Goal: Task Accomplishment & Management: Manage account settings

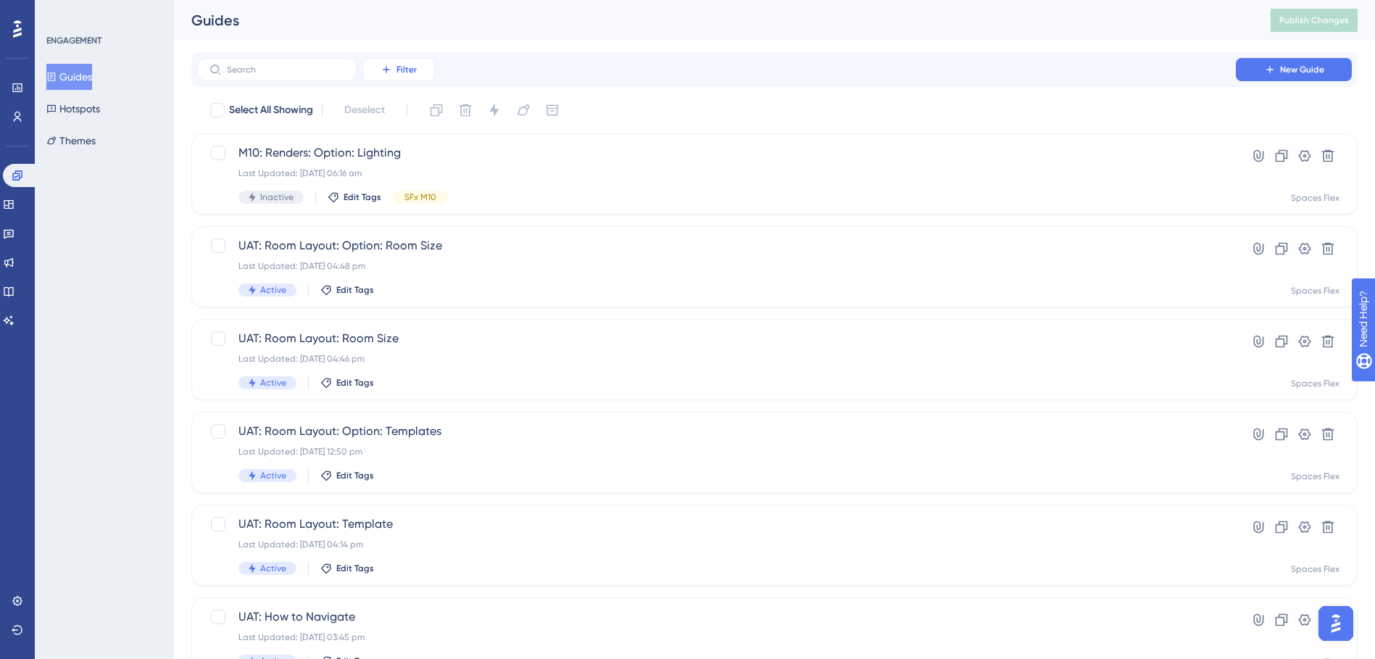
click at [414, 67] on span "Filter" at bounding box center [406, 70] width 20 height 12
click at [388, 114] on span "Tags" at bounding box center [394, 110] width 22 height 17
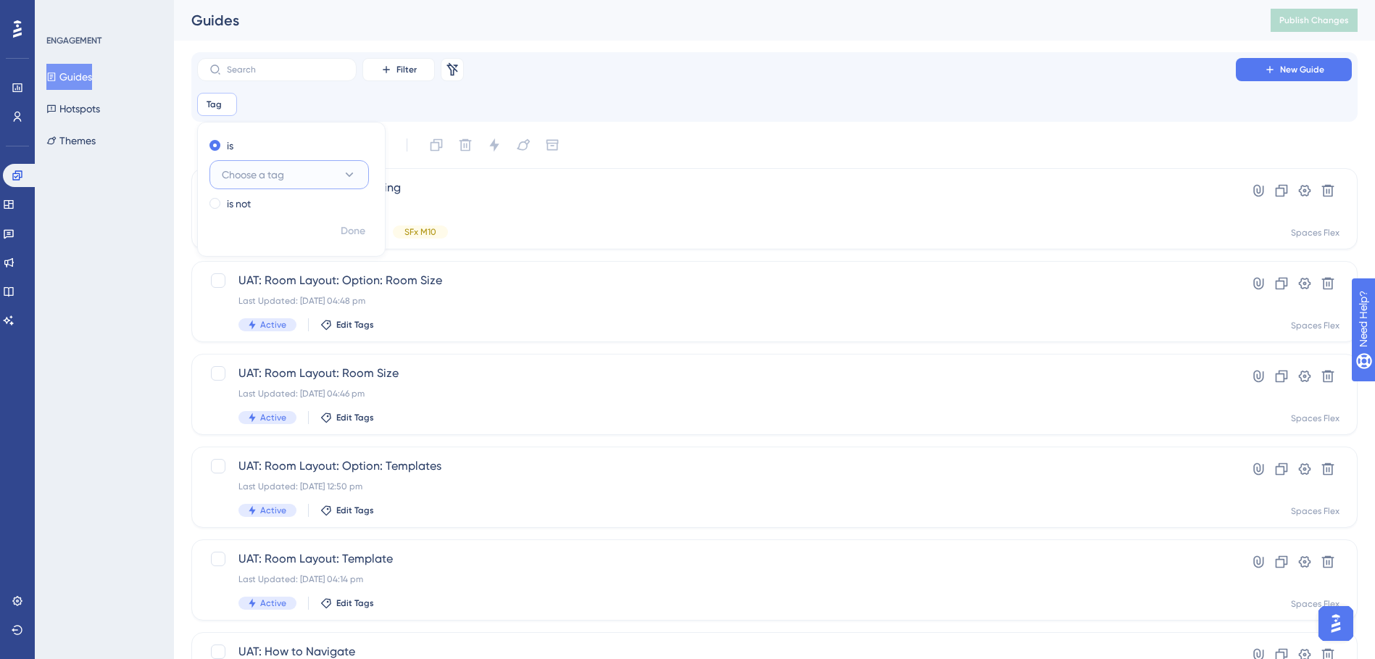
click at [259, 175] on span "Choose a tag" at bounding box center [253, 174] width 62 height 17
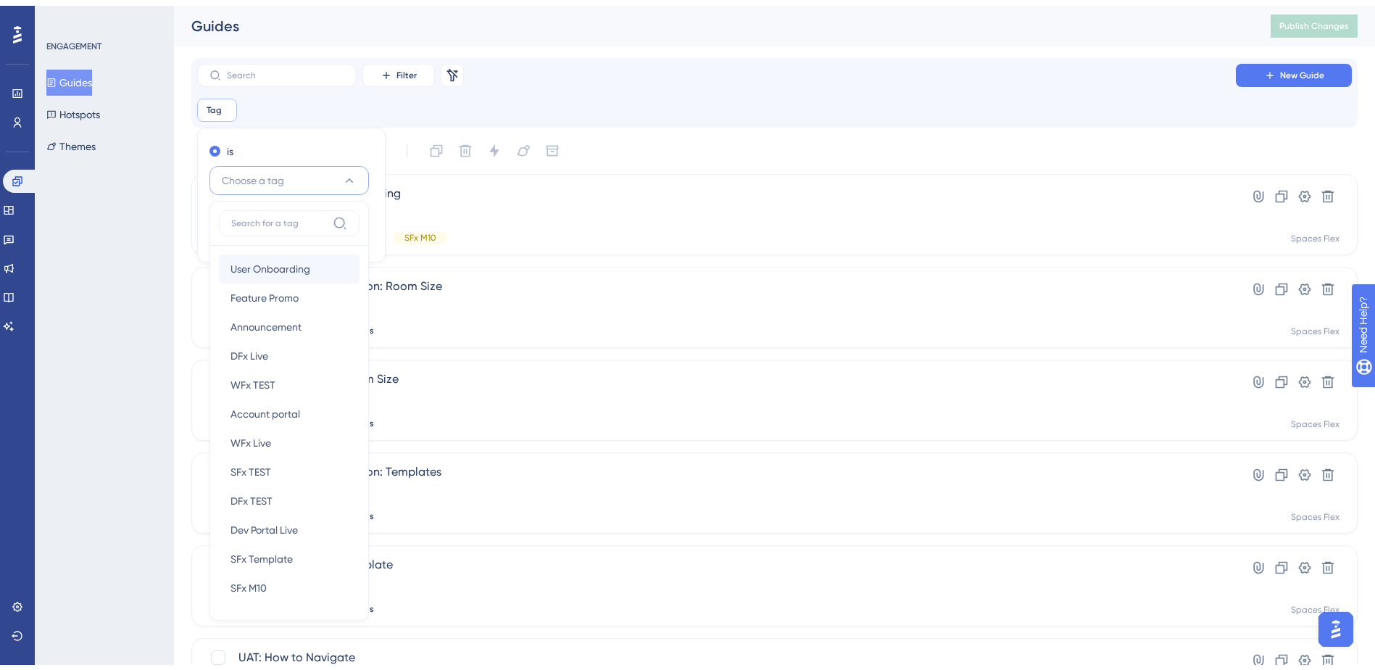
scroll to position [75, 0]
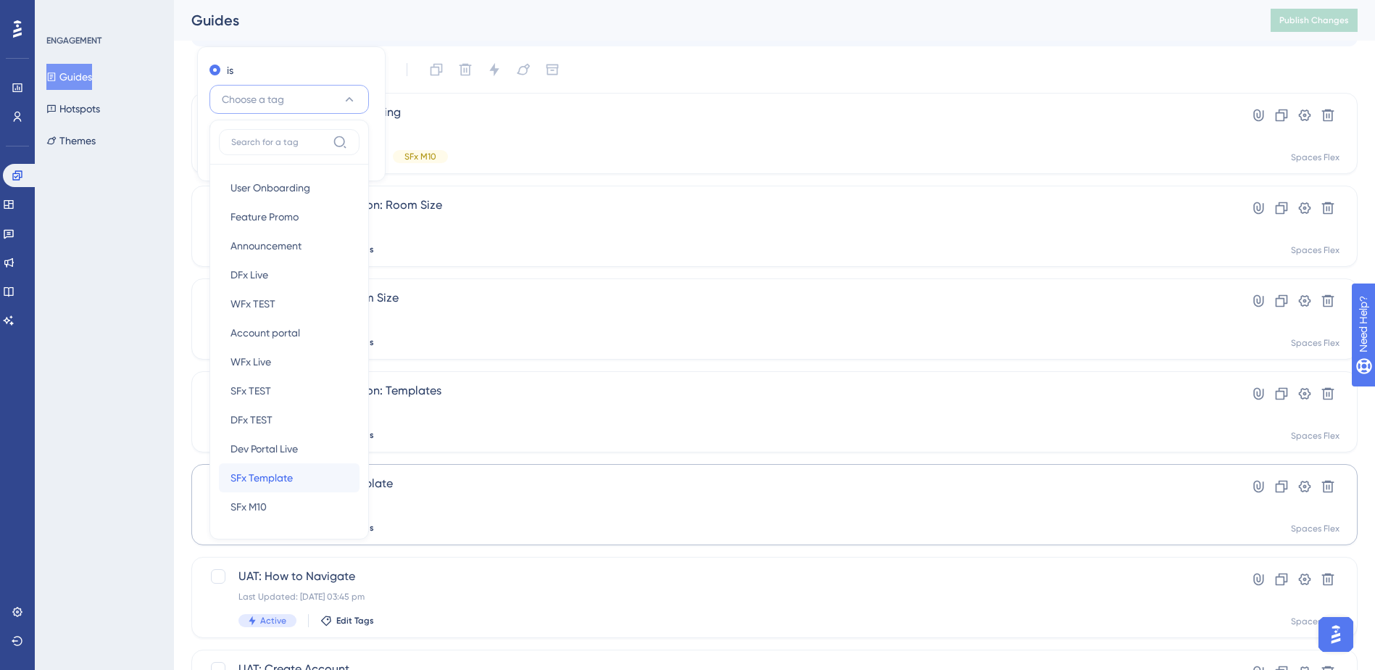
click at [312, 488] on div "SFx Template SFx Template" at bounding box center [288, 477] width 117 height 29
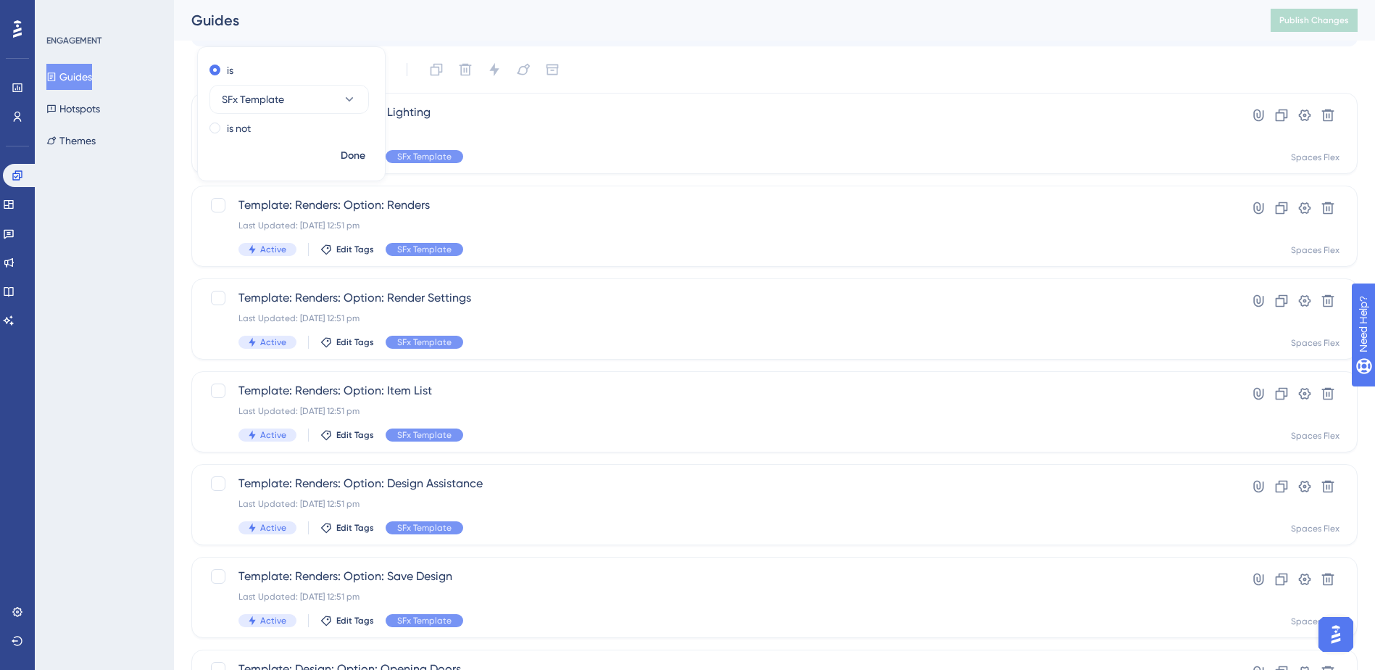
click at [644, 67] on div "Select All Showing Deselect" at bounding box center [783, 69] width 1149 height 23
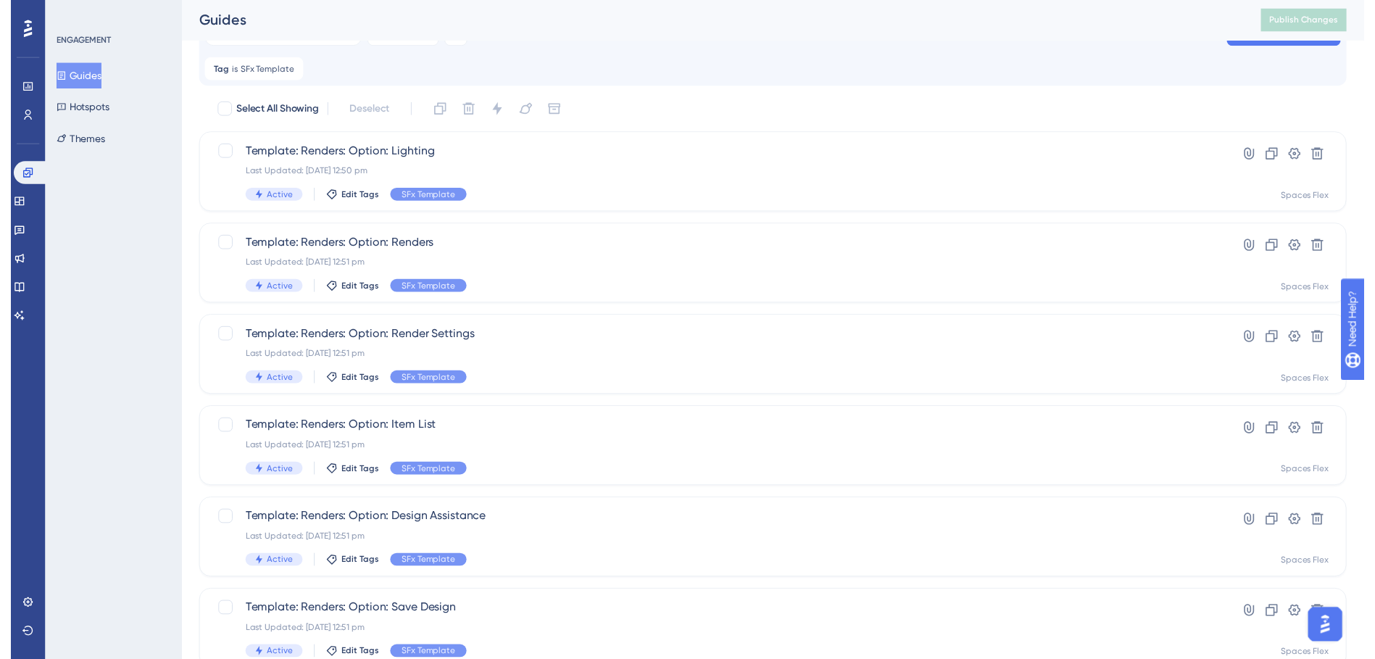
scroll to position [0, 0]
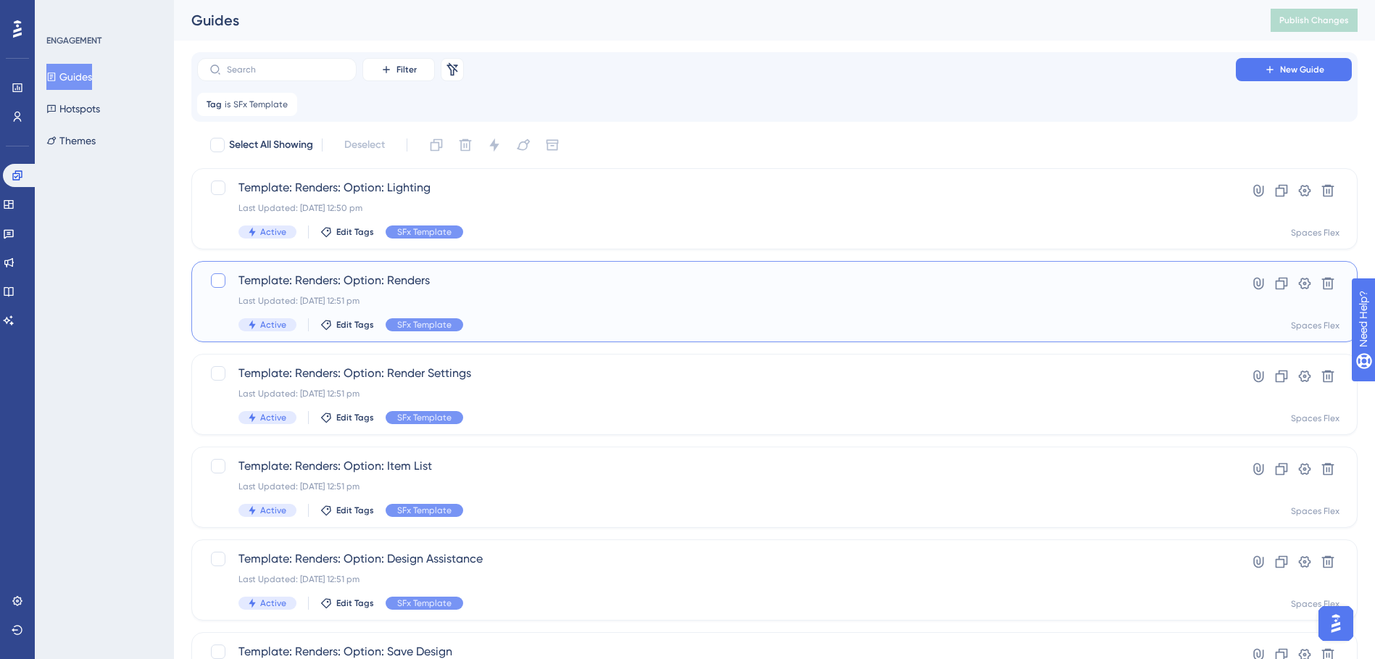
click at [225, 280] on div at bounding box center [218, 280] width 14 height 14
checkbox input "true"
click at [222, 377] on div at bounding box center [218, 373] width 14 height 14
checkbox input "true"
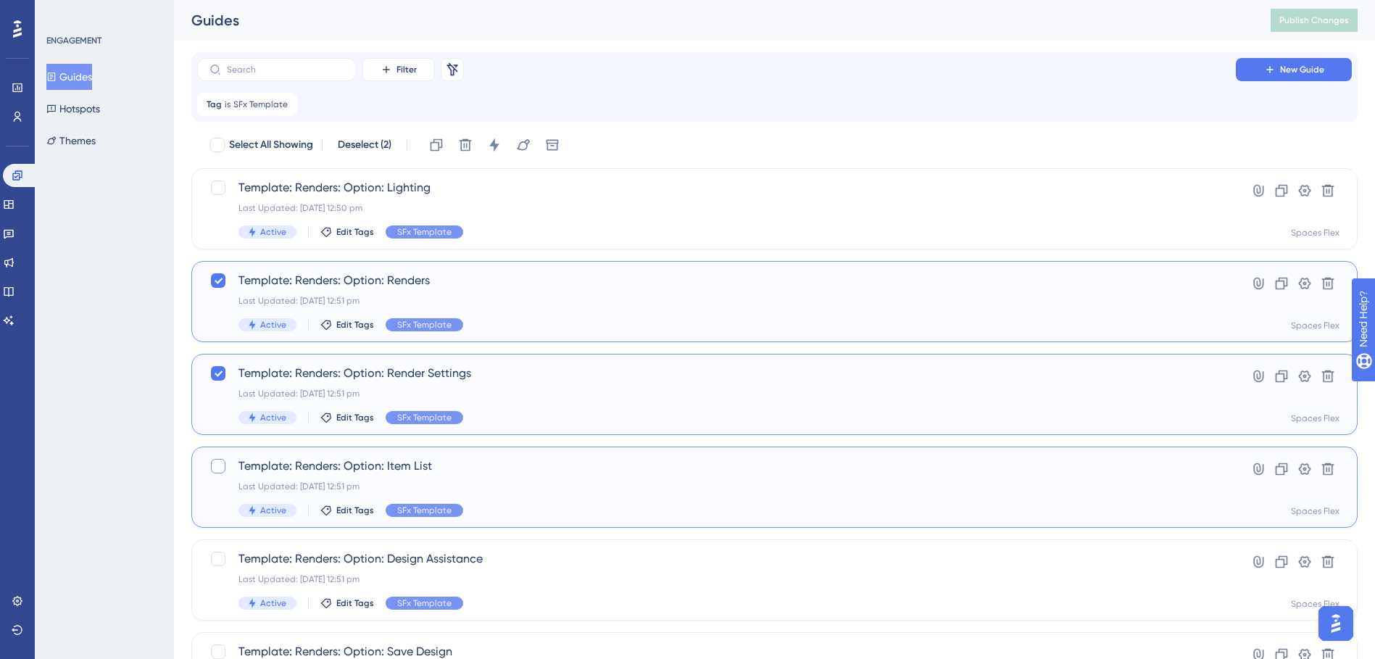
click at [220, 470] on div at bounding box center [218, 466] width 14 height 14
checkbox input "true"
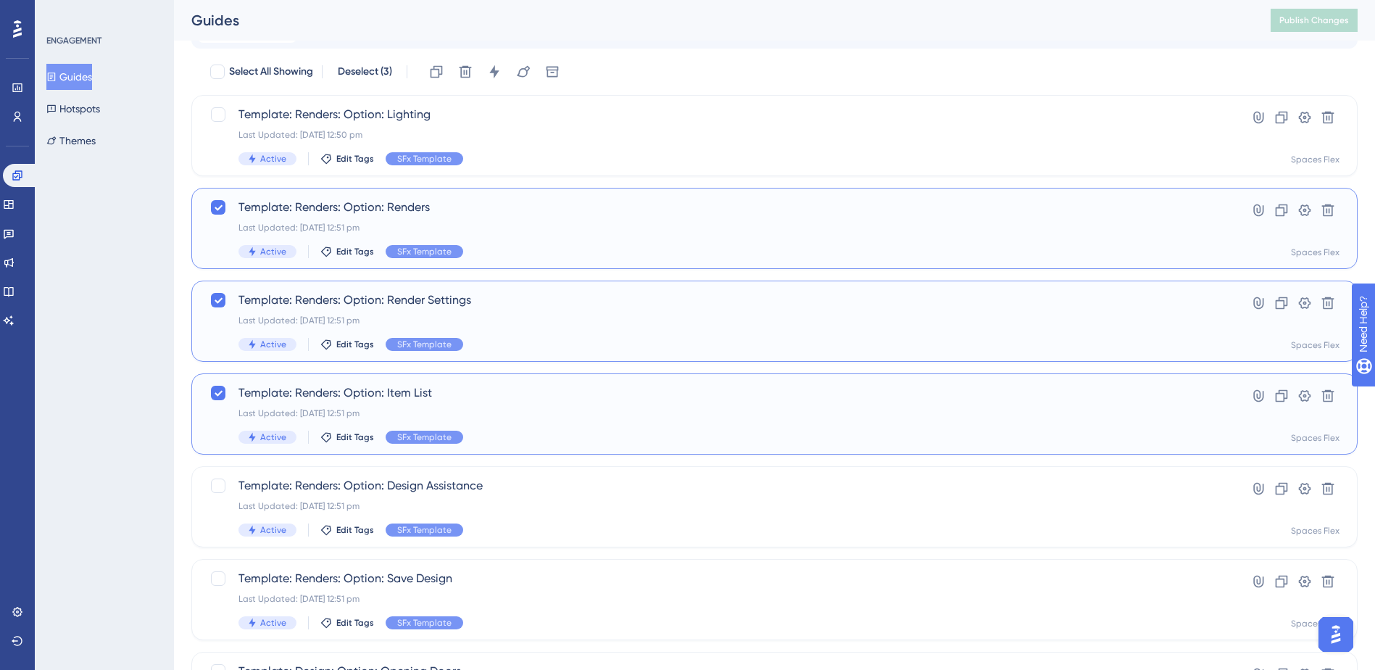
scroll to position [145, 0]
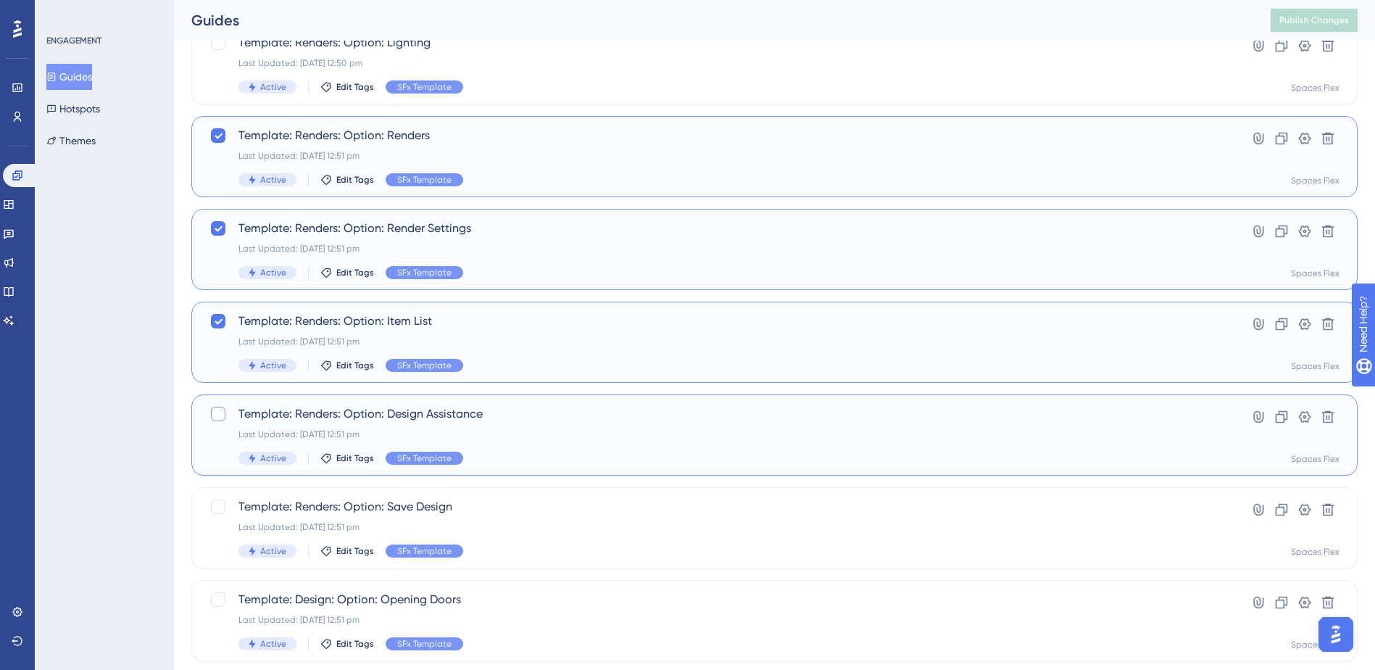
click at [225, 413] on div at bounding box center [217, 413] width 17 height 17
checkbox input "true"
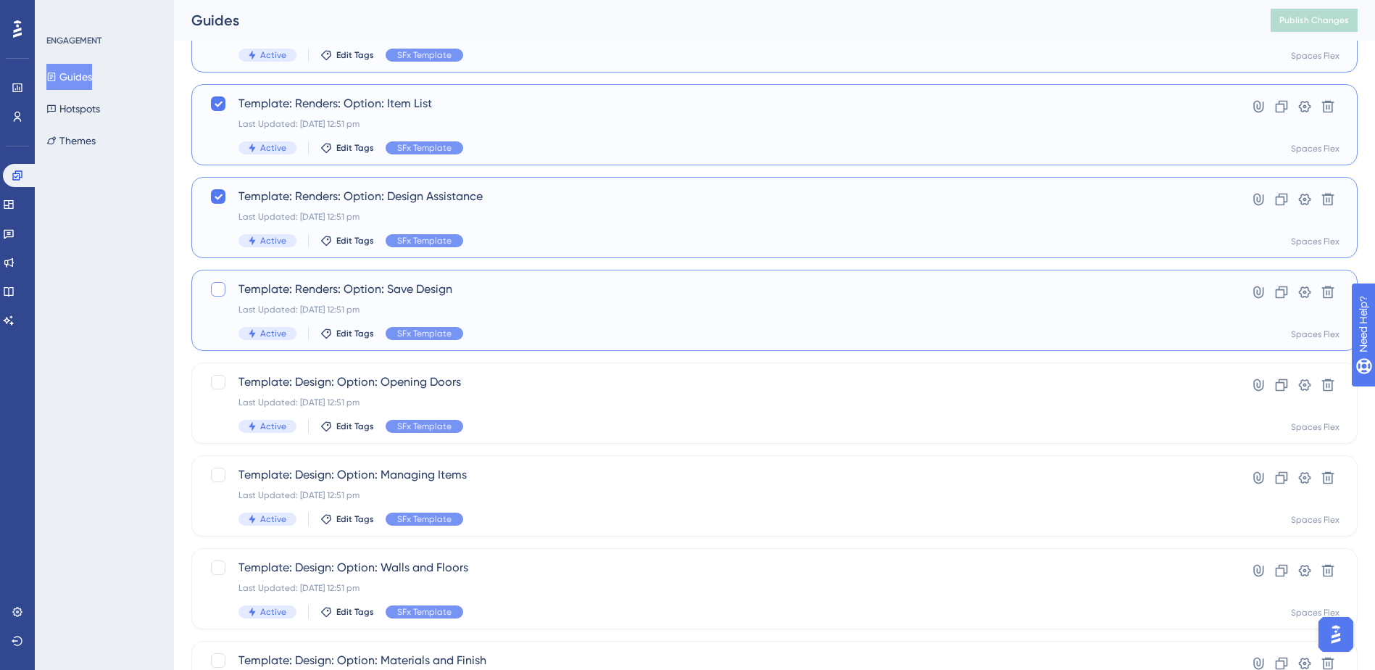
click at [225, 293] on div at bounding box center [218, 289] width 14 height 14
checkbox input "true"
click at [224, 382] on div at bounding box center [218, 382] width 14 height 14
checkbox input "true"
click at [220, 478] on div at bounding box center [218, 474] width 14 height 14
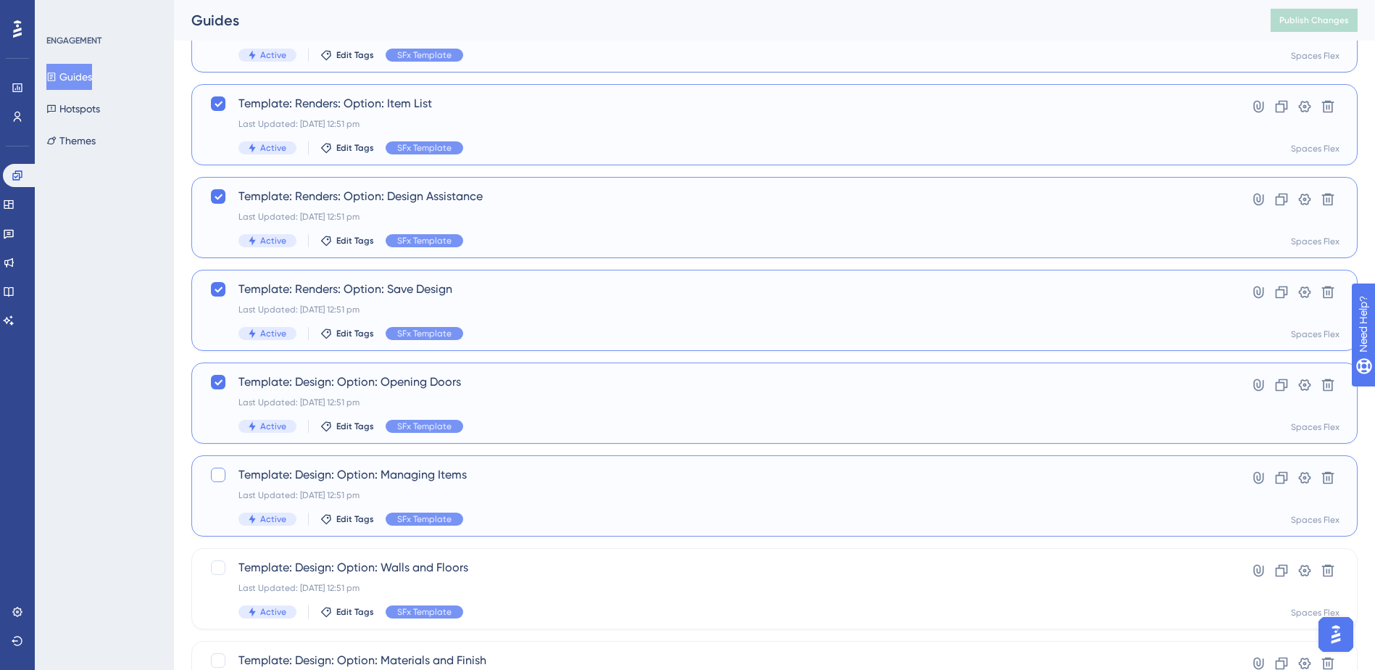
checkbox input "true"
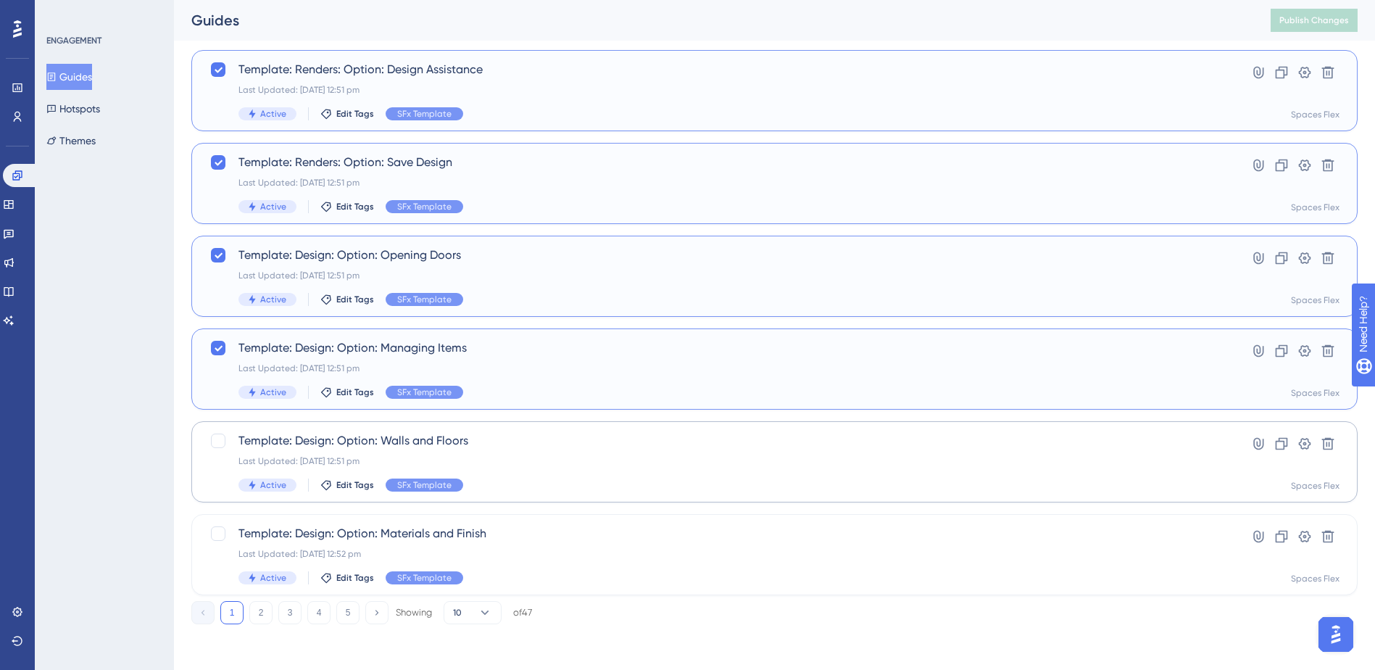
scroll to position [490, 0]
drag, startPoint x: 219, startPoint y: 435, endPoint x: 223, endPoint y: 475, distance: 40.8
click at [219, 435] on div at bounding box center [218, 440] width 14 height 14
checkbox input "true"
click at [217, 537] on div at bounding box center [218, 532] width 14 height 14
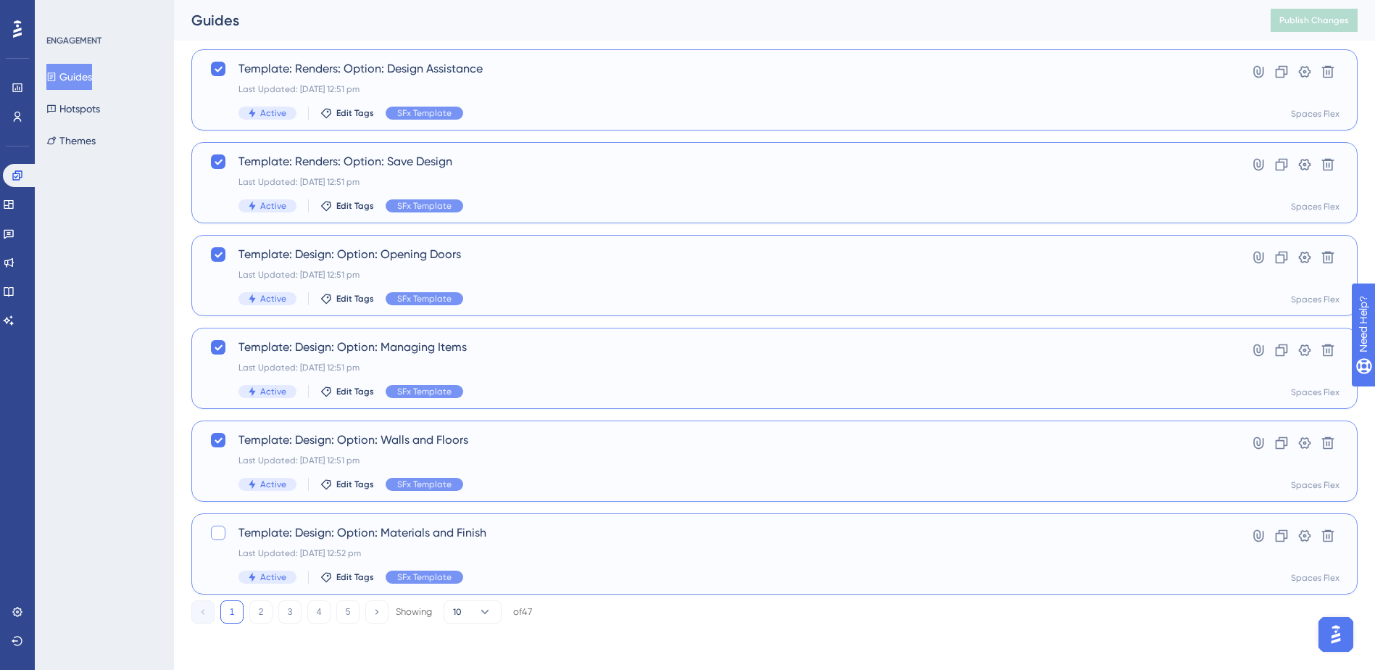
checkbox input "true"
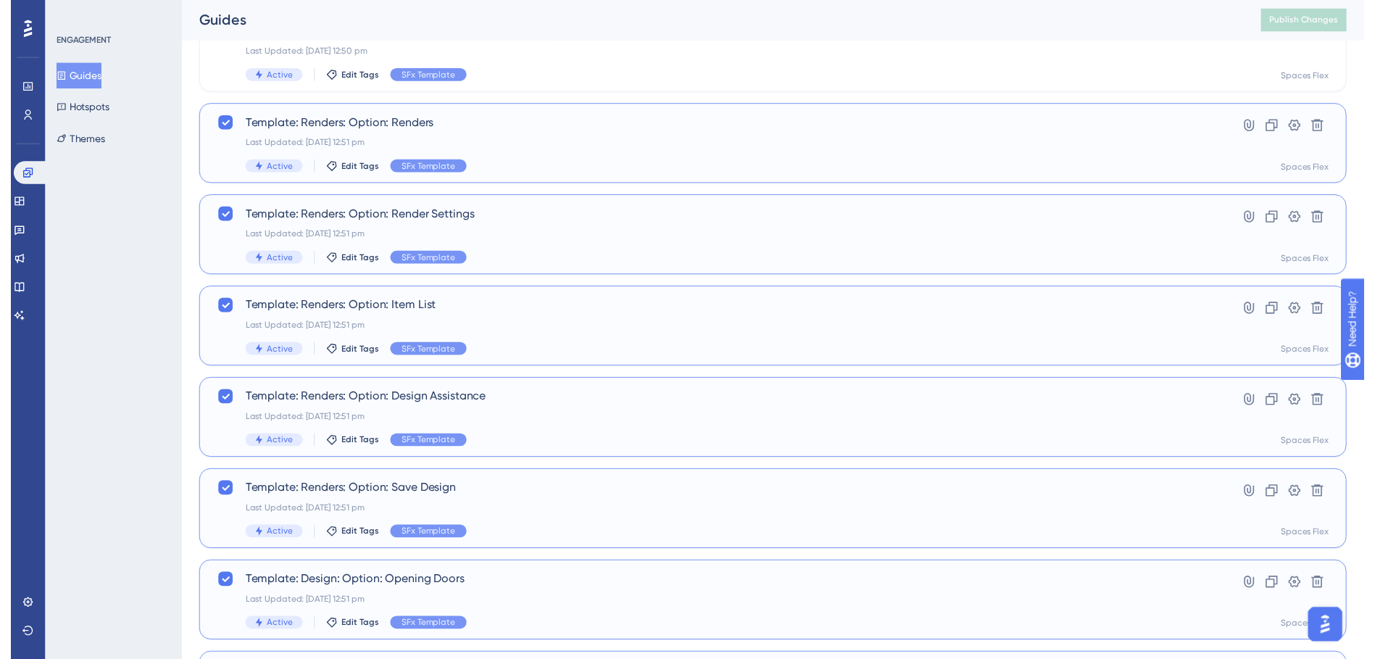
scroll to position [0, 0]
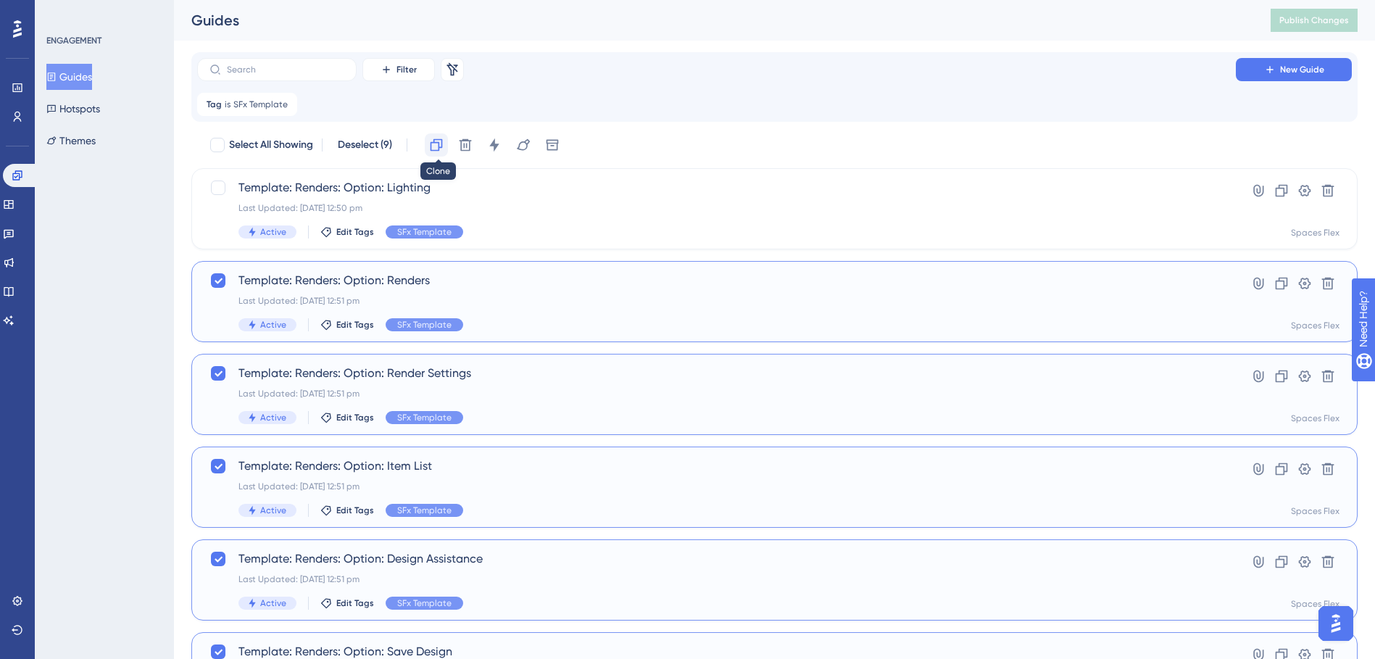
click at [432, 145] on icon at bounding box center [436, 145] width 14 height 14
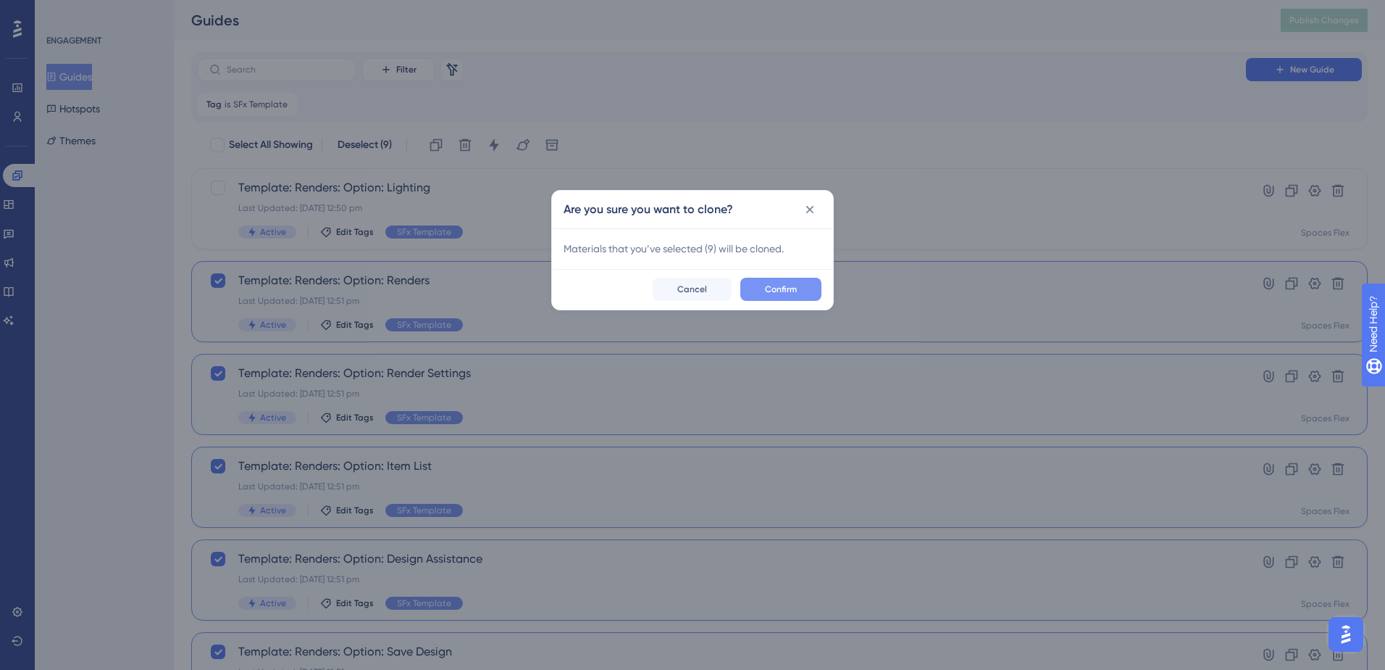
click at [754, 286] on button "Confirm" at bounding box center [781, 289] width 81 height 23
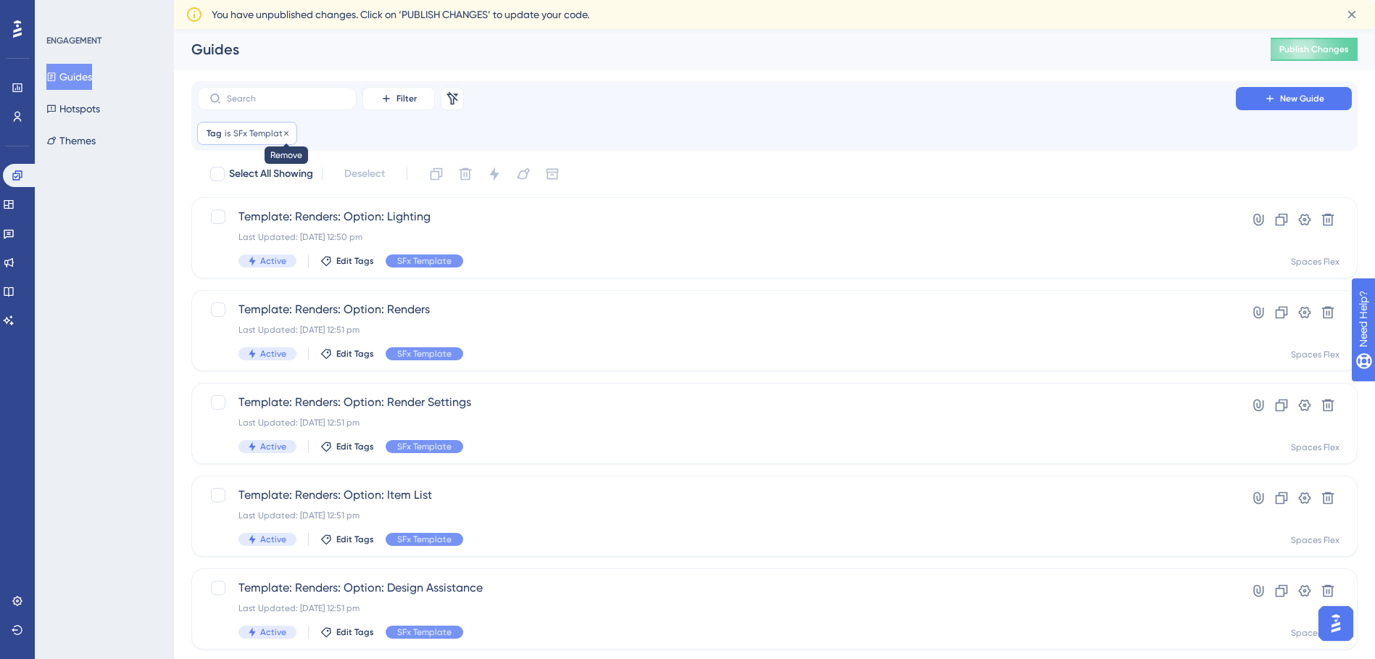
click at [286, 133] on icon at bounding box center [286, 133] width 9 height 9
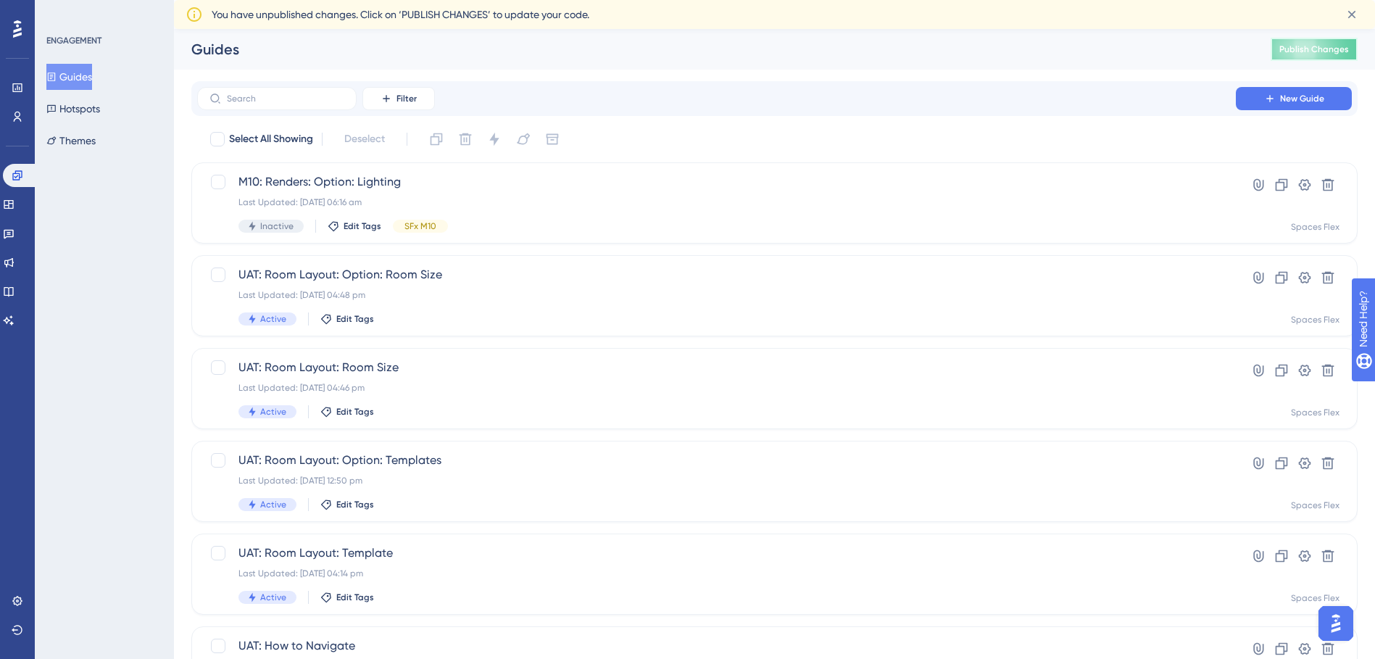
click at [1312, 47] on span "Publish Changes" at bounding box center [1314, 49] width 70 height 12
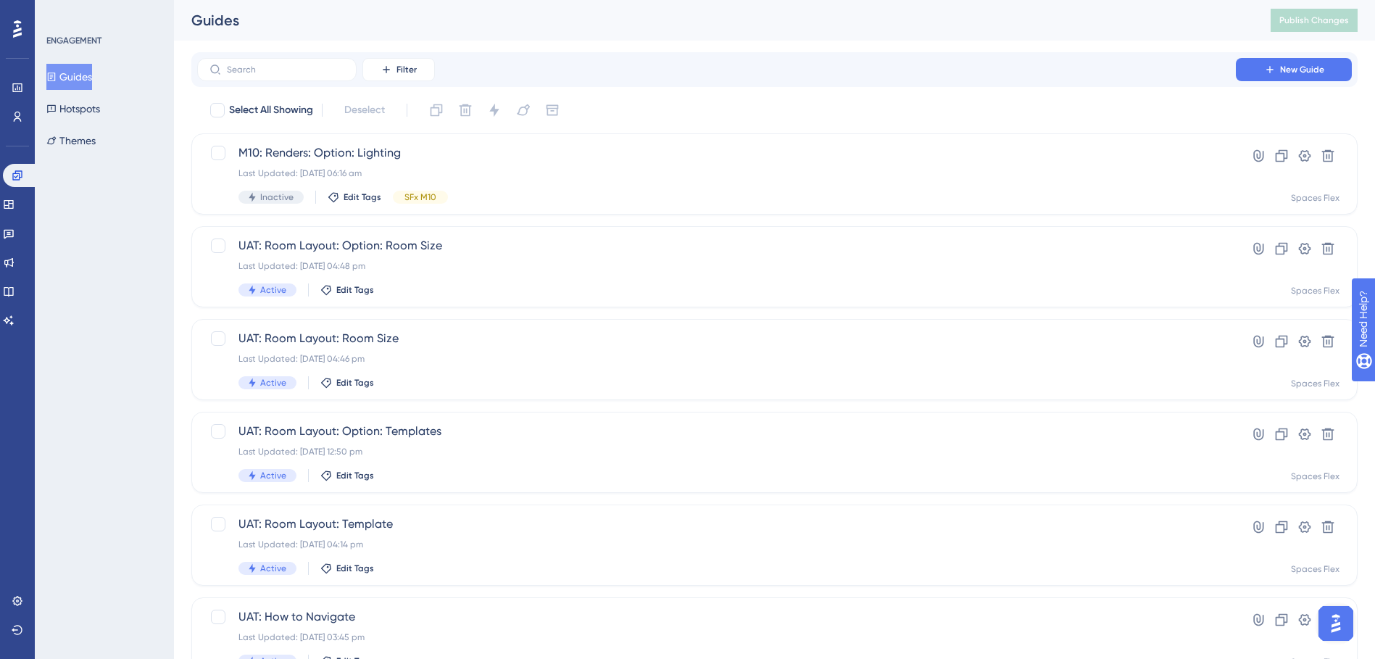
click at [86, 78] on button "Guides" at bounding box center [69, 77] width 46 height 26
click at [14, 202] on icon at bounding box center [9, 205] width 12 height 12
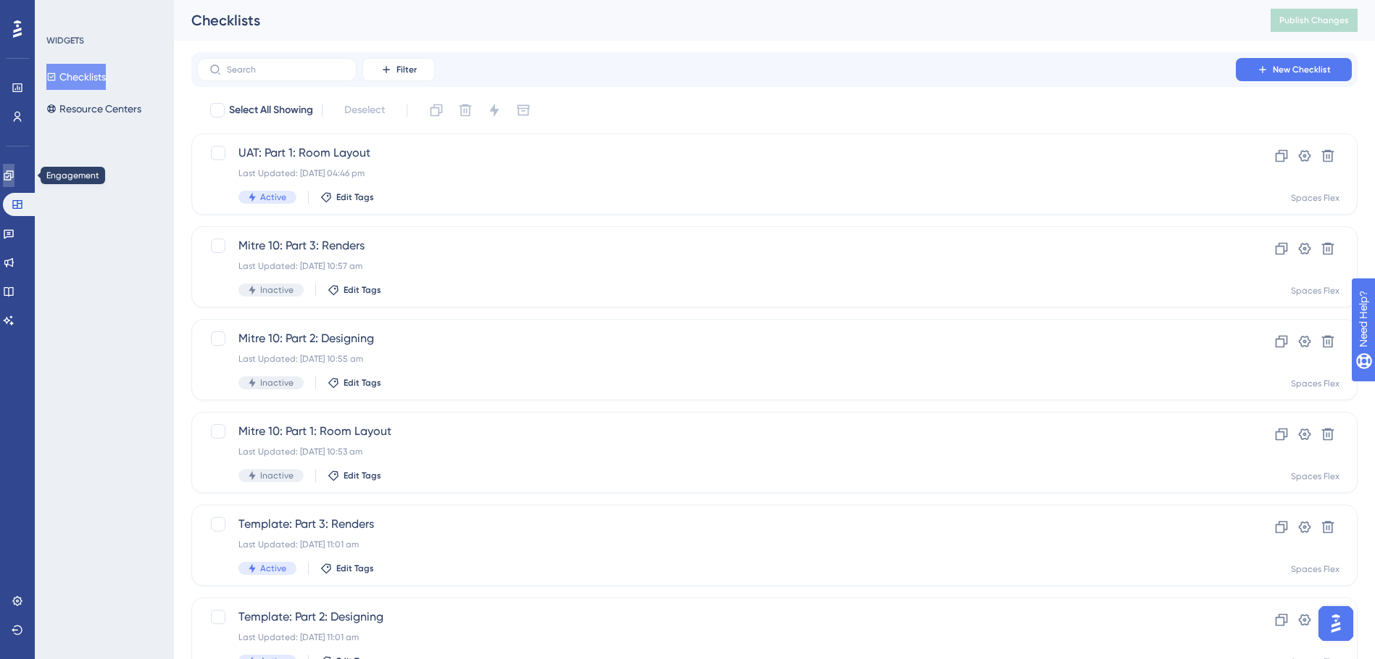
click at [14, 170] on icon at bounding box center [9, 176] width 12 height 12
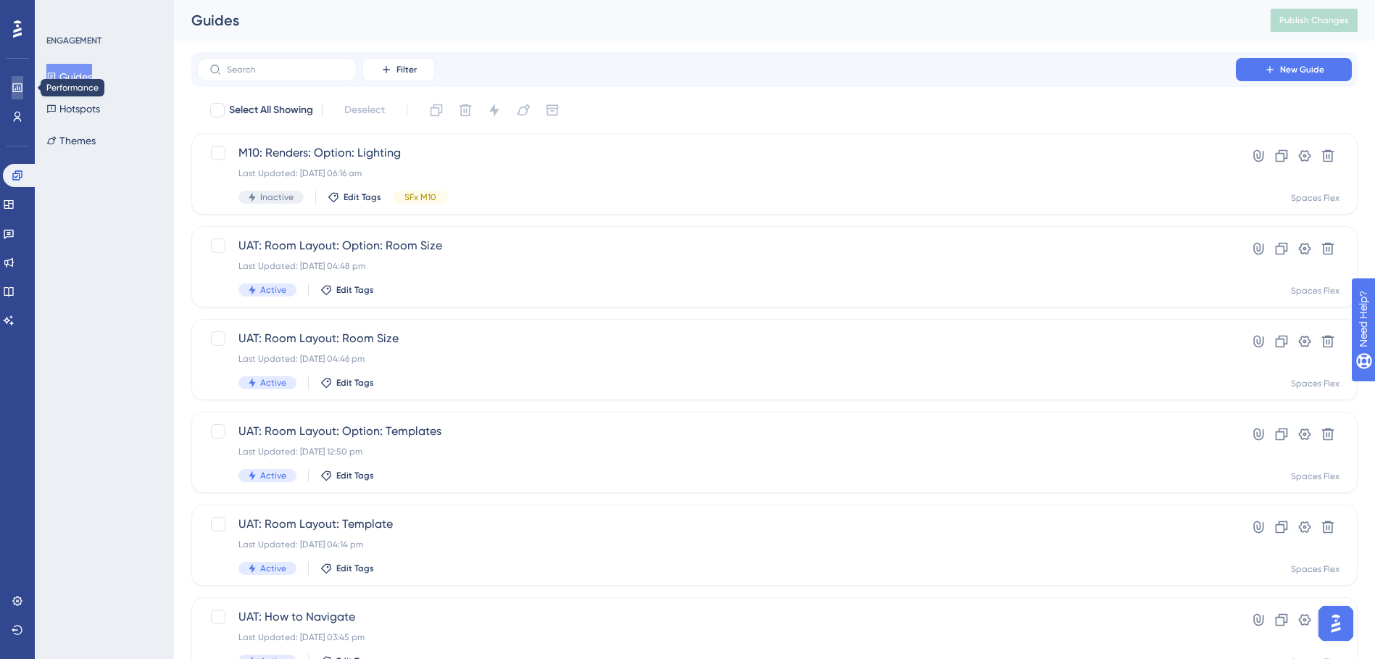
click at [18, 93] on link at bounding box center [18, 87] width 12 height 23
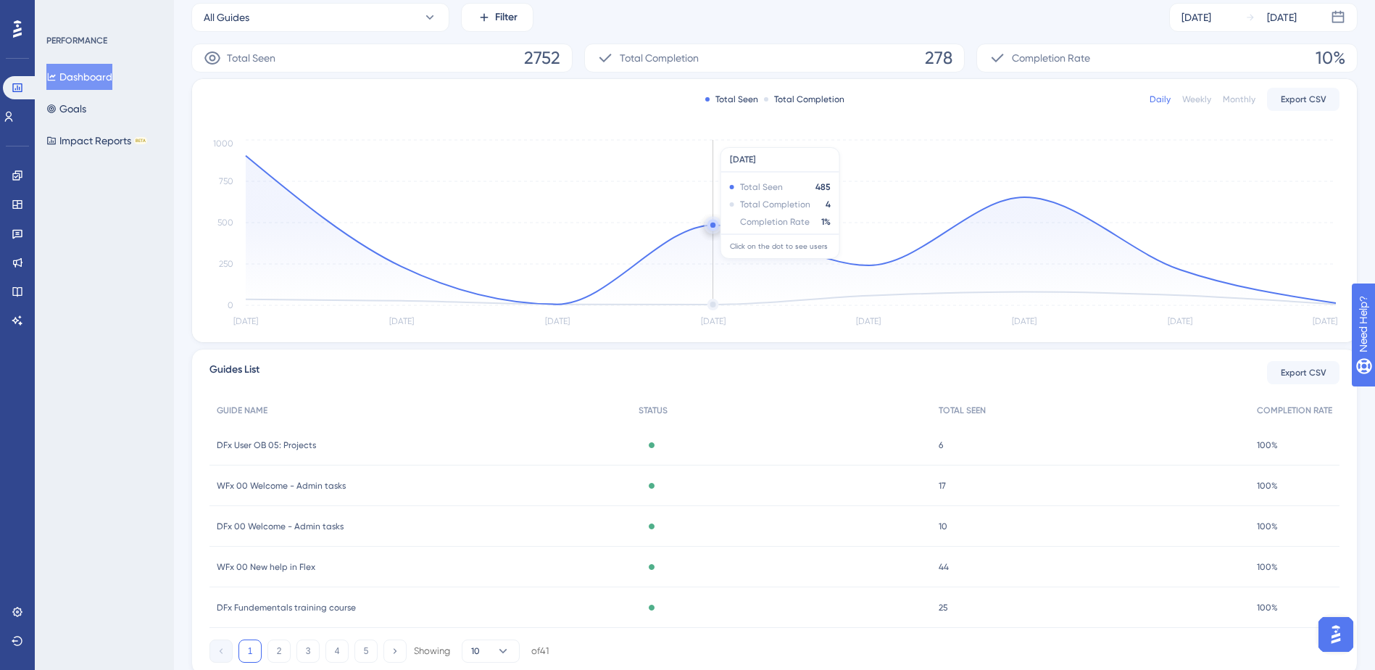
scroll to position [269, 0]
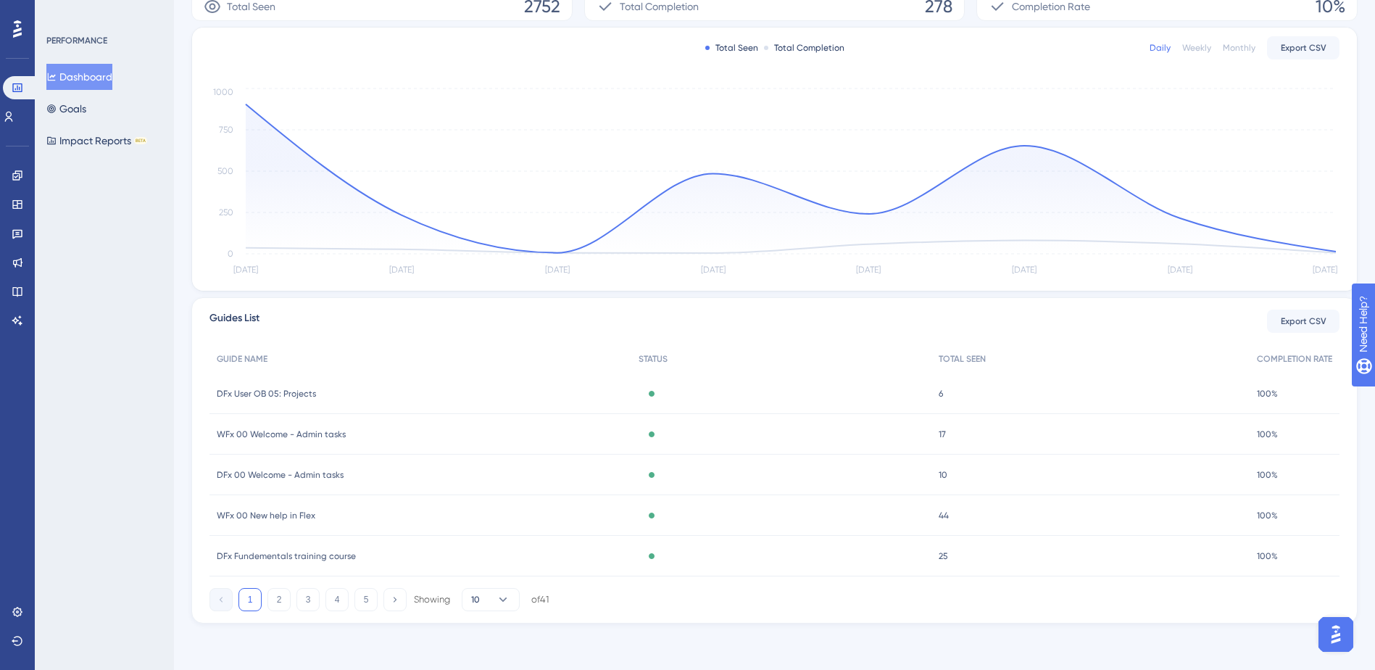
click at [285, 554] on span "DFx Fundementals training course" at bounding box center [286, 556] width 139 height 12
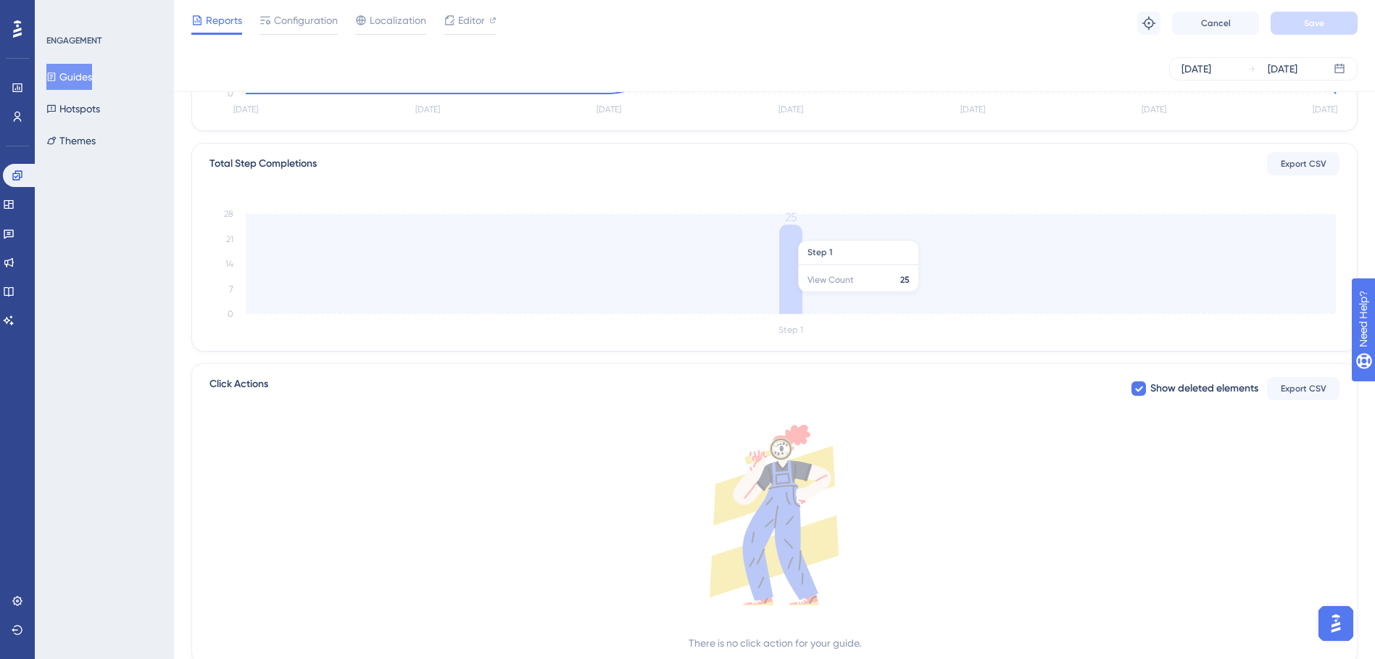
scroll to position [353, 0]
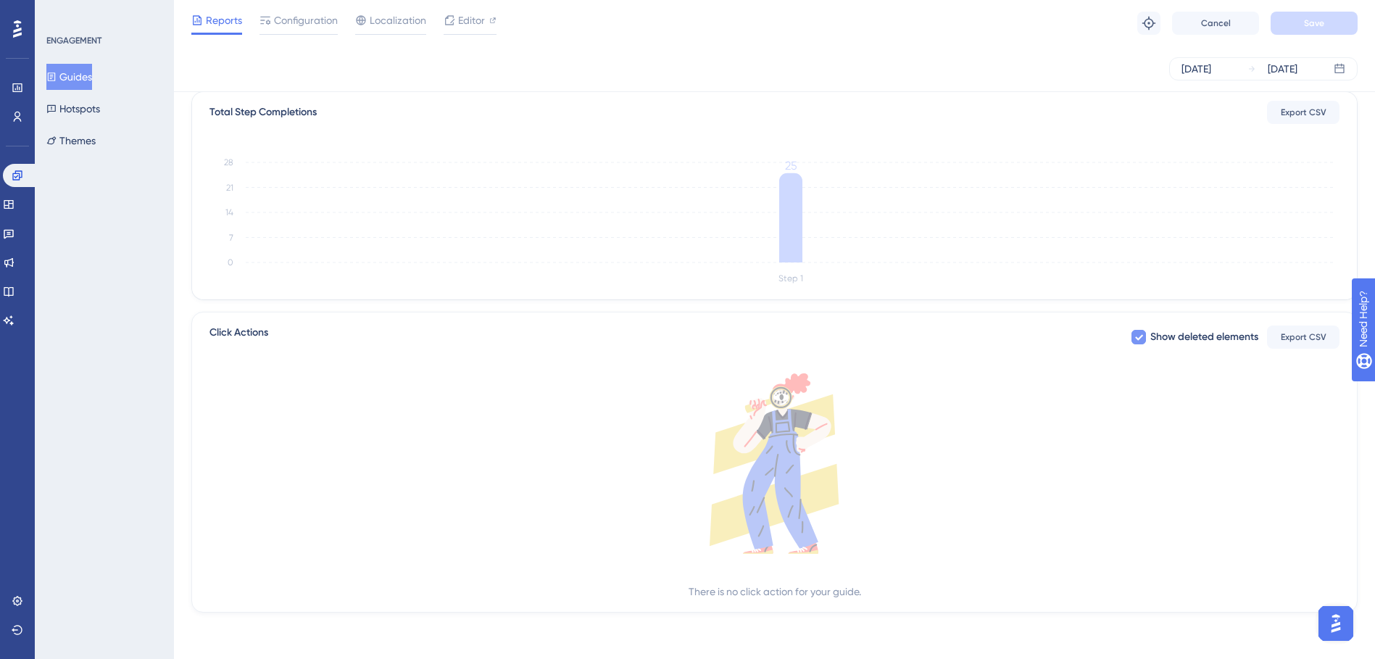
click at [1136, 338] on icon at bounding box center [1138, 337] width 9 height 12
click at [1136, 338] on div at bounding box center [1138, 337] width 14 height 14
checkbox input "true"
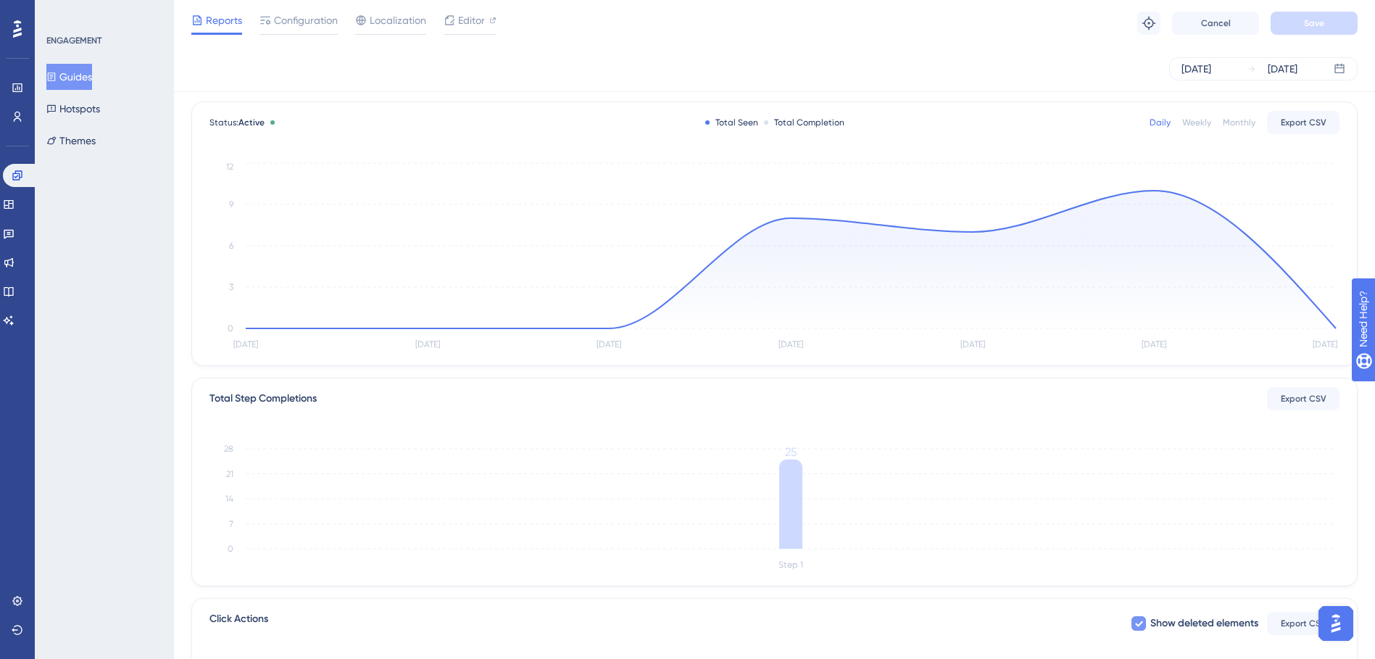
scroll to position [0, 0]
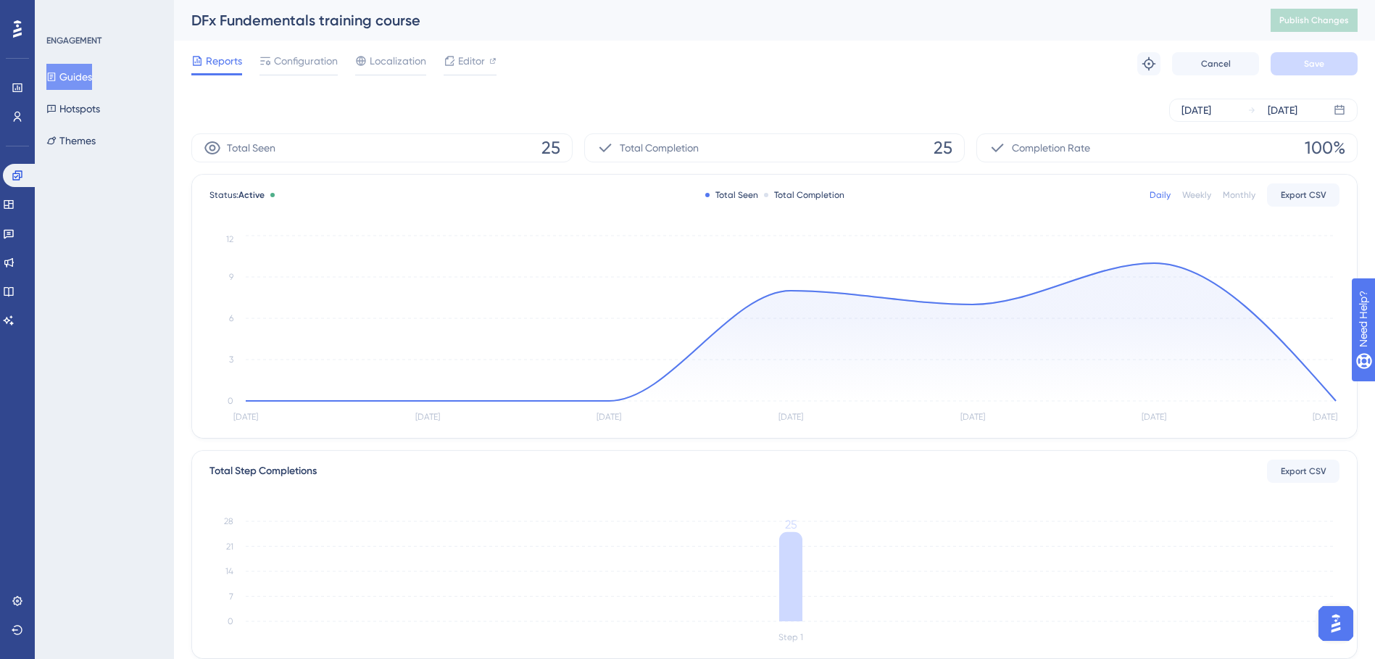
click at [90, 72] on button "Guides" at bounding box center [69, 77] width 46 height 26
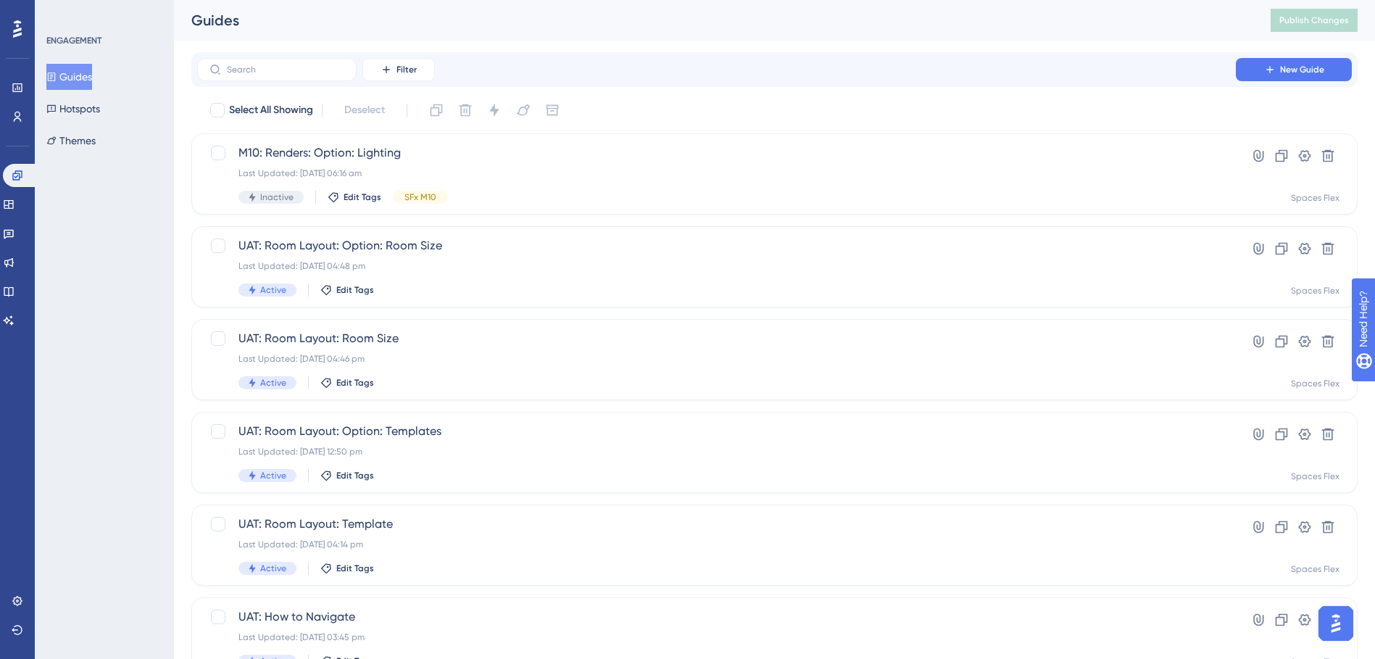
click at [90, 72] on button "Guides" at bounding box center [69, 77] width 46 height 26
click at [392, 70] on icon at bounding box center [386, 70] width 12 height 12
click at [399, 112] on span "Tags" at bounding box center [394, 110] width 22 height 17
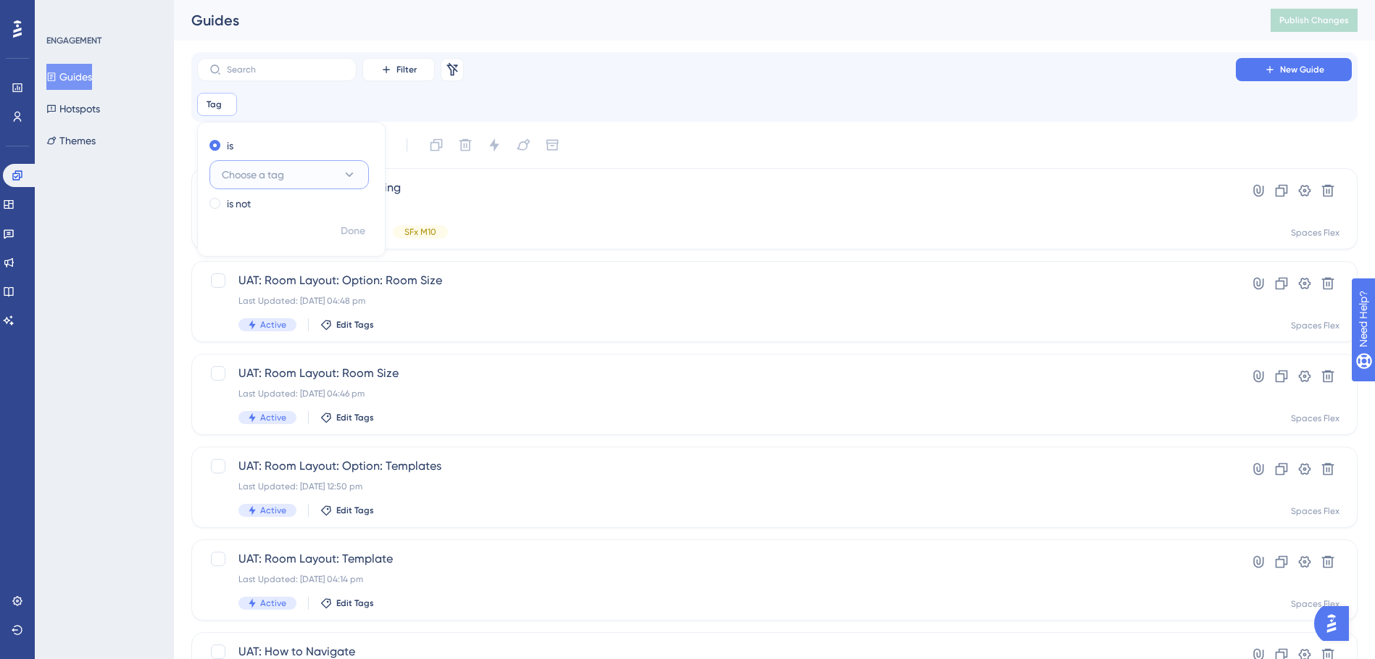
click at [295, 172] on button "Choose a tag" at bounding box center [288, 174] width 159 height 29
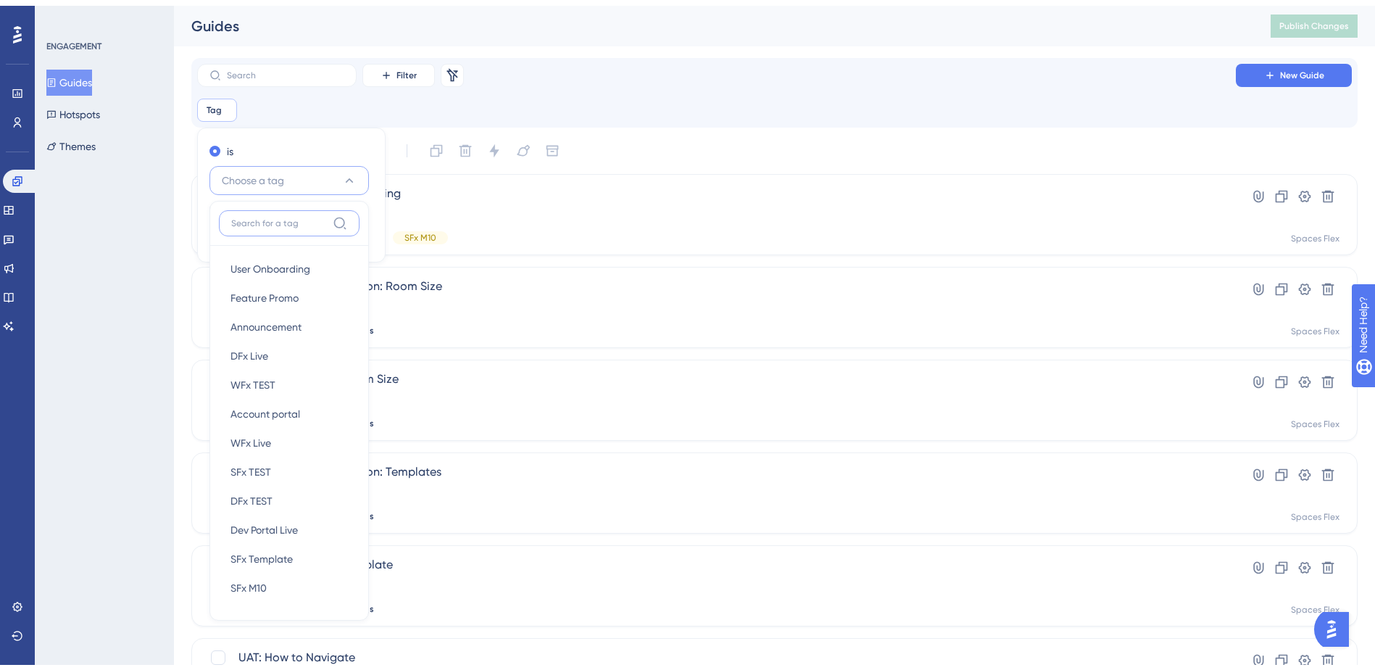
scroll to position [75, 0]
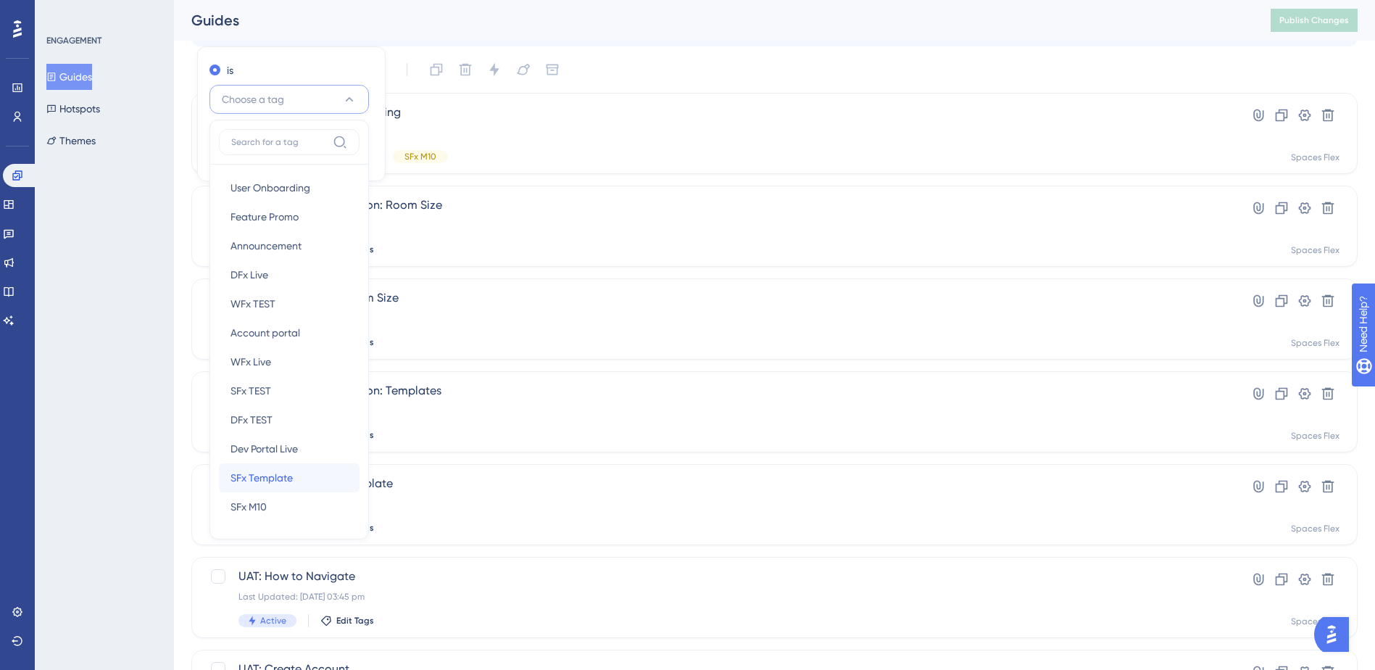
click at [284, 472] on span "SFx Template" at bounding box center [261, 477] width 62 height 17
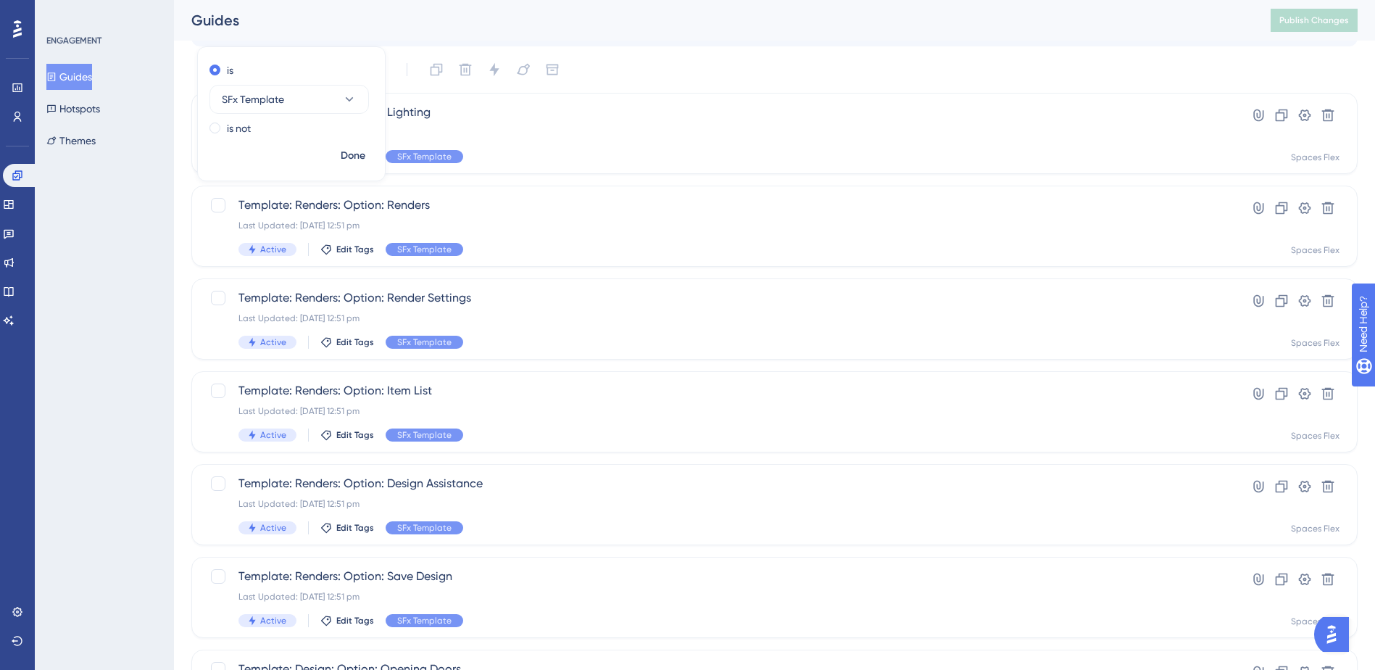
click at [727, 60] on div "Select All Showing Deselect" at bounding box center [783, 69] width 1149 height 23
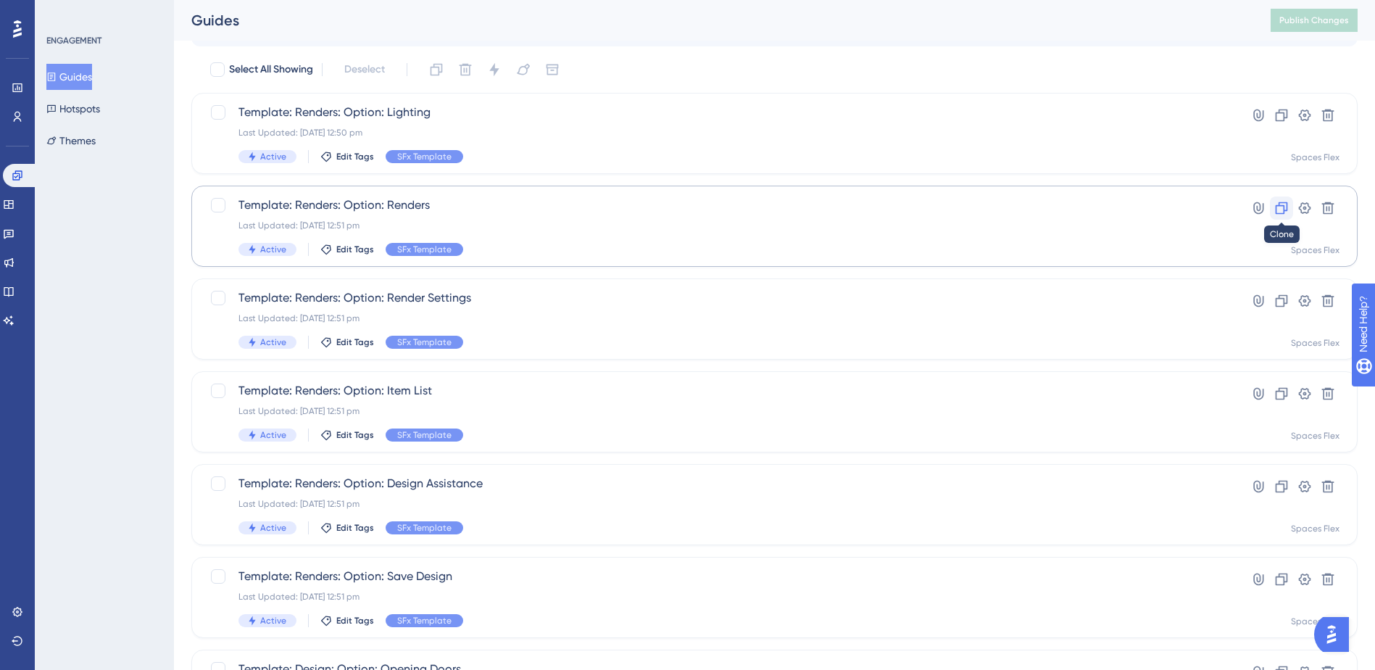
click at [1287, 207] on icon at bounding box center [1281, 208] width 12 height 12
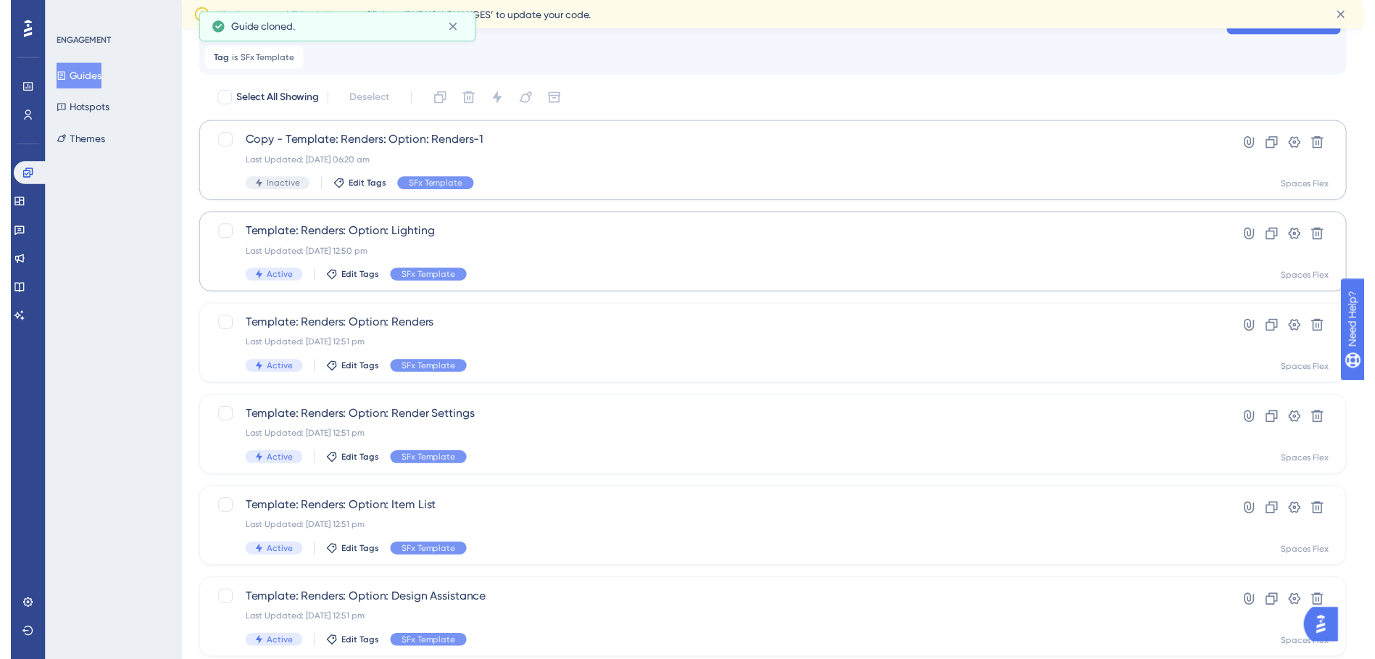
scroll to position [0, 0]
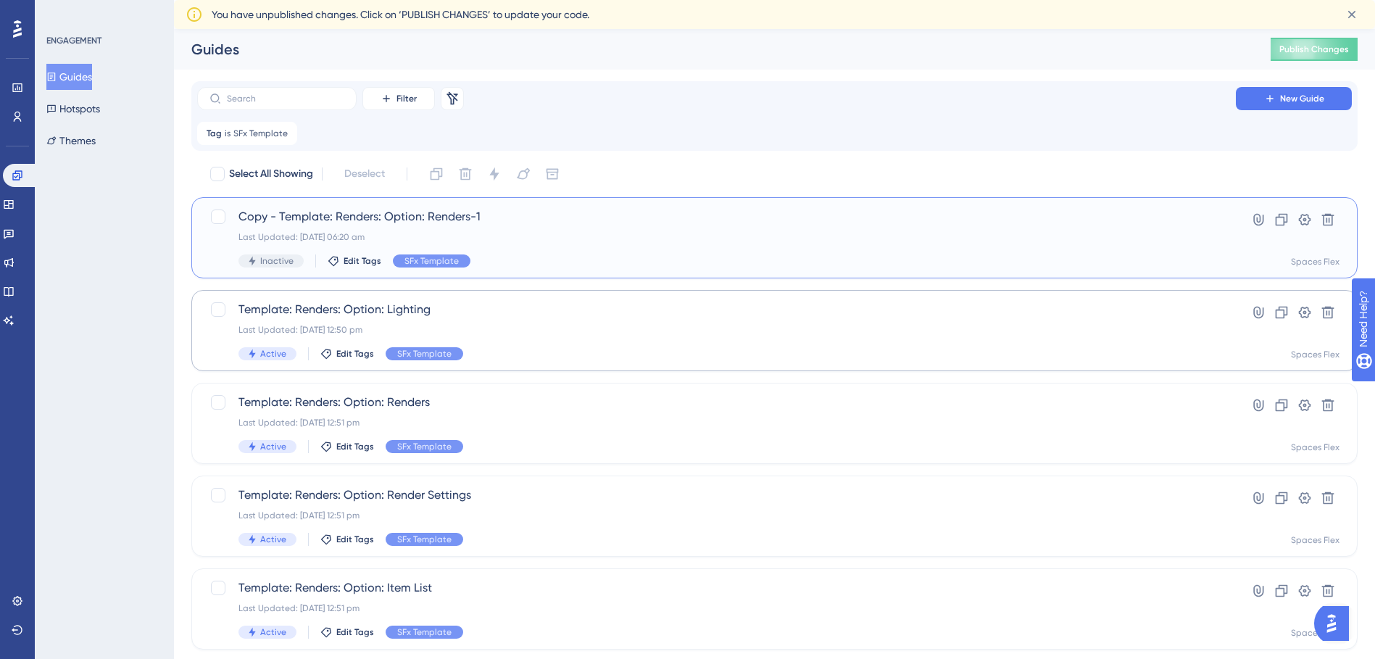
click at [417, 220] on span "Copy - Template: Renders: Option: Renders-1" at bounding box center [716, 216] width 956 height 17
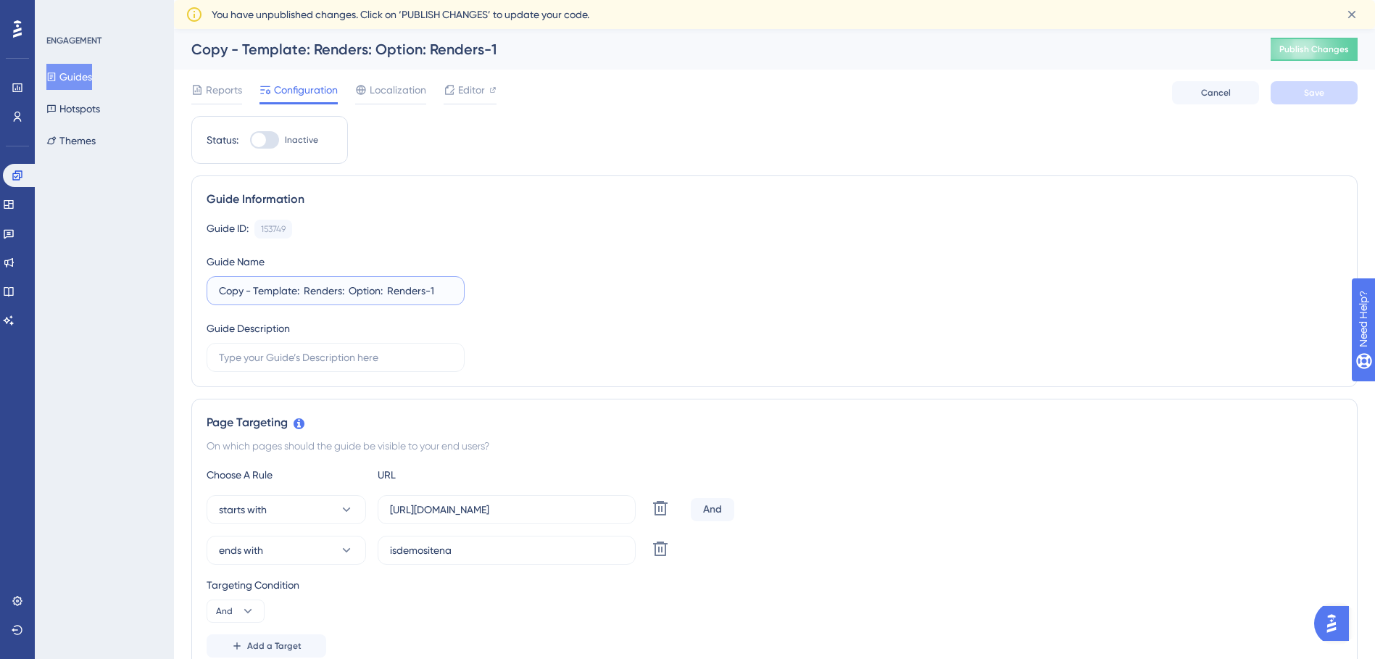
drag, startPoint x: 298, startPoint y: 293, endPoint x: 197, endPoint y: 293, distance: 100.7
click at [203, 296] on div "Guide Information Guide ID: 153749 Copy Guide Name Copy - Template: Renders: Op…" at bounding box center [774, 281] width 1166 height 212
drag, startPoint x: 366, startPoint y: 293, endPoint x: 393, endPoint y: 293, distance: 26.8
click at [393, 293] on input "M10: Renders: Option: Renders-1" at bounding box center [335, 291] width 233 height 16
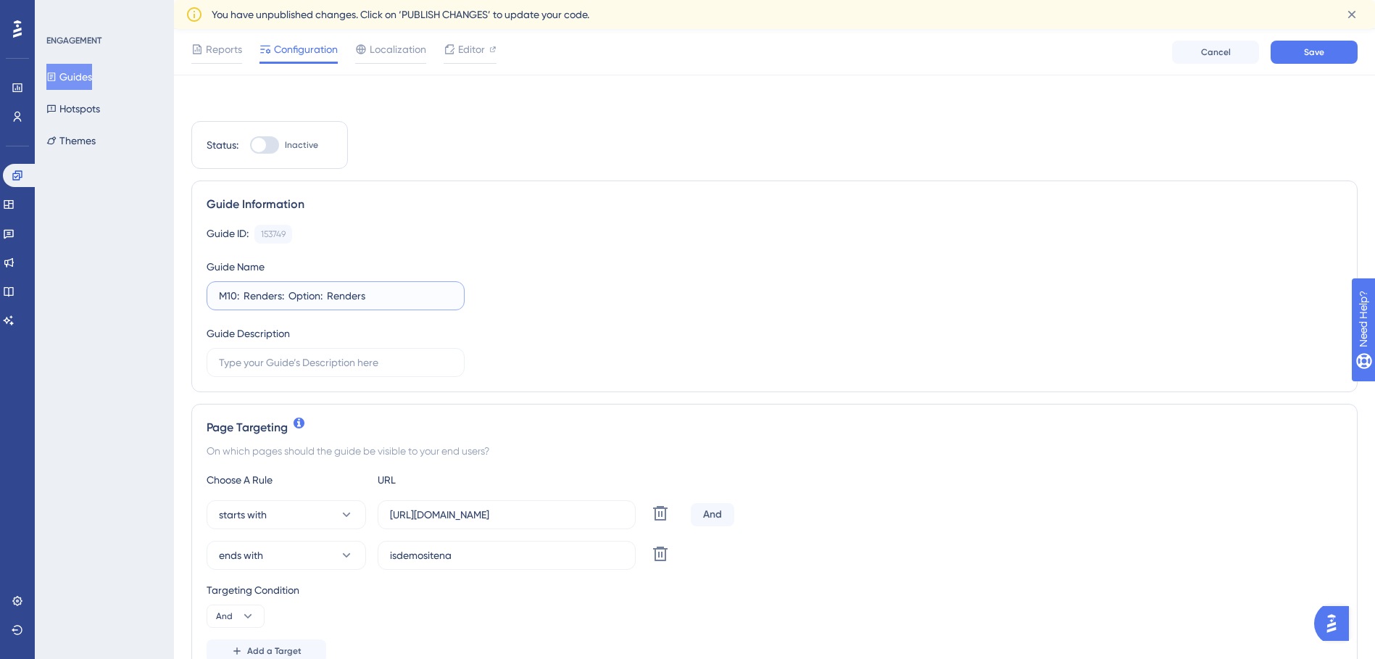
scroll to position [217, 0]
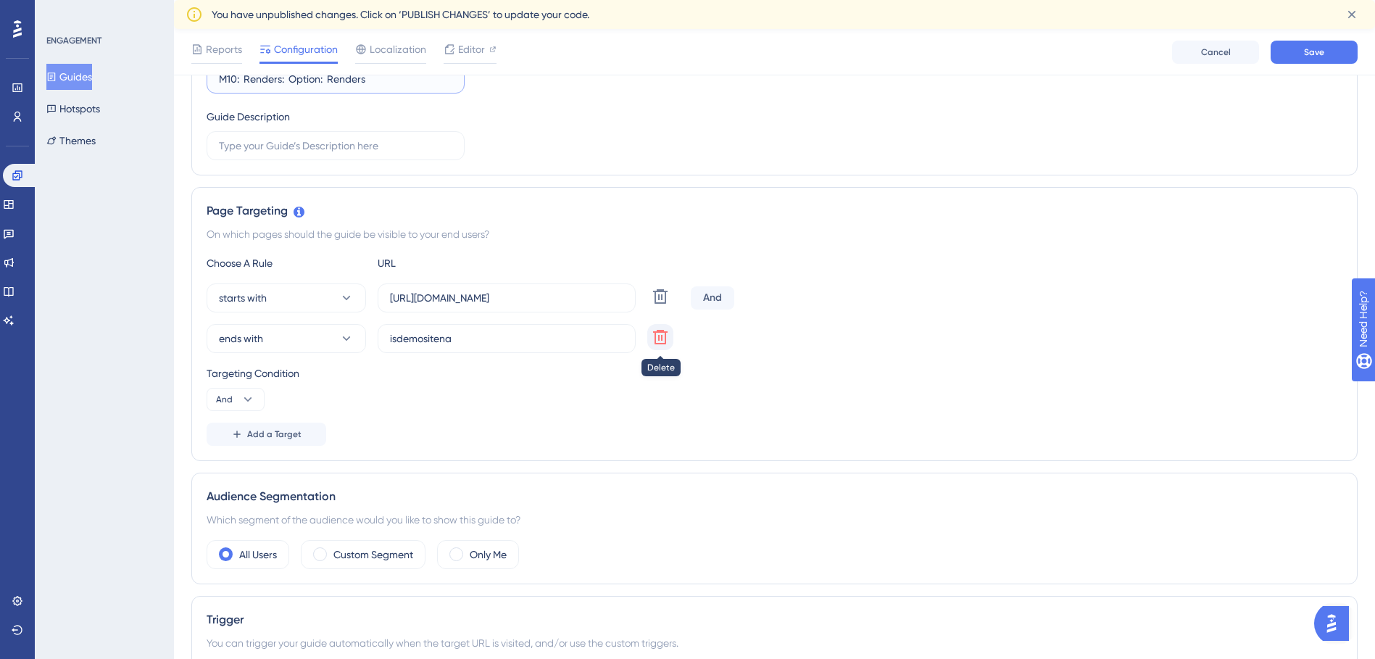
type input "M10: Renders: Option: Renders"
click at [664, 335] on icon at bounding box center [659, 336] width 17 height 17
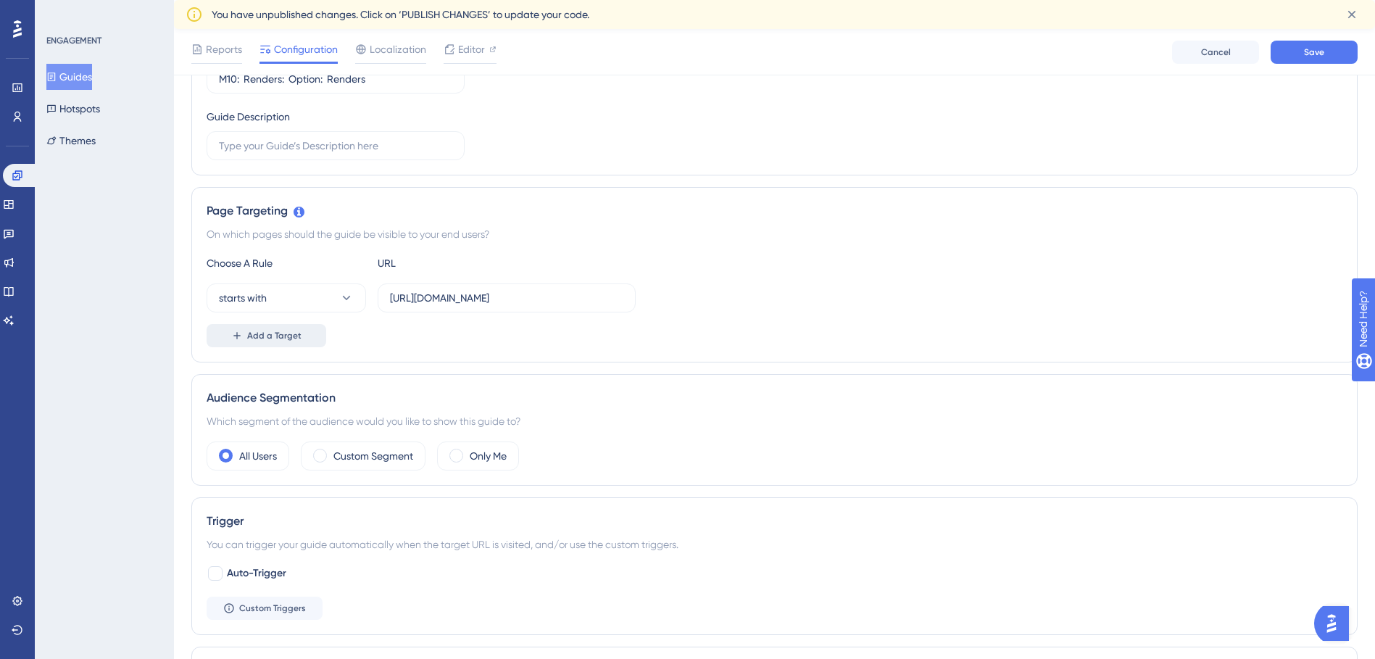
click at [301, 331] on button "Add a Target" at bounding box center [267, 335] width 120 height 23
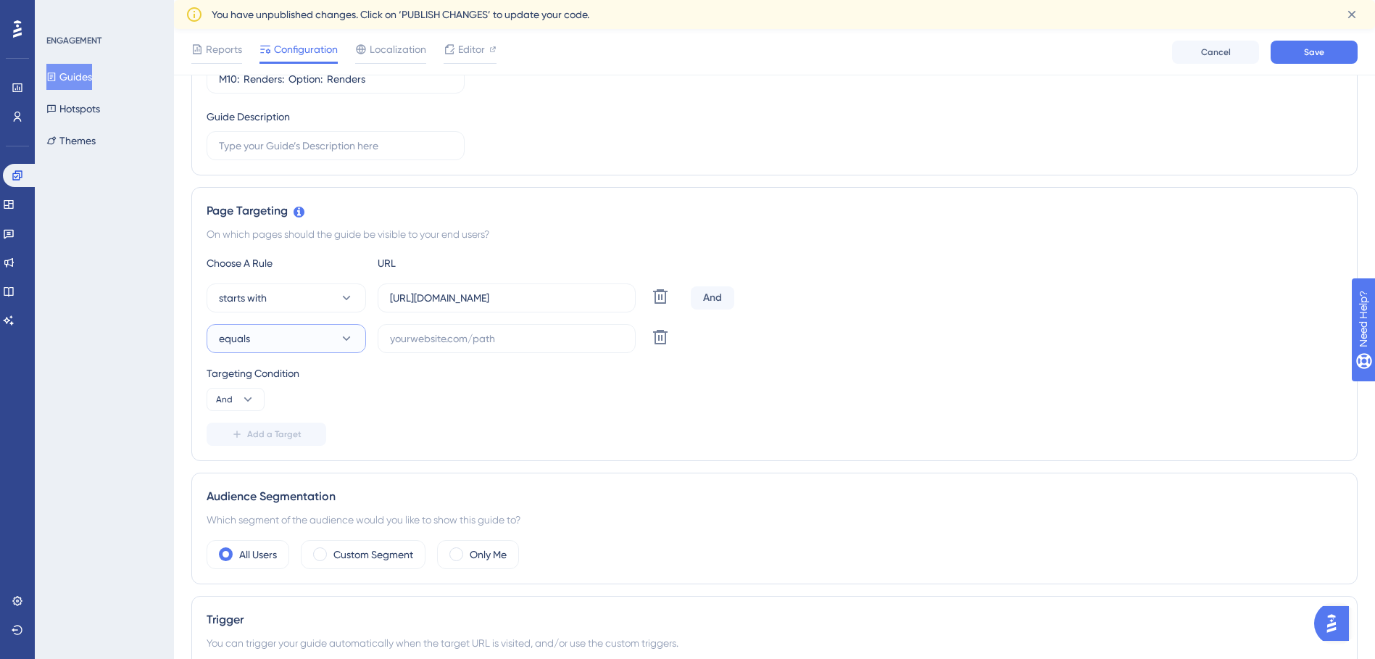
click at [301, 336] on button "equals" at bounding box center [286, 338] width 159 height 29
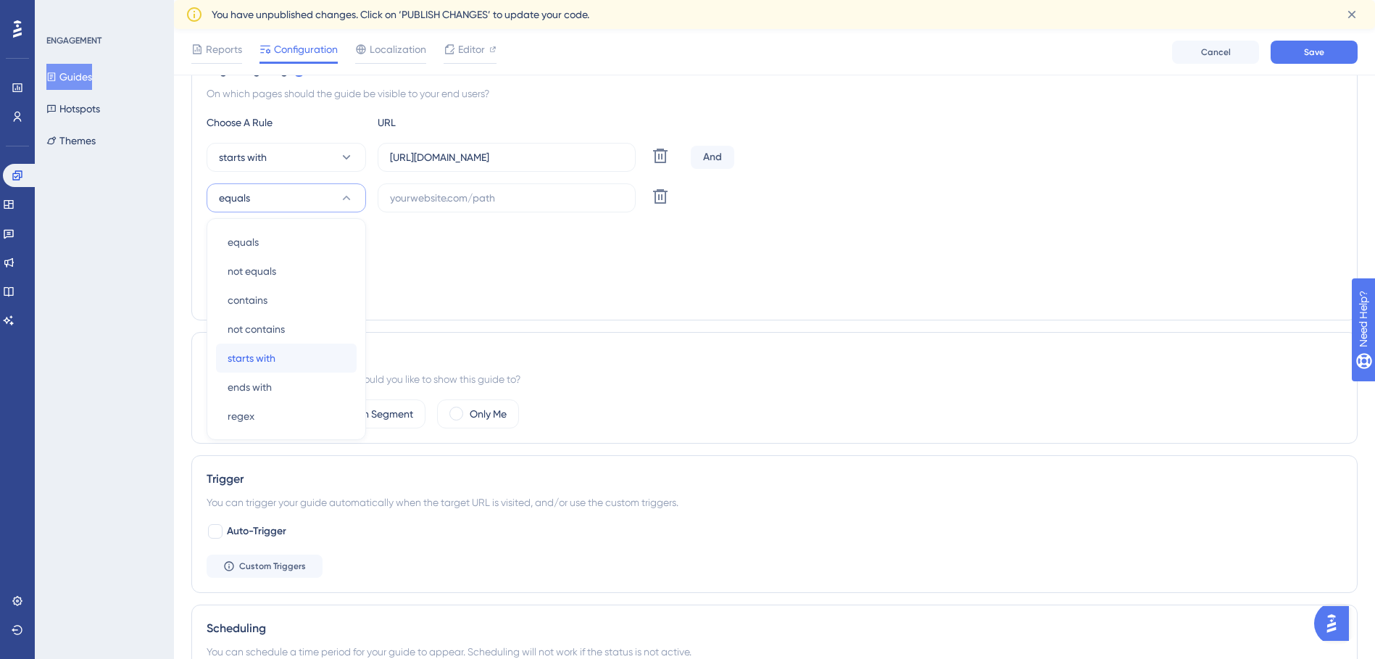
click at [293, 351] on div "starts with starts with" at bounding box center [286, 357] width 117 height 29
click at [256, 267] on button "And" at bounding box center [236, 258] width 58 height 23
click at [243, 334] on div "Or Or" at bounding box center [236, 328] width 28 height 29
click at [459, 199] on input "text" at bounding box center [506, 198] width 233 height 16
paste input "[URL][DOMAIN_NAME]"
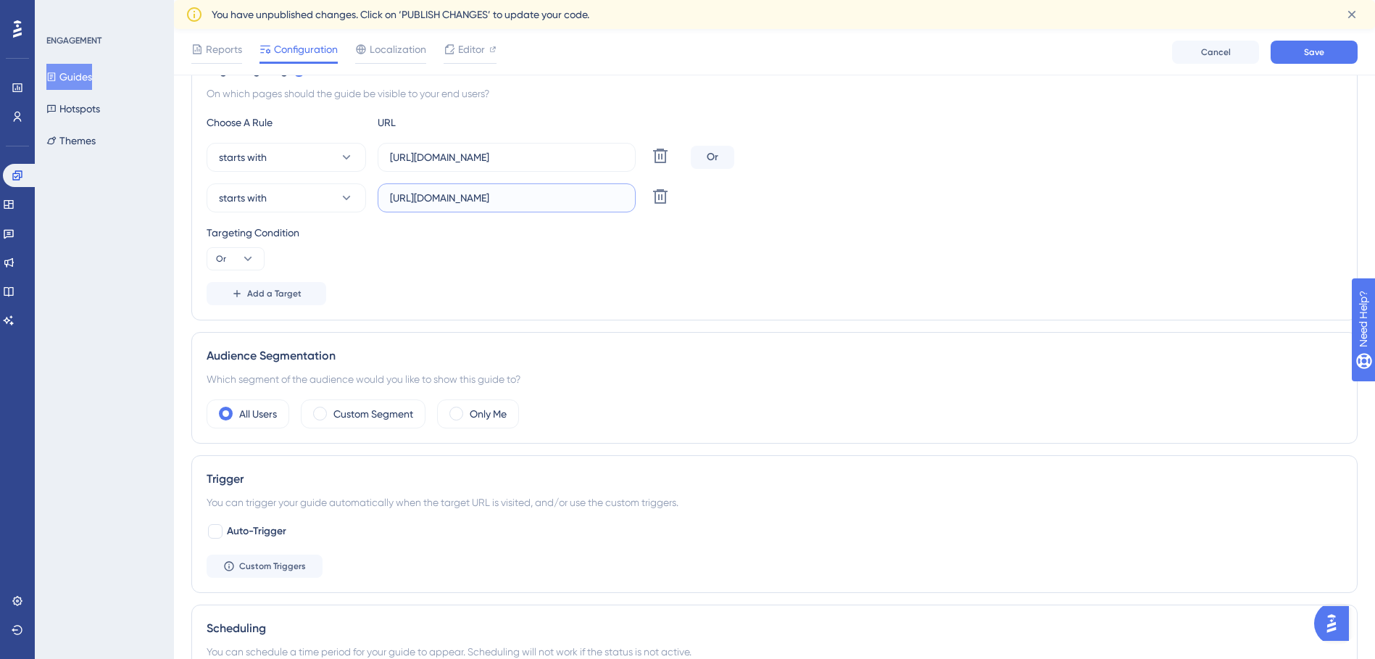
type input "[URL][DOMAIN_NAME]"
drag, startPoint x: 570, startPoint y: 156, endPoint x: 377, endPoint y: 147, distance: 193.7
click at [381, 148] on label "[URL][DOMAIN_NAME]" at bounding box center [507, 157] width 258 height 29
paste input "[DOMAIN_NAME]"
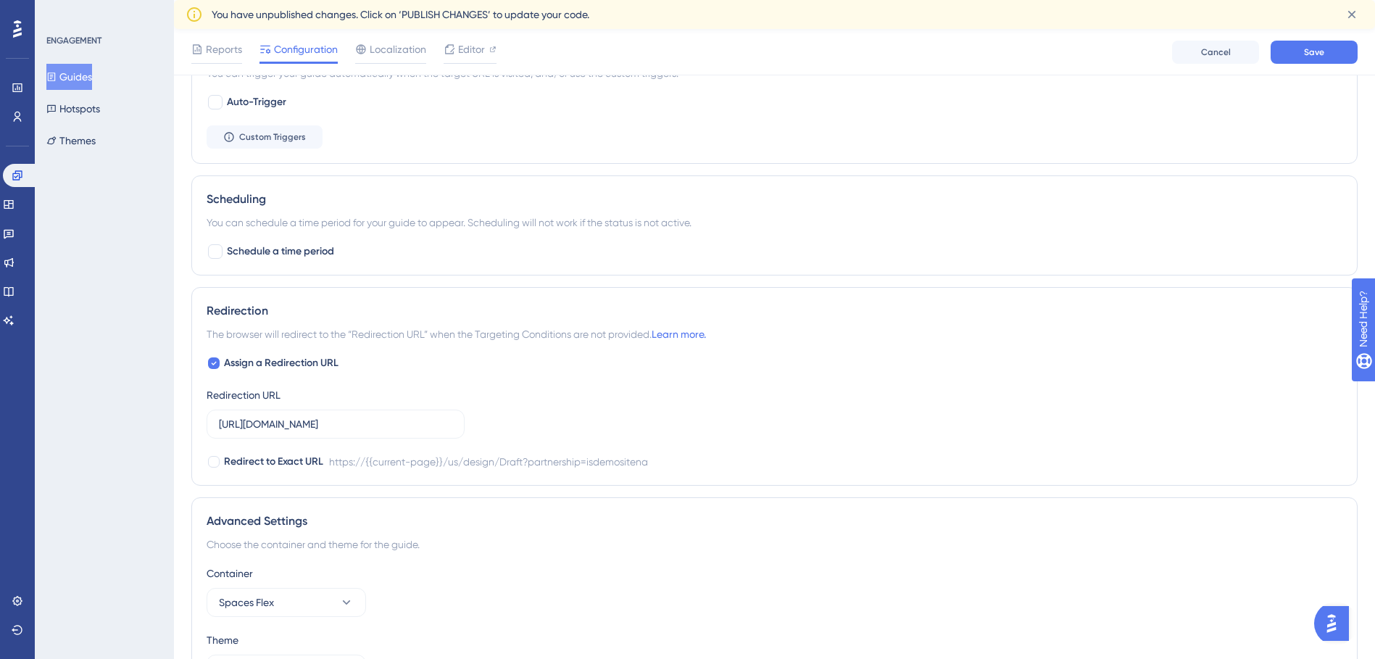
scroll to position [793, 0]
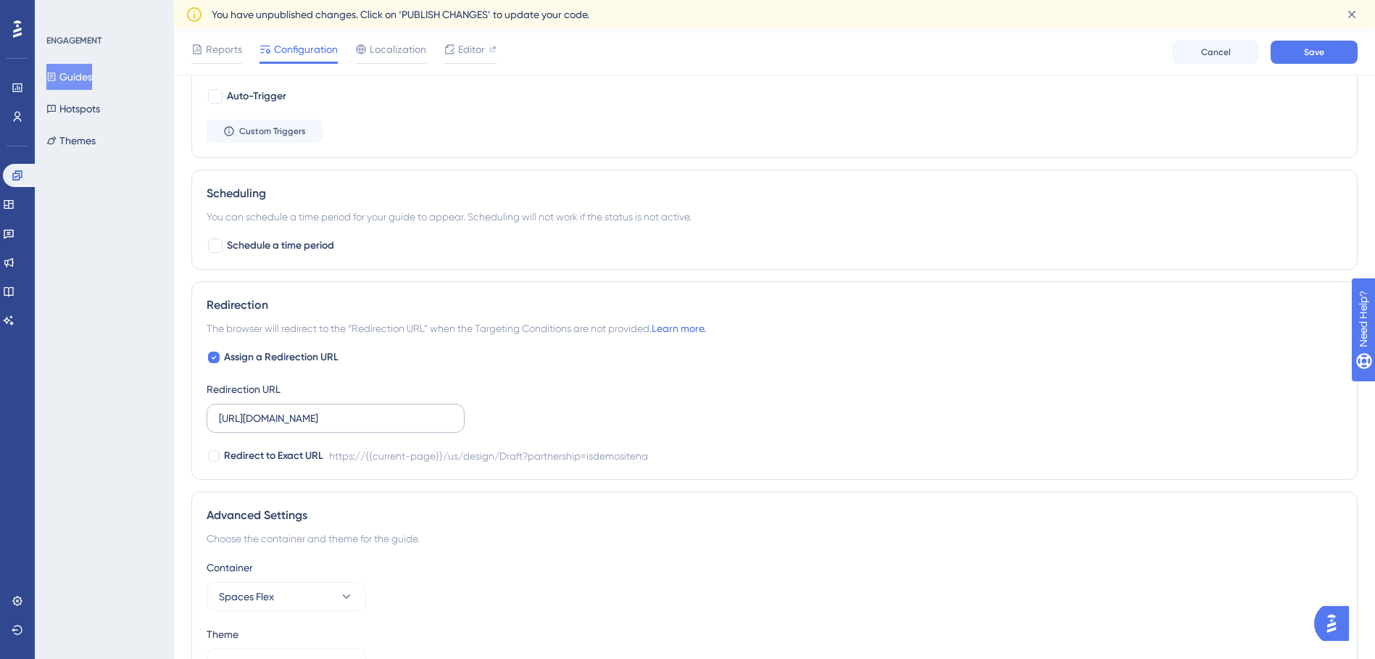
type input "[URL][DOMAIN_NAME]"
drag, startPoint x: 219, startPoint y: 416, endPoint x: 499, endPoint y: 415, distance: 280.4
click at [499, 415] on div "Assign a Redirection URL Redirection URL [URL][DOMAIN_NAME] Redirect to Exact U…" at bounding box center [774, 407] width 1135 height 116
paste input "[DOMAIN_NAME]"
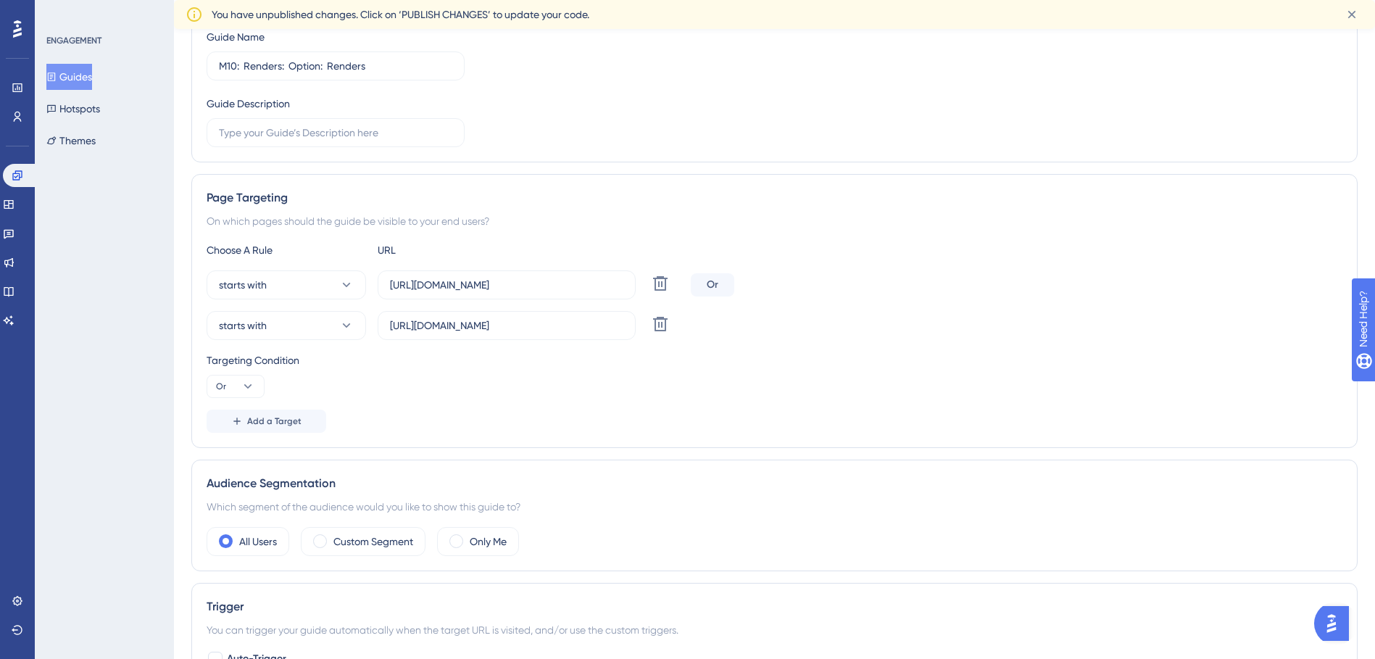
scroll to position [0, 0]
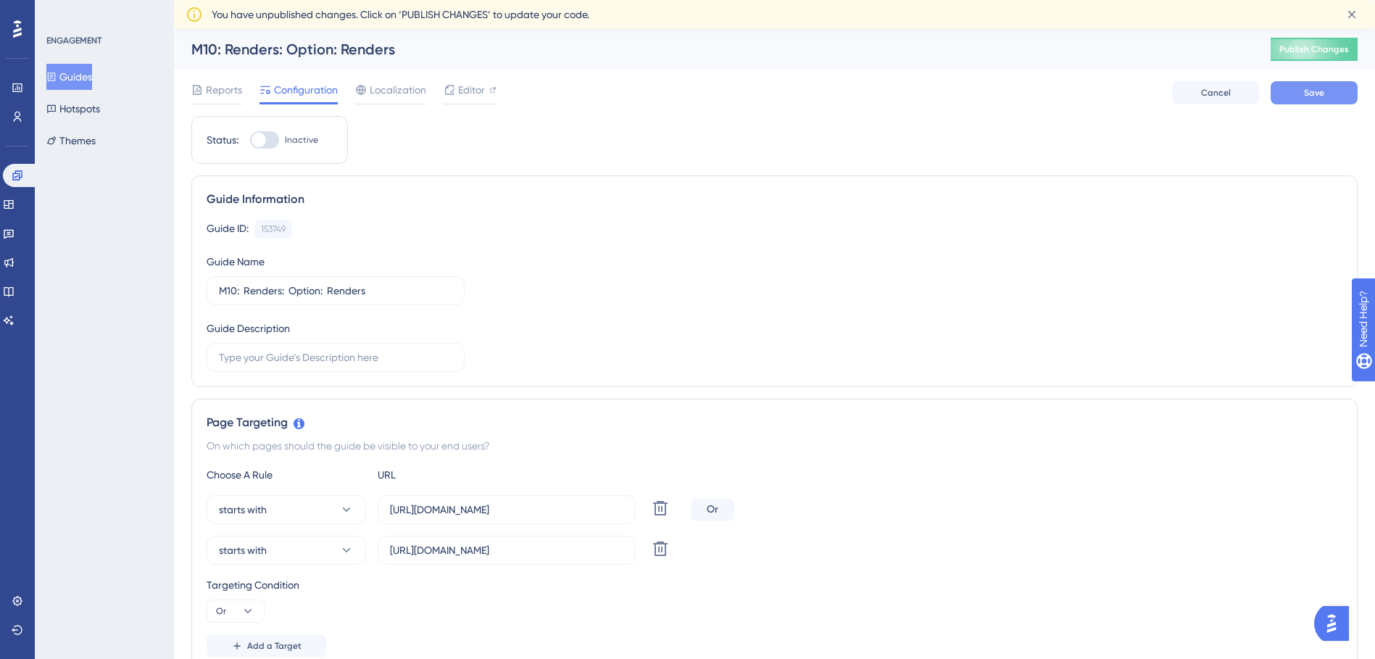
type input "[URL][DOMAIN_NAME]"
click at [1331, 96] on button "Save" at bounding box center [1313, 92] width 87 height 23
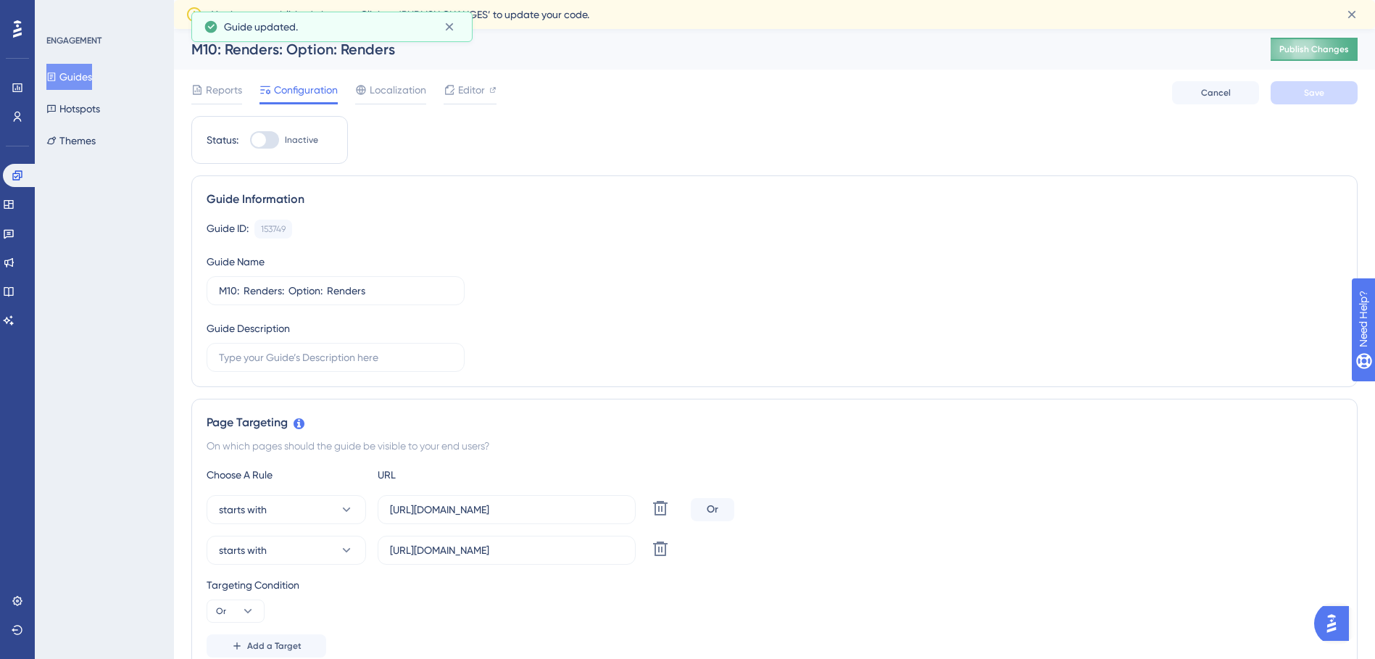
click at [1346, 56] on button "Publish Changes" at bounding box center [1313, 49] width 87 height 23
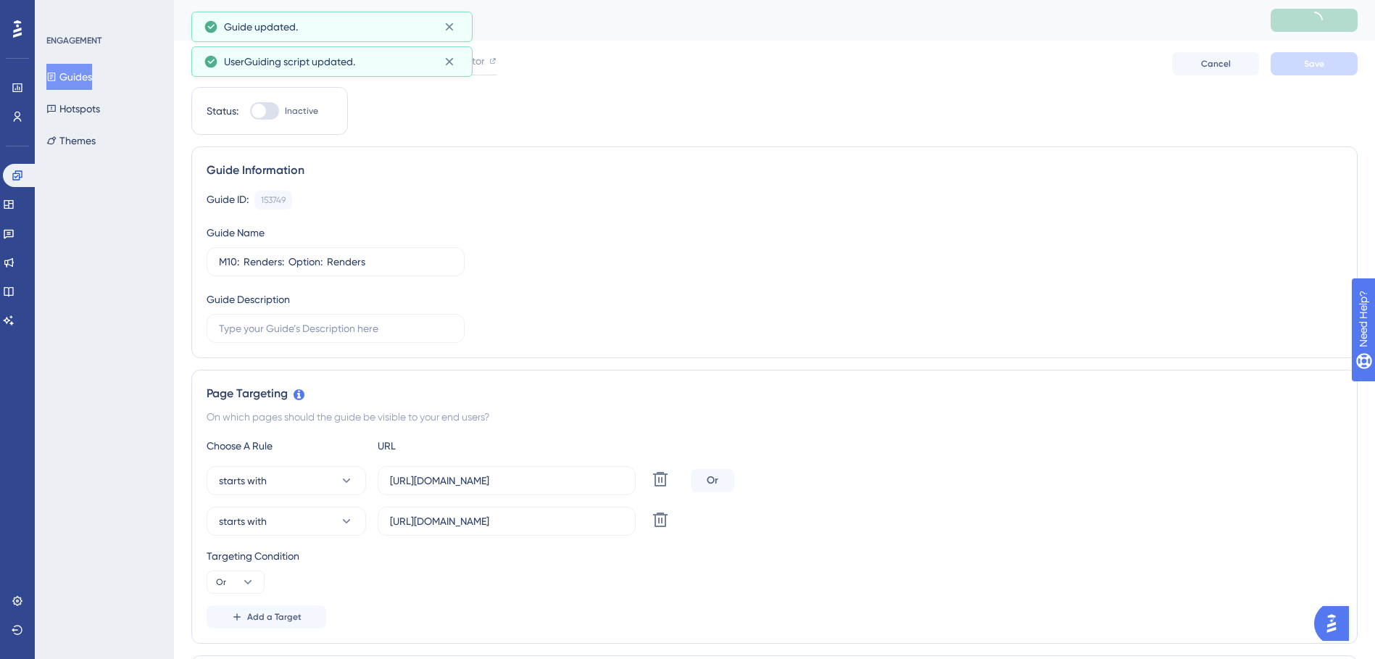
click at [92, 76] on button "Guides" at bounding box center [69, 77] width 46 height 26
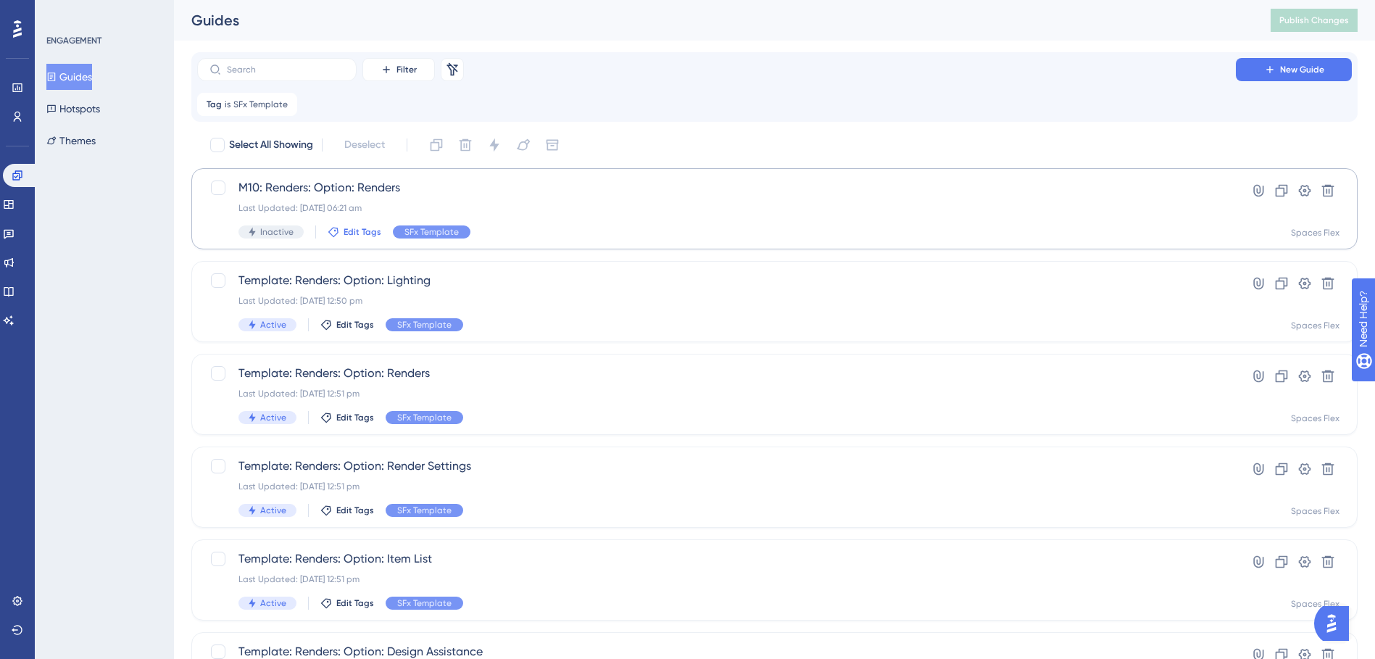
click at [357, 230] on span "Edit Tags" at bounding box center [362, 232] width 38 height 12
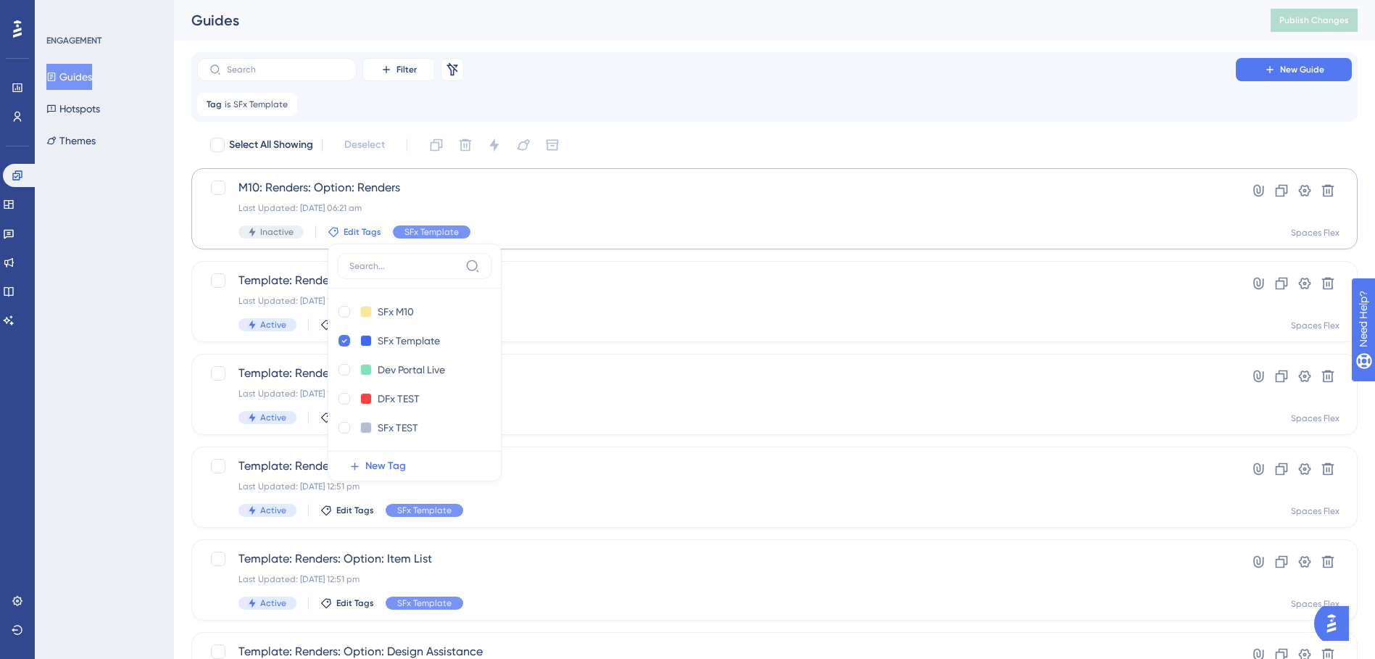
scroll to position [33, 0]
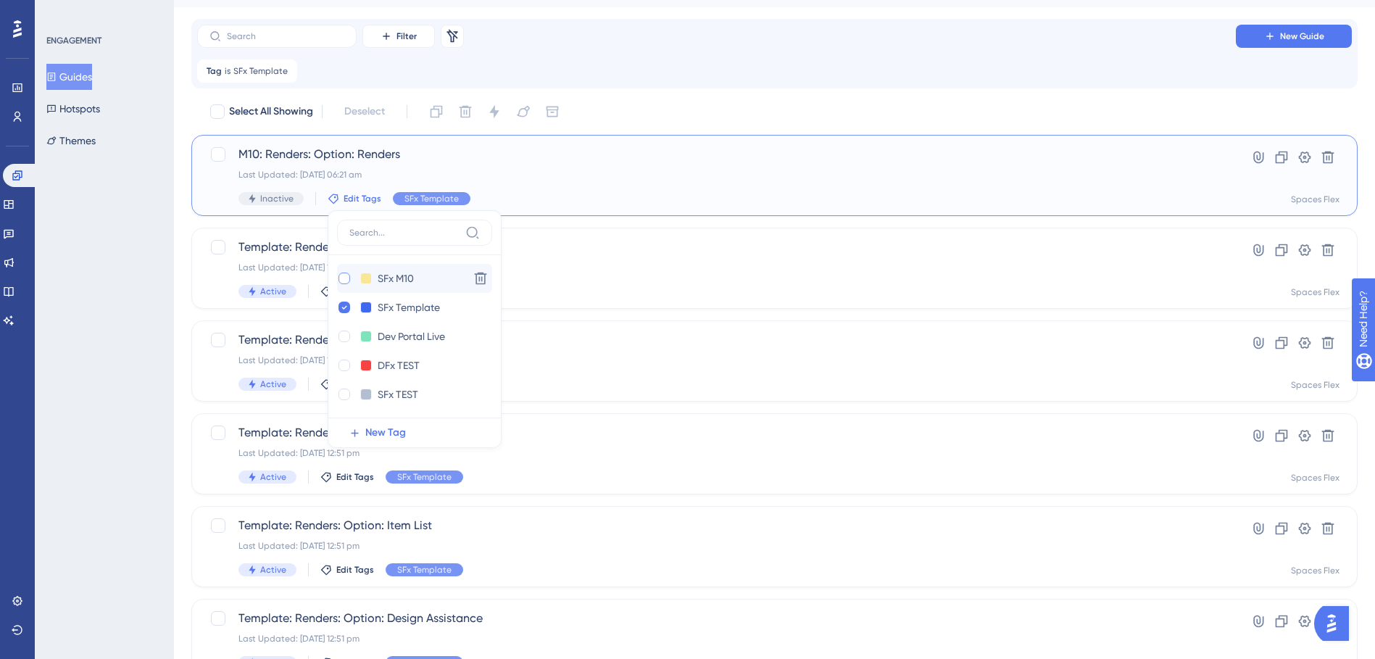
click at [340, 276] on div at bounding box center [344, 278] width 12 height 12
checkbox input "true"
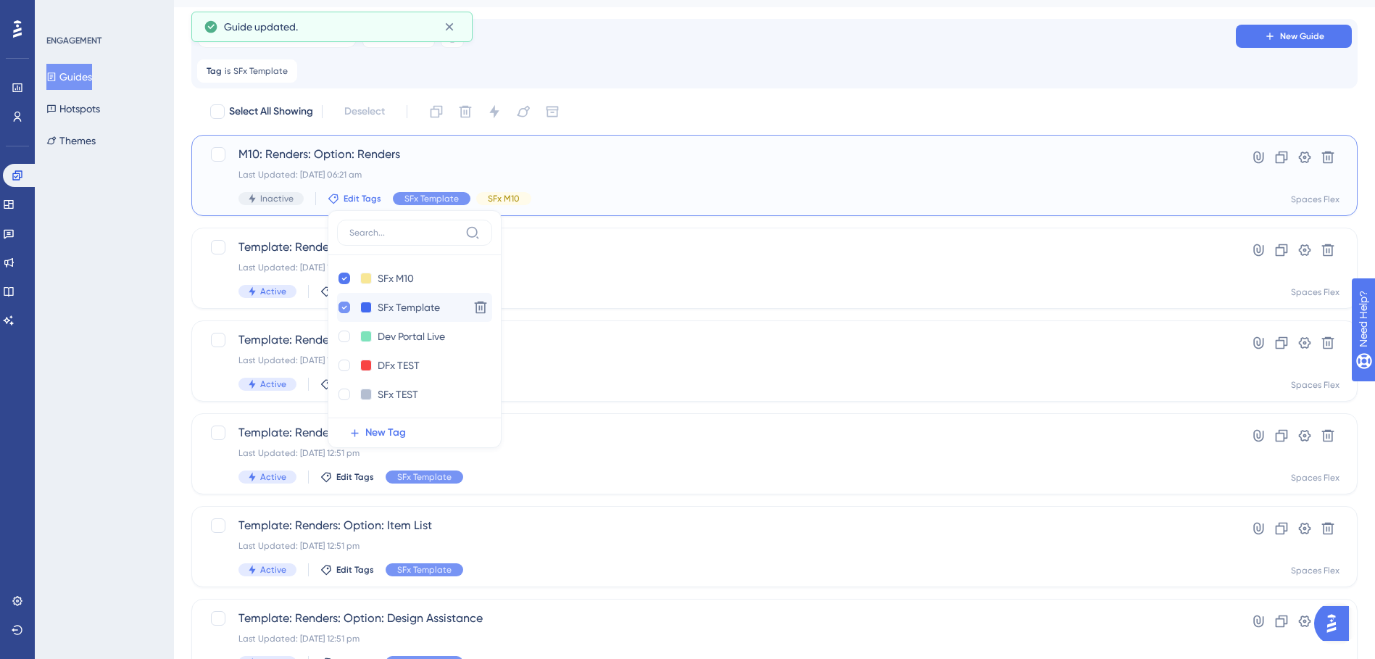
click at [345, 311] on icon at bounding box center [344, 307] width 6 height 10
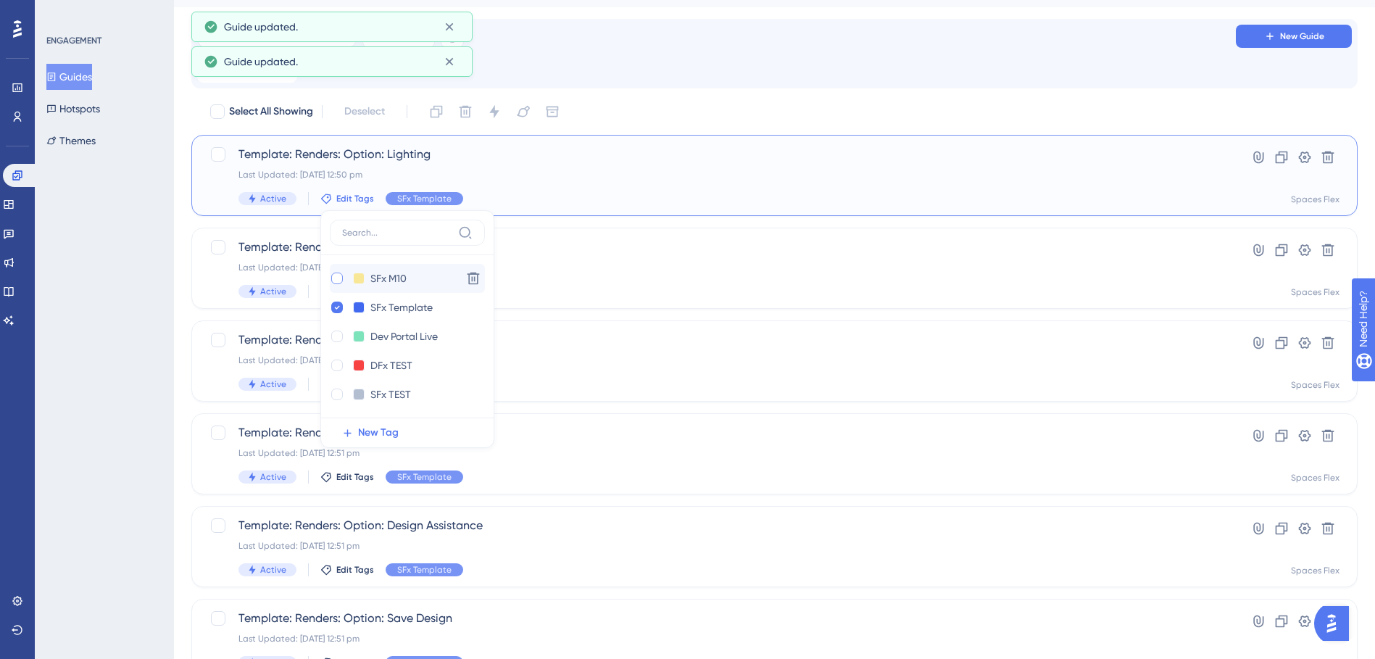
click at [339, 283] on div at bounding box center [337, 278] width 12 height 12
checkbox input "true"
click at [337, 311] on icon at bounding box center [337, 307] width 6 height 10
click at [339, 309] on div at bounding box center [337, 307] width 12 height 12
click at [429, 305] on input "SFx Template" at bounding box center [402, 308] width 65 height 18
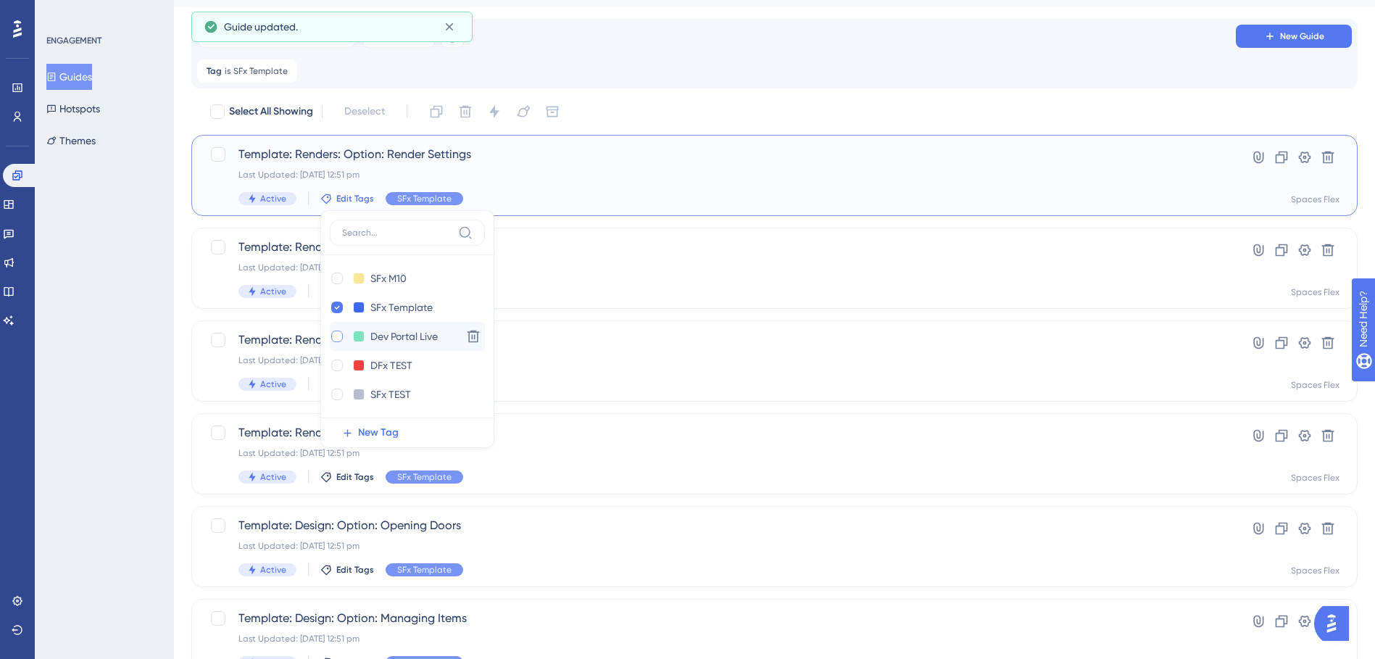
click at [341, 335] on div at bounding box center [337, 336] width 12 height 12
click at [338, 336] on icon at bounding box center [337, 336] width 6 height 10
checkbox input "false"
click at [331, 280] on div at bounding box center [337, 278] width 12 height 12
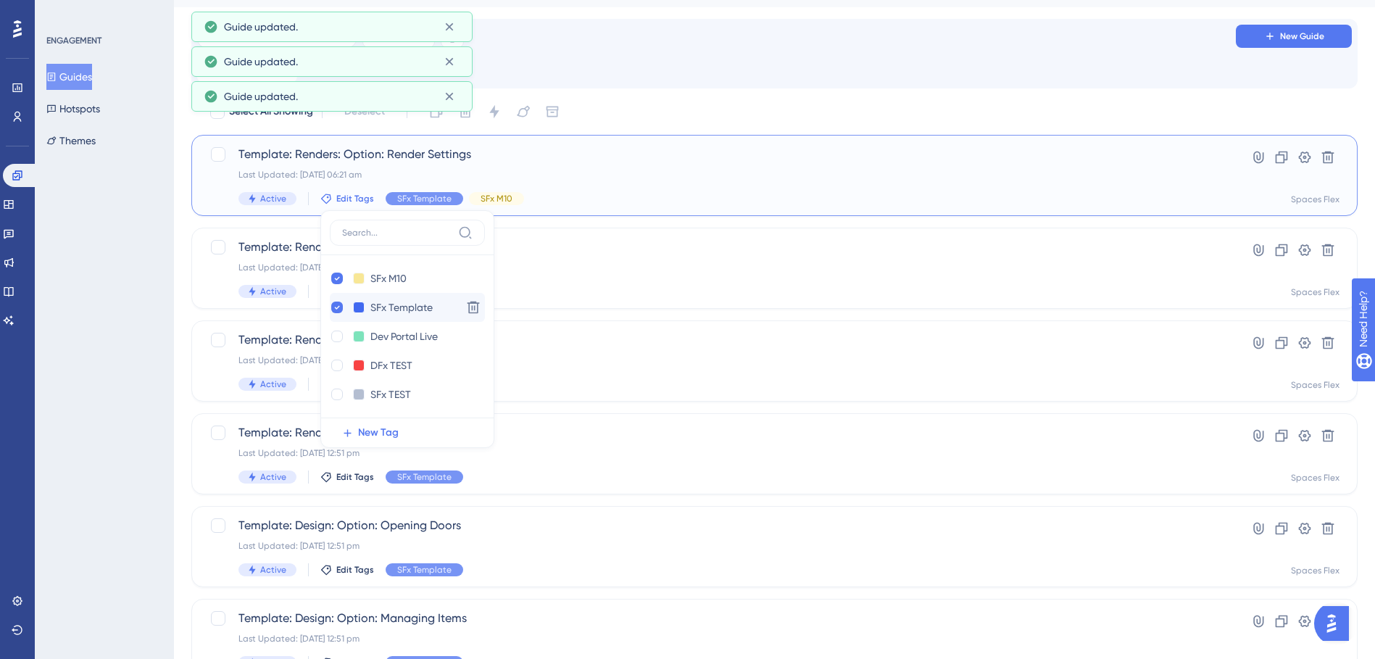
checkbox input "true"
click at [335, 307] on icon at bounding box center [337, 308] width 5 height 4
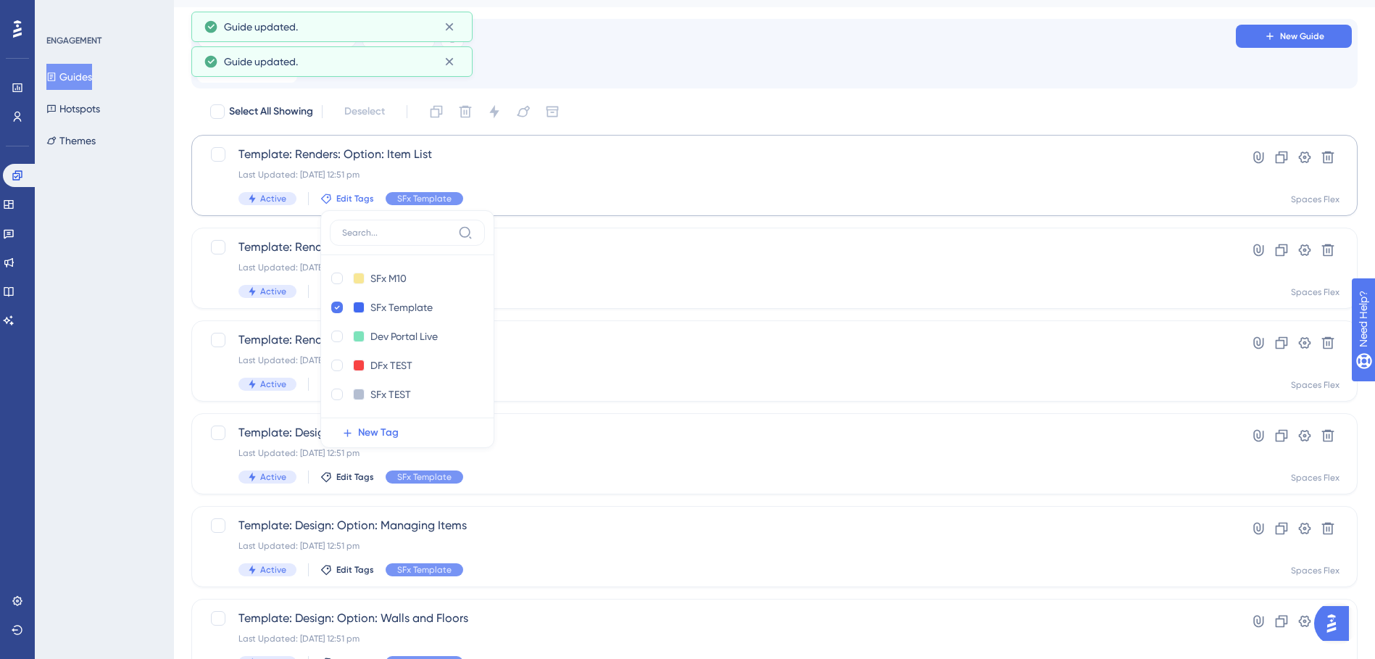
click at [169, 240] on div "ENGAGEMENT Guides Hotspots Themes" at bounding box center [104, 329] width 139 height 659
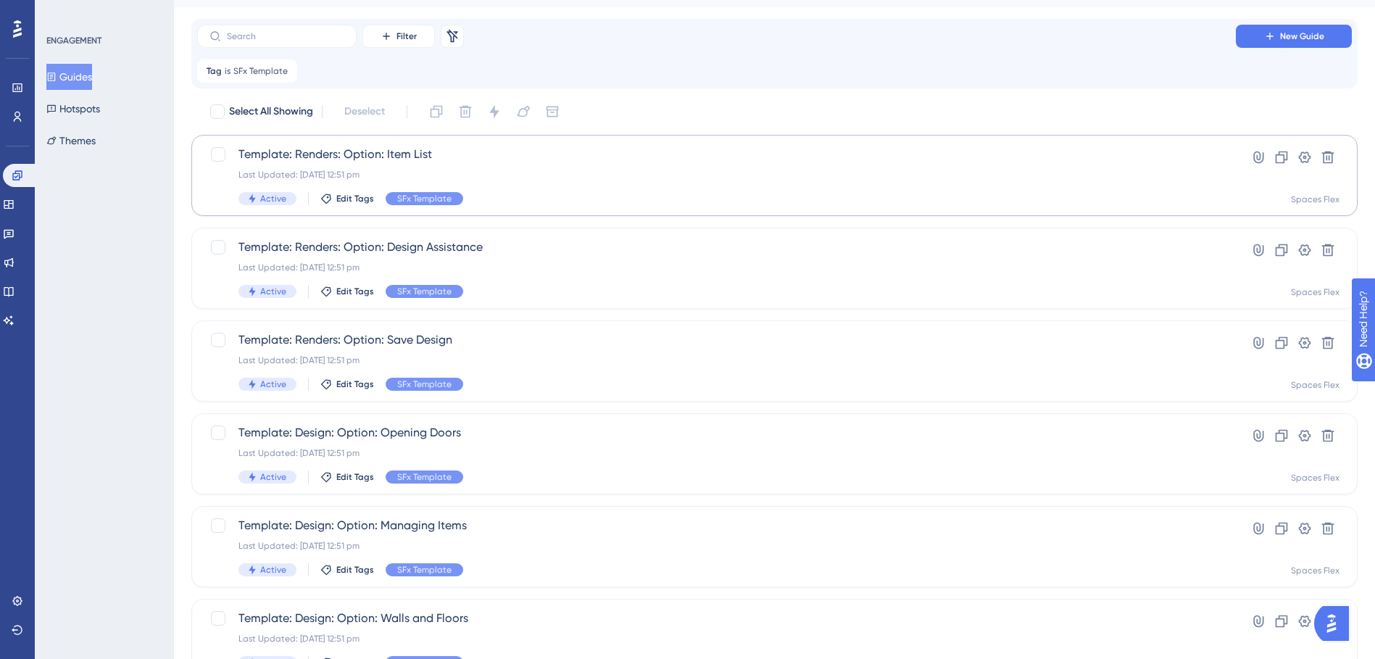
scroll to position [0, 0]
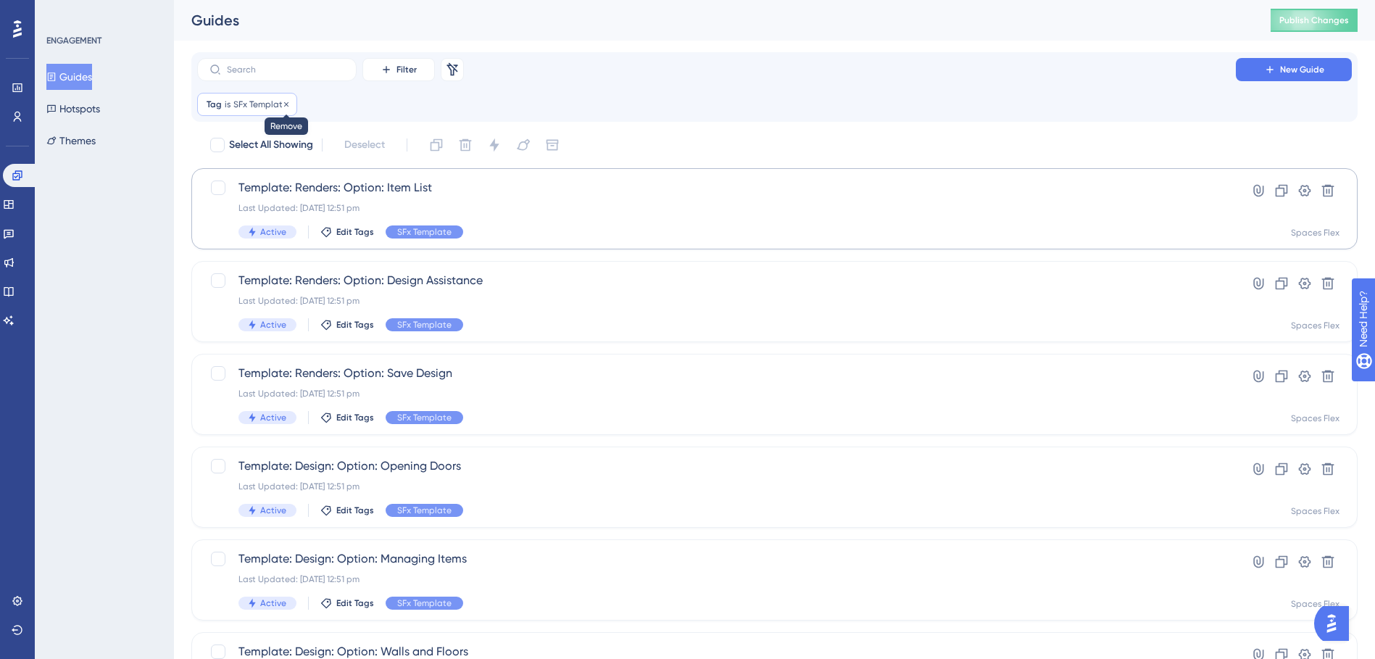
click at [286, 101] on icon at bounding box center [286, 104] width 9 height 9
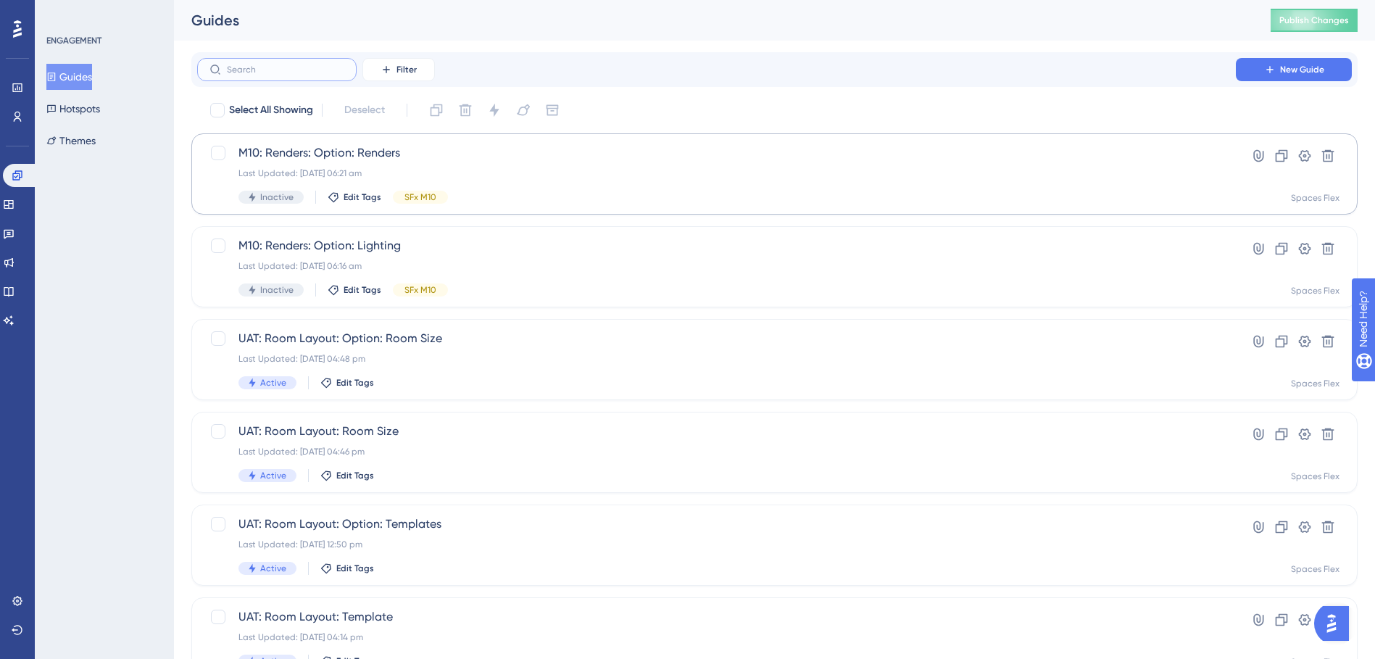
click at [299, 70] on input "text" at bounding box center [285, 69] width 117 height 10
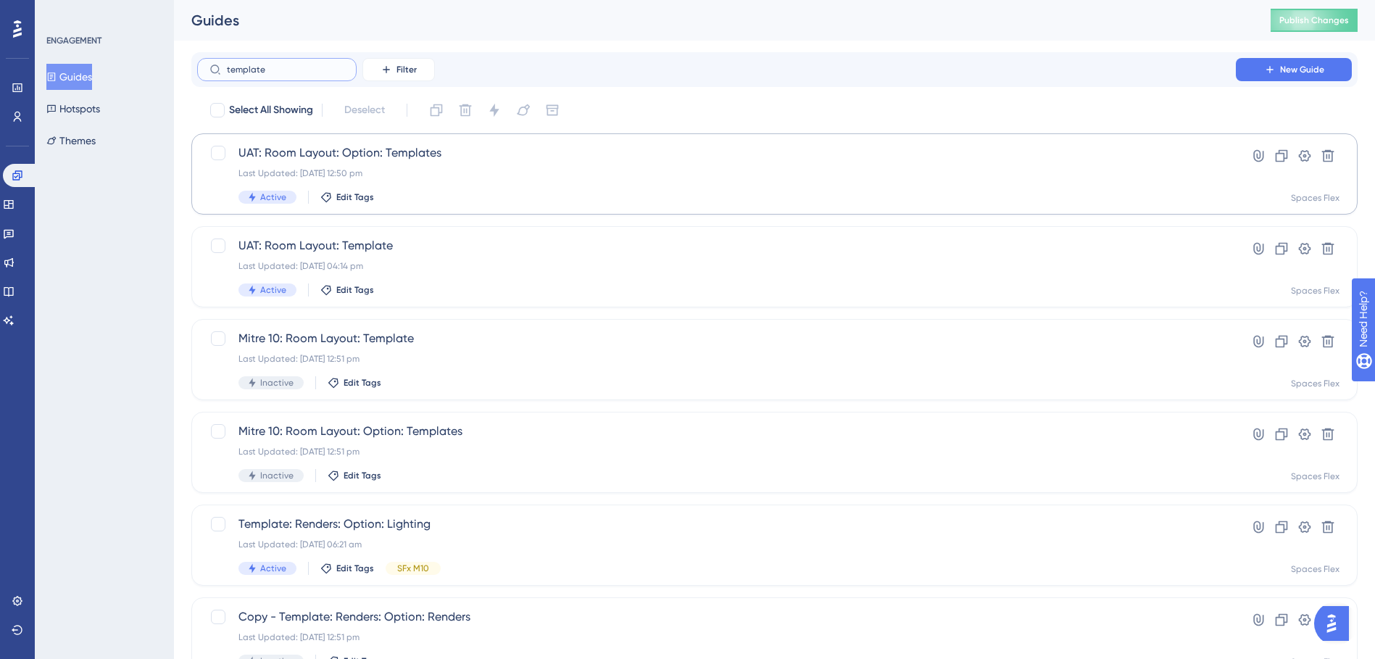
drag, startPoint x: 272, startPoint y: 68, endPoint x: 186, endPoint y: 70, distance: 85.5
click at [186, 70] on div "Performance Users Engagement Widgets Feedback Product Updates Knowledge Base AI…" at bounding box center [774, 550] width 1201 height 1101
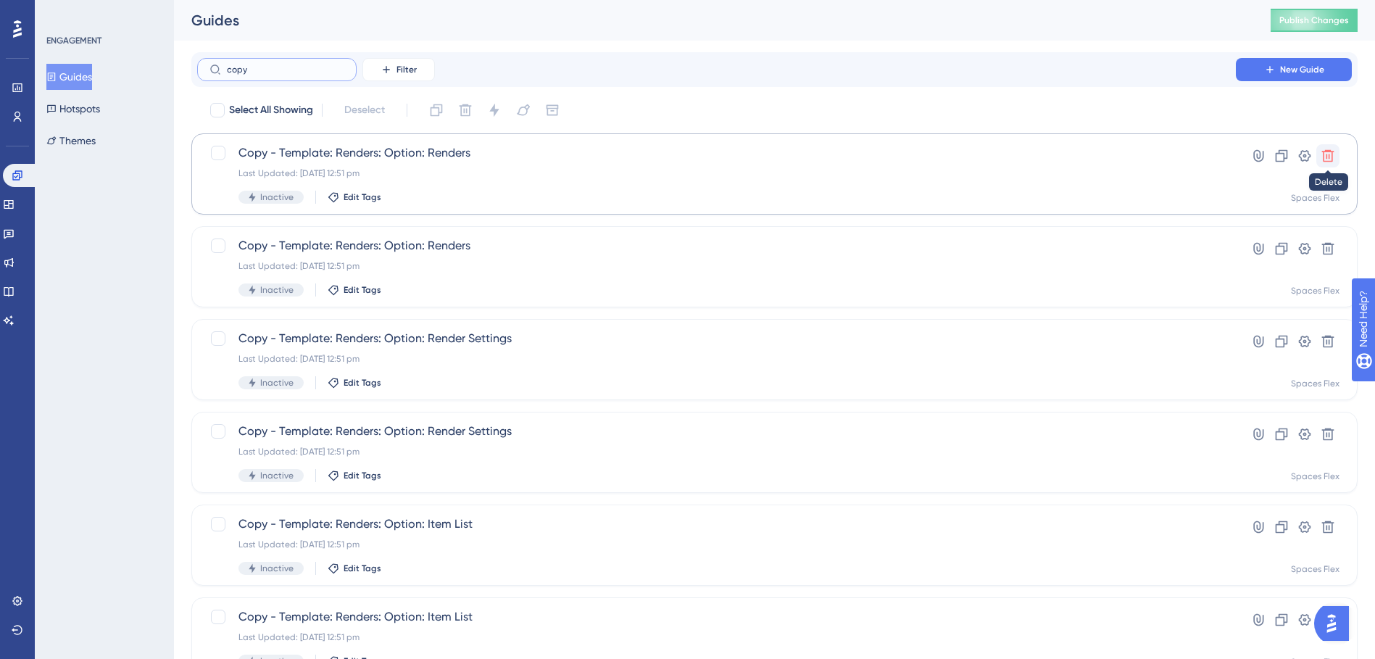
type input "copy"
click at [1338, 158] on button at bounding box center [1327, 155] width 23 height 23
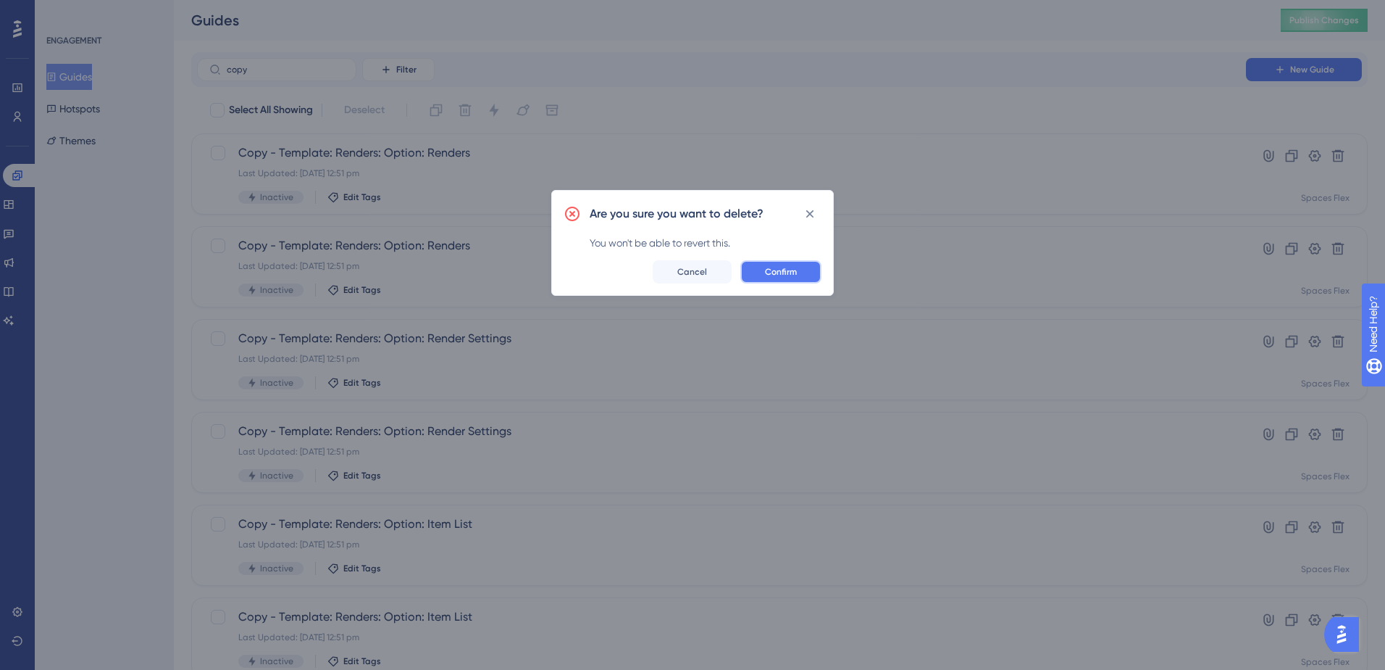
click at [768, 260] on button "Confirm" at bounding box center [781, 271] width 81 height 23
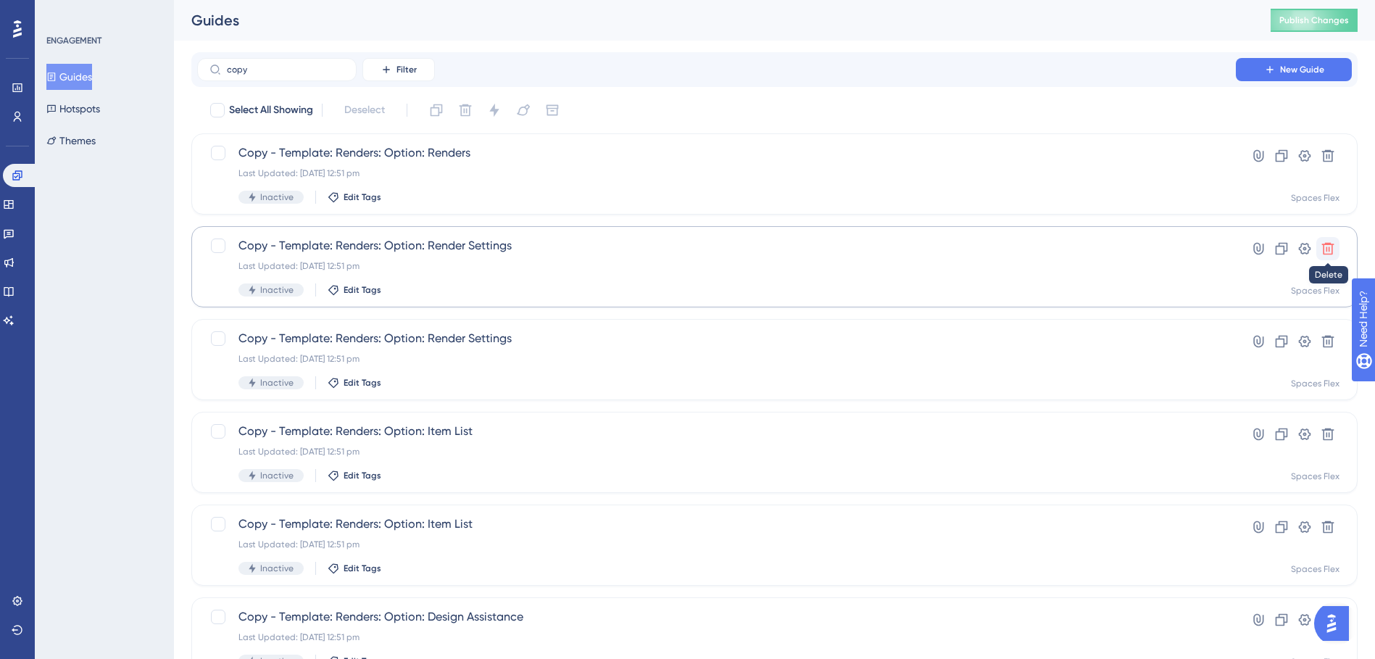
click at [1329, 246] on icon at bounding box center [1327, 248] width 14 height 14
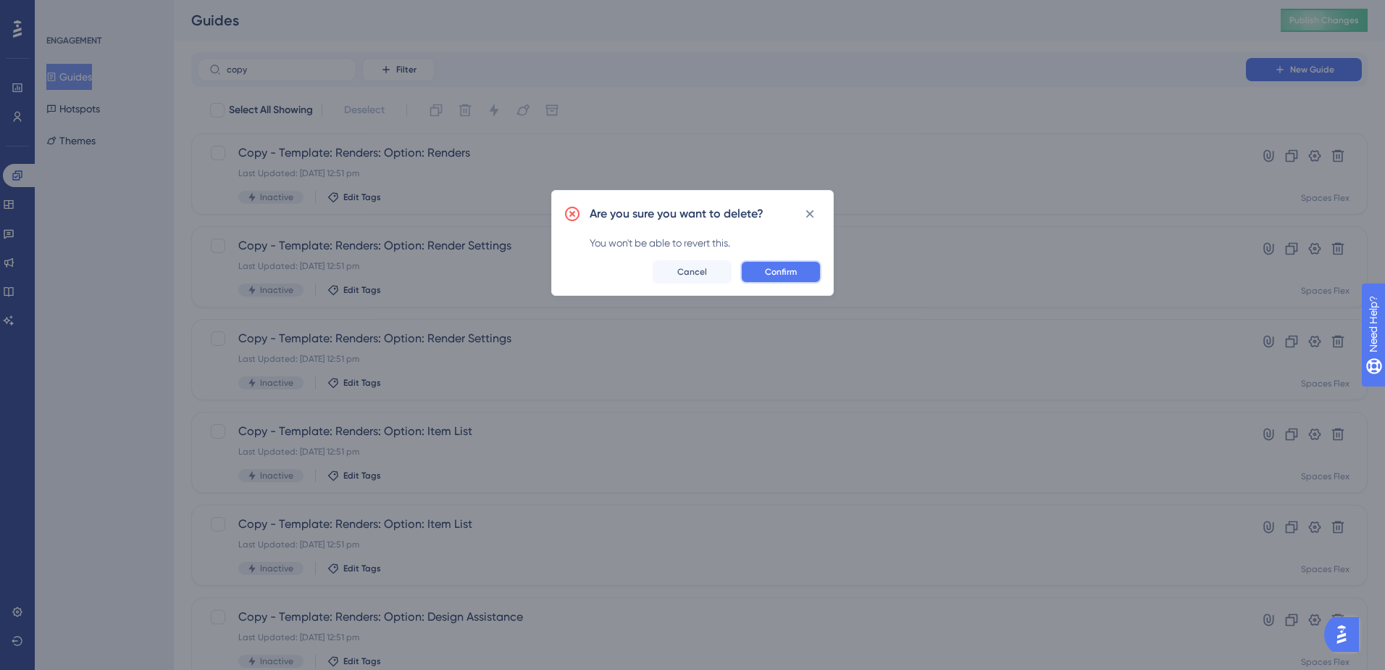
click at [804, 271] on button "Confirm" at bounding box center [781, 271] width 81 height 23
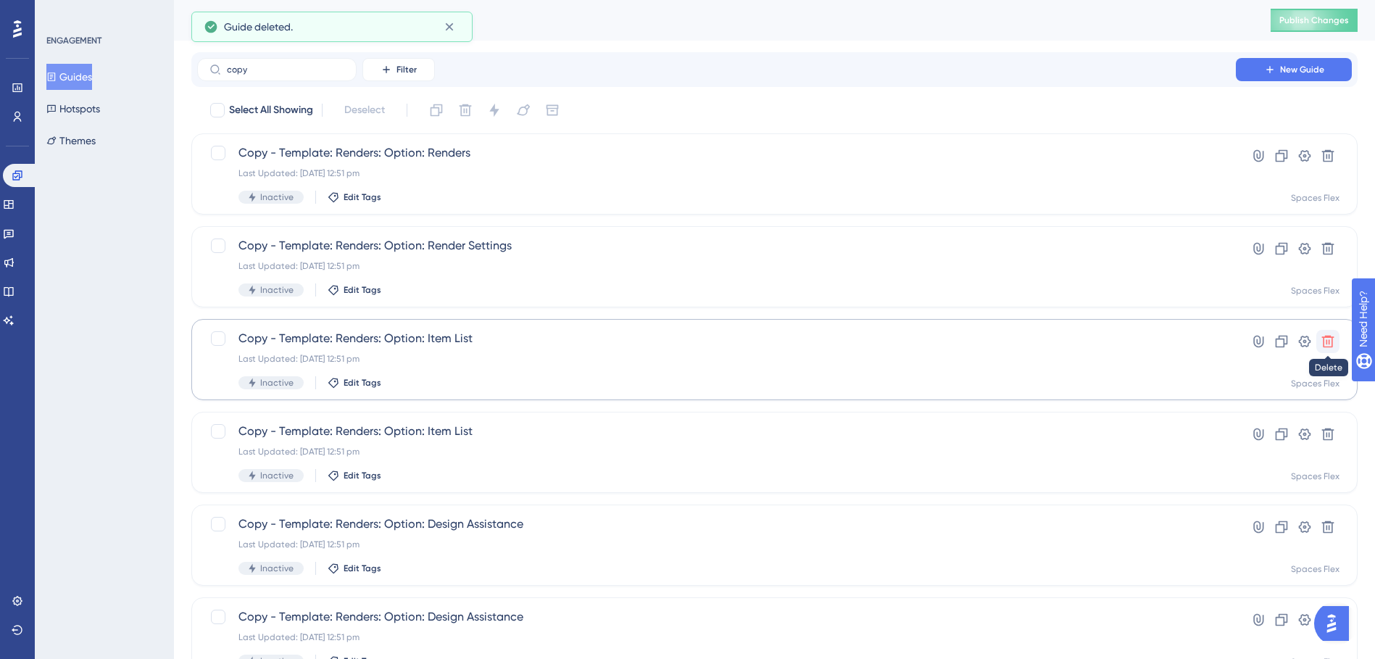
click at [1328, 339] on icon at bounding box center [1327, 341] width 14 height 14
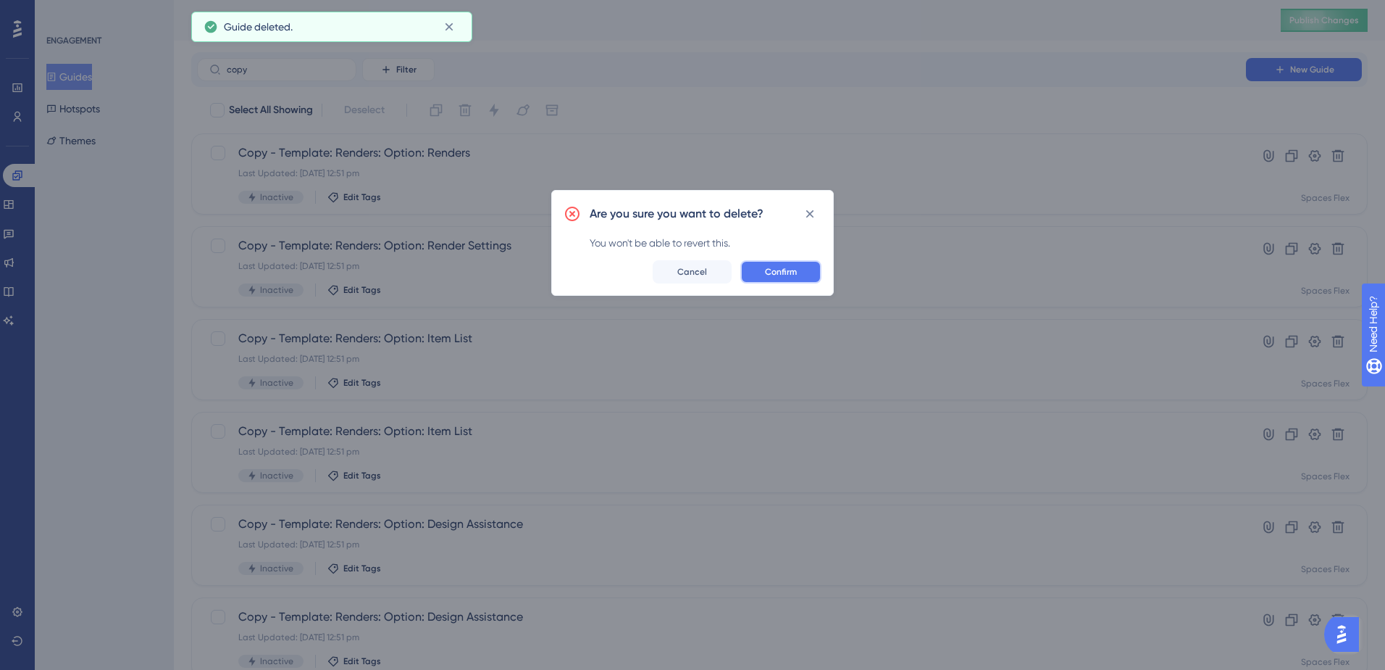
click at [777, 269] on span "Confirm" at bounding box center [781, 272] width 32 height 12
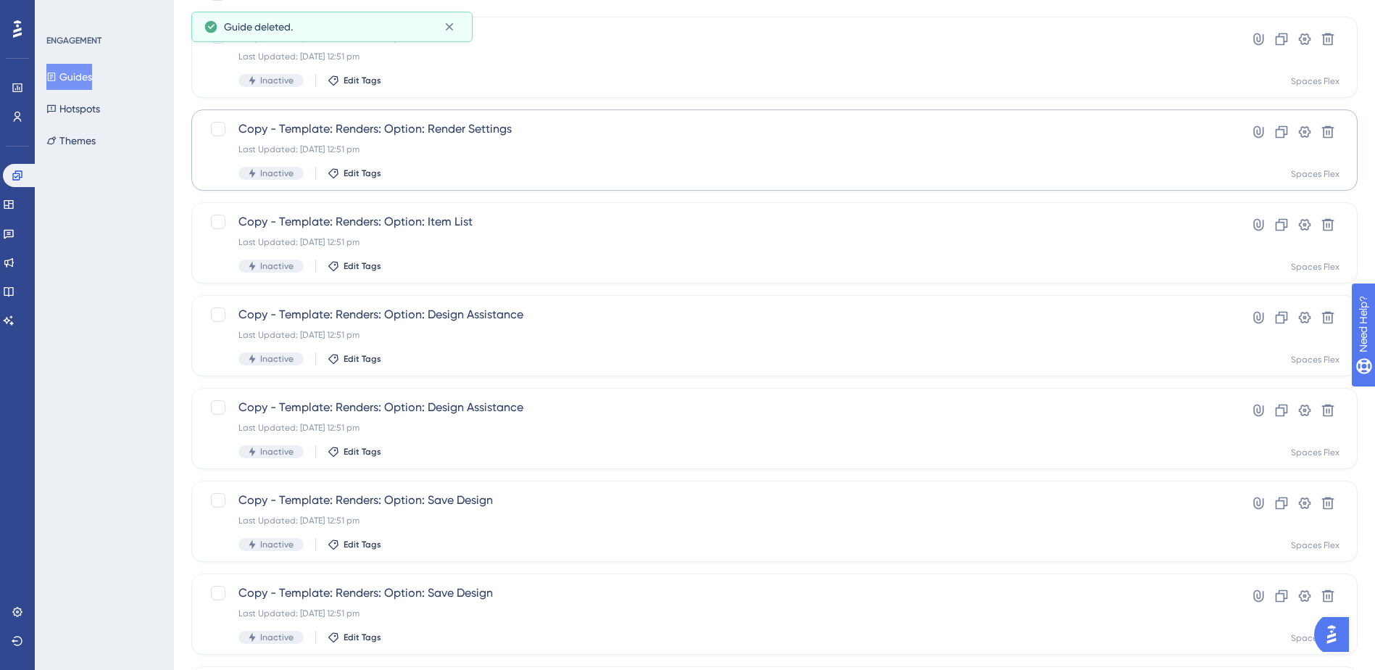
scroll to position [145, 0]
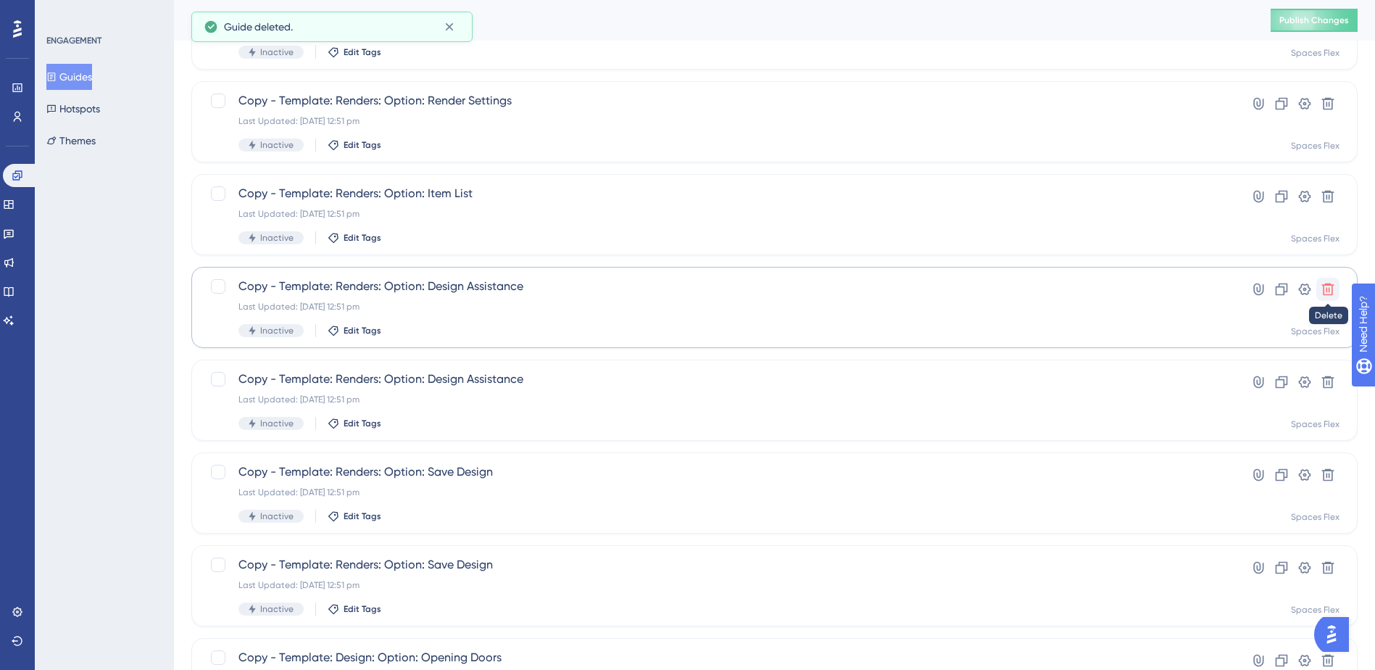
click at [1331, 284] on icon at bounding box center [1327, 289] width 14 height 14
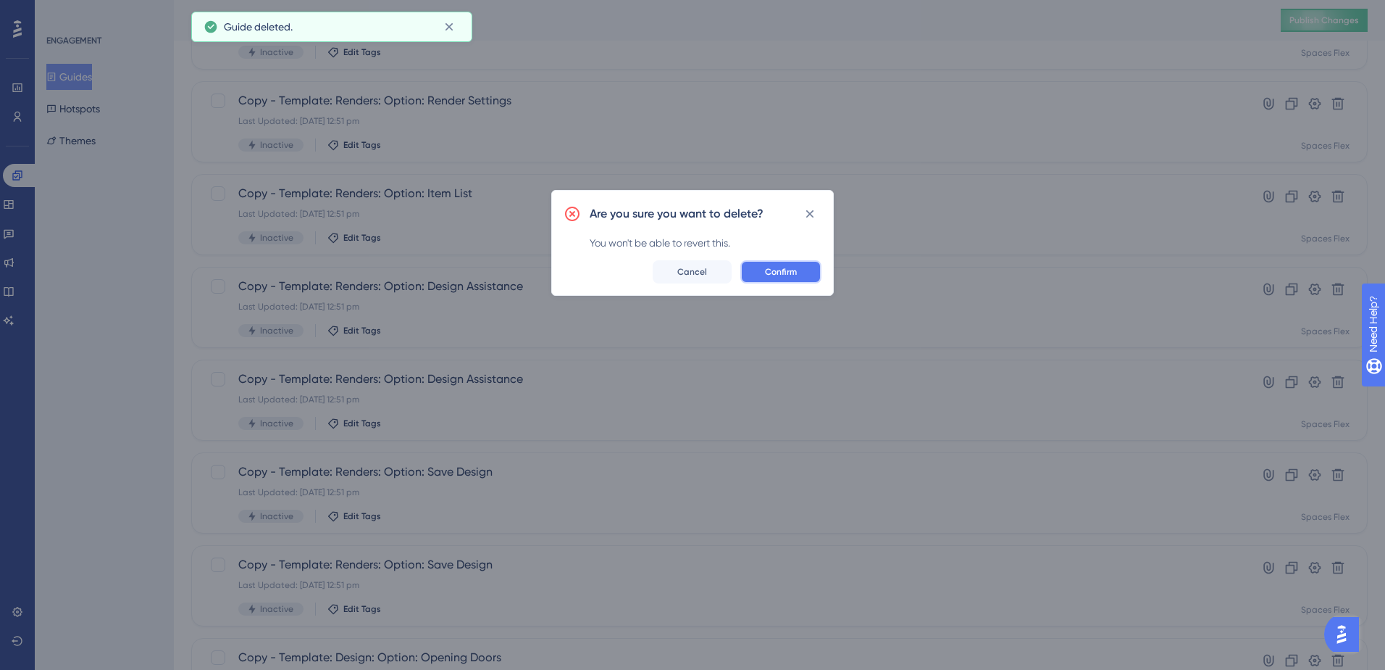
click at [770, 271] on span "Confirm" at bounding box center [781, 272] width 32 height 12
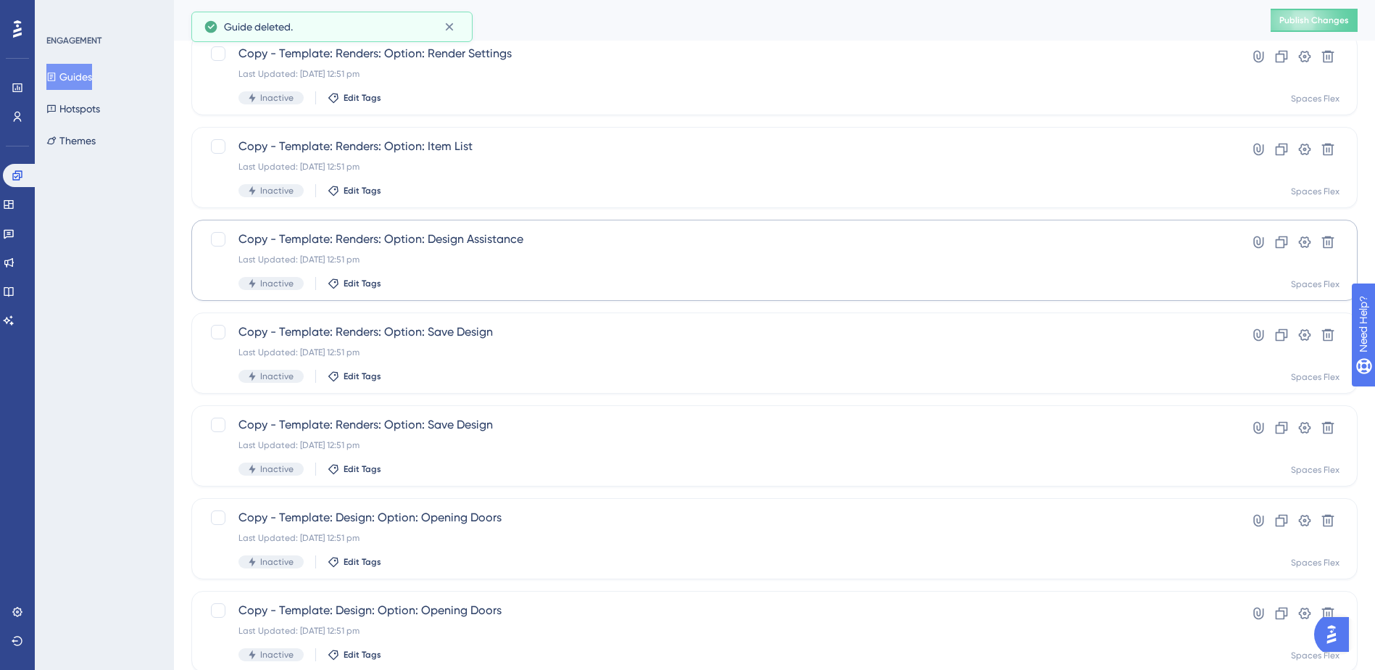
scroll to position [217, 0]
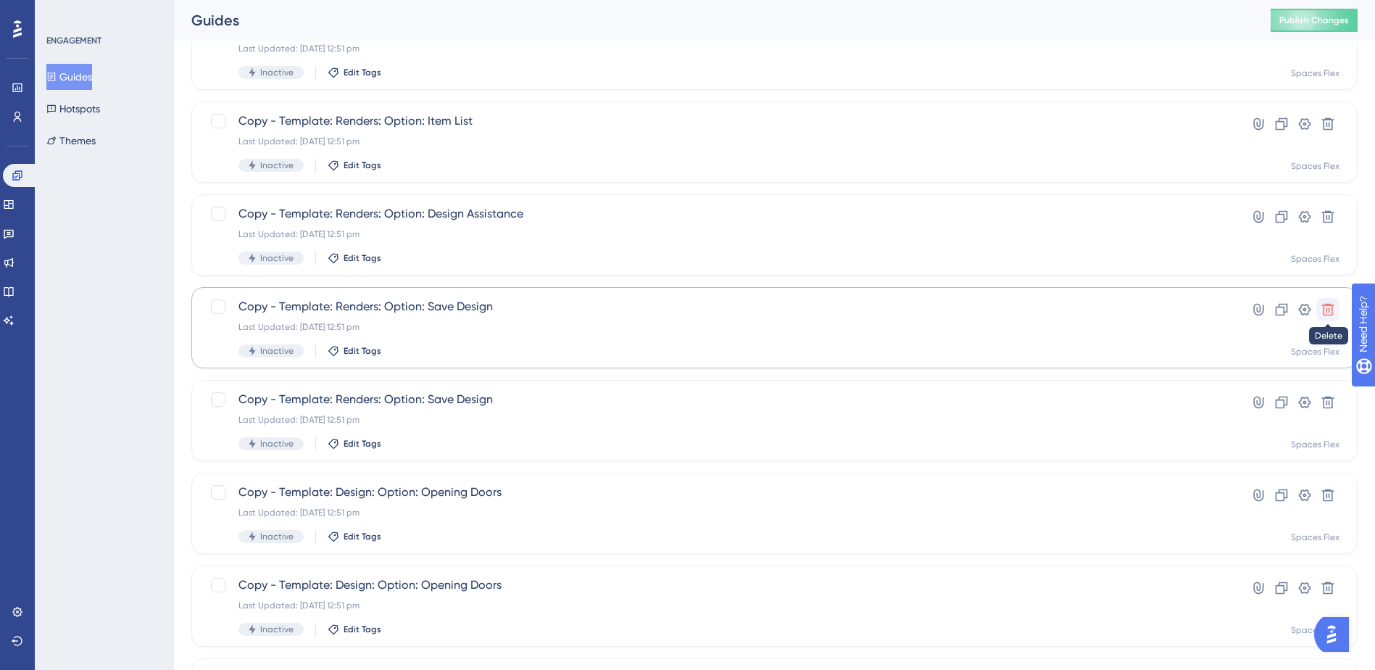
click at [1323, 312] on icon at bounding box center [1327, 309] width 14 height 14
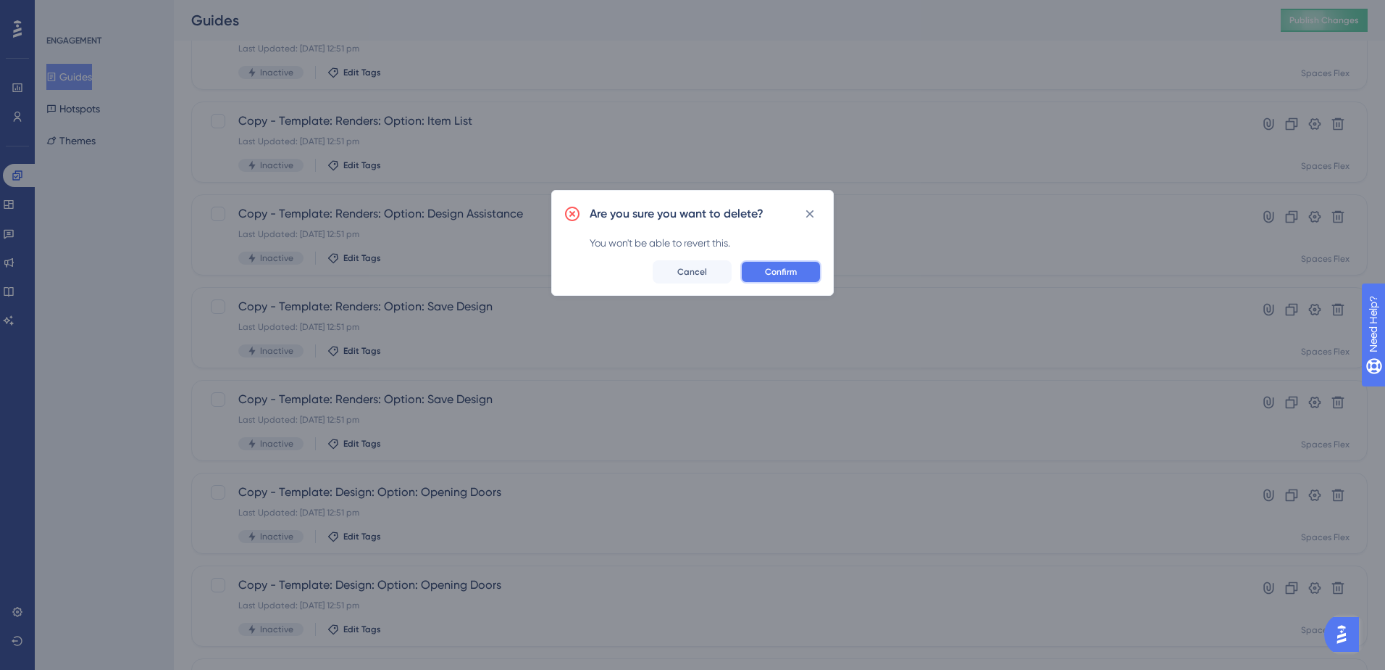
click at [785, 275] on span "Confirm" at bounding box center [781, 272] width 32 height 12
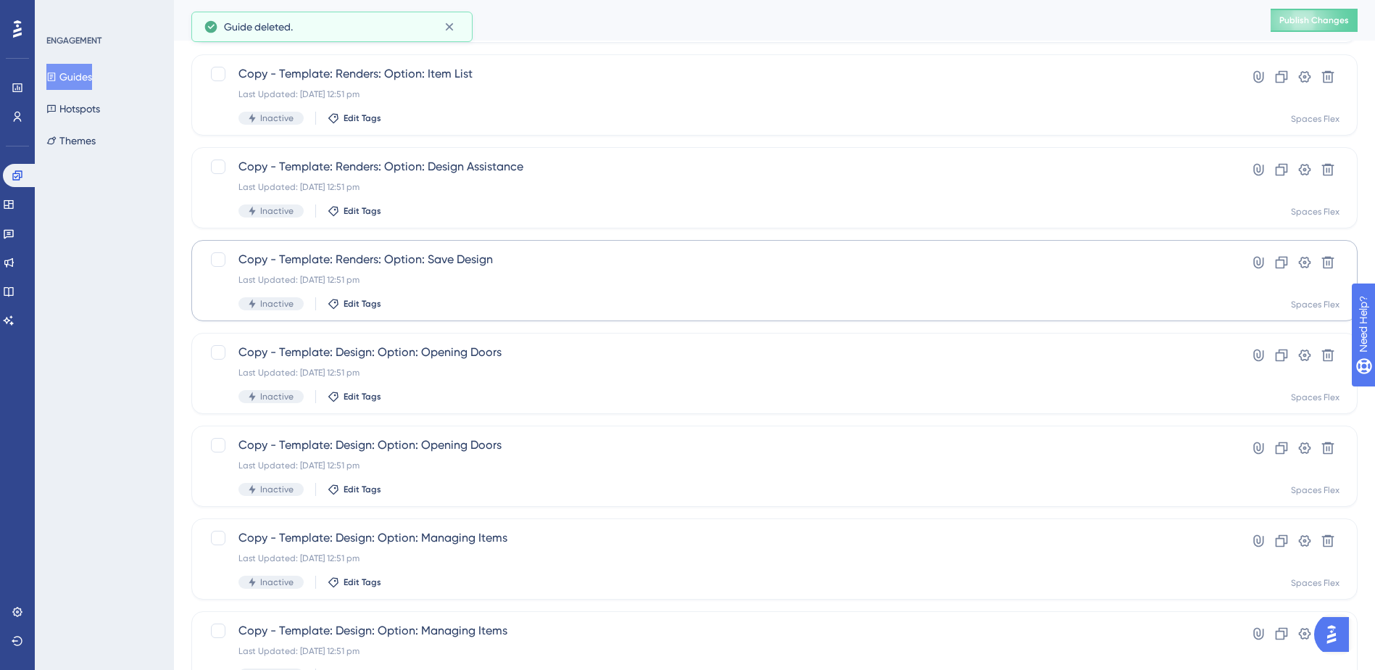
scroll to position [362, 0]
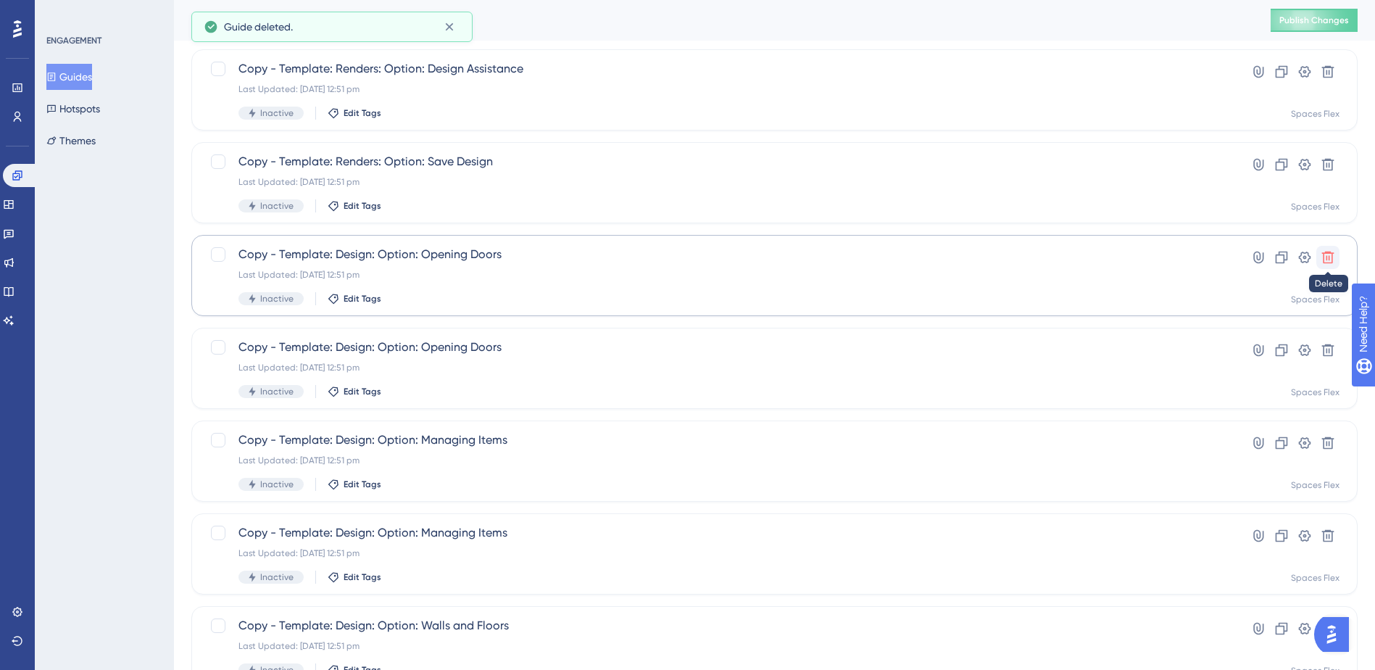
click at [1326, 254] on icon at bounding box center [1328, 257] width 12 height 12
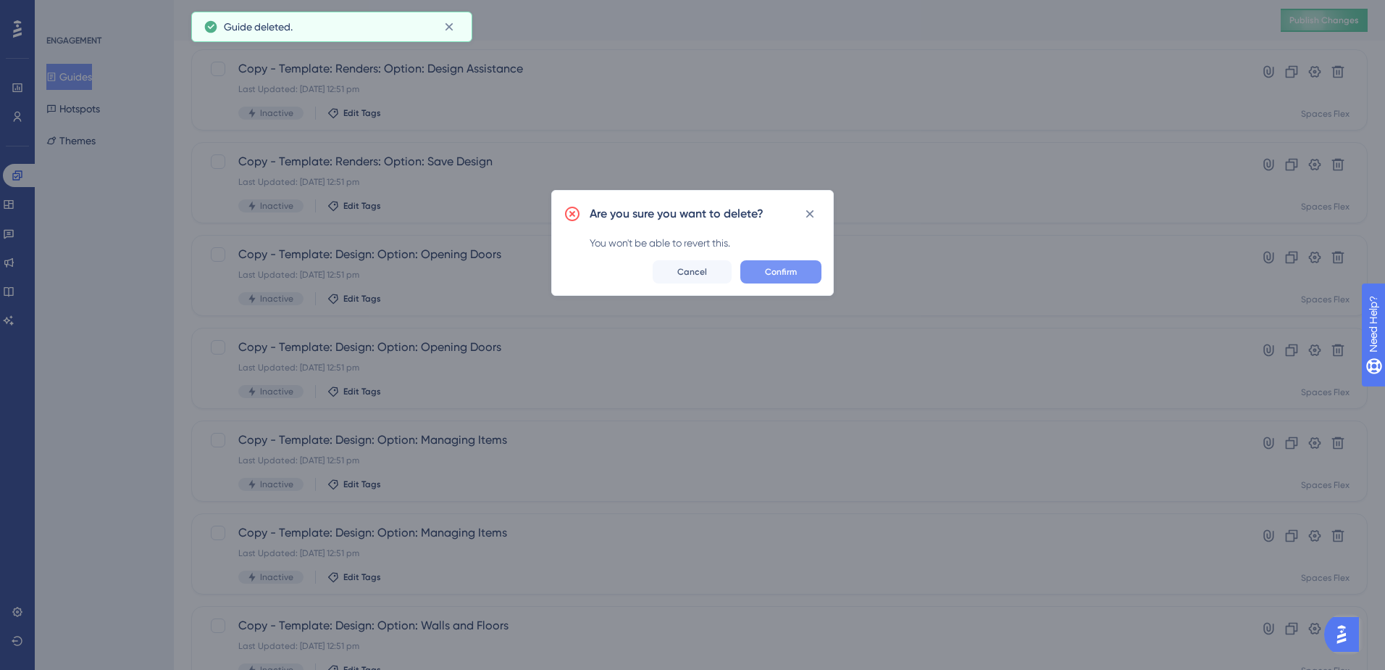
click at [788, 274] on span "Confirm" at bounding box center [781, 272] width 32 height 12
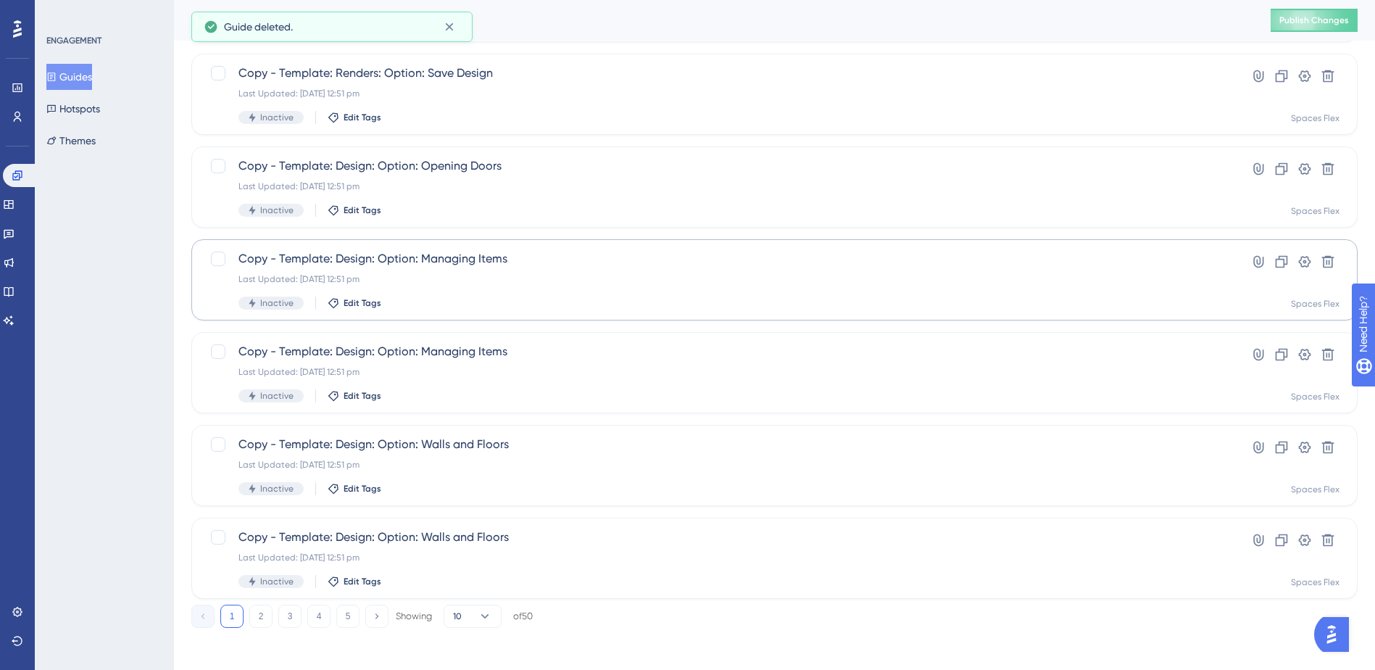
scroll to position [455, 0]
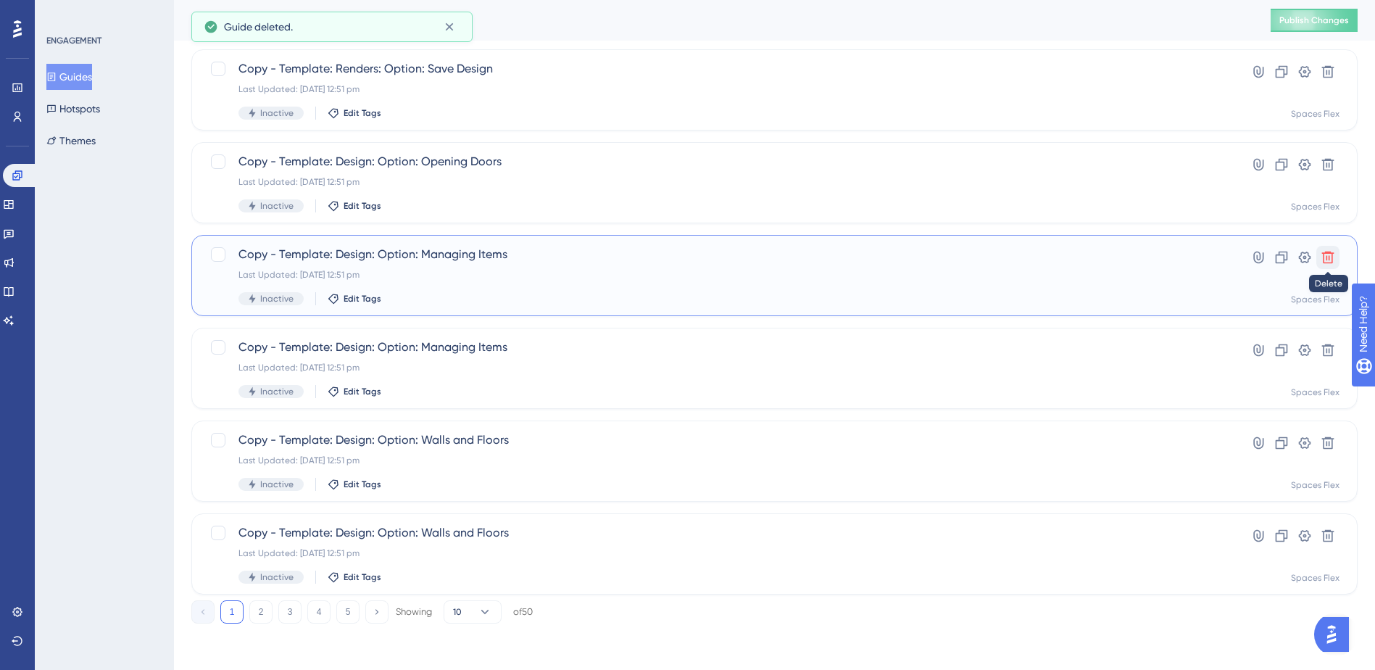
click at [1329, 251] on icon at bounding box center [1327, 257] width 14 height 14
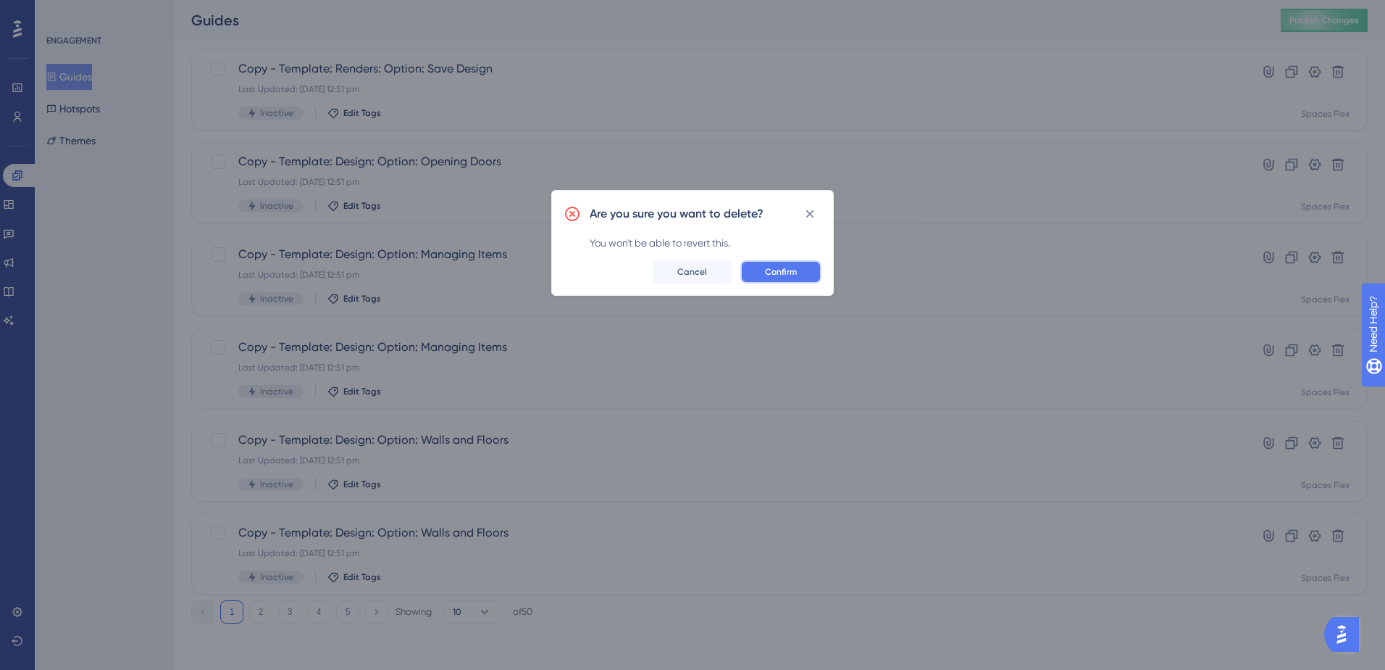
click at [780, 272] on span "Confirm" at bounding box center [781, 272] width 32 height 12
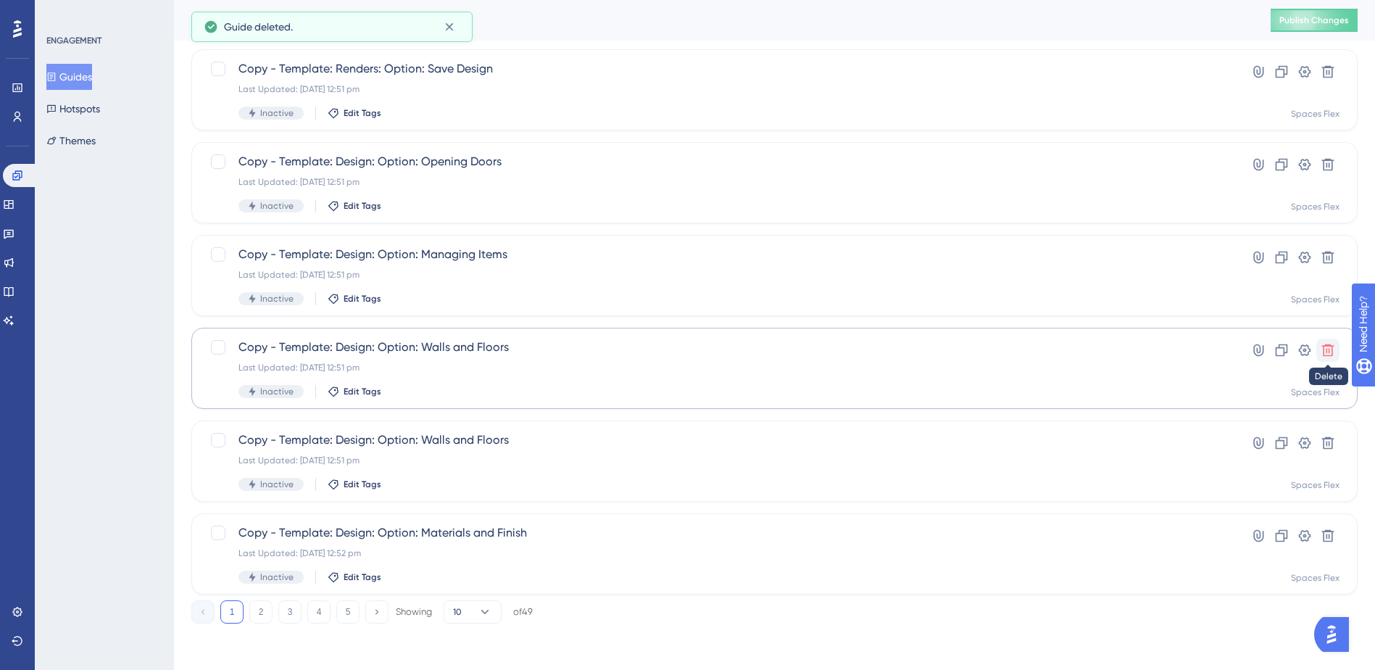
click at [1330, 350] on icon at bounding box center [1327, 350] width 14 height 14
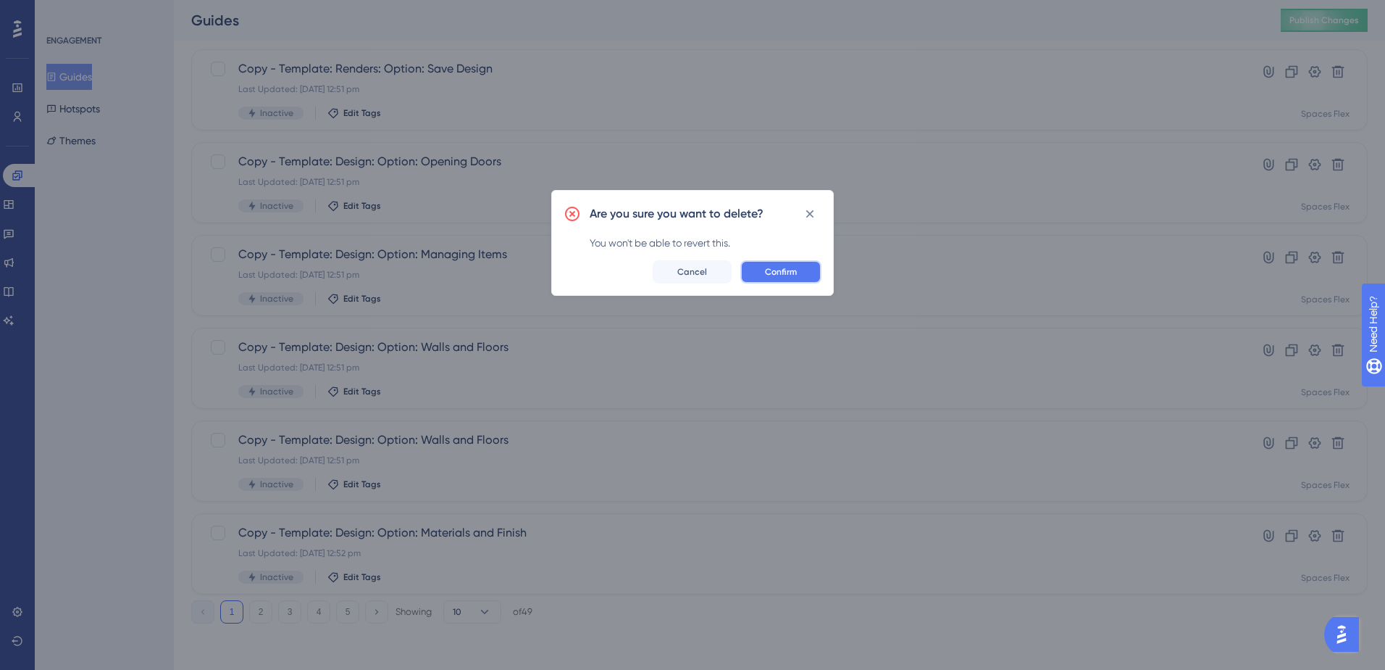
click at [751, 267] on button "Confirm" at bounding box center [781, 271] width 81 height 23
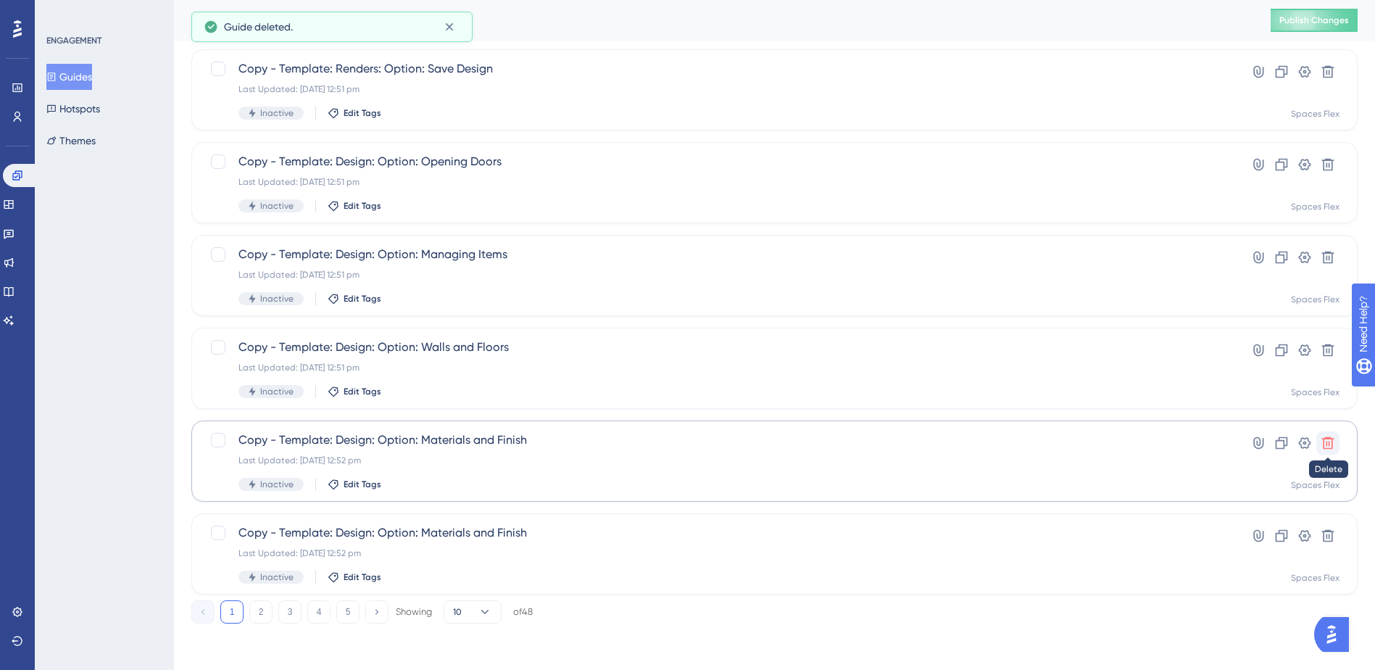
click at [1327, 440] on icon at bounding box center [1327, 442] width 14 height 14
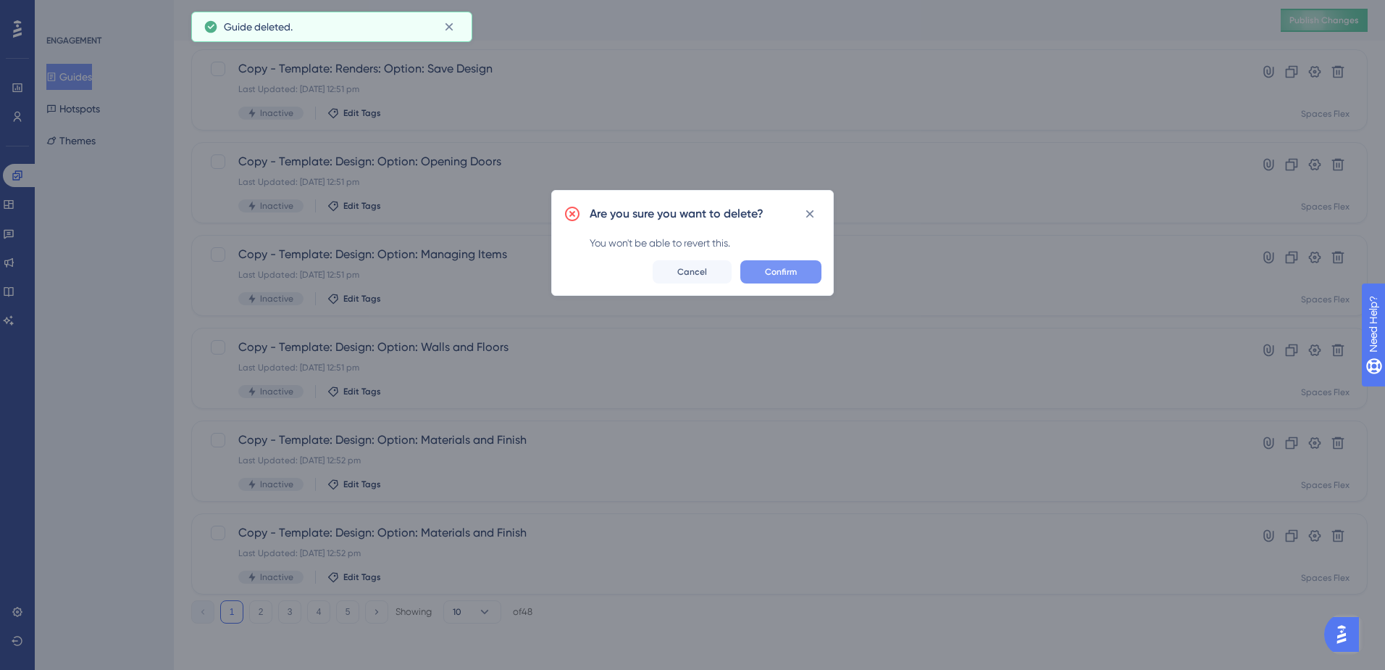
click at [796, 267] on span "Confirm" at bounding box center [781, 272] width 32 height 12
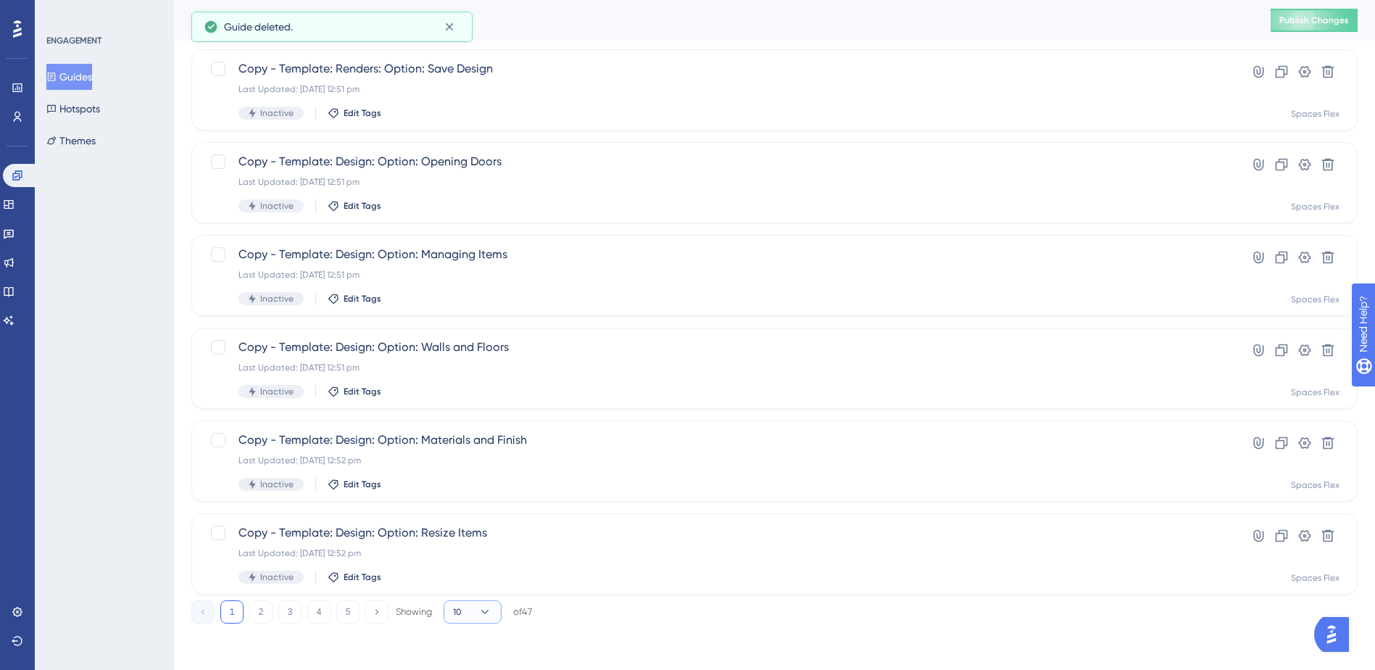
click at [472, 606] on button "10" at bounding box center [472, 611] width 58 height 23
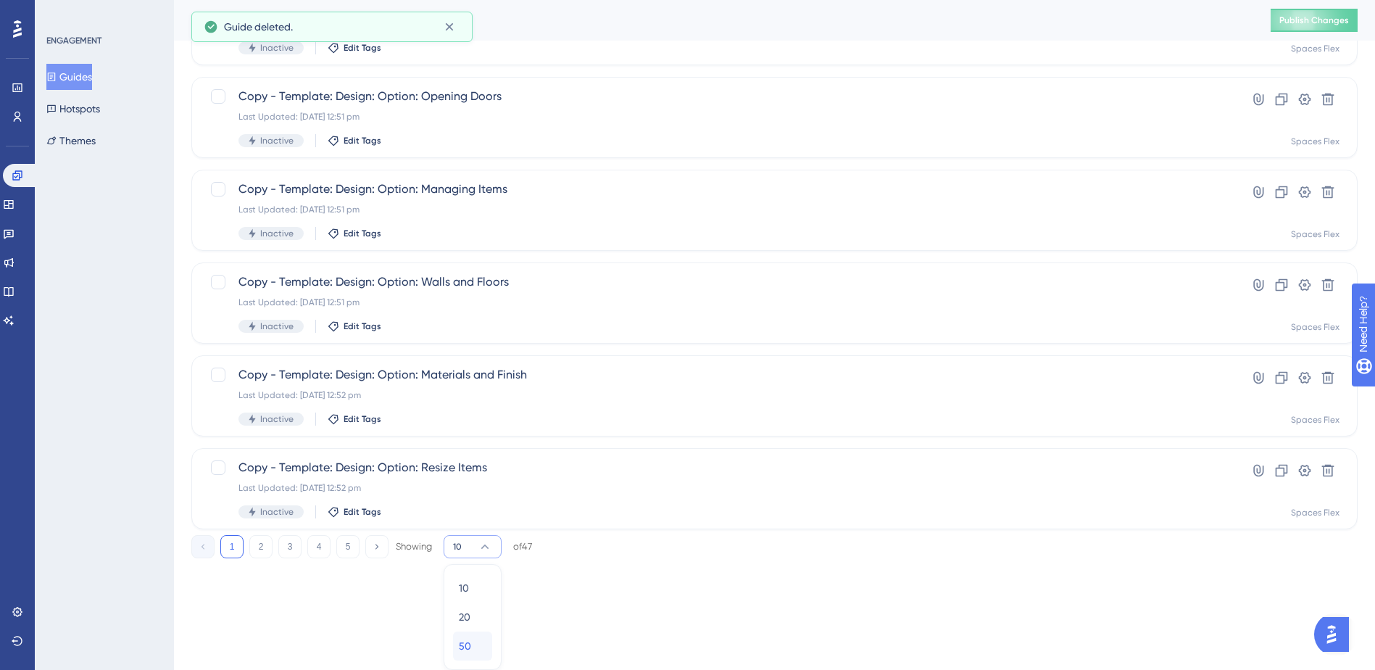
click at [471, 642] on div "50 50" at bounding box center [473, 645] width 28 height 29
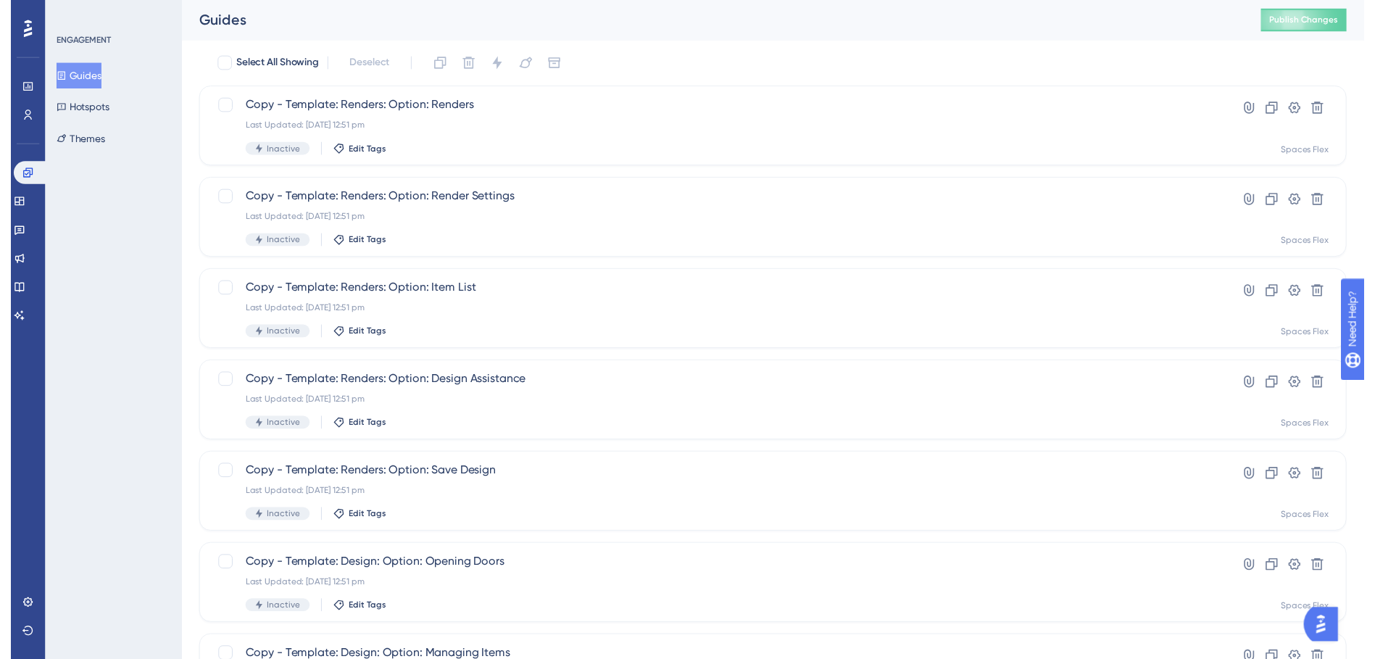
scroll to position [0, 0]
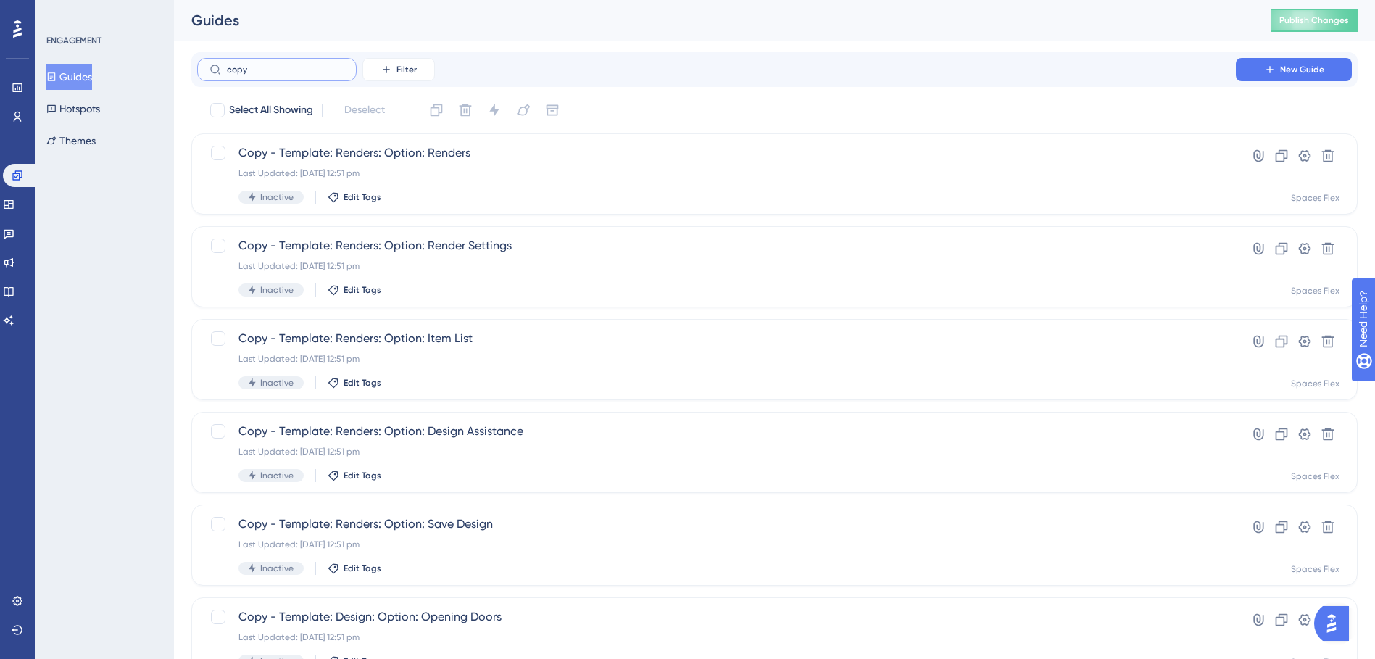
drag, startPoint x: 281, startPoint y: 72, endPoint x: 197, endPoint y: 78, distance: 84.3
click at [198, 77] on label "copy" at bounding box center [276, 69] width 159 height 23
type input "copy"
drag, startPoint x: 280, startPoint y: 72, endPoint x: 201, endPoint y: 76, distance: 79.1
click at [201, 76] on label "copy" at bounding box center [276, 69] width 159 height 23
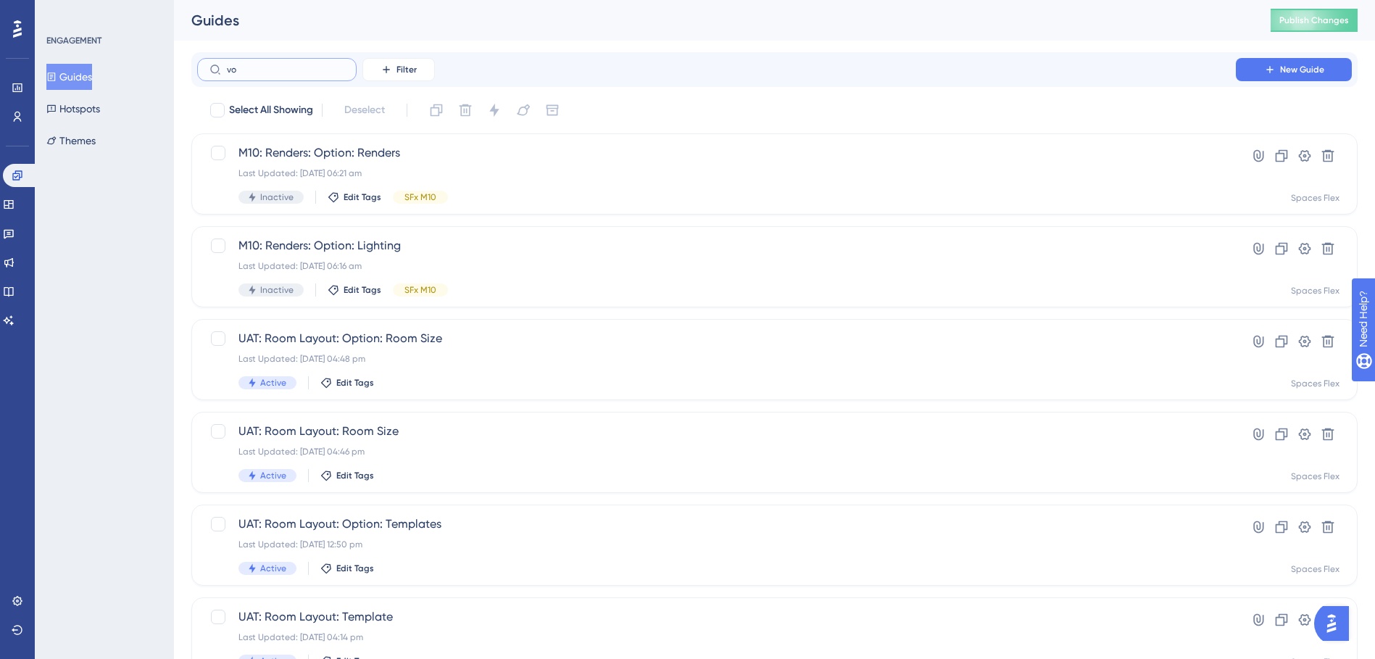
type input "vop"
checkbox input "true"
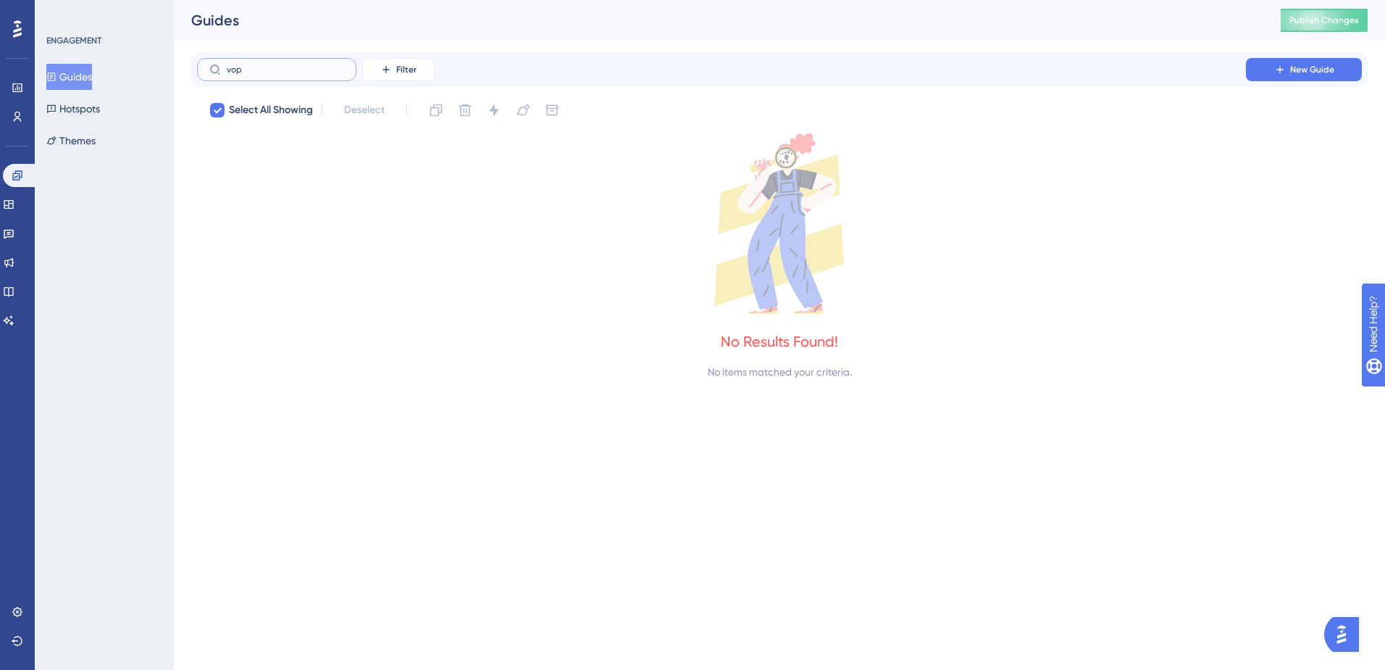
type input "vo"
checkbox input "false"
type input "vc"
checkbox input "true"
type input "v"
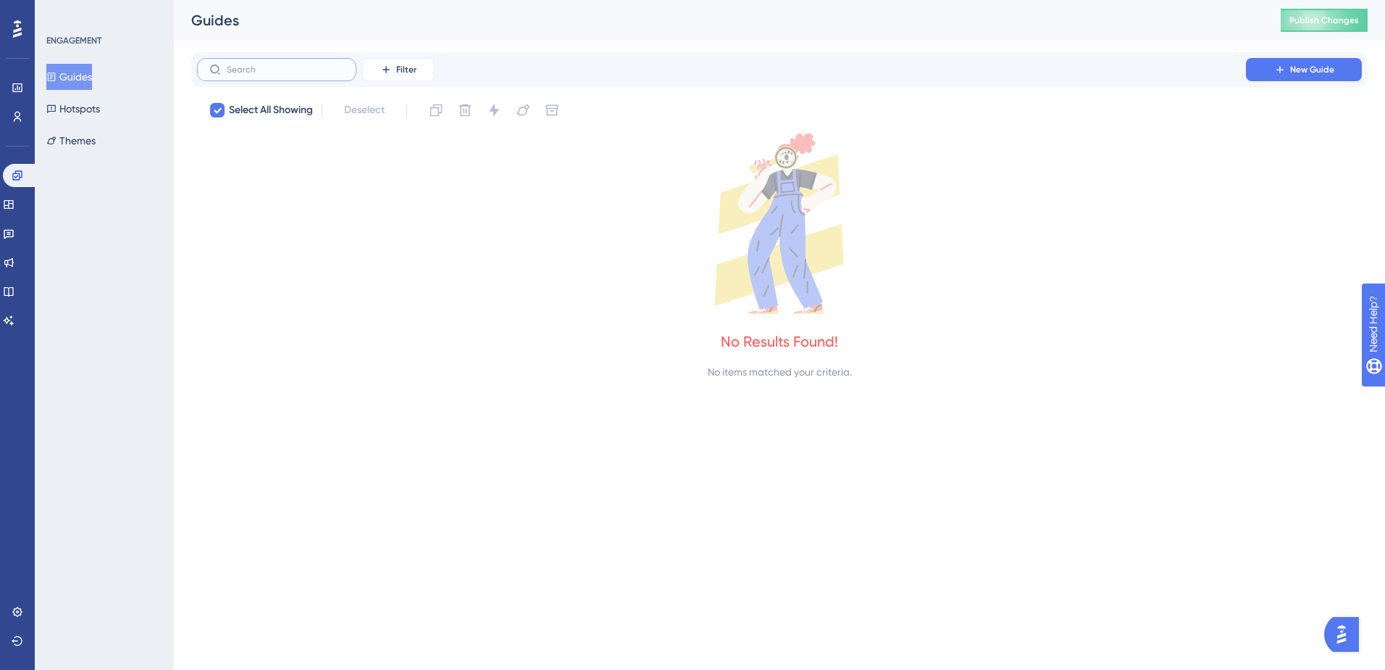
checkbox input "false"
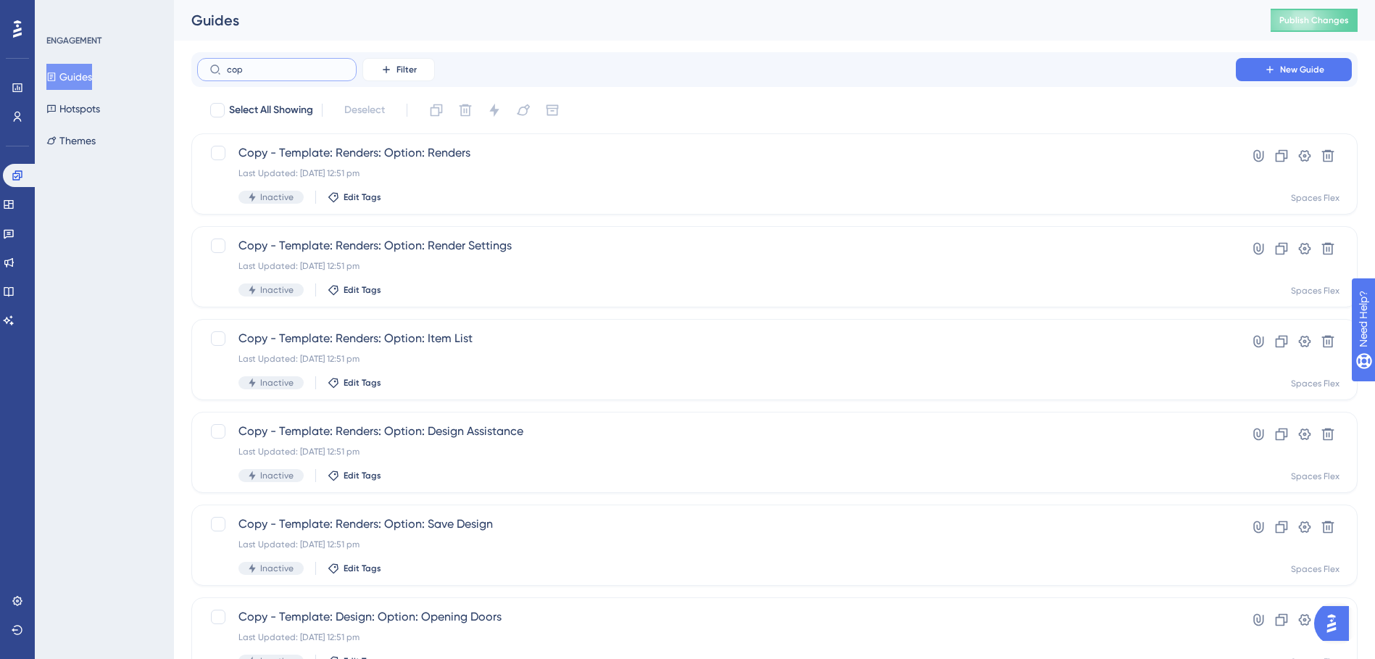
type input "copy"
click at [1324, 157] on icon at bounding box center [1328, 156] width 12 height 12
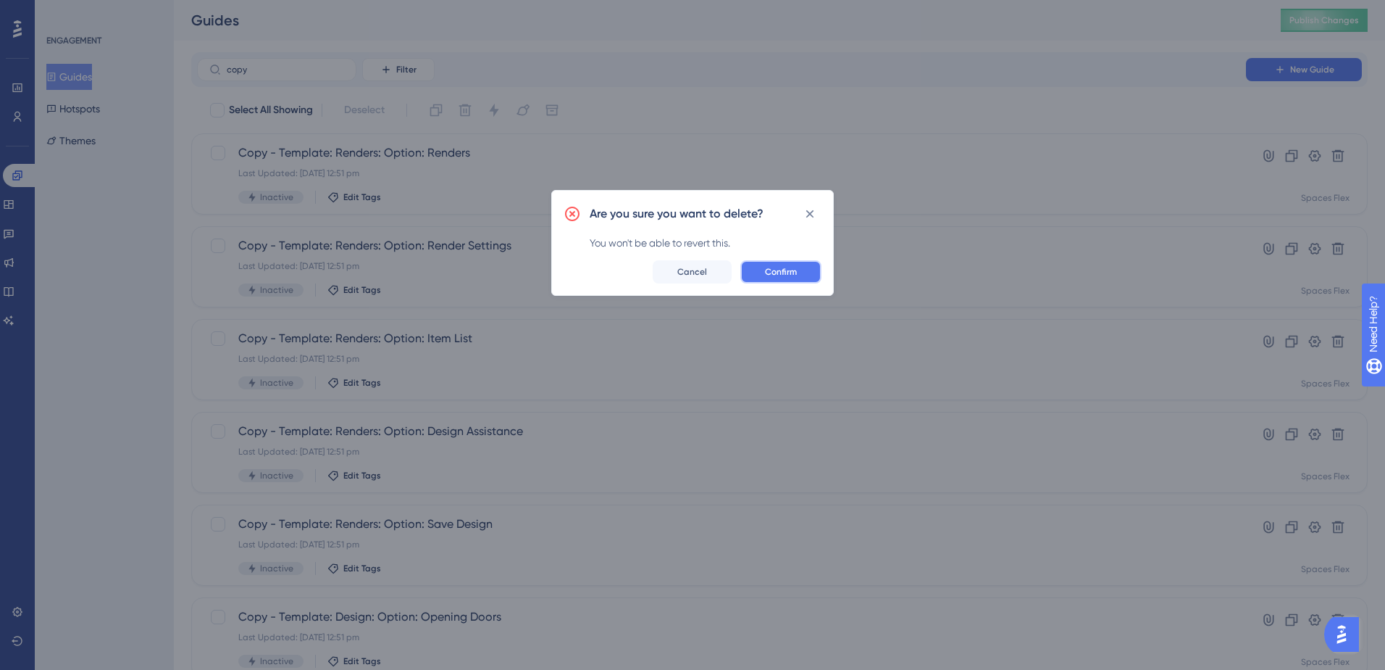
click at [791, 264] on button "Confirm" at bounding box center [781, 271] width 81 height 23
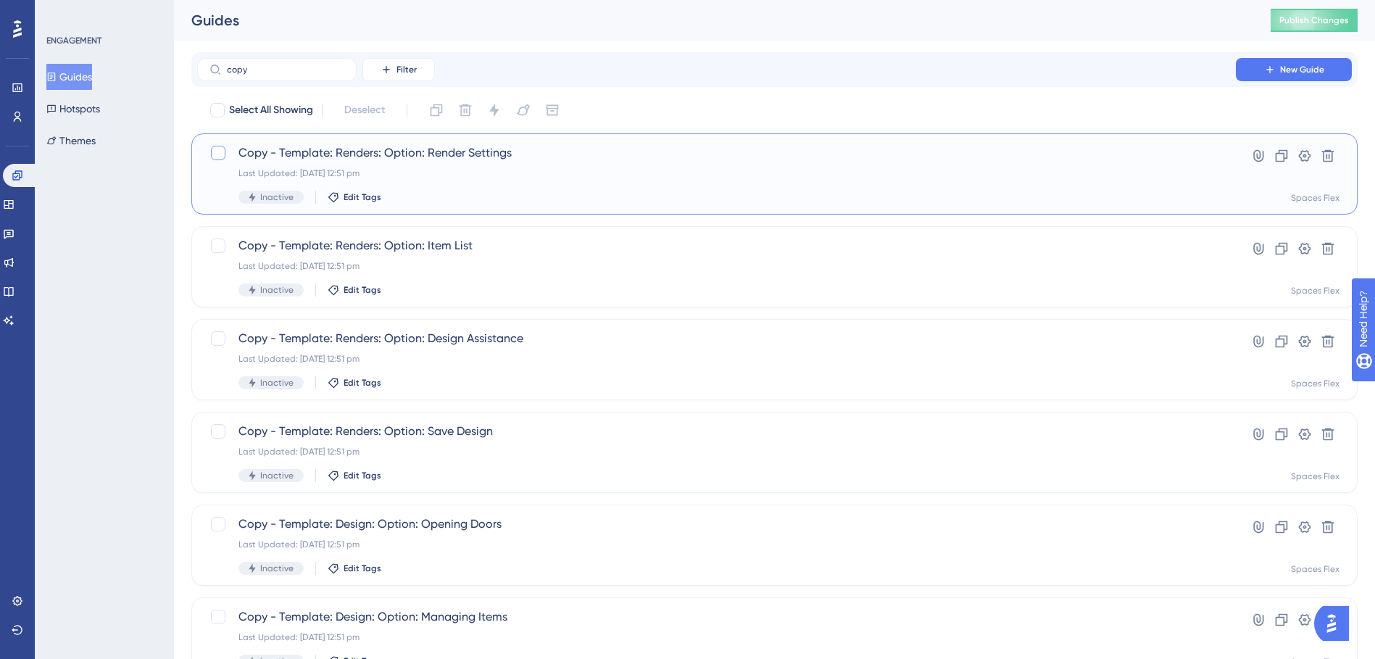
click at [211, 154] on div at bounding box center [218, 153] width 14 height 14
click at [223, 155] on div at bounding box center [218, 153] width 14 height 14
checkbox input "false"
click at [347, 196] on span "Edit Tags" at bounding box center [362, 197] width 38 height 12
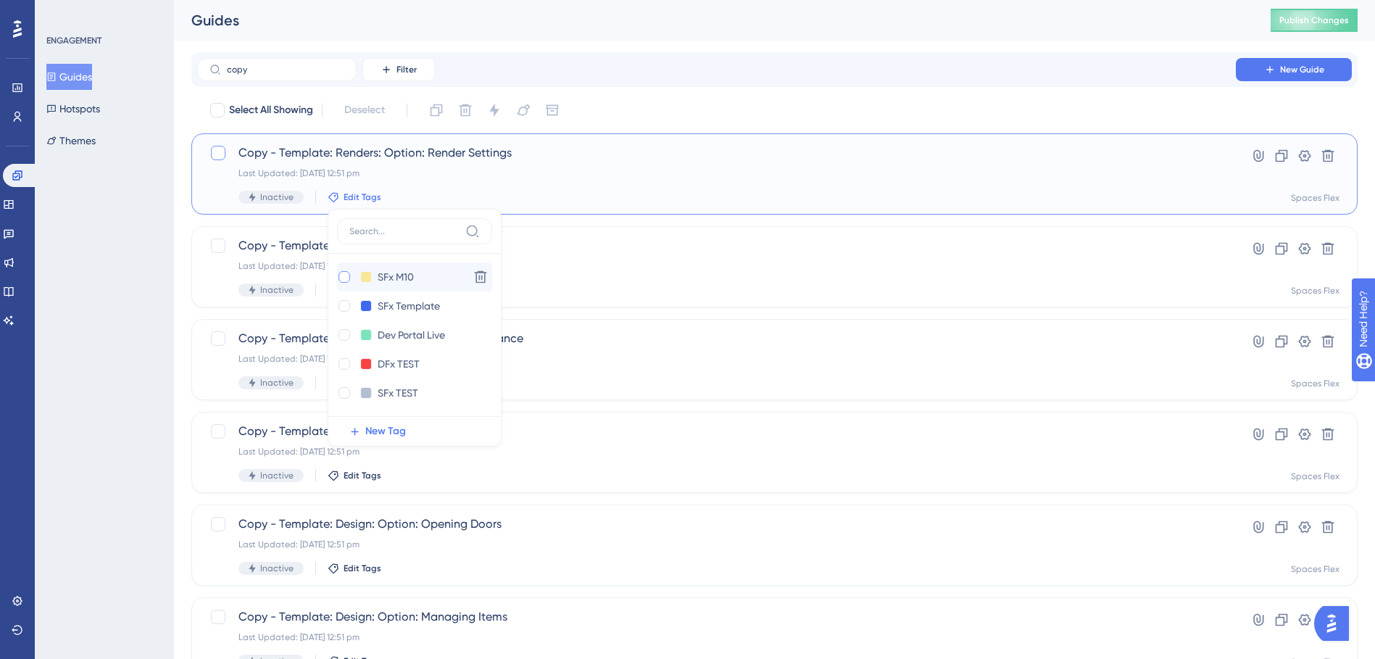
click at [341, 280] on div at bounding box center [344, 277] width 12 height 12
checkbox input "true"
click at [133, 275] on div "ENGAGEMENT Guides Hotspots Themes" at bounding box center [104, 329] width 139 height 659
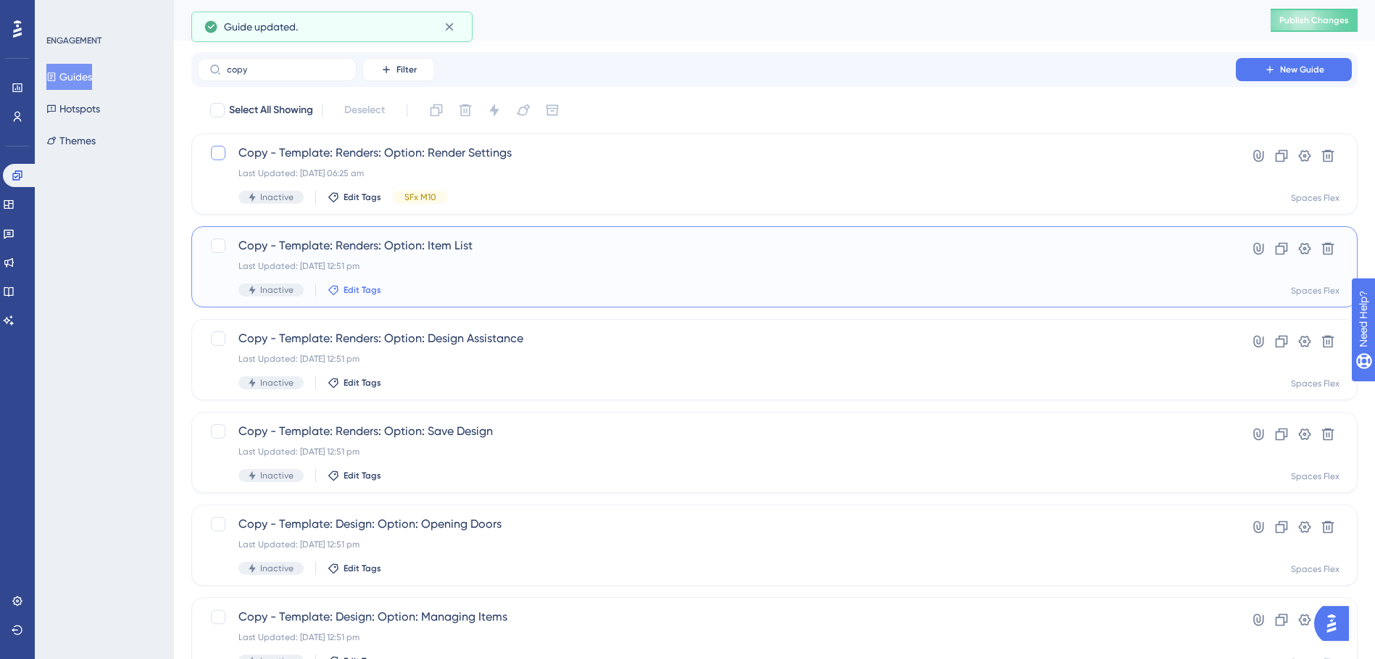
click at [354, 288] on span "Edit Tags" at bounding box center [362, 290] width 38 height 12
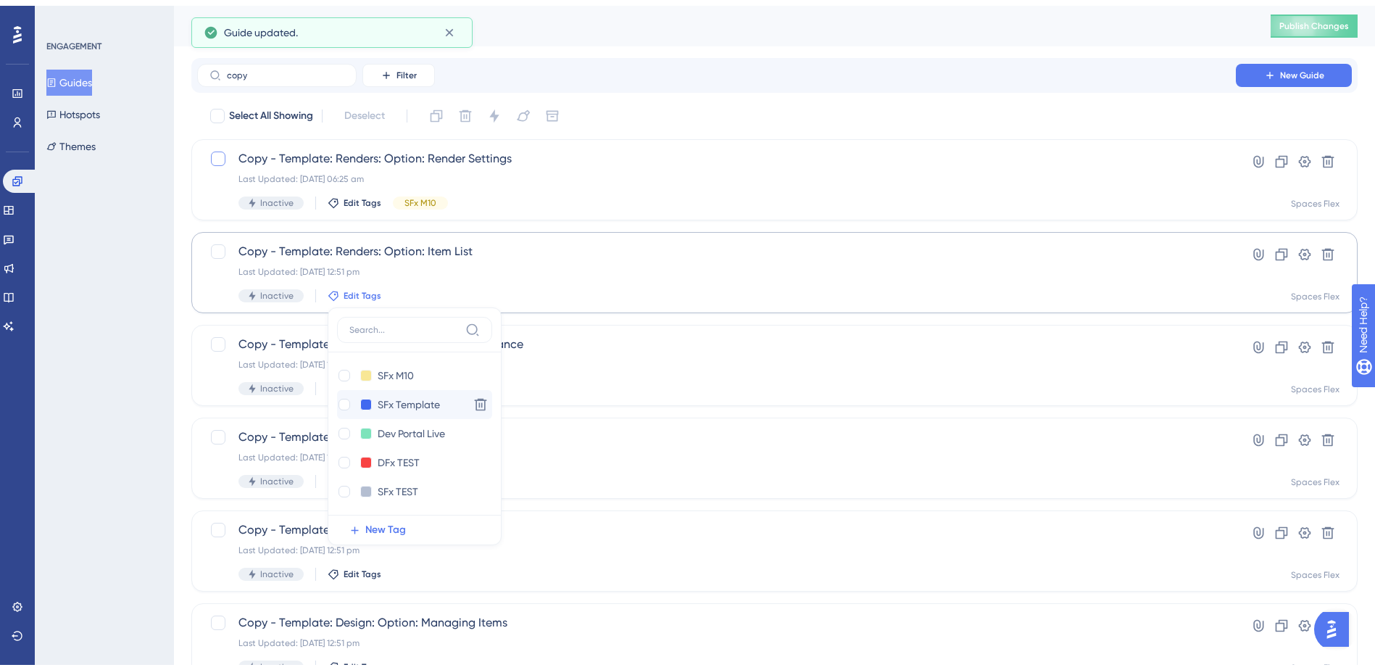
scroll to position [91, 0]
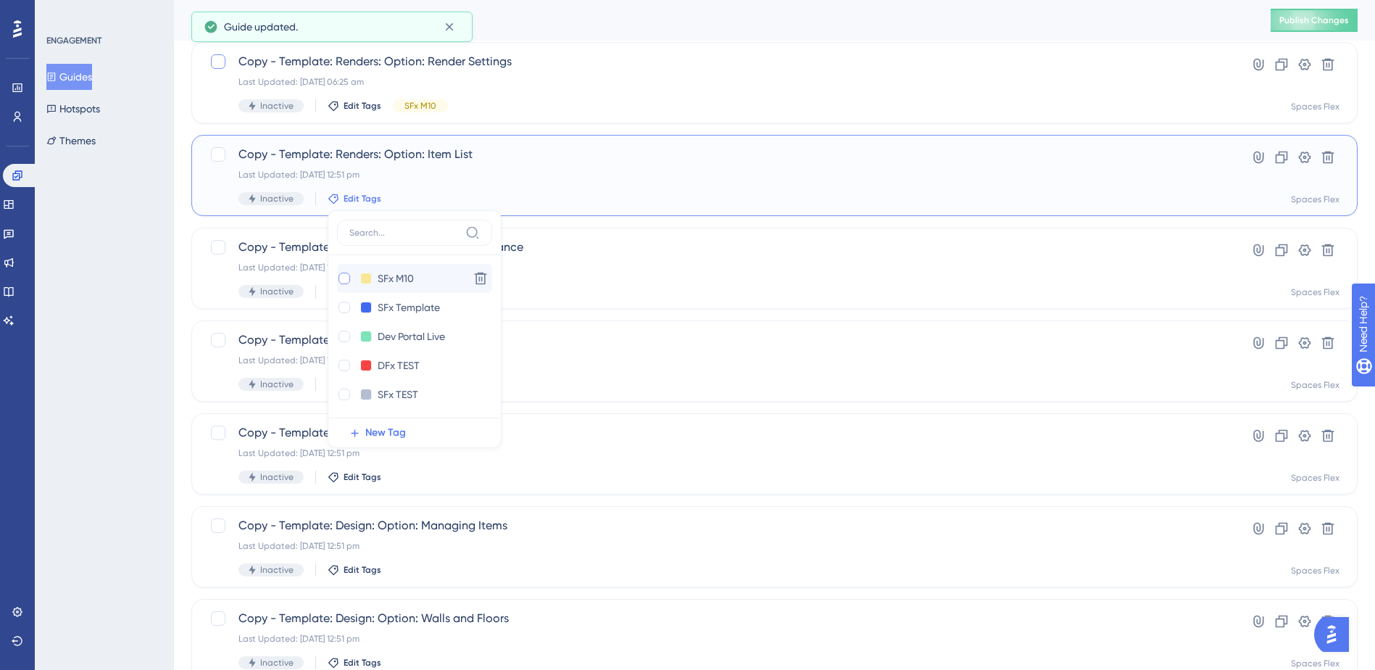
click at [343, 278] on div at bounding box center [344, 278] width 12 height 12
checkbox input "true"
click at [110, 272] on div "ENGAGEMENT Guides Hotspots Themes" at bounding box center [104, 335] width 139 height 670
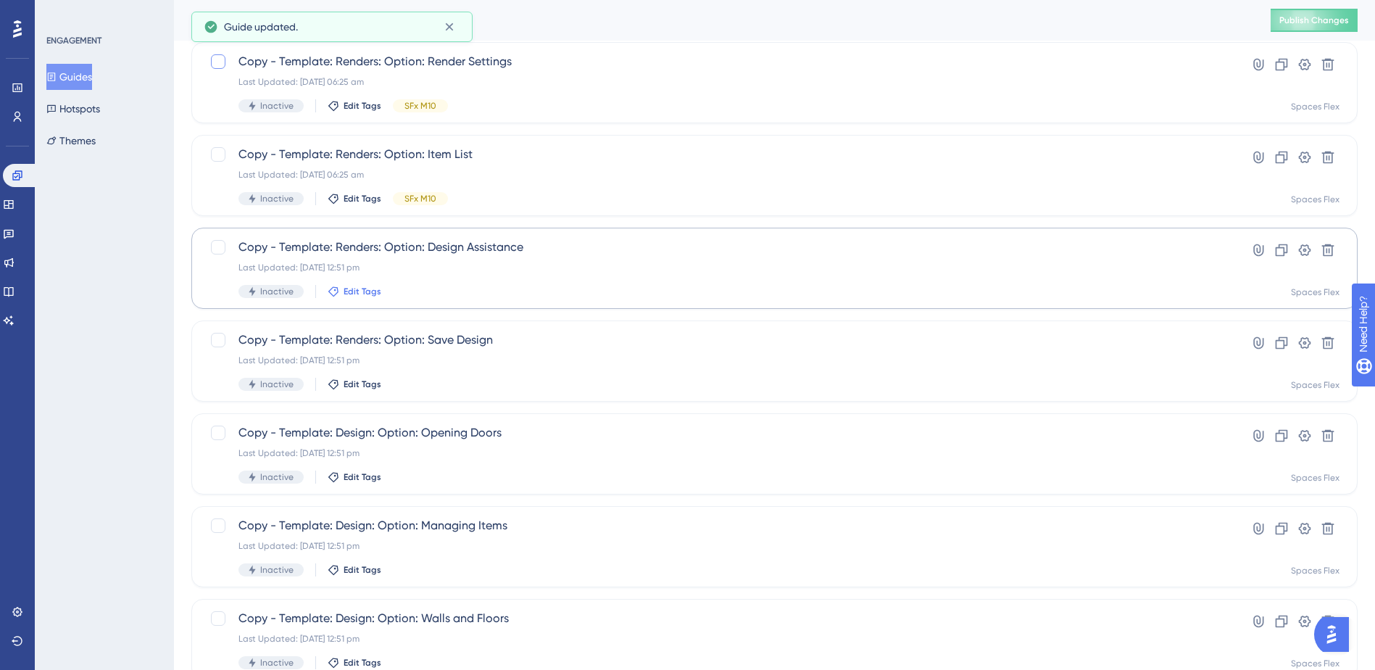
click at [345, 295] on span "Edit Tags" at bounding box center [362, 291] width 38 height 12
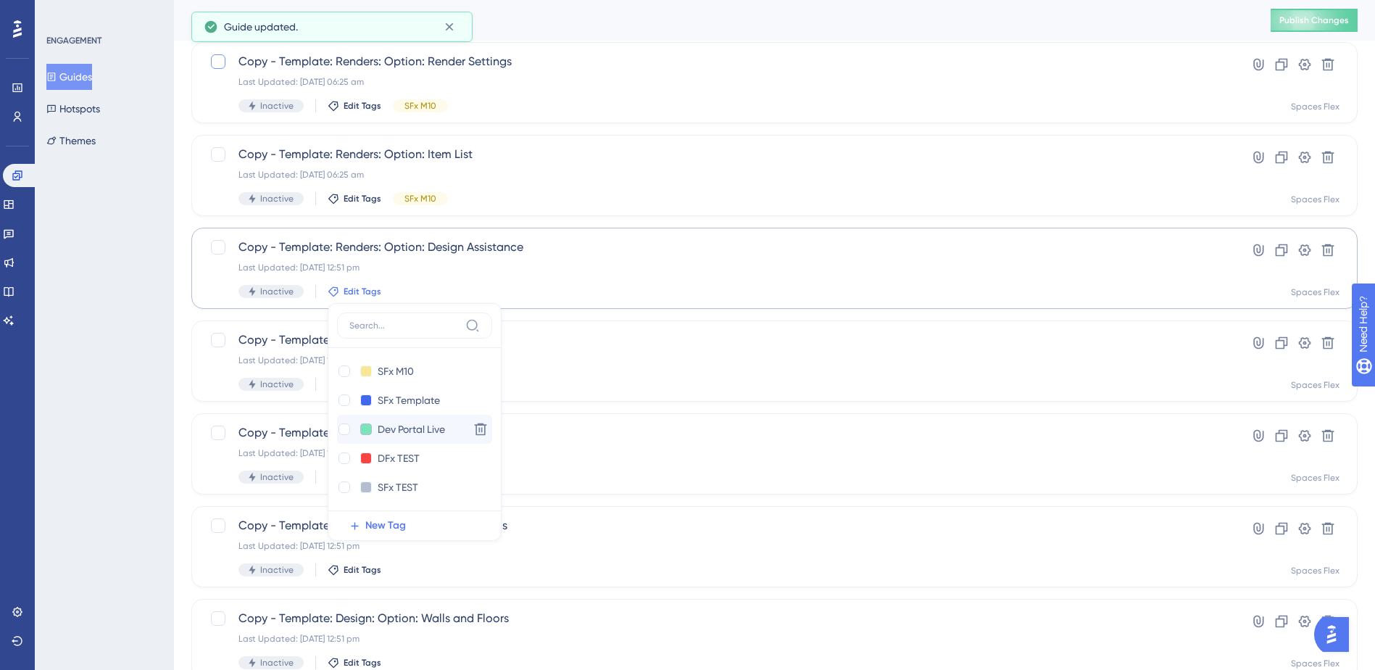
scroll to position [178, 0]
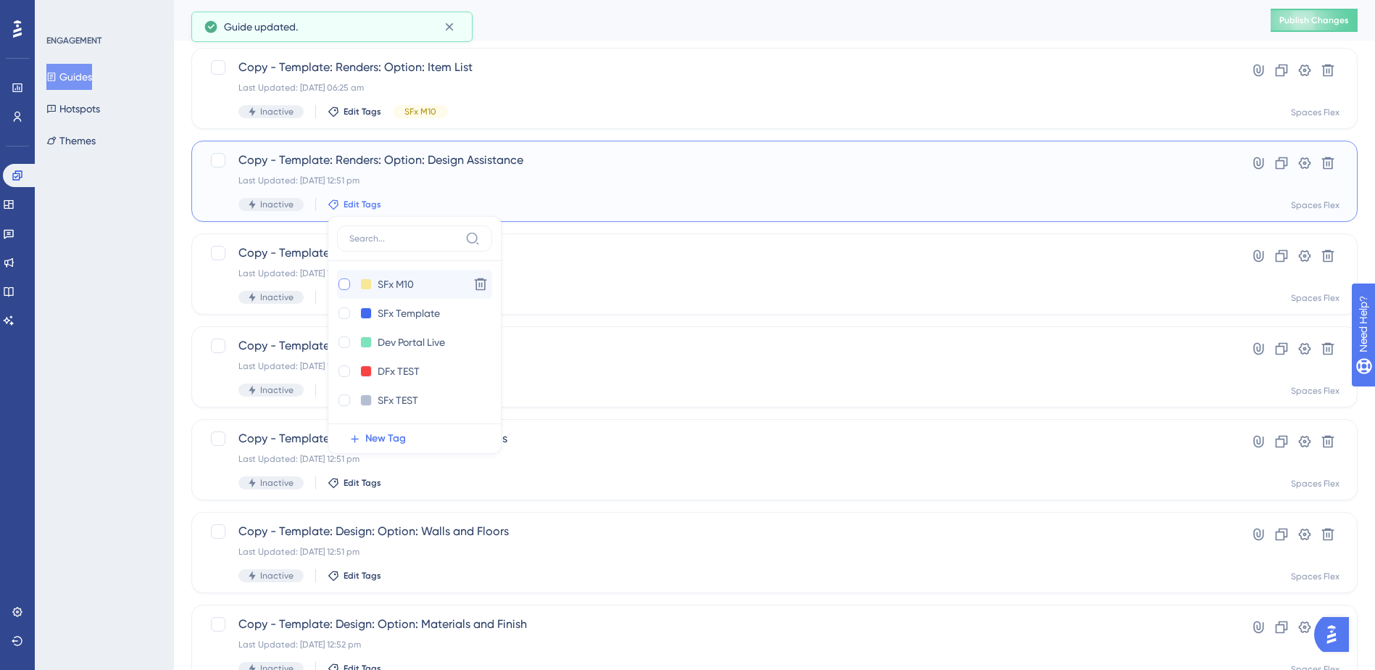
click at [338, 285] on div at bounding box center [344, 284] width 12 height 12
checkbox input "true"
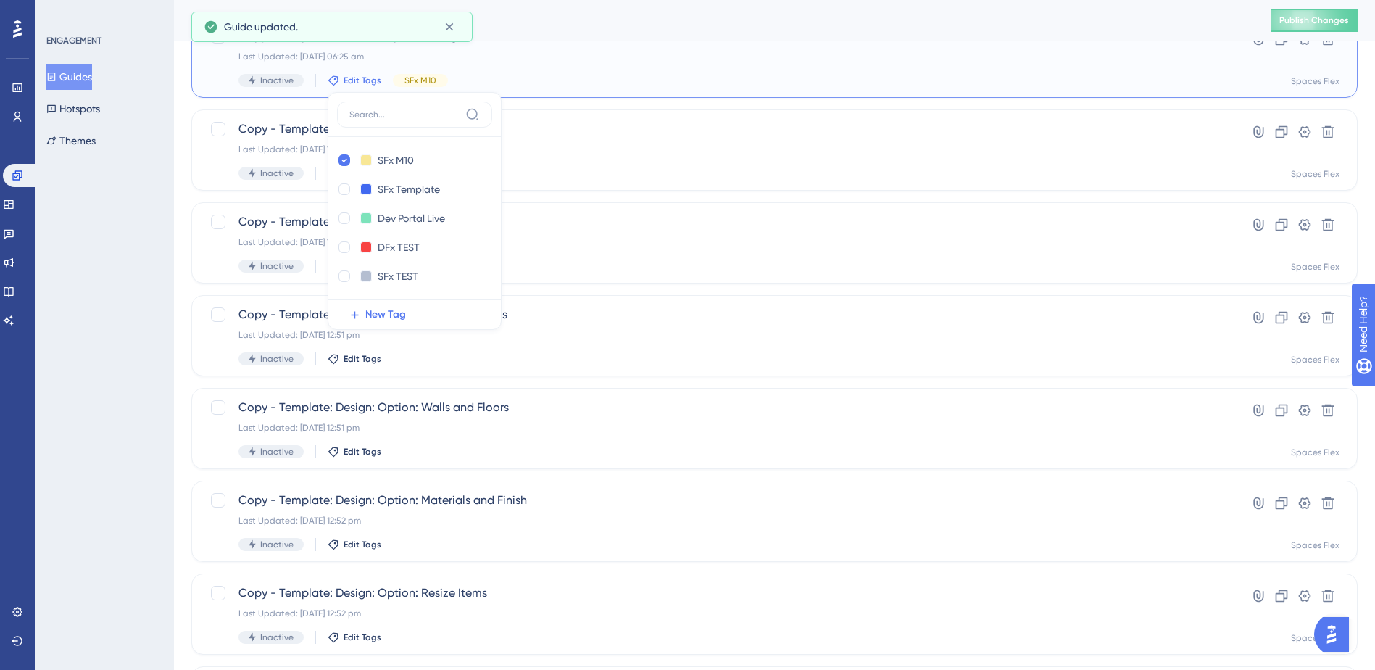
scroll to position [323, 0]
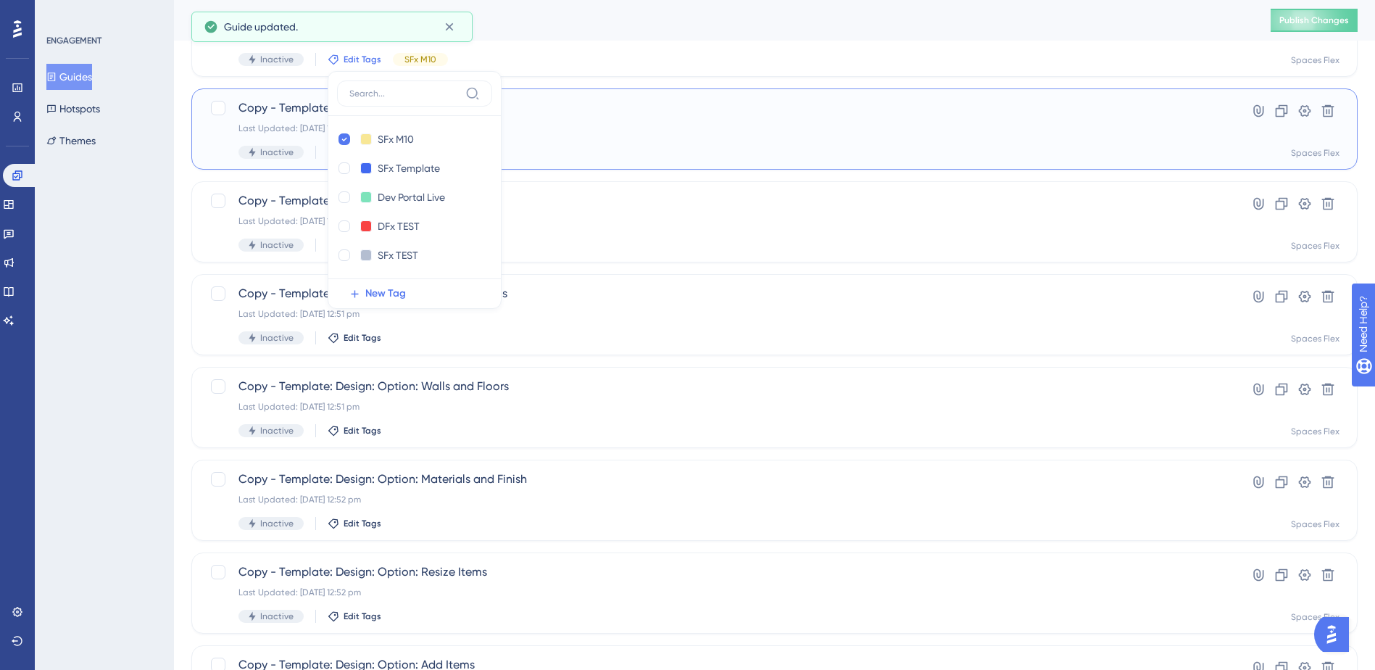
click at [313, 160] on div "Copy - Template: Renders: Option: Save Design Last Updated: [DATE] 12:51 pm Ina…" at bounding box center [774, 128] width 1166 height 81
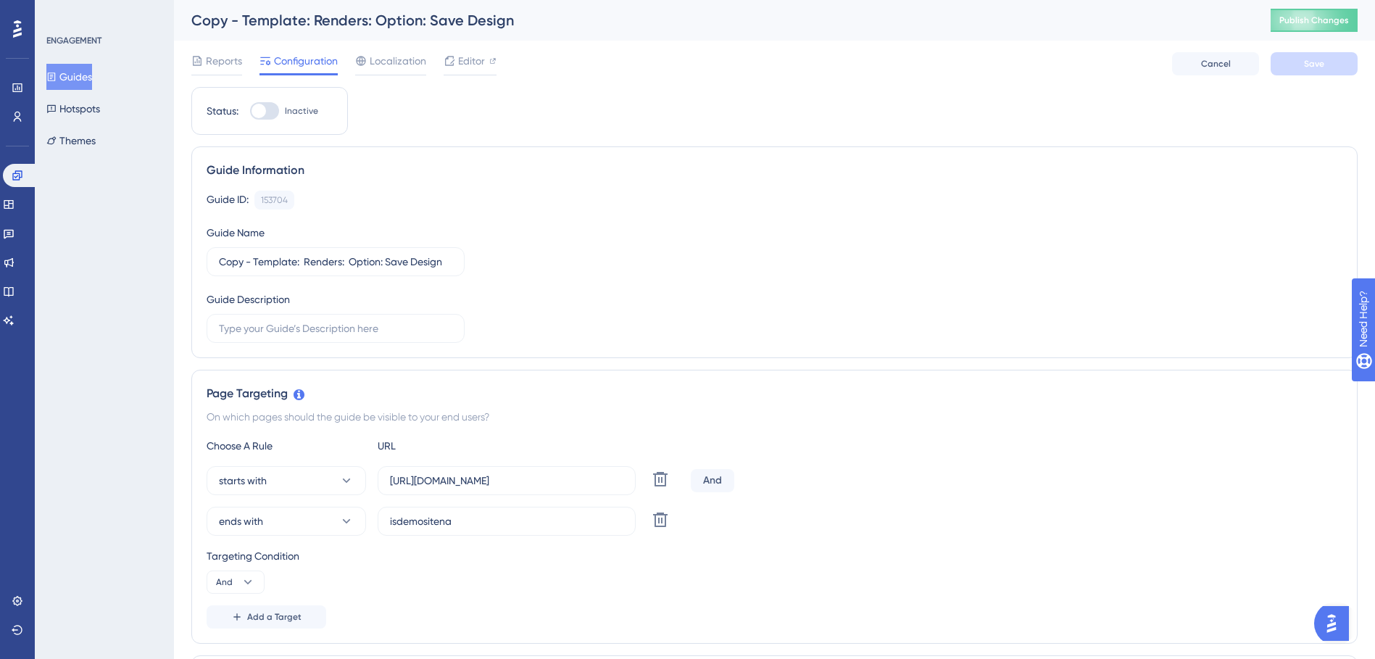
click at [88, 78] on button "Guides" at bounding box center [69, 77] width 46 height 26
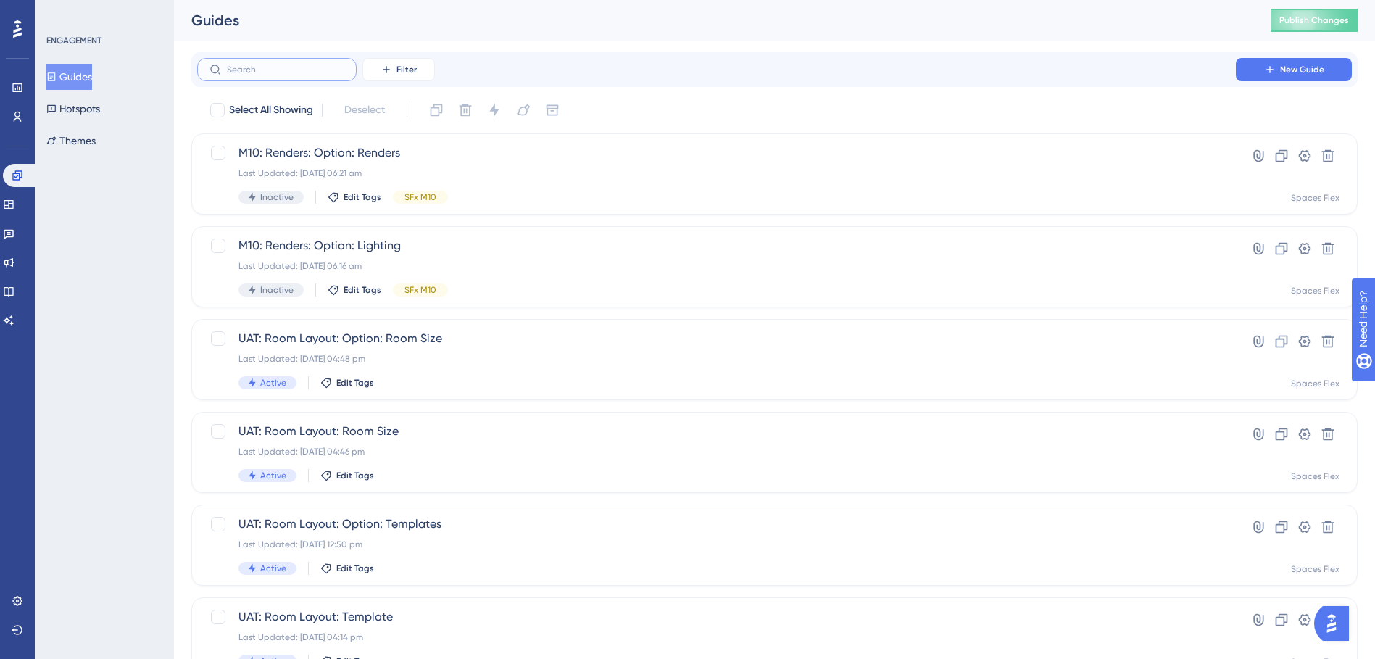
click at [323, 70] on input "text" at bounding box center [285, 69] width 117 height 10
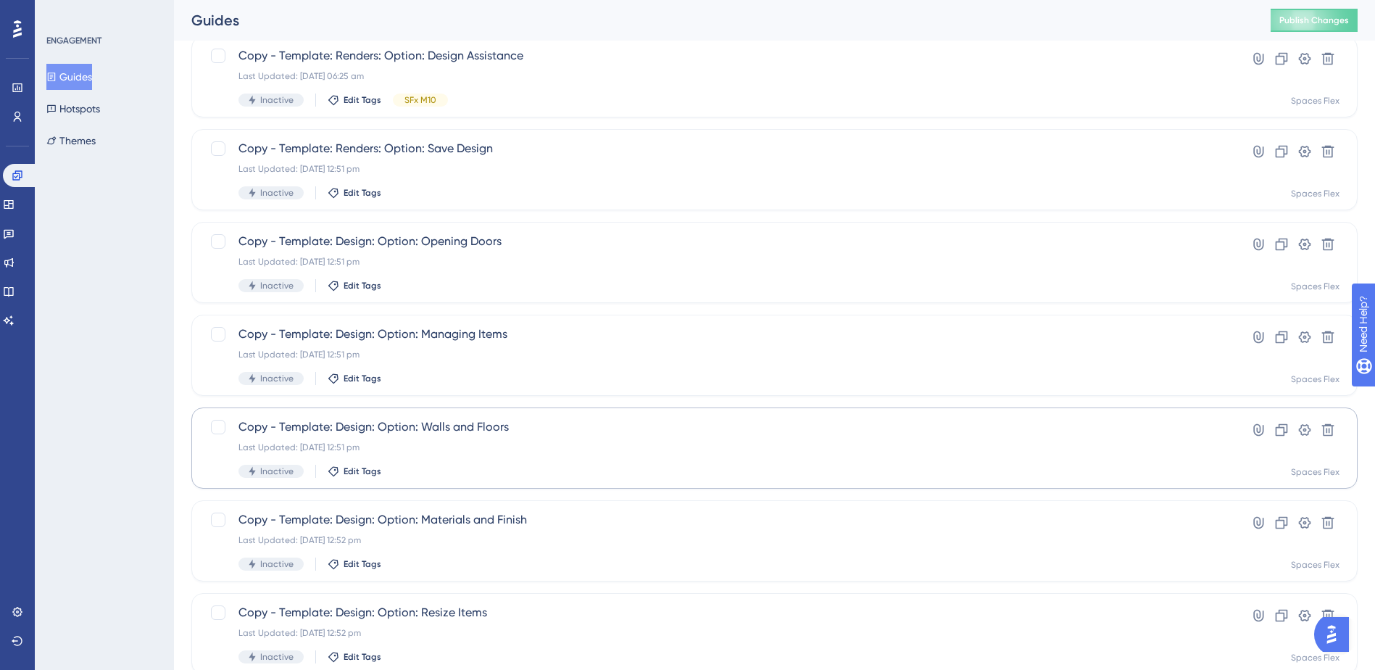
scroll to position [455, 0]
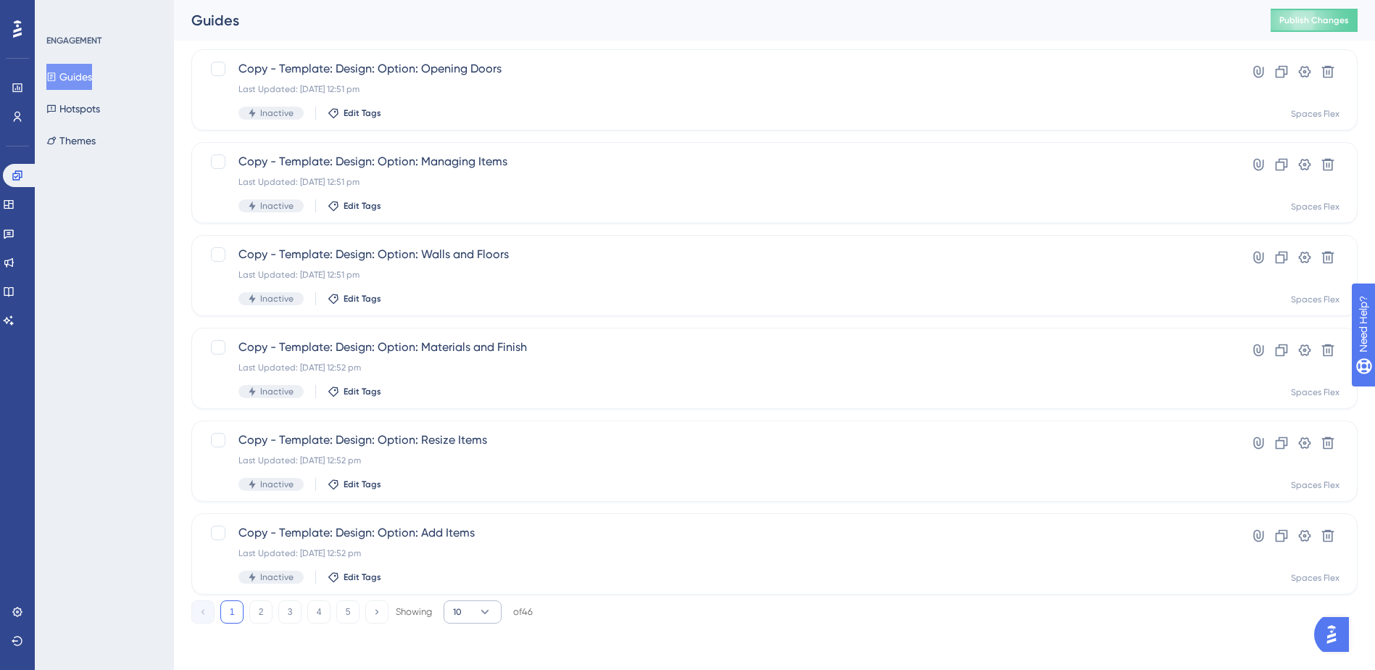
type input "copy"
click at [478, 617] on icon at bounding box center [485, 611] width 14 height 14
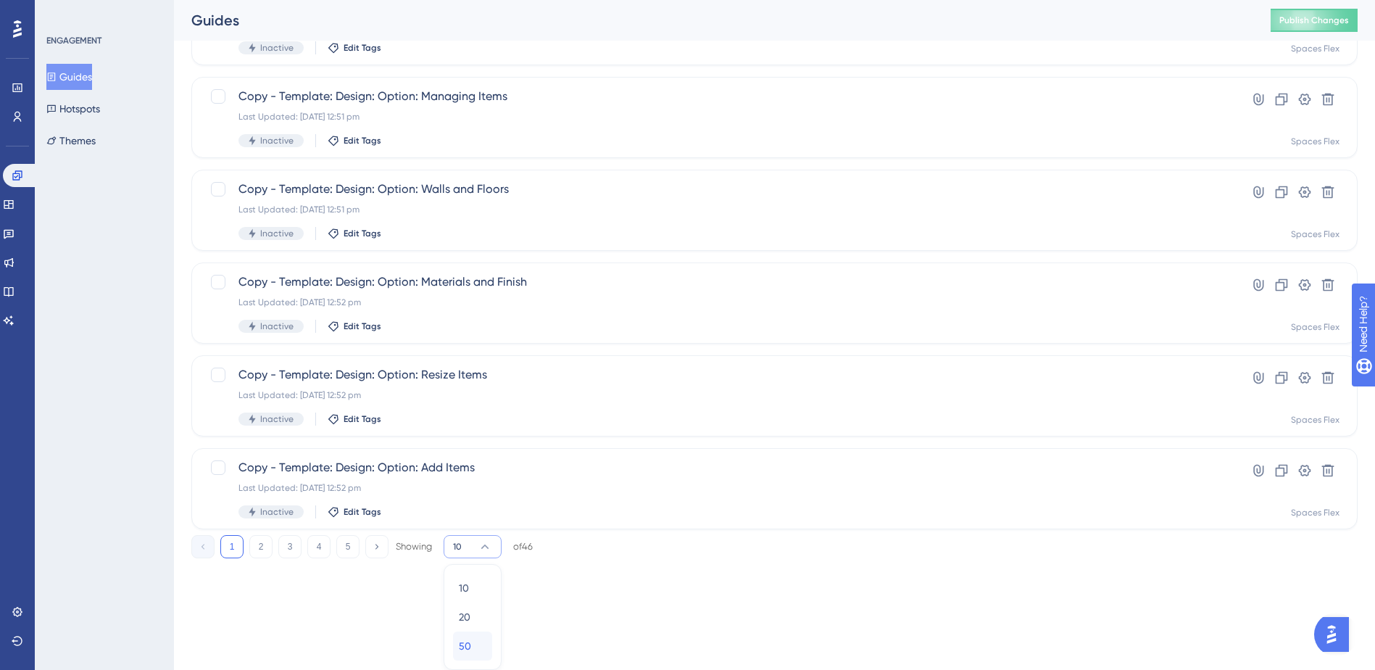
click at [477, 647] on div "50 50" at bounding box center [473, 645] width 28 height 29
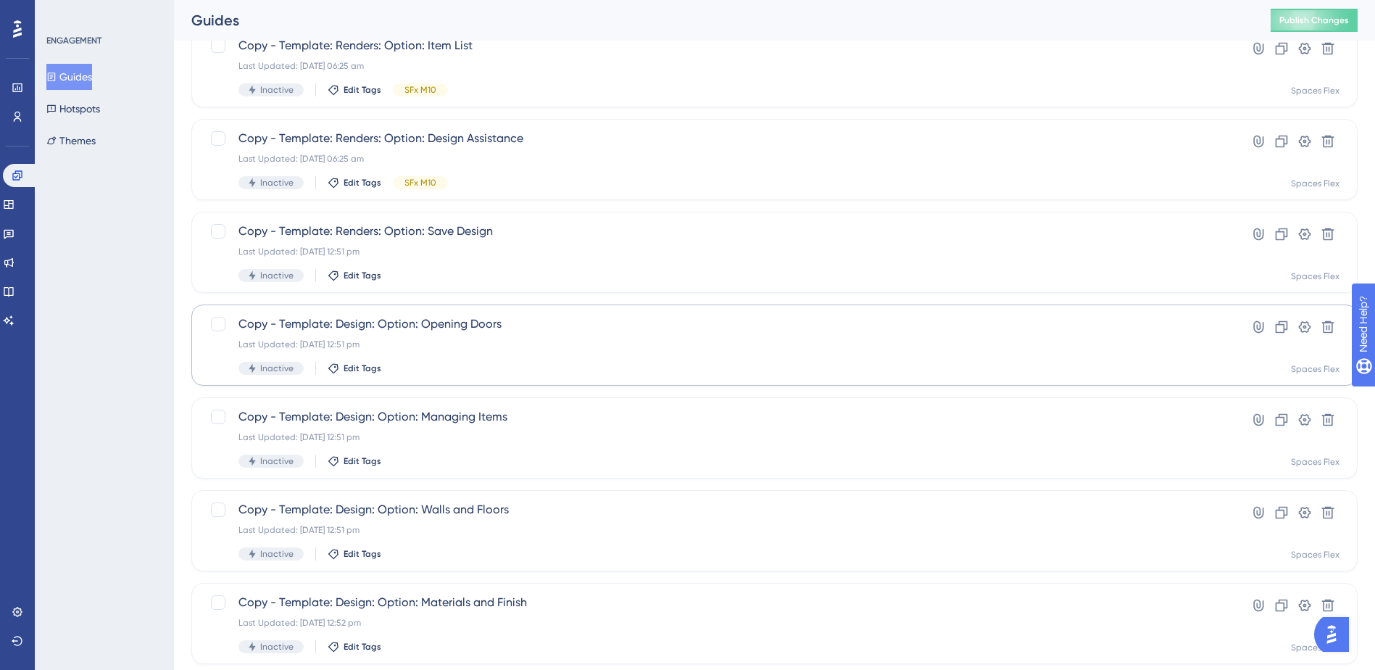
scroll to position [217, 0]
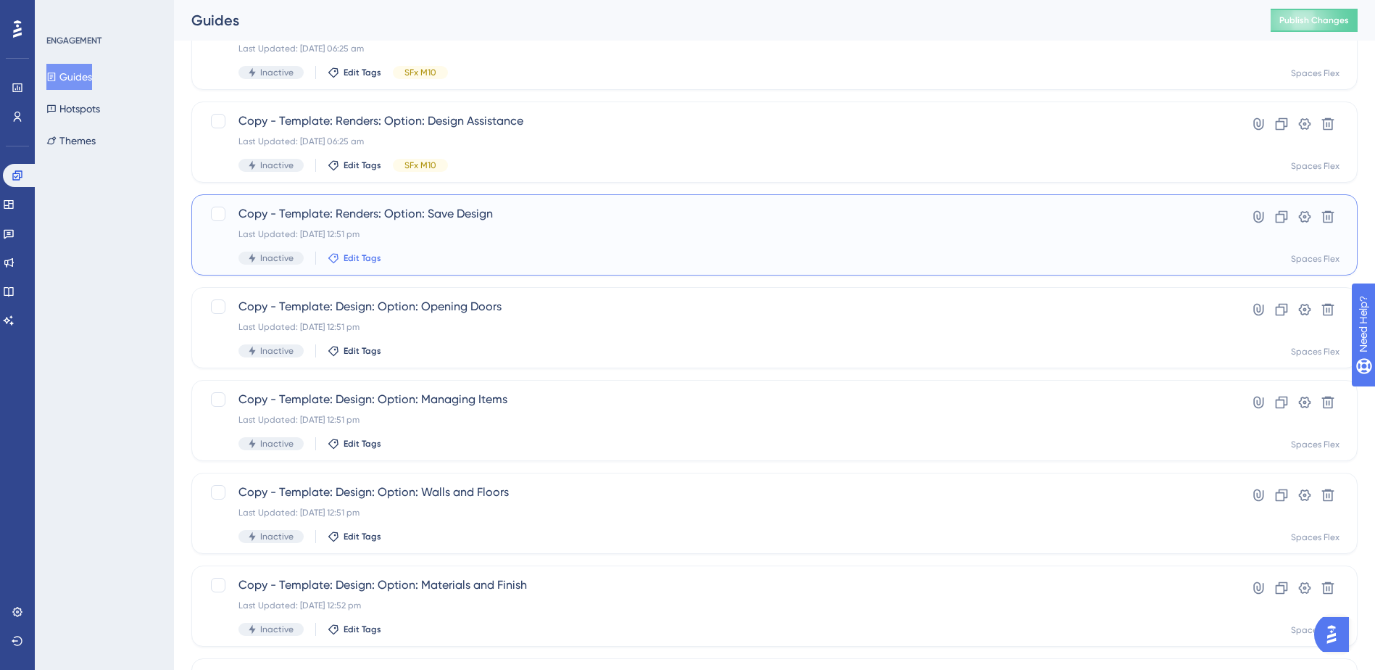
click at [360, 258] on span "Edit Tags" at bounding box center [362, 258] width 38 height 12
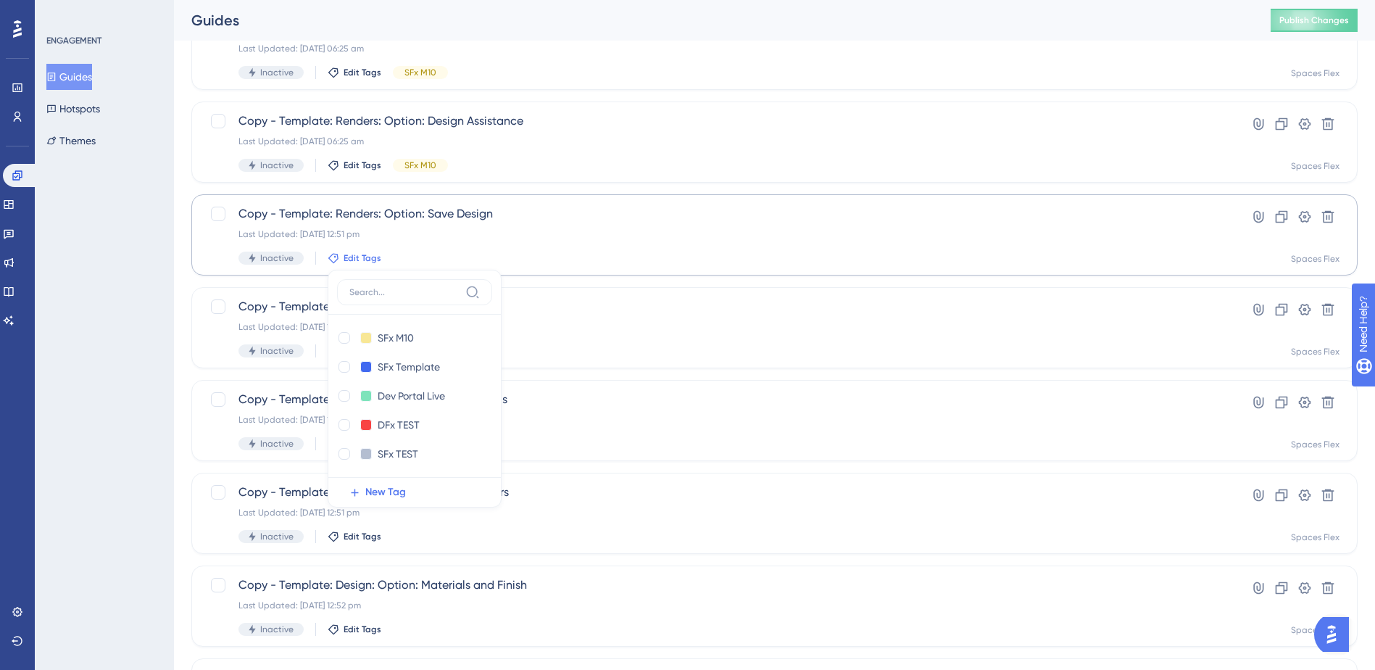
scroll to position [271, 0]
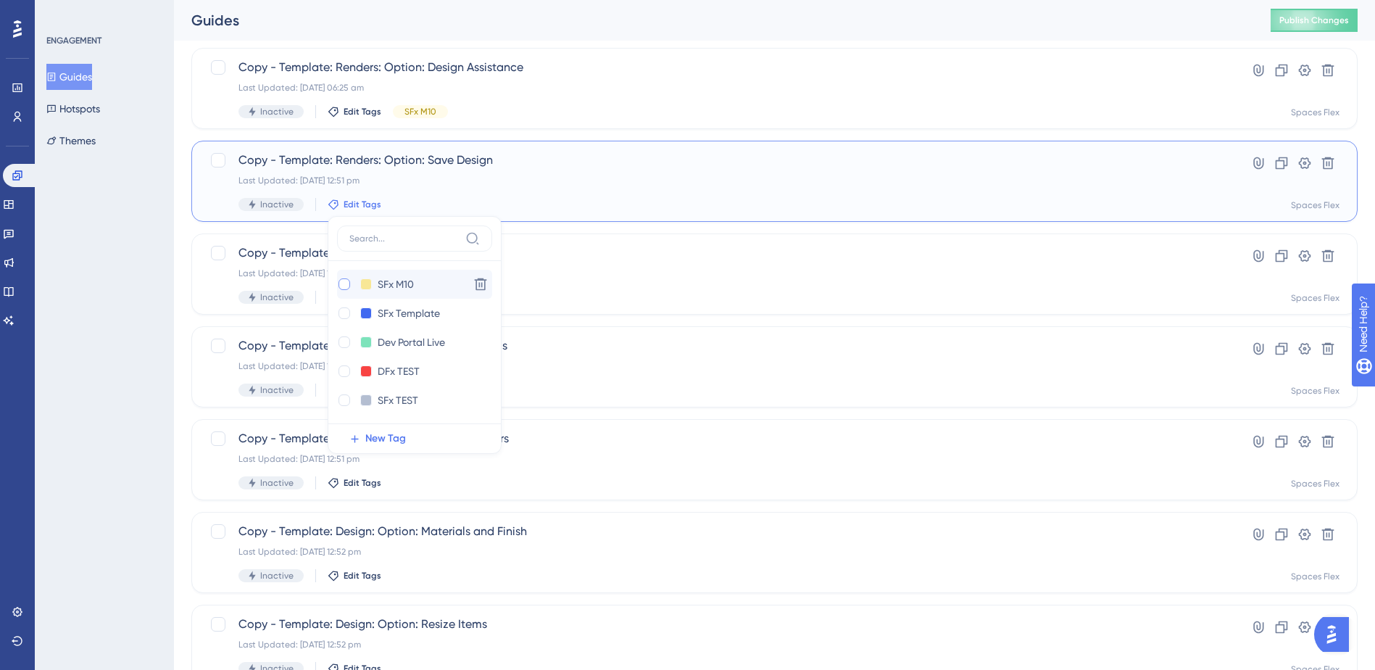
click at [346, 282] on div at bounding box center [344, 284] width 12 height 12
checkbox input "true"
click at [141, 381] on div "ENGAGEMENT Guides Hotspots Themes" at bounding box center [104, 335] width 139 height 670
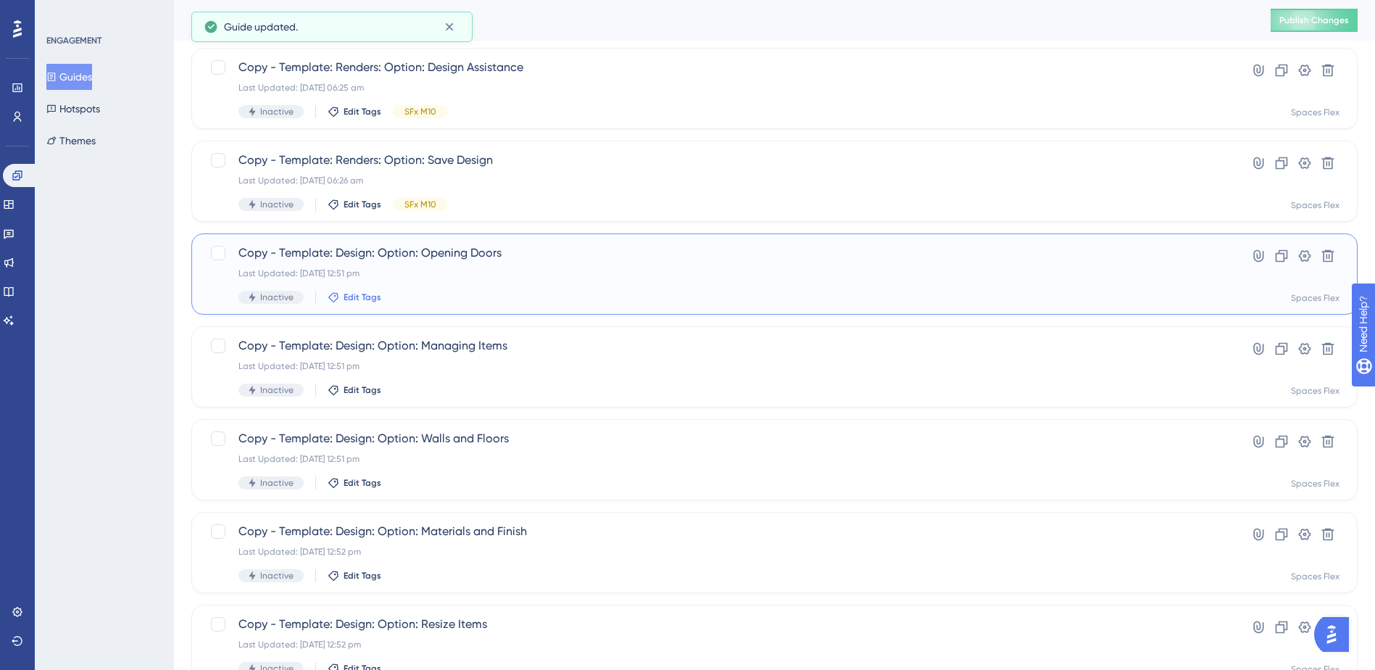
click at [353, 297] on span "Edit Tags" at bounding box center [362, 297] width 38 height 12
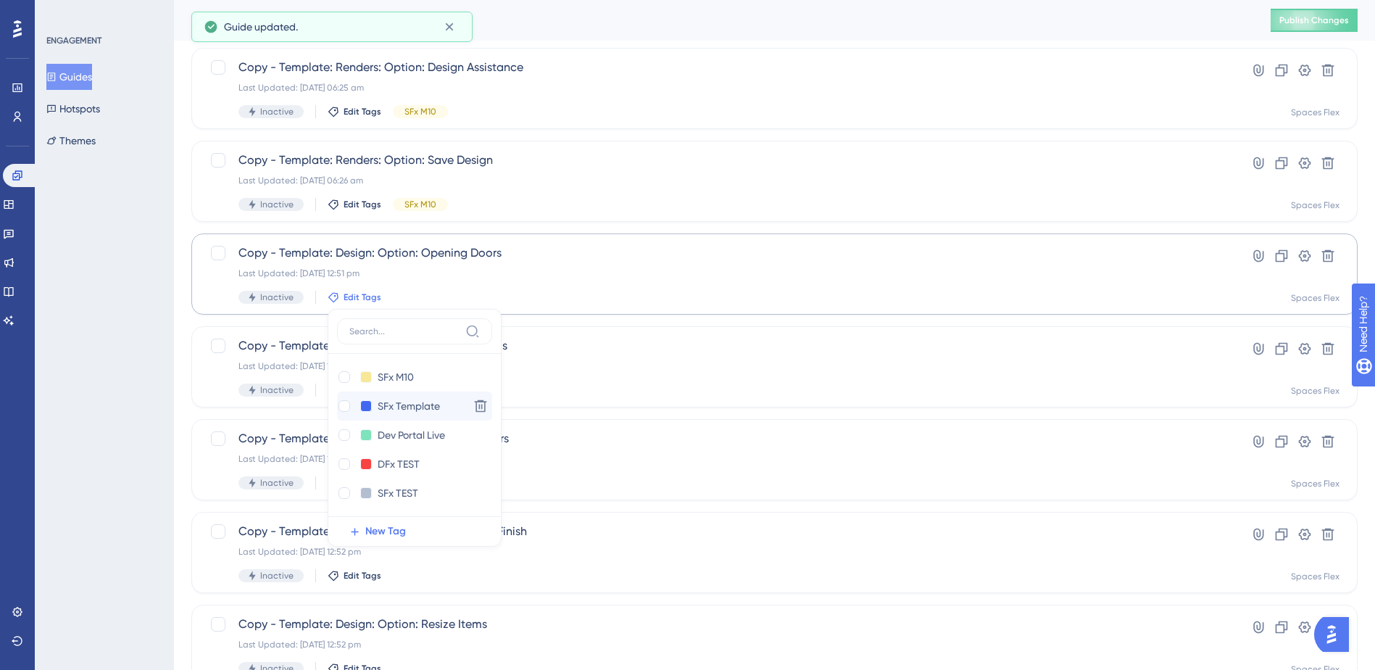
scroll to position [364, 0]
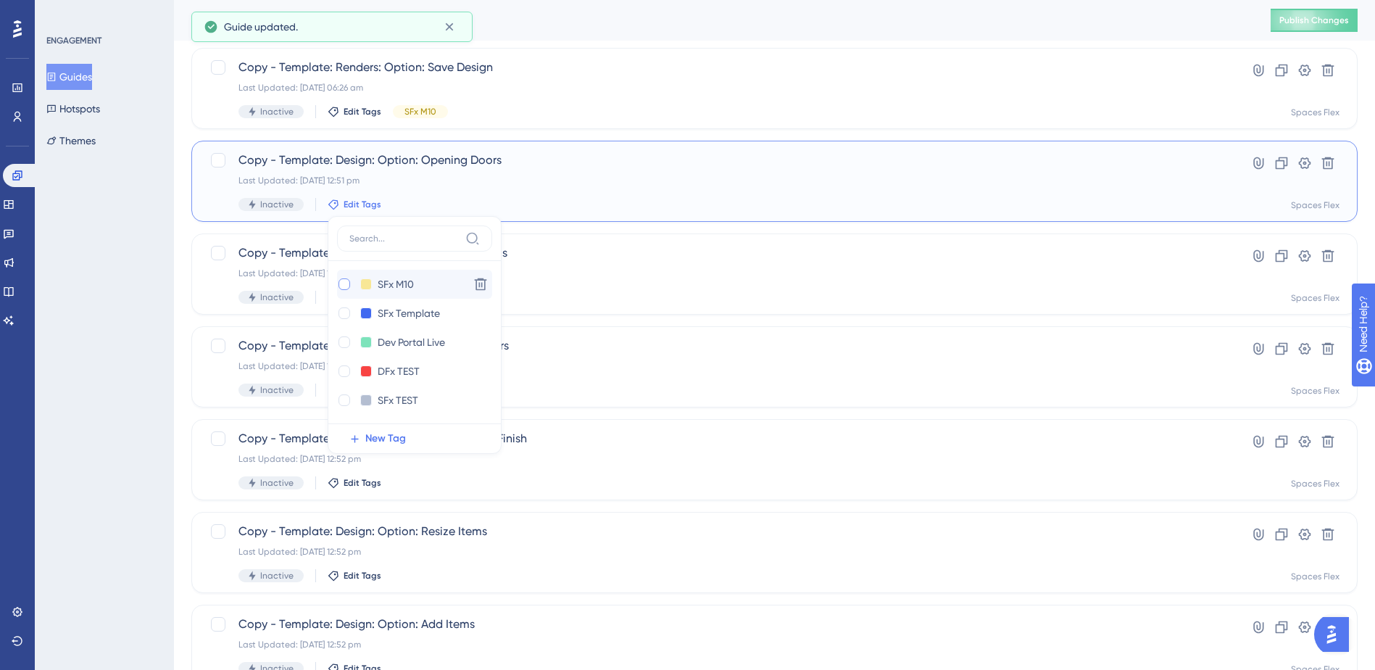
click at [343, 285] on div at bounding box center [344, 284] width 12 height 12
checkbox input "true"
click at [102, 348] on div "ENGAGEMENT Guides Hotspots Themes" at bounding box center [104, 335] width 139 height 670
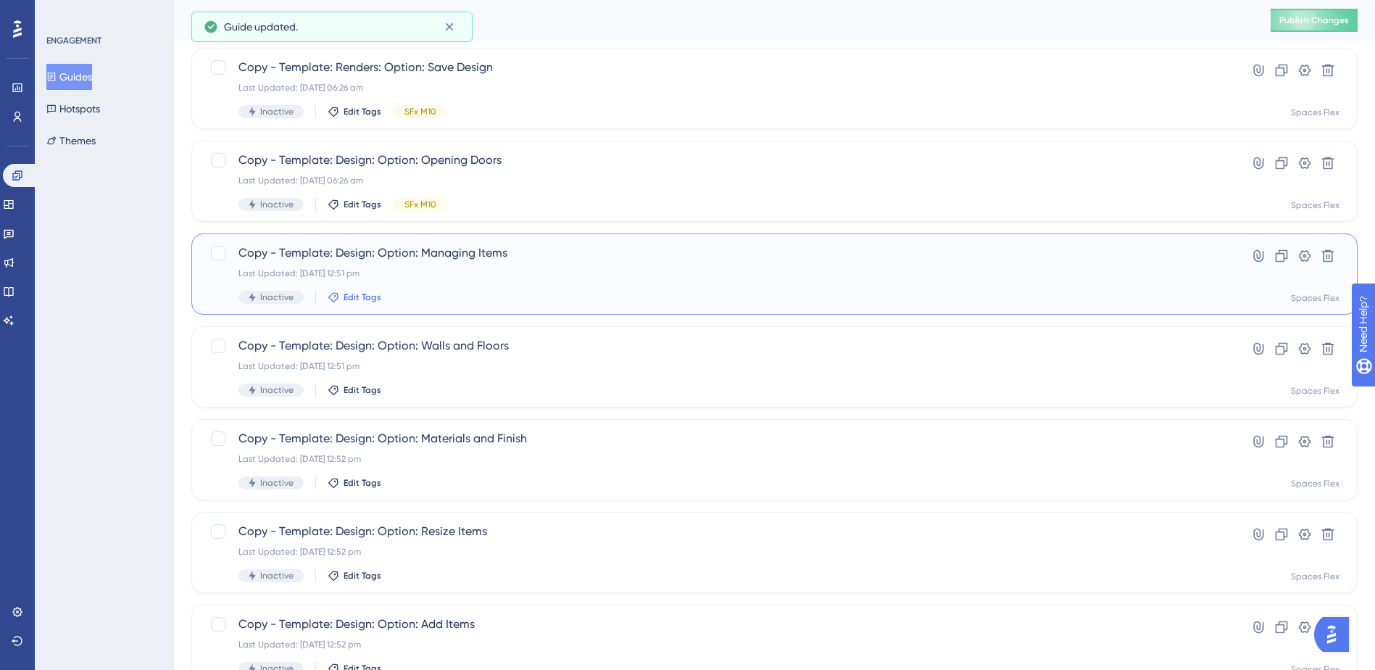
click at [368, 292] on span "Edit Tags" at bounding box center [362, 297] width 38 height 12
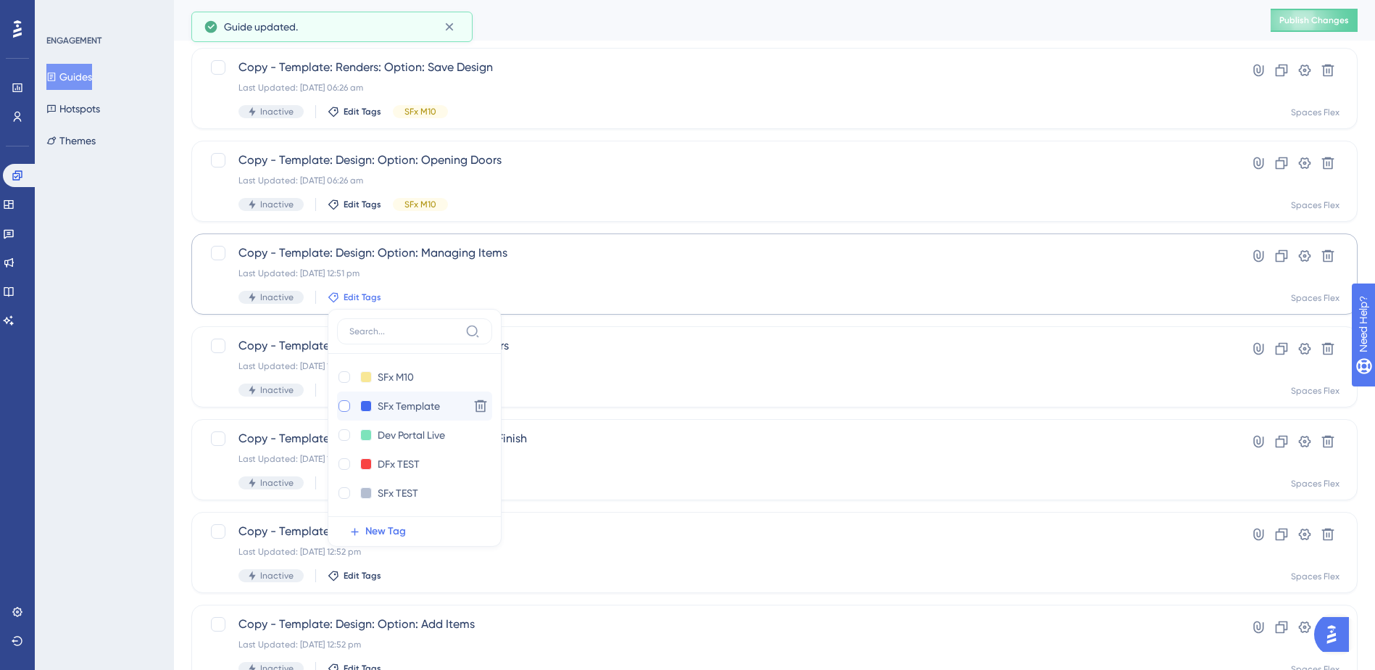
scroll to position [457, 0]
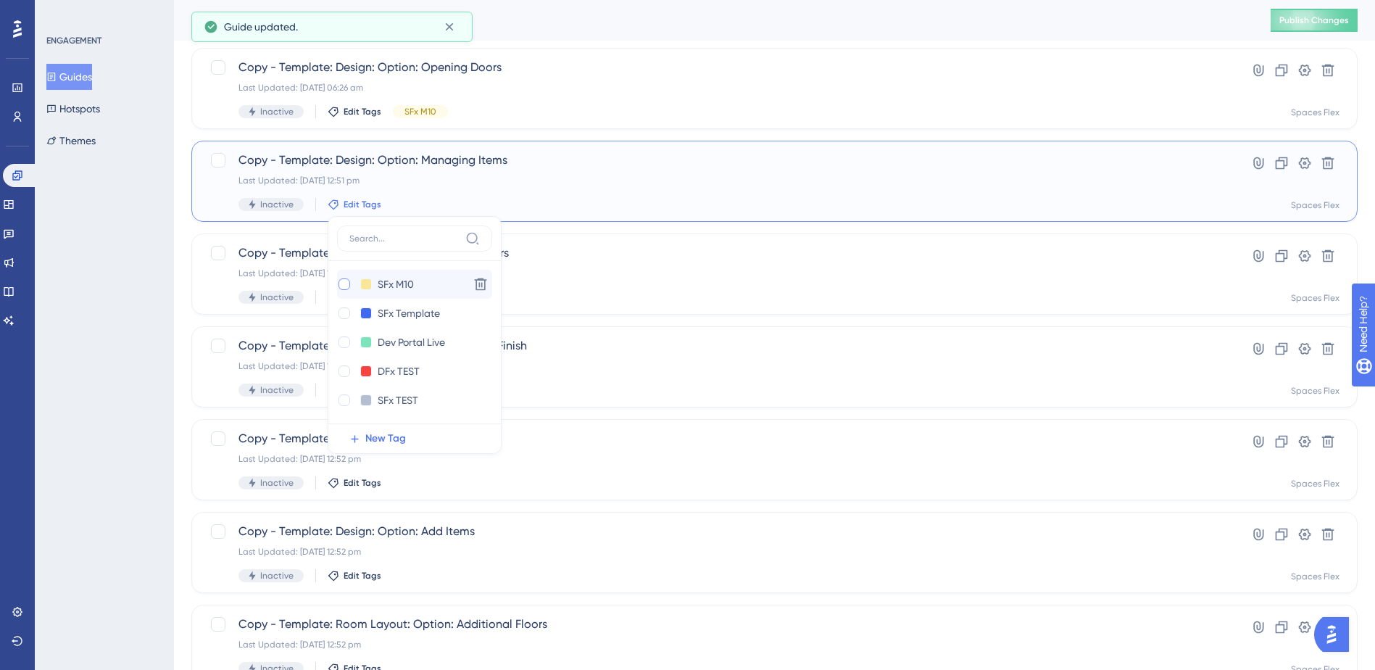
click at [341, 287] on div at bounding box center [344, 284] width 12 height 12
checkbox input "true"
click at [115, 334] on div "ENGAGEMENT Guides Hotspots Themes" at bounding box center [104, 335] width 139 height 670
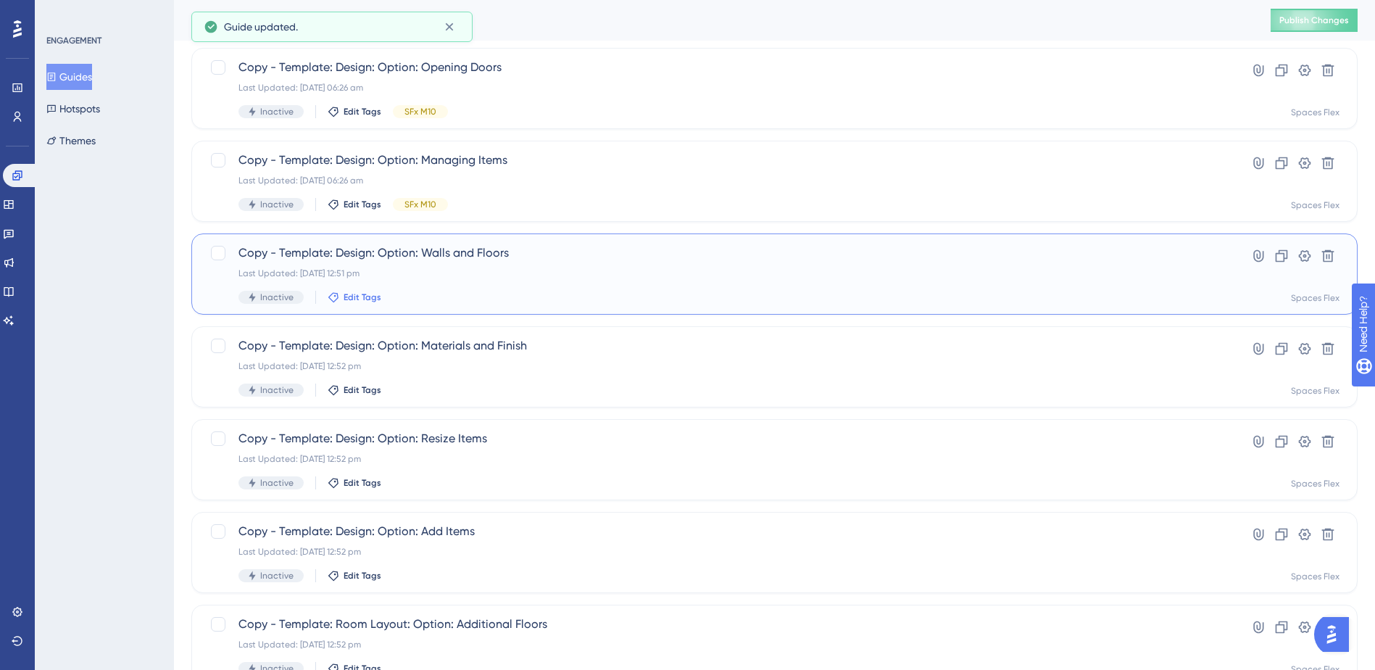
click at [354, 295] on span "Edit Tags" at bounding box center [362, 297] width 38 height 12
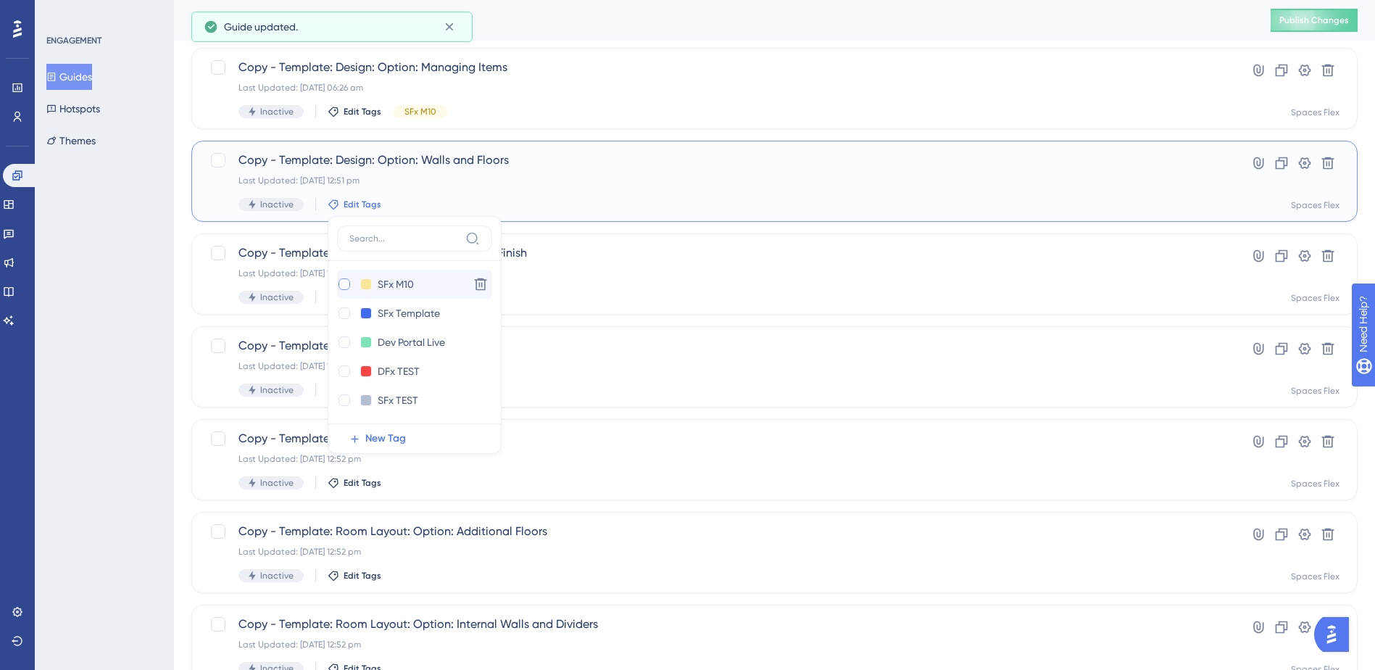
click at [342, 287] on div at bounding box center [344, 284] width 12 height 12
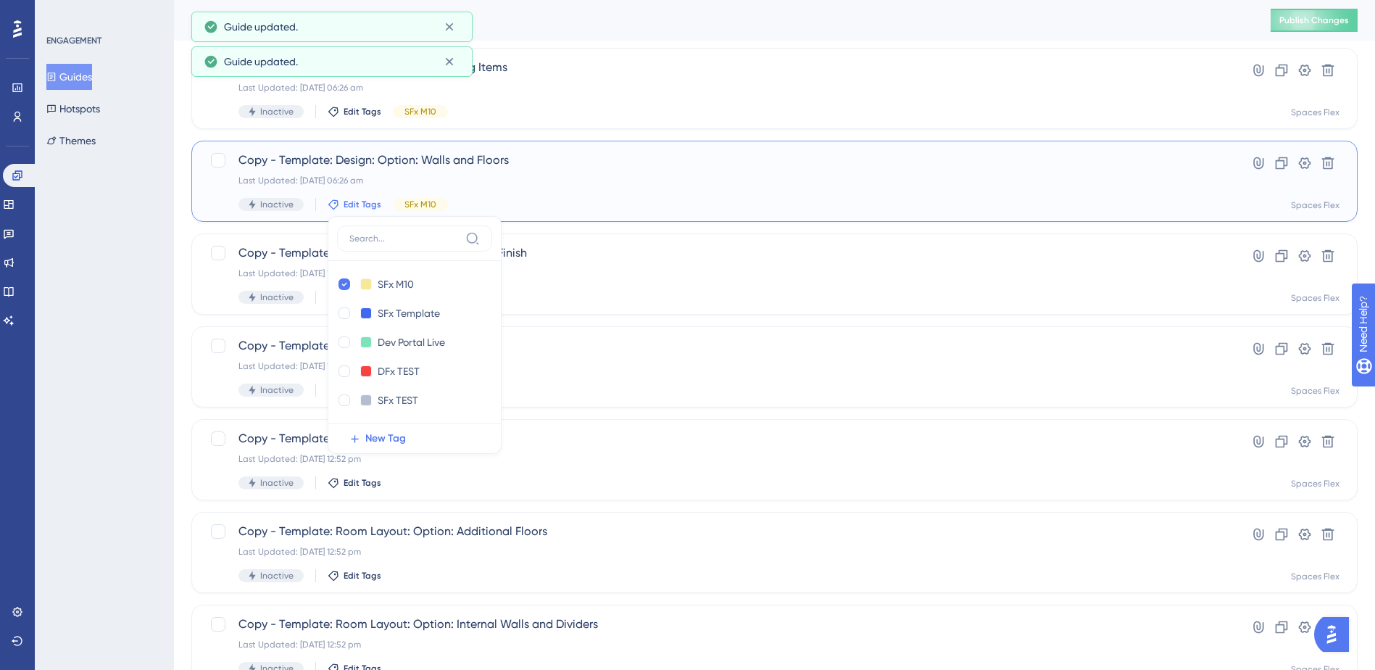
checkbox input "true"
click at [117, 357] on div "ENGAGEMENT Guides Hotspots Themes" at bounding box center [104, 335] width 139 height 670
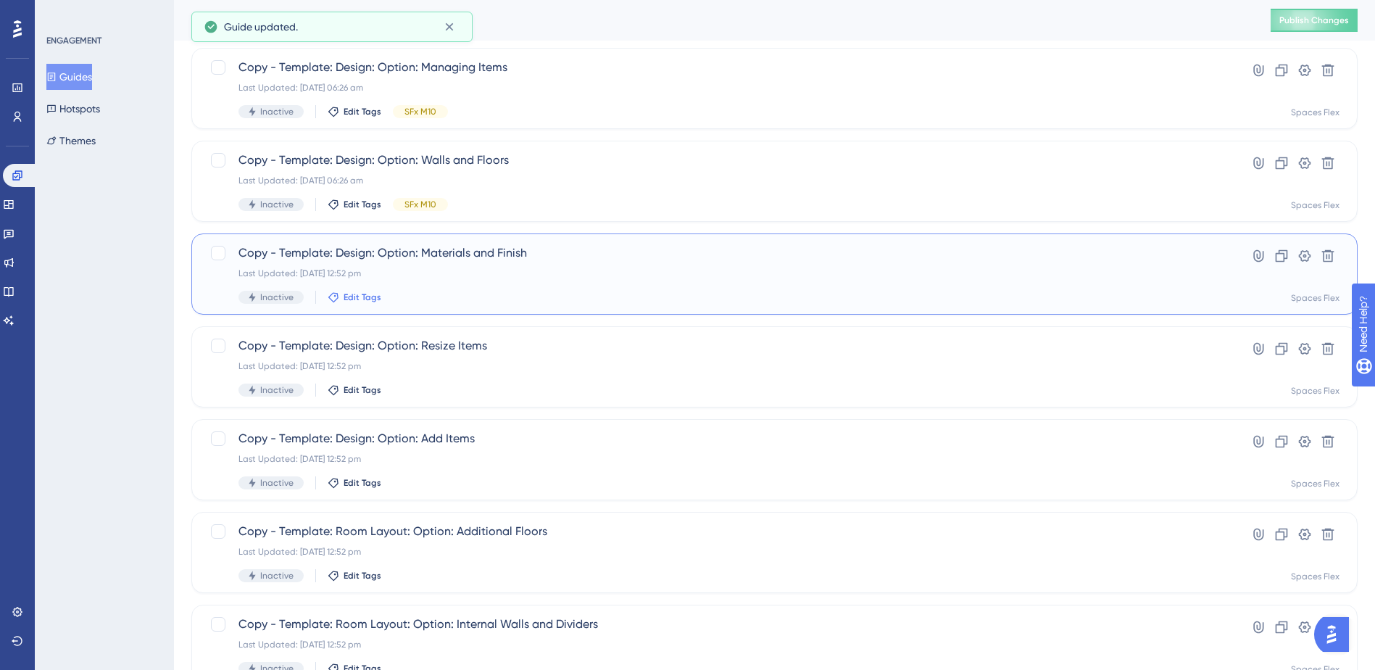
click at [343, 299] on span "Edit Tags" at bounding box center [362, 297] width 38 height 12
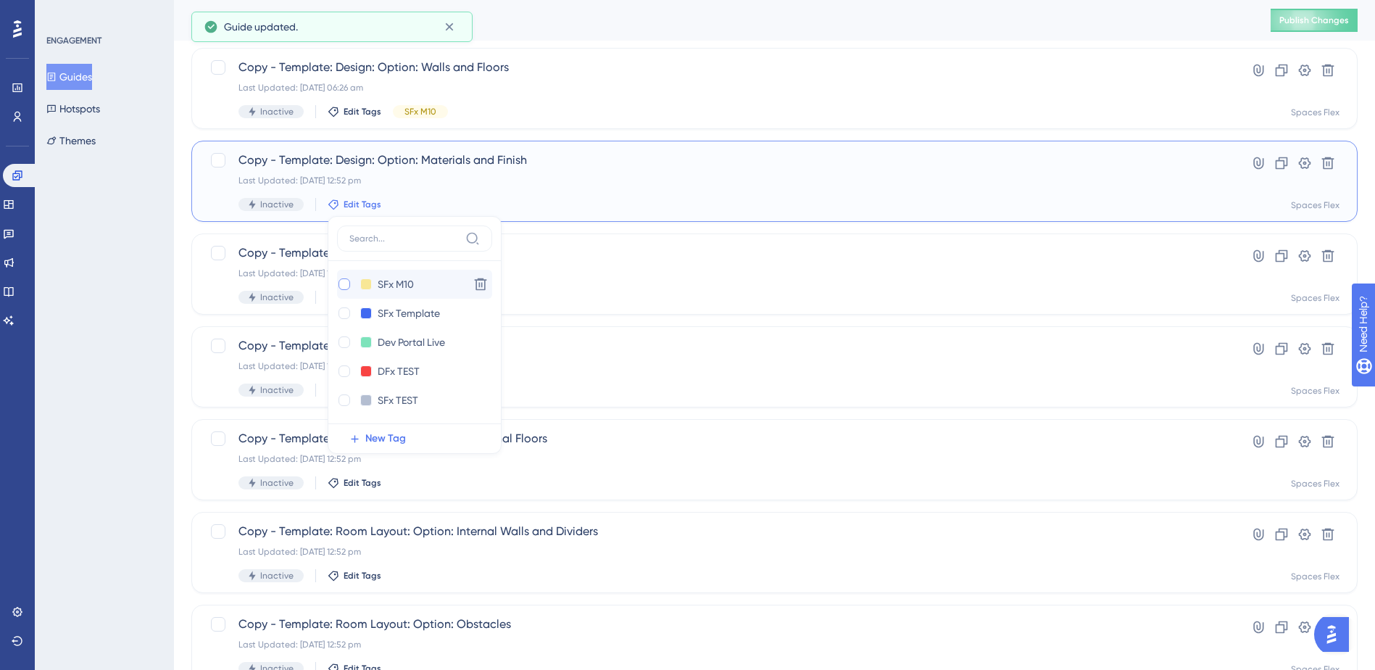
click at [346, 284] on div at bounding box center [344, 284] width 12 height 12
checkbox input "true"
click at [120, 338] on div "ENGAGEMENT Guides Hotspots Themes" at bounding box center [104, 335] width 139 height 670
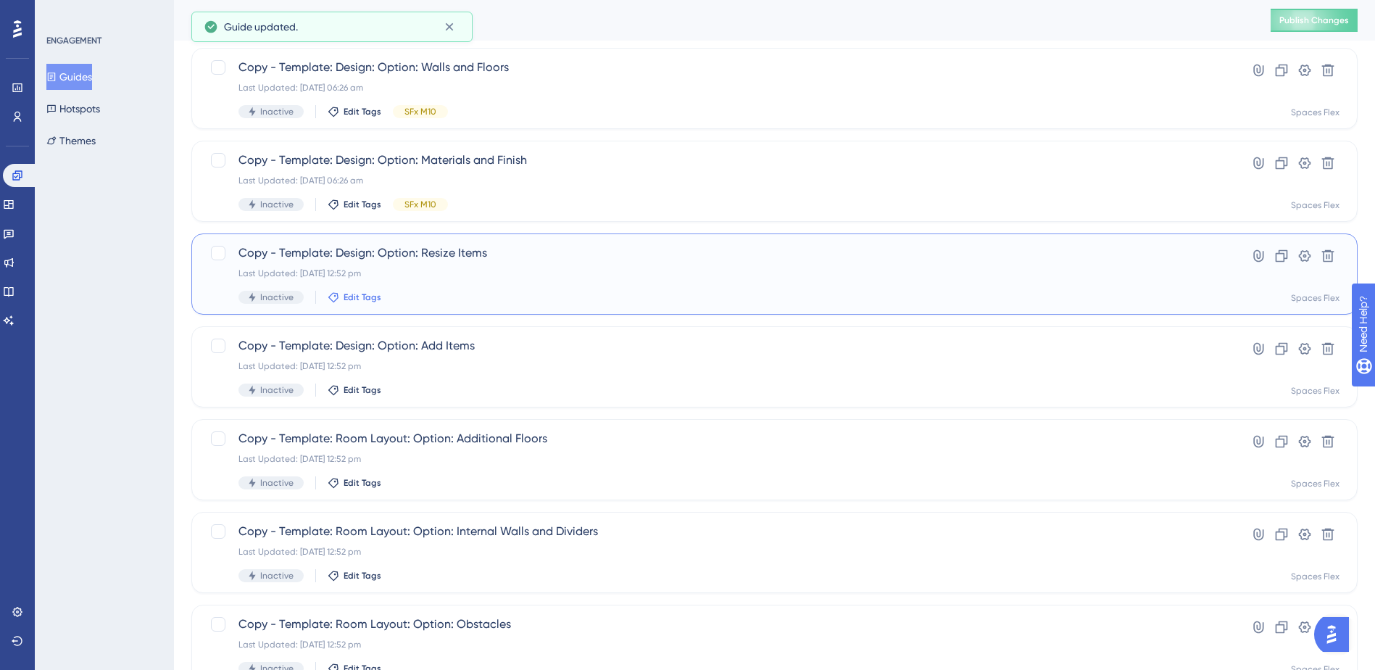
click at [349, 296] on span "Edit Tags" at bounding box center [362, 297] width 38 height 12
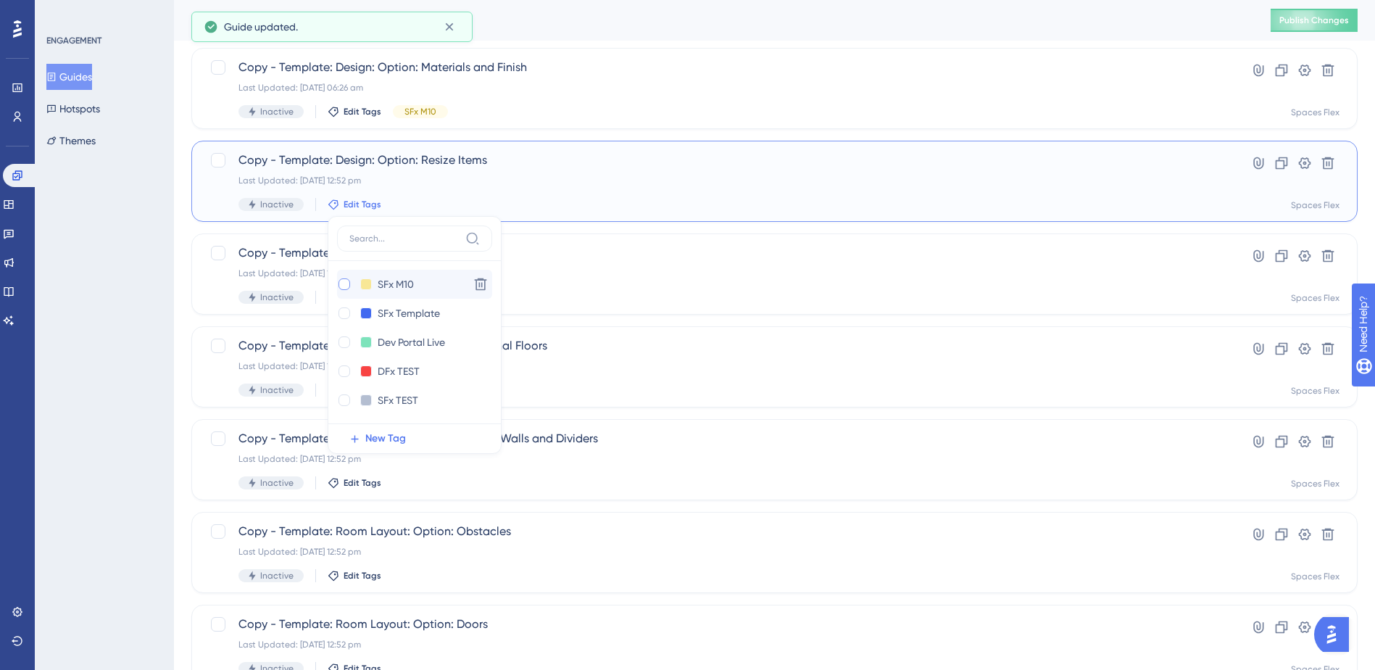
click at [346, 283] on div at bounding box center [344, 284] width 12 height 12
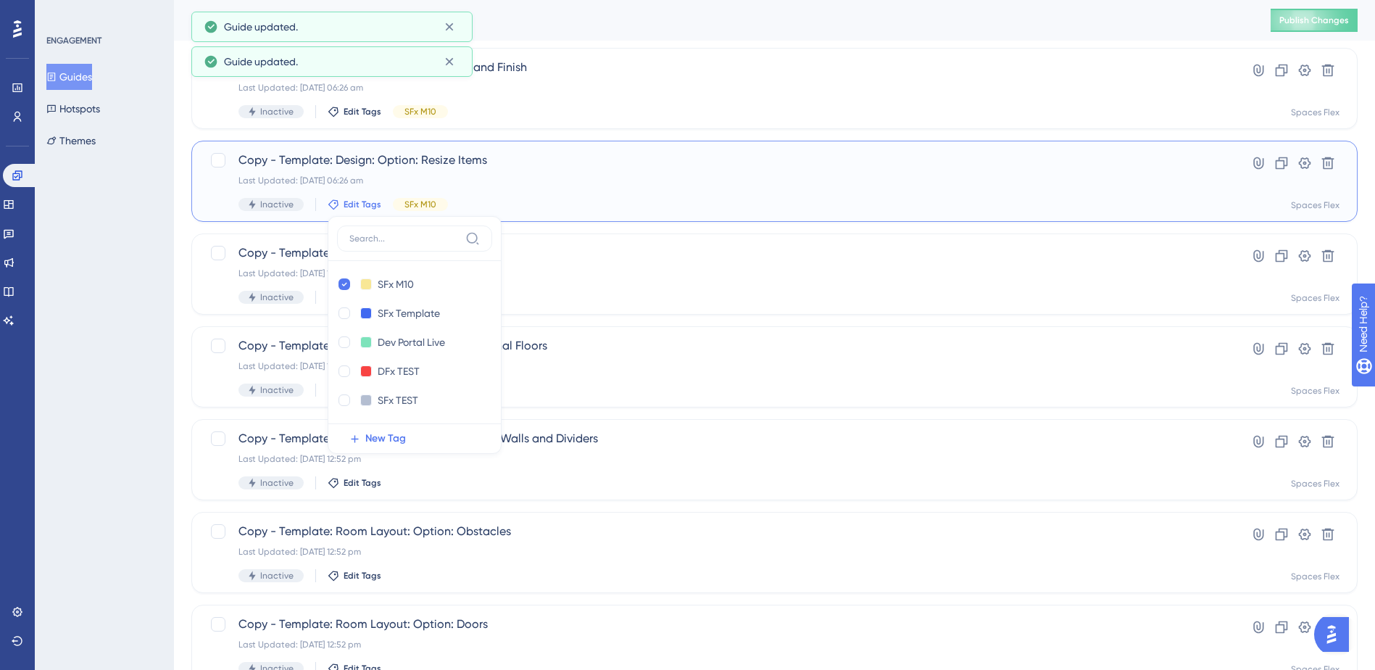
checkbox input "true"
click at [120, 333] on div "ENGAGEMENT Guides Hotspots Themes" at bounding box center [104, 335] width 139 height 670
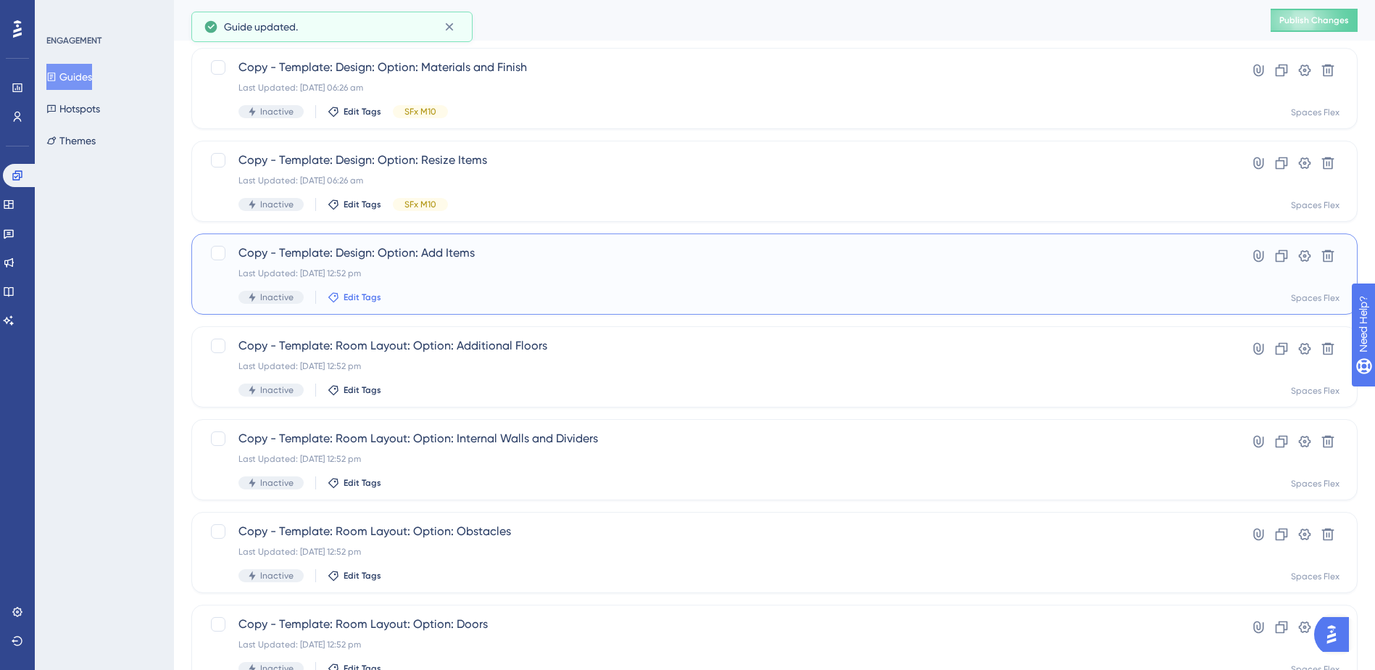
click at [357, 300] on span "Edit Tags" at bounding box center [362, 297] width 38 height 12
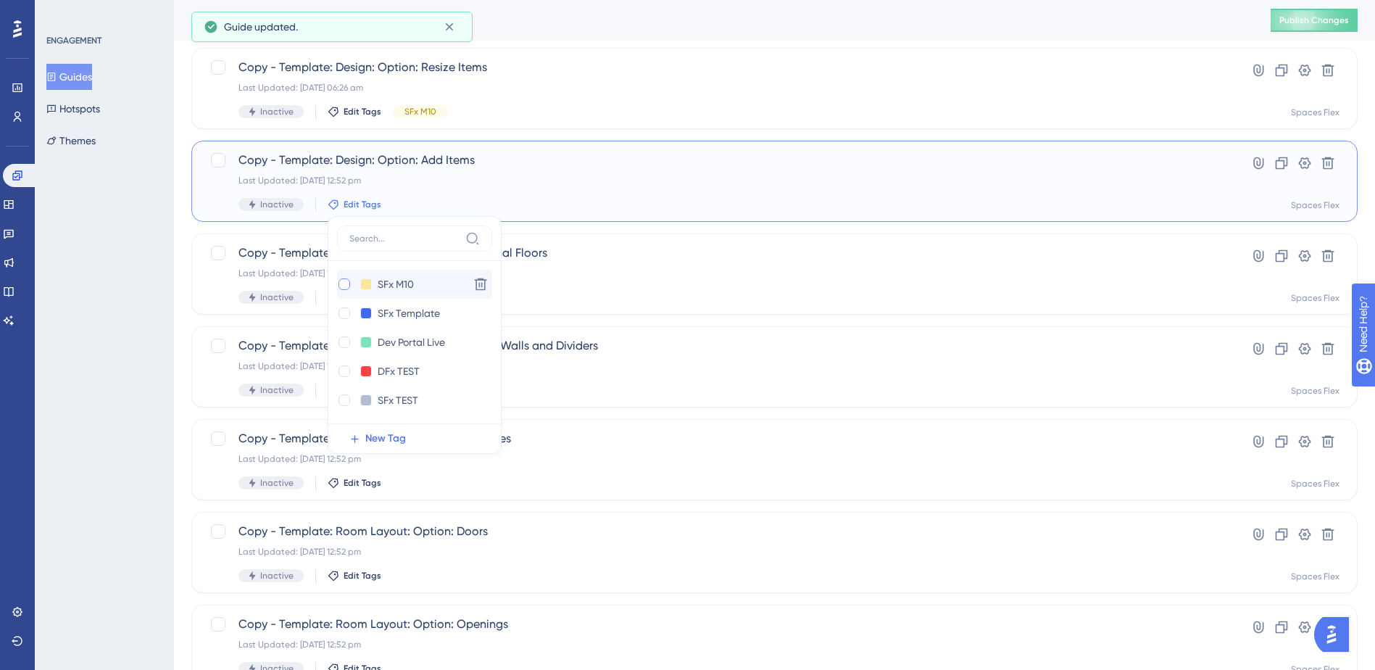
click at [346, 286] on div at bounding box center [344, 284] width 12 height 12
checkbox input "true"
click at [131, 346] on div "ENGAGEMENT Guides Hotspots Themes" at bounding box center [104, 335] width 139 height 670
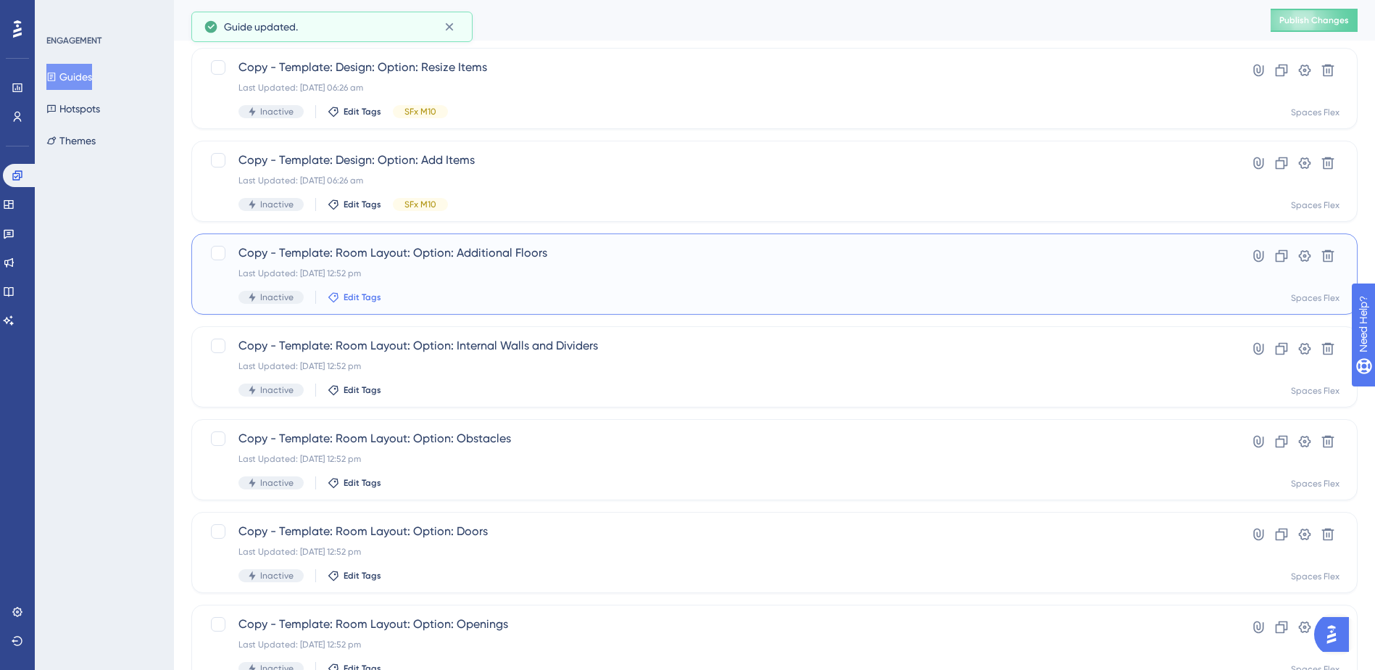
click at [367, 299] on span "Edit Tags" at bounding box center [362, 297] width 38 height 12
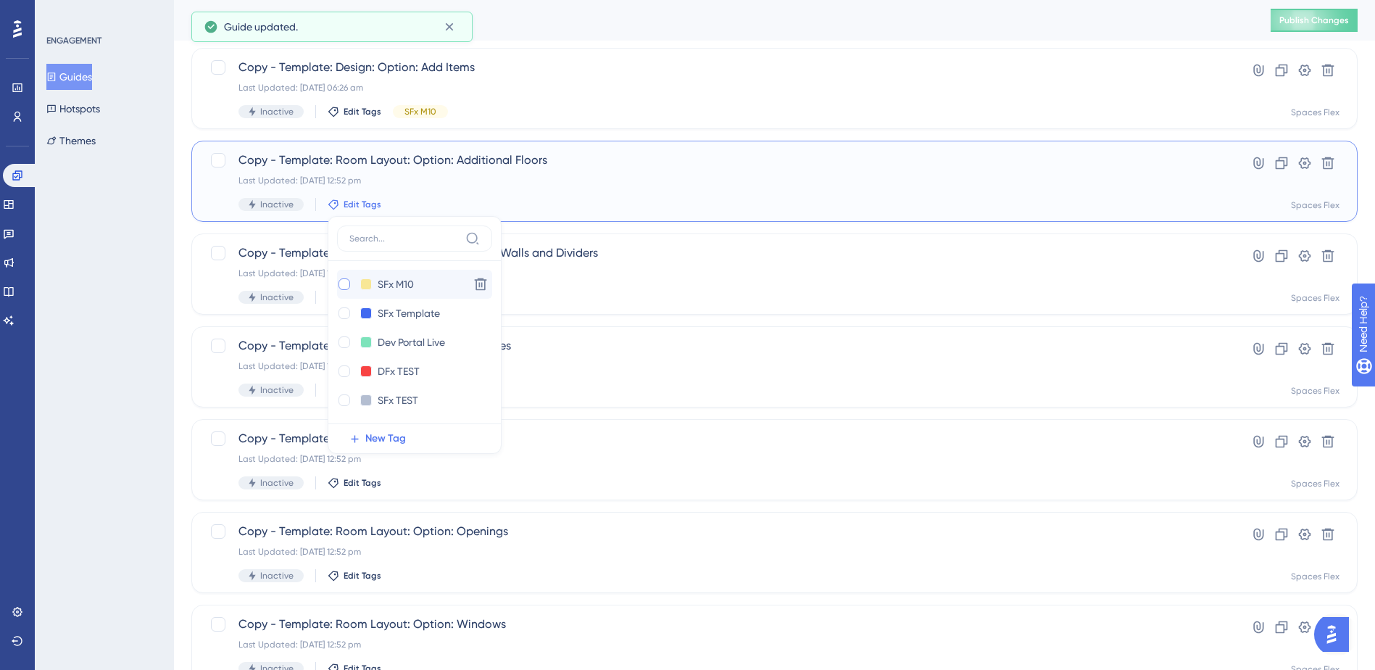
click at [343, 285] on div at bounding box center [344, 284] width 12 height 12
checkbox input "true"
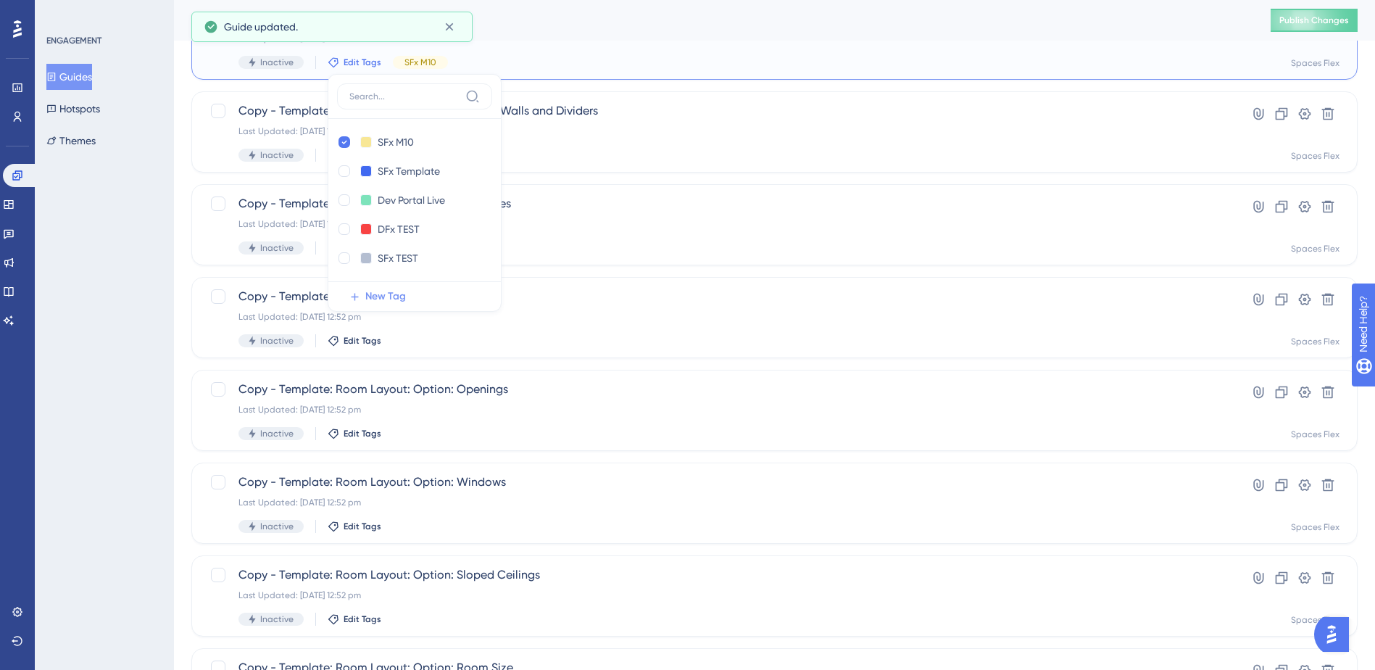
scroll to position [1065, 0]
click at [155, 213] on div "ENGAGEMENT Guides Hotspots Themes" at bounding box center [104, 335] width 139 height 670
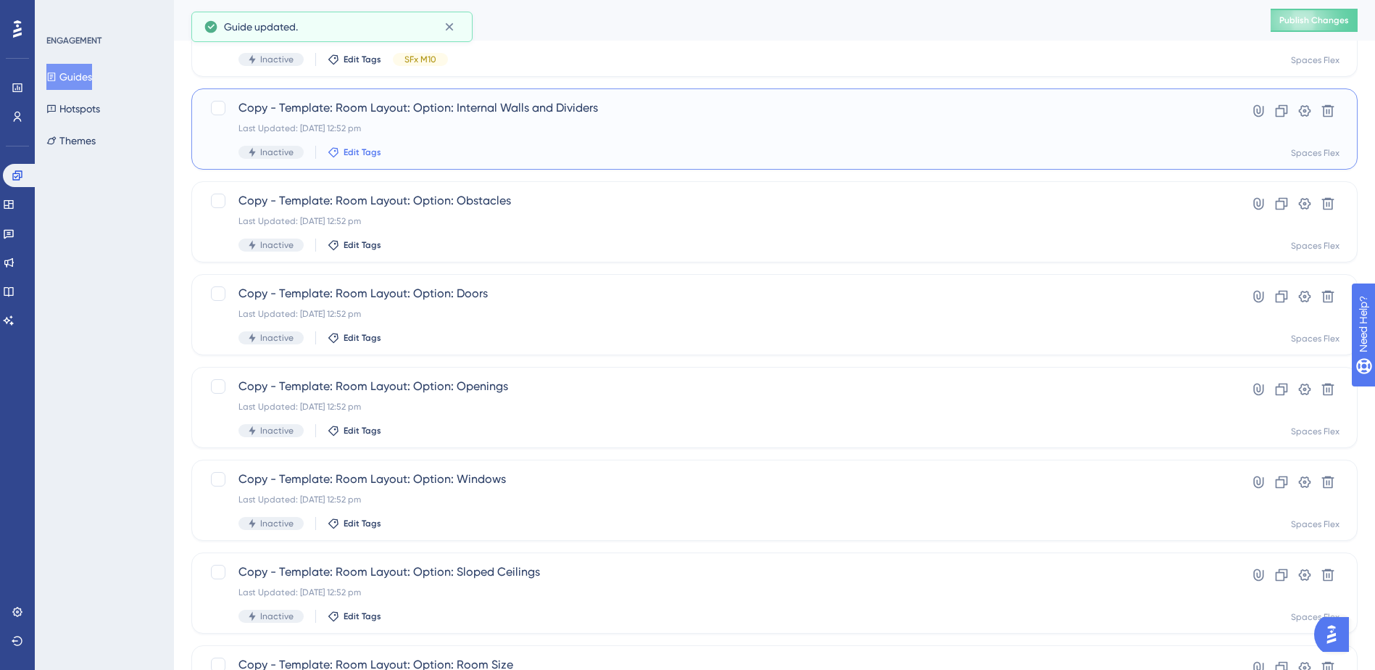
click at [368, 150] on span "Edit Tags" at bounding box center [362, 152] width 38 height 12
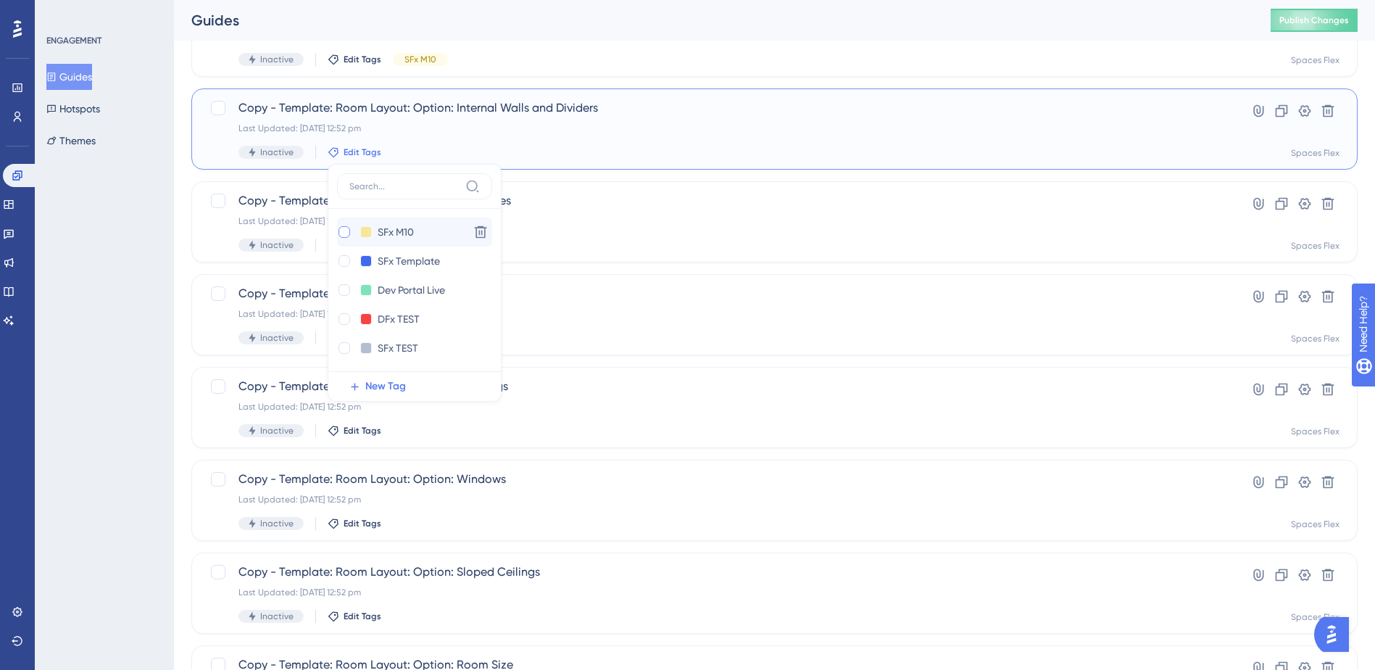
click at [343, 232] on div at bounding box center [344, 232] width 12 height 12
checkbox input "true"
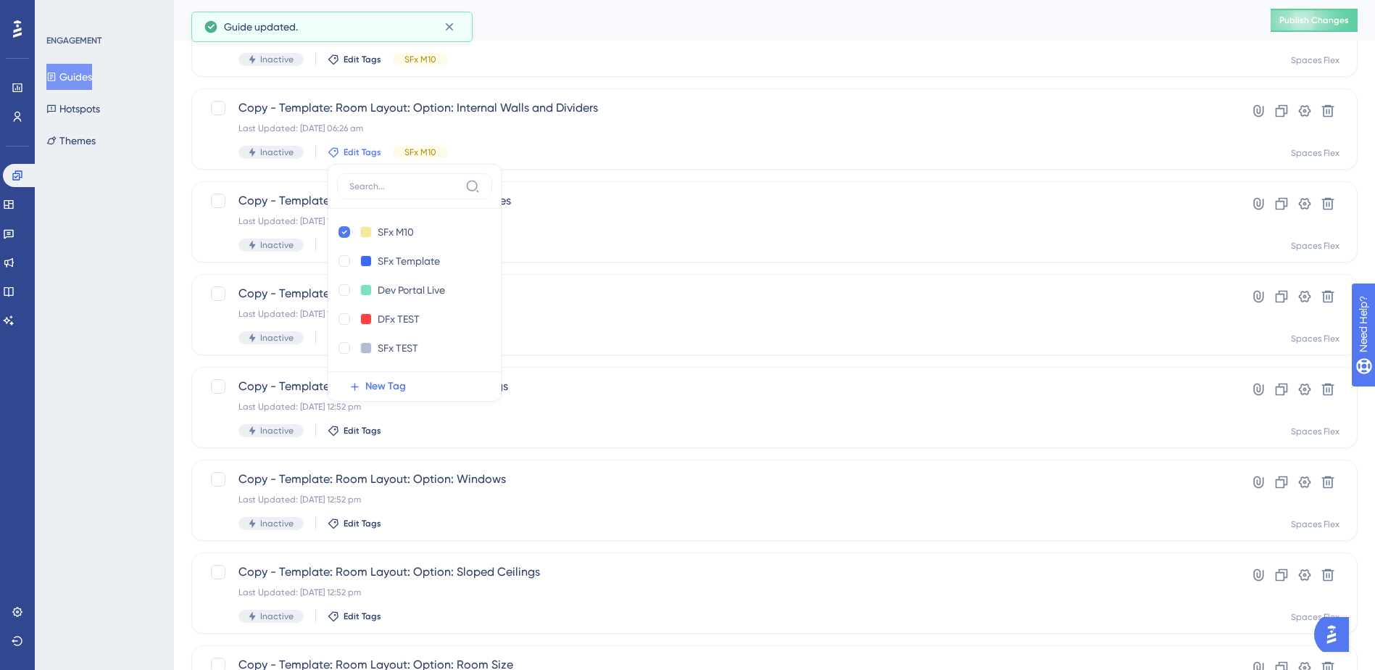
click at [128, 278] on div "ENGAGEMENT Guides Hotspots Themes" at bounding box center [104, 335] width 139 height 670
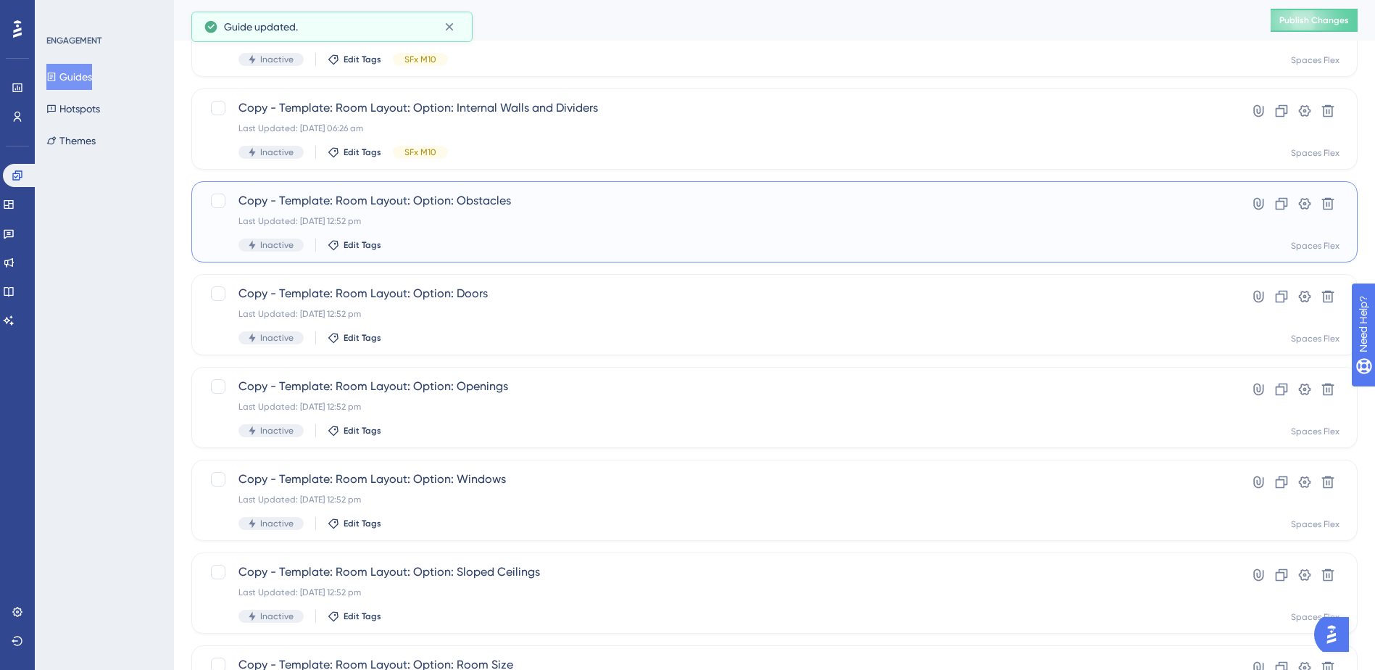
click at [357, 238] on div "Inactive Edit Tags" at bounding box center [716, 244] width 956 height 13
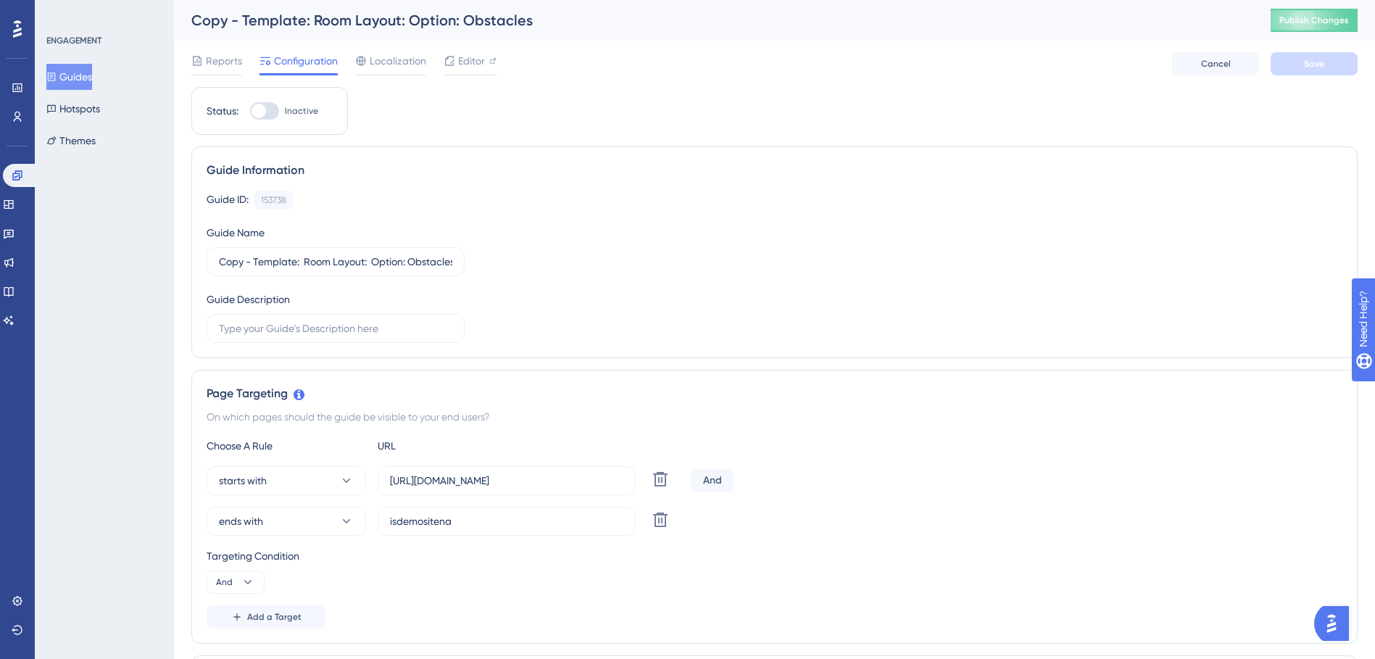
click at [77, 76] on button "Guides" at bounding box center [69, 77] width 46 height 26
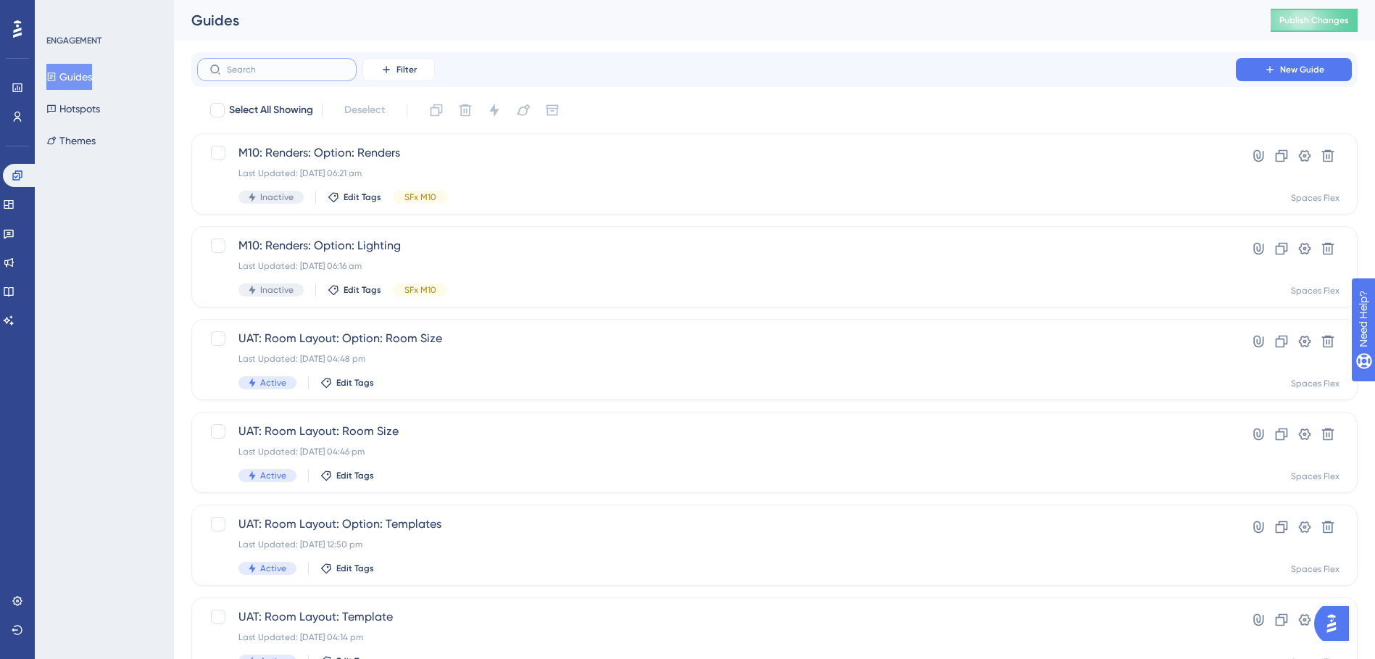
click at [259, 71] on input "text" at bounding box center [285, 69] width 117 height 10
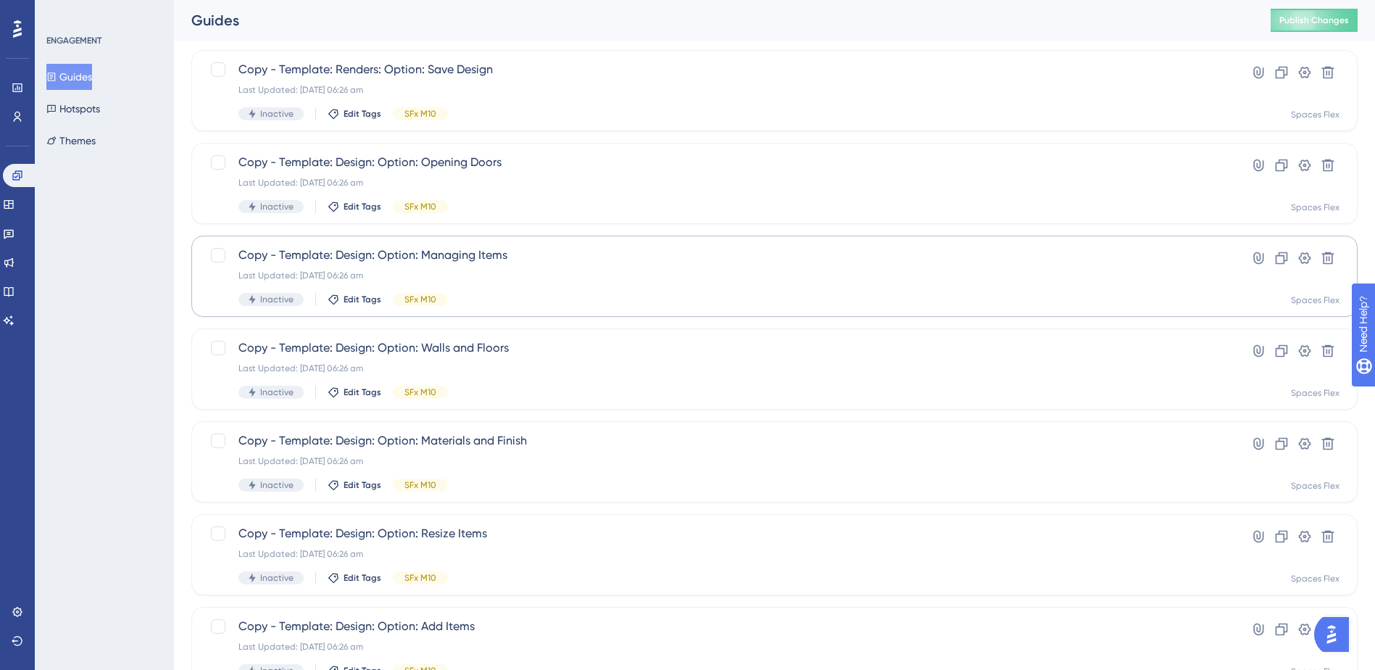
scroll to position [455, 0]
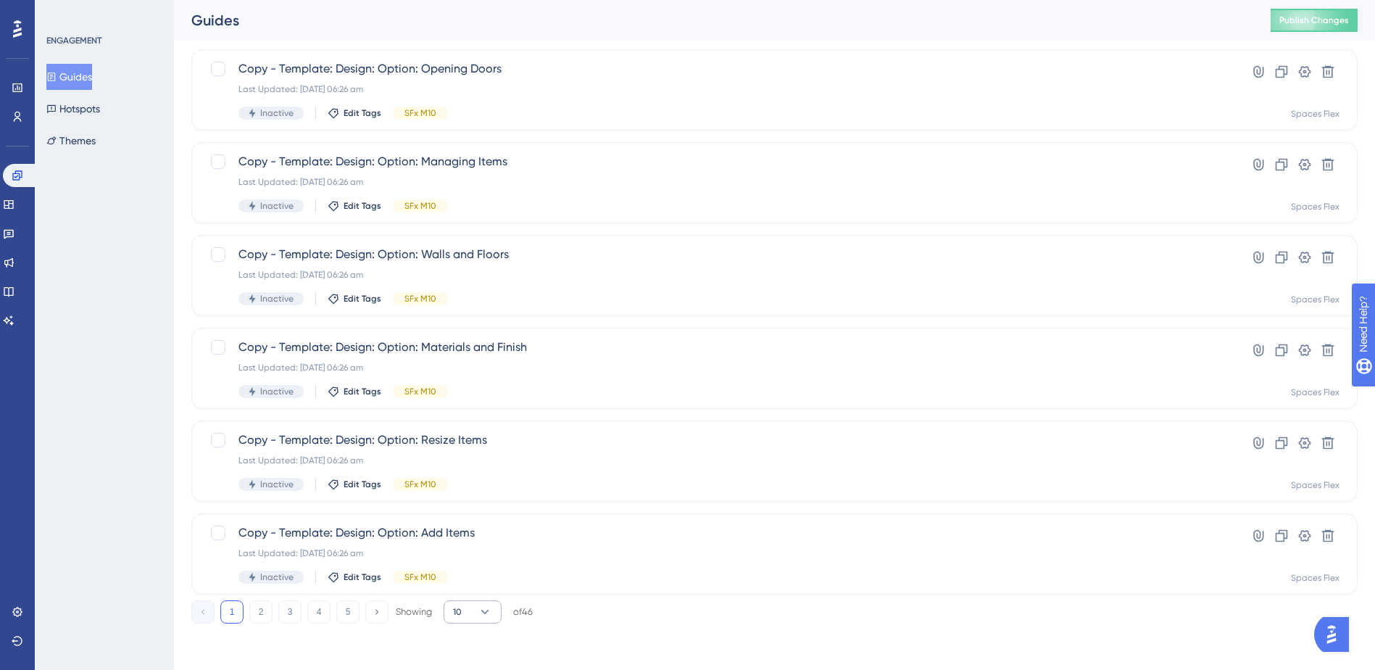
type input "copy"
click at [478, 611] on icon at bounding box center [485, 611] width 14 height 14
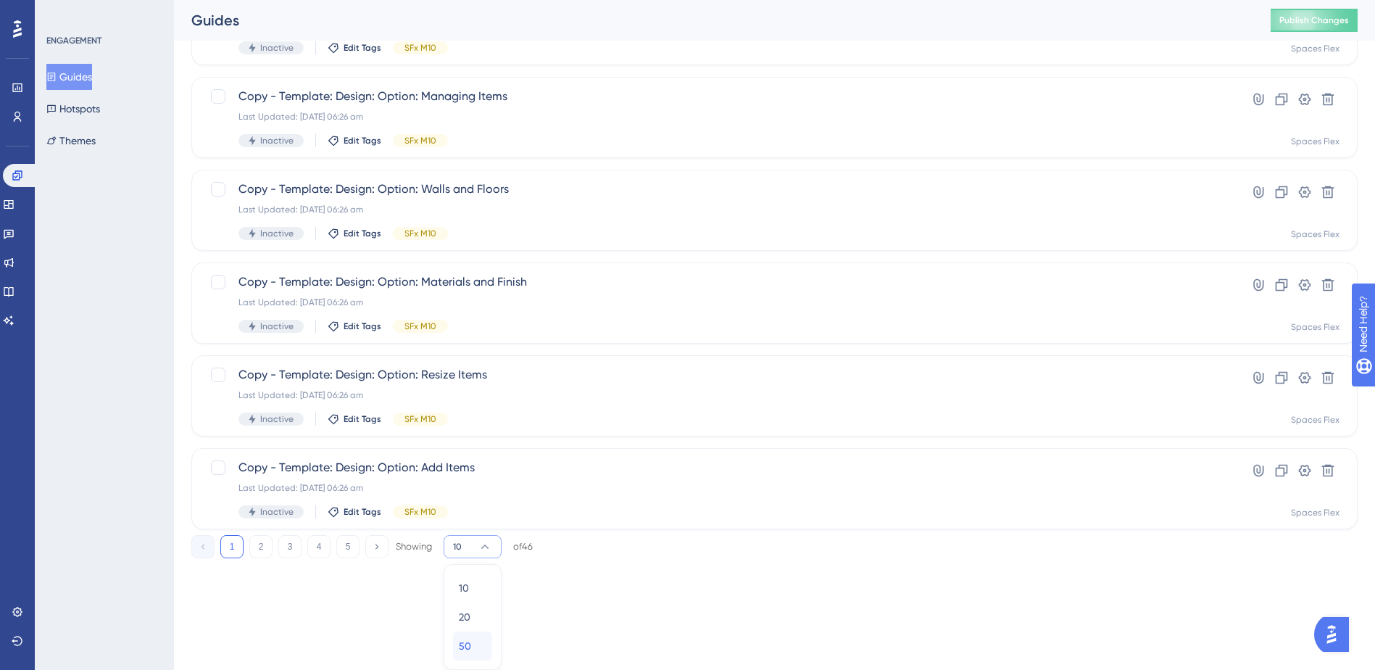
click at [470, 649] on span "50" at bounding box center [465, 645] width 12 height 17
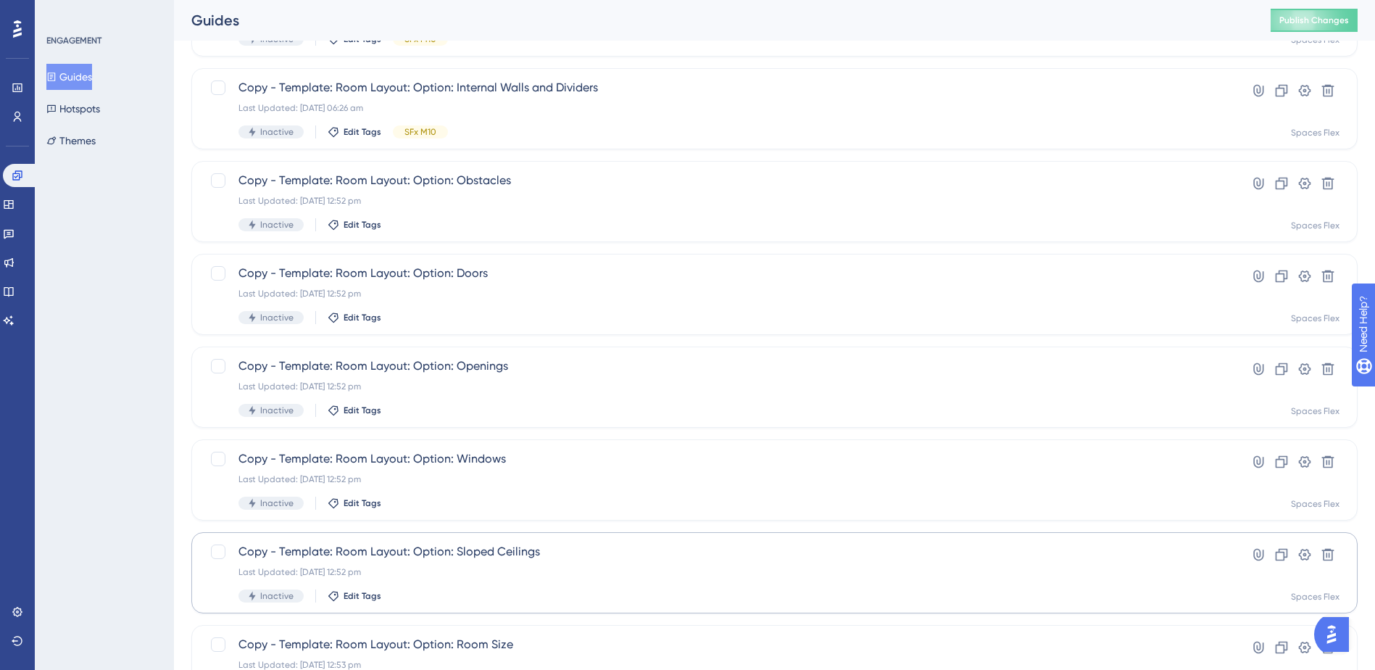
scroll to position [1100, 0]
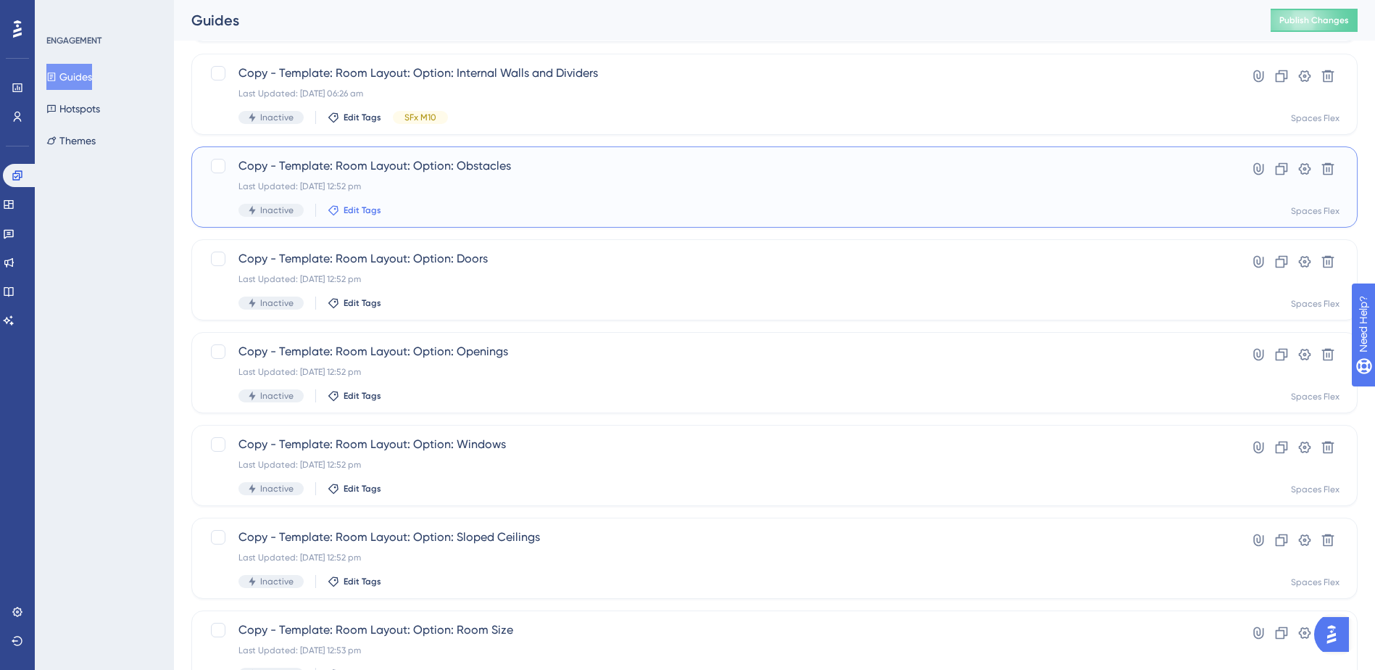
click at [359, 208] on span "Edit Tags" at bounding box center [362, 210] width 38 height 12
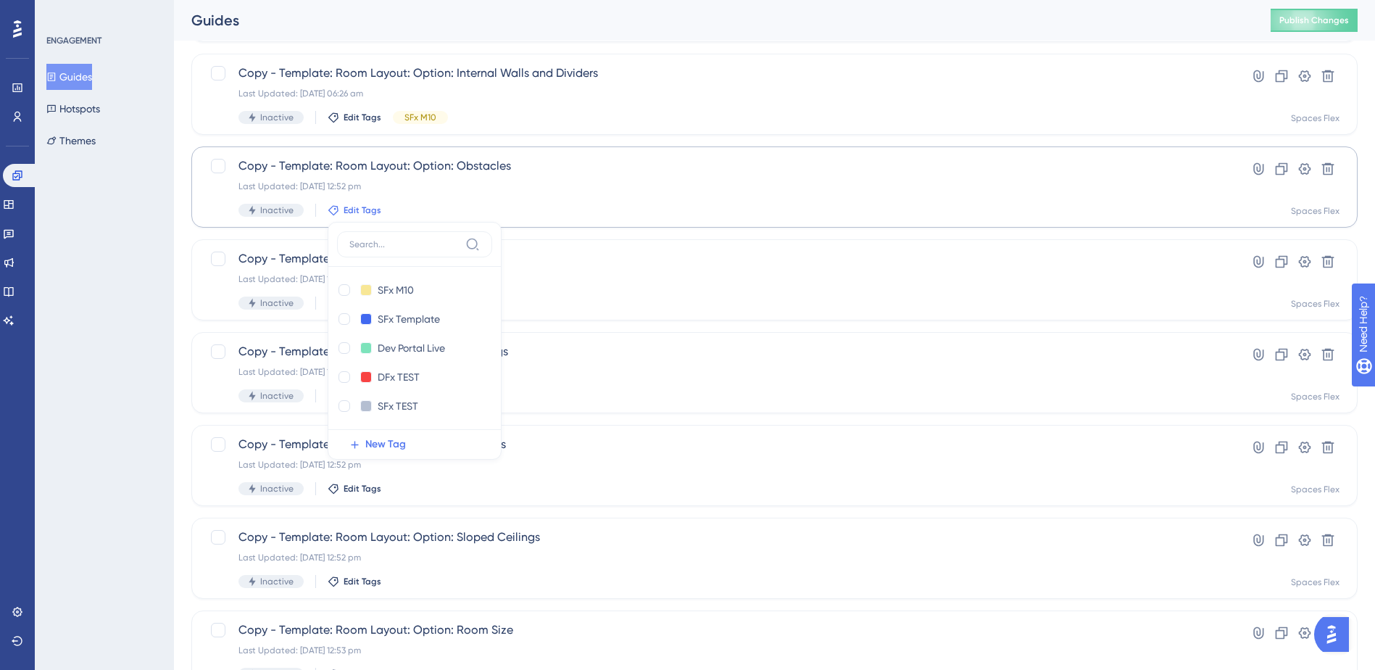
scroll to position [1106, 0]
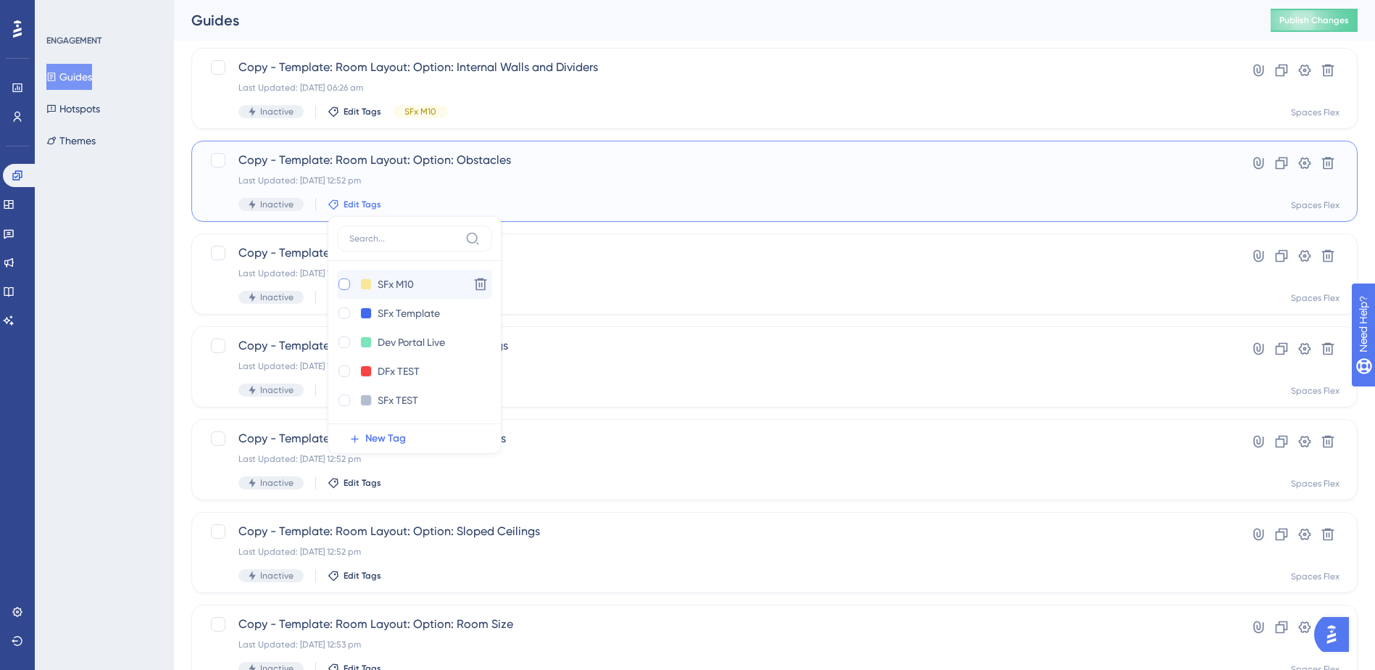
click at [343, 282] on div at bounding box center [344, 284] width 12 height 12
checkbox input "true"
click at [104, 400] on div "ENGAGEMENT Guides Hotspots Themes" at bounding box center [104, 335] width 139 height 670
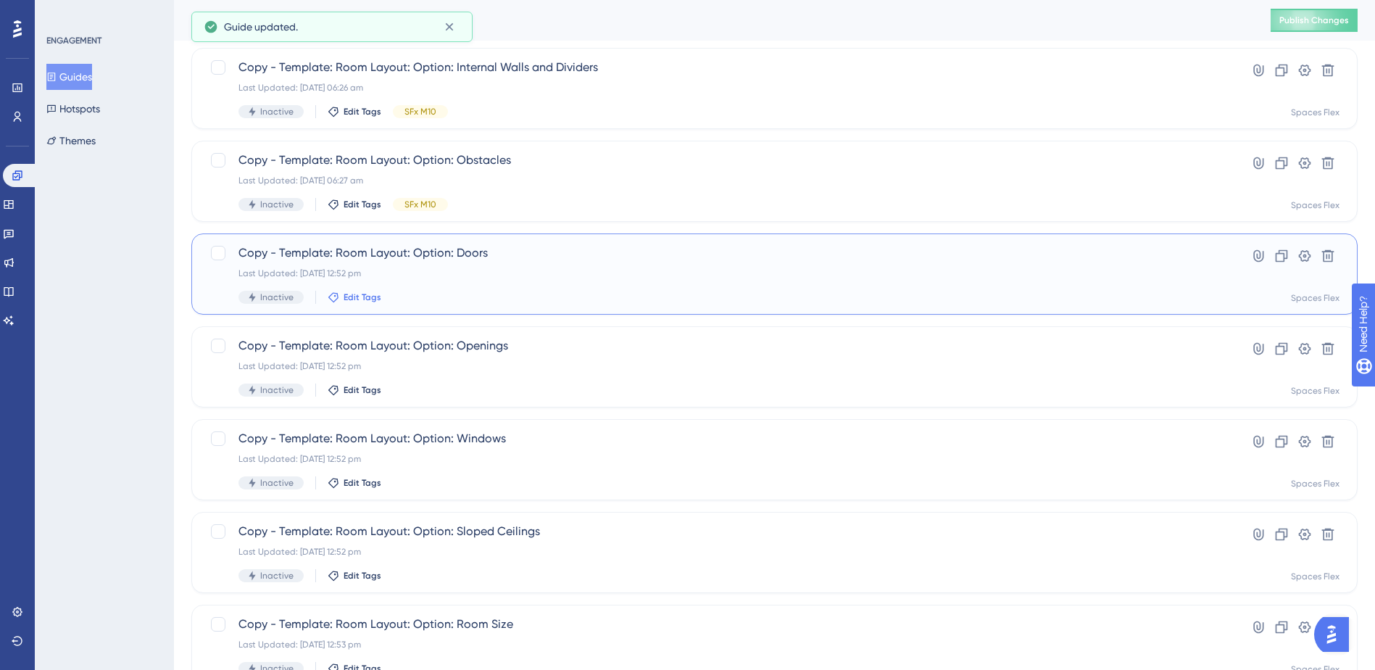
click at [351, 293] on span "Edit Tags" at bounding box center [362, 297] width 38 height 12
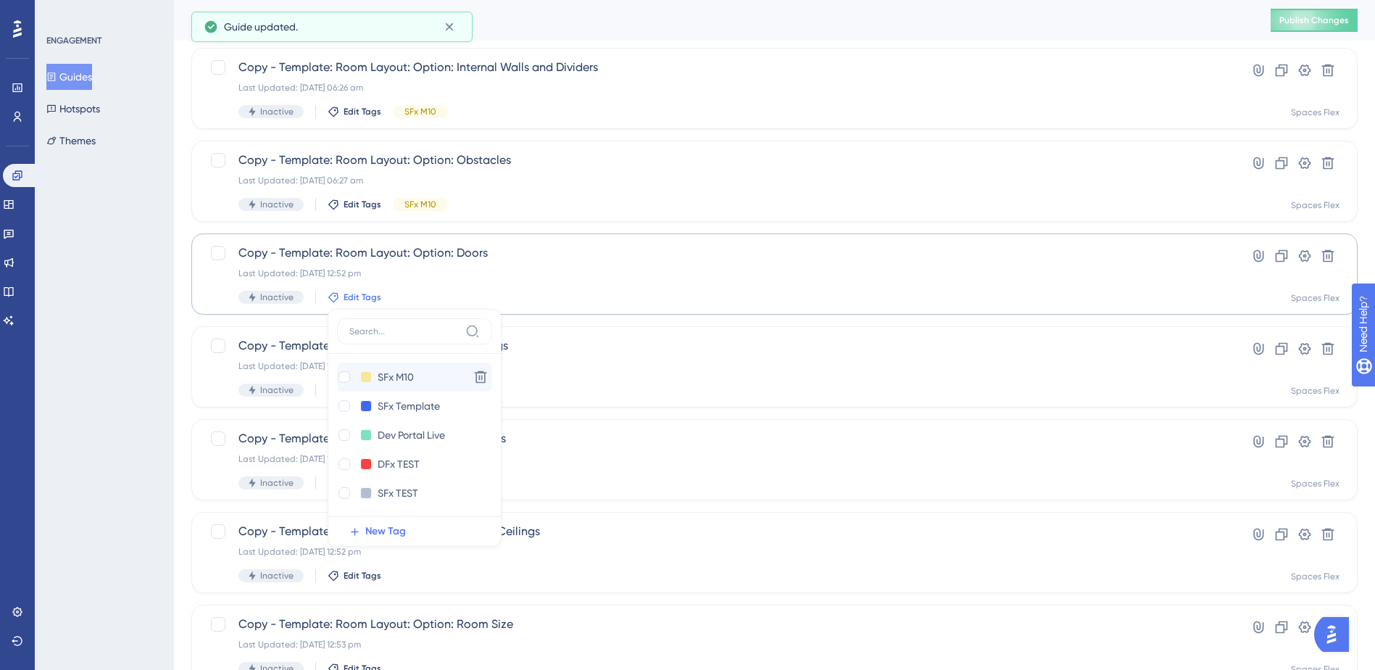
scroll to position [1199, 0]
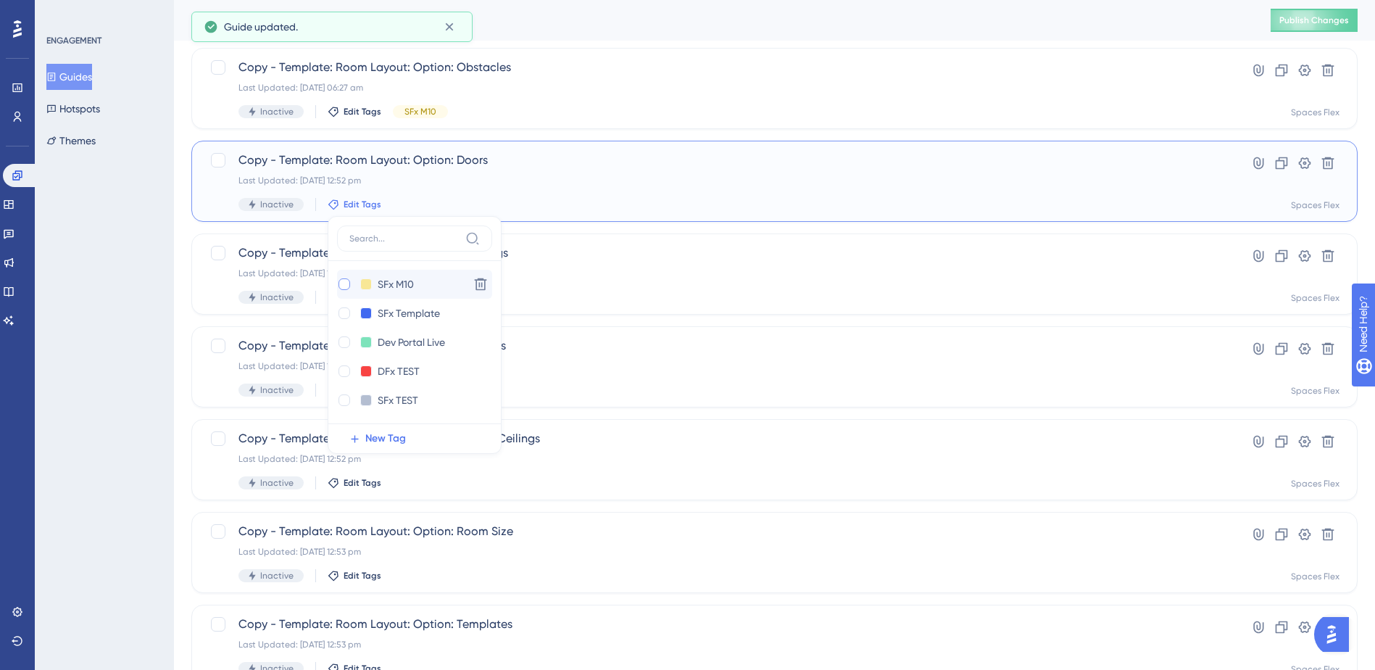
click at [338, 285] on div at bounding box center [344, 284] width 12 height 12
checkbox input "true"
click at [69, 401] on div "ENGAGEMENT Guides Hotspots Themes" at bounding box center [104, 335] width 139 height 670
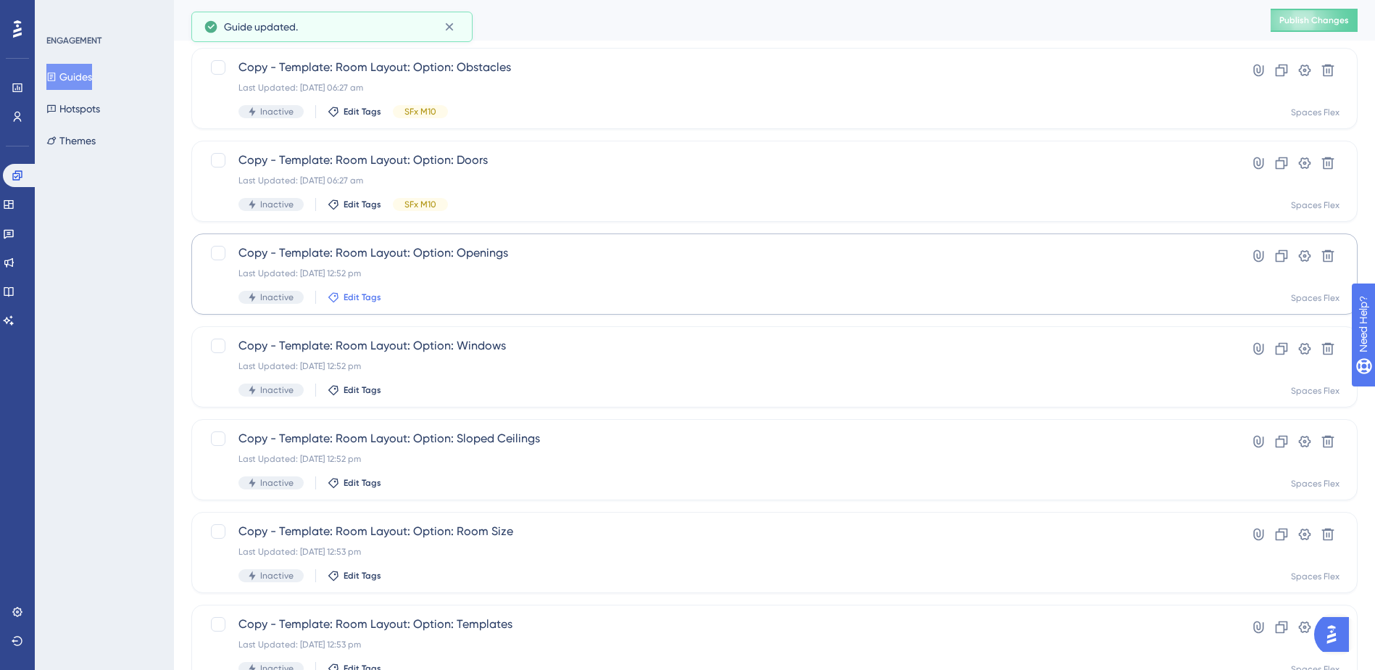
click at [359, 302] on span "Edit Tags" at bounding box center [362, 297] width 38 height 12
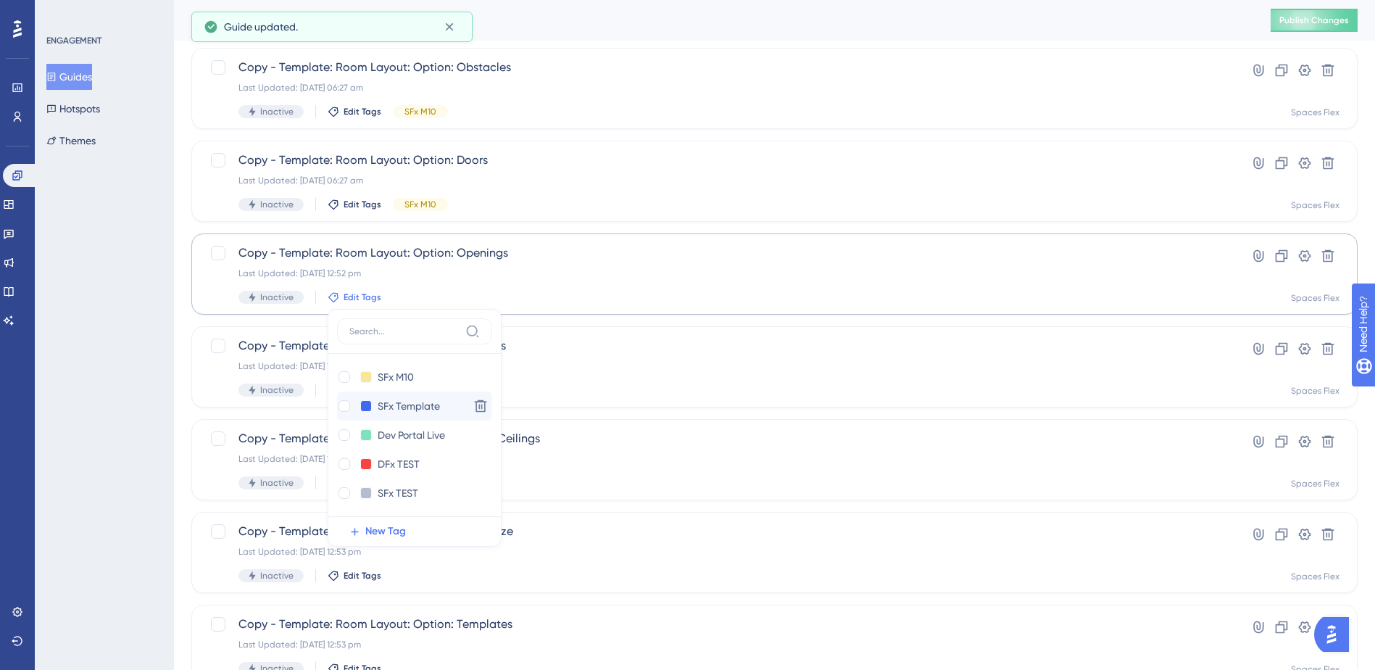
scroll to position [1289, 0]
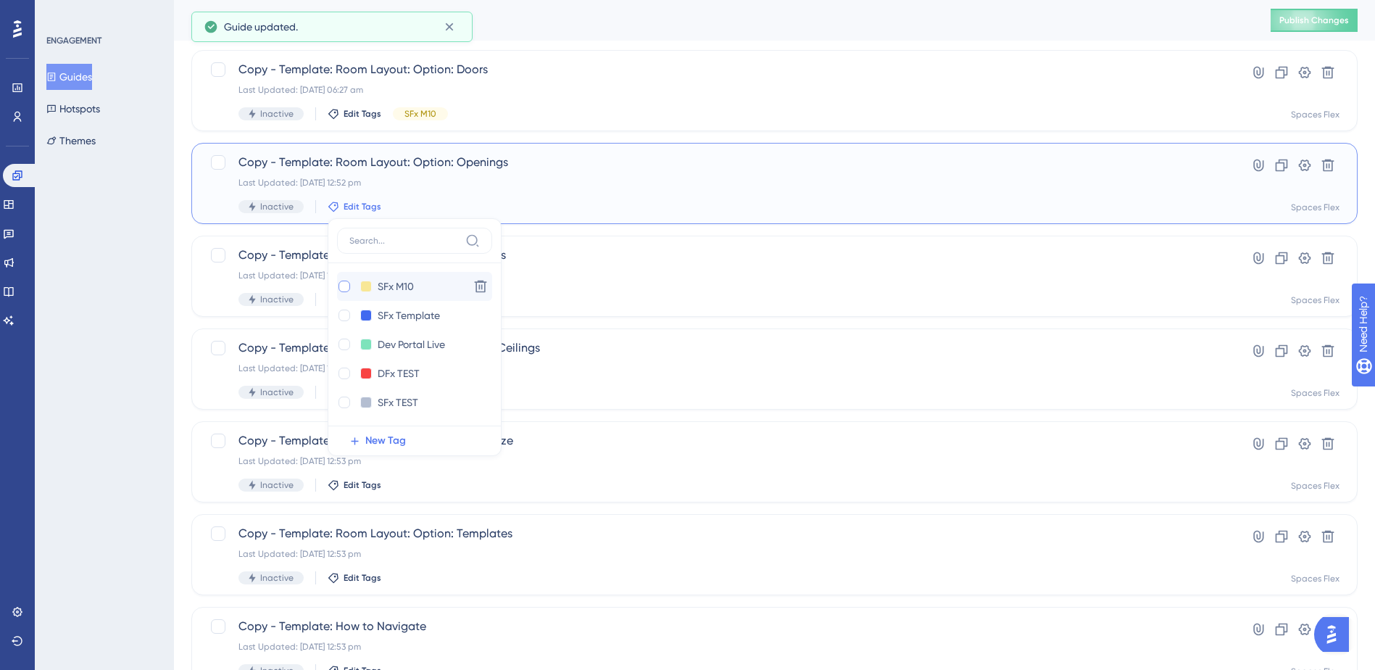
click at [342, 288] on div at bounding box center [344, 286] width 12 height 12
checkbox input "true"
click at [133, 375] on div "ENGAGEMENT Guides Hotspots Themes" at bounding box center [104, 335] width 139 height 670
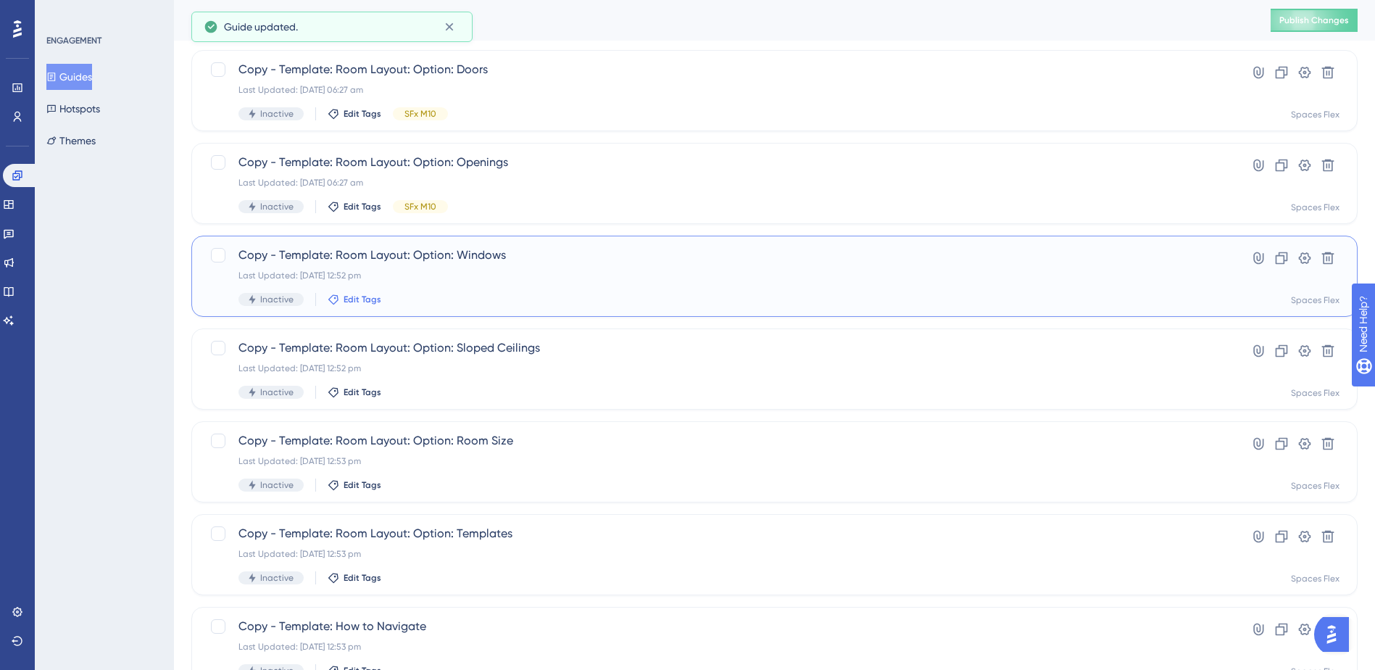
click at [366, 299] on span "Edit Tags" at bounding box center [362, 299] width 38 height 12
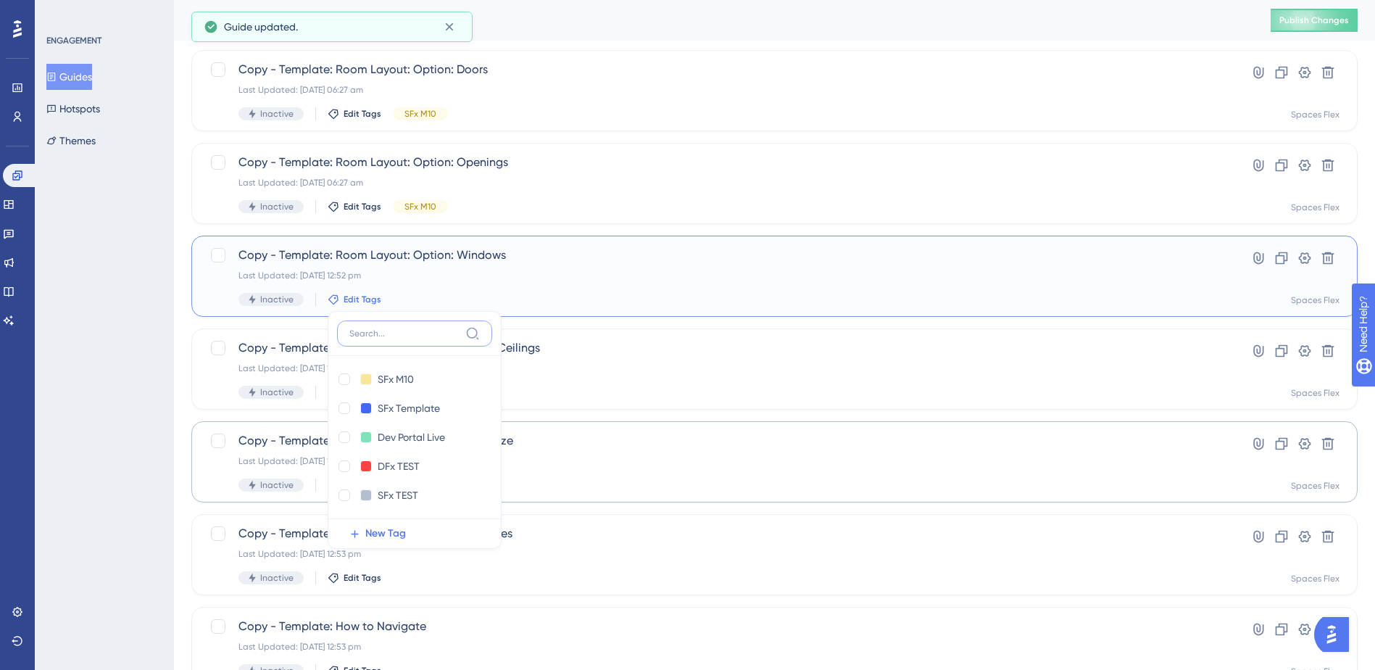
scroll to position [1384, 0]
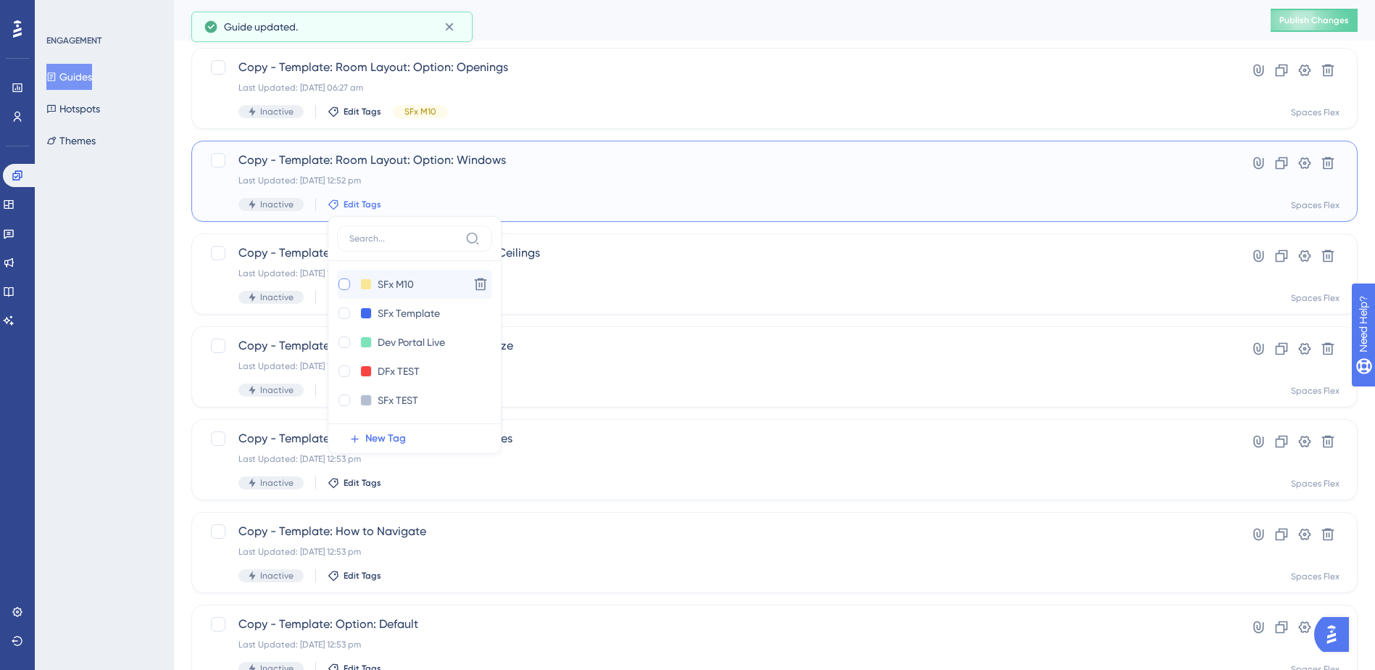
click at [343, 288] on div at bounding box center [344, 284] width 12 height 12
checkbox input "true"
click at [138, 364] on div "ENGAGEMENT Guides Hotspots Themes" at bounding box center [104, 335] width 139 height 670
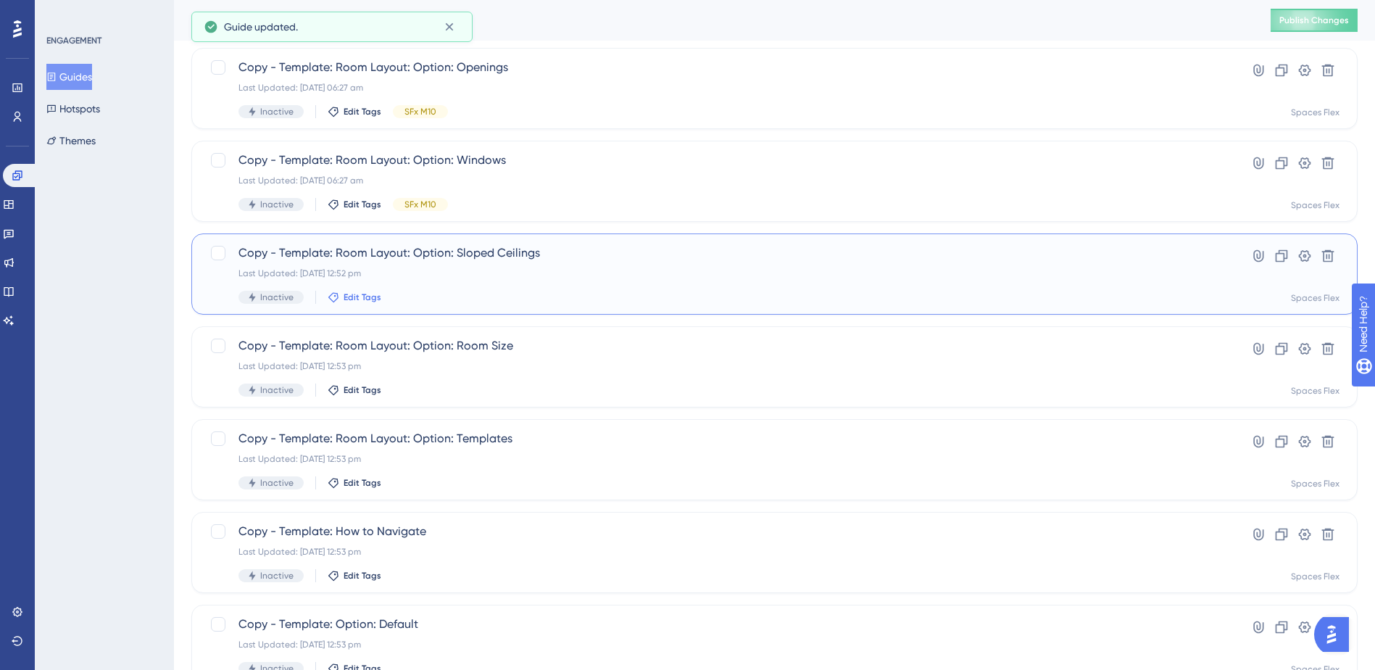
click at [345, 296] on span "Edit Tags" at bounding box center [362, 297] width 38 height 12
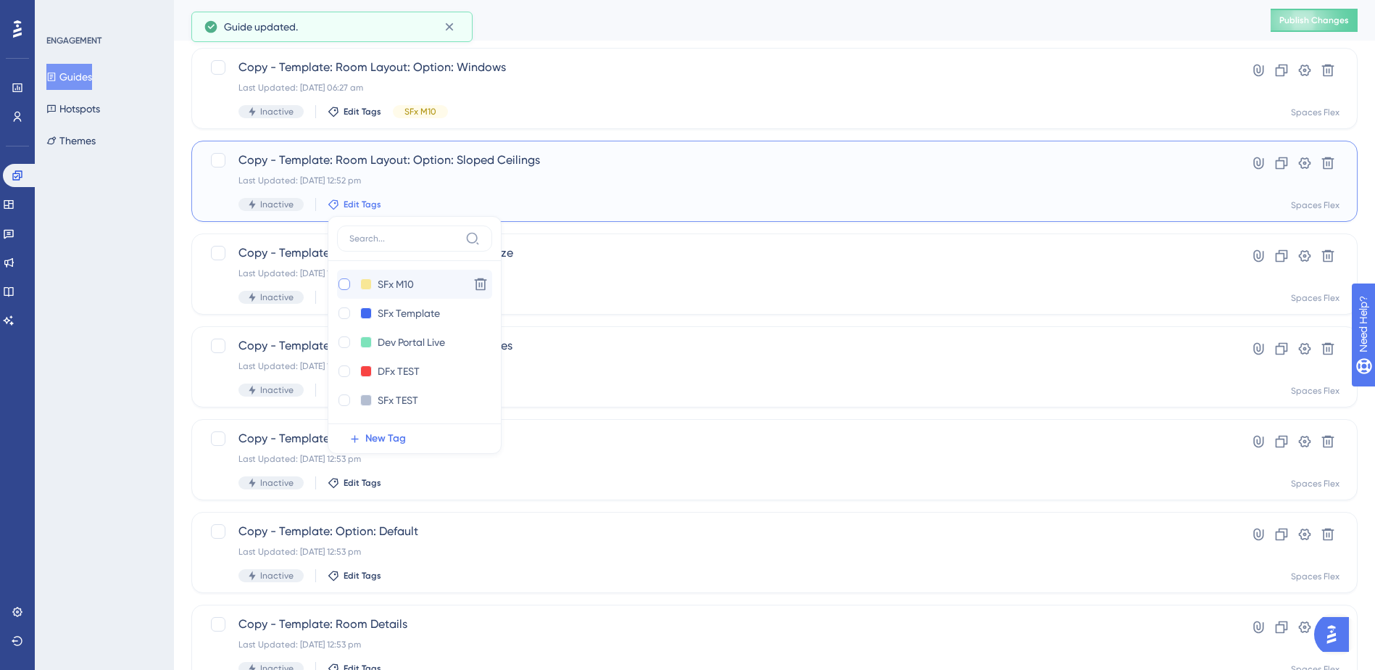
click at [343, 283] on div at bounding box center [344, 284] width 12 height 12
checkbox input "true"
click at [132, 357] on div "ENGAGEMENT Guides Hotspots Themes" at bounding box center [104, 335] width 139 height 670
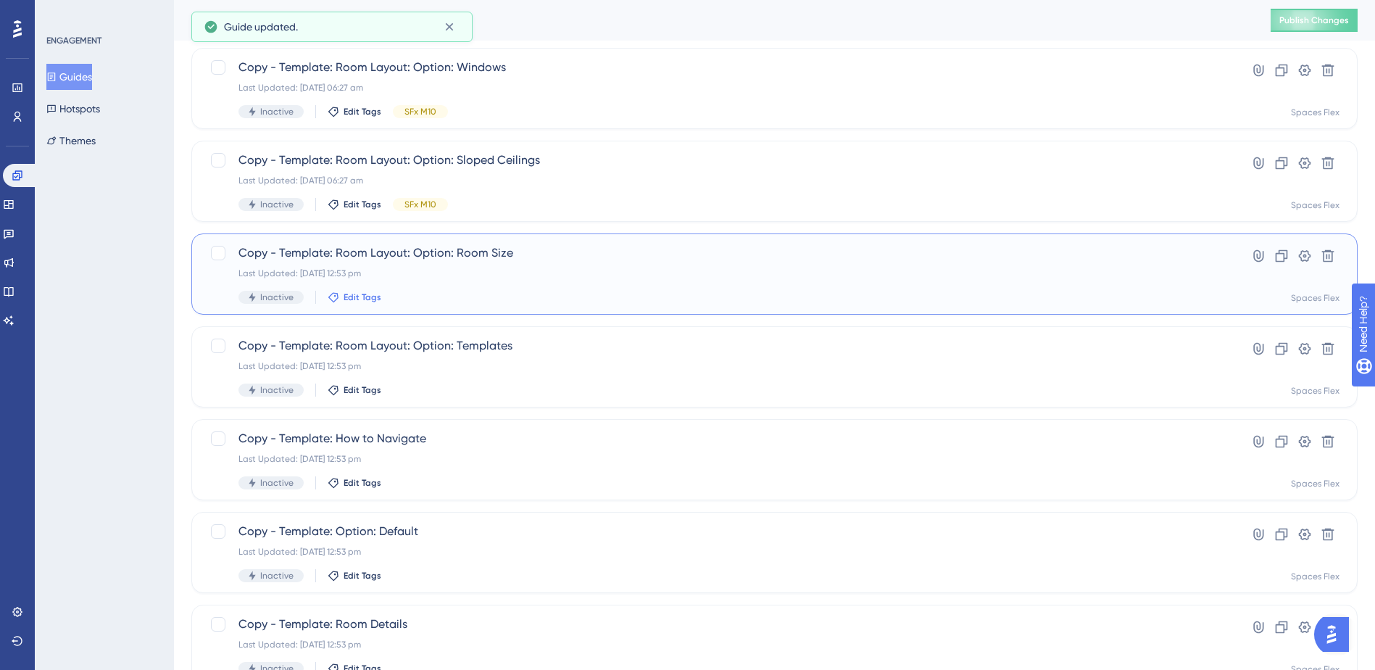
click at [353, 296] on span "Edit Tags" at bounding box center [362, 297] width 38 height 12
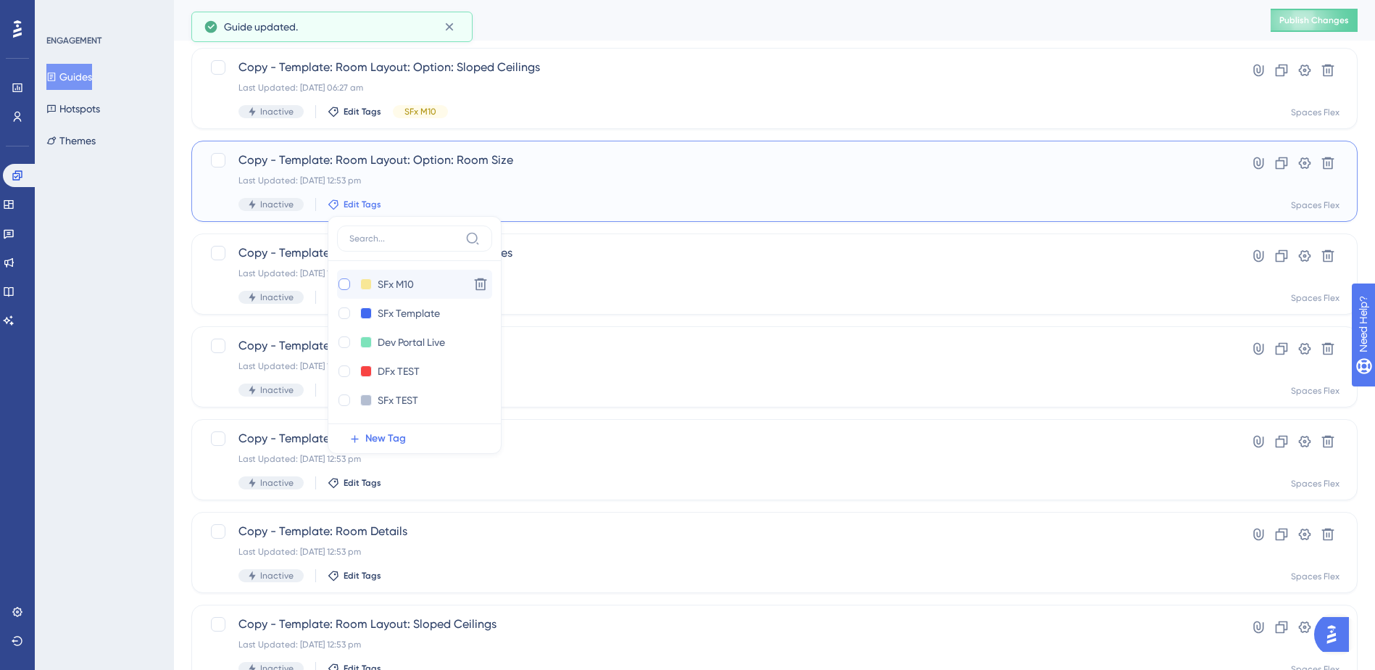
click at [343, 283] on div at bounding box center [344, 284] width 12 height 12
checkbox input "true"
click at [139, 314] on div "ENGAGEMENT Guides Hotspots Themes" at bounding box center [104, 335] width 139 height 670
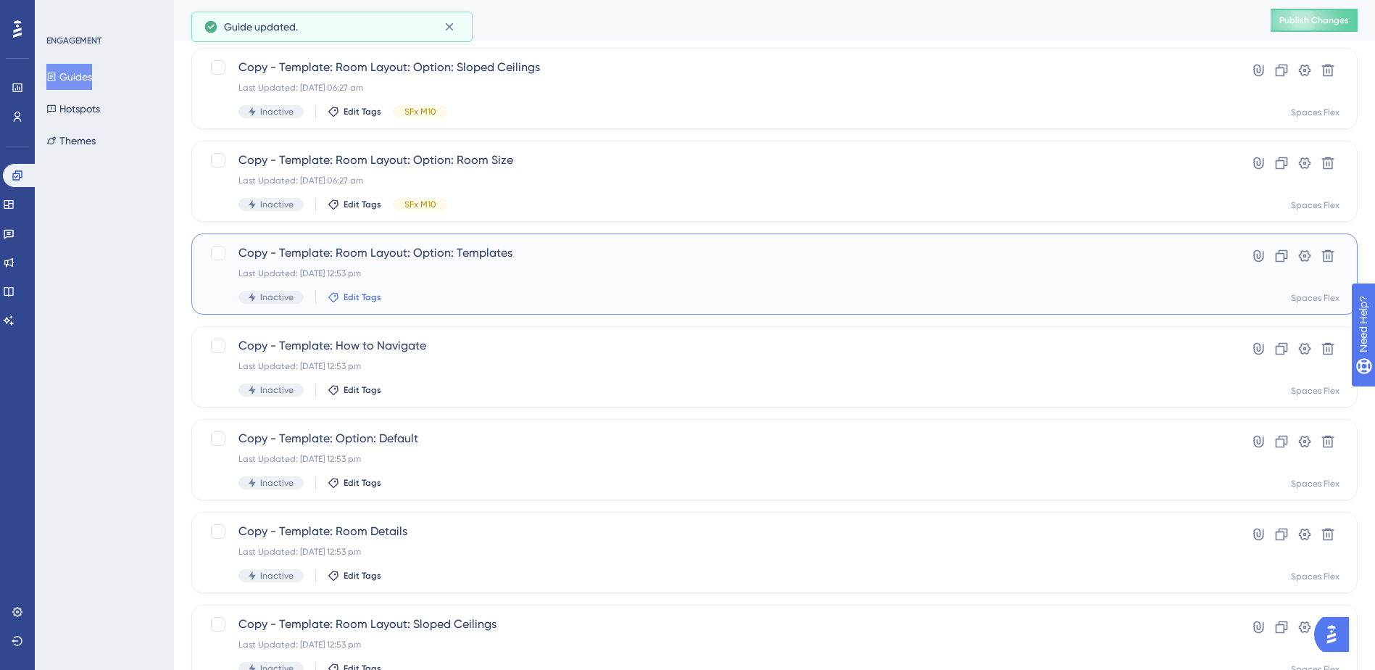
click at [356, 296] on span "Edit Tags" at bounding box center [362, 297] width 38 height 12
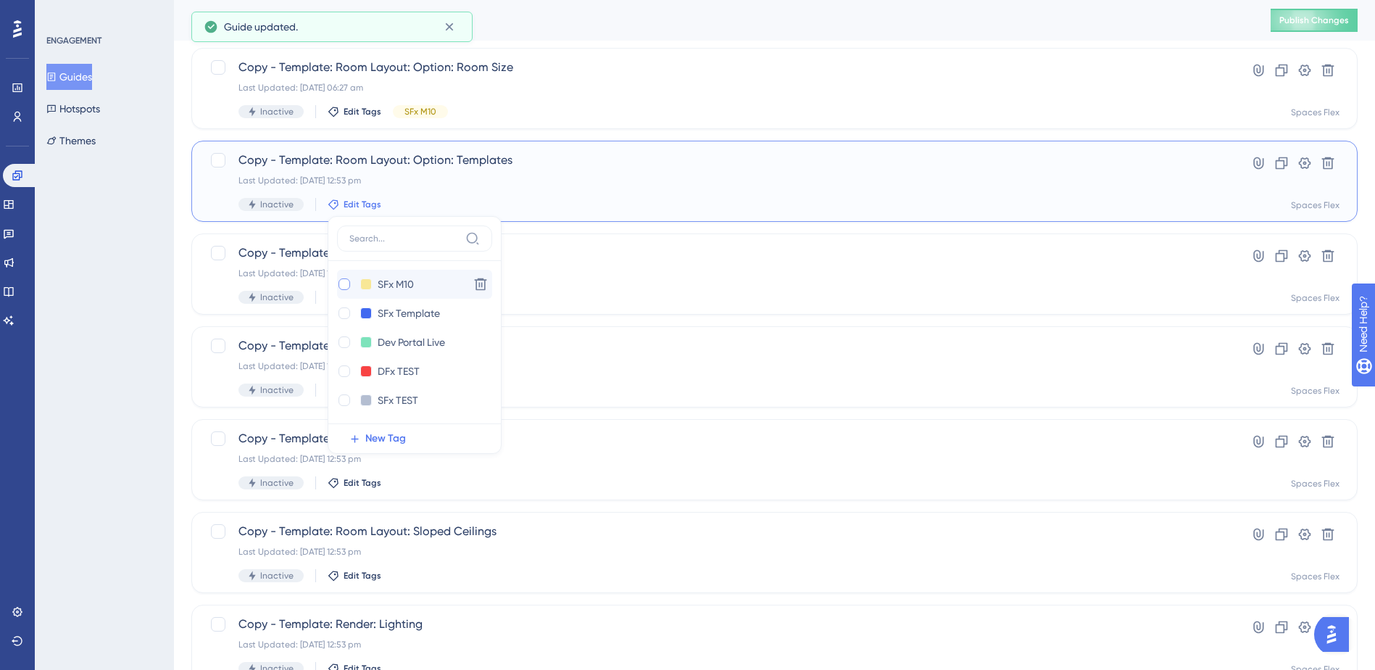
click at [344, 280] on div at bounding box center [344, 284] width 12 height 12
checkbox input "true"
drag, startPoint x: 75, startPoint y: 364, endPoint x: 183, endPoint y: 339, distance: 110.9
click at [76, 365] on div "ENGAGEMENT Guides Hotspots Themes" at bounding box center [104, 335] width 139 height 670
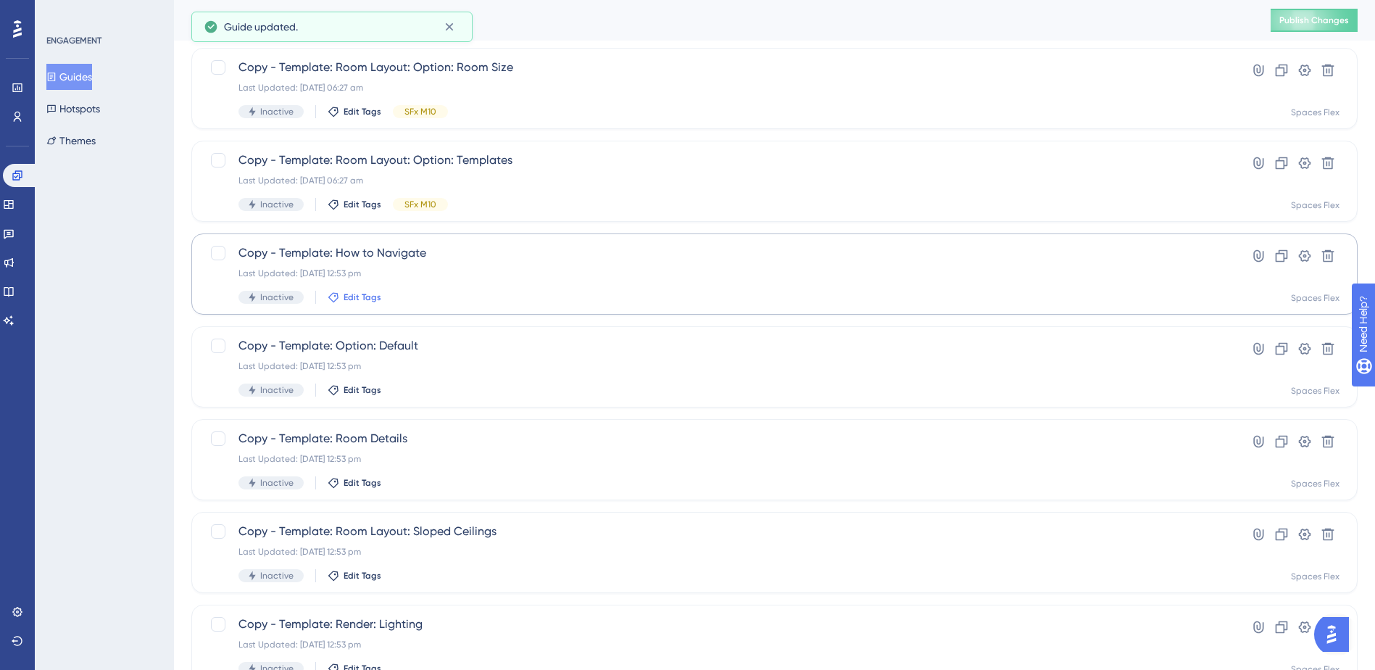
click at [354, 298] on span "Edit Tags" at bounding box center [362, 297] width 38 height 12
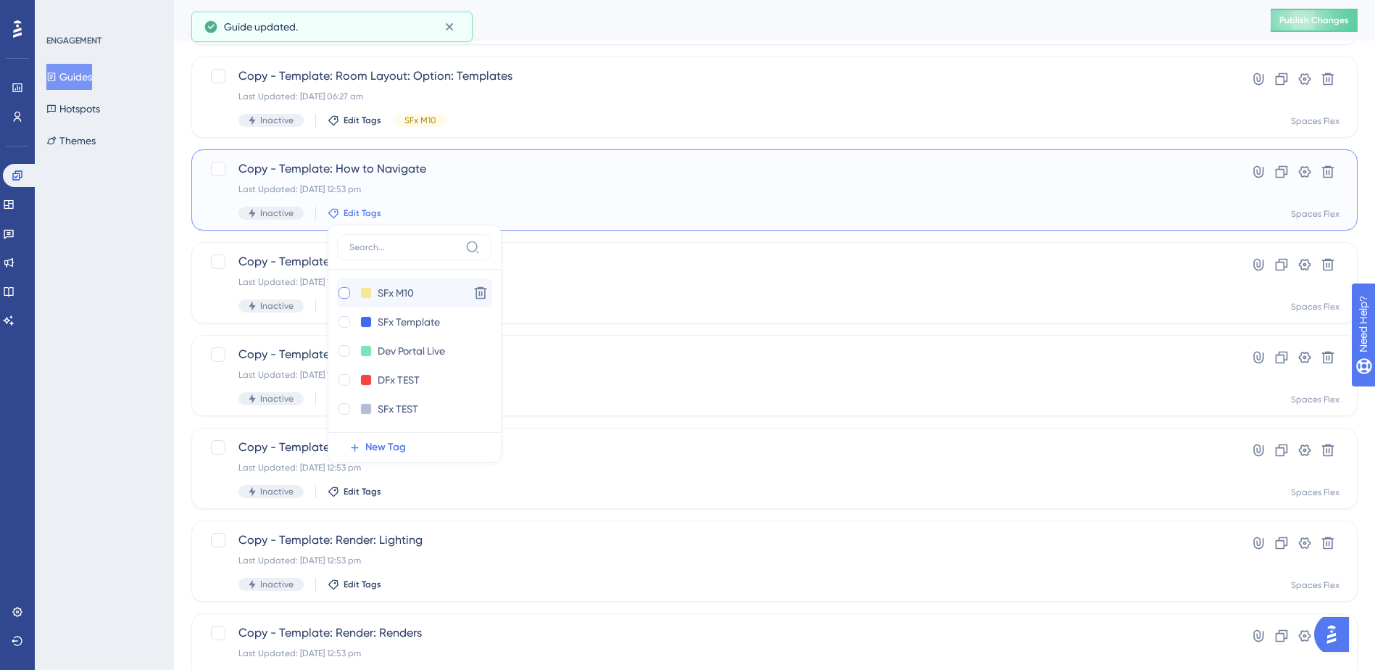
click at [344, 293] on div at bounding box center [344, 293] width 12 height 12
checkbox input "true"
click at [120, 355] on div "ENGAGEMENT Guides Hotspots Themes" at bounding box center [104, 335] width 139 height 670
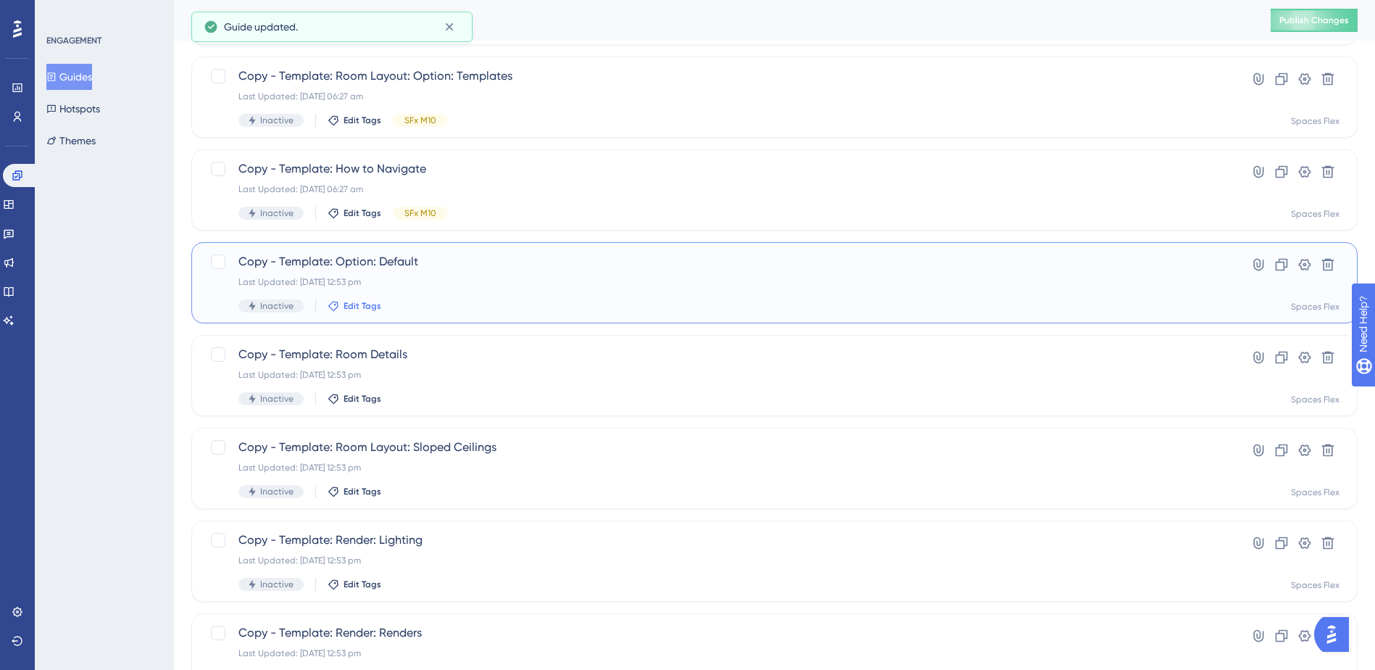
click at [351, 300] on span "Edit Tags" at bounding box center [362, 306] width 38 height 12
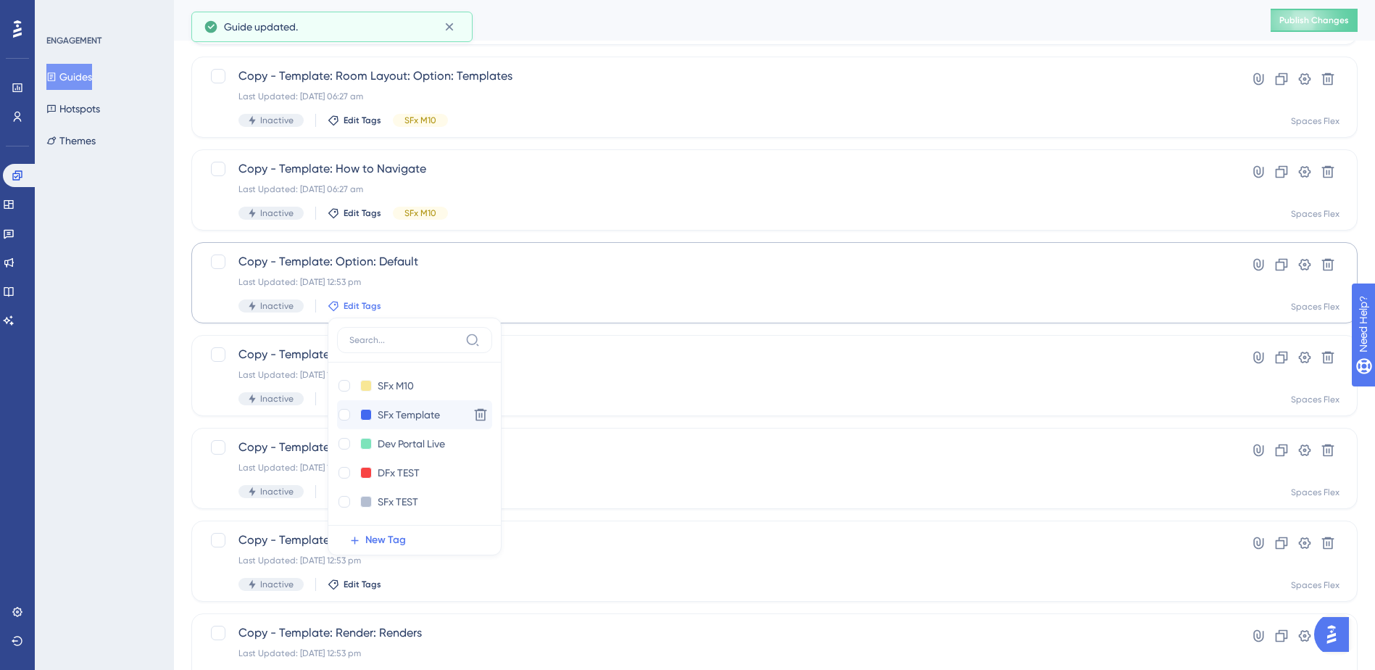
scroll to position [1848, 0]
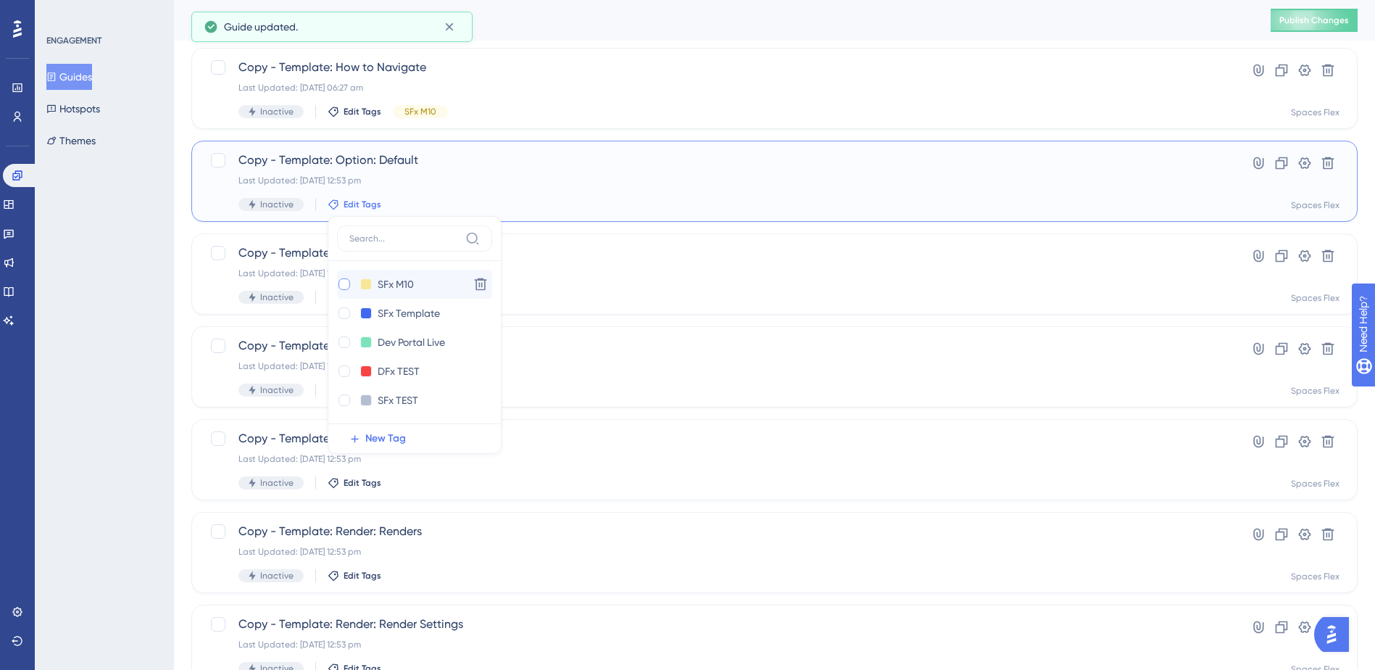
click at [347, 283] on div at bounding box center [344, 284] width 12 height 12
checkbox input "true"
click at [124, 359] on div "ENGAGEMENT Guides Hotspots Themes" at bounding box center [104, 335] width 139 height 670
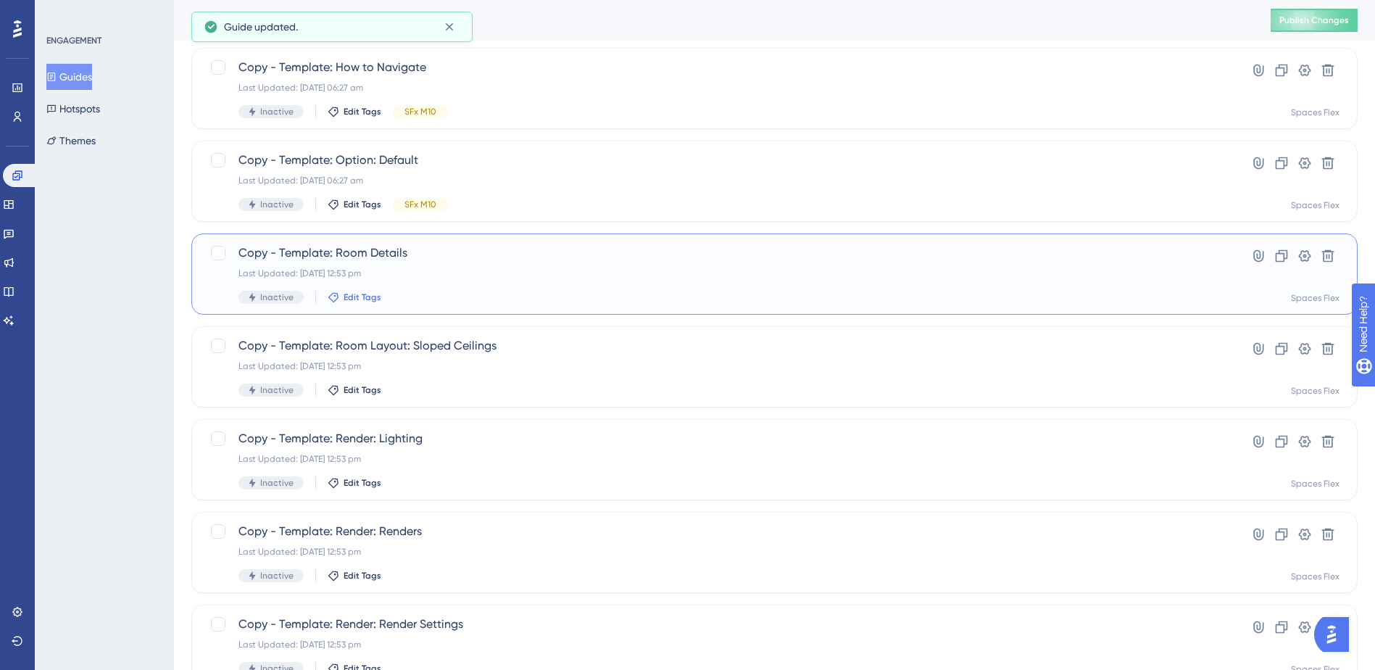
click at [347, 296] on span "Edit Tags" at bounding box center [362, 297] width 38 height 12
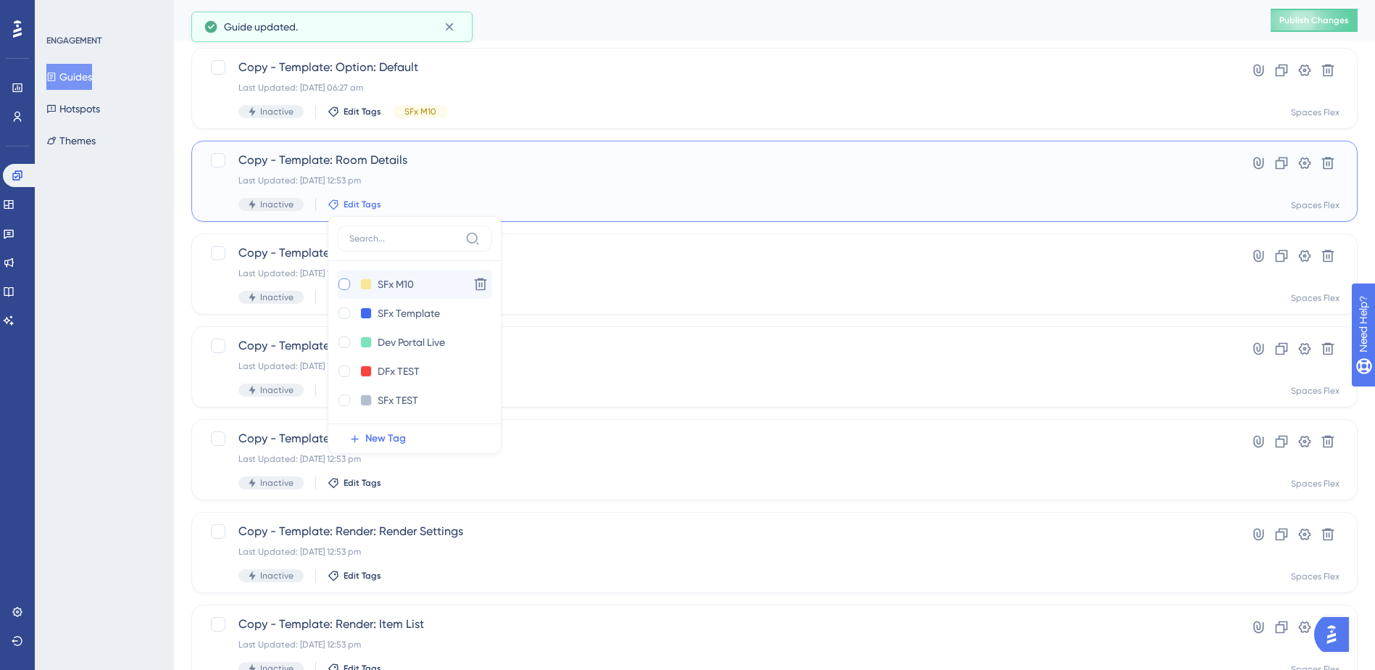
click at [343, 285] on div at bounding box center [344, 284] width 12 height 12
checkbox input "true"
drag, startPoint x: 105, startPoint y: 334, endPoint x: 157, endPoint y: 330, distance: 51.6
click at [107, 335] on div "ENGAGEMENT Guides Hotspots Themes" at bounding box center [104, 335] width 139 height 670
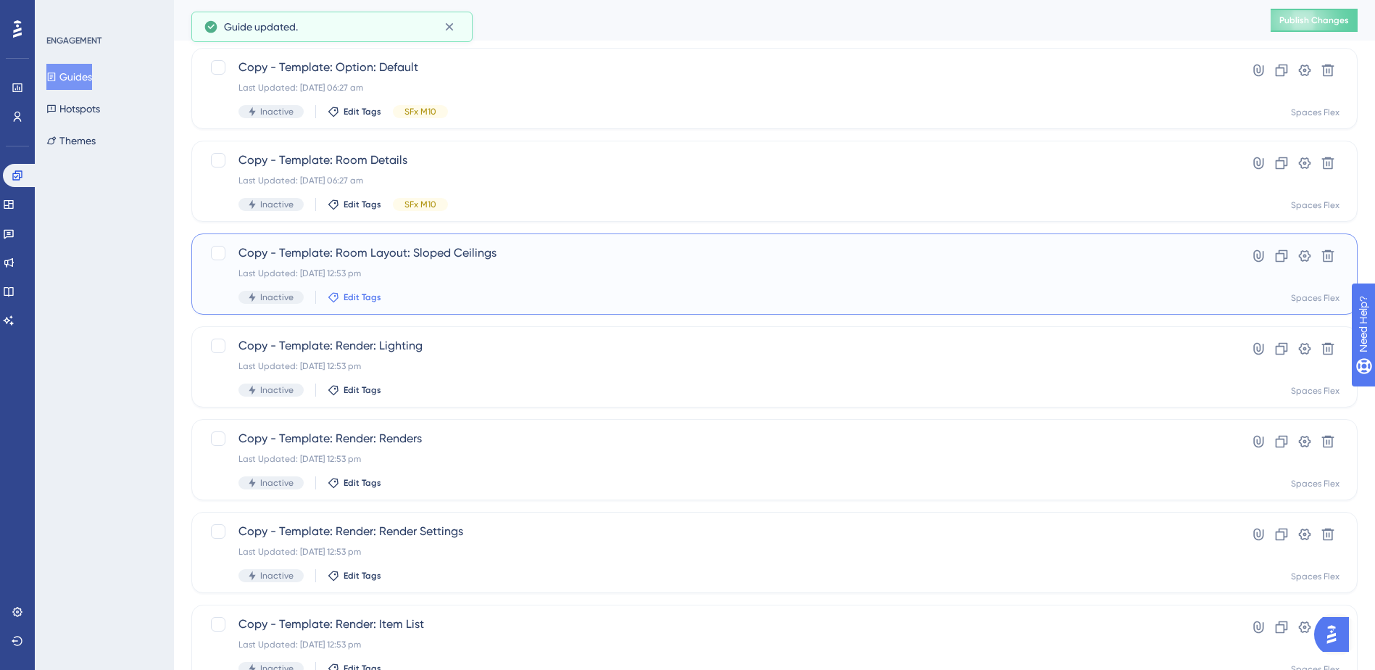
click at [352, 301] on span "Edit Tags" at bounding box center [362, 297] width 38 height 12
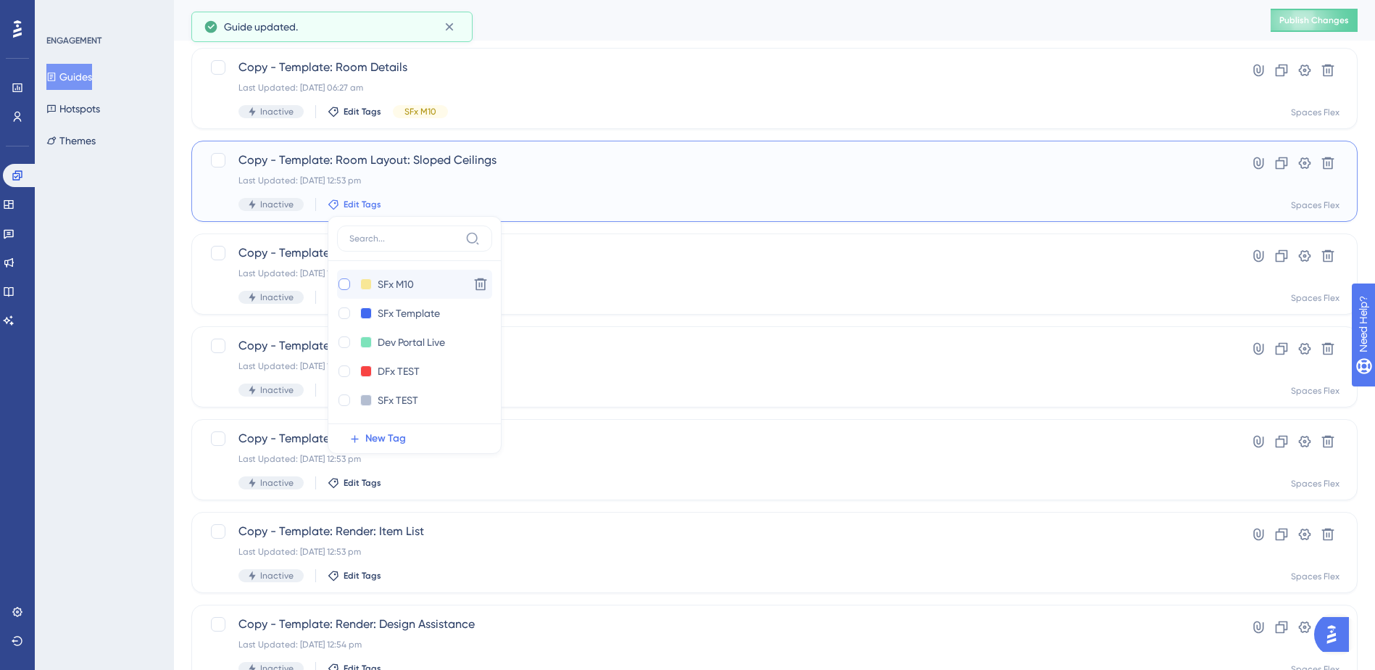
click at [342, 288] on div at bounding box center [344, 284] width 12 height 12
checkbox input "true"
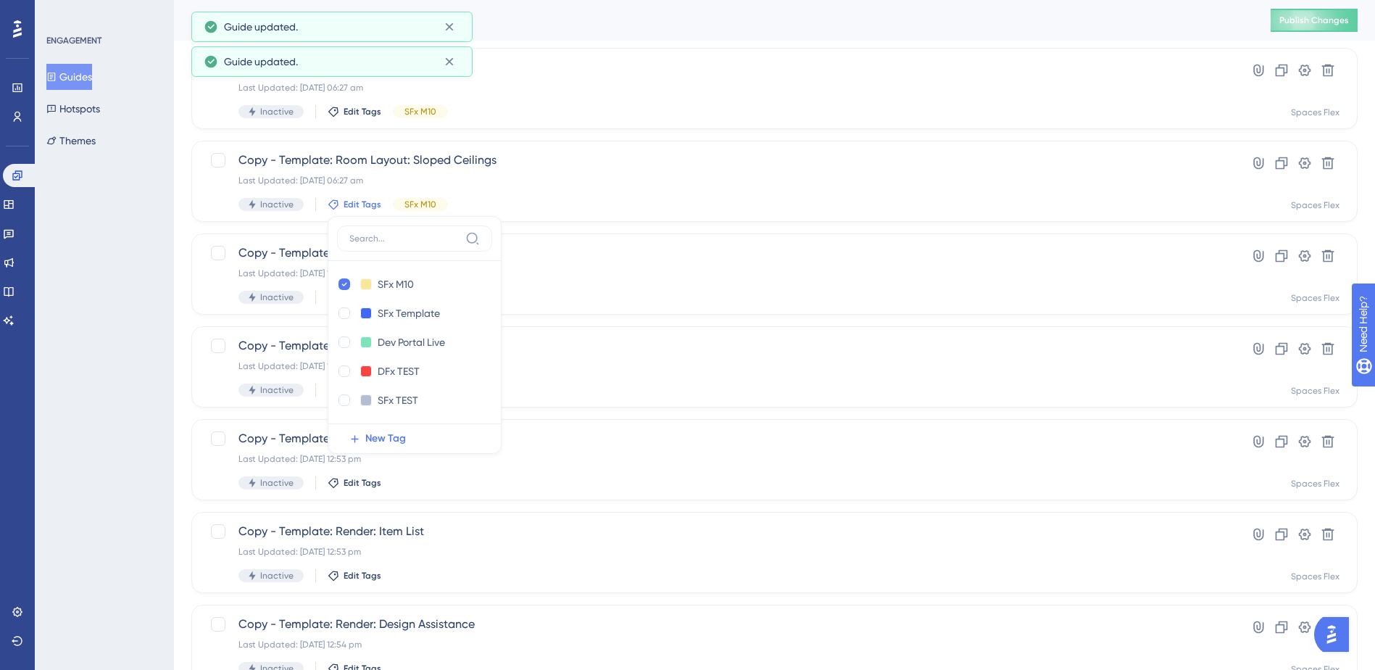
click at [122, 335] on div "ENGAGEMENT Guides Hotspots Themes" at bounding box center [104, 335] width 139 height 670
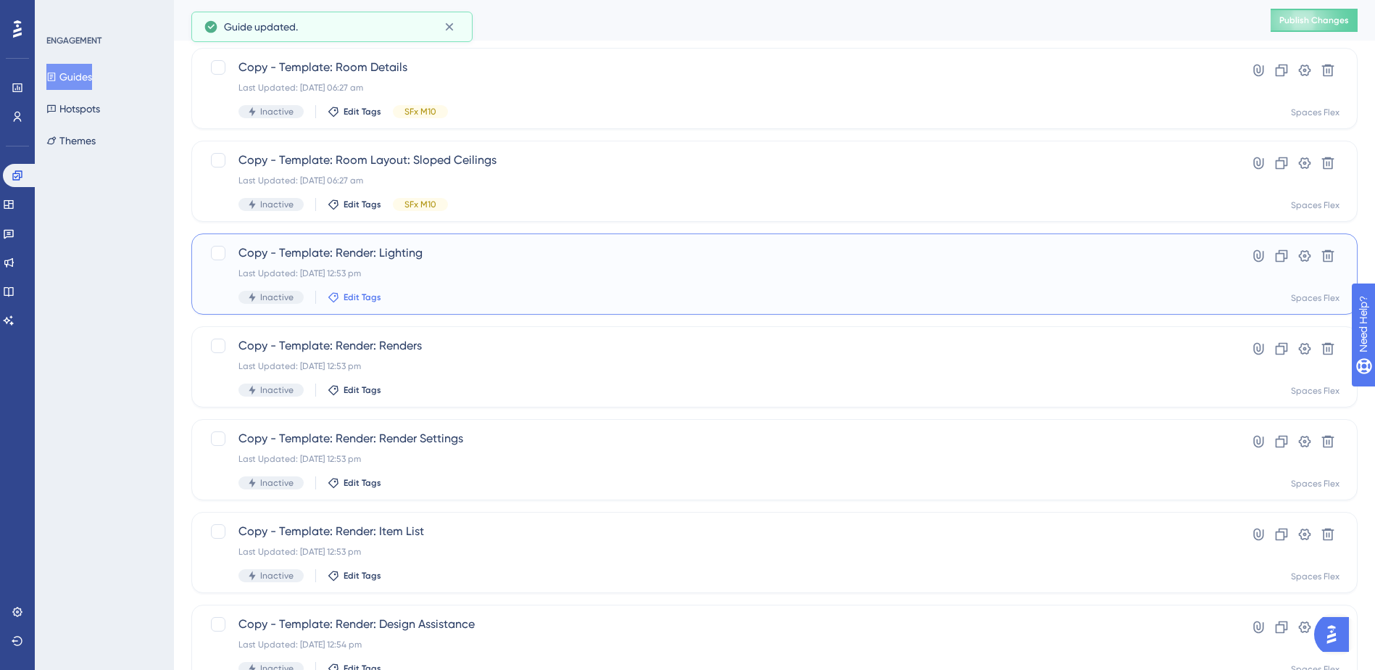
click at [351, 295] on span "Edit Tags" at bounding box center [362, 297] width 38 height 12
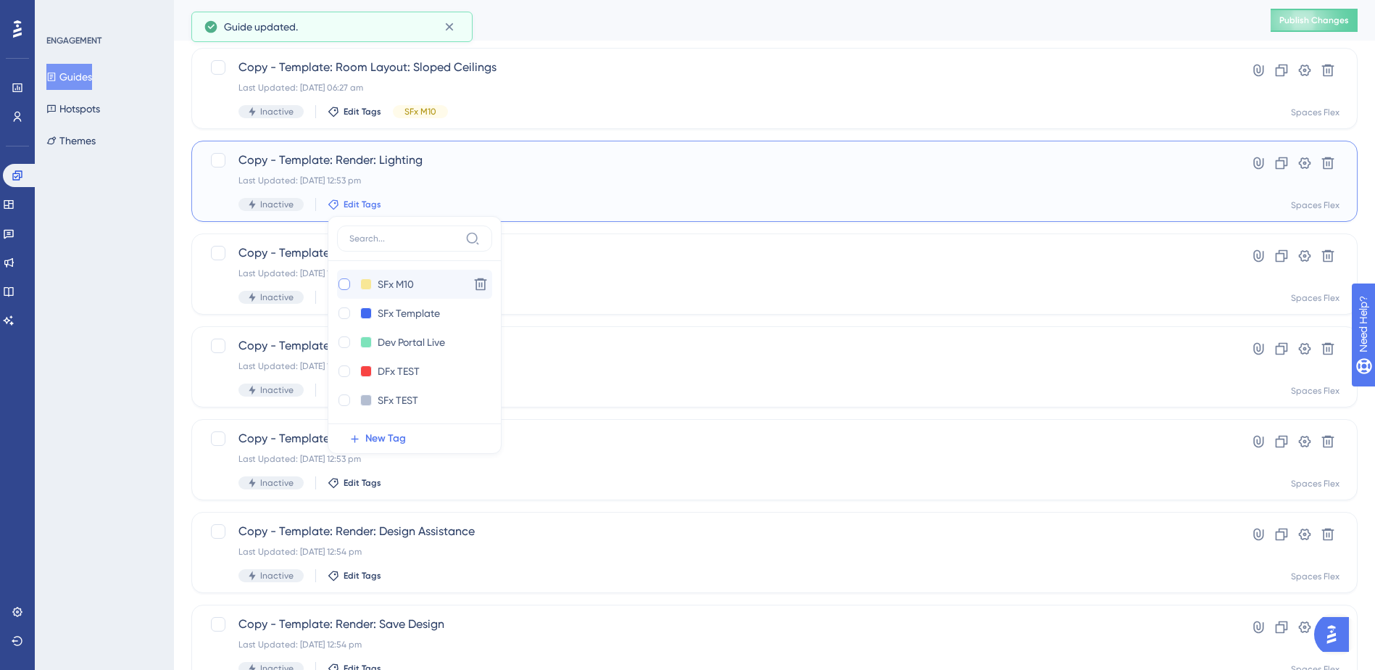
click at [340, 285] on div at bounding box center [344, 284] width 12 height 12
checkbox input "true"
drag, startPoint x: 137, startPoint y: 315, endPoint x: 202, endPoint y: 312, distance: 65.3
click at [137, 316] on div "ENGAGEMENT Guides Hotspots Themes" at bounding box center [104, 335] width 139 height 670
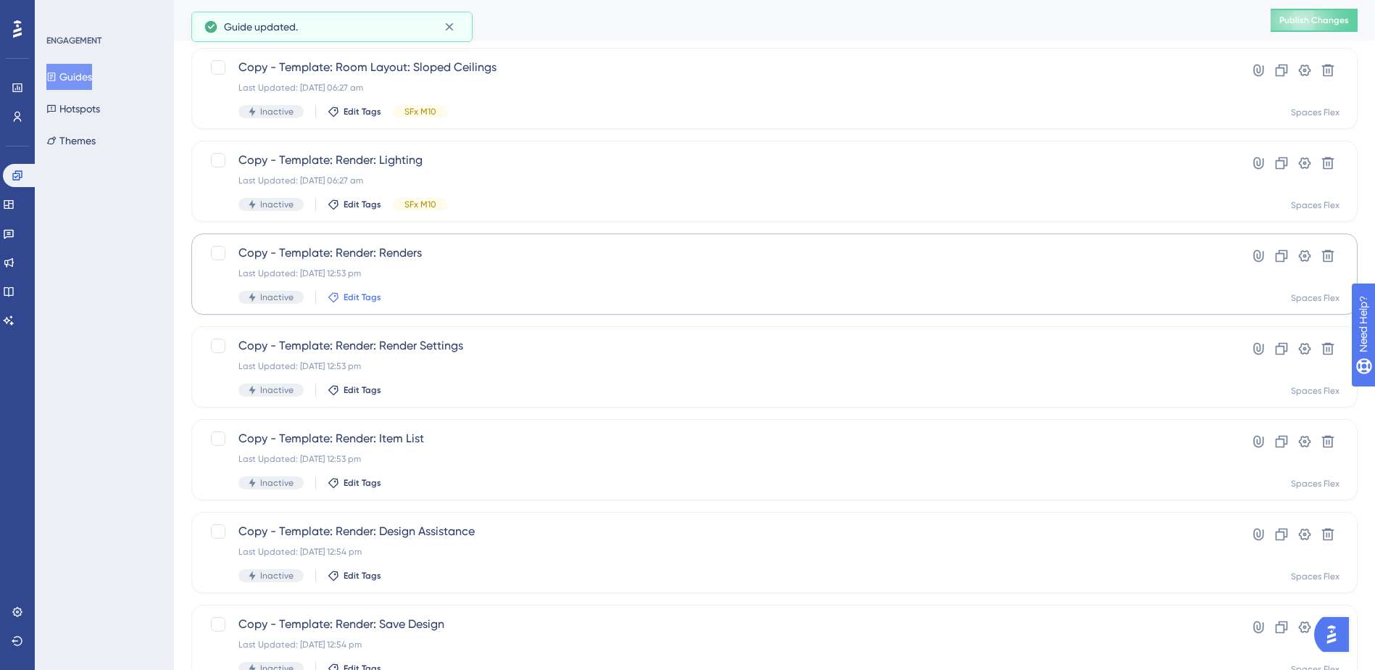
click at [350, 294] on span "Edit Tags" at bounding box center [362, 297] width 38 height 12
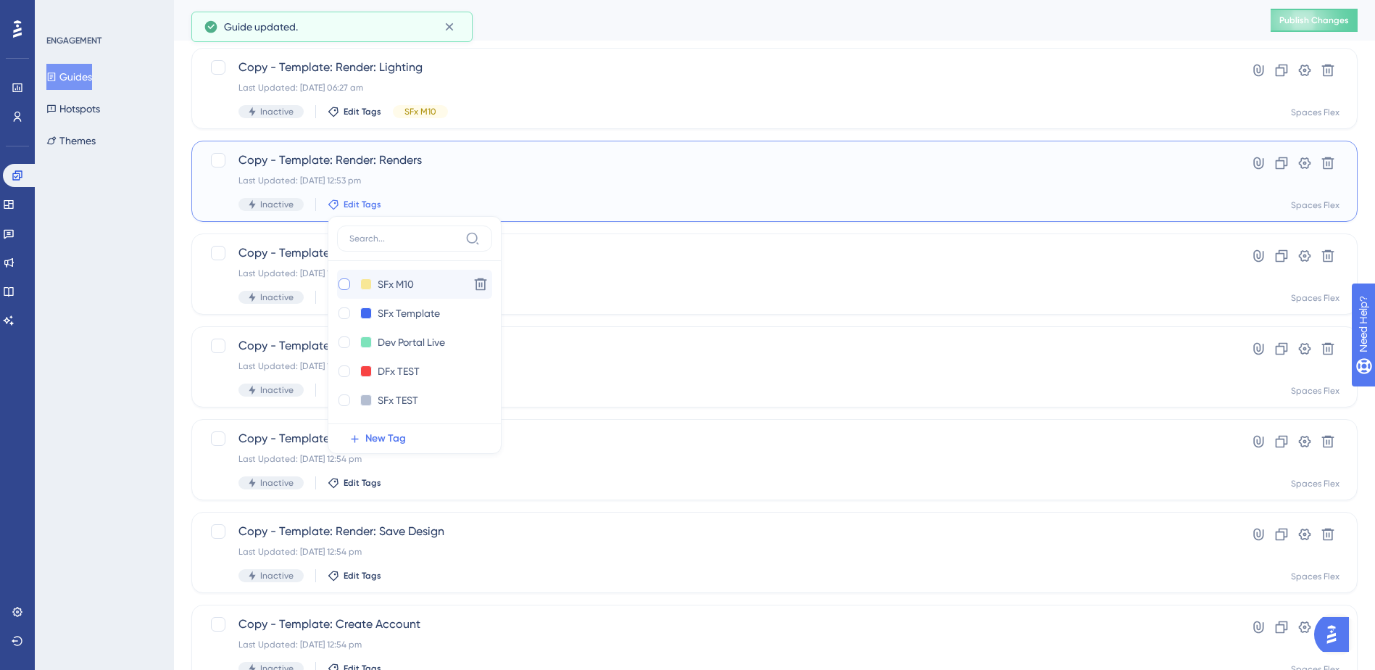
click at [341, 283] on div at bounding box center [344, 284] width 12 height 12
checkbox input "true"
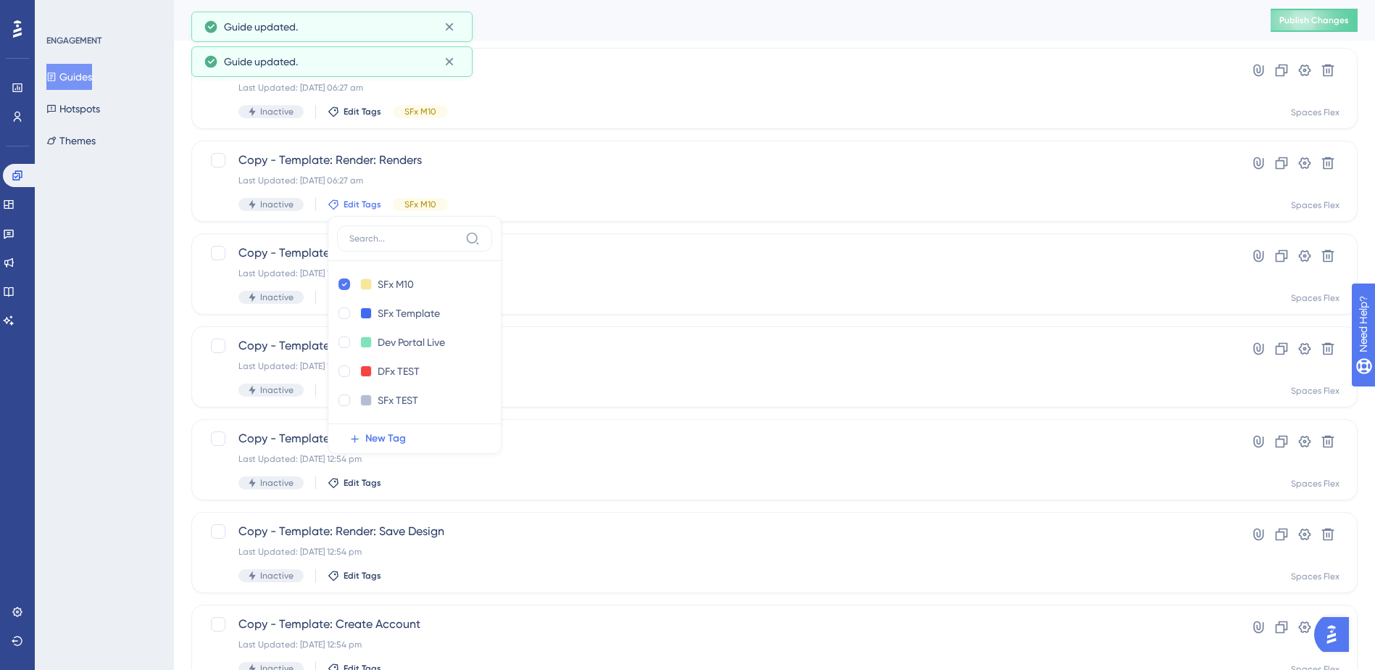
click at [118, 312] on div "ENGAGEMENT Guides Hotspots Themes" at bounding box center [104, 335] width 139 height 670
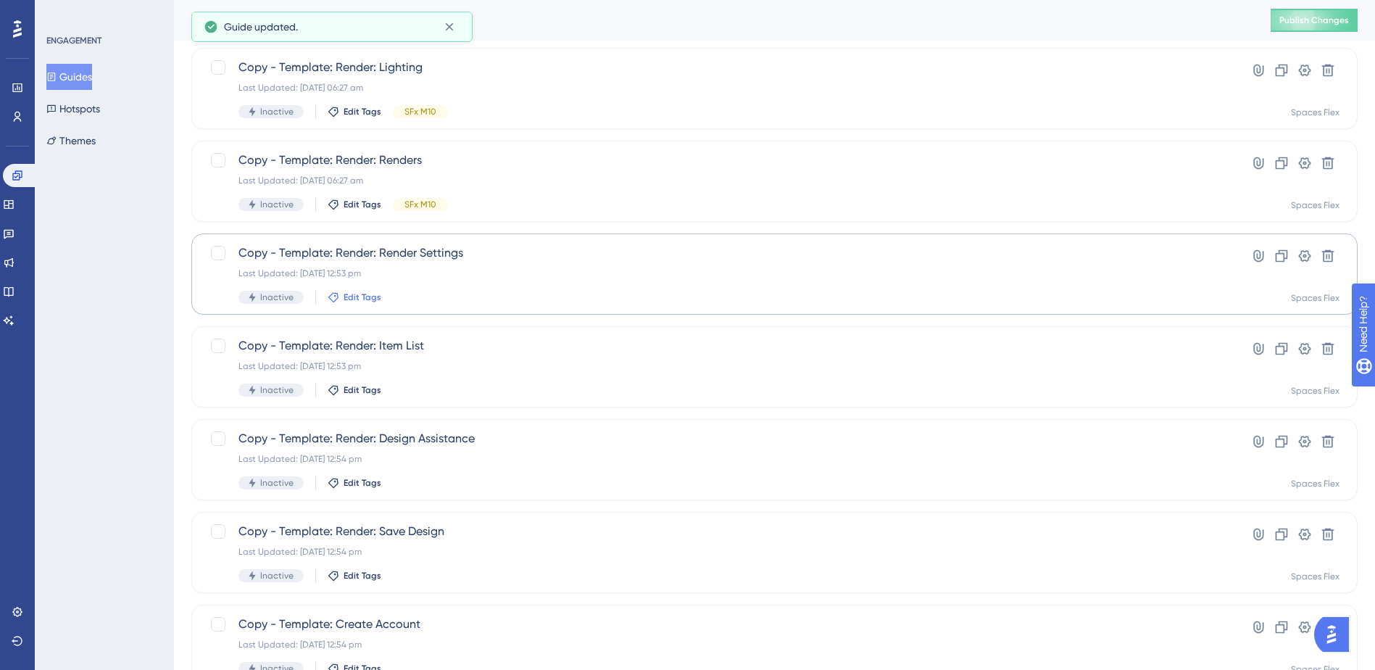
click at [363, 296] on span "Edit Tags" at bounding box center [362, 297] width 38 height 12
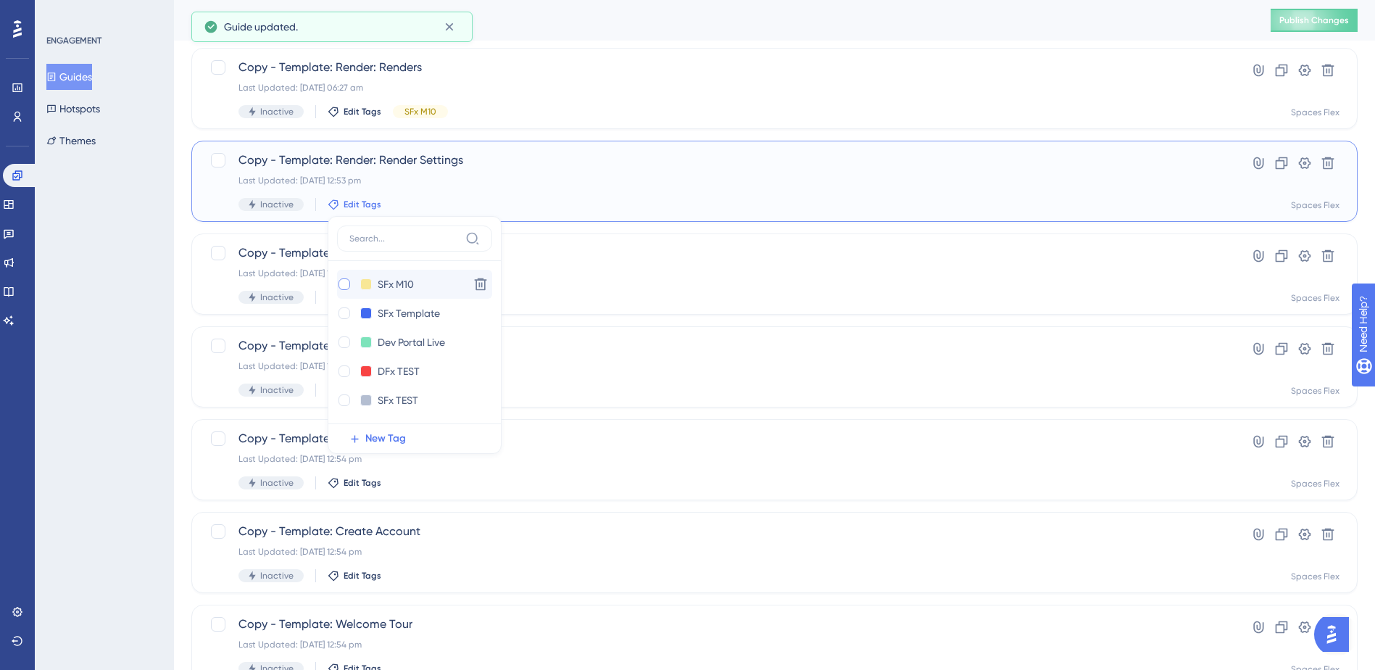
click at [341, 285] on div at bounding box center [344, 284] width 12 height 12
checkbox input "true"
click at [154, 304] on div "ENGAGEMENT Guides Hotspots Themes" at bounding box center [104, 335] width 139 height 670
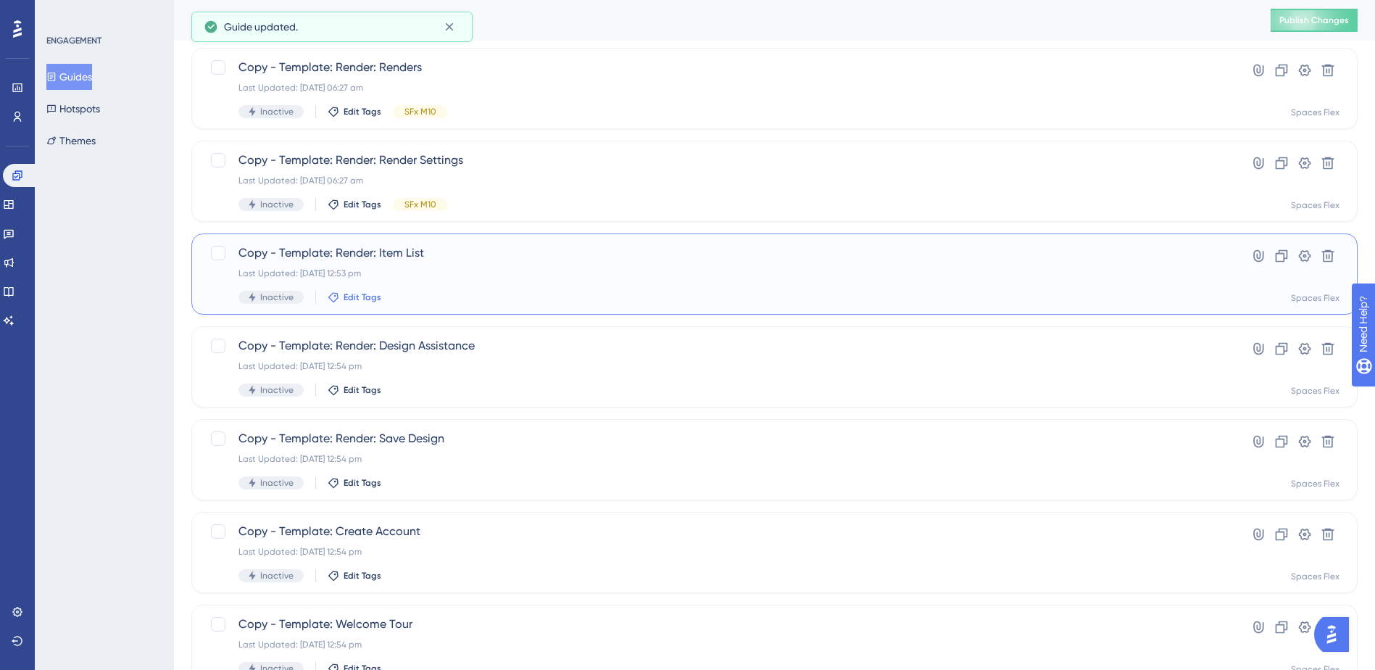
click at [371, 296] on span "Edit Tags" at bounding box center [362, 297] width 38 height 12
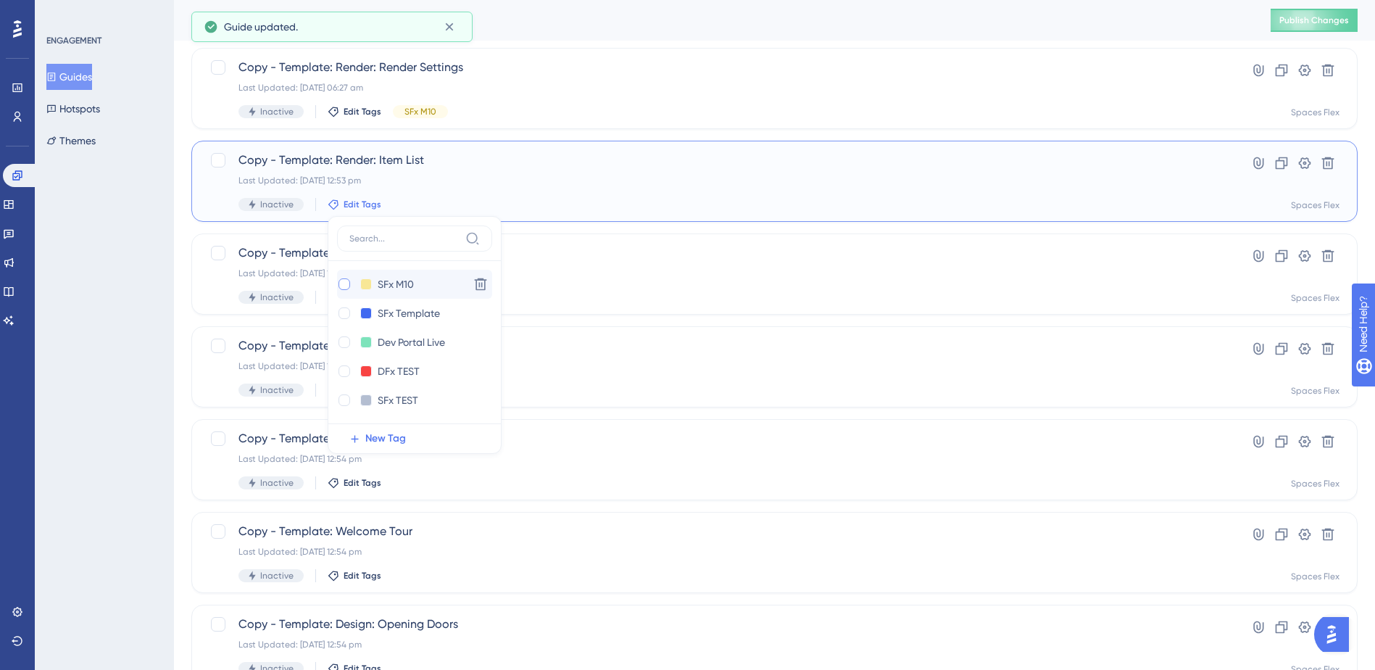
click at [342, 283] on div at bounding box center [344, 284] width 12 height 12
checkbox input "true"
click at [151, 284] on div "ENGAGEMENT Guides Hotspots Themes" at bounding box center [104, 335] width 139 height 670
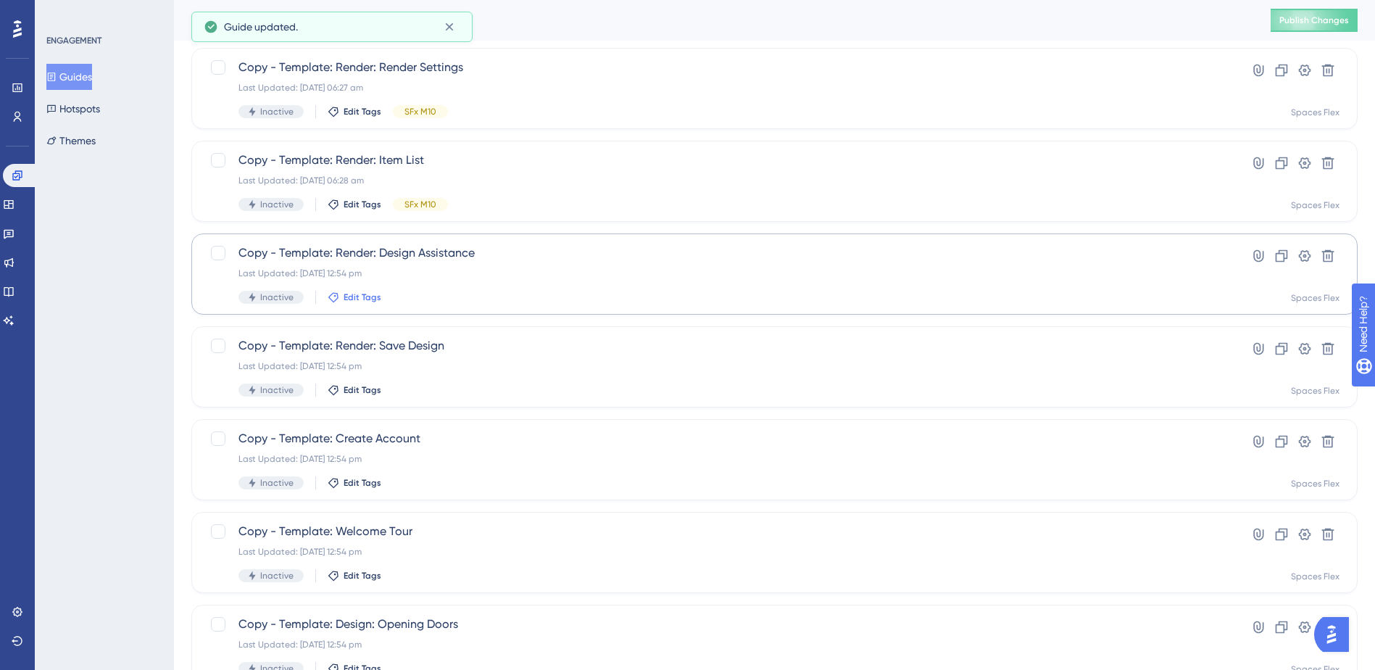
click at [363, 297] on span "Edit Tags" at bounding box center [362, 297] width 38 height 12
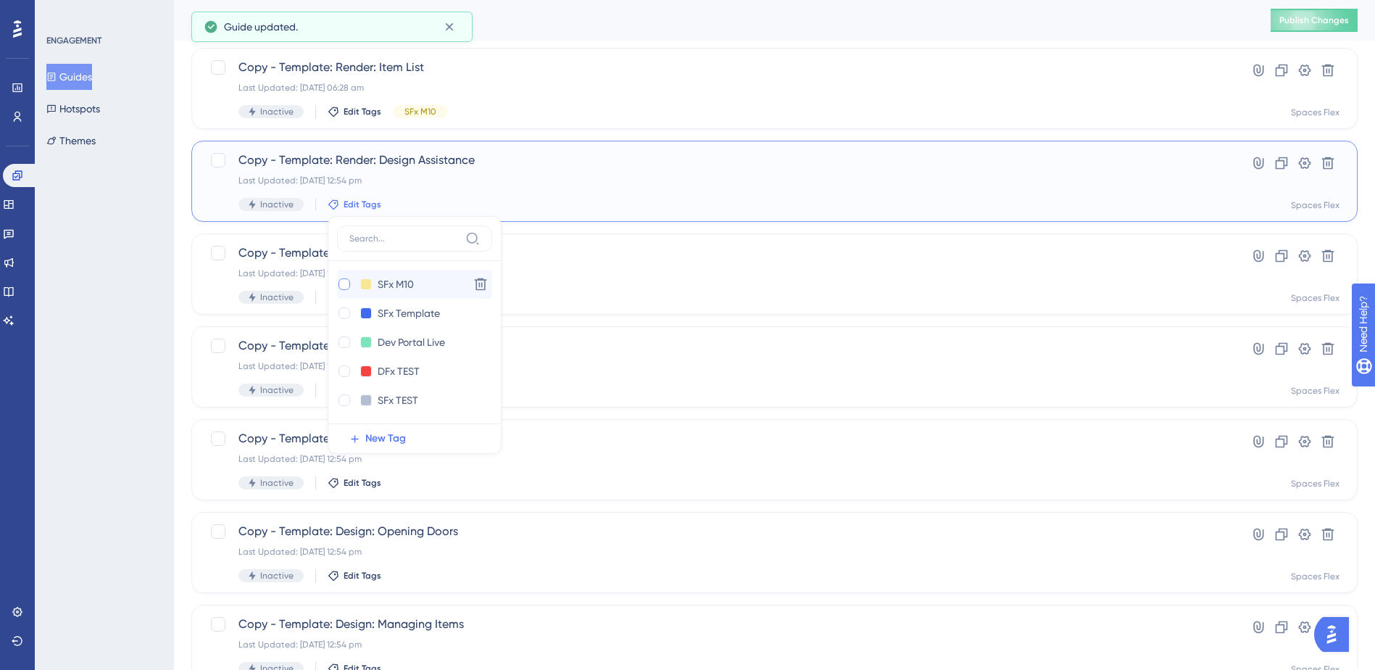
click at [343, 282] on div at bounding box center [344, 284] width 12 height 12
checkbox input "true"
click at [154, 305] on div "ENGAGEMENT Guides Hotspots Themes" at bounding box center [104, 335] width 139 height 670
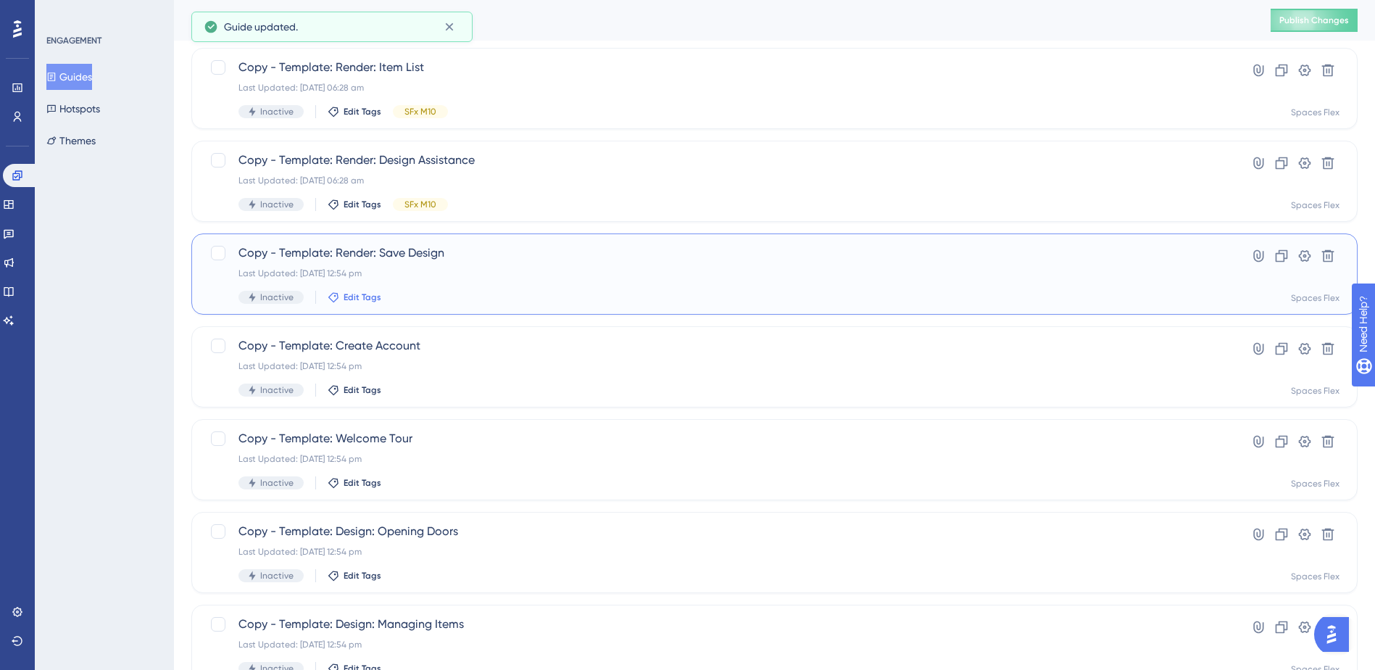
click at [365, 296] on span "Edit Tags" at bounding box center [362, 297] width 38 height 12
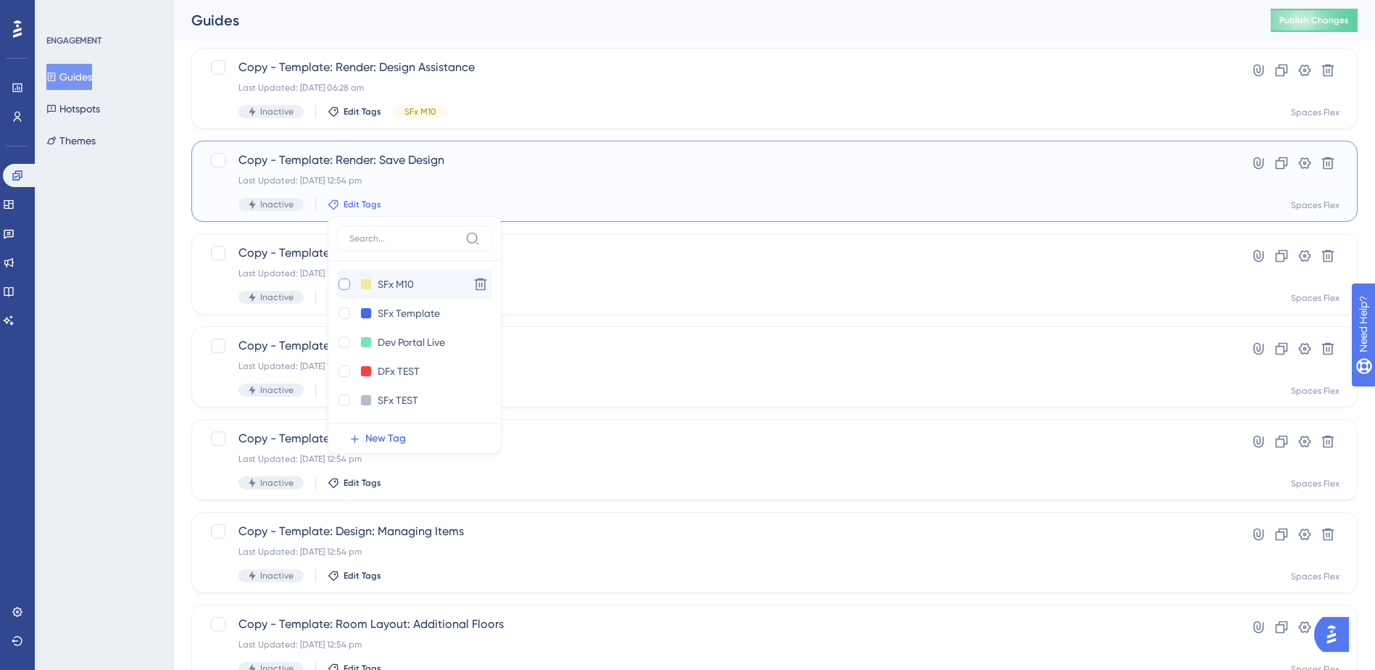
click at [345, 285] on div at bounding box center [344, 284] width 12 height 12
checkbox input "true"
click at [84, 294] on div "ENGAGEMENT Guides Hotspots Themes" at bounding box center [104, 335] width 139 height 670
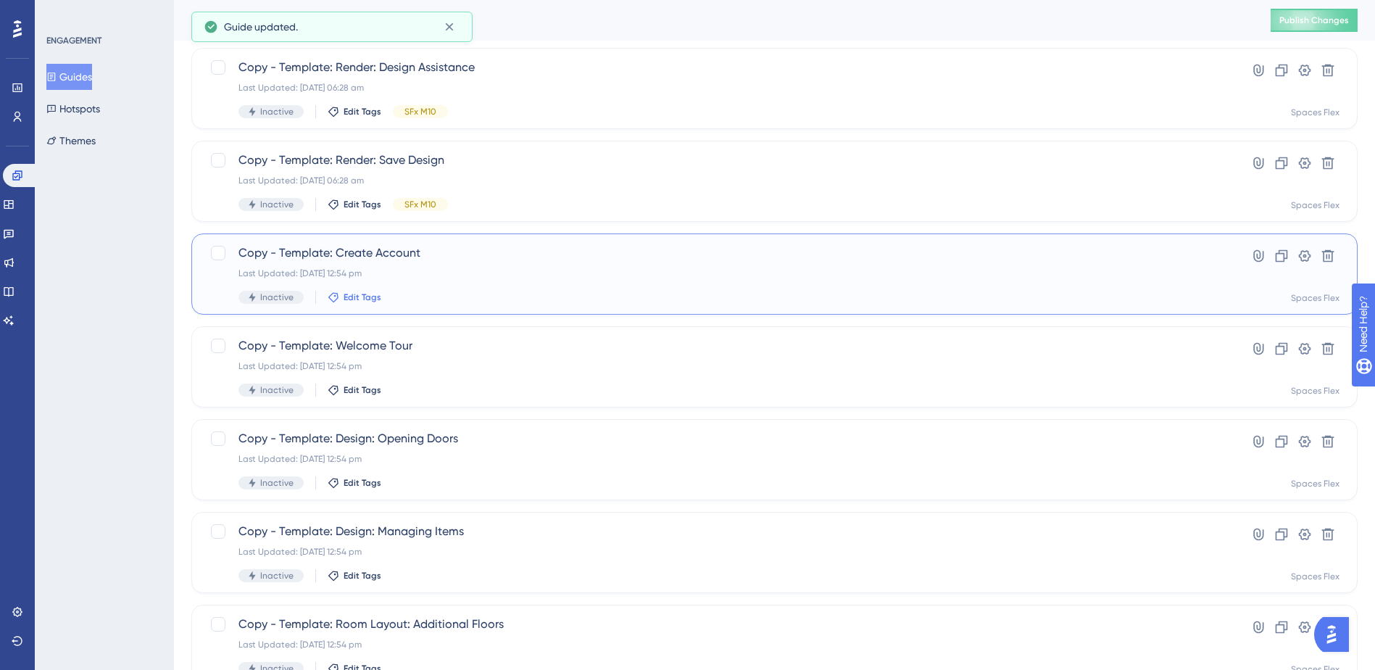
click at [344, 294] on span "Edit Tags" at bounding box center [362, 297] width 38 height 12
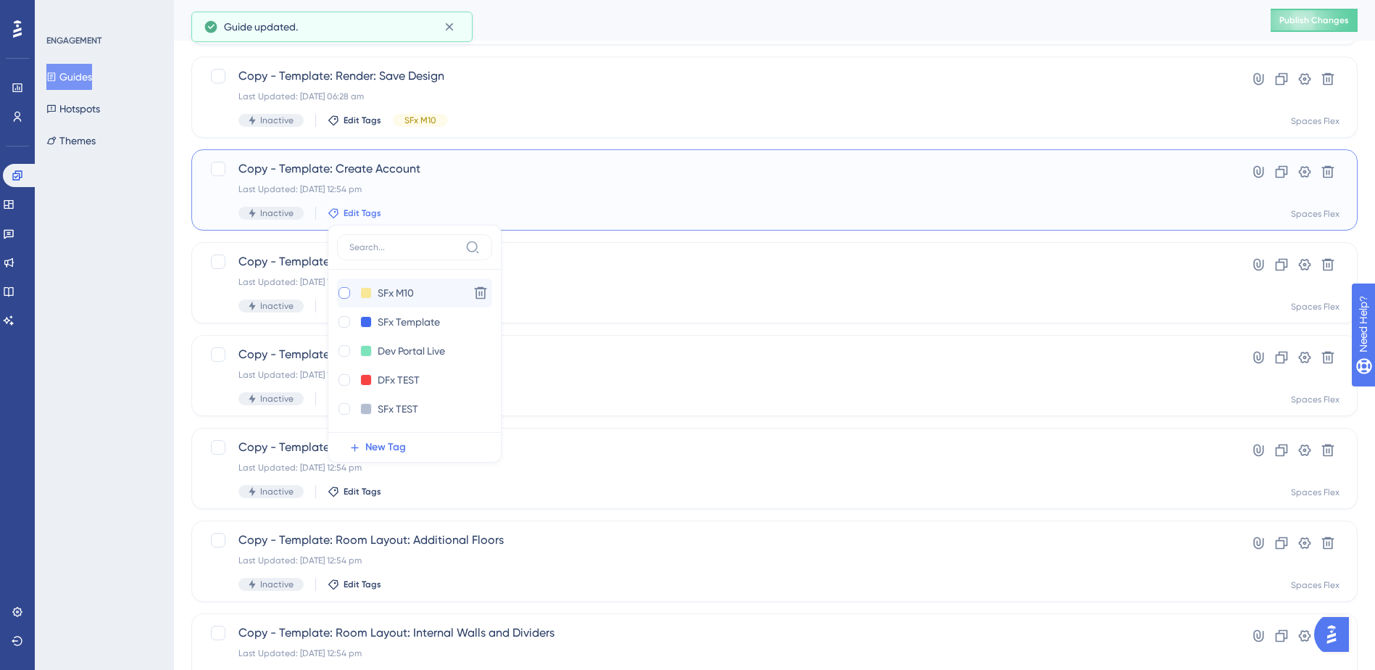
click at [344, 296] on div at bounding box center [344, 293] width 12 height 12
checkbox input "true"
click at [109, 317] on div "ENGAGEMENT Guides Hotspots Themes" at bounding box center [104, 335] width 139 height 670
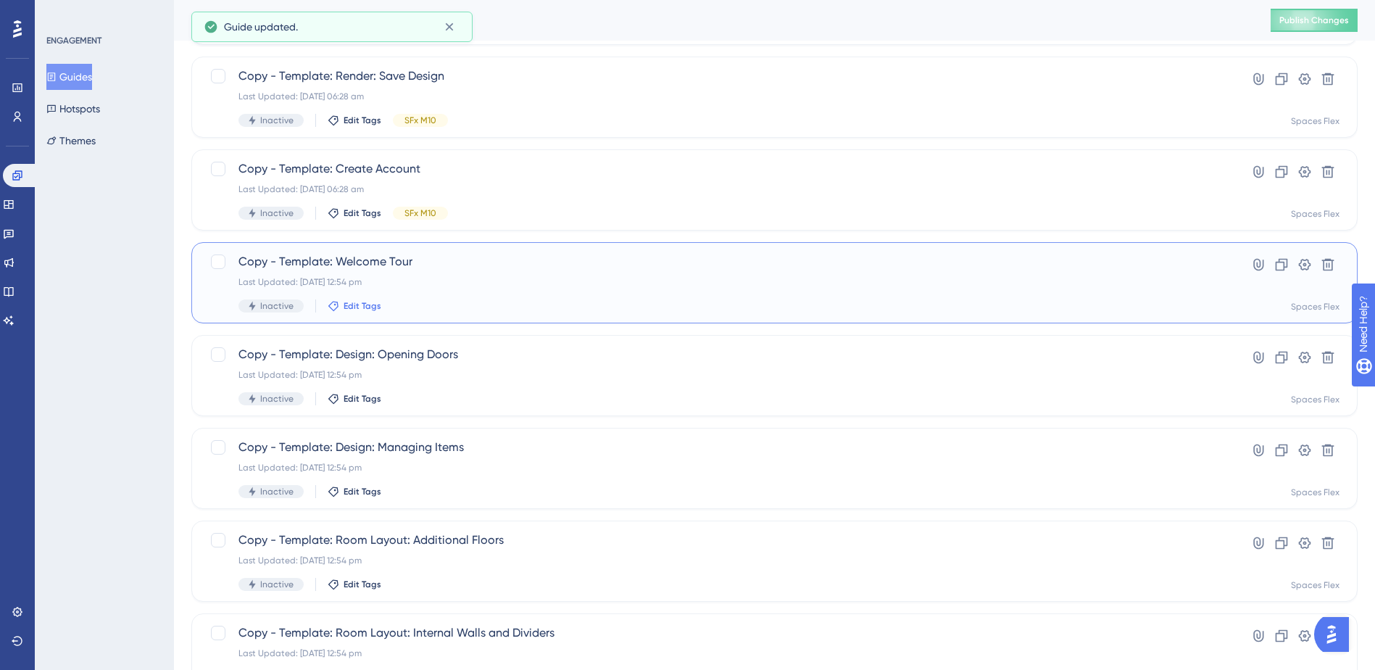
click at [355, 305] on span "Edit Tags" at bounding box center [362, 306] width 38 height 12
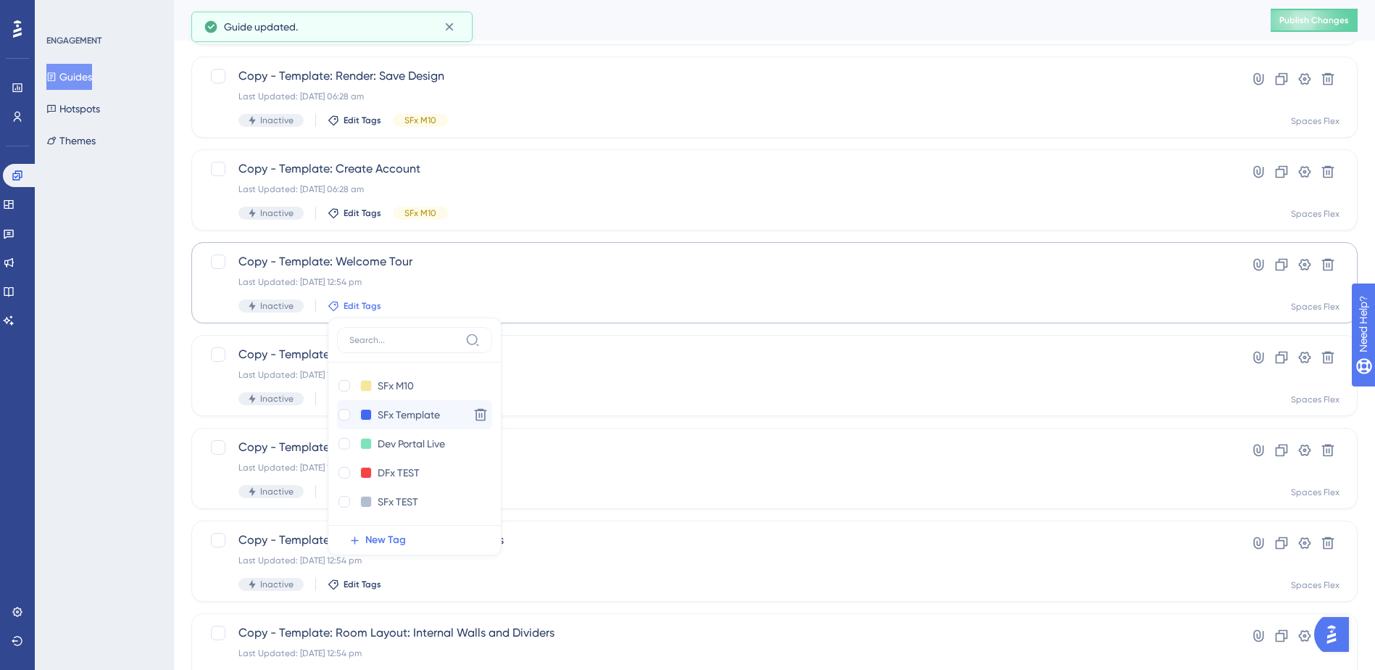
scroll to position [2775, 0]
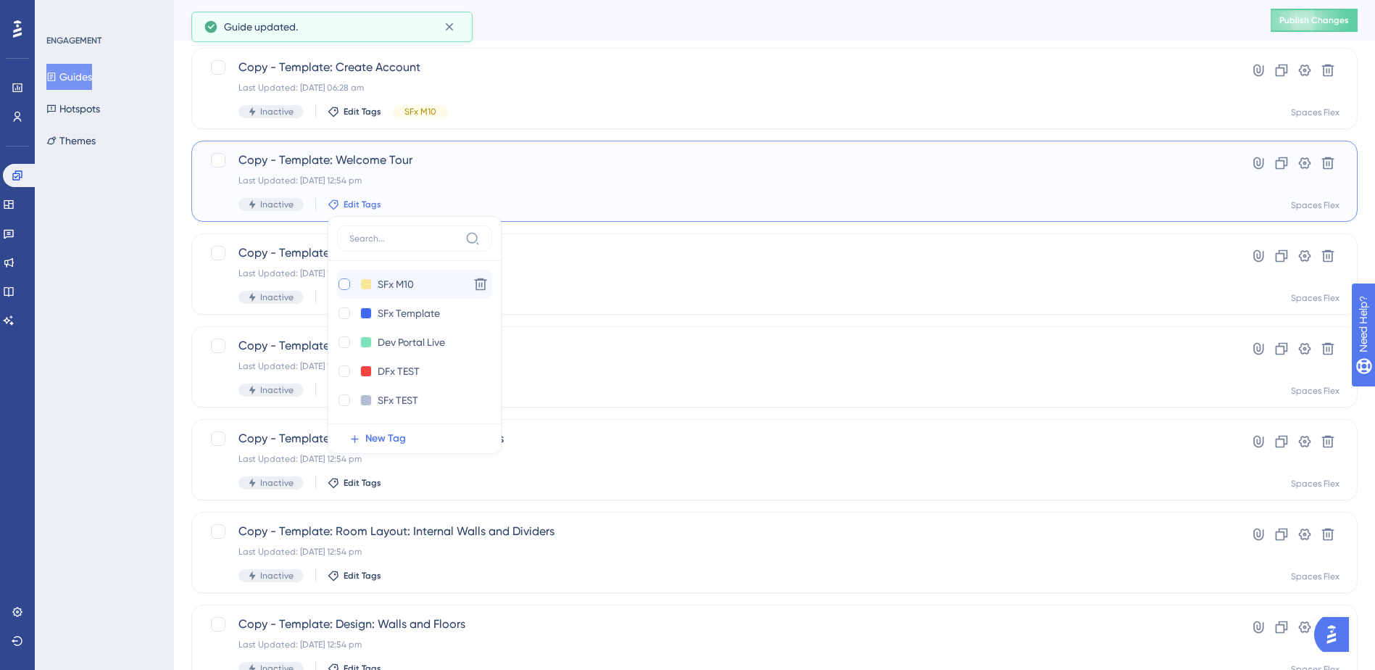
click at [345, 285] on div at bounding box center [344, 284] width 12 height 12
checkbox input "true"
click at [58, 335] on div "ENGAGEMENT Guides Hotspots Themes" at bounding box center [104, 335] width 139 height 670
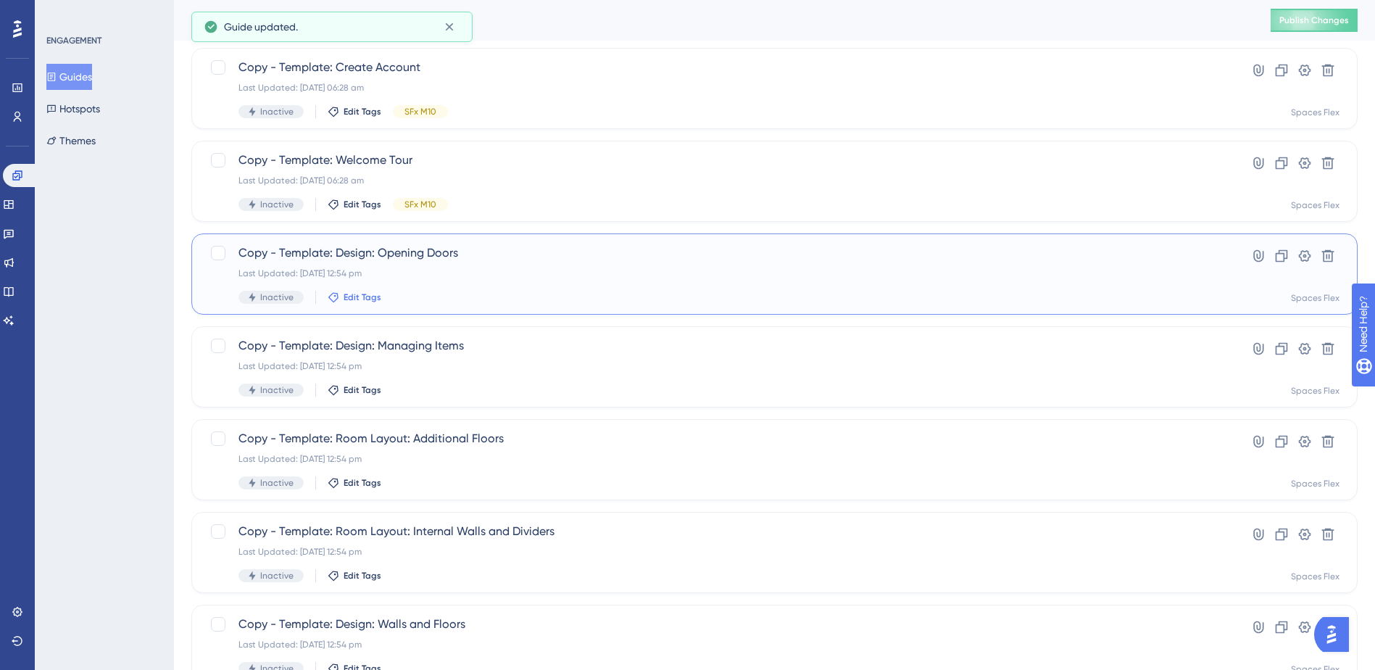
click at [349, 300] on span "Edit Tags" at bounding box center [362, 297] width 38 height 12
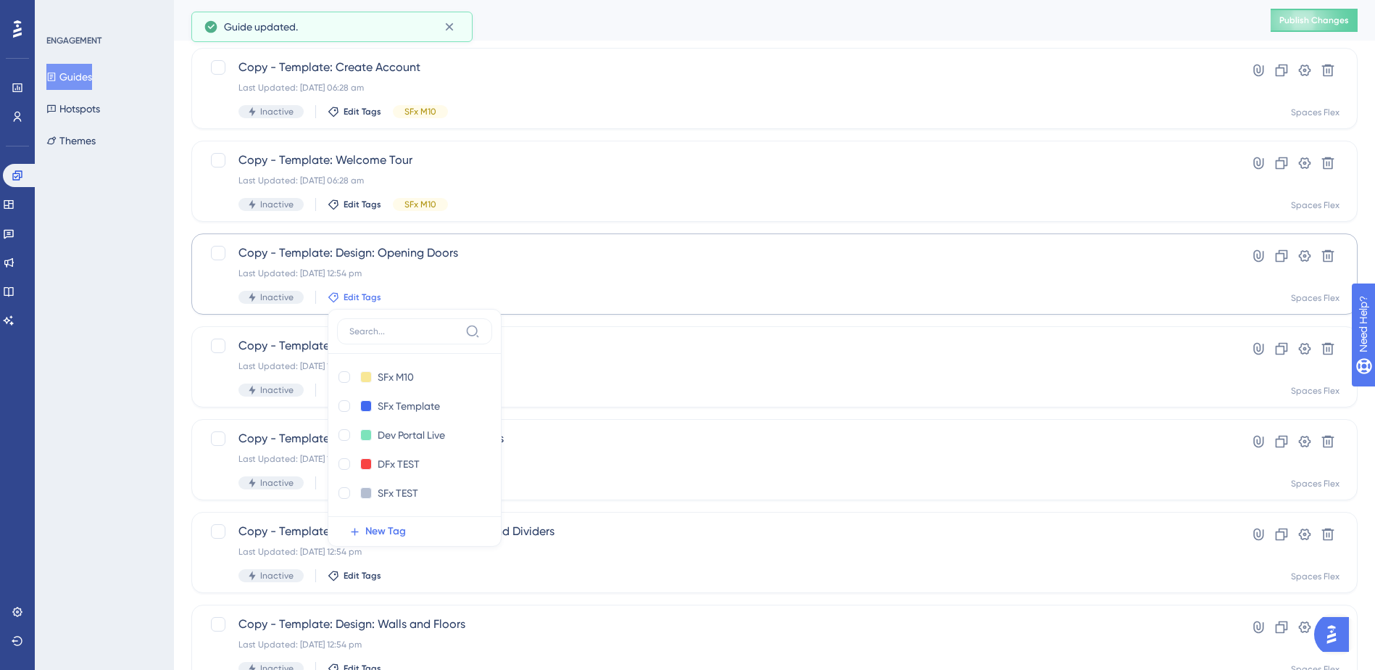
scroll to position [2868, 0]
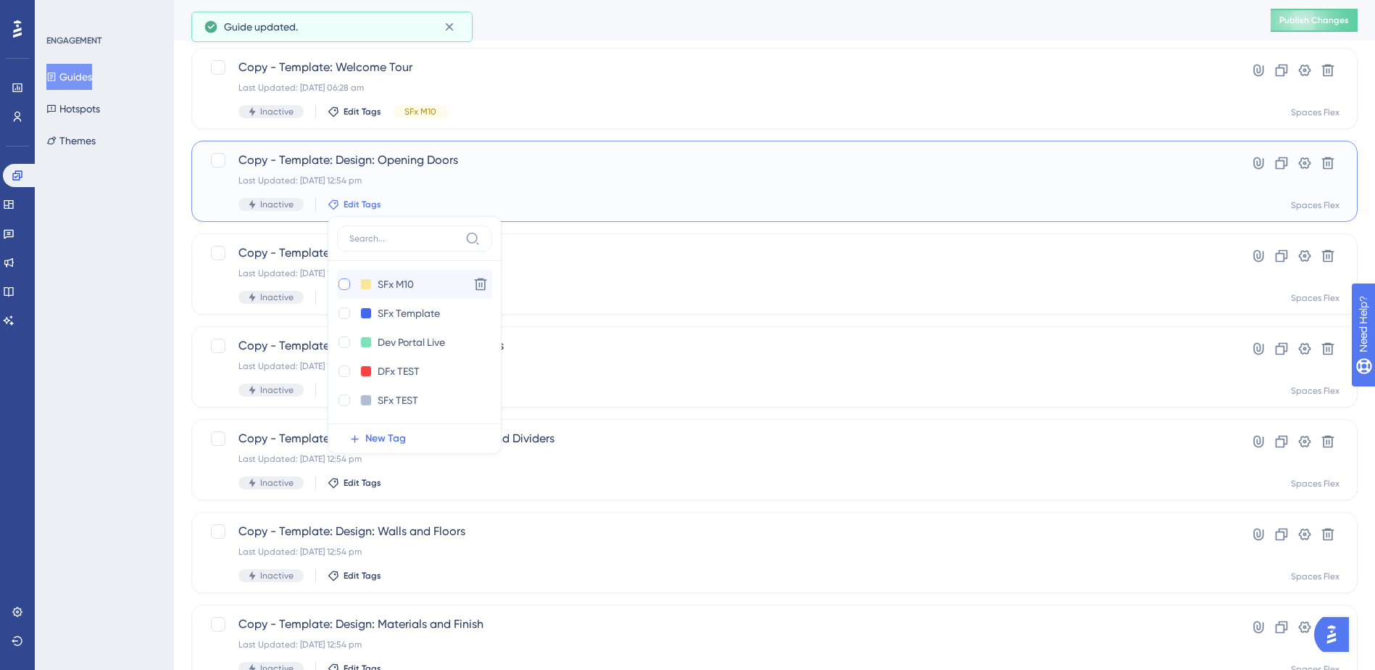
click at [342, 289] on div at bounding box center [344, 284] width 12 height 12
checkbox input "true"
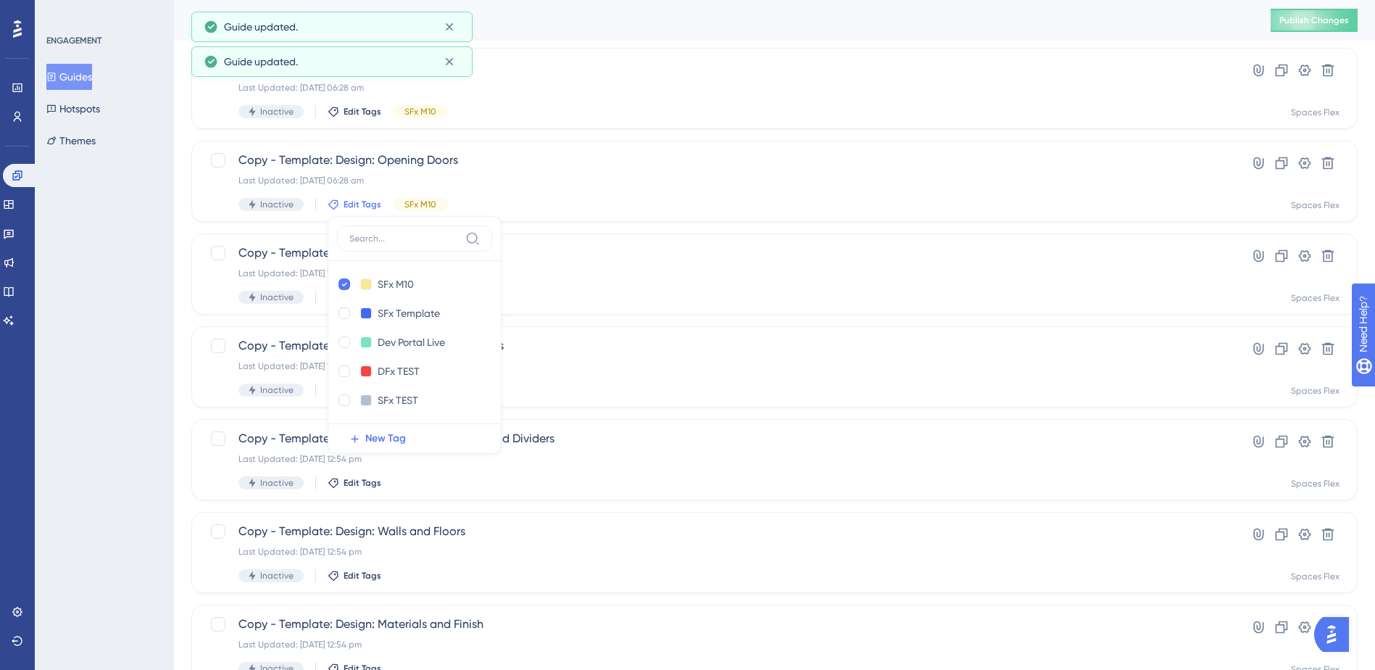
click at [86, 333] on div "ENGAGEMENT Guides Hotspots Themes" at bounding box center [104, 335] width 139 height 670
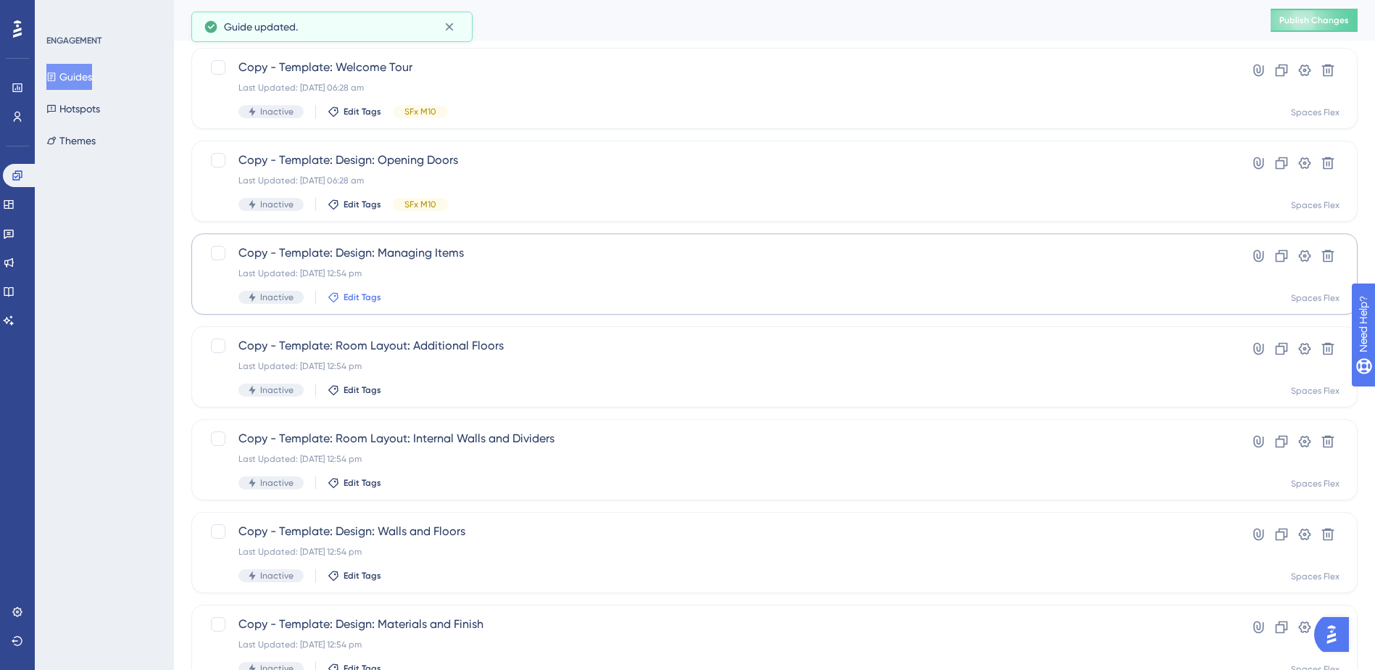
click at [353, 292] on span "Edit Tags" at bounding box center [362, 297] width 38 height 12
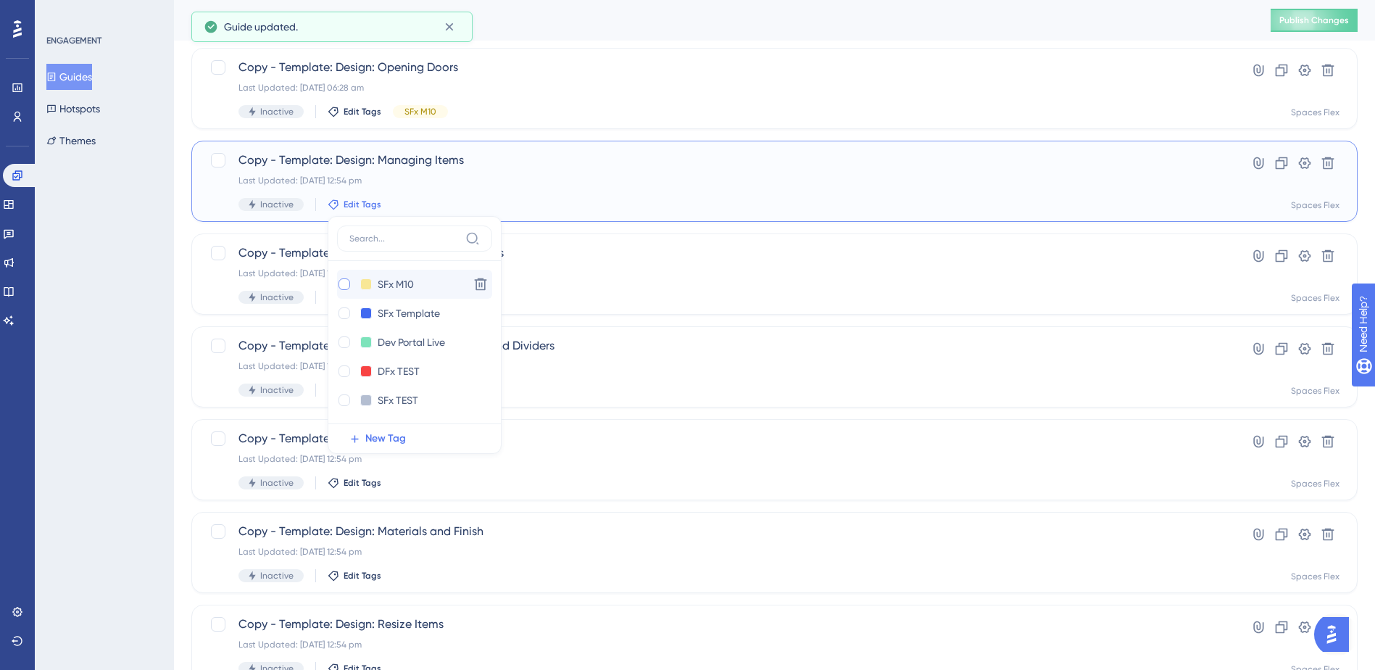
click at [343, 288] on div at bounding box center [344, 284] width 12 height 12
checkbox input "true"
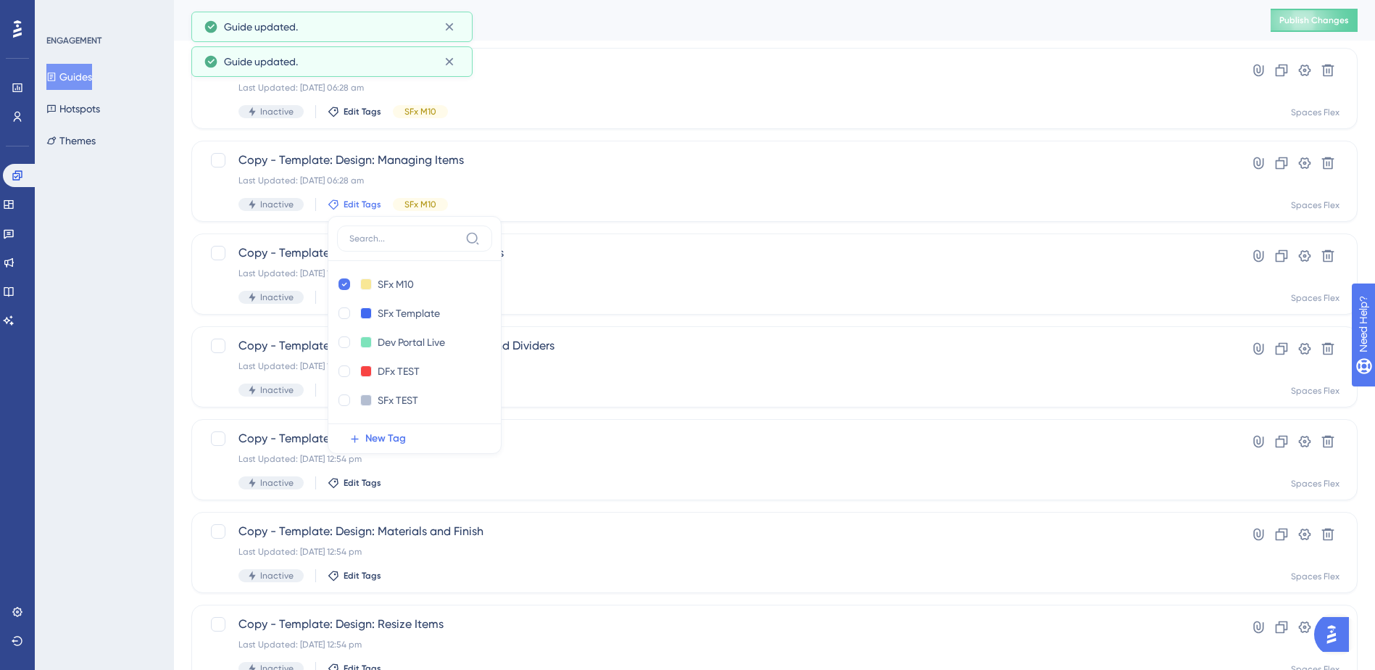
click at [106, 324] on div "ENGAGEMENT Guides Hotspots Themes" at bounding box center [104, 335] width 139 height 670
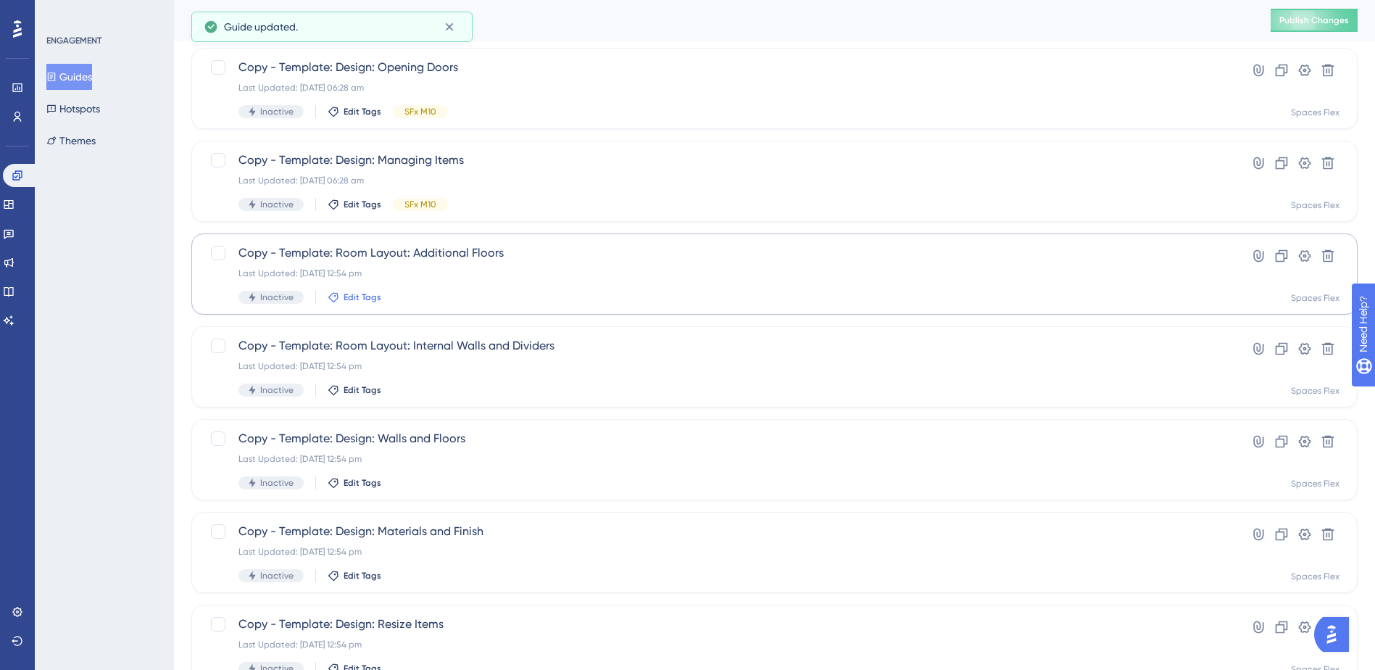
click at [353, 299] on span "Edit Tags" at bounding box center [362, 297] width 38 height 12
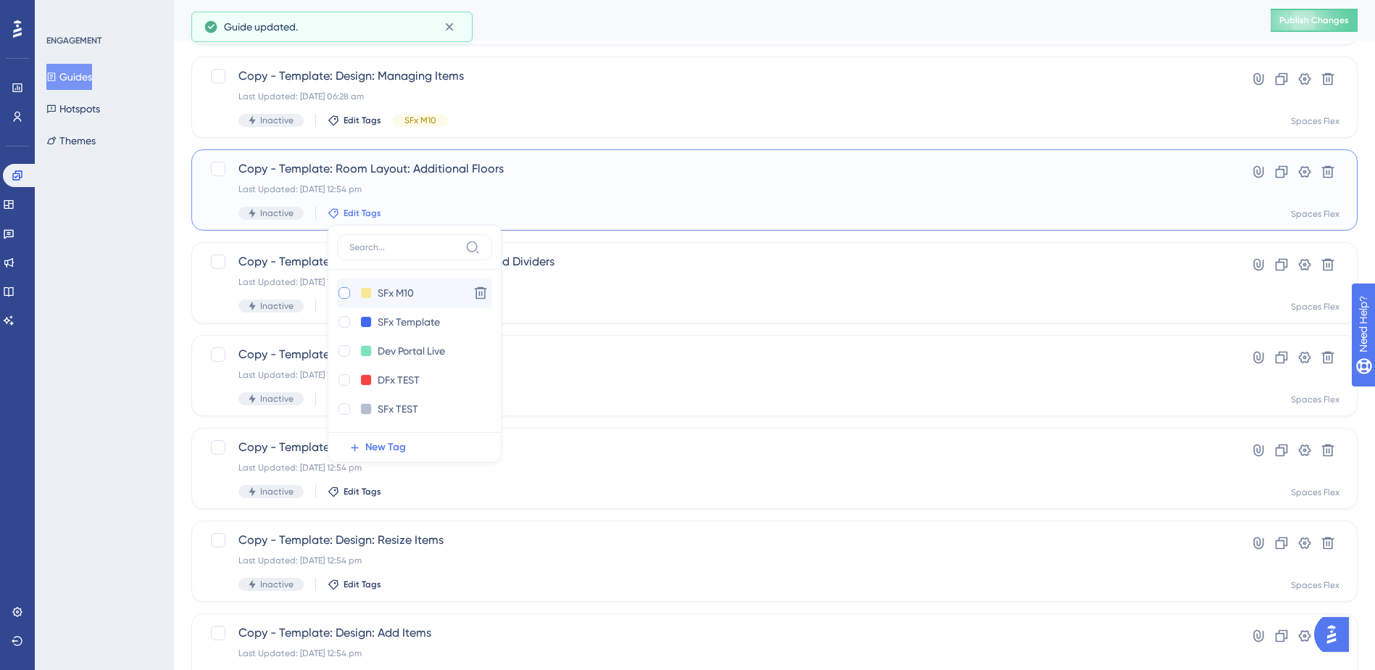
click at [348, 293] on div at bounding box center [344, 292] width 14 height 14
checkbox input "true"
click at [108, 349] on div "ENGAGEMENT Guides Hotspots Themes" at bounding box center [104, 335] width 139 height 670
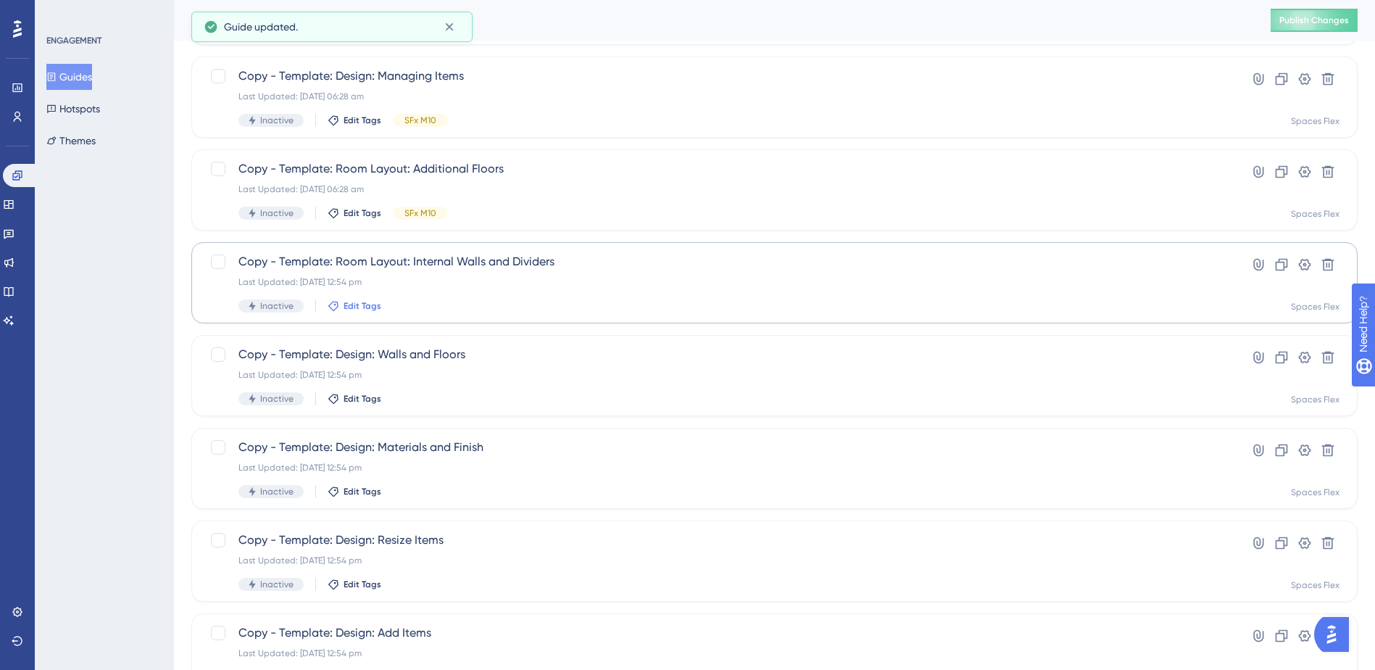
click at [354, 305] on span "Edit Tags" at bounding box center [362, 306] width 38 height 12
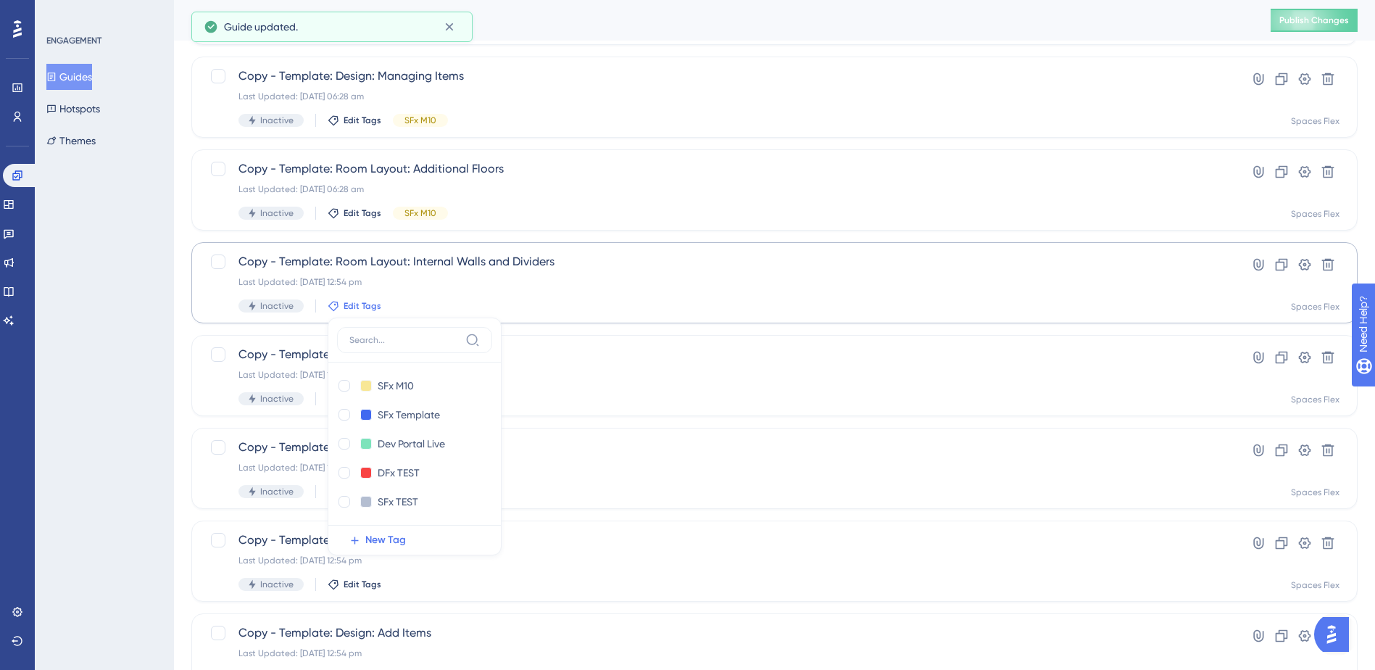
scroll to position [3138, 0]
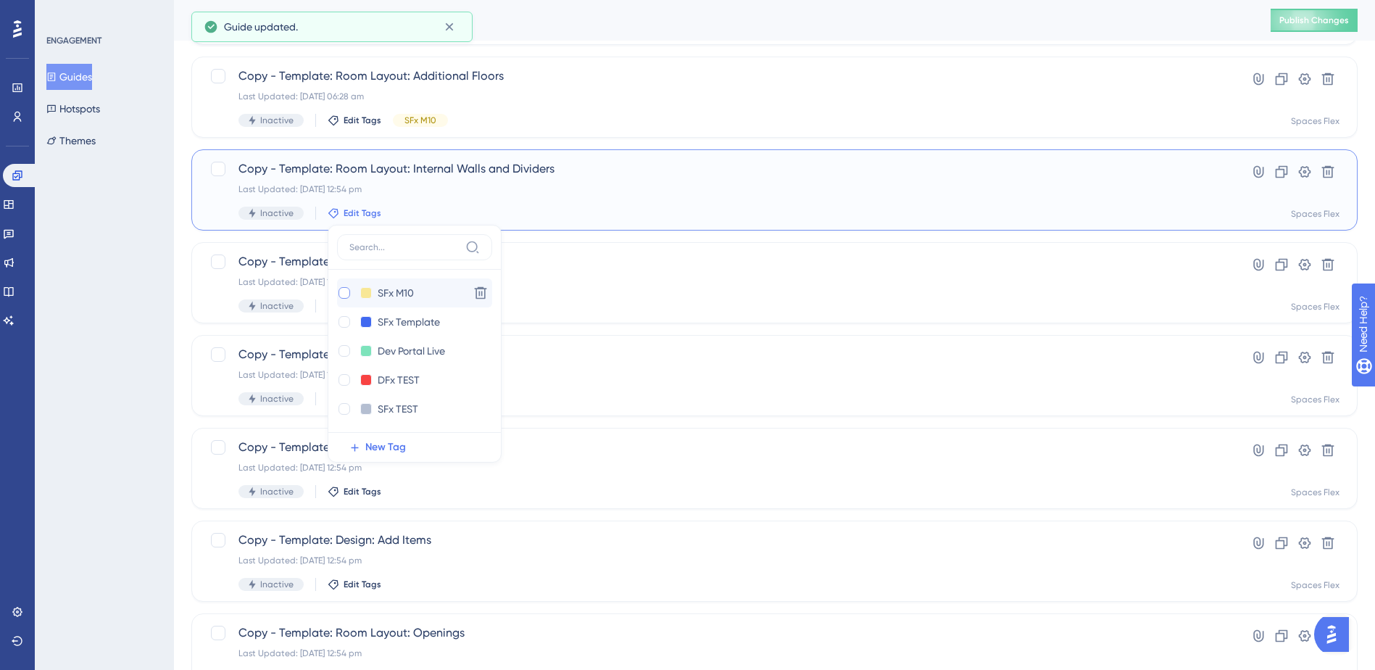
click at [346, 289] on div at bounding box center [344, 293] width 12 height 12
checkbox input "true"
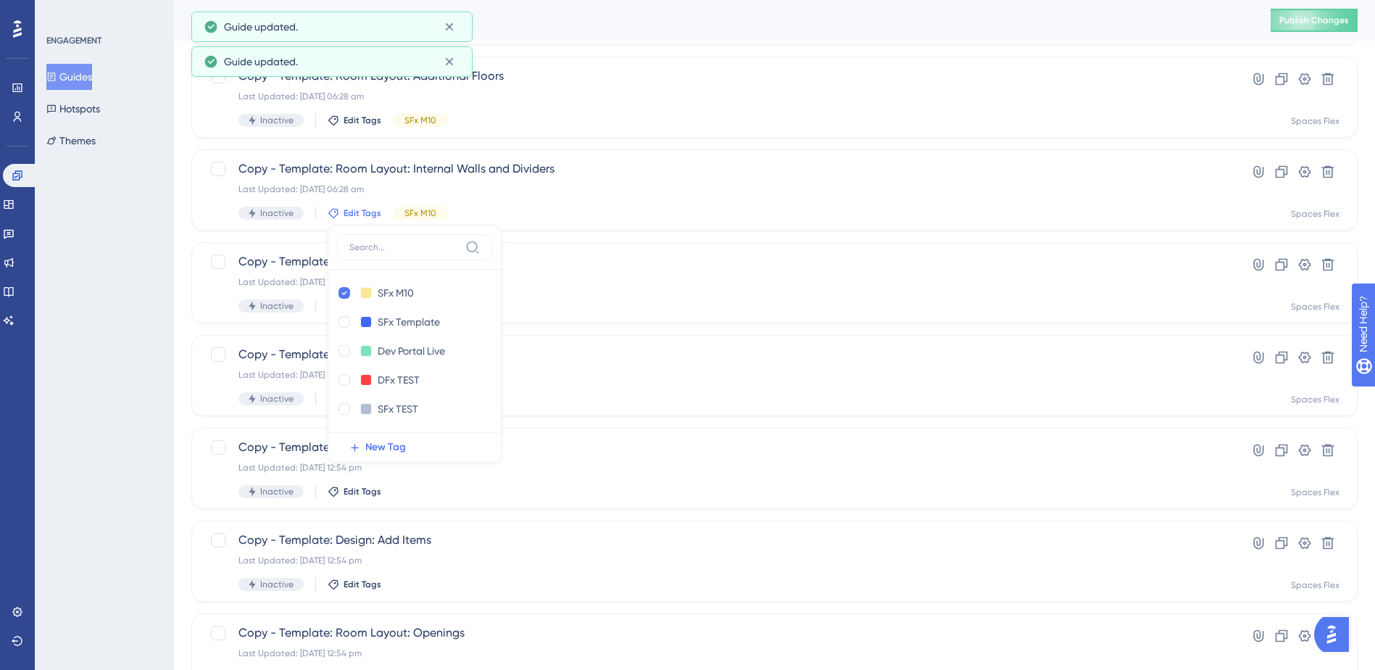
click at [102, 348] on div "ENGAGEMENT Guides Hotspots Themes" at bounding box center [104, 335] width 139 height 670
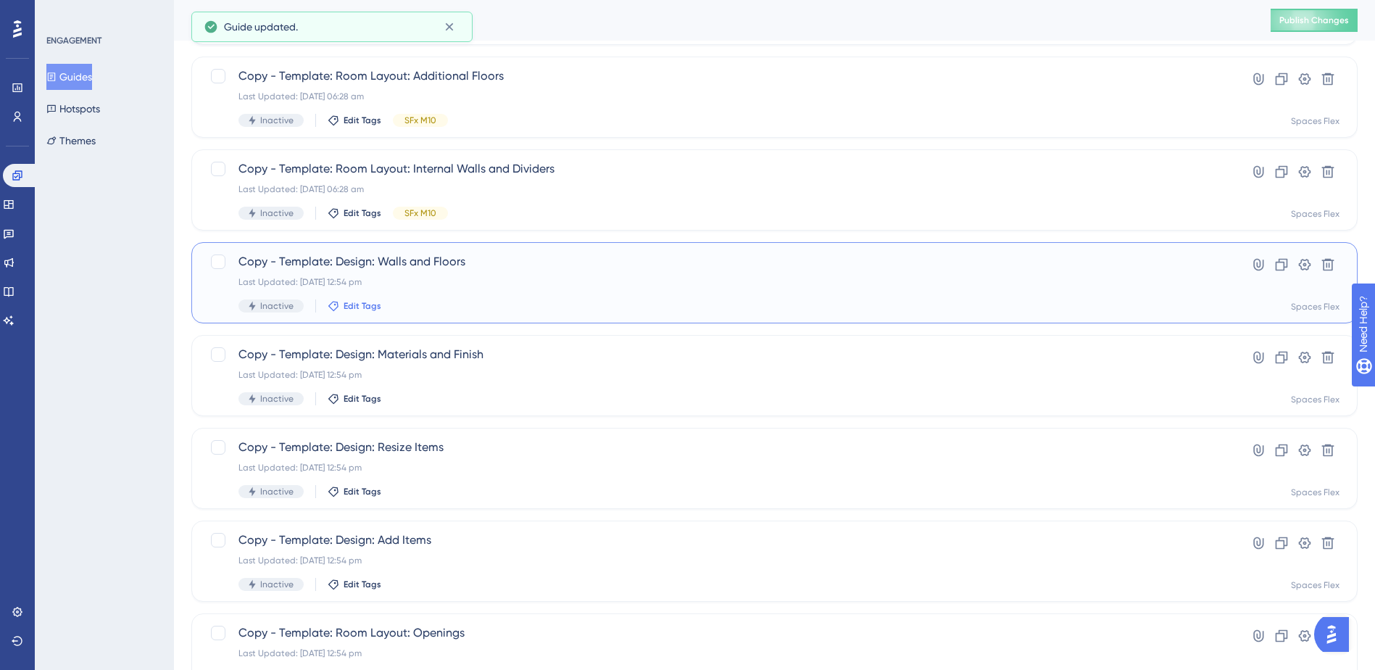
click at [357, 307] on span "Edit Tags" at bounding box center [362, 306] width 38 height 12
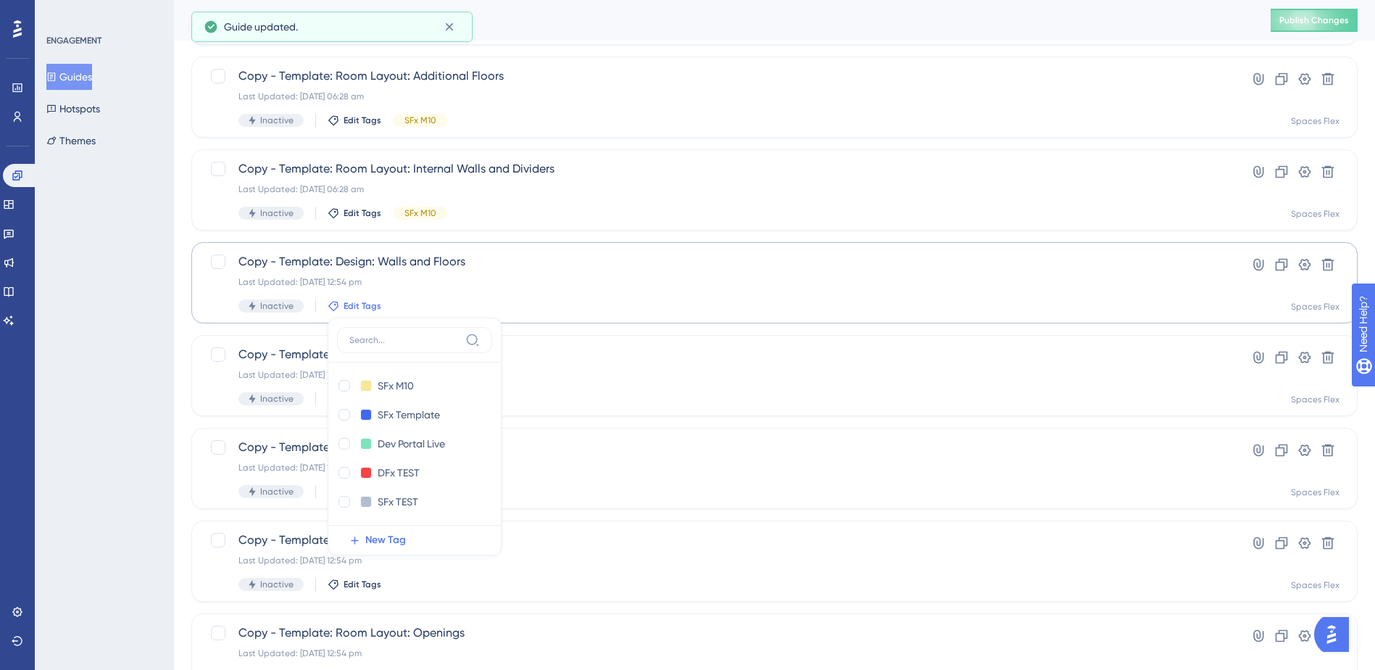
scroll to position [3239, 0]
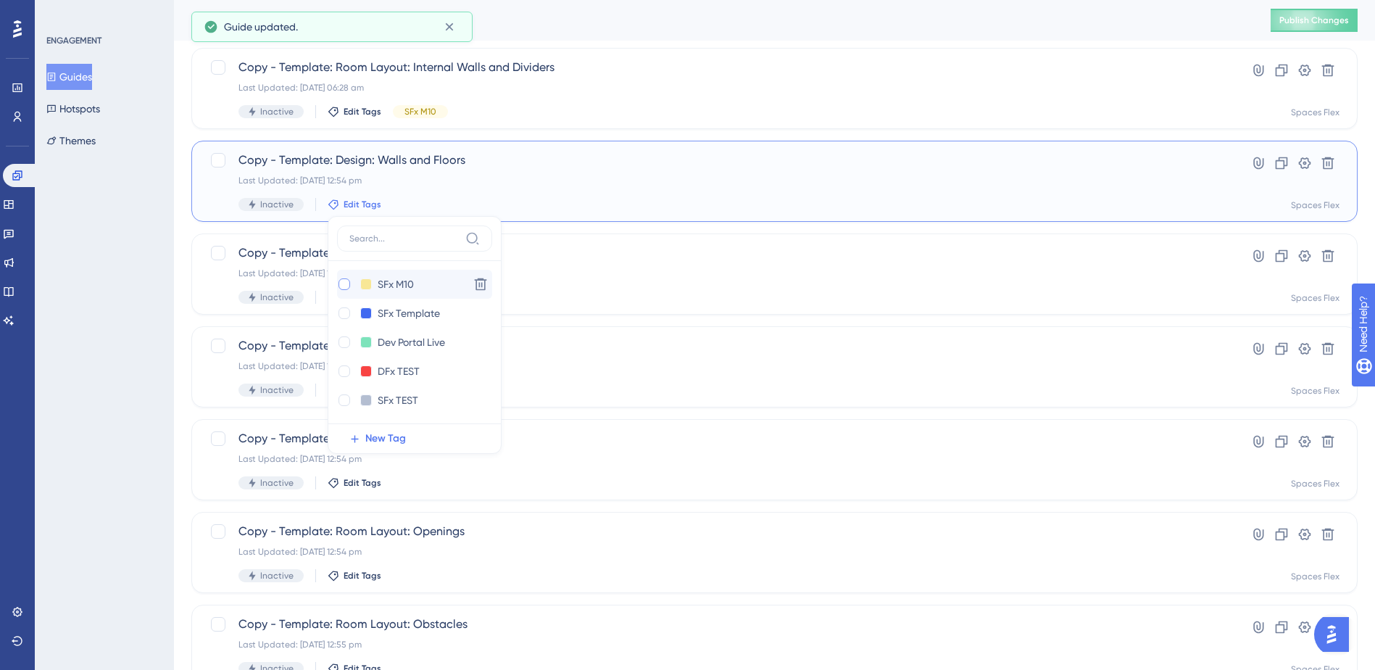
click at [346, 285] on div at bounding box center [344, 284] width 12 height 12
checkbox input "true"
click at [114, 342] on div "ENGAGEMENT Guides Hotspots Themes" at bounding box center [104, 335] width 139 height 670
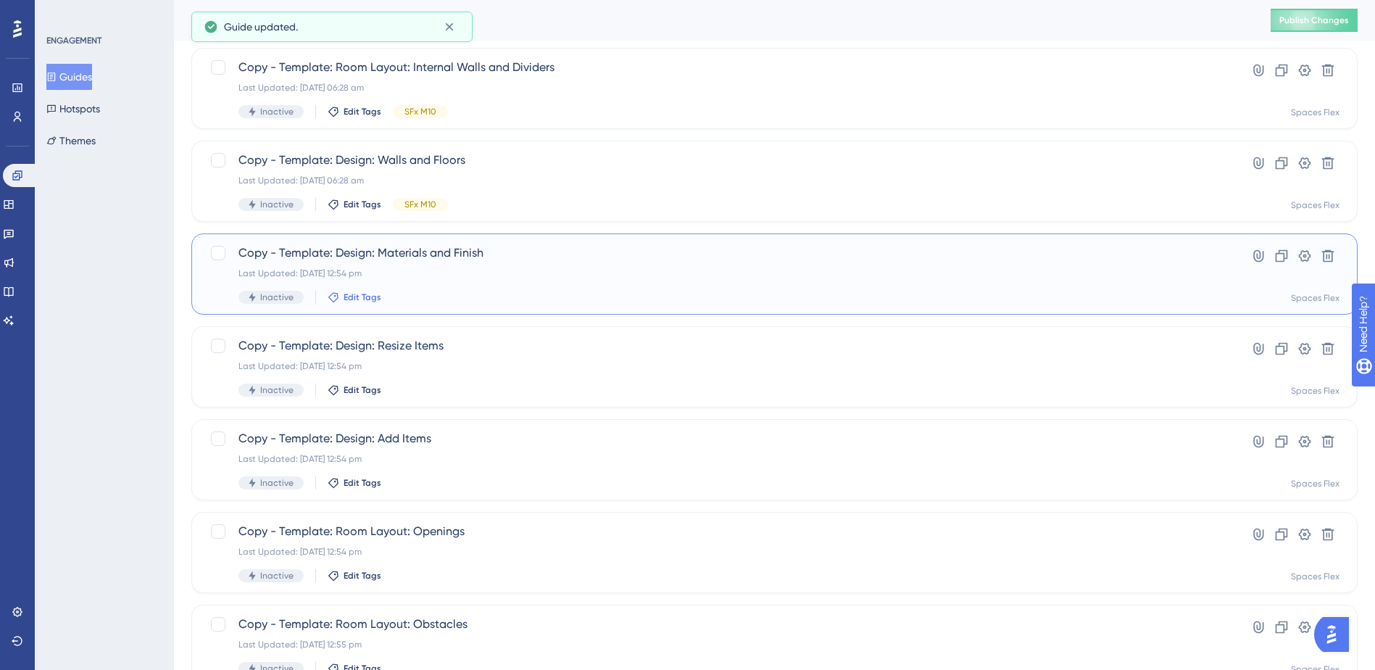
click at [351, 295] on span "Edit Tags" at bounding box center [362, 297] width 38 height 12
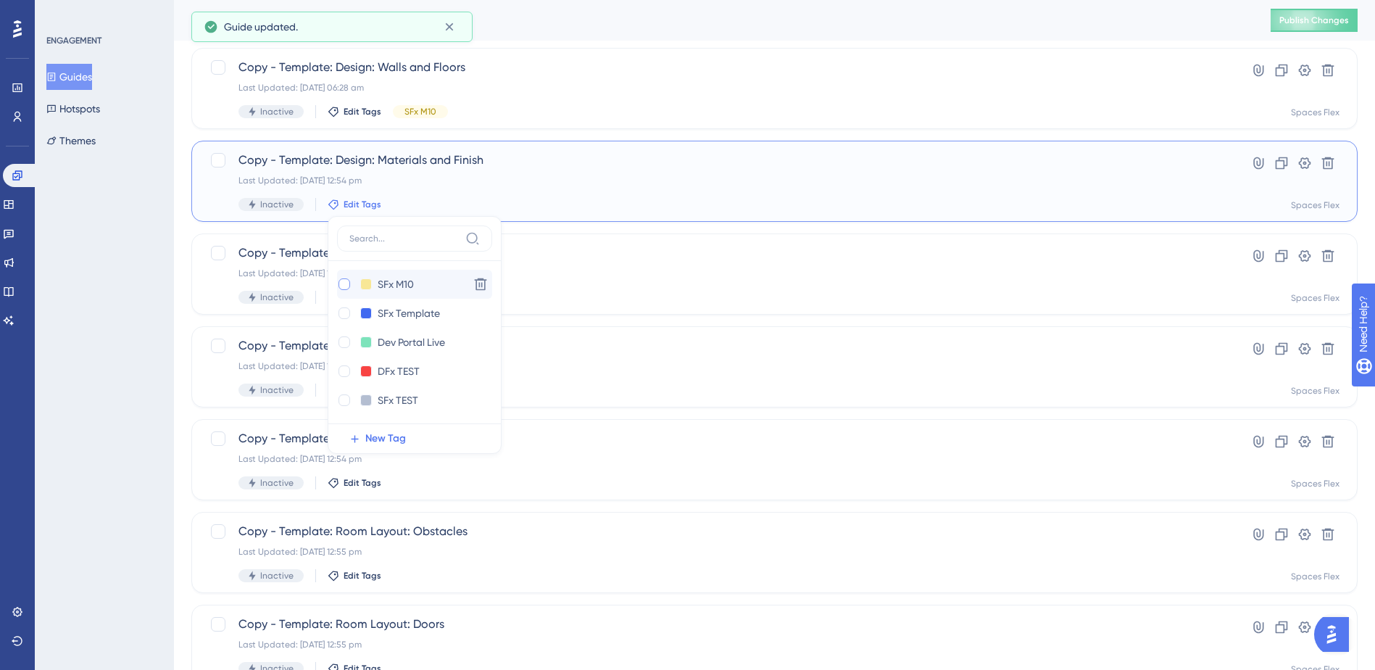
click at [346, 291] on div at bounding box center [344, 284] width 14 height 14
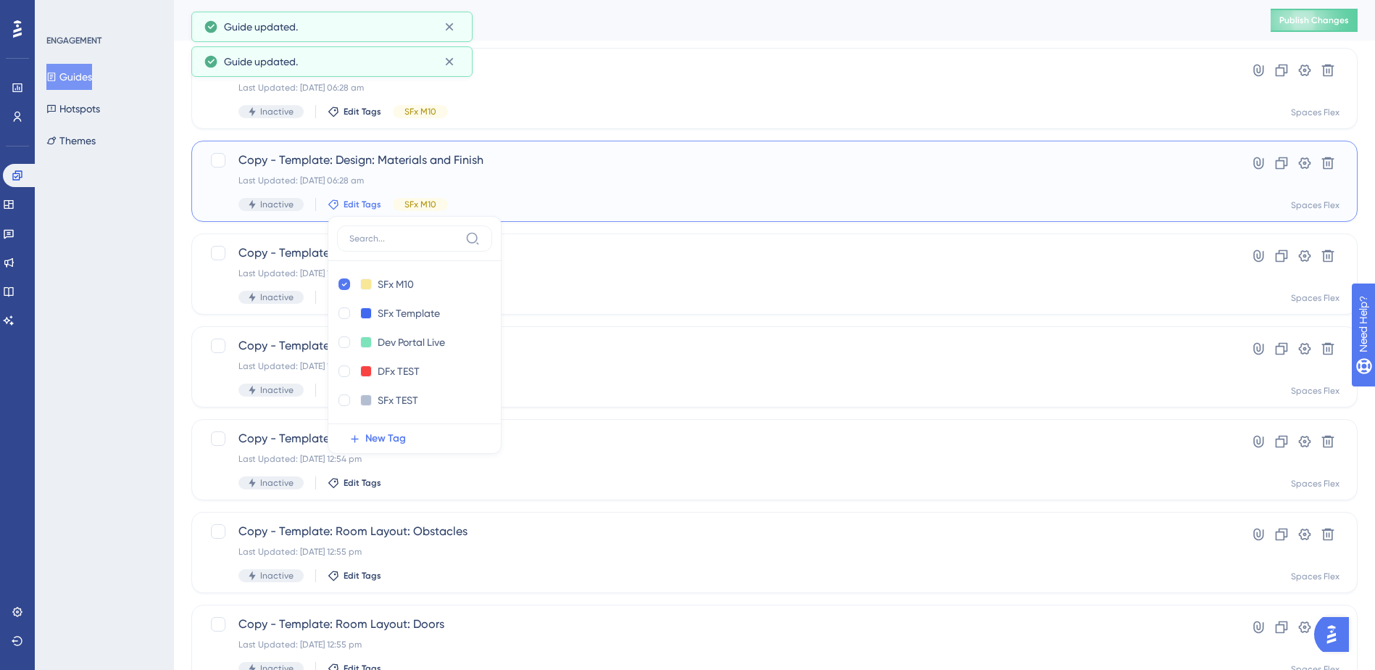
checkbox input "true"
click at [69, 324] on div "ENGAGEMENT Guides Hotspots Themes" at bounding box center [104, 335] width 139 height 670
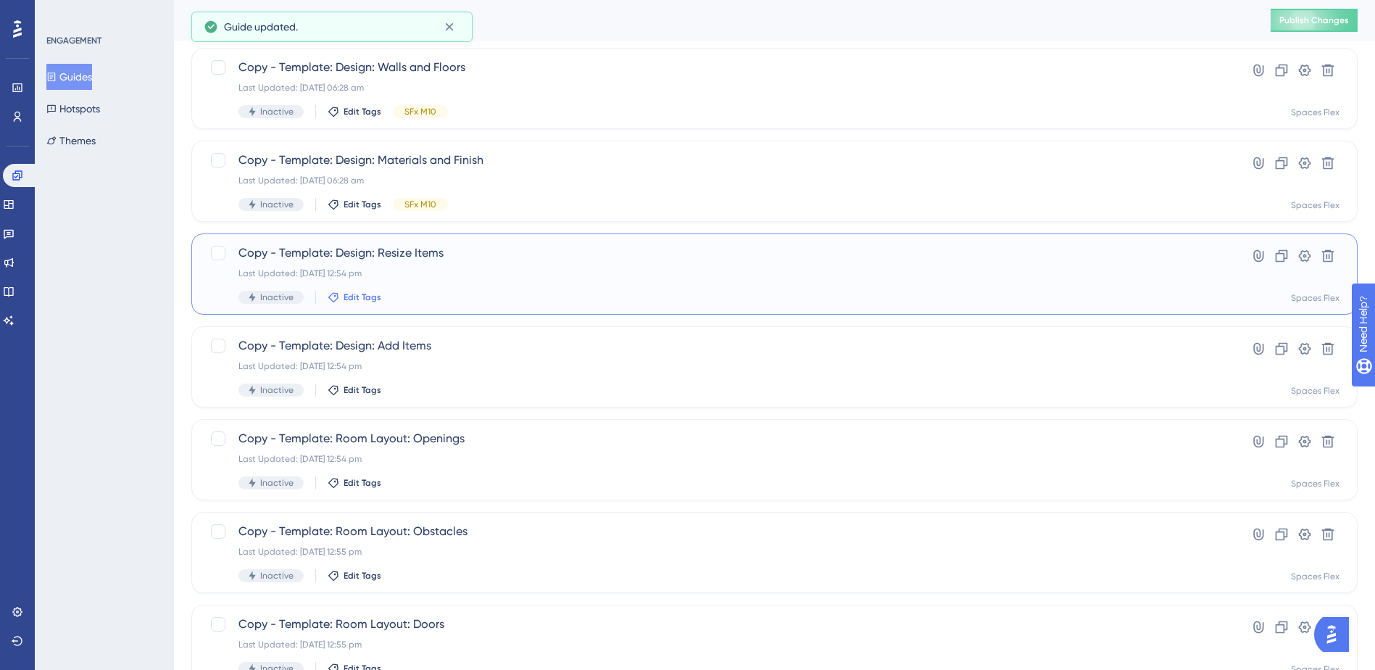
click at [343, 300] on span "Edit Tags" at bounding box center [362, 297] width 38 height 12
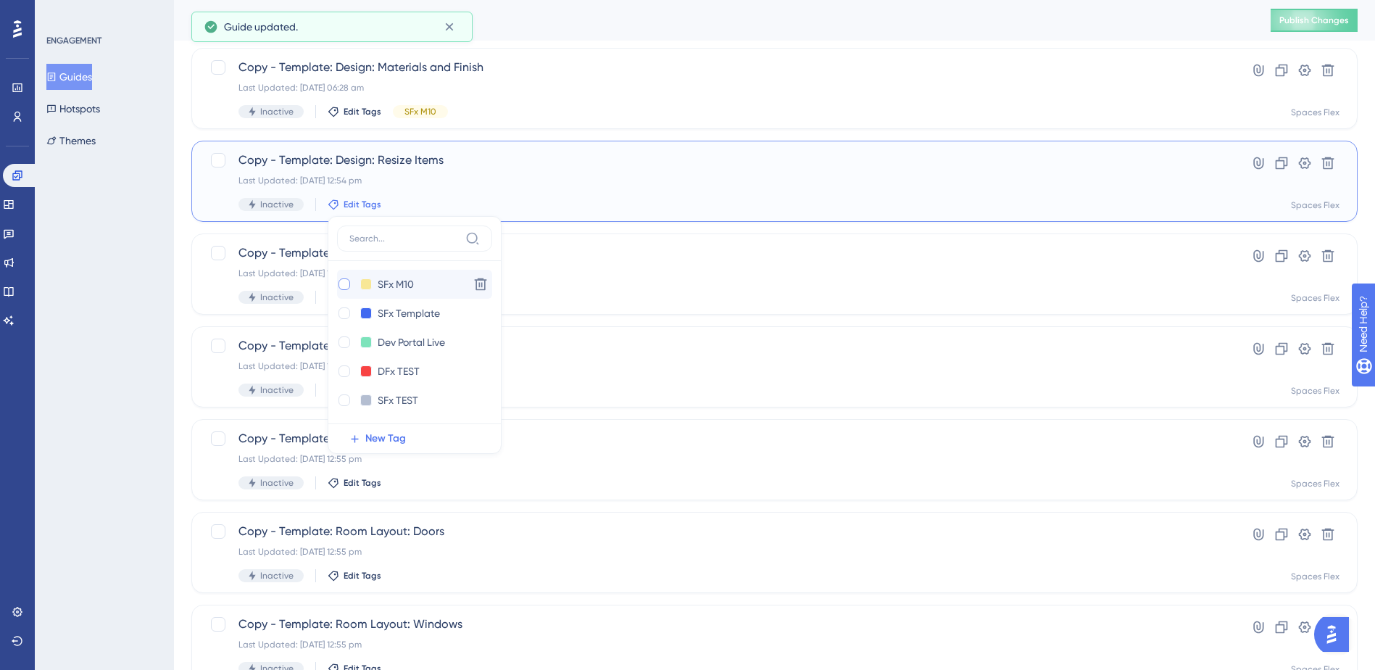
click at [342, 284] on div at bounding box center [344, 284] width 12 height 12
checkbox input "true"
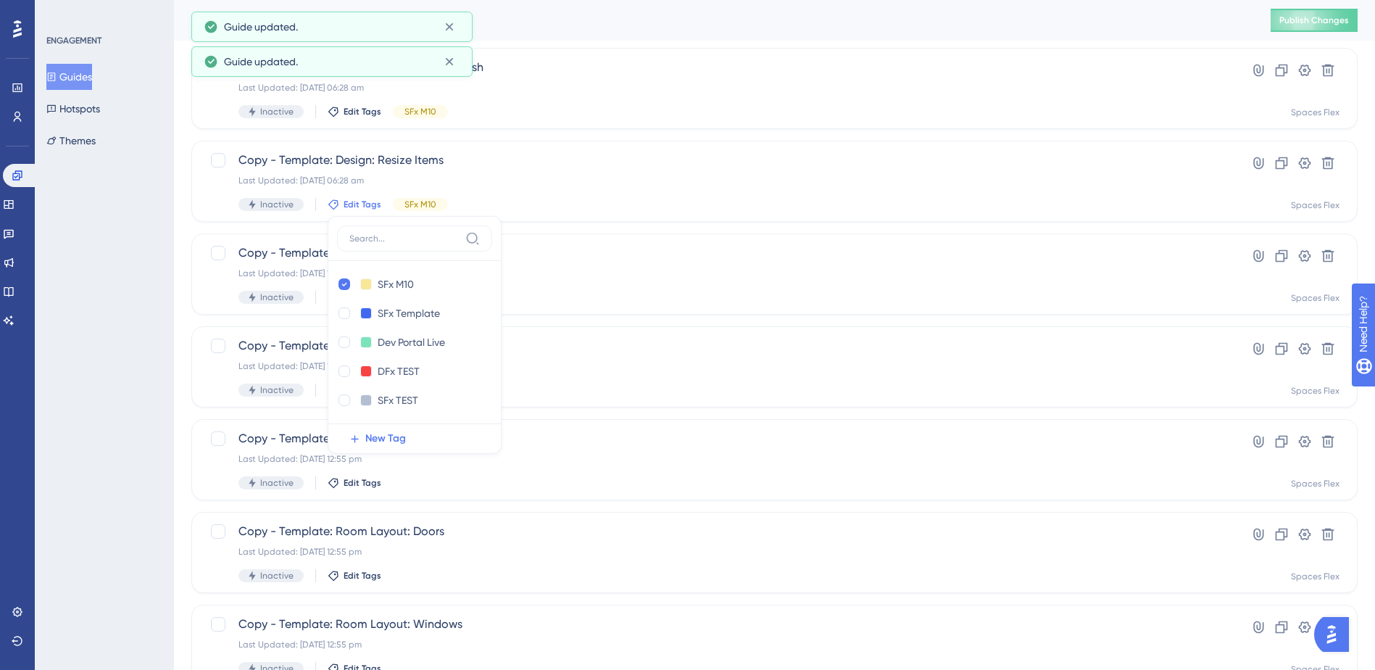
click at [114, 326] on div "ENGAGEMENT Guides Hotspots Themes" at bounding box center [104, 335] width 139 height 670
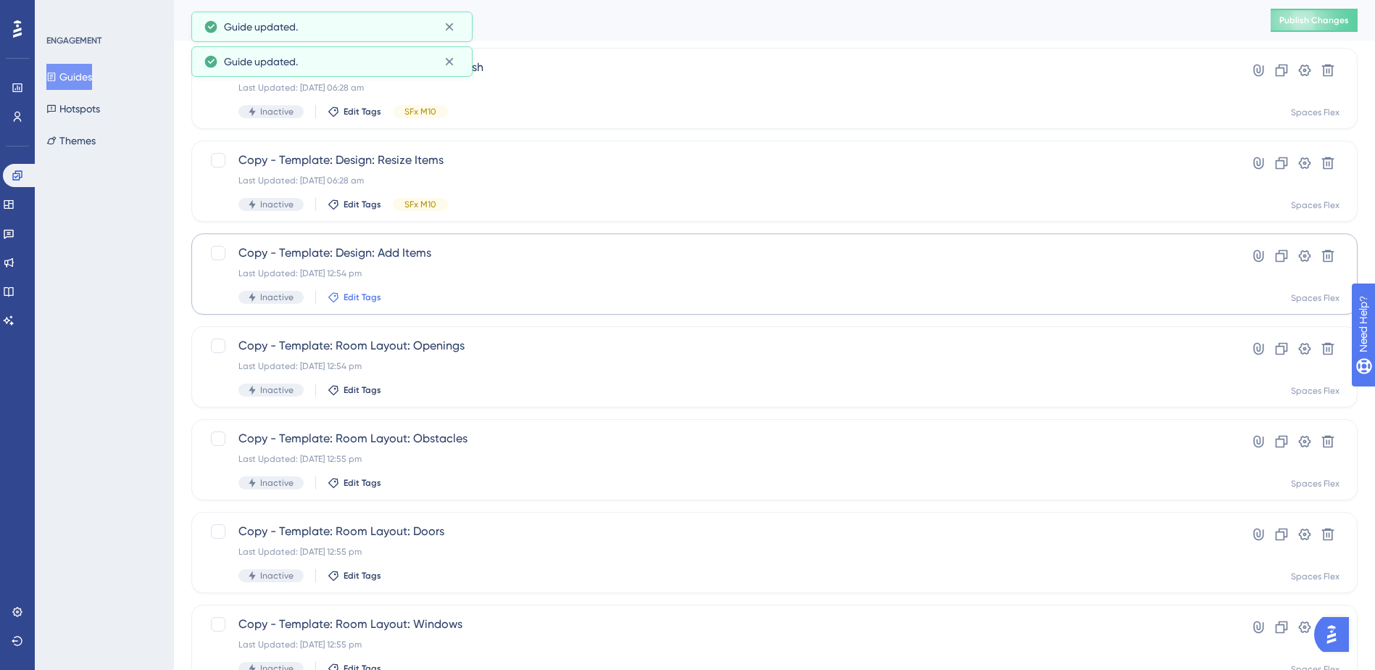
click at [349, 296] on span "Edit Tags" at bounding box center [362, 297] width 38 height 12
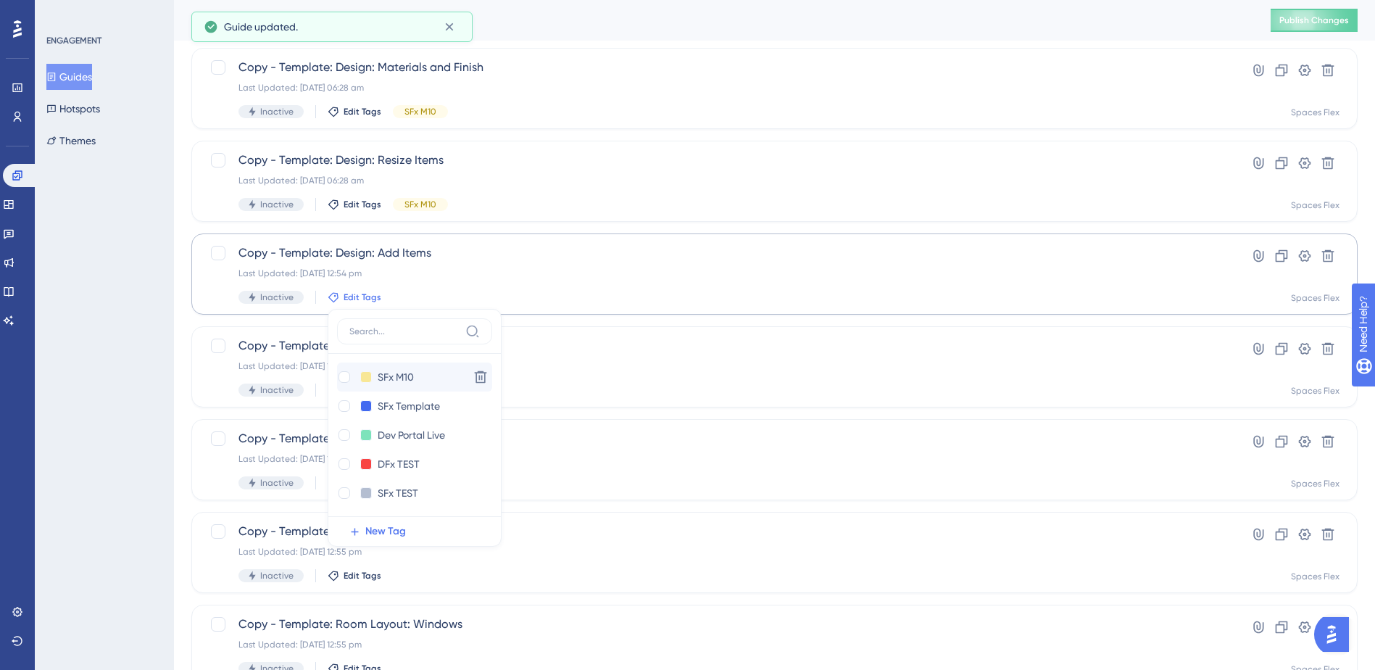
scroll to position [3517, 0]
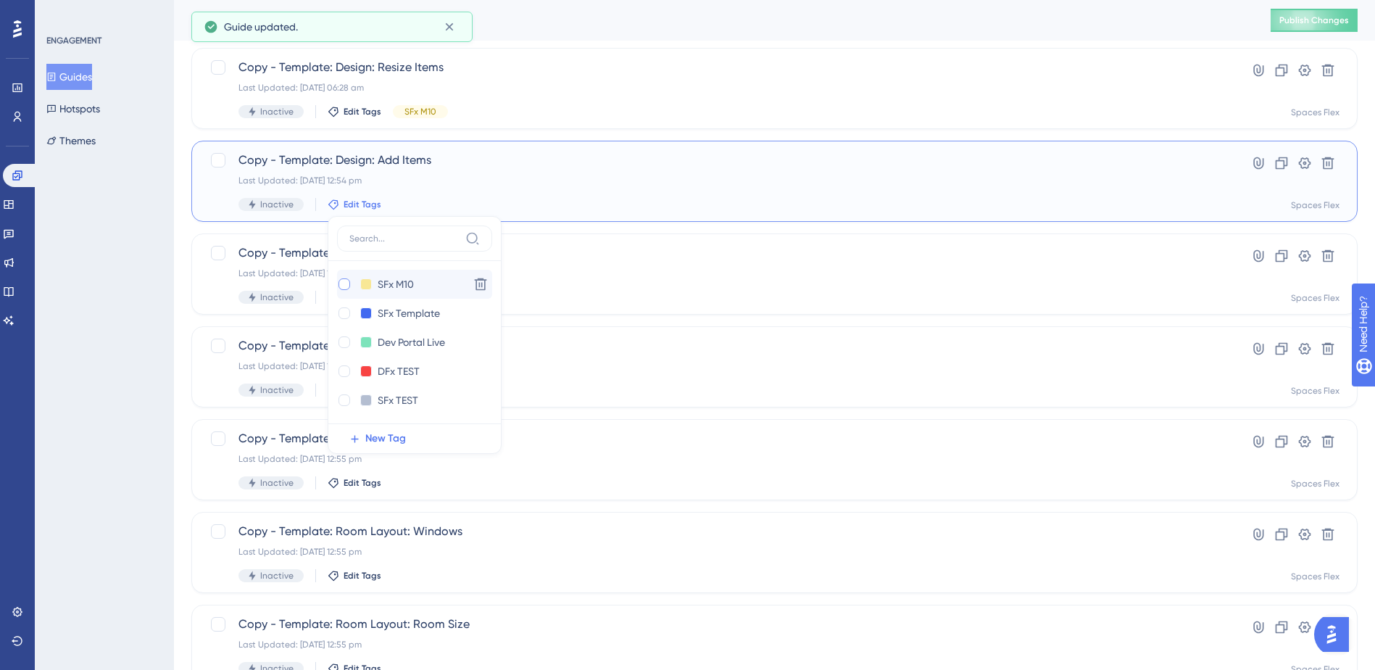
click at [341, 284] on div at bounding box center [344, 284] width 12 height 12
checkbox input "true"
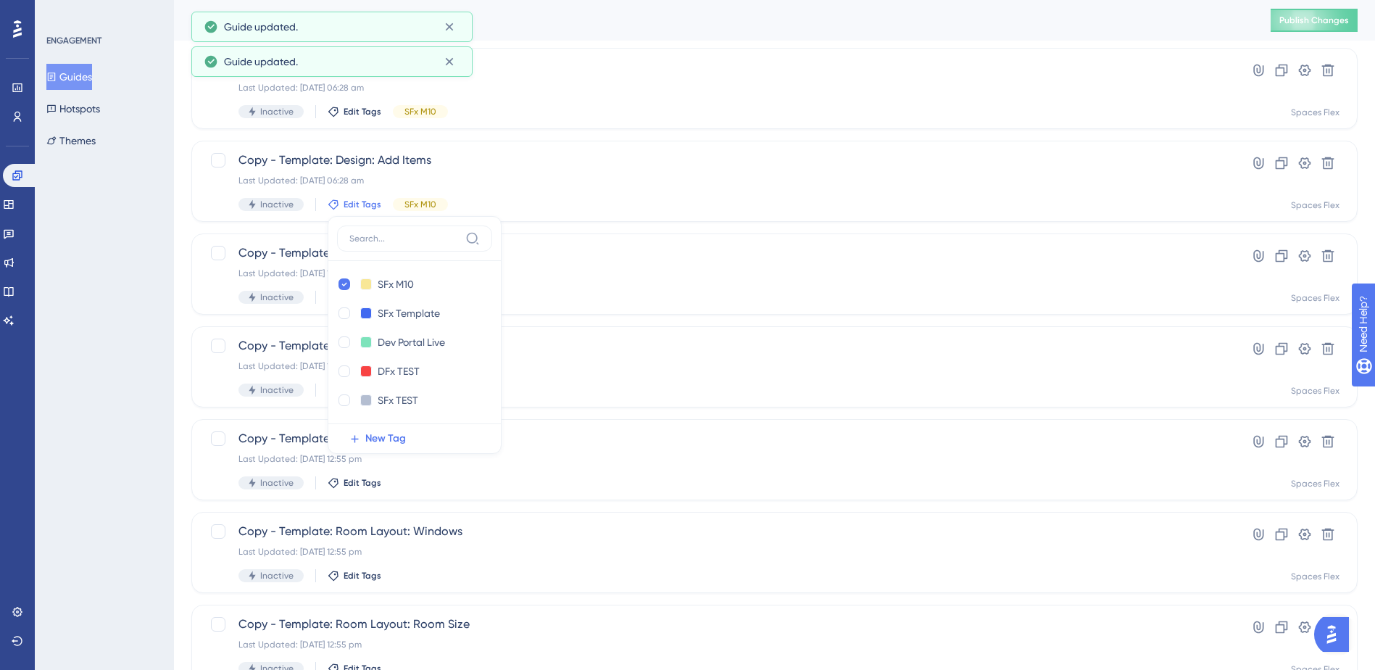
click at [106, 335] on div "ENGAGEMENT Guides Hotspots Themes" at bounding box center [104, 335] width 139 height 670
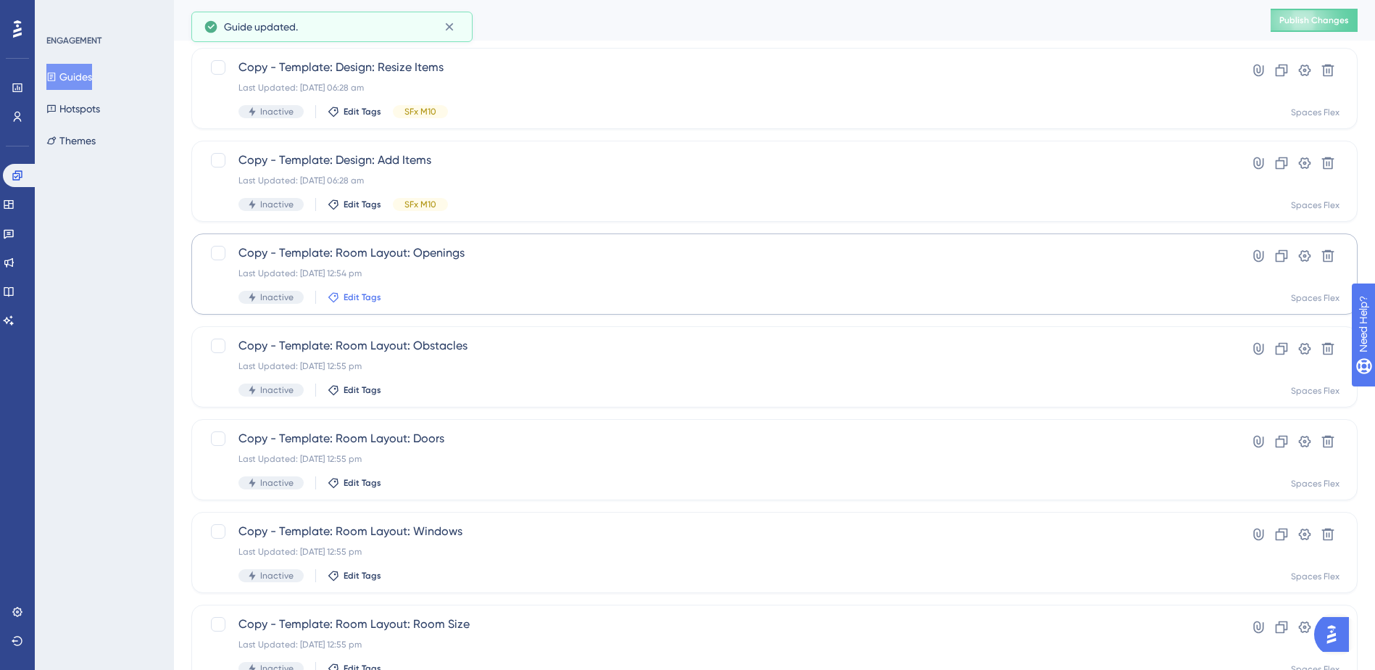
click at [361, 297] on span "Edit Tags" at bounding box center [362, 297] width 38 height 12
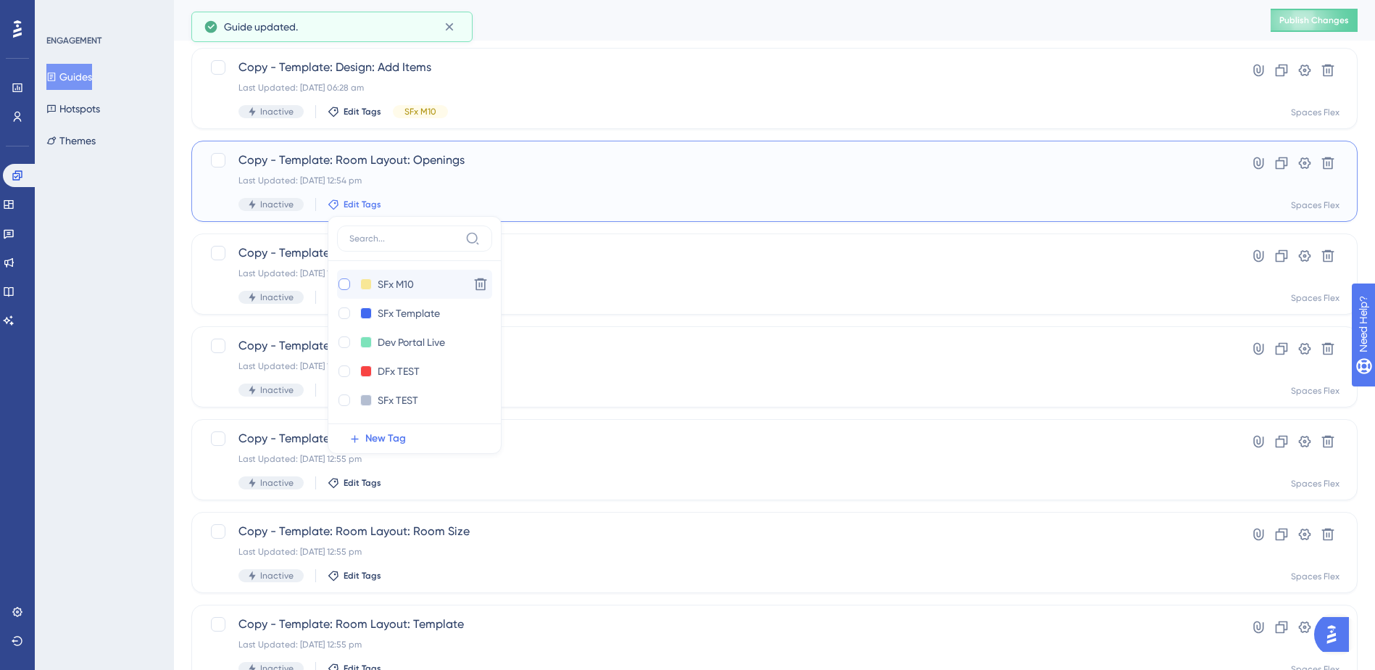
click at [345, 288] on div at bounding box center [344, 284] width 12 height 12
checkbox input "true"
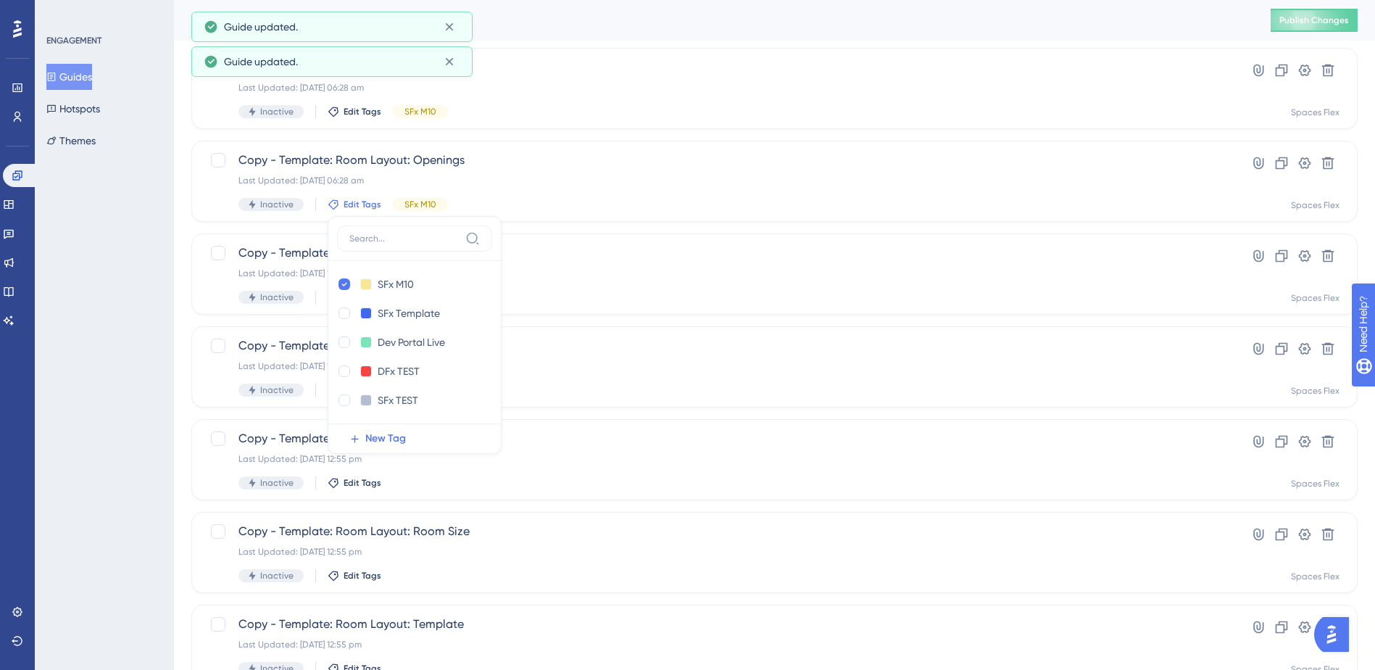
click at [104, 316] on div "ENGAGEMENT Guides Hotspots Themes" at bounding box center [104, 335] width 139 height 670
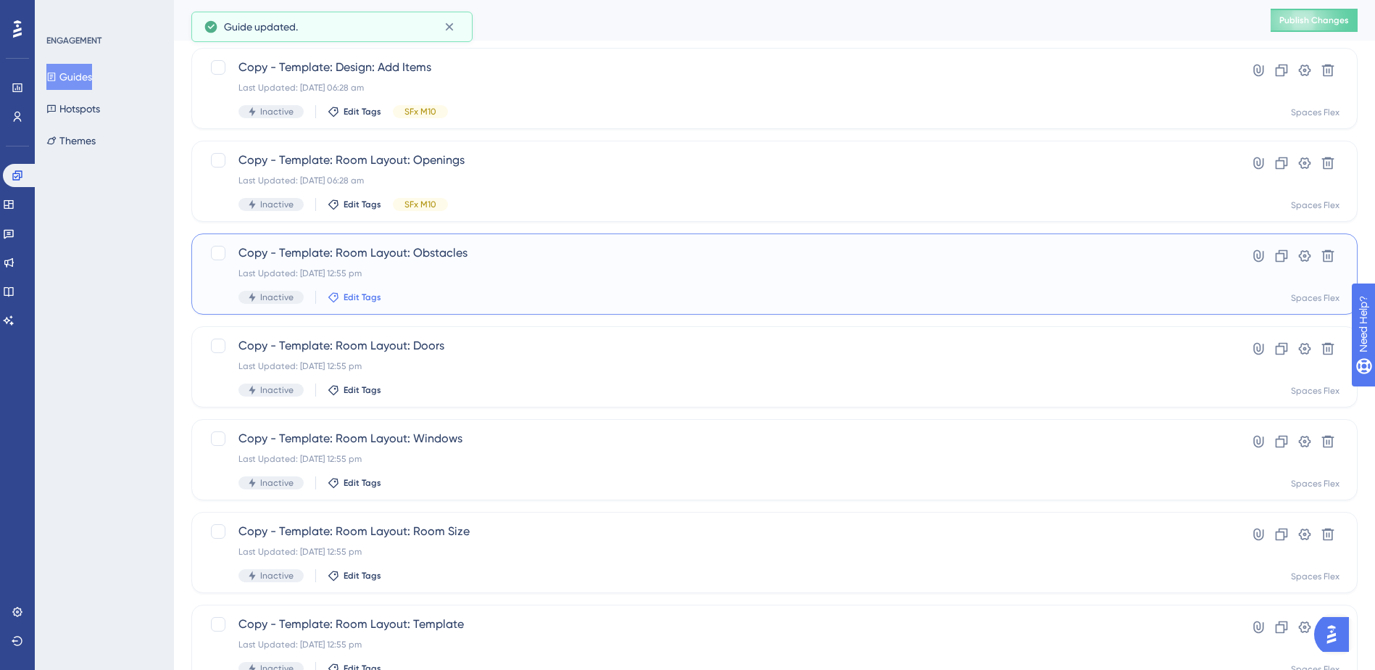
click at [360, 295] on span "Edit Tags" at bounding box center [362, 297] width 38 height 12
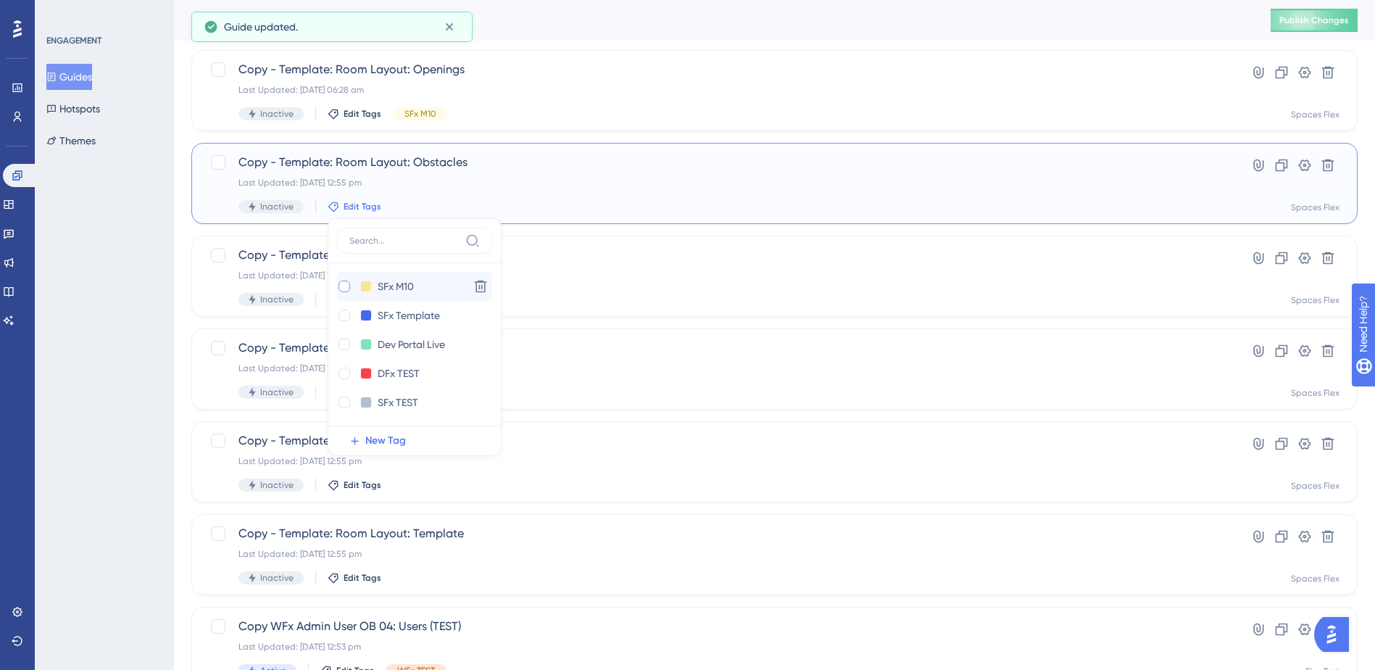
click at [344, 286] on div at bounding box center [344, 286] width 12 height 12
checkbox input "true"
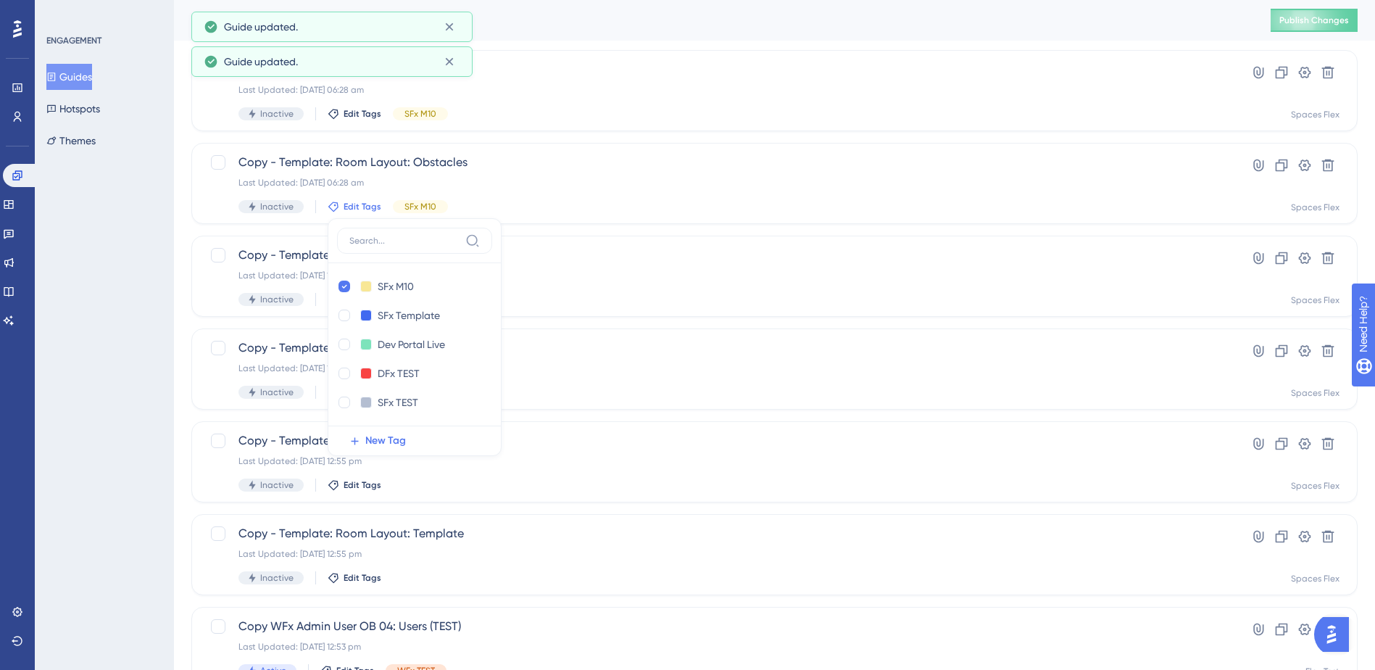
click at [74, 335] on div "ENGAGEMENT Guides Hotspots Themes" at bounding box center [104, 335] width 139 height 670
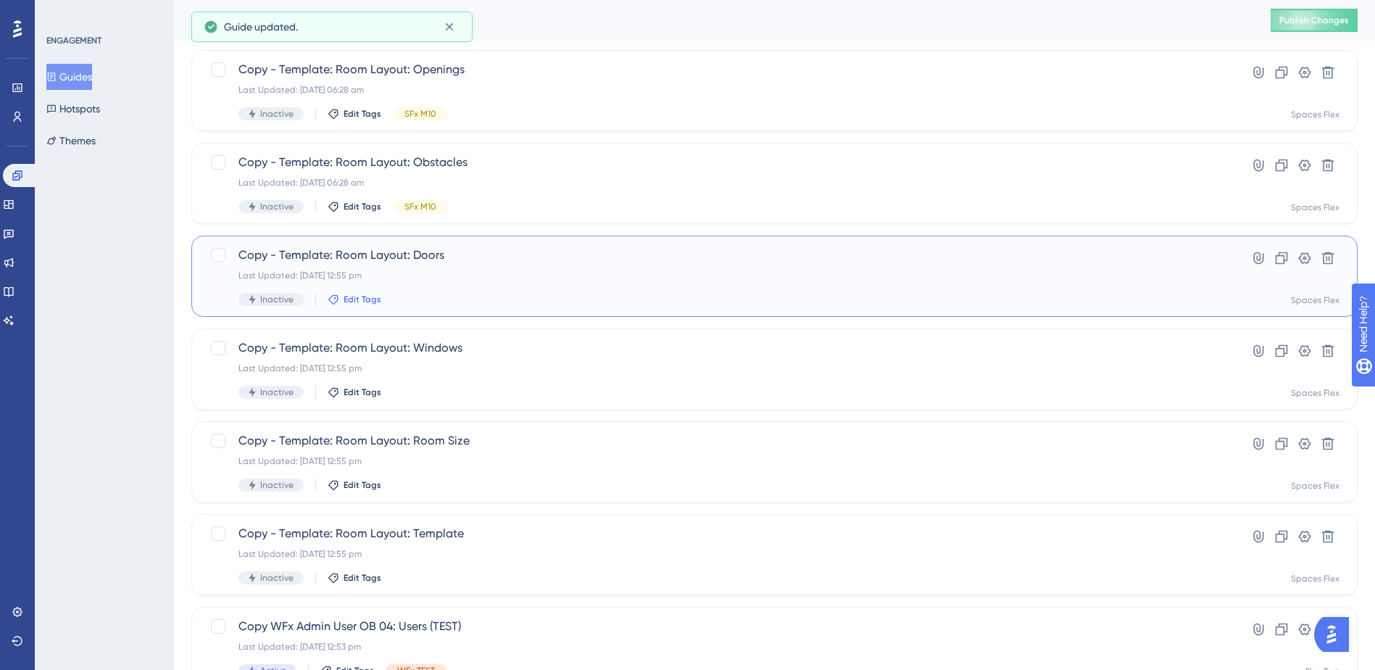
click at [344, 296] on span "Edit Tags" at bounding box center [362, 299] width 38 height 12
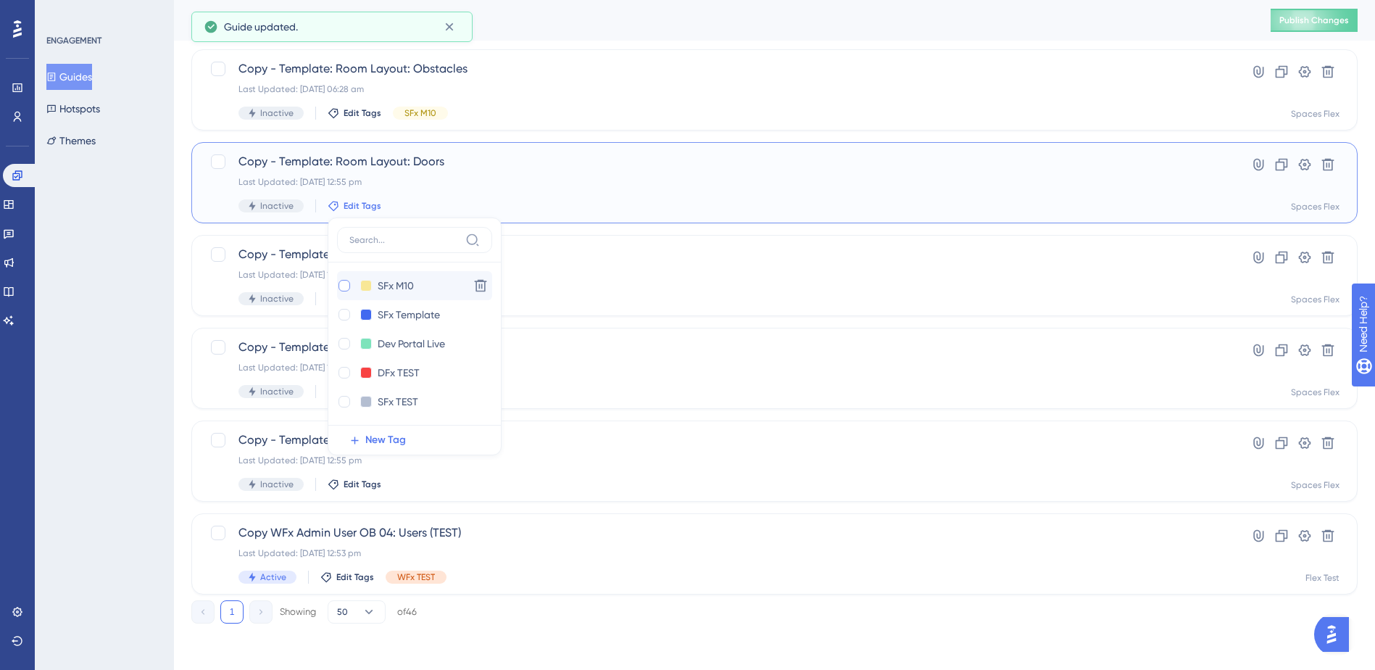
click at [349, 285] on div at bounding box center [344, 285] width 14 height 14
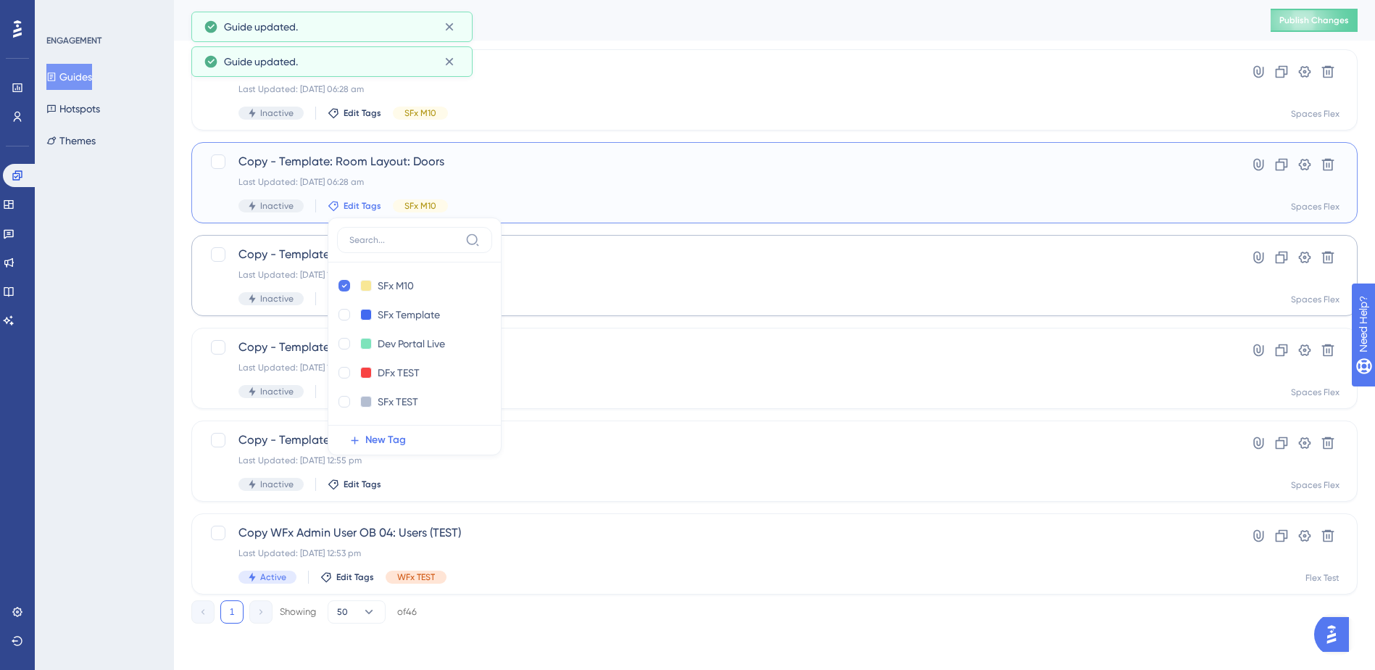
checkbox input "true"
drag, startPoint x: 120, startPoint y: 315, endPoint x: 128, endPoint y: 314, distance: 8.0
click at [123, 315] on div "ENGAGEMENT Guides Hotspots Themes" at bounding box center [104, 335] width 139 height 670
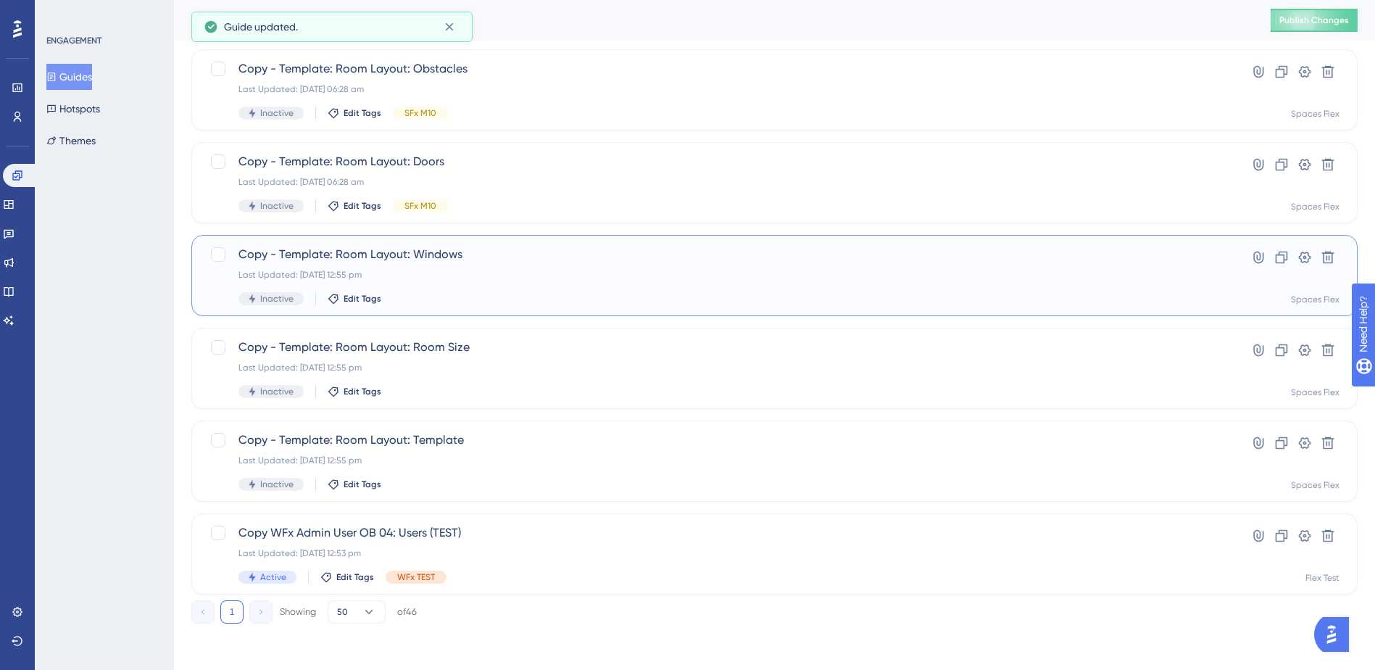
click at [378, 295] on div "Edit Tags" at bounding box center [355, 299] width 54 height 12
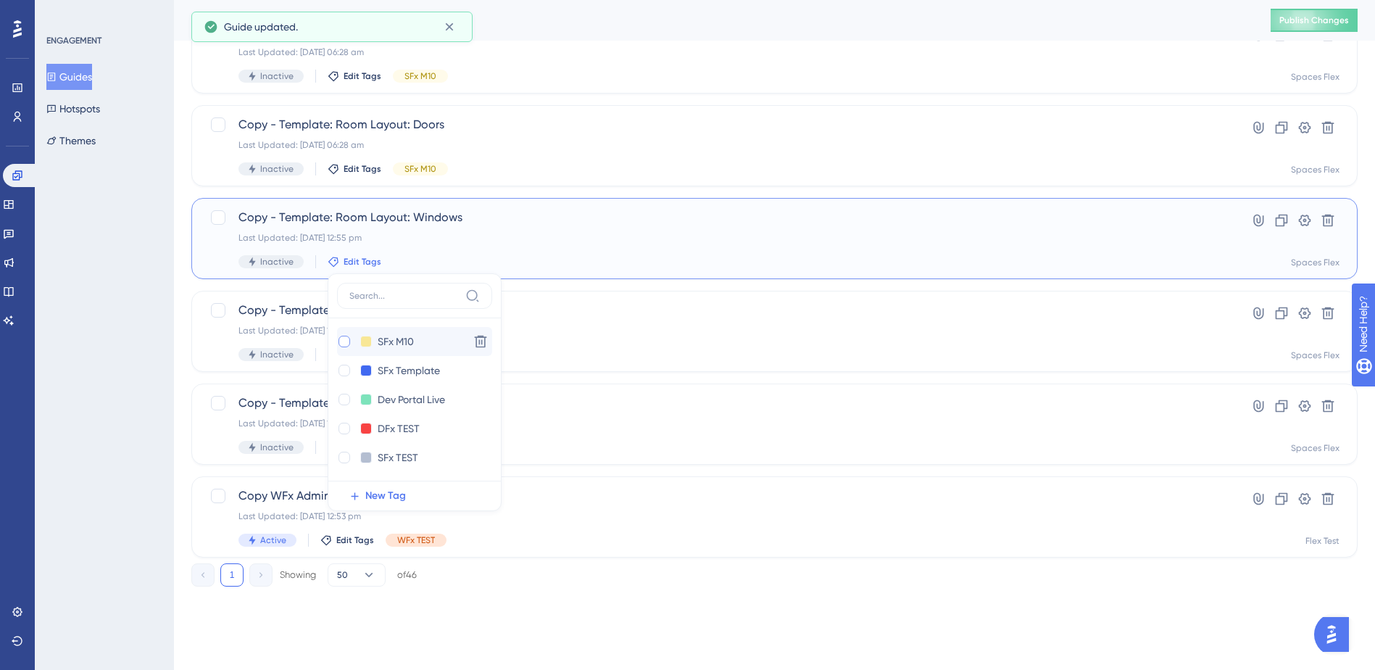
click at [340, 339] on div at bounding box center [344, 341] width 12 height 12
checkbox input "true"
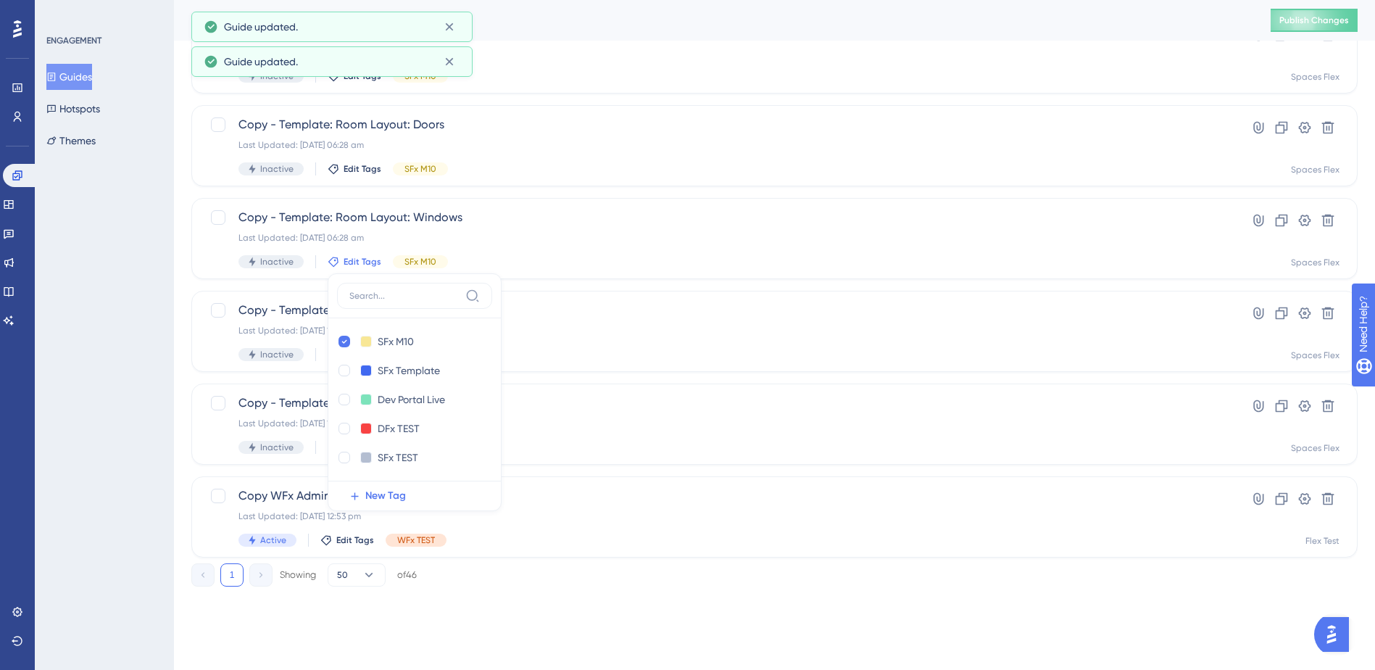
click at [71, 354] on div "ENGAGEMENT Guides Hotspots Themes" at bounding box center [104, 335] width 139 height 670
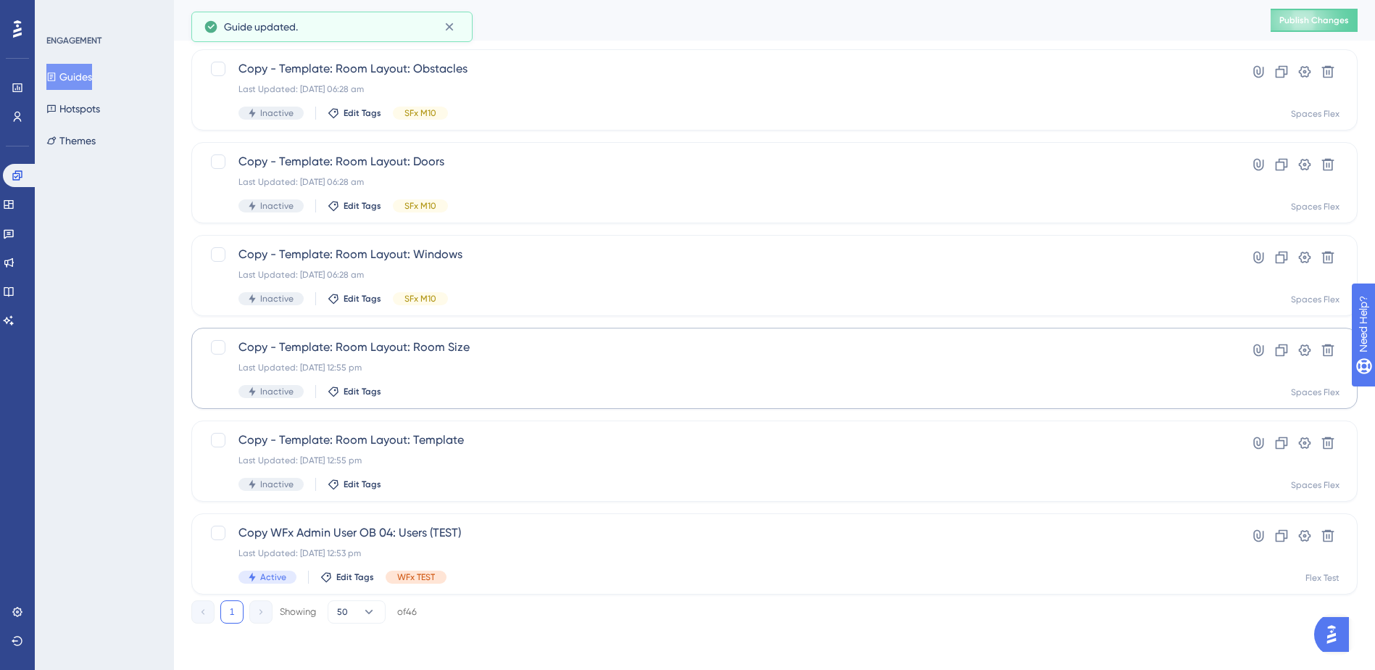
scroll to position [3794, 0]
click at [356, 387] on div "Inactive Edit Tags" at bounding box center [716, 391] width 956 height 13
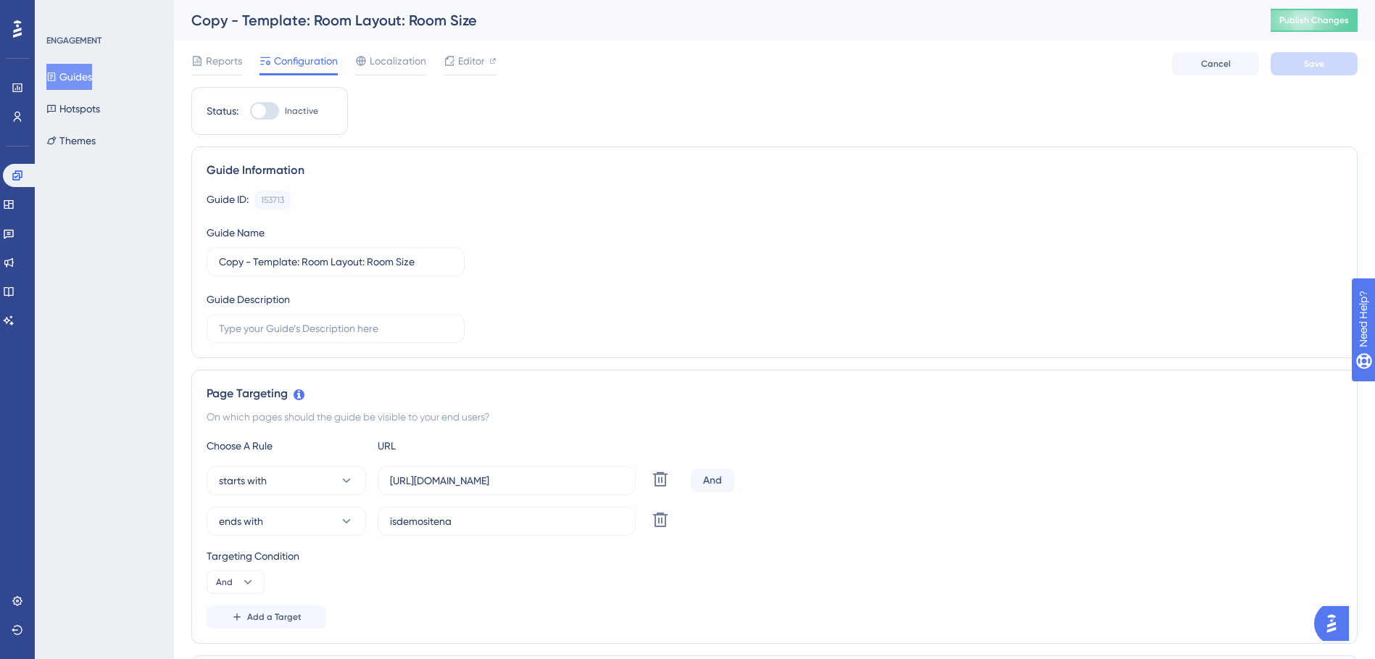
click at [92, 78] on button "Guides" at bounding box center [69, 77] width 46 height 26
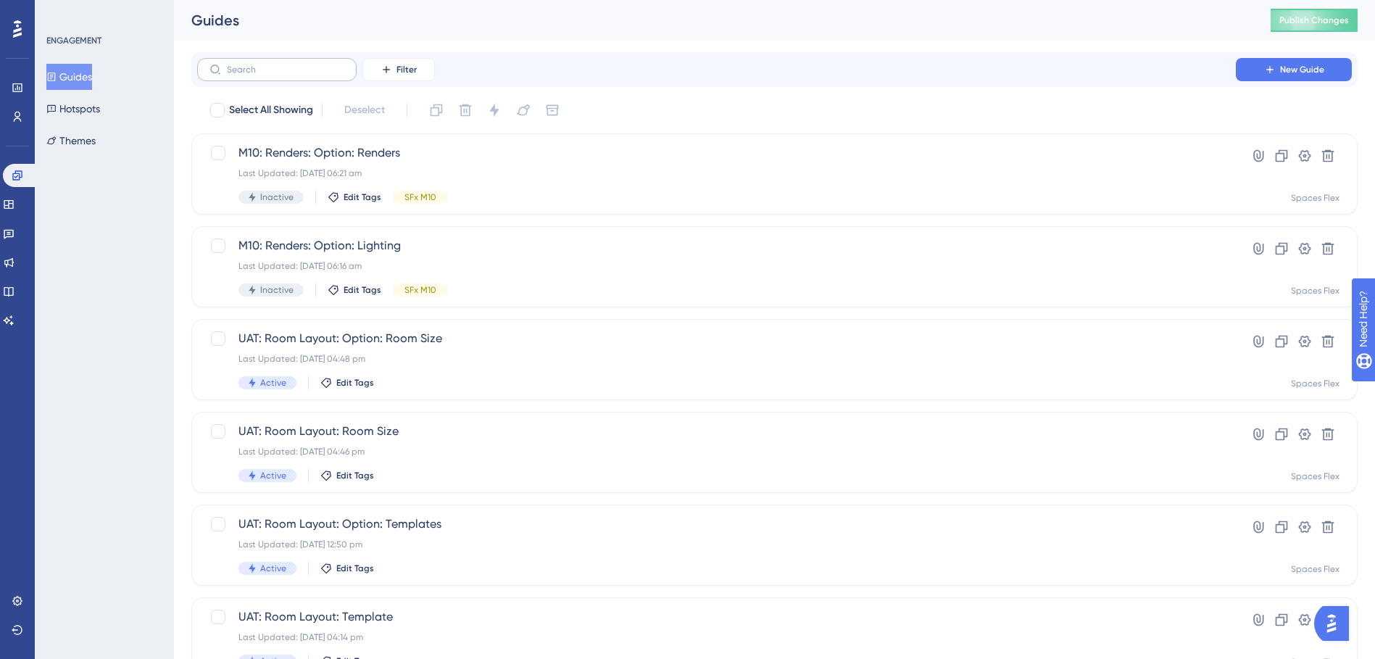
click at [284, 77] on label at bounding box center [276, 69] width 159 height 23
click at [284, 75] on input "text" at bounding box center [285, 69] width 117 height 10
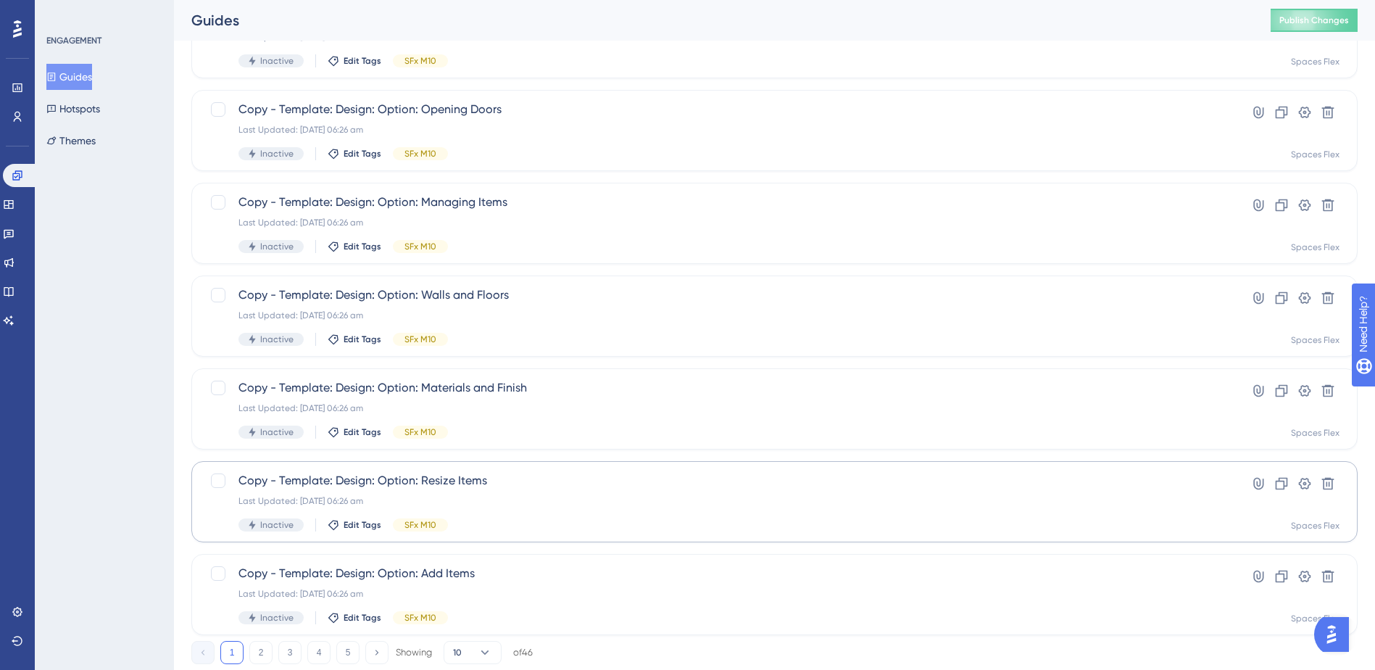
scroll to position [455, 0]
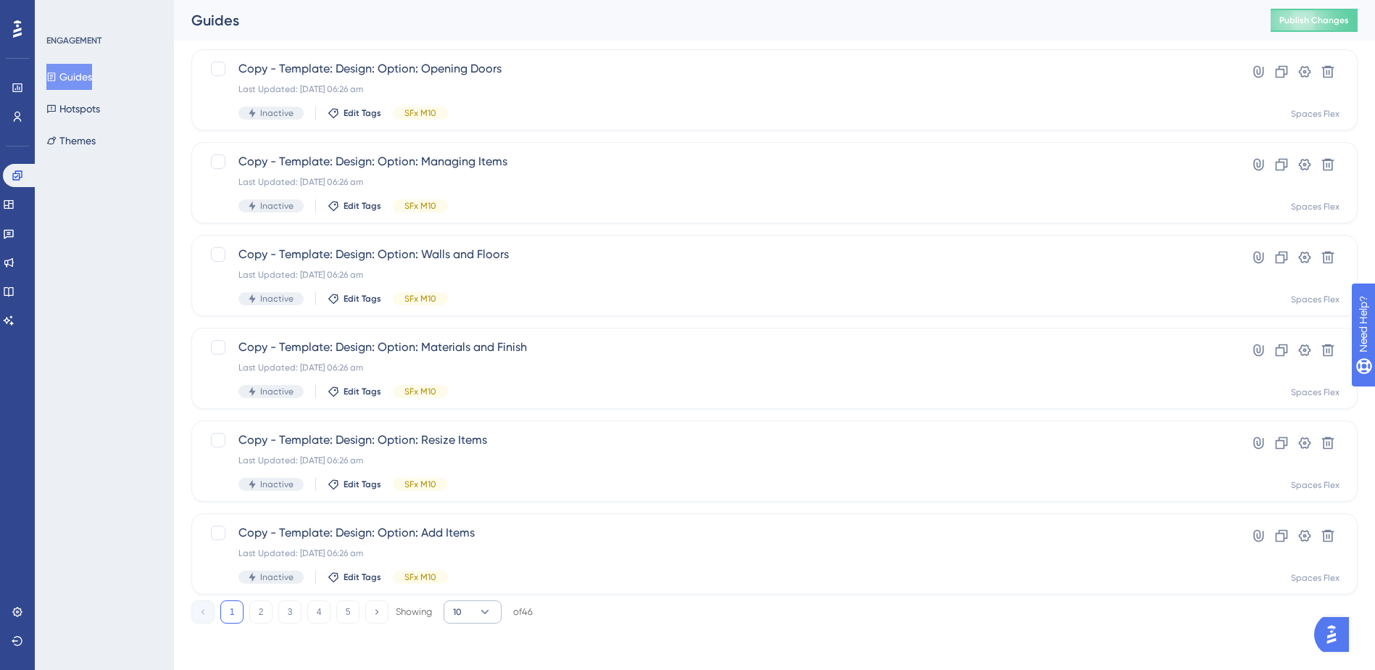
type input "copy"
click at [481, 607] on button "10" at bounding box center [472, 611] width 58 height 23
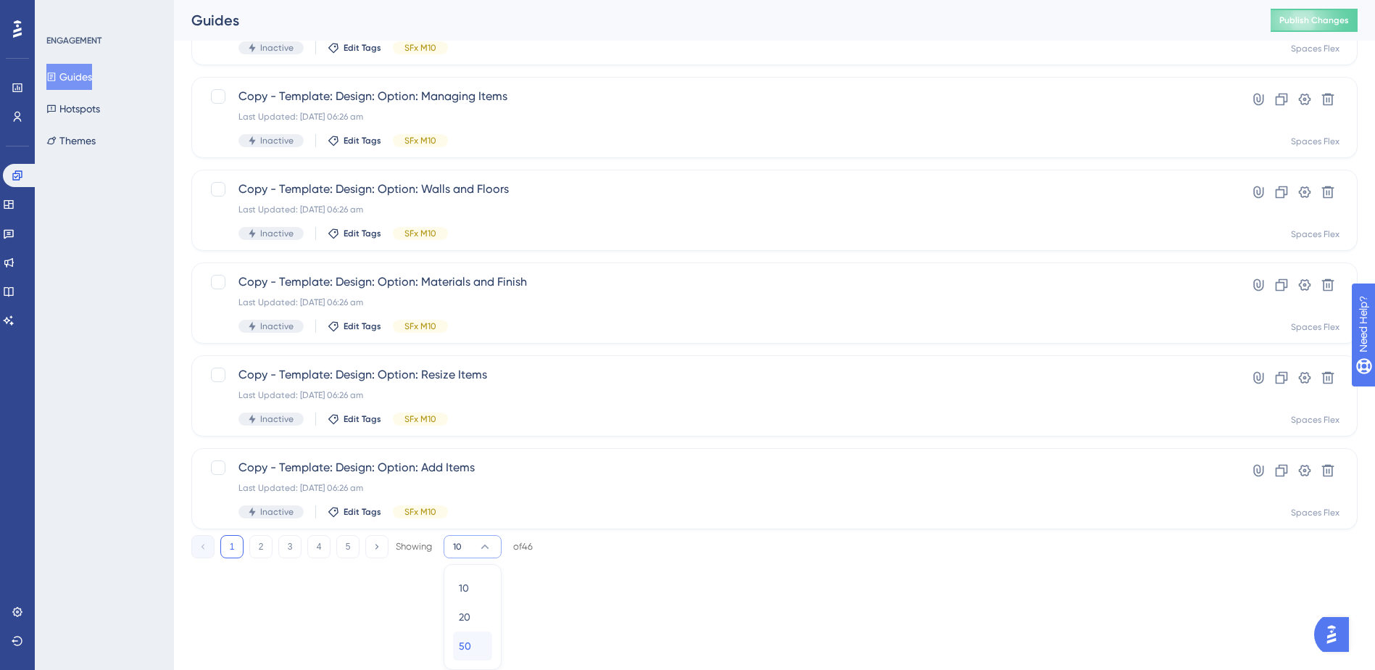
drag, startPoint x: 454, startPoint y: 643, endPoint x: 489, endPoint y: 496, distance: 150.4
click at [454, 641] on button "50 50" at bounding box center [472, 645] width 39 height 29
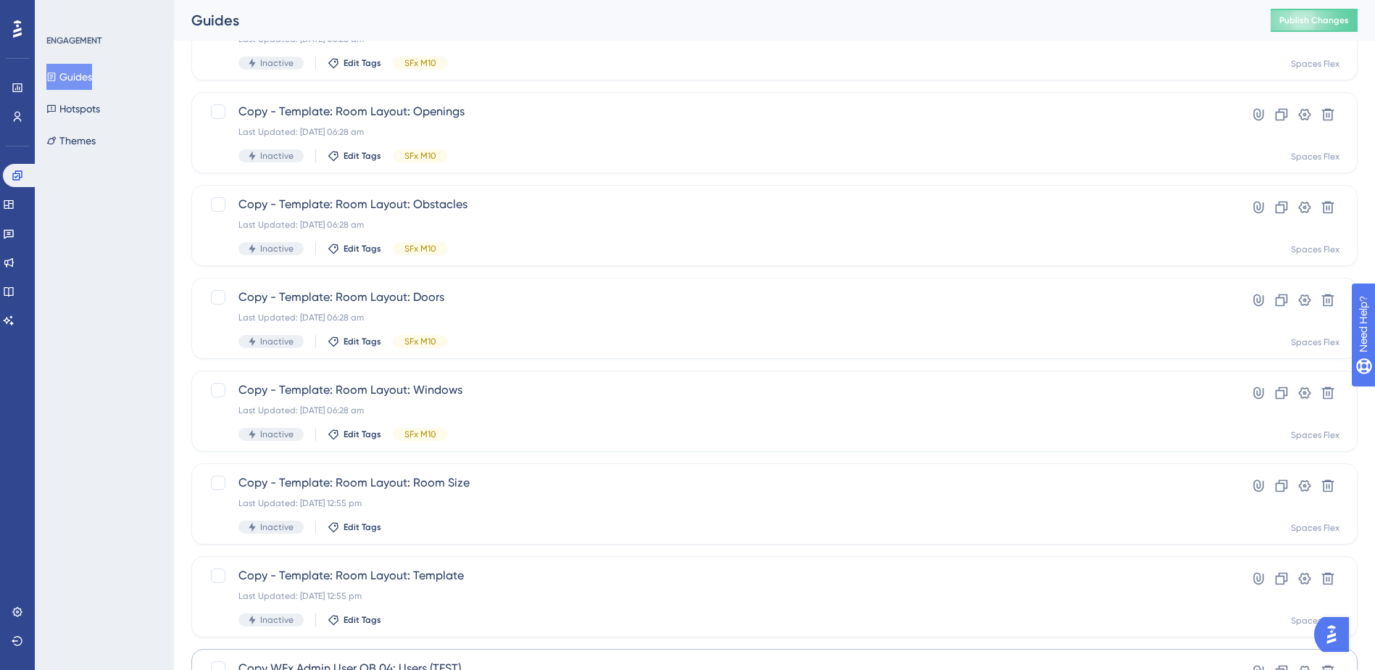
scroll to position [3794, 0]
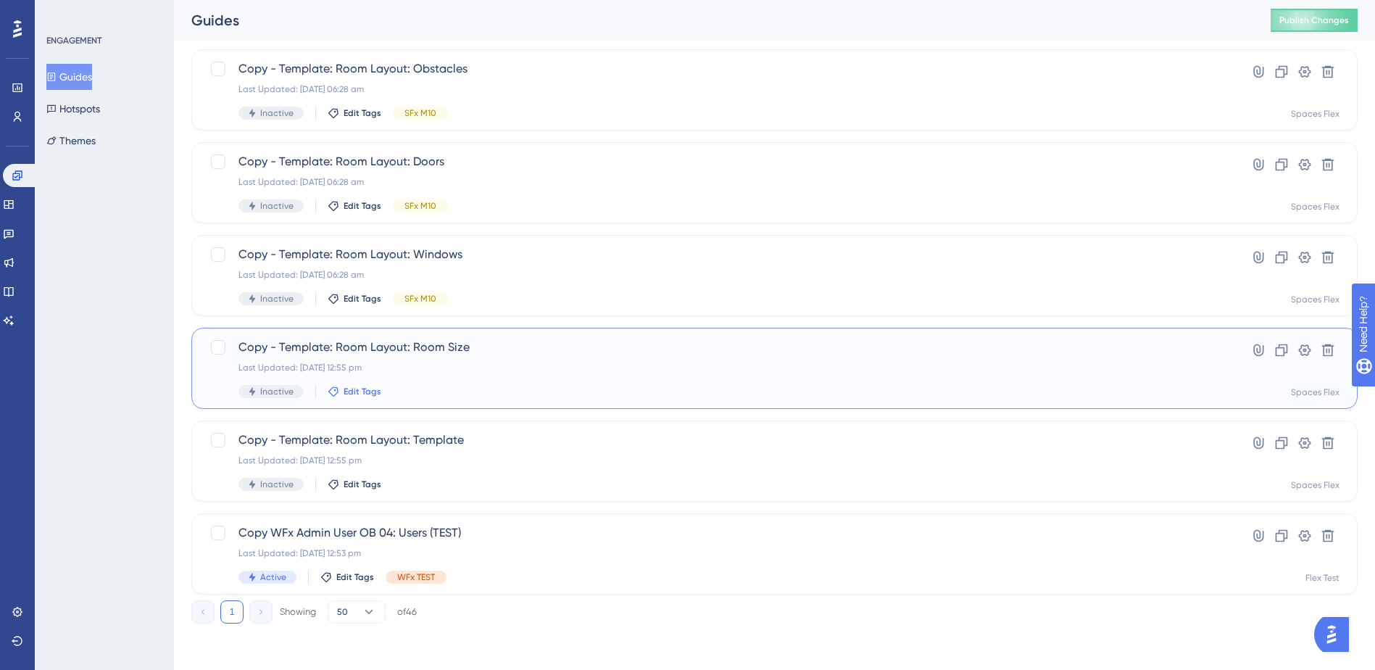
click at [367, 389] on span "Edit Tags" at bounding box center [362, 391] width 38 height 12
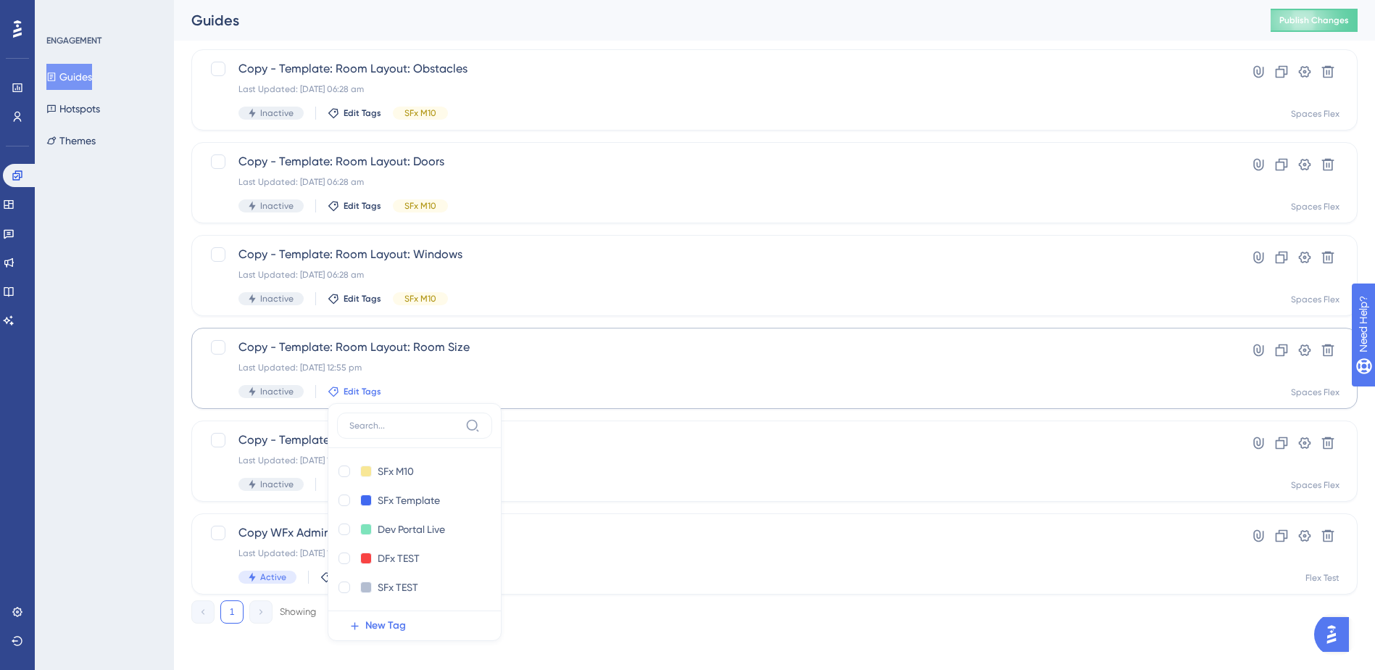
scroll to position [3924, 0]
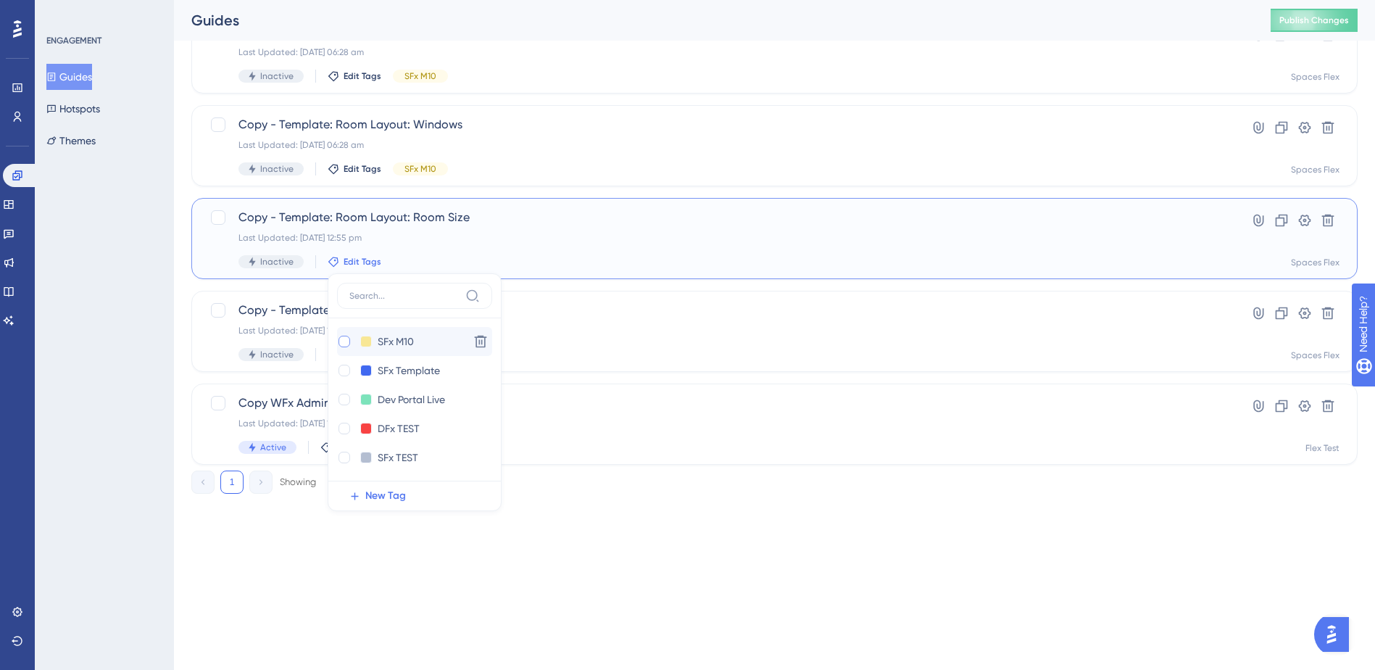
click at [347, 342] on div at bounding box center [344, 341] width 12 height 12
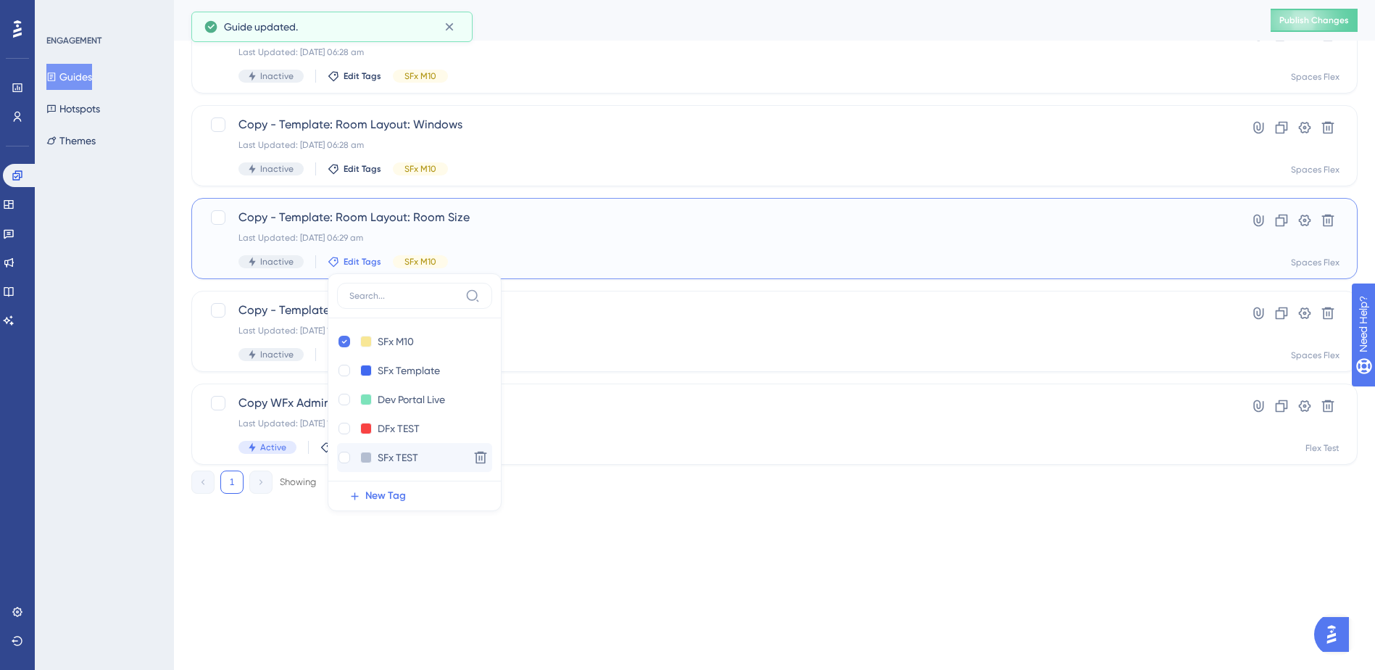
checkbox input "true"
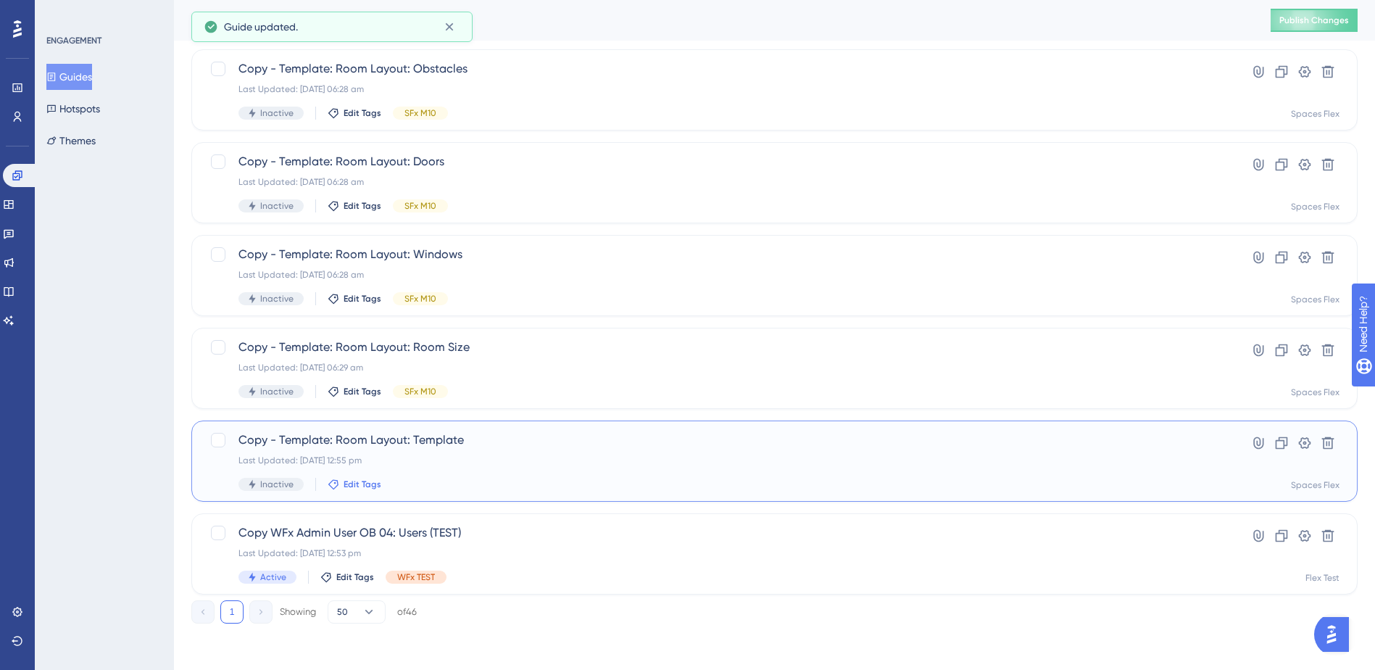
click at [364, 485] on span "Edit Tags" at bounding box center [362, 484] width 38 height 12
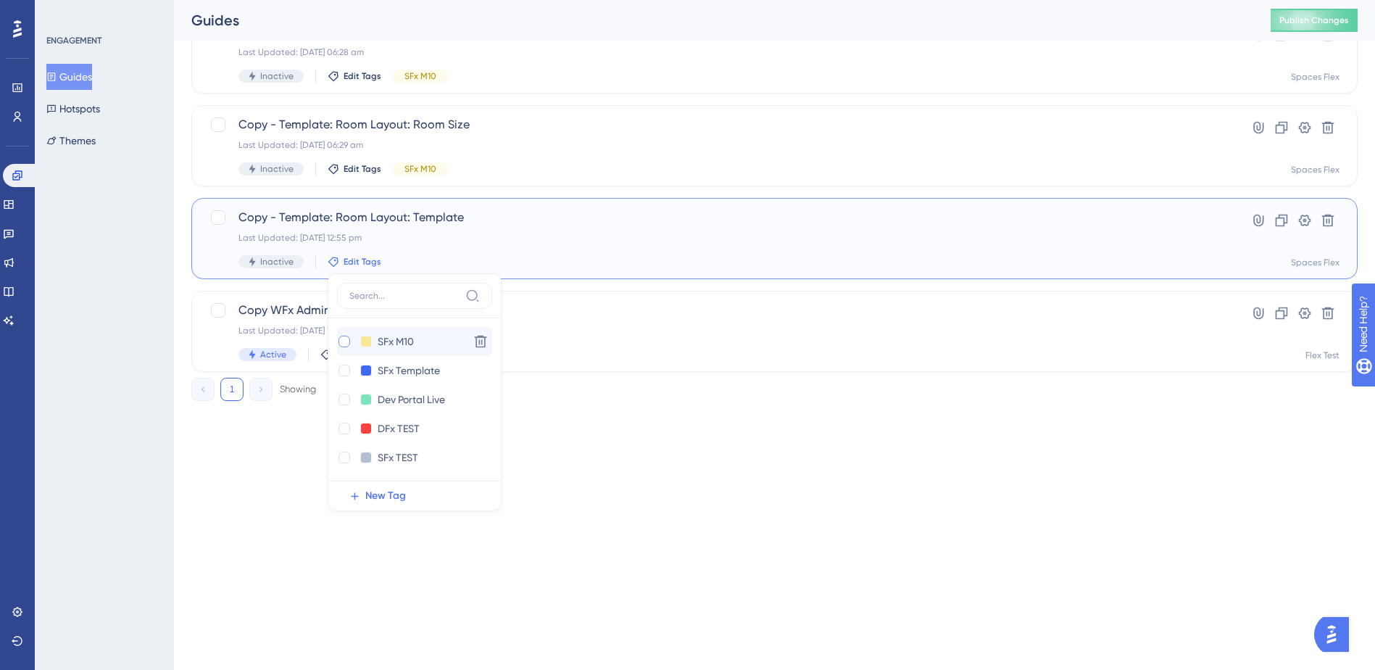
click at [342, 342] on div at bounding box center [344, 341] width 12 height 12
checkbox input "true"
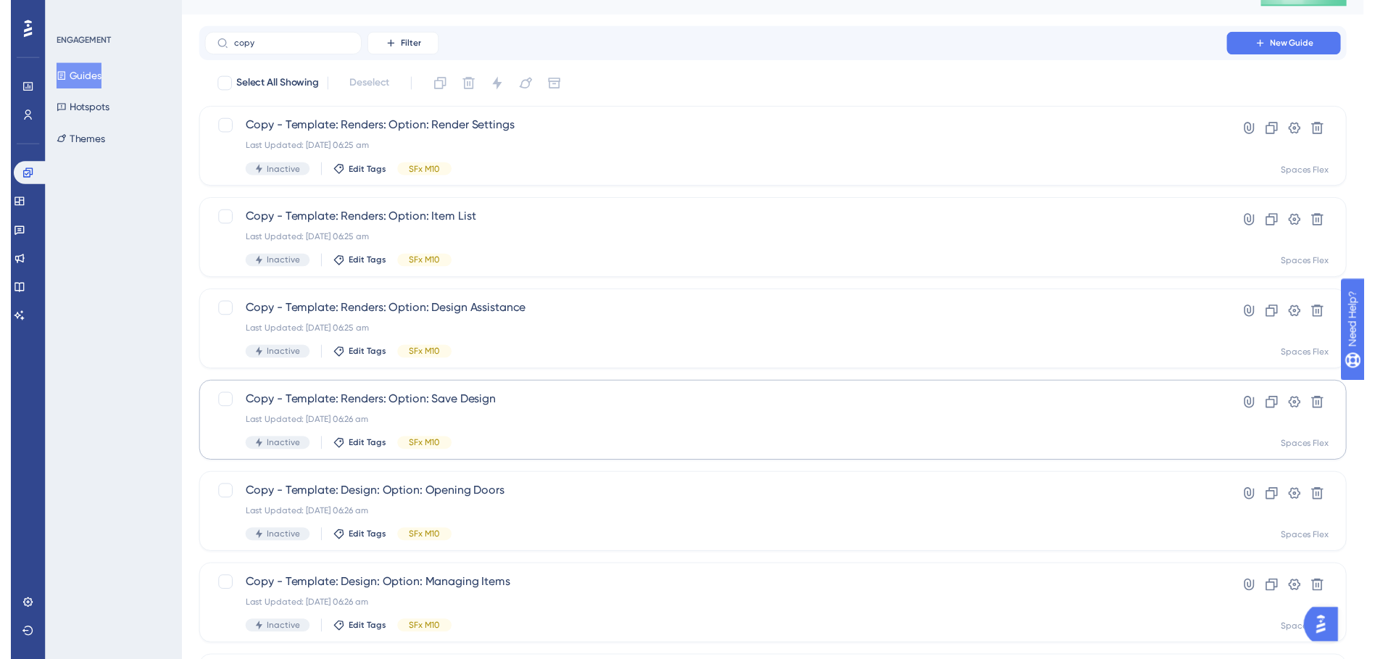
scroll to position [0, 0]
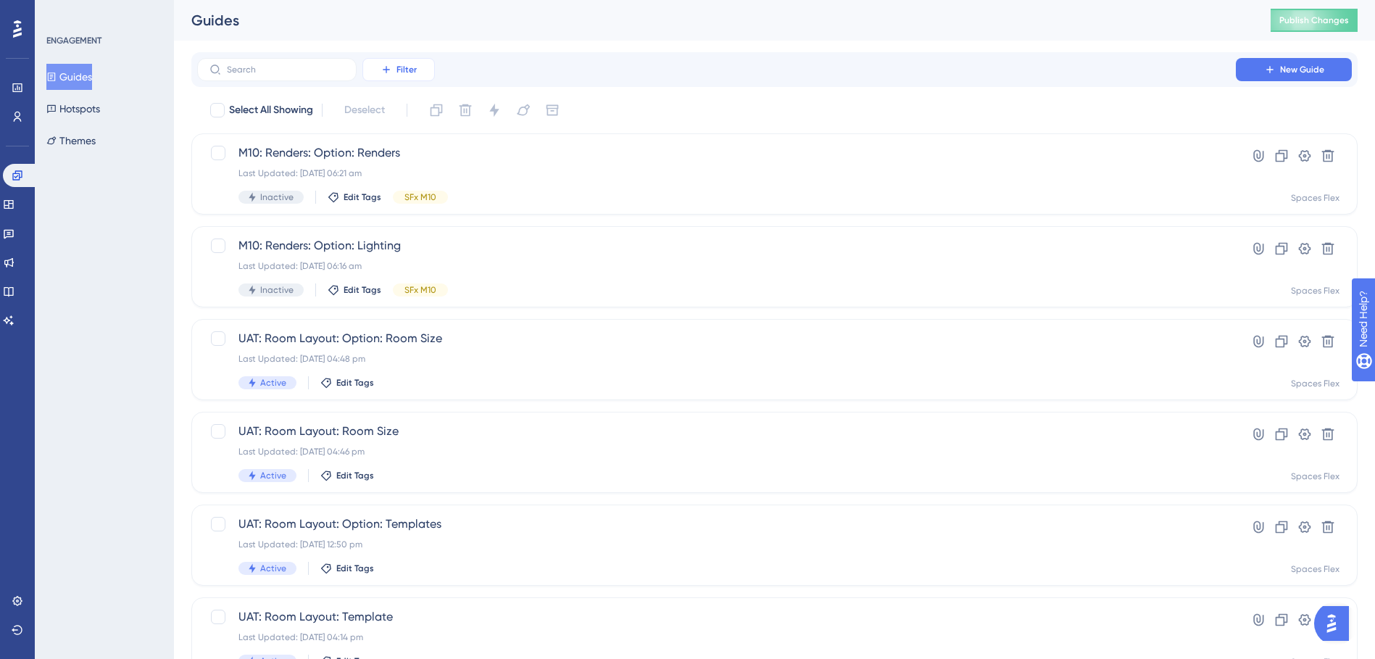
click at [428, 70] on button "Filter" at bounding box center [398, 69] width 72 height 23
click at [425, 99] on div "Tags Tags" at bounding box center [412, 110] width 59 height 29
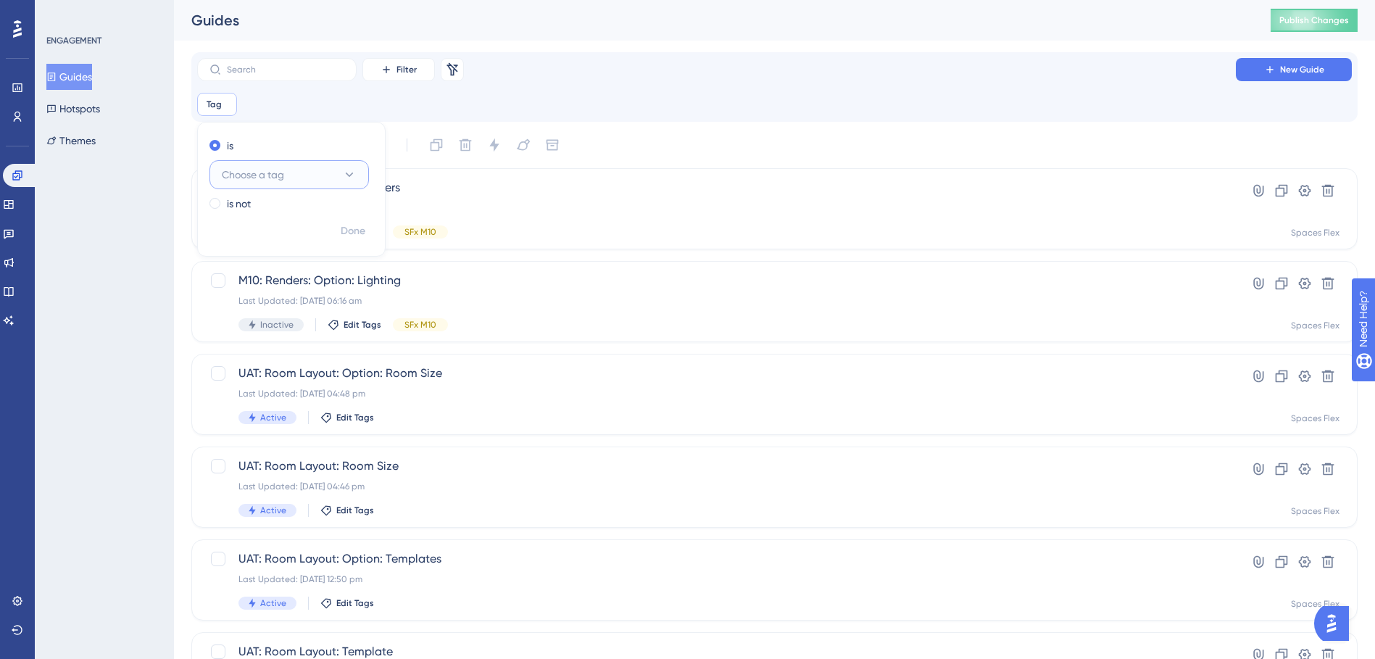
click at [330, 171] on button "Choose a tag" at bounding box center [288, 174] width 159 height 29
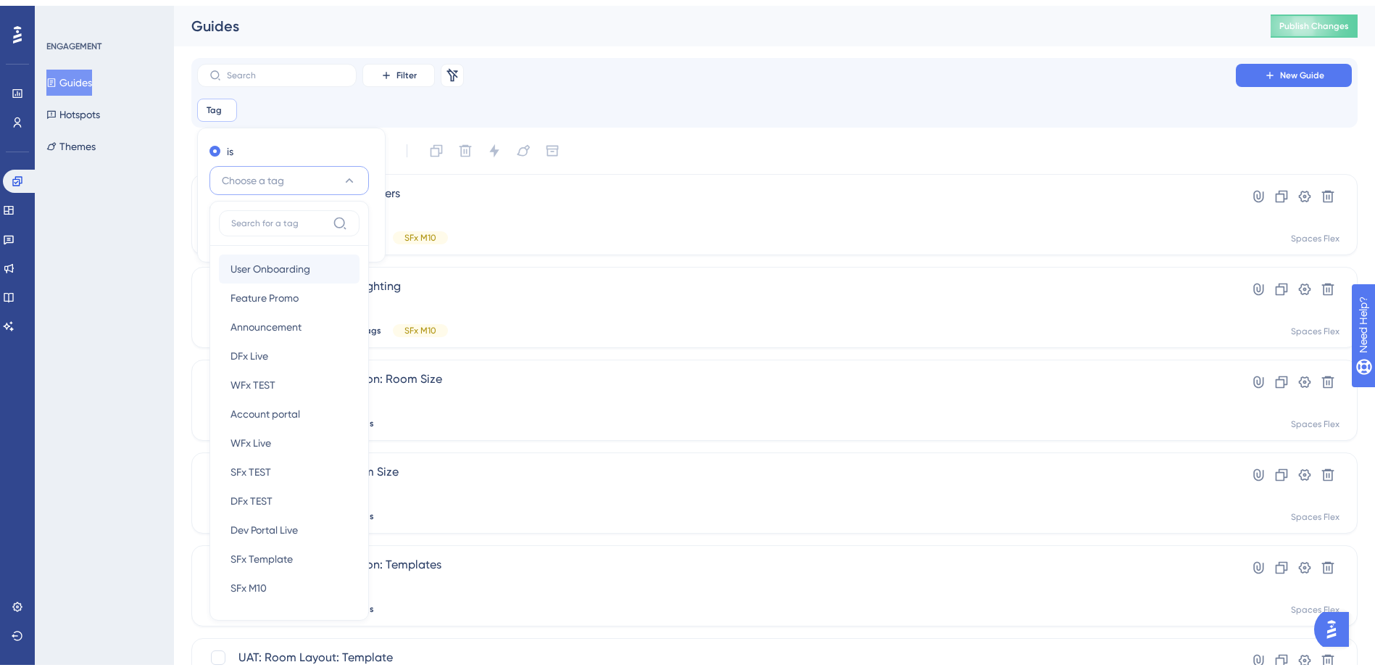
scroll to position [72, 0]
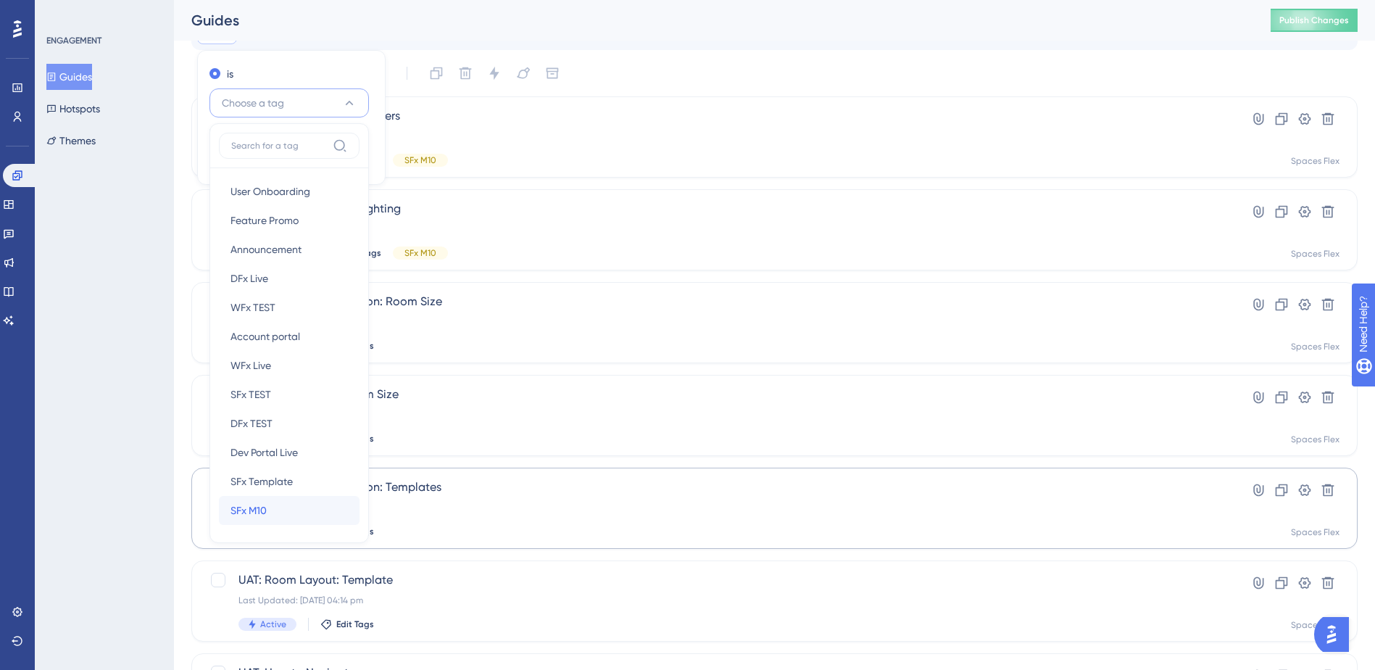
drag, startPoint x: 280, startPoint y: 500, endPoint x: 286, endPoint y: 491, distance: 11.5
click at [280, 499] on div "SFx M10 SFx M10" at bounding box center [288, 510] width 117 height 29
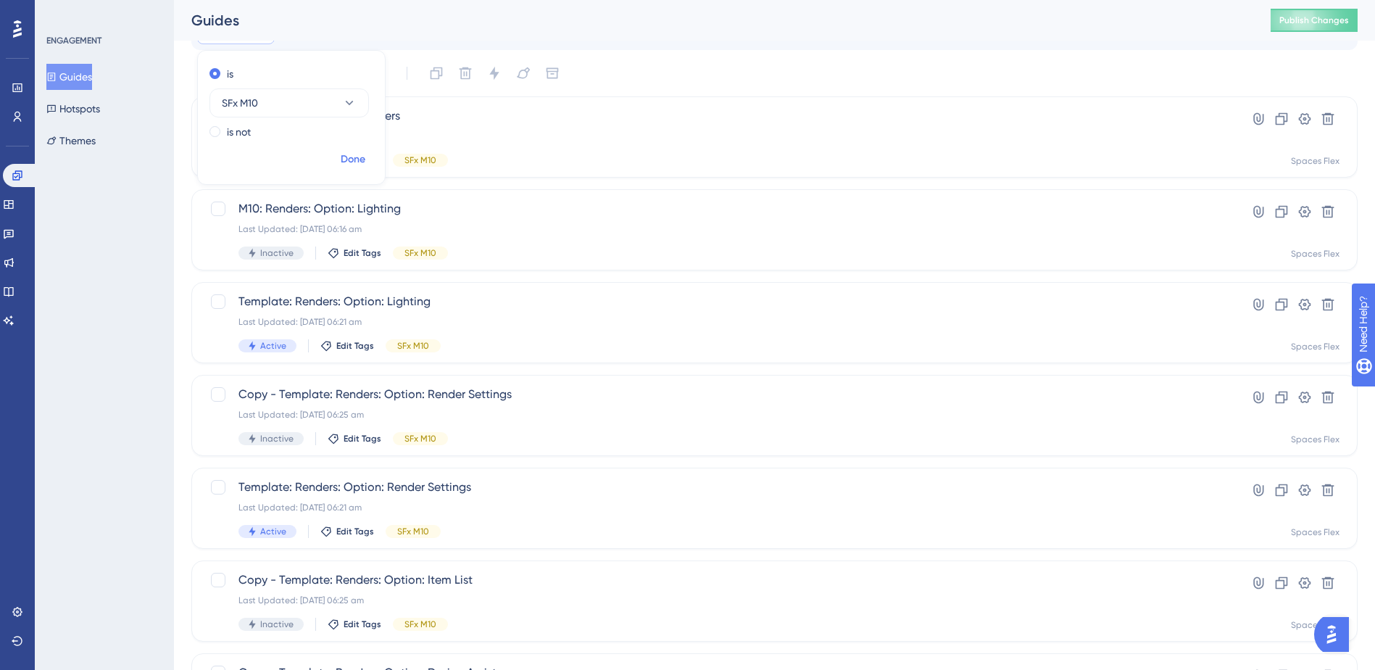
click at [352, 163] on span "Done" at bounding box center [353, 159] width 25 height 17
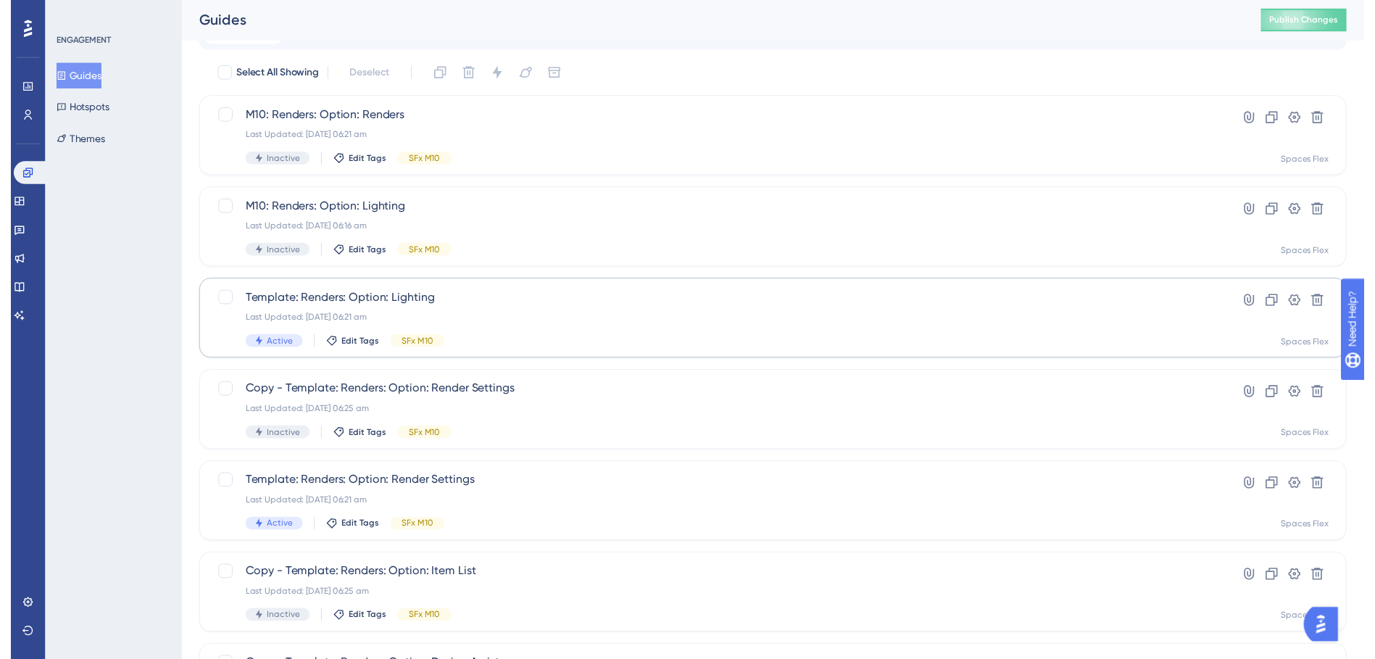
scroll to position [0, 0]
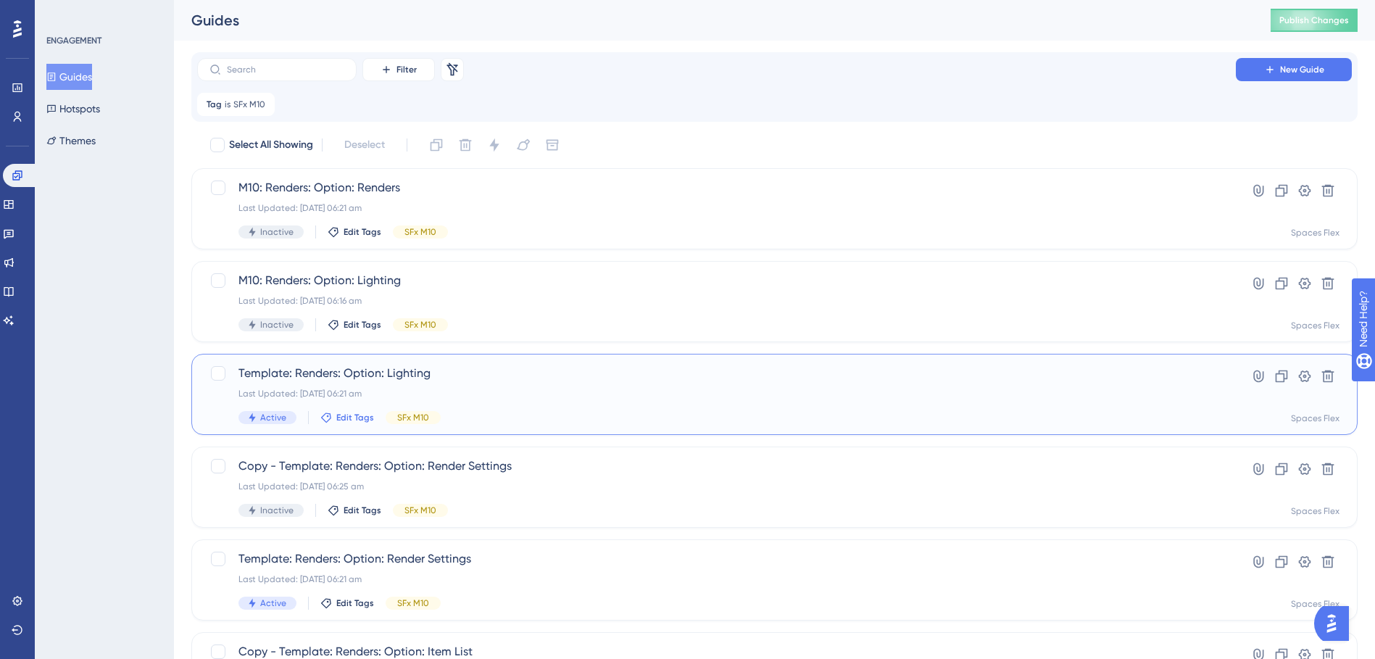
click at [341, 418] on span "Edit Tags" at bounding box center [355, 418] width 38 height 12
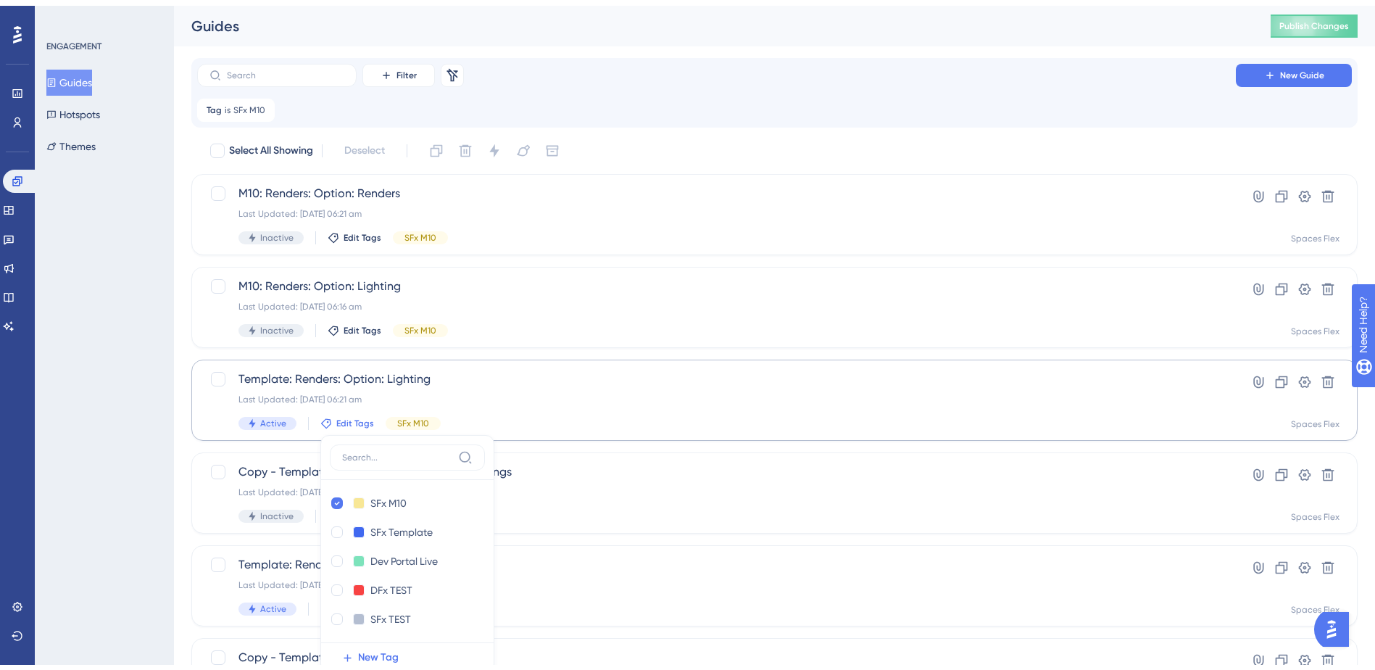
scroll to position [219, 0]
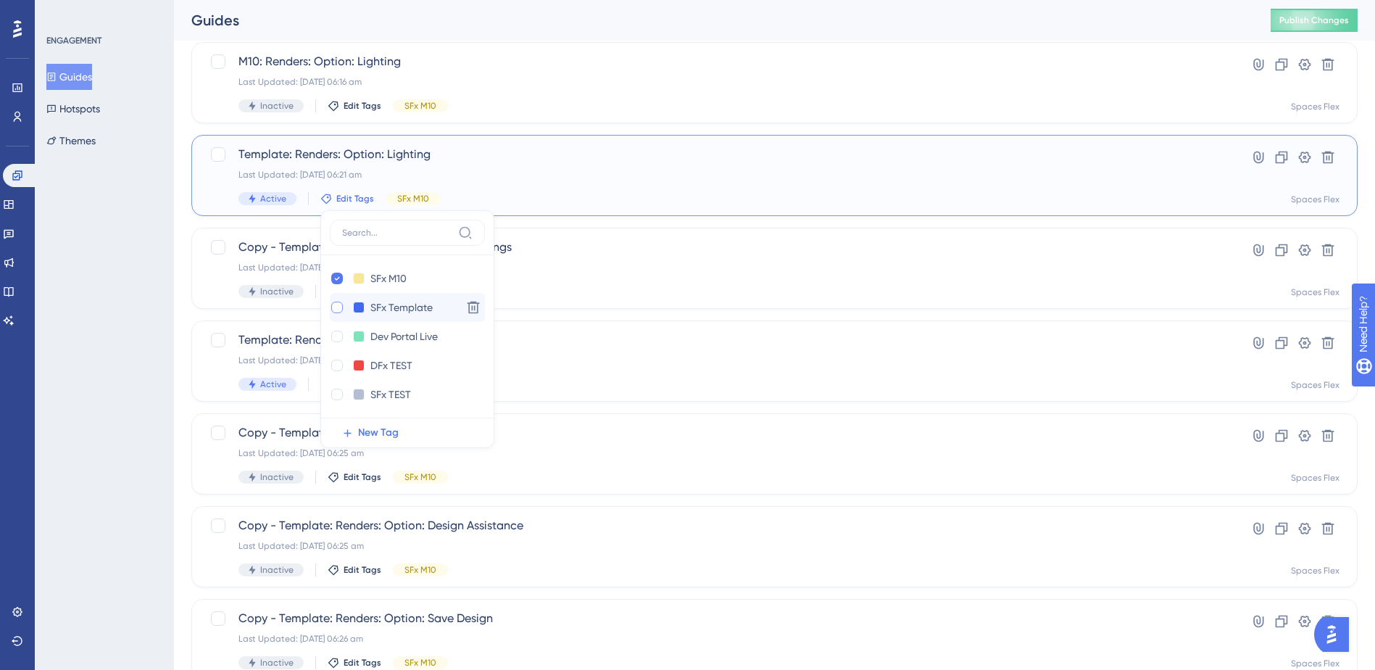
click at [338, 309] on div at bounding box center [337, 307] width 12 height 12
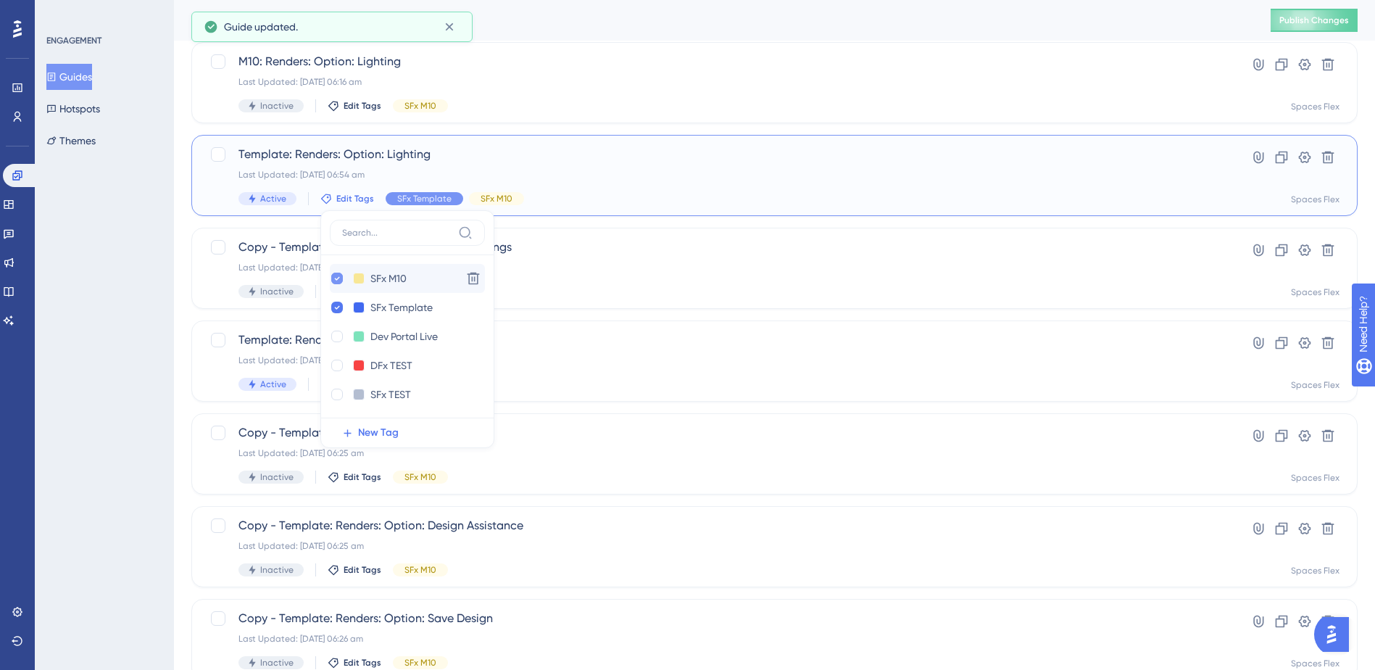
checkbox input "true"
click at [334, 280] on icon at bounding box center [337, 278] width 6 height 10
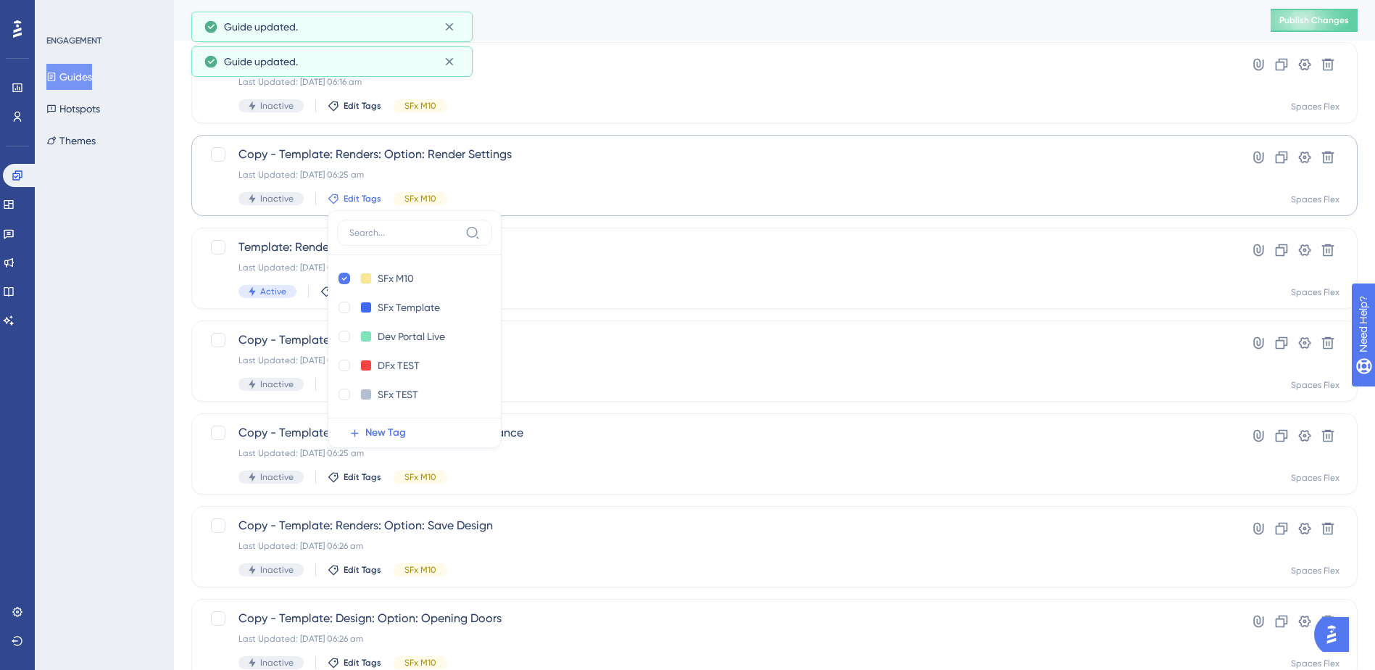
click at [93, 305] on div "ENGAGEMENT Guides Hotspots Themes" at bounding box center [104, 335] width 139 height 670
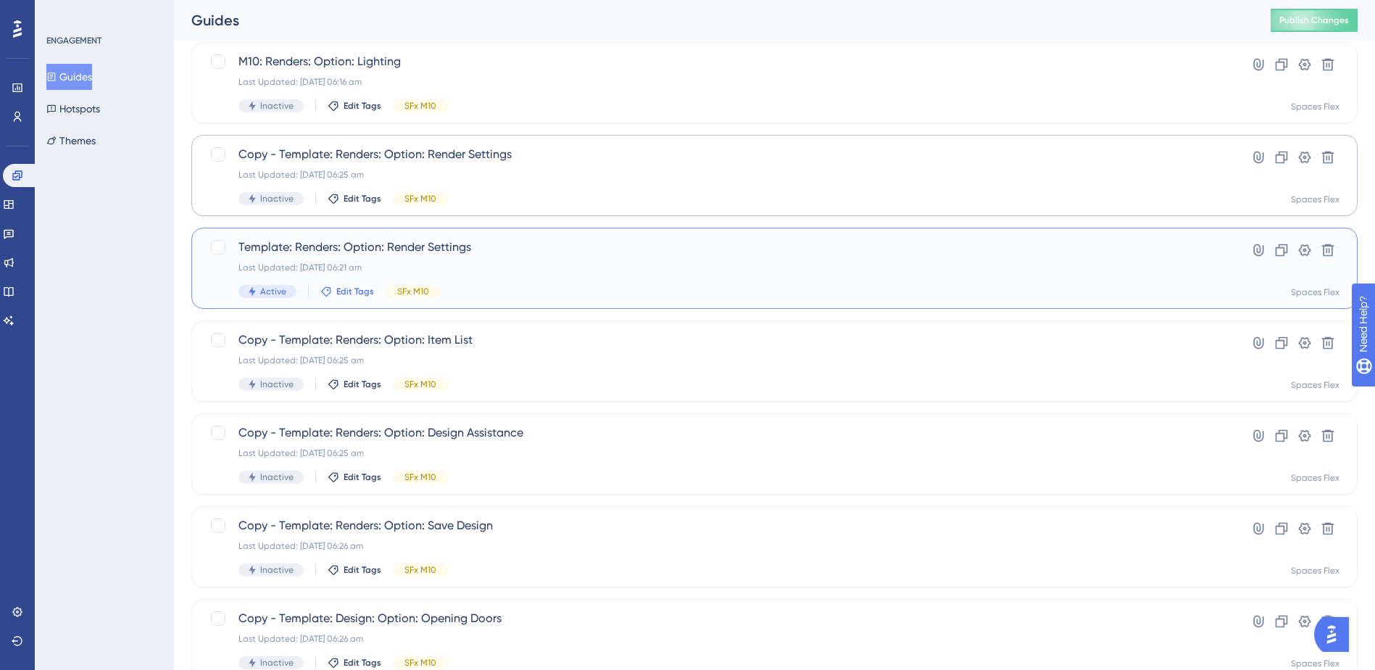
click at [343, 289] on span "Edit Tags" at bounding box center [355, 291] width 38 height 12
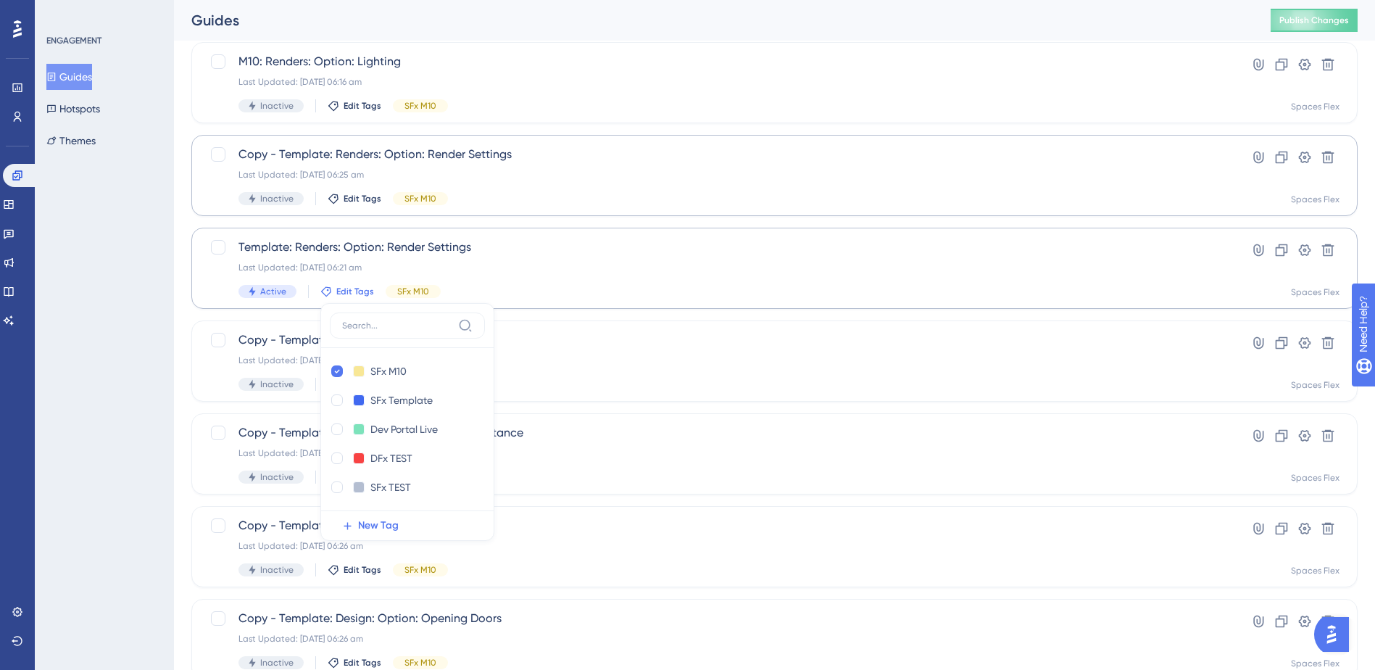
scroll to position [306, 0]
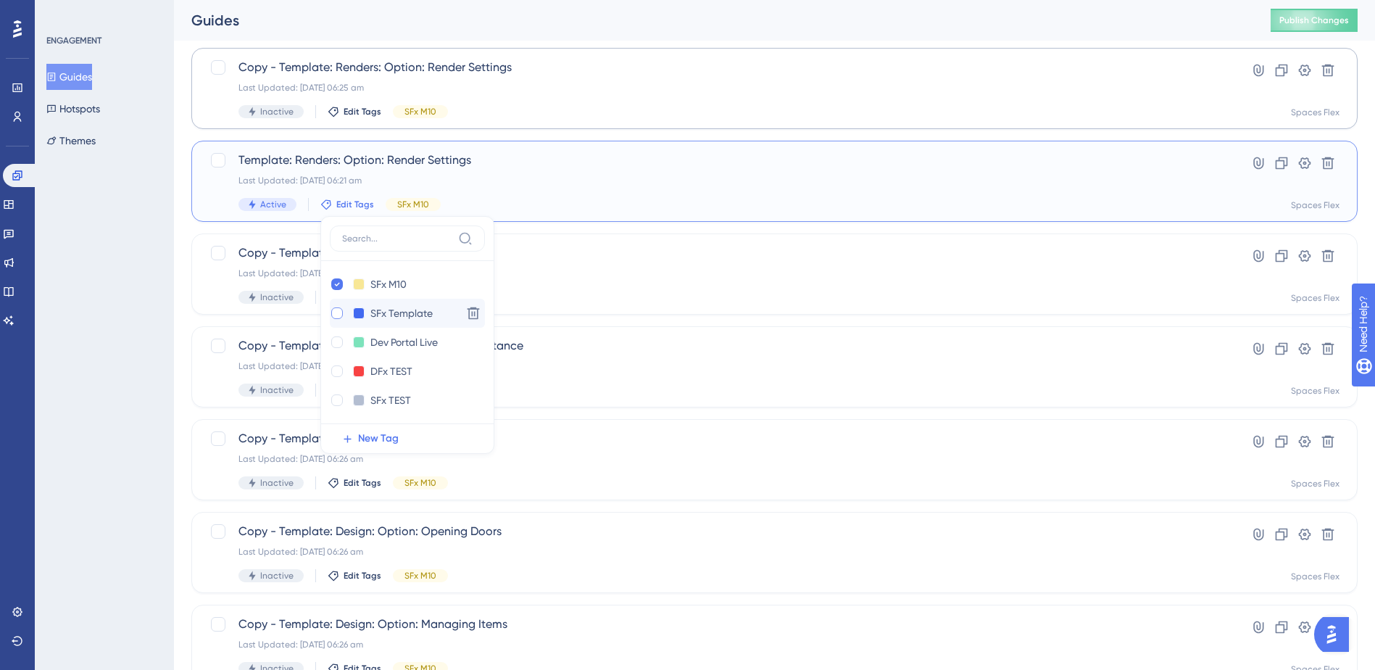
click at [337, 311] on div at bounding box center [337, 313] width 12 height 12
checkbox input "true"
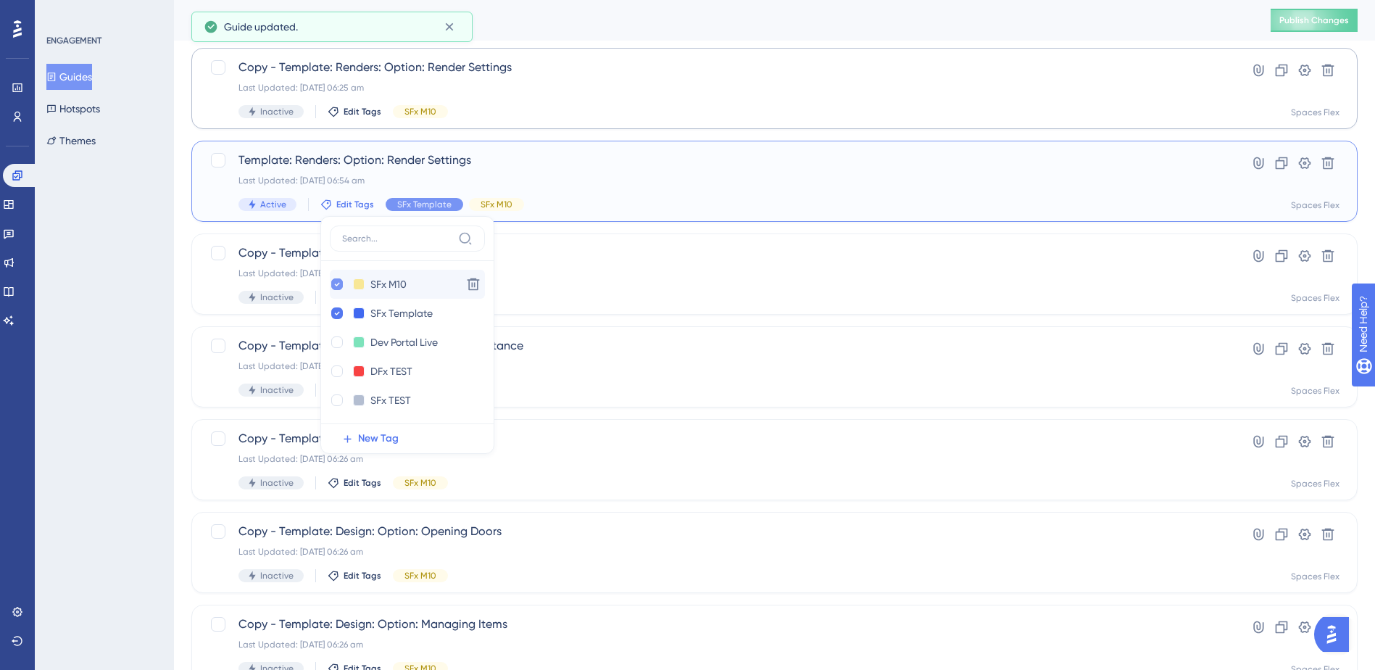
click at [334, 281] on icon at bounding box center [337, 284] width 6 height 10
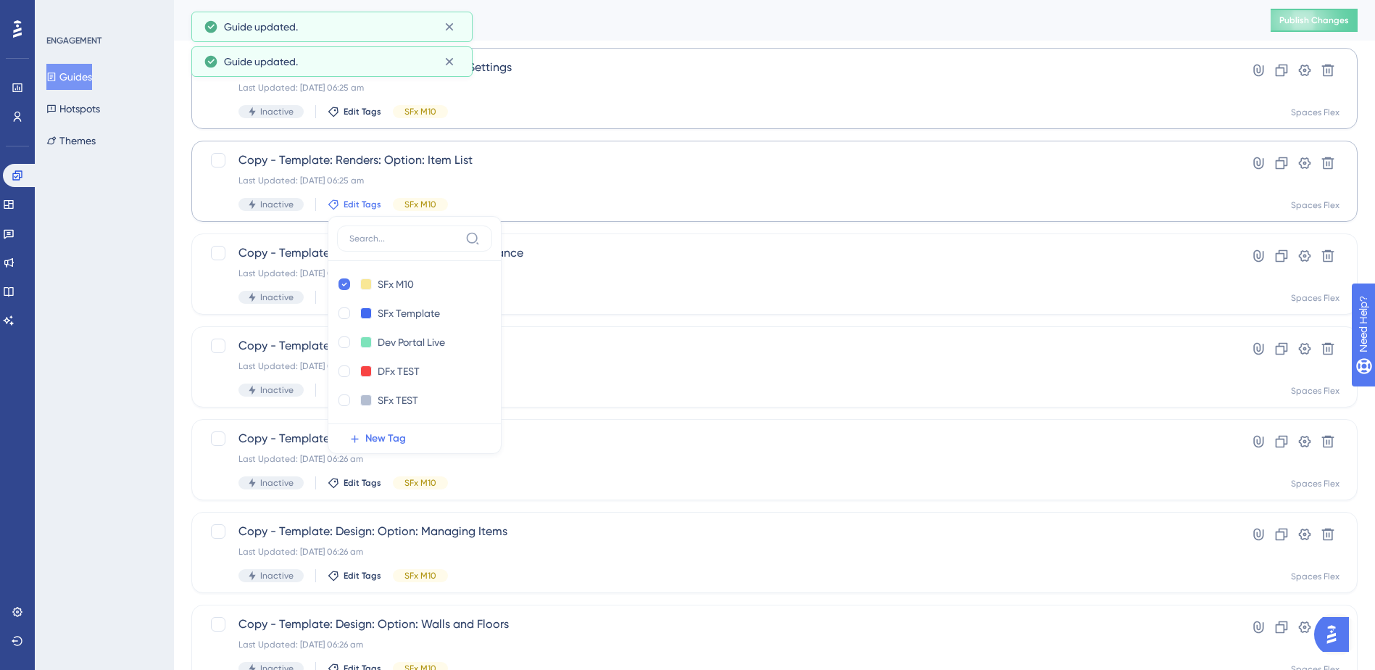
click at [74, 341] on div "ENGAGEMENT Guides Hotspots Themes" at bounding box center [104, 335] width 139 height 670
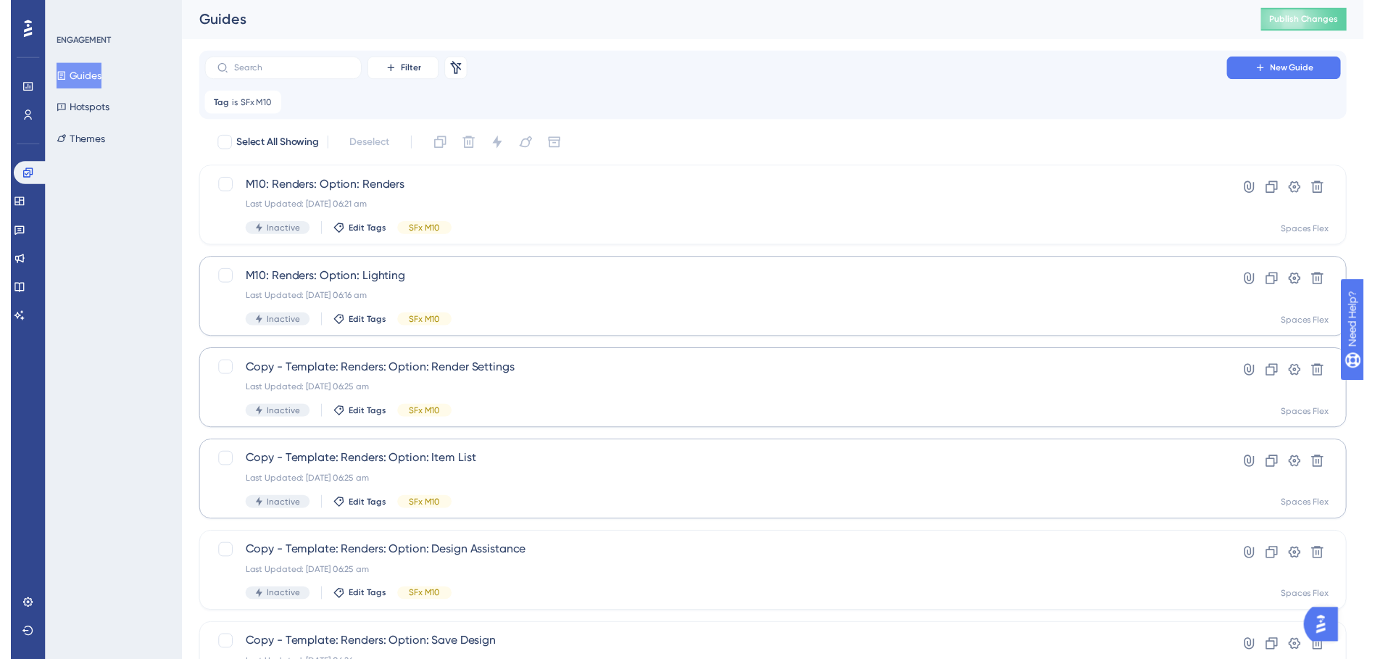
scroll to position [0, 0]
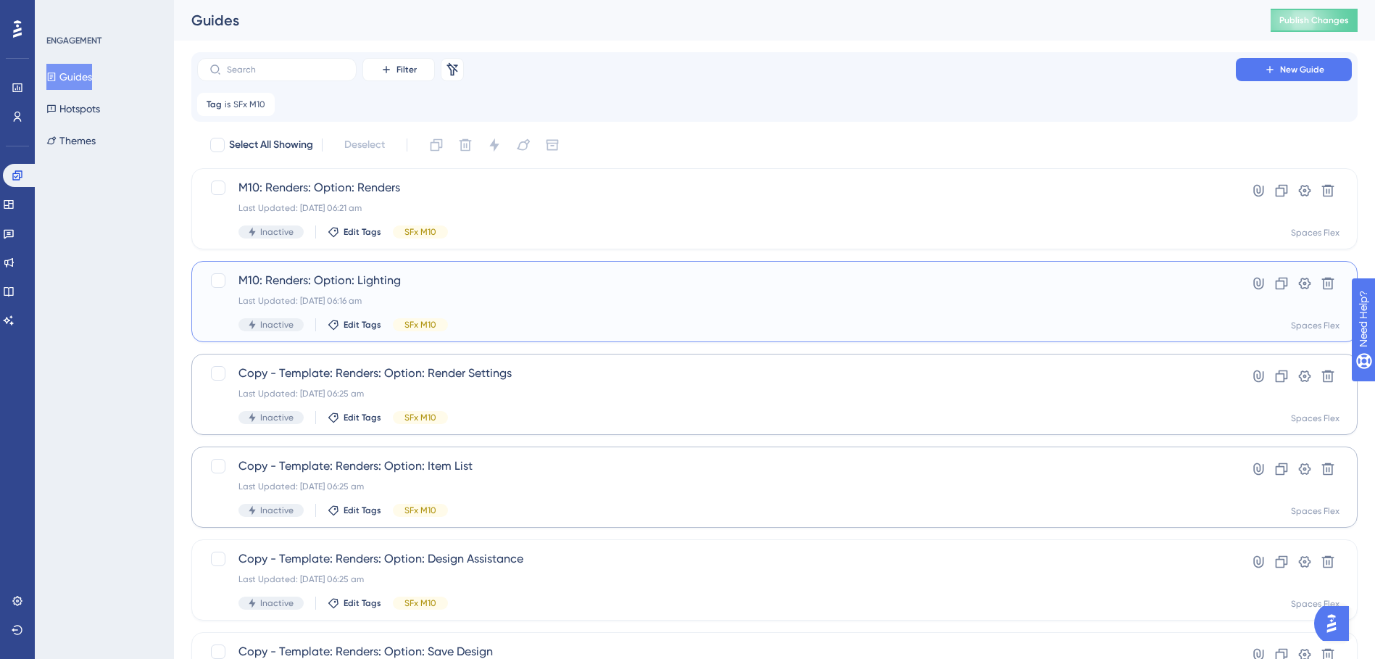
click at [485, 304] on div "Last Updated: [DATE] 06:16 am" at bounding box center [716, 301] width 956 height 12
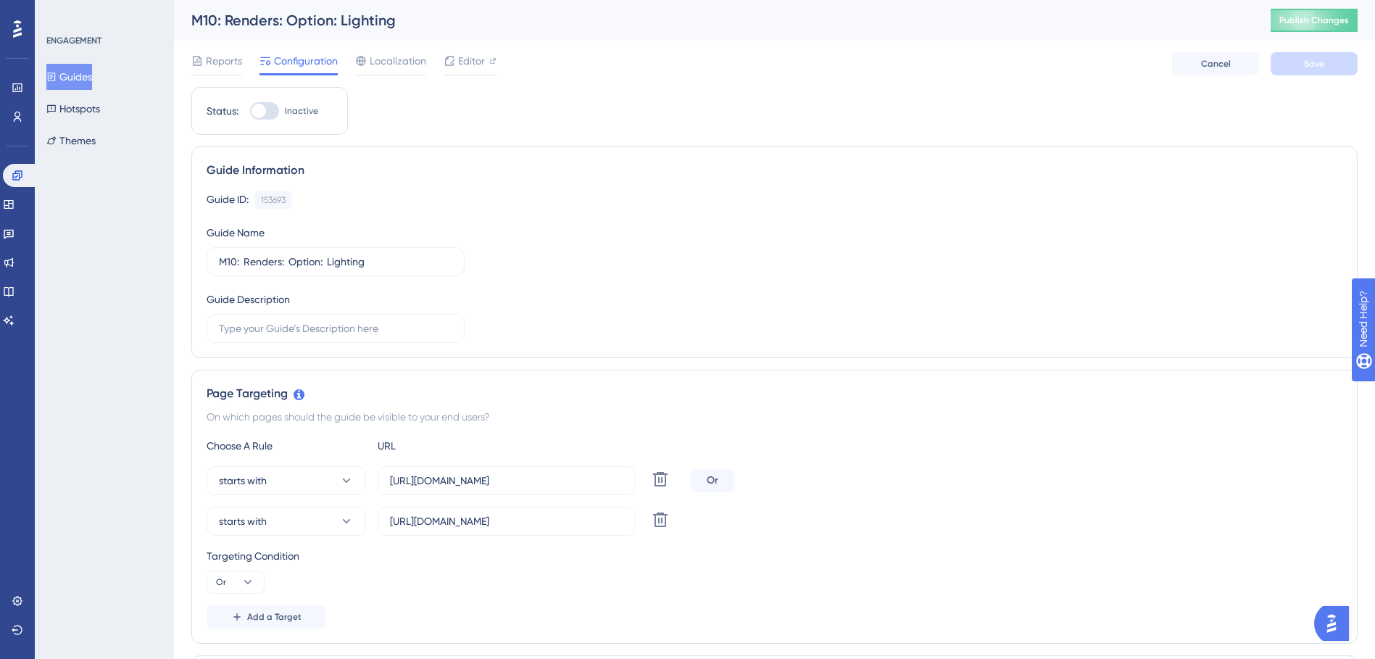
click at [92, 79] on button "Guides" at bounding box center [69, 77] width 46 height 26
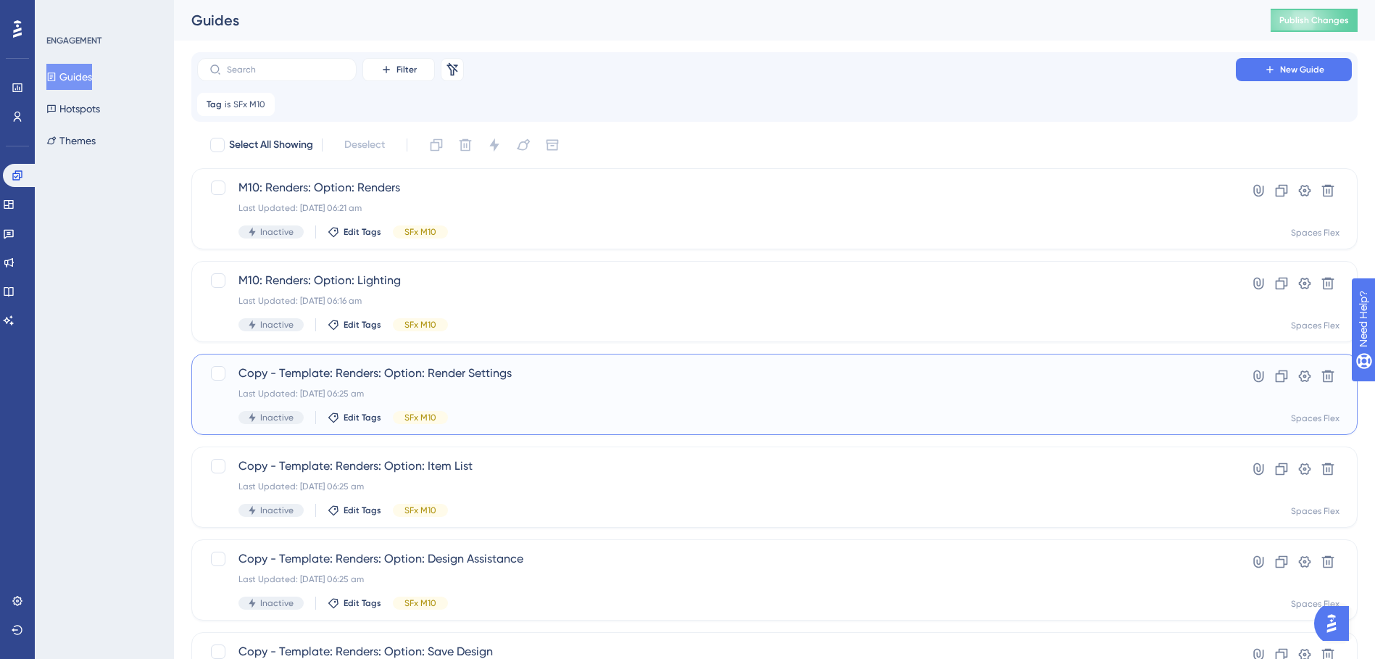
click at [470, 369] on span "Copy - Template: Renders: Option: Render Settings" at bounding box center [716, 372] width 956 height 17
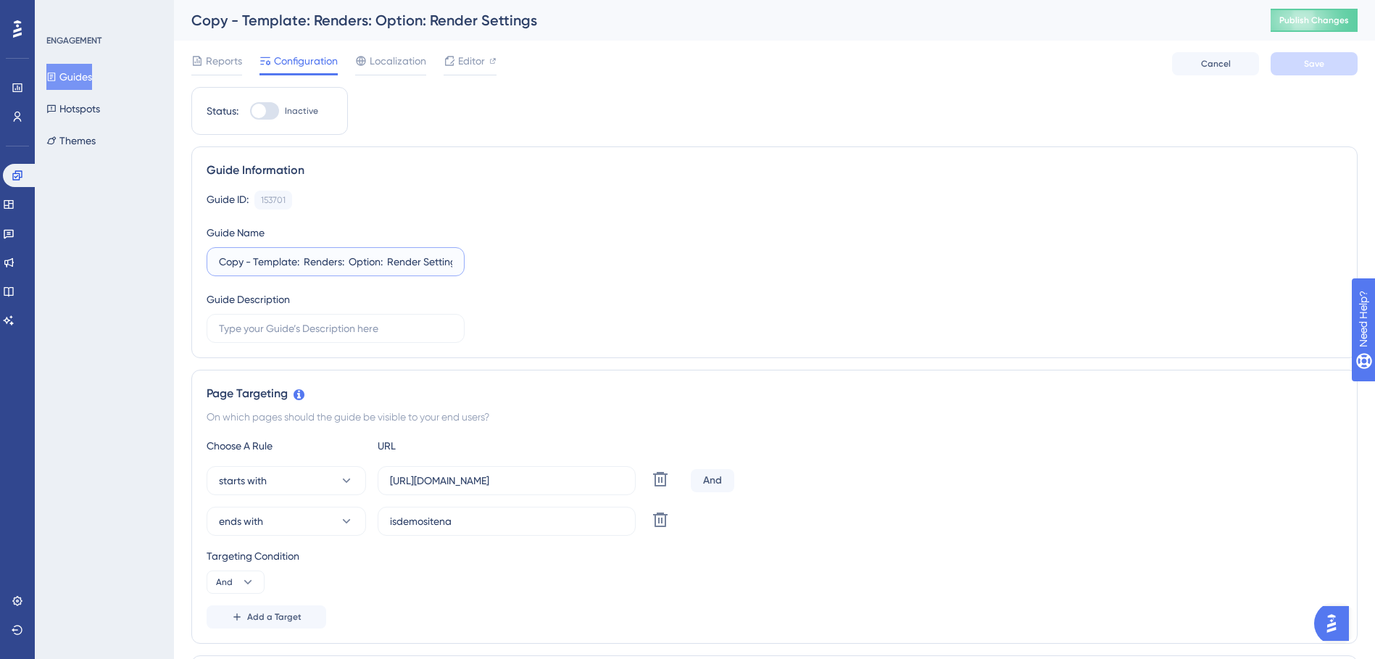
drag, startPoint x: 298, startPoint y: 262, endPoint x: 194, endPoint y: 266, distance: 103.7
click at [198, 264] on div "Guide Information Guide ID: 153701 Copy Guide Name Copy - Template: Renders: Op…" at bounding box center [774, 252] width 1166 height 212
type input "M10: Renders: Option: Render Settings"
click at [652, 521] on icon at bounding box center [659, 519] width 17 height 17
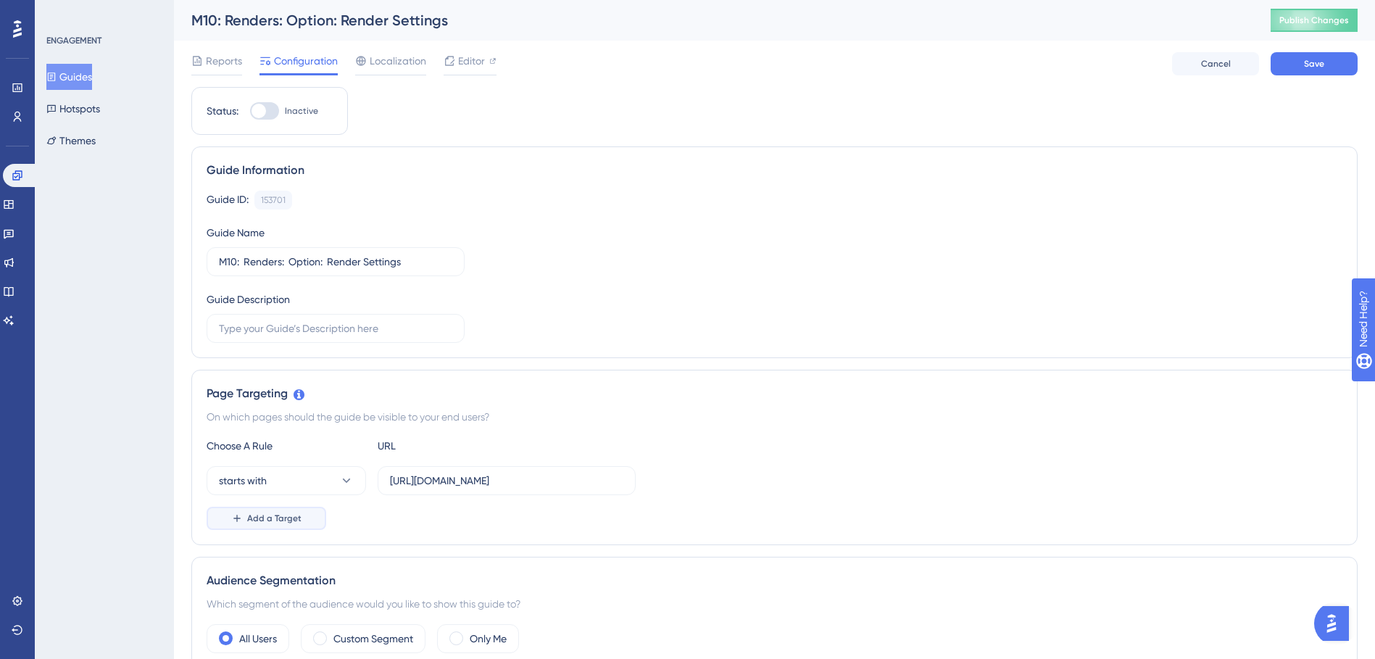
click at [253, 522] on span "Add a Target" at bounding box center [274, 518] width 54 height 12
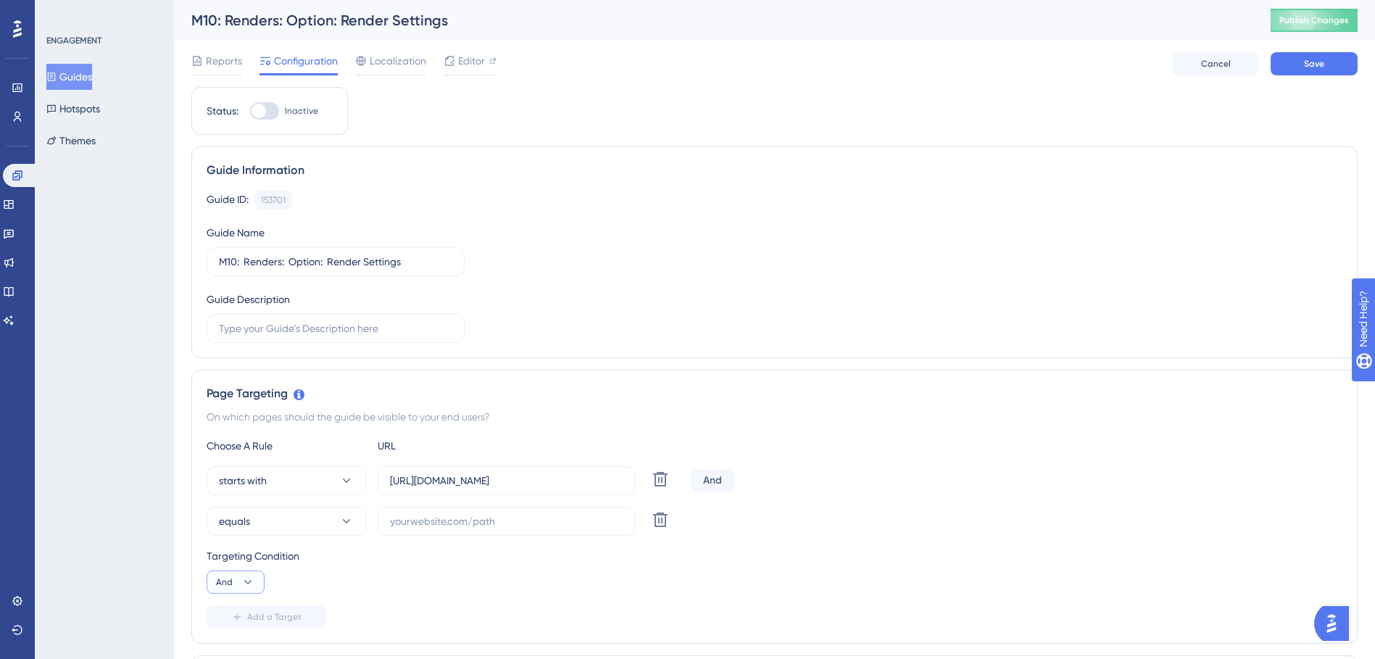
click at [226, 584] on span "And" at bounding box center [224, 582] width 17 height 12
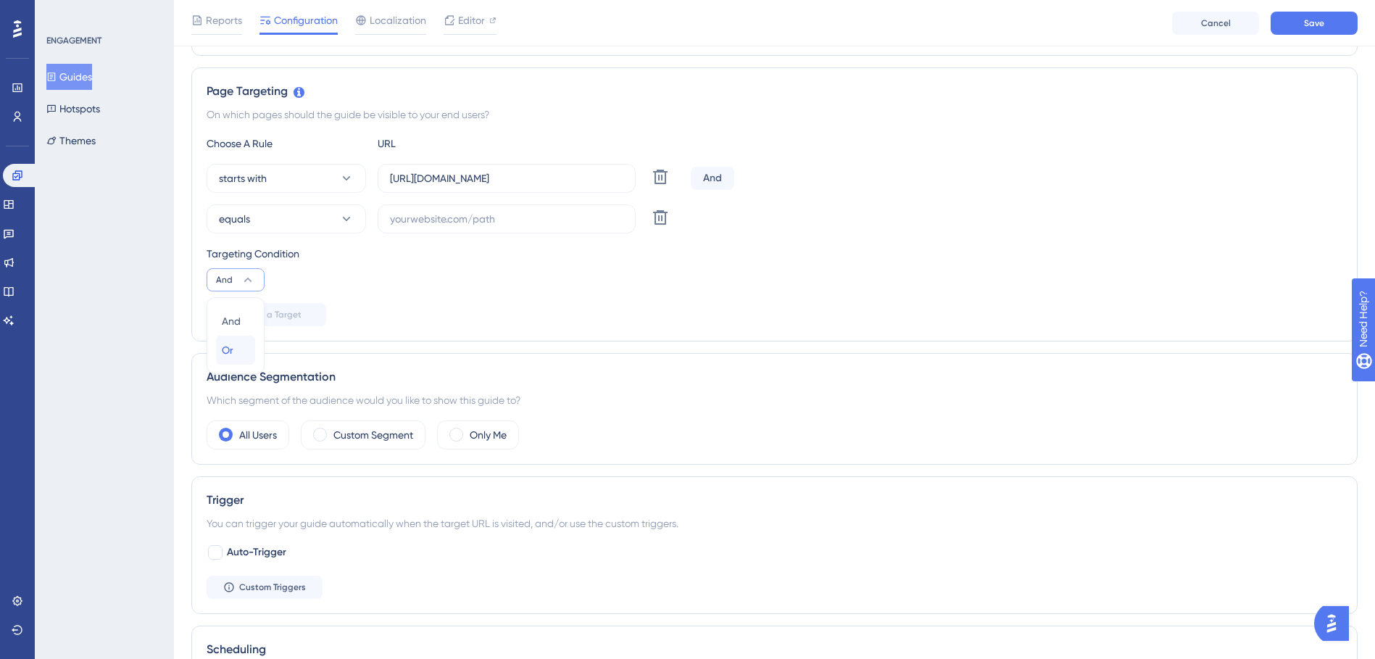
click at [245, 355] on div "Or Or" at bounding box center [236, 349] width 28 height 29
click at [308, 215] on button "equals" at bounding box center [286, 218] width 159 height 29
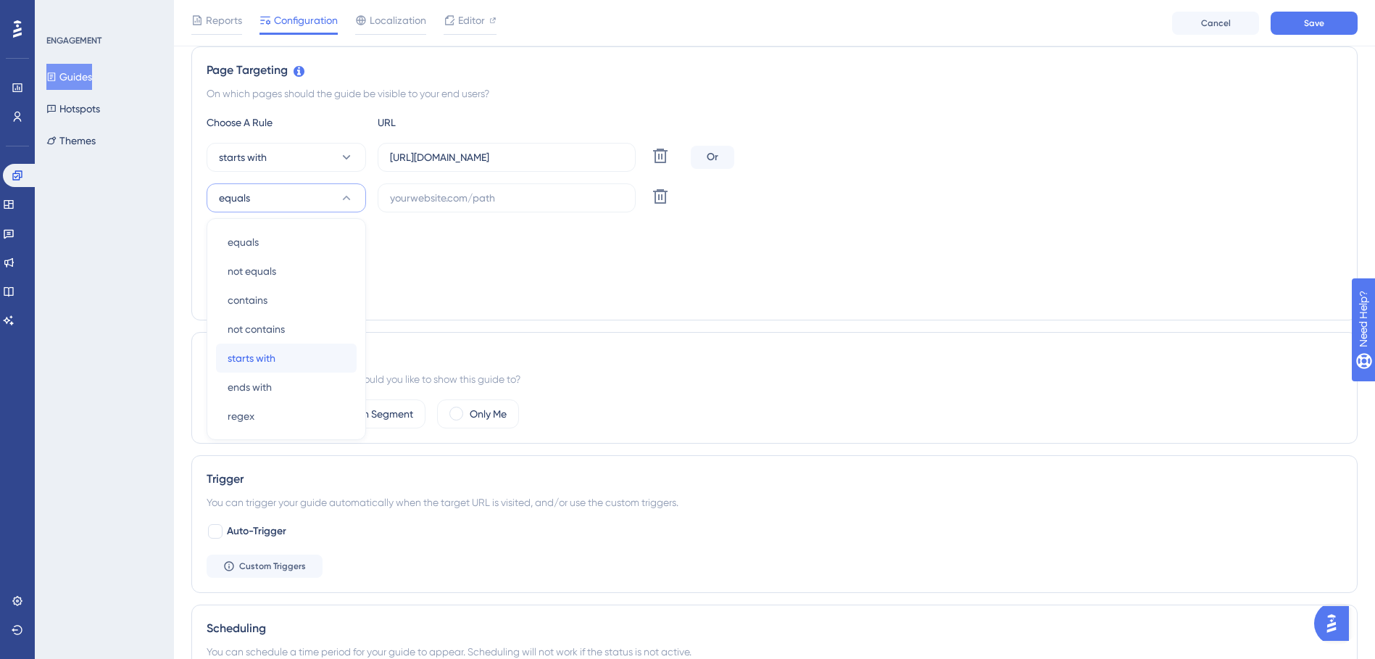
click at [296, 356] on div "starts with starts with" at bounding box center [286, 357] width 117 height 29
drag, startPoint x: 604, startPoint y: 158, endPoint x: 299, endPoint y: 164, distance: 305.1
click at [301, 164] on div "starts with [URL][DOMAIN_NAME] Delete" at bounding box center [446, 157] width 478 height 29
paste input "[DOMAIN_NAME]"
type input "[URL][DOMAIN_NAME]"
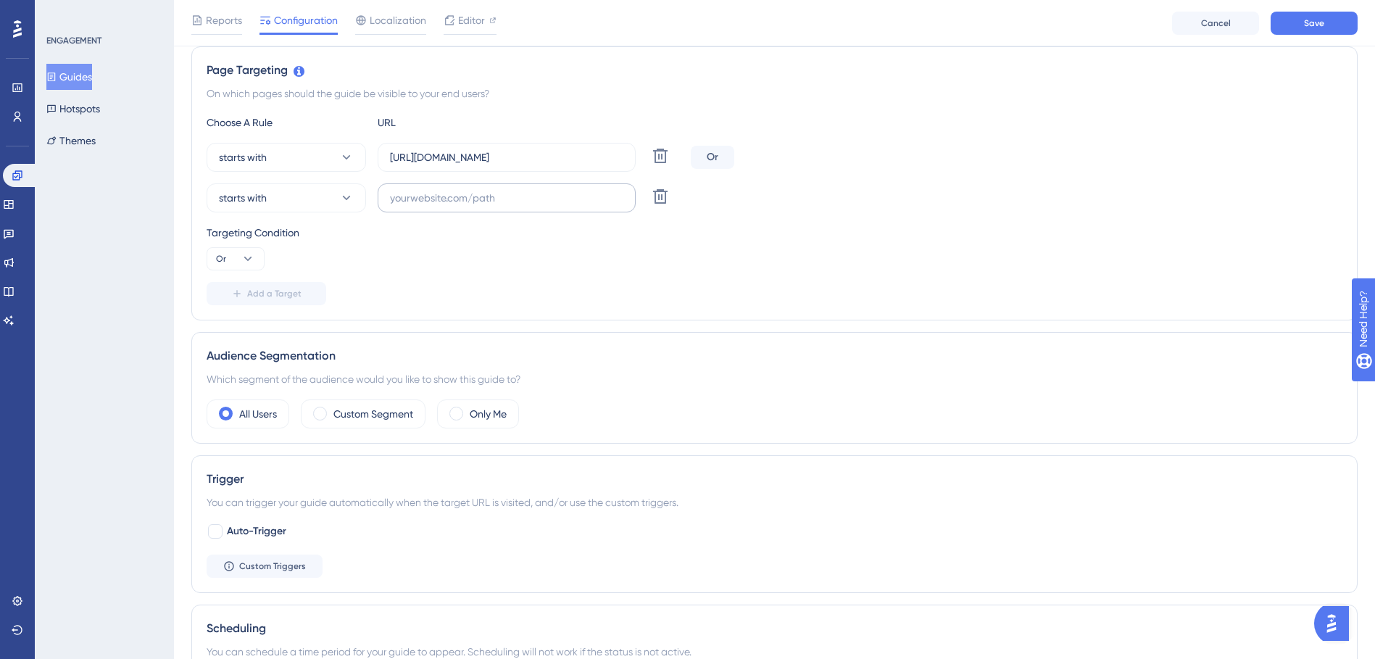
click at [470, 189] on label at bounding box center [507, 197] width 258 height 29
click at [470, 190] on input "text" at bounding box center [506, 198] width 233 height 16
paste input "[URL][DOMAIN_NAME]"
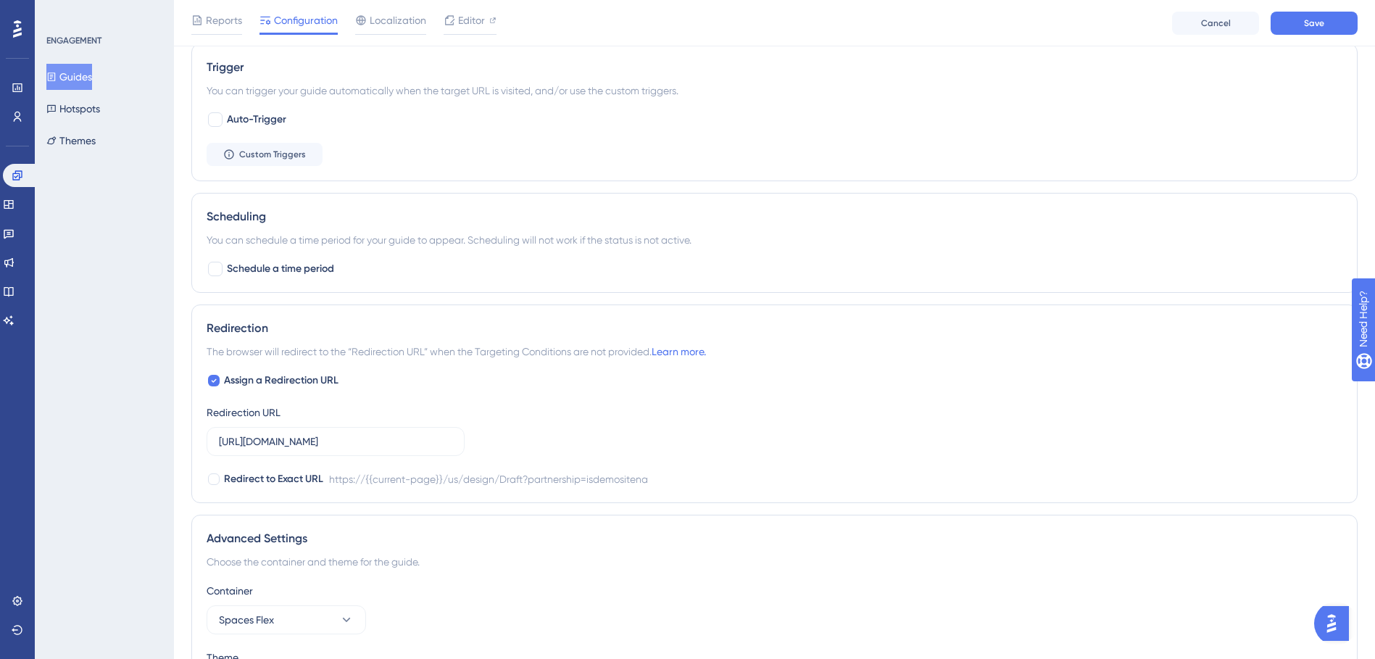
scroll to position [764, 0]
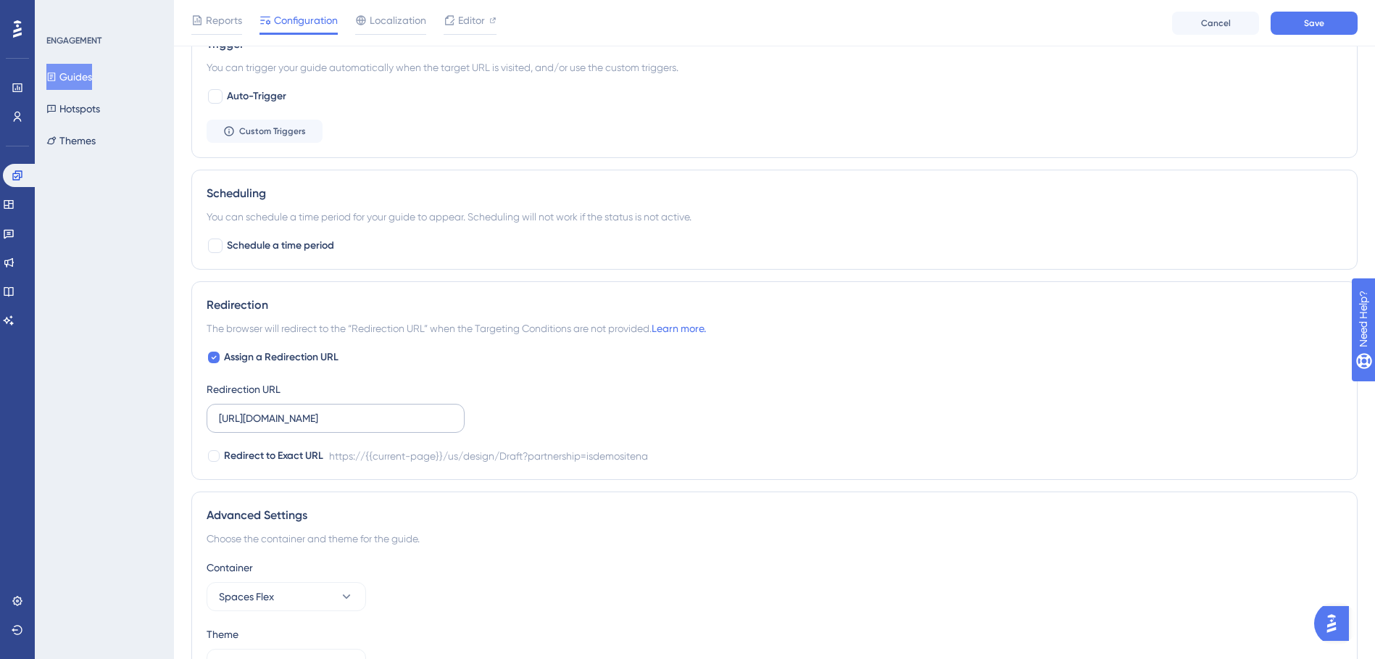
type input "[URL][DOMAIN_NAME]"
drag, startPoint x: 221, startPoint y: 418, endPoint x: 496, endPoint y: 417, distance: 274.6
click at [496, 417] on div "Assign a Redirection URL Redirection URL [URL][DOMAIN_NAME] Redirect to Exact U…" at bounding box center [774, 407] width 1135 height 116
paste input "[DOMAIN_NAME]"
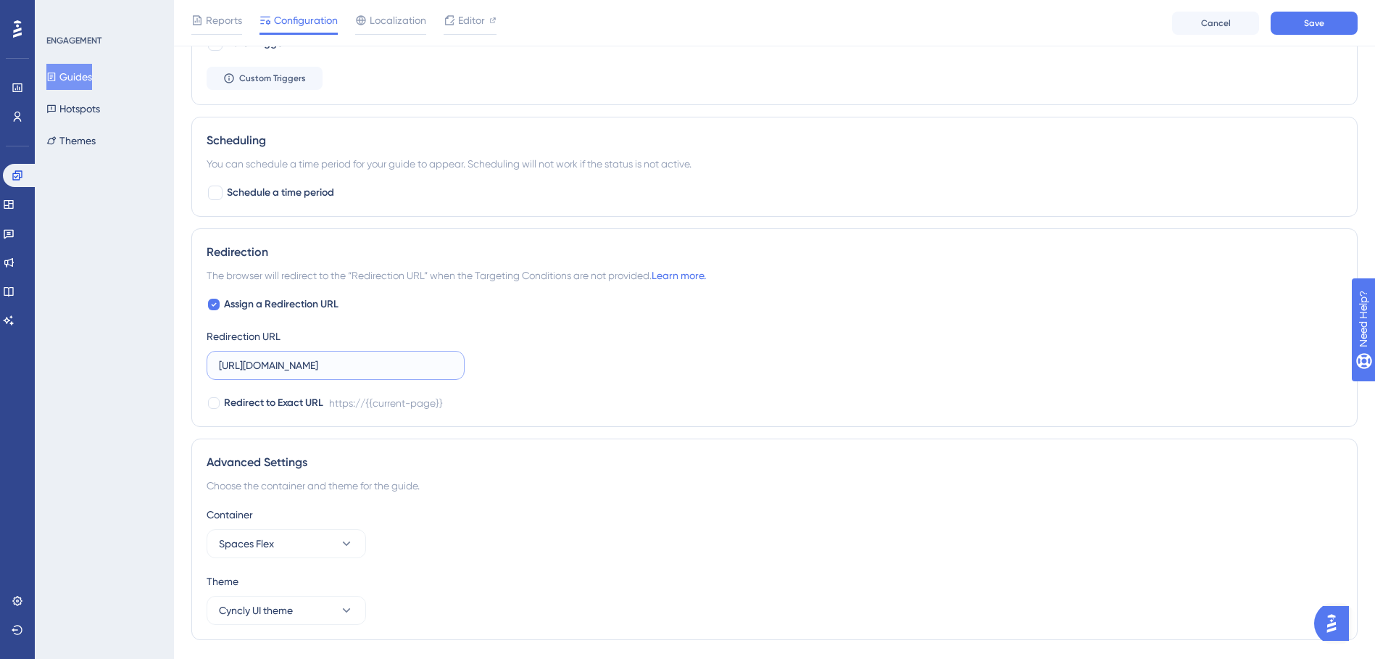
scroll to position [856, 0]
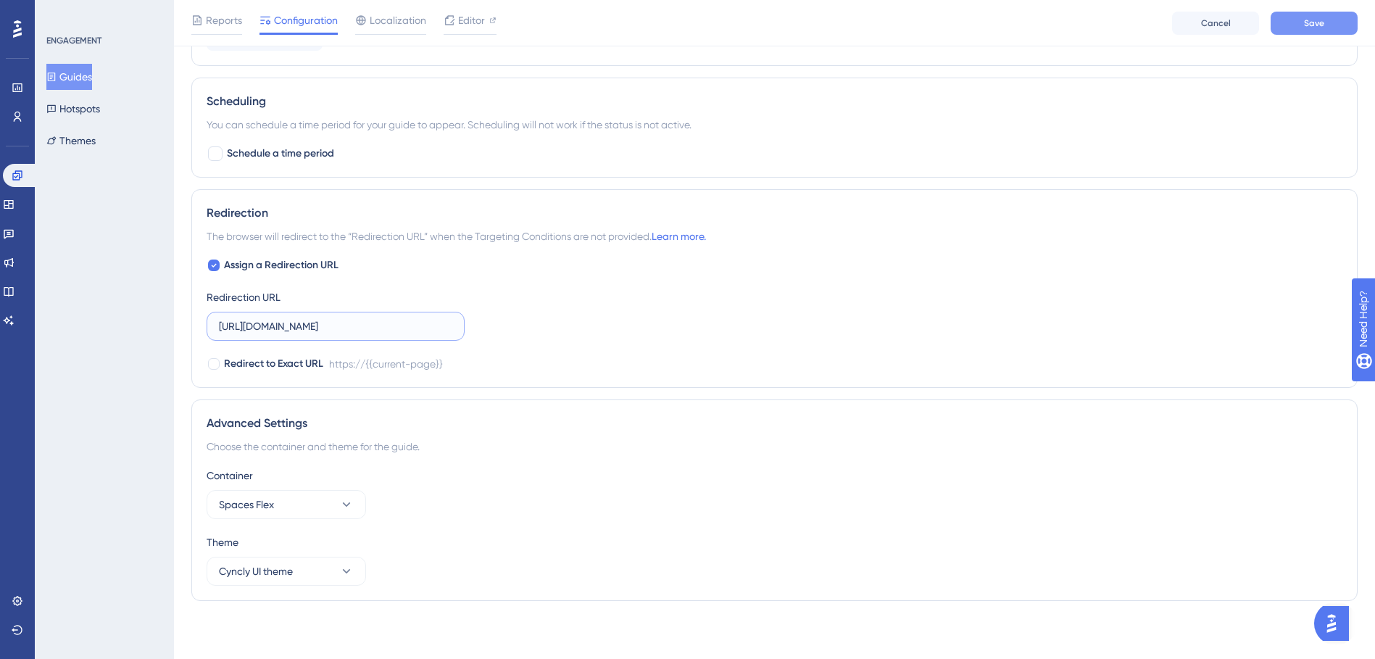
type input "[URL][DOMAIN_NAME]"
click at [1300, 29] on button "Save" at bounding box center [1313, 23] width 87 height 23
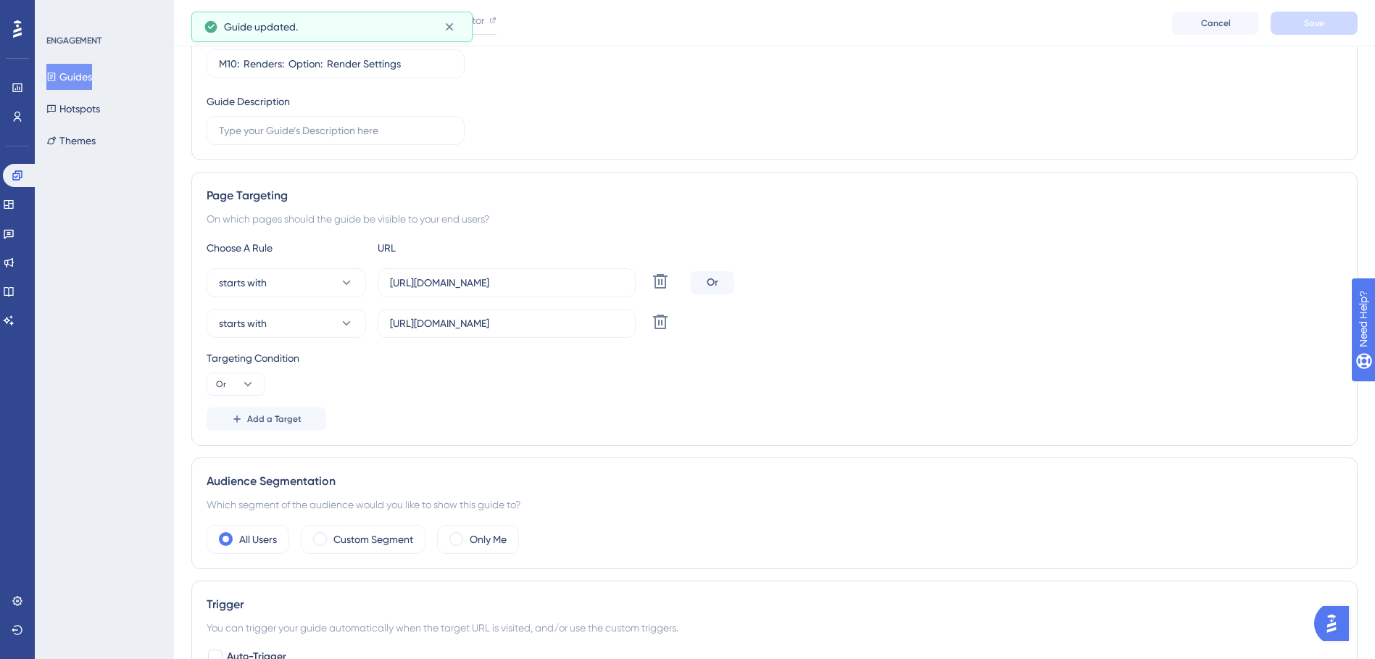
scroll to position [0, 0]
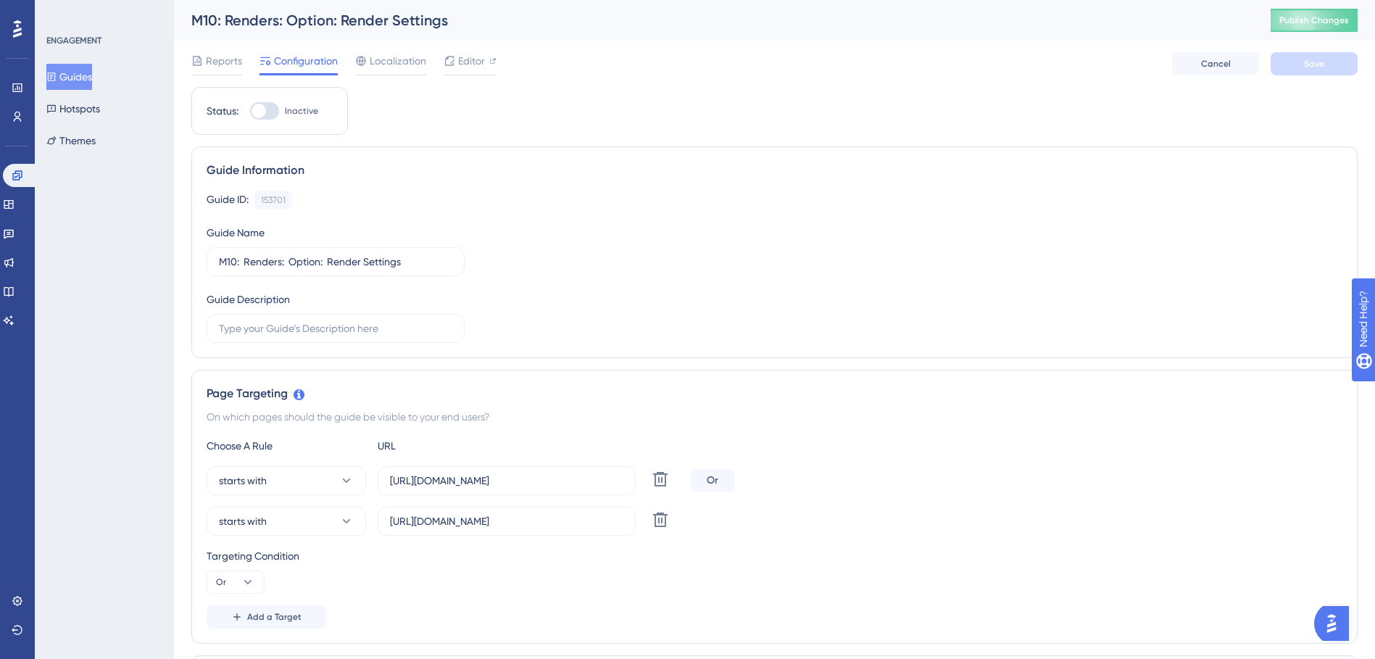
click at [92, 82] on button "Guides" at bounding box center [69, 77] width 46 height 26
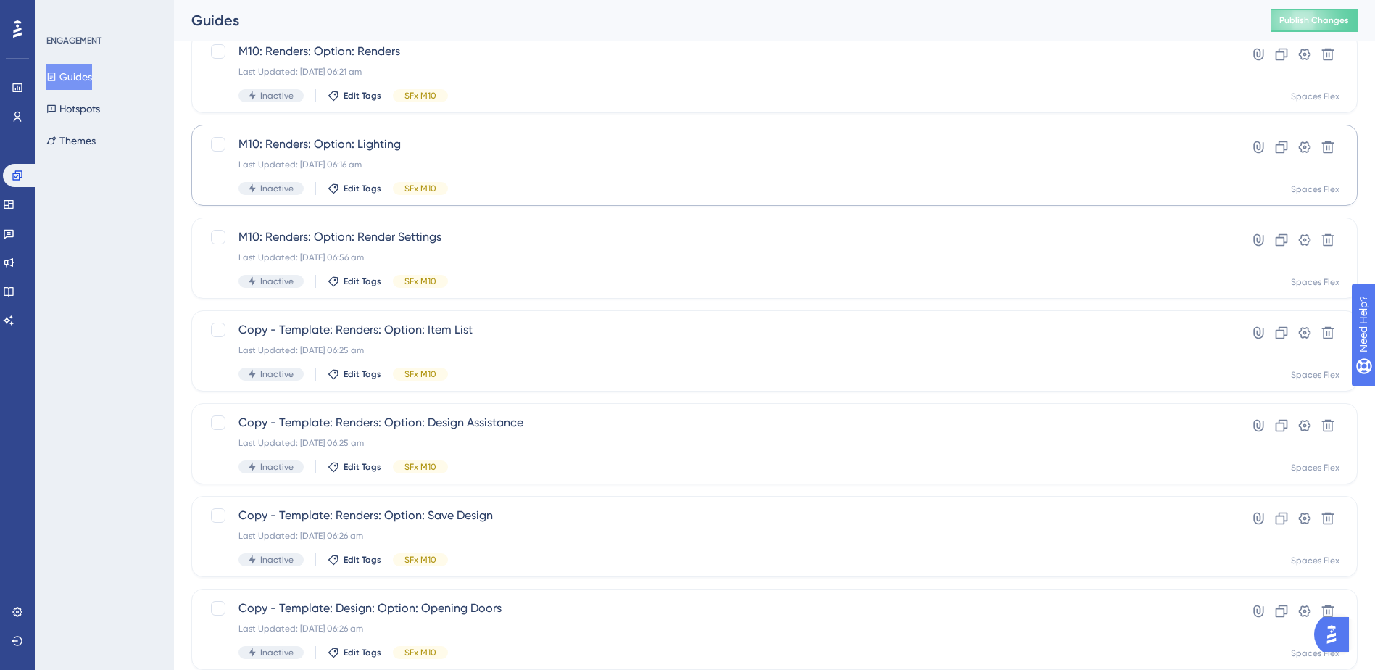
scroll to position [145, 0]
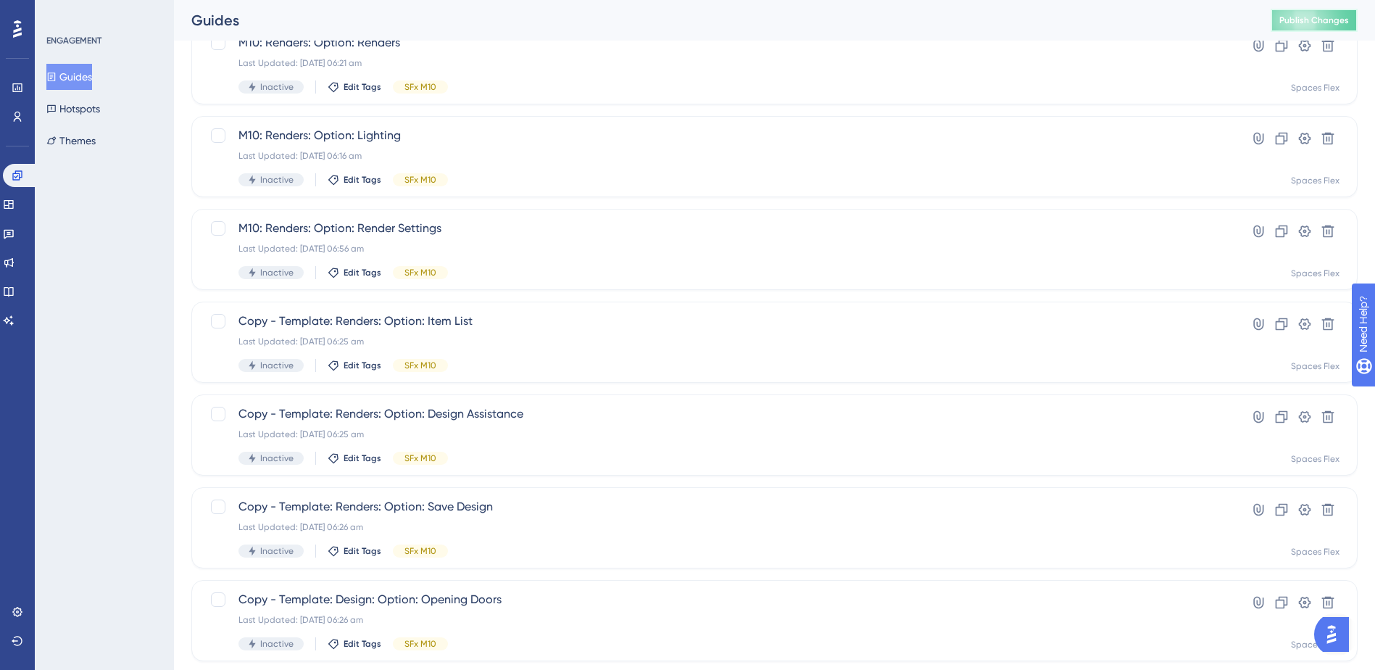
click at [1322, 14] on span "Publish Changes" at bounding box center [1314, 20] width 70 height 12
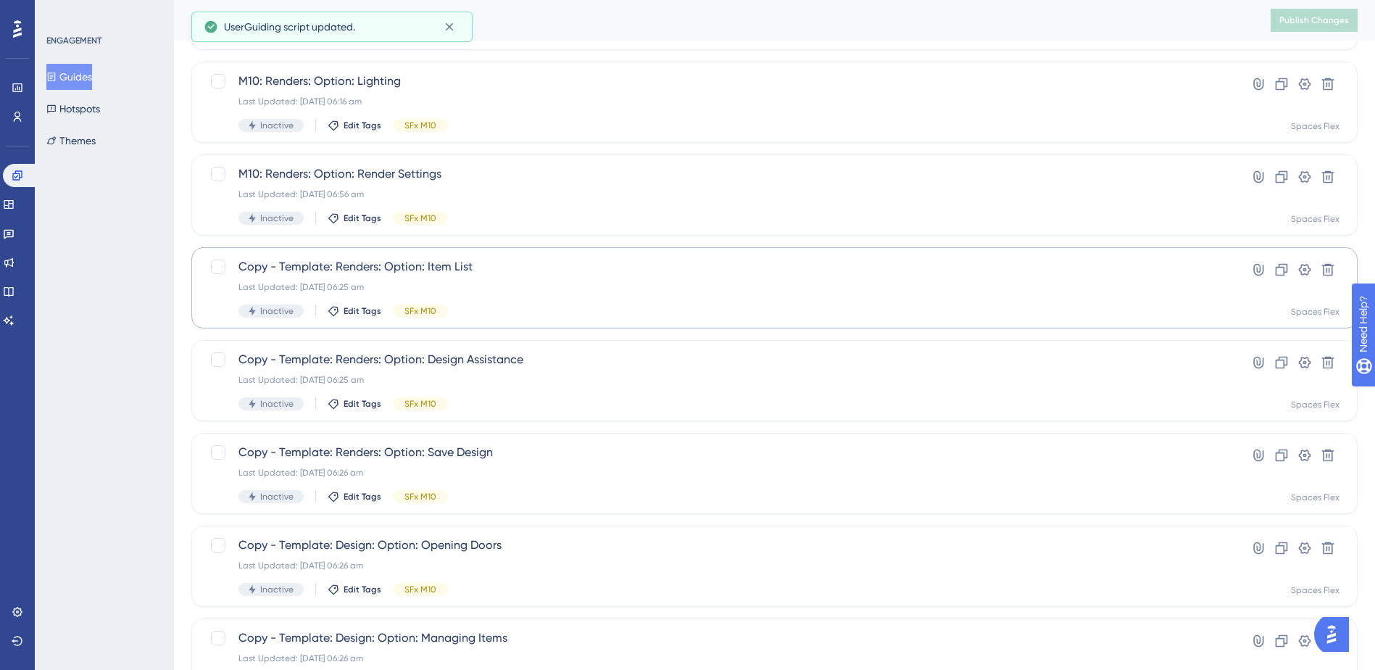
scroll to position [217, 0]
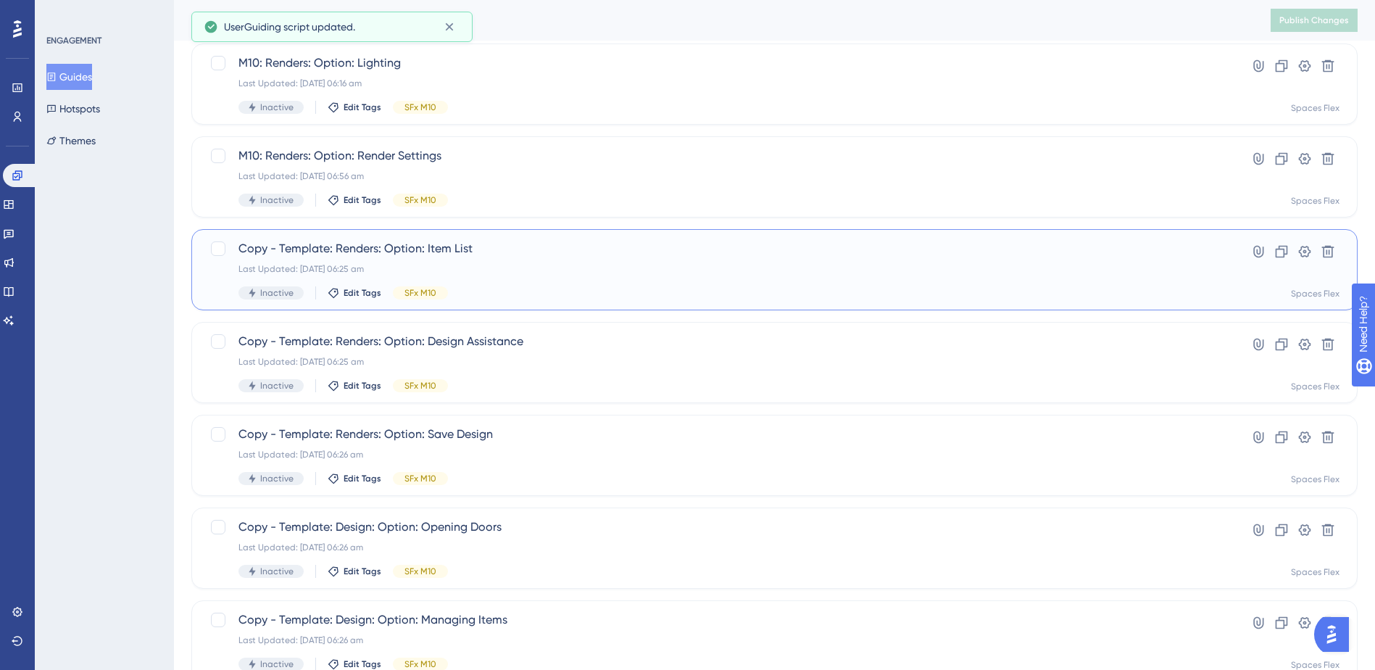
click at [553, 237] on div "Copy - Template: Renders: Option: Item List Last Updated: [DATE] 06:25 am Inact…" at bounding box center [774, 269] width 1166 height 81
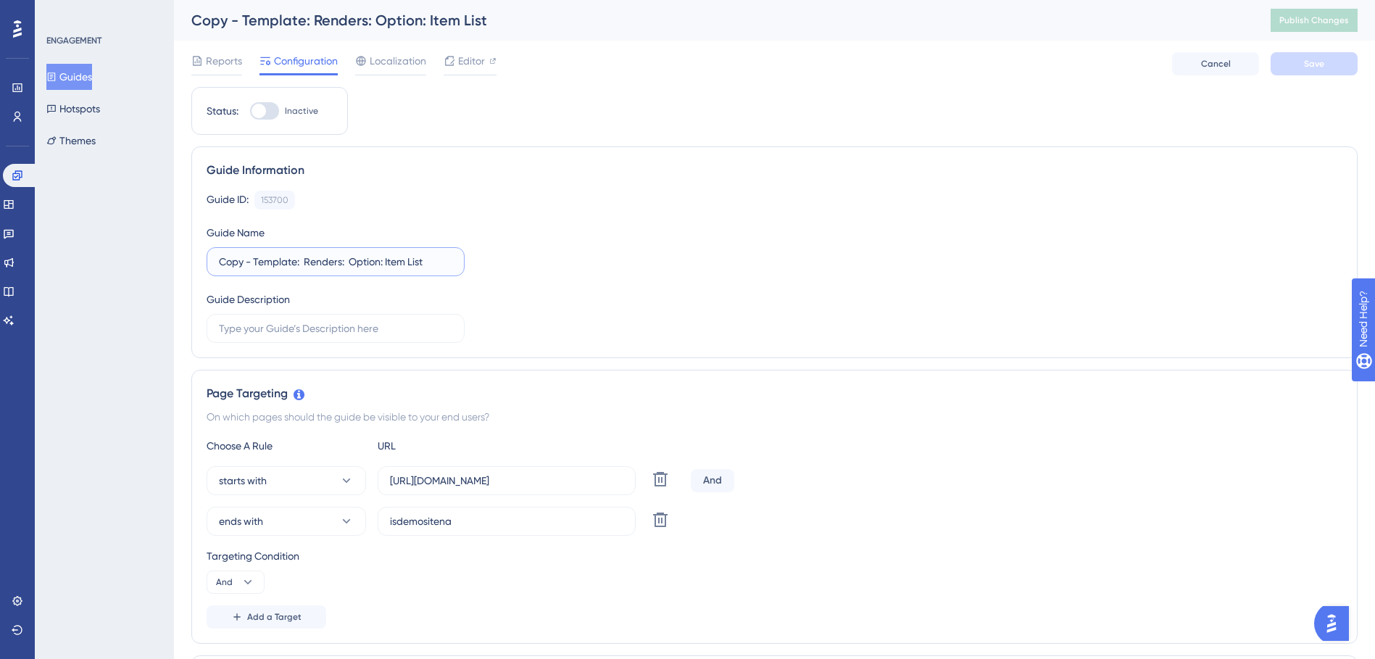
drag, startPoint x: 297, startPoint y: 259, endPoint x: 190, endPoint y: 270, distance: 107.7
type input "M10: Renders: Option: Item List"
click at [721, 325] on div "Guide ID: 153700 Copy Guide Name M10: Renders: Option: Item List Guide Descript…" at bounding box center [774, 267] width 1135 height 152
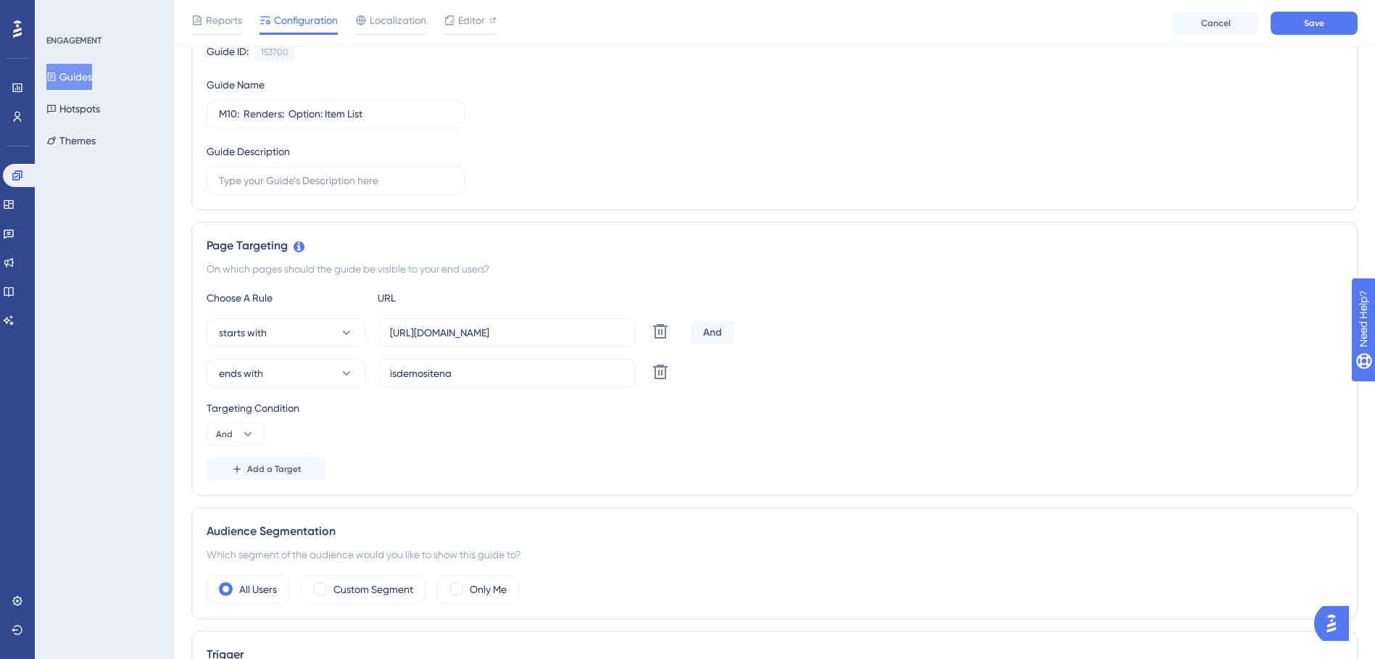
scroll to position [217, 0]
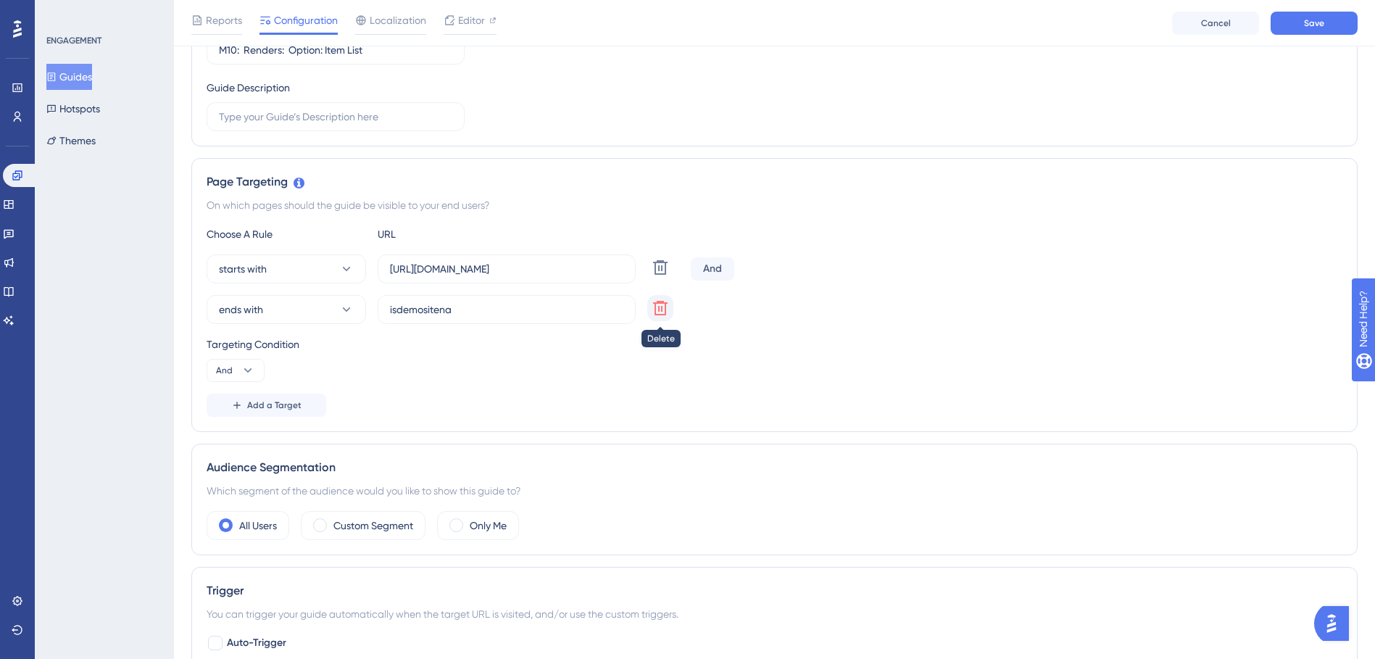
click at [661, 312] on icon at bounding box center [660, 308] width 14 height 14
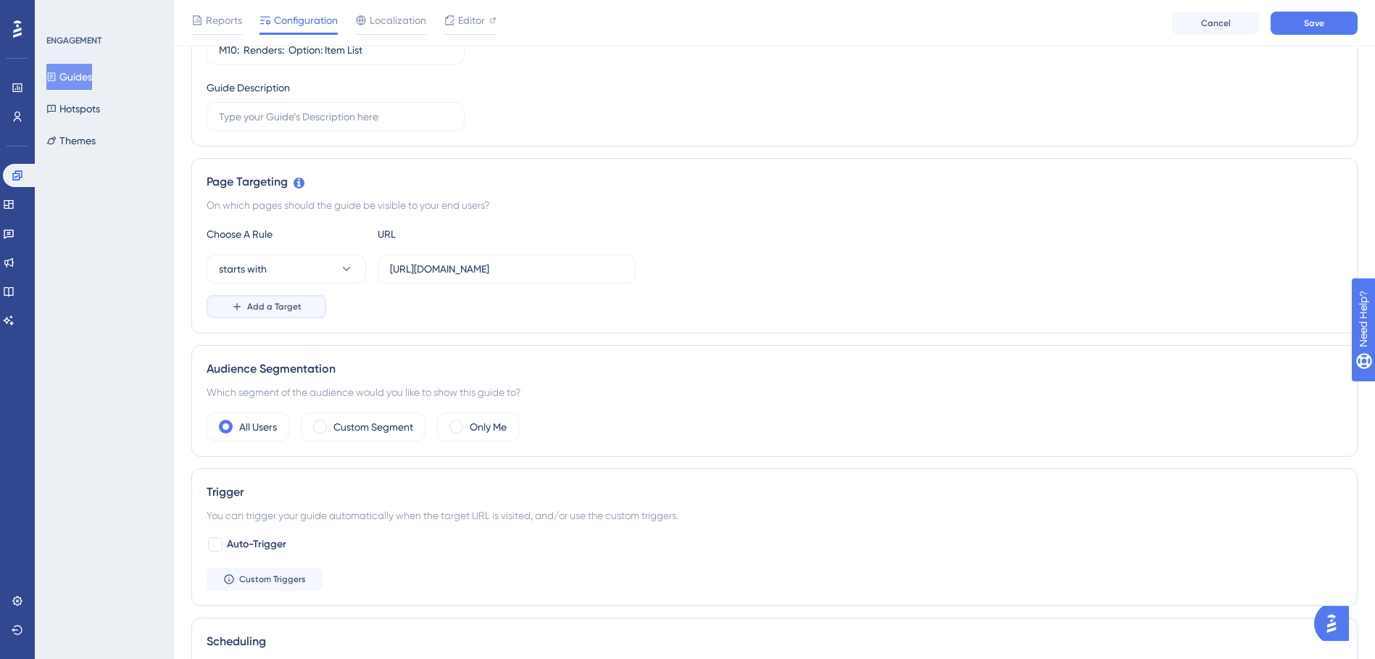
click at [255, 314] on button "Add a Target" at bounding box center [267, 306] width 120 height 23
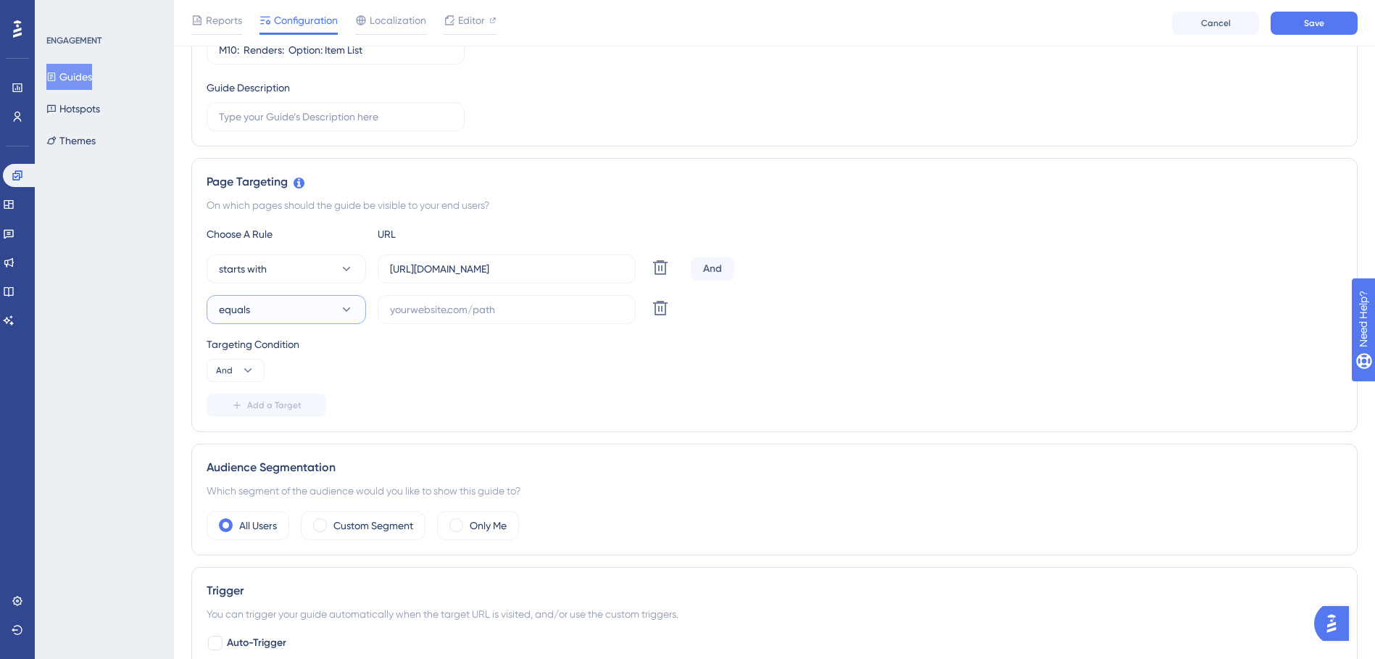
click at [253, 315] on button "equals" at bounding box center [286, 309] width 159 height 29
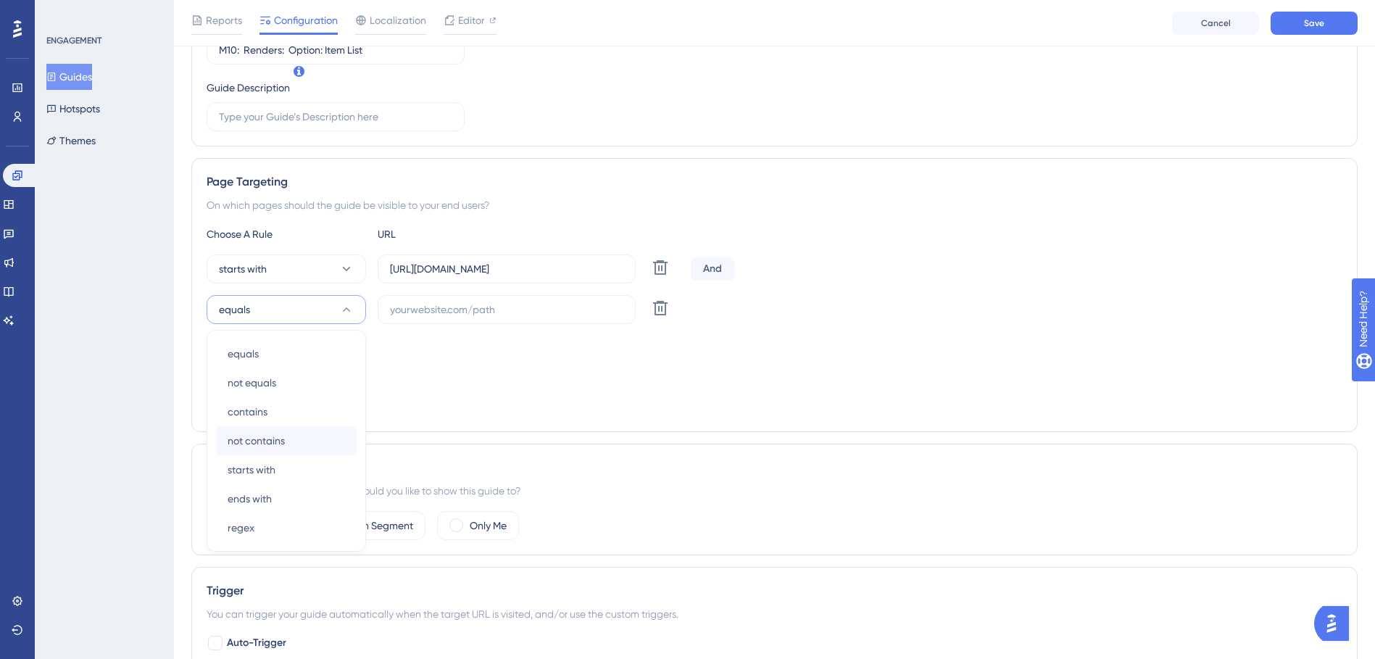
scroll to position [329, 0]
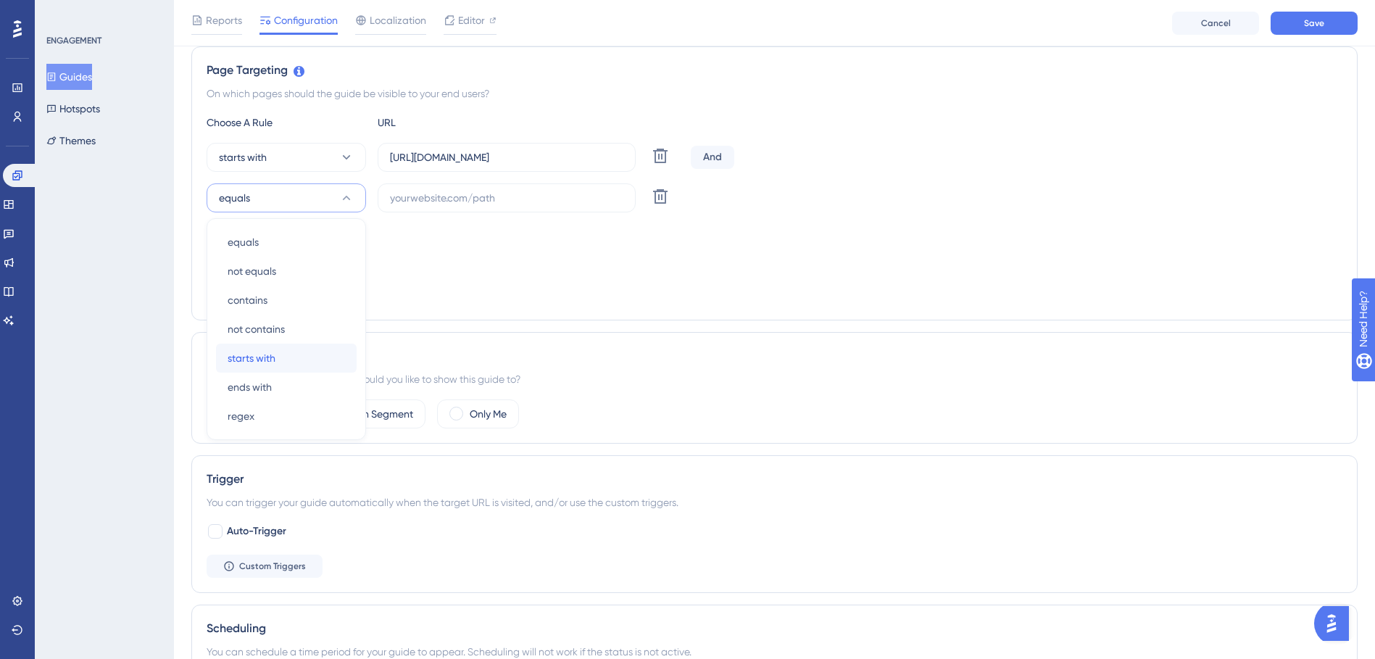
drag, startPoint x: 278, startPoint y: 357, endPoint x: 278, endPoint y: 349, distance: 8.0
click at [278, 357] on div "starts with starts with" at bounding box center [286, 357] width 117 height 29
click at [252, 267] on button "And" at bounding box center [236, 258] width 58 height 23
click at [241, 330] on div "Or Or" at bounding box center [236, 328] width 28 height 29
drag, startPoint x: 605, startPoint y: 155, endPoint x: 330, endPoint y: 162, distance: 274.7
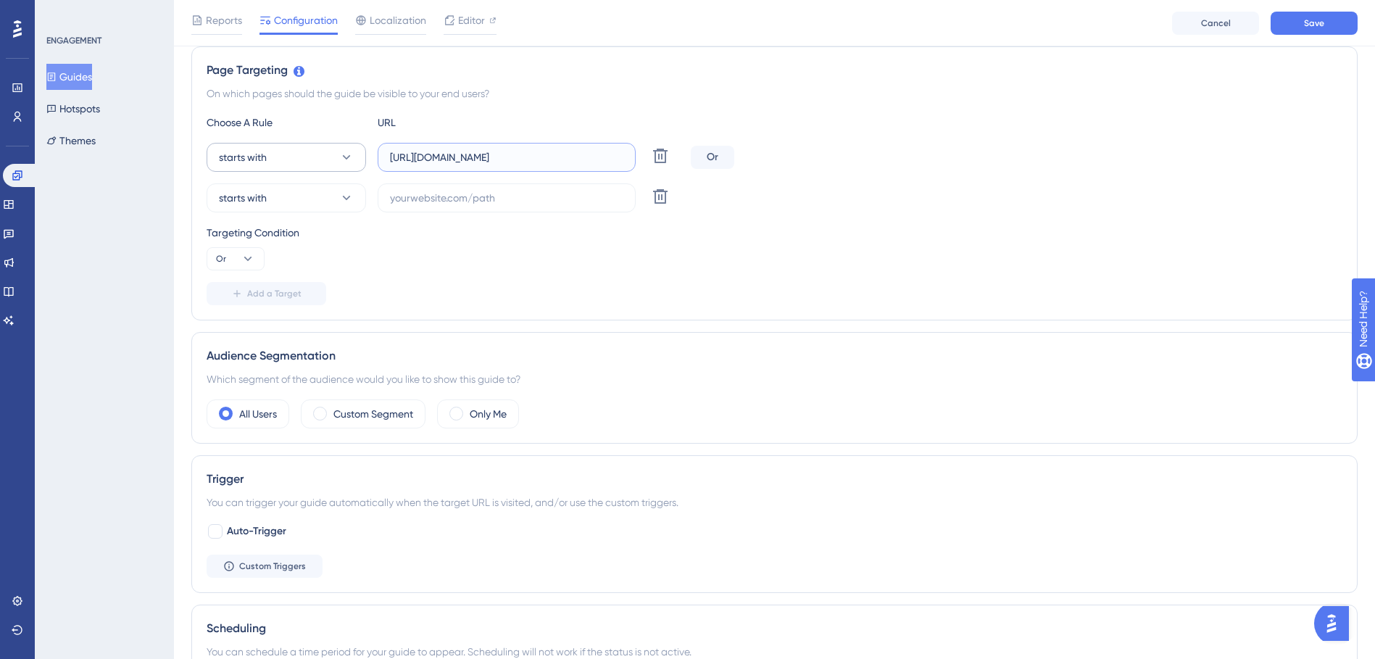
click at [332, 162] on div "starts with [URL][DOMAIN_NAME] Delete" at bounding box center [446, 157] width 478 height 29
paste input "[DOMAIN_NAME]"
type input "[URL][DOMAIN_NAME]"
click at [519, 201] on input "text" at bounding box center [506, 198] width 233 height 16
paste input "[URL][DOMAIN_NAME]"
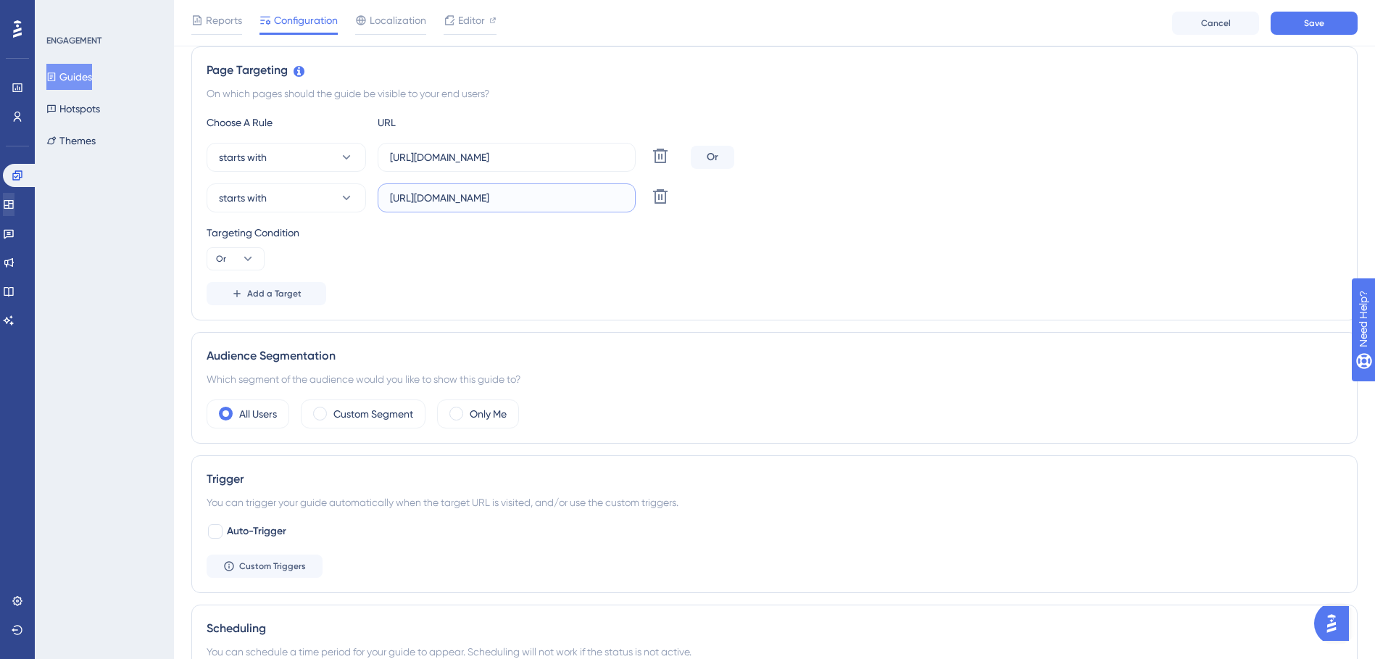
type input "[URL][DOMAIN_NAME]"
drag, startPoint x: 580, startPoint y: 154, endPoint x: 354, endPoint y: 161, distance: 225.5
click at [343, 154] on div "starts with [URL][DOMAIN_NAME] Delete" at bounding box center [446, 157] width 478 height 29
paste input "mitre10"
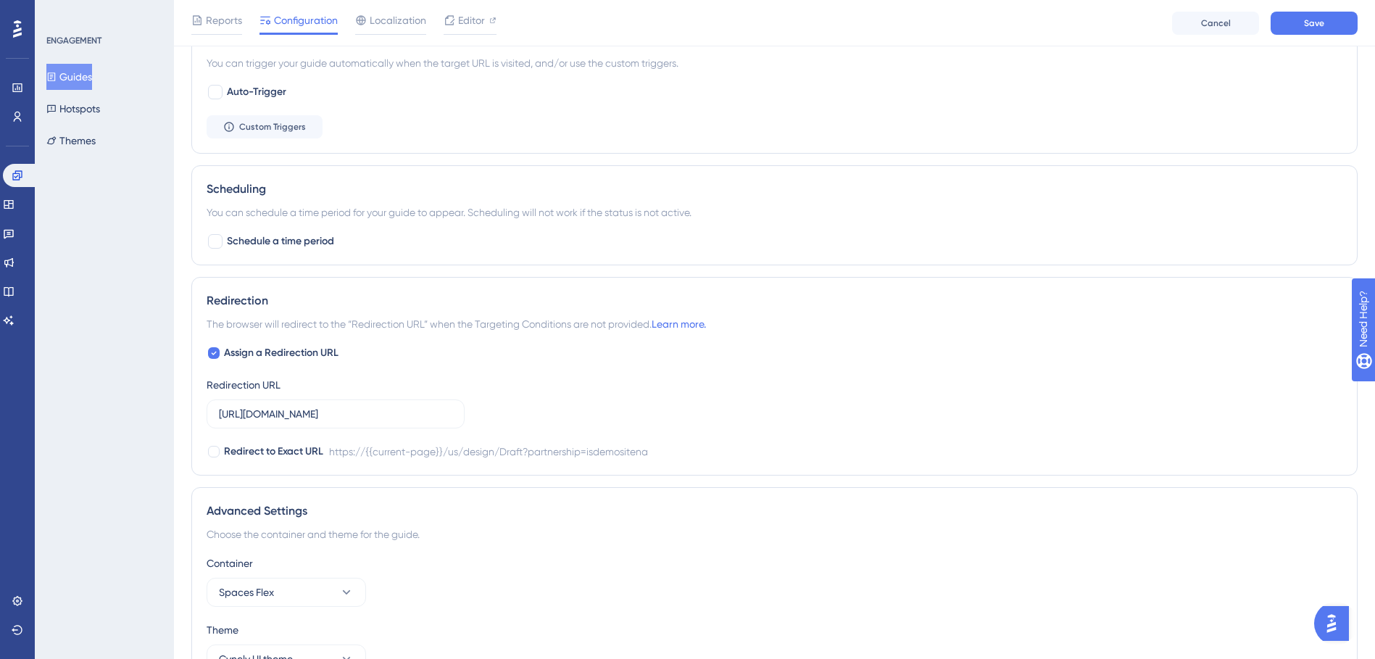
scroll to position [856, 0]
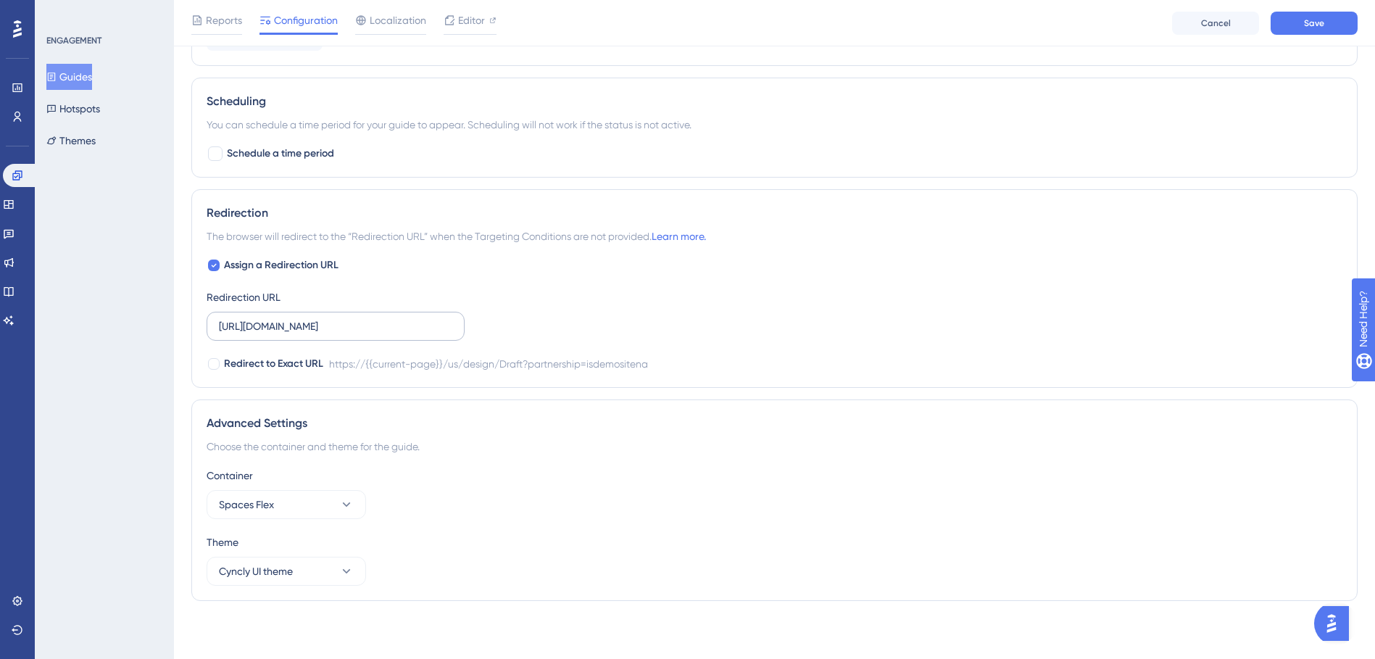
type input "[URL][DOMAIN_NAME]"
drag, startPoint x: 218, startPoint y: 327, endPoint x: 300, endPoint y: 325, distance: 81.9
click at [379, 326] on label "[URL][DOMAIN_NAME]" at bounding box center [336, 326] width 258 height 29
click at [379, 326] on input "[URL][DOMAIN_NAME]" at bounding box center [335, 326] width 233 height 16
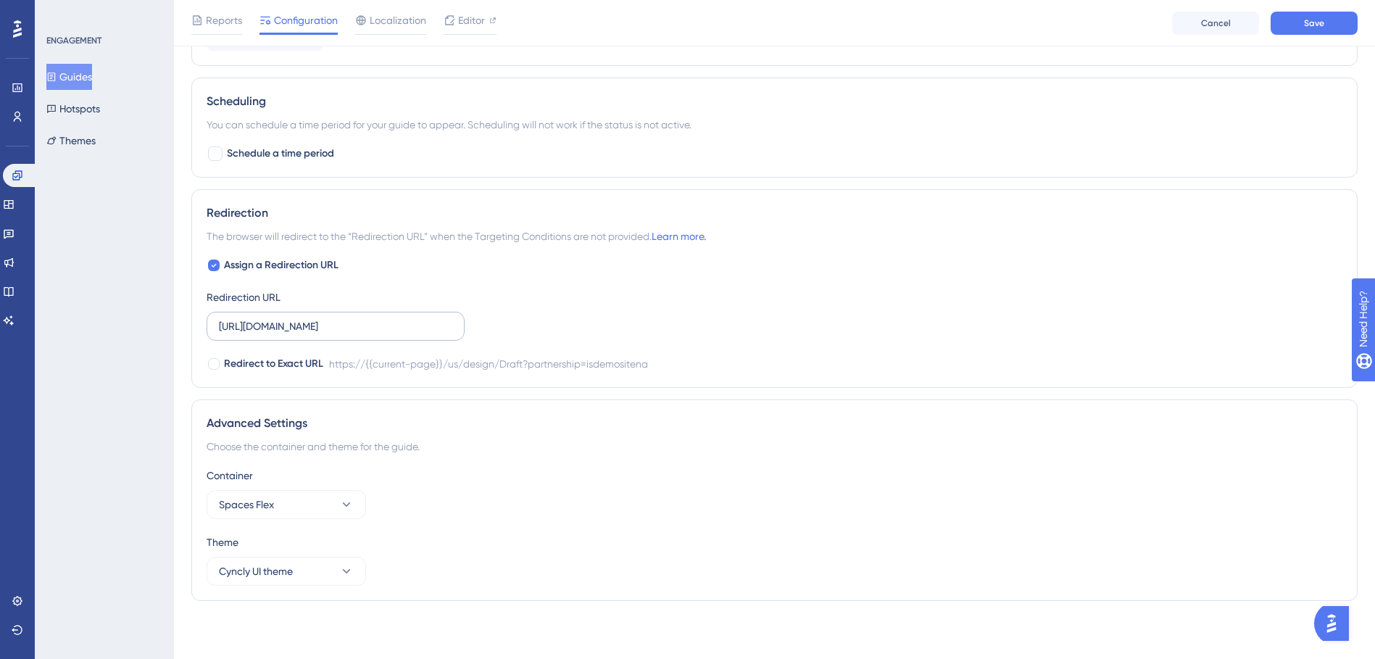
drag, startPoint x: 453, startPoint y: 327, endPoint x: 275, endPoint y: 328, distance: 177.5
click at [299, 328] on label "[URL][DOMAIN_NAME]" at bounding box center [336, 326] width 258 height 29
click at [299, 328] on input "[URL][DOMAIN_NAME]" at bounding box center [335, 326] width 233 height 16
drag, startPoint x: 451, startPoint y: 326, endPoint x: 140, endPoint y: 334, distance: 311.0
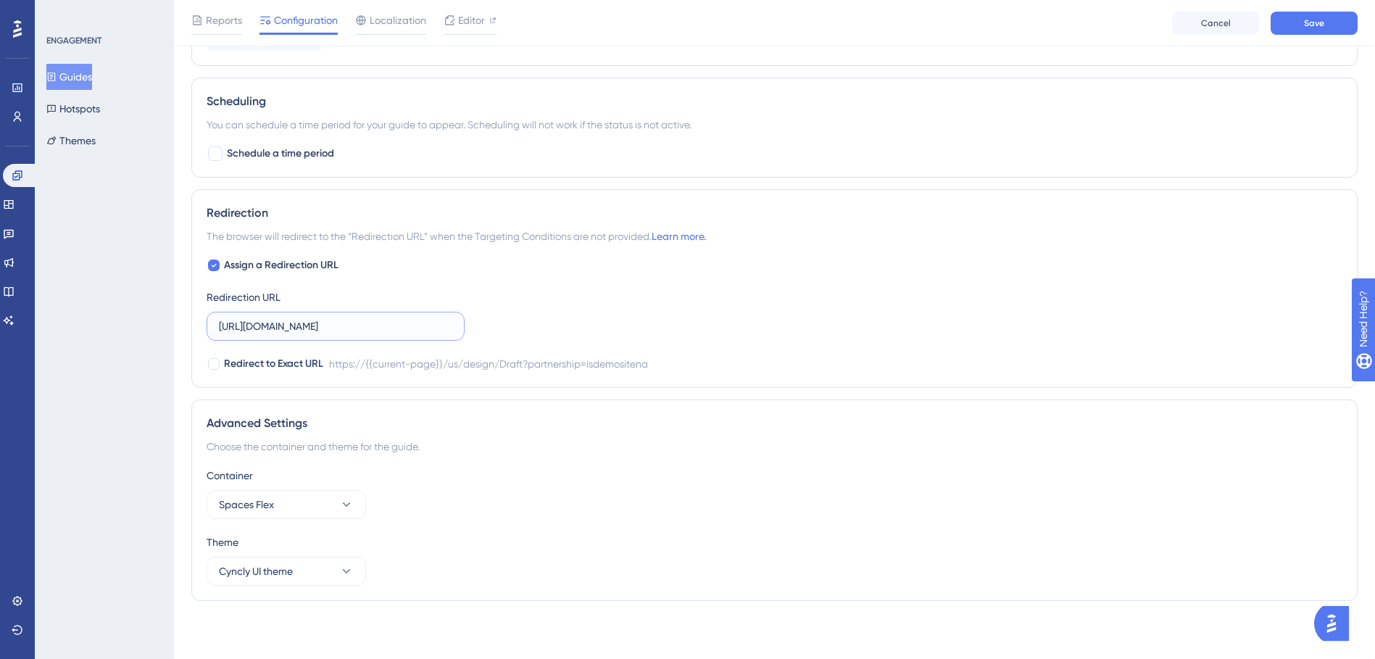
paste input "[DOMAIN_NAME]"
type input "[URL][DOMAIN_NAME]"
click at [1312, 20] on span "Save" at bounding box center [1314, 23] width 20 height 12
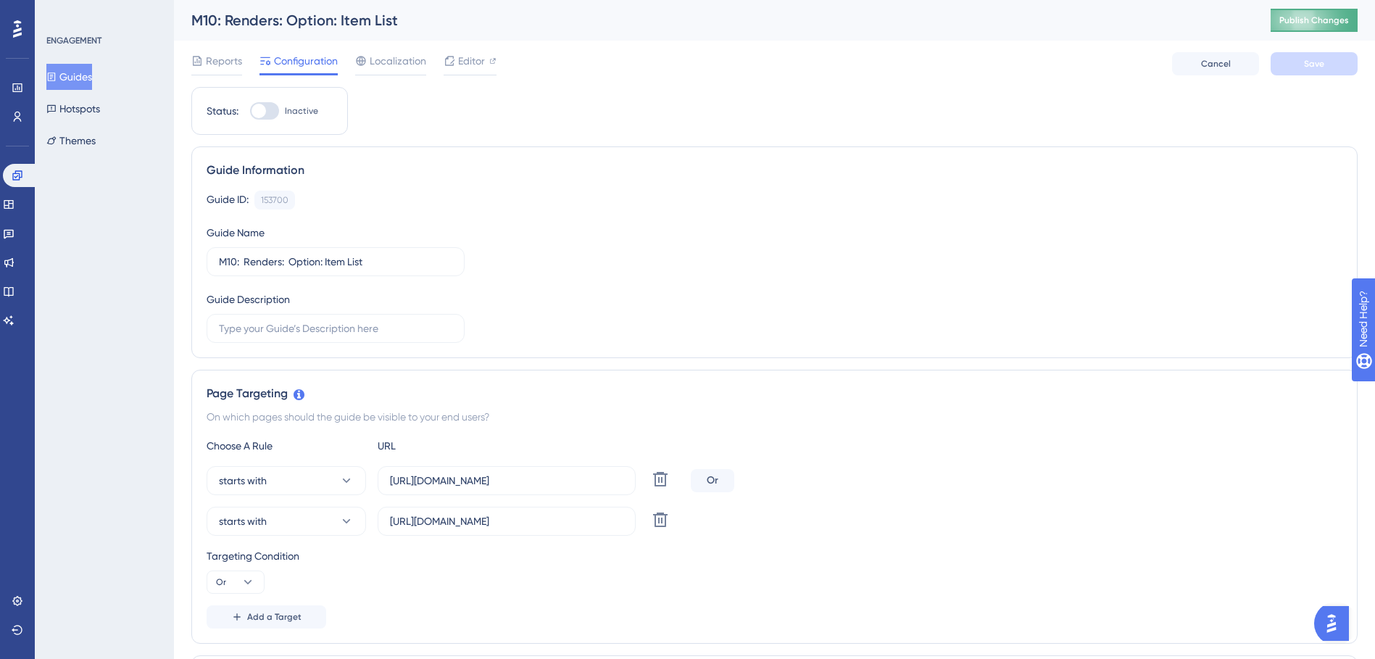
click at [1308, 20] on span "Publish Changes" at bounding box center [1314, 20] width 70 height 12
click at [81, 75] on button "Guides" at bounding box center [69, 77] width 46 height 26
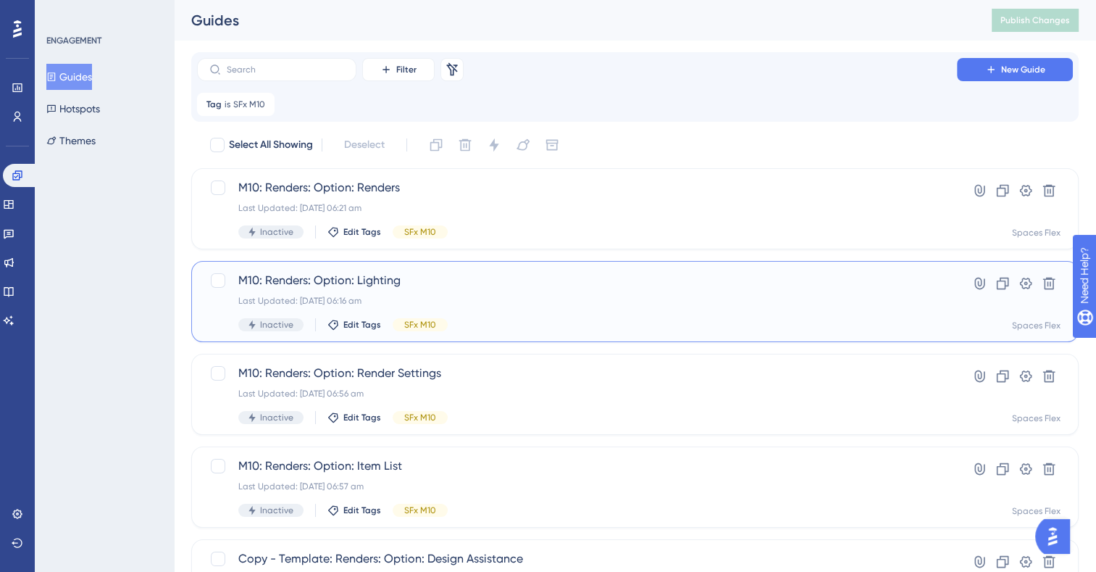
click at [554, 272] on span "M10: Renders: Option: Lighting" at bounding box center [577, 280] width 678 height 17
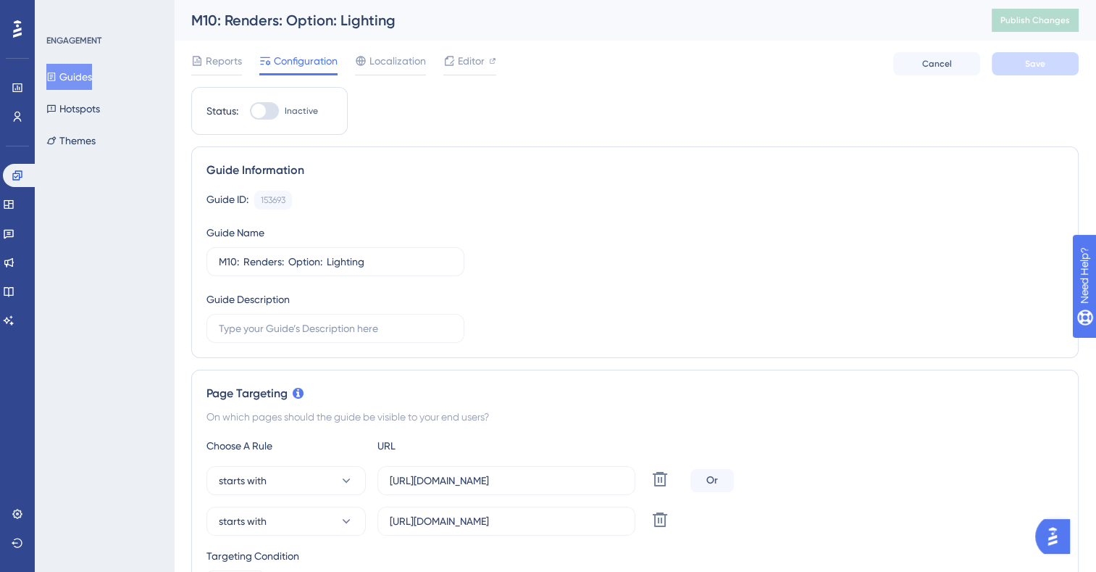
click at [554, 272] on div "Guide ID: 153693 Copy Guide Name M10: Renders: Option: Lighting Guide Descripti…" at bounding box center [635, 267] width 857 height 152
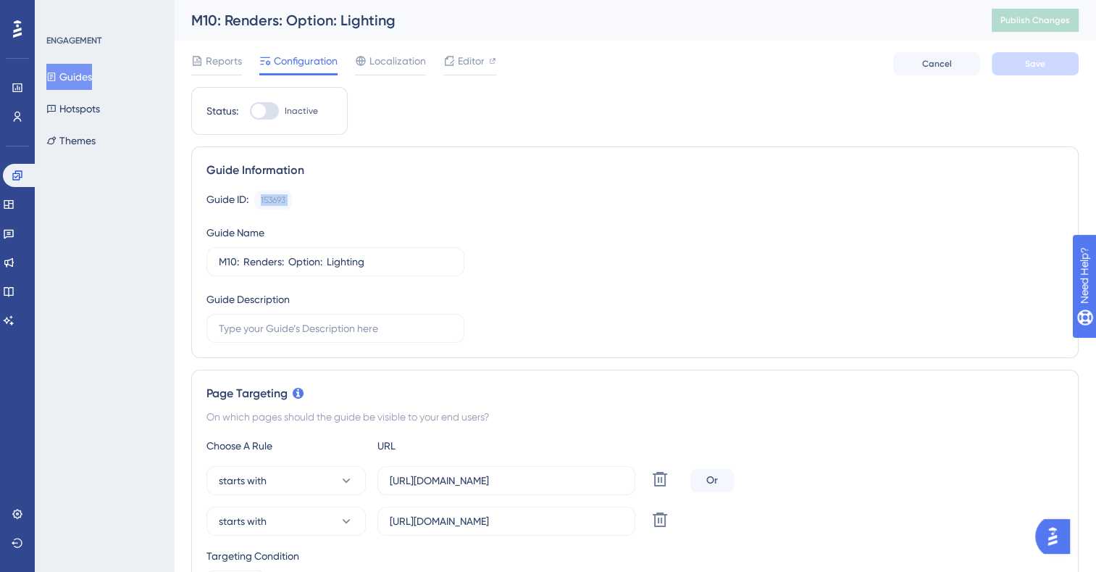
click at [554, 272] on div "Guide ID: 153693 Copy Guide Name M10: Renders: Option: Lighting Guide Descripti…" at bounding box center [635, 267] width 857 height 152
click at [77, 80] on button "Guides" at bounding box center [69, 77] width 46 height 26
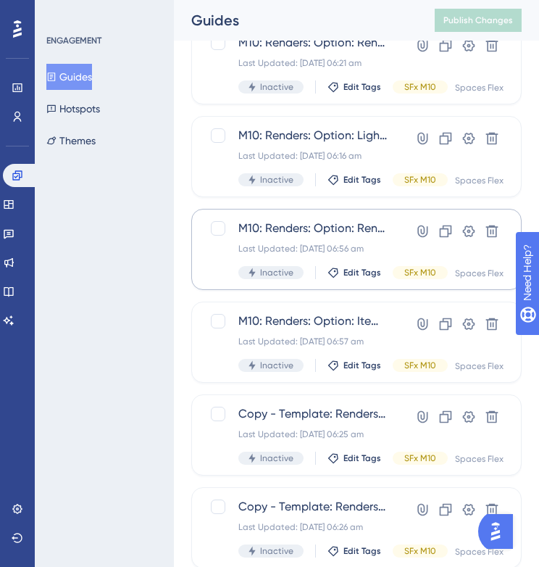
scroll to position [217, 0]
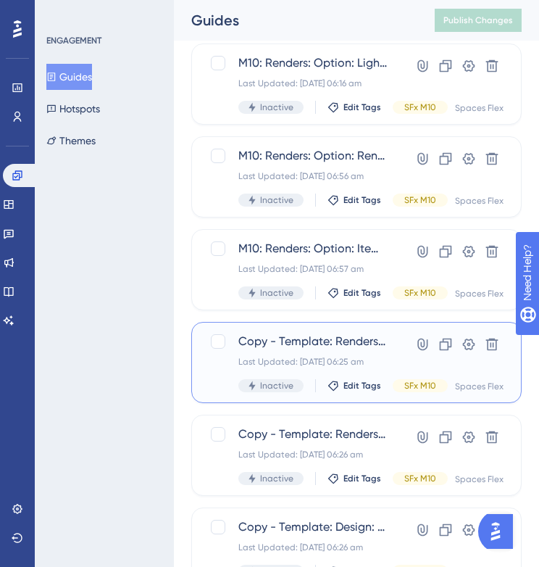
click at [299, 339] on span "Copy - Template: Renders: Option: Design Assistance" at bounding box center [312, 341] width 149 height 17
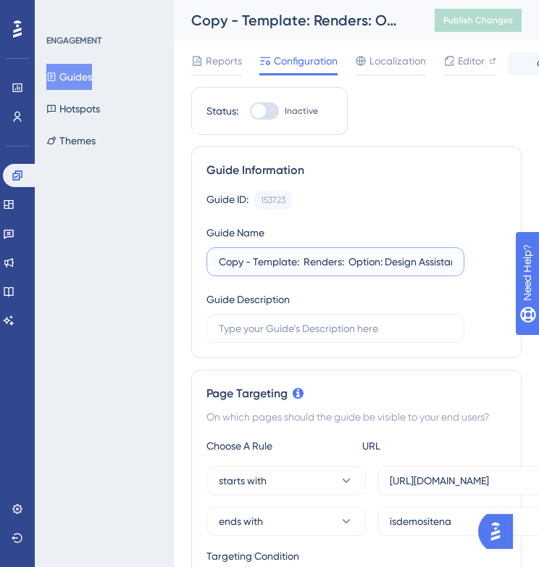
drag, startPoint x: 297, startPoint y: 259, endPoint x: 218, endPoint y: 259, distance: 79.0
click at [219, 259] on input "Copy - Template: Renders: Option: Design Assistance" at bounding box center [335, 262] width 233 height 16
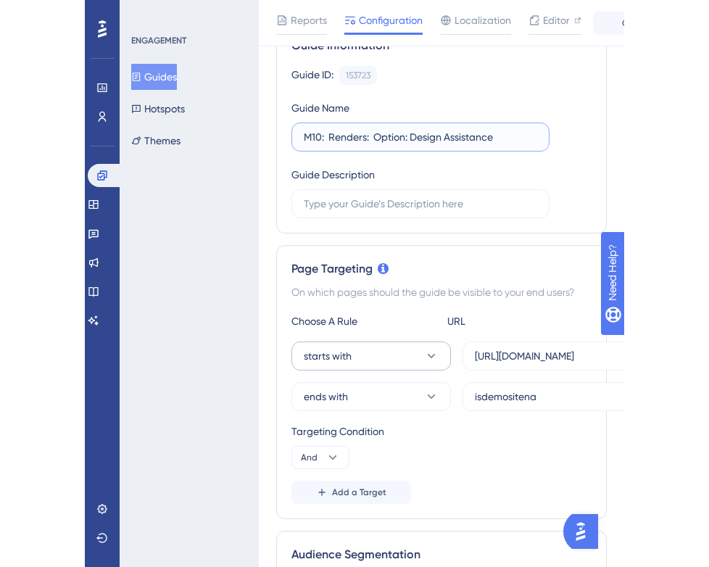
scroll to position [145, 0]
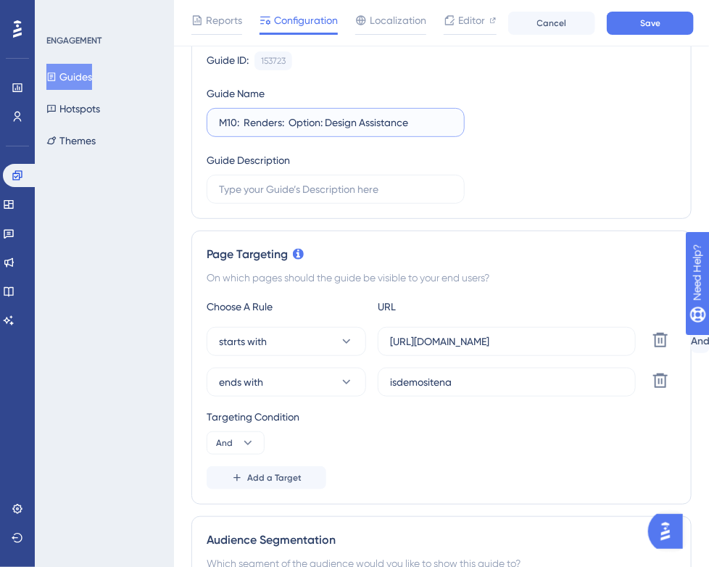
type input "M10: Renders: Option: Design Assistance"
click at [661, 377] on icon at bounding box center [659, 380] width 17 height 17
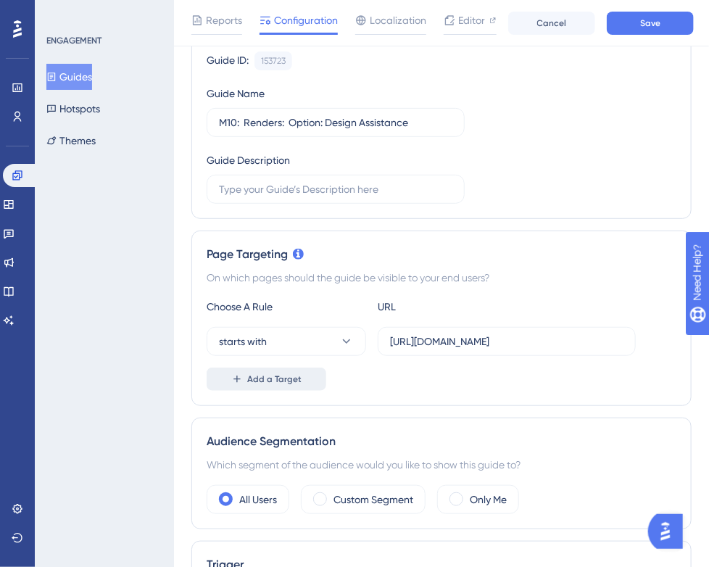
drag, startPoint x: 266, startPoint y: 399, endPoint x: 275, endPoint y: 383, distance: 18.5
click at [266, 398] on div "Page Targeting On which pages should the guide be visible to your end users? Ch…" at bounding box center [441, 317] width 500 height 175
click at [275, 383] on span "Add a Target" at bounding box center [274, 379] width 54 height 12
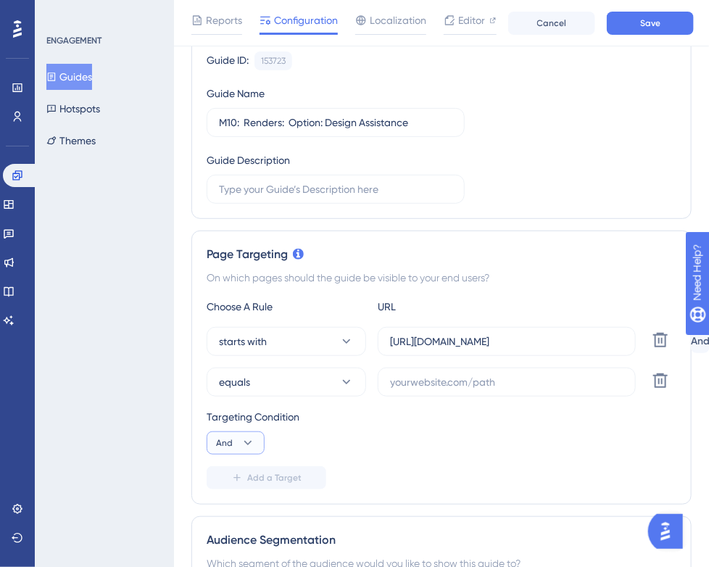
click at [238, 449] on button "And" at bounding box center [236, 442] width 58 height 23
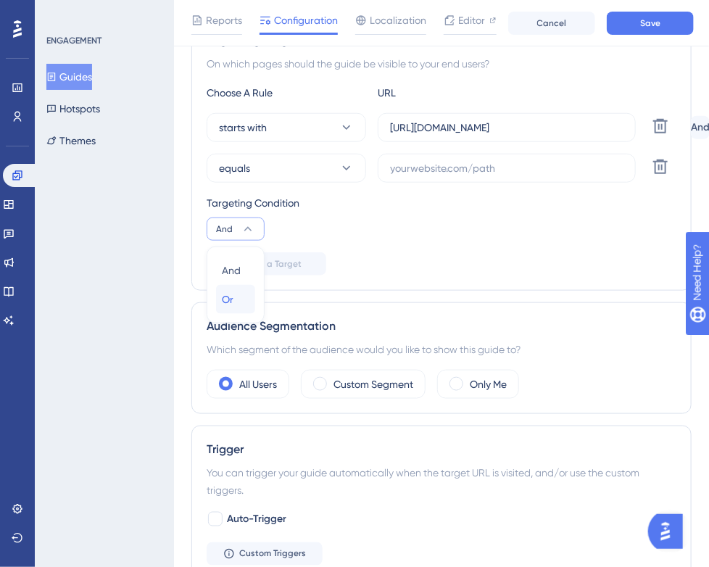
click at [244, 304] on div "Or Or" at bounding box center [236, 299] width 28 height 29
click at [359, 166] on button "equals" at bounding box center [286, 168] width 159 height 29
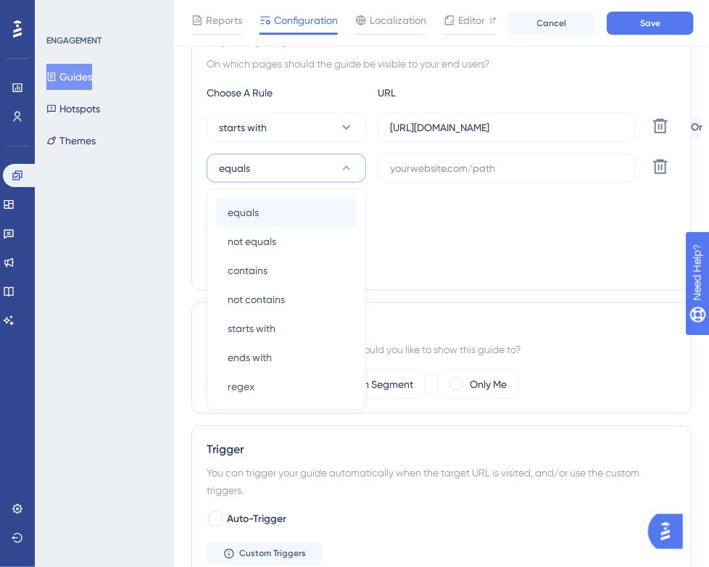
scroll to position [371, 0]
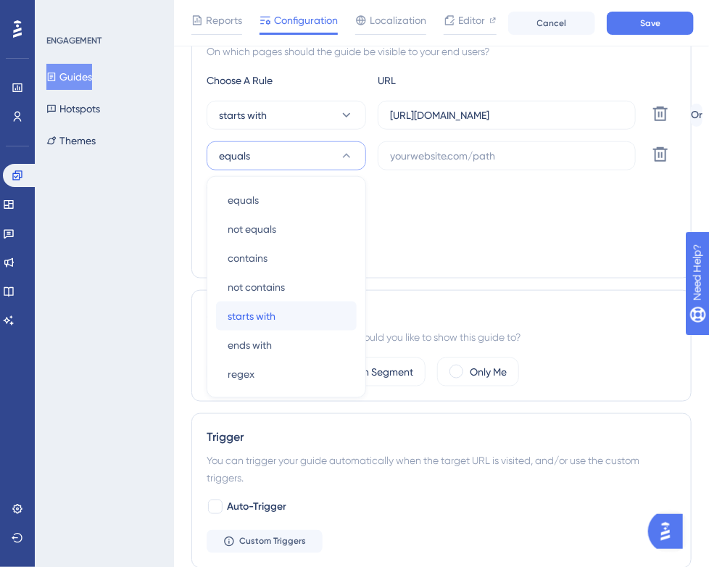
click at [283, 307] on div "starts with starts with" at bounding box center [286, 315] width 117 height 29
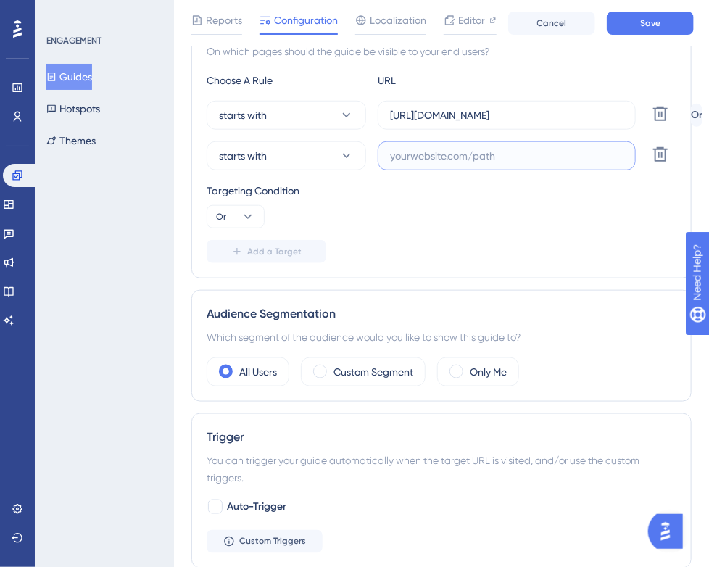
click at [571, 158] on input "text" at bounding box center [506, 156] width 233 height 16
paste input "[URL][DOMAIN_NAME]"
type input "[URL][DOMAIN_NAME]"
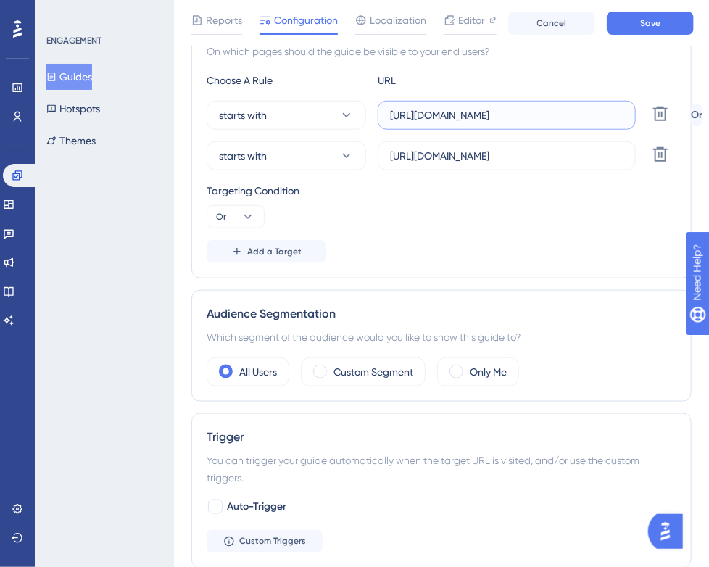
drag, startPoint x: 603, startPoint y: 115, endPoint x: 377, endPoint y: 118, distance: 226.1
click at [377, 118] on div "starts with [URL][DOMAIN_NAME] Delete" at bounding box center [446, 115] width 478 height 29
paste input "[DOMAIN_NAME]"
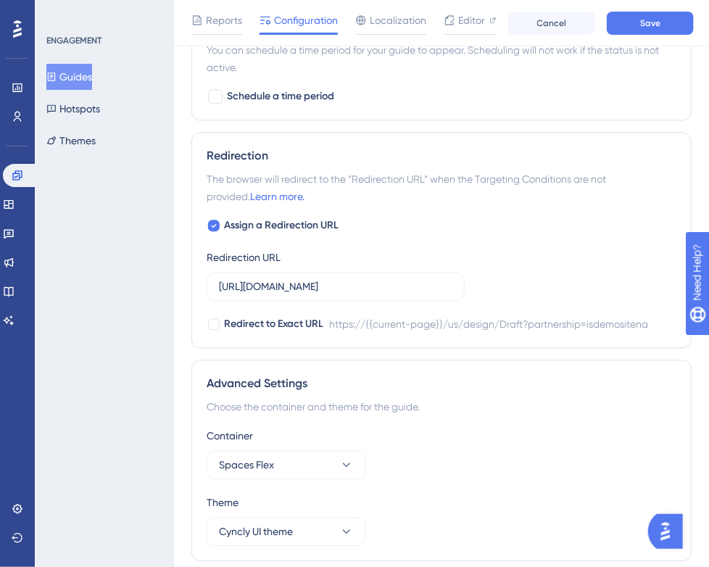
scroll to position [951, 0]
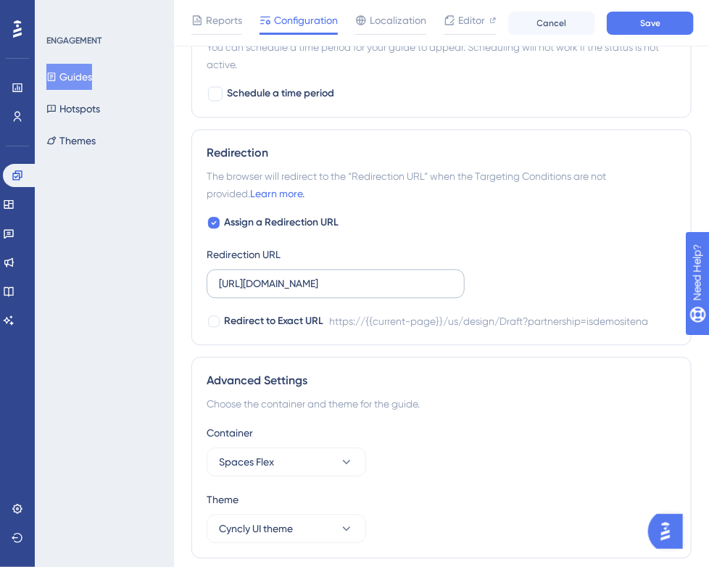
type input "[URL][DOMAIN_NAME]"
drag, startPoint x: 220, startPoint y: 280, endPoint x: 527, endPoint y: 295, distance: 307.6
click at [527, 295] on div "Assign a Redirection URL Redirection URL [URL][DOMAIN_NAME] Redirect to Exact U…" at bounding box center [442, 272] width 470 height 116
paste input "[DOMAIN_NAME]"
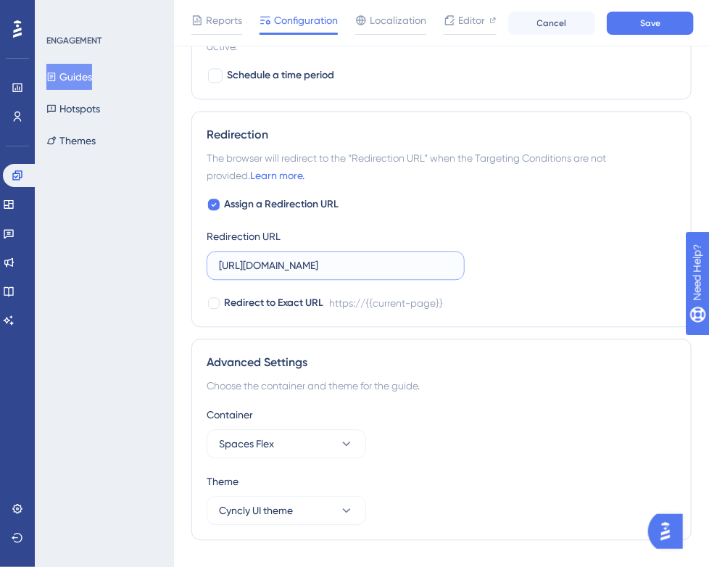
scroll to position [997, 0]
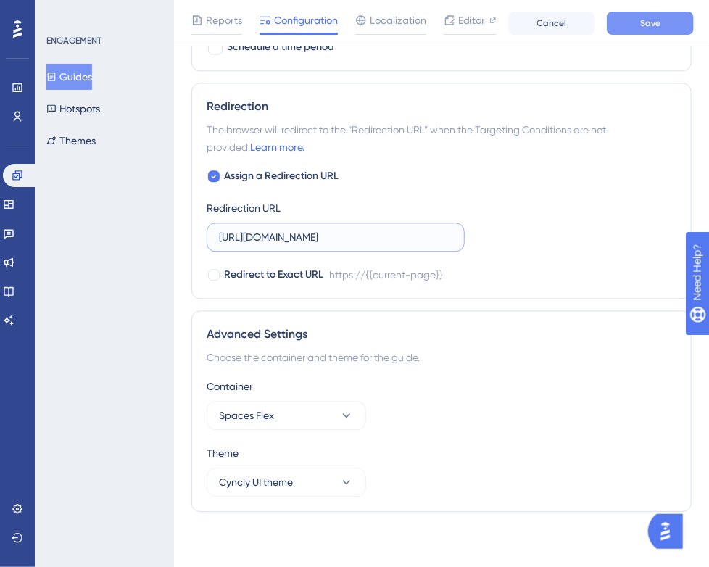
type input "[URL][DOMAIN_NAME]"
click at [658, 20] on span "Save" at bounding box center [650, 23] width 20 height 12
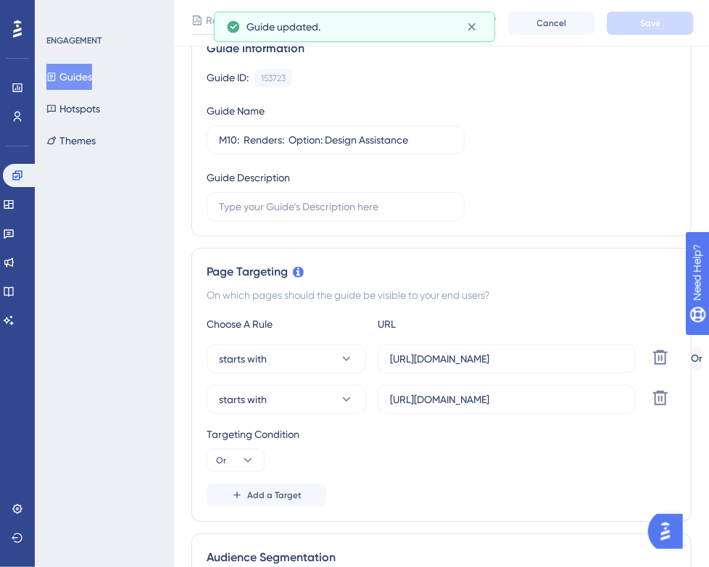
scroll to position [0, 0]
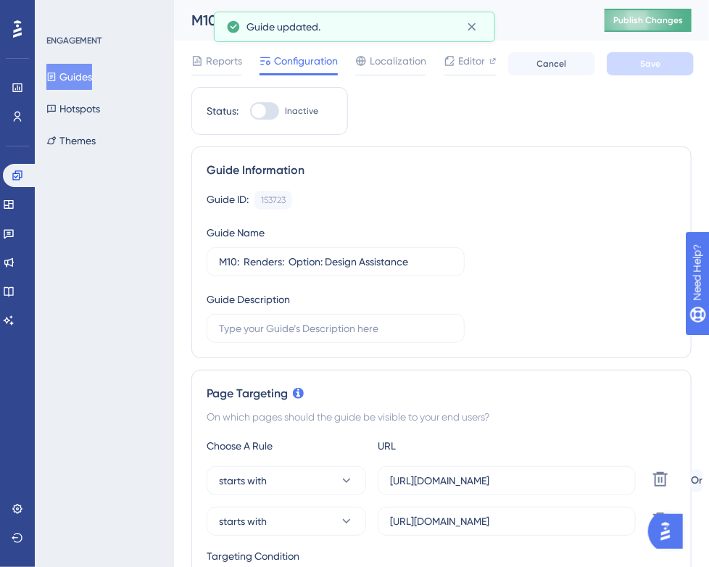
click at [650, 27] on button "Publish Changes" at bounding box center [647, 20] width 87 height 23
click at [74, 78] on button "Guides" at bounding box center [69, 77] width 46 height 26
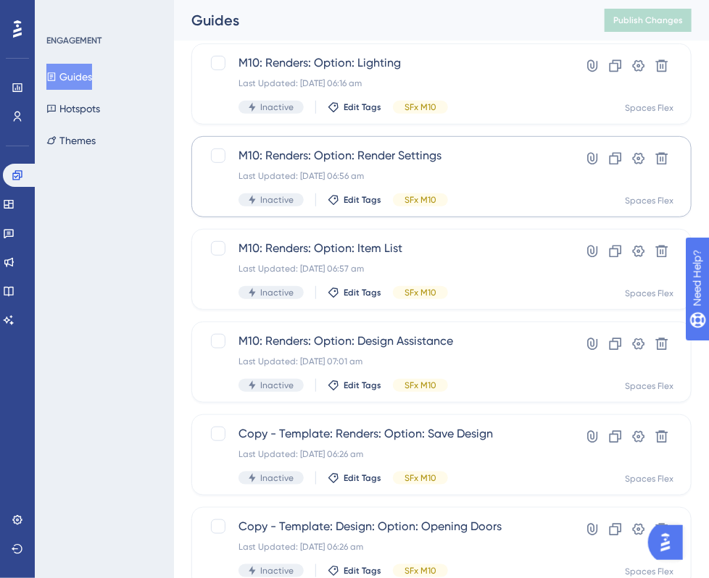
scroll to position [290, 0]
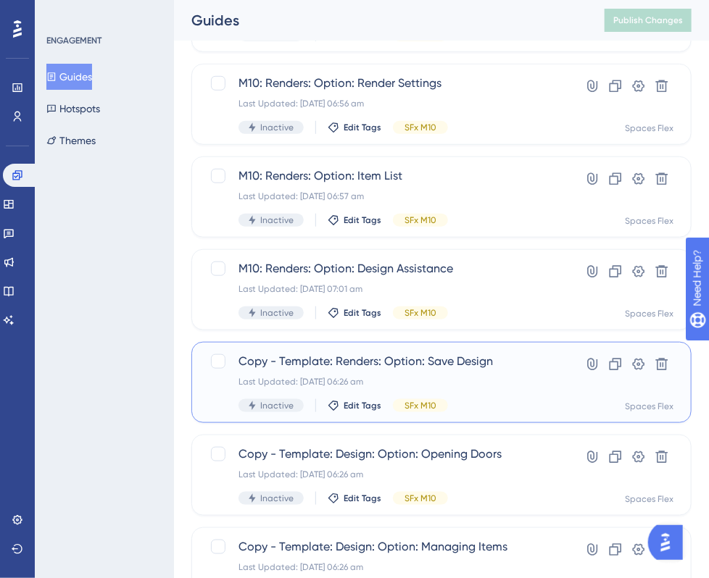
click at [397, 362] on span "Copy - Template: Renders: Option: Save Design" at bounding box center [383, 361] width 290 height 17
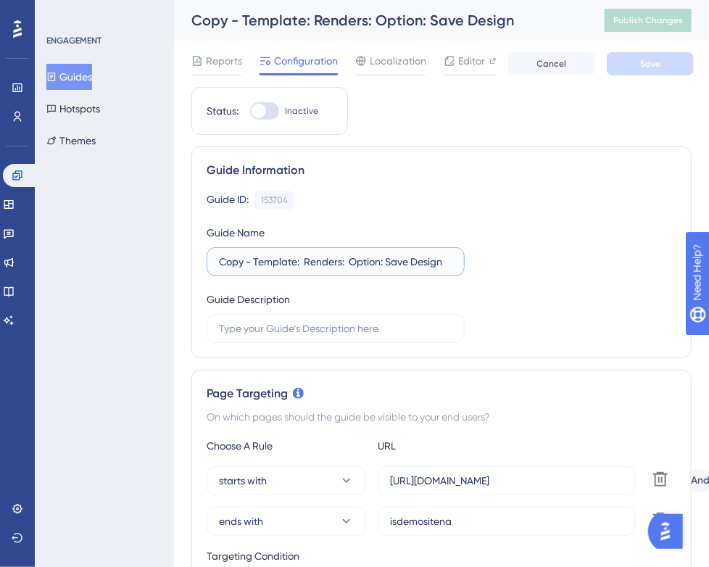
drag, startPoint x: 295, startPoint y: 262, endPoint x: 209, endPoint y: 264, distance: 85.5
click at [209, 264] on label "Copy - Template: Renders: Option: Save Design" at bounding box center [336, 261] width 258 height 29
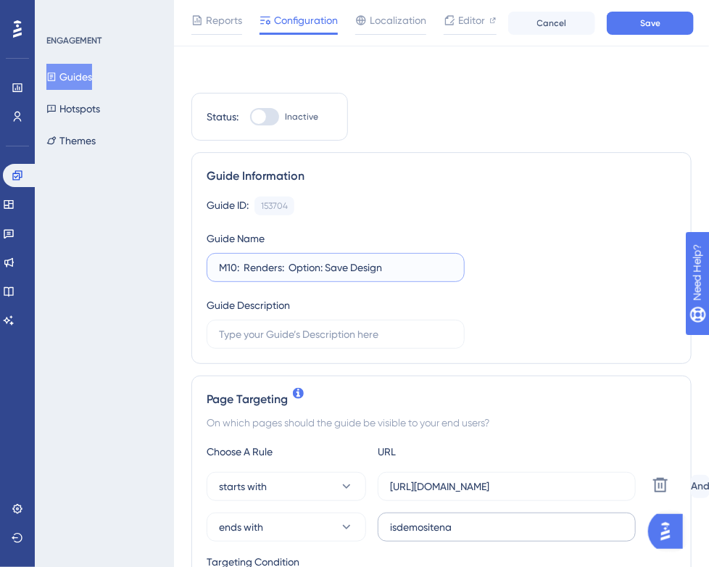
scroll to position [217, 0]
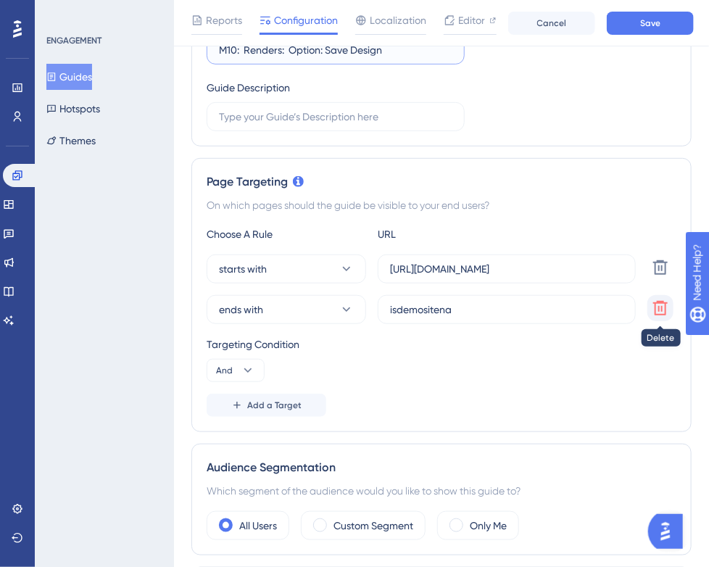
type input "M10: Renders: Option: Save Design"
click at [655, 308] on icon at bounding box center [660, 308] width 14 height 14
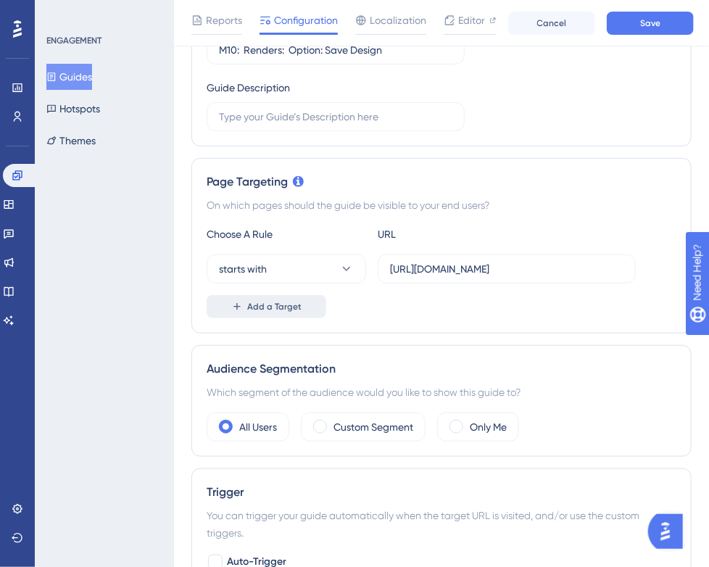
click at [291, 307] on span "Add a Target" at bounding box center [274, 307] width 54 height 12
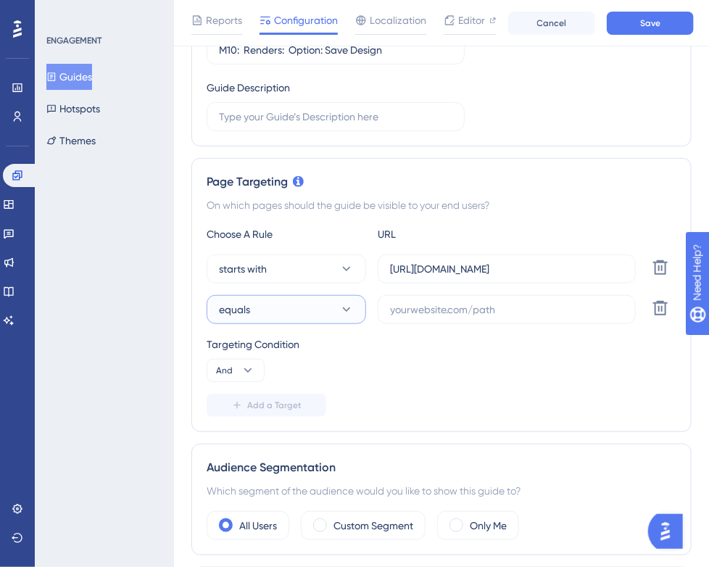
click at [287, 308] on button "equals" at bounding box center [286, 309] width 159 height 29
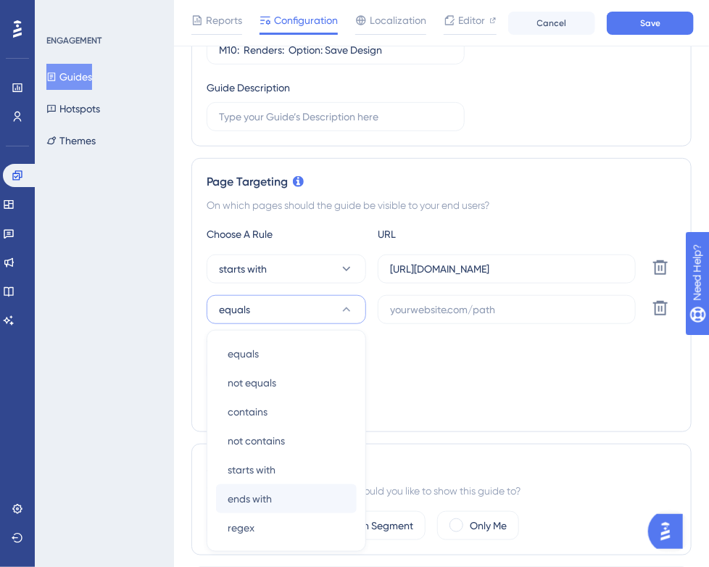
scroll to position [373, 0]
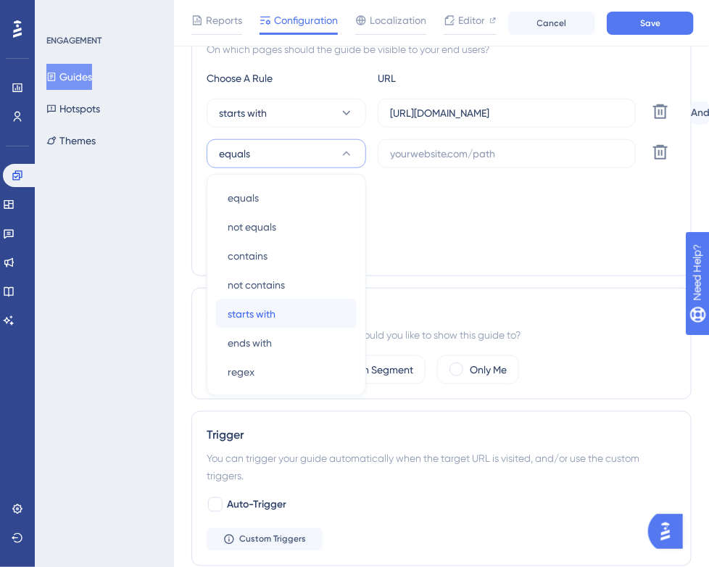
click at [270, 314] on span "starts with" at bounding box center [252, 313] width 48 height 17
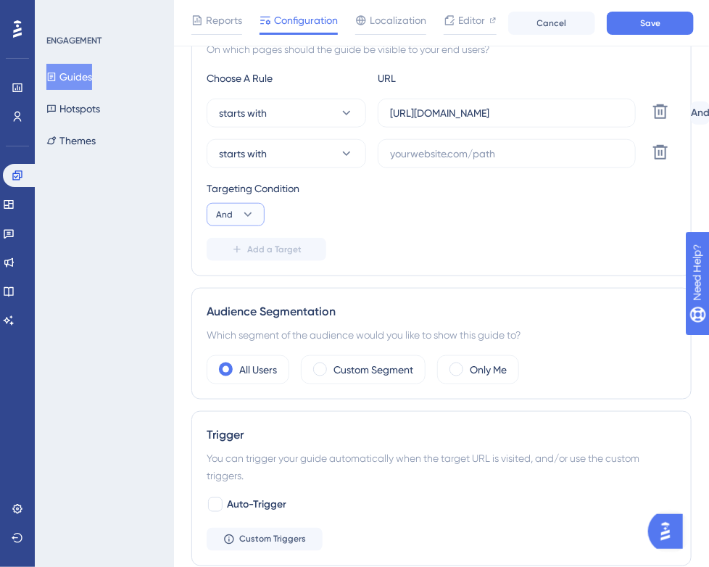
click at [243, 212] on icon at bounding box center [248, 214] width 14 height 14
click at [238, 278] on div "Or Or" at bounding box center [236, 284] width 28 height 29
click at [541, 151] on input "text" at bounding box center [506, 154] width 233 height 16
paste input "[URL][DOMAIN_NAME]"
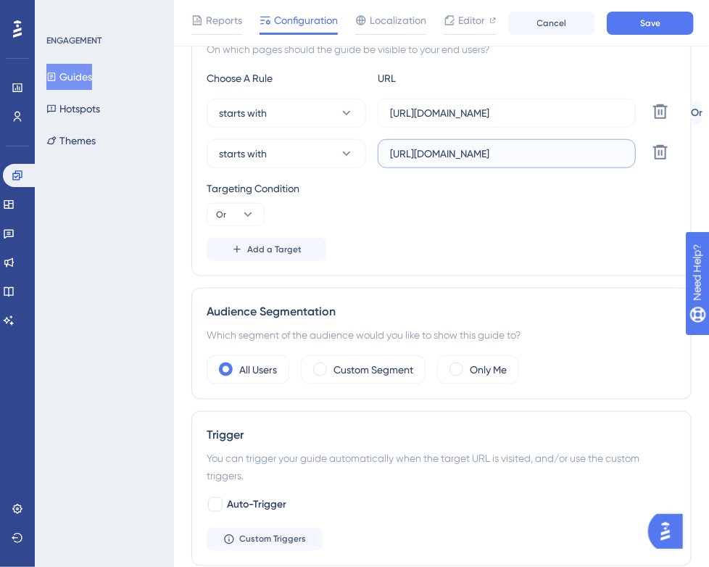
type input "[URL][DOMAIN_NAME]"
drag, startPoint x: 555, startPoint y: 116, endPoint x: 374, endPoint y: 116, distance: 181.2
click at [374, 116] on div "starts with [URL][DOMAIN_NAME] Delete" at bounding box center [446, 113] width 478 height 29
paste input "[DOMAIN_NAME]"
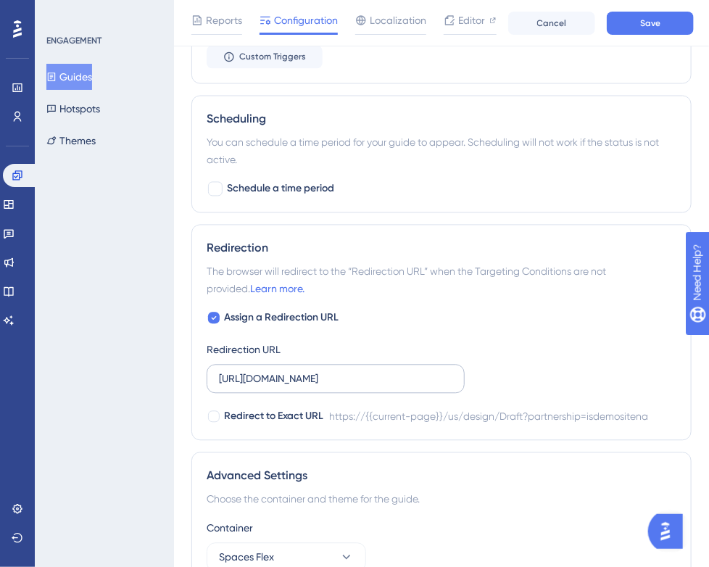
scroll to position [880, 0]
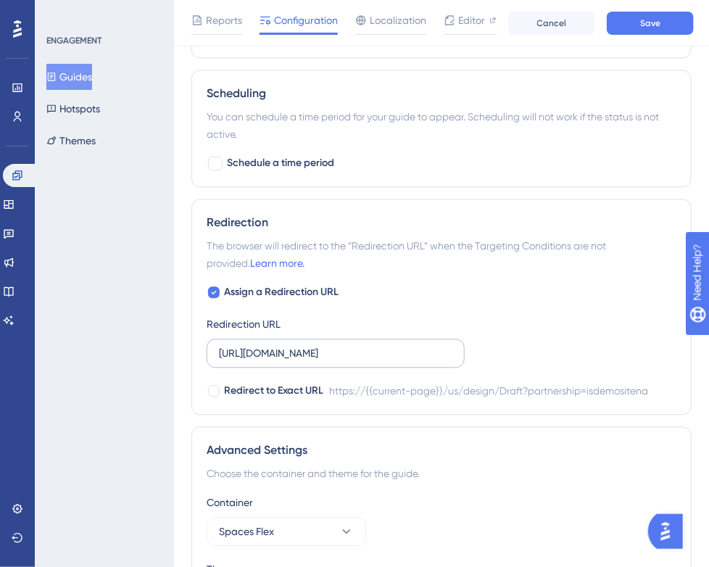
type input "[URL][DOMAIN_NAME]"
drag, startPoint x: 219, startPoint y: 353, endPoint x: 493, endPoint y: 357, distance: 274.7
click at [493, 357] on div "Assign a Redirection URL Redirection URL [URL][DOMAIN_NAME] Redirect to Exact U…" at bounding box center [442, 342] width 470 height 116
paste input "[DOMAIN_NAME]"
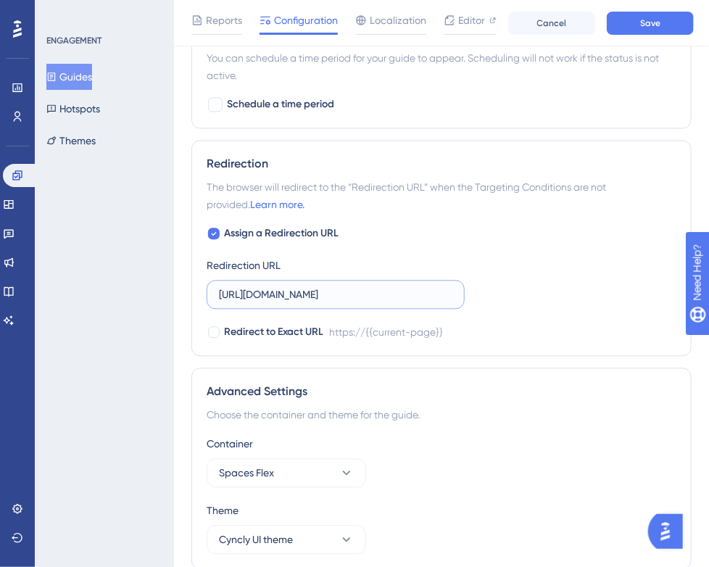
scroll to position [997, 0]
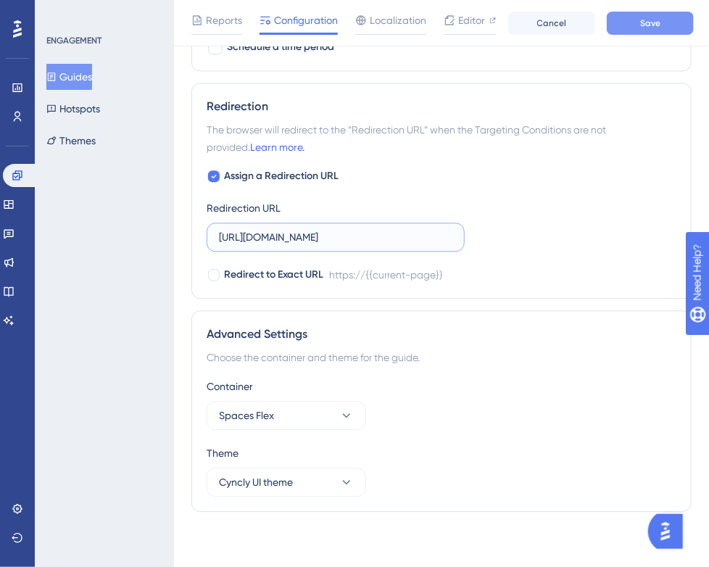
type input "[URL][DOMAIN_NAME]"
click at [663, 26] on button "Save" at bounding box center [650, 23] width 87 height 23
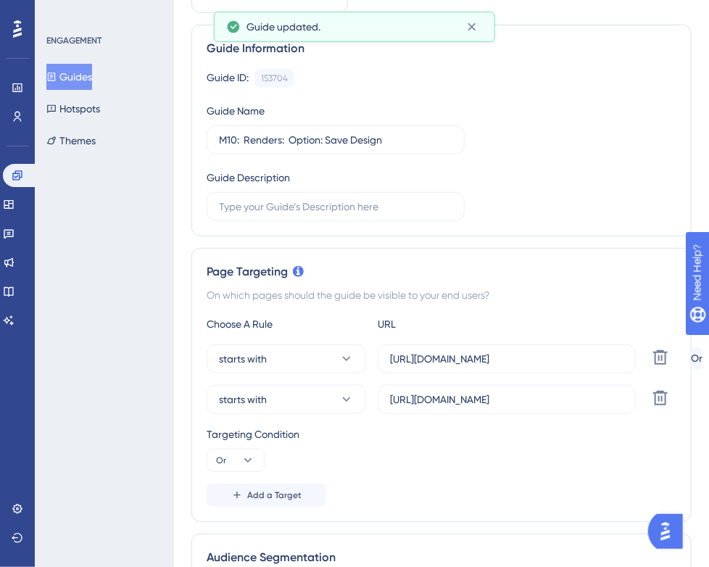
scroll to position [0, 0]
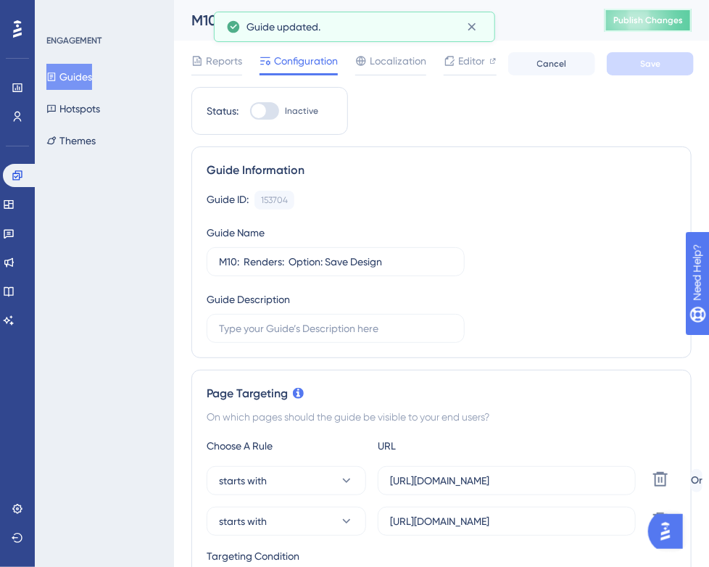
click at [684, 27] on button "Publish Changes" at bounding box center [647, 20] width 87 height 23
click at [70, 78] on button "Guides" at bounding box center [69, 77] width 46 height 26
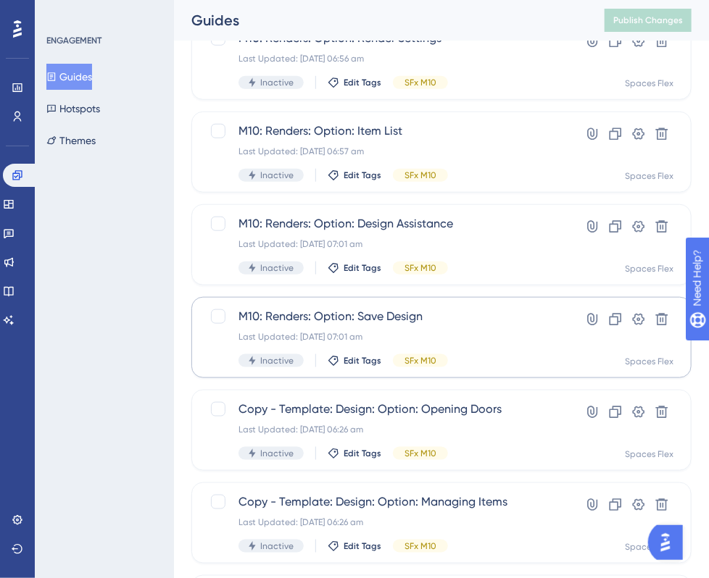
scroll to position [362, 0]
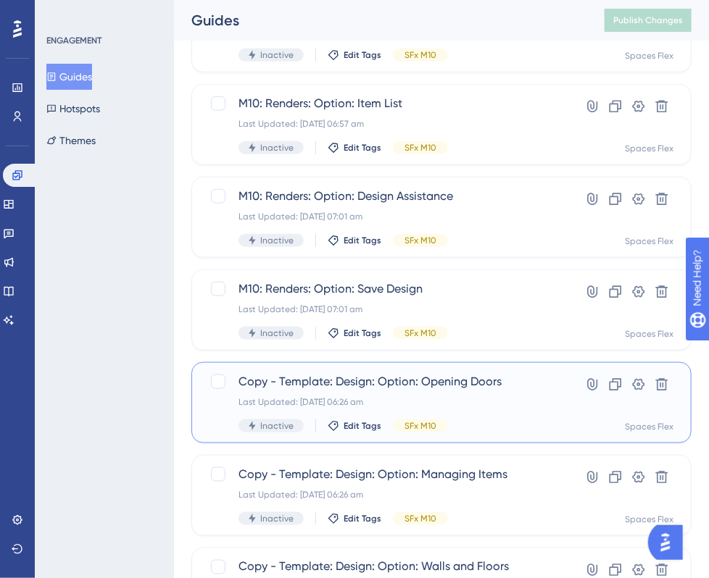
click at [367, 380] on span "Copy - Template: Design: Option: Opening Doors" at bounding box center [383, 381] width 290 height 17
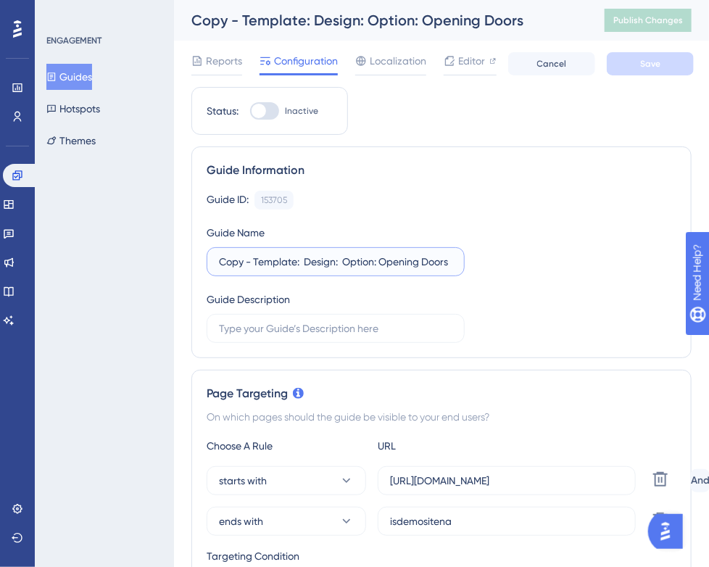
drag, startPoint x: 297, startPoint y: 262, endPoint x: 195, endPoint y: 267, distance: 102.3
click at [195, 267] on div "Guide Information Guide ID: 153705 Copy Guide Name Copy - Template: Design: Opt…" at bounding box center [441, 252] width 500 height 212
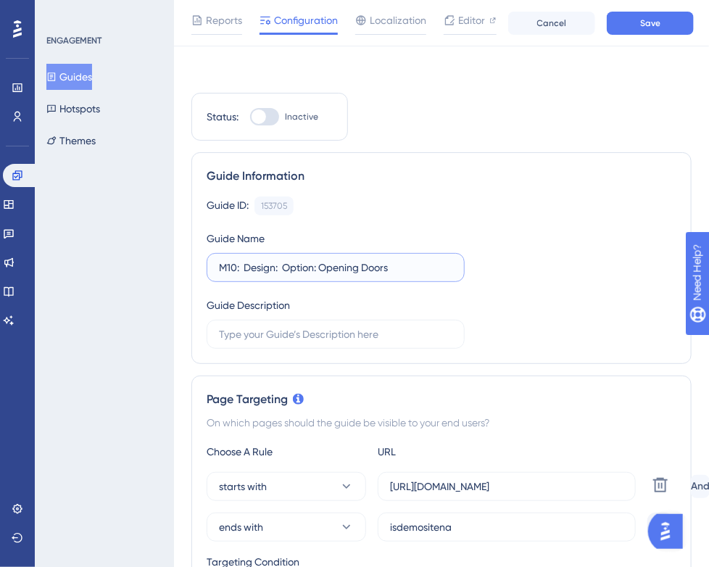
scroll to position [290, 0]
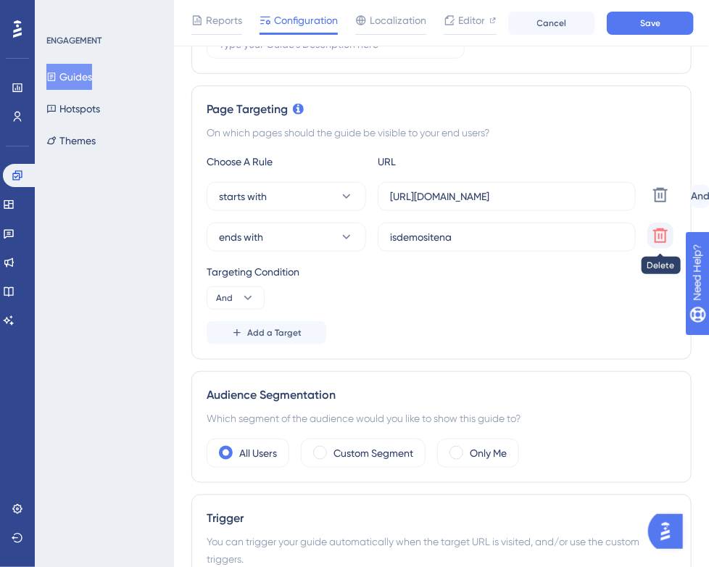
type input "M10: Design: Option: Opening Doors"
click at [658, 233] on icon at bounding box center [660, 235] width 14 height 14
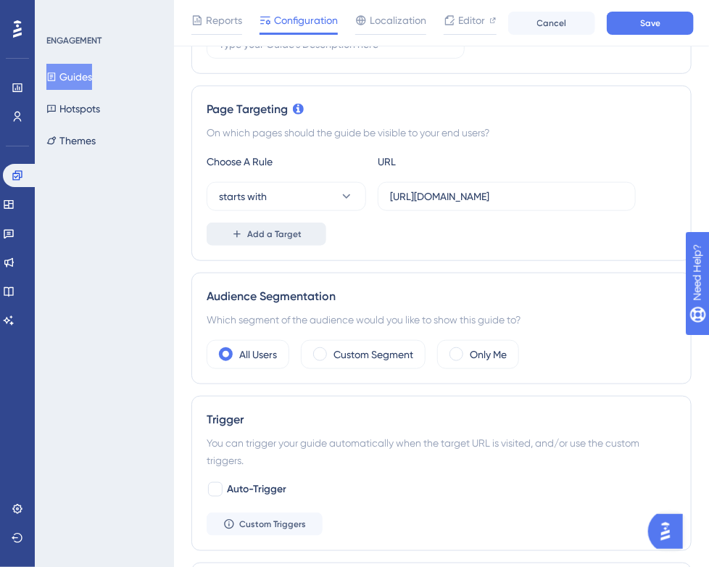
click at [293, 228] on span "Add a Target" at bounding box center [274, 234] width 54 height 12
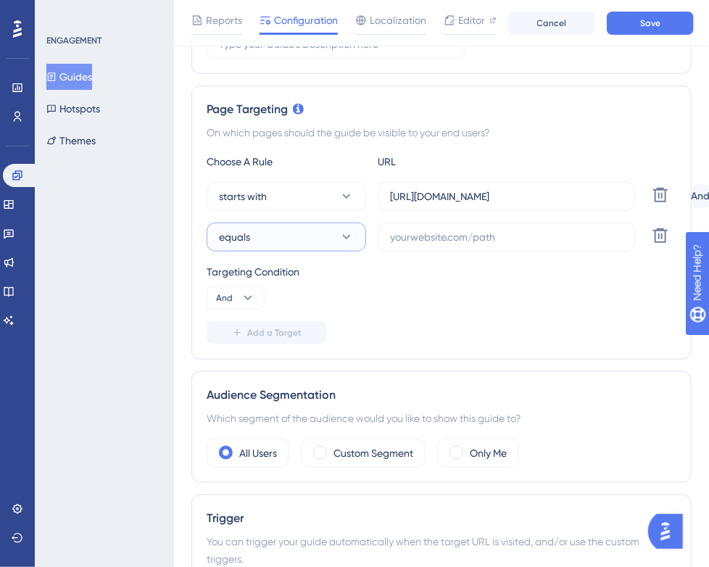
click at [272, 246] on button "equals" at bounding box center [286, 236] width 159 height 29
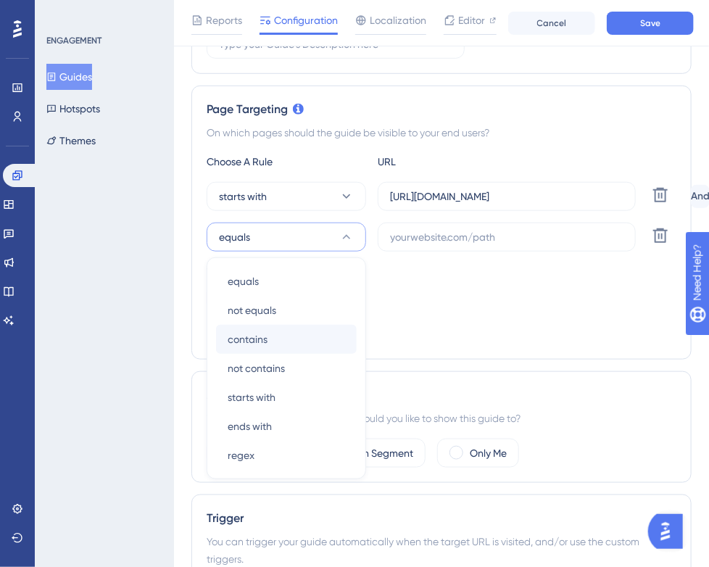
scroll to position [373, 0]
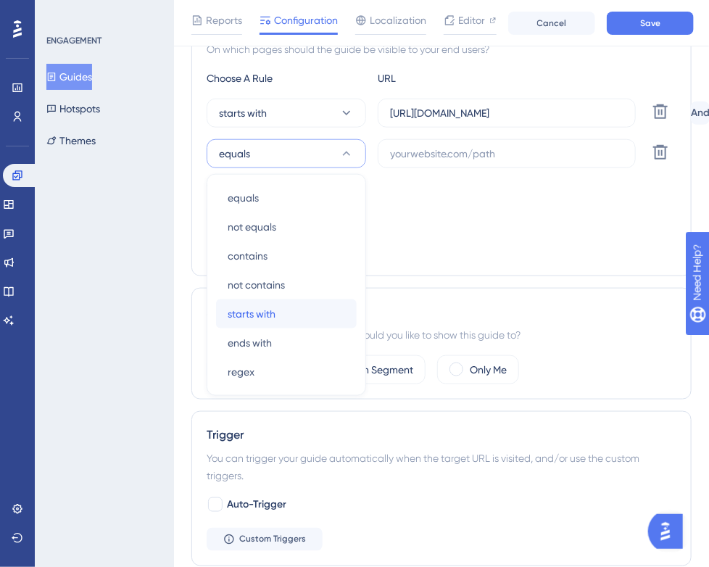
click at [249, 317] on span "starts with" at bounding box center [252, 313] width 48 height 17
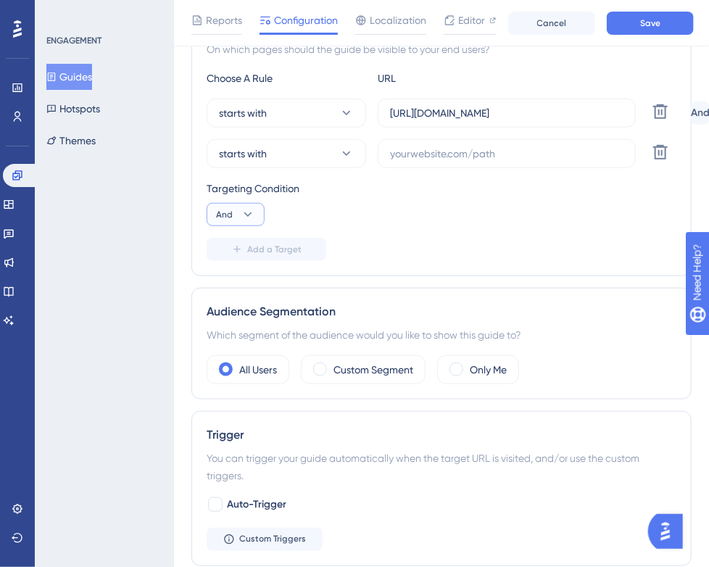
click at [238, 221] on button "And" at bounding box center [236, 214] width 58 height 23
click at [227, 281] on span "Or" at bounding box center [228, 284] width 12 height 17
click at [519, 154] on input "text" at bounding box center [506, 154] width 233 height 16
paste input "[URL][DOMAIN_NAME]"
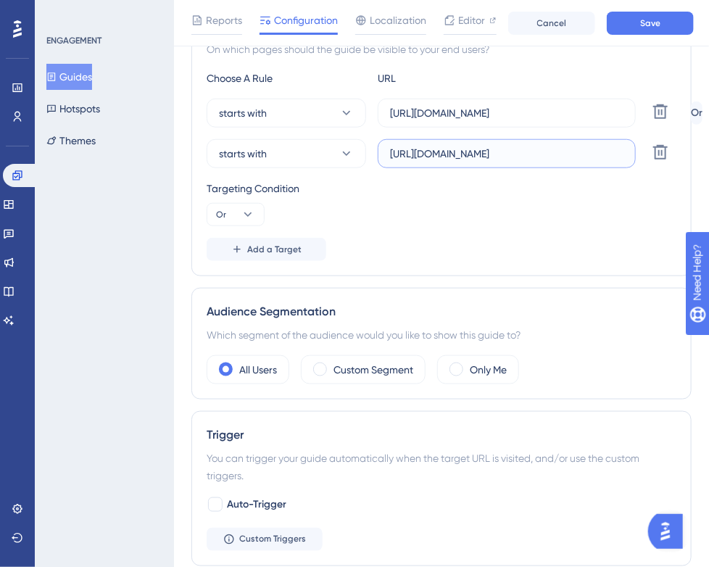
type input "[URL][DOMAIN_NAME]"
paste input "[DOMAIN_NAME]"
drag, startPoint x: 604, startPoint y: 115, endPoint x: 367, endPoint y: 125, distance: 236.4
click at [369, 122] on div "starts with [URL][DOMAIN_NAME] Delete" at bounding box center [446, 113] width 478 height 29
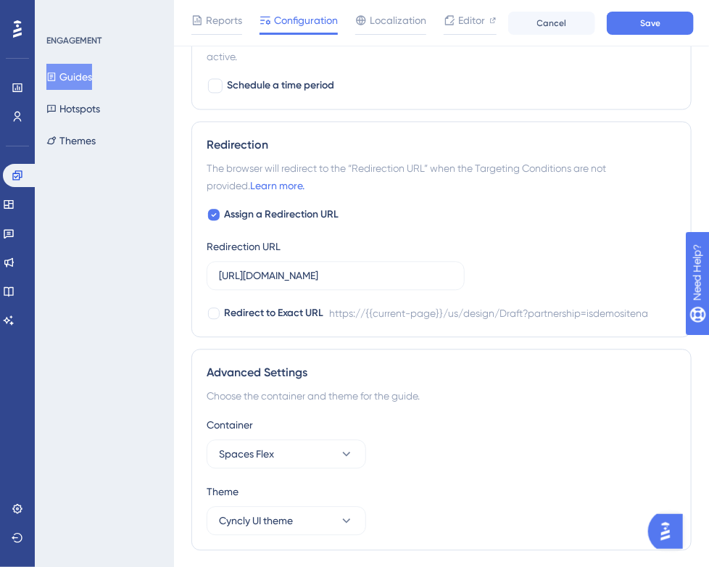
scroll to position [997, 0]
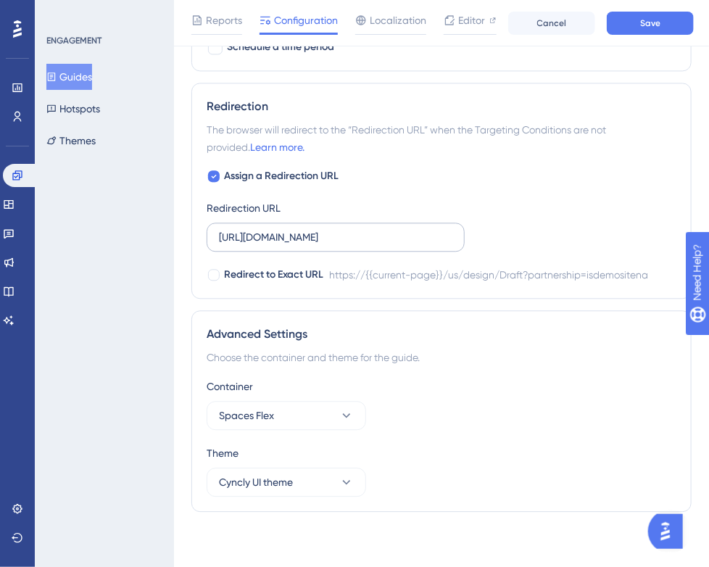
type input "[URL][DOMAIN_NAME]"
drag, startPoint x: 218, startPoint y: 233, endPoint x: 530, endPoint y: 253, distance: 313.0
click at [530, 253] on div "Assign a Redirection URL Redirection URL [URL][DOMAIN_NAME] Redirect to Exact U…" at bounding box center [442, 225] width 470 height 116
paste input "[DOMAIN_NAME]"
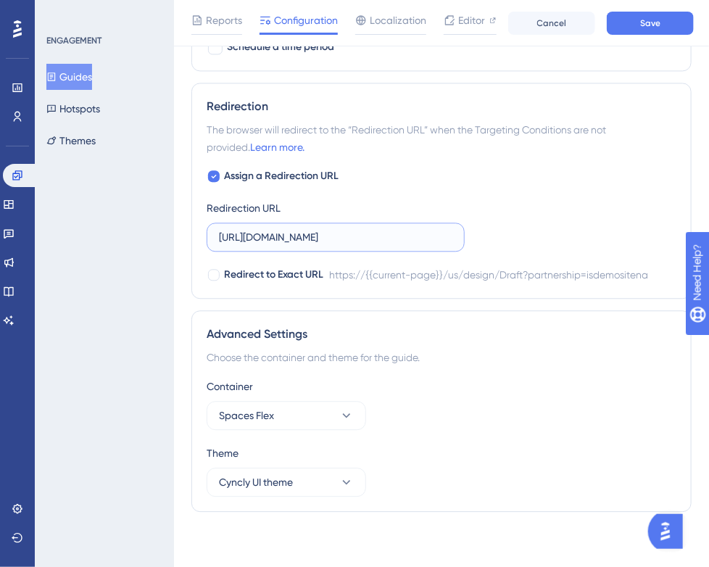
scroll to position [0, 0]
type input "[URL][DOMAIN_NAME]"
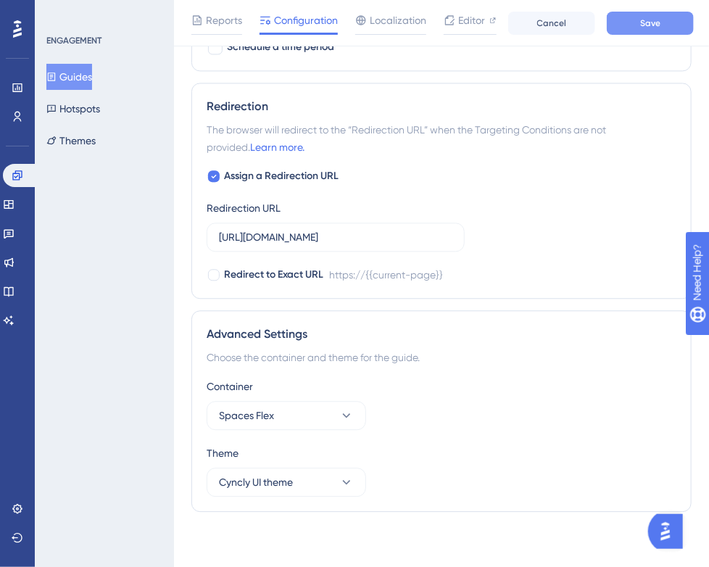
click at [663, 23] on button "Save" at bounding box center [650, 23] width 87 height 23
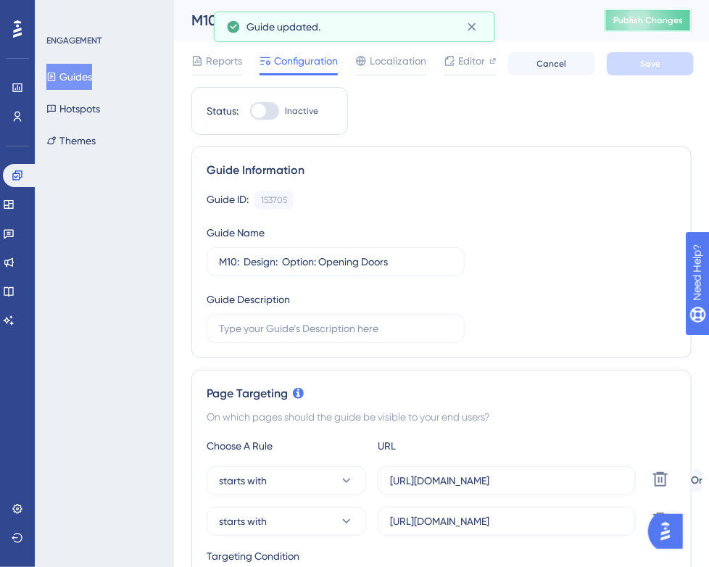
click at [649, 20] on span "Publish Changes" at bounding box center [648, 20] width 70 height 12
click at [57, 77] on icon at bounding box center [51, 77] width 10 height 10
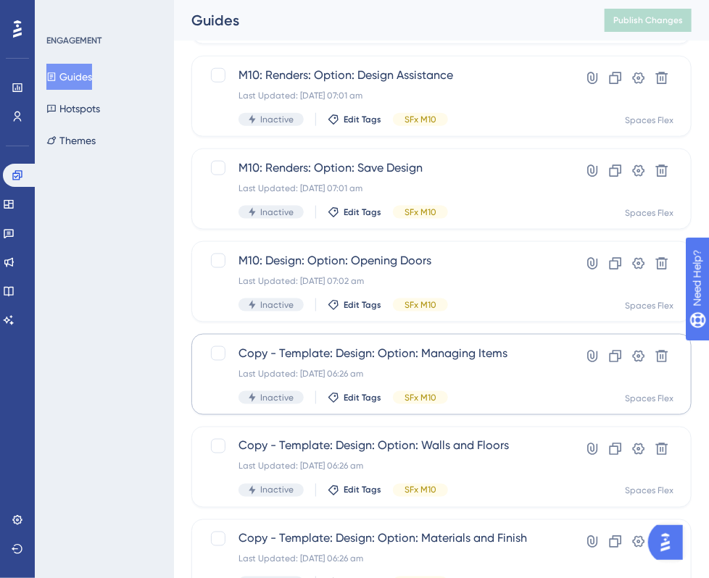
scroll to position [581, 0]
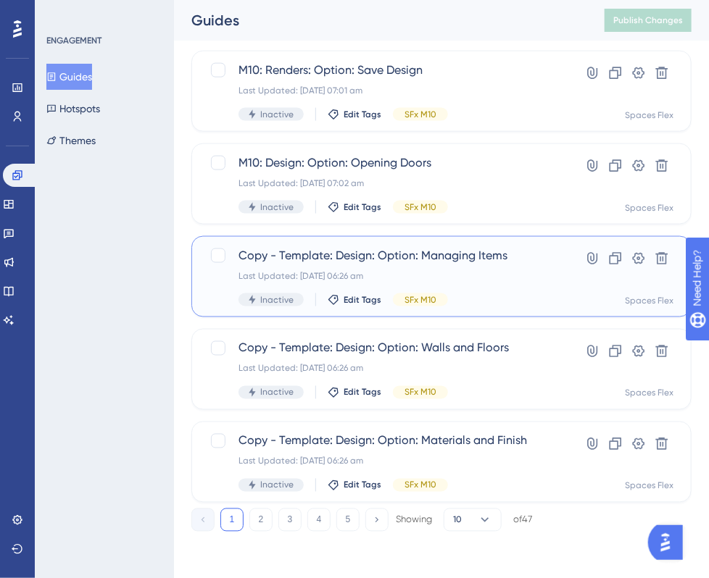
click at [452, 262] on span "Copy - Template: Design: Option: Managing Items" at bounding box center [383, 255] width 290 height 17
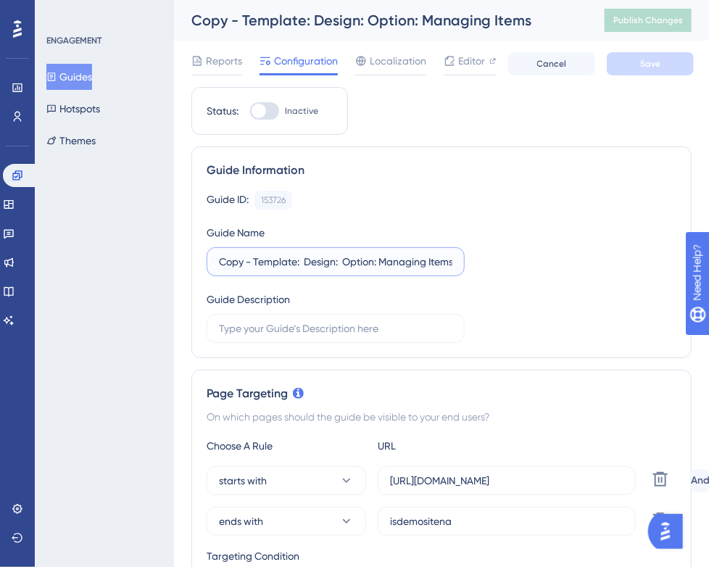
drag, startPoint x: 295, startPoint y: 262, endPoint x: 176, endPoint y: 267, distance: 118.9
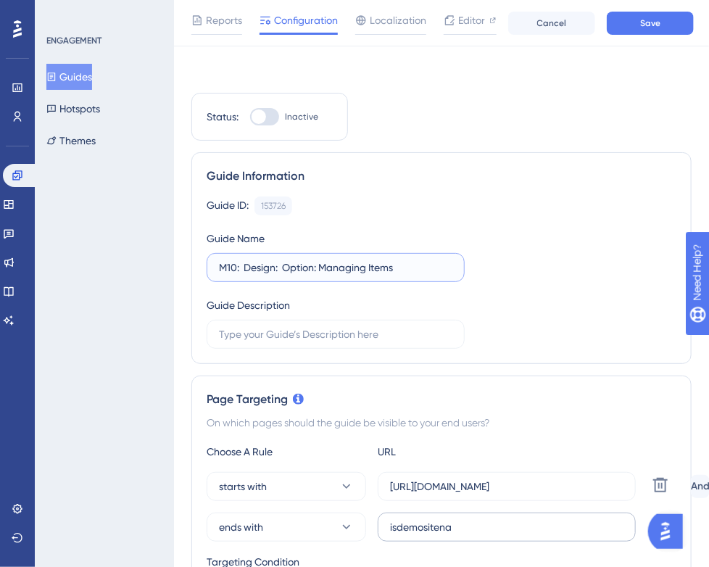
scroll to position [362, 0]
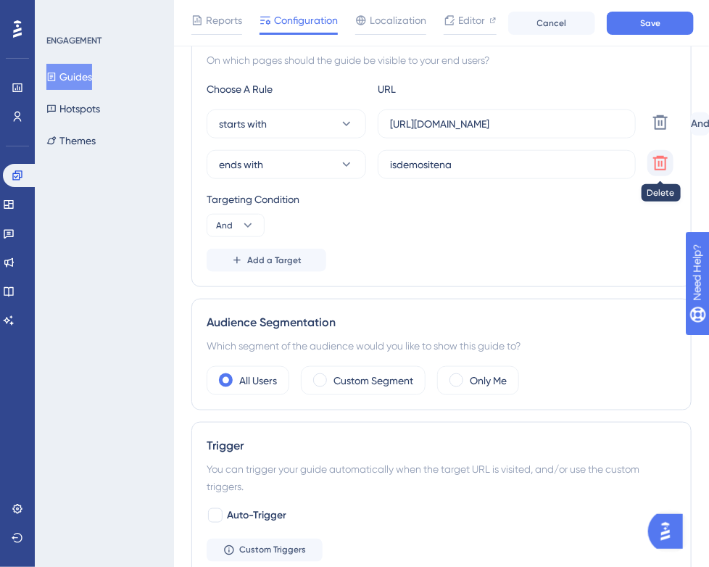
type input "M10: Design: Option: Managing Items"
click at [661, 163] on icon at bounding box center [660, 163] width 14 height 14
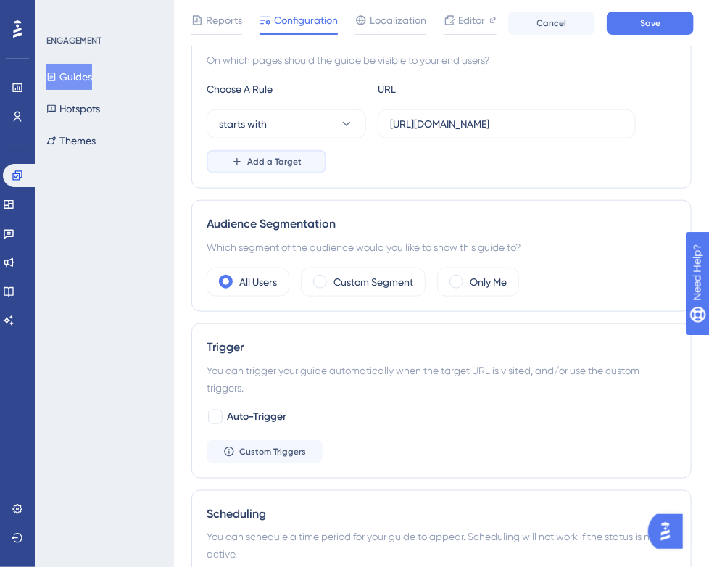
click at [261, 165] on span "Add a Target" at bounding box center [274, 162] width 54 height 12
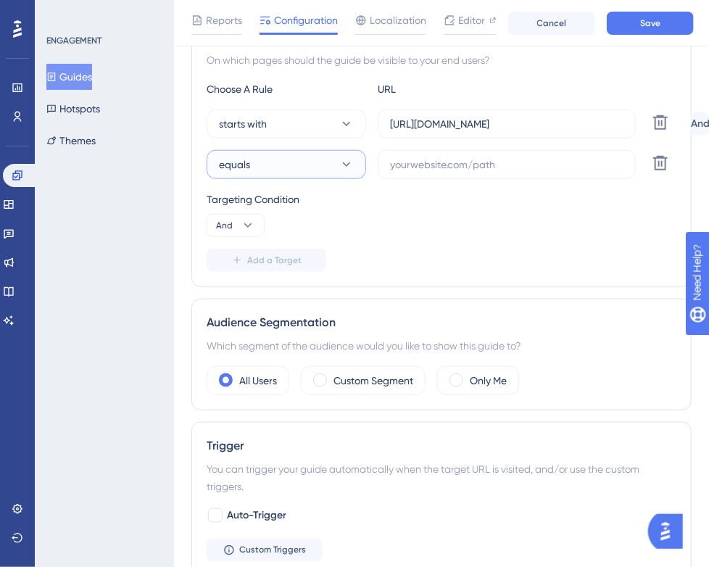
click at [261, 171] on button "equals" at bounding box center [286, 164] width 159 height 29
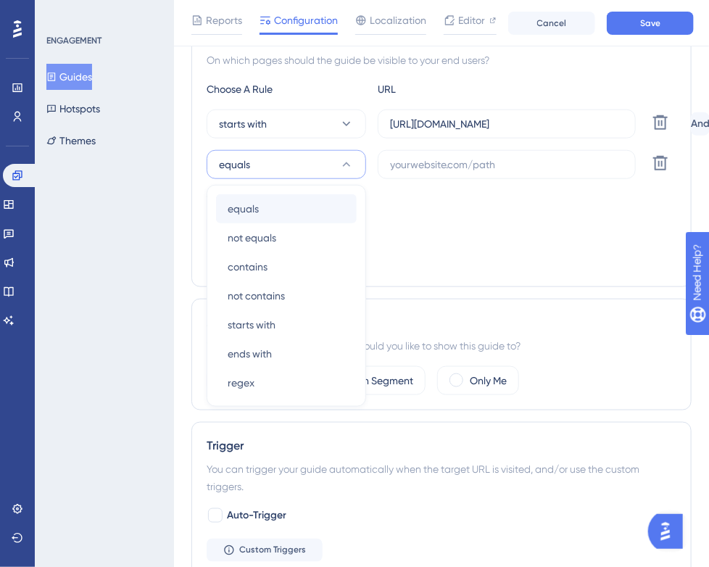
scroll to position [373, 0]
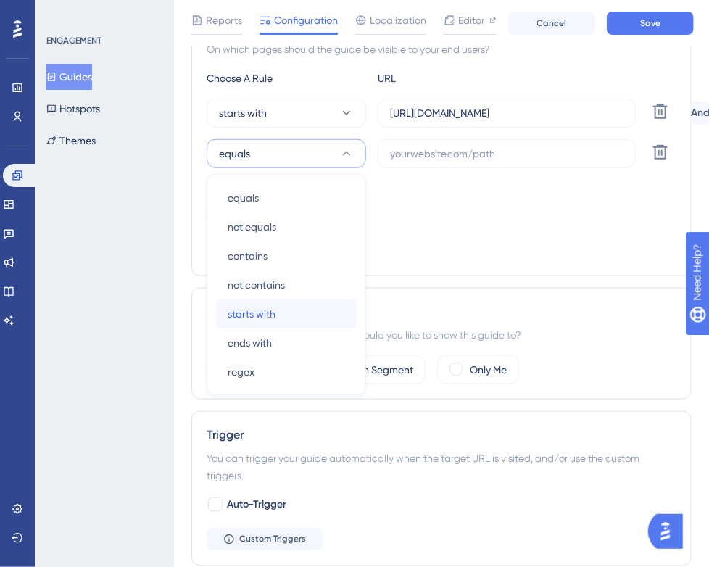
click at [268, 317] on span "starts with" at bounding box center [252, 313] width 48 height 17
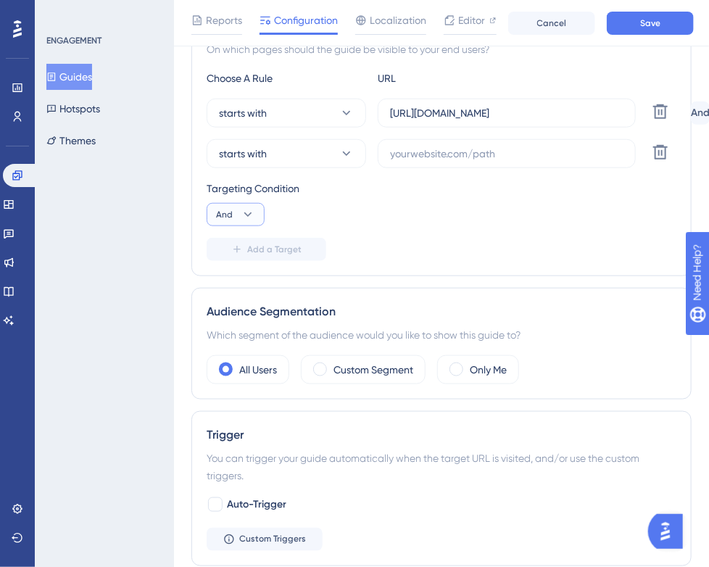
click at [246, 218] on icon at bounding box center [248, 214] width 14 height 14
click at [236, 288] on div "Or Or" at bounding box center [236, 284] width 28 height 29
click at [420, 156] on input "text" at bounding box center [506, 154] width 233 height 16
paste input "[URL][DOMAIN_NAME]"
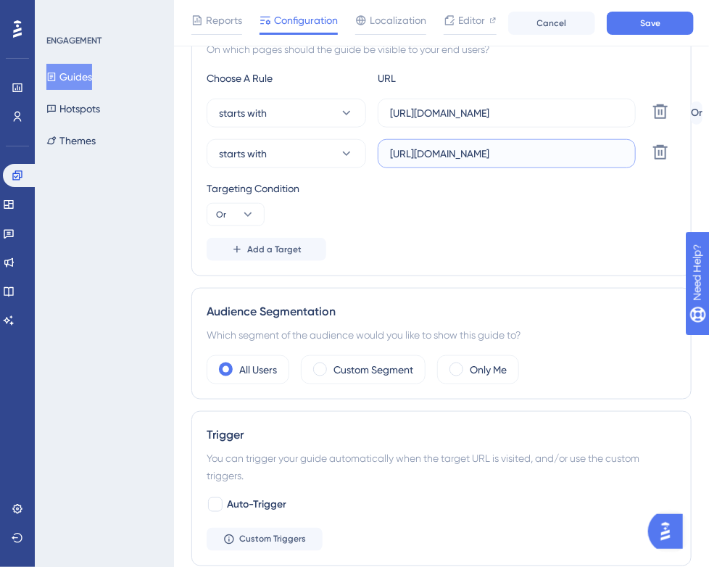
type input "[URL][DOMAIN_NAME]"
drag, startPoint x: 612, startPoint y: 112, endPoint x: 338, endPoint y: 114, distance: 273.9
click at [338, 114] on div "starts with [URL][DOMAIN_NAME] Delete" at bounding box center [446, 113] width 478 height 29
paste input "[DOMAIN_NAME]"
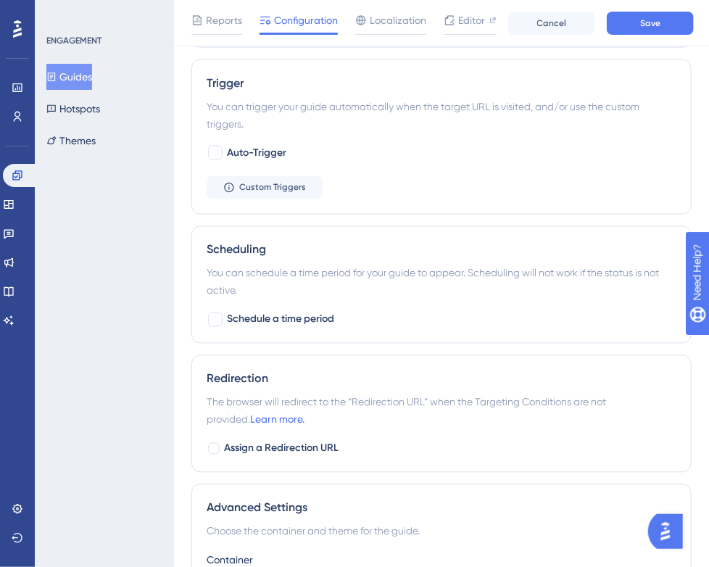
scroll to position [899, 0]
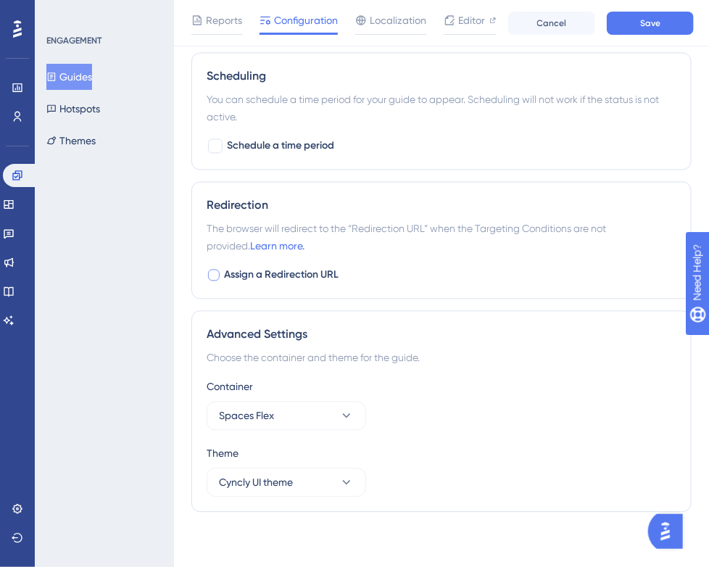
type input "[URL][DOMAIN_NAME]"
click at [249, 276] on span "Assign a Redirection URL" at bounding box center [281, 274] width 114 height 17
checkbox input "true"
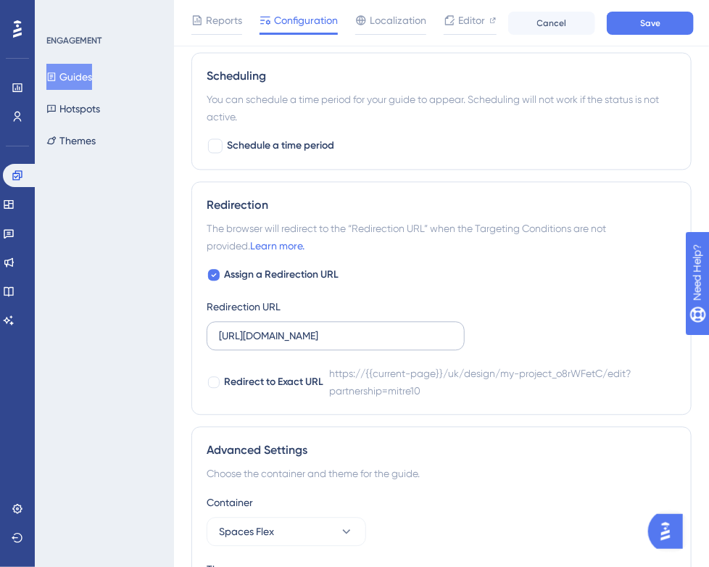
drag, startPoint x: 217, startPoint y: 334, endPoint x: 446, endPoint y: 336, distance: 229.0
click at [446, 336] on label "[URL][DOMAIN_NAME]" at bounding box center [336, 335] width 258 height 29
click at [446, 336] on input "[URL][DOMAIN_NAME]" at bounding box center [335, 336] width 233 height 16
drag, startPoint x: 449, startPoint y: 334, endPoint x: 130, endPoint y: 340, distance: 319.6
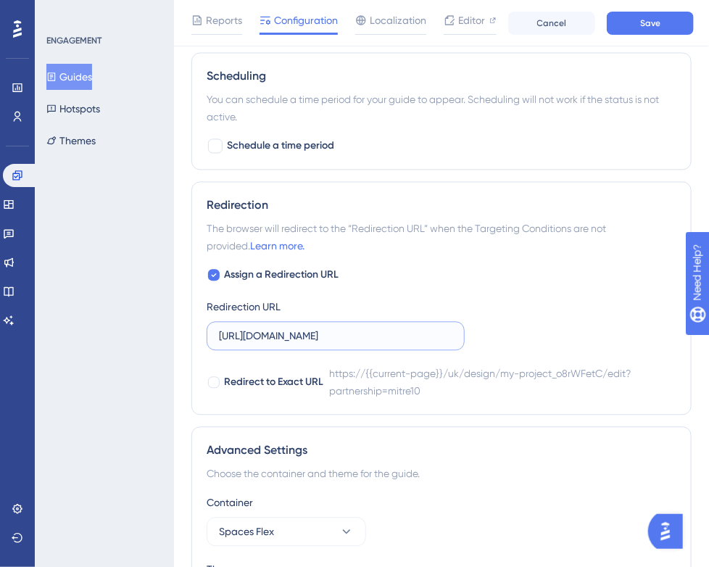
paste input "[DOMAIN_NAME]"
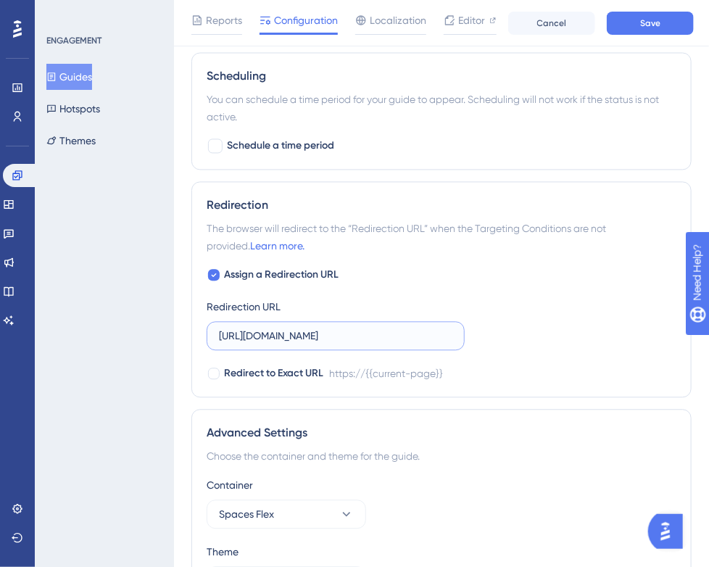
type input "[URL][DOMAIN_NAME]"
click at [601, 344] on div "Assign a Redirection URL Redirection URL [URL][DOMAIN_NAME] Redirect to Exact U…" at bounding box center [442, 324] width 470 height 116
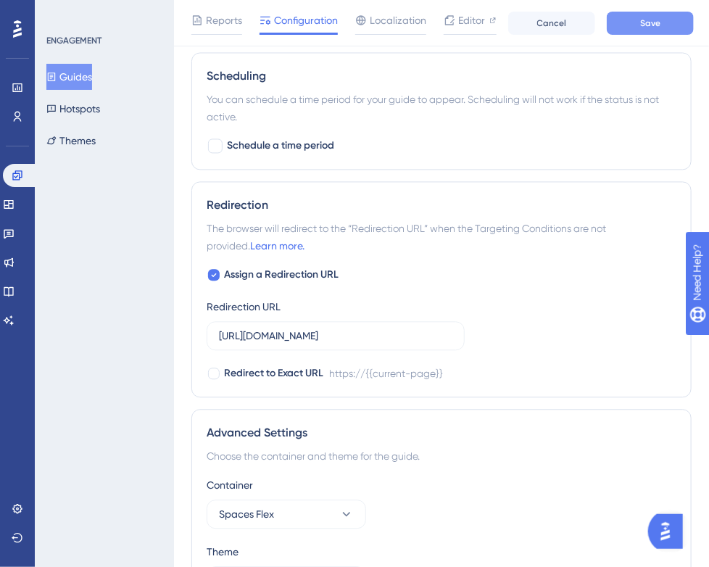
click at [655, 33] on button "Save" at bounding box center [650, 23] width 87 height 23
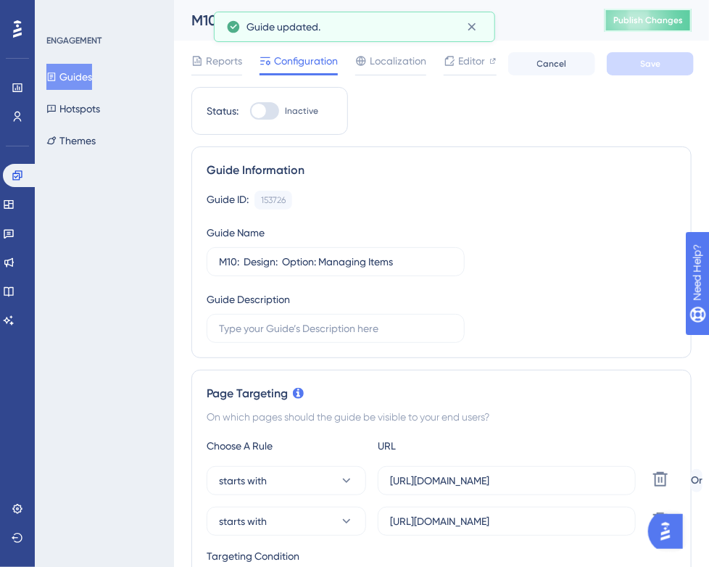
click at [655, 16] on span "Publish Changes" at bounding box center [648, 20] width 70 height 12
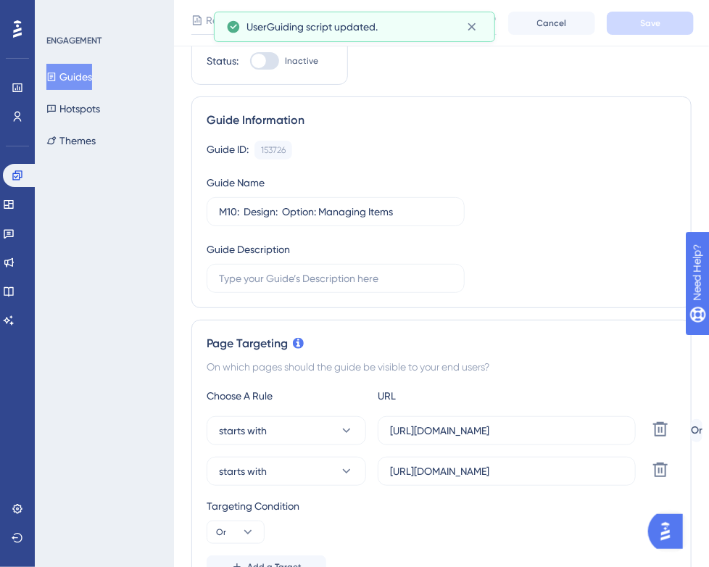
scroll to position [72, 0]
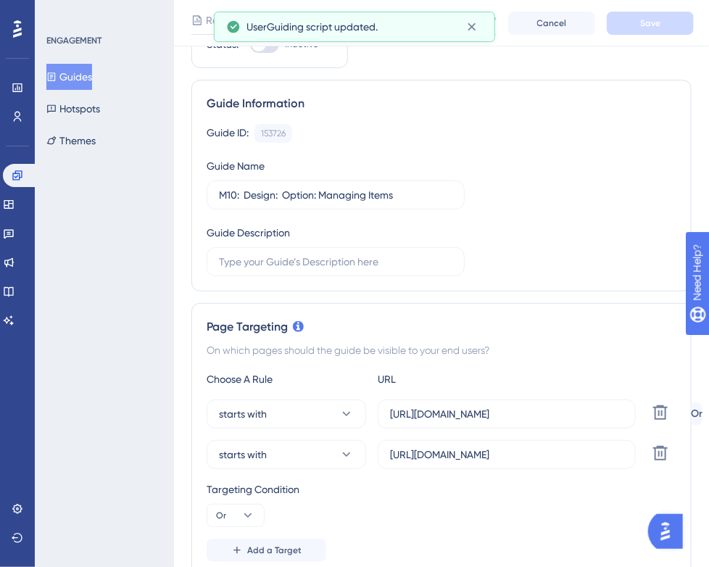
click at [81, 78] on button "Guides" at bounding box center [69, 77] width 46 height 26
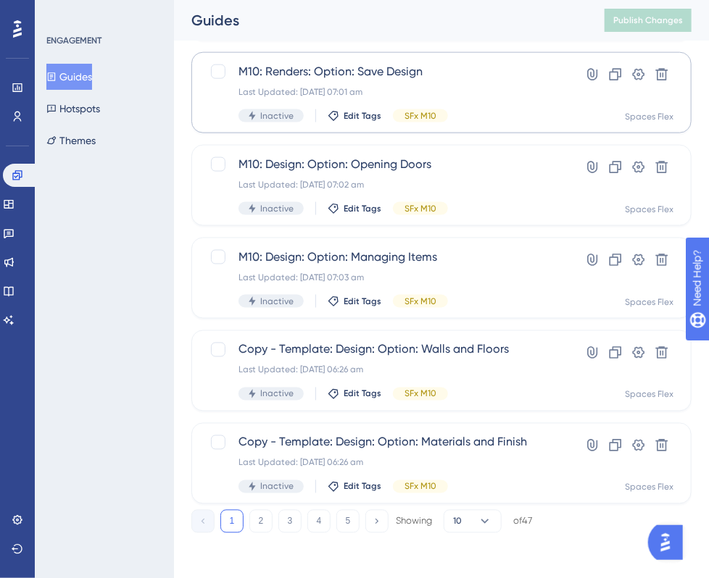
scroll to position [581, 0]
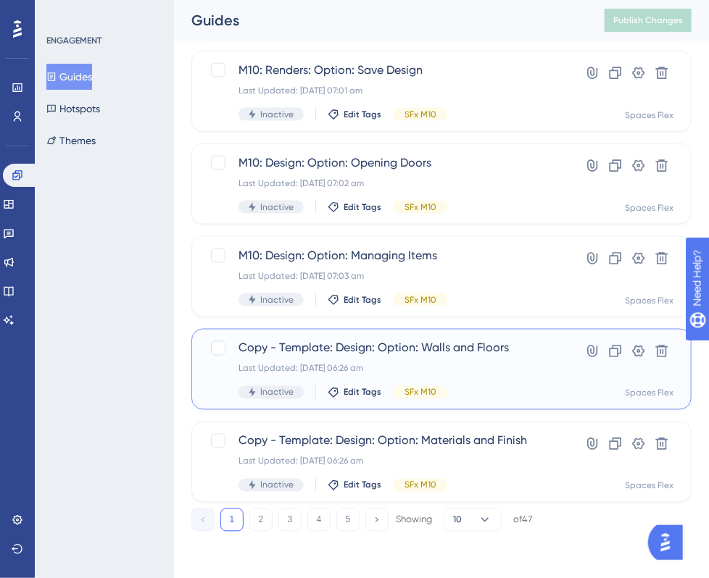
click at [347, 354] on span "Copy - Template: Design: Option: Walls and Floors" at bounding box center [383, 348] width 290 height 17
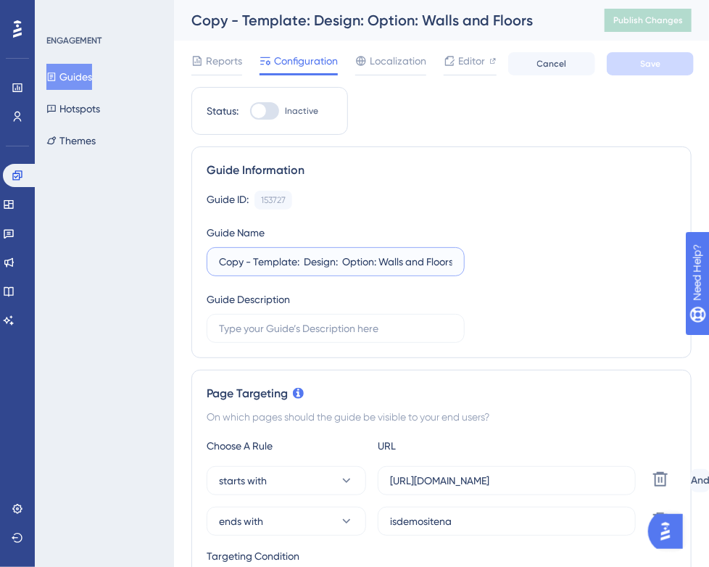
drag, startPoint x: 299, startPoint y: 262, endPoint x: 171, endPoint y: 264, distance: 127.6
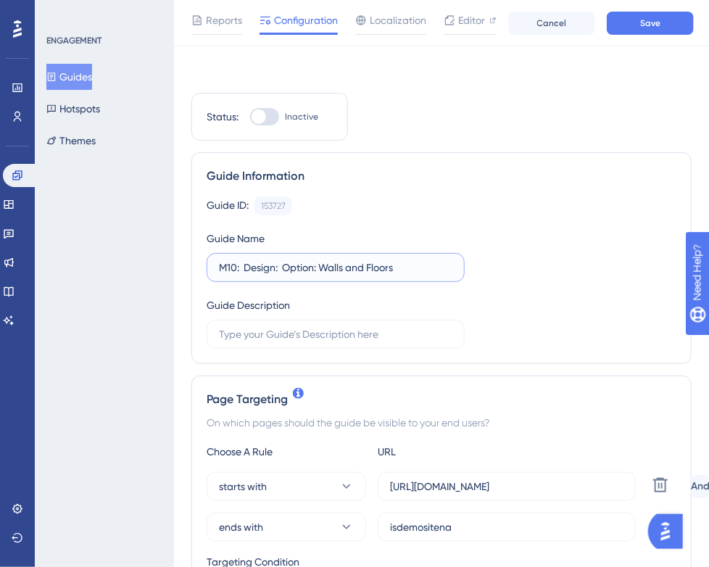
scroll to position [217, 0]
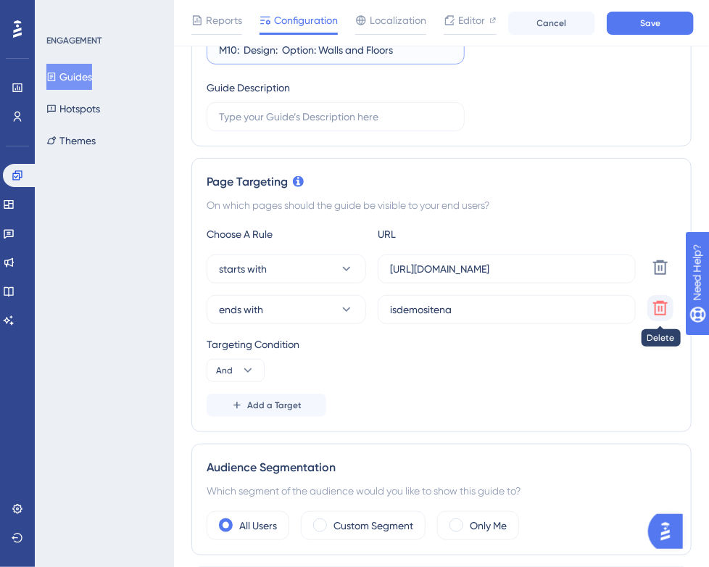
type input "M10: Design: Option: Walls and Floors"
click at [657, 303] on icon at bounding box center [659, 307] width 17 height 17
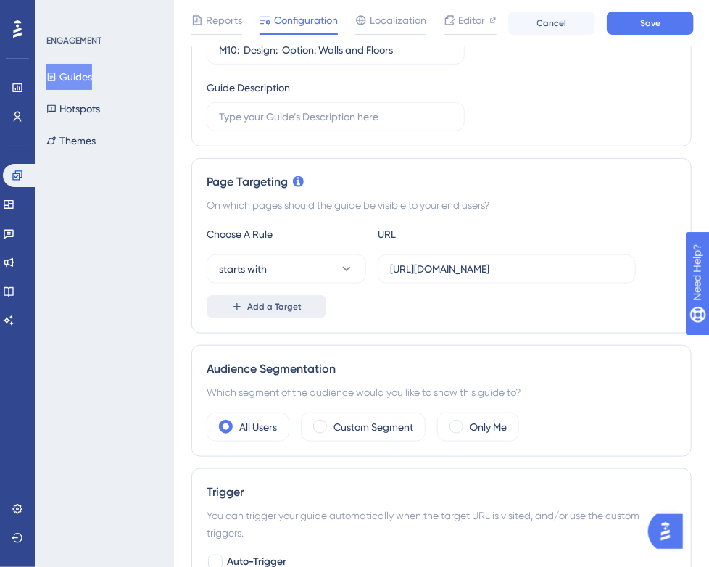
click at [296, 305] on span "Add a Target" at bounding box center [274, 307] width 54 height 12
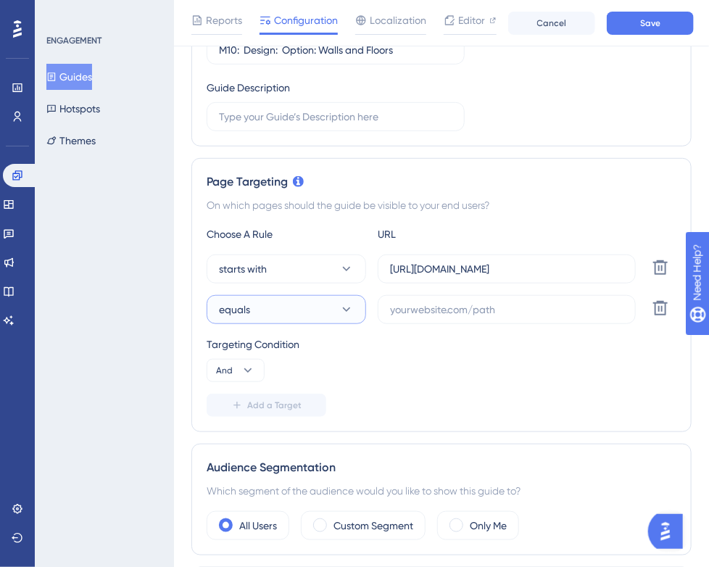
click at [296, 305] on button "equals" at bounding box center [286, 309] width 159 height 29
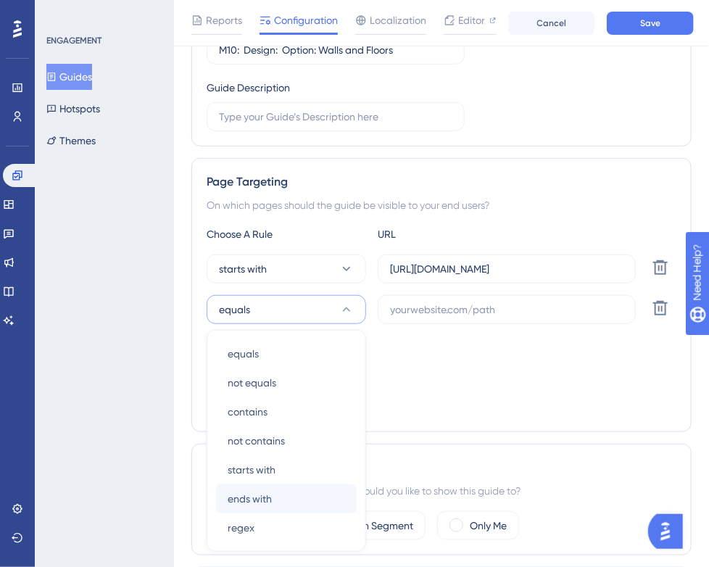
scroll to position [373, 0]
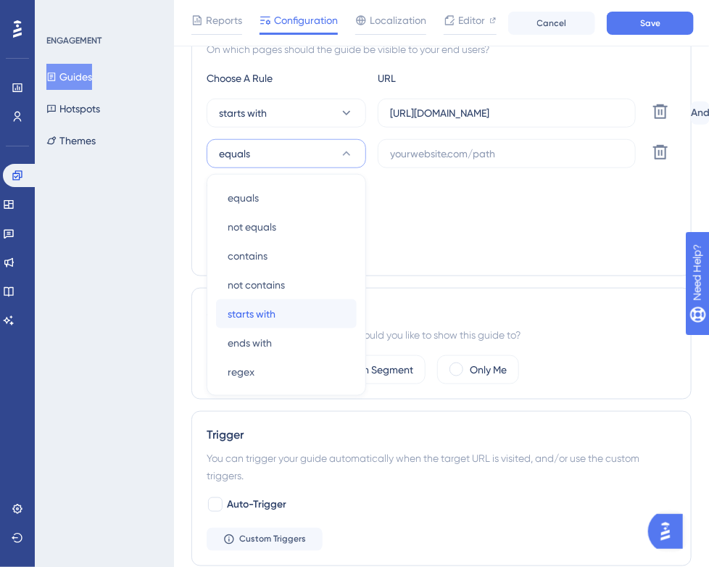
click at [293, 305] on div "starts with starts with" at bounding box center [286, 313] width 117 height 29
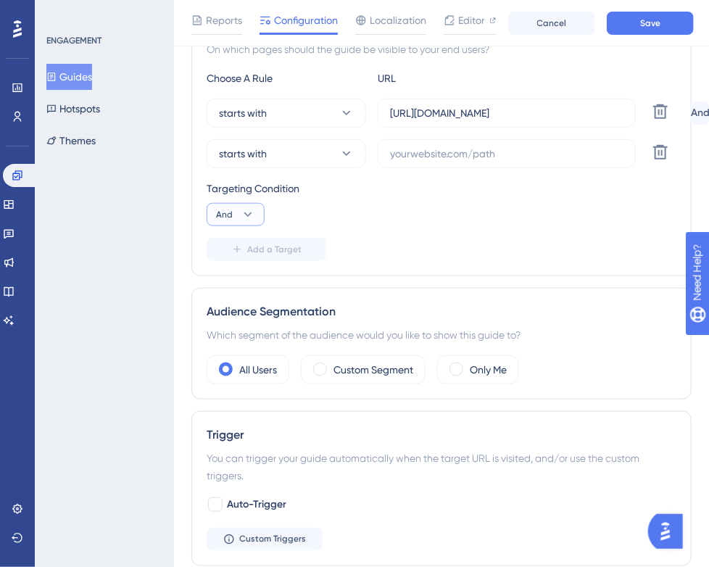
click at [252, 211] on icon at bounding box center [248, 214] width 14 height 14
click at [238, 275] on div "Or Or" at bounding box center [236, 284] width 28 height 29
click at [528, 149] on input "text" at bounding box center [506, 154] width 233 height 16
paste input "[URL][DOMAIN_NAME]"
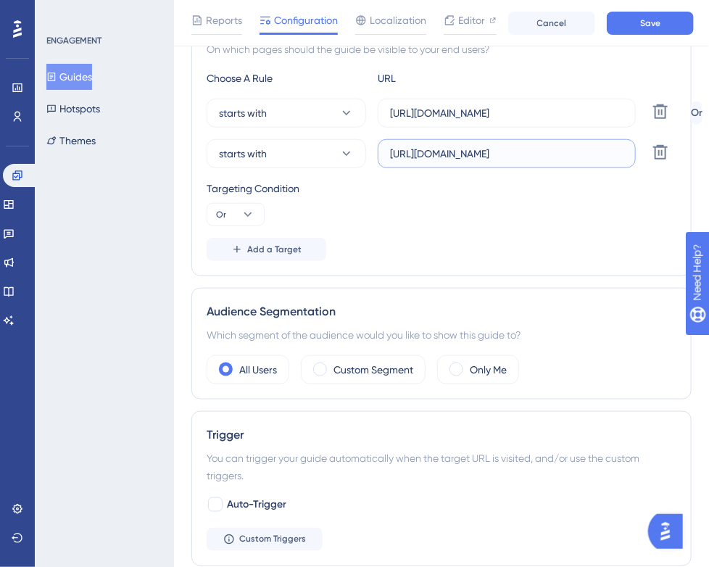
type input "[URL][DOMAIN_NAME]"
paste input "[DOMAIN_NAME]"
drag, startPoint x: 617, startPoint y: 109, endPoint x: 372, endPoint y: 114, distance: 244.2
click at [372, 114] on div "starts with [URL][DOMAIN_NAME] Delete" at bounding box center [446, 113] width 478 height 29
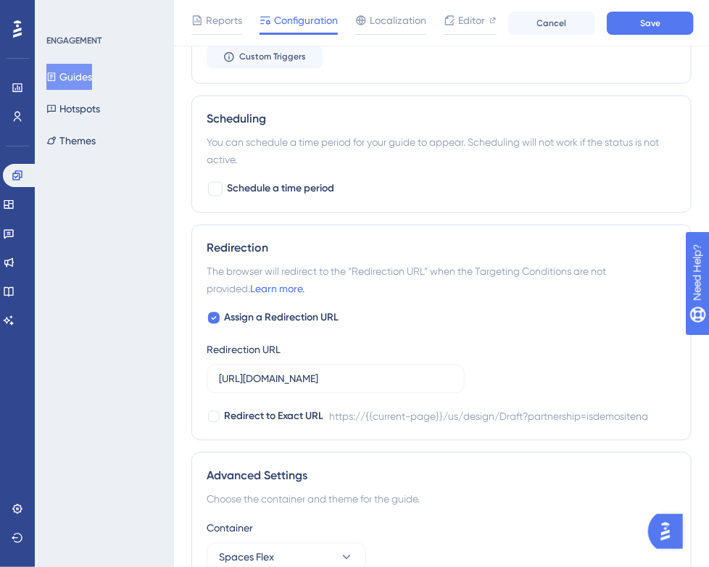
scroll to position [880, 0]
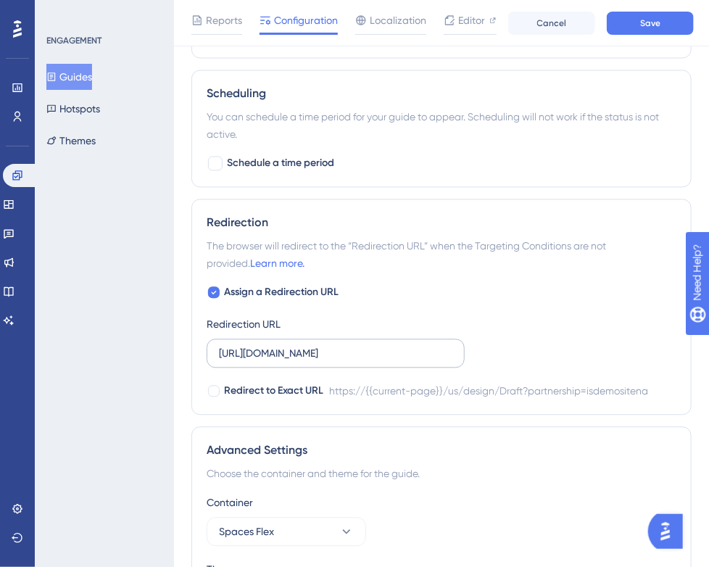
type input "[URL][DOMAIN_NAME]"
drag, startPoint x: 217, startPoint y: 351, endPoint x: 299, endPoint y: 351, distance: 81.2
click at [299, 351] on label "[URL][DOMAIN_NAME]" at bounding box center [336, 353] width 258 height 29
click at [299, 351] on input "[URL][DOMAIN_NAME]" at bounding box center [335, 354] width 233 height 16
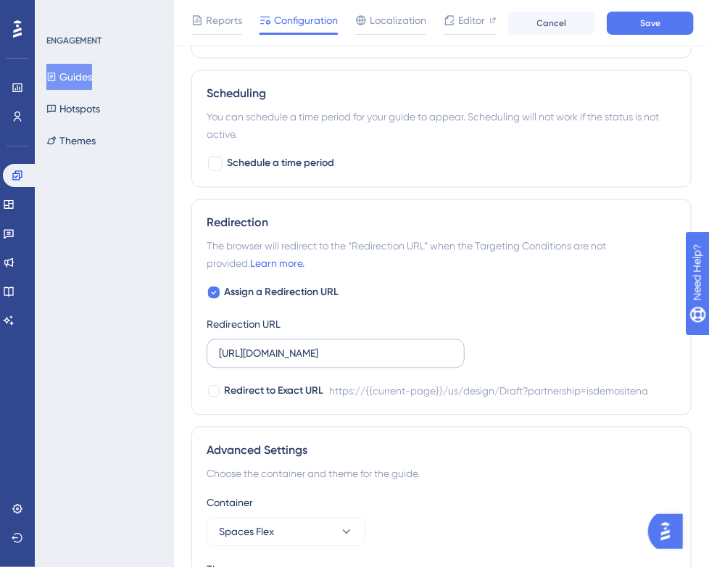
drag, startPoint x: 452, startPoint y: 350, endPoint x: 241, endPoint y: 357, distance: 211.7
click at [242, 357] on label "[URL][DOMAIN_NAME]" at bounding box center [336, 353] width 258 height 29
click at [242, 357] on input "[URL][DOMAIN_NAME]" at bounding box center [335, 354] width 233 height 16
drag, startPoint x: 451, startPoint y: 351, endPoint x: 170, endPoint y: 352, distance: 281.2
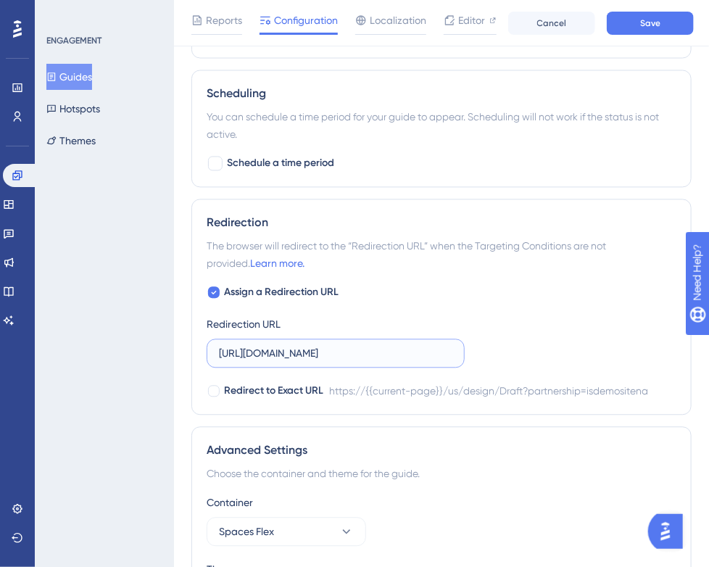
paste input "[DOMAIN_NAME]"
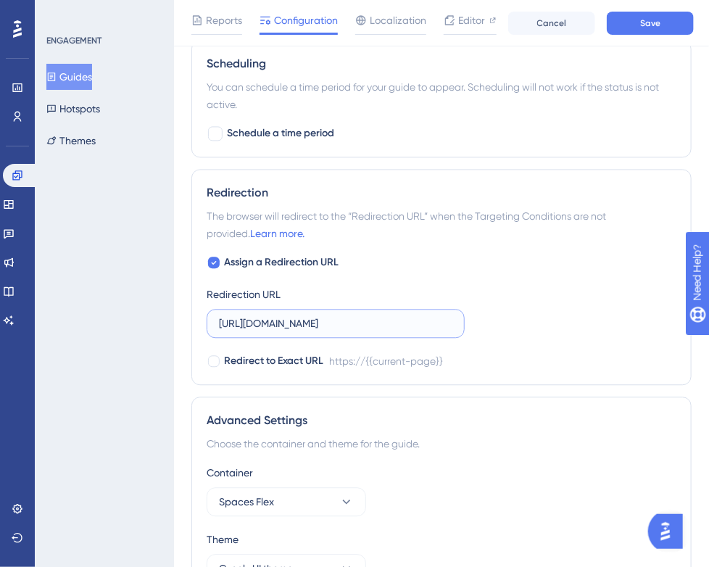
scroll to position [997, 0]
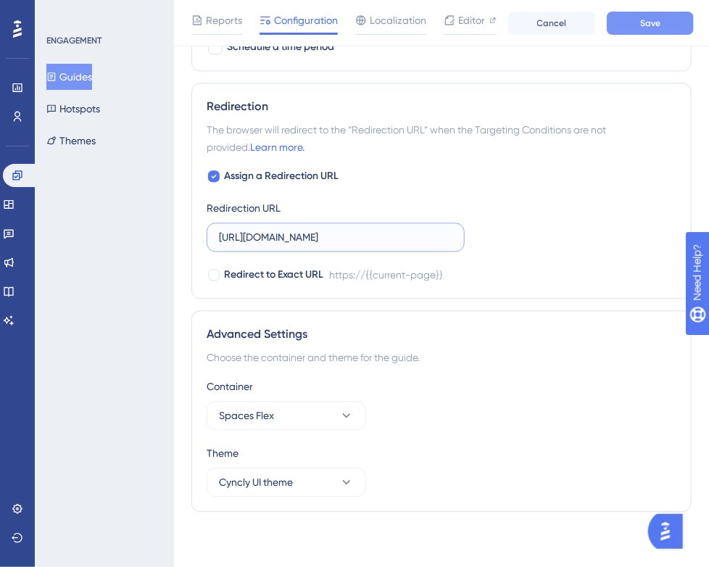
type input "[URL][DOMAIN_NAME]"
click at [655, 29] on button "Save" at bounding box center [650, 23] width 87 height 23
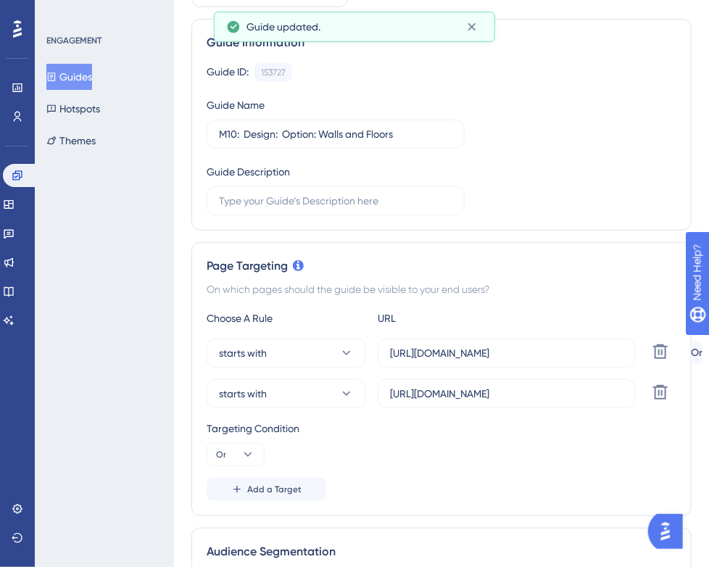
scroll to position [0, 0]
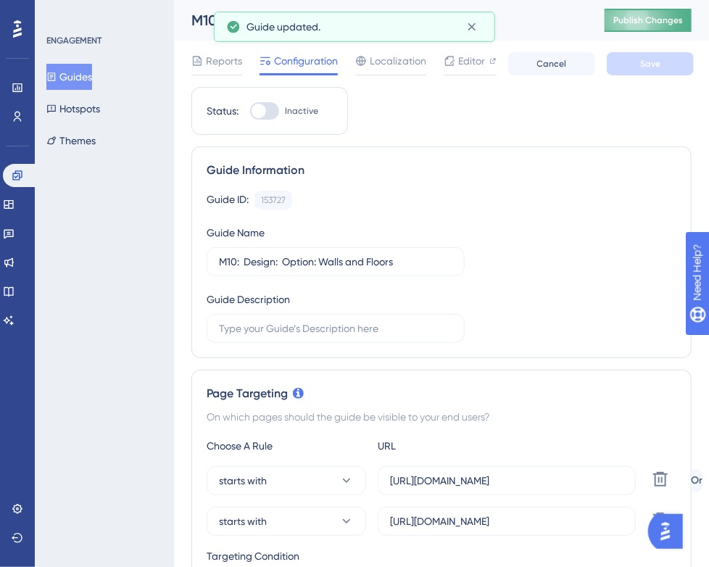
click at [663, 27] on button "Publish Changes" at bounding box center [647, 20] width 87 height 23
click at [88, 76] on button "Guides" at bounding box center [69, 77] width 46 height 26
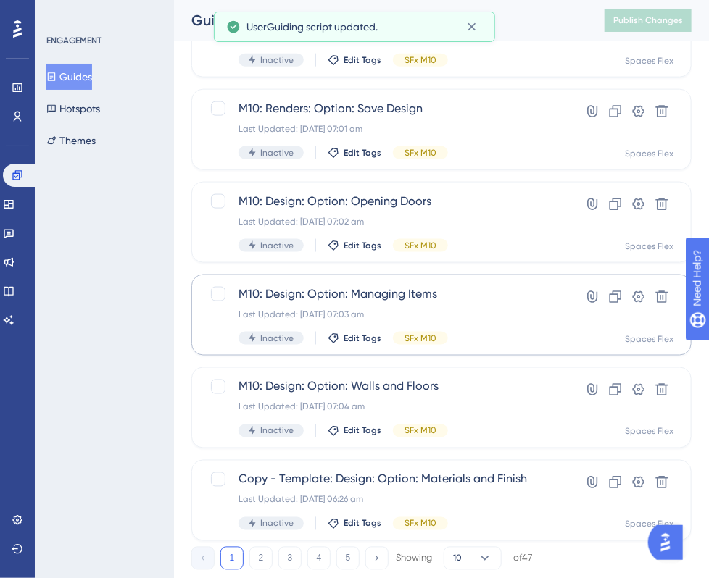
scroll to position [581, 0]
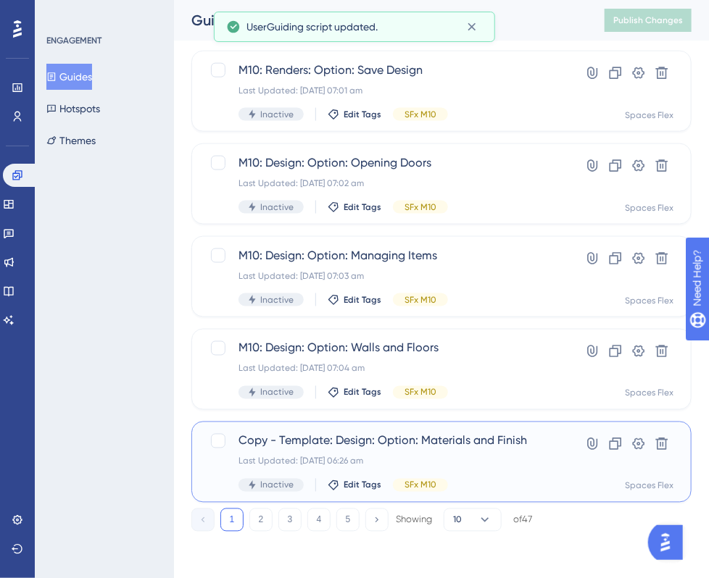
click at [338, 441] on span "Copy - Template: Design: Option: Materials and Finish" at bounding box center [383, 441] width 290 height 17
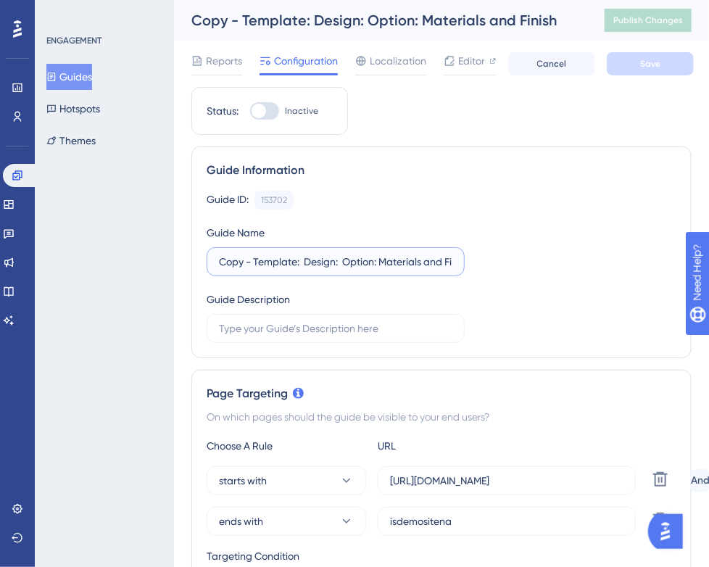
drag, startPoint x: 296, startPoint y: 262, endPoint x: 209, endPoint y: 277, distance: 87.6
click at [209, 277] on div "Guide ID: 153702 Copy Guide Name Copy - Template: Design: Option: Materials and…" at bounding box center [442, 267] width 470 height 152
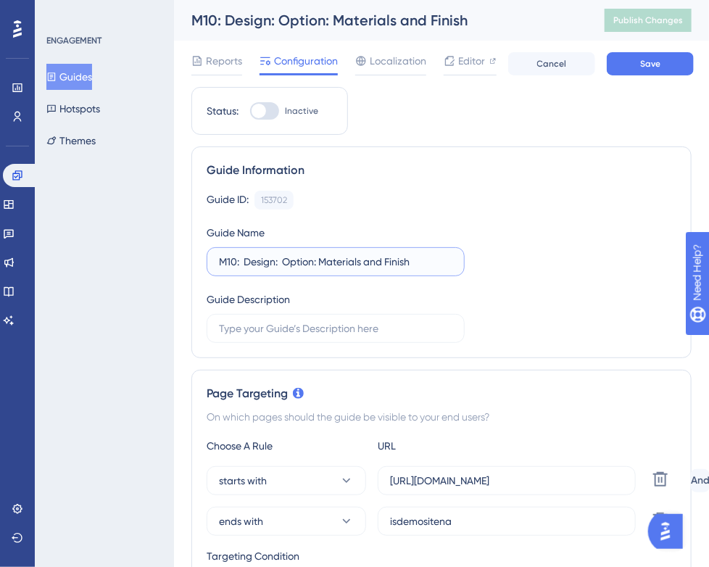
type input "M10: Design: Option: Materials and Finish"
click at [551, 311] on div "Guide ID: 153702 Copy Guide Name M10: Design: Option: Materials and Finish Guid…" at bounding box center [442, 267] width 470 height 152
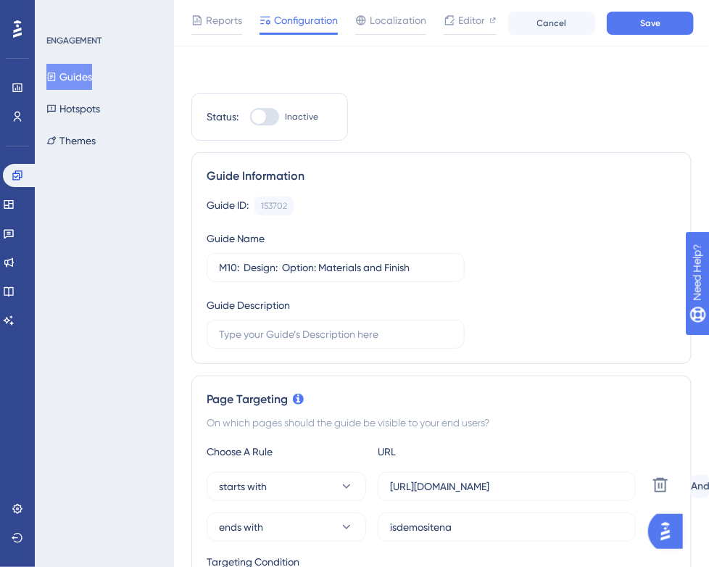
scroll to position [362, 0]
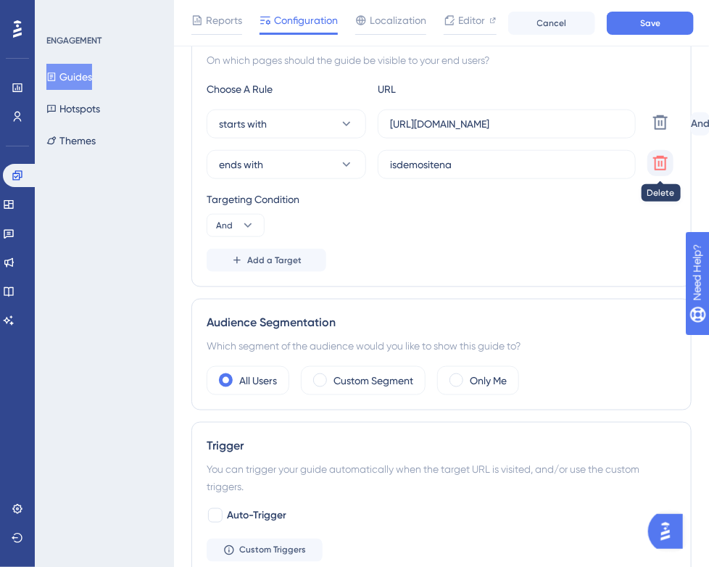
click at [651, 157] on icon at bounding box center [659, 162] width 17 height 17
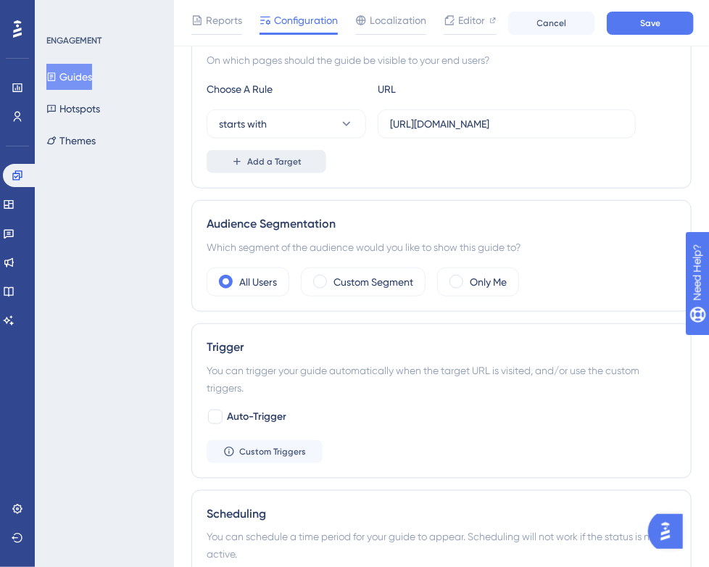
click at [226, 162] on button "Add a Target" at bounding box center [267, 161] width 120 height 23
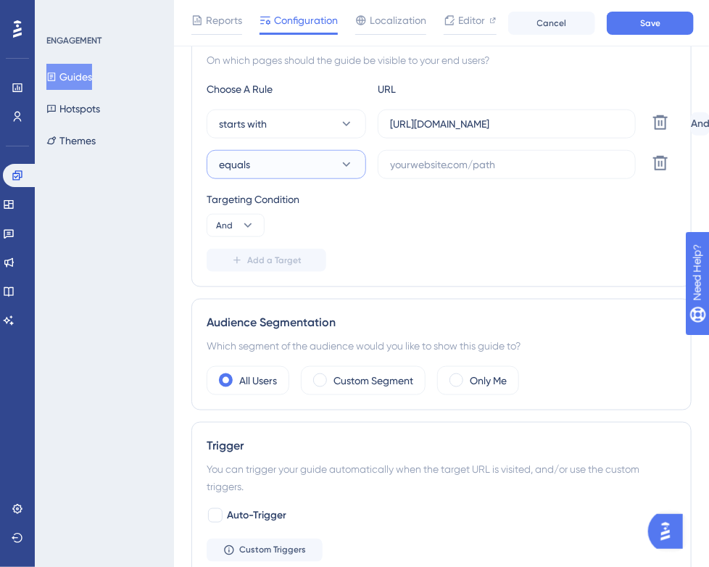
click at [250, 164] on button "equals" at bounding box center [286, 164] width 159 height 29
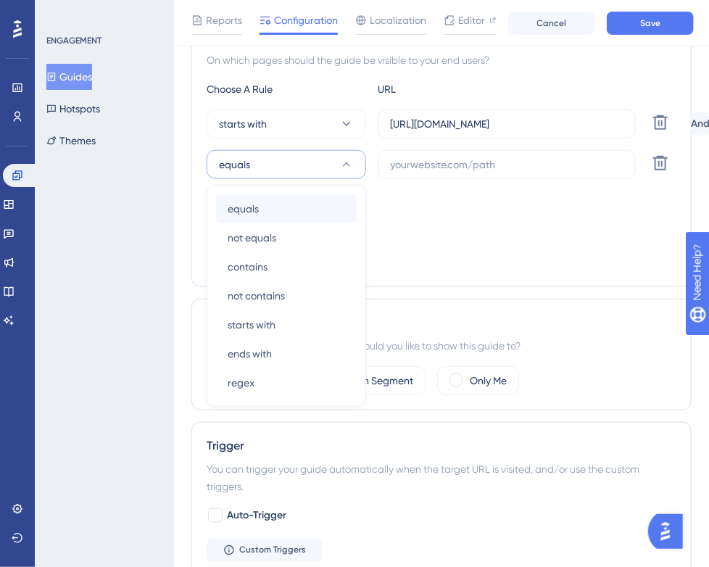
scroll to position [373, 0]
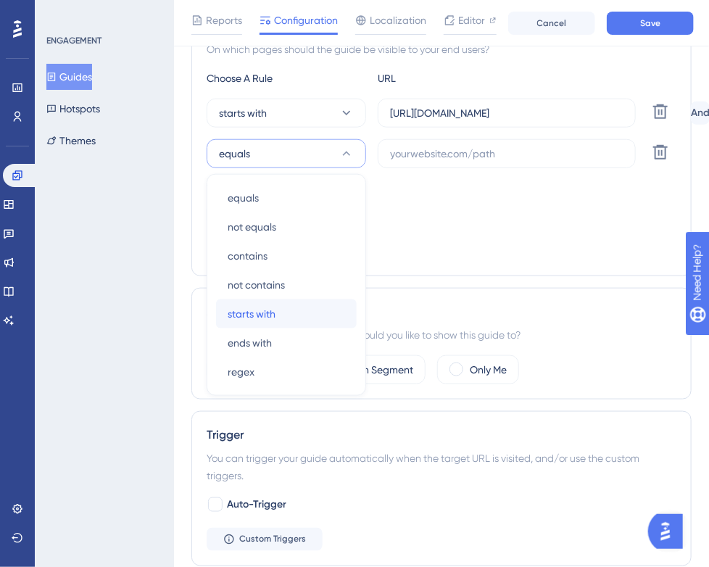
click at [291, 308] on div "starts with starts with" at bounding box center [286, 313] width 117 height 29
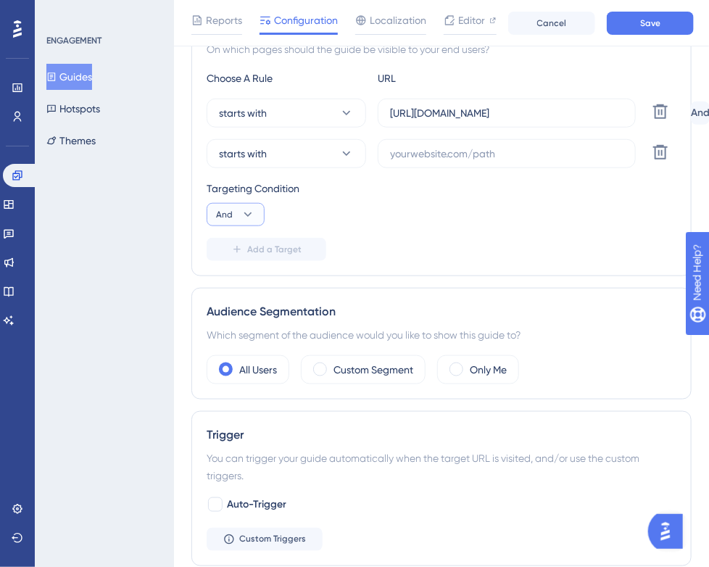
click at [232, 209] on button "And" at bounding box center [236, 214] width 58 height 23
click at [236, 281] on div "Or Or" at bounding box center [236, 284] width 28 height 29
drag, startPoint x: 471, startPoint y: 135, endPoint x: 472, endPoint y: 142, distance: 7.3
click at [471, 136] on div "starts with [URL][DOMAIN_NAME] Delete Or starts with Delete" at bounding box center [442, 134] width 470 height 70
click at [472, 151] on input "text" at bounding box center [506, 154] width 233 height 16
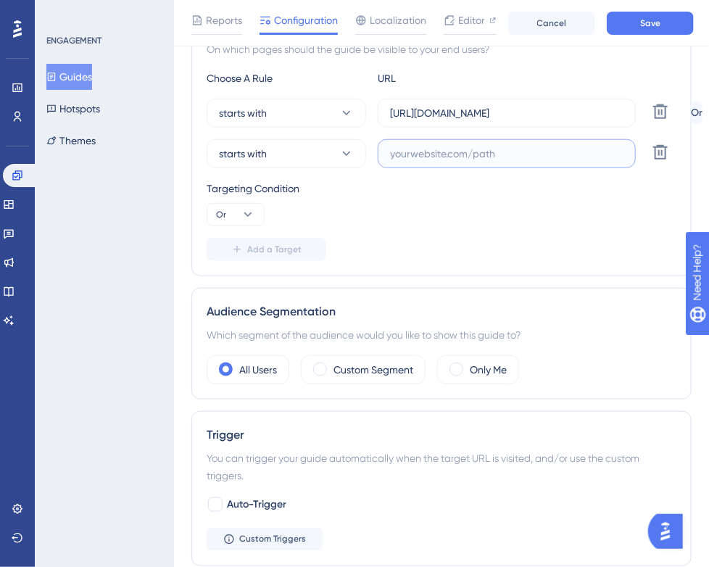
paste input "[URL][DOMAIN_NAME]"
type input "[URL][DOMAIN_NAME]"
drag, startPoint x: 388, startPoint y: 112, endPoint x: 569, endPoint y: 112, distance: 180.4
click at [566, 112] on label "[URL][DOMAIN_NAME]" at bounding box center [507, 113] width 258 height 29
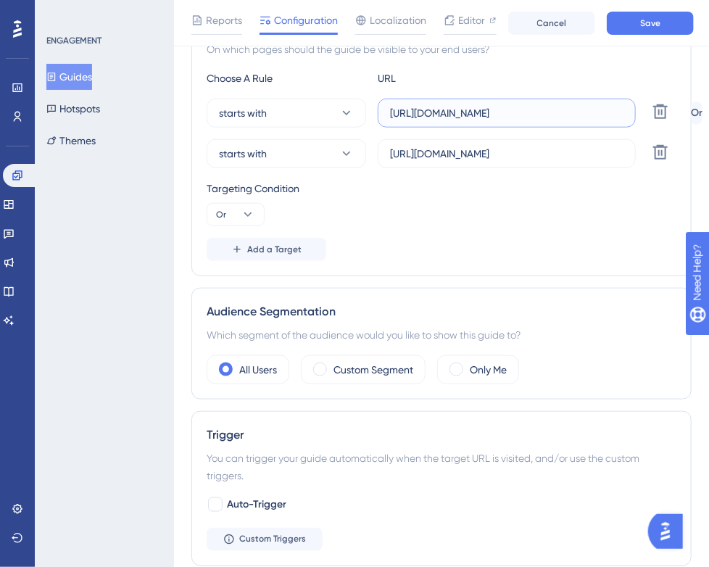
click at [566, 112] on input "[URL][DOMAIN_NAME]" at bounding box center [506, 113] width 233 height 16
drag, startPoint x: 601, startPoint y: 112, endPoint x: 380, endPoint y: 113, distance: 221.0
click at [380, 113] on label "[URL][DOMAIN_NAME]" at bounding box center [507, 113] width 258 height 29
paste input "[DOMAIN_NAME]"
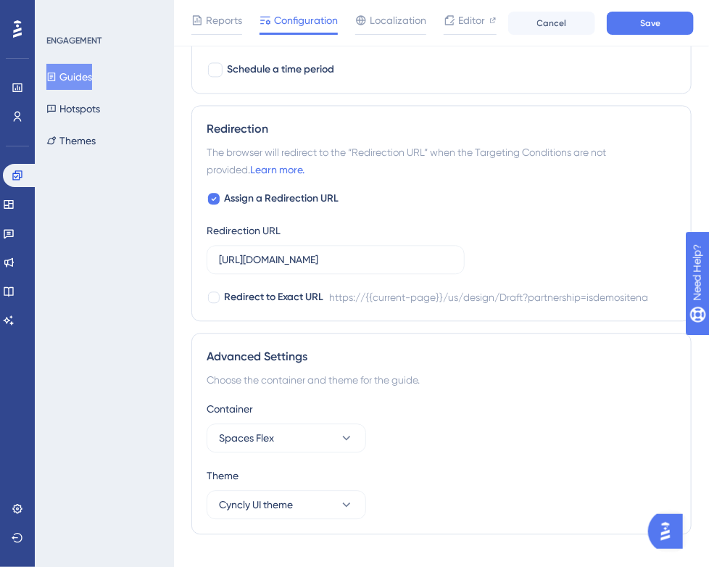
scroll to position [997, 0]
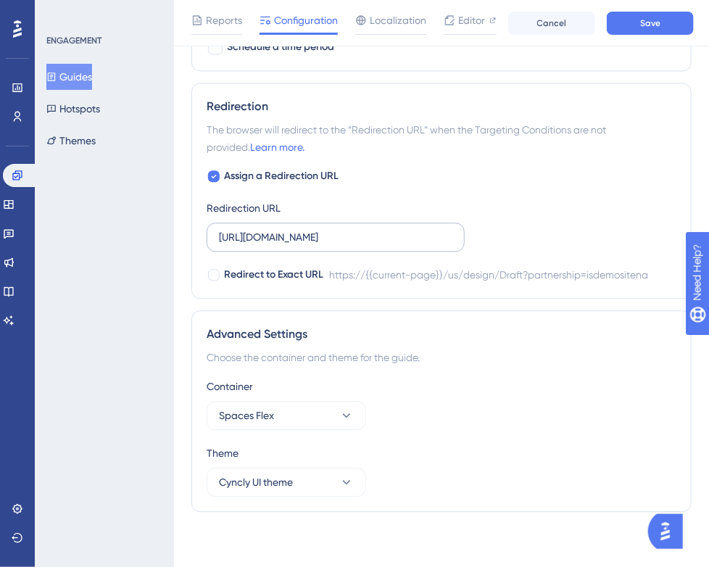
type input "[URL][DOMAIN_NAME]"
drag, startPoint x: 217, startPoint y: 233, endPoint x: 435, endPoint y: 235, distance: 218.1
click at [388, 235] on label "[URL][DOMAIN_NAME]" at bounding box center [336, 236] width 258 height 29
click at [388, 235] on input "[URL][DOMAIN_NAME]" at bounding box center [335, 237] width 233 height 16
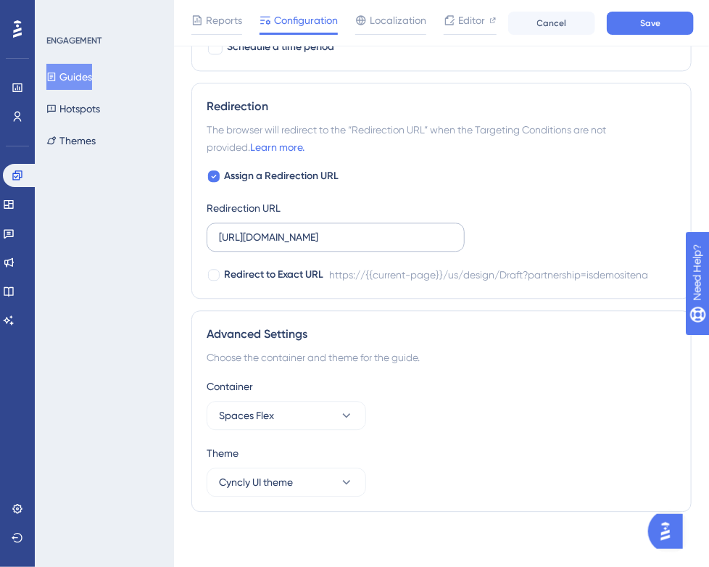
drag, startPoint x: 446, startPoint y: 235, endPoint x: 335, endPoint y: 238, distance: 110.9
click at [349, 238] on label "[URL][DOMAIN_NAME]" at bounding box center [336, 236] width 258 height 29
click at [349, 238] on input "[URL][DOMAIN_NAME]" at bounding box center [335, 237] width 233 height 16
drag, startPoint x: 449, startPoint y: 235, endPoint x: 162, endPoint y: 238, distance: 287.0
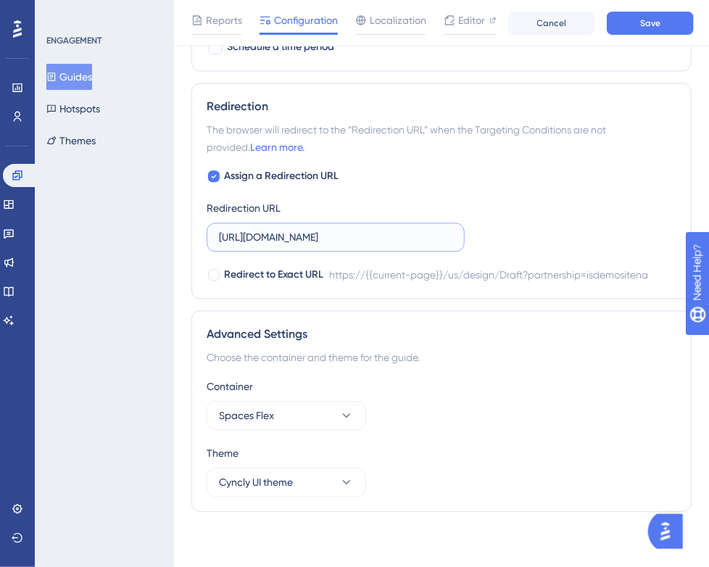
paste input "[DOMAIN_NAME]"
type input "[URL][DOMAIN_NAME]"
click at [630, 34] on button "Save" at bounding box center [650, 23] width 87 height 23
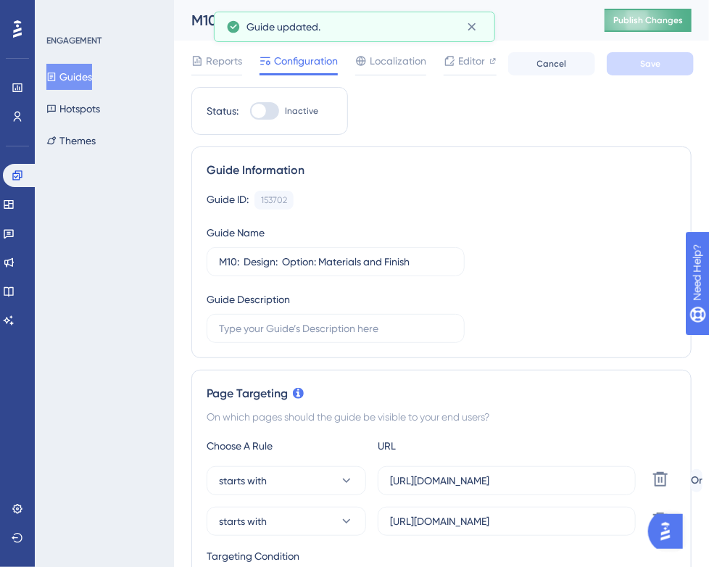
click at [630, 30] on button "Publish Changes" at bounding box center [647, 20] width 87 height 23
click at [69, 79] on button "Guides" at bounding box center [69, 77] width 46 height 26
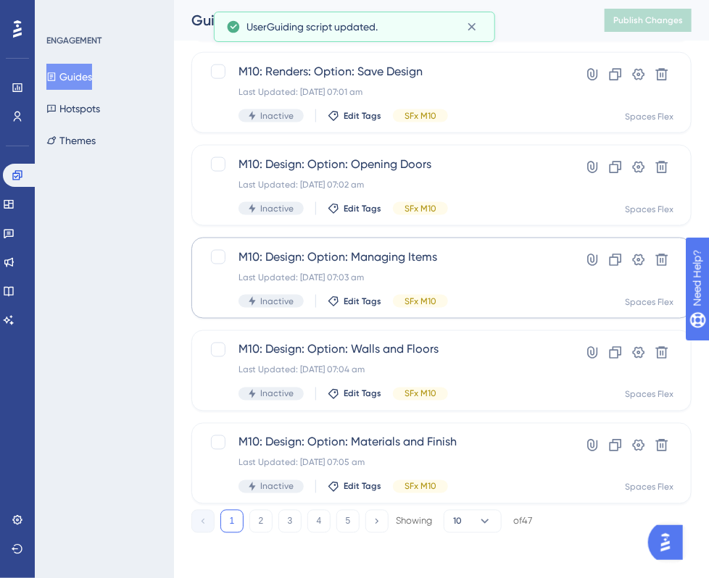
scroll to position [581, 0]
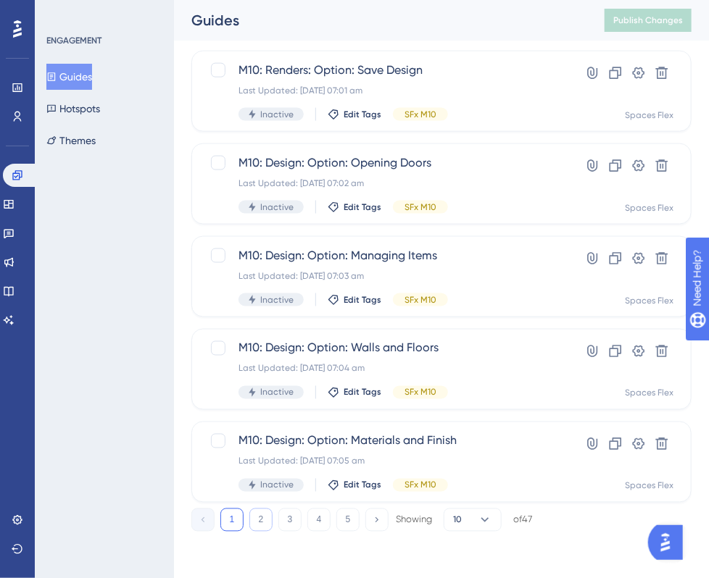
click at [267, 519] on button "2" at bounding box center [260, 520] width 23 height 23
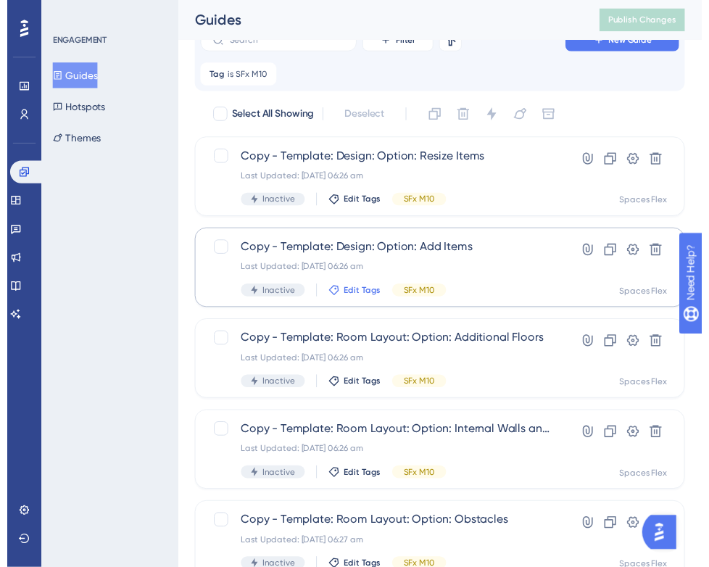
scroll to position [0, 0]
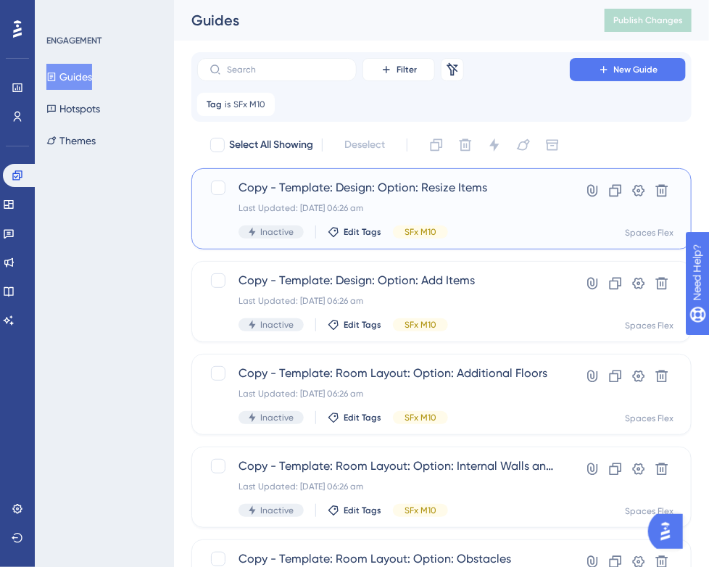
click at [383, 194] on span "Copy - Template: Design: Option: Resize Items" at bounding box center [383, 187] width 290 height 17
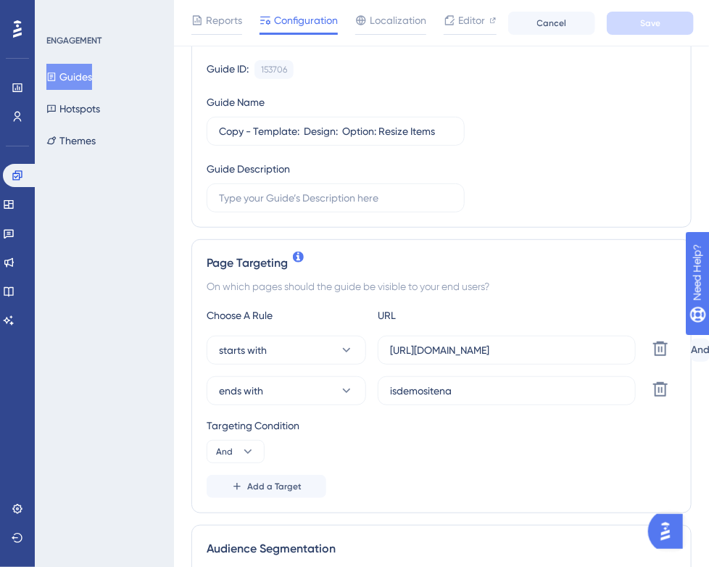
scroll to position [145, 0]
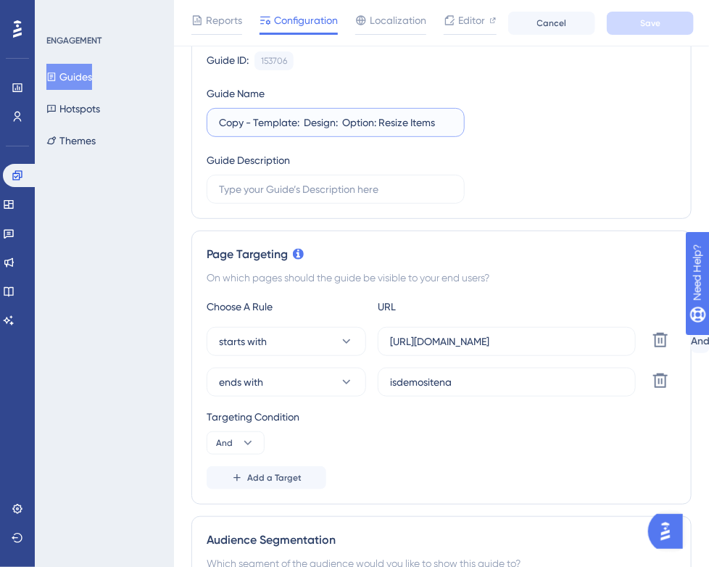
drag, startPoint x: 297, startPoint y: 120, endPoint x: 172, endPoint y: 122, distance: 125.4
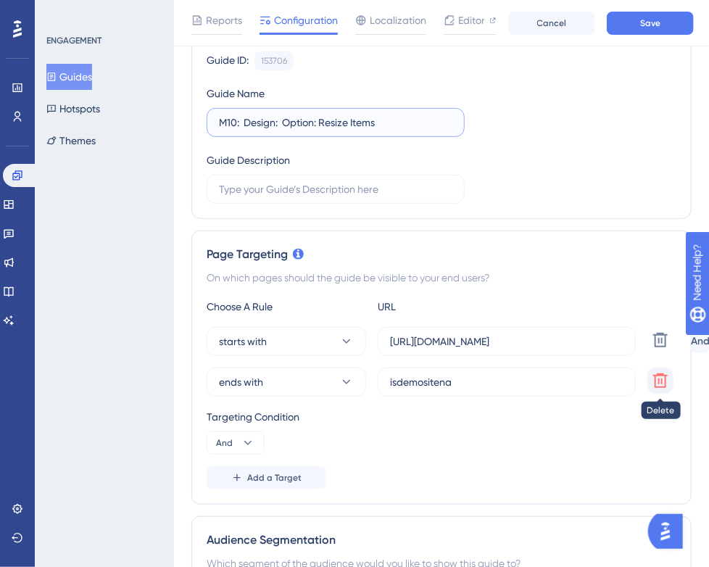
type input "M10: Design: Option: Resize Items"
click at [661, 375] on icon at bounding box center [660, 380] width 14 height 14
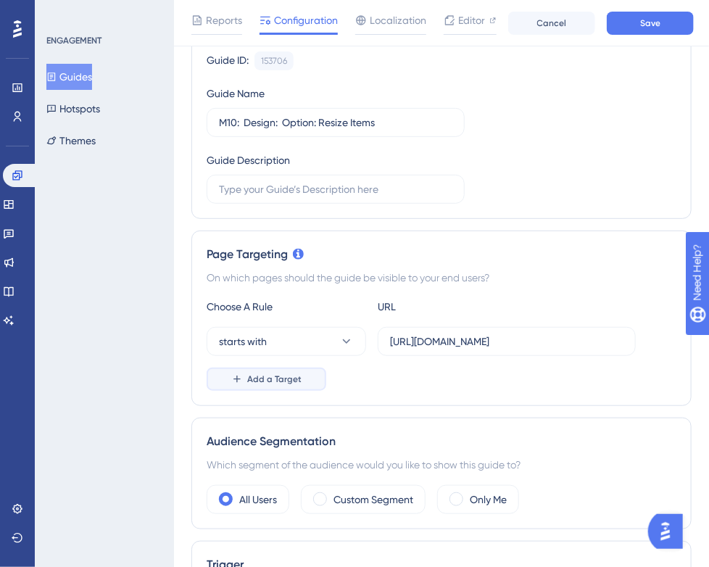
click at [297, 375] on span "Add a Target" at bounding box center [274, 379] width 54 height 12
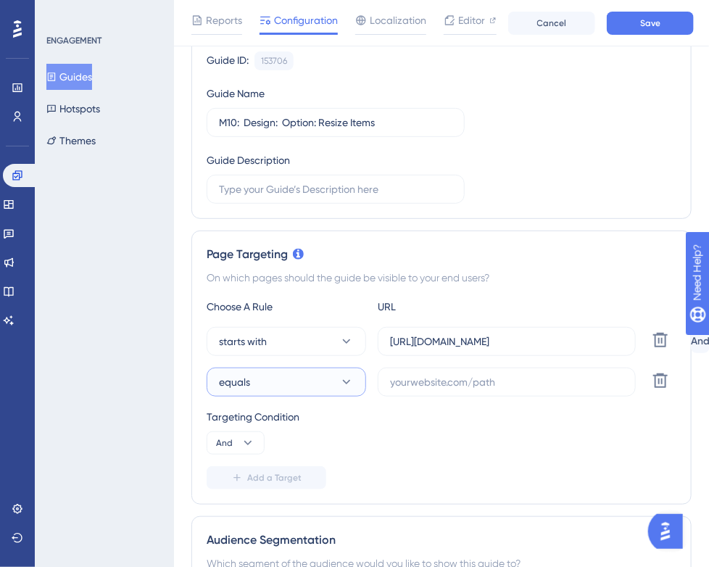
click at [291, 373] on button "equals" at bounding box center [286, 381] width 159 height 29
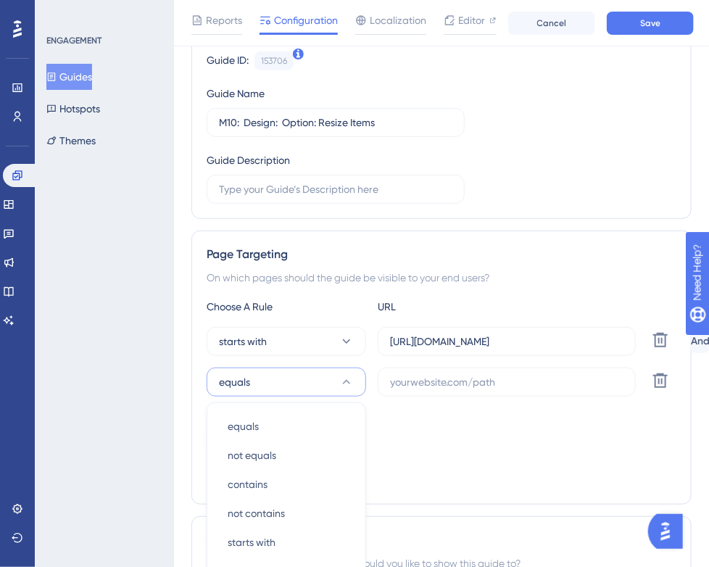
scroll to position [373, 0]
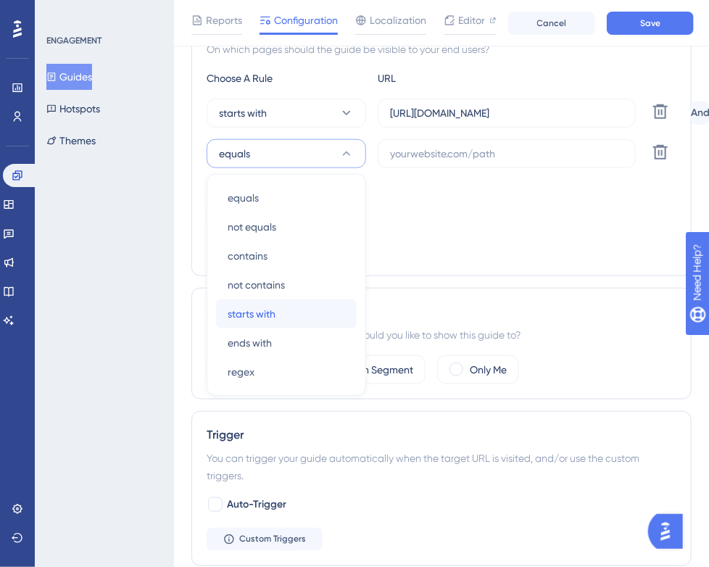
click at [280, 309] on div "starts with starts with" at bounding box center [286, 313] width 117 height 29
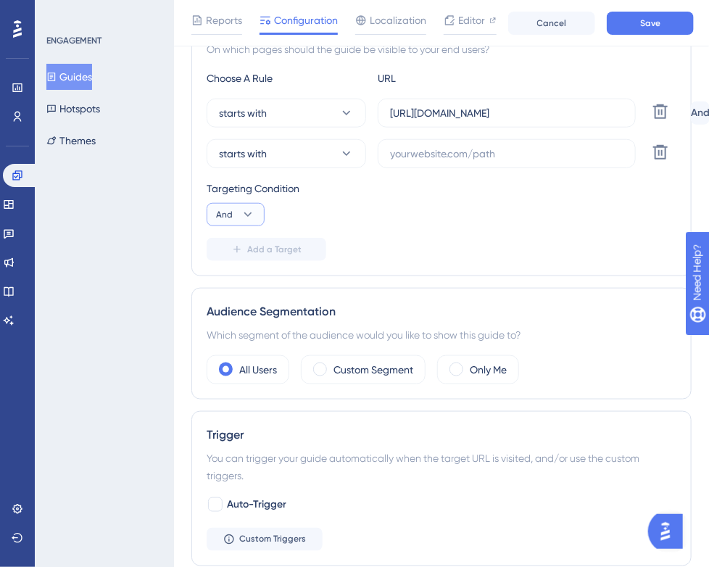
click at [259, 220] on button "And" at bounding box center [236, 214] width 58 height 23
click at [235, 285] on div "Or Or" at bounding box center [236, 284] width 28 height 29
click at [505, 154] on input "text" at bounding box center [506, 154] width 233 height 16
paste input "[URL][DOMAIN_NAME]"
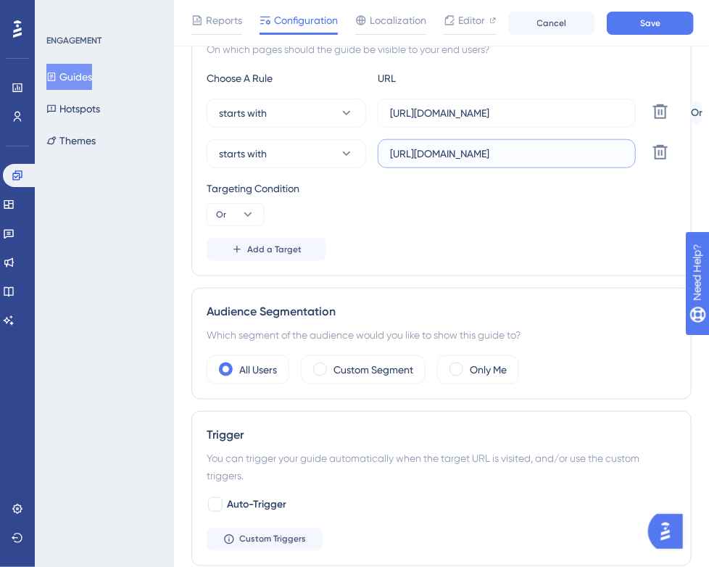
type input "[URL][DOMAIN_NAME]"
drag, startPoint x: 390, startPoint y: 112, endPoint x: 697, endPoint y: 114, distance: 307.2
paste input "[DOMAIN_NAME]"
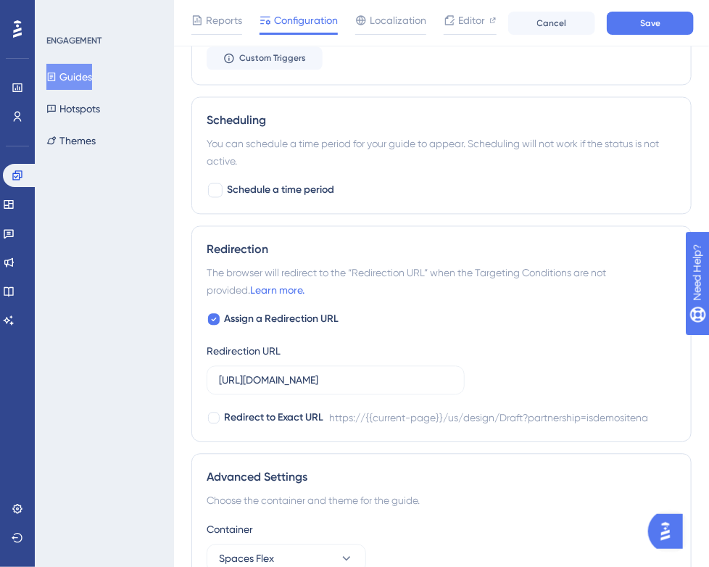
scroll to position [880, 11]
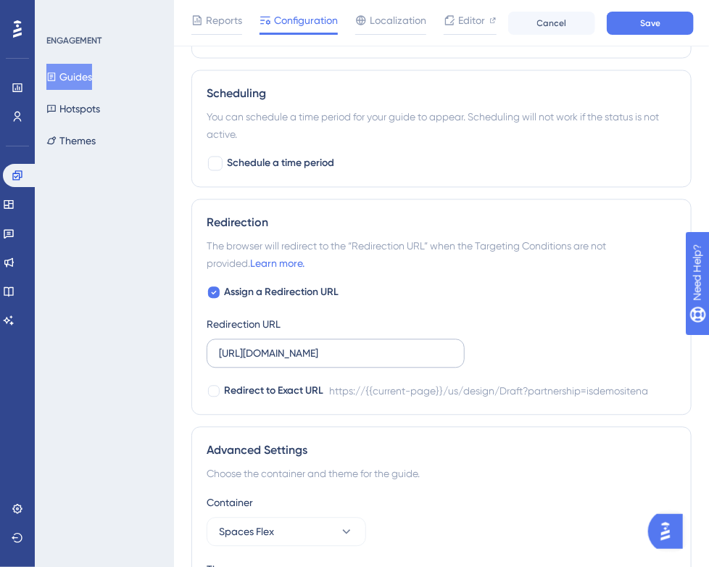
type input "[URL][DOMAIN_NAME]"
drag, startPoint x: 207, startPoint y: 354, endPoint x: 461, endPoint y: 352, distance: 254.3
click at [461, 352] on div "Assign a Redirection URL Redirection URL [URL][DOMAIN_NAME] Redirect to Exact U…" at bounding box center [442, 342] width 470 height 116
click at [426, 348] on input "[URL][DOMAIN_NAME]" at bounding box center [335, 354] width 233 height 16
click at [436, 351] on input "[URL][DOMAIN_NAME]" at bounding box center [335, 354] width 233 height 16
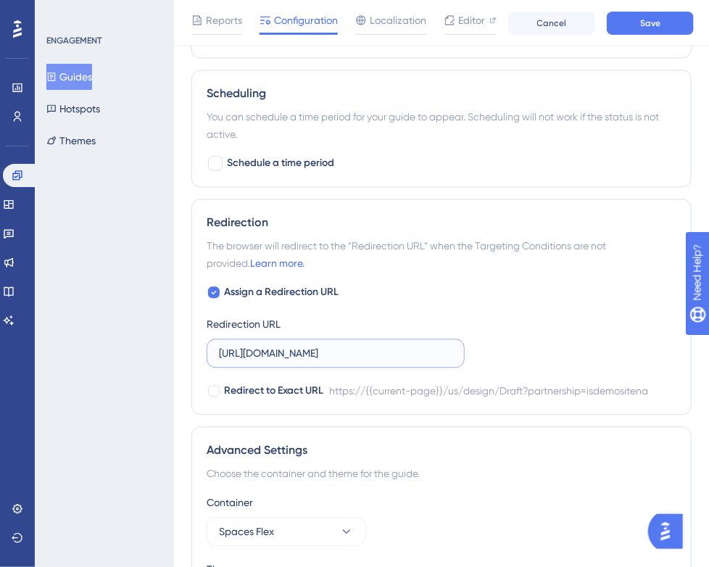
drag, startPoint x: 211, startPoint y: 352, endPoint x: 225, endPoint y: 352, distance: 14.5
click at [225, 352] on input "[URL][DOMAIN_NAME]" at bounding box center [335, 354] width 233 height 16
drag, startPoint x: 209, startPoint y: 351, endPoint x: 510, endPoint y: 354, distance: 301.5
click at [510, 354] on div "Assign a Redirection URL Redirection URL hs://[DOMAIN_NAME][URL] Redirect to Ex…" at bounding box center [442, 342] width 470 height 116
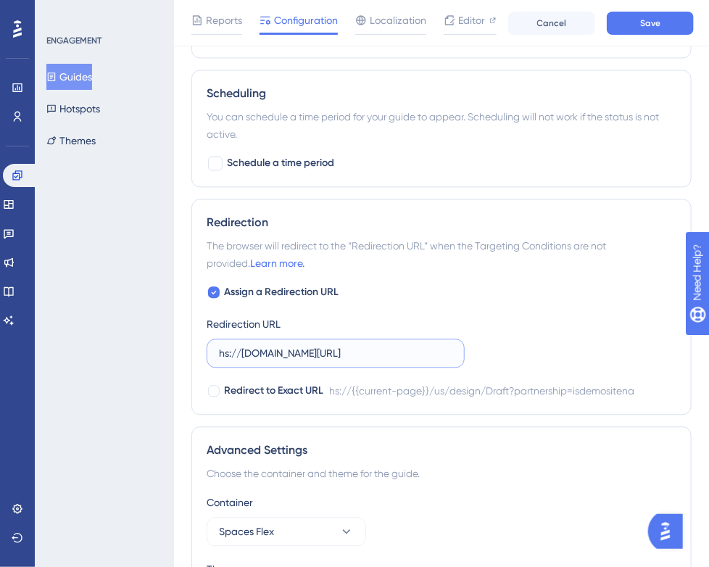
paste input "ttps://[DOMAIN_NAME]"
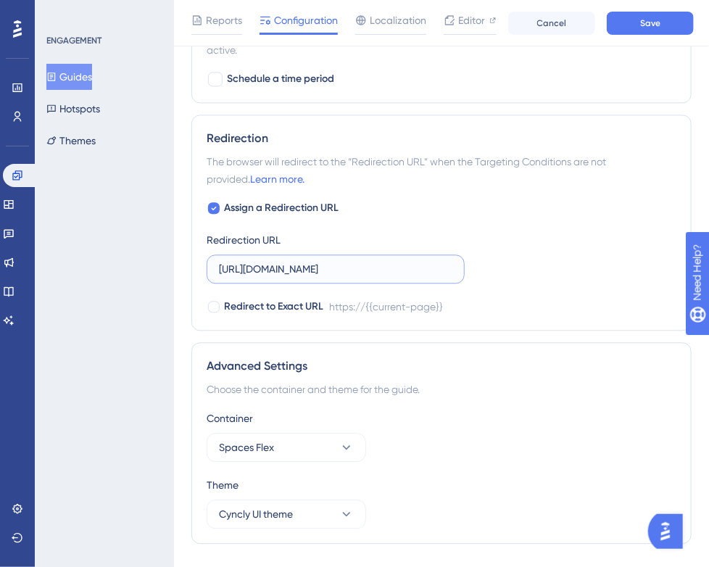
scroll to position [997, 11]
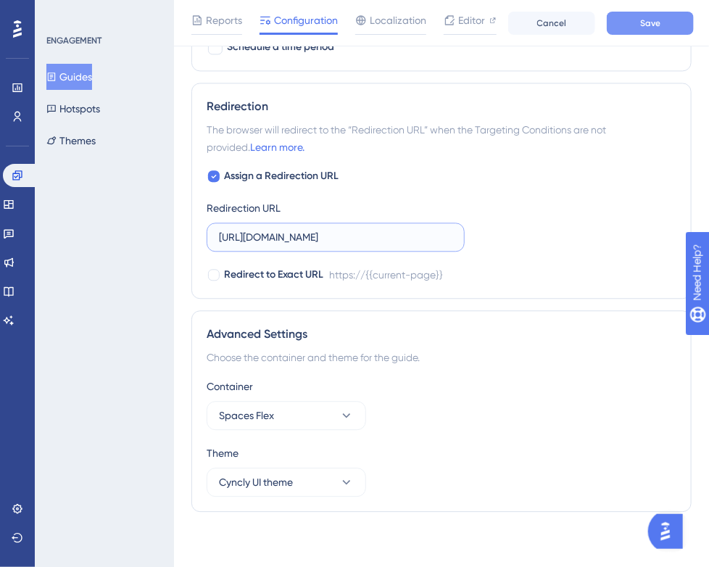
type input "[URL][DOMAIN_NAME]"
click at [633, 29] on button "Save" at bounding box center [650, 23] width 87 height 23
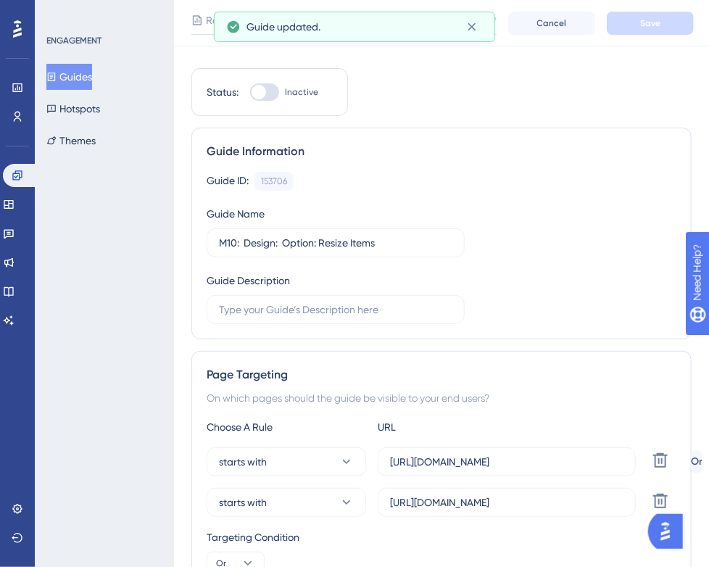
scroll to position [0, 11]
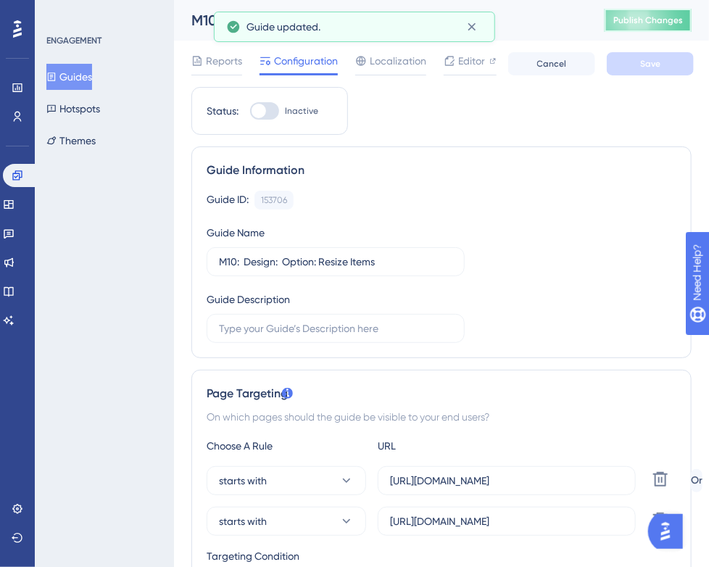
click at [650, 14] on span "Publish Changes" at bounding box center [648, 20] width 70 height 12
click at [67, 80] on button "Guides" at bounding box center [69, 77] width 46 height 26
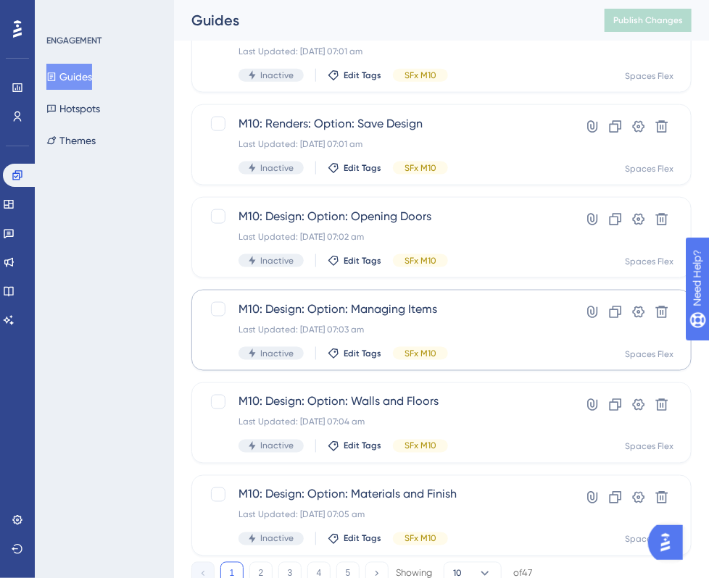
scroll to position [581, 0]
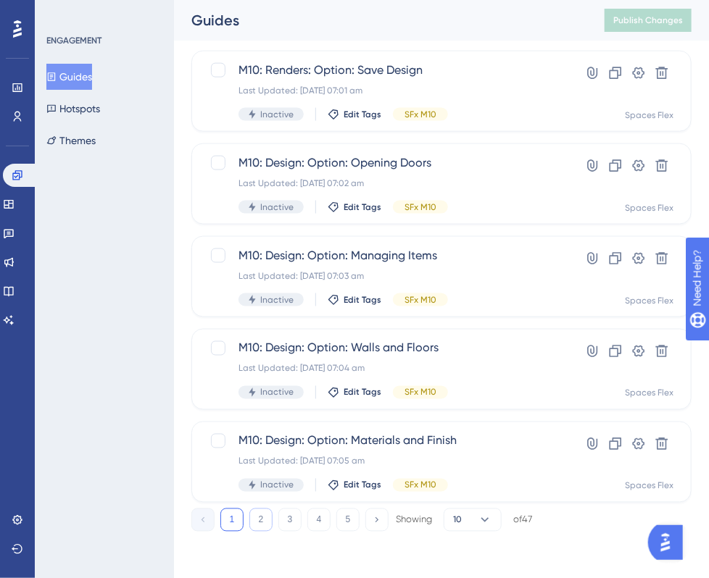
click at [270, 518] on button "2" at bounding box center [260, 520] width 23 height 23
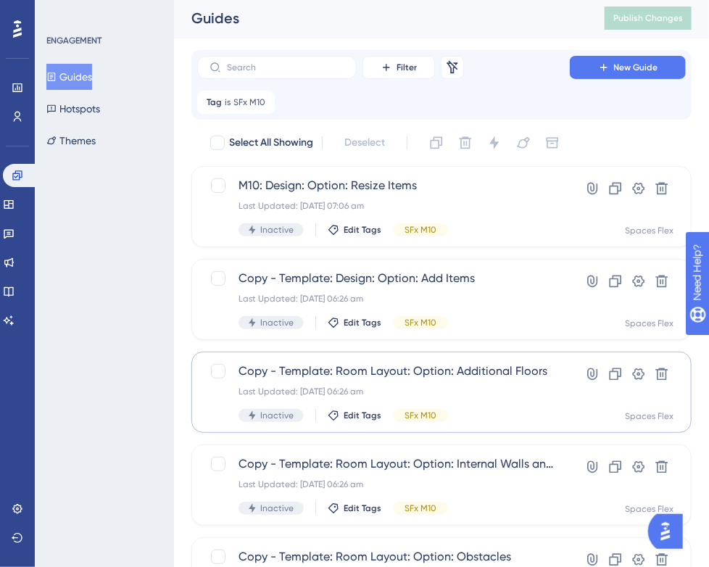
scroll to position [1, 0]
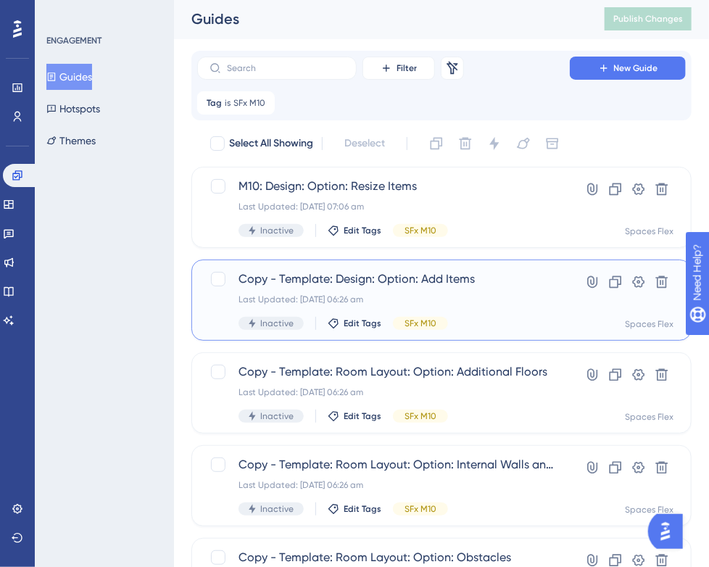
click at [357, 280] on span "Copy - Template: Design: Option: Add Items" at bounding box center [383, 278] width 290 height 17
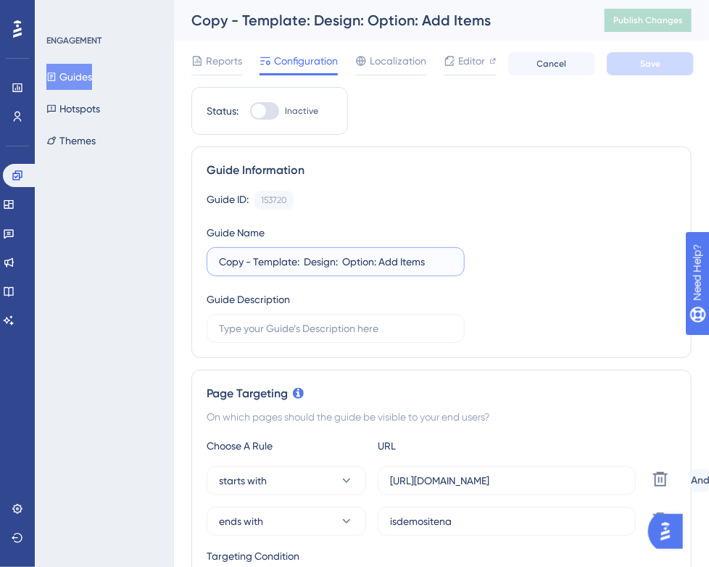
drag, startPoint x: 295, startPoint y: 262, endPoint x: 183, endPoint y: 276, distance: 113.2
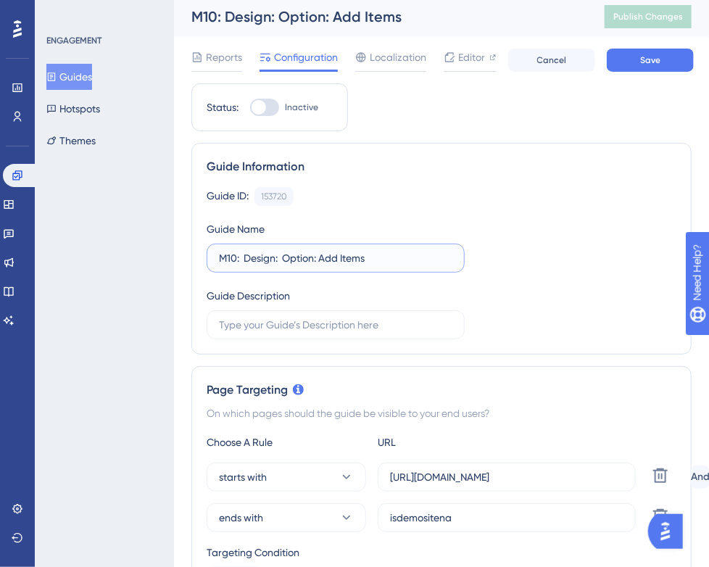
scroll to position [290, 0]
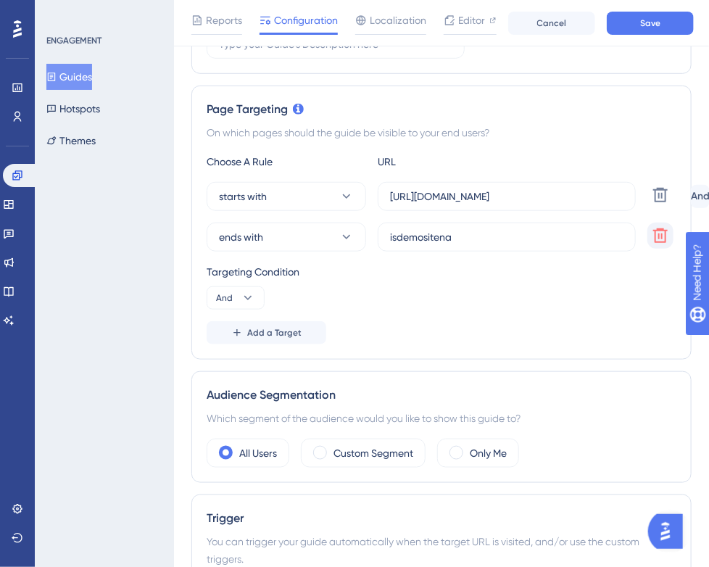
type input "M10: Design: Option: Add Items"
click at [654, 234] on icon at bounding box center [659, 235] width 17 height 17
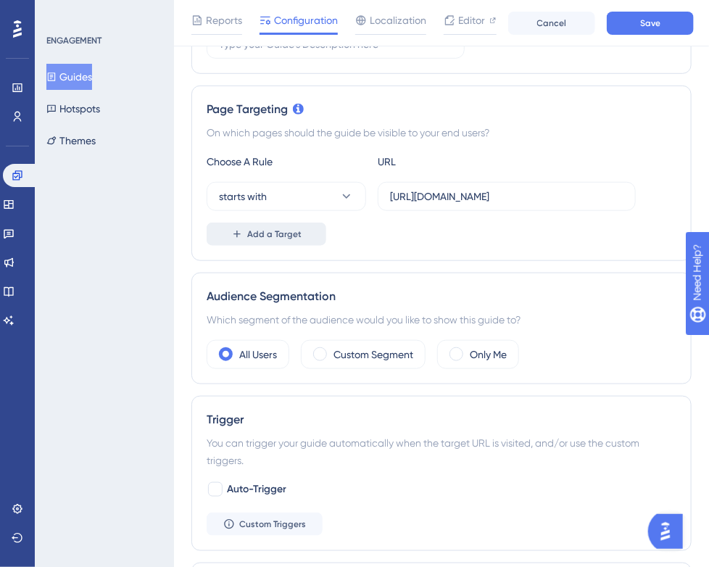
click at [299, 225] on button "Add a Target" at bounding box center [267, 233] width 120 height 23
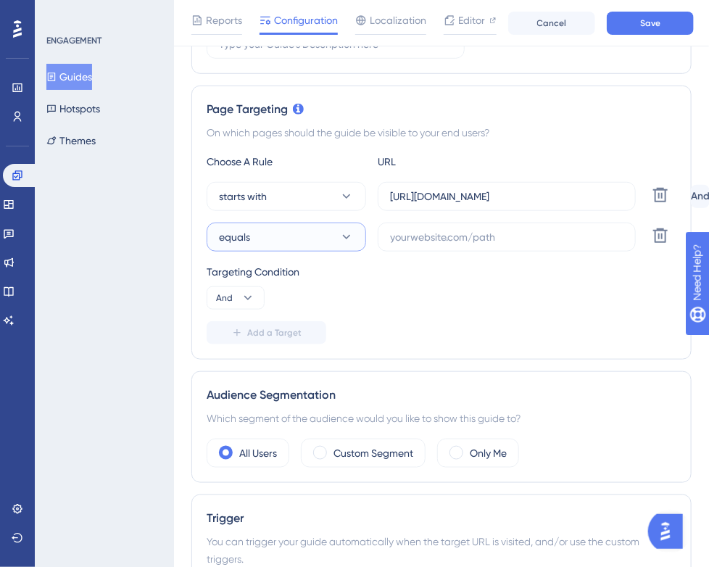
click at [299, 227] on button "equals" at bounding box center [286, 236] width 159 height 29
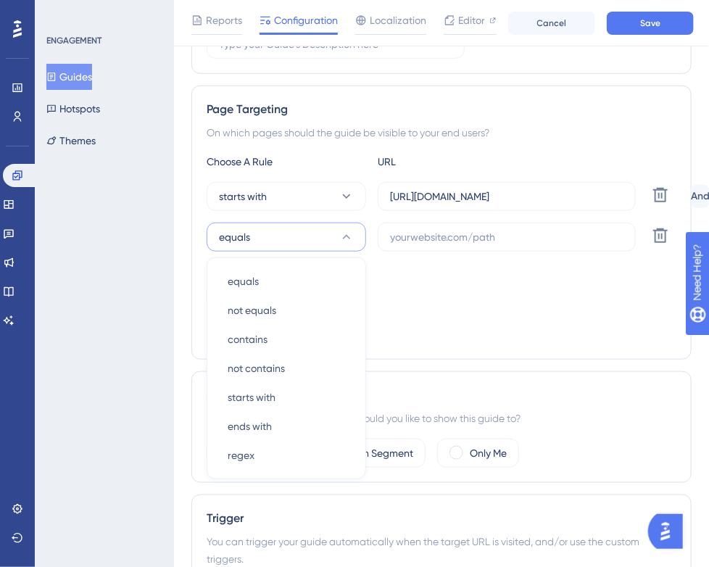
scroll to position [373, 0]
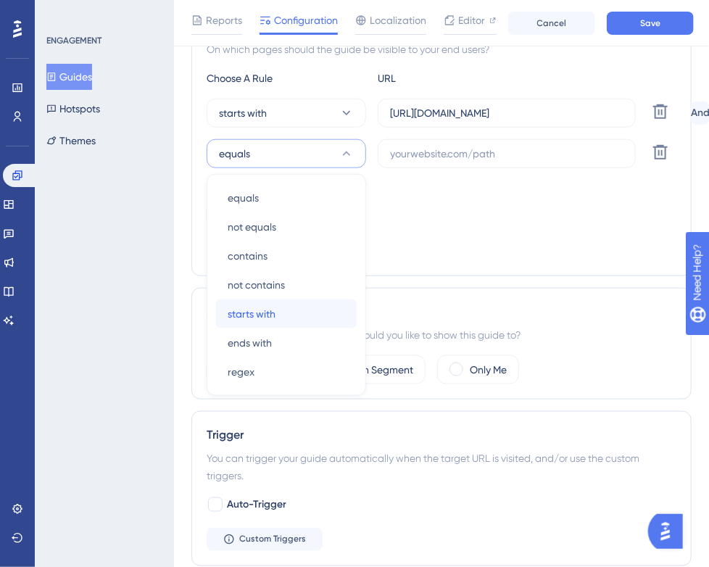
click at [264, 314] on span "starts with" at bounding box center [252, 313] width 48 height 17
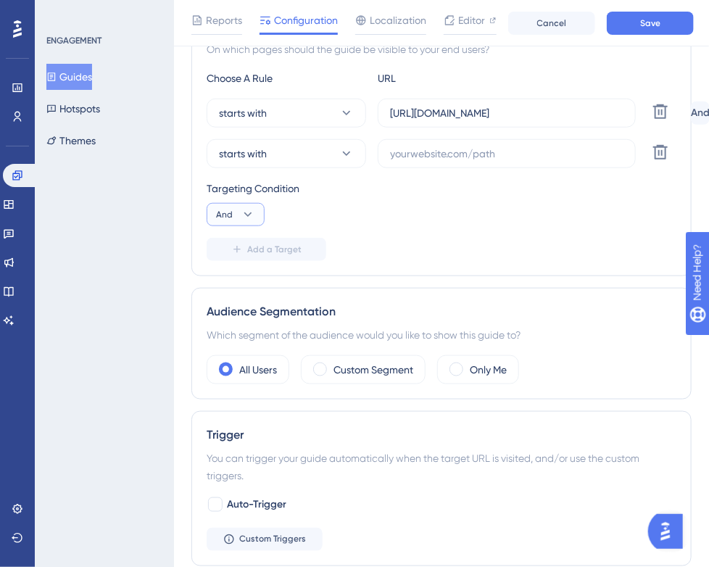
click at [233, 221] on button "And" at bounding box center [236, 214] width 58 height 23
click at [226, 288] on span "Or" at bounding box center [228, 284] width 12 height 17
click at [562, 148] on input "text" at bounding box center [506, 154] width 233 height 16
paste input "[URL][DOMAIN_NAME]"
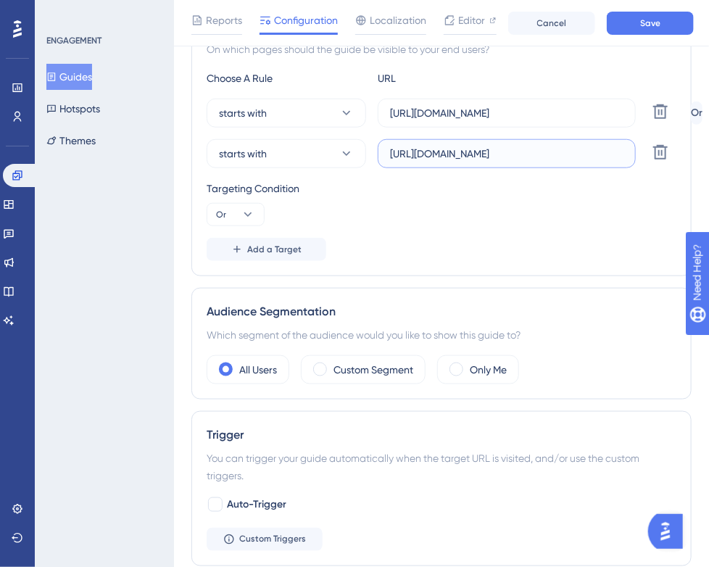
type input "[URL][DOMAIN_NAME]"
drag, startPoint x: 597, startPoint y: 107, endPoint x: 295, endPoint y: 116, distance: 302.3
click at [296, 116] on div "starts with [URL][DOMAIN_NAME] Delete" at bounding box center [446, 113] width 478 height 29
paste input "[DOMAIN_NAME]"
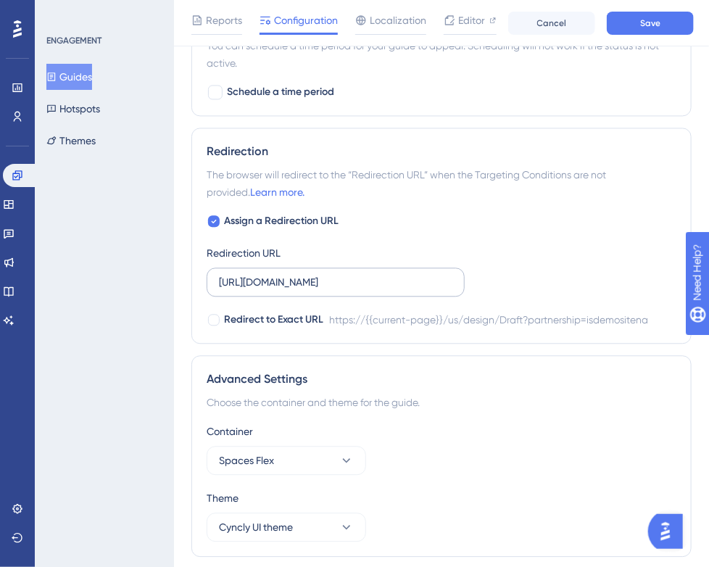
scroll to position [953, 0]
type input "[URL][DOMAIN_NAME]"
drag, startPoint x: 218, startPoint y: 275, endPoint x: 503, endPoint y: 276, distance: 284.8
click at [503, 276] on div "Assign a Redirection URL Redirection URL [URL][DOMAIN_NAME] Redirect to Exact U…" at bounding box center [442, 270] width 470 height 116
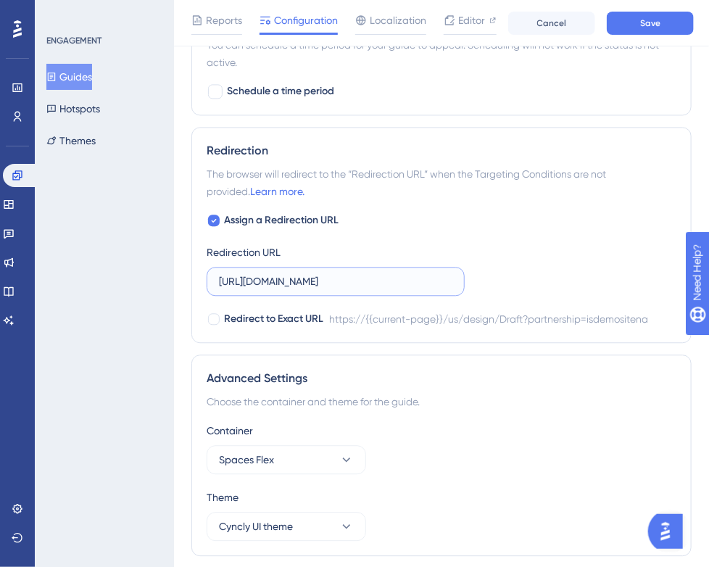
paste input "[DOMAIN_NAME]"
type input "[URL][DOMAIN_NAME]"
click at [671, 21] on button "Save" at bounding box center [650, 23] width 87 height 23
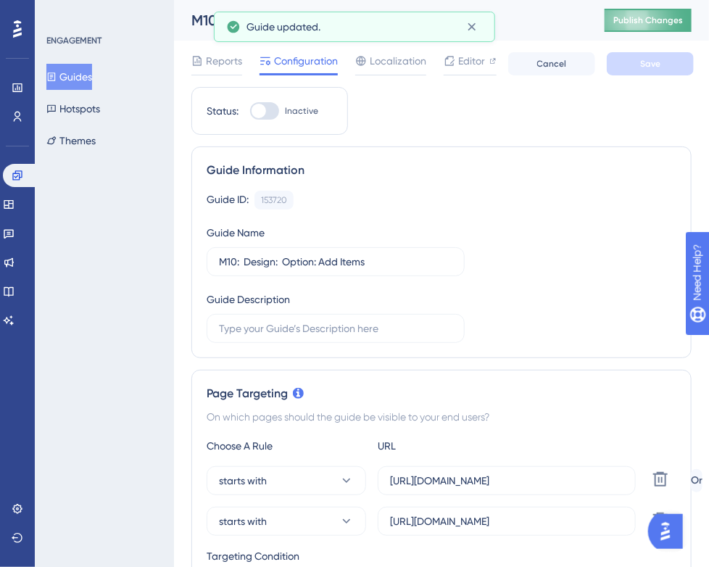
click at [669, 23] on span "Publish Changes" at bounding box center [648, 20] width 70 height 12
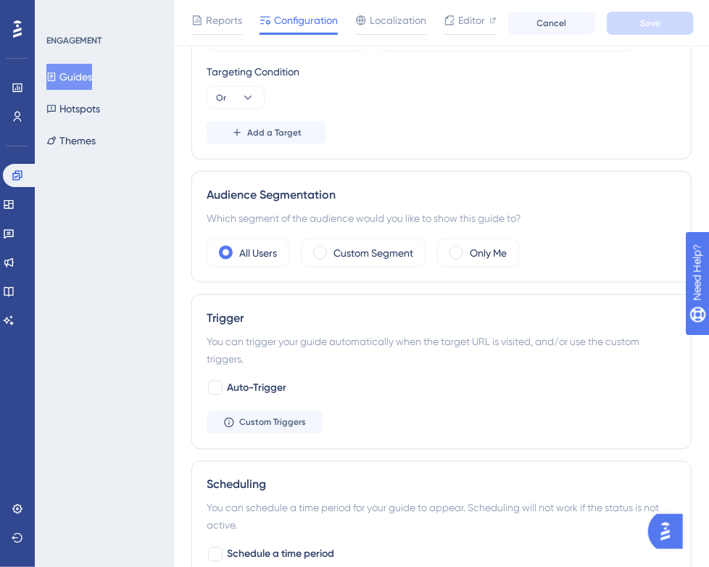
scroll to position [55, 0]
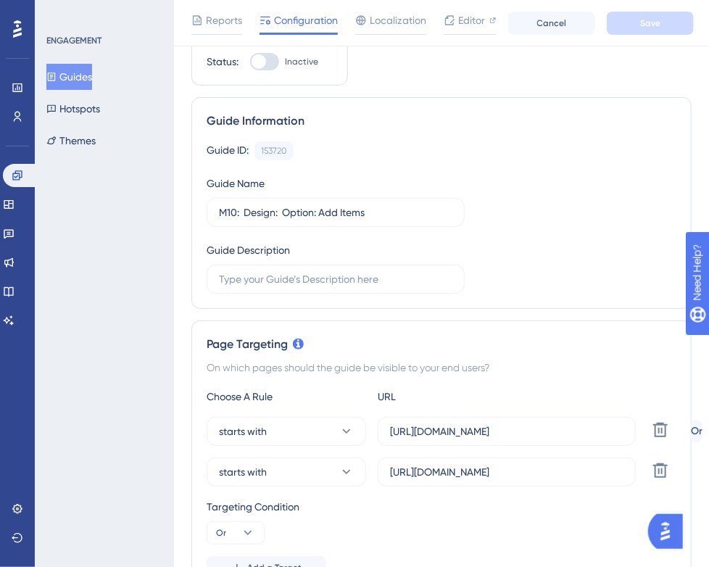
click at [75, 86] on button "Guides" at bounding box center [69, 77] width 46 height 26
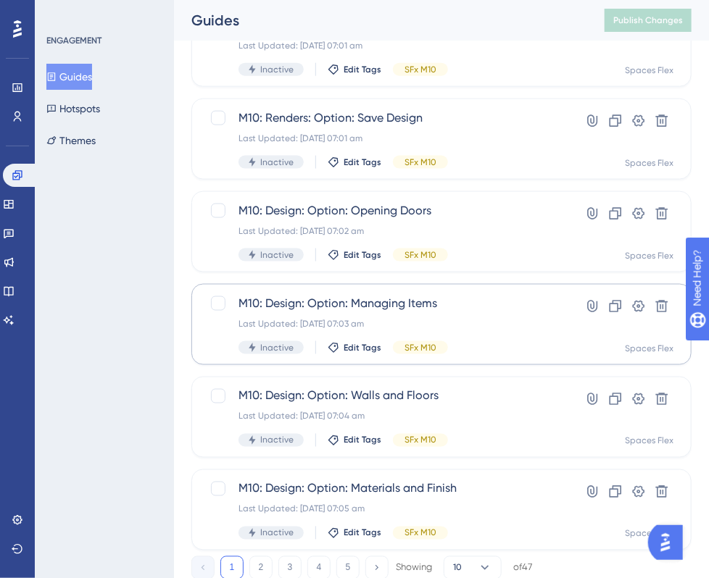
scroll to position [581, 0]
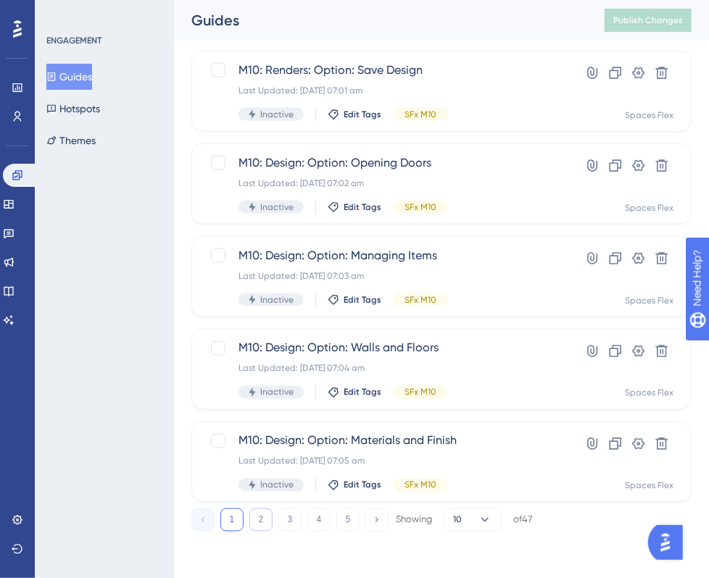
click at [259, 521] on button "2" at bounding box center [260, 520] width 23 height 23
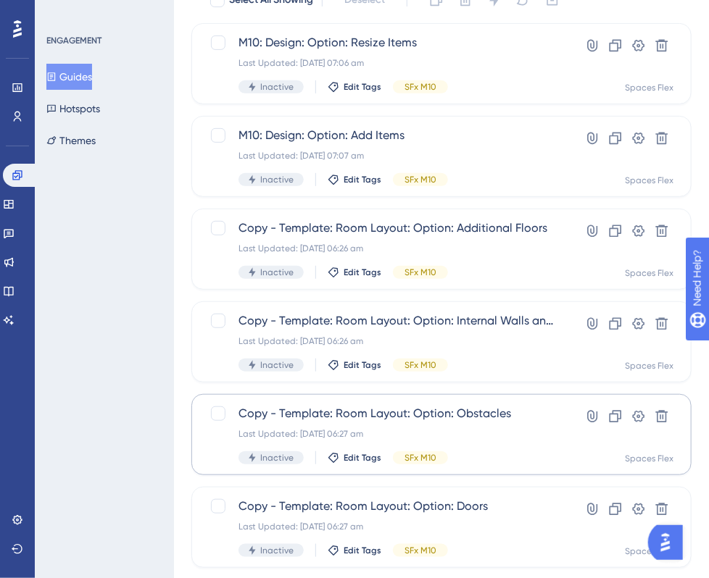
scroll to position [146, 0]
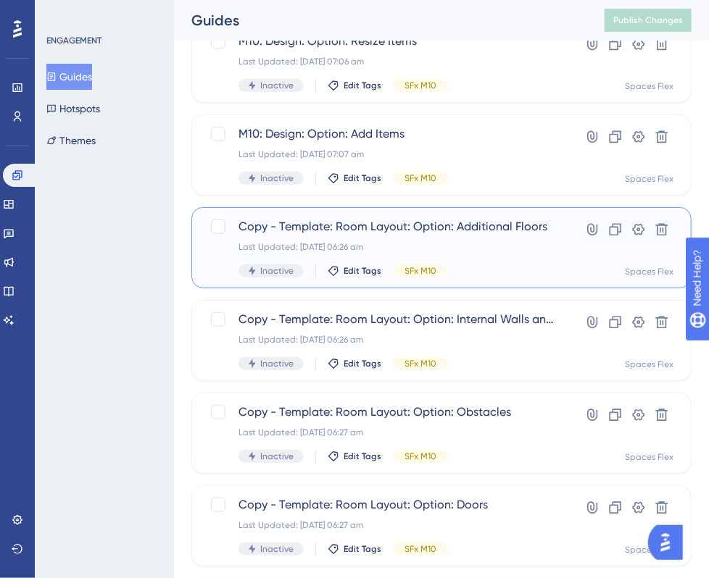
click at [385, 233] on span "Copy - Template: Room Layout: Option: Additional Floors" at bounding box center [392, 226] width 309 height 17
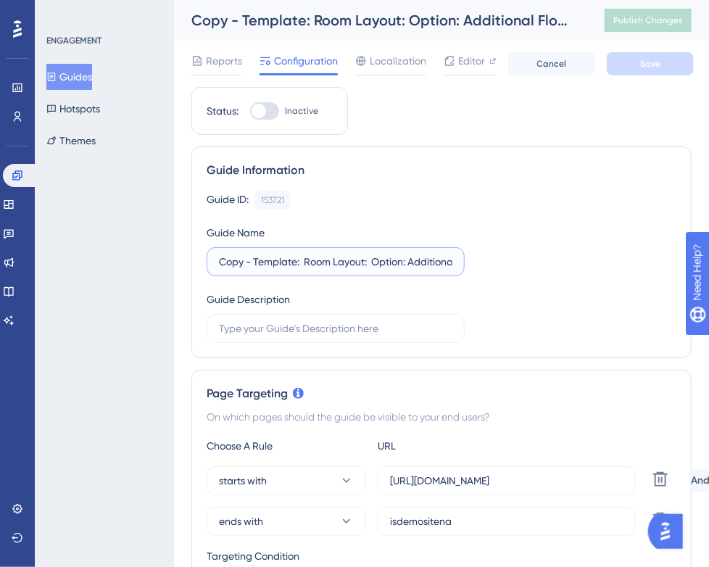
drag, startPoint x: 296, startPoint y: 264, endPoint x: 160, endPoint y: 271, distance: 135.7
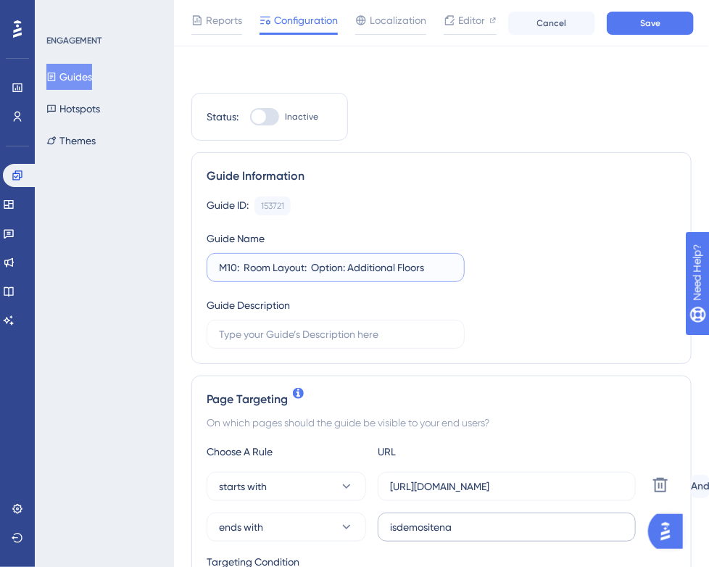
scroll to position [362, 0]
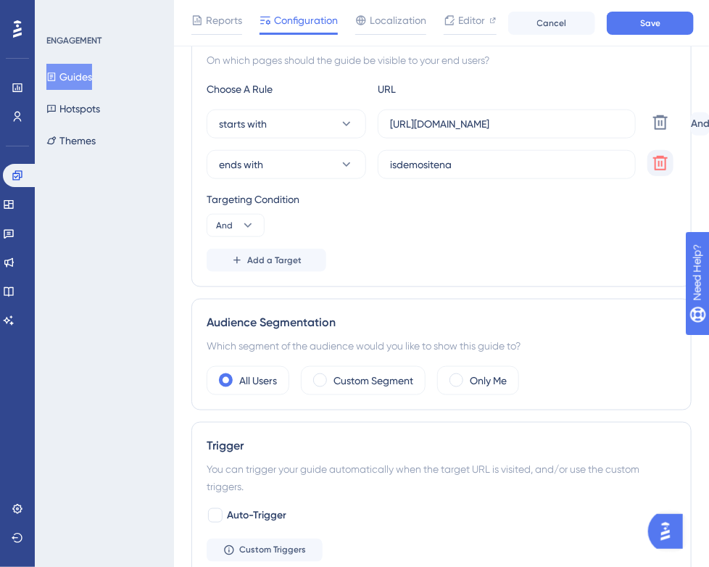
type input "M10: Room Layout: Option: Additional Floors"
click at [655, 159] on icon at bounding box center [660, 163] width 14 height 14
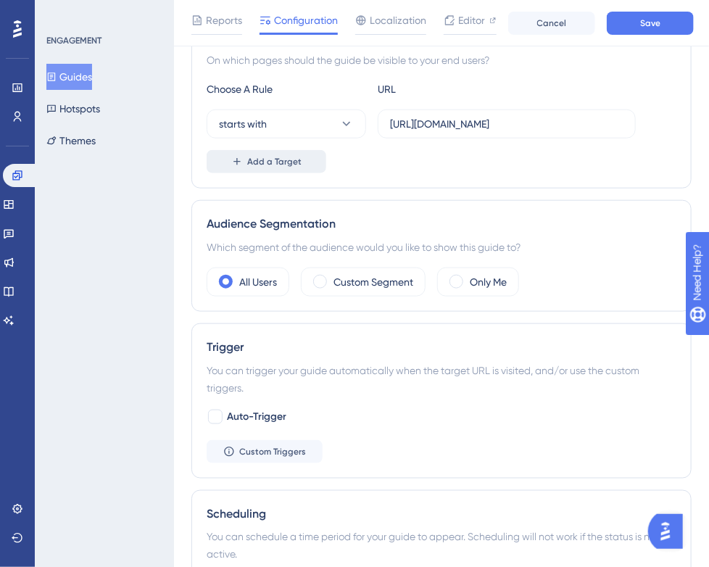
click at [299, 163] on button "Add a Target" at bounding box center [267, 161] width 120 height 23
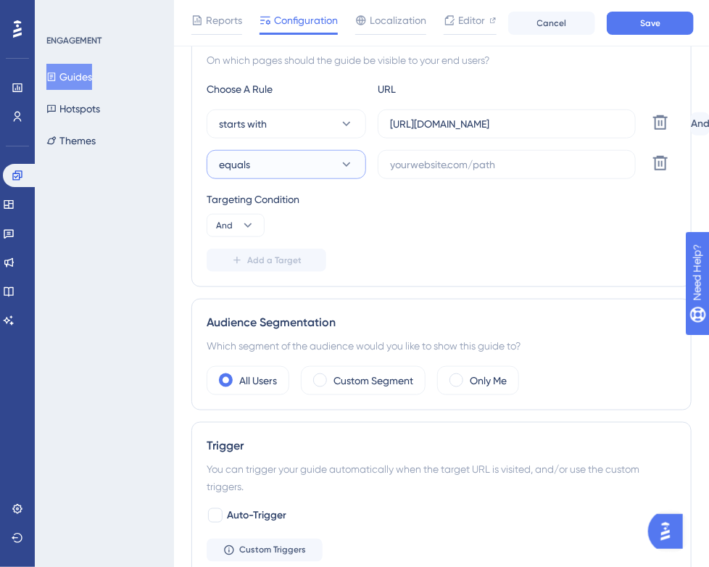
click at [299, 163] on button "equals" at bounding box center [286, 164] width 159 height 29
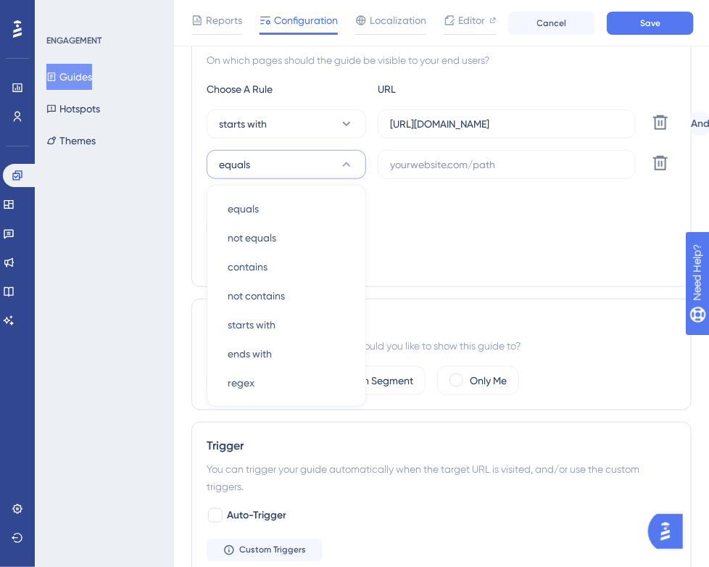
scroll to position [373, 0]
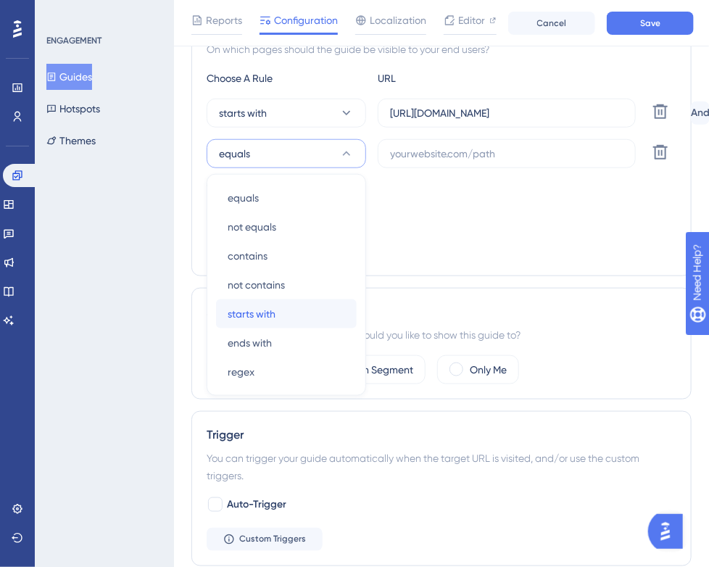
click at [264, 314] on span "starts with" at bounding box center [252, 313] width 48 height 17
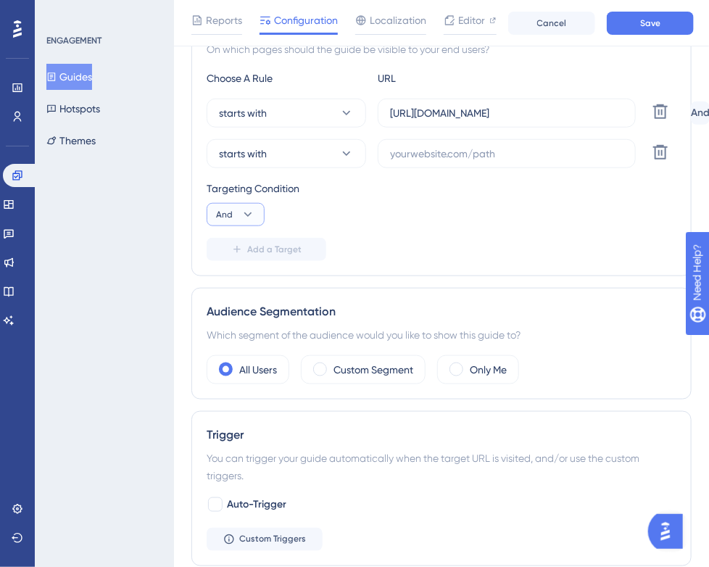
click at [231, 220] on button "And" at bounding box center [236, 214] width 58 height 23
click at [229, 280] on span "Or" at bounding box center [228, 284] width 12 height 17
click at [429, 149] on input "text" at bounding box center [506, 154] width 233 height 16
paste input "[URL][DOMAIN_NAME]"
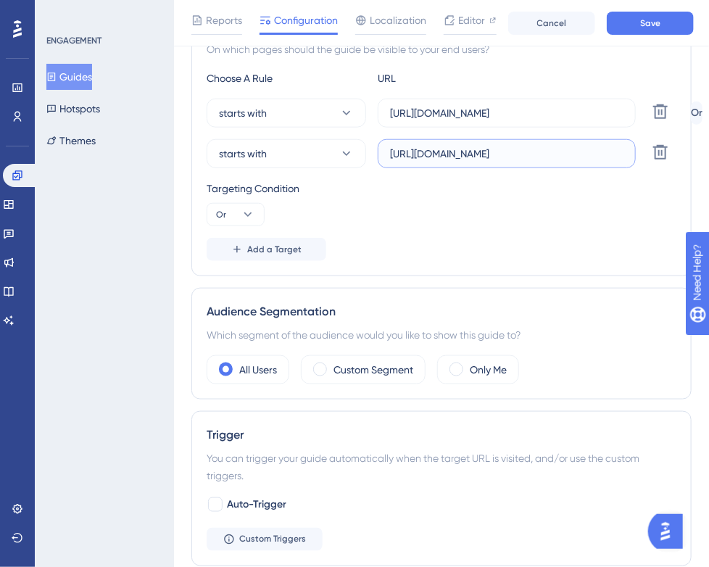
type input "[URL][DOMAIN_NAME]"
drag, startPoint x: 594, startPoint y: 112, endPoint x: 393, endPoint y: 114, distance: 201.4
click at [393, 114] on input "[URL][DOMAIN_NAME]" at bounding box center [506, 113] width 233 height 16
paste input "[URL][DOMAIN_NAME]"
drag, startPoint x: 501, startPoint y: 117, endPoint x: 346, endPoint y: 117, distance: 155.8
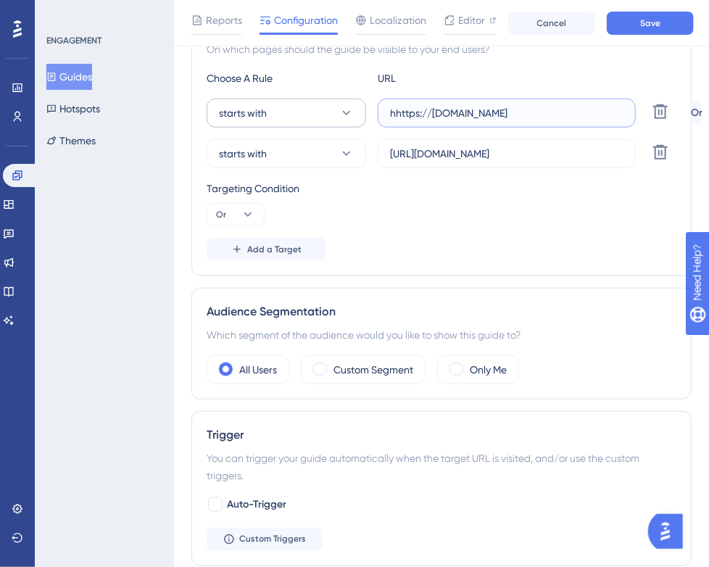
click at [346, 117] on div "starts with hhttps://[DOMAIN_NAME] Delete" at bounding box center [446, 113] width 478 height 29
paste input "text"
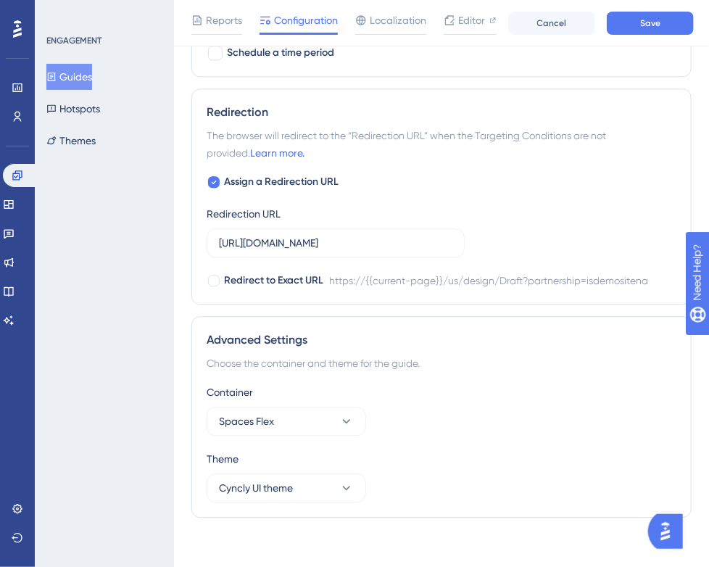
scroll to position [997, 0]
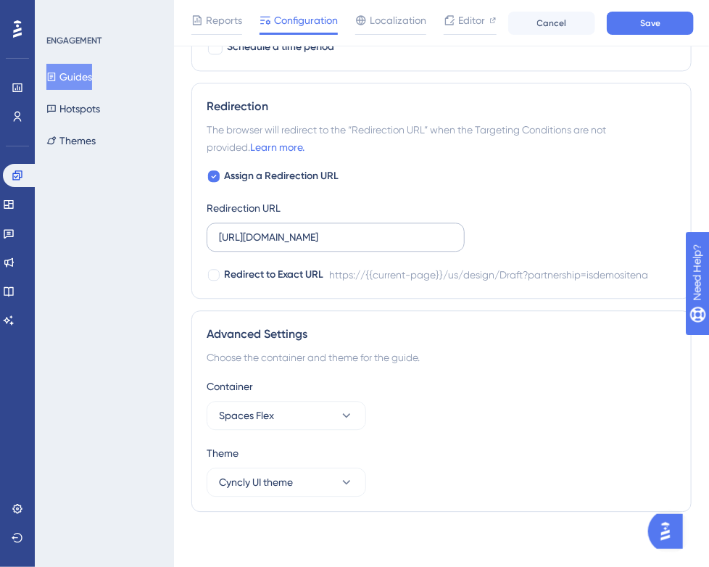
type input "[URL][DOMAIN_NAME]"
drag, startPoint x: 218, startPoint y: 236, endPoint x: 480, endPoint y: 241, distance: 262.4
click at [480, 241] on div "Assign a Redirection URL Redirection URL [URL][DOMAIN_NAME] Redirect to Exact U…" at bounding box center [442, 225] width 470 height 116
paste input "[DOMAIN_NAME]"
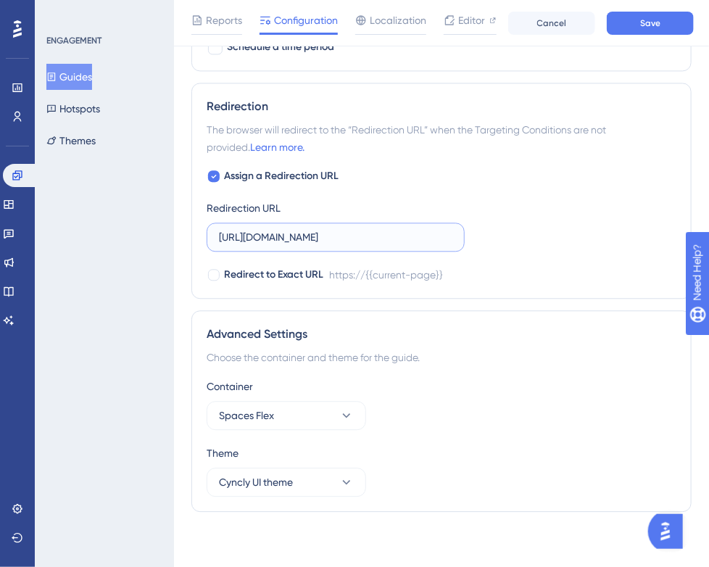
scroll to position [0, 0]
type input "[URL][DOMAIN_NAME]"
click at [662, 17] on button "Save" at bounding box center [650, 23] width 87 height 23
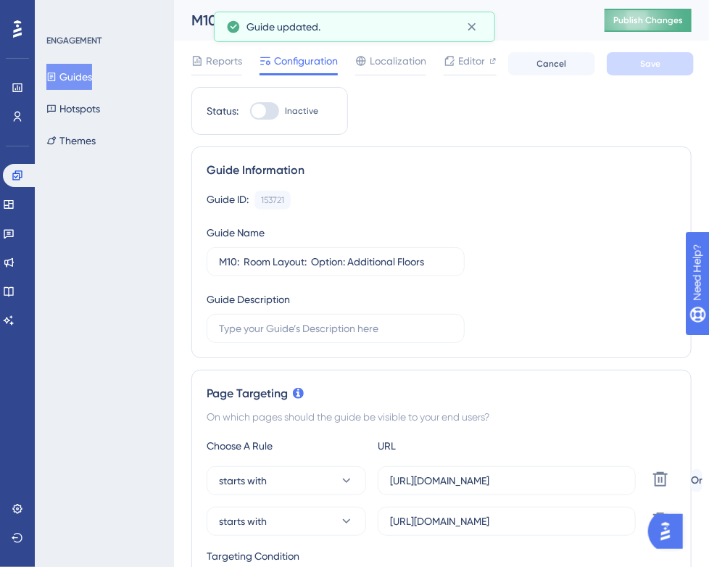
click at [658, 30] on button "Publish Changes" at bounding box center [647, 20] width 87 height 23
click at [84, 80] on button "Guides" at bounding box center [69, 77] width 46 height 26
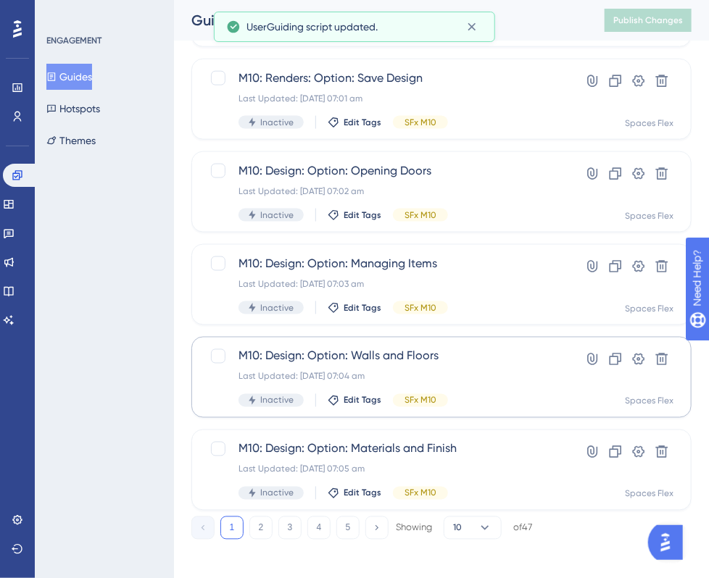
scroll to position [581, 0]
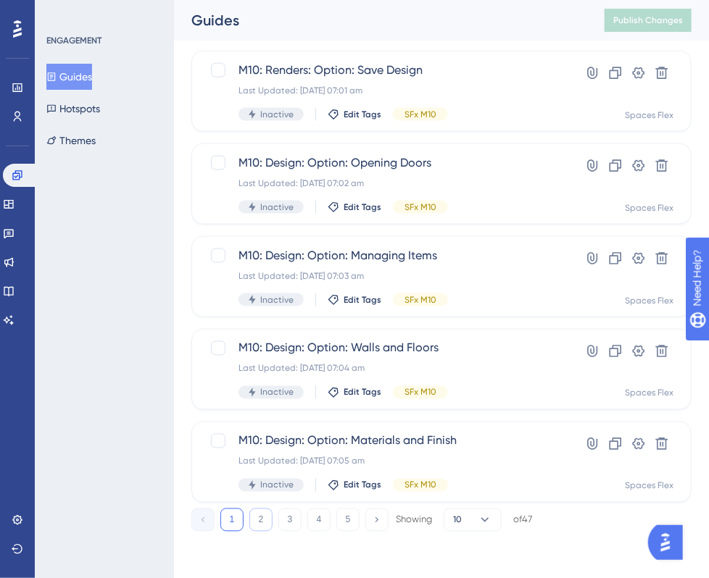
click at [264, 517] on button "2" at bounding box center [260, 520] width 23 height 23
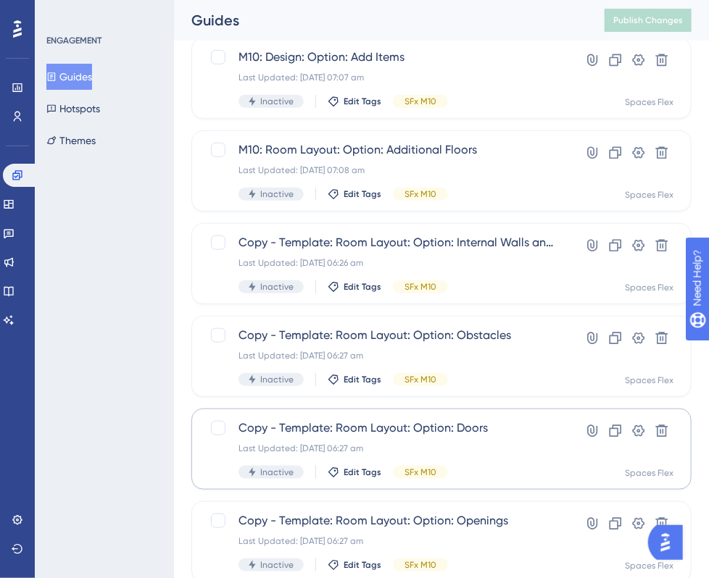
scroll to position [291, 0]
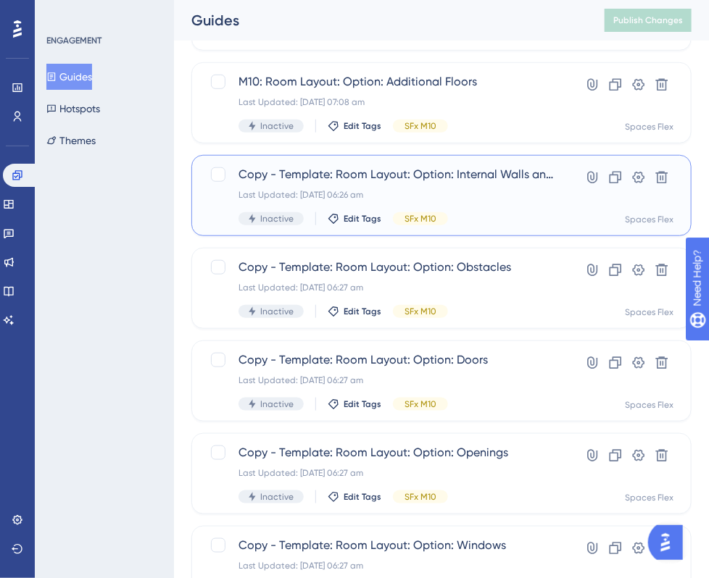
click at [451, 178] on span "Copy - Template: Room Layout: Option: Internal Walls and Dividers" at bounding box center [397, 174] width 319 height 17
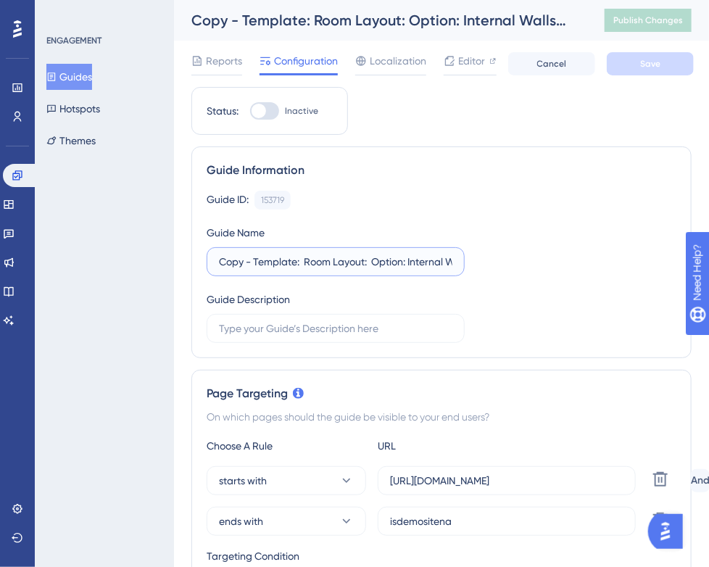
drag, startPoint x: 295, startPoint y: 261, endPoint x: 191, endPoint y: 259, distance: 103.6
click at [191, 259] on div "Guide Information Guide ID: 153719 Copy Guide Name Copy - Template: Room Layout…" at bounding box center [441, 252] width 500 height 212
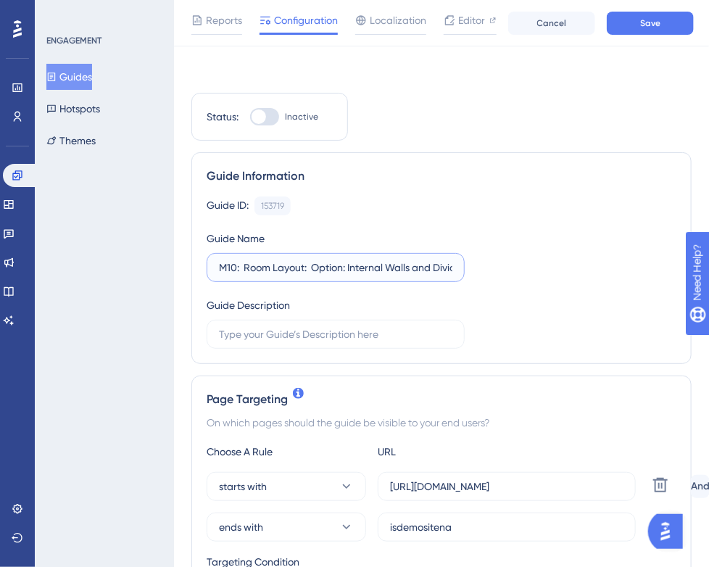
scroll to position [290, 0]
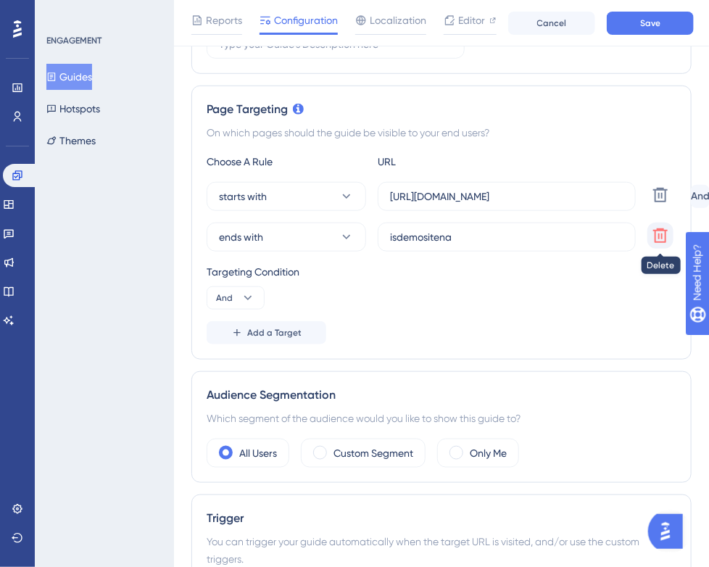
type input "M10: Room Layout: Option: Internal Walls and Dividers"
click at [664, 230] on icon at bounding box center [660, 235] width 14 height 14
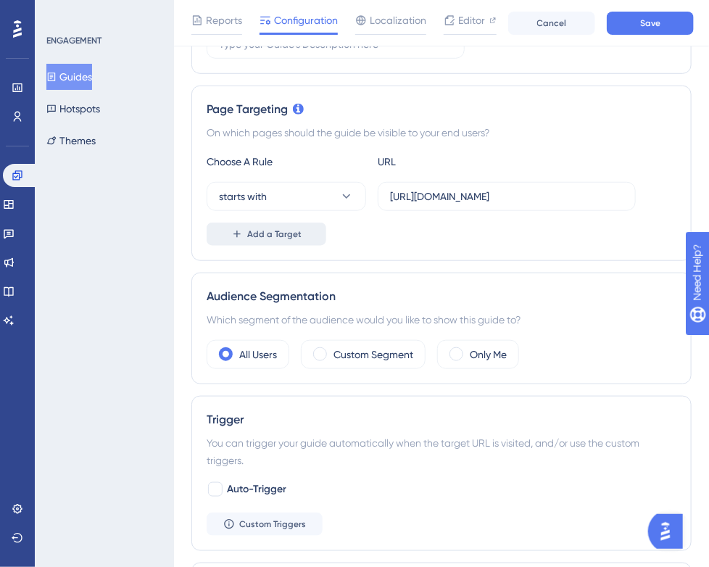
click at [287, 230] on span "Add a Target" at bounding box center [274, 234] width 54 height 12
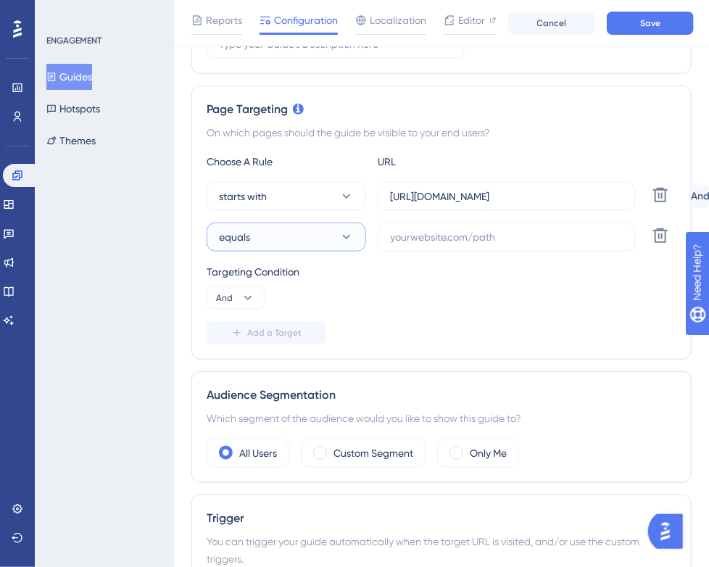
click at [290, 230] on button "equals" at bounding box center [286, 236] width 159 height 29
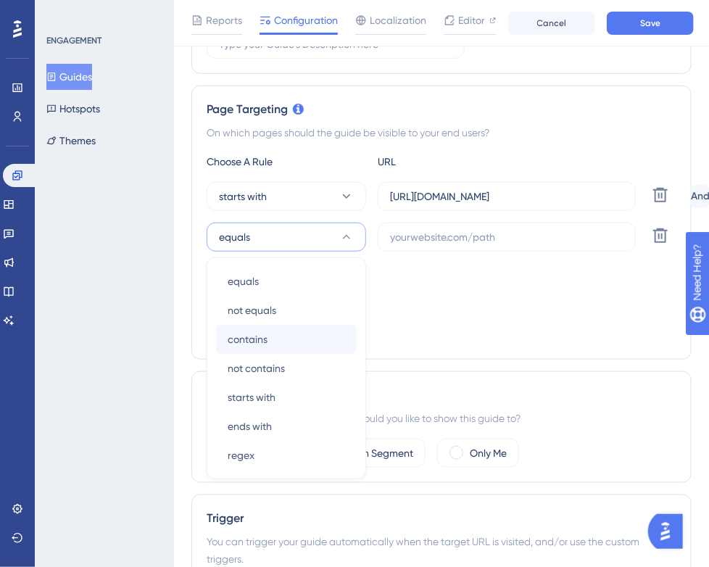
scroll to position [373, 0]
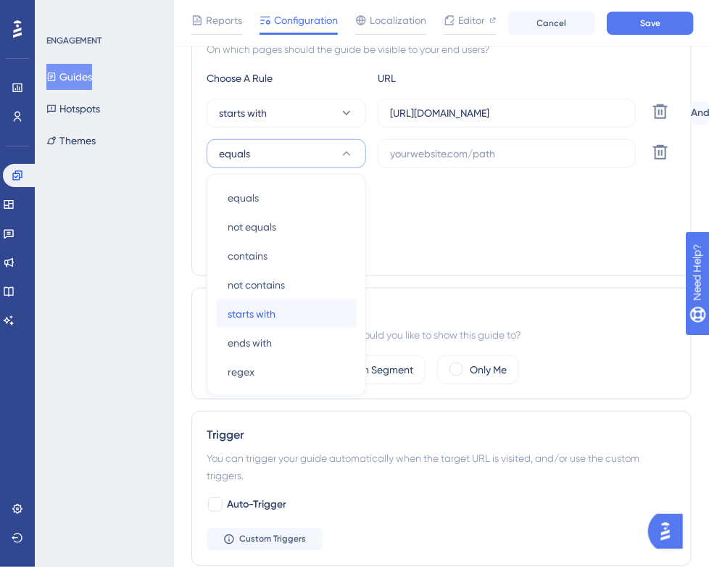
click at [276, 319] on div "starts with starts with" at bounding box center [286, 313] width 117 height 29
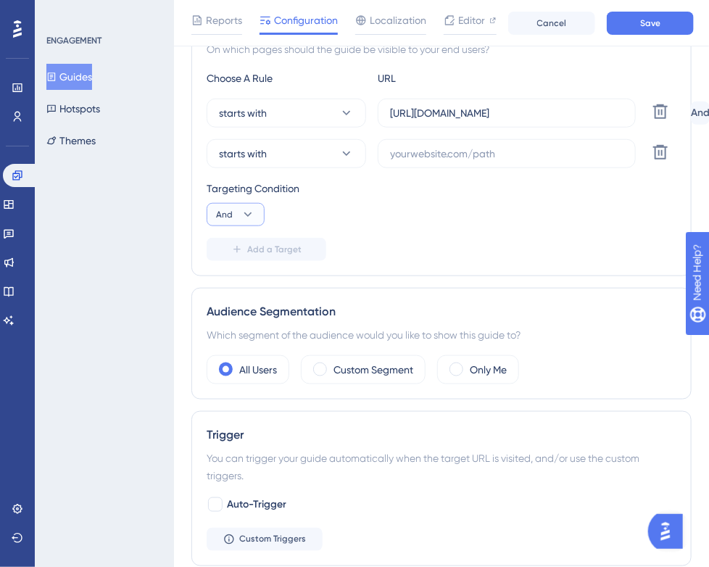
click at [249, 220] on icon at bounding box center [248, 214] width 14 height 14
click at [238, 280] on div "Or Or" at bounding box center [236, 284] width 28 height 29
click at [536, 155] on input "text" at bounding box center [506, 154] width 233 height 16
paste input "[URL][DOMAIN_NAME]"
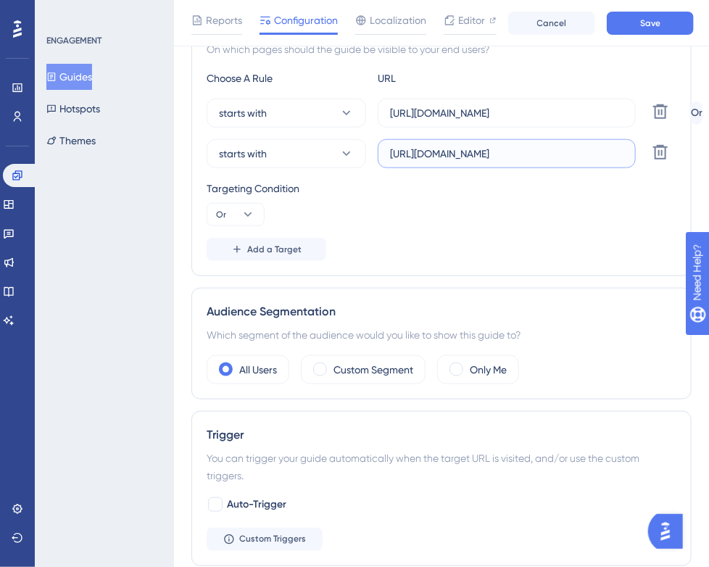
type input "[URL][DOMAIN_NAME]"
drag, startPoint x: 598, startPoint y: 111, endPoint x: 386, endPoint y: 111, distance: 211.6
click at [386, 111] on label "[URL][DOMAIN_NAME]" at bounding box center [507, 113] width 258 height 29
paste input "[DOMAIN_NAME]"
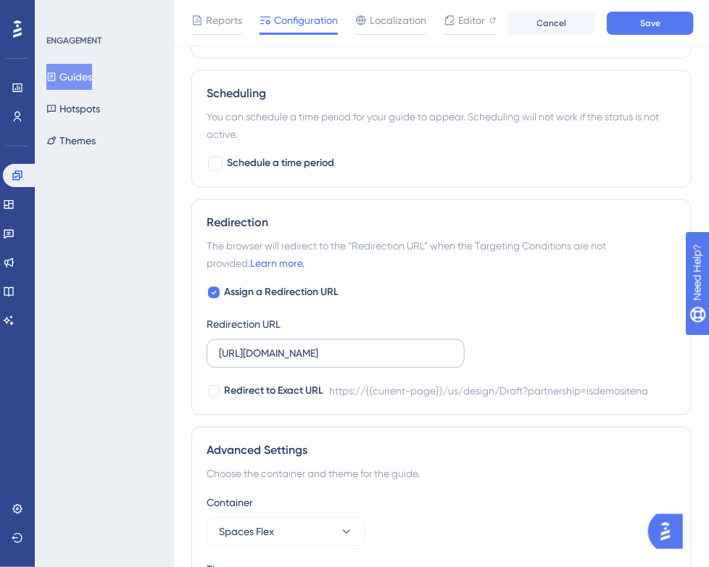
scroll to position [953, 0]
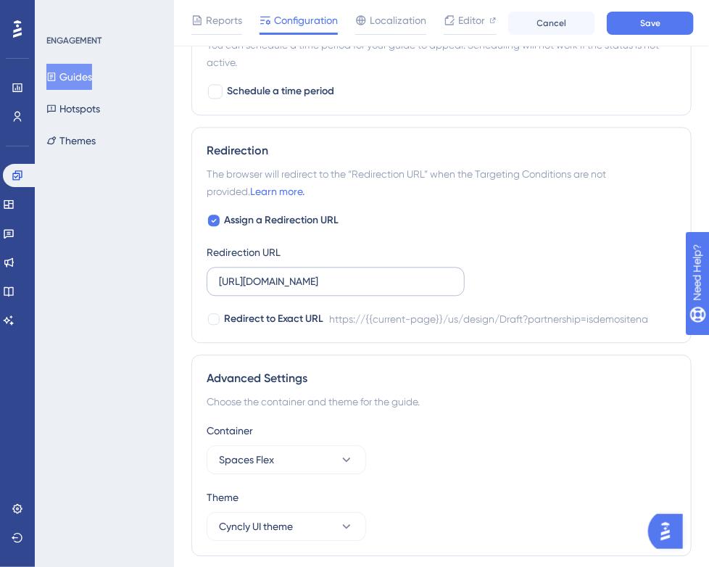
type input "[URL][DOMAIN_NAME]"
drag, startPoint x: 220, startPoint y: 281, endPoint x: 481, endPoint y: 280, distance: 260.9
click at [481, 280] on div "Assign a Redirection URL Redirection URL [URL][DOMAIN_NAME] Redirect to Exact U…" at bounding box center [442, 270] width 470 height 116
paste input "[DOMAIN_NAME]"
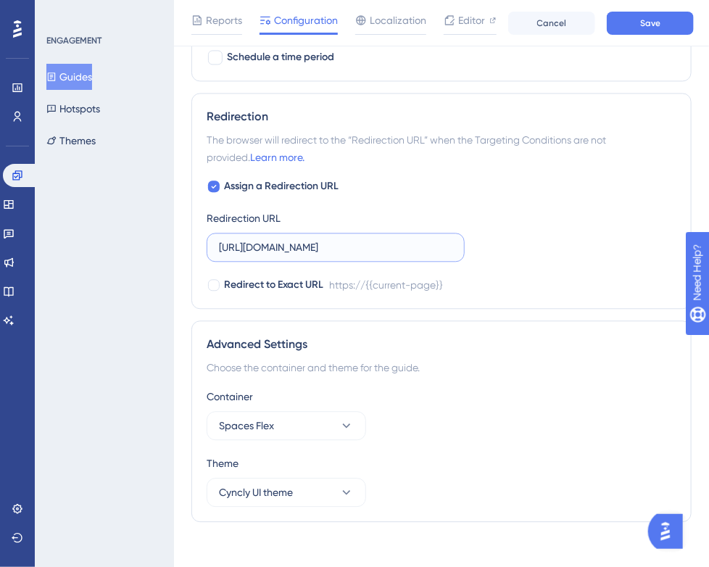
scroll to position [997, 0]
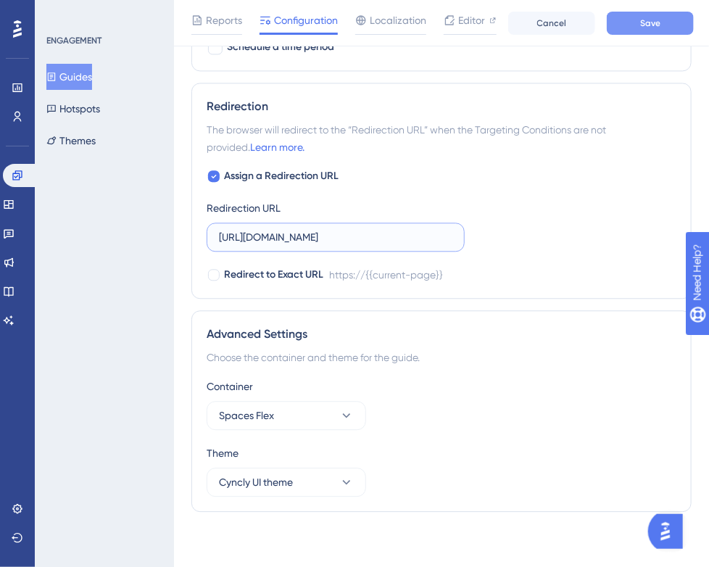
type input "[URL][DOMAIN_NAME]"
click at [668, 25] on button "Save" at bounding box center [650, 23] width 87 height 23
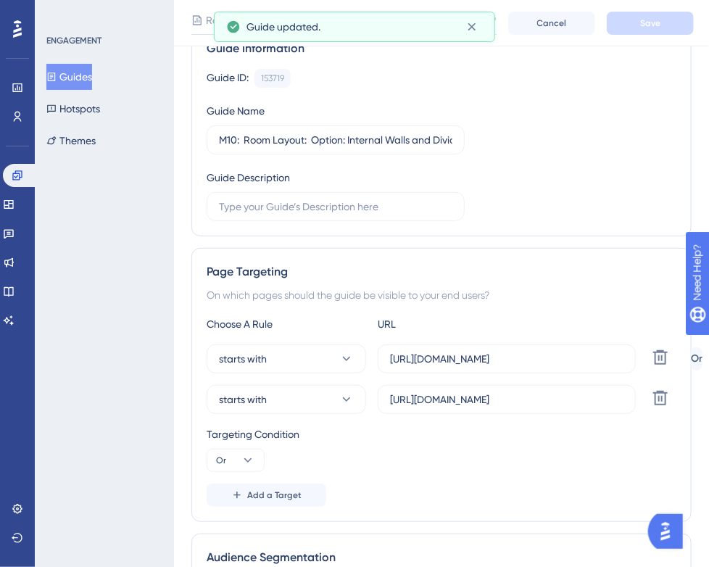
scroll to position [0, 0]
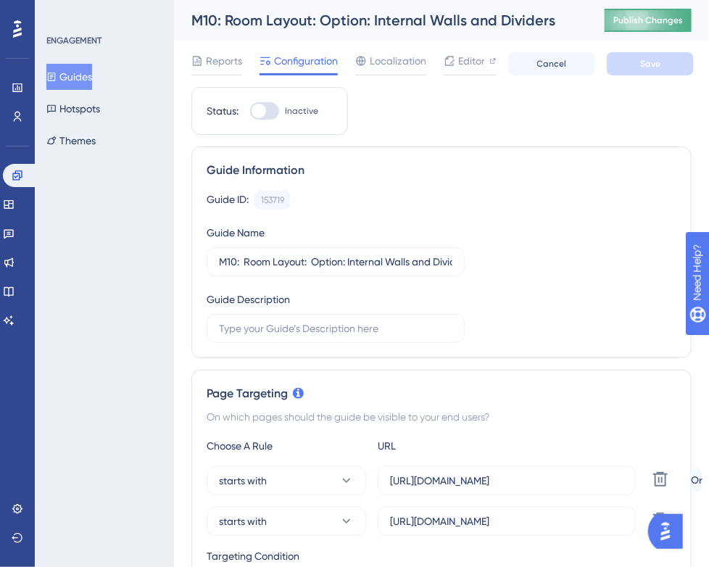
click at [652, 24] on span "Publish Changes" at bounding box center [648, 20] width 70 height 12
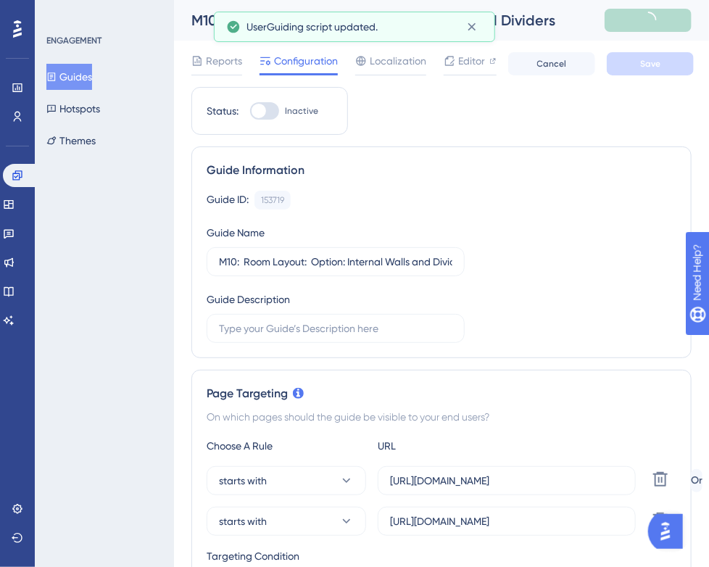
click at [76, 70] on button "Guides" at bounding box center [69, 77] width 46 height 26
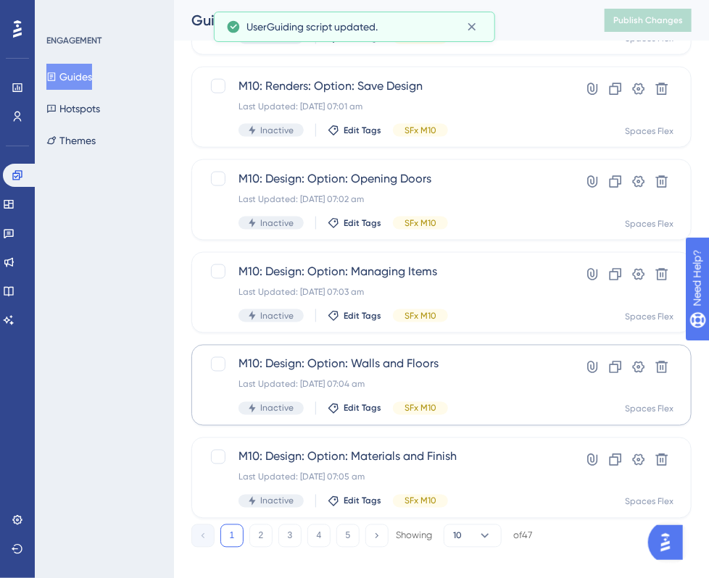
scroll to position [581, 0]
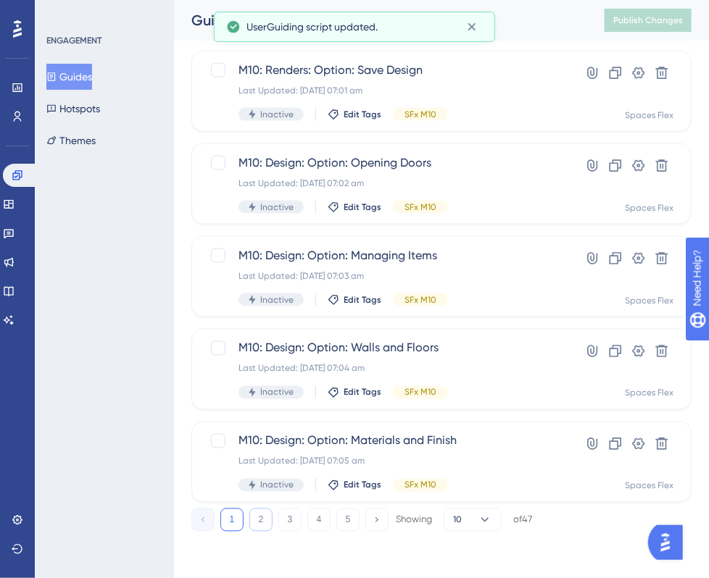
click at [267, 517] on button "2" at bounding box center [260, 520] width 23 height 23
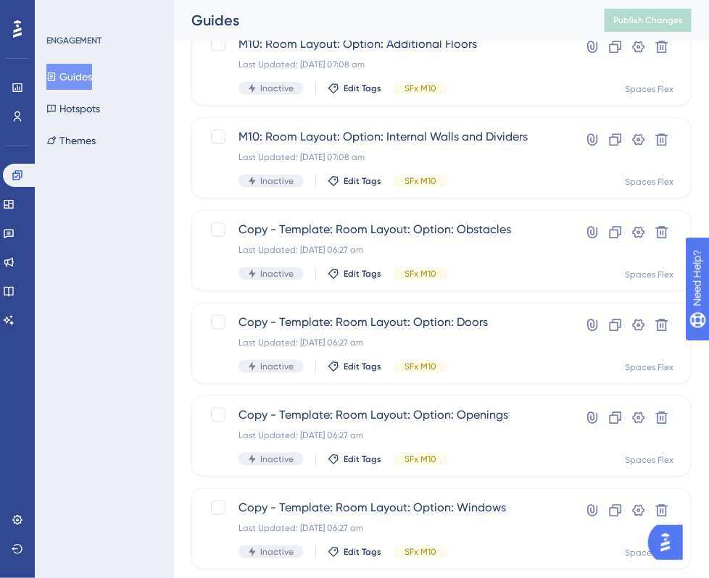
scroll to position [364, 0]
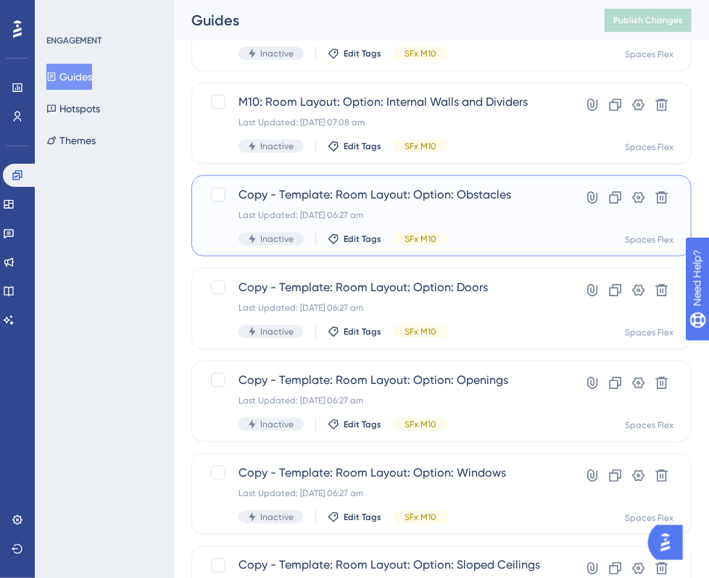
click at [386, 211] on div "Last Updated: [DATE] 06:27 am" at bounding box center [383, 215] width 290 height 12
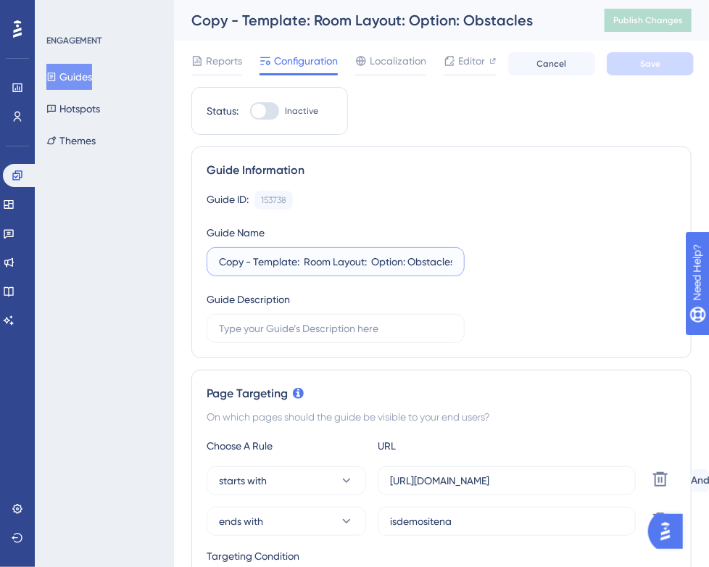
drag, startPoint x: 296, startPoint y: 261, endPoint x: 148, endPoint y: 265, distance: 147.9
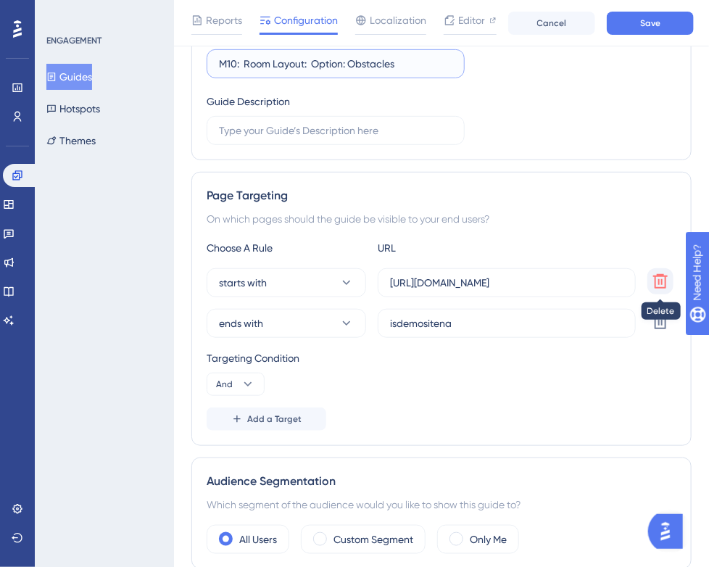
scroll to position [362, 0]
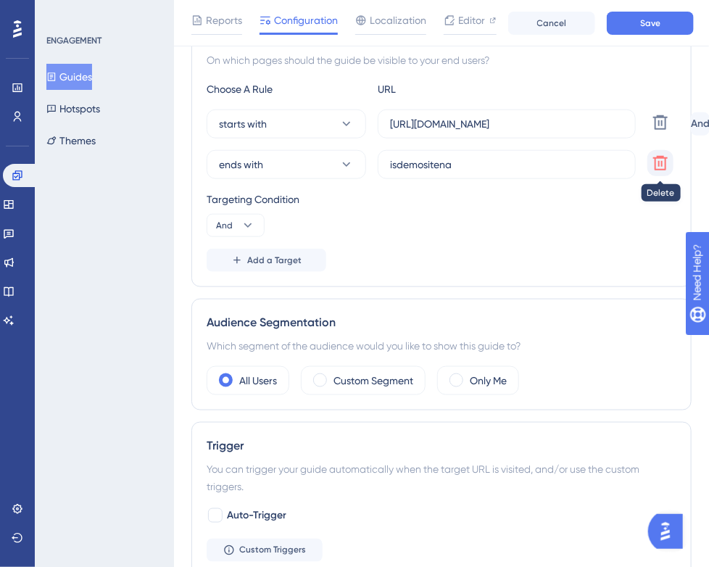
type input "M10: Room Layout: Option: Obstacles"
click at [657, 157] on icon at bounding box center [660, 163] width 14 height 14
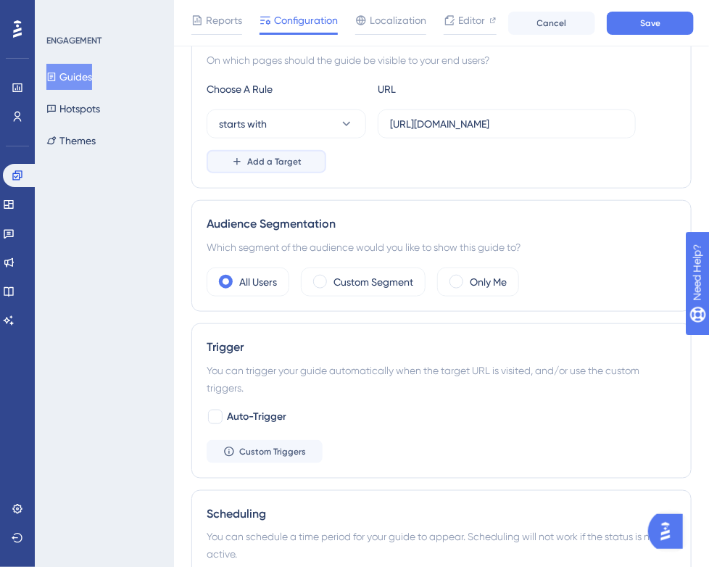
click at [268, 159] on span "Add a Target" at bounding box center [274, 162] width 54 height 12
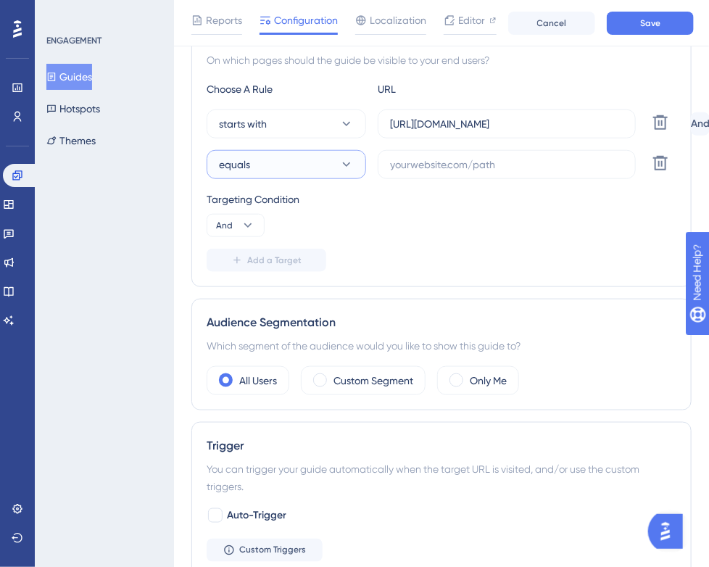
click at [259, 162] on button "equals" at bounding box center [286, 164] width 159 height 29
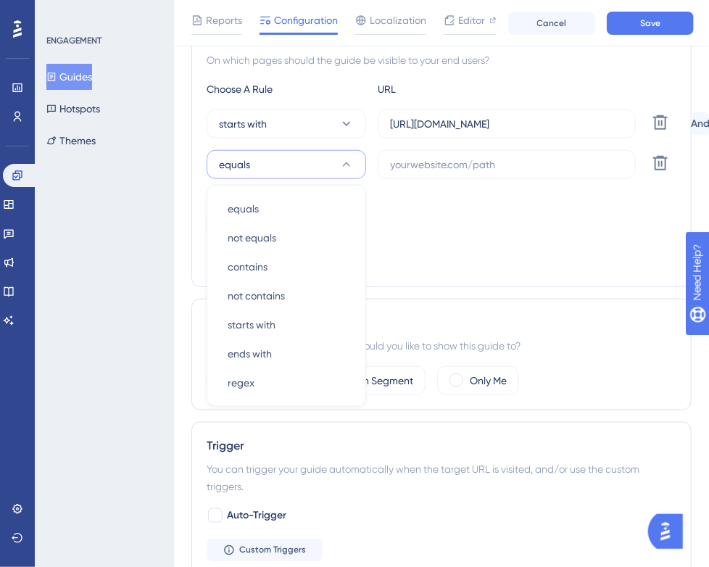
scroll to position [371, 0]
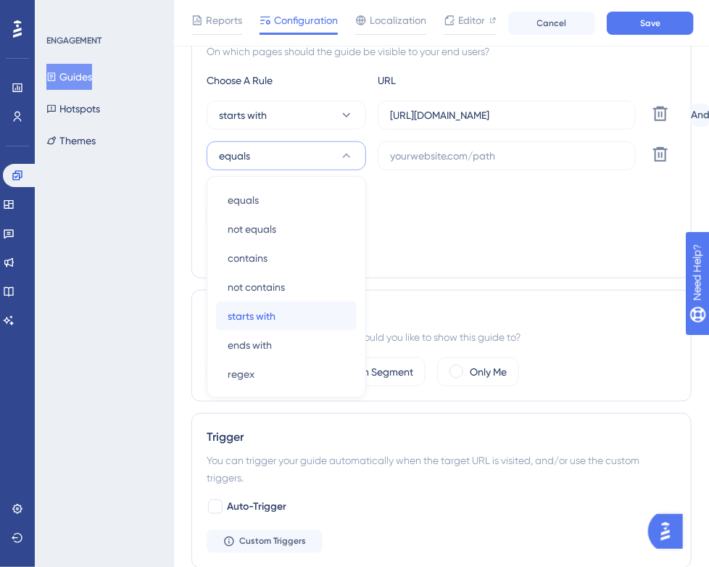
click at [267, 314] on span "starts with" at bounding box center [252, 315] width 48 height 17
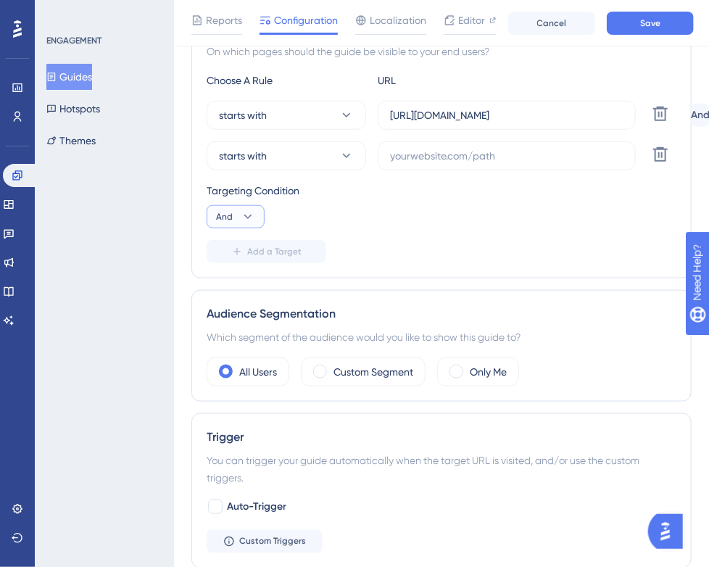
click at [246, 218] on icon at bounding box center [248, 216] width 14 height 14
click at [225, 281] on span "Or" at bounding box center [228, 286] width 12 height 17
click at [525, 153] on input "text" at bounding box center [506, 156] width 233 height 16
paste input "[URL][DOMAIN_NAME]"
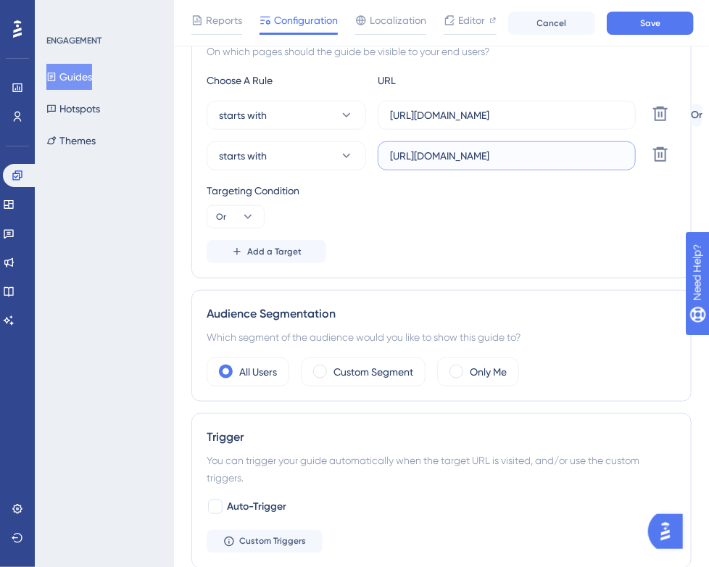
type input "[URL][DOMAIN_NAME]"
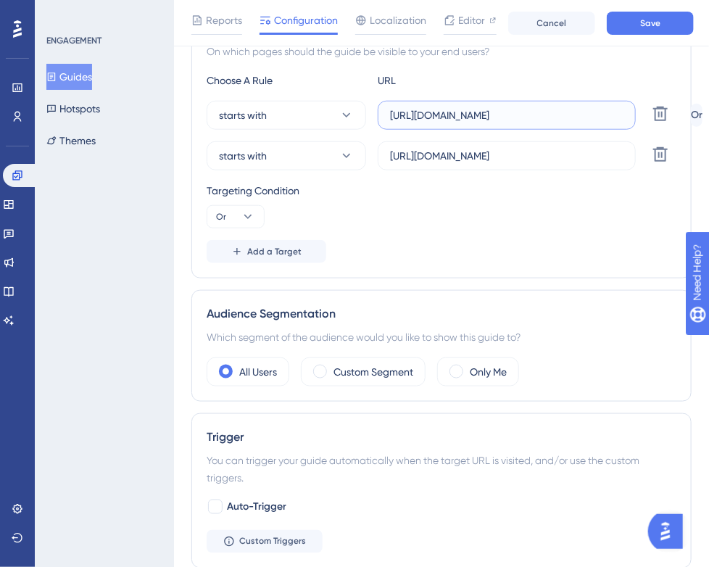
drag, startPoint x: 391, startPoint y: 113, endPoint x: 641, endPoint y: 114, distance: 249.3
click at [641, 114] on div "starts with [URL][DOMAIN_NAME] Delete" at bounding box center [446, 115] width 478 height 29
paste input "[DOMAIN_NAME]"
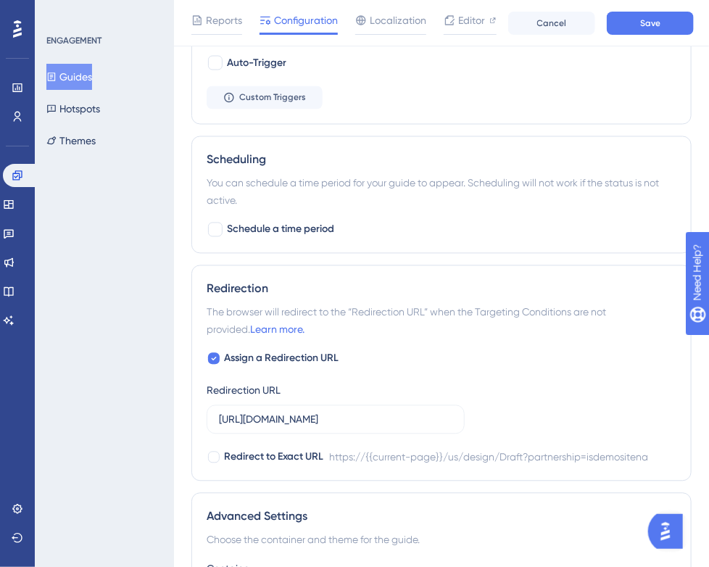
scroll to position [951, 0]
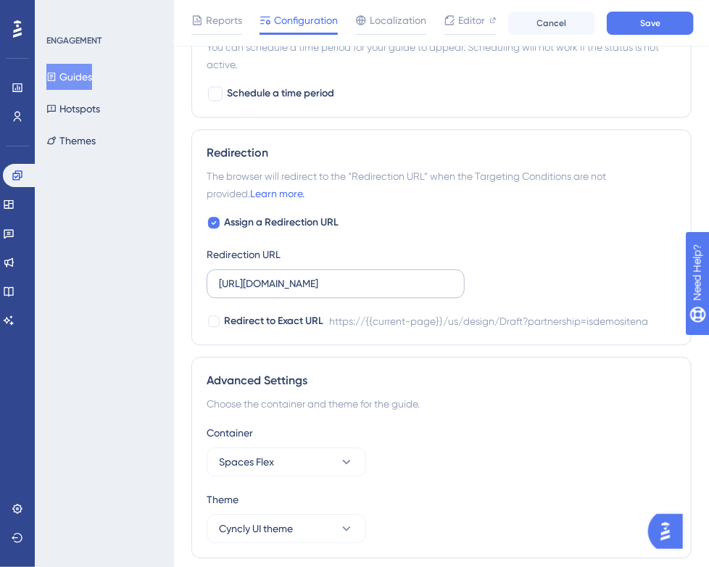
type input "[URL][DOMAIN_NAME]"
drag, startPoint x: 219, startPoint y: 280, endPoint x: 481, endPoint y: 286, distance: 262.4
click at [481, 286] on div "Assign a Redirection URL Redirection URL [URL][DOMAIN_NAME] Redirect to Exact U…" at bounding box center [442, 272] width 470 height 116
paste input "[DOMAIN_NAME]"
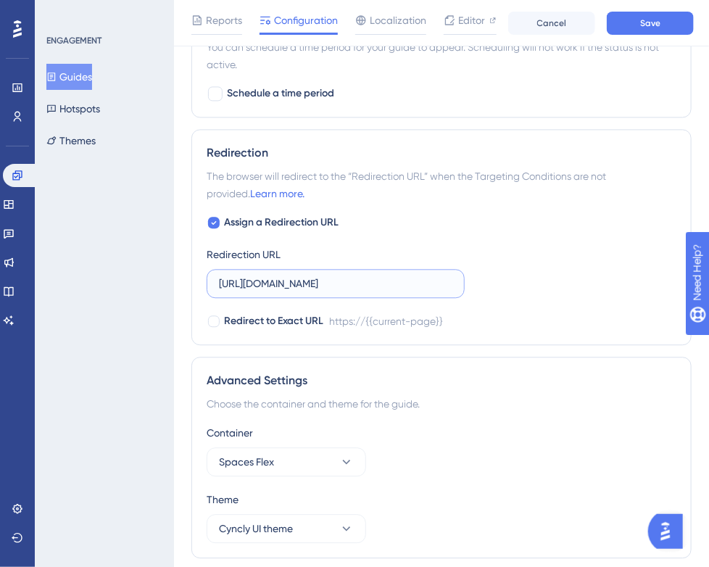
scroll to position [0, 0]
type input "[URL][DOMAIN_NAME]"
click at [661, 27] on button "Save" at bounding box center [650, 23] width 87 height 23
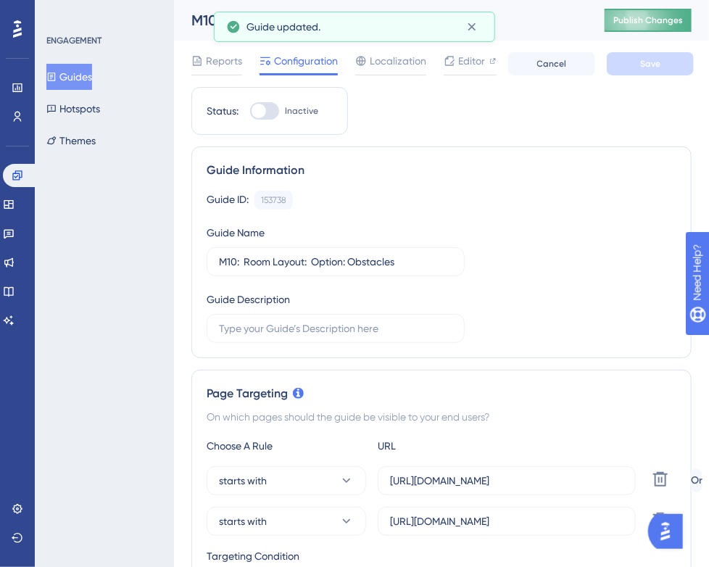
click at [643, 27] on button "Publish Changes" at bounding box center [647, 20] width 87 height 23
click at [71, 68] on button "Guides" at bounding box center [69, 77] width 46 height 26
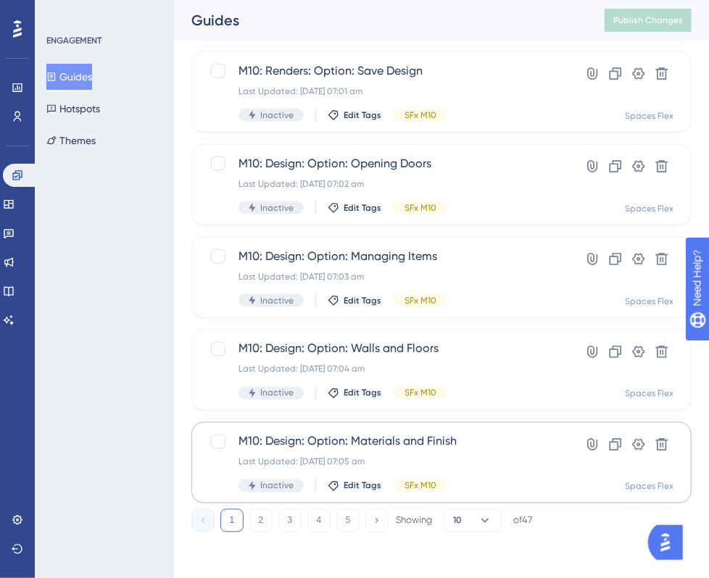
scroll to position [581, 0]
click at [257, 522] on button "2" at bounding box center [260, 520] width 23 height 23
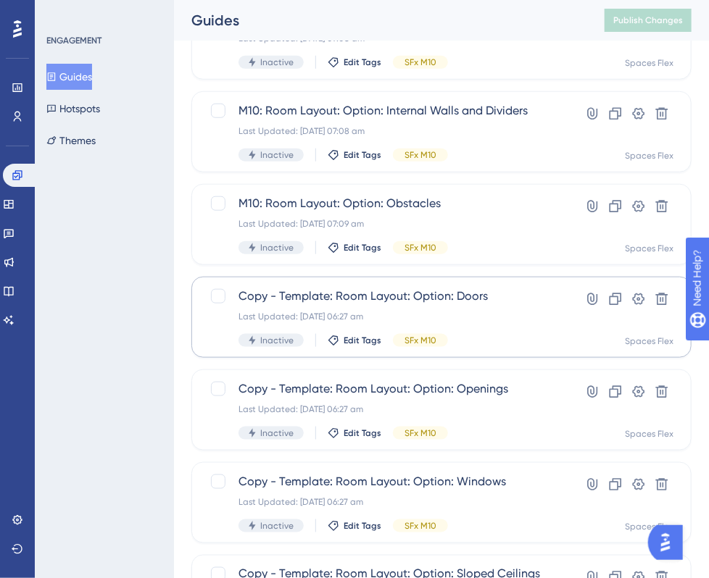
scroll to position [362, 0]
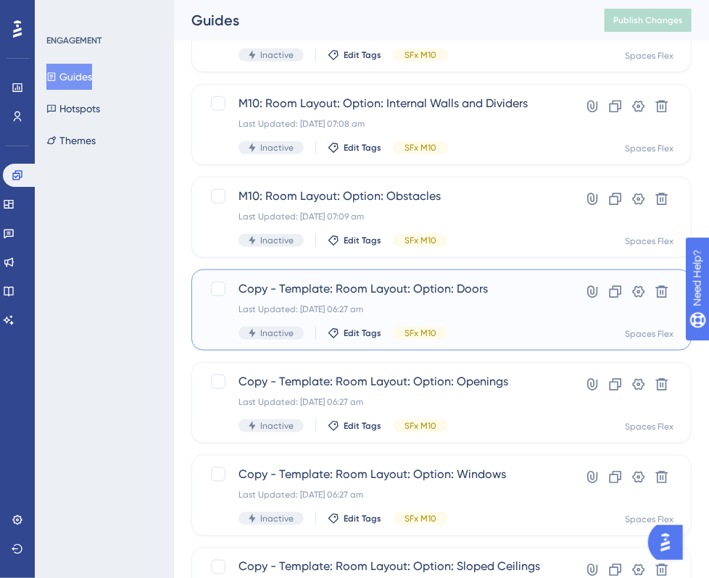
click at [378, 288] on span "Copy - Template: Room Layout: Option: Doors" at bounding box center [383, 288] width 290 height 17
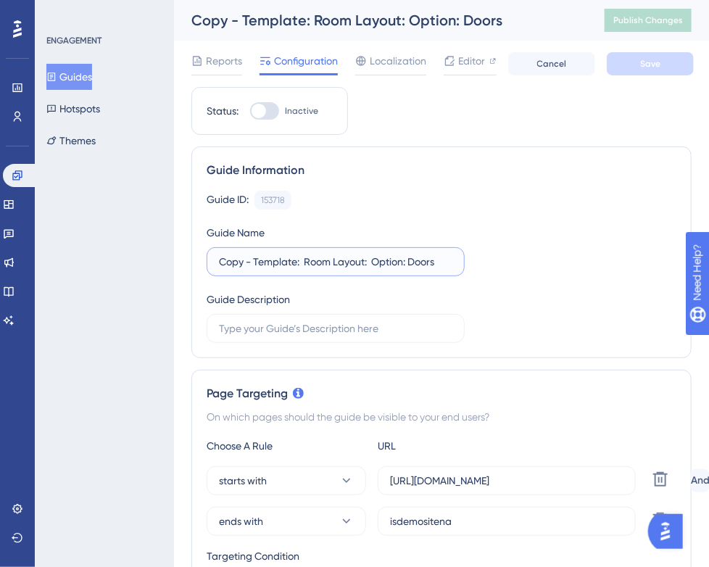
drag, startPoint x: 296, startPoint y: 261, endPoint x: 191, endPoint y: 264, distance: 104.4
click at [191, 264] on div "Guide Information Guide ID: 153718 Copy Guide Name Copy - Template: Room Layout…" at bounding box center [441, 252] width 500 height 212
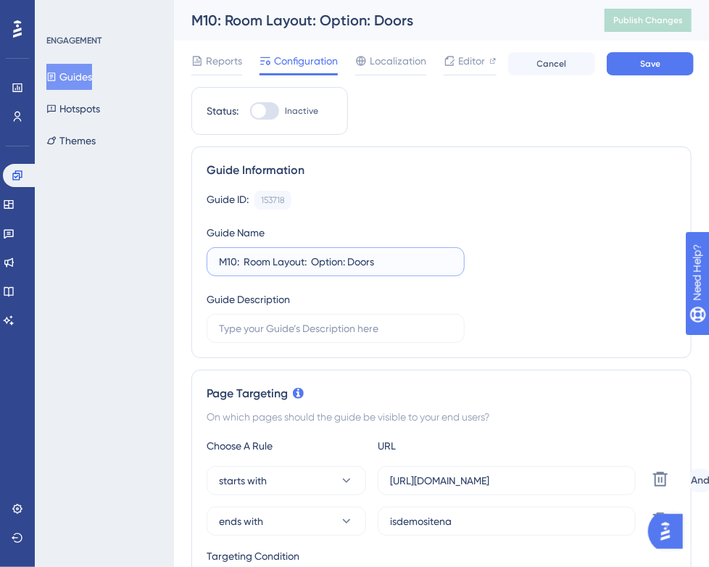
scroll to position [217, 0]
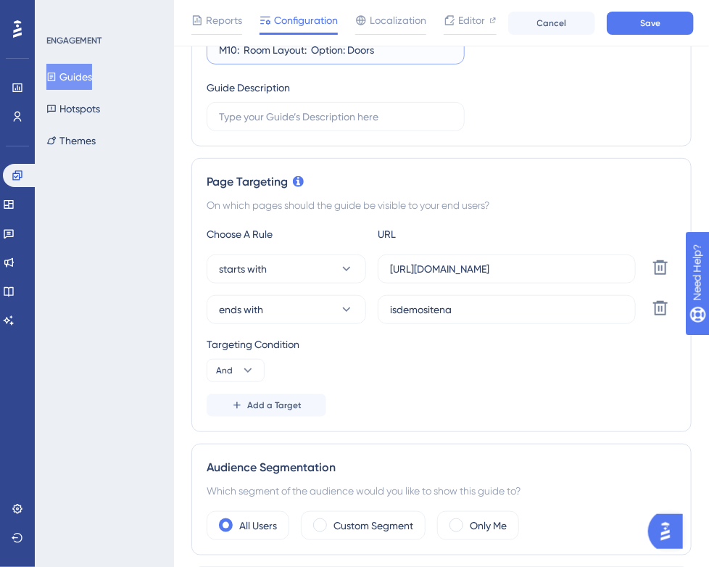
type input "M10: Room Layout: Option: Doors"
click at [351, 309] on icon at bounding box center [346, 309] width 14 height 14
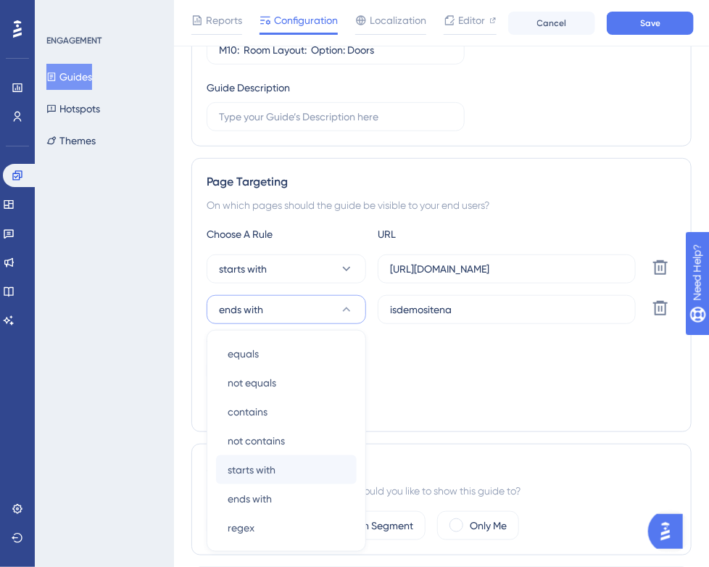
scroll to position [373, 0]
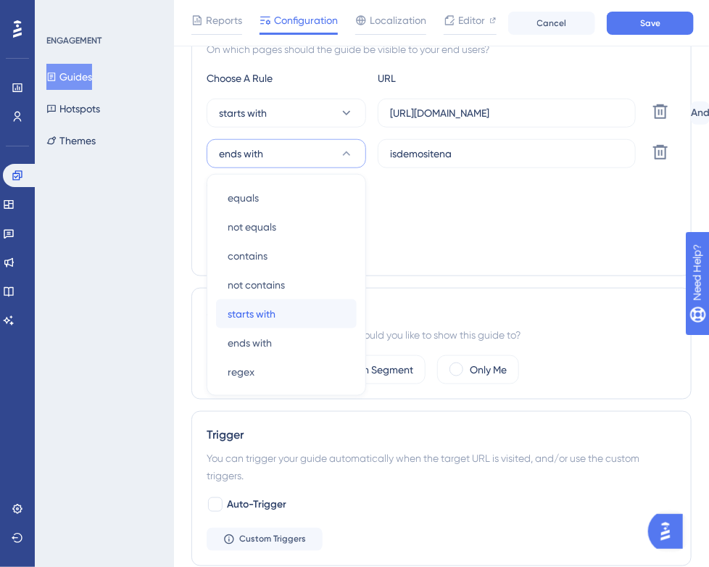
click at [309, 307] on div "starts with starts with" at bounding box center [286, 313] width 117 height 29
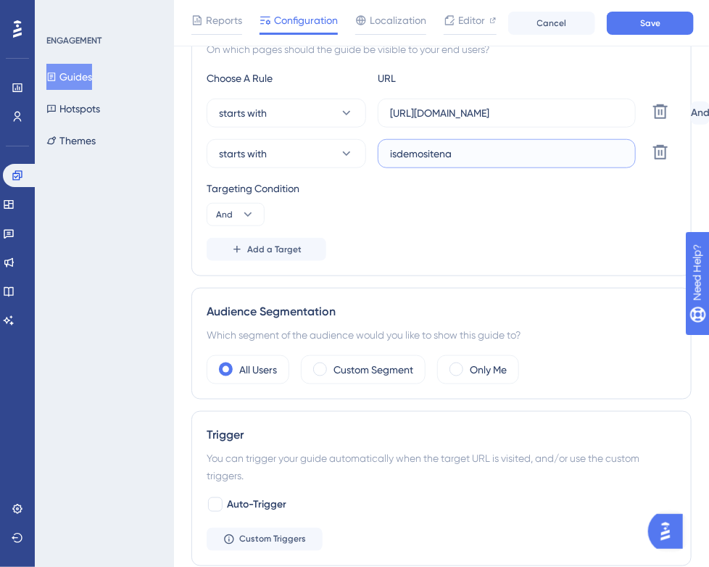
drag, startPoint x: 505, startPoint y: 157, endPoint x: 372, endPoint y: 157, distance: 133.3
click at [372, 157] on div "starts with isdemositena Delete" at bounding box center [446, 153] width 478 height 29
paste input "[URL][DOMAIN_NAME]"
type input "[URL][DOMAIN_NAME]"
click at [247, 207] on icon at bounding box center [248, 214] width 14 height 14
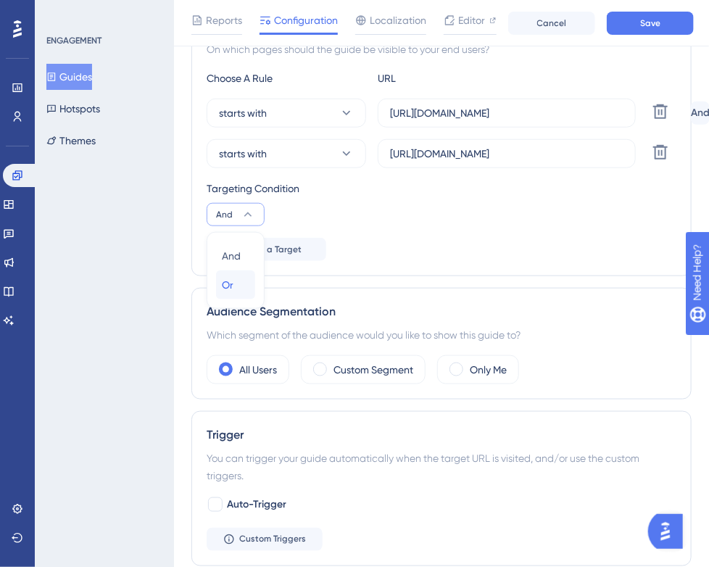
click at [233, 282] on div "Or Or" at bounding box center [236, 284] width 28 height 29
drag, startPoint x: 606, startPoint y: 109, endPoint x: 357, endPoint y: 115, distance: 249.3
click at [357, 115] on div "starts with [URL][DOMAIN_NAME] Delete" at bounding box center [446, 113] width 478 height 29
paste input "[DOMAIN_NAME]"
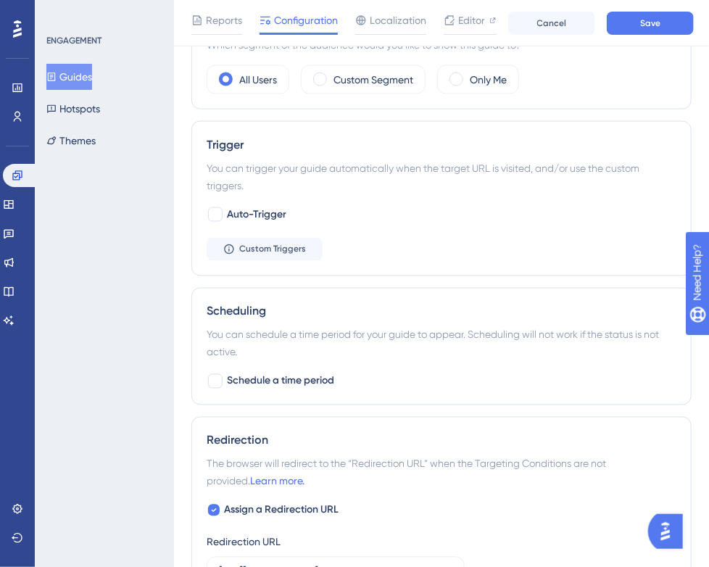
scroll to position [880, 0]
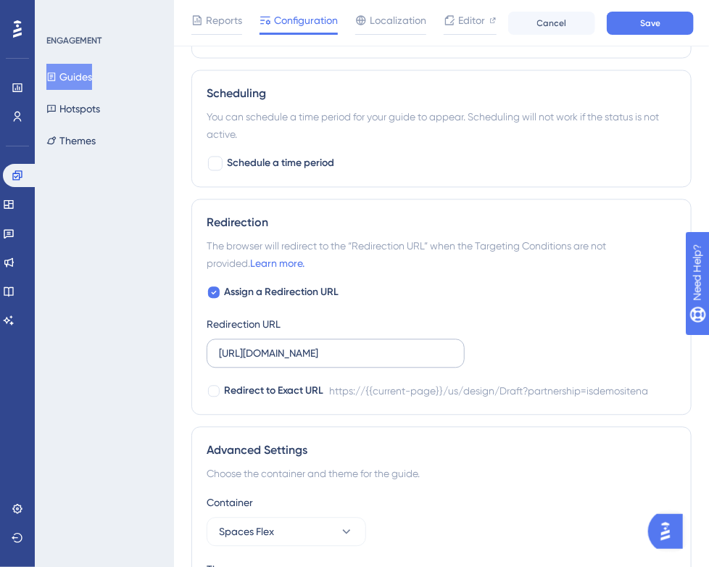
type input "[URL][DOMAIN_NAME]"
drag, startPoint x: 218, startPoint y: 351, endPoint x: 493, endPoint y: 349, distance: 274.6
click at [493, 349] on div "Assign a Redirection URL Redirection URL [URL][DOMAIN_NAME] Redirect to Exact U…" at bounding box center [442, 342] width 470 height 116
paste input "[DOMAIN_NAME]"
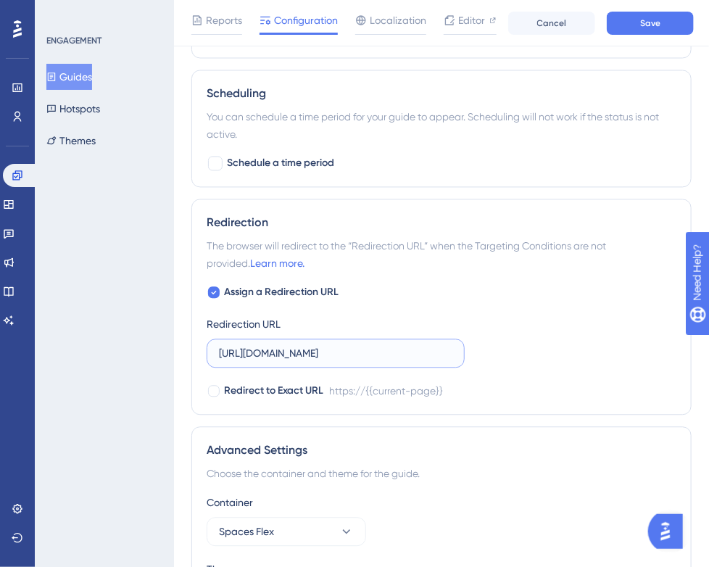
scroll to position [0, 0]
type input "[URL][DOMAIN_NAME]"
click at [647, 30] on button "Save" at bounding box center [650, 23] width 87 height 23
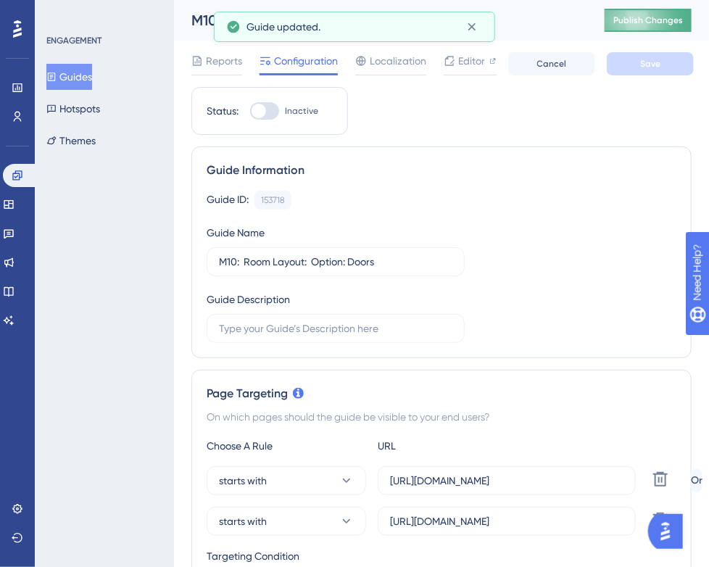
click at [654, 28] on button "Publish Changes" at bounding box center [647, 20] width 87 height 23
click at [73, 79] on button "Guides" at bounding box center [69, 77] width 46 height 26
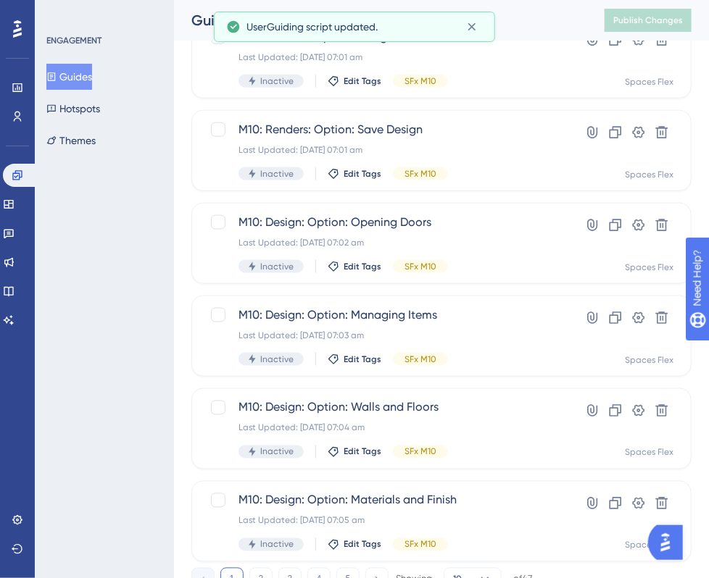
scroll to position [581, 0]
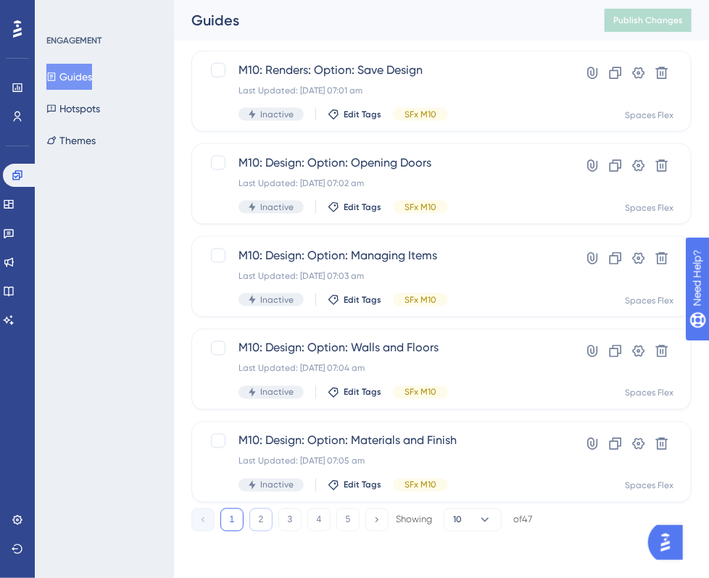
click at [266, 522] on button "2" at bounding box center [260, 520] width 23 height 23
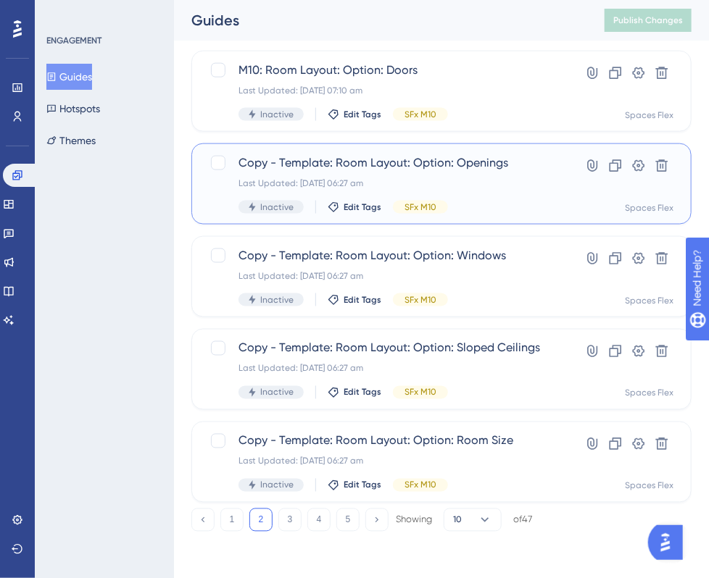
click at [417, 159] on span "Copy - Template: Room Layout: Option: Openings" at bounding box center [383, 162] width 290 height 17
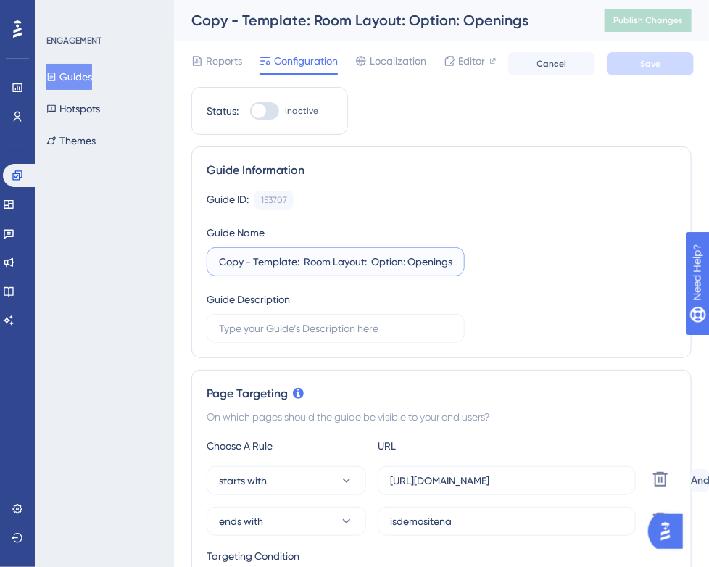
drag, startPoint x: 298, startPoint y: 259, endPoint x: 171, endPoint y: 273, distance: 127.6
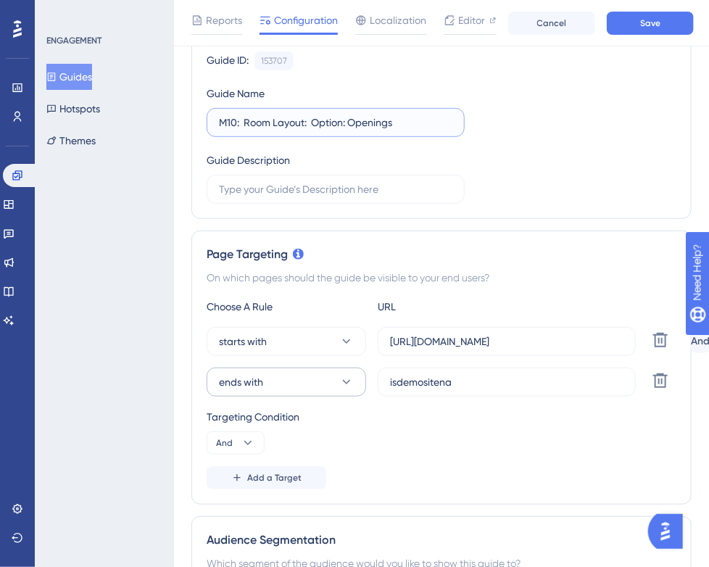
type input "M10: Room Layout: Option: Openings"
click at [315, 372] on button "ends with" at bounding box center [286, 381] width 159 height 29
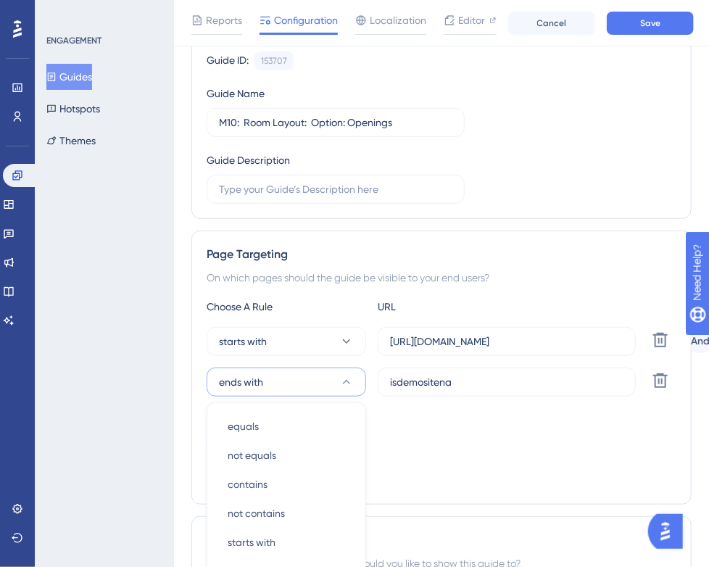
scroll to position [371, 0]
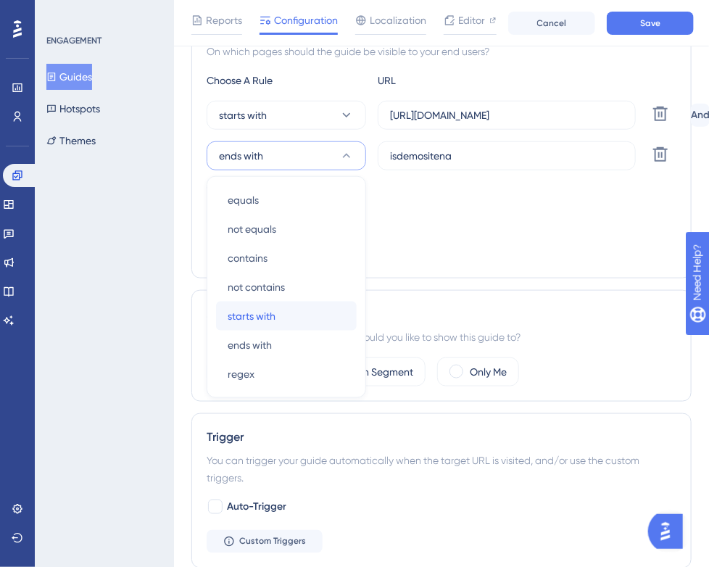
click at [282, 310] on div "starts with starts with" at bounding box center [286, 315] width 117 height 29
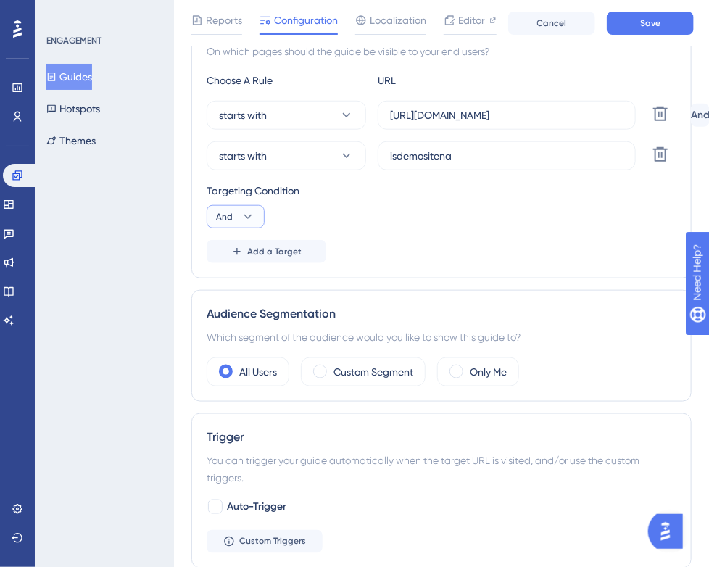
click at [251, 212] on icon at bounding box center [248, 216] width 14 height 14
click at [236, 282] on div "Or Or" at bounding box center [236, 286] width 28 height 29
drag, startPoint x: 548, startPoint y: 149, endPoint x: 354, endPoint y: 156, distance: 194.3
click at [348, 154] on div "starts with isdemositena Delete" at bounding box center [446, 155] width 478 height 29
paste input "[URL][DOMAIN_NAME]"
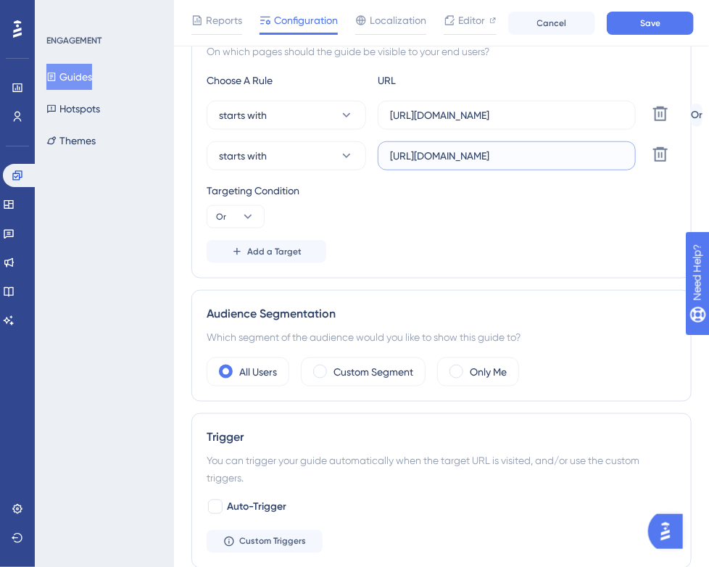
type input "[URL][DOMAIN_NAME]"
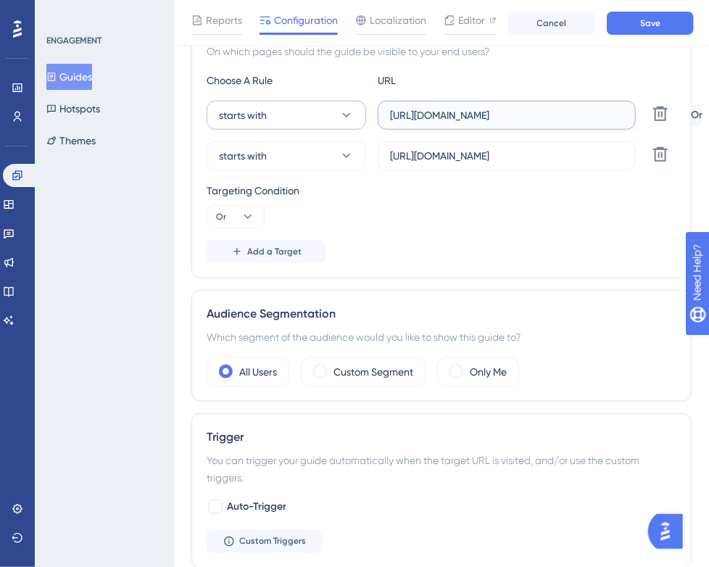
drag, startPoint x: 603, startPoint y: 114, endPoint x: 360, endPoint y: 120, distance: 242.8
click at [361, 120] on div "starts with [URL][DOMAIN_NAME] Delete" at bounding box center [446, 115] width 478 height 29
paste input "[DOMAIN_NAME]"
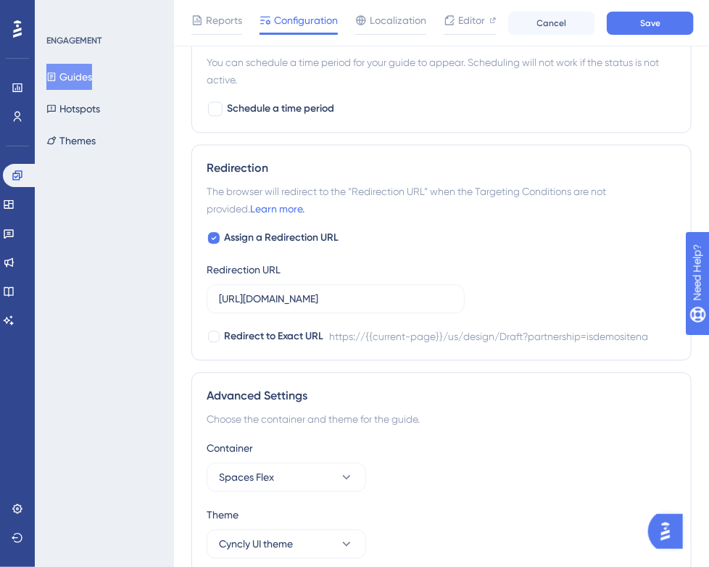
scroll to position [951, 0]
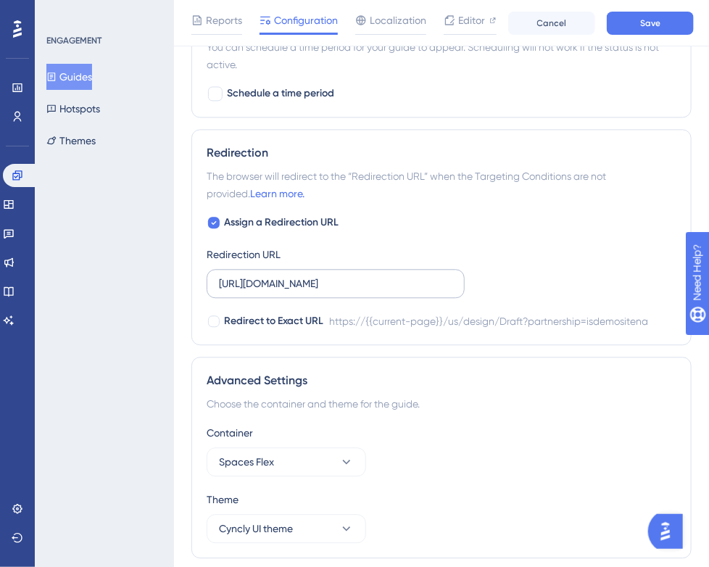
type input "[URL][DOMAIN_NAME]"
drag, startPoint x: 218, startPoint y: 280, endPoint x: 485, endPoint y: 286, distance: 267.5
click at [485, 286] on div "Assign a Redirection URL Redirection URL [URL][DOMAIN_NAME] Redirect to Exact U…" at bounding box center [442, 272] width 470 height 116
paste input "[DOMAIN_NAME]"
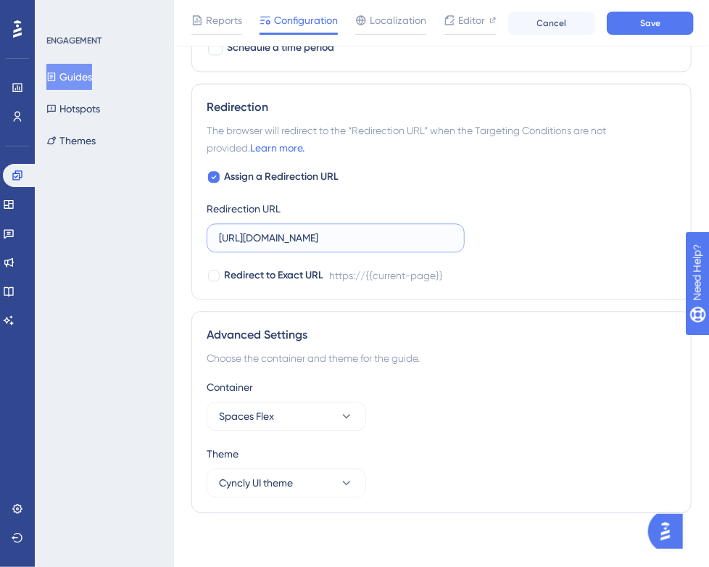
scroll to position [997, 0]
type input "[URL][DOMAIN_NAME]"
click at [646, 27] on span "Save" at bounding box center [650, 23] width 20 height 12
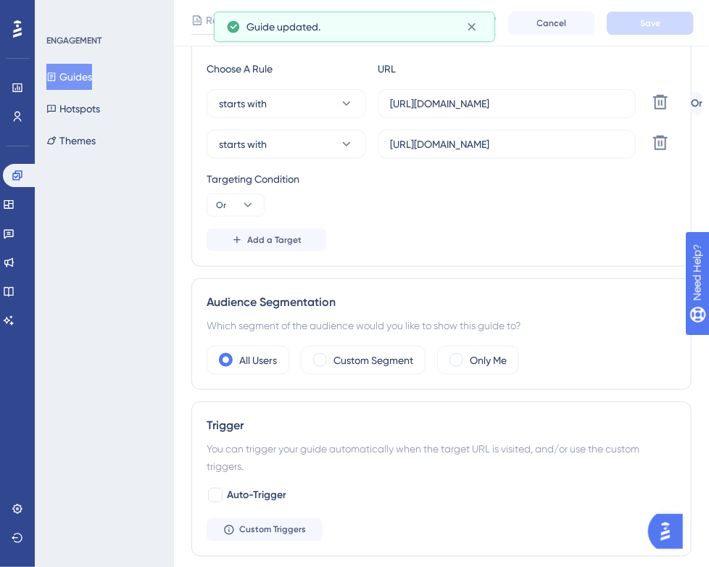
scroll to position [0, 0]
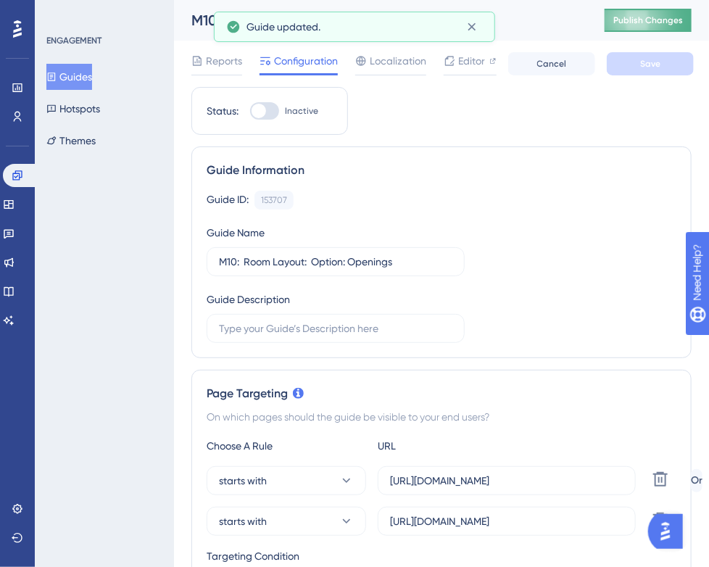
click at [632, 22] on button "Publish Changes" at bounding box center [647, 20] width 87 height 23
click at [78, 78] on button "Guides" at bounding box center [69, 77] width 46 height 26
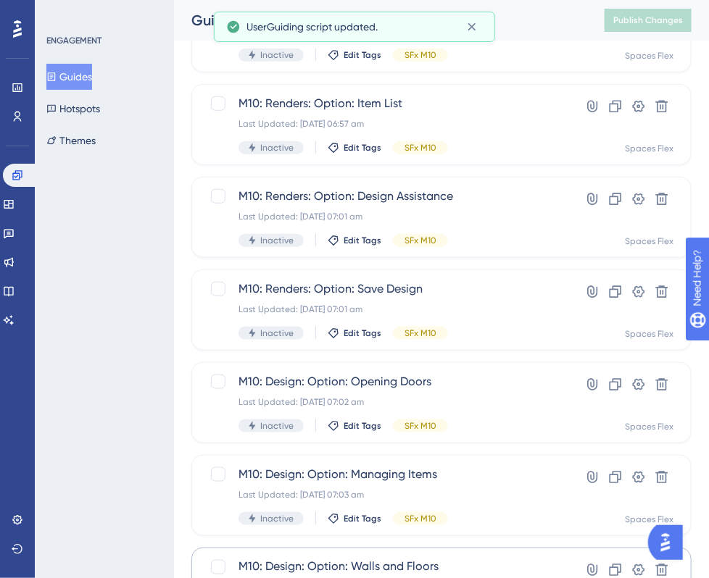
scroll to position [581, 0]
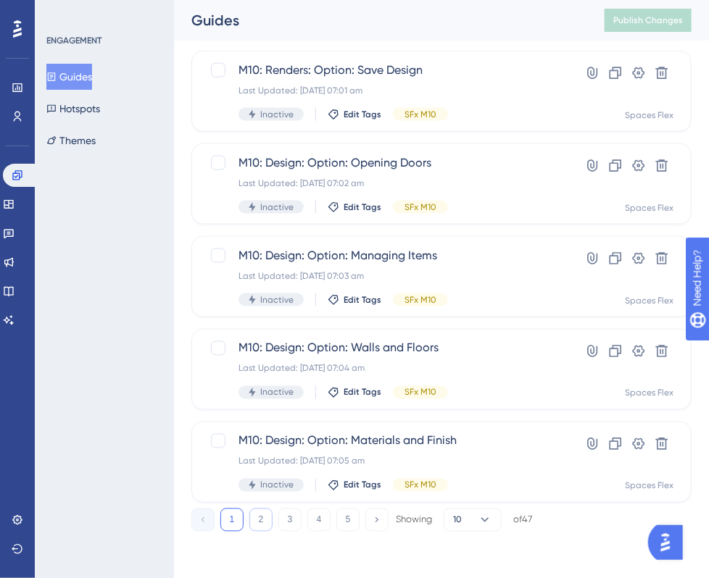
click at [263, 513] on button "2" at bounding box center [260, 520] width 23 height 23
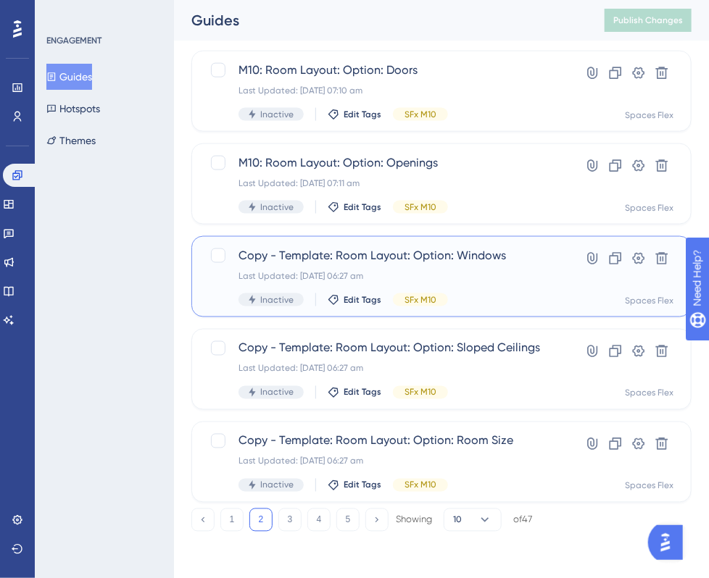
click at [397, 259] on span "Copy - Template: Room Layout: Option: Windows" at bounding box center [383, 255] width 290 height 17
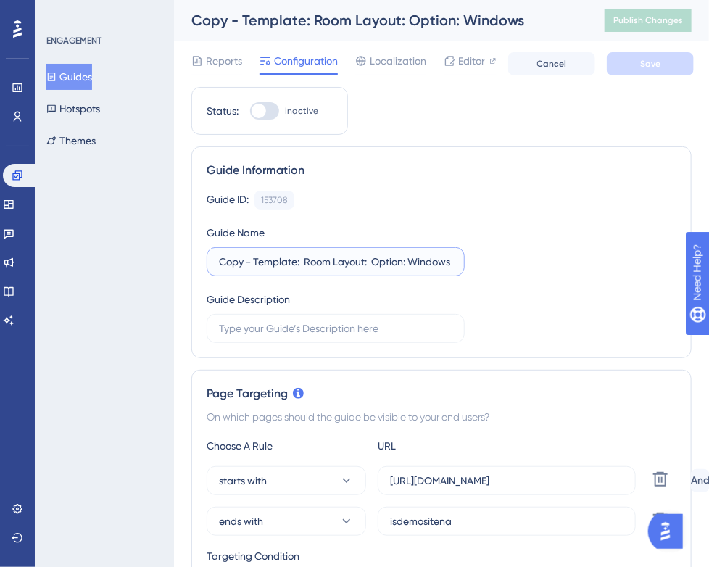
drag, startPoint x: 298, startPoint y: 263, endPoint x: 209, endPoint y: 269, distance: 89.3
click at [209, 269] on label "Copy - Template: Room Layout: Option: Windows" at bounding box center [336, 261] width 258 height 29
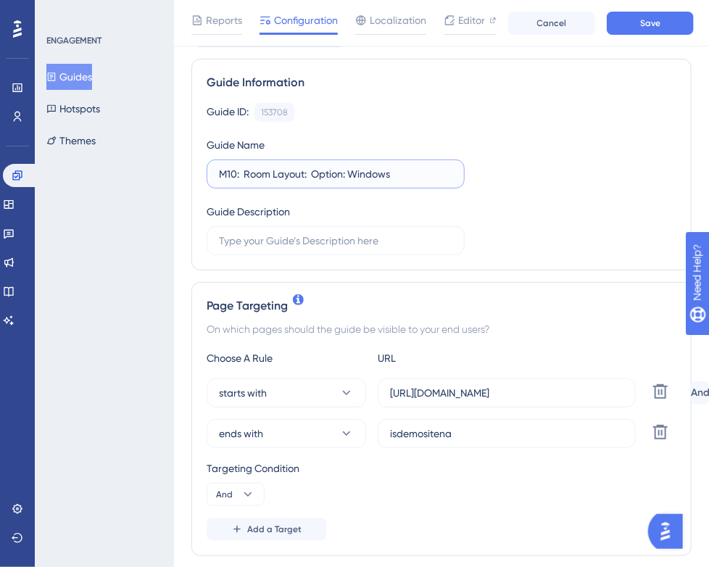
scroll to position [145, 0]
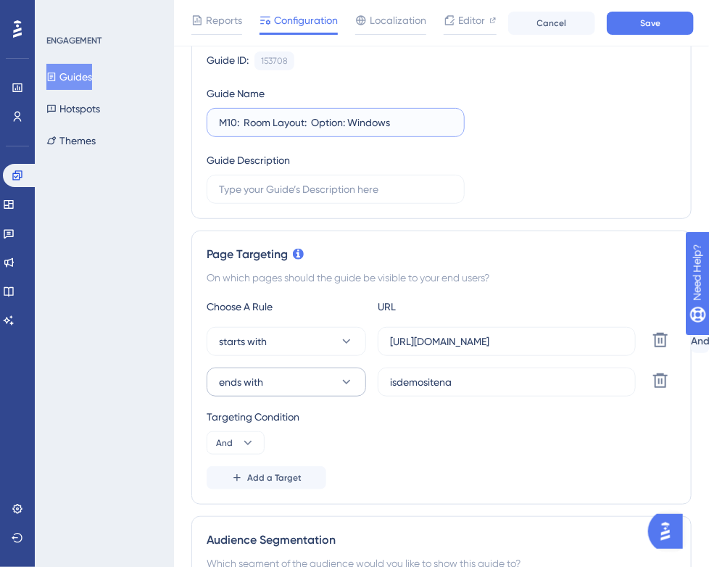
type input "M10: Room Layout: Option: Windows"
click at [312, 382] on button "ends with" at bounding box center [286, 381] width 159 height 29
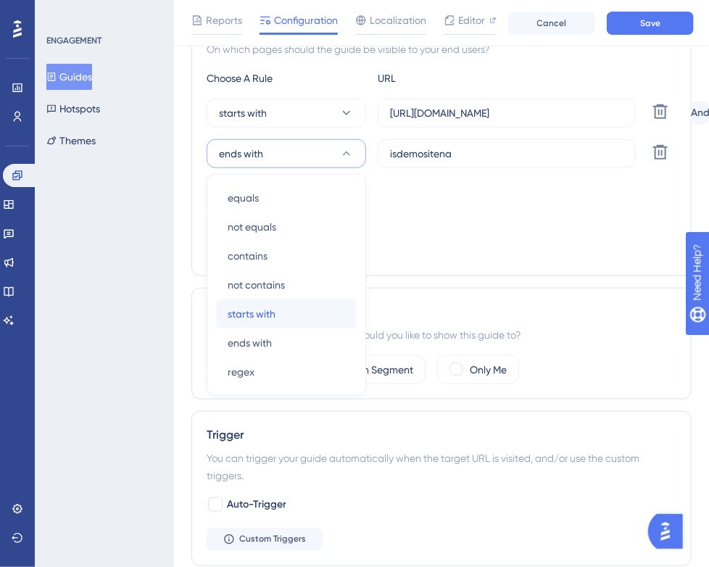
click at [295, 312] on div "starts with starts with" at bounding box center [286, 313] width 117 height 29
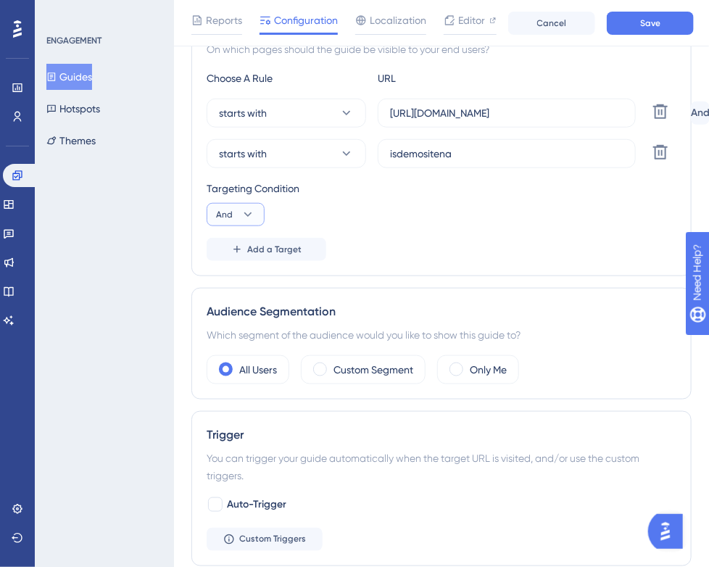
click at [249, 212] on icon at bounding box center [248, 214] width 8 height 4
click at [229, 280] on span "Or" at bounding box center [228, 284] width 12 height 17
drag, startPoint x: 423, startPoint y: 154, endPoint x: 348, endPoint y: 154, distance: 75.4
click at [349, 154] on div "starts with isdemositena Delete" at bounding box center [446, 153] width 478 height 29
paste input "[URL][DOMAIN_NAME]"
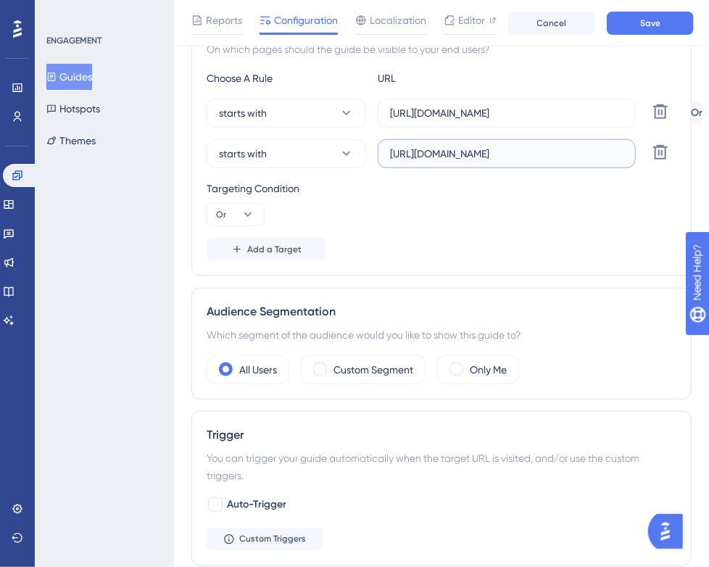
type input "[URL][DOMAIN_NAME]"
drag, startPoint x: 604, startPoint y: 112, endPoint x: 360, endPoint y: 114, distance: 243.5
click at [360, 114] on div "starts with [URL][DOMAIN_NAME] Delete" at bounding box center [446, 113] width 478 height 29
paste input "[DOMAIN_NAME]"
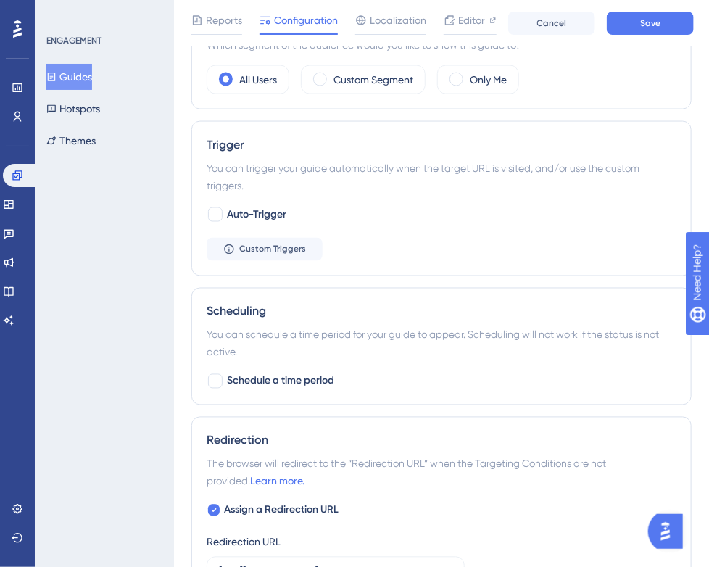
scroll to position [880, 0]
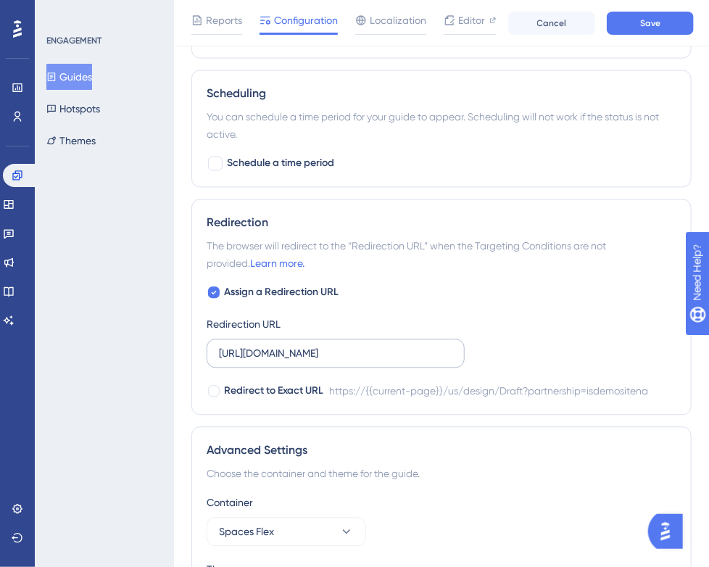
type input "[URL][DOMAIN_NAME]"
drag, startPoint x: 218, startPoint y: 349, endPoint x: 491, endPoint y: 353, distance: 272.5
click at [491, 353] on div "Assign a Redirection URL Redirection URL [URL][DOMAIN_NAME] Redirect to Exact U…" at bounding box center [442, 342] width 470 height 116
paste input "[DOMAIN_NAME]"
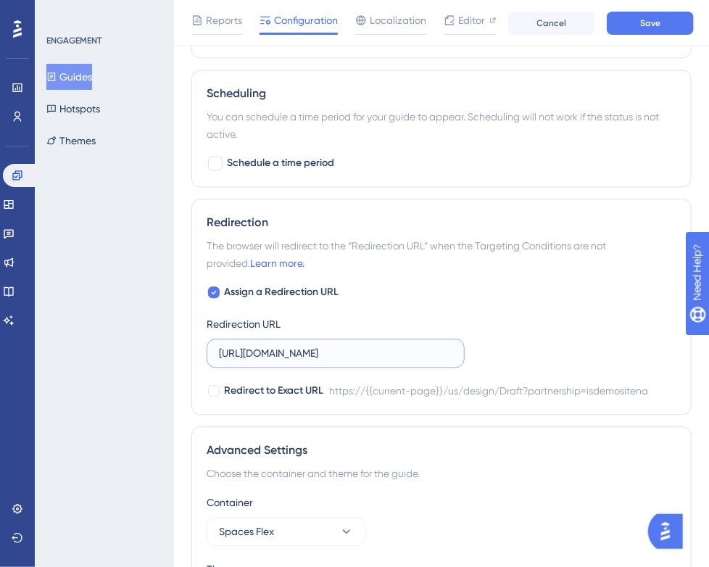
scroll to position [0, 0]
type input "[URL][DOMAIN_NAME]"
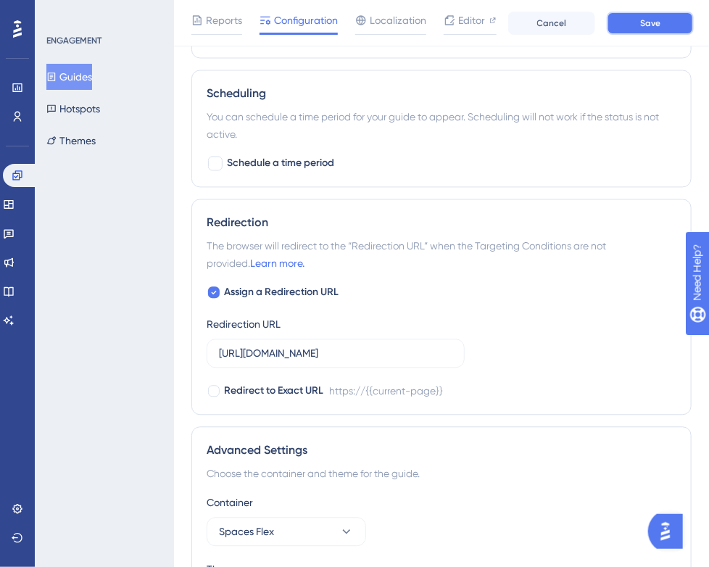
click at [664, 25] on button "Save" at bounding box center [650, 23] width 87 height 23
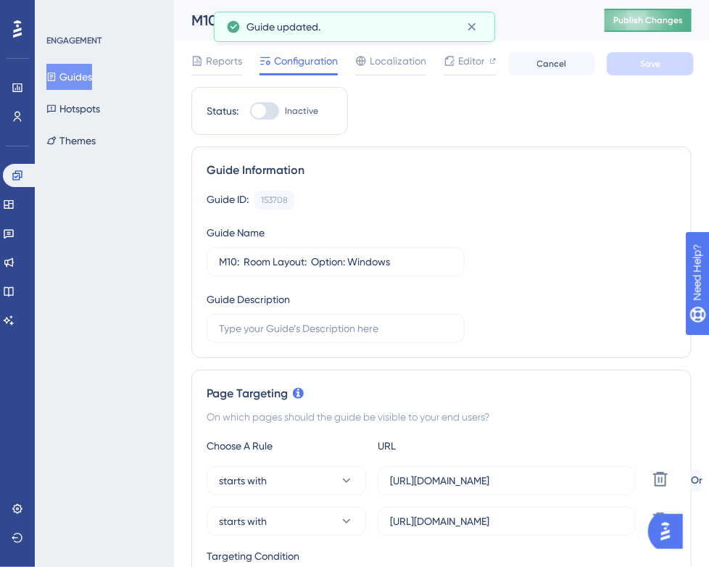
click at [654, 21] on span "Publish Changes" at bounding box center [648, 20] width 70 height 12
click at [65, 80] on button "Guides" at bounding box center [69, 77] width 46 height 26
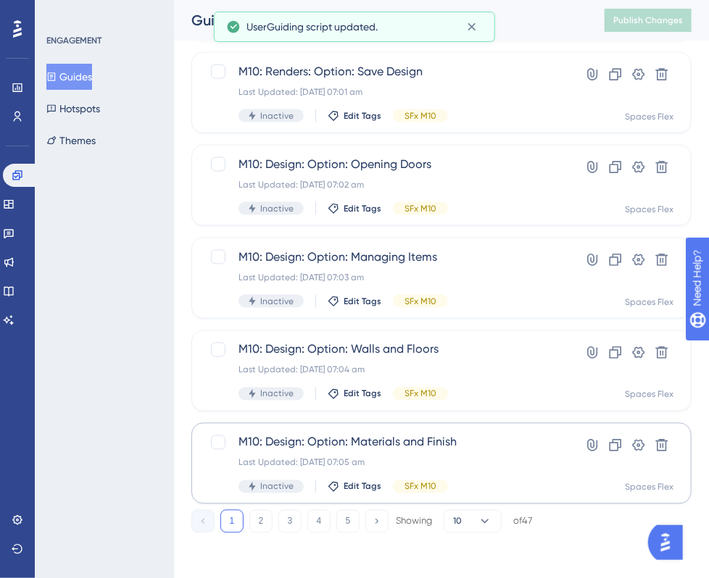
scroll to position [581, 0]
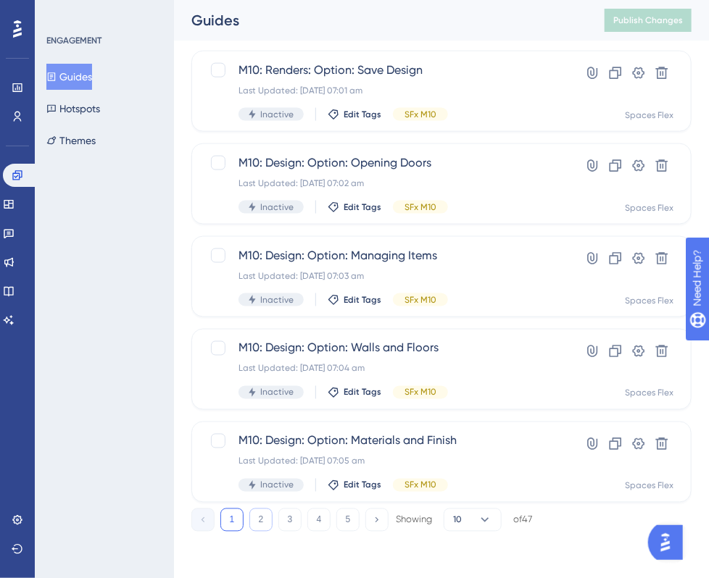
click at [263, 517] on button "2" at bounding box center [260, 520] width 23 height 23
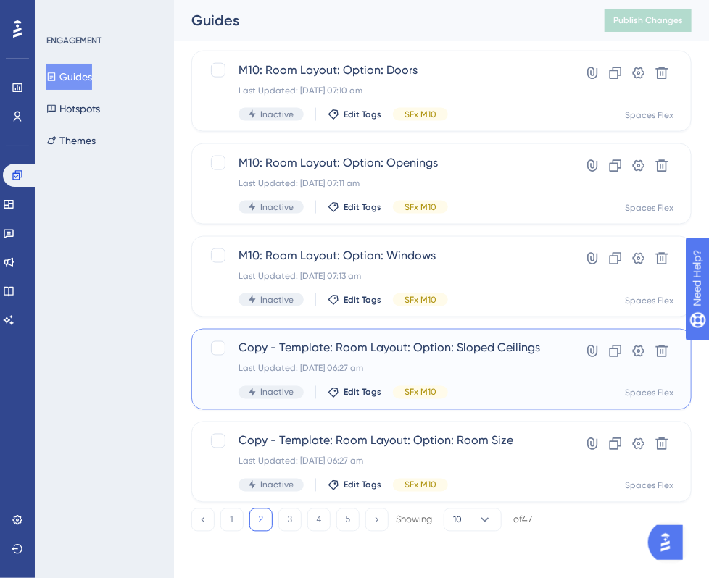
click at [361, 359] on div "Copy - Template: Room Layout: Option: Sloped Ceilings Last Updated: [DATE] 06:2…" at bounding box center [388, 369] width 301 height 59
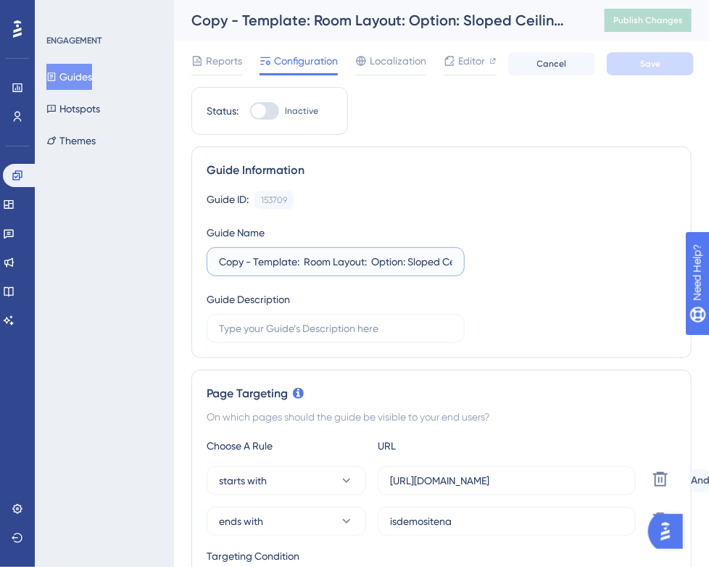
drag, startPoint x: 297, startPoint y: 262, endPoint x: 171, endPoint y: 272, distance: 126.5
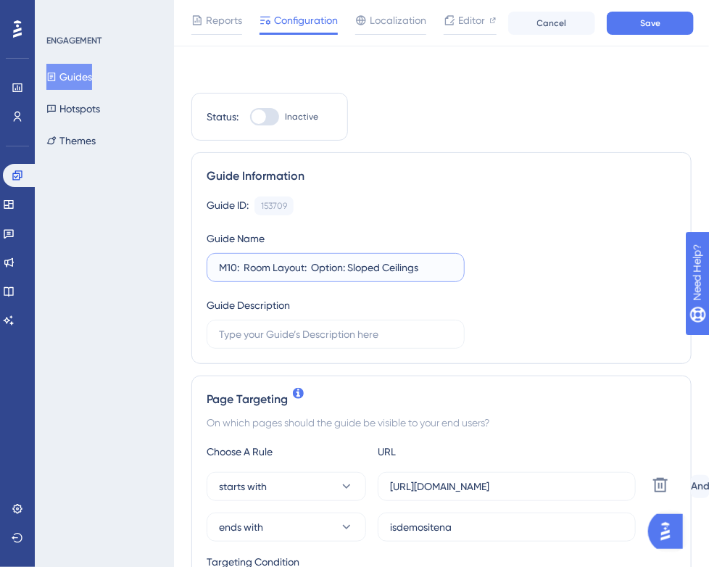
scroll to position [217, 0]
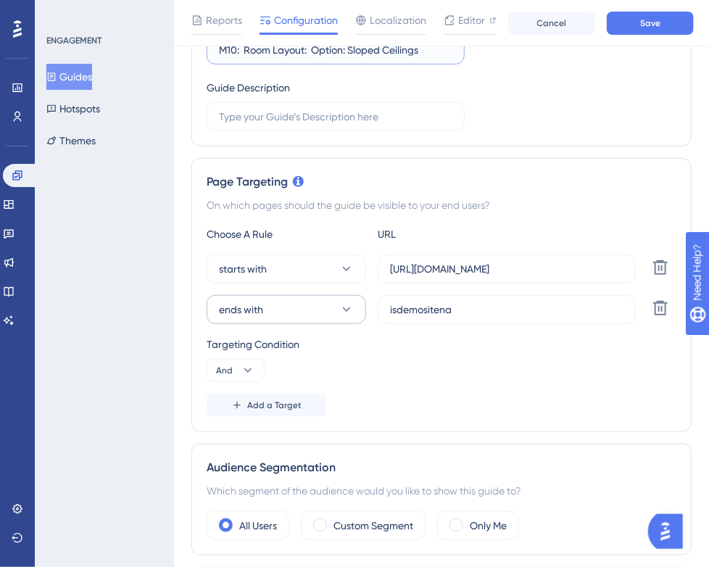
type input "M10: Room Layout: Option: Sloped Ceilings"
click at [301, 307] on button "ends with" at bounding box center [286, 309] width 159 height 29
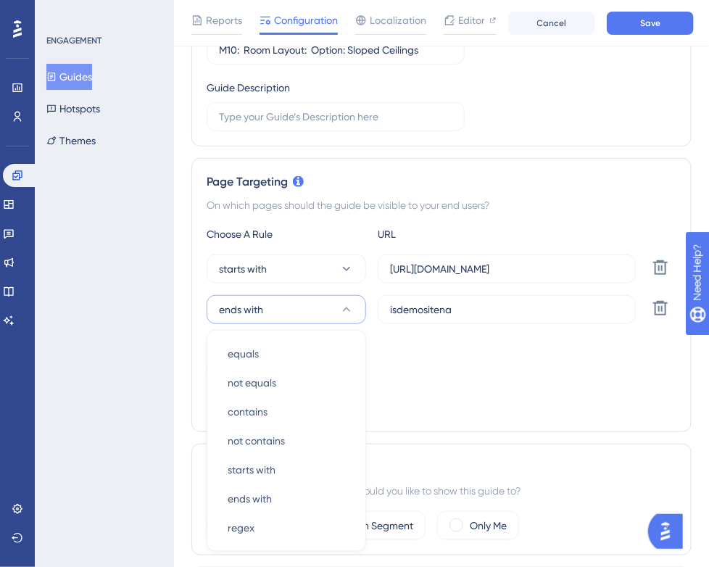
scroll to position [373, 0]
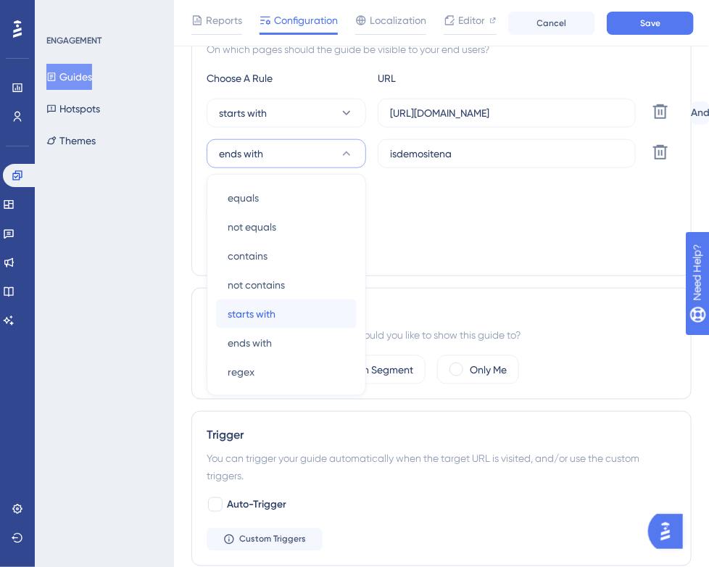
click at [287, 325] on div "starts with starts with" at bounding box center [286, 313] width 117 height 29
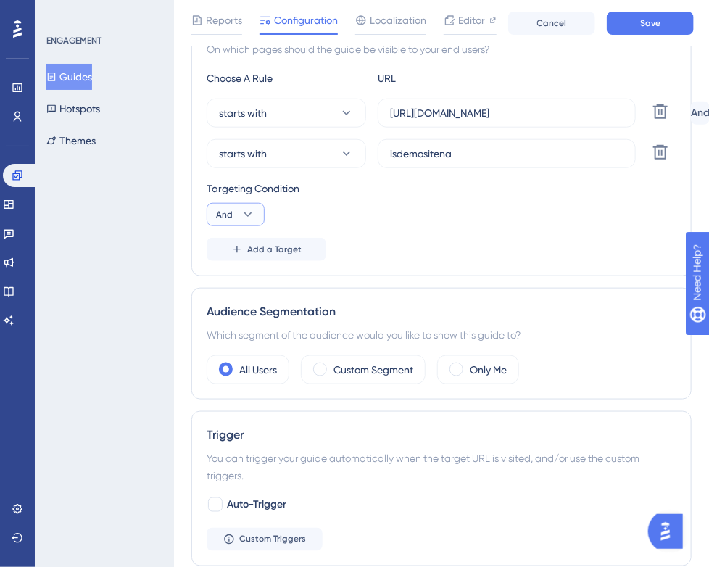
click at [246, 214] on icon at bounding box center [248, 214] width 8 height 4
click at [230, 285] on span "Or" at bounding box center [228, 284] width 12 height 17
paste input "[URL][DOMAIN_NAME]"
drag, startPoint x: 491, startPoint y: 146, endPoint x: 345, endPoint y: 157, distance: 146.8
click at [345, 154] on div "starts with isdemositena Delete" at bounding box center [446, 153] width 478 height 29
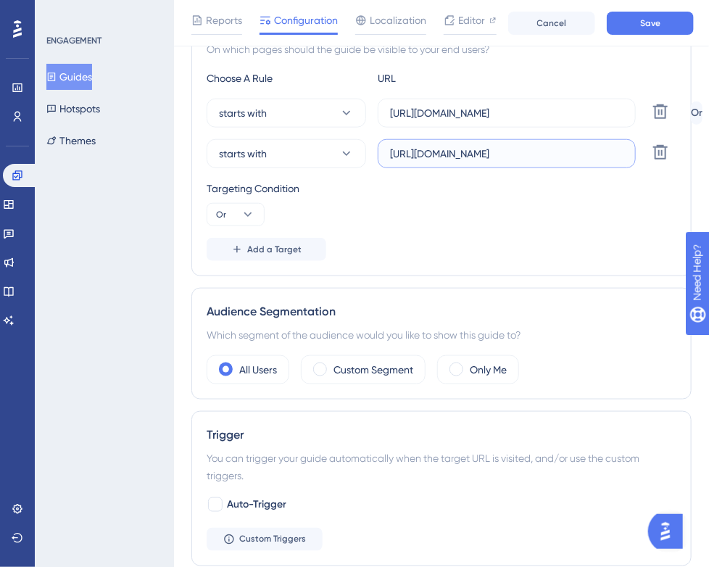
type input "[URL][DOMAIN_NAME]"
drag, startPoint x: 599, startPoint y: 112, endPoint x: 385, endPoint y: 122, distance: 214.0
click at [385, 122] on label "[URL][DOMAIN_NAME]" at bounding box center [507, 113] width 258 height 29
paste input "[DOMAIN_NAME]"
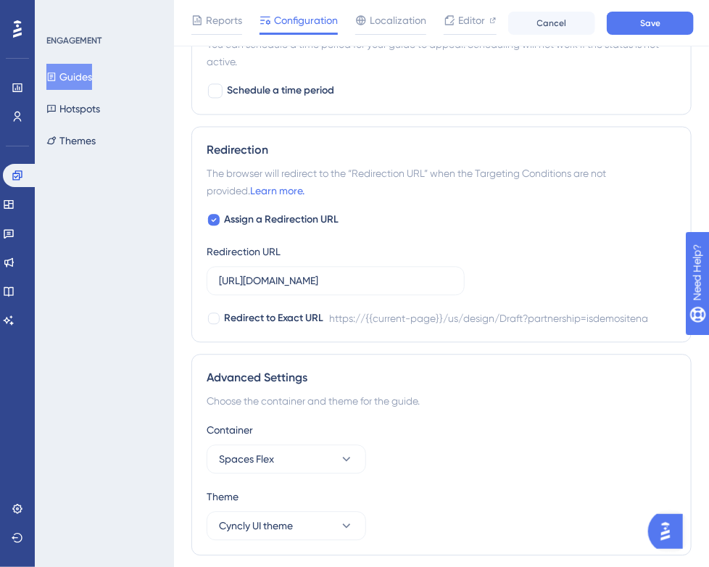
scroll to position [997, 0]
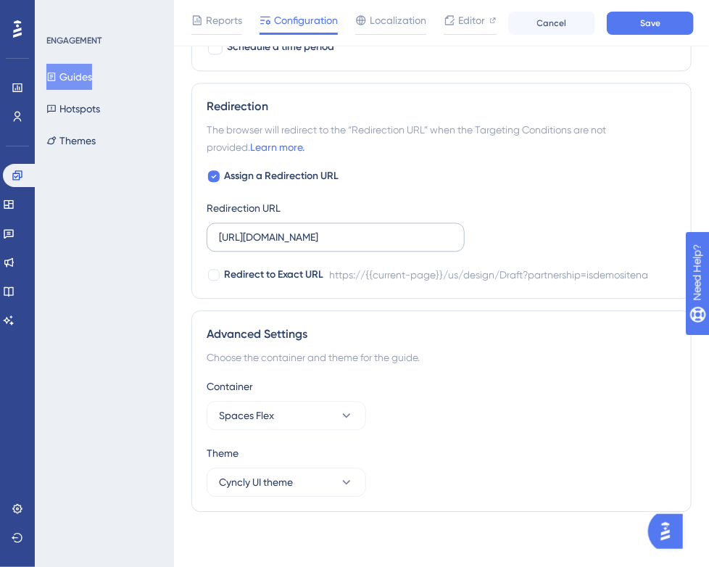
type input "[URL][DOMAIN_NAME]"
drag, startPoint x: 219, startPoint y: 238, endPoint x: 504, endPoint y: 238, distance: 285.5
click at [504, 238] on div "Assign a Redirection URL Redirection URL [URL][DOMAIN_NAME] Redirect to Exact U…" at bounding box center [442, 225] width 470 height 116
paste input "[DOMAIN_NAME]"
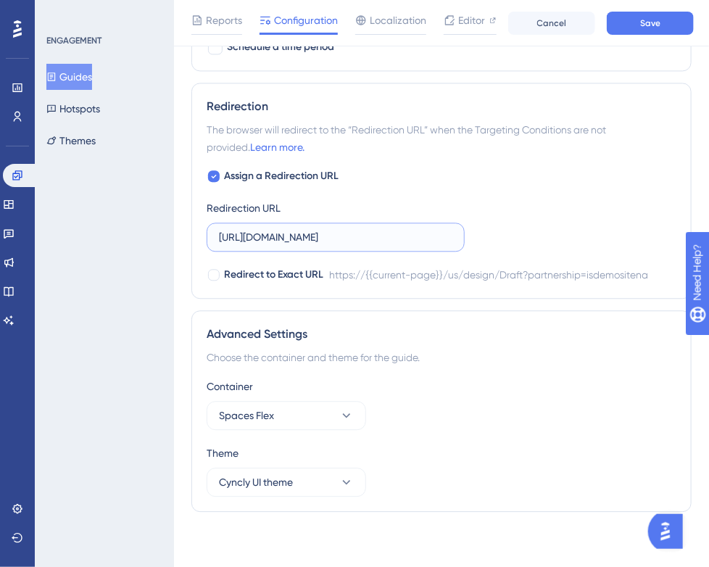
scroll to position [0, 0]
type input "[URL][DOMAIN_NAME]"
click at [643, 30] on button "Save" at bounding box center [650, 23] width 87 height 23
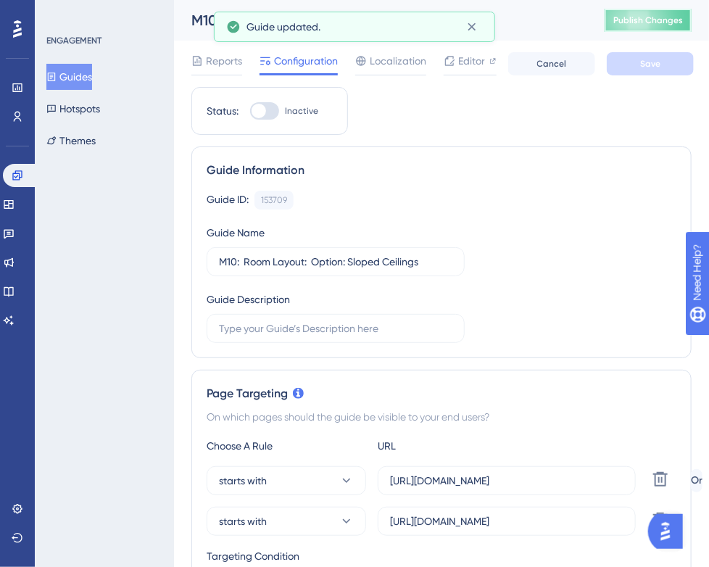
click at [646, 24] on span "Publish Changes" at bounding box center [648, 20] width 70 height 12
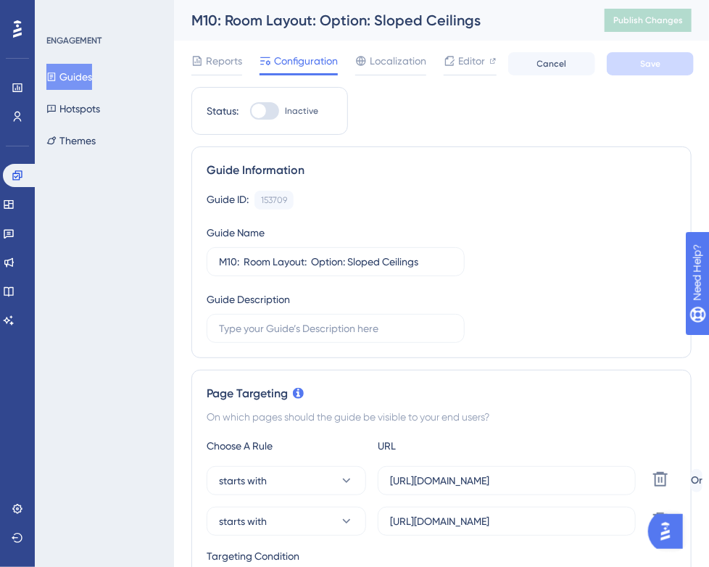
click at [92, 76] on button "Guides" at bounding box center [69, 77] width 46 height 26
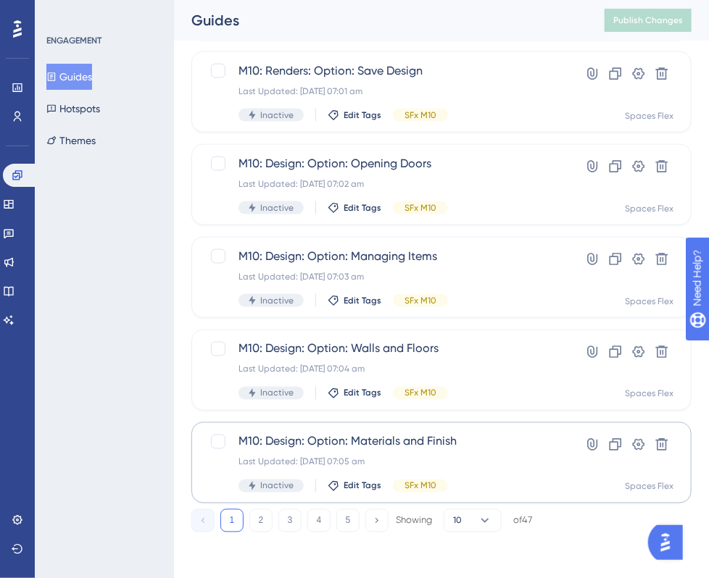
scroll to position [581, 0]
click at [265, 517] on button "2" at bounding box center [260, 520] width 23 height 23
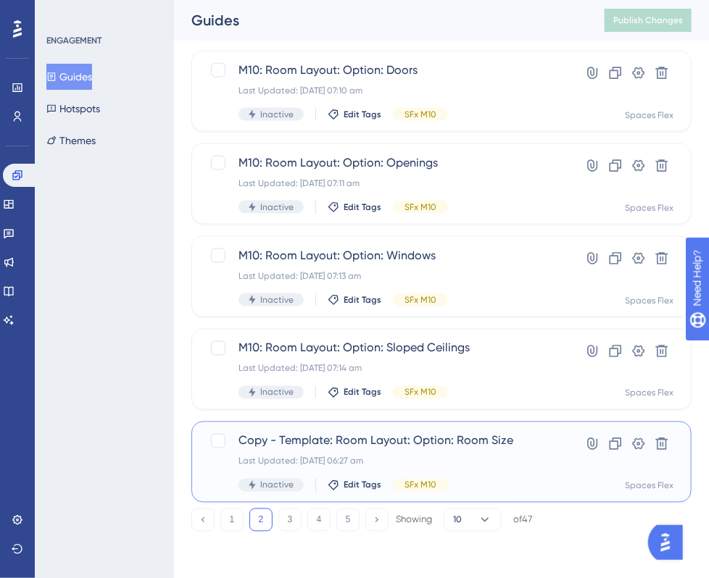
click at [381, 435] on span "Copy - Template: Room Layout: Option: Room Size" at bounding box center [383, 441] width 290 height 17
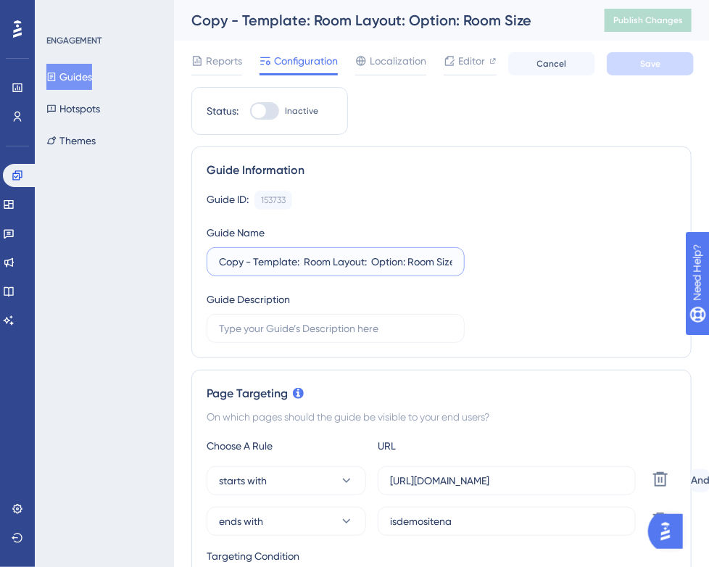
drag, startPoint x: 296, startPoint y: 260, endPoint x: 202, endPoint y: 260, distance: 94.2
click at [202, 260] on div "Guide Information Guide ID: 153733 Copy Guide Name Copy - Template: Room Layout…" at bounding box center [441, 252] width 500 height 212
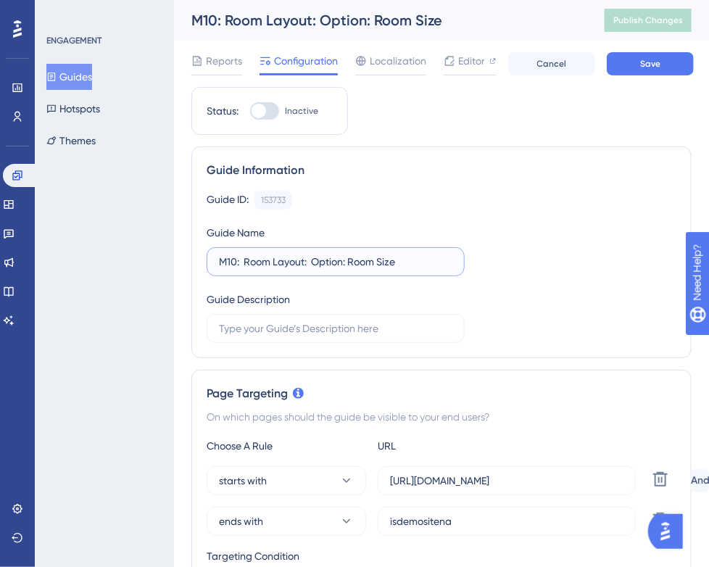
scroll to position [290, 0]
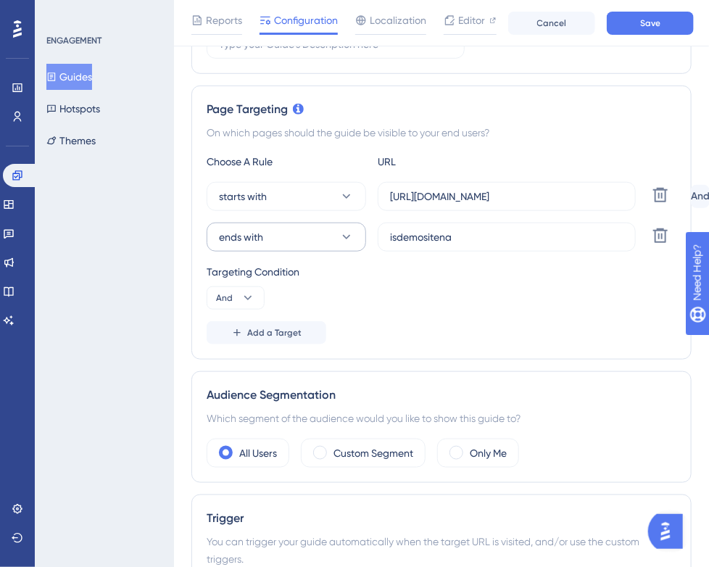
type input "M10: Room Layout: Option: Room Size"
click at [341, 235] on icon at bounding box center [346, 237] width 14 height 14
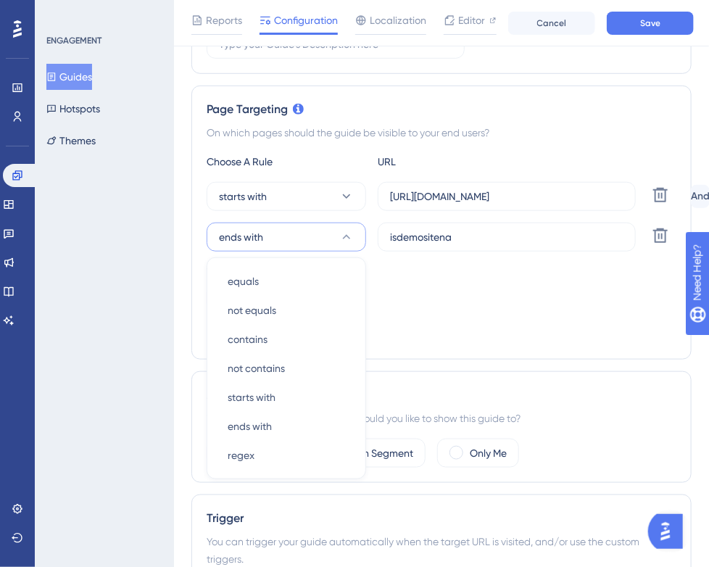
scroll to position [373, 0]
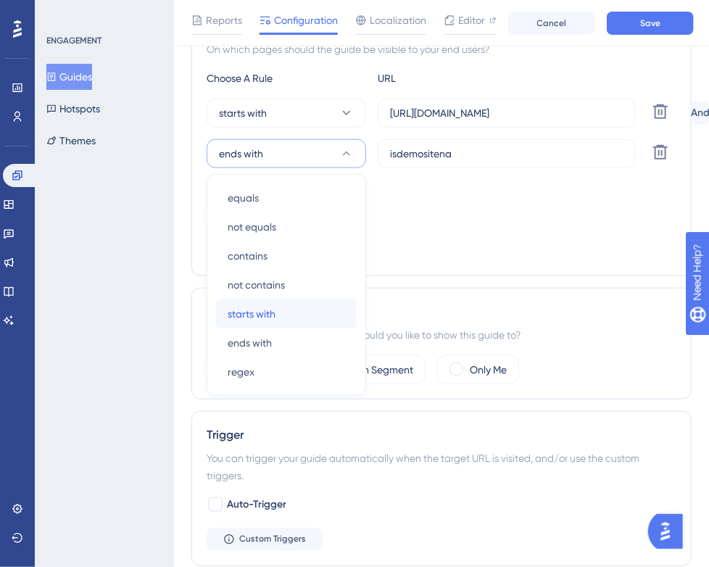
click at [280, 315] on div "starts with starts with" at bounding box center [286, 313] width 117 height 29
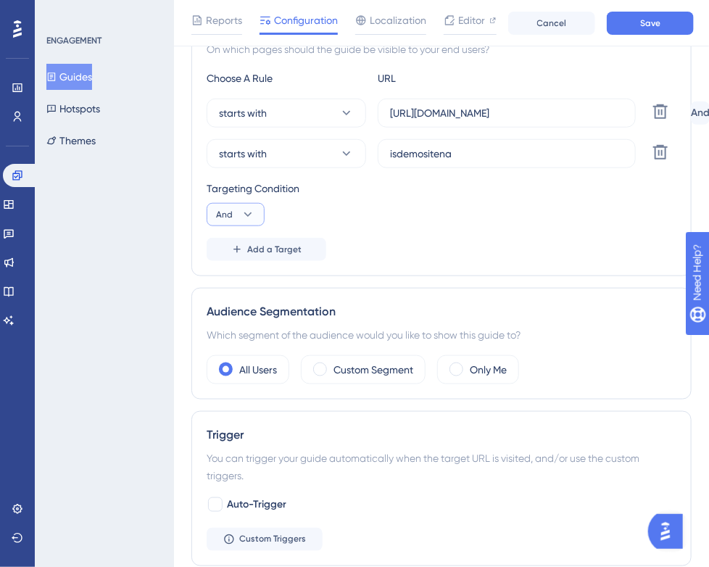
click at [253, 215] on icon at bounding box center [248, 214] width 14 height 14
click at [233, 285] on div "Or Or" at bounding box center [236, 284] width 28 height 29
drag, startPoint x: 475, startPoint y: 149, endPoint x: 388, endPoint y: 159, distance: 86.7
click at [390, 159] on label "isdemositena" at bounding box center [507, 153] width 258 height 29
click at [390, 159] on input "isdemositena" at bounding box center [506, 154] width 233 height 16
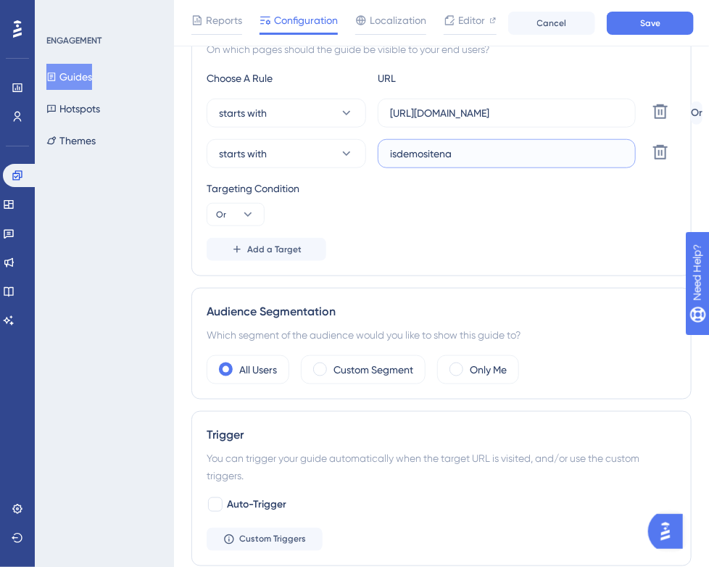
drag, startPoint x: 380, startPoint y: 155, endPoint x: 367, endPoint y: 156, distance: 13.8
click at [372, 157] on div "starts with isdemositena Delete" at bounding box center [446, 153] width 478 height 29
paste input "[URL][DOMAIN_NAME]"
type input "[URL][DOMAIN_NAME]"
drag, startPoint x: 620, startPoint y: 112, endPoint x: 307, endPoint y: 117, distance: 313.1
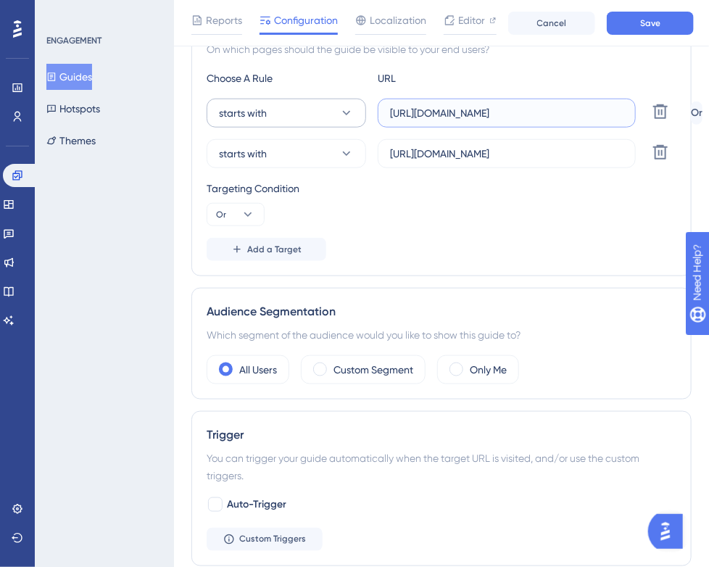
click at [307, 117] on div "starts with [URL][DOMAIN_NAME] Delete" at bounding box center [446, 113] width 478 height 29
paste input "[DOMAIN_NAME]"
type input "[URL]"
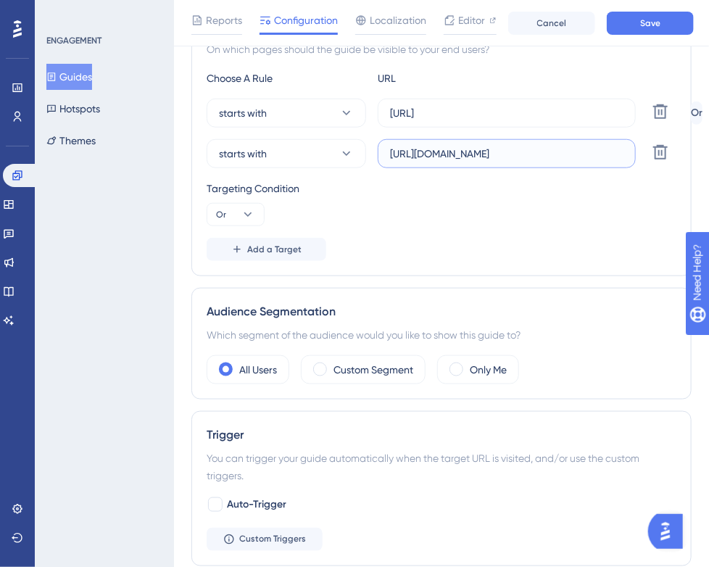
click at [583, 153] on input "[URL][DOMAIN_NAME]" at bounding box center [506, 154] width 233 height 16
type input "[URL]."
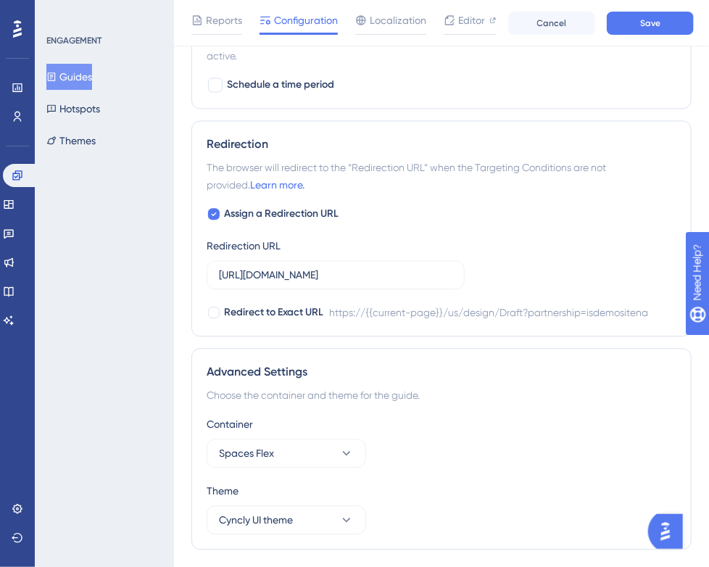
scroll to position [997, 0]
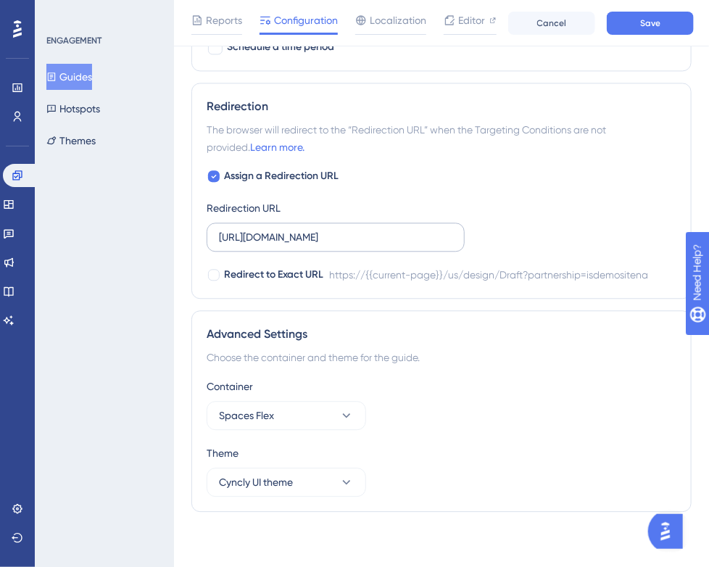
drag, startPoint x: 217, startPoint y: 230, endPoint x: 439, endPoint y: 235, distance: 221.8
click at [439, 235] on label "[URL][DOMAIN_NAME]" at bounding box center [336, 236] width 258 height 29
click at [439, 235] on input "[URL][DOMAIN_NAME]" at bounding box center [335, 237] width 233 height 16
drag, startPoint x: 450, startPoint y: 233, endPoint x: 208, endPoint y: 239, distance: 242.1
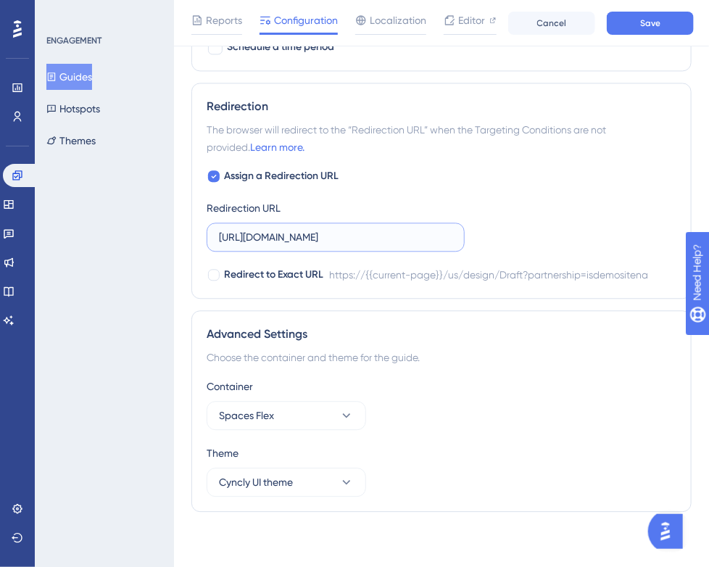
click at [208, 239] on label "[URL][DOMAIN_NAME]" at bounding box center [336, 236] width 258 height 29
paste input "create3d.mitre10"
type input "[URL]"
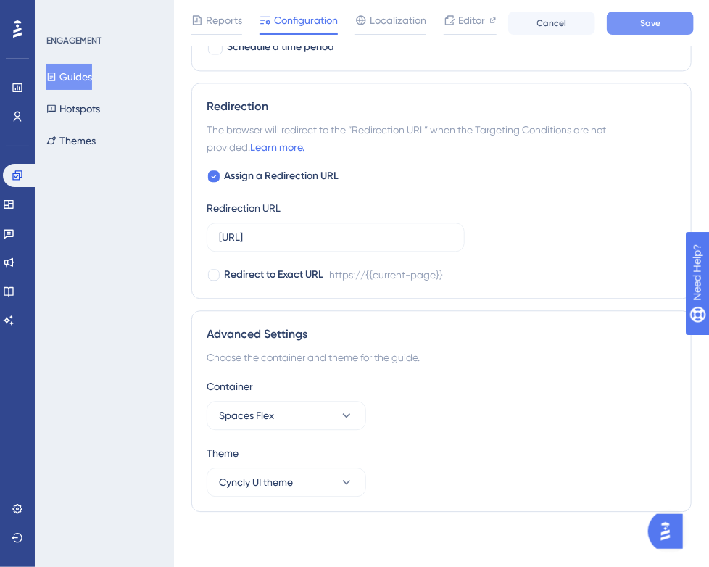
click at [679, 28] on button "Save" at bounding box center [650, 23] width 87 height 23
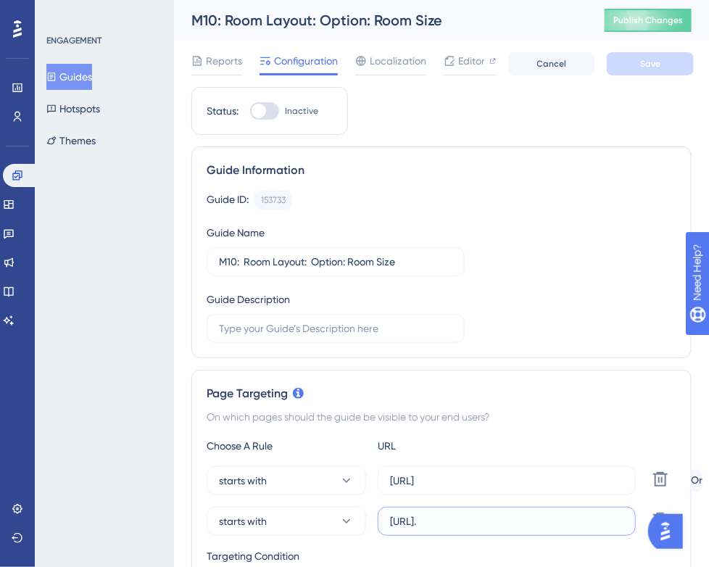
click at [554, 520] on input "[URL]." at bounding box center [506, 521] width 233 height 16
type input "[URL]"
click at [632, 62] on button "Save" at bounding box center [650, 63] width 87 height 23
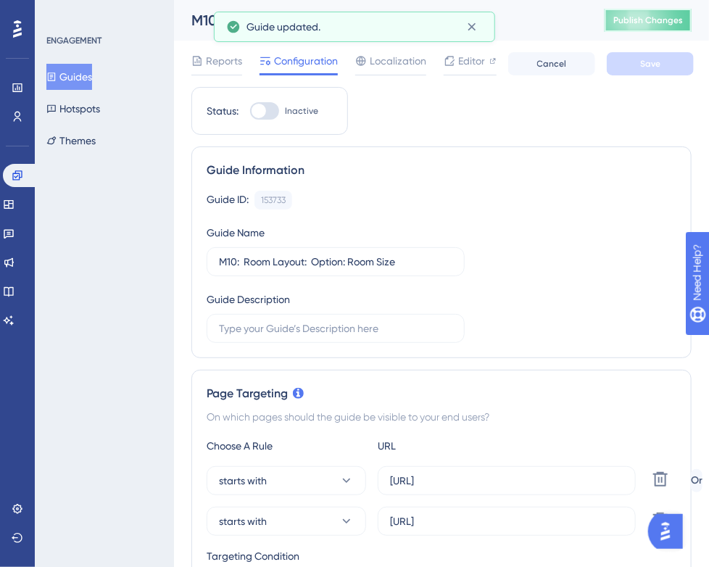
click at [657, 22] on span "Publish Changes" at bounding box center [648, 20] width 70 height 12
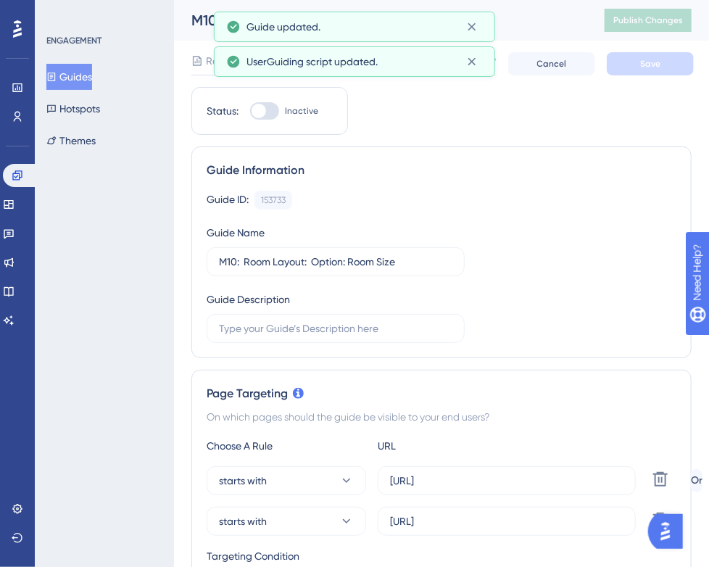
click at [86, 79] on button "Guides" at bounding box center [69, 77] width 46 height 26
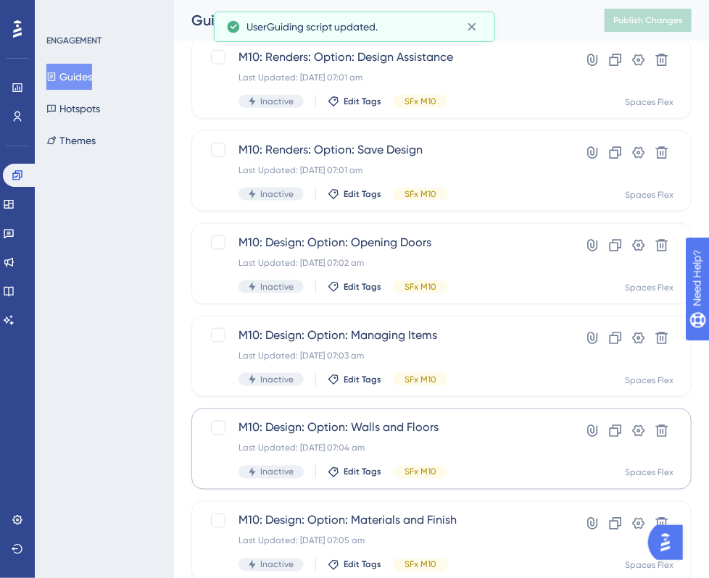
scroll to position [581, 0]
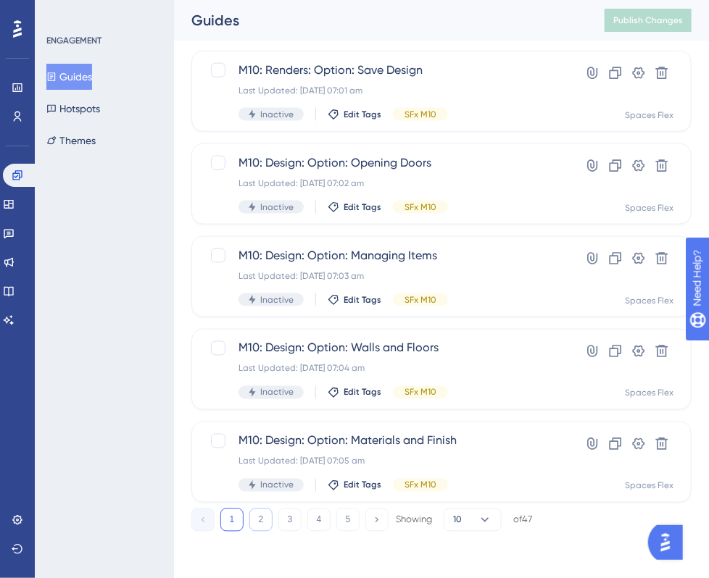
click at [264, 524] on button "2" at bounding box center [260, 520] width 23 height 23
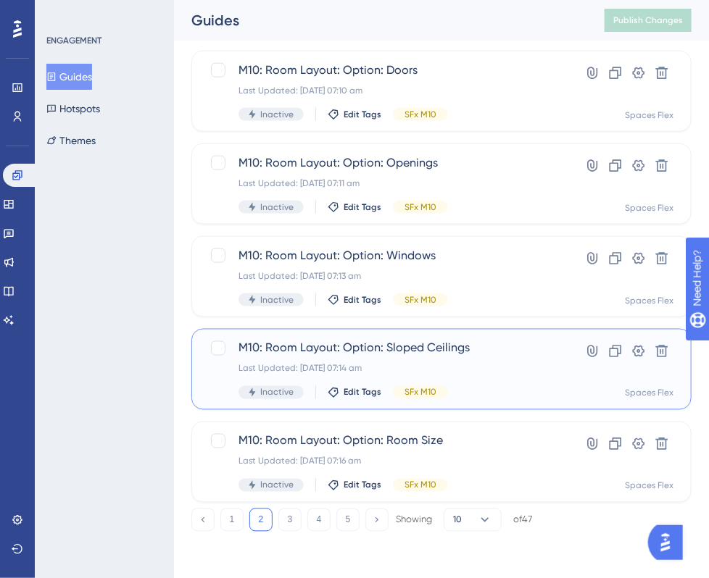
click at [452, 365] on div "Last Updated: [DATE] 07:14 am" at bounding box center [383, 369] width 290 height 12
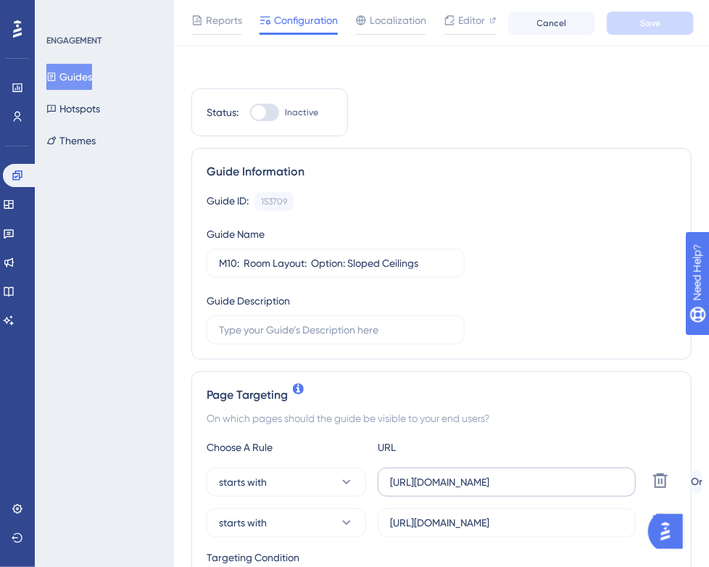
scroll to position [145, 0]
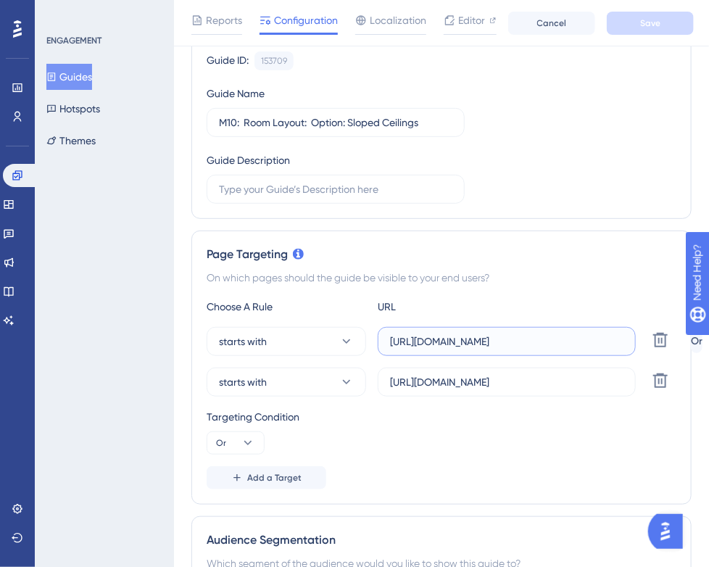
drag, startPoint x: 565, startPoint y: 341, endPoint x: 504, endPoint y: 341, distance: 60.9
click at [504, 341] on input "[URL][DOMAIN_NAME]" at bounding box center [506, 341] width 233 height 16
type input "[URL]"
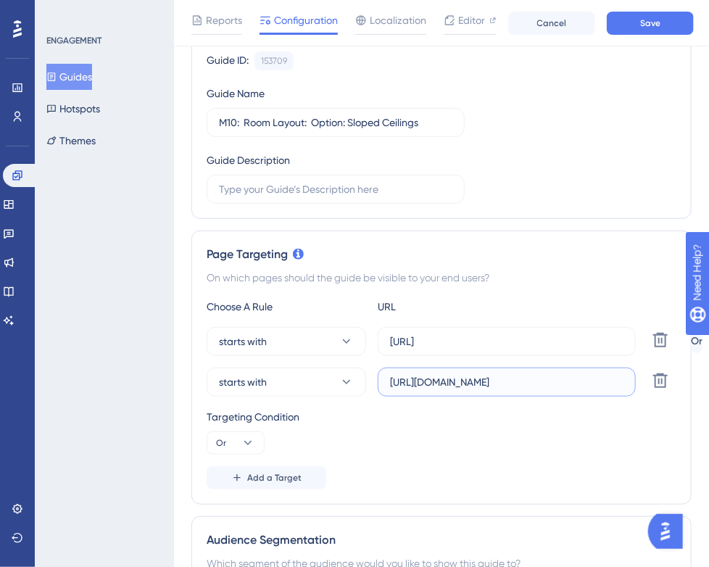
drag, startPoint x: 593, startPoint y: 385, endPoint x: 540, endPoint y: 384, distance: 52.9
click at [540, 384] on input "[URL][DOMAIN_NAME]" at bounding box center [506, 382] width 233 height 16
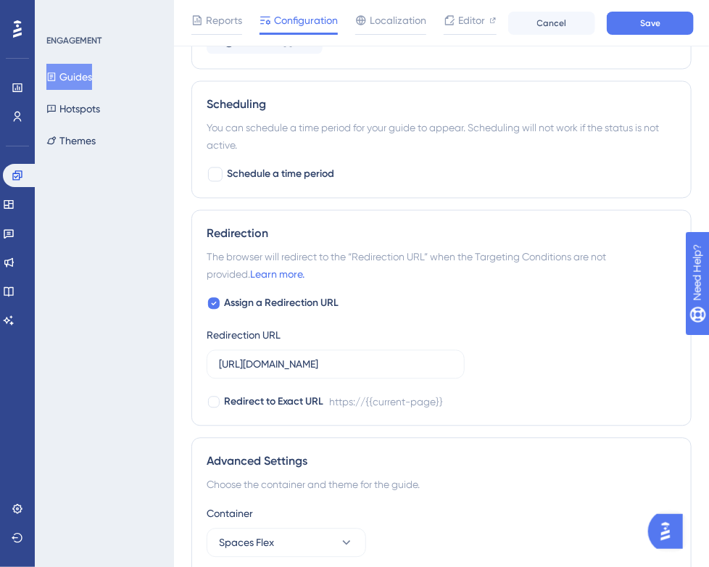
scroll to position [997, 0]
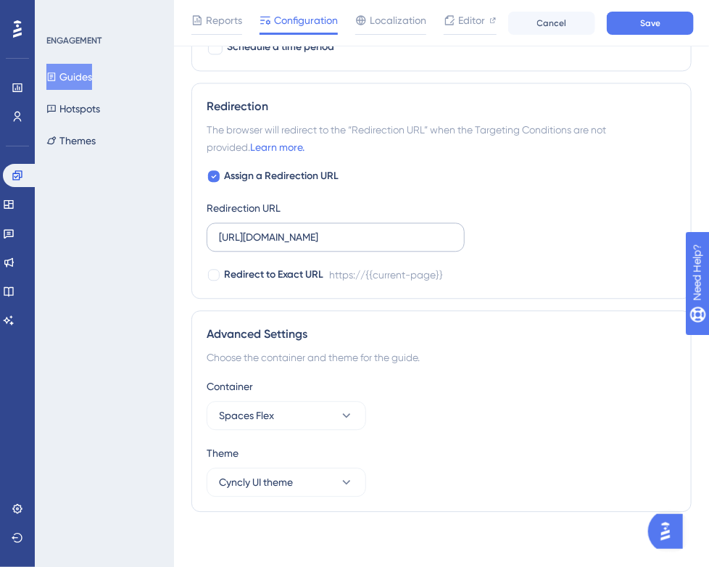
type input "[URL]"
drag, startPoint x: 375, startPoint y: 236, endPoint x: 333, endPoint y: 236, distance: 42.0
click at [333, 236] on input "[URL][DOMAIN_NAME]" at bounding box center [335, 237] width 233 height 16
type input "[URL]"
click at [630, 35] on div "Reports Configuration Localization Editor Cancel Save" at bounding box center [441, 23] width 535 height 46
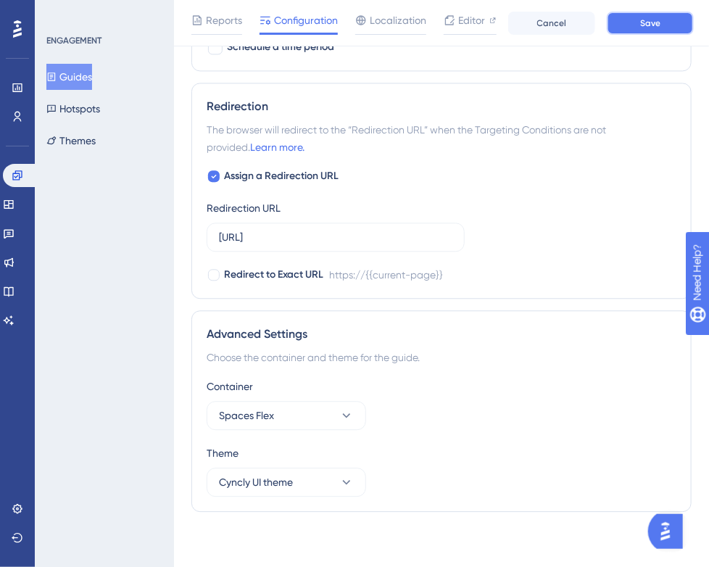
click at [629, 29] on button "Save" at bounding box center [650, 23] width 87 height 23
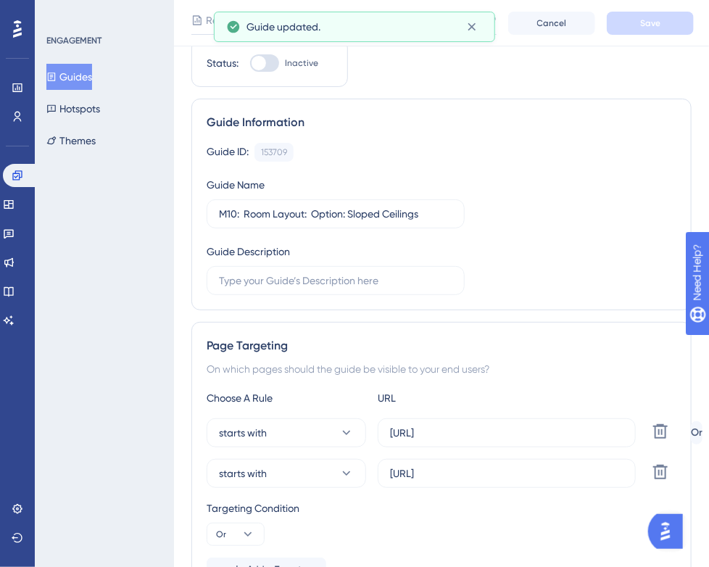
scroll to position [0, 0]
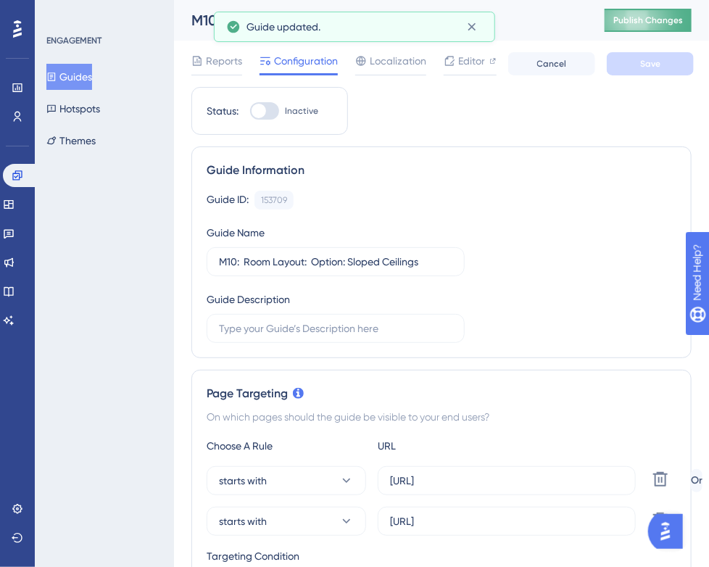
click at [657, 20] on span "Publish Changes" at bounding box center [648, 20] width 70 height 12
click at [78, 70] on button "Guides" at bounding box center [69, 77] width 46 height 26
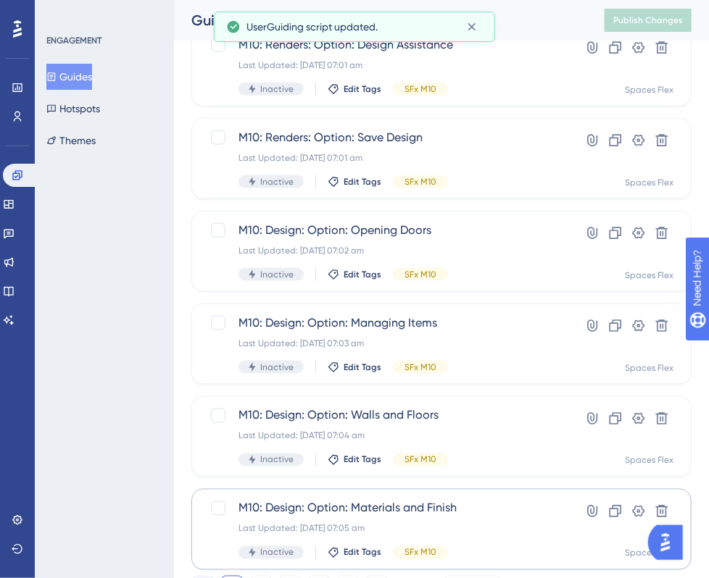
scroll to position [581, 0]
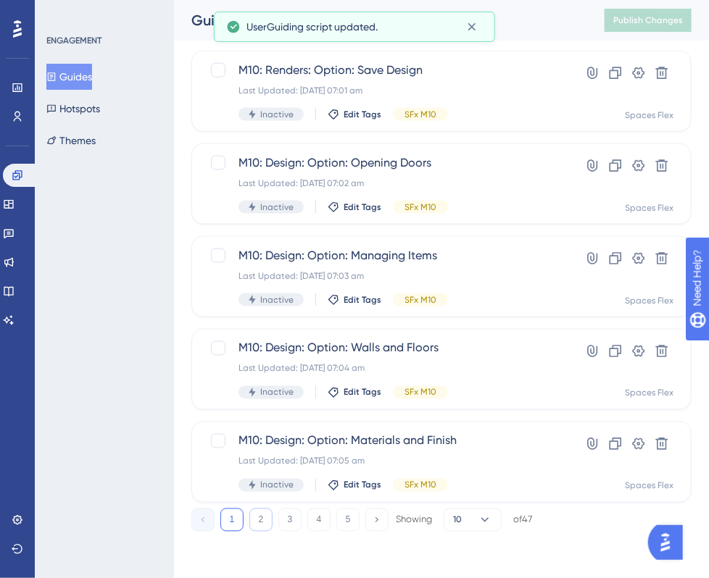
click at [259, 520] on button "2" at bounding box center [260, 520] width 23 height 23
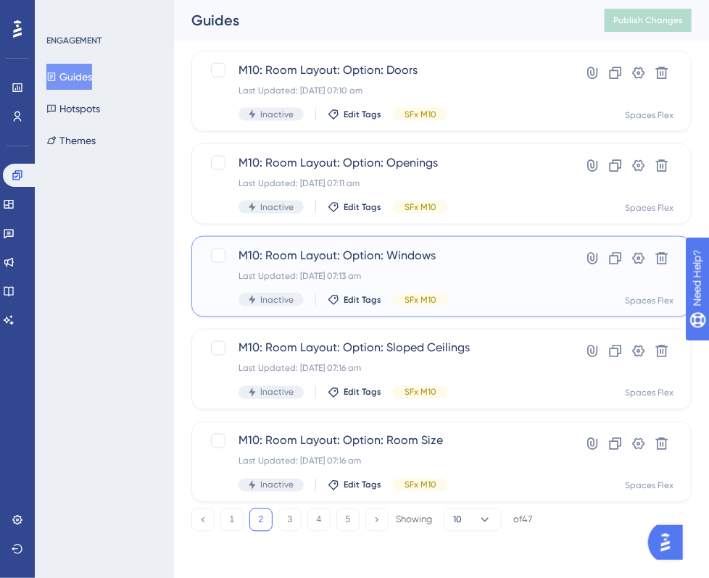
click at [316, 278] on div "Last Updated: [DATE] 07:13 am" at bounding box center [383, 276] width 290 height 12
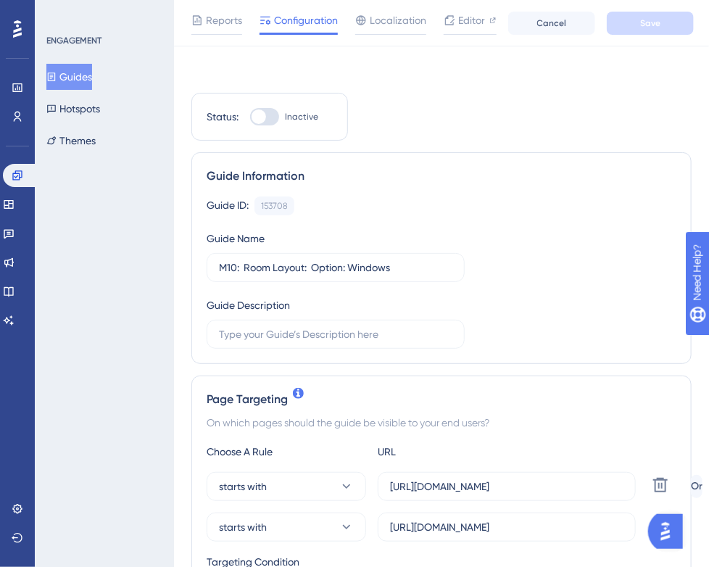
scroll to position [217, 0]
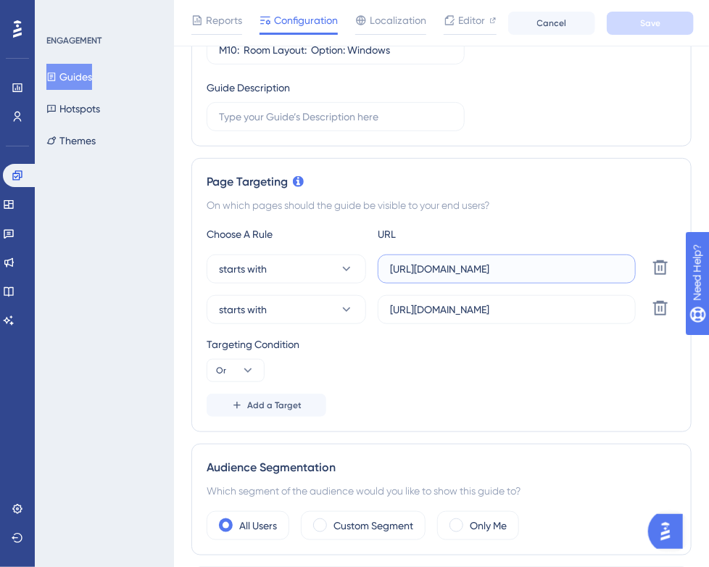
drag, startPoint x: 534, startPoint y: 270, endPoint x: 503, endPoint y: 270, distance: 31.2
click at [503, 270] on input "[URL][DOMAIN_NAME]" at bounding box center [506, 269] width 233 height 16
type input "[URL]"
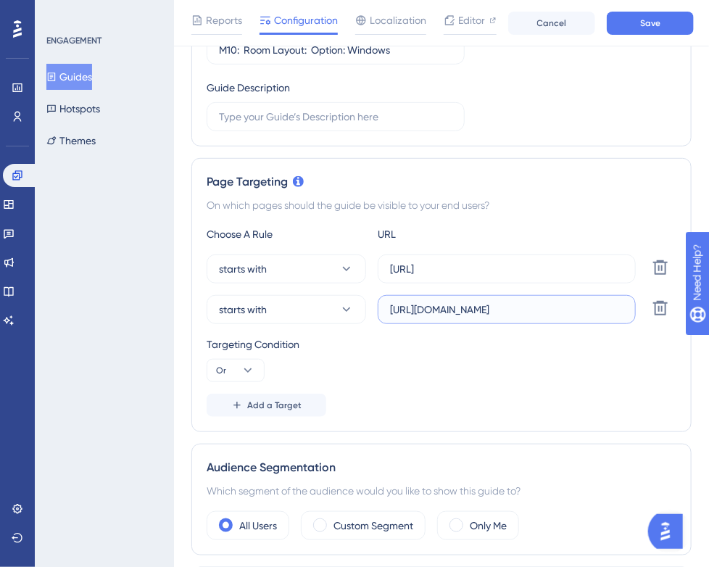
drag, startPoint x: 585, startPoint y: 311, endPoint x: 540, endPoint y: 311, distance: 45.7
click at [540, 311] on input "[URL][DOMAIN_NAME]" at bounding box center [506, 309] width 233 height 16
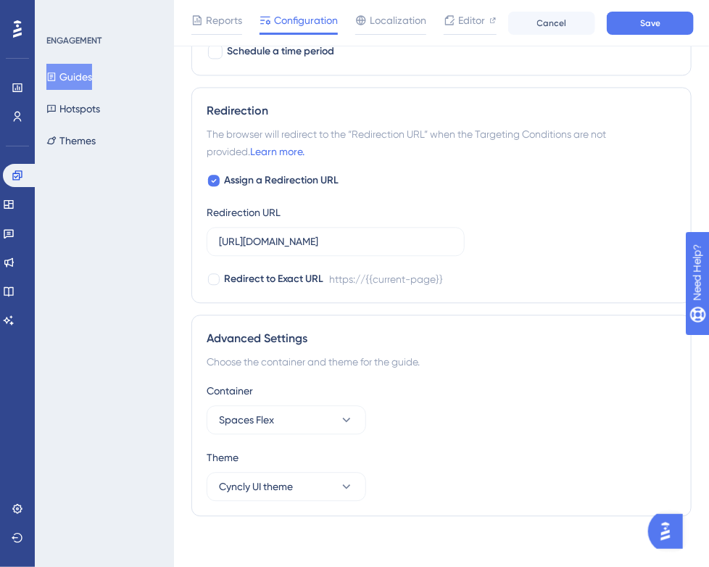
scroll to position [997, 0]
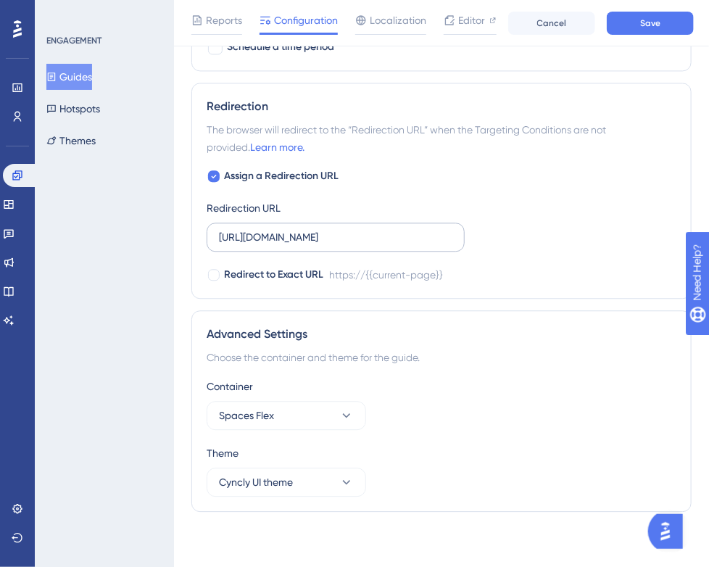
type input "[URL]"
drag, startPoint x: 379, startPoint y: 236, endPoint x: 331, endPoint y: 240, distance: 48.0
click at [331, 240] on input "[URL][DOMAIN_NAME]" at bounding box center [335, 237] width 233 height 16
type input "[URL]"
click at [655, 25] on span "Save" at bounding box center [650, 23] width 20 height 12
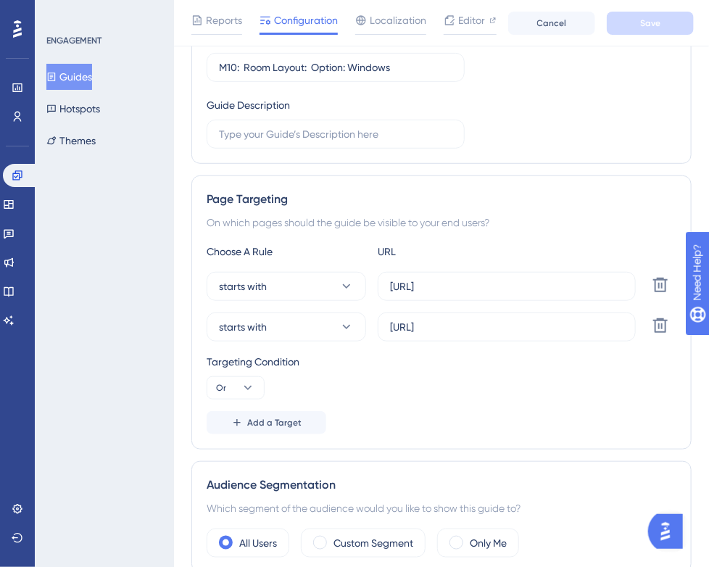
scroll to position [0, 0]
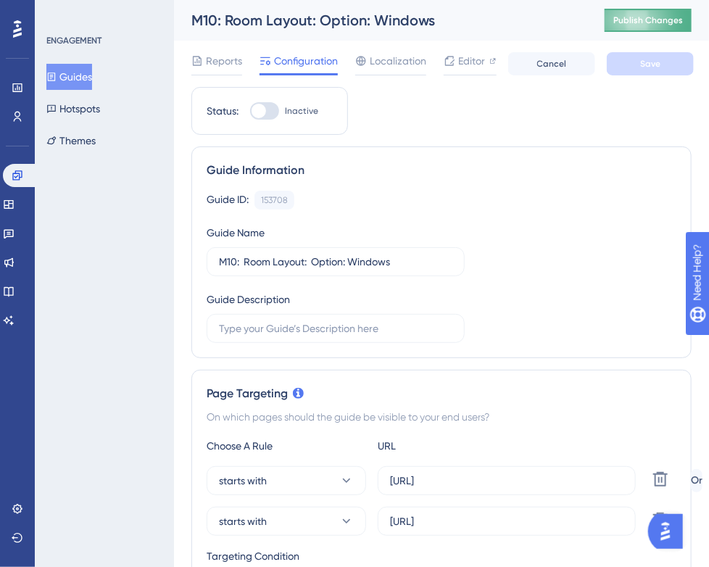
click at [649, 27] on button "Publish Changes" at bounding box center [647, 20] width 87 height 23
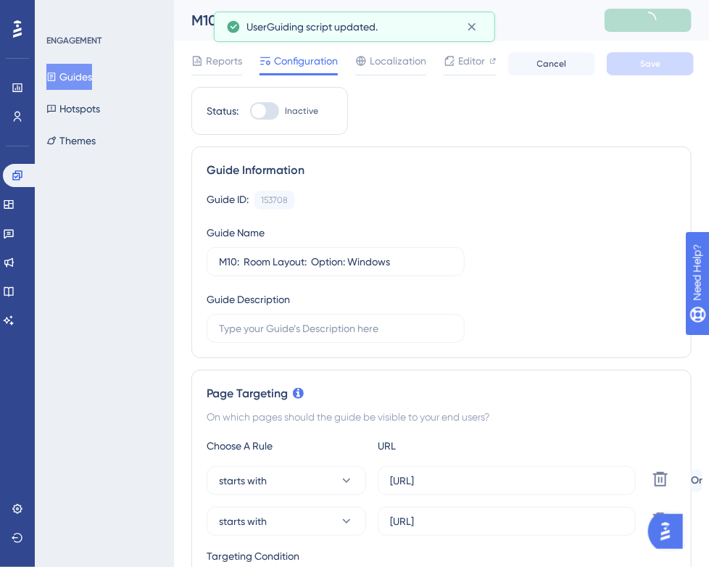
click at [84, 77] on button "Guides" at bounding box center [69, 77] width 46 height 26
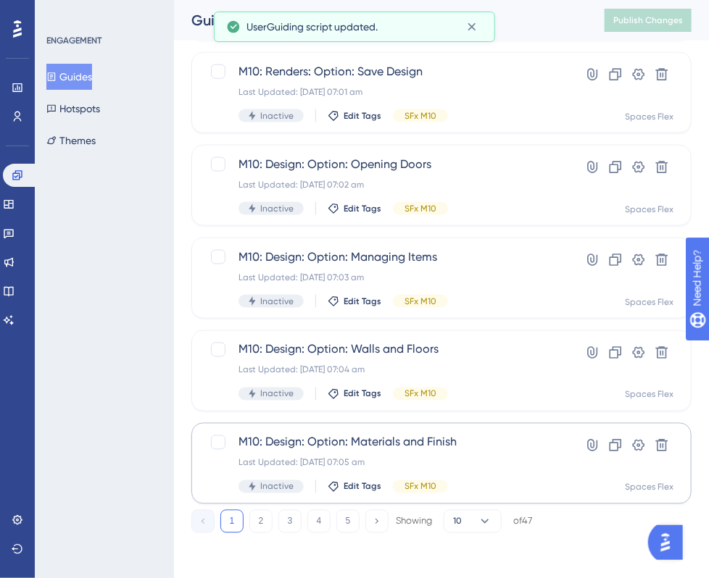
scroll to position [581, 0]
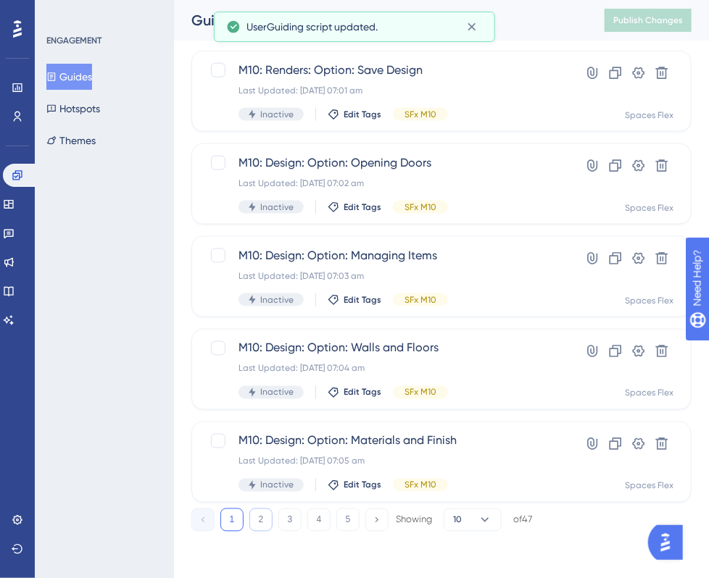
click at [267, 518] on button "2" at bounding box center [260, 520] width 23 height 23
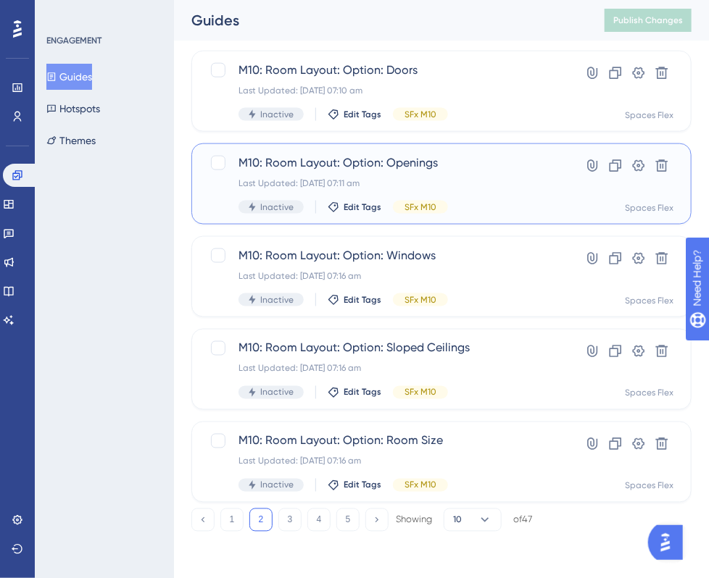
click at [458, 176] on div "M10: Room Layout: Option: Openings Last Updated: [DATE] 07:11 am Inactive Edit …" at bounding box center [383, 183] width 290 height 59
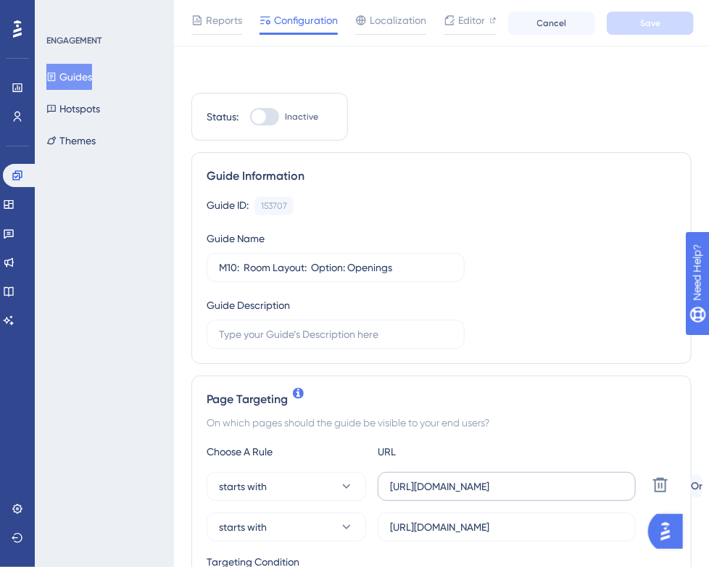
scroll to position [145, 0]
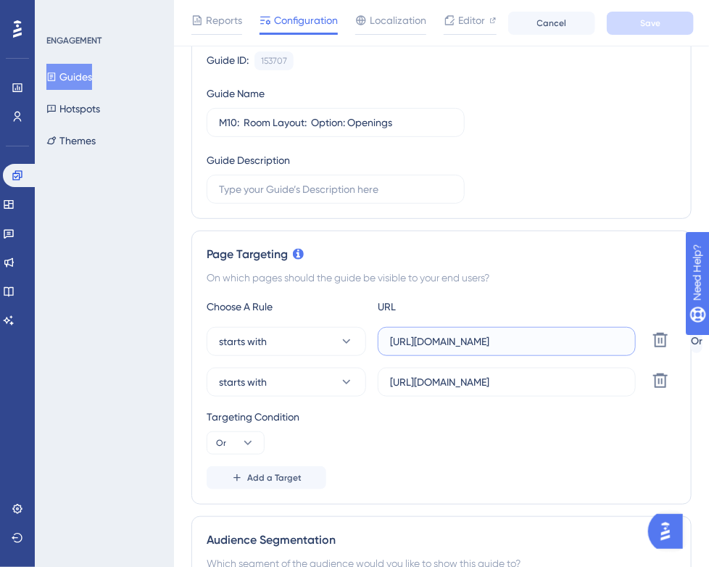
drag, startPoint x: 554, startPoint y: 345, endPoint x: 504, endPoint y: 347, distance: 49.3
click at [504, 347] on input "[URL][DOMAIN_NAME]" at bounding box center [506, 341] width 233 height 16
type input "[URL]"
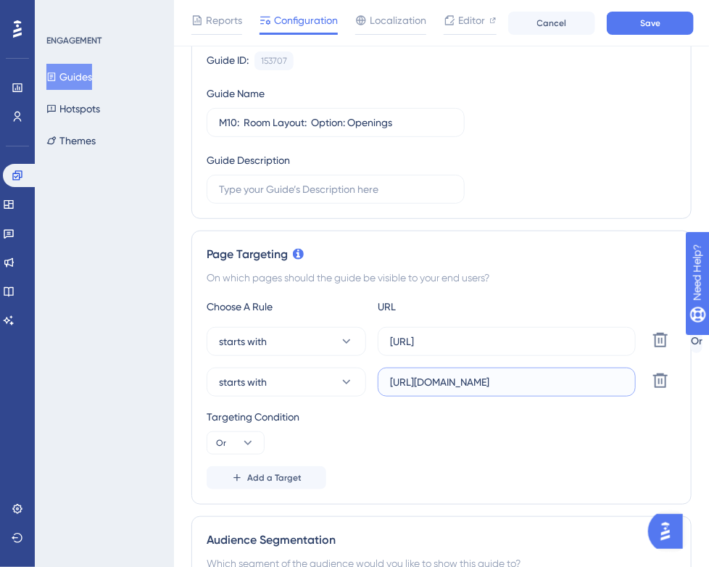
drag, startPoint x: 583, startPoint y: 383, endPoint x: 541, endPoint y: 382, distance: 42.0
click at [541, 382] on input "[URL][DOMAIN_NAME]" at bounding box center [506, 382] width 233 height 16
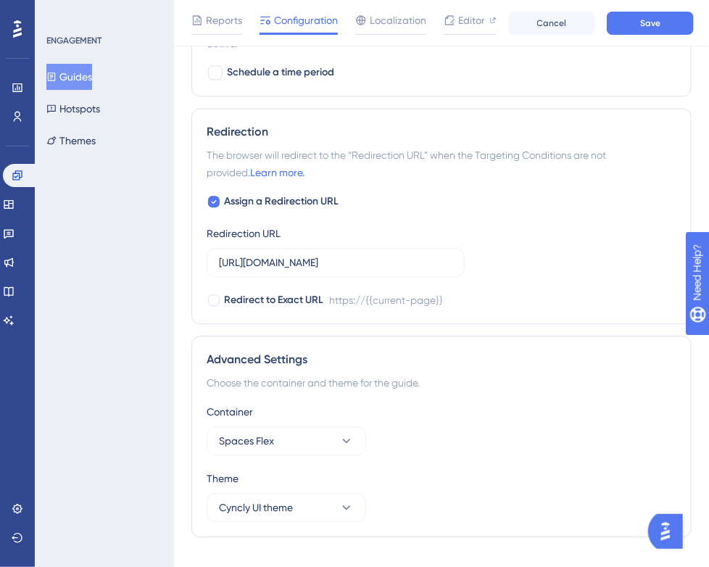
scroll to position [997, 0]
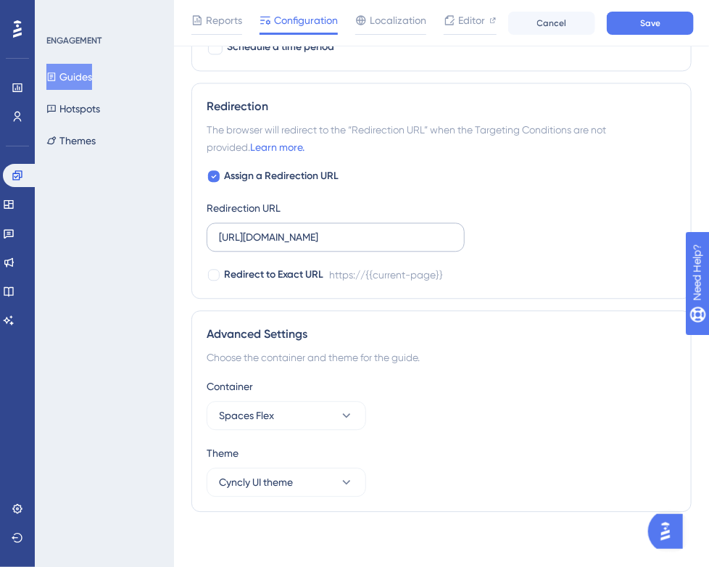
type input "[URL]"
drag, startPoint x: 389, startPoint y: 237, endPoint x: 333, endPoint y: 239, distance: 56.6
click at [333, 239] on input "[URL][DOMAIN_NAME]" at bounding box center [335, 237] width 233 height 16
type input "[URL]"
click at [625, 20] on button "Save" at bounding box center [650, 23] width 87 height 23
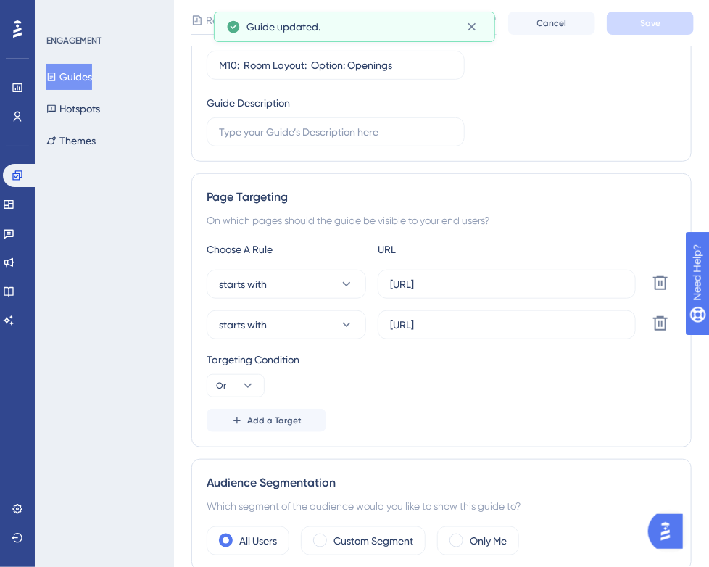
scroll to position [0, 0]
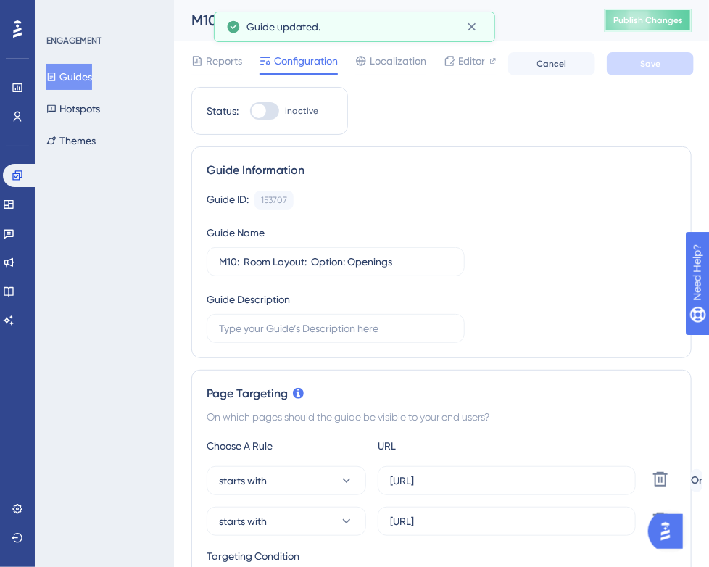
click at [656, 9] on button "Publish Changes" at bounding box center [647, 20] width 87 height 23
click at [86, 80] on button "Guides" at bounding box center [69, 77] width 46 height 26
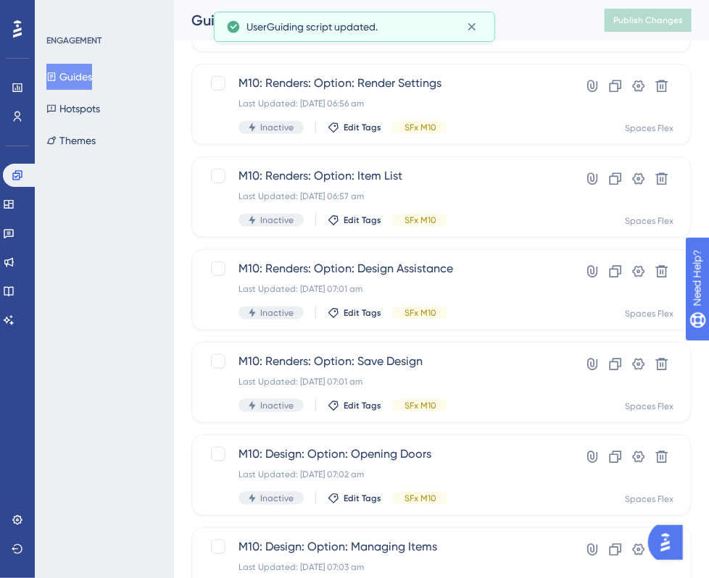
scroll to position [581, 0]
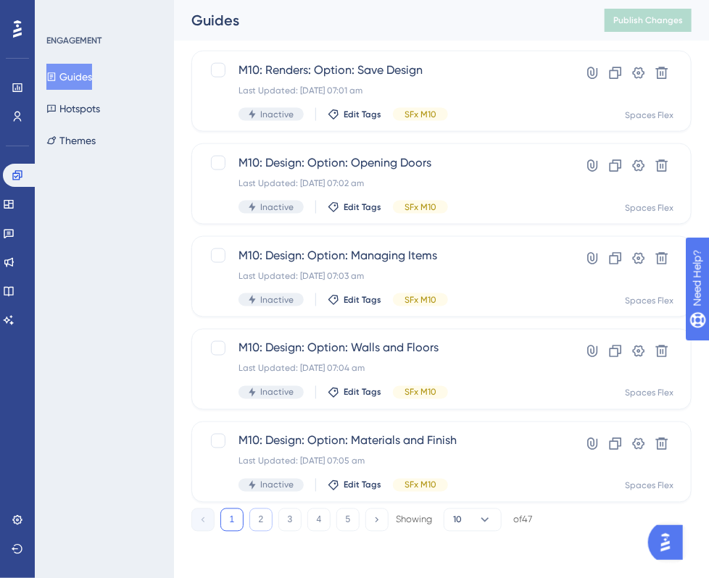
click at [255, 520] on button "2" at bounding box center [260, 520] width 23 height 23
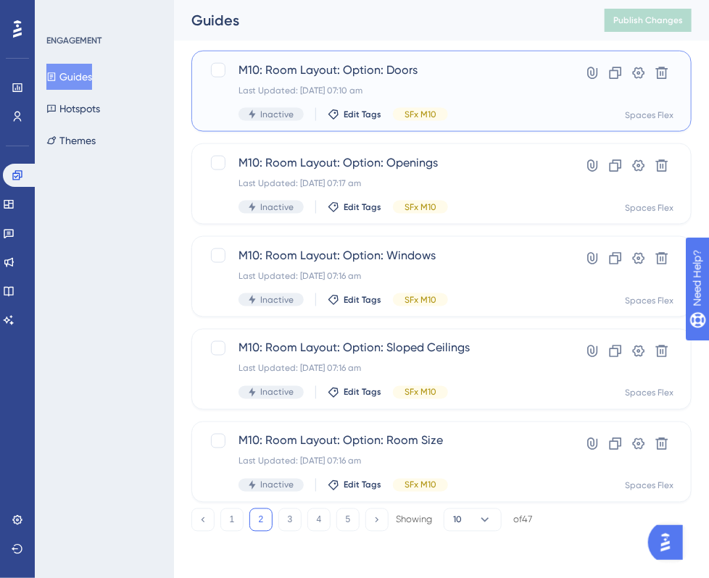
click at [450, 102] on div "M10: Room Layout: Option: Doors Last Updated: [DATE] 07:10 am Inactive Edit Tag…" at bounding box center [383, 91] width 290 height 59
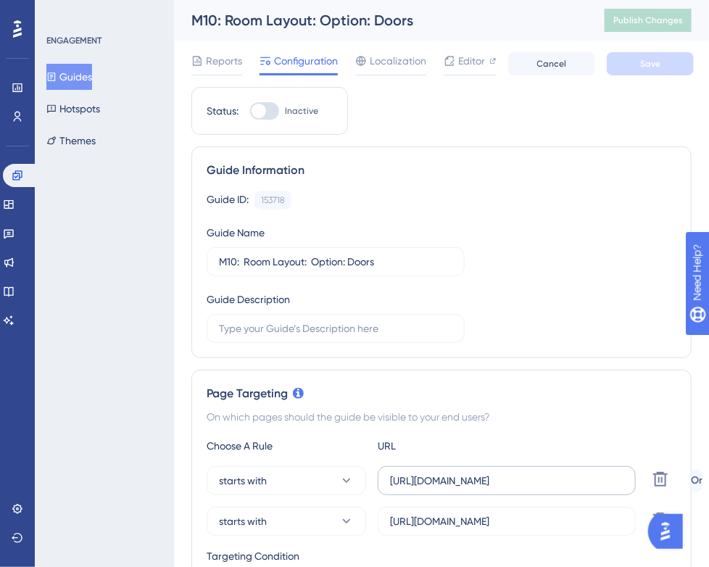
scroll to position [290, 0]
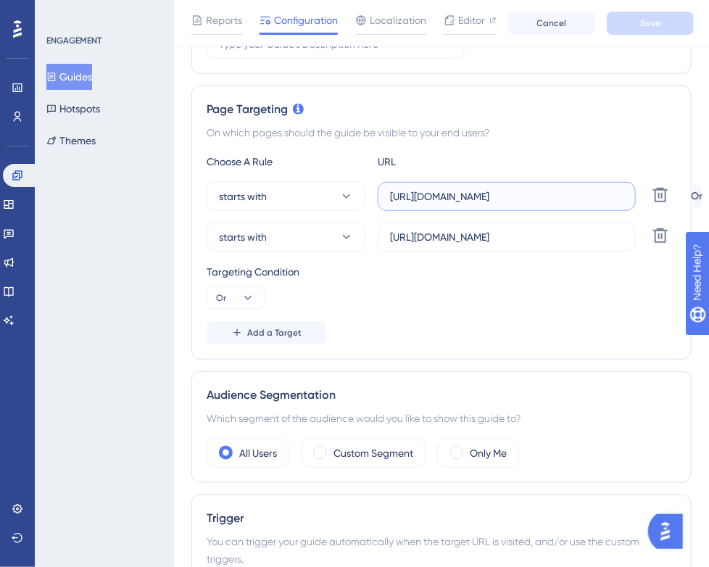
drag, startPoint x: 539, startPoint y: 199, endPoint x: 504, endPoint y: 201, distance: 34.8
click at [504, 201] on input "[URL][DOMAIN_NAME]" at bounding box center [506, 196] width 233 height 16
type input "[URL]"
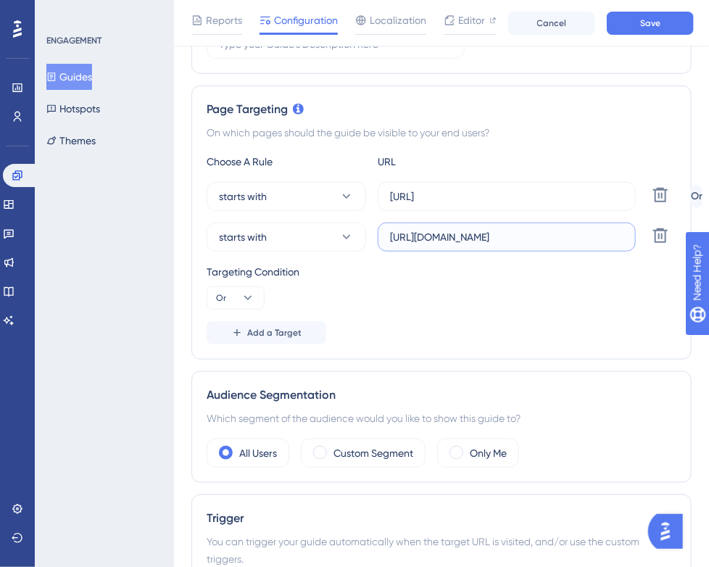
drag, startPoint x: 596, startPoint y: 234, endPoint x: 541, endPoint y: 236, distance: 55.1
click at [541, 236] on input "[URL][DOMAIN_NAME]" at bounding box center [506, 237] width 233 height 16
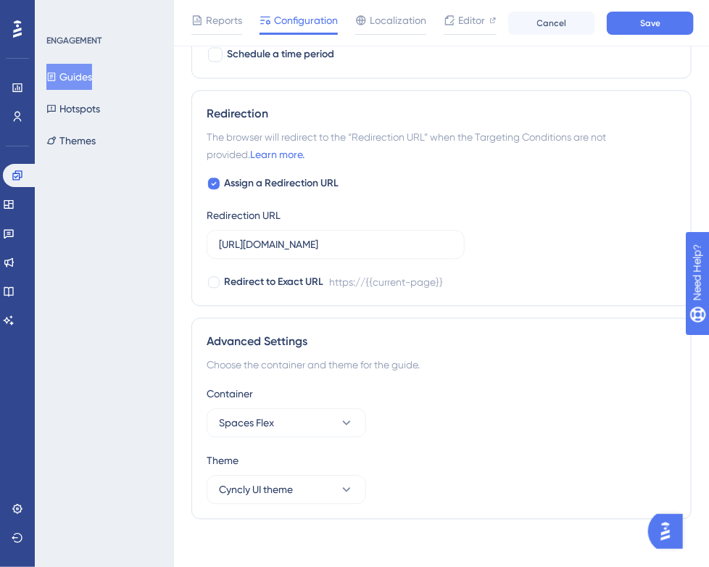
scroll to position [997, 0]
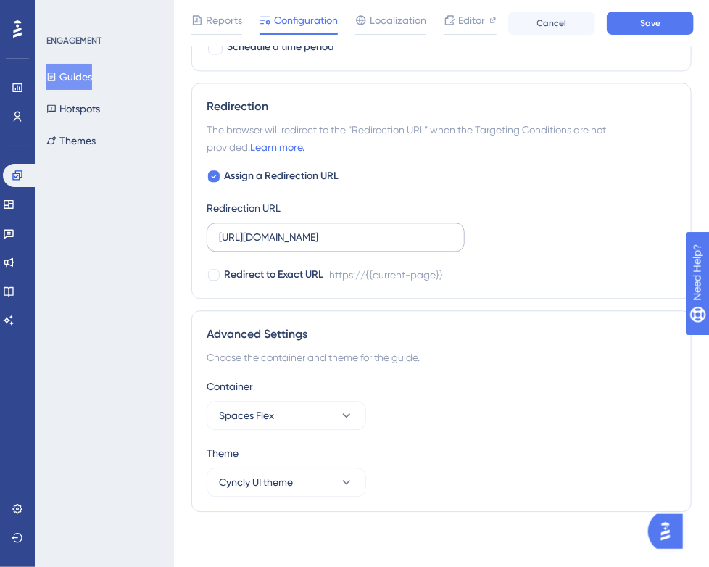
type input "[URL]"
drag, startPoint x: 380, startPoint y: 236, endPoint x: 331, endPoint y: 237, distance: 48.6
click at [331, 237] on input "[URL][DOMAIN_NAME]" at bounding box center [335, 237] width 233 height 16
type input "[URL]"
click at [670, 19] on button "Save" at bounding box center [650, 23] width 87 height 23
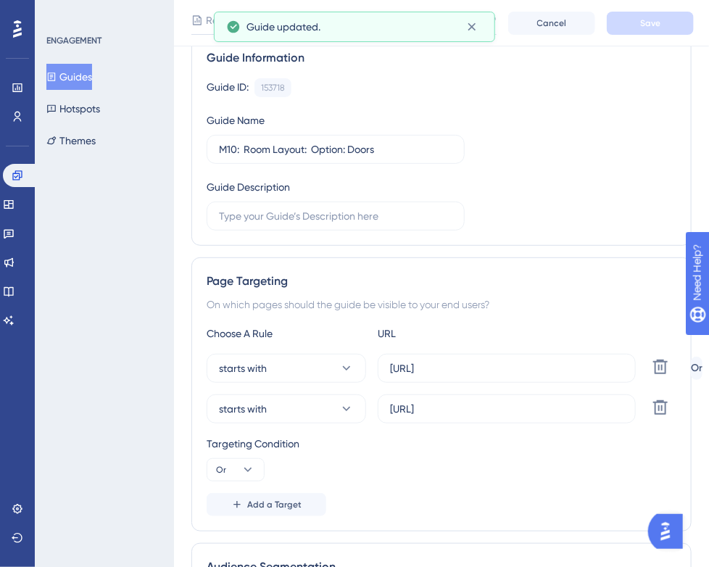
scroll to position [0, 0]
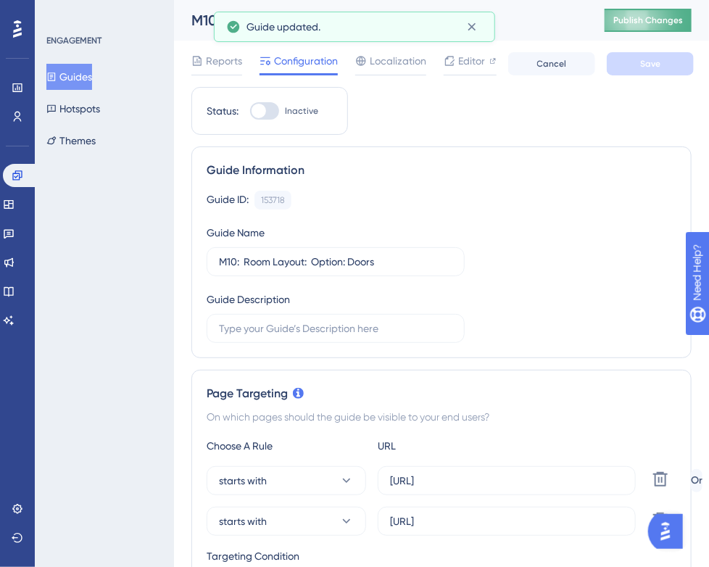
click at [660, 23] on span "Publish Changes" at bounding box center [648, 20] width 70 height 12
click at [79, 75] on button "Guides" at bounding box center [69, 77] width 46 height 26
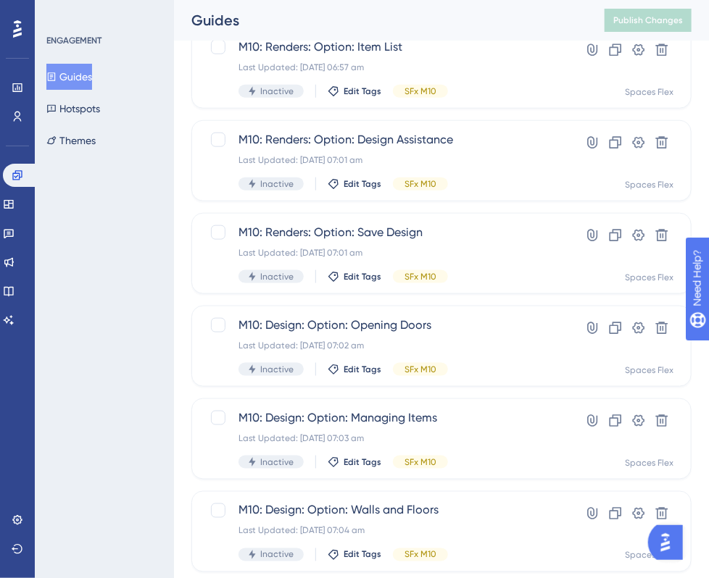
scroll to position [581, 0]
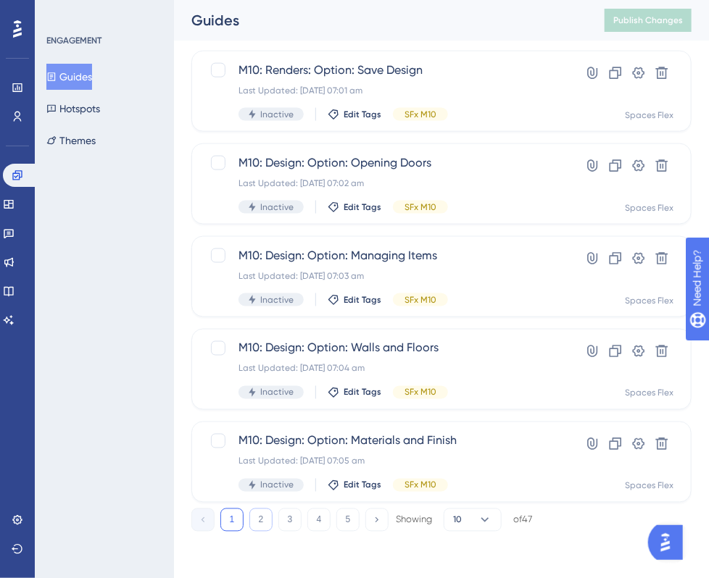
click at [267, 525] on button "2" at bounding box center [260, 520] width 23 height 23
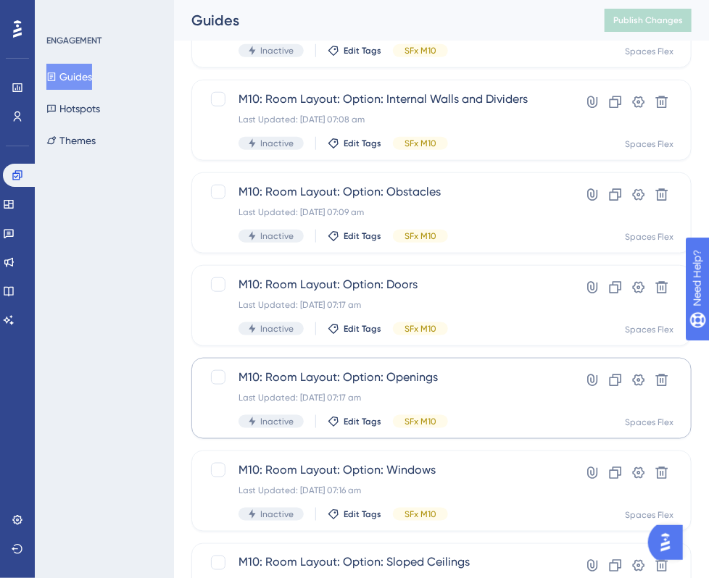
scroll to position [364, 0]
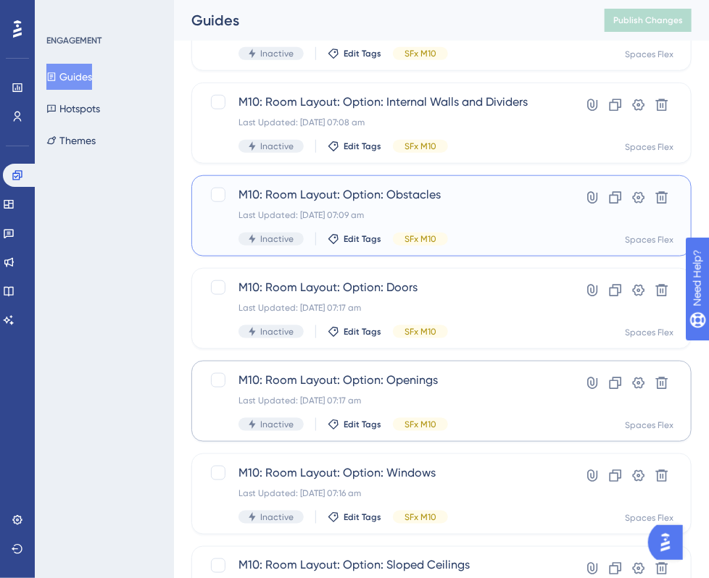
click at [393, 185] on div "M10: Room Layout: Option: Obstacles Last Updated: [DATE] 07:09 am Inactive Edit…" at bounding box center [441, 215] width 500 height 81
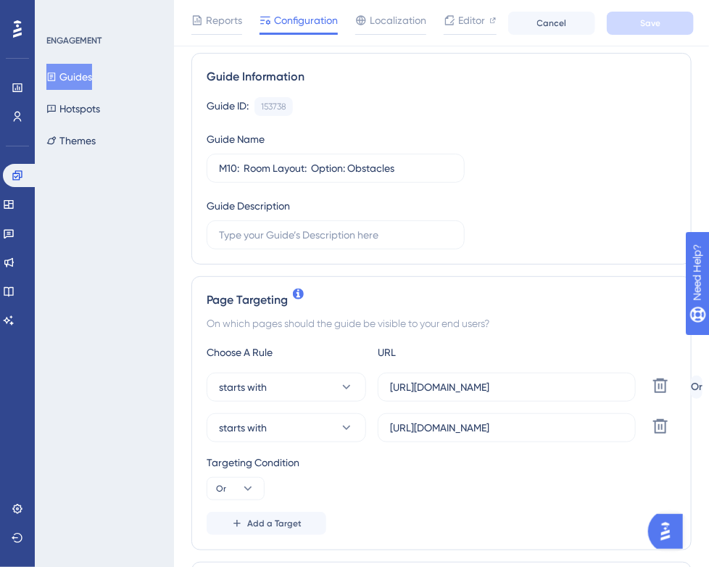
scroll to position [217, 0]
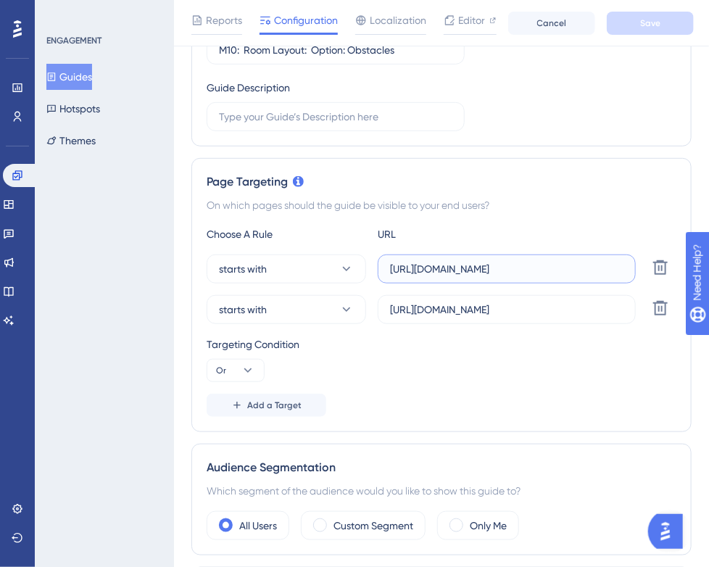
drag, startPoint x: 539, startPoint y: 269, endPoint x: 504, endPoint y: 269, distance: 35.5
click at [504, 269] on input "[URL][DOMAIN_NAME]" at bounding box center [506, 269] width 233 height 16
type input "[URL]"
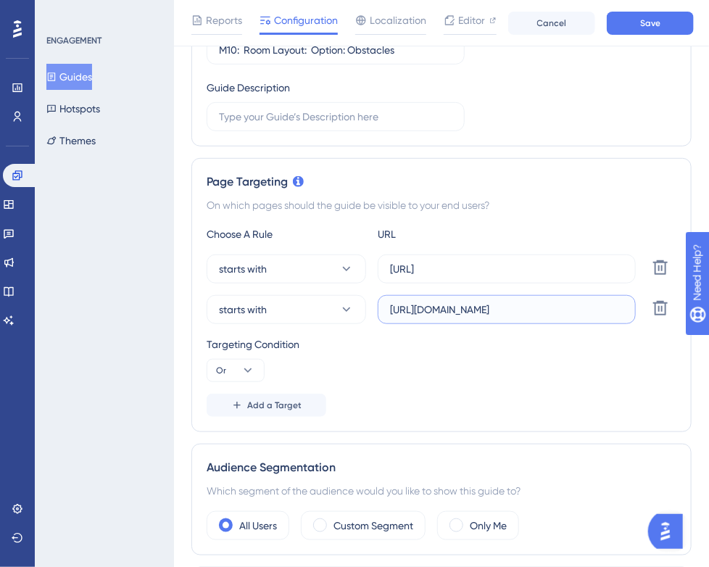
drag, startPoint x: 583, startPoint y: 309, endPoint x: 541, endPoint y: 309, distance: 41.3
click at [541, 309] on input "[URL][DOMAIN_NAME]" at bounding box center [506, 309] width 233 height 16
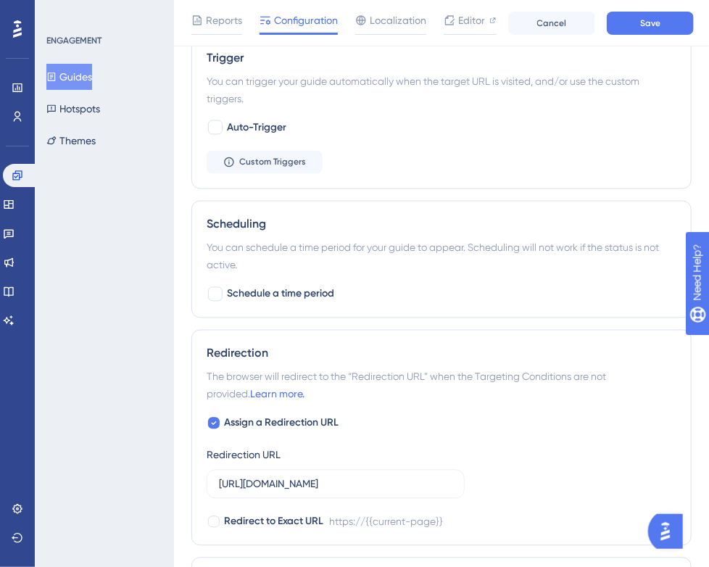
scroll to position [797, 0]
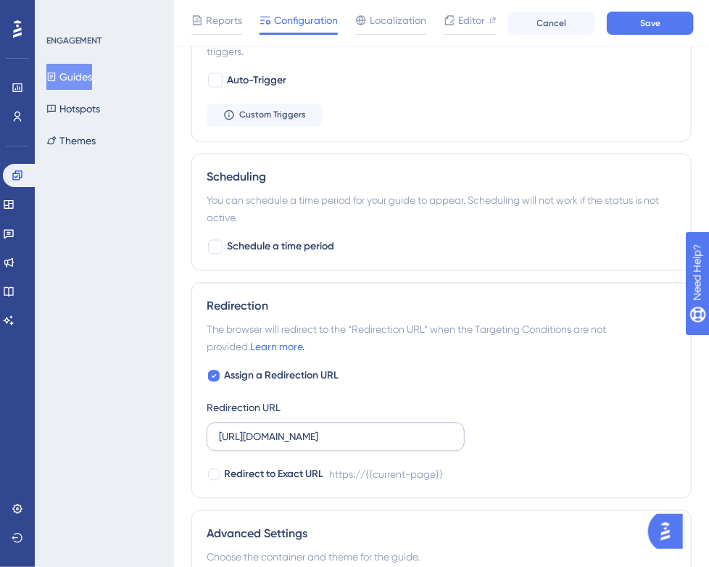
type input "[URL]"
drag, startPoint x: 380, startPoint y: 430, endPoint x: 332, endPoint y: 433, distance: 47.9
click at [332, 433] on input "[URL][DOMAIN_NAME]" at bounding box center [335, 437] width 233 height 16
type input "[URL]"
click at [635, 12] on button "Save" at bounding box center [650, 23] width 87 height 23
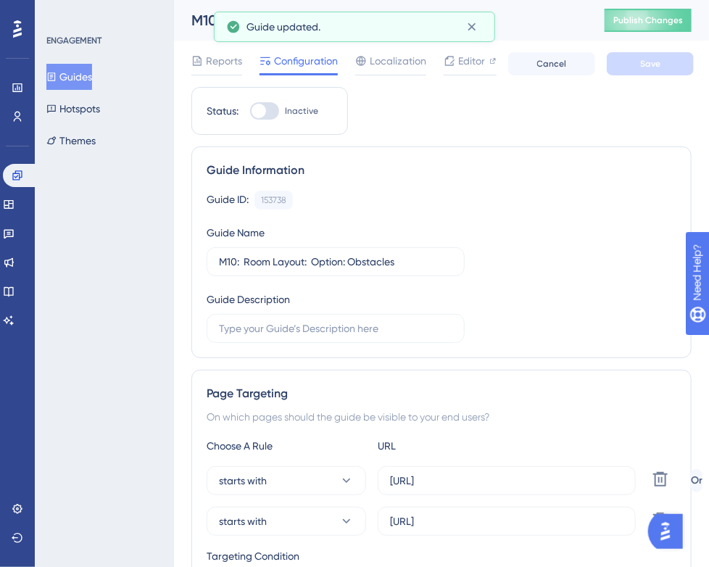
scroll to position [0, 0]
click at [659, 21] on span "Publish Changes" at bounding box center [648, 20] width 70 height 12
click at [467, 25] on div "M10: Room Layout: Option: Obstacles" at bounding box center [379, 20] width 377 height 20
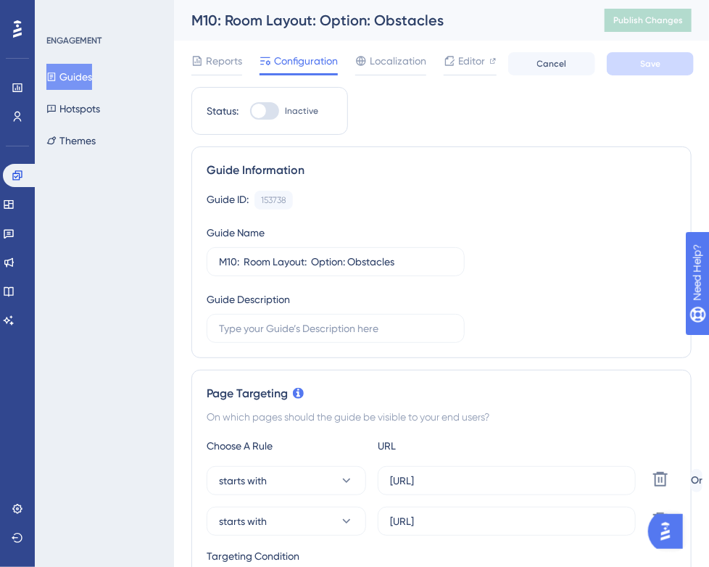
click at [87, 77] on button "Guides" at bounding box center [69, 77] width 46 height 26
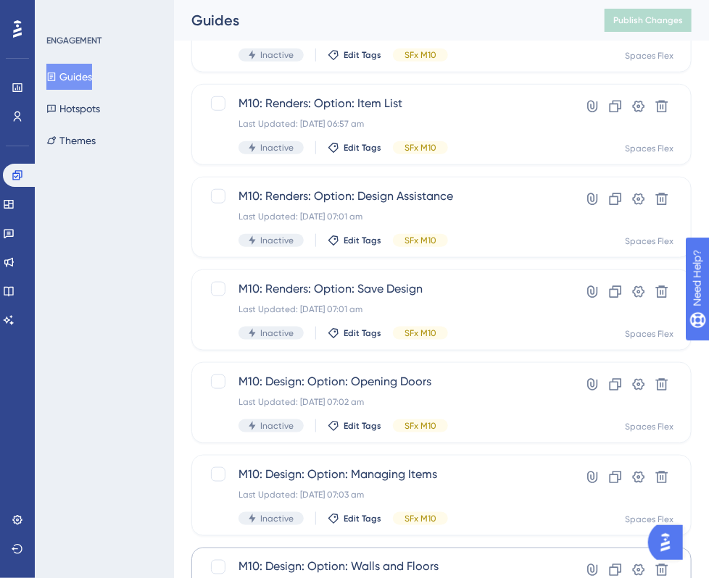
scroll to position [581, 0]
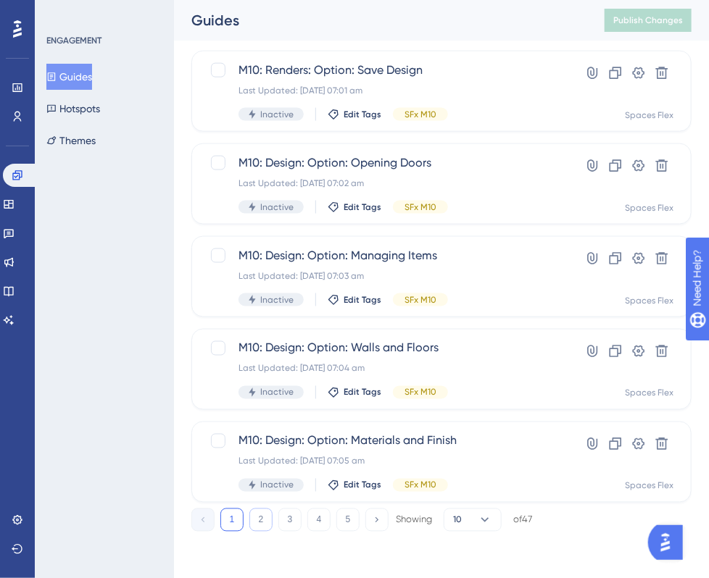
click at [264, 510] on button "2" at bounding box center [260, 520] width 23 height 23
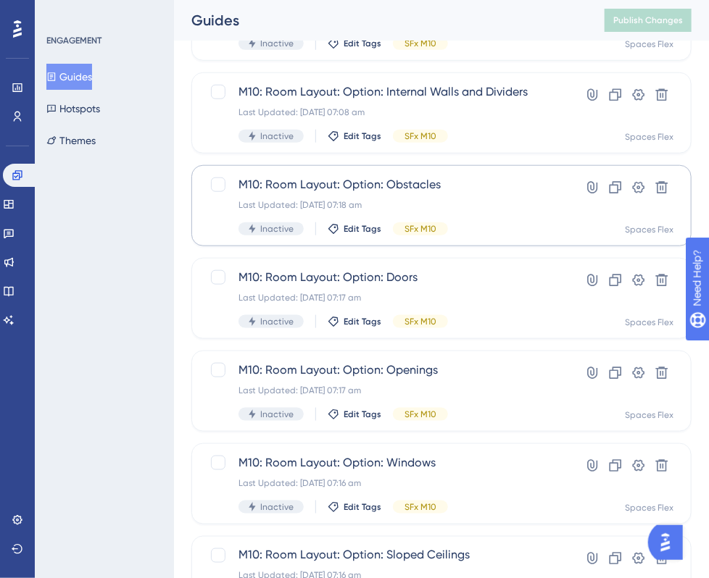
scroll to position [291, 0]
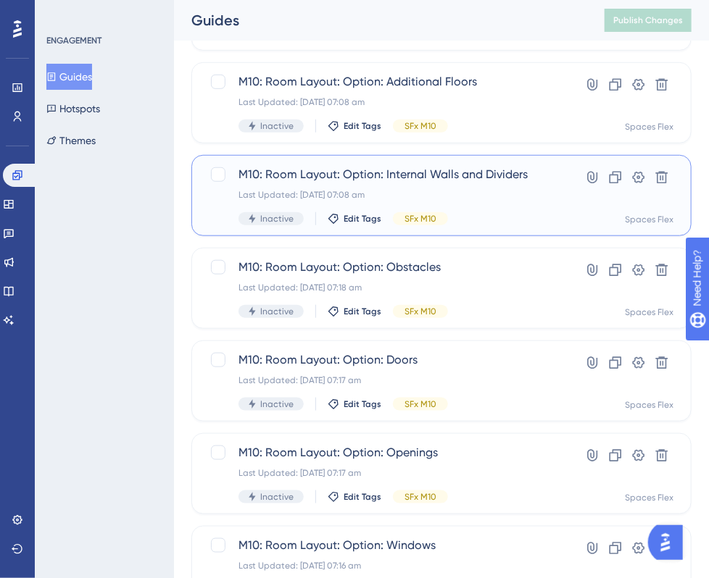
click at [464, 201] on div "M10: Room Layout: Option: Internal Walls and Dividers Last Updated: [DATE] 07:0…" at bounding box center [383, 195] width 290 height 59
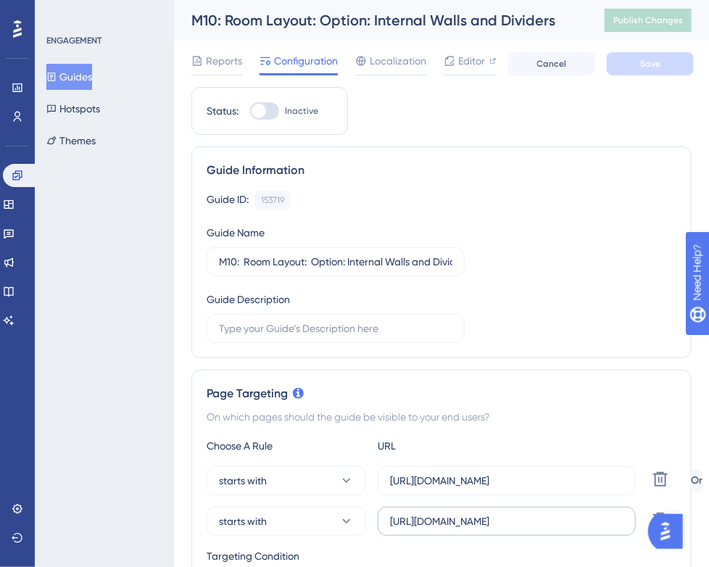
scroll to position [290, 0]
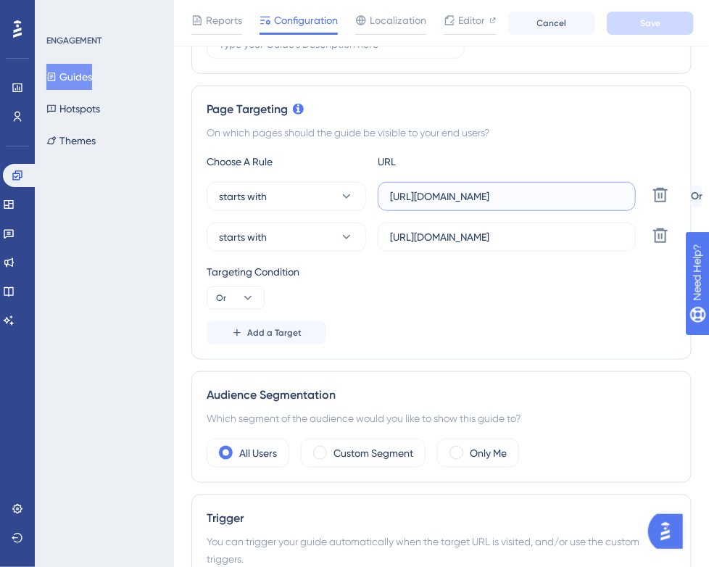
drag, startPoint x: 545, startPoint y: 195, endPoint x: 504, endPoint y: 198, distance: 40.7
click at [504, 198] on input "[URL][DOMAIN_NAME]" at bounding box center [506, 196] width 233 height 16
type input "[URL]"
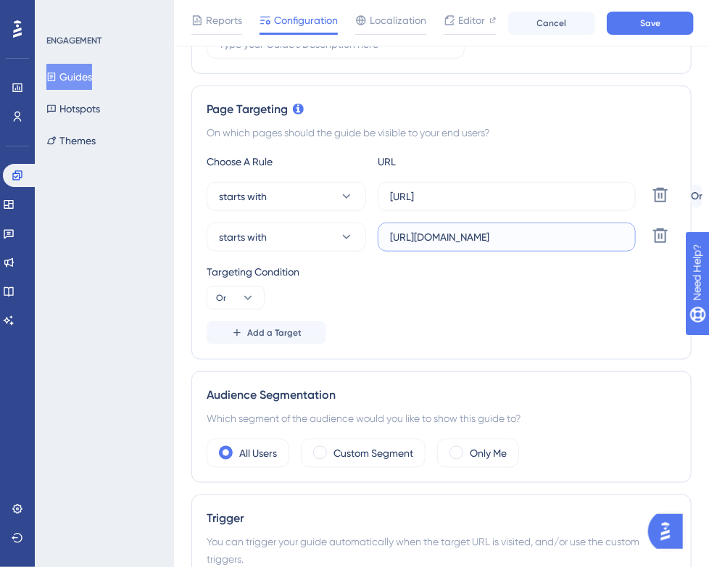
drag, startPoint x: 600, startPoint y: 238, endPoint x: 542, endPoint y: 236, distance: 58.0
click at [542, 236] on input "[URL][DOMAIN_NAME]" at bounding box center [506, 237] width 233 height 16
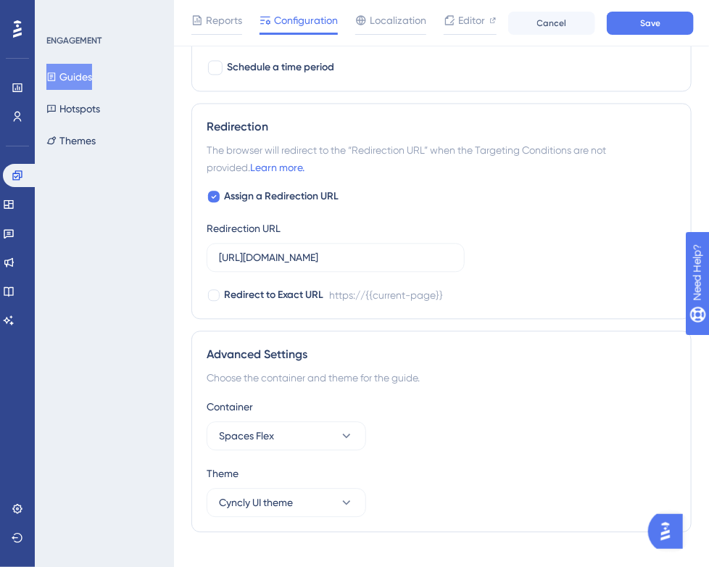
scroll to position [997, 0]
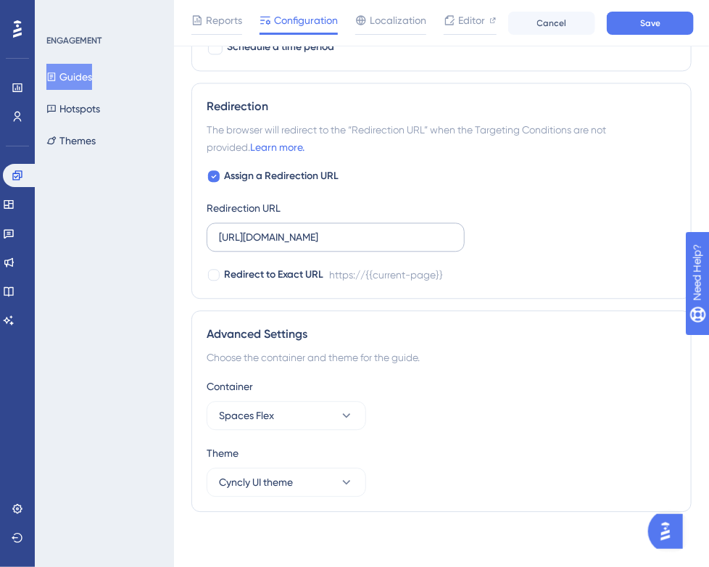
type input "[URL]"
drag, startPoint x: 386, startPoint y: 234, endPoint x: 332, endPoint y: 240, distance: 54.7
click at [332, 240] on input "[URL][DOMAIN_NAME]" at bounding box center [335, 237] width 233 height 16
type input "[URL]"
click at [646, 27] on span "Save" at bounding box center [650, 23] width 20 height 12
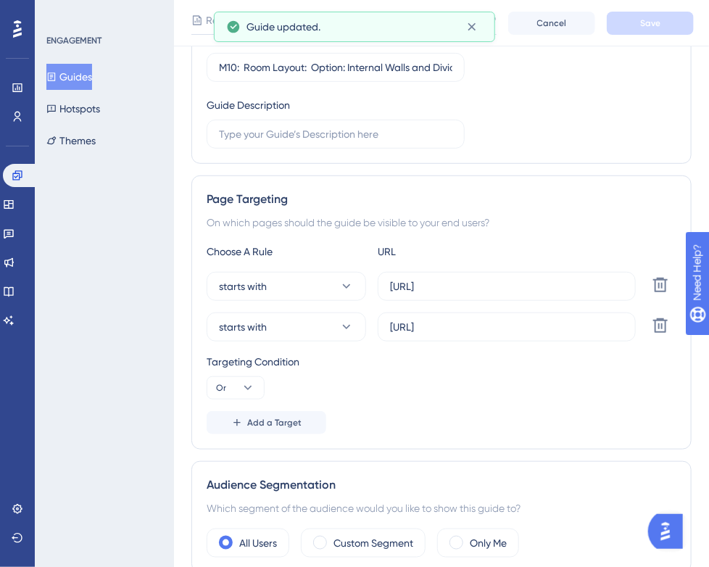
scroll to position [0, 0]
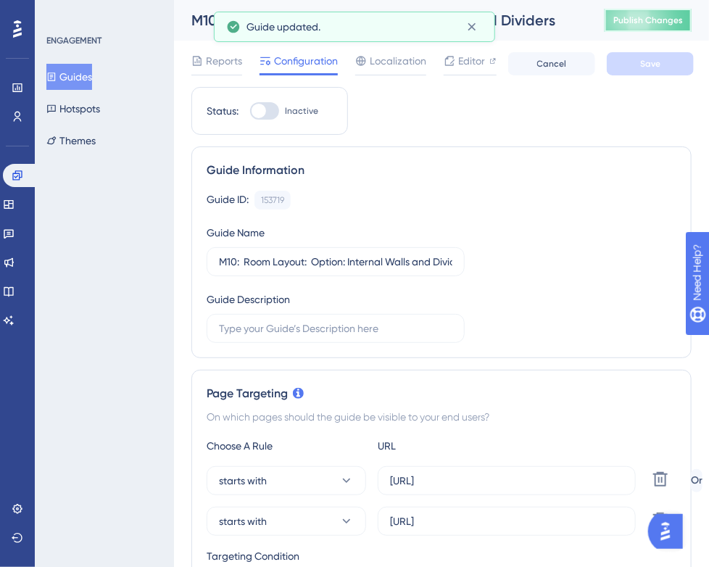
click at [644, 25] on span "Publish Changes" at bounding box center [648, 20] width 70 height 12
click at [80, 79] on button "Guides" at bounding box center [69, 77] width 46 height 26
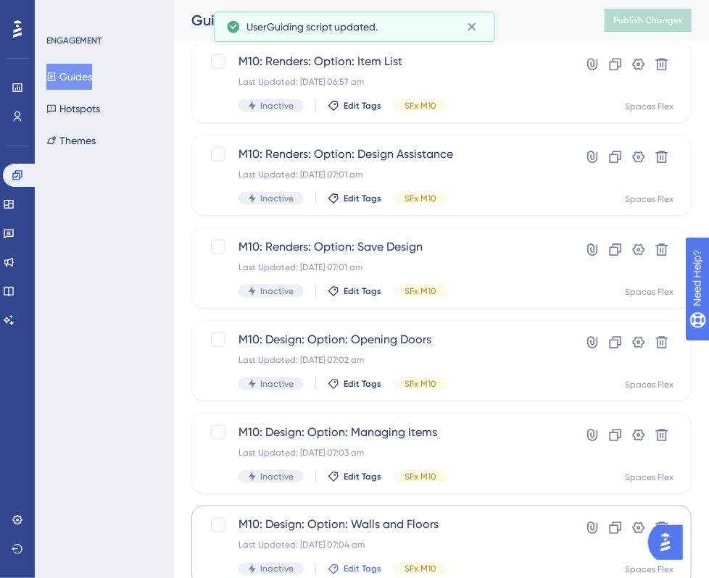
scroll to position [581, 0]
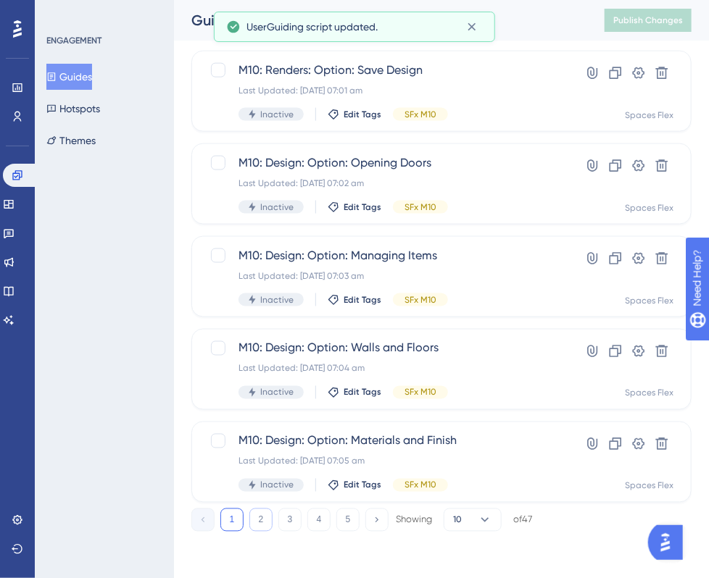
click at [262, 514] on button "2" at bounding box center [260, 520] width 23 height 23
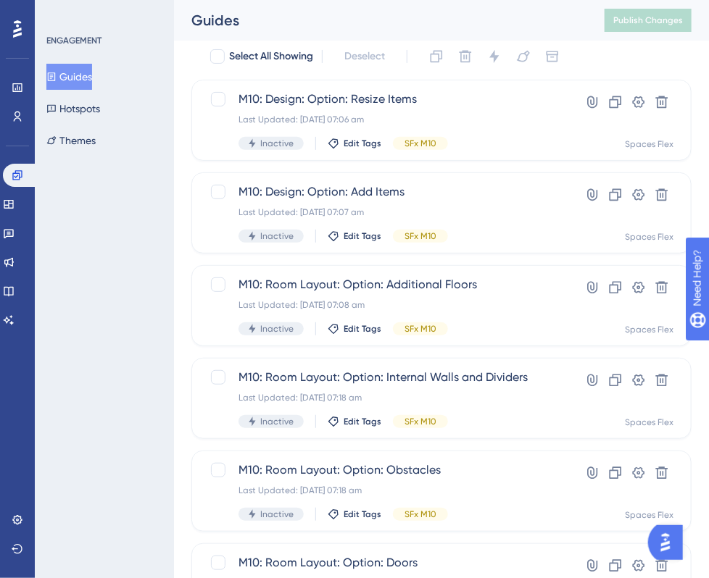
scroll to position [74, 0]
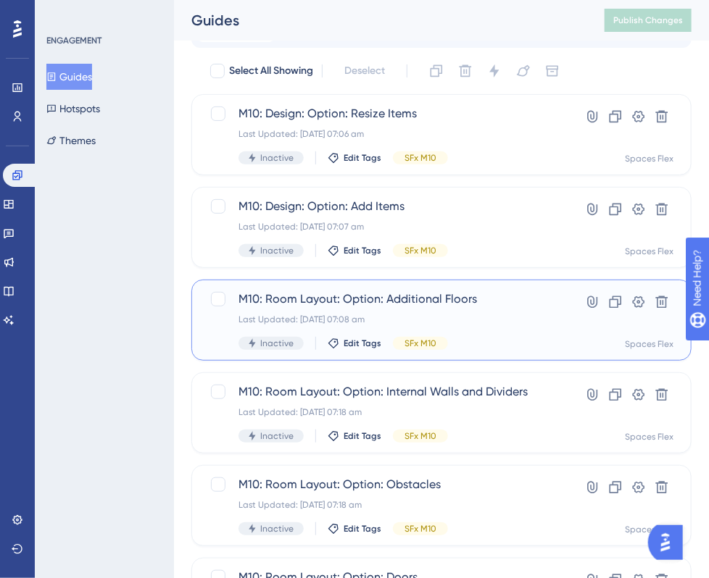
click at [452, 311] on div "M10: Room Layout: Option: Additional Floors Last Updated: [DATE] 07:08 am Inact…" at bounding box center [383, 320] width 290 height 59
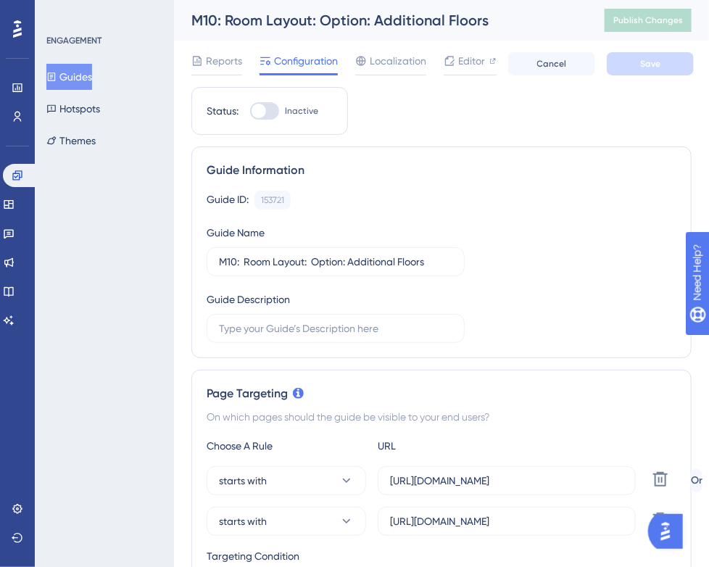
scroll to position [290, 0]
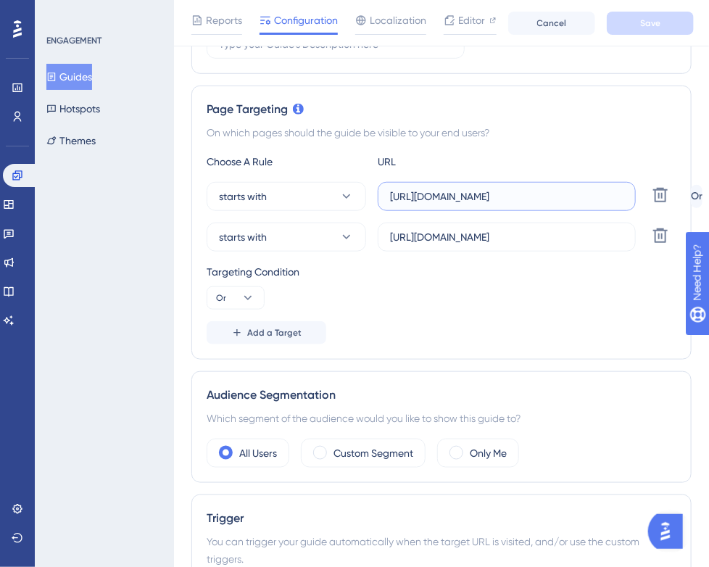
drag, startPoint x: 560, startPoint y: 195, endPoint x: 503, endPoint y: 198, distance: 57.3
click at [503, 198] on input "[URL][DOMAIN_NAME]" at bounding box center [506, 196] width 233 height 16
type input "[URL]"
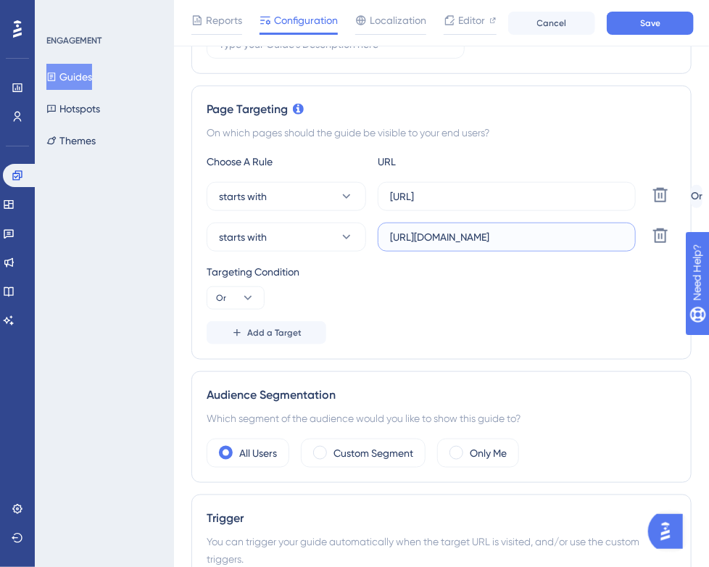
drag, startPoint x: 581, startPoint y: 238, endPoint x: 540, endPoint y: 241, distance: 41.4
click at [540, 241] on input "[URL][DOMAIN_NAME]" at bounding box center [506, 237] width 233 height 16
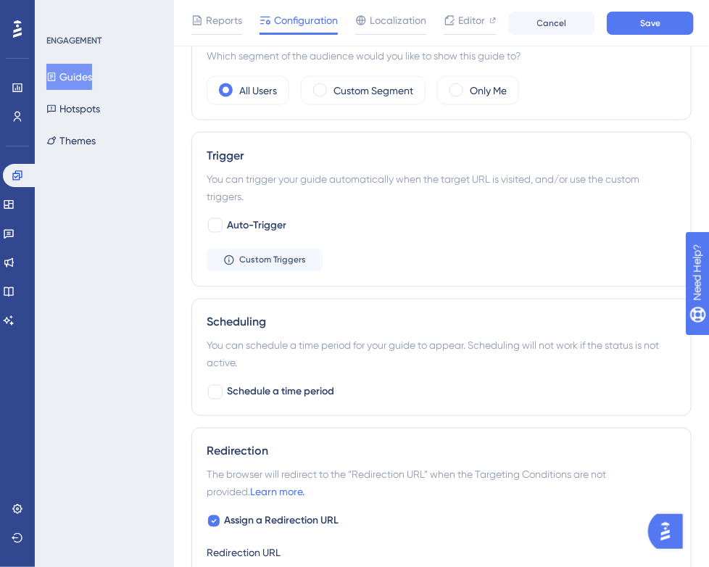
scroll to position [870, 0]
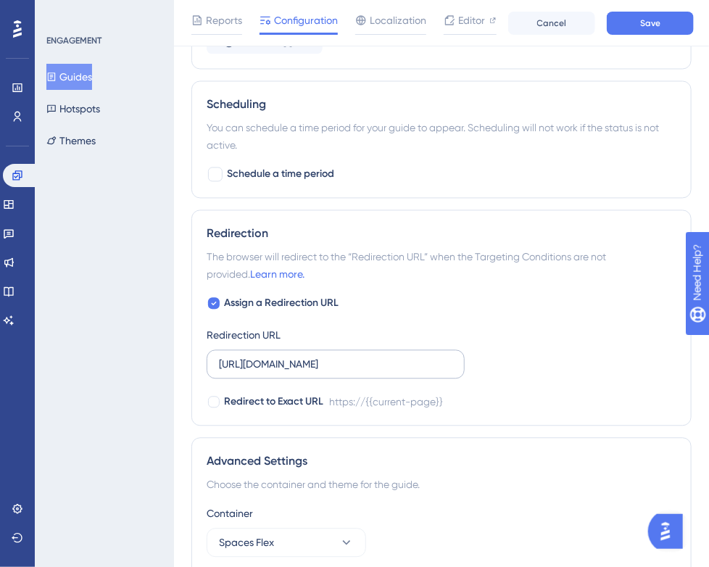
type input "[URL]"
drag, startPoint x: 394, startPoint y: 360, endPoint x: 331, endPoint y: 361, distance: 63.0
click at [331, 361] on input "[URL][DOMAIN_NAME]" at bounding box center [335, 365] width 233 height 16
type input "[URL]"
click at [632, 23] on button "Save" at bounding box center [650, 23] width 87 height 23
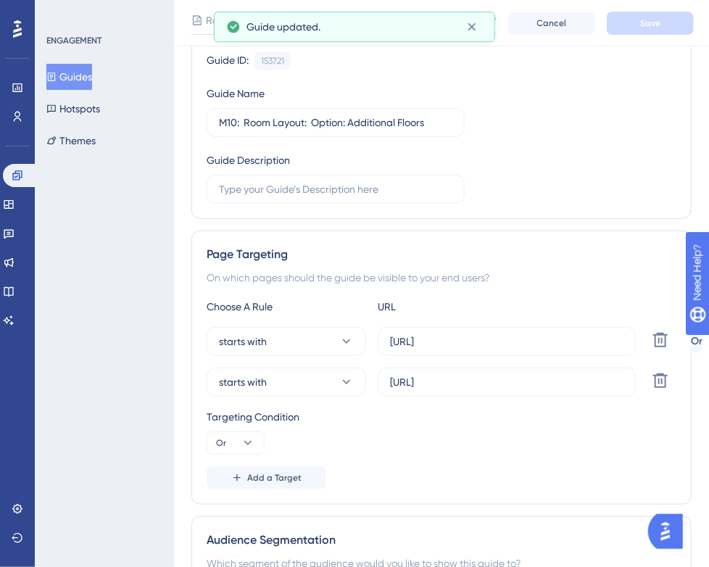
scroll to position [0, 0]
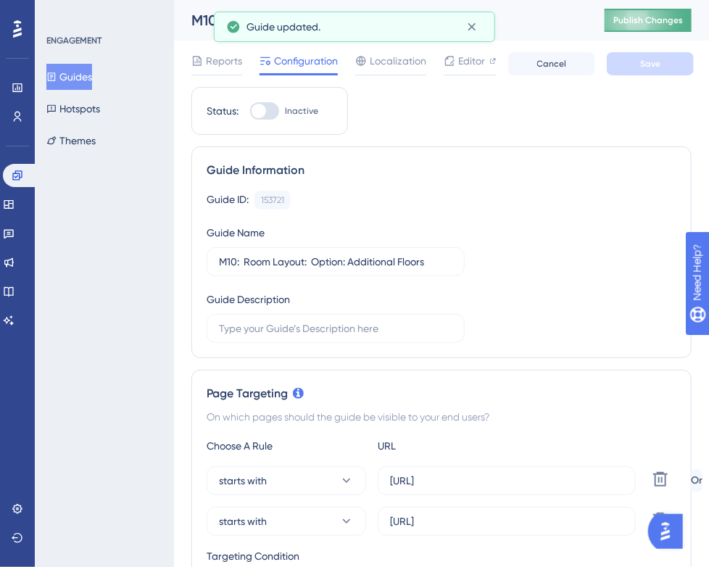
click at [644, 21] on span "Publish Changes" at bounding box center [648, 20] width 70 height 12
click at [469, 25] on icon at bounding box center [471, 27] width 14 height 14
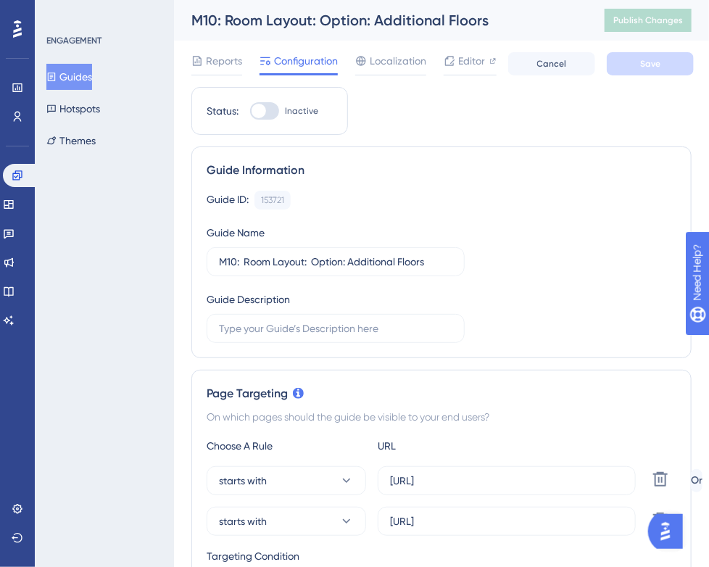
click at [67, 80] on button "Guides" at bounding box center [69, 77] width 46 height 26
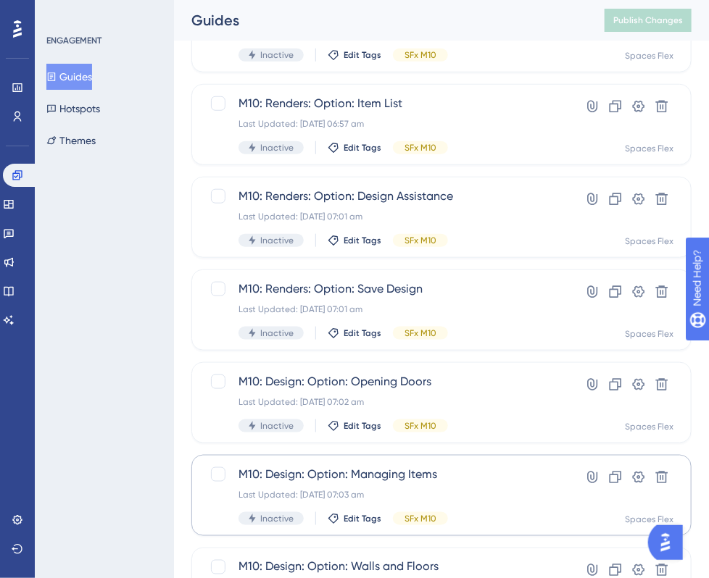
scroll to position [581, 0]
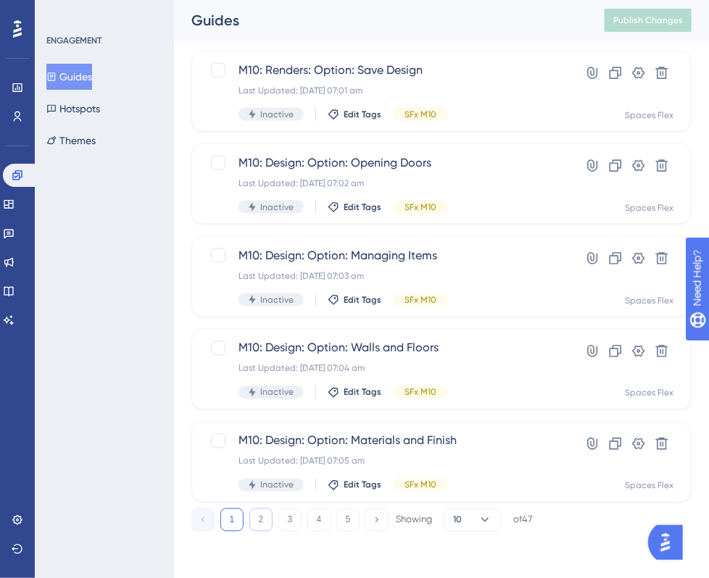
click at [253, 509] on button "2" at bounding box center [260, 520] width 23 height 23
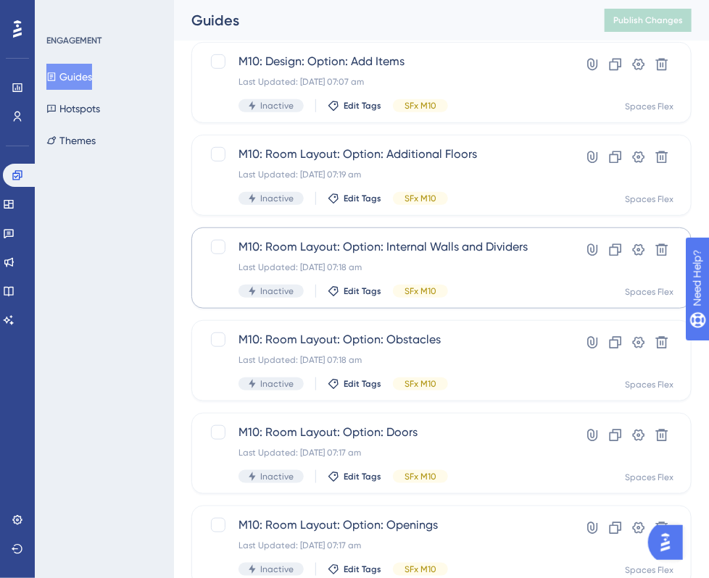
scroll to position [74, 0]
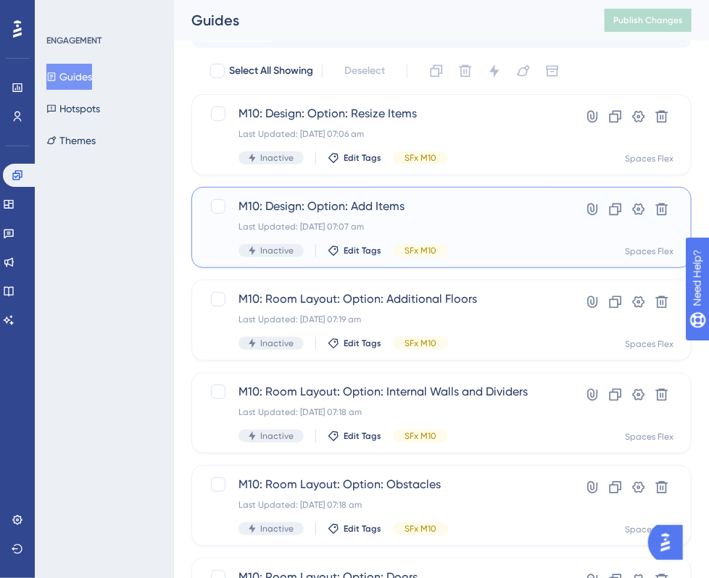
click at [438, 230] on div "Last Updated: [DATE] 07:07 am" at bounding box center [383, 227] width 290 height 12
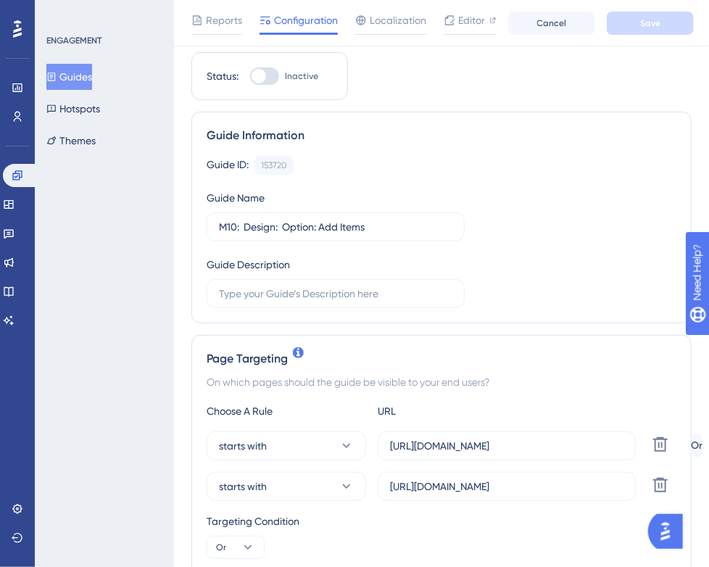
scroll to position [217, 0]
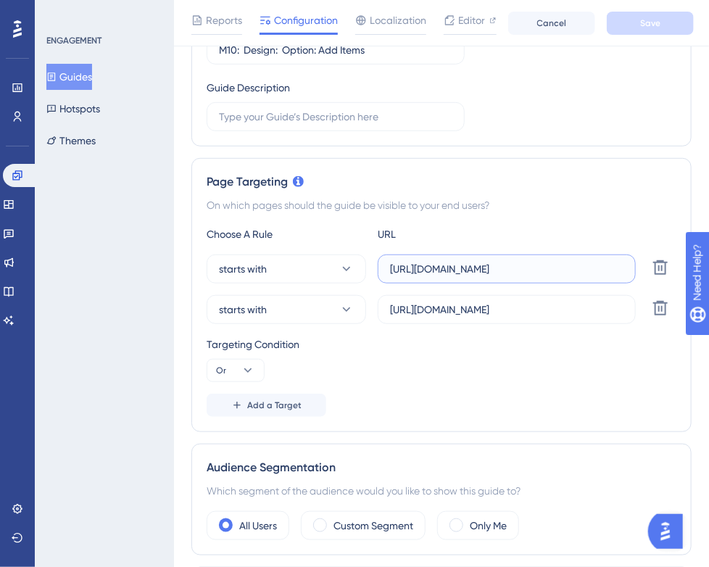
drag, startPoint x: 543, startPoint y: 267, endPoint x: 502, endPoint y: 271, distance: 41.5
click at [502, 271] on input "[URL][DOMAIN_NAME]" at bounding box center [506, 269] width 233 height 16
type input "[URL]"
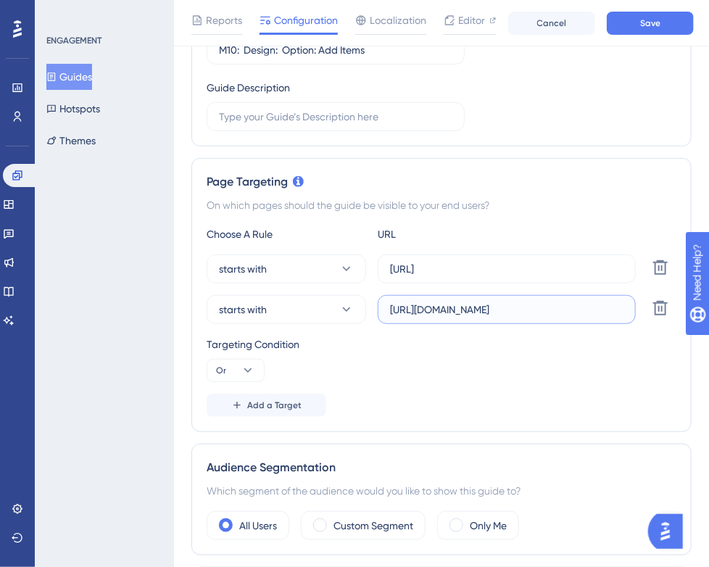
drag, startPoint x: 584, startPoint y: 309, endPoint x: 540, endPoint y: 311, distance: 44.3
click at [540, 311] on input "[URL][DOMAIN_NAME]" at bounding box center [506, 309] width 233 height 16
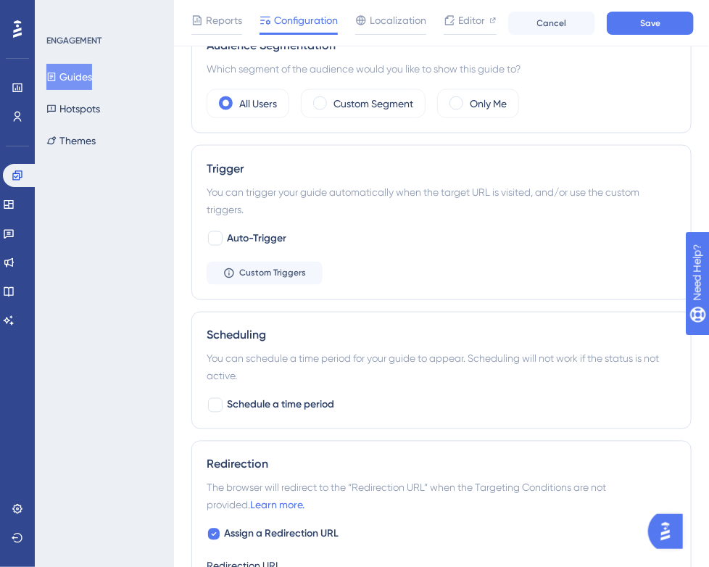
scroll to position [870, 0]
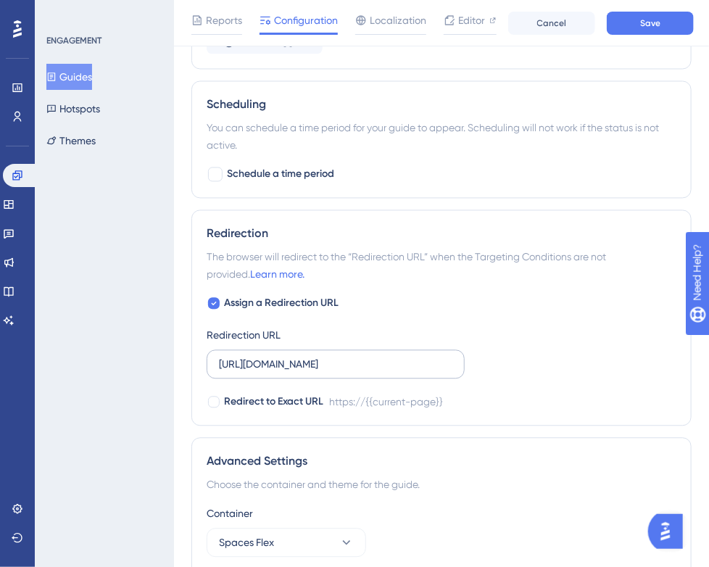
type input "[URL]"
drag, startPoint x: 377, startPoint y: 363, endPoint x: 333, endPoint y: 362, distance: 43.5
click at [333, 362] on input "[URL][DOMAIN_NAME]" at bounding box center [335, 365] width 233 height 16
type input "[URL]"
click at [667, 22] on button "Save" at bounding box center [650, 23] width 87 height 23
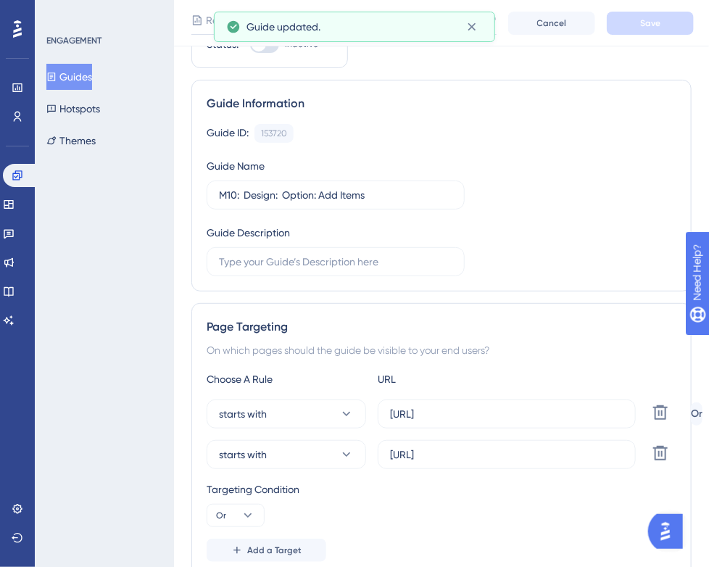
scroll to position [0, 0]
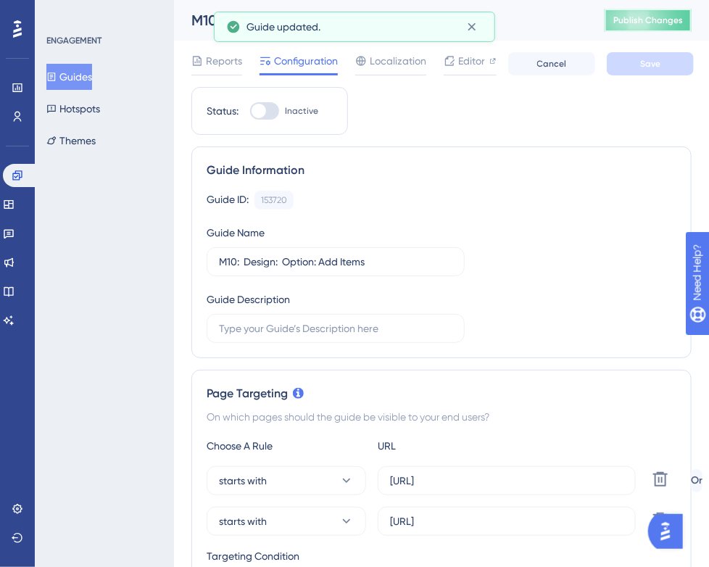
click at [649, 15] on span "Publish Changes" at bounding box center [648, 20] width 70 height 12
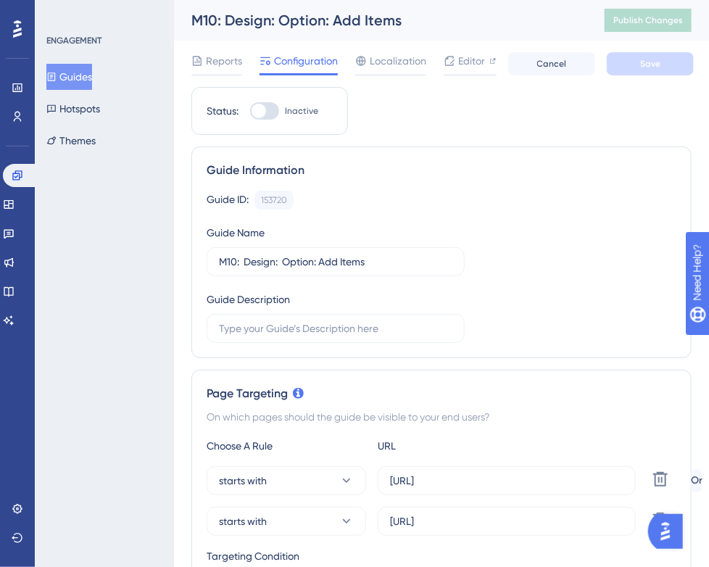
click at [78, 80] on button "Guides" at bounding box center [69, 77] width 46 height 26
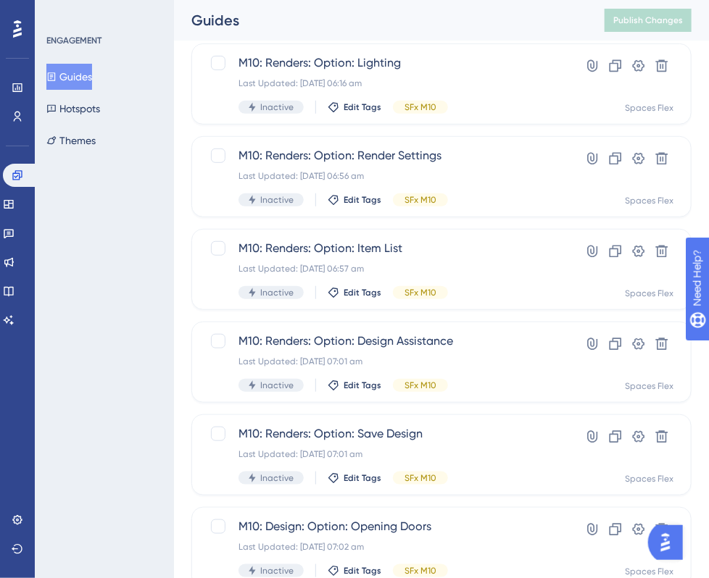
scroll to position [581, 0]
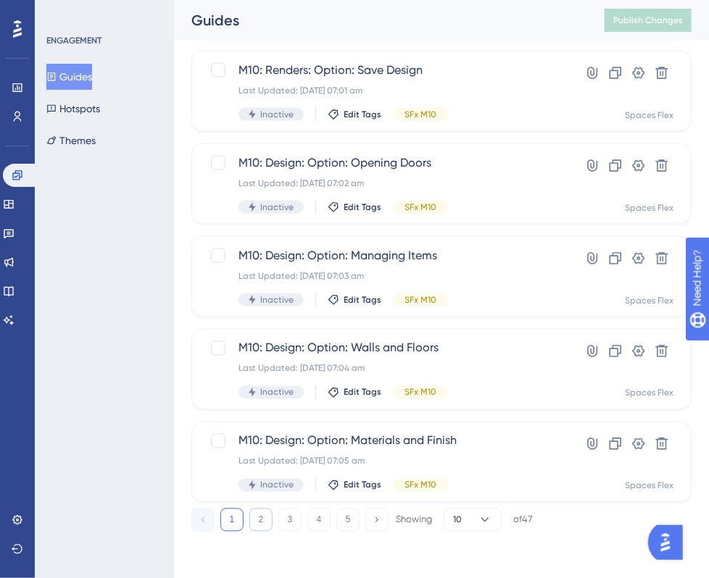
click at [261, 525] on button "2" at bounding box center [260, 520] width 23 height 23
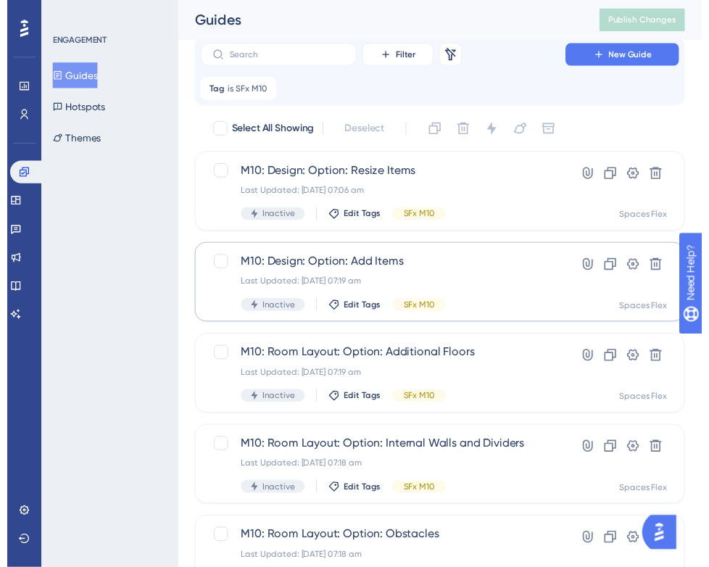
scroll to position [0, 0]
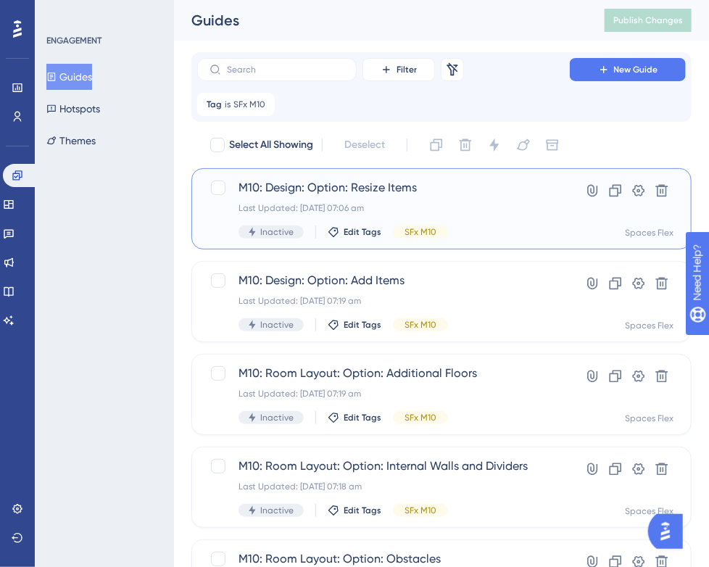
click at [454, 209] on div "Last Updated: [DATE] 07:06 am" at bounding box center [383, 208] width 290 height 12
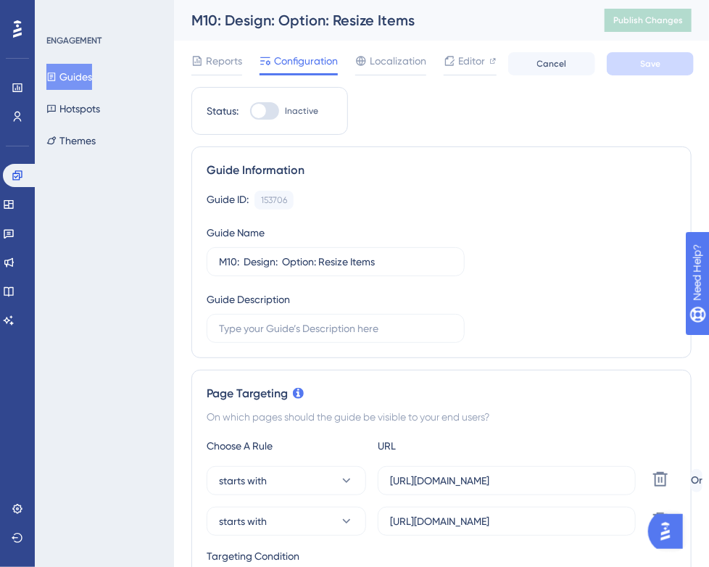
scroll to position [217, 0]
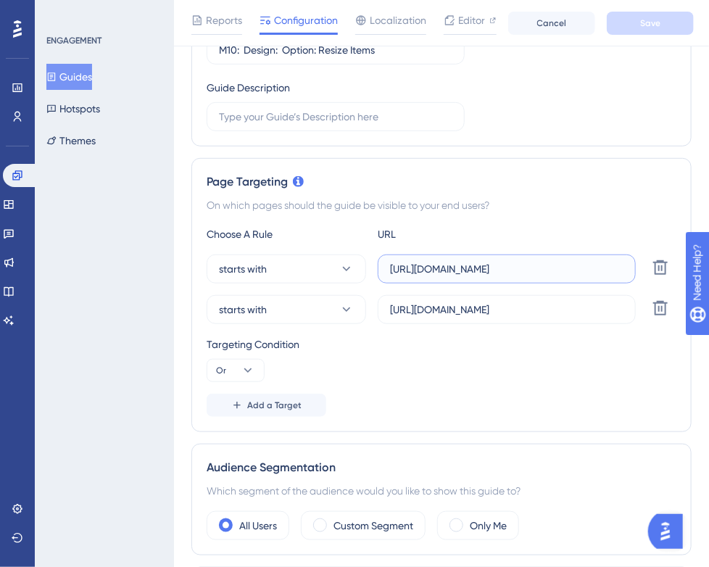
drag, startPoint x: 570, startPoint y: 270, endPoint x: 501, endPoint y: 272, distance: 68.9
click at [501, 272] on input "[URL][DOMAIN_NAME]" at bounding box center [506, 269] width 233 height 16
type input "[URL]"
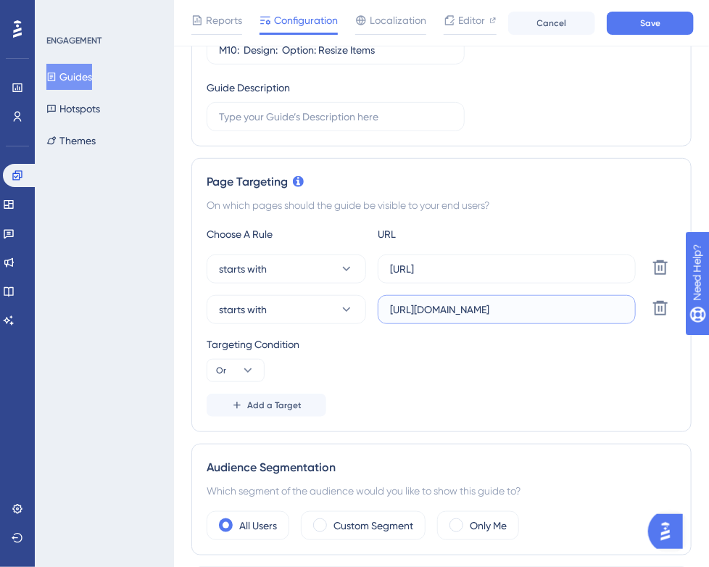
drag, startPoint x: 596, startPoint y: 312, endPoint x: 539, endPoint y: 312, distance: 56.5
click at [539, 312] on input "[URL][DOMAIN_NAME]" at bounding box center [506, 309] width 233 height 16
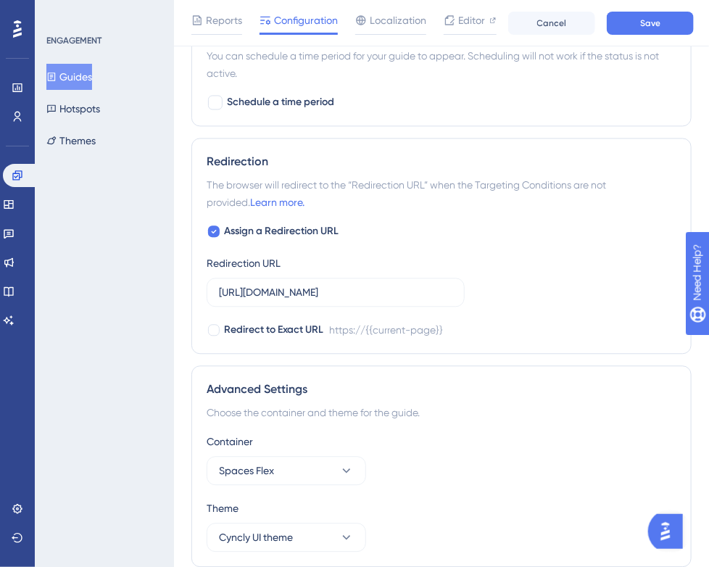
scroll to position [997, 0]
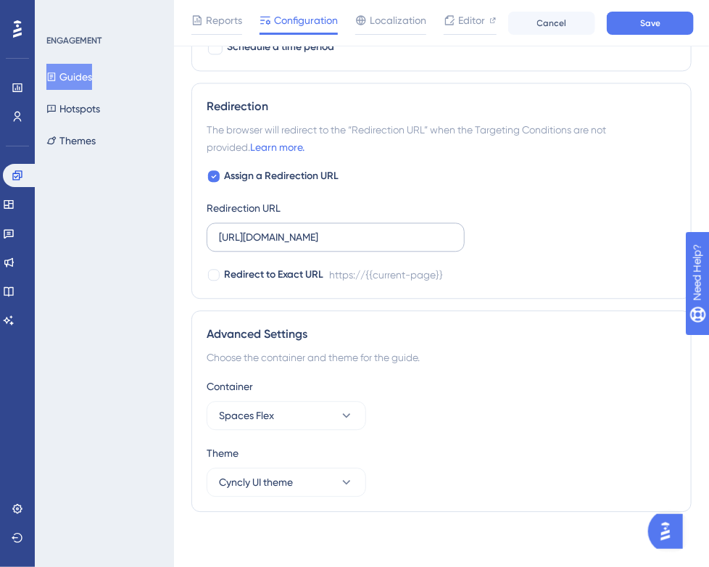
type input "[URL]"
drag, startPoint x: 341, startPoint y: 241, endPoint x: 330, endPoint y: 241, distance: 10.1
click at [330, 241] on input "[URL][DOMAIN_NAME]" at bounding box center [335, 237] width 233 height 16
type input "[URL]"
click at [673, 25] on button "Save" at bounding box center [650, 23] width 87 height 23
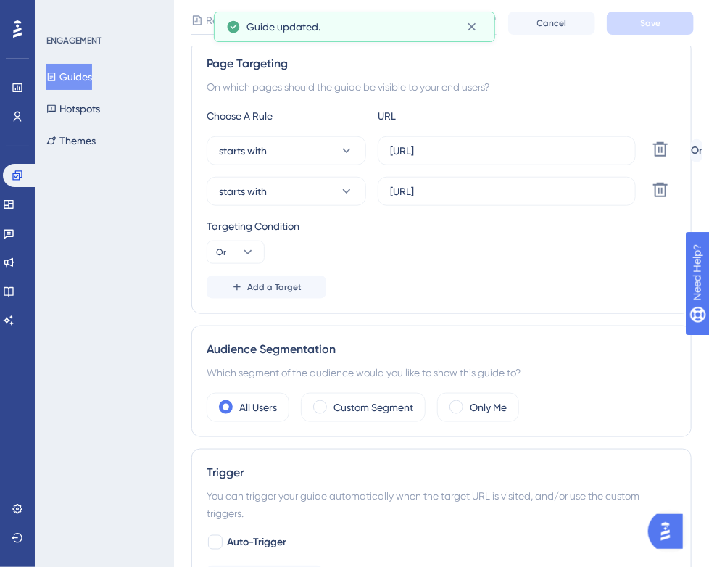
scroll to position [0, 0]
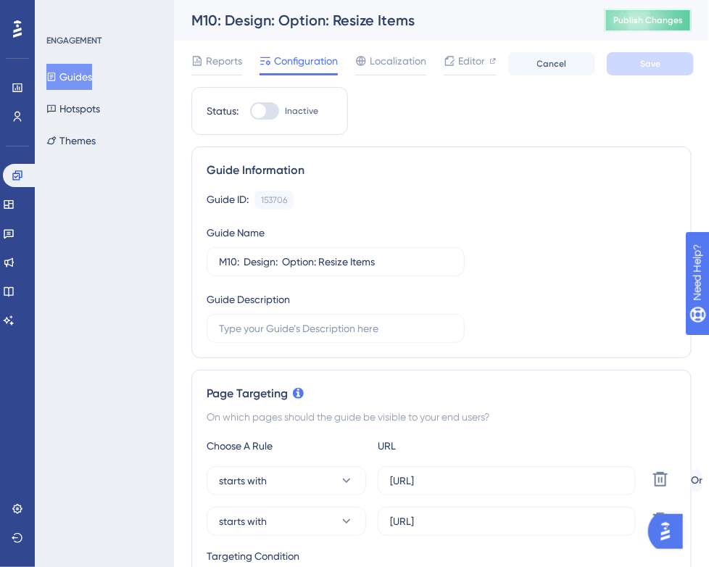
click at [672, 29] on button "Publish Changes" at bounding box center [647, 20] width 87 height 23
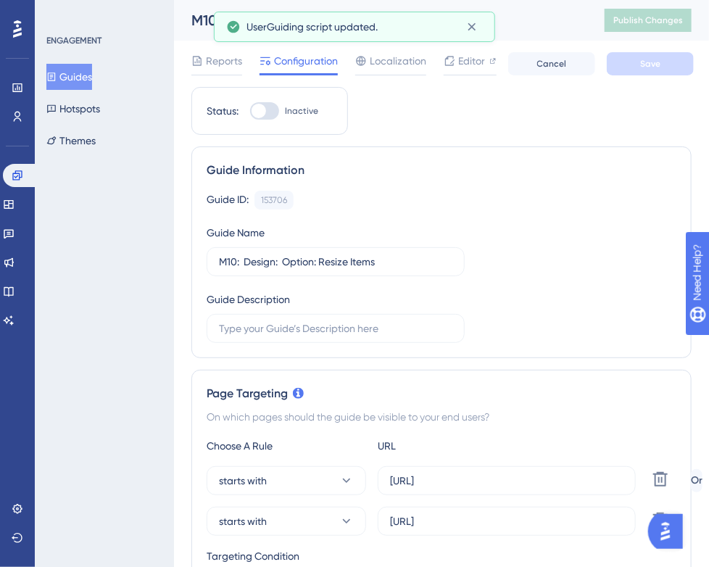
click at [57, 74] on icon at bounding box center [51, 77] width 10 height 10
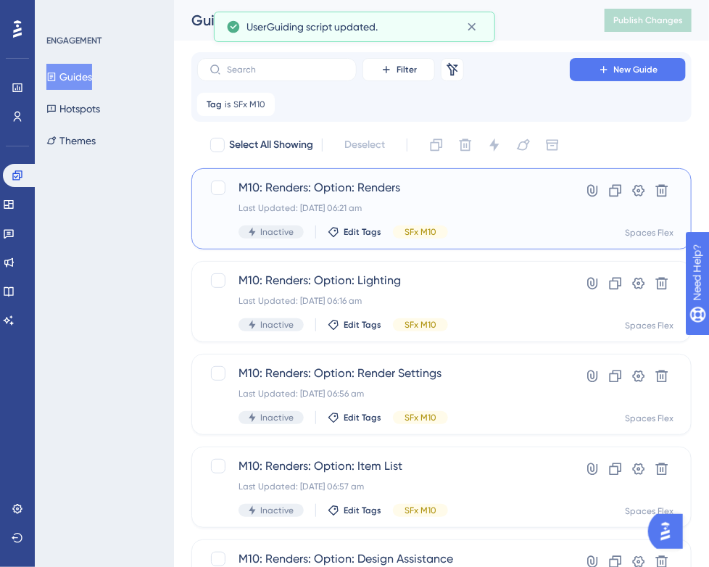
click at [405, 192] on span "M10: Renders: Option: Renders" at bounding box center [383, 187] width 290 height 17
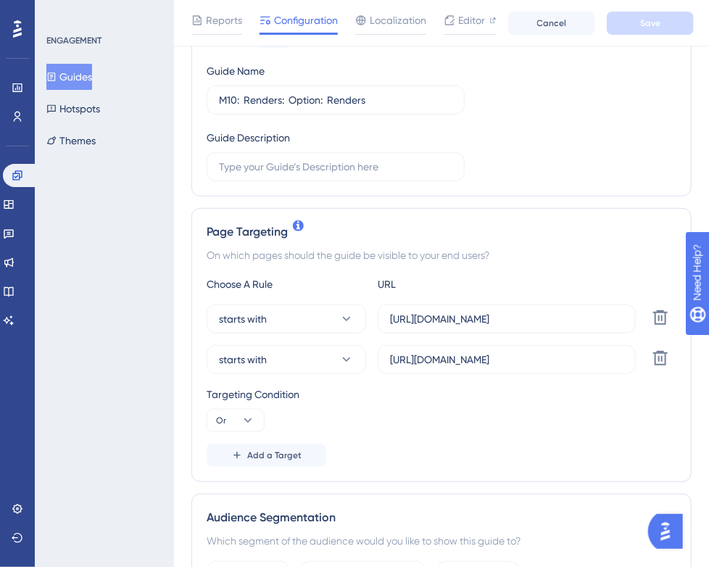
scroll to position [217, 0]
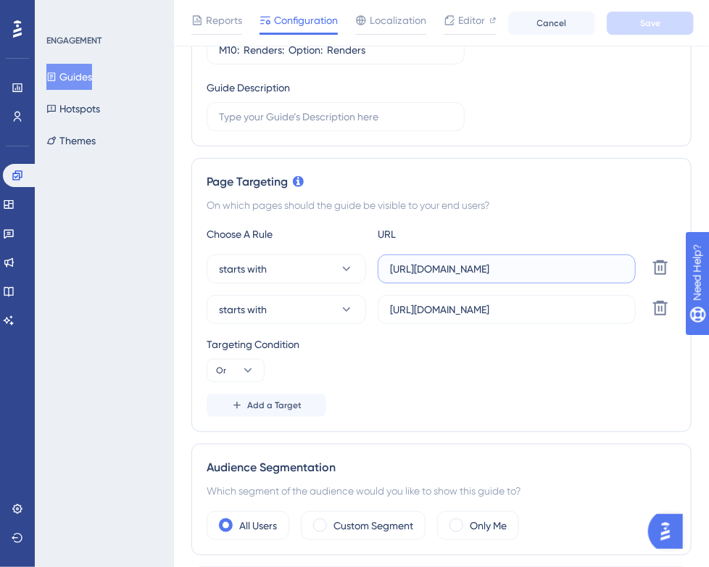
drag, startPoint x: 559, startPoint y: 273, endPoint x: 504, endPoint y: 274, distance: 55.8
click at [504, 274] on input "[URL][DOMAIN_NAME]" at bounding box center [506, 269] width 233 height 16
type input "[URL]"
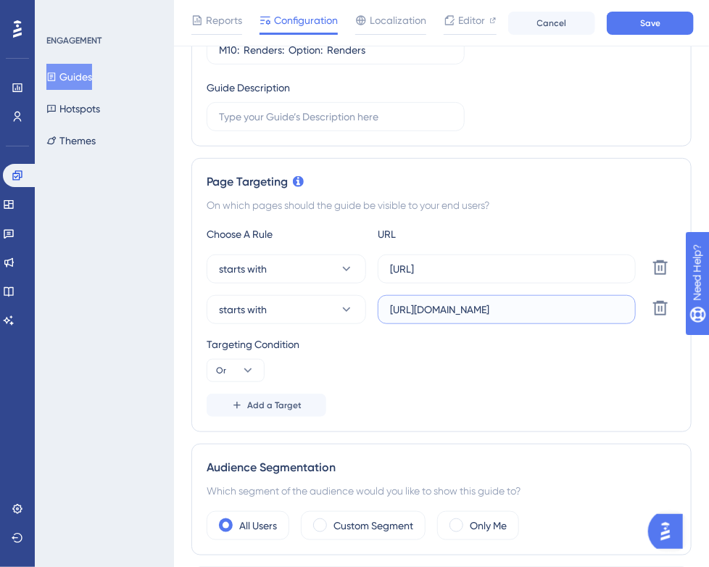
drag, startPoint x: 584, startPoint y: 311, endPoint x: 539, endPoint y: 309, distance: 45.0
click at [539, 309] on input "[URL][DOMAIN_NAME]" at bounding box center [506, 309] width 233 height 16
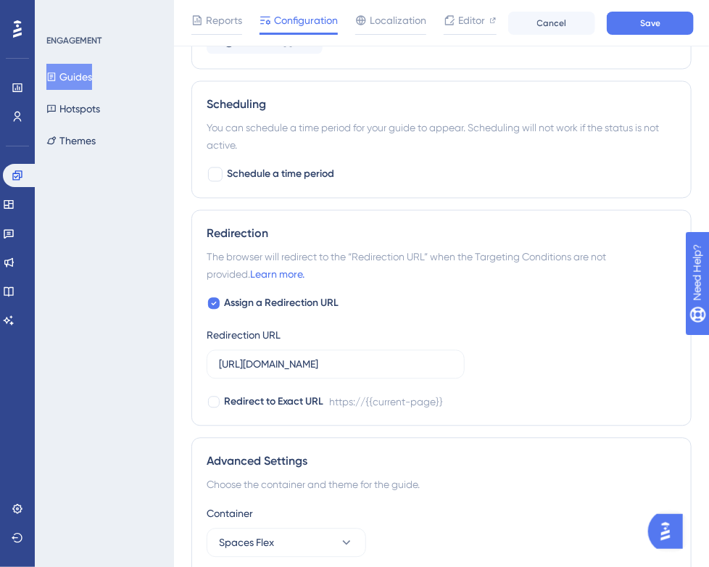
scroll to position [997, 0]
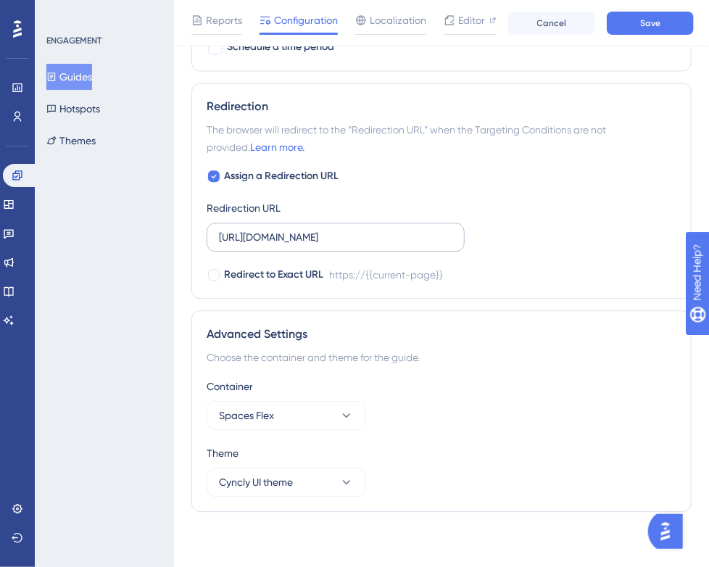
type input "[URL]"
drag, startPoint x: 375, startPoint y: 233, endPoint x: 333, endPoint y: 236, distance: 42.9
click at [333, 236] on input "[URL][DOMAIN_NAME]" at bounding box center [335, 237] width 233 height 16
type input "[URL]"
click at [659, 20] on span "Save" at bounding box center [650, 23] width 20 height 12
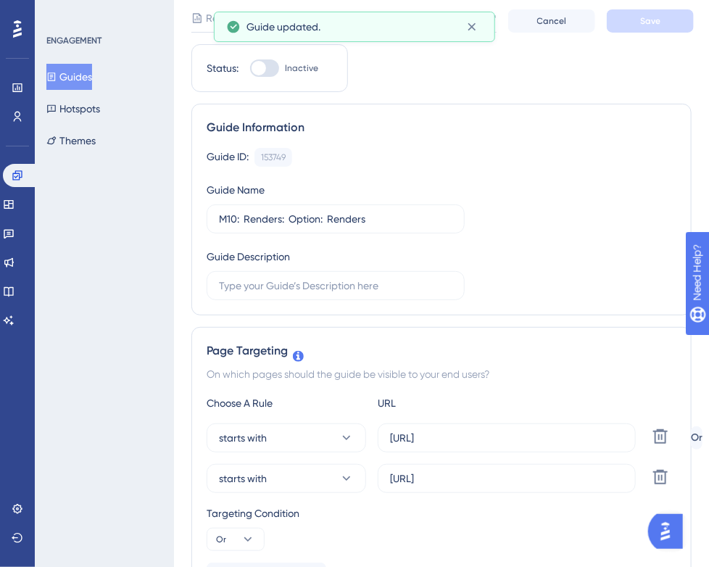
scroll to position [0, 0]
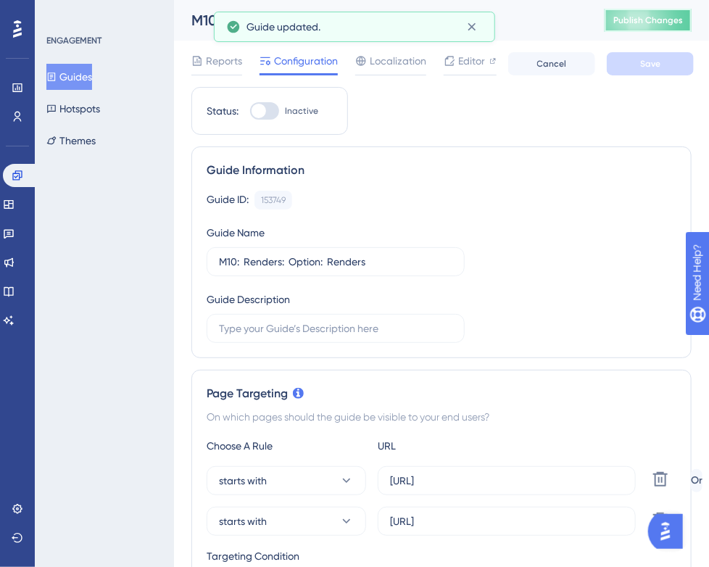
click at [648, 20] on span "Publish Changes" at bounding box center [648, 20] width 70 height 12
click at [461, 29] on button at bounding box center [471, 26] width 22 height 23
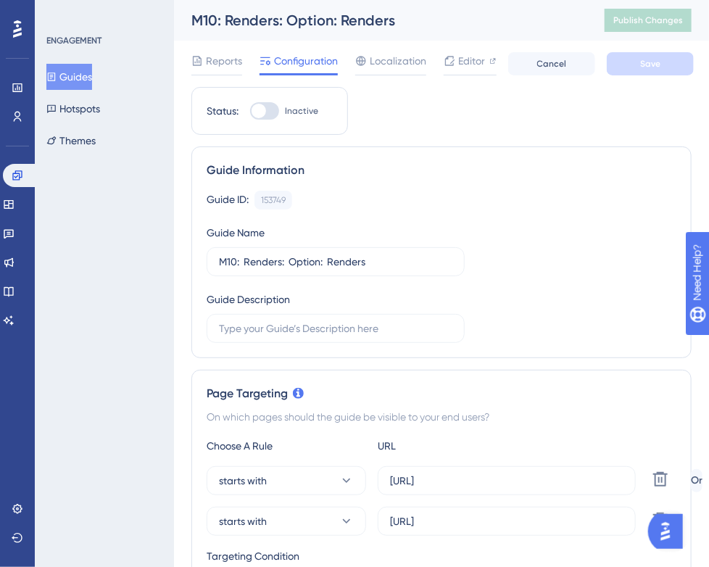
click at [57, 79] on icon at bounding box center [51, 77] width 10 height 10
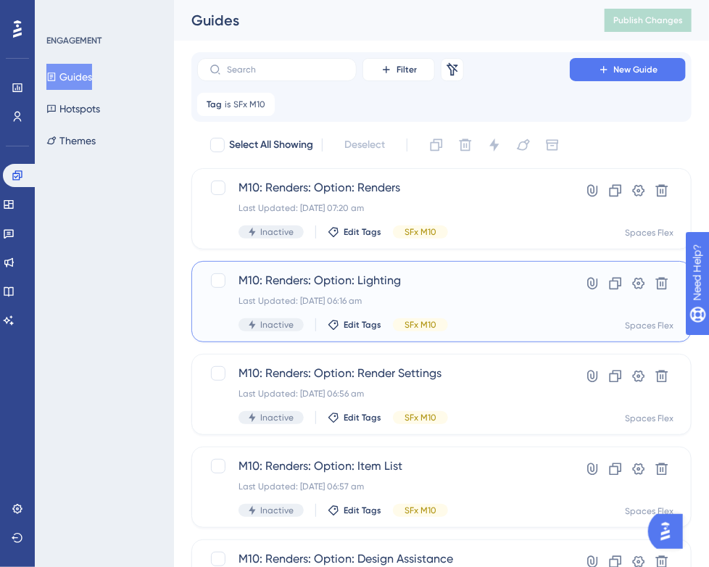
click at [406, 283] on span "M10: Renders: Option: Lighting" at bounding box center [383, 280] width 290 height 17
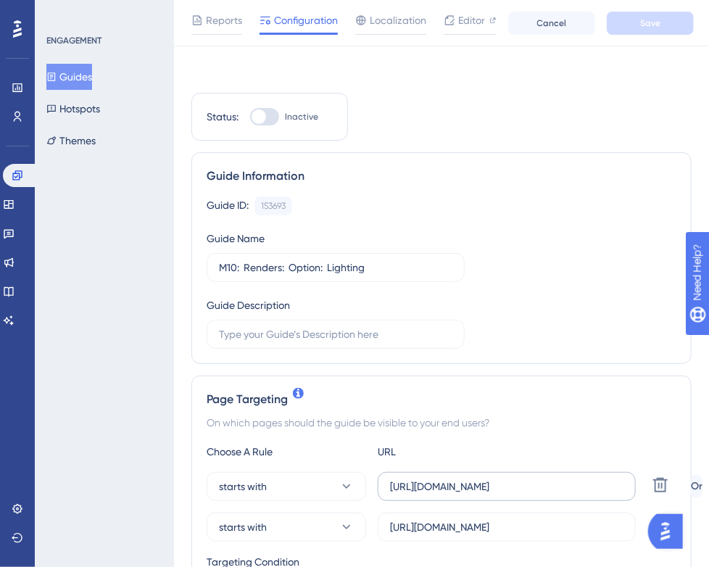
scroll to position [217, 0]
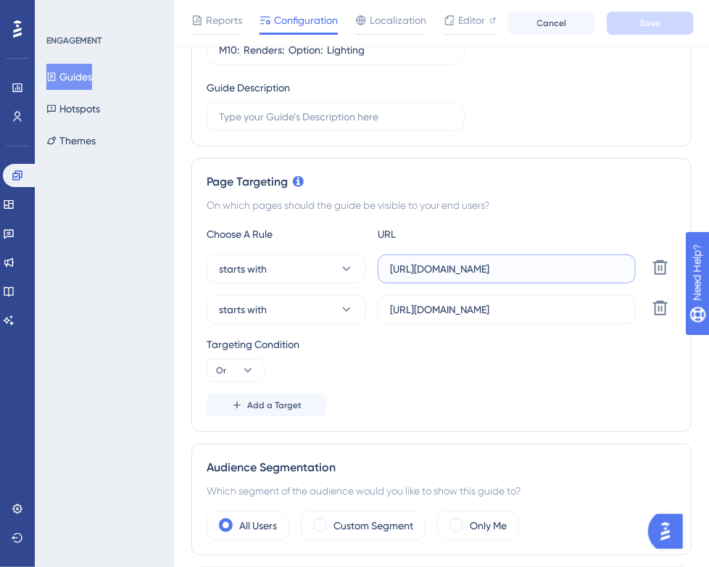
drag, startPoint x: 578, startPoint y: 267, endPoint x: 504, endPoint y: 270, distance: 73.2
click at [504, 270] on input "[URL][DOMAIN_NAME]" at bounding box center [506, 269] width 233 height 16
type input "[URL]"
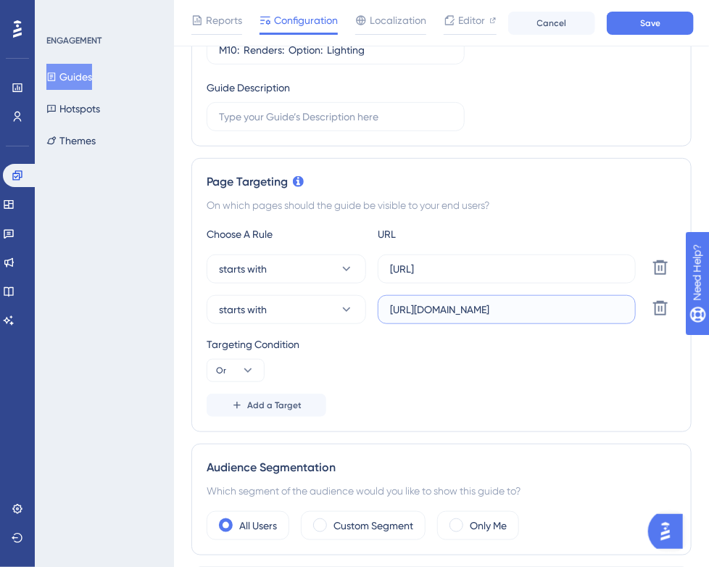
drag, startPoint x: 607, startPoint y: 309, endPoint x: 539, endPoint y: 309, distance: 68.1
click at [539, 309] on input "[URL][DOMAIN_NAME]" at bounding box center [506, 309] width 233 height 16
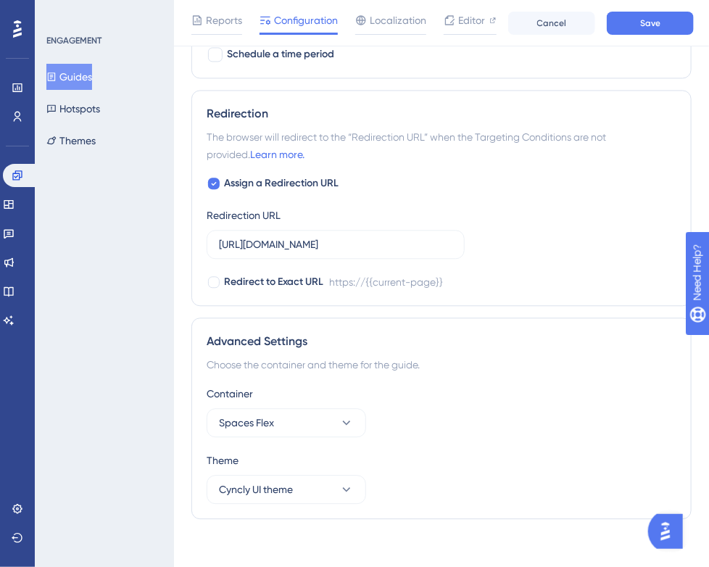
scroll to position [997, 0]
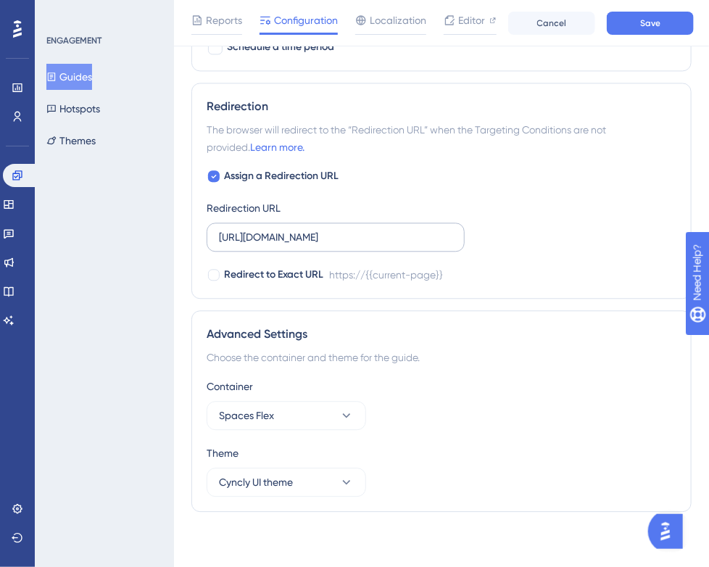
type input "[URL]"
drag, startPoint x: 376, startPoint y: 237, endPoint x: 332, endPoint y: 241, distance: 44.4
click at [332, 241] on input "[URL][DOMAIN_NAME]" at bounding box center [335, 237] width 233 height 16
type input "[URL]"
click at [648, 23] on span "Save" at bounding box center [650, 23] width 20 height 12
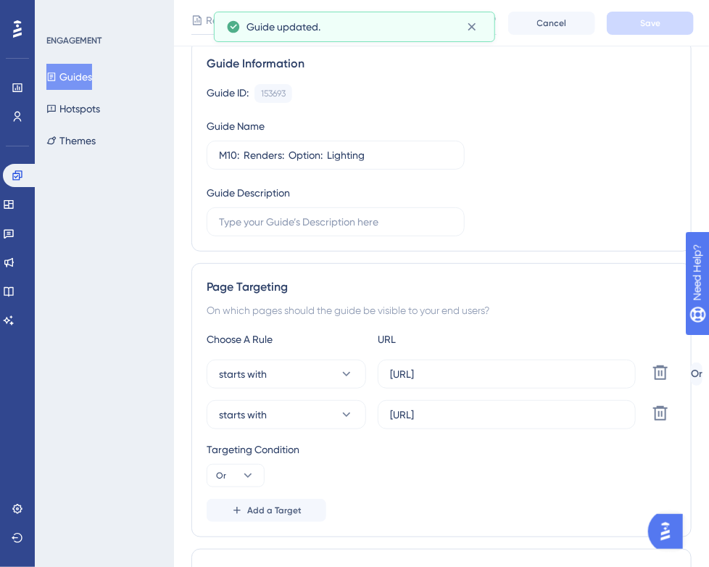
scroll to position [0, 0]
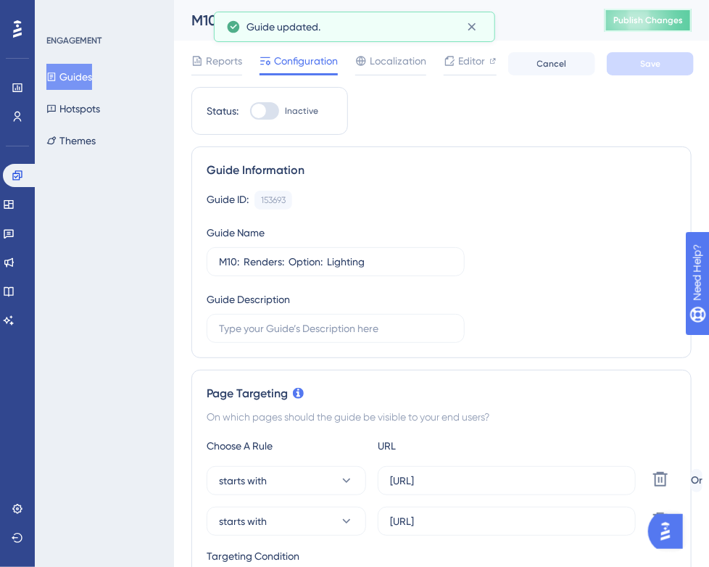
click at [647, 20] on span "Publish Changes" at bounding box center [648, 20] width 70 height 12
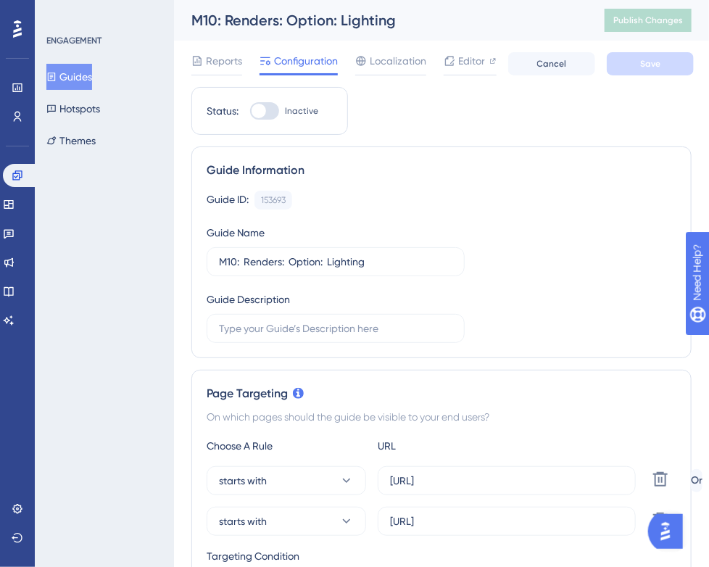
click at [91, 73] on button "Guides" at bounding box center [69, 77] width 46 height 26
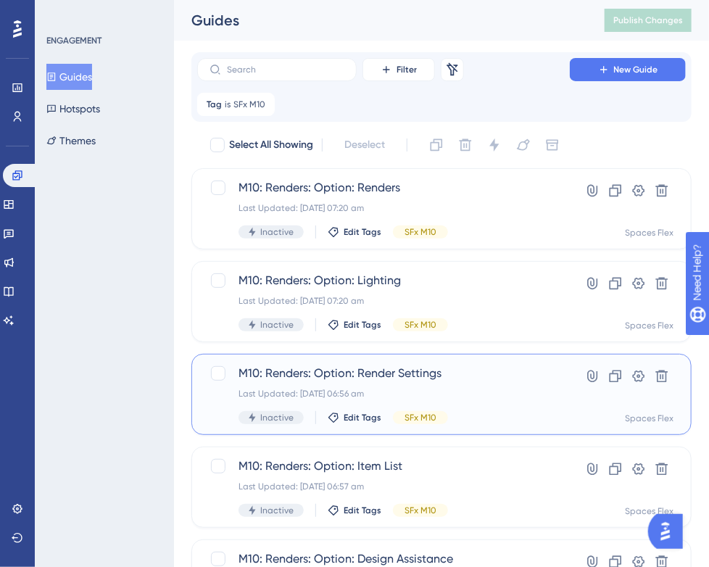
click at [431, 367] on span "M10: Renders: Option: Render Settings" at bounding box center [383, 372] width 290 height 17
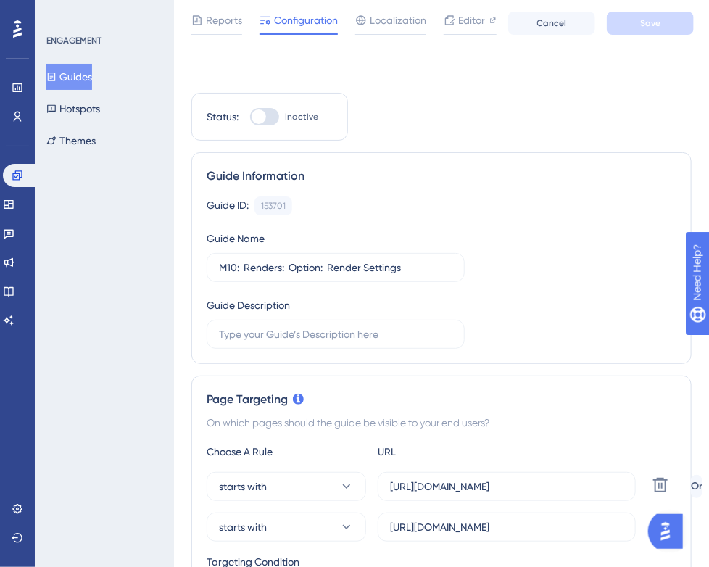
scroll to position [217, 0]
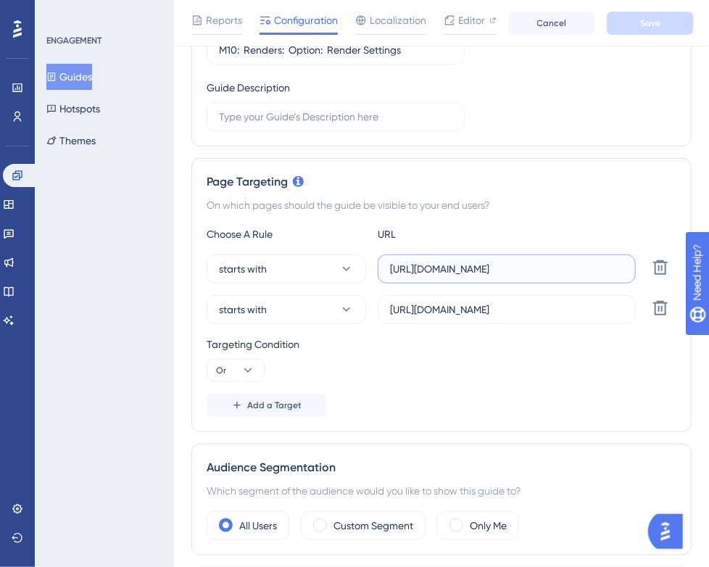
drag, startPoint x: 584, startPoint y: 267, endPoint x: 540, endPoint y: 269, distance: 44.2
click at [540, 269] on input "[URL][DOMAIN_NAME]" at bounding box center [506, 269] width 233 height 16
type input "[URL]"
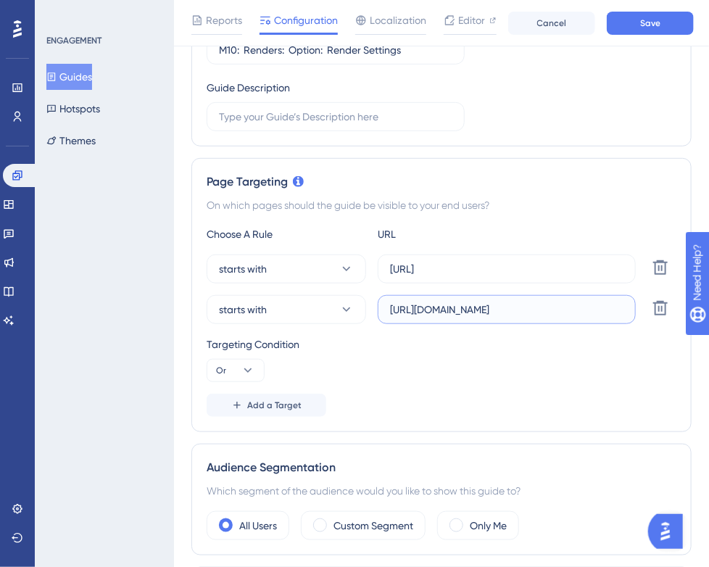
drag, startPoint x: 548, startPoint y: 309, endPoint x: 504, endPoint y: 309, distance: 43.5
click at [504, 309] on input "[URL][DOMAIN_NAME]" at bounding box center [506, 309] width 233 height 16
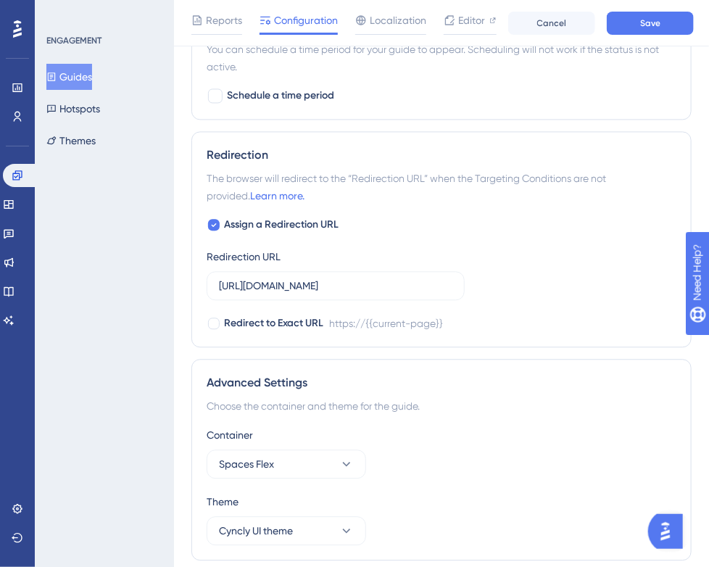
scroll to position [997, 0]
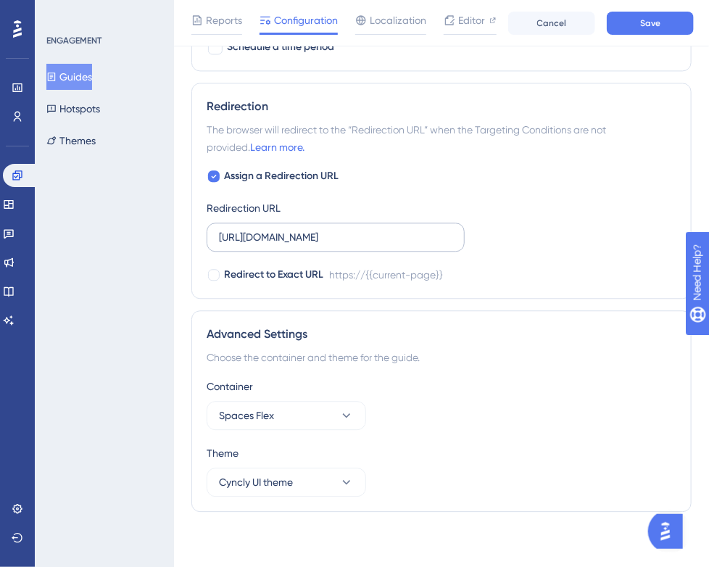
type input "[URL]"
drag, startPoint x: 383, startPoint y: 235, endPoint x: 332, endPoint y: 236, distance: 51.5
click at [332, 236] on input "[URL][DOMAIN_NAME]" at bounding box center [335, 237] width 233 height 16
type input "[URL]"
click at [642, 12] on button "Save" at bounding box center [650, 23] width 87 height 23
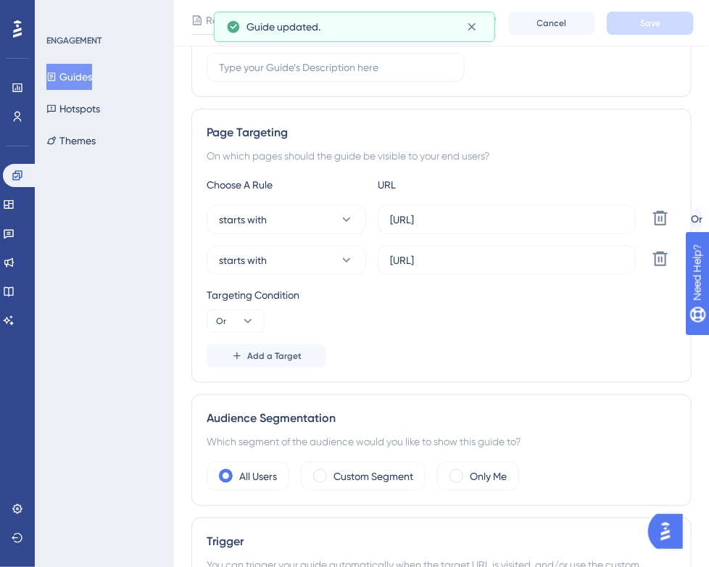
scroll to position [0, 0]
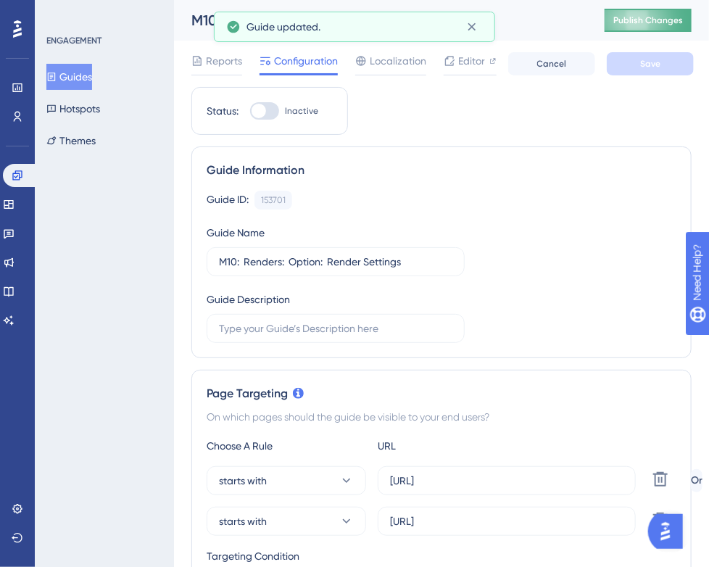
click at [633, 24] on span "Publish Changes" at bounding box center [648, 20] width 70 height 12
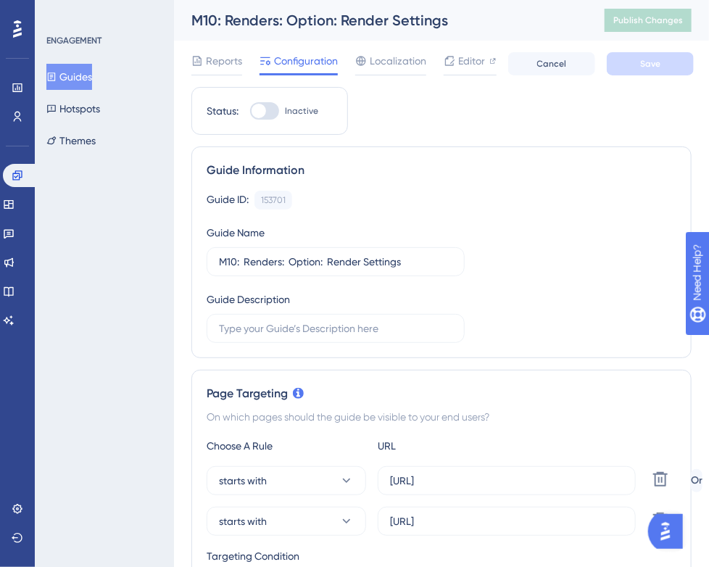
click at [92, 75] on button "Guides" at bounding box center [69, 77] width 46 height 26
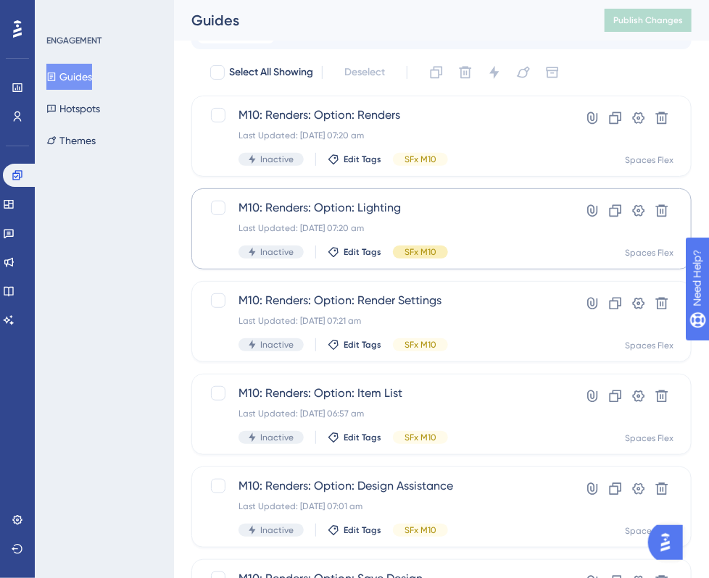
scroll to position [145, 0]
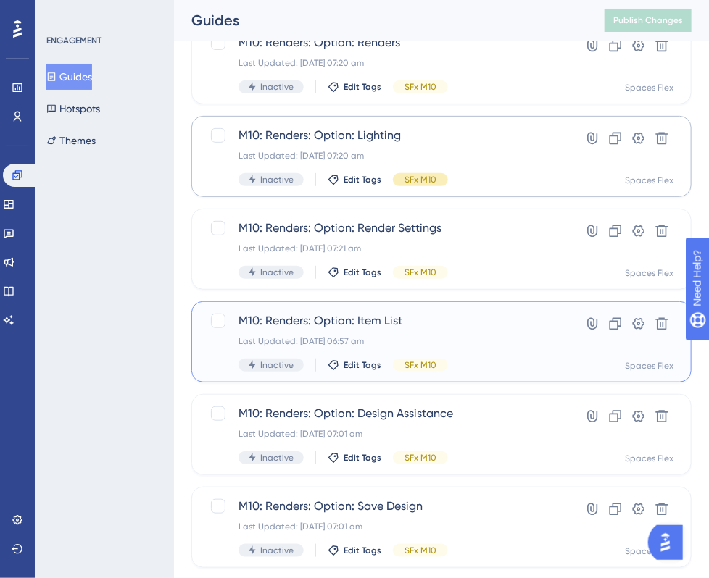
click at [400, 327] on span "M10: Renders: Option: Item List" at bounding box center [383, 320] width 290 height 17
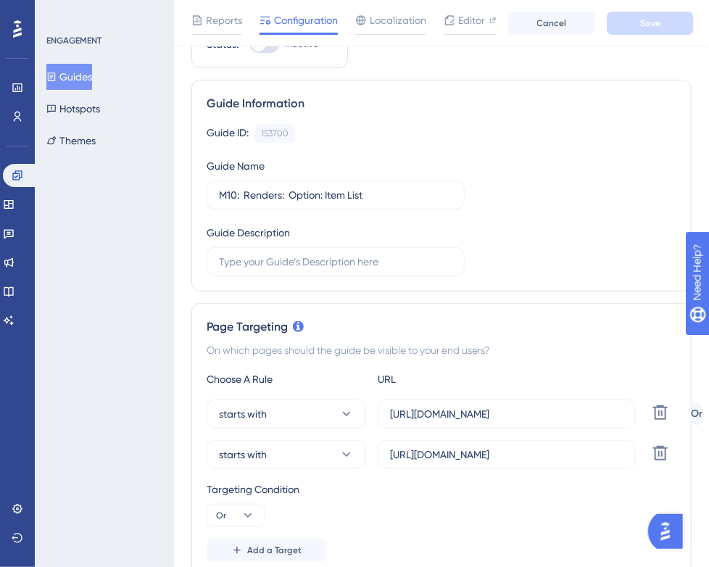
drag, startPoint x: 573, startPoint y: 415, endPoint x: 572, endPoint y: 401, distance: 13.8
click at [572, 480] on div "Targeting Condition" at bounding box center [442, 488] width 470 height 17
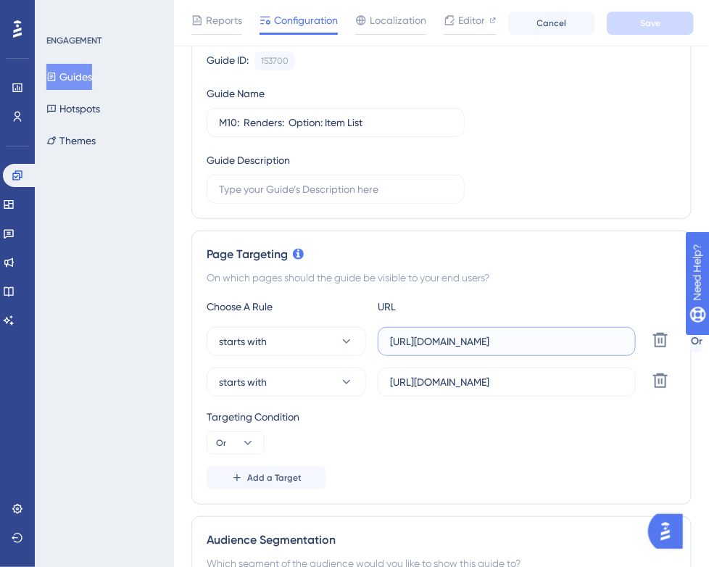
drag, startPoint x: 559, startPoint y: 340, endPoint x: 504, endPoint y: 340, distance: 55.1
click at [504, 340] on input "[URL][DOMAIN_NAME]" at bounding box center [506, 341] width 233 height 16
type input "[URL]"
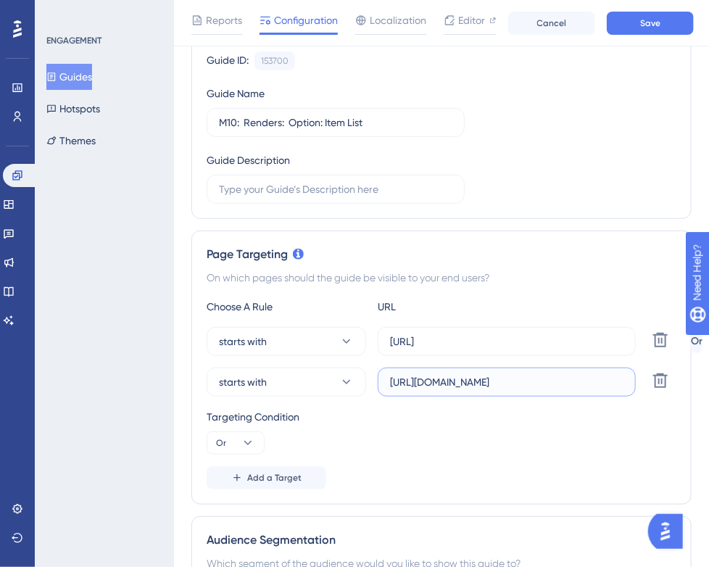
drag, startPoint x: 595, startPoint y: 385, endPoint x: 541, endPoint y: 386, distance: 54.4
click at [541, 386] on input "[URL][DOMAIN_NAME]" at bounding box center [506, 382] width 233 height 16
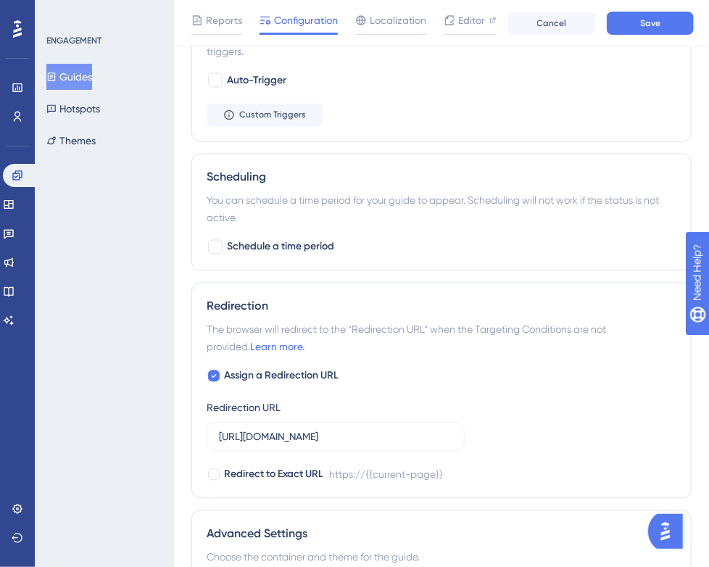
scroll to position [870, 0]
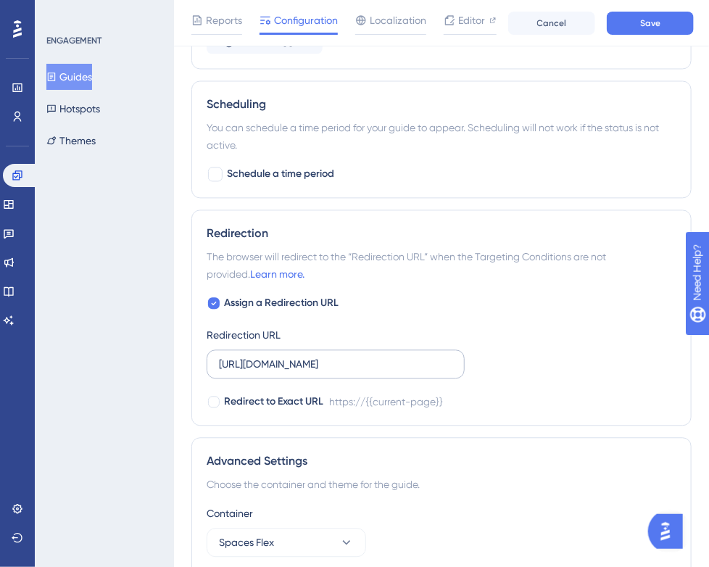
type input "[URL]"
drag, startPoint x: 368, startPoint y: 363, endPoint x: 332, endPoint y: 364, distance: 36.2
click at [332, 364] on input "[URL][DOMAIN_NAME]" at bounding box center [335, 365] width 233 height 16
type input "[URL]"
click at [611, 13] on button "Save" at bounding box center [650, 23] width 87 height 23
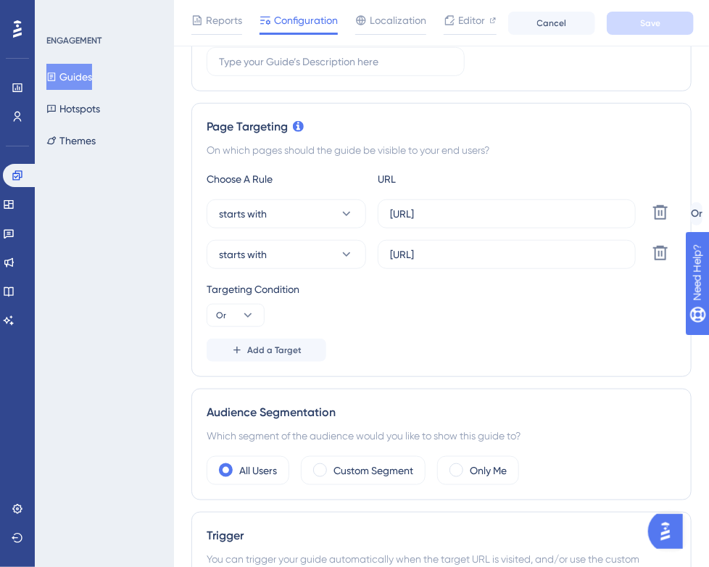
scroll to position [0, 0]
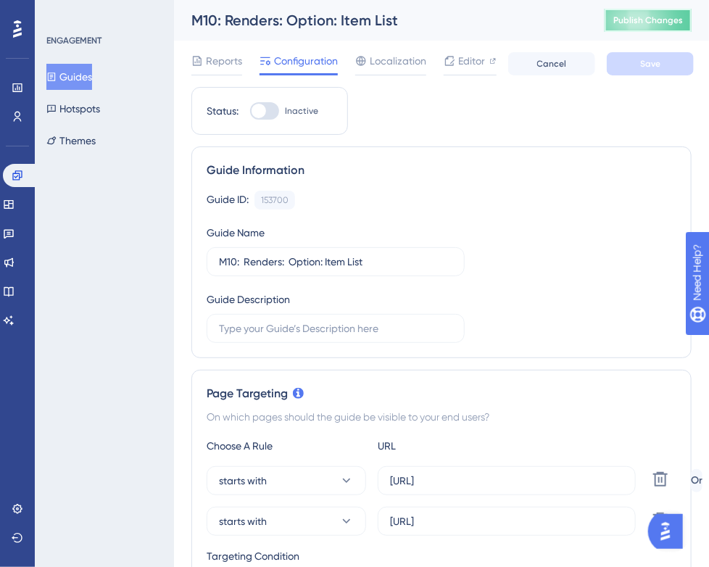
click at [664, 13] on button "Publish Changes" at bounding box center [647, 20] width 87 height 23
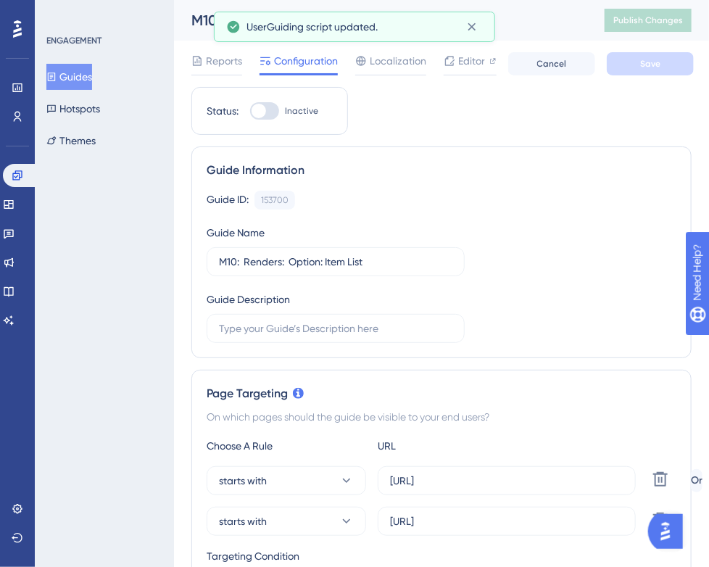
click at [57, 76] on icon at bounding box center [51, 77] width 10 height 10
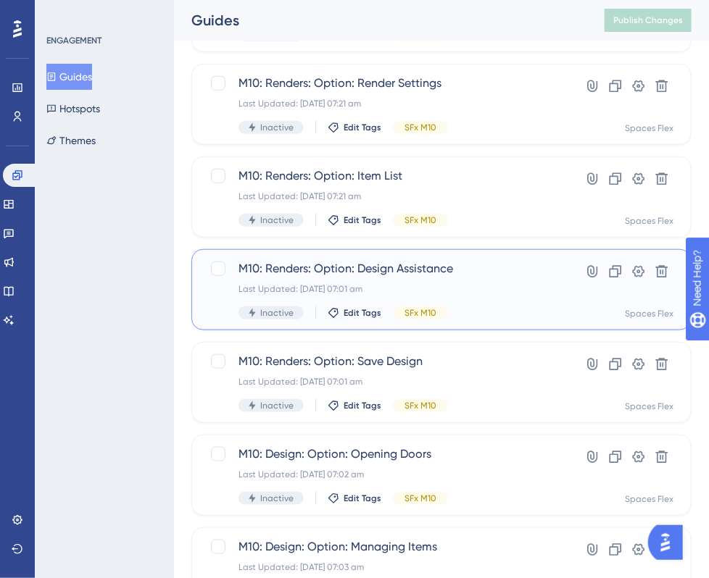
click at [444, 285] on div "Last Updated: [DATE] 07:01 am" at bounding box center [383, 289] width 290 height 12
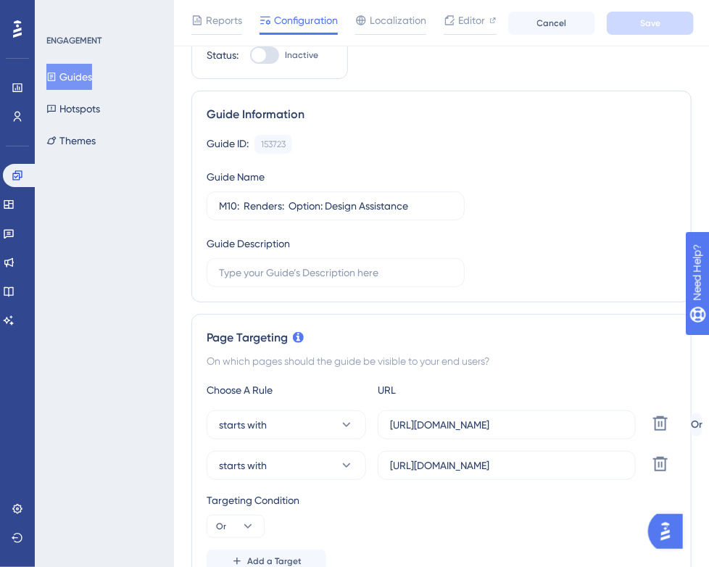
scroll to position [290, 0]
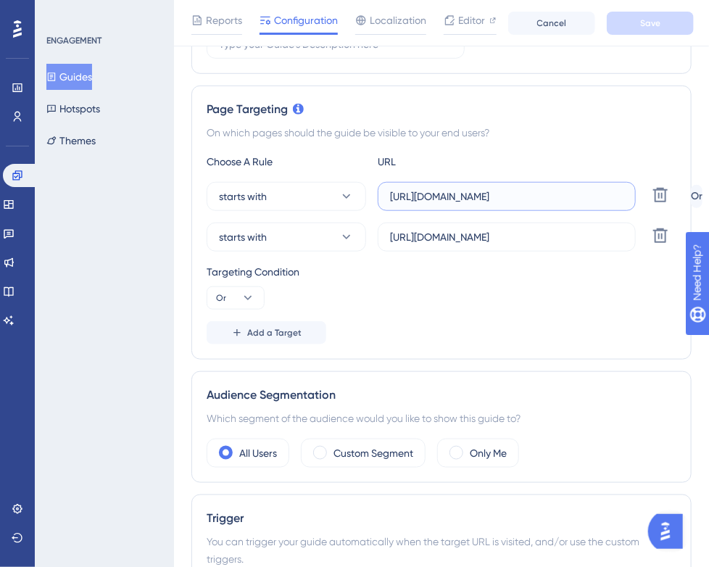
drag, startPoint x: 564, startPoint y: 193, endPoint x: 501, endPoint y: 198, distance: 63.2
click at [501, 198] on input "[URL][DOMAIN_NAME]" at bounding box center [506, 196] width 233 height 16
type input "[URL]"
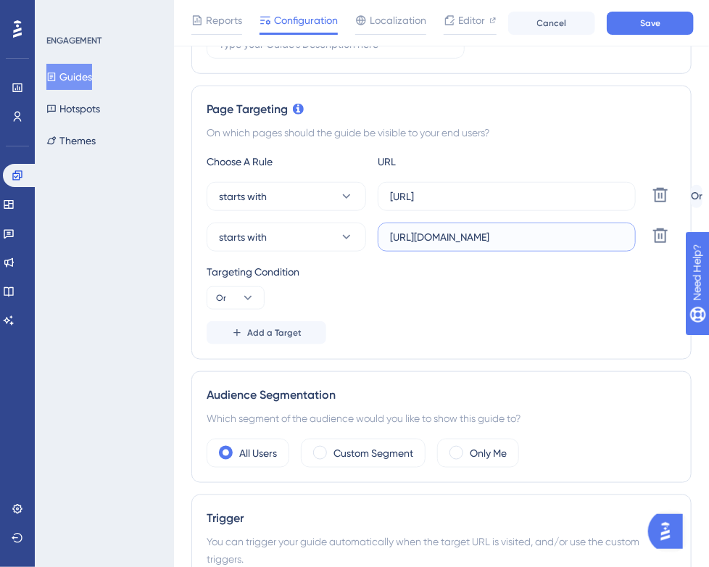
drag, startPoint x: 600, startPoint y: 236, endPoint x: 542, endPoint y: 236, distance: 58.0
click at [542, 236] on input "[URL][DOMAIN_NAME]" at bounding box center [506, 237] width 233 height 16
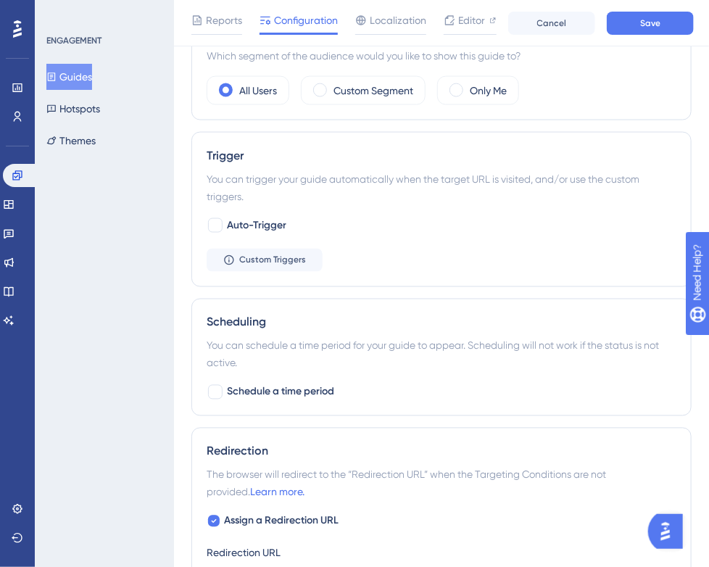
scroll to position [942, 0]
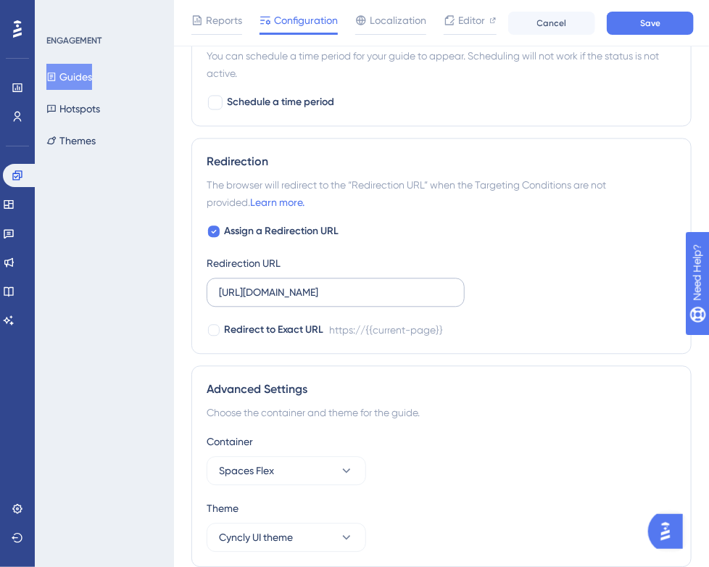
type input "[URL]"
drag, startPoint x: 341, startPoint y: 291, endPoint x: 330, endPoint y: 291, distance: 10.1
click at [330, 291] on input "[URL][DOMAIN_NAME]" at bounding box center [335, 292] width 233 height 16
type input "[URL]"
click at [670, 23] on button "Save" at bounding box center [650, 23] width 87 height 23
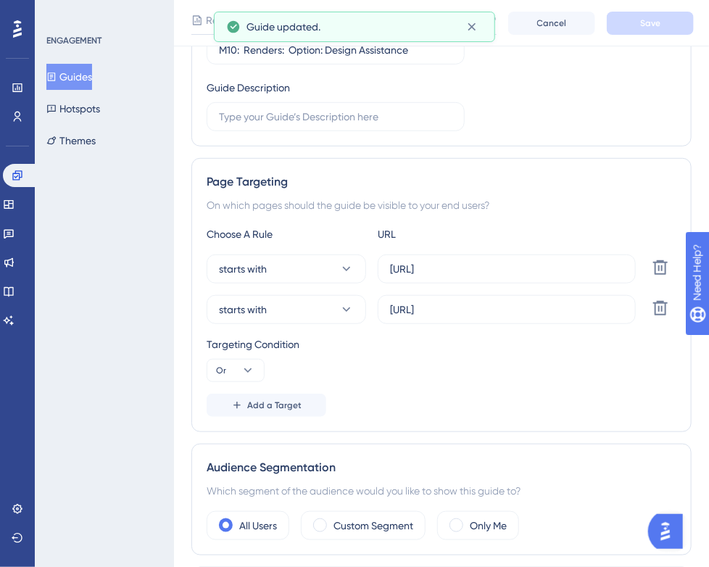
scroll to position [0, 0]
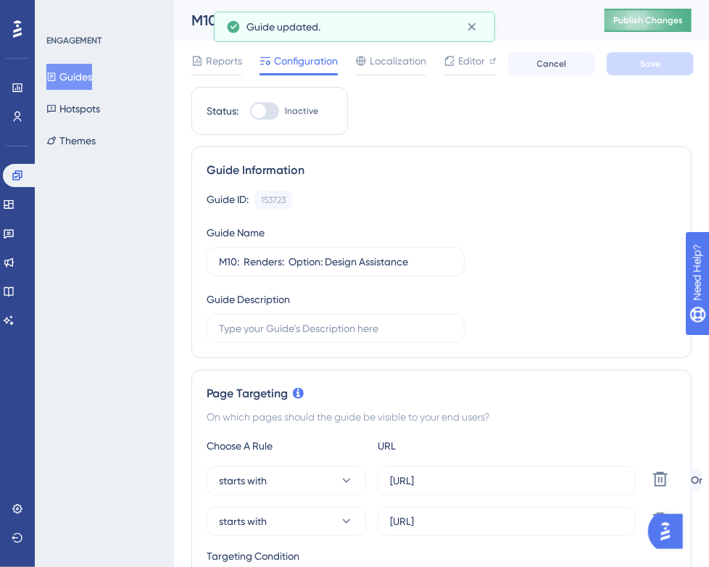
click at [638, 28] on button "Publish Changes" at bounding box center [647, 20] width 87 height 23
click at [479, 31] on button at bounding box center [471, 26] width 22 height 23
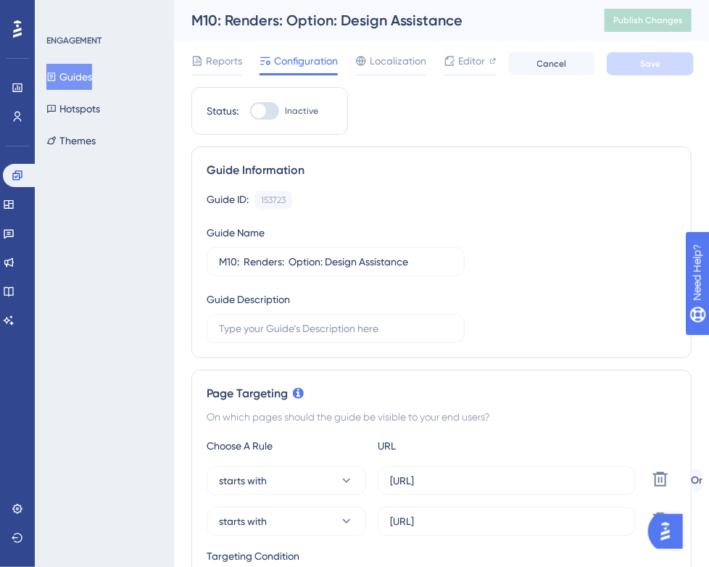
click at [79, 75] on button "Guides" at bounding box center [69, 77] width 46 height 26
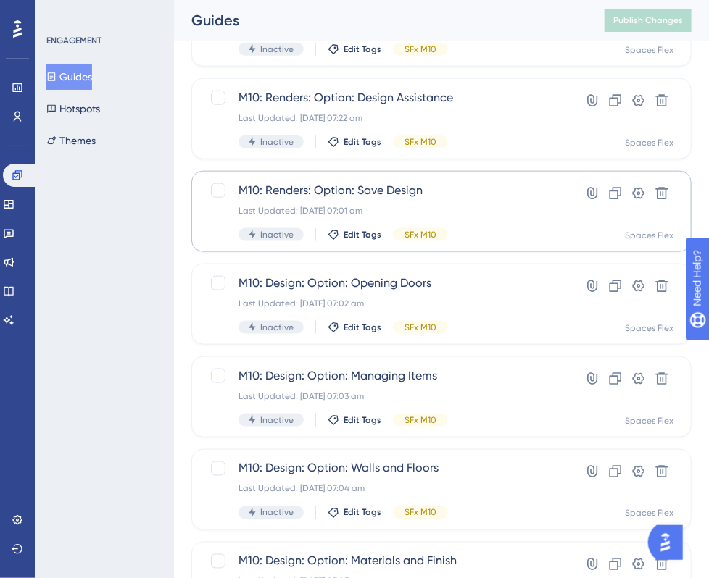
scroll to position [507, 0]
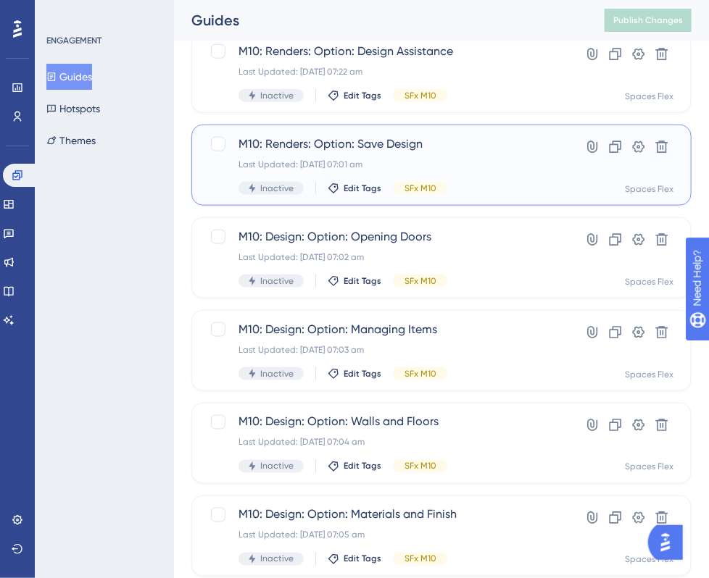
click at [449, 149] on span "M10: Renders: Option: Save Design" at bounding box center [383, 144] width 290 height 17
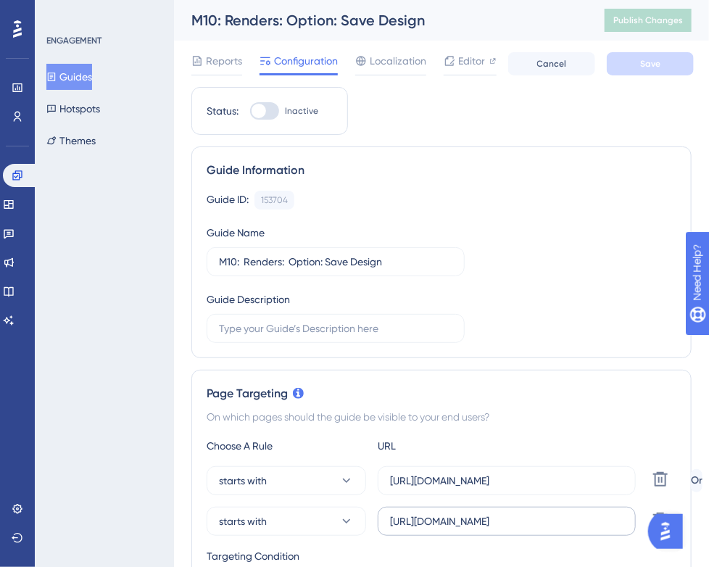
scroll to position [217, 0]
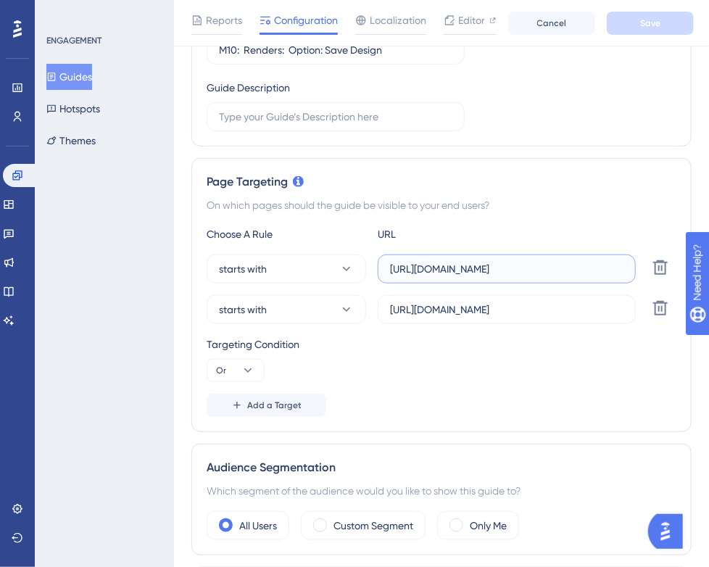
drag, startPoint x: 562, startPoint y: 264, endPoint x: 504, endPoint y: 271, distance: 58.3
click at [504, 271] on input "[URL][DOMAIN_NAME]" at bounding box center [506, 269] width 233 height 16
type input "[URL]"
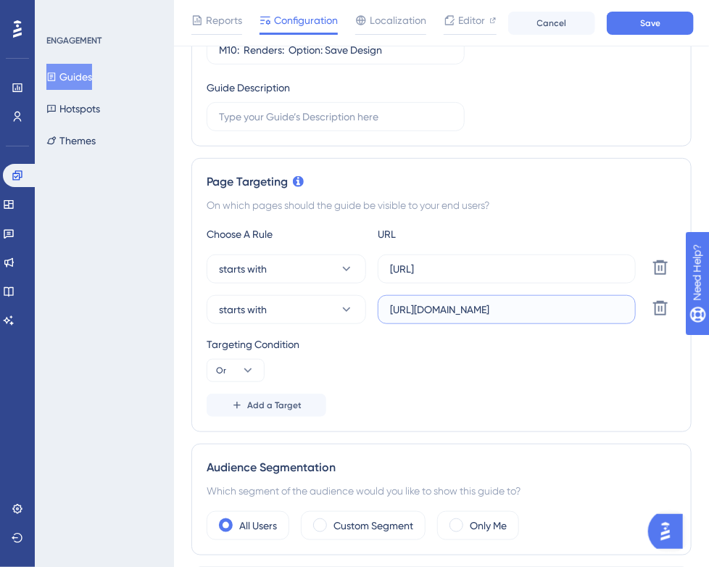
drag, startPoint x: 597, startPoint y: 308, endPoint x: 541, endPoint y: 309, distance: 56.5
click at [541, 309] on input "[URL][DOMAIN_NAME]" at bounding box center [506, 309] width 233 height 16
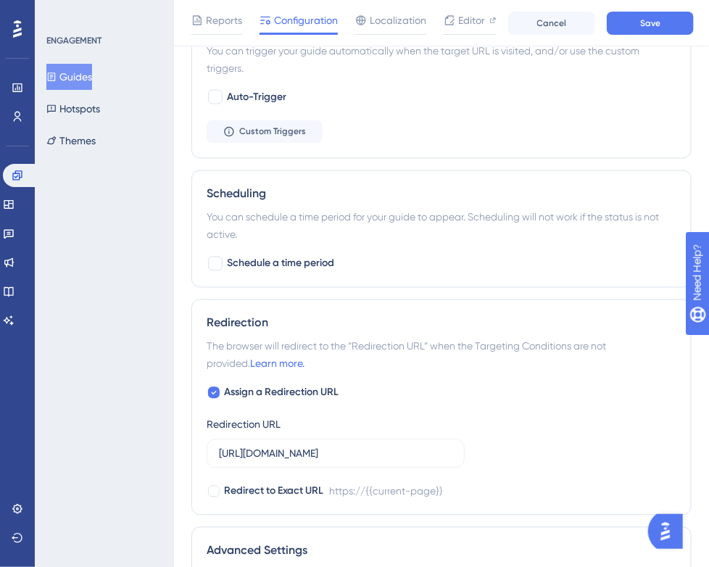
scroll to position [797, 0]
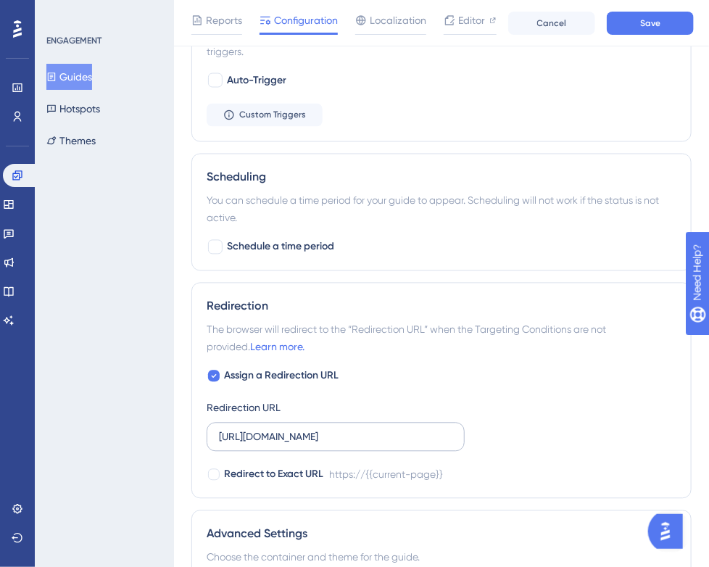
type input "[URL]"
drag, startPoint x: 375, startPoint y: 433, endPoint x: 333, endPoint y: 435, distance: 42.1
click at [333, 435] on input "[URL][DOMAIN_NAME]" at bounding box center [335, 437] width 233 height 16
type input "[URL]"
click at [667, 30] on button "Save" at bounding box center [650, 23] width 87 height 23
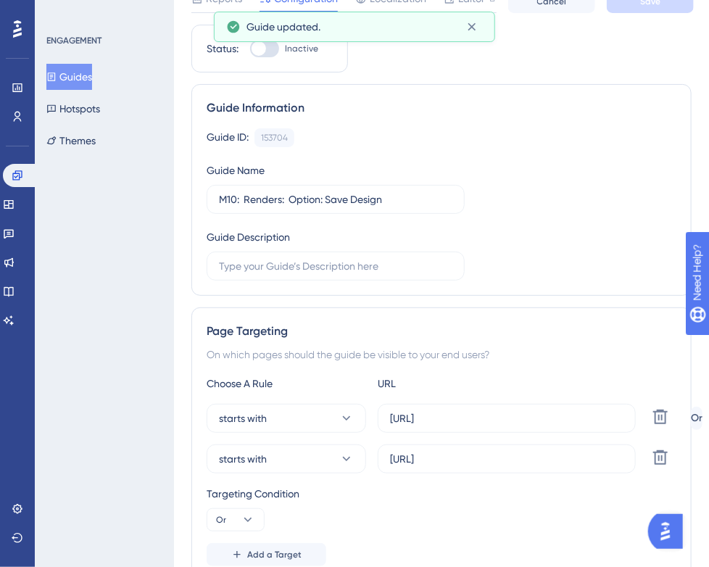
scroll to position [0, 0]
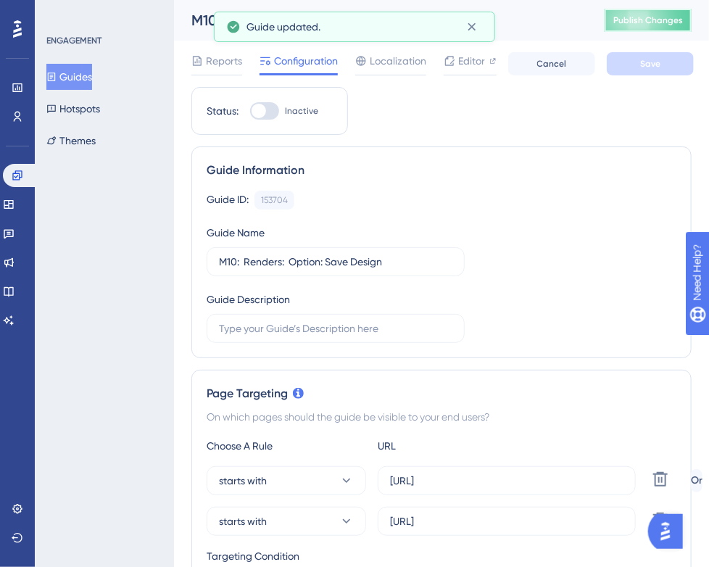
click at [664, 19] on span "Publish Changes" at bounding box center [648, 20] width 70 height 12
click at [467, 26] on icon at bounding box center [471, 27] width 14 height 14
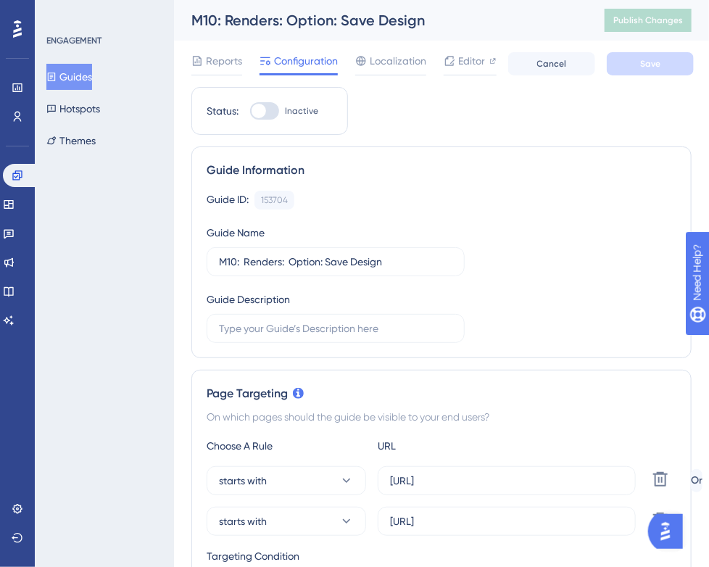
click at [85, 73] on button "Guides" at bounding box center [69, 77] width 46 height 26
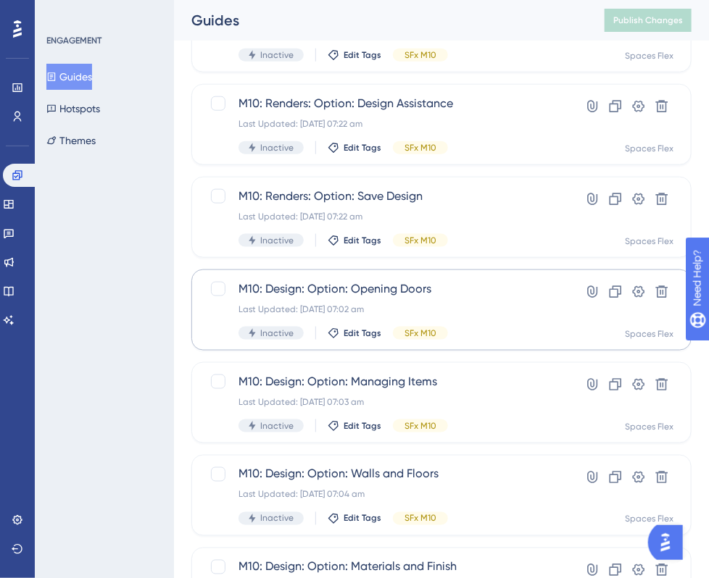
scroll to position [507, 0]
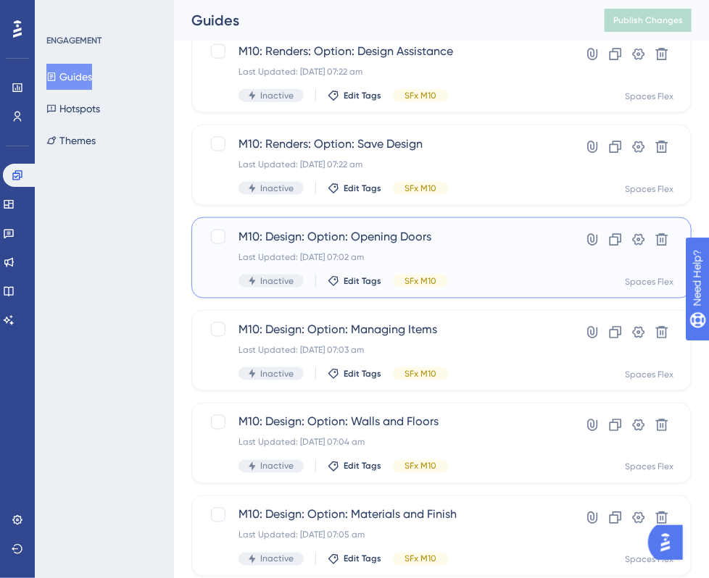
click at [516, 245] on span "M10: Design: Option: Opening Doors" at bounding box center [383, 236] width 290 height 17
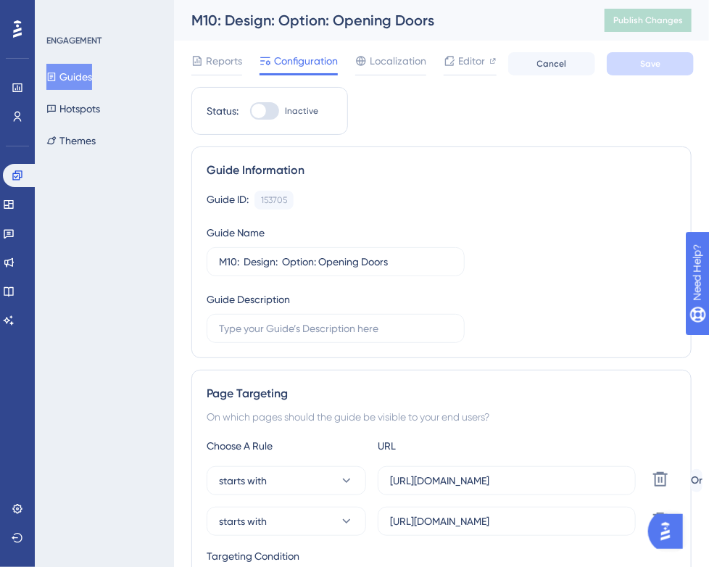
scroll to position [217, 0]
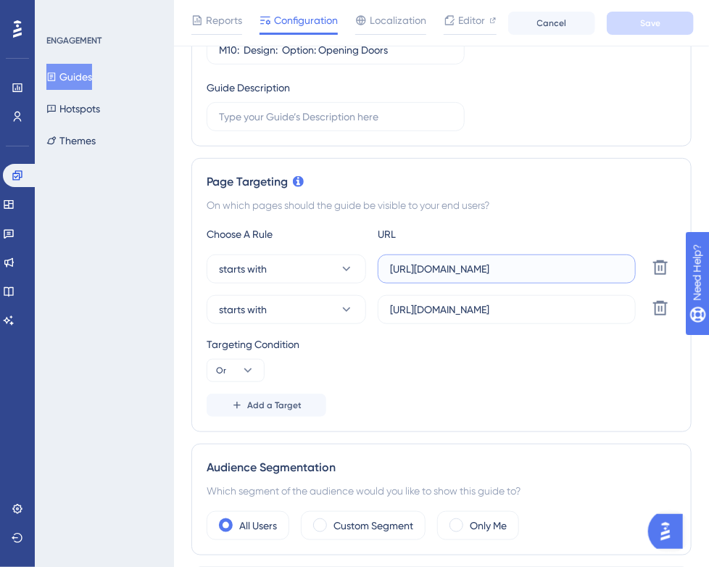
drag, startPoint x: 520, startPoint y: 271, endPoint x: 501, endPoint y: 273, distance: 18.2
click at [501, 273] on input "[URL][DOMAIN_NAME]" at bounding box center [506, 269] width 233 height 16
type input "[URL]"
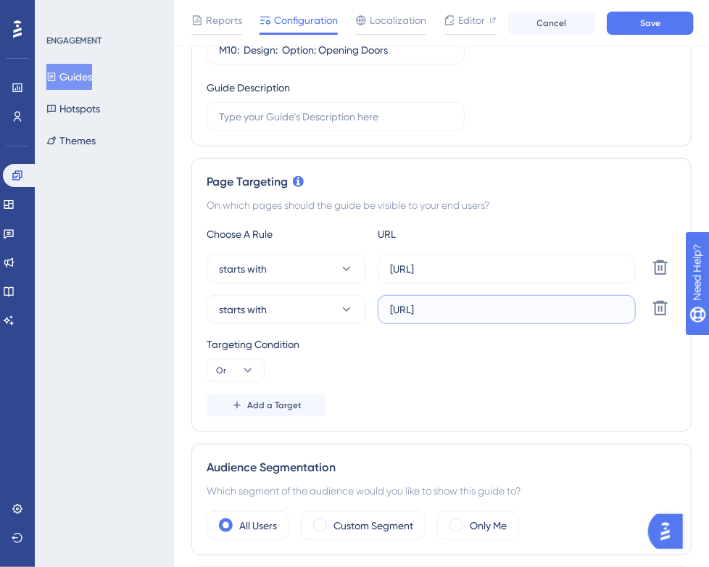
drag, startPoint x: 558, startPoint y: 312, endPoint x: 541, endPoint y: 311, distance: 17.5
click at [541, 311] on input "[URL]" at bounding box center [506, 309] width 233 height 16
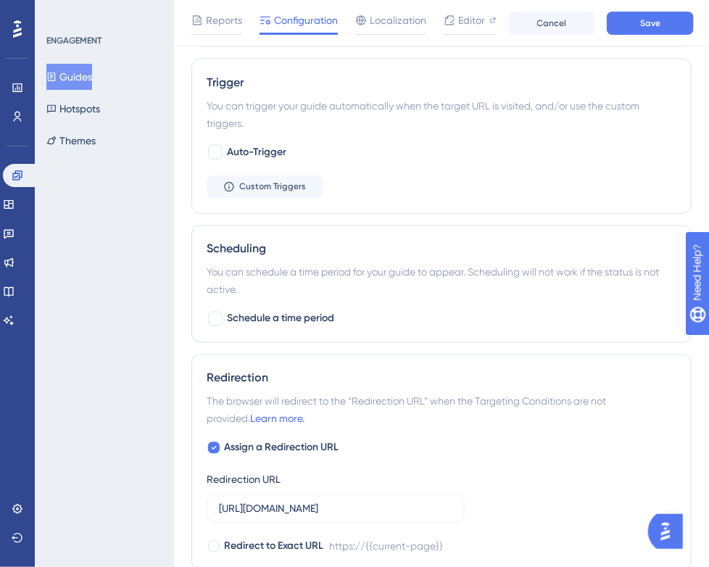
scroll to position [942, 0]
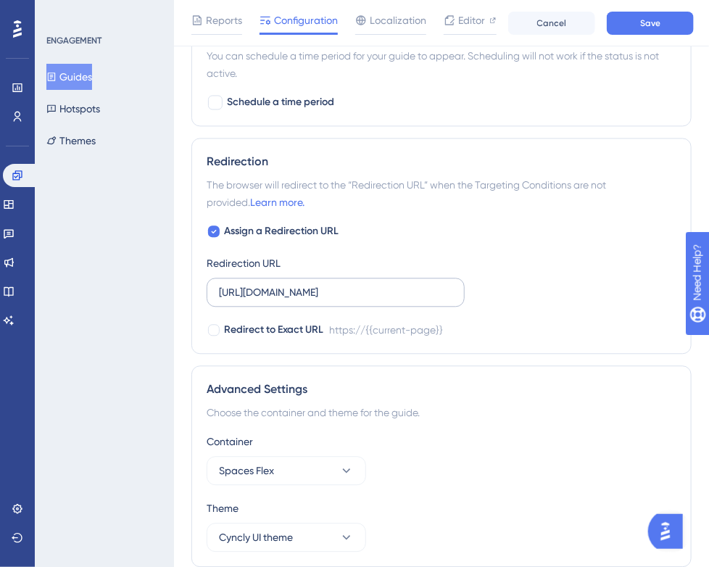
type input "[URL]"
drag, startPoint x: 393, startPoint y: 296, endPoint x: 330, endPoint y: 294, distance: 62.3
click at [330, 294] on input "[URL][DOMAIN_NAME]" at bounding box center [335, 292] width 233 height 16
type input "[URL]"
click at [635, 18] on button "Save" at bounding box center [650, 23] width 87 height 23
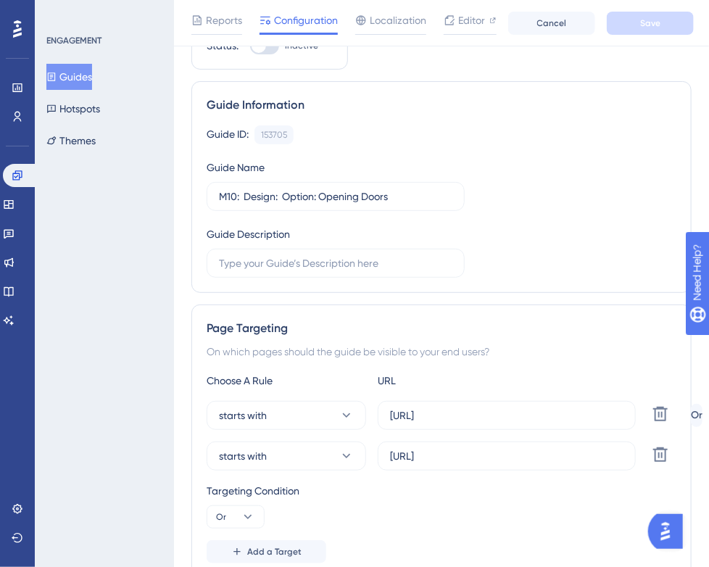
scroll to position [0, 0]
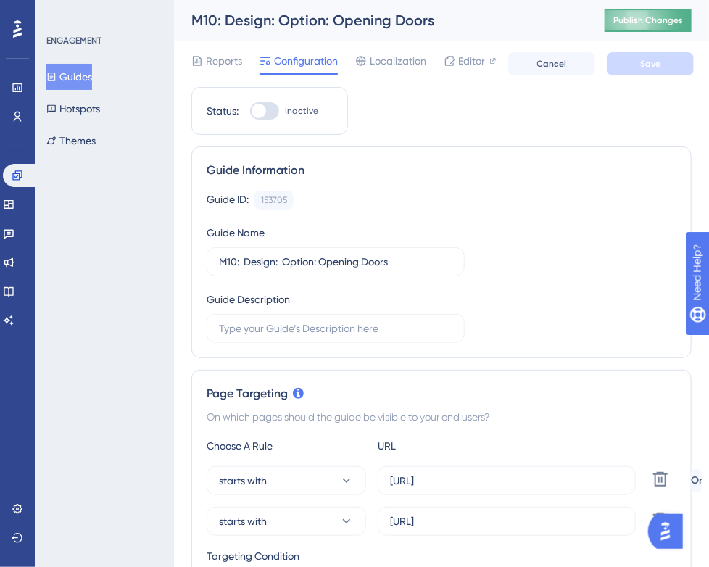
click at [671, 19] on span "Publish Changes" at bounding box center [648, 20] width 70 height 12
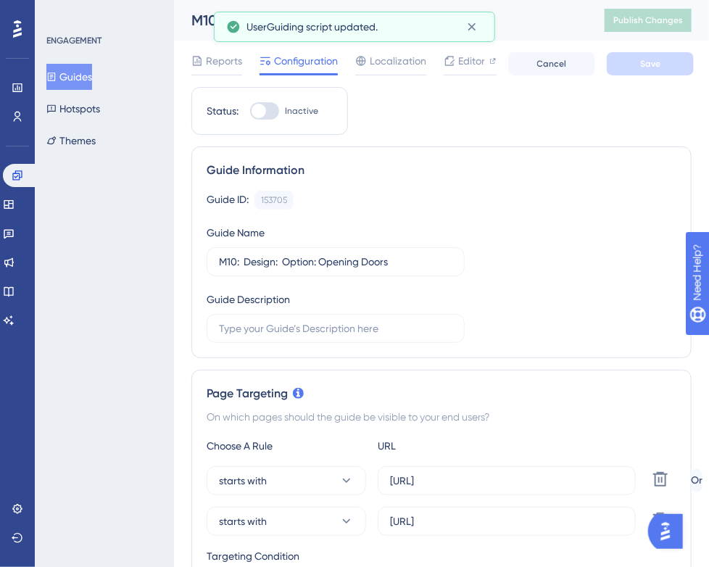
click at [78, 77] on button "Guides" at bounding box center [69, 77] width 46 height 26
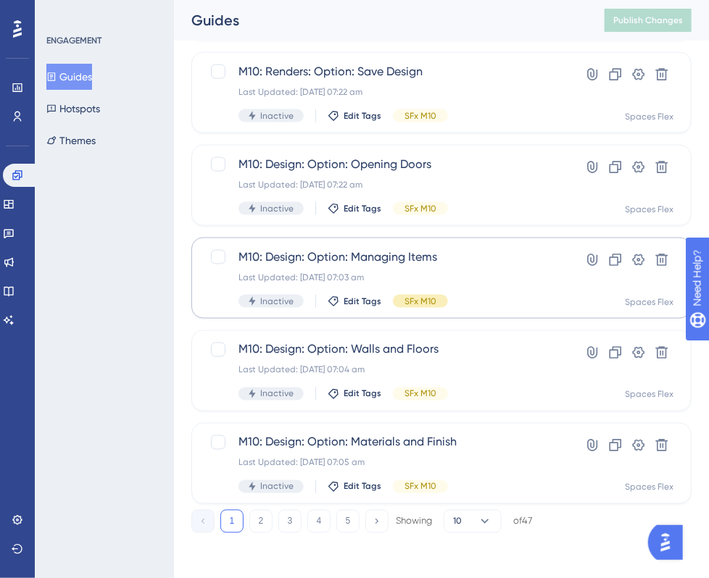
scroll to position [581, 0]
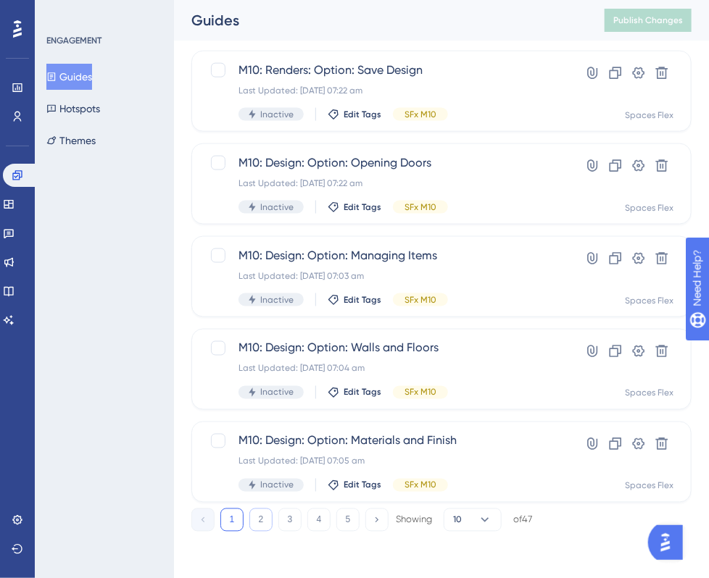
click at [259, 517] on button "2" at bounding box center [260, 520] width 23 height 23
click at [224, 525] on button "1" at bounding box center [231, 520] width 23 height 23
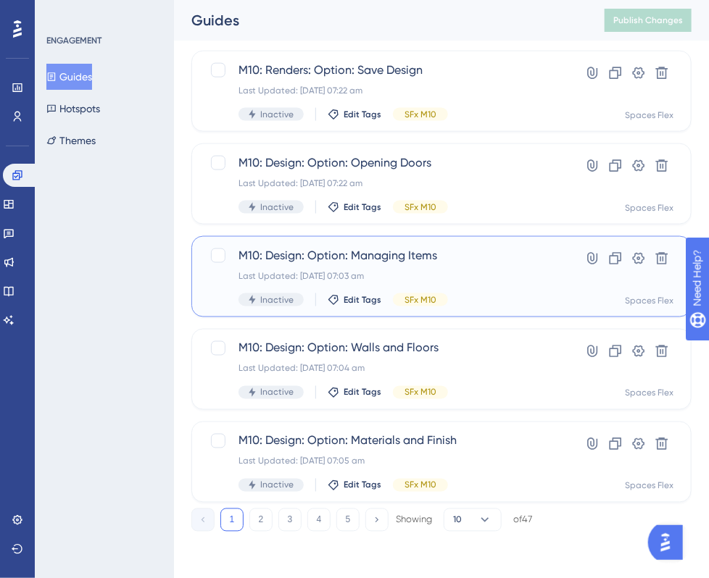
click at [451, 287] on div "M10: Design: Option: Managing Items Last Updated: [DATE] 07:03 am Inactive Edit…" at bounding box center [383, 276] width 290 height 59
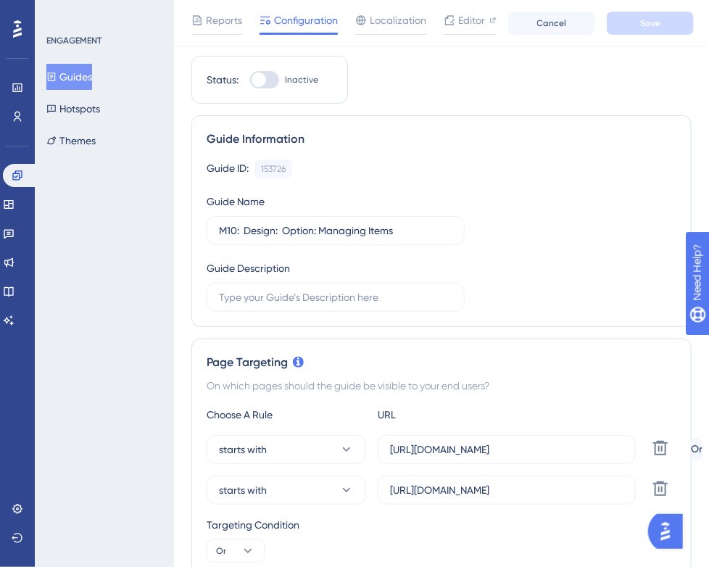
scroll to position [72, 0]
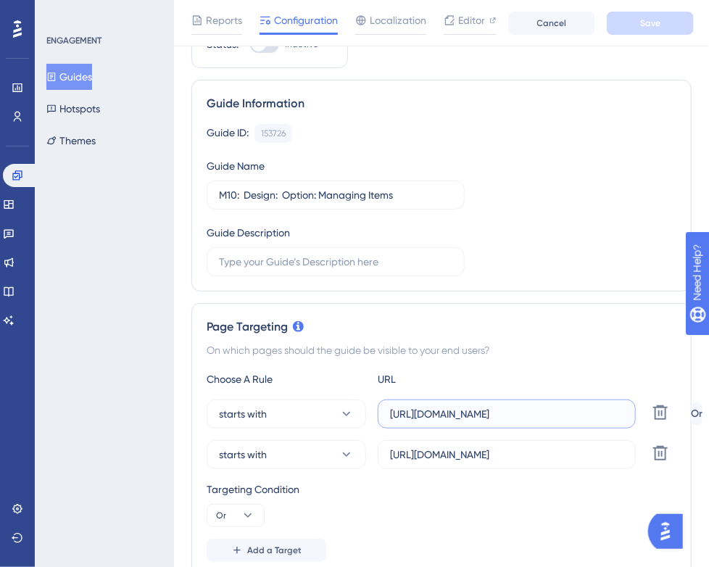
drag, startPoint x: 549, startPoint y: 411, endPoint x: 504, endPoint y: 416, distance: 45.2
click at [504, 416] on input "[URL][DOMAIN_NAME]" at bounding box center [506, 414] width 233 height 16
type input "[URL]"
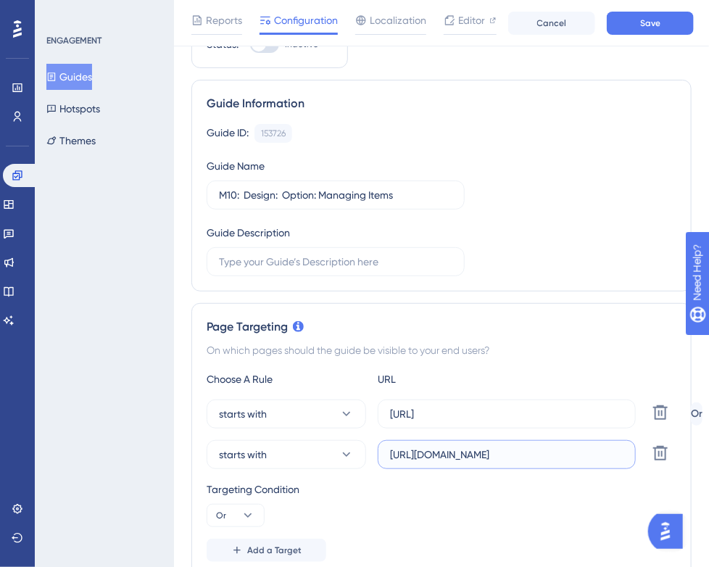
drag, startPoint x: 601, startPoint y: 452, endPoint x: 540, endPoint y: 454, distance: 61.6
click at [540, 454] on input "[URL][DOMAIN_NAME]" at bounding box center [506, 454] width 233 height 16
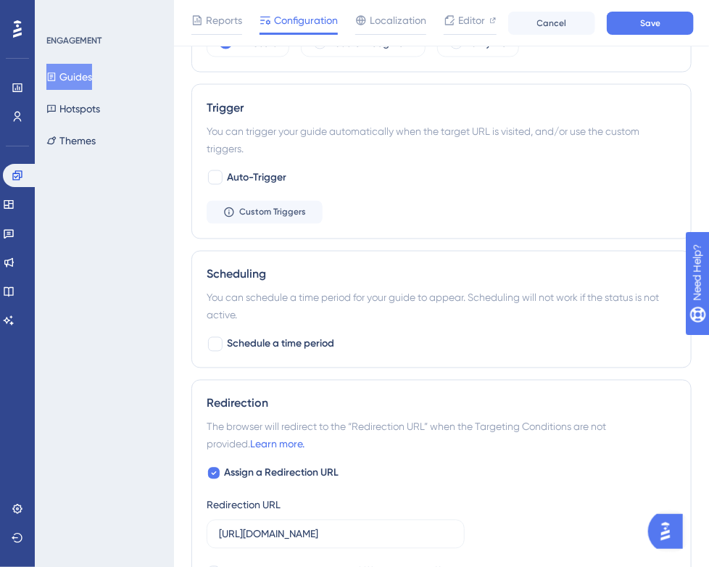
scroll to position [797, 0]
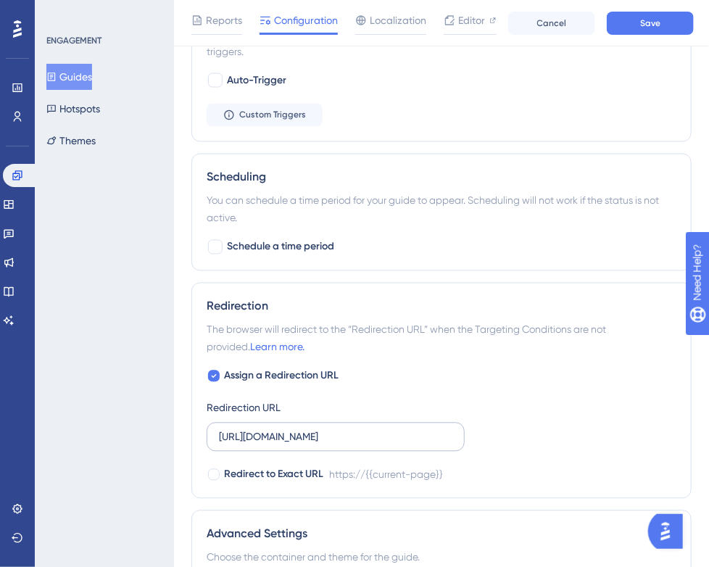
type input "[URL]"
drag, startPoint x: 383, startPoint y: 439, endPoint x: 332, endPoint y: 433, distance: 51.1
click at [332, 433] on input "[URL][DOMAIN_NAME]" at bounding box center [335, 437] width 233 height 16
type input "[URL]"
click at [631, 27] on button "Save" at bounding box center [650, 23] width 87 height 23
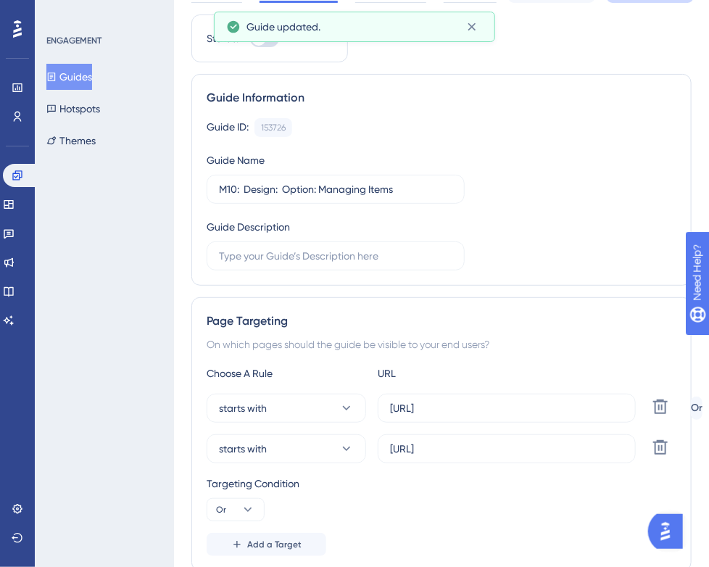
scroll to position [0, 0]
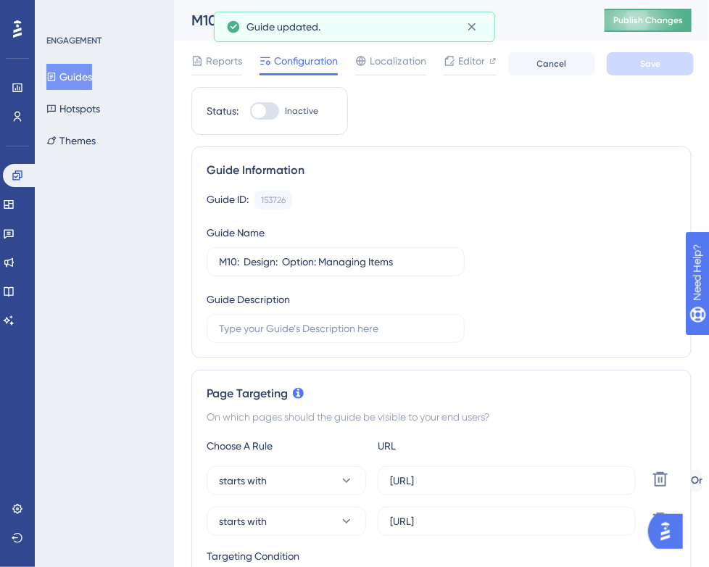
click at [687, 10] on button "Publish Changes" at bounding box center [647, 20] width 87 height 23
click at [472, 28] on div "M10: Design: Option: Managing Items" at bounding box center [379, 20] width 377 height 20
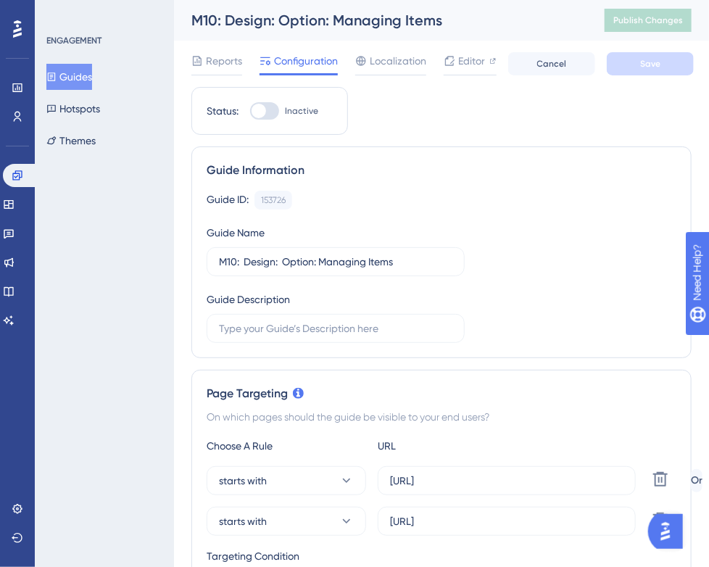
click at [83, 72] on button "Guides" at bounding box center [69, 77] width 46 height 26
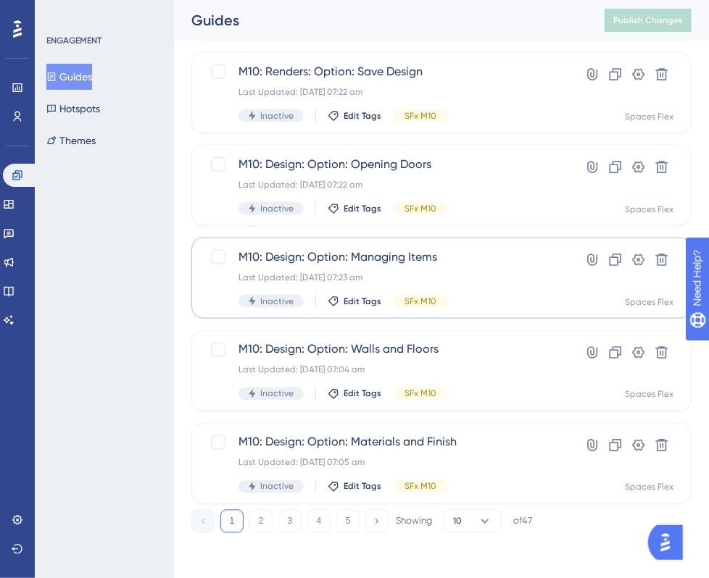
scroll to position [581, 0]
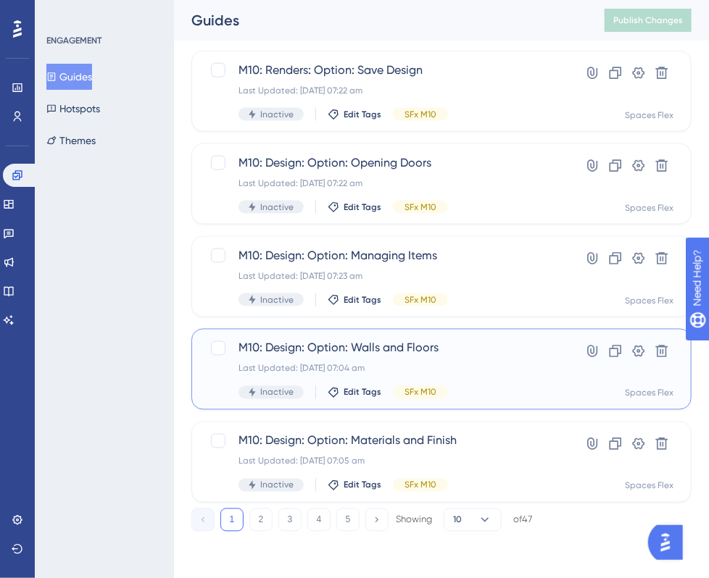
click at [455, 357] on div "M10: Design: Option: Walls and Floors Last Updated: [DATE] 07:04 am Inactive Ed…" at bounding box center [383, 369] width 290 height 59
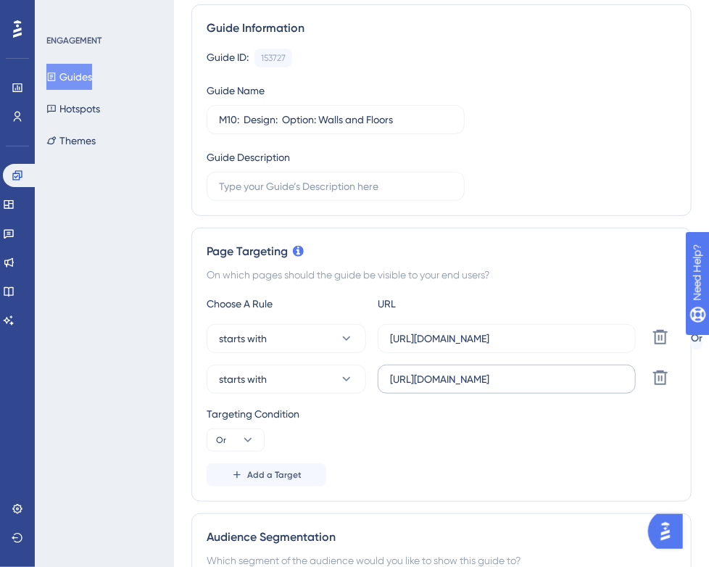
scroll to position [217, 0]
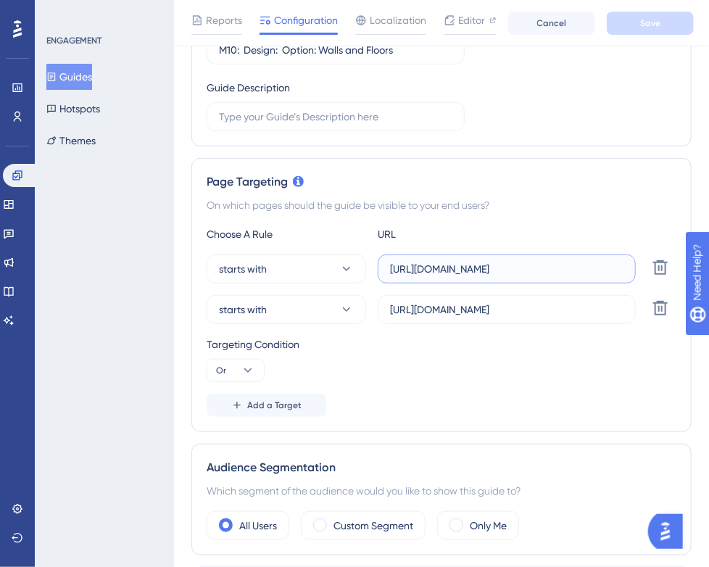
drag, startPoint x: 562, startPoint y: 271, endPoint x: 503, endPoint y: 276, distance: 59.6
click at [504, 275] on input "[URL][DOMAIN_NAME]" at bounding box center [506, 269] width 233 height 16
type input "[URL]"
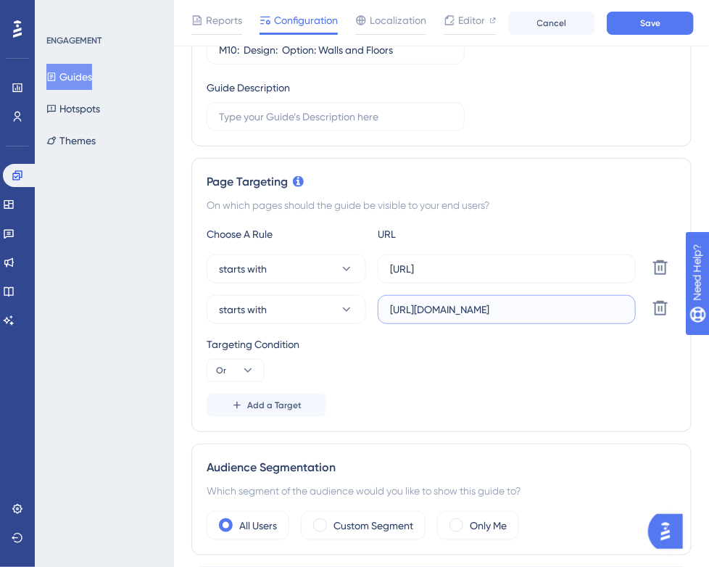
drag, startPoint x: 585, startPoint y: 312, endPoint x: 540, endPoint y: 306, distance: 46.1
click at [540, 306] on input "[URL][DOMAIN_NAME]" at bounding box center [506, 309] width 233 height 16
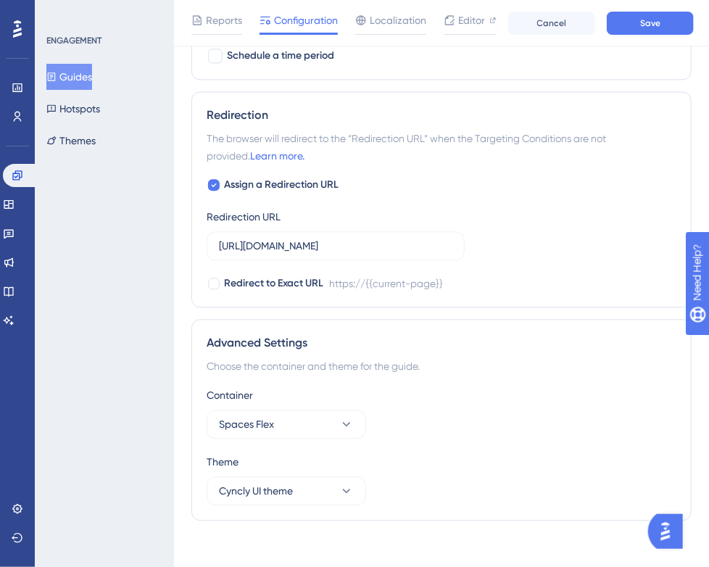
scroll to position [997, 0]
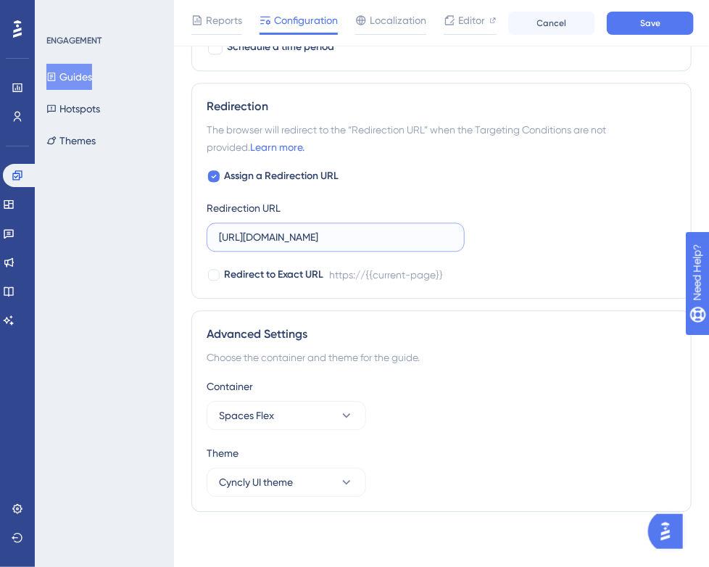
drag, startPoint x: 354, startPoint y: 240, endPoint x: 332, endPoint y: 236, distance: 22.0
click at [332, 236] on input "[URL][DOMAIN_NAME]" at bounding box center [335, 237] width 233 height 16
click at [651, 30] on button "Save" at bounding box center [650, 23] width 87 height 23
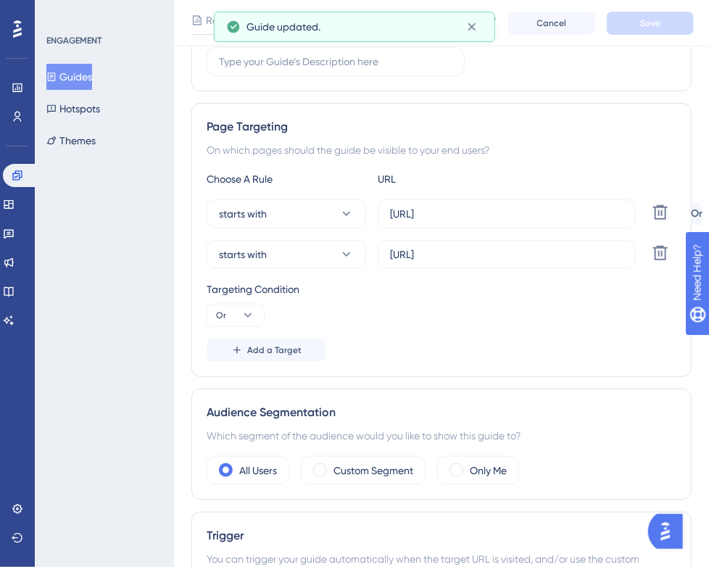
scroll to position [0, 0]
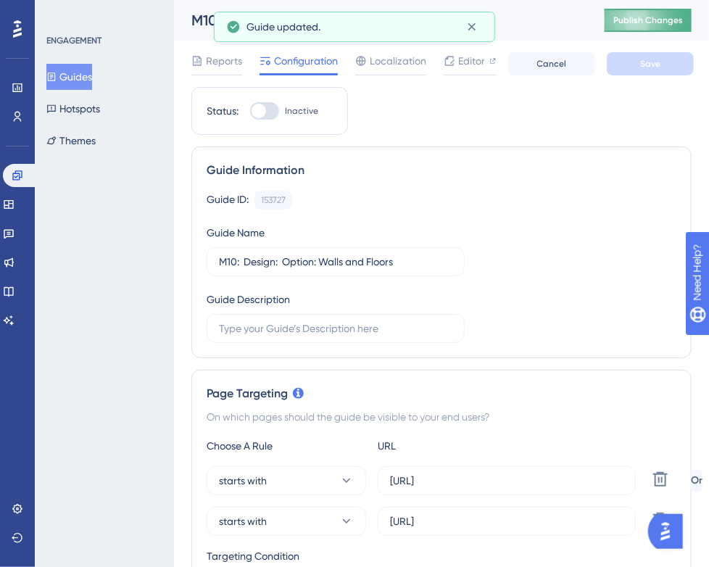
click at [643, 15] on button "Publish Changes" at bounding box center [647, 20] width 87 height 23
click at [467, 24] on icon at bounding box center [471, 27] width 14 height 14
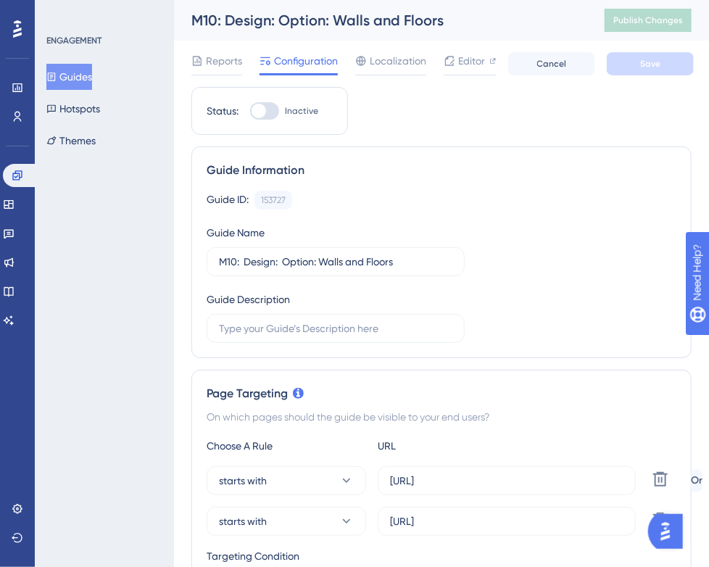
click at [57, 72] on icon at bounding box center [51, 77] width 10 height 10
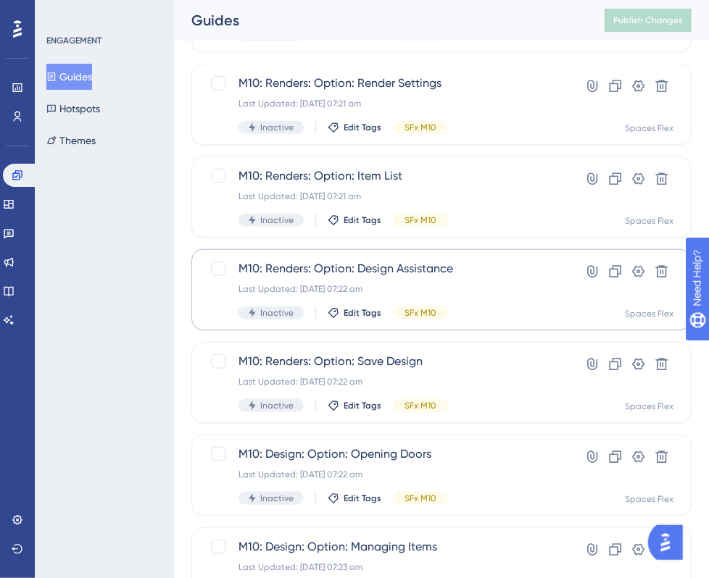
scroll to position [581, 0]
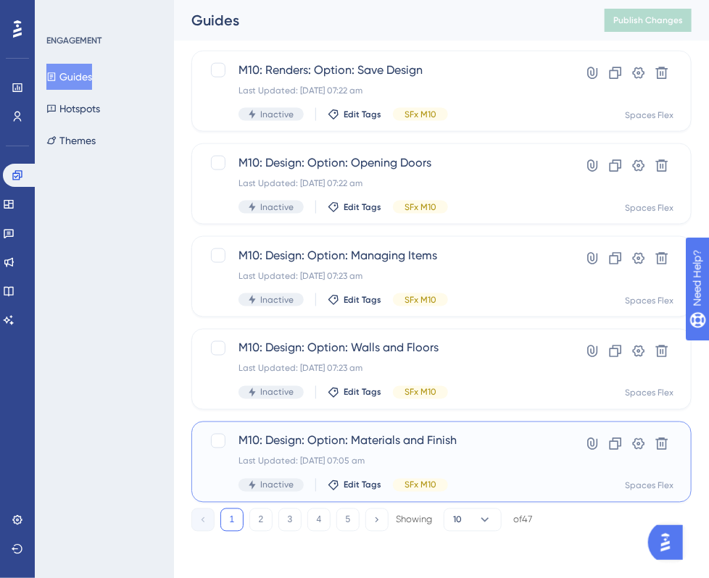
click at [476, 443] on span "M10: Design: Option: Materials and Finish" at bounding box center [383, 441] width 290 height 17
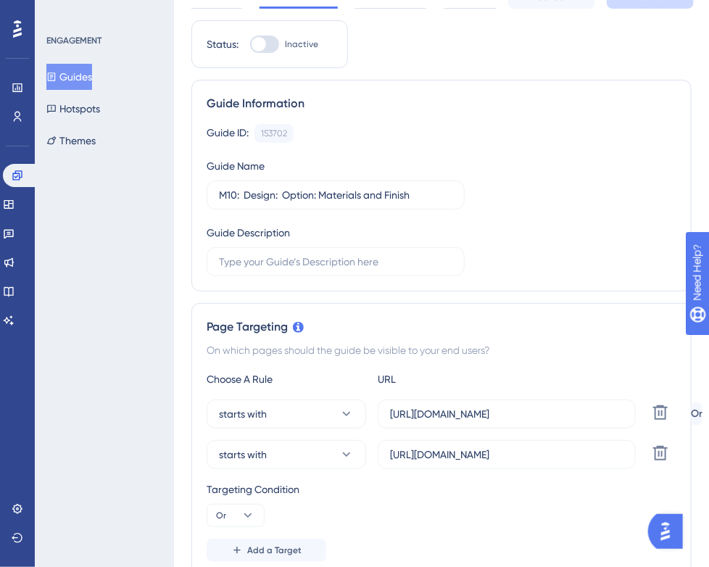
scroll to position [145, 0]
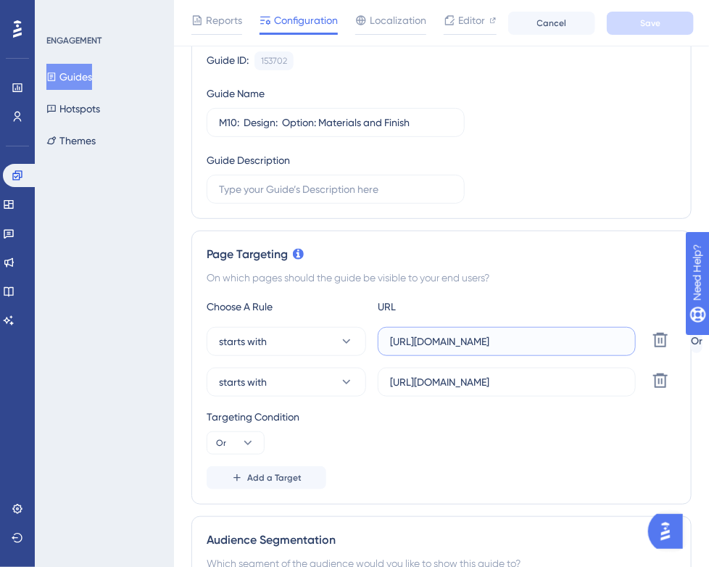
drag, startPoint x: 552, startPoint y: 338, endPoint x: 504, endPoint y: 340, distance: 47.9
click at [504, 340] on input "[URL][DOMAIN_NAME]" at bounding box center [506, 341] width 233 height 16
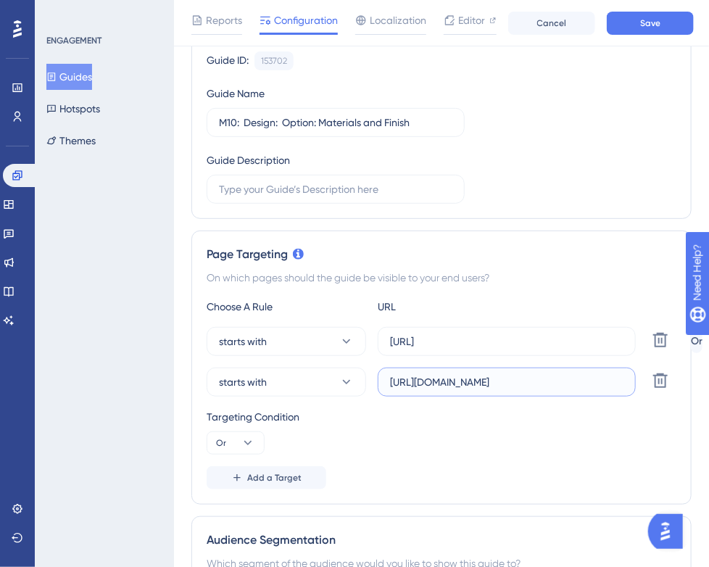
drag, startPoint x: 588, startPoint y: 383, endPoint x: 542, endPoint y: 378, distance: 46.6
click at [542, 378] on input "[URL][DOMAIN_NAME]" at bounding box center [506, 382] width 233 height 16
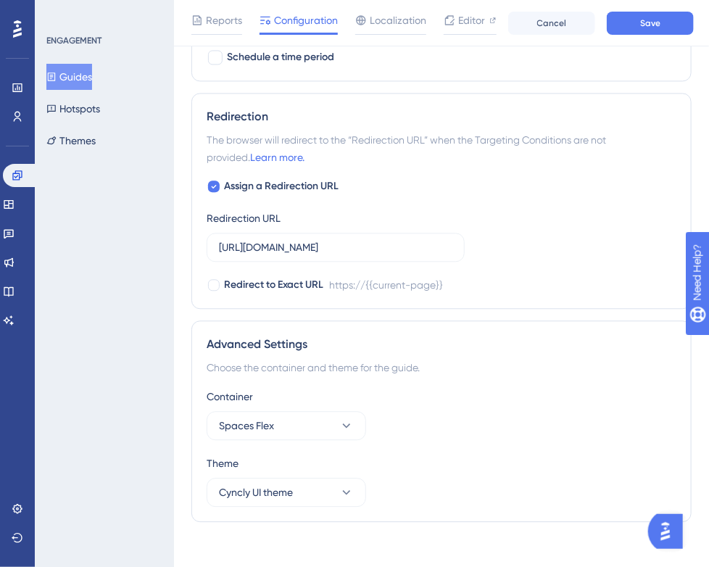
scroll to position [997, 0]
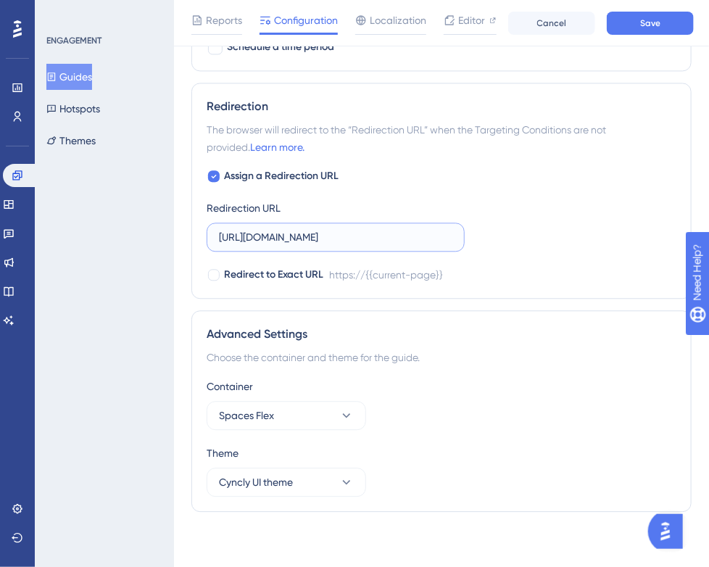
drag, startPoint x: 378, startPoint y: 236, endPoint x: 333, endPoint y: 237, distance: 45.7
click at [333, 237] on input "[URL][DOMAIN_NAME]" at bounding box center [335, 237] width 233 height 16
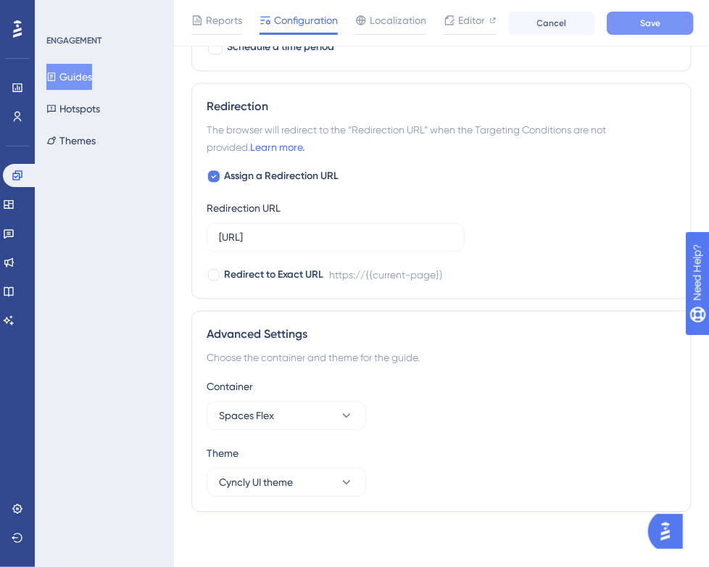
click at [645, 17] on span "Save" at bounding box center [650, 23] width 20 height 12
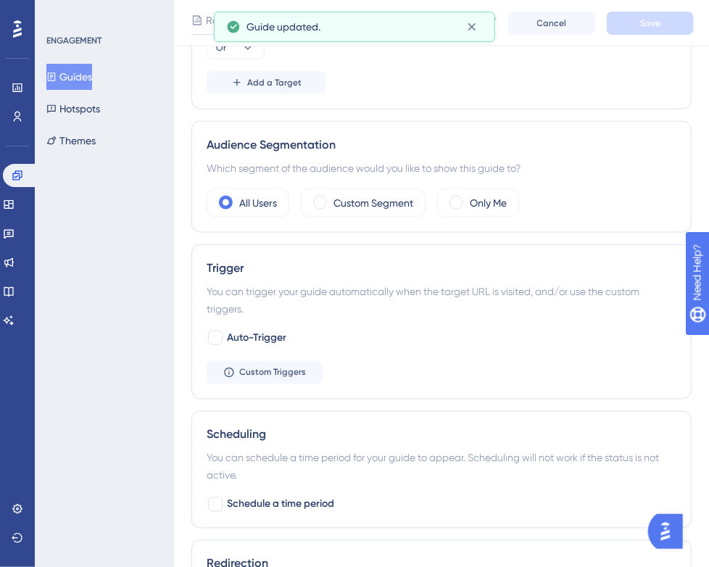
scroll to position [0, 0]
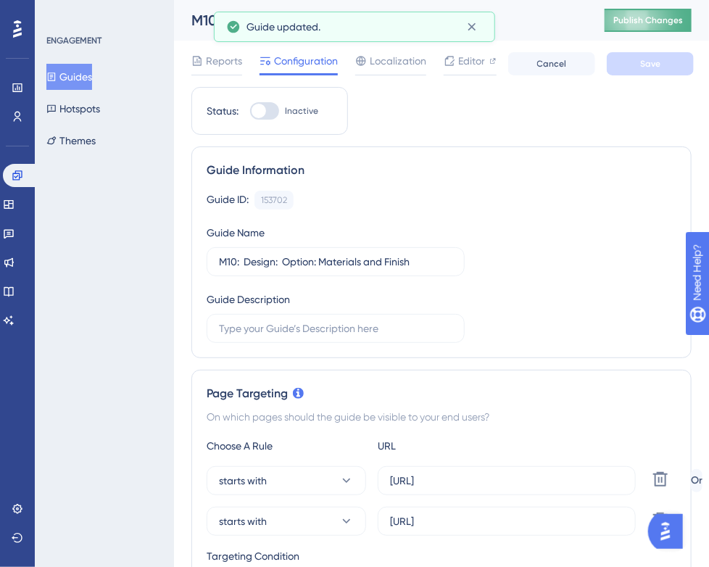
click at [646, 12] on button "Publish Changes" at bounding box center [647, 20] width 87 height 23
click at [469, 30] on icon at bounding box center [471, 27] width 14 height 14
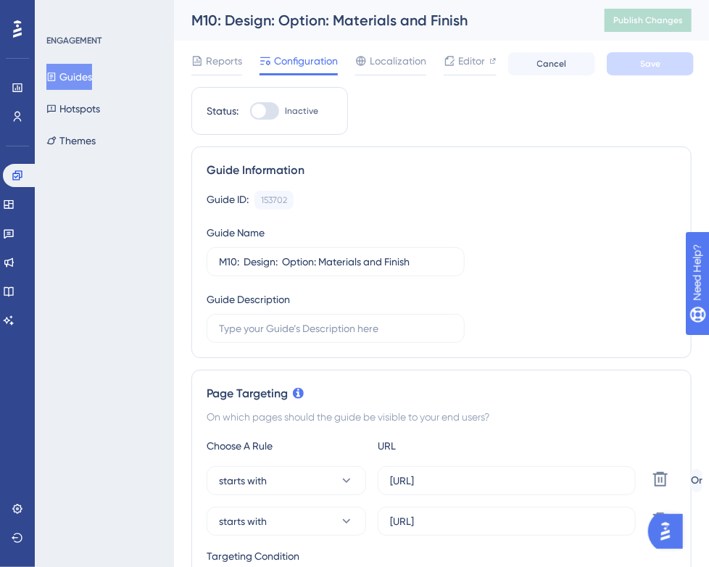
click at [72, 73] on button "Guides" at bounding box center [69, 77] width 46 height 26
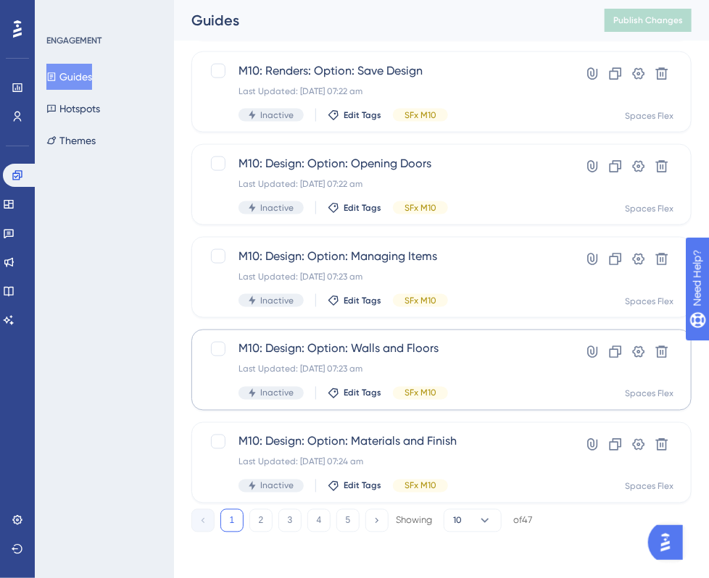
scroll to position [581, 0]
click at [279, 519] on button "3" at bounding box center [289, 520] width 23 height 23
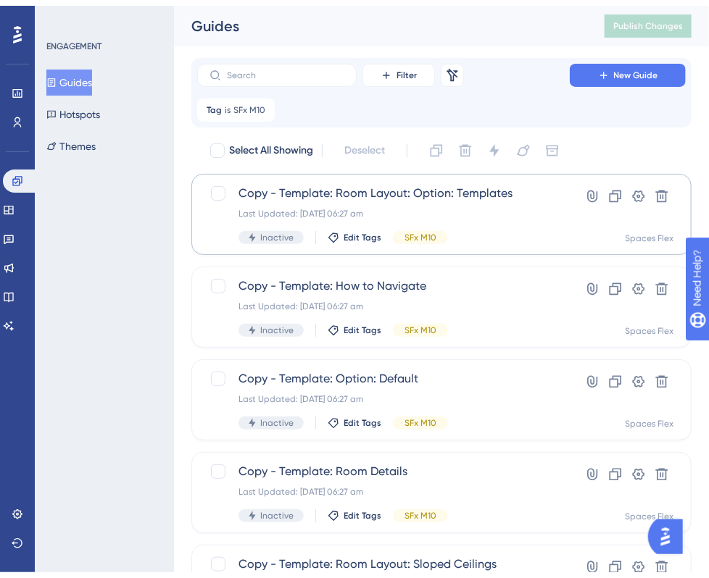
scroll to position [72, 0]
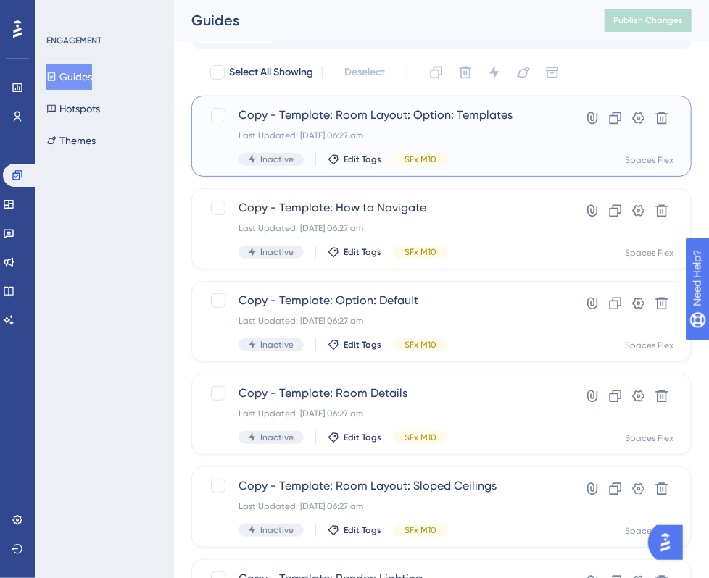
click at [504, 136] on div "Last Updated: [DATE] 06:27 am" at bounding box center [383, 136] width 290 height 12
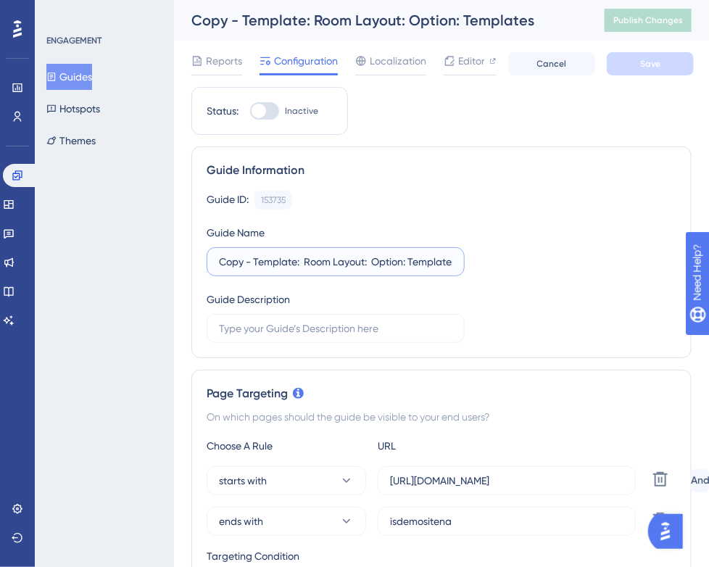
drag, startPoint x: 298, startPoint y: 262, endPoint x: 214, endPoint y: 262, distance: 84.1
click at [214, 262] on label "Copy - Template: Room Layout: Option: Templates" at bounding box center [336, 261] width 258 height 29
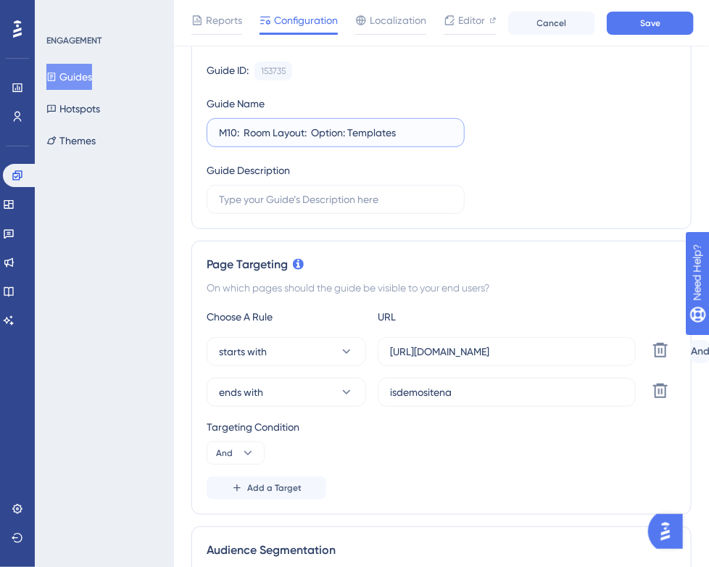
scroll to position [217, 0]
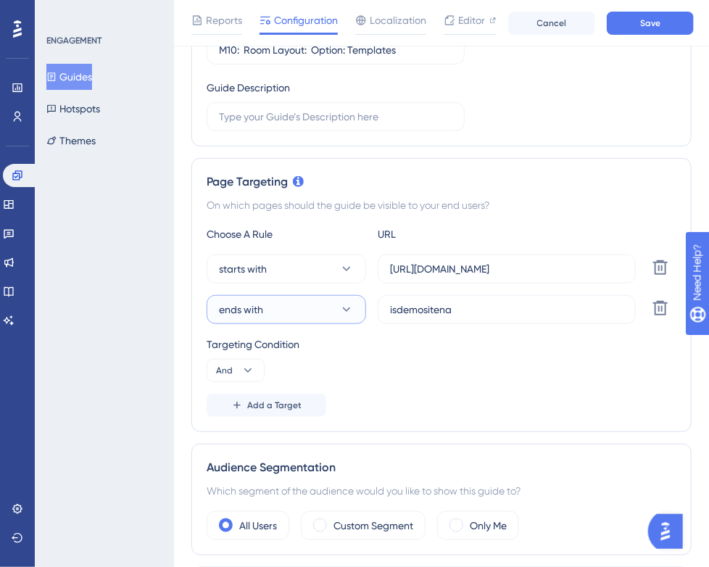
click at [321, 302] on button "ends with" at bounding box center [286, 309] width 159 height 29
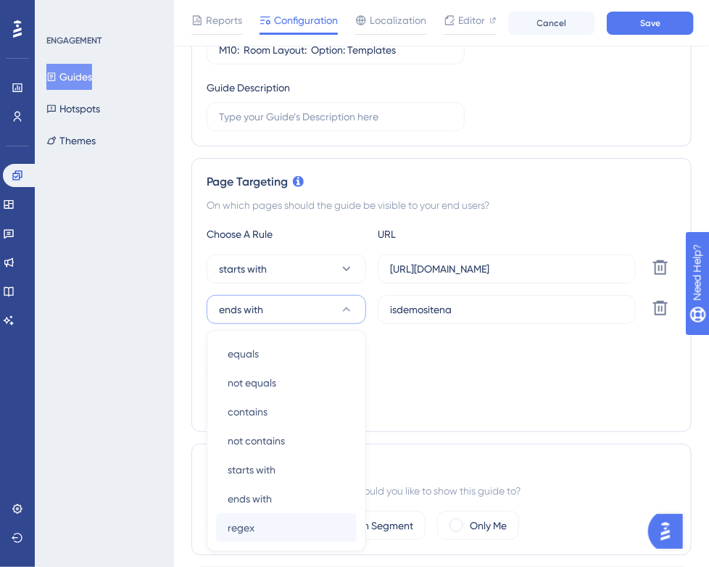
scroll to position [373, 0]
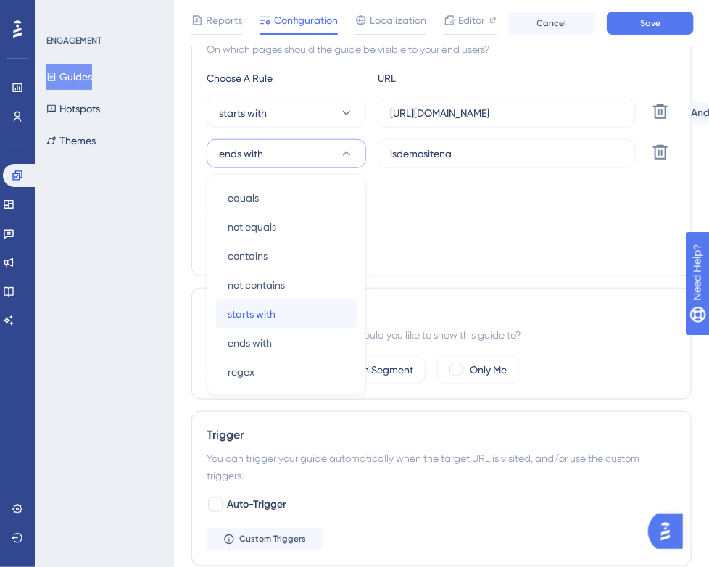
click at [290, 308] on div "starts with starts with" at bounding box center [286, 313] width 117 height 29
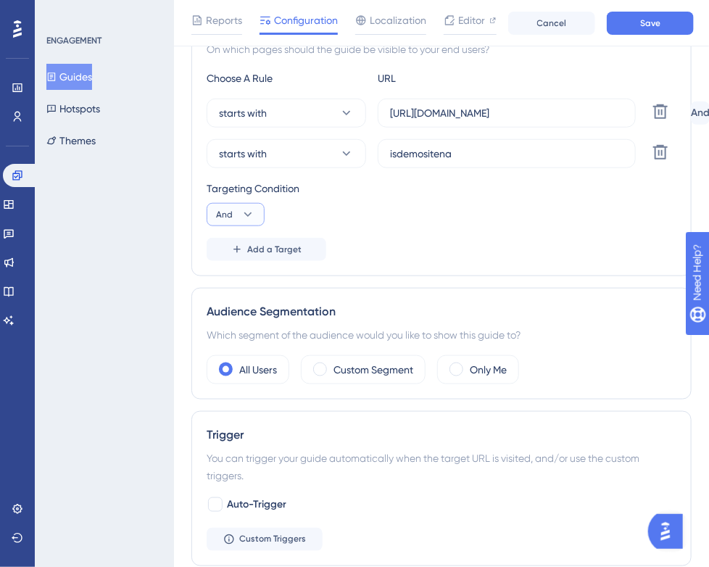
click at [240, 204] on button "And" at bounding box center [236, 214] width 58 height 23
click at [236, 286] on div "Or Or" at bounding box center [236, 284] width 28 height 29
drag, startPoint x: 472, startPoint y: 151, endPoint x: 333, endPoint y: 151, distance: 139.9
click at [333, 151] on div "starts with isdemositena Delete" at bounding box center [446, 153] width 478 height 29
paste input "[URL]"
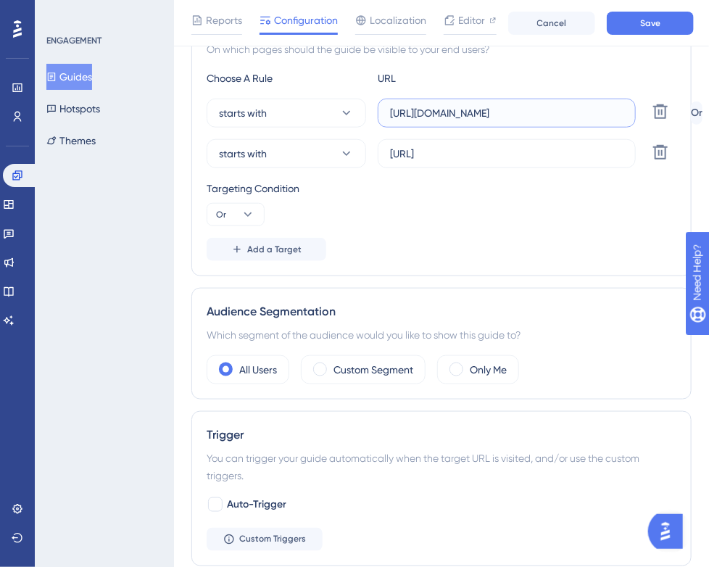
drag, startPoint x: 609, startPoint y: 111, endPoint x: 376, endPoint y: 116, distance: 233.4
click at [376, 116] on div "starts with [URL][DOMAIN_NAME] Delete" at bounding box center [446, 113] width 478 height 29
paste input "create3d.mitre10"
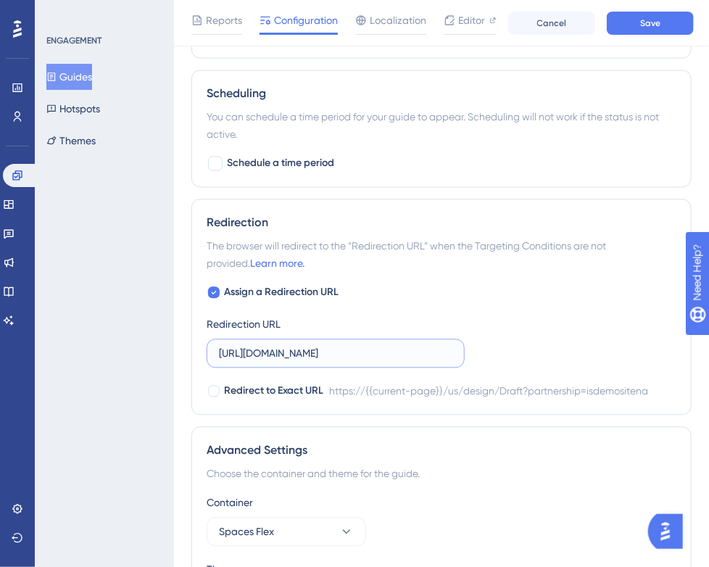
scroll to position [0, 180]
drag, startPoint x: 220, startPoint y: 351, endPoint x: 504, endPoint y: 357, distance: 283.4
click at [504, 357] on div "Assign a Redirection URL Redirection URL [URL][DOMAIN_NAME] Redirect to Exact U…" at bounding box center [442, 342] width 470 height 116
paste input "create3d.mitre10"
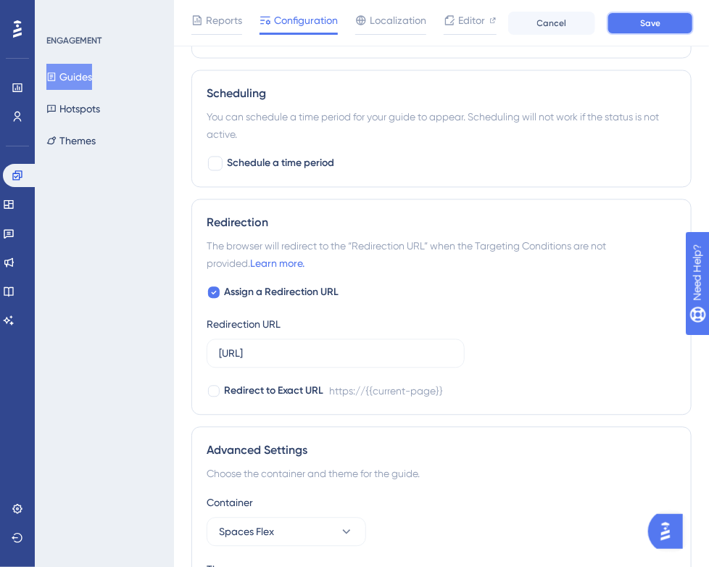
click at [667, 22] on button "Save" at bounding box center [650, 23] width 87 height 23
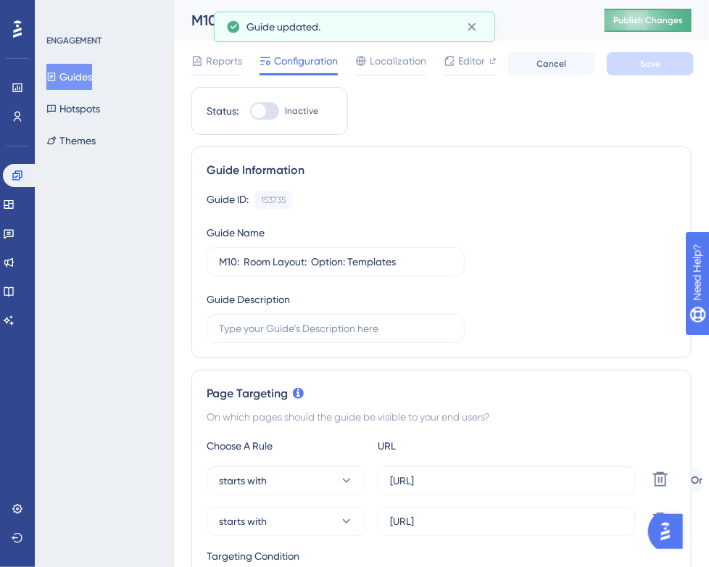
click at [658, 23] on span "Publish Changes" at bounding box center [648, 20] width 70 height 12
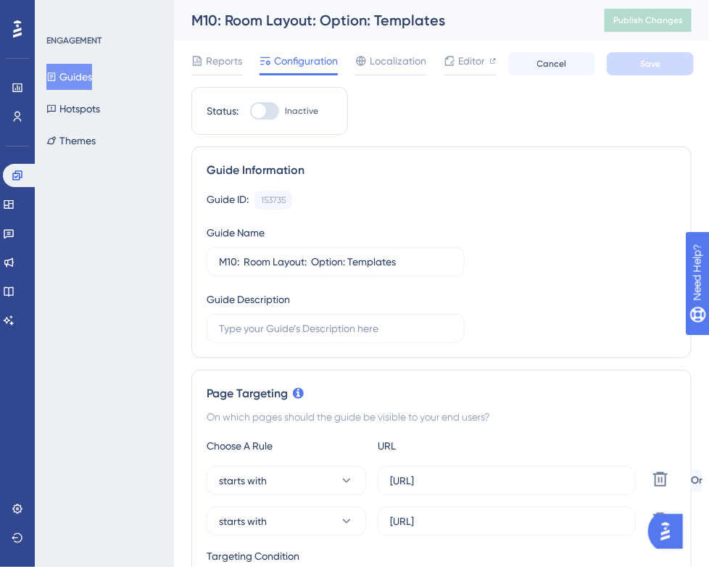
click at [92, 76] on button "Guides" at bounding box center [69, 77] width 46 height 26
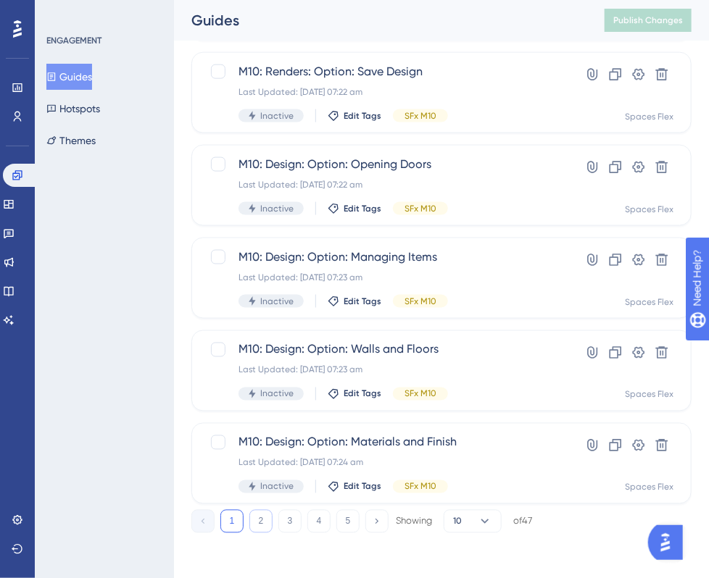
scroll to position [581, 0]
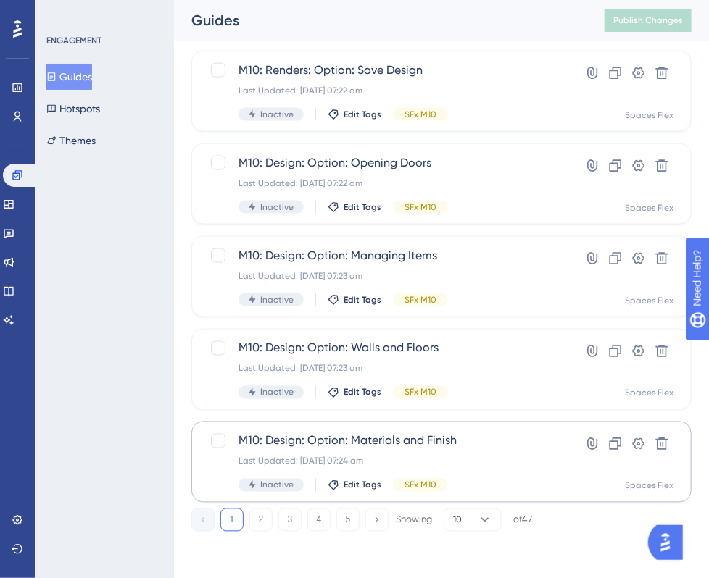
drag, startPoint x: 283, startPoint y: 520, endPoint x: 293, endPoint y: 493, distance: 28.0
click at [284, 520] on button "3" at bounding box center [289, 520] width 23 height 23
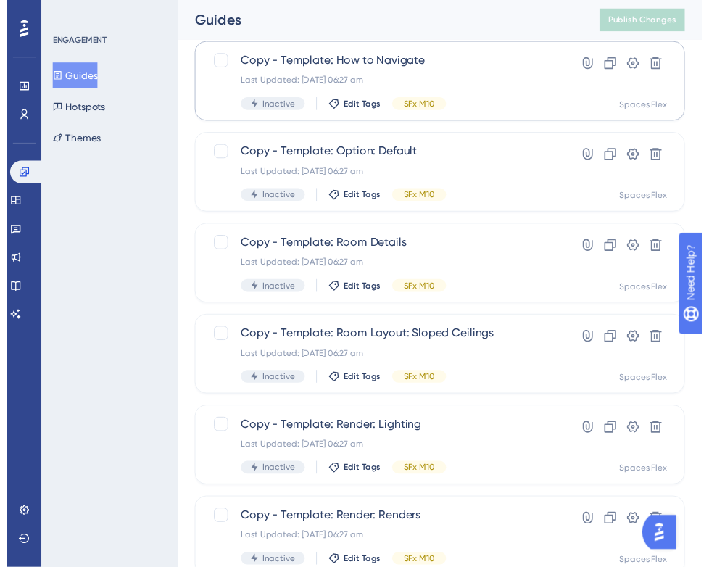
scroll to position [0, 0]
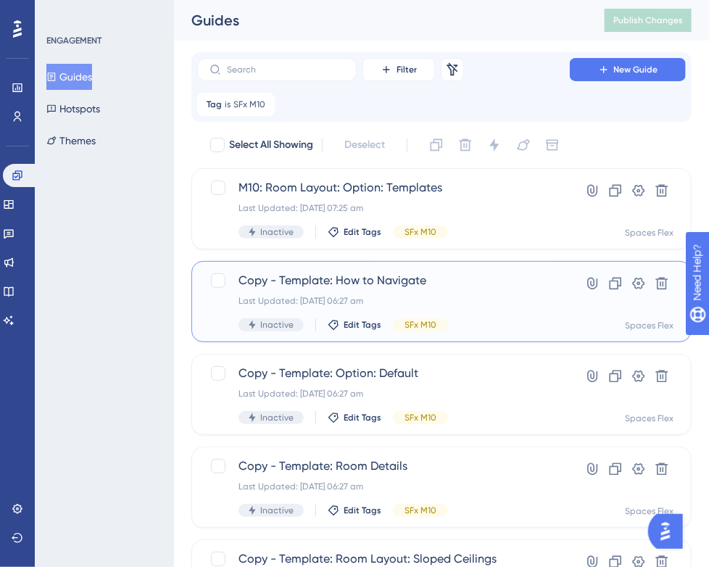
click at [420, 290] on div "Copy - Template: How to Navigate Last Updated: [DATE] 06:27 am Inactive Edit Ta…" at bounding box center [383, 301] width 290 height 59
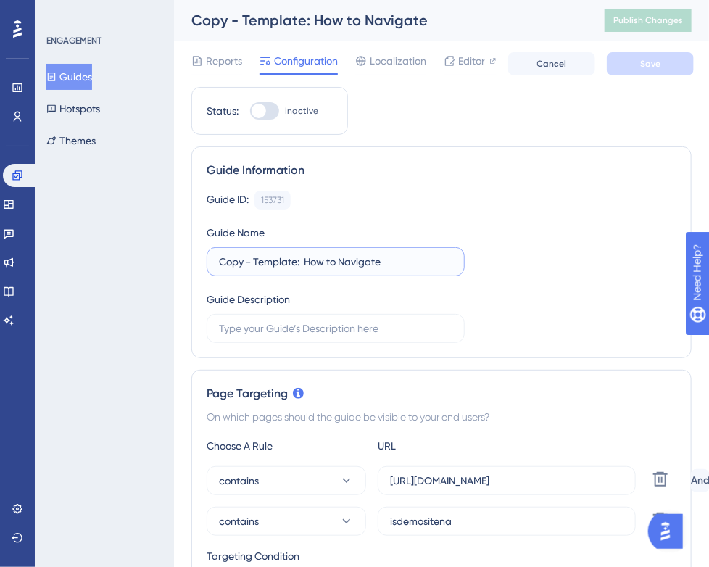
drag, startPoint x: 295, startPoint y: 259, endPoint x: 188, endPoint y: 272, distance: 108.0
click at [193, 267] on div "Guide Information Guide ID: 153731 Copy Guide Name Copy - Template: How to Navi…" at bounding box center [441, 252] width 500 height 212
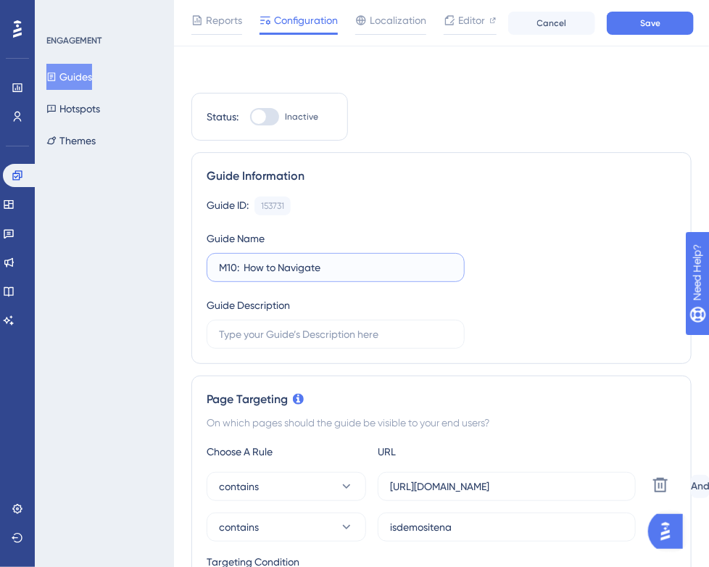
scroll to position [217, 0]
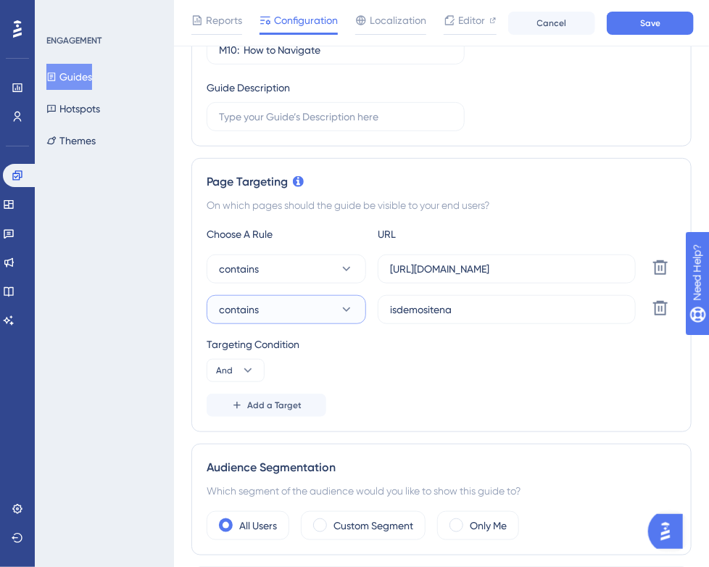
click at [290, 312] on button "contains" at bounding box center [286, 309] width 159 height 29
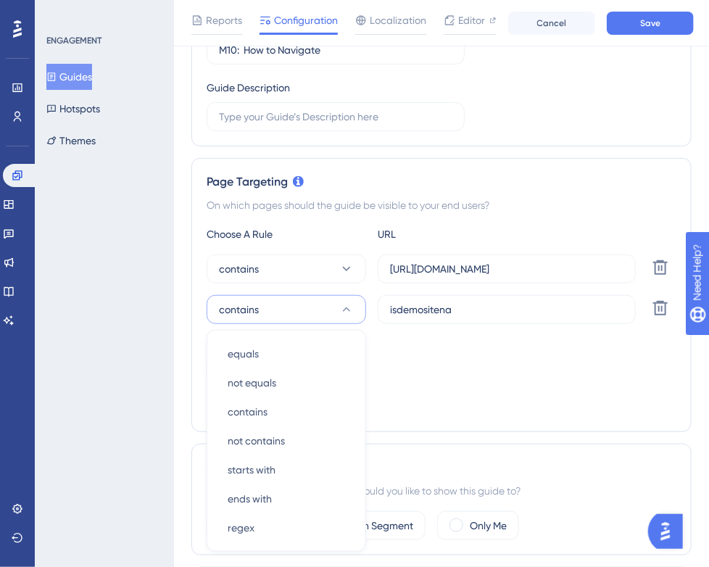
scroll to position [373, 0]
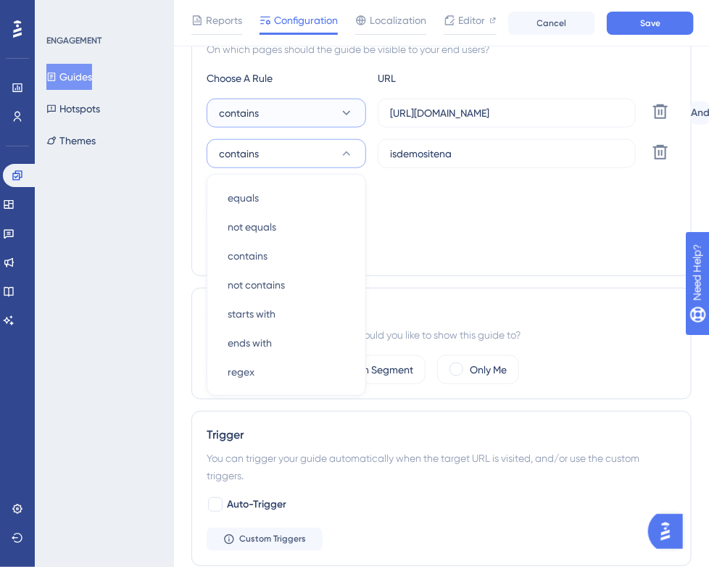
click at [328, 114] on button "contains" at bounding box center [286, 113] width 159 height 29
click at [273, 309] on span "starts with" at bounding box center [252, 313] width 48 height 17
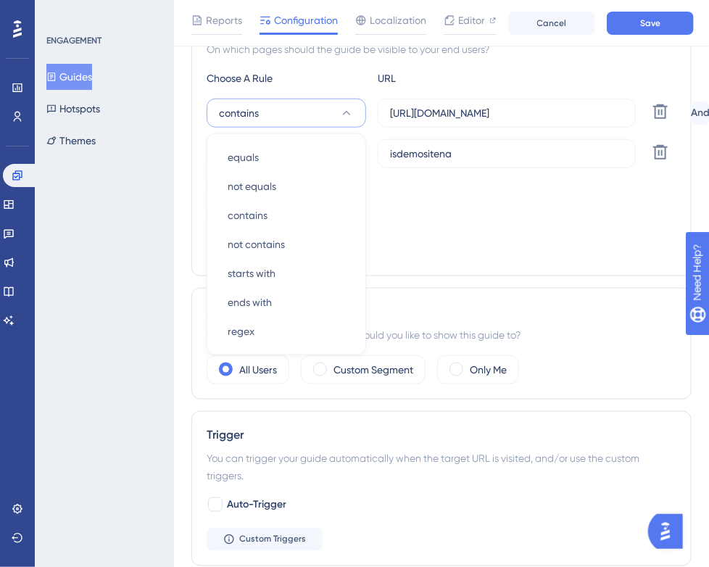
click at [433, 262] on div "Page Targeting On which pages should the guide be visible to your end users? Ch…" at bounding box center [441, 139] width 500 height 274
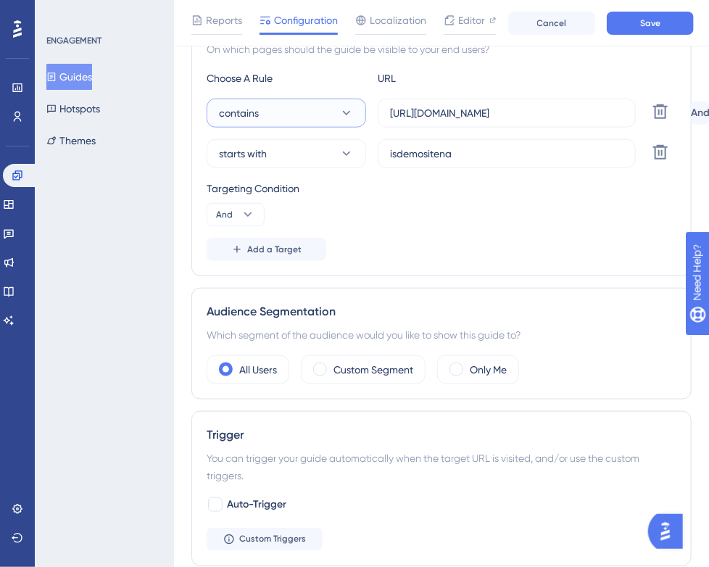
click at [343, 117] on icon at bounding box center [346, 113] width 14 height 14
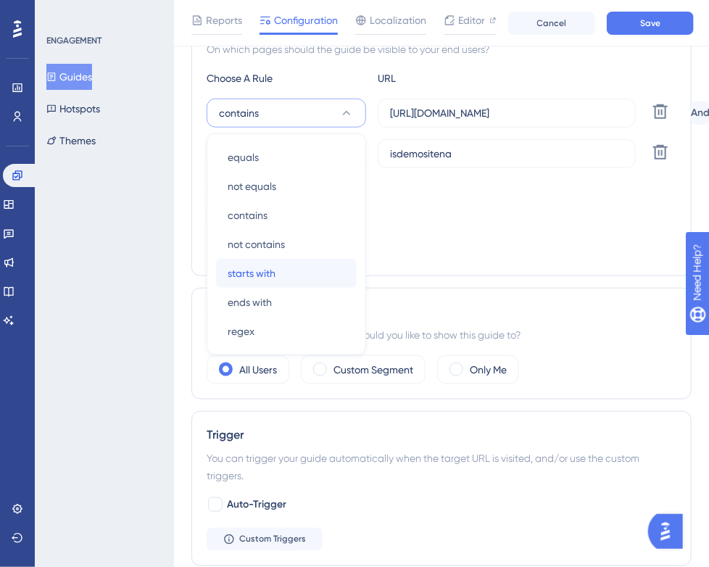
click at [270, 270] on span "starts with" at bounding box center [252, 272] width 48 height 17
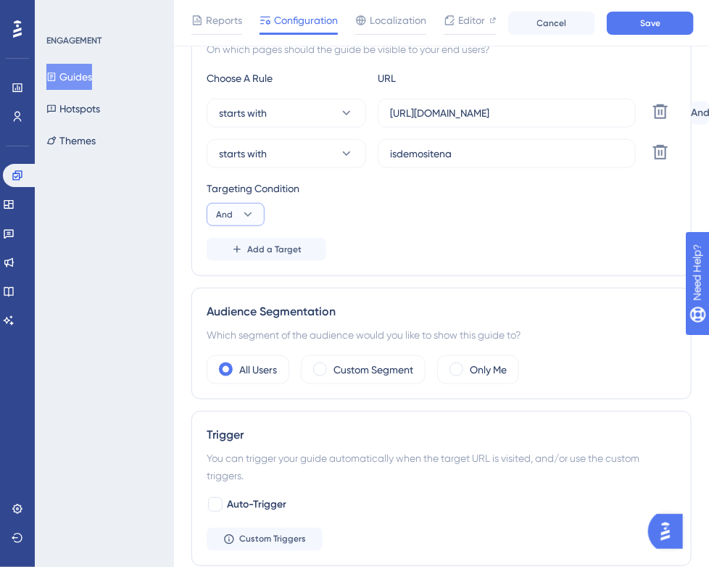
click at [243, 212] on icon at bounding box center [248, 214] width 14 height 14
click at [233, 284] on div "Or Or" at bounding box center [236, 284] width 28 height 29
drag, startPoint x: 530, startPoint y: 151, endPoint x: 336, endPoint y: 149, distance: 194.2
click at [336, 149] on div "starts with isdemositena Delete" at bounding box center [446, 153] width 478 height 29
paste input "[URL]"
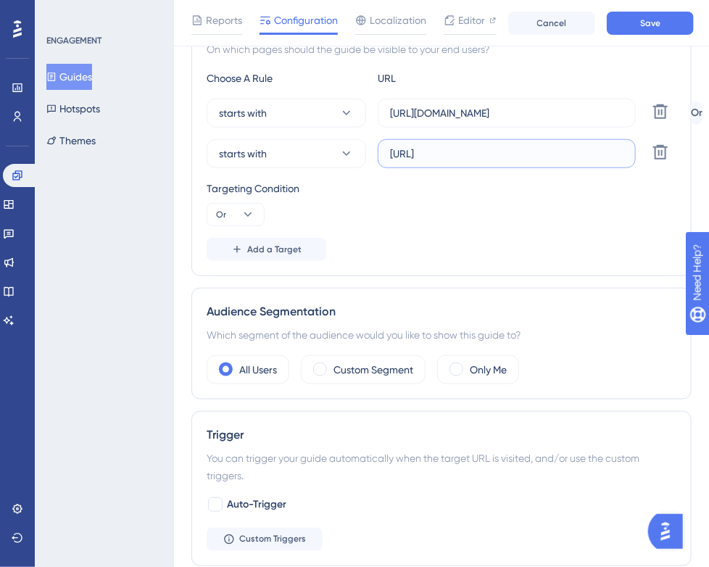
click at [390, 151] on input "[URL]" at bounding box center [506, 154] width 233 height 16
paste input "create3d.mitre10"
drag, startPoint x: 617, startPoint y: 111, endPoint x: 381, endPoint y: 112, distance: 235.5
click at [381, 112] on label "[URL][DOMAIN_NAME]" at bounding box center [507, 113] width 258 height 29
click at [390, 112] on input "[URL][DOMAIN_NAME]" at bounding box center [506, 113] width 233 height 16
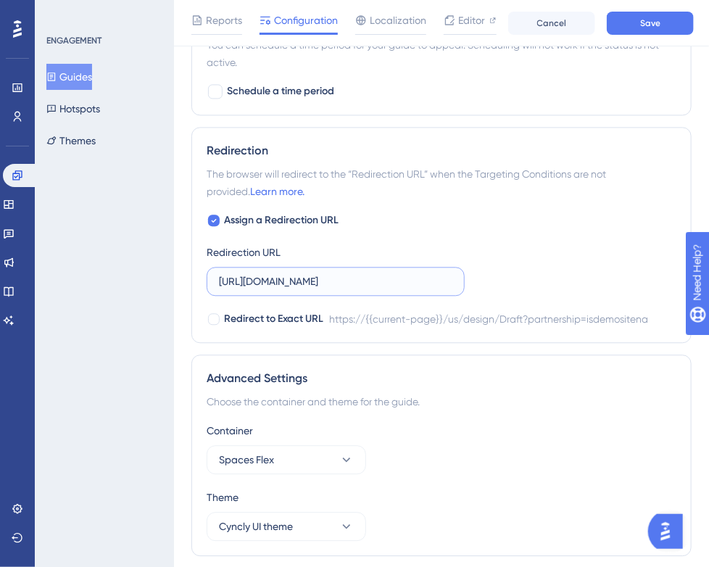
scroll to position [0, 180]
drag, startPoint x: 219, startPoint y: 280, endPoint x: 506, endPoint y: 281, distance: 287.0
click at [506, 281] on div "Assign a Redirection URL Redirection URL [URL][DOMAIN_NAME] Redirect to Exact U…" at bounding box center [442, 270] width 470 height 116
paste input "create3d.mitre10"
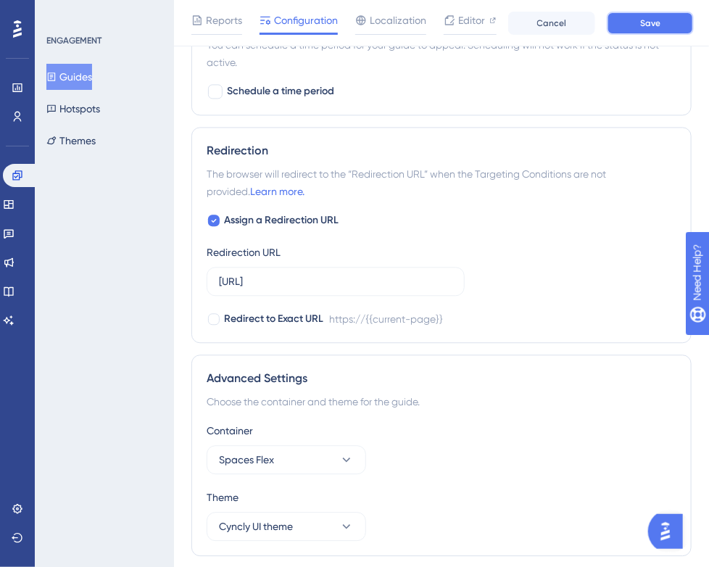
click at [625, 26] on button "Save" at bounding box center [650, 23] width 87 height 23
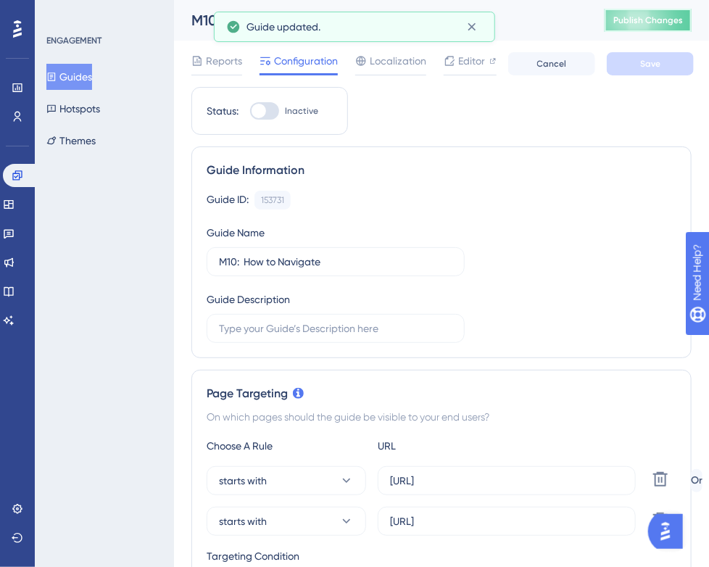
click at [652, 20] on span "Publish Changes" at bounding box center [648, 20] width 70 height 12
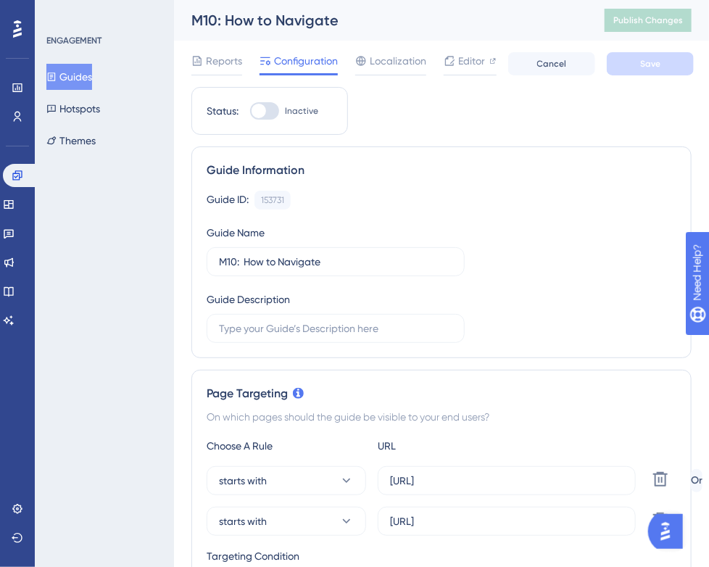
click at [79, 72] on button "Guides" at bounding box center [69, 77] width 46 height 26
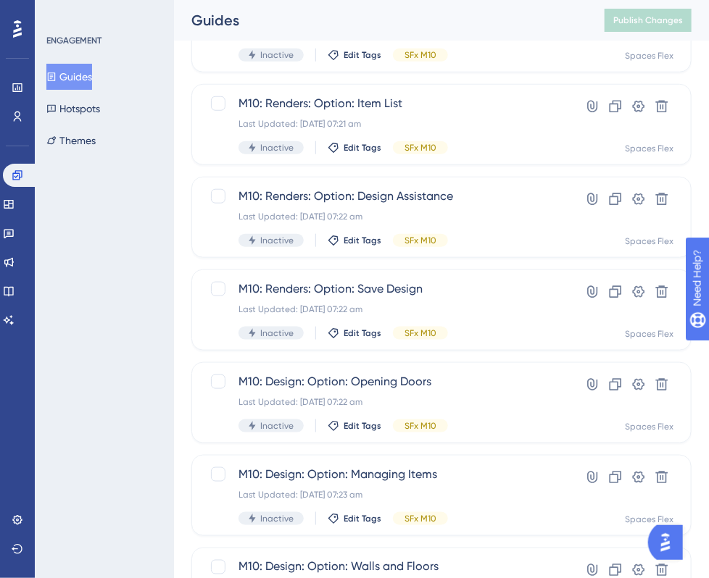
scroll to position [581, 0]
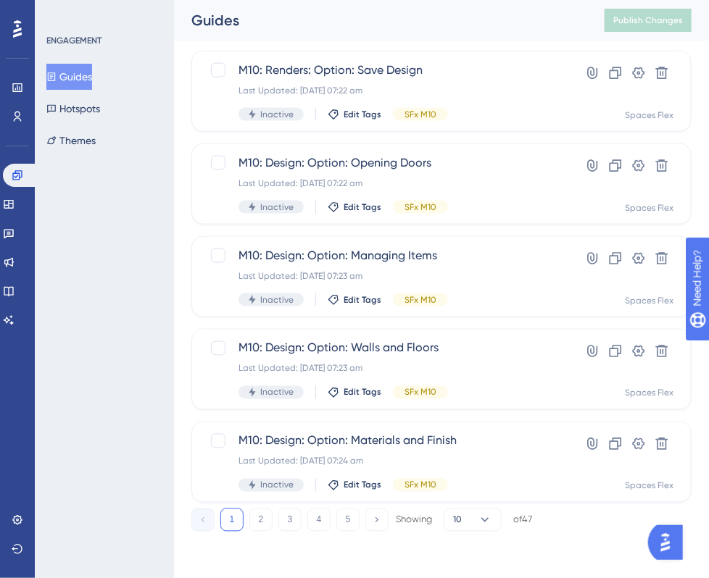
drag, startPoint x: 293, startPoint y: 517, endPoint x: 290, endPoint y: 506, distance: 11.2
click at [293, 515] on button "3" at bounding box center [289, 520] width 23 height 23
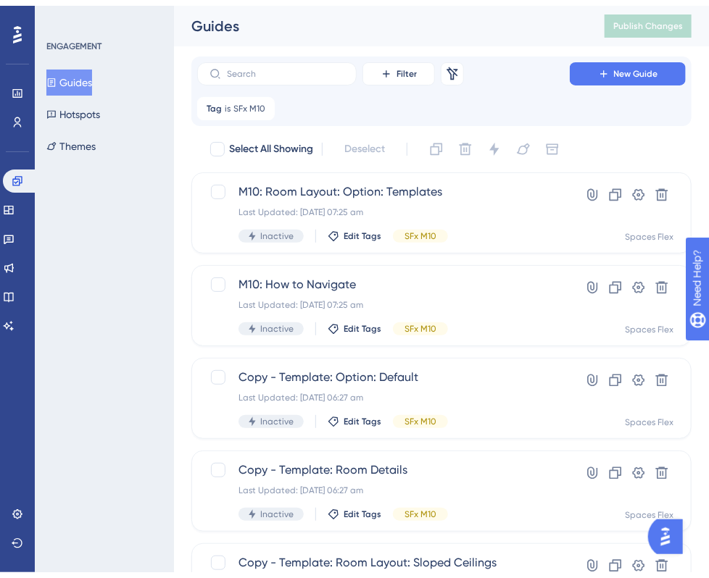
scroll to position [146, 0]
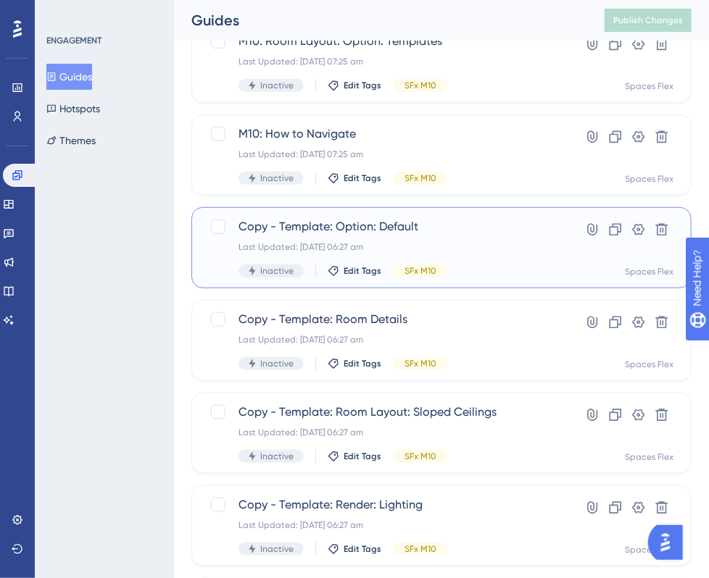
click at [462, 243] on div "Last Updated: [DATE] 06:27 am" at bounding box center [383, 247] width 290 height 12
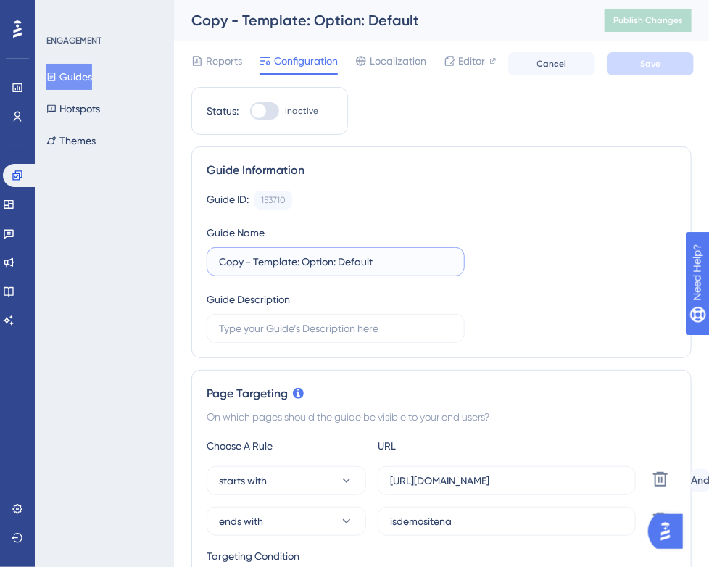
drag, startPoint x: 297, startPoint y: 259, endPoint x: 188, endPoint y: 257, distance: 109.4
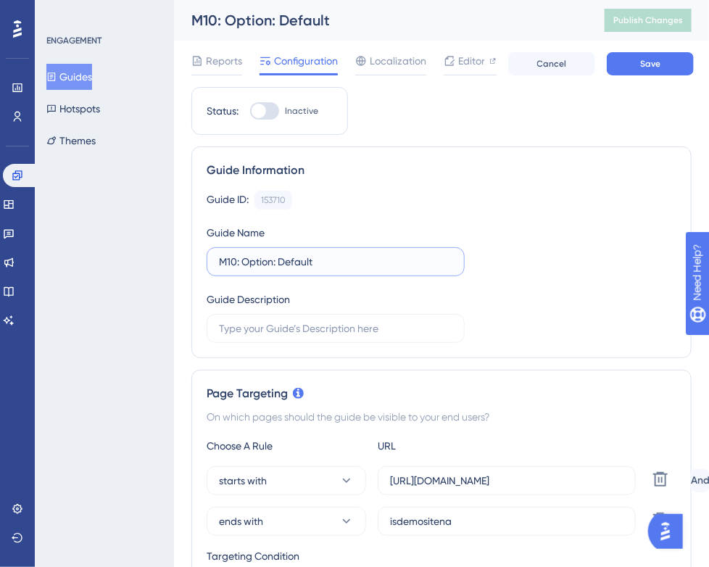
scroll to position [217, 0]
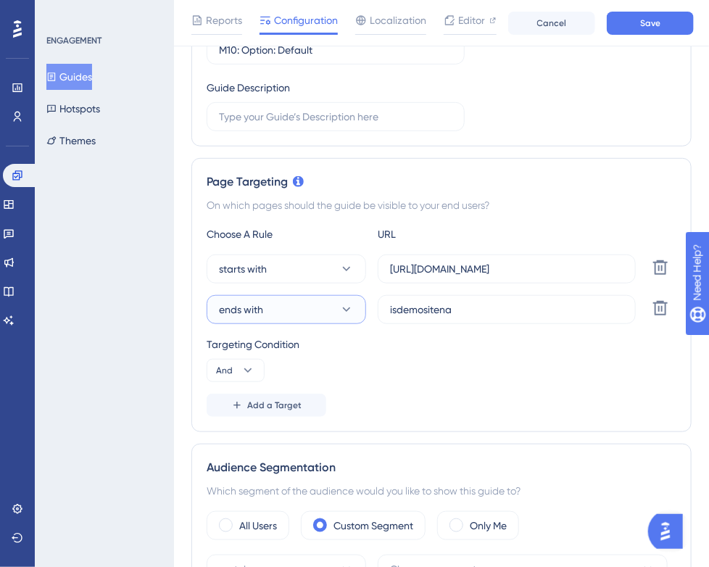
click at [328, 299] on button "ends with" at bounding box center [286, 309] width 159 height 29
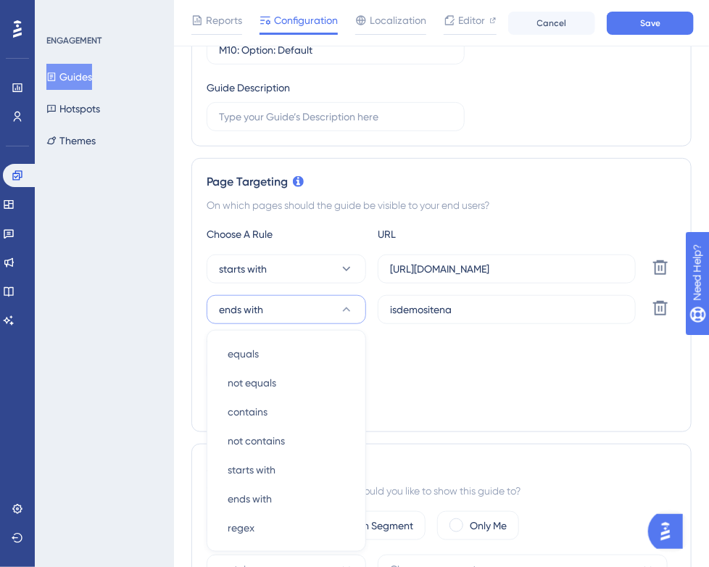
scroll to position [373, 0]
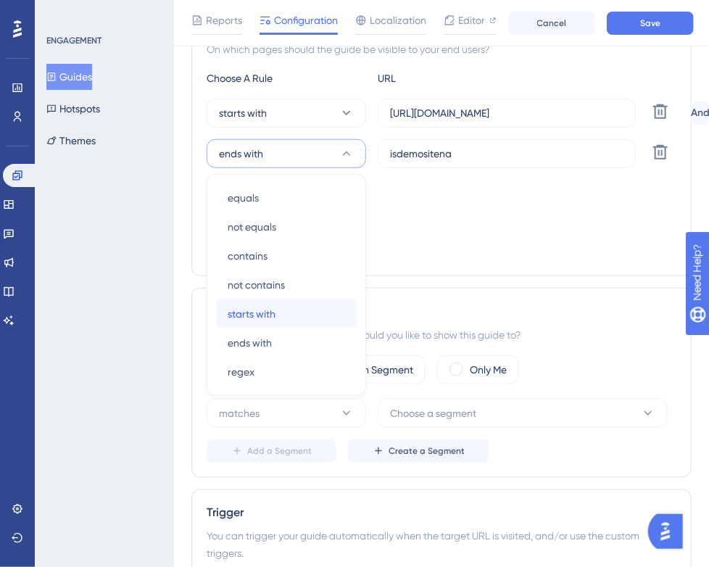
click at [281, 317] on div "starts with starts with" at bounding box center [286, 313] width 117 height 29
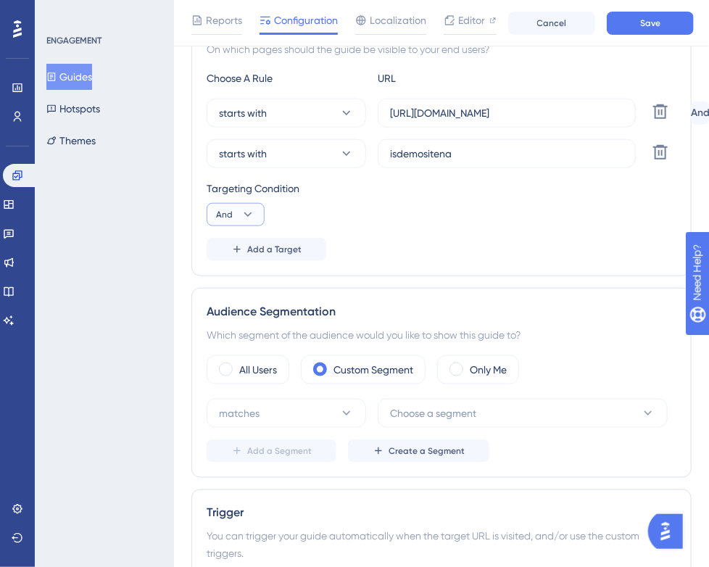
click at [249, 210] on icon at bounding box center [248, 214] width 14 height 14
click at [235, 279] on div "Or Or" at bounding box center [236, 284] width 28 height 29
drag, startPoint x: 429, startPoint y: 154, endPoint x: 354, endPoint y: 155, distance: 75.4
click at [357, 154] on div "starts with isdemositena Delete" at bounding box center [446, 153] width 478 height 29
paste input "[URL]"
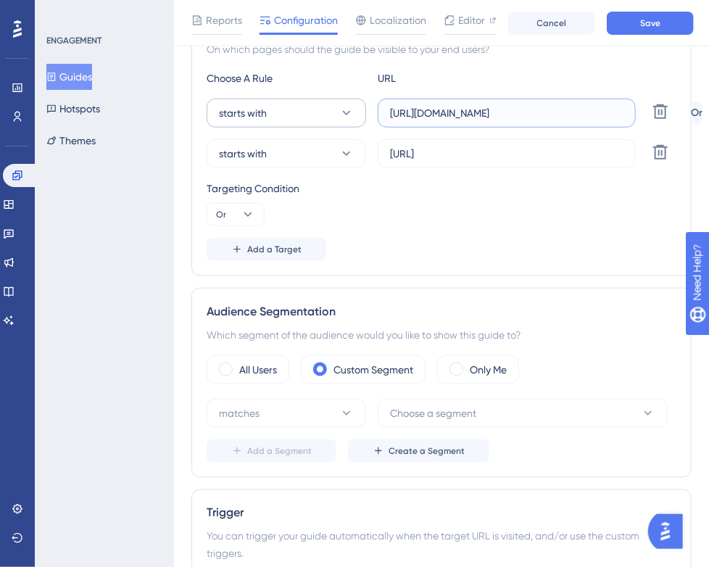
drag, startPoint x: 609, startPoint y: 112, endPoint x: 357, endPoint y: 115, distance: 252.9
click at [357, 115] on div "starts with [URL][DOMAIN_NAME] Delete" at bounding box center [446, 113] width 478 height 29
paste input "create3d.mitre10"
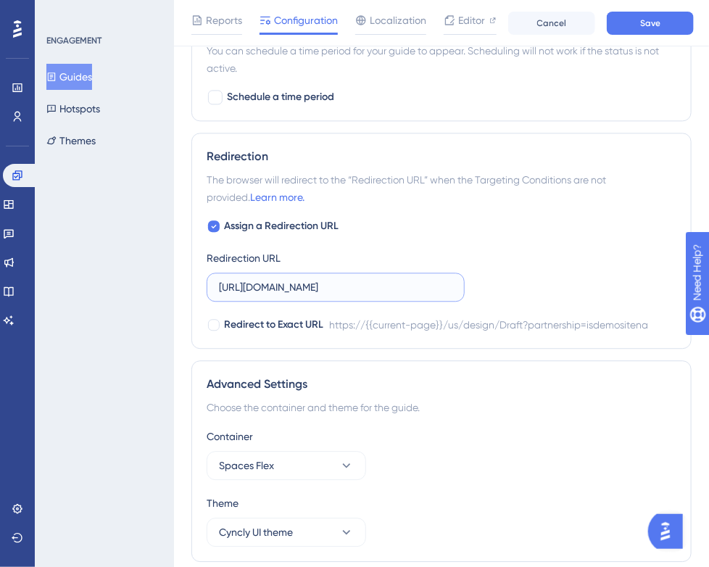
scroll to position [0, 180]
drag, startPoint x: 220, startPoint y: 282, endPoint x: 557, endPoint y: 287, distance: 336.3
click at [557, 287] on div "Assign a Redirection URL Redirection URL [URL][DOMAIN_NAME] Redirect to Exact U…" at bounding box center [442, 275] width 470 height 116
paste input "create3d.mitre10"
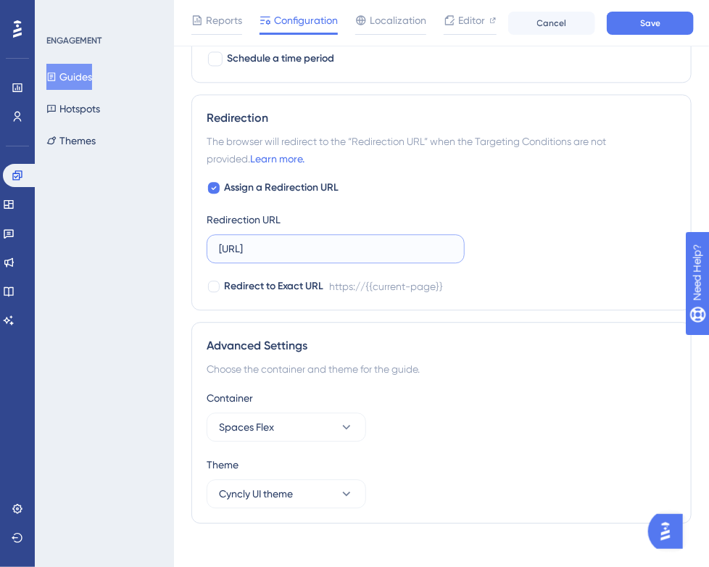
scroll to position [1075, 0]
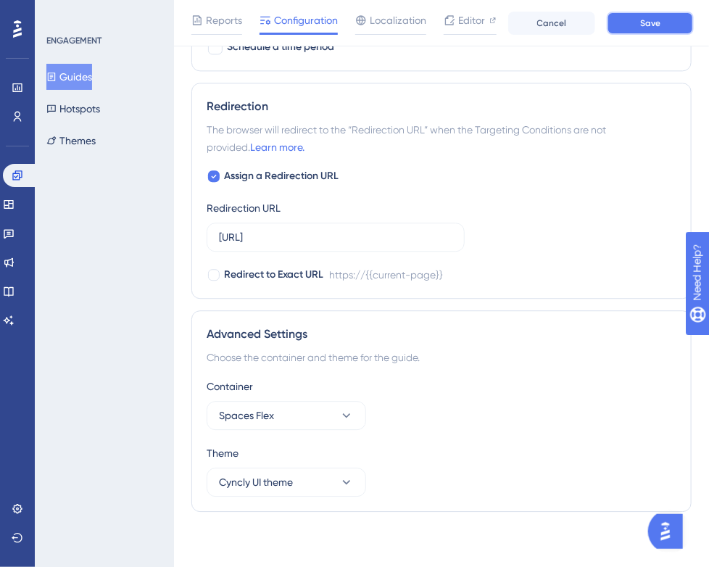
click at [641, 18] on button "Save" at bounding box center [650, 23] width 87 height 23
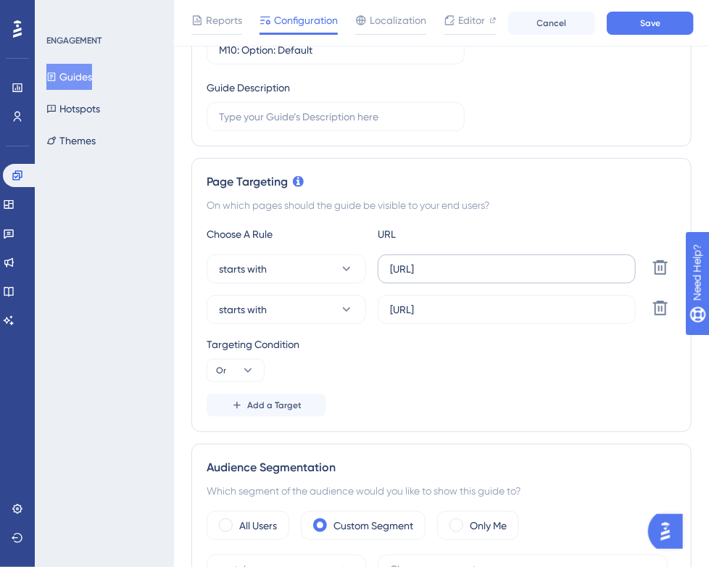
scroll to position [435, 0]
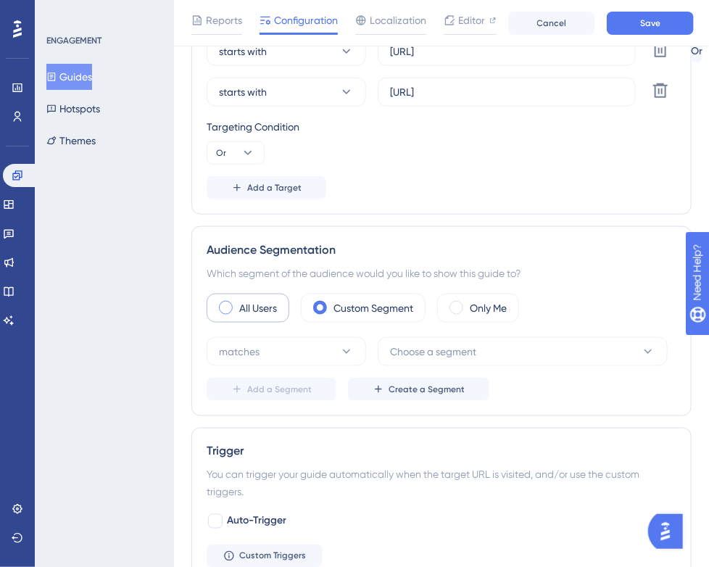
click at [260, 314] on label "All Users" at bounding box center [258, 307] width 38 height 17
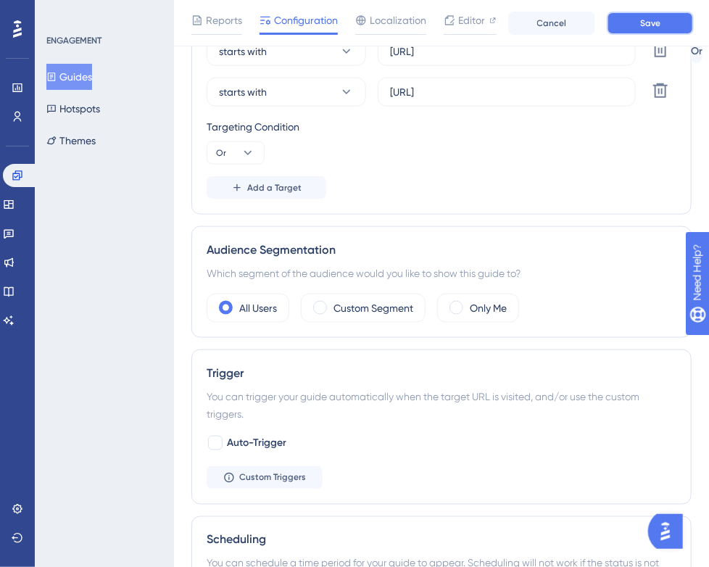
click at [663, 33] on button "Save" at bounding box center [650, 23] width 87 height 23
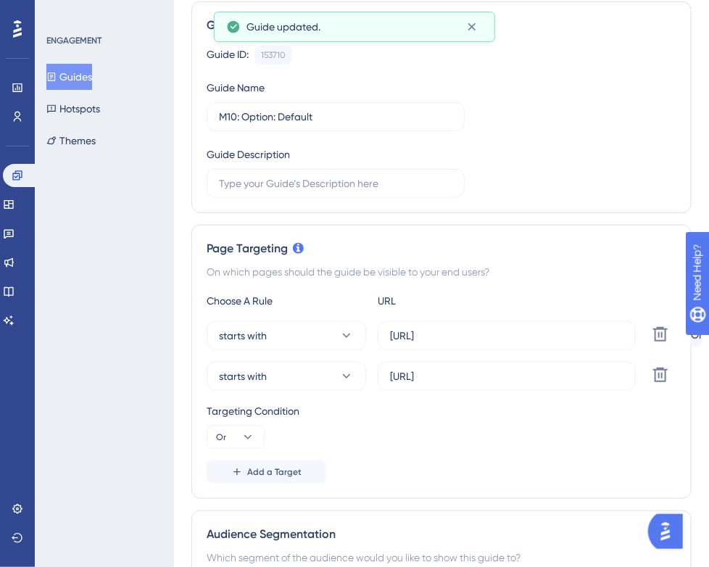
scroll to position [0, 0]
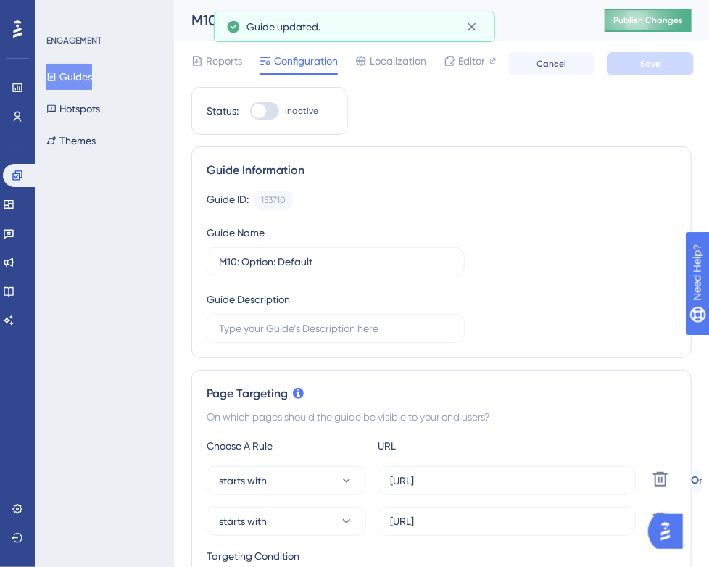
click at [672, 23] on span "Publish Changes" at bounding box center [648, 20] width 70 height 12
click at [92, 76] on button "Guides" at bounding box center [69, 77] width 46 height 26
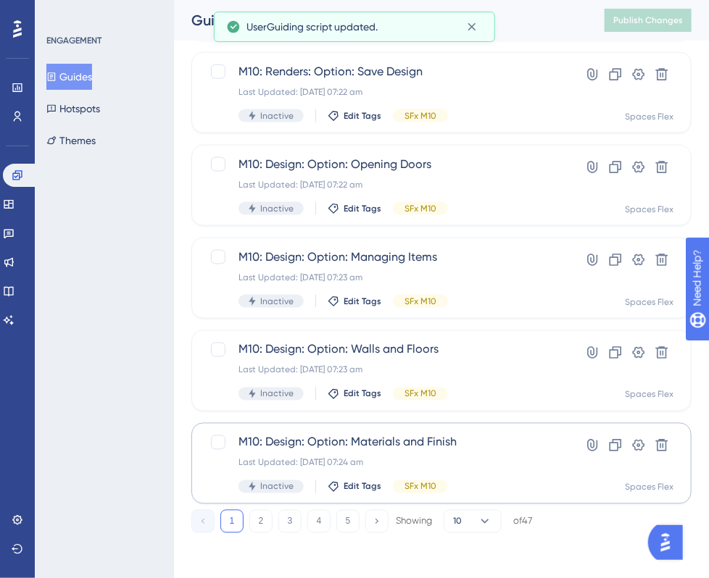
scroll to position [581, 0]
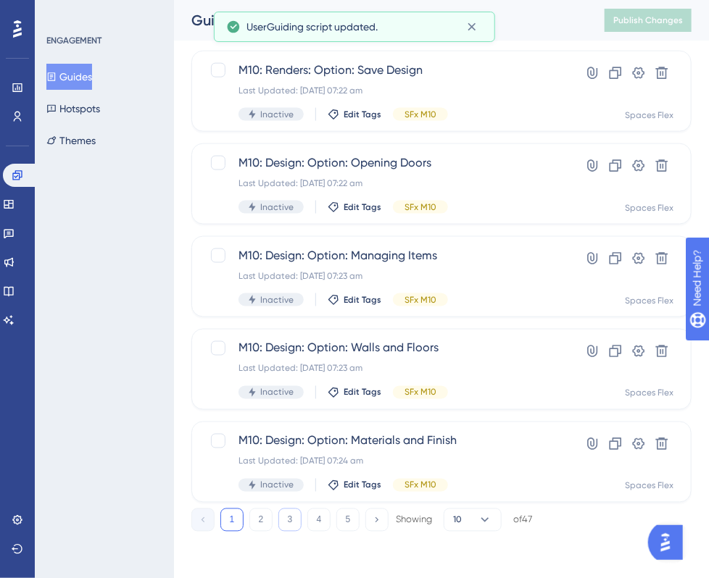
click at [287, 524] on button "3" at bounding box center [289, 520] width 23 height 23
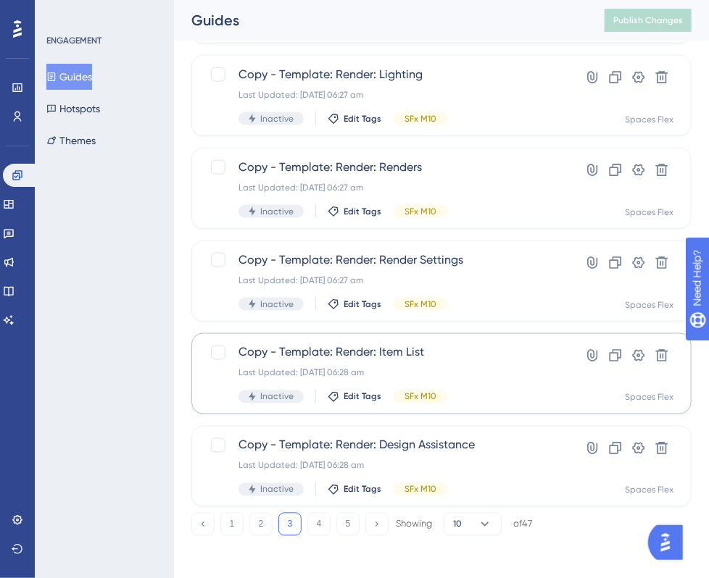
scroll to position [146, 0]
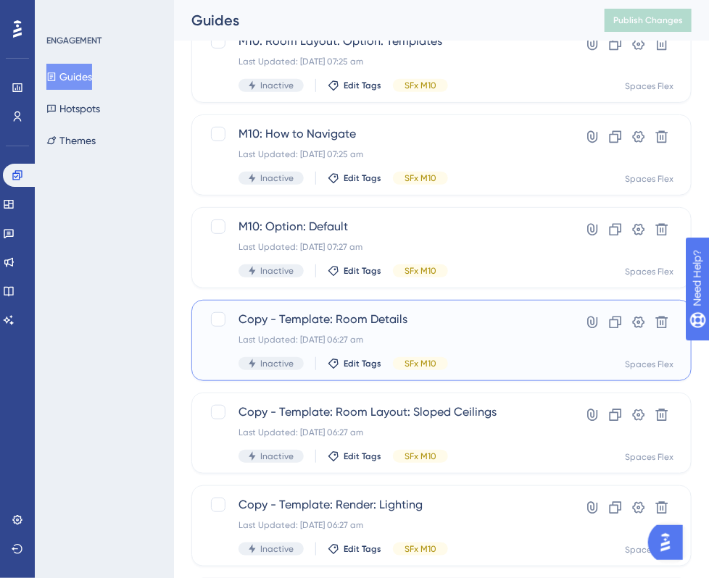
click at [438, 349] on div "Copy - Template: Room Details Last Updated: [DATE] 06:27 am Inactive Edit Tags …" at bounding box center [383, 340] width 290 height 59
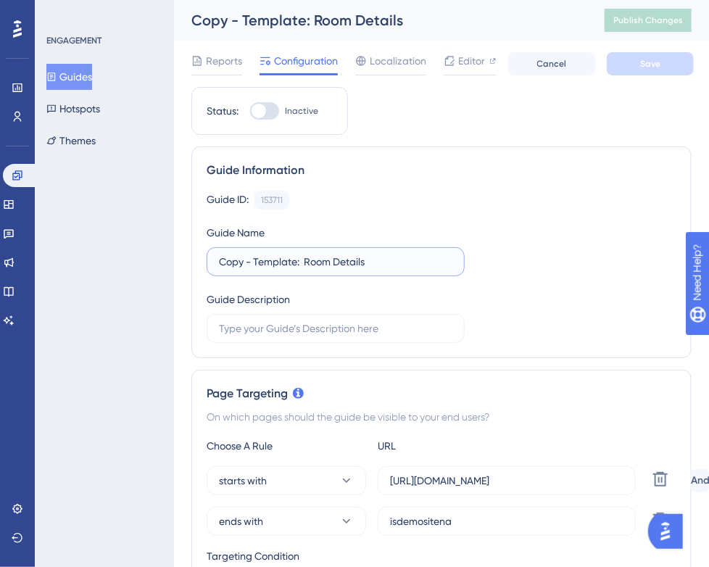
drag, startPoint x: 296, startPoint y: 259, endPoint x: 194, endPoint y: 259, distance: 101.4
click at [194, 259] on div "Guide Information Guide ID: 153711 Copy Guide Name Copy - Template: Room Detail…" at bounding box center [441, 252] width 500 height 212
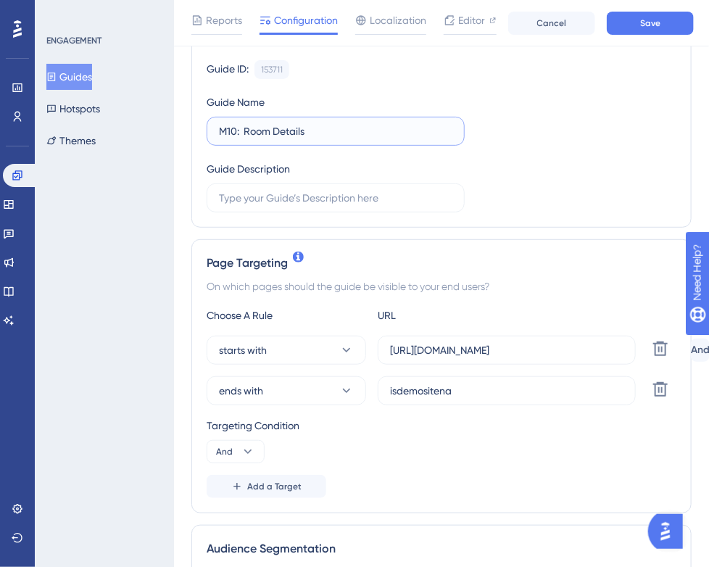
scroll to position [145, 0]
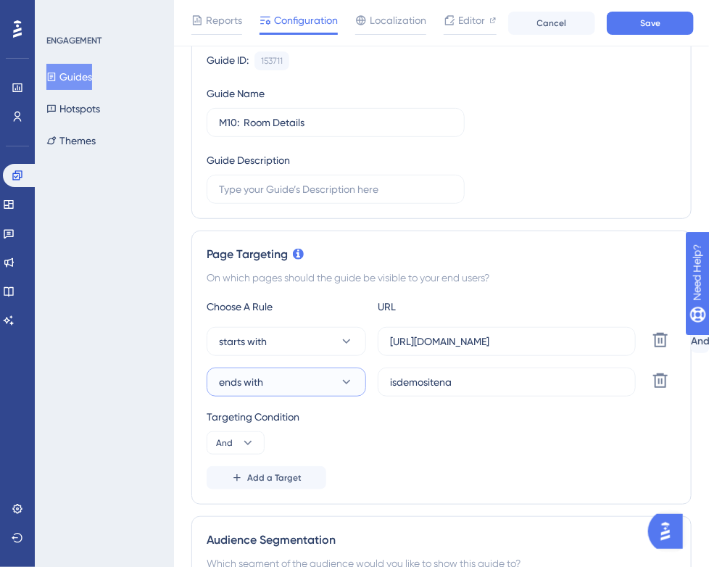
click at [265, 380] on button "ends with" at bounding box center [286, 381] width 159 height 29
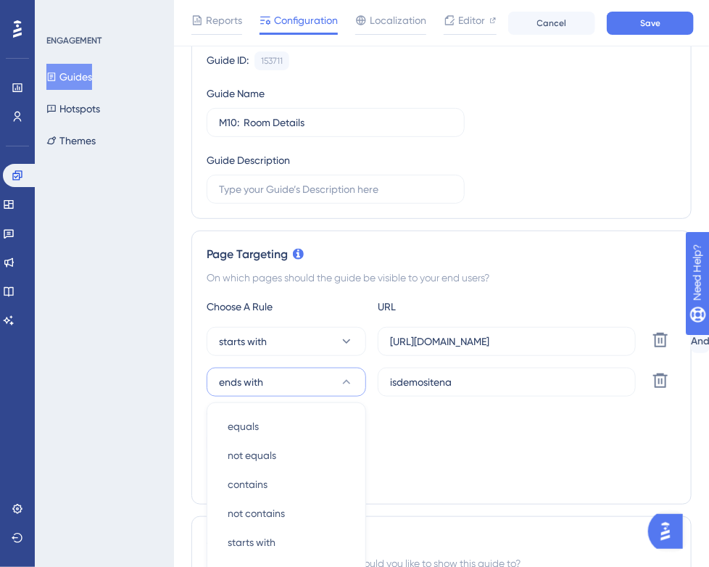
scroll to position [373, 0]
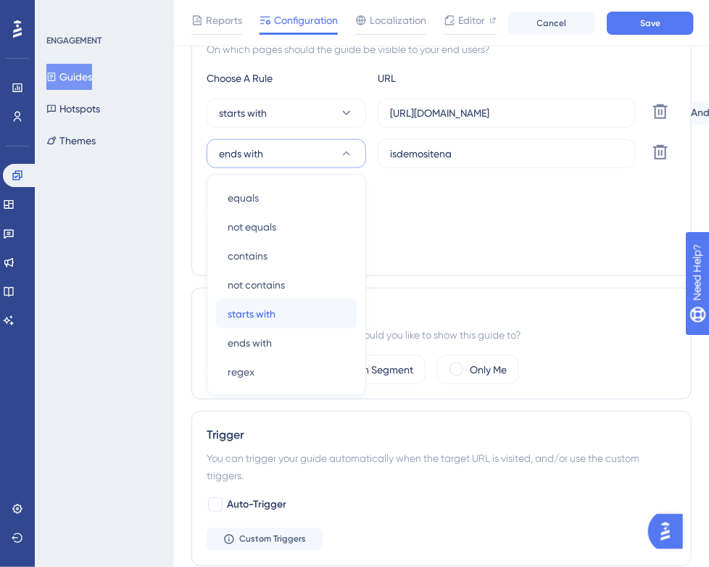
click at [295, 315] on div "starts with starts with" at bounding box center [286, 313] width 117 height 29
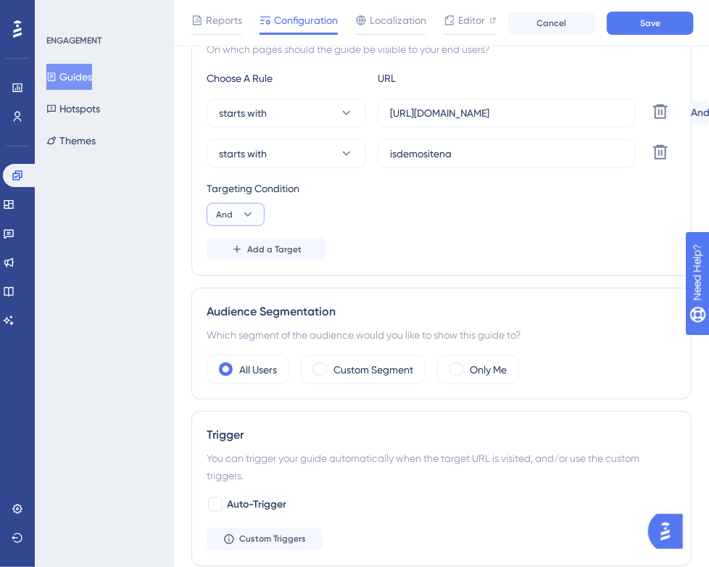
click at [245, 211] on icon at bounding box center [248, 214] width 14 height 14
click at [238, 284] on div "Or Or" at bounding box center [236, 284] width 28 height 29
paste input "[URL]"
drag, startPoint x: 509, startPoint y: 151, endPoint x: 386, endPoint y: 151, distance: 123.2
click at [386, 151] on label "isdemositena" at bounding box center [507, 153] width 258 height 29
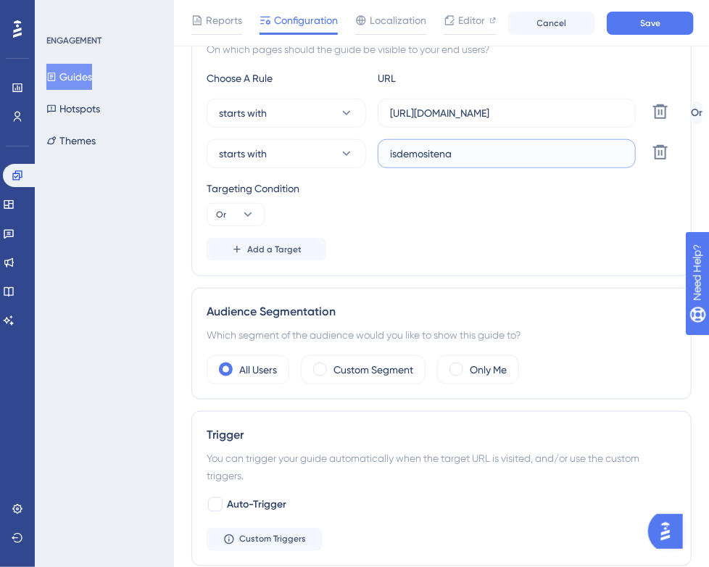
click at [390, 151] on input "isdemositena" at bounding box center [506, 154] width 233 height 16
drag, startPoint x: 609, startPoint y: 109, endPoint x: 385, endPoint y: 117, distance: 224.0
click at [385, 117] on label "[URL][DOMAIN_NAME]" at bounding box center [507, 113] width 258 height 29
paste input "create3d.mitre10"
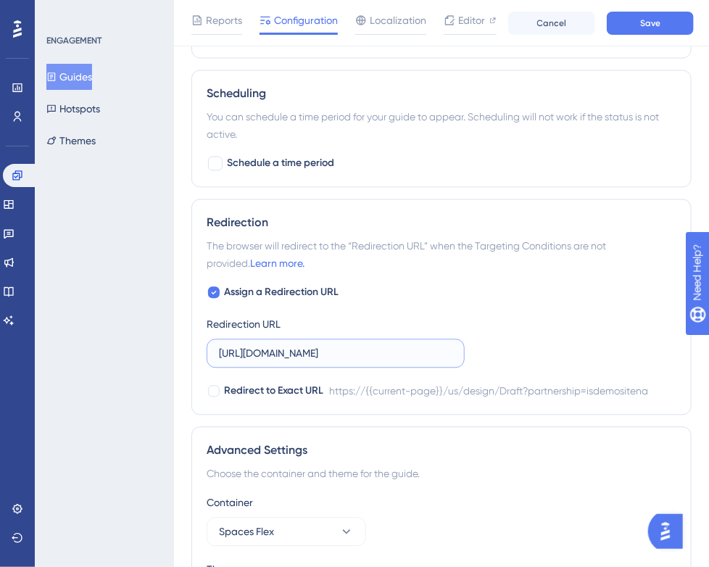
scroll to position [0, 180]
drag, startPoint x: 220, startPoint y: 353, endPoint x: 466, endPoint y: 355, distance: 245.7
click at [466, 355] on div "Assign a Redirection URL Redirection URL [URL][DOMAIN_NAME] Redirect to Exact U…" at bounding box center [442, 342] width 470 height 116
paste input "create3d.mitre10"
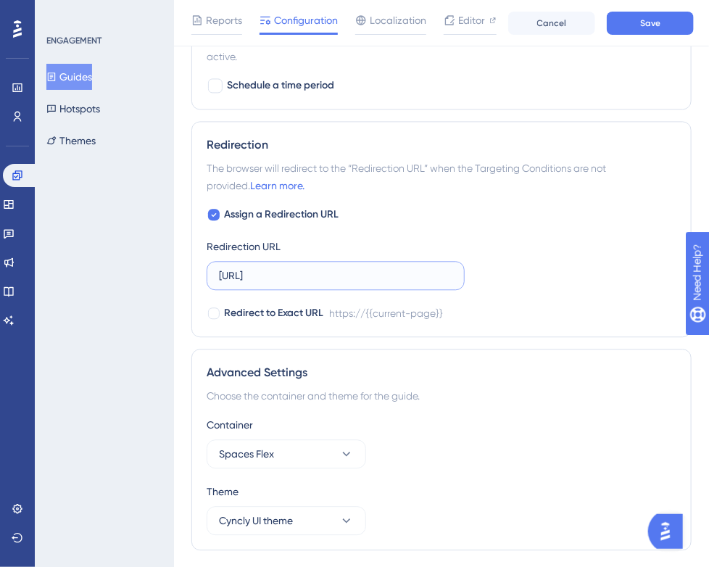
scroll to position [997, 0]
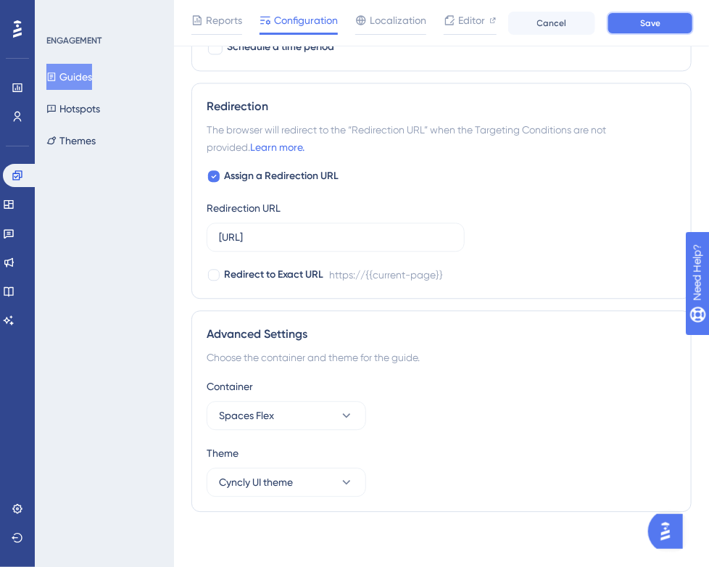
click at [681, 24] on button "Save" at bounding box center [650, 23] width 87 height 23
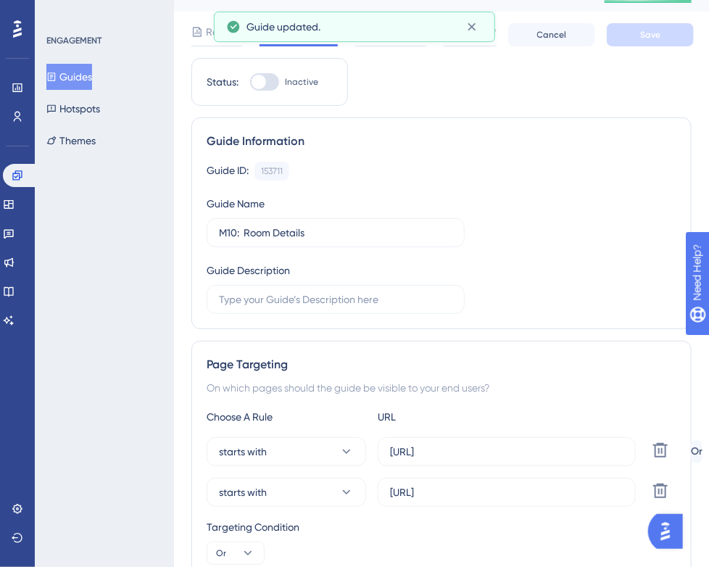
scroll to position [0, 0]
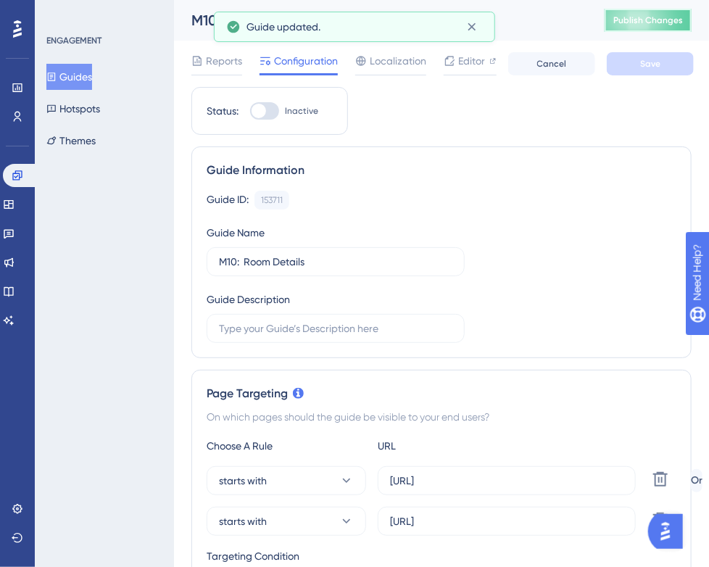
click at [649, 28] on button "Publish Changes" at bounding box center [647, 20] width 87 height 23
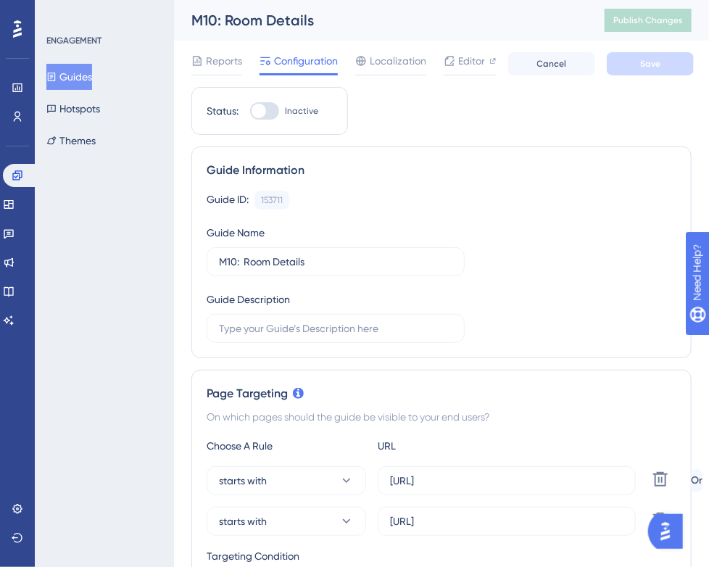
click at [72, 75] on button "Guides" at bounding box center [69, 77] width 46 height 26
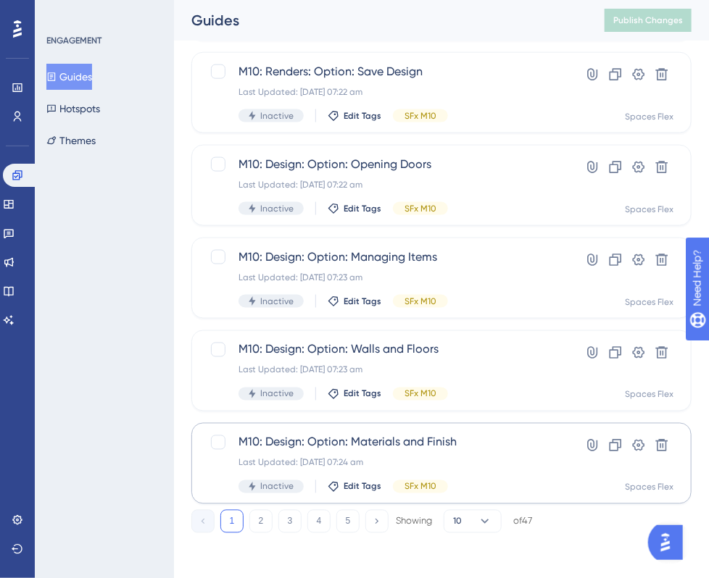
scroll to position [581, 0]
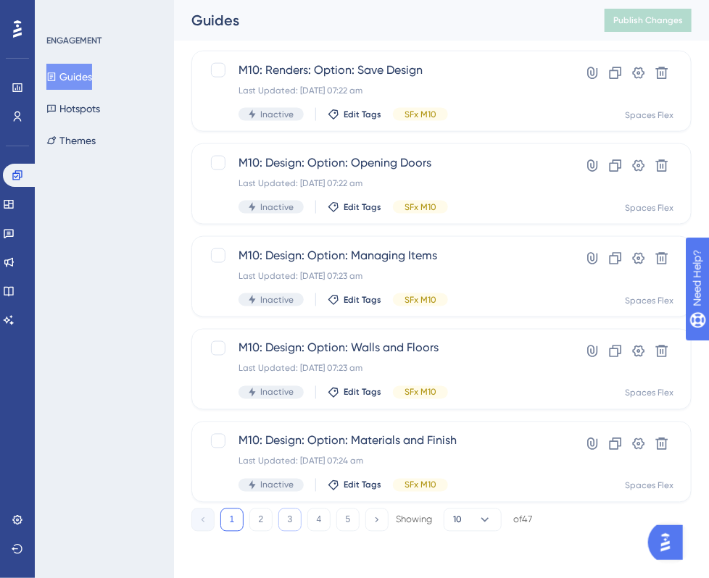
click at [296, 512] on button "3" at bounding box center [289, 520] width 23 height 23
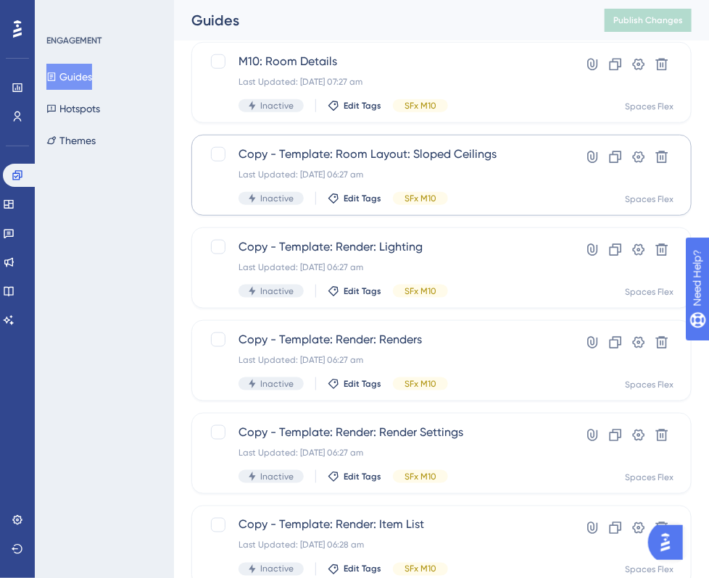
scroll to position [364, 0]
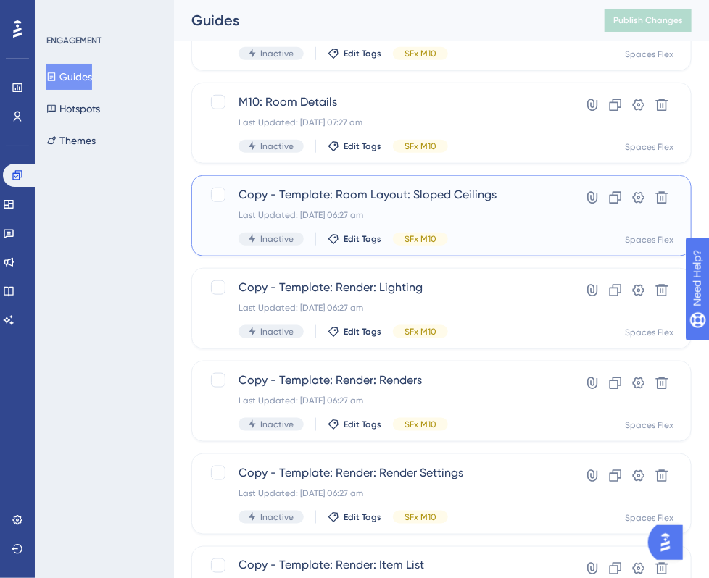
click at [414, 204] on div "Copy - Template: Room Layout: Sloped Ceilings Last Updated: [DATE] 06:27 am Ina…" at bounding box center [383, 215] width 290 height 59
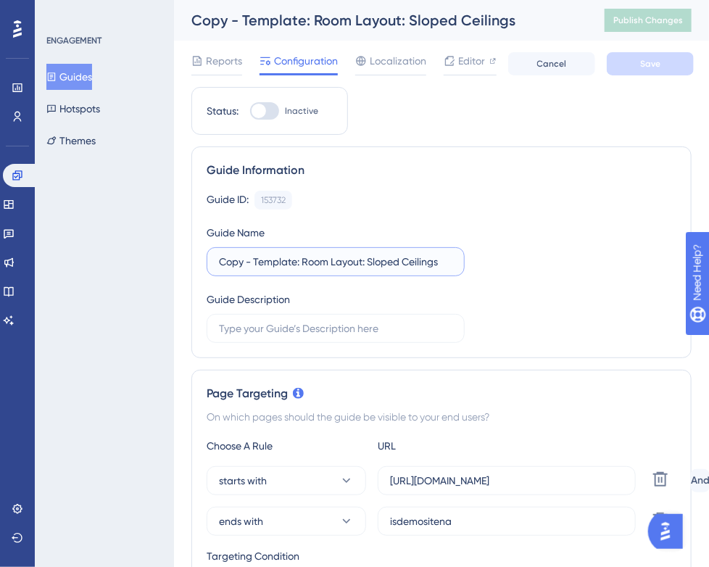
drag, startPoint x: 299, startPoint y: 262, endPoint x: 186, endPoint y: 278, distance: 114.2
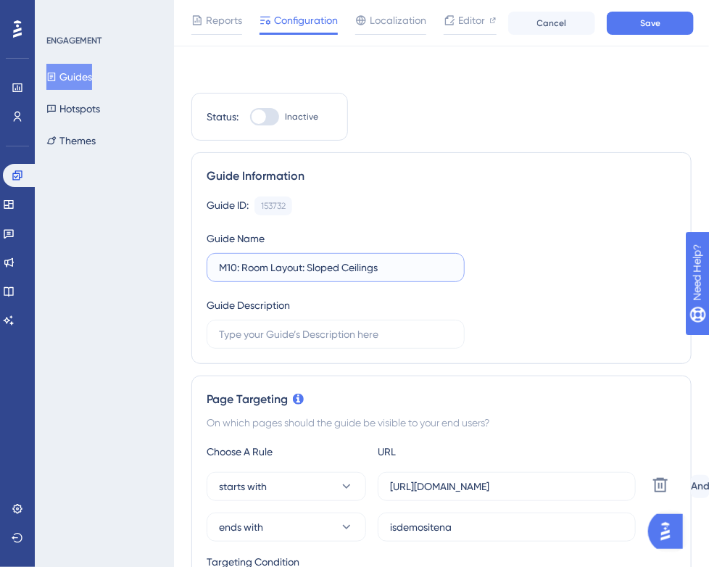
scroll to position [217, 0]
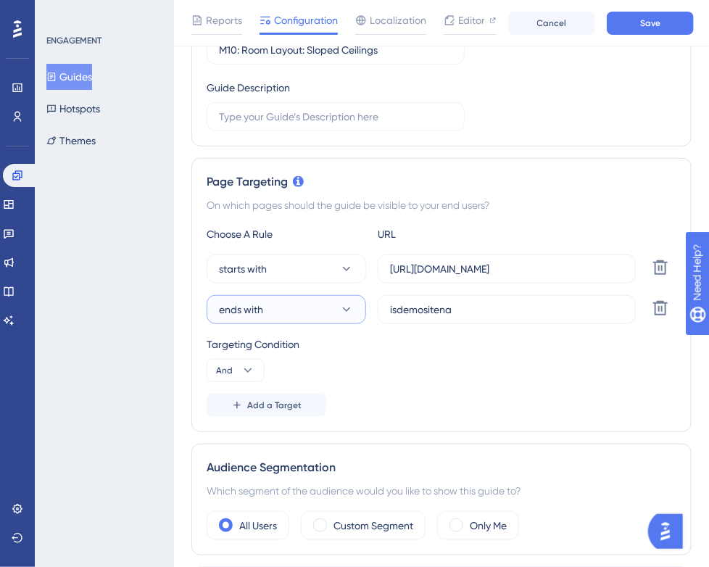
click at [311, 307] on button "ends with" at bounding box center [286, 309] width 159 height 29
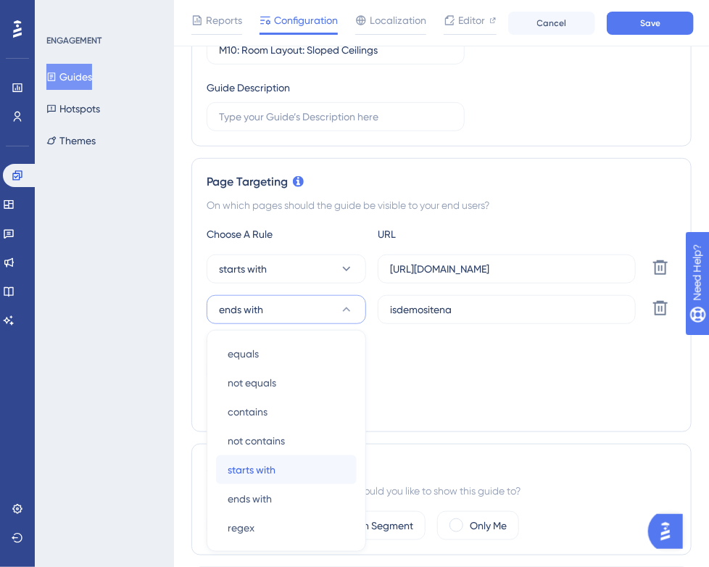
click at [275, 462] on div "starts with starts with" at bounding box center [286, 469] width 117 height 29
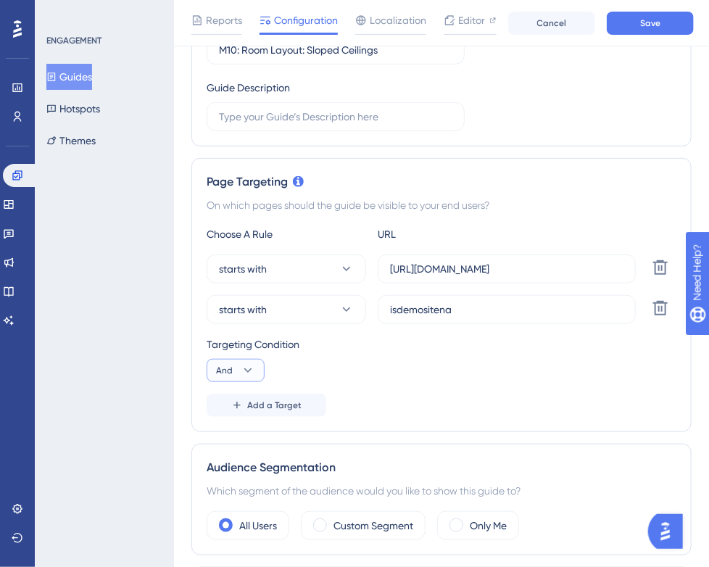
click at [235, 370] on button "And" at bounding box center [236, 370] width 58 height 23
click at [234, 443] on div "Or Or" at bounding box center [236, 440] width 28 height 29
drag, startPoint x: 371, startPoint y: 309, endPoint x: 348, endPoint y: 307, distance: 23.3
click at [348, 307] on div "starts with isdemositena Delete" at bounding box center [446, 309] width 478 height 29
paste input "[URL]"
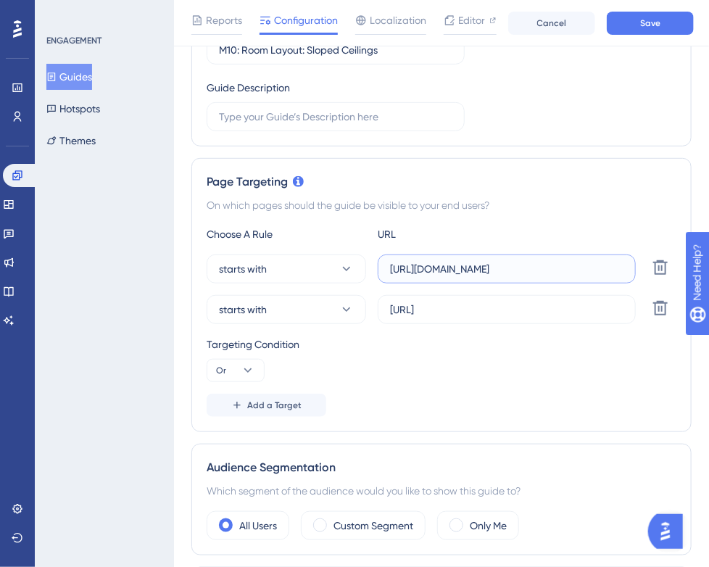
drag, startPoint x: 411, startPoint y: 266, endPoint x: 371, endPoint y: 267, distance: 39.9
click at [372, 267] on div "starts with [URL][DOMAIN_NAME] Delete" at bounding box center [446, 268] width 478 height 29
paste input "create3d.mitre10"
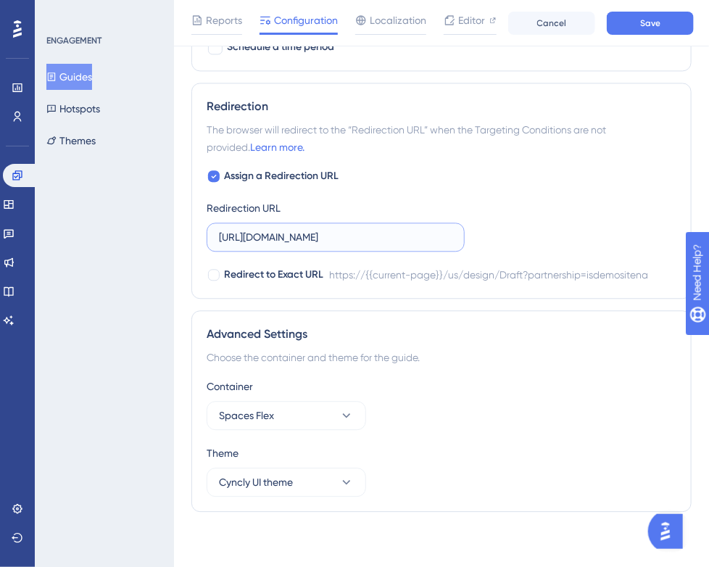
scroll to position [0, 180]
drag, startPoint x: 219, startPoint y: 238, endPoint x: 553, endPoint y: 238, distance: 334.0
click at [553, 238] on div "Assign a Redirection URL Redirection URL [URL][DOMAIN_NAME] Redirect to Exact U…" at bounding box center [442, 225] width 470 height 116
paste input "create3d.mitre10"
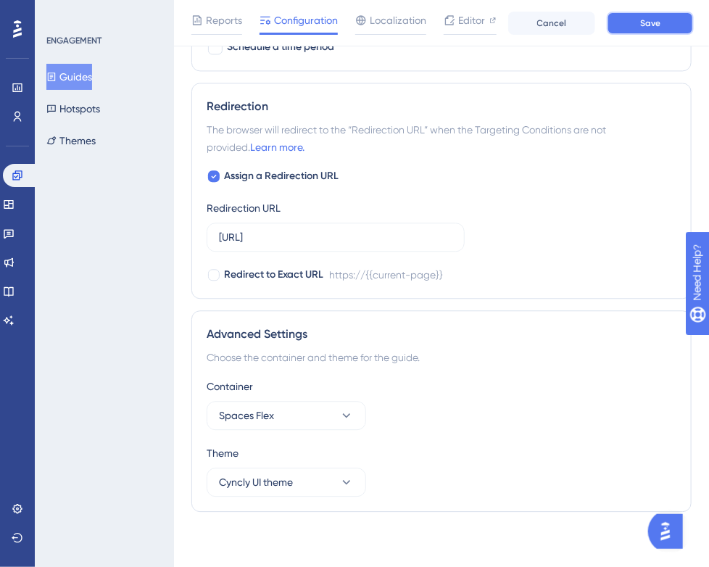
click at [617, 21] on button "Save" at bounding box center [650, 23] width 87 height 23
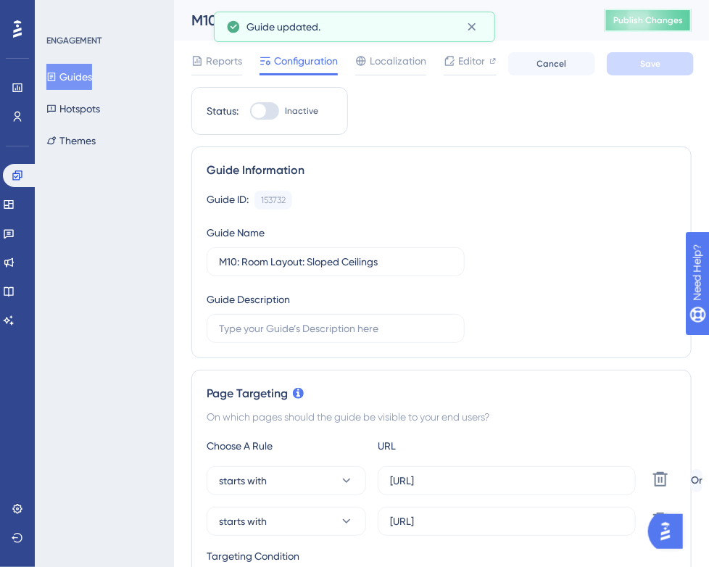
click at [662, 12] on button "Publish Changes" at bounding box center [647, 20] width 87 height 23
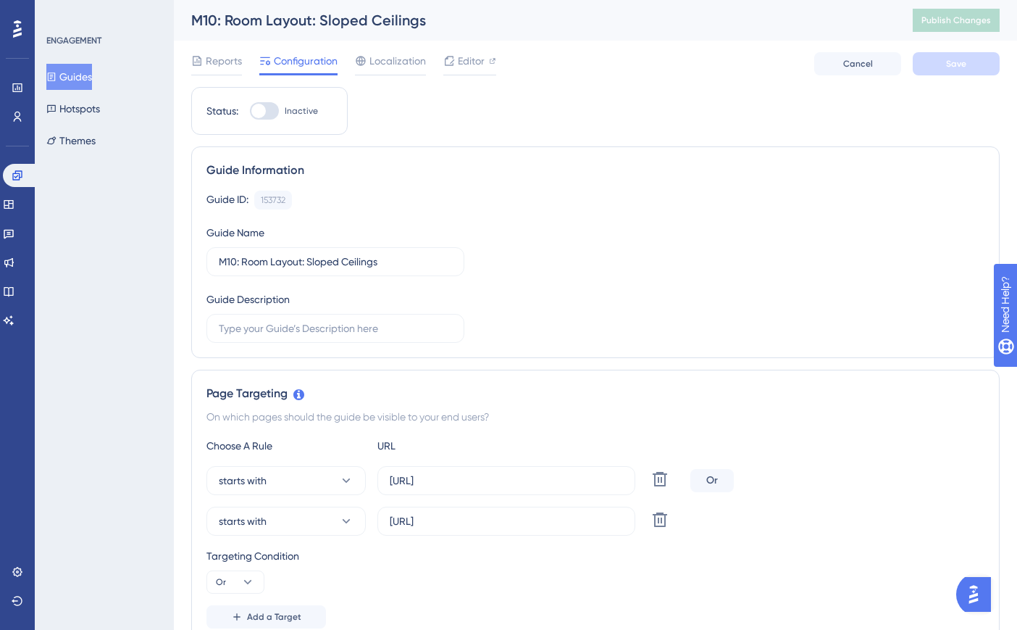
click at [74, 78] on button "Guides" at bounding box center [69, 77] width 46 height 26
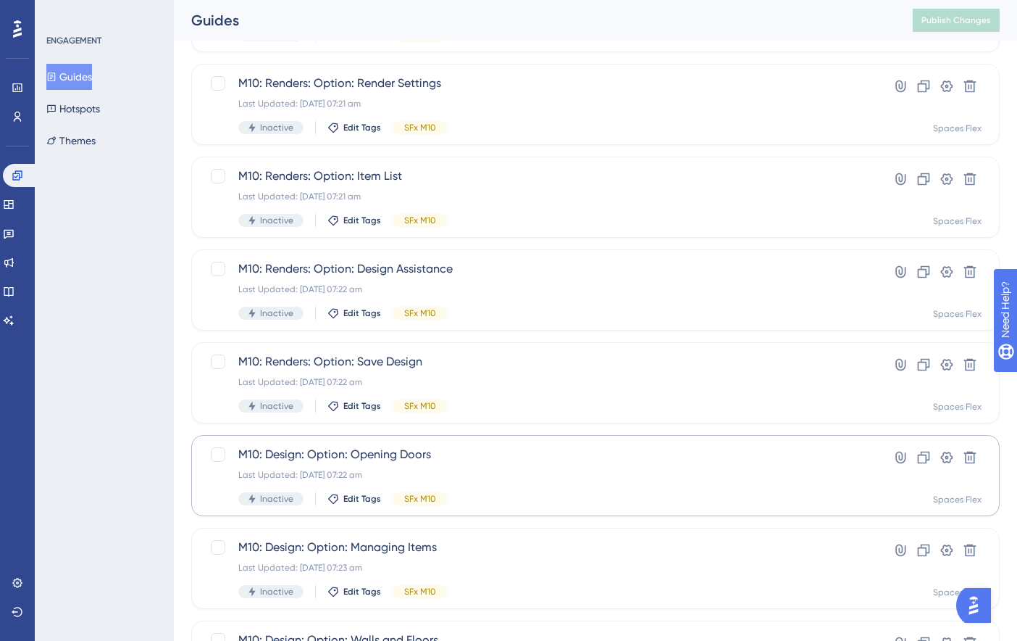
scroll to position [519, 0]
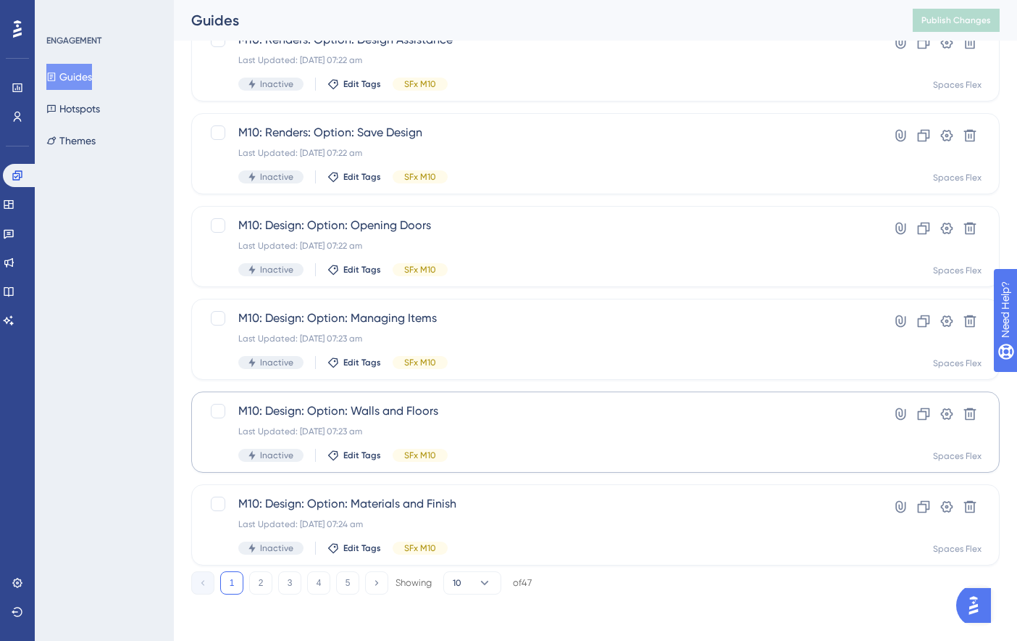
click at [293, 581] on button "3" at bounding box center [289, 582] width 23 height 23
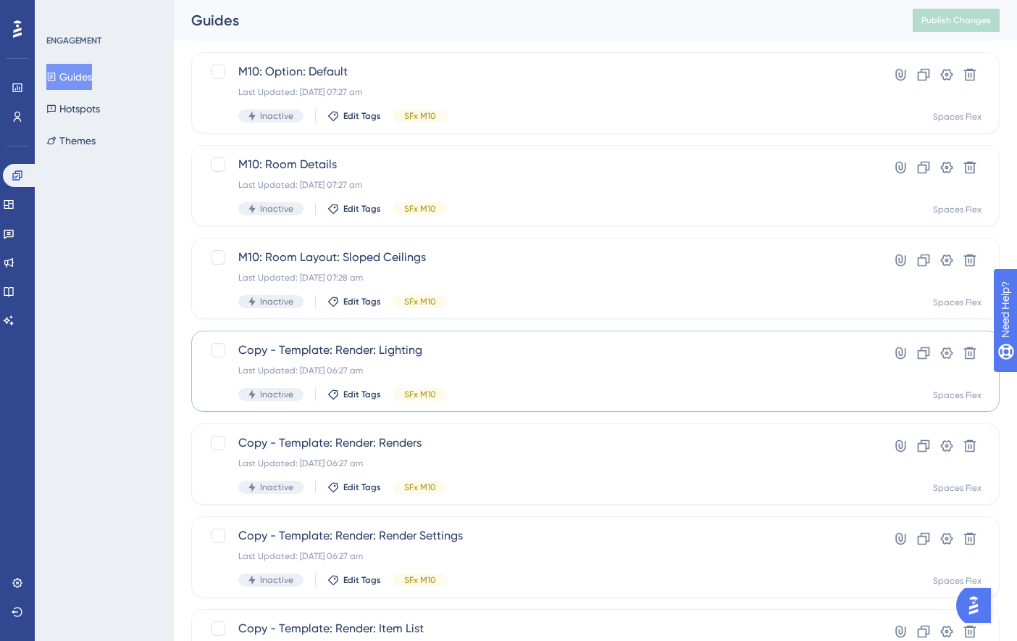
scroll to position [446, 0]
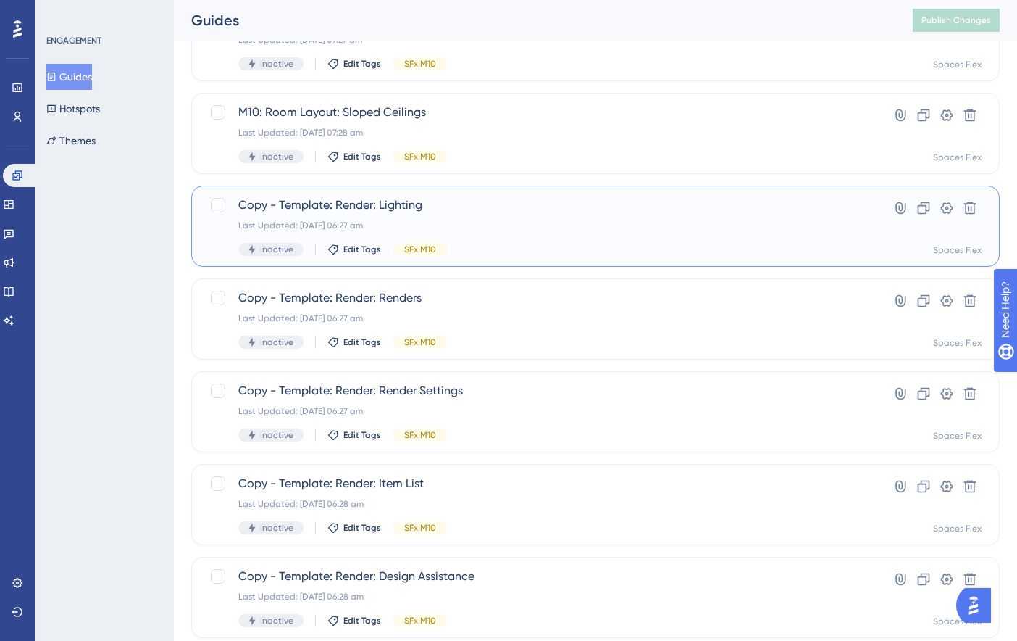
click at [496, 233] on div "Copy - Template: Render: Lighting Last Updated: [DATE] 06:27 am Inactive Edit T…" at bounding box center [537, 225] width 599 height 59
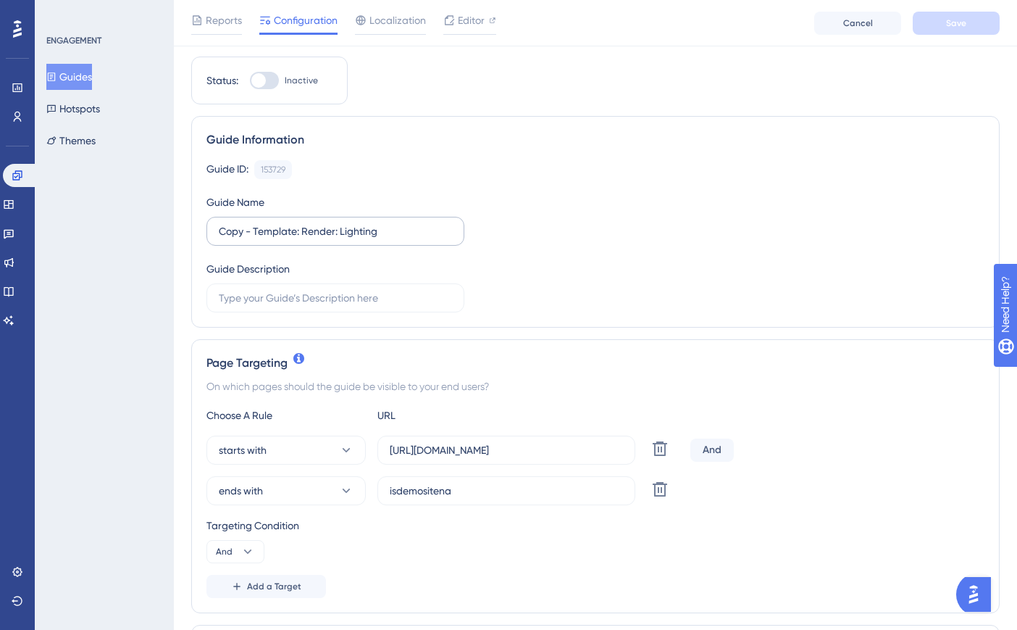
scroll to position [72, 0]
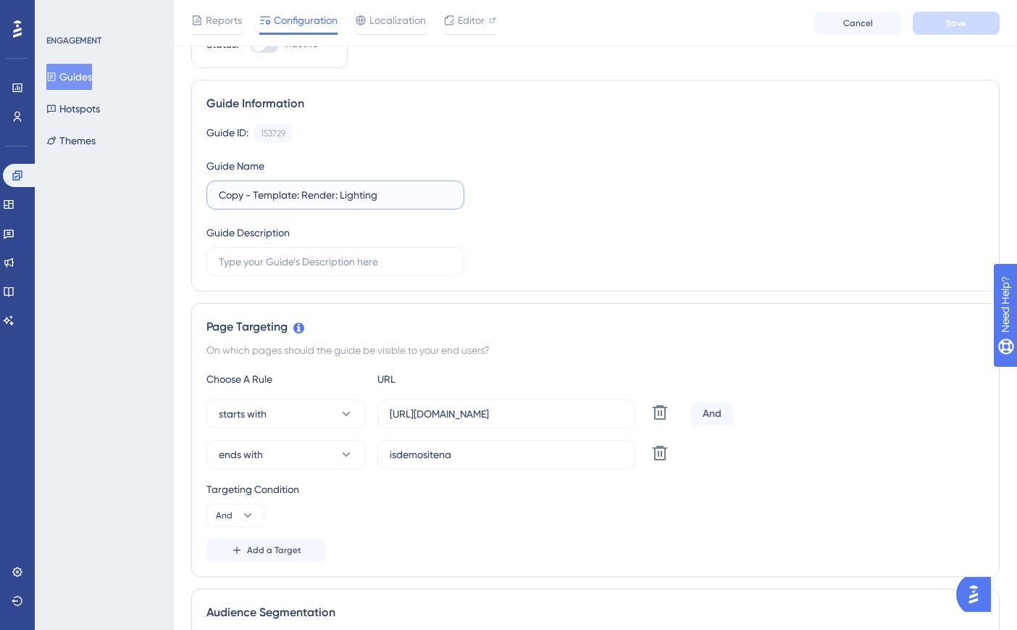
click at [288, 197] on input "Copy - Template: Render: Lighting" at bounding box center [335, 195] width 233 height 16
drag, startPoint x: 296, startPoint y: 196, endPoint x: 178, endPoint y: 199, distance: 118.2
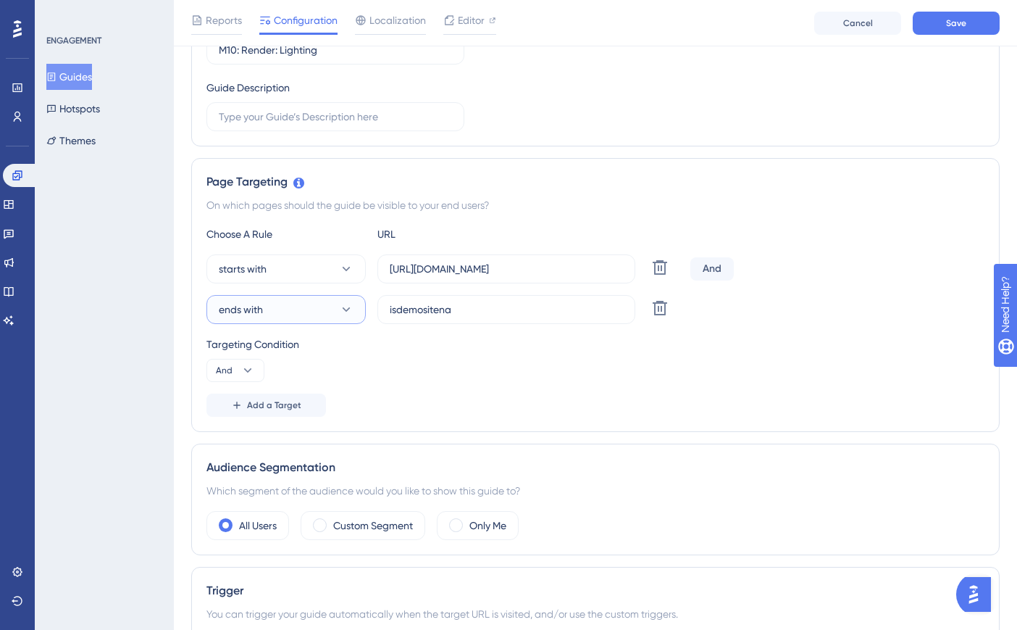
click at [327, 314] on button "ends with" at bounding box center [286, 309] width 159 height 29
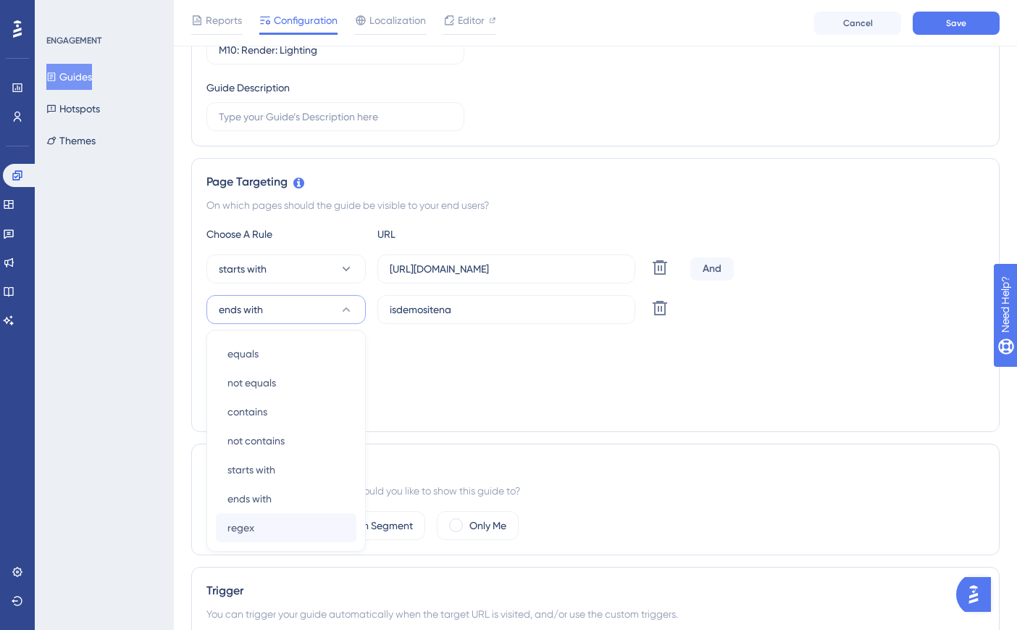
scroll to position [343, 0]
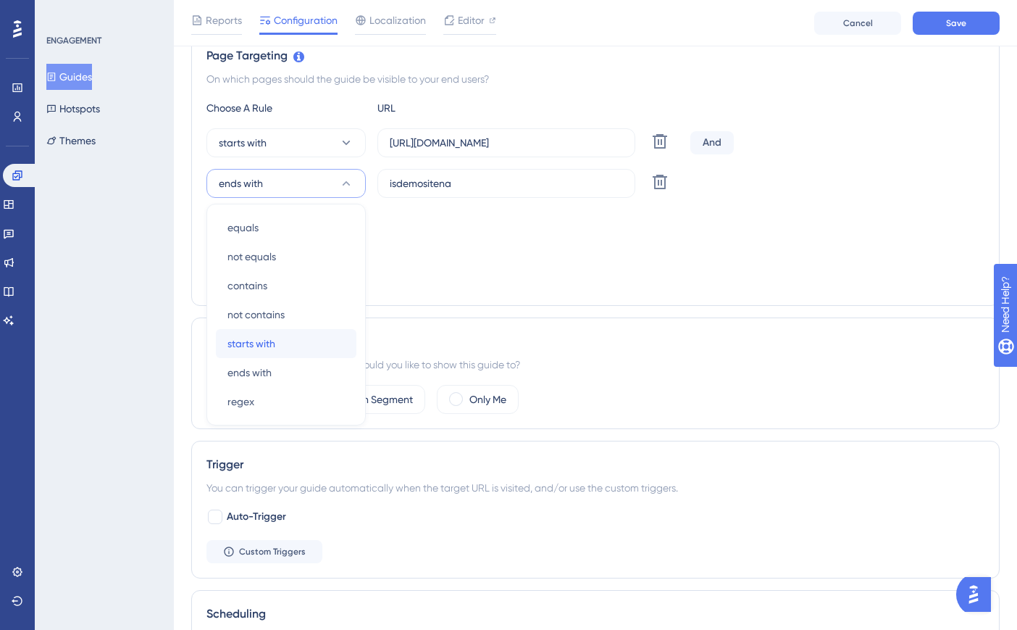
click at [292, 339] on div "starts with starts with" at bounding box center [286, 343] width 117 height 29
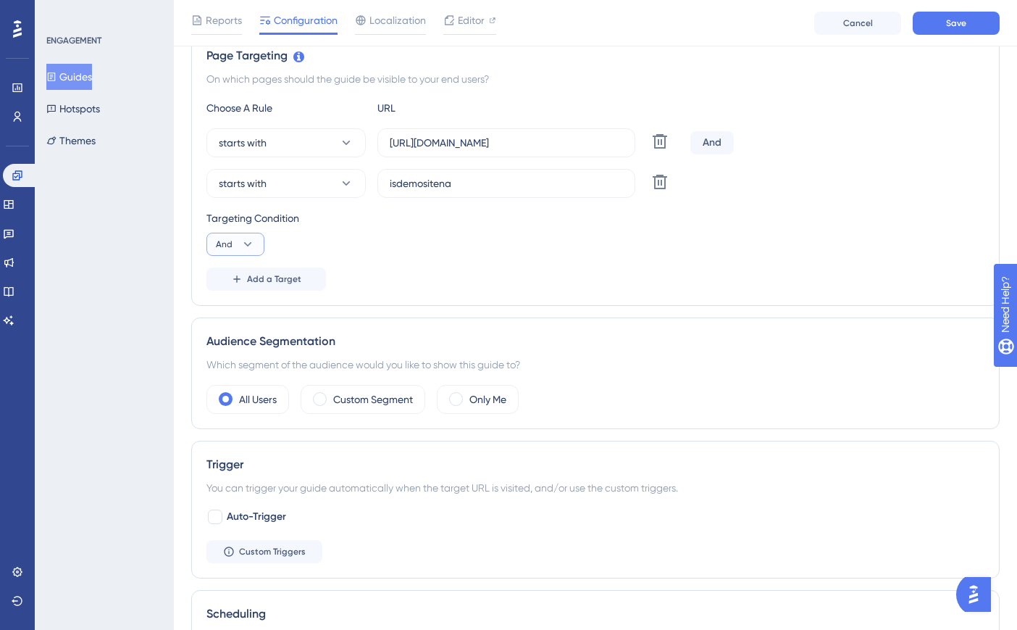
click at [222, 243] on span "And" at bounding box center [224, 244] width 17 height 12
click at [232, 315] on span "Or" at bounding box center [228, 314] width 12 height 17
drag, startPoint x: 525, startPoint y: 170, endPoint x: 322, endPoint y: 193, distance: 204.1
click at [322, 193] on div "starts with isdemositena Delete" at bounding box center [446, 183] width 478 height 29
paste input "[URL]"
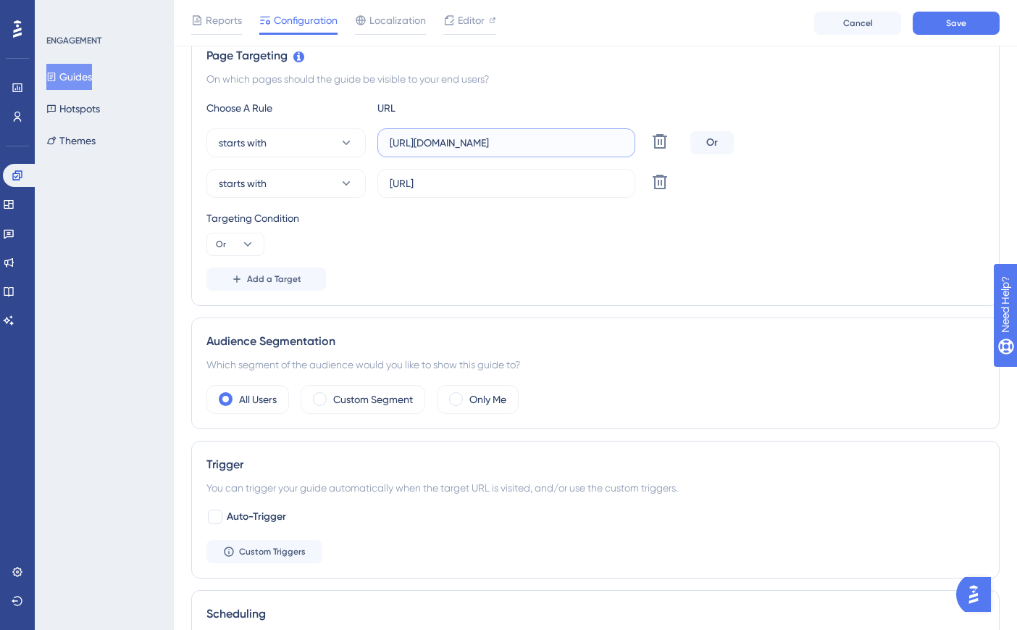
drag, startPoint x: 608, startPoint y: 141, endPoint x: 372, endPoint y: 146, distance: 235.5
click at [372, 146] on div "starts with [URL][DOMAIN_NAME] Delete" at bounding box center [446, 142] width 478 height 29
paste input "create3d.mitre10"
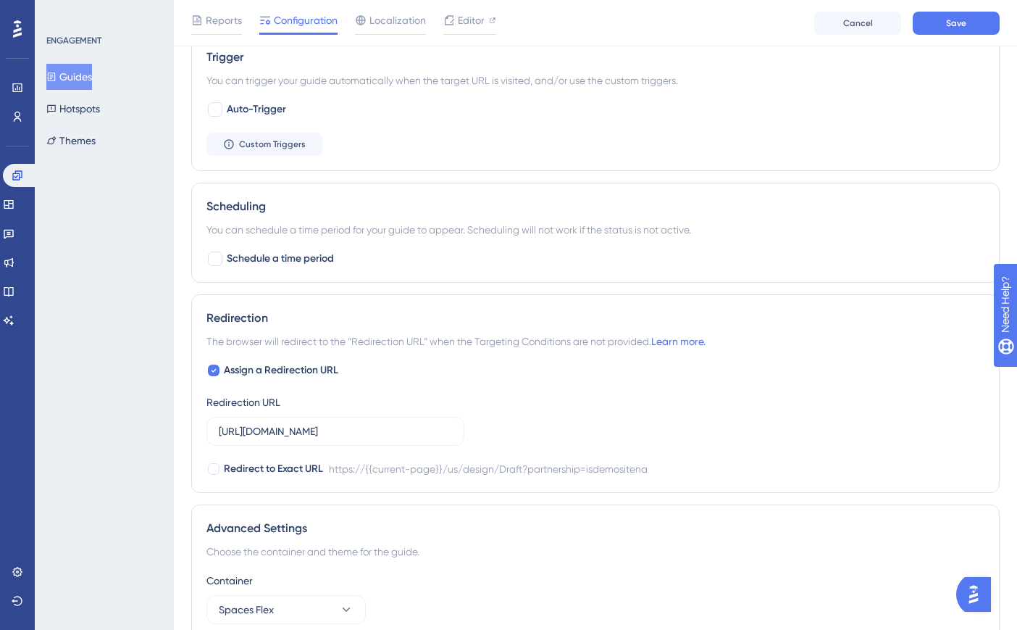
scroll to position [778, 0]
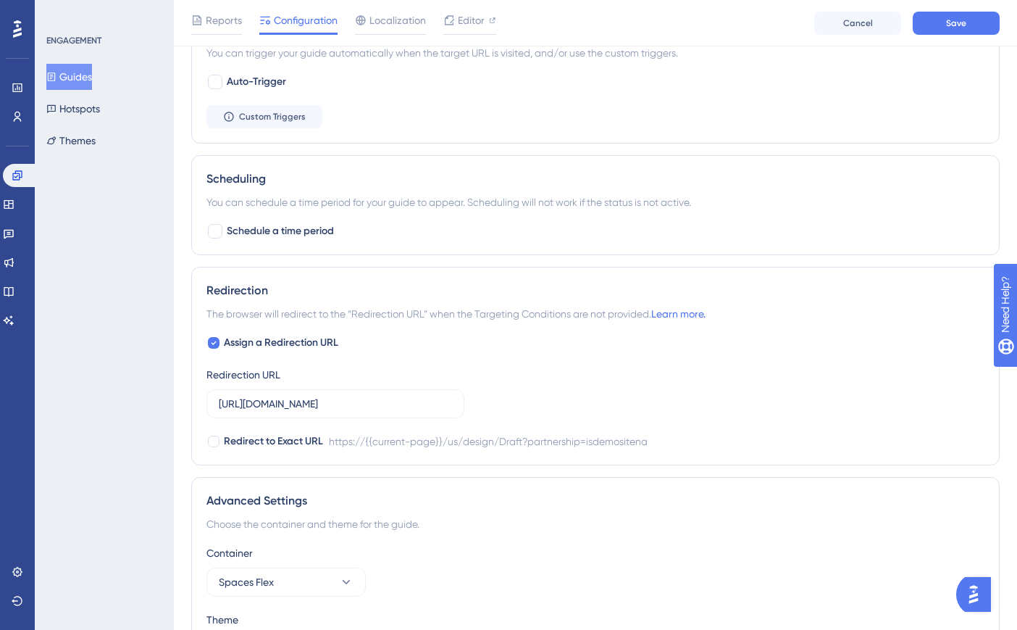
drag, startPoint x: 219, startPoint y: 403, endPoint x: 485, endPoint y: 404, distance: 265.9
click at [485, 404] on div "Assign a Redirection URL Redirection URL [URL][DOMAIN_NAME] Redirect to Exact U…" at bounding box center [596, 392] width 778 height 116
click at [419, 402] on input "[URL][DOMAIN_NAME]" at bounding box center [335, 404] width 233 height 16
drag, startPoint x: 221, startPoint y: 406, endPoint x: 464, endPoint y: 403, distance: 242.8
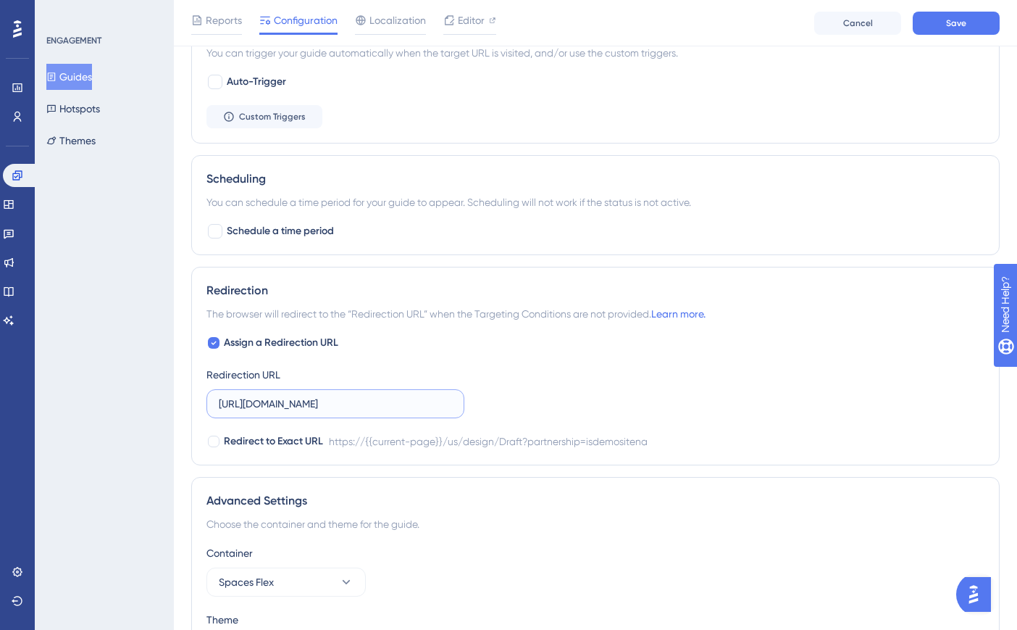
click at [464, 403] on label "[URL][DOMAIN_NAME]" at bounding box center [336, 403] width 258 height 29
paste input "create3d.mitre10"
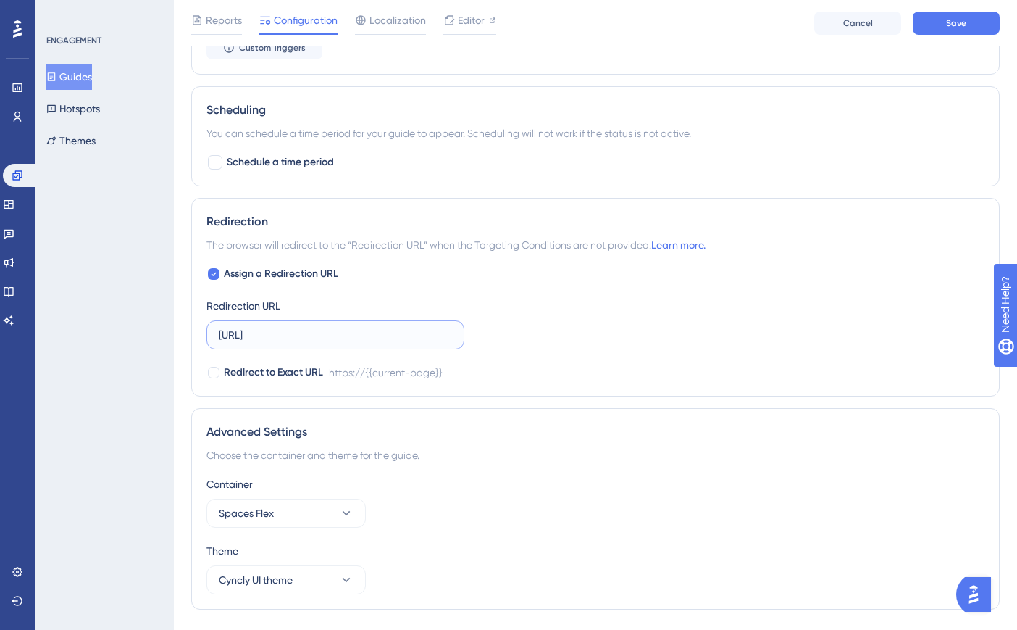
scroll to position [885, 0]
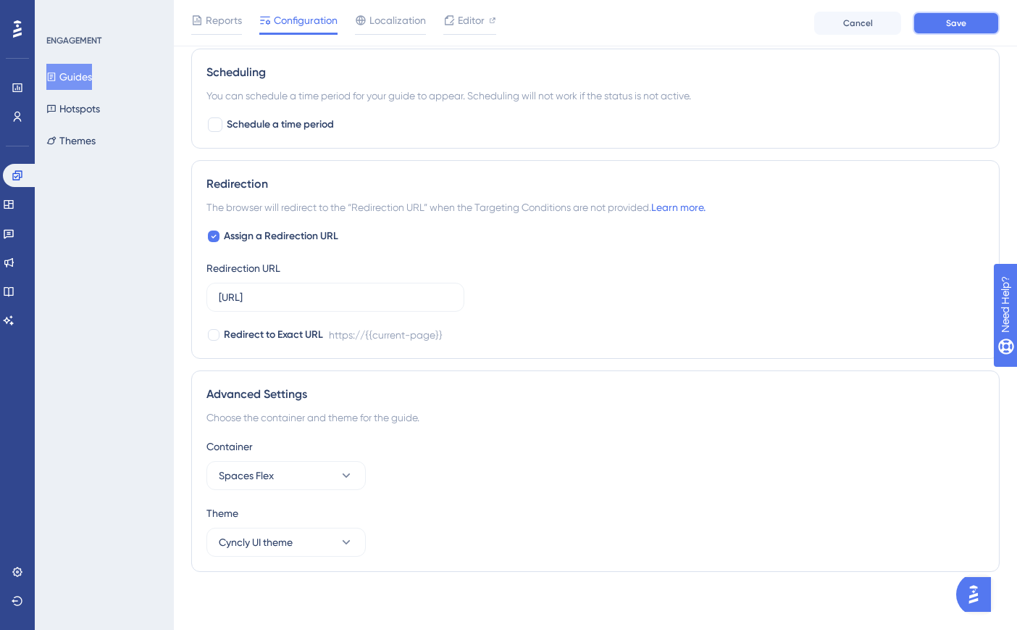
click at [972, 17] on button "Save" at bounding box center [956, 23] width 87 height 23
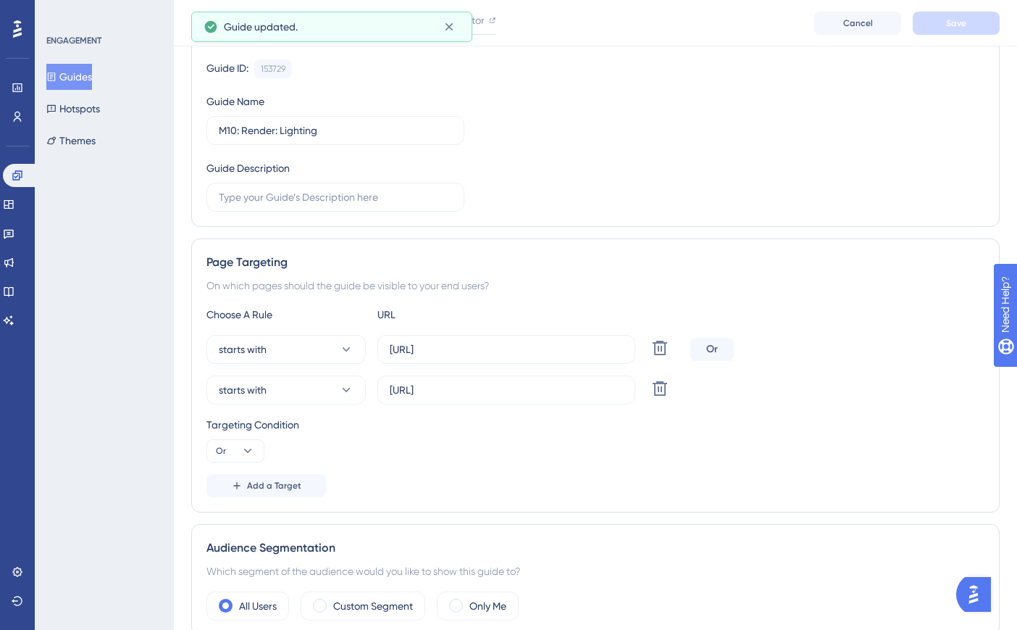
scroll to position [0, 0]
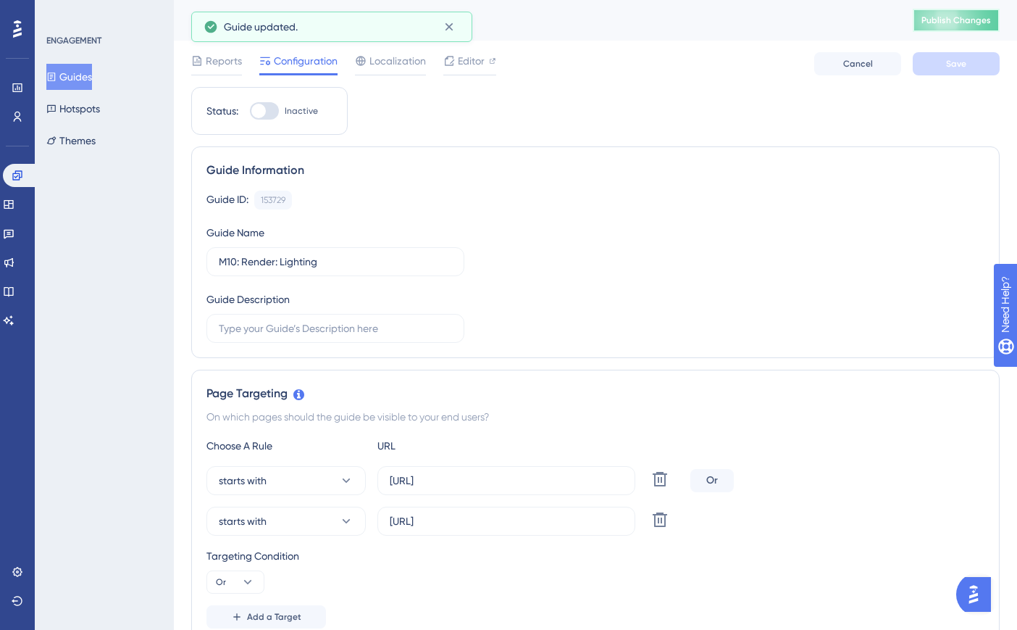
click at [942, 21] on span "Publish Changes" at bounding box center [957, 20] width 70 height 12
click at [83, 78] on button "Guides" at bounding box center [69, 77] width 46 height 26
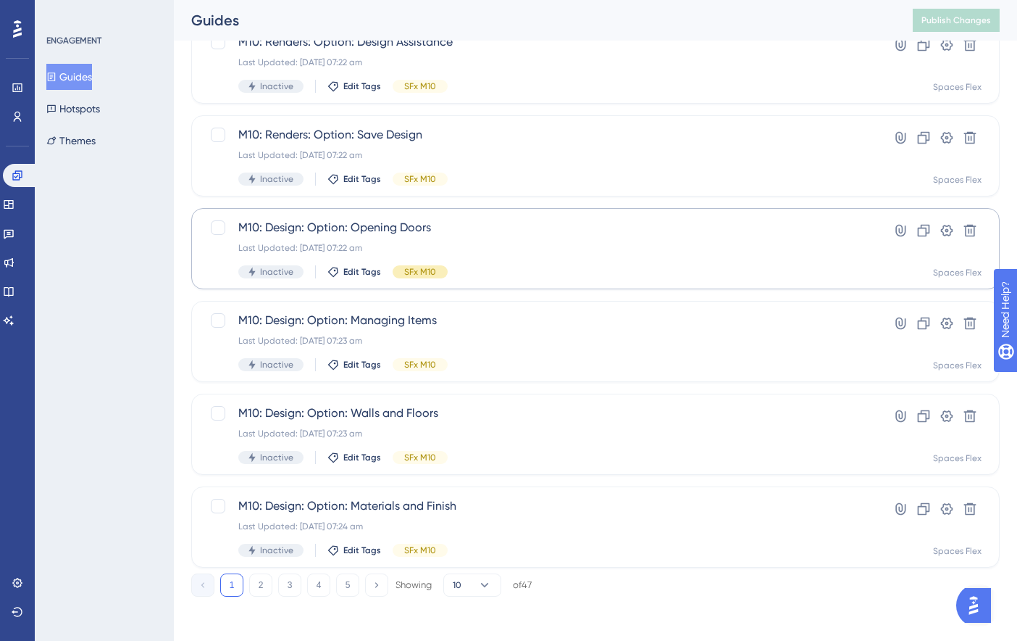
scroll to position [519, 0]
click at [293, 583] on button "3" at bounding box center [289, 582] width 23 height 23
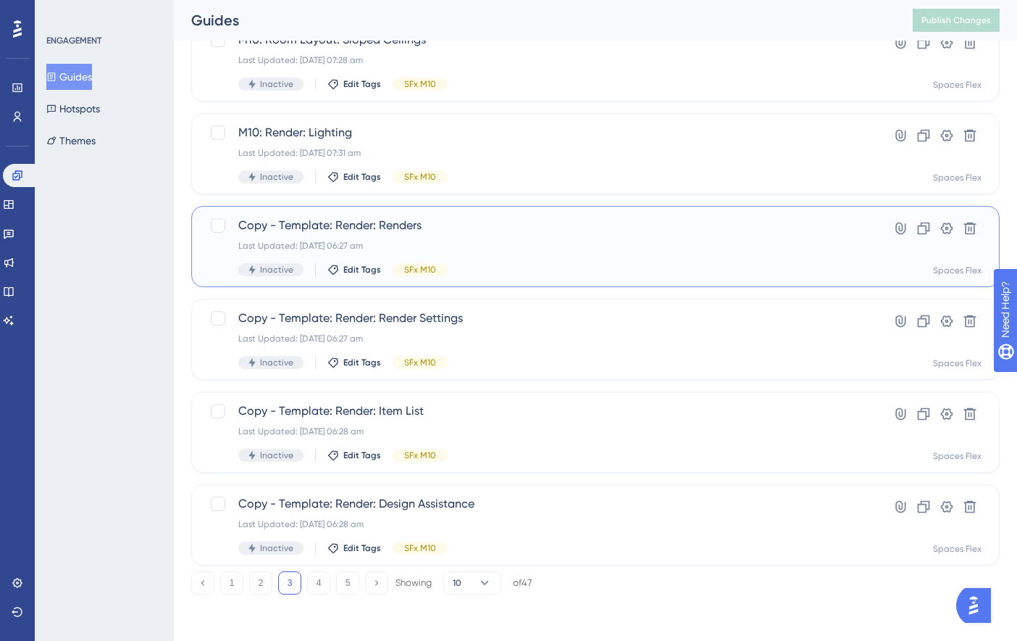
click at [459, 225] on span "Copy - Template: Render: Renders" at bounding box center [537, 225] width 599 height 17
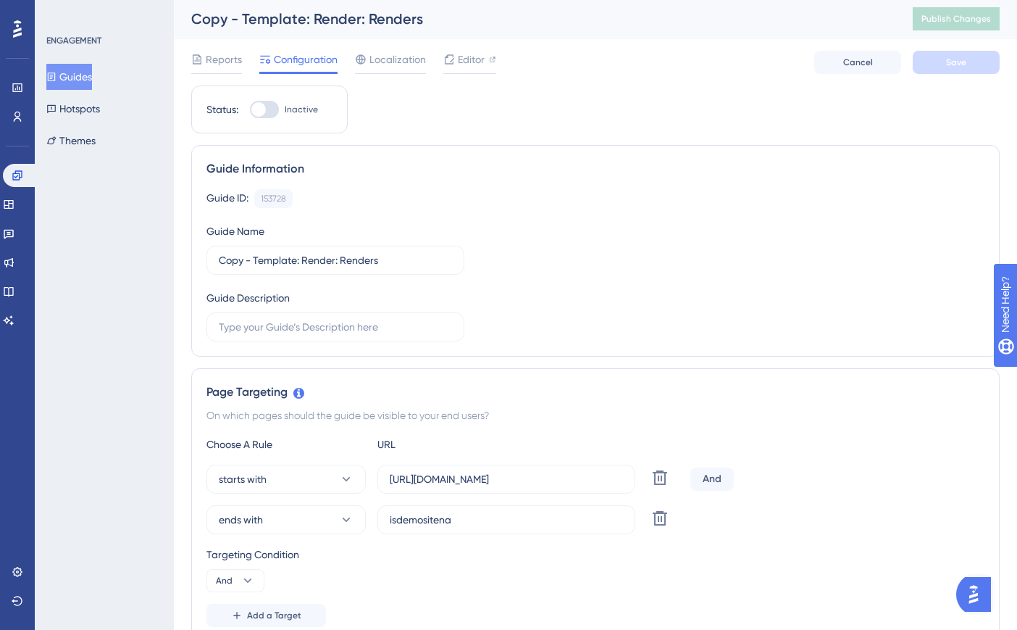
scroll to position [72, 0]
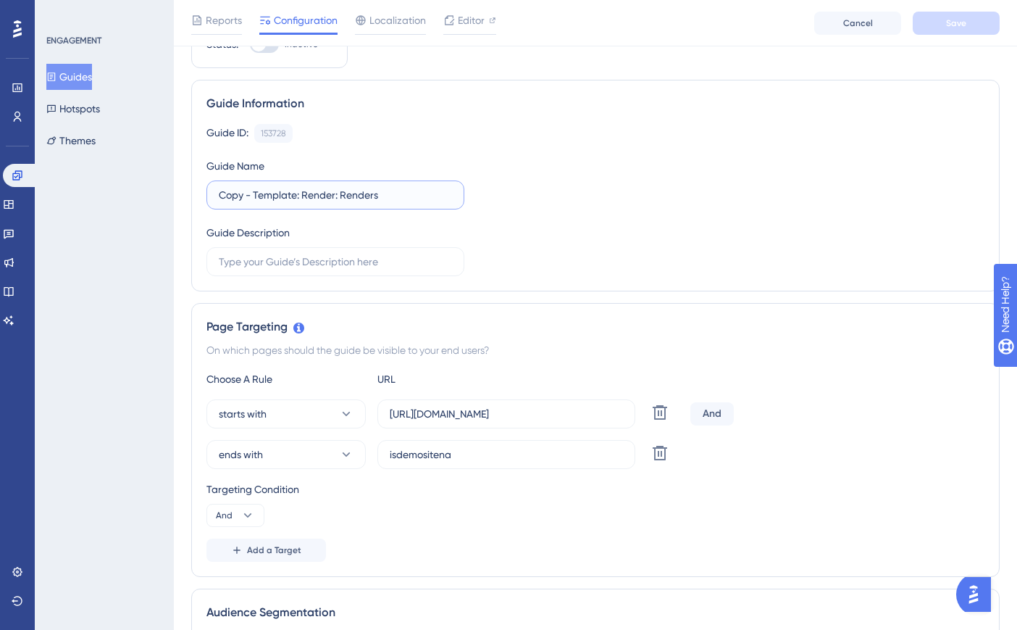
drag, startPoint x: 298, startPoint y: 193, endPoint x: 197, endPoint y: 207, distance: 101.7
click at [197, 207] on div "Guide Information Guide ID: 153728 Copy Guide Name Copy - Template: Render: Ren…" at bounding box center [595, 186] width 809 height 212
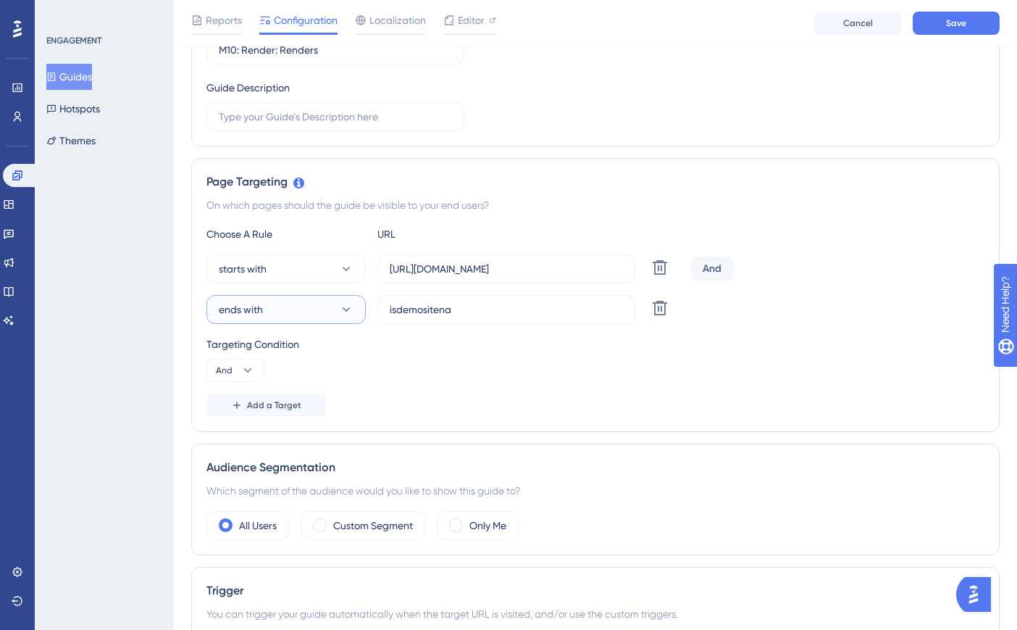
click at [310, 315] on button "ends with" at bounding box center [286, 309] width 159 height 29
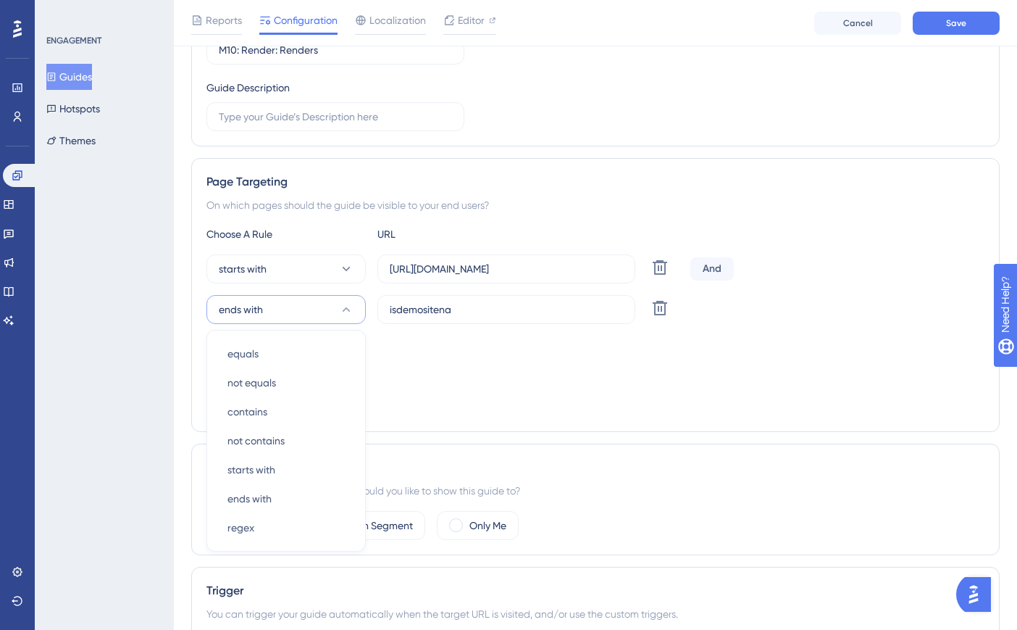
scroll to position [343, 0]
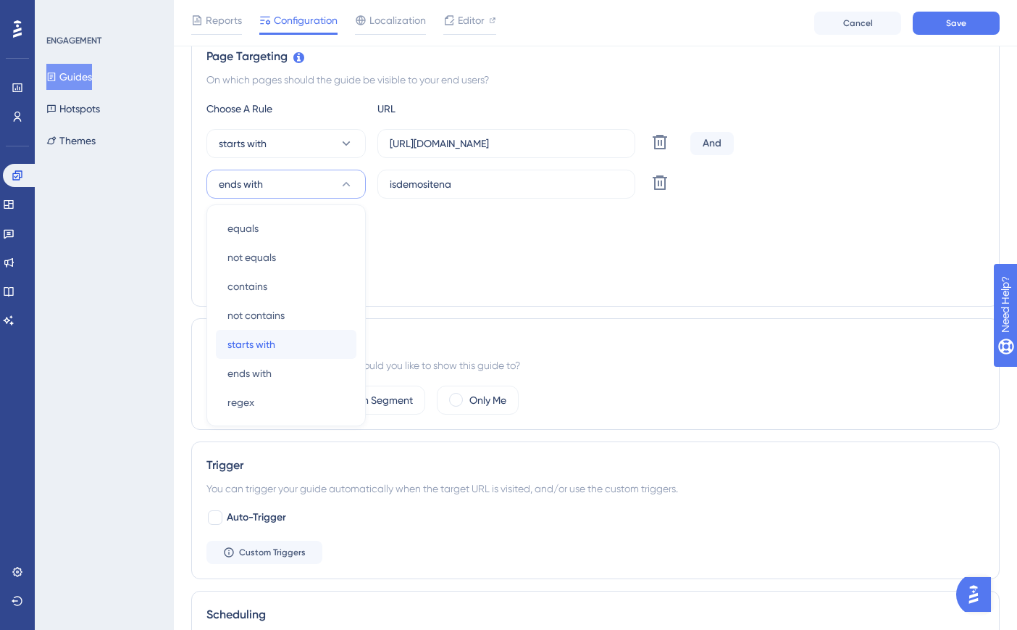
click at [297, 338] on div "starts with starts with" at bounding box center [286, 344] width 117 height 29
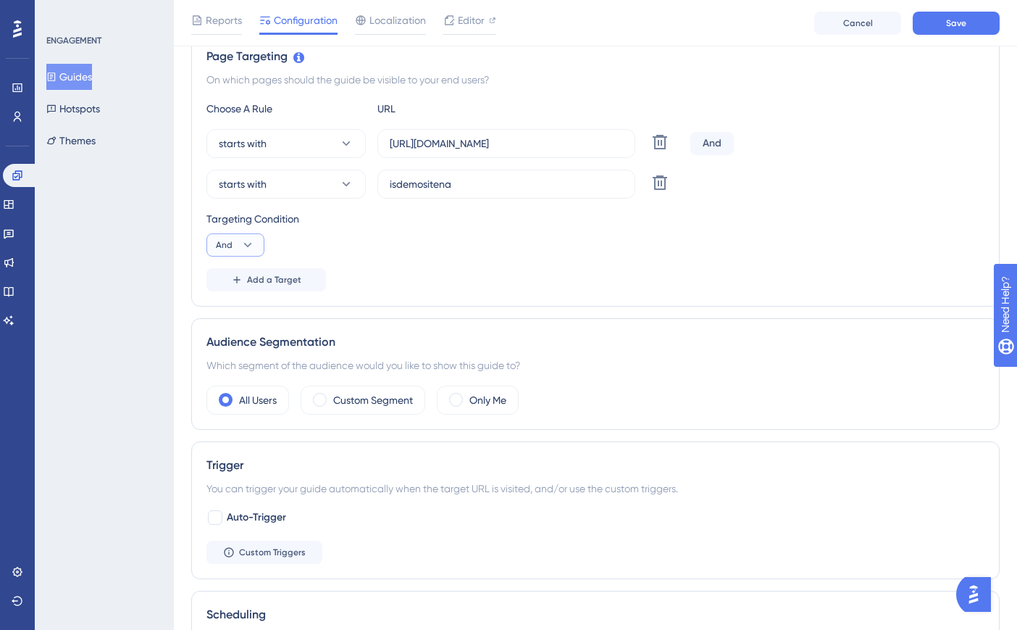
click at [242, 236] on button "And" at bounding box center [236, 244] width 58 height 23
click at [232, 310] on span "Or" at bounding box center [228, 315] width 12 height 17
paste input "[URL]"
drag, startPoint x: 477, startPoint y: 185, endPoint x: 847, endPoint y: 217, distance: 371.7
click at [319, 189] on div "starts with isdemositena Delete" at bounding box center [446, 184] width 478 height 29
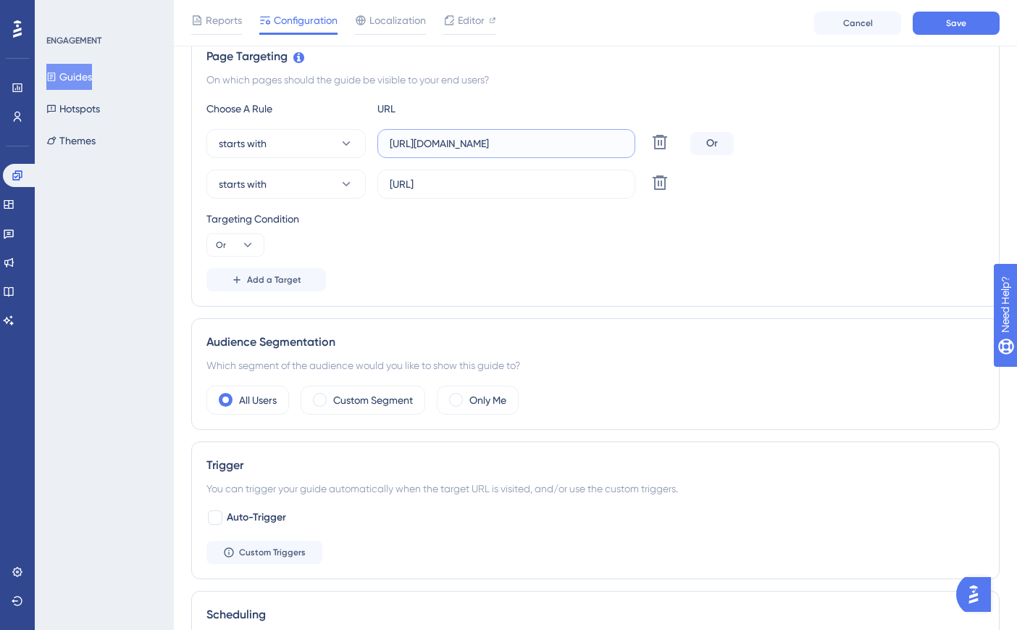
paste input "create3d.mitre10"
drag, startPoint x: 609, startPoint y: 147, endPoint x: 387, endPoint y: 146, distance: 221.7
click at [387, 146] on label "[URL]" at bounding box center [507, 143] width 258 height 29
click at [559, 296] on div "Page Targeting On which pages should the guide be visible to your end users? Ch…" at bounding box center [595, 170] width 809 height 274
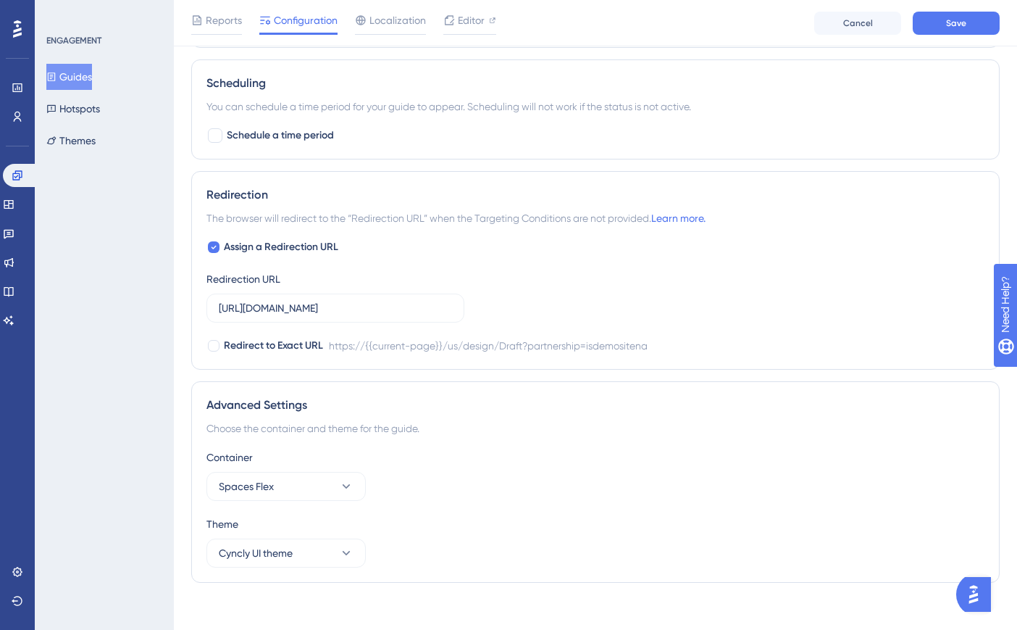
scroll to position [885, 0]
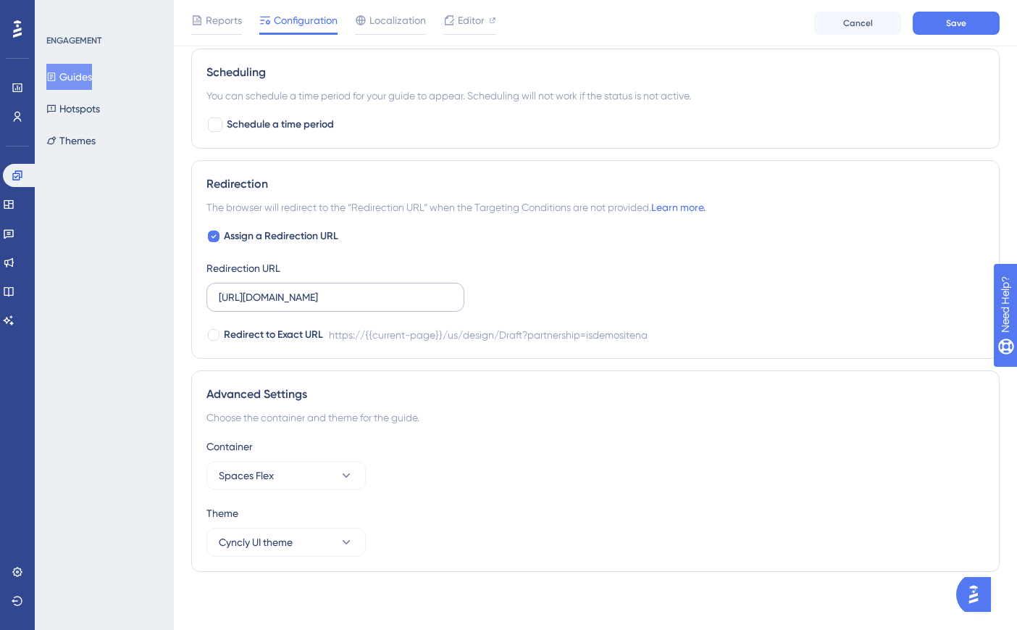
drag, startPoint x: 218, startPoint y: 298, endPoint x: 329, endPoint y: 299, distance: 110.9
click at [329, 299] on label "[URL][DOMAIN_NAME]" at bounding box center [336, 297] width 258 height 29
click at [329, 299] on input "[URL][DOMAIN_NAME]" at bounding box center [335, 297] width 233 height 16
click at [439, 299] on input "[URL][DOMAIN_NAME]" at bounding box center [335, 297] width 233 height 16
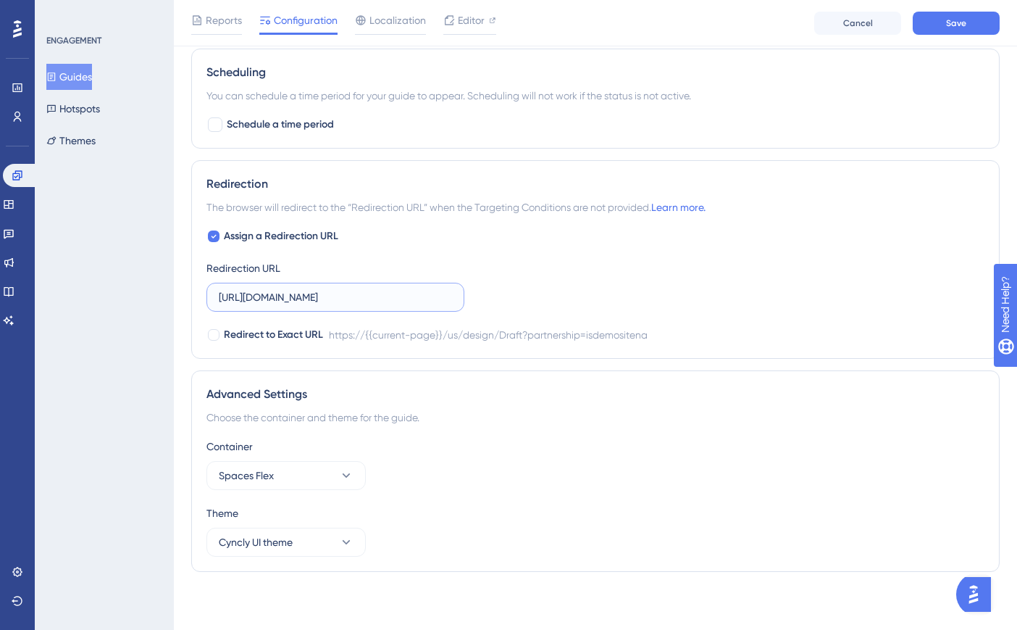
scroll to position [0, 0]
drag, startPoint x: 450, startPoint y: 297, endPoint x: 183, endPoint y: 299, distance: 267.4
paste input "create3d.mitre10"
click at [935, 25] on button "Save" at bounding box center [956, 23] width 87 height 23
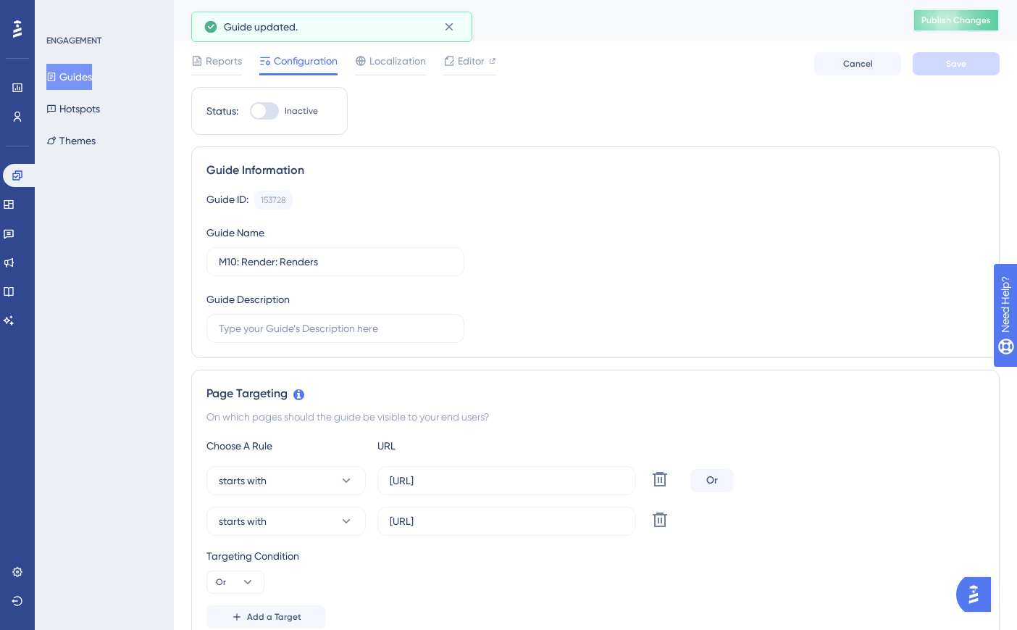
click at [980, 25] on span "Publish Changes" at bounding box center [957, 20] width 70 height 12
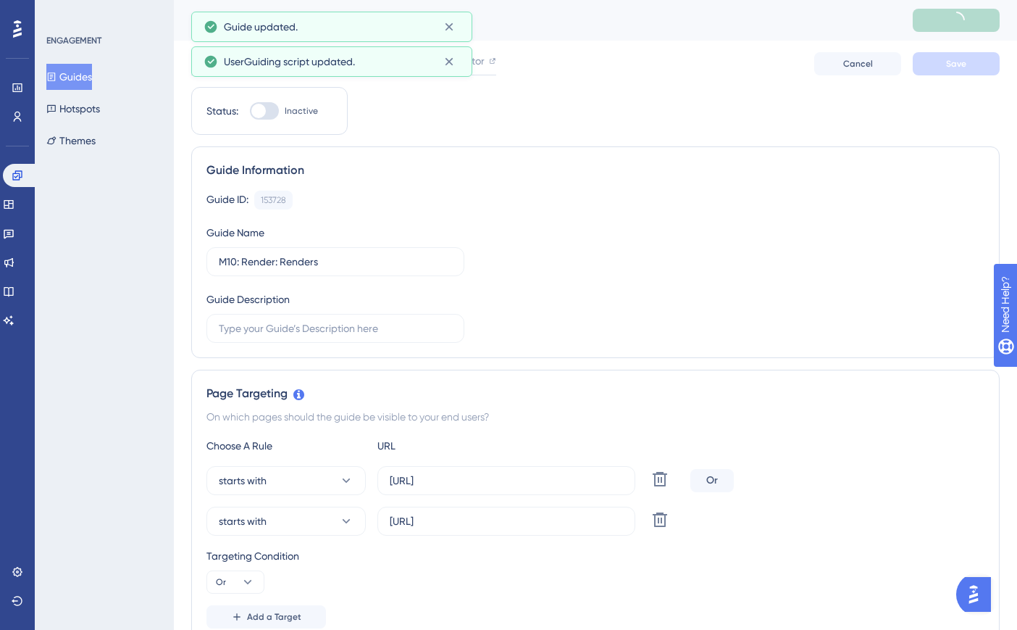
click at [80, 83] on button "Guides" at bounding box center [69, 77] width 46 height 26
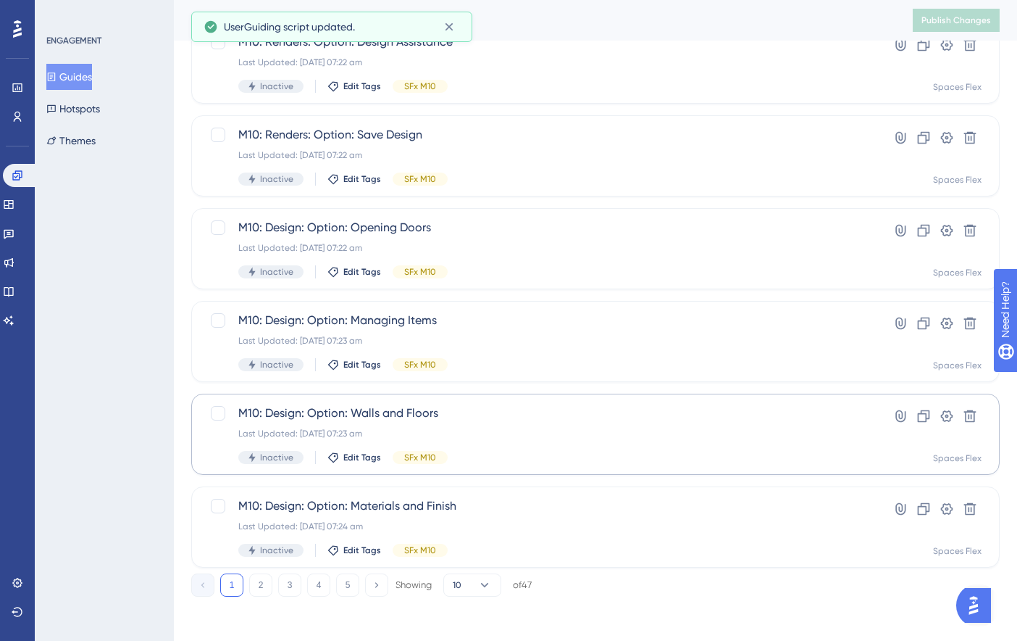
scroll to position [519, 0]
drag, startPoint x: 293, startPoint y: 580, endPoint x: 360, endPoint y: 273, distance: 314.5
click at [292, 580] on button "3" at bounding box center [289, 582] width 23 height 23
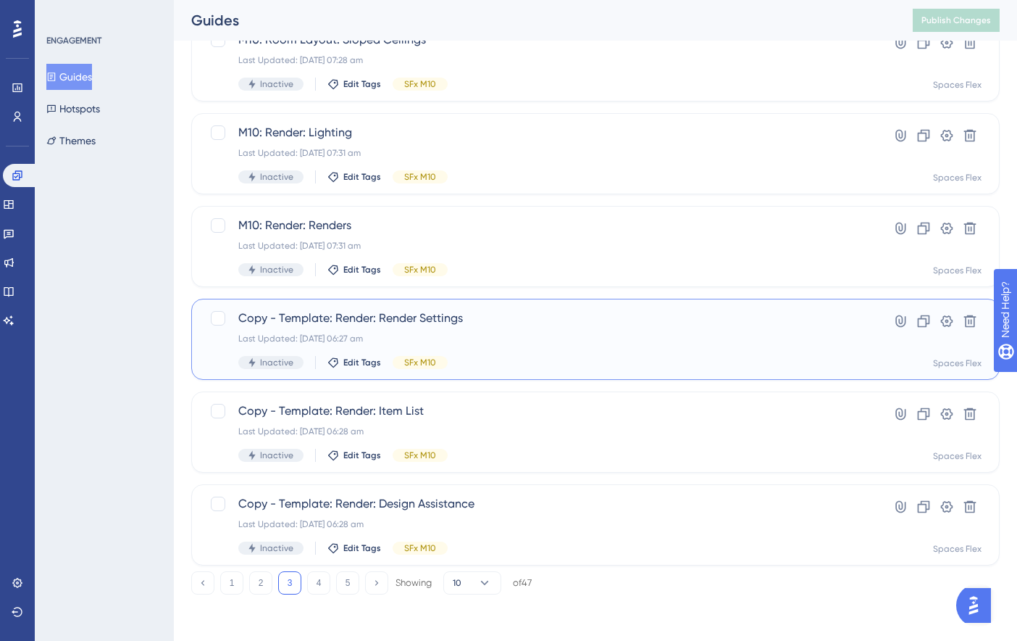
click at [379, 314] on span "Copy - Template: Render: Render Settings" at bounding box center [537, 317] width 599 height 17
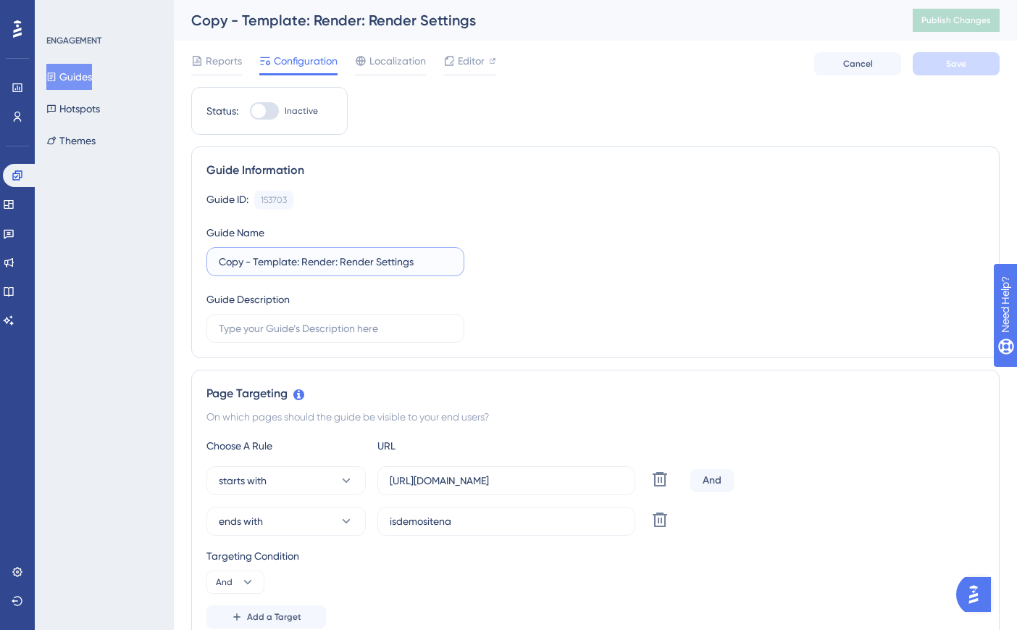
drag, startPoint x: 297, startPoint y: 263, endPoint x: 155, endPoint y: 267, distance: 142.1
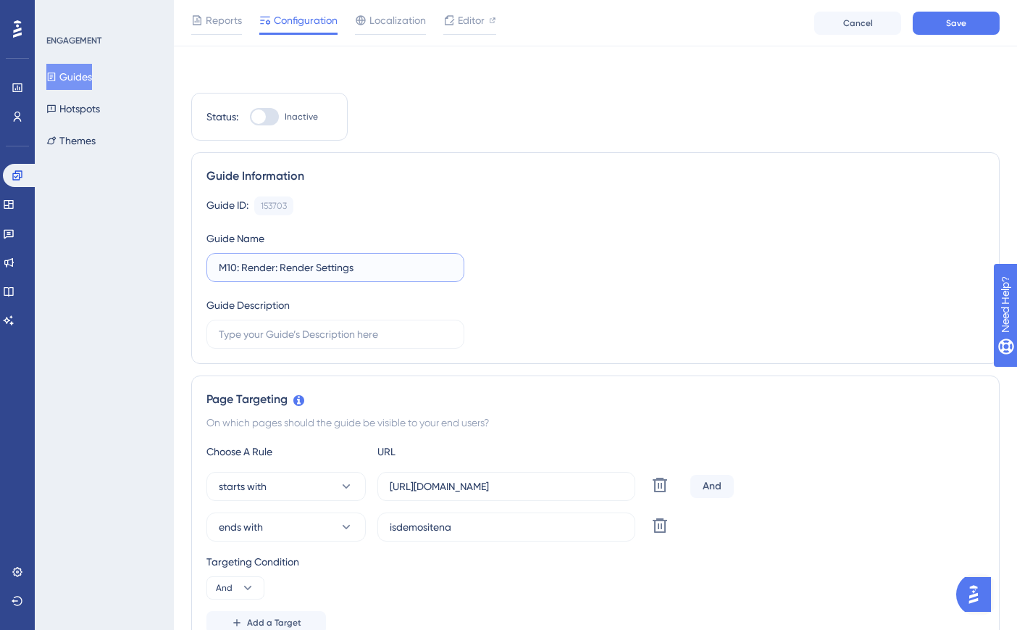
scroll to position [217, 0]
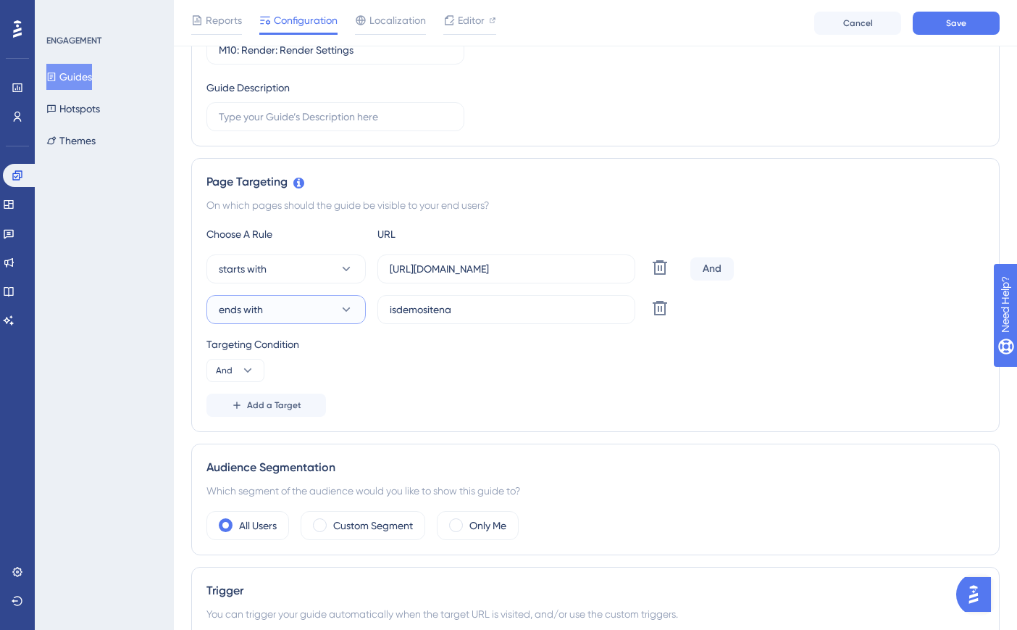
click at [314, 316] on button "ends with" at bounding box center [286, 309] width 159 height 29
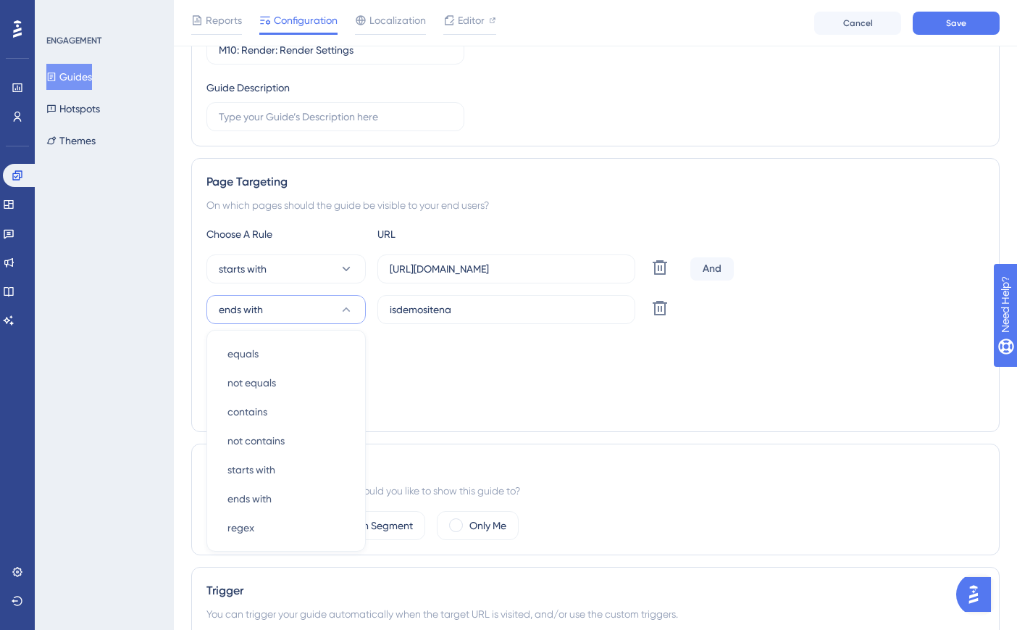
scroll to position [343, 0]
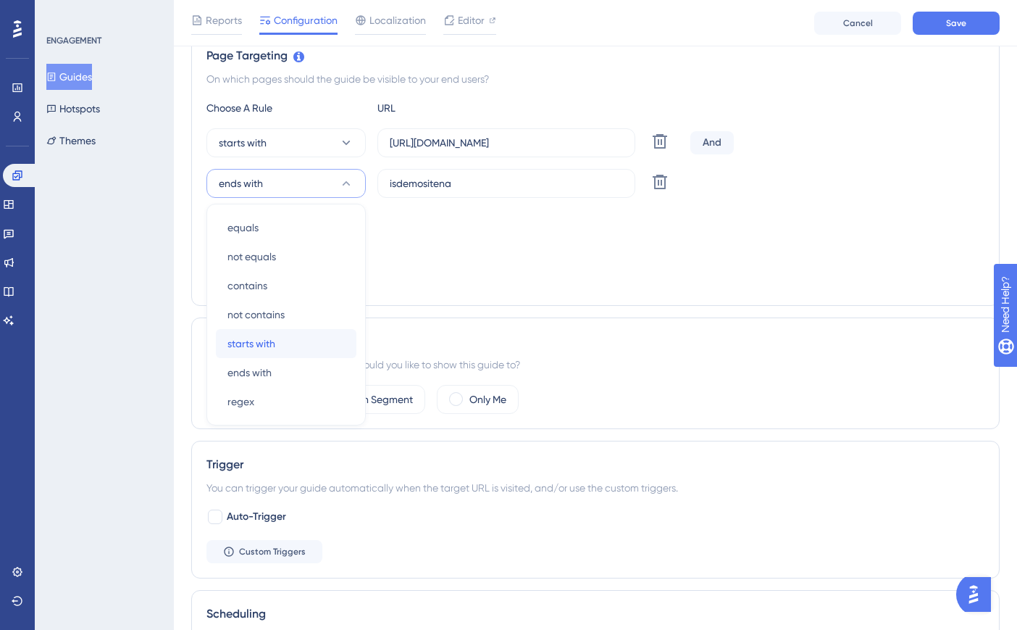
click at [302, 333] on div "starts with starts with" at bounding box center [286, 343] width 117 height 29
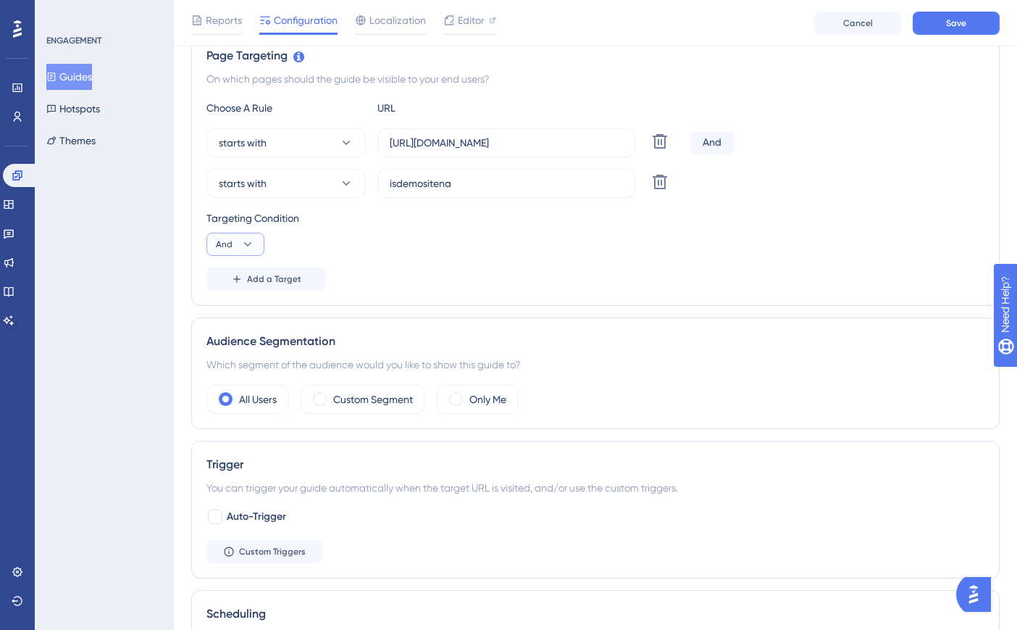
click at [233, 235] on button "And" at bounding box center [236, 244] width 58 height 23
click at [241, 312] on div "Or Or" at bounding box center [236, 314] width 28 height 29
drag, startPoint x: 390, startPoint y: 185, endPoint x: 745, endPoint y: 231, distance: 358.1
click at [350, 185] on div "starts with isdemositena Delete" at bounding box center [446, 183] width 478 height 29
paste input "[URL]"
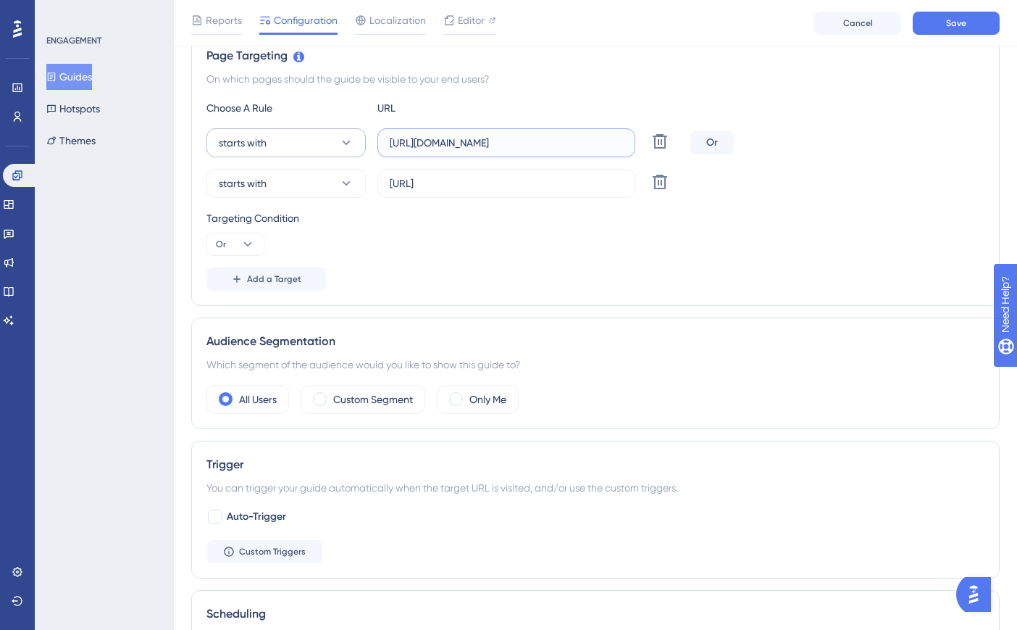
paste input "create3d.mitre10"
drag, startPoint x: 614, startPoint y: 141, endPoint x: 354, endPoint y: 138, distance: 260.2
click at [354, 138] on div "starts with [URL][DOMAIN_NAME] Delete" at bounding box center [446, 142] width 478 height 29
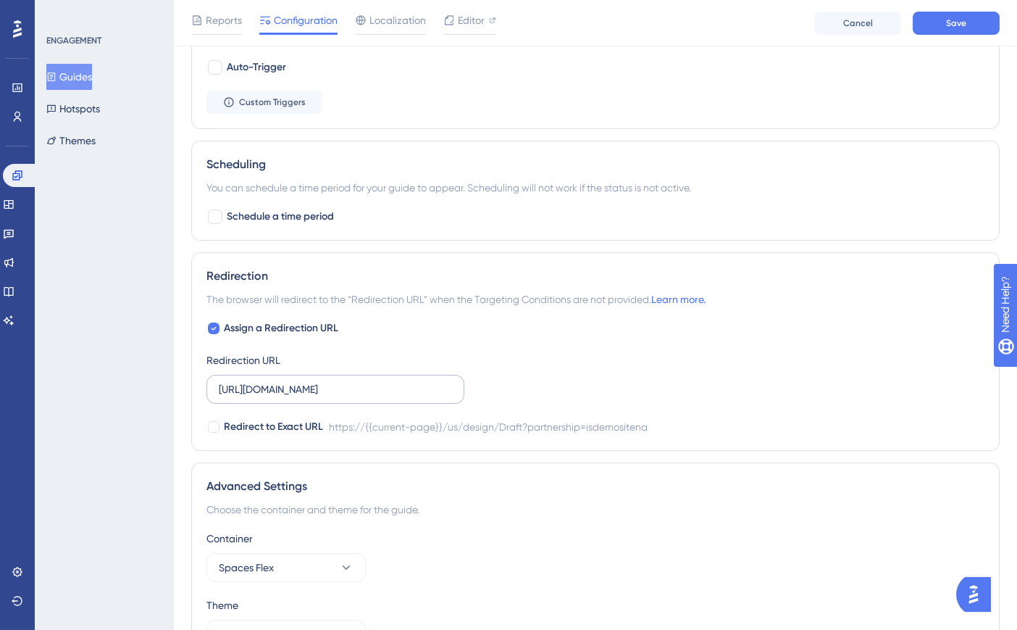
scroll to position [851, 0]
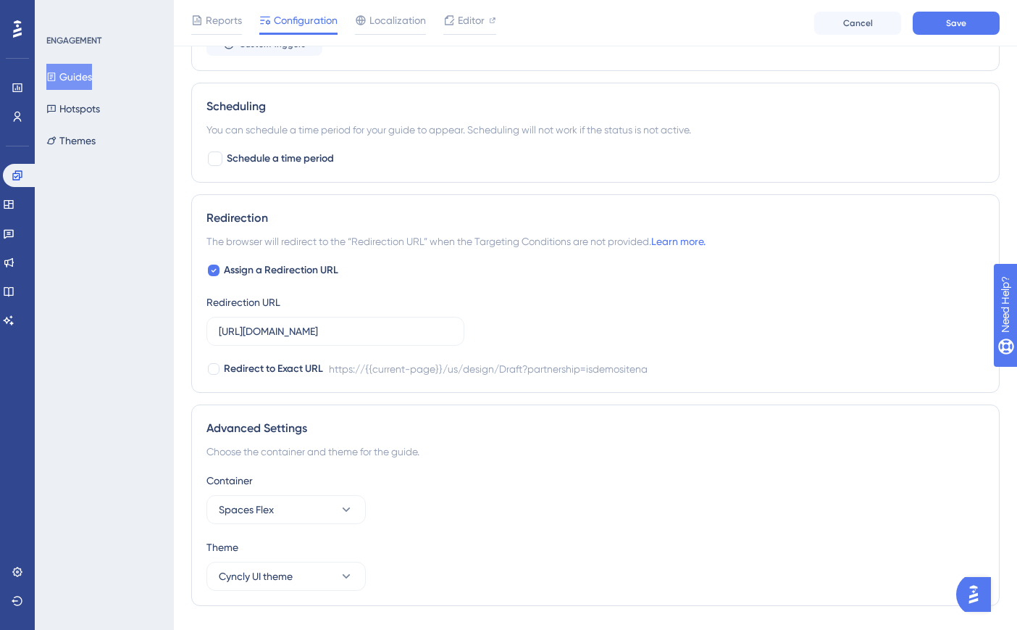
drag, startPoint x: 218, startPoint y: 328, endPoint x: 470, endPoint y: 329, distance: 251.4
click at [474, 329] on div "Assign a Redirection URL Redirection URL [URL][DOMAIN_NAME] Redirect to Exact U…" at bounding box center [596, 320] width 778 height 116
click at [445, 330] on input "[URL][DOMAIN_NAME]" at bounding box center [335, 331] width 233 height 16
drag, startPoint x: 450, startPoint y: 331, endPoint x: 196, endPoint y: 335, distance: 253.6
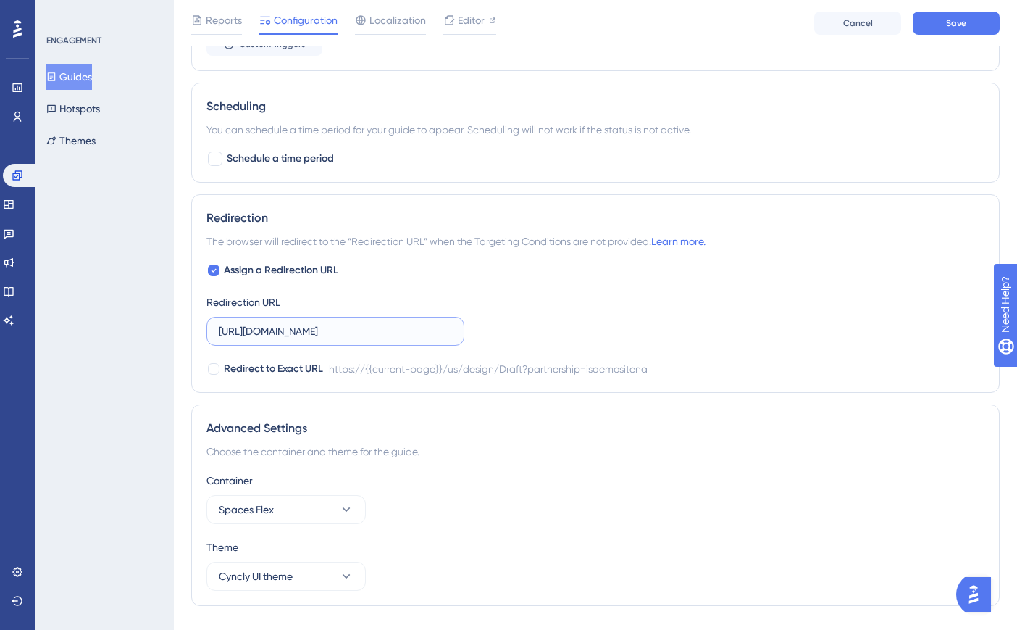
click at [196, 335] on div "Redirection The browser will redirect to the “Redirection URL” when the Targeti…" at bounding box center [595, 293] width 809 height 199
paste input "create3d.mitre10"
click at [964, 23] on span "Save" at bounding box center [956, 23] width 20 height 12
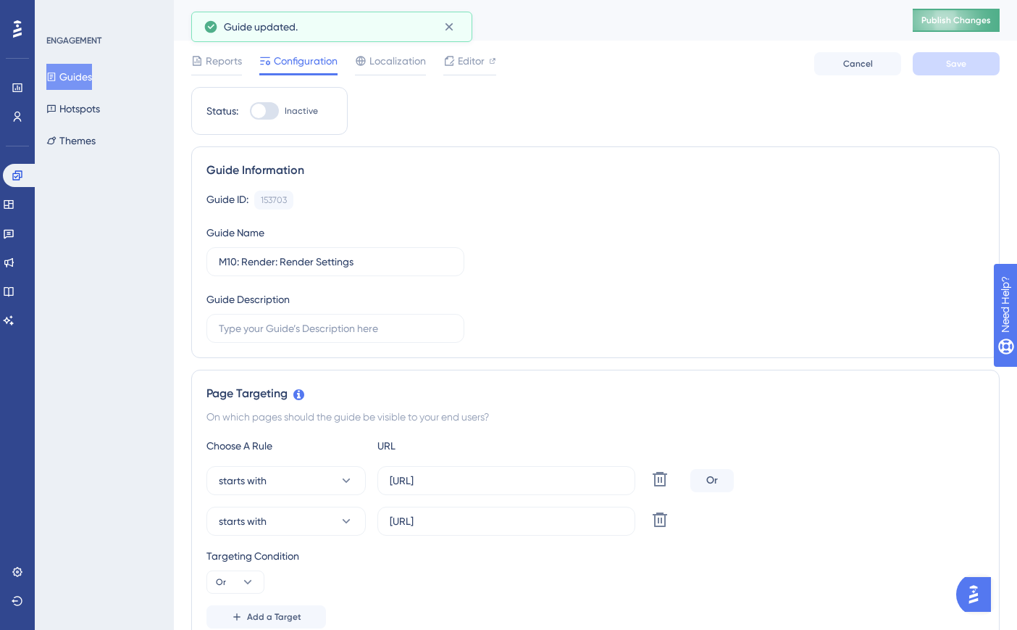
click at [972, 28] on button "Publish Changes" at bounding box center [956, 20] width 87 height 23
click at [90, 65] on button "Guides" at bounding box center [69, 77] width 46 height 26
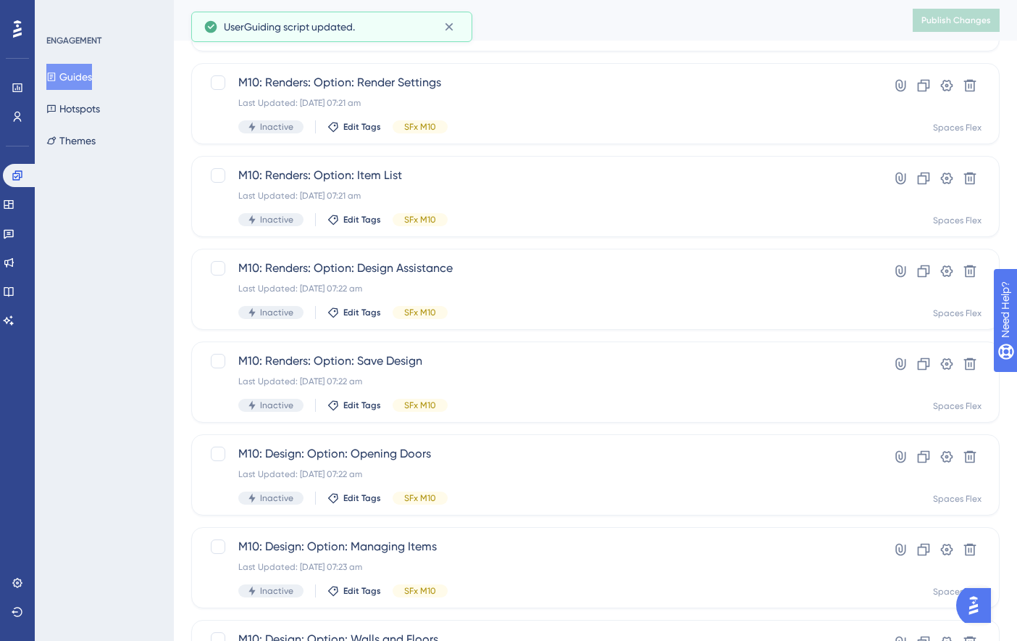
scroll to position [519, 0]
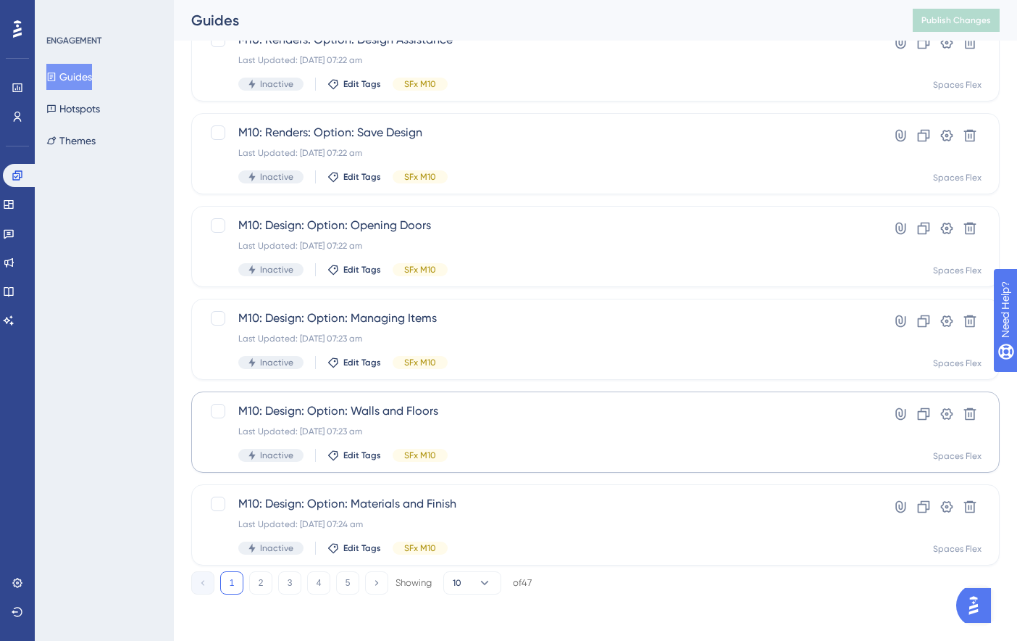
click at [291, 582] on button "3" at bounding box center [289, 582] width 23 height 23
click at [399, 401] on div "Copy - Template: Render: Item List Last Updated: [DATE] 06:28 am Inactive Edit …" at bounding box center [595, 431] width 809 height 81
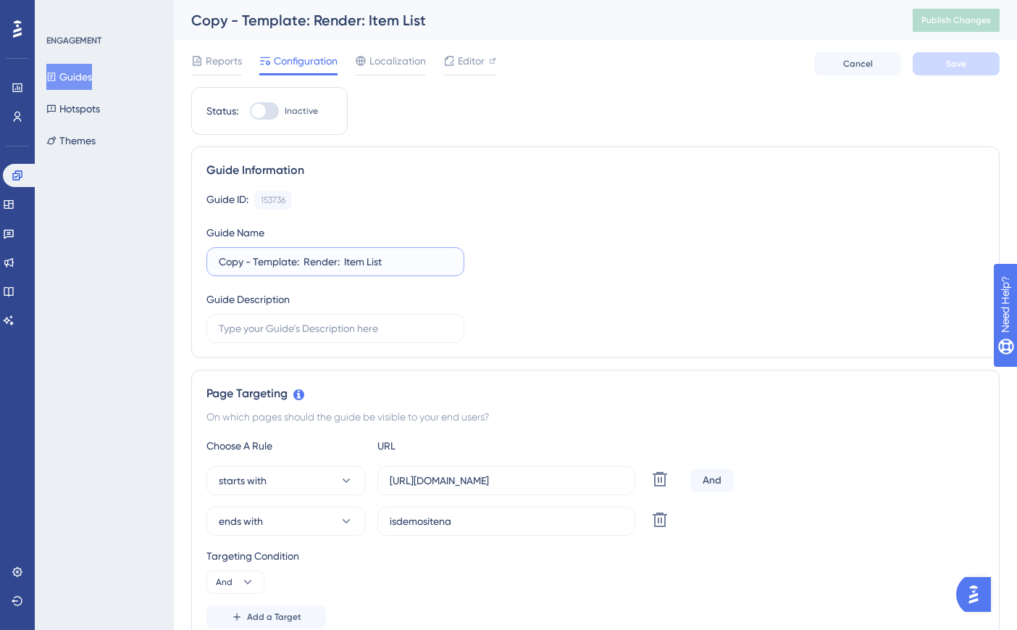
drag, startPoint x: 296, startPoint y: 262, endPoint x: 188, endPoint y: 268, distance: 107.4
click at [196, 265] on div "Guide Information Guide ID: 153736 Copy Guide Name Copy - Template: Render: Ite…" at bounding box center [595, 252] width 809 height 212
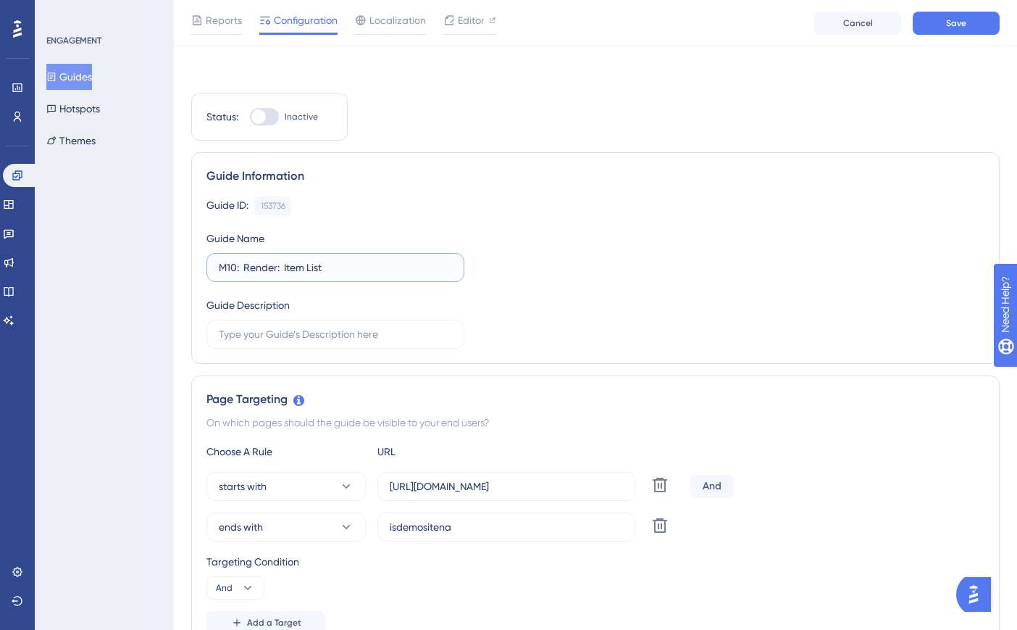
scroll to position [145, 0]
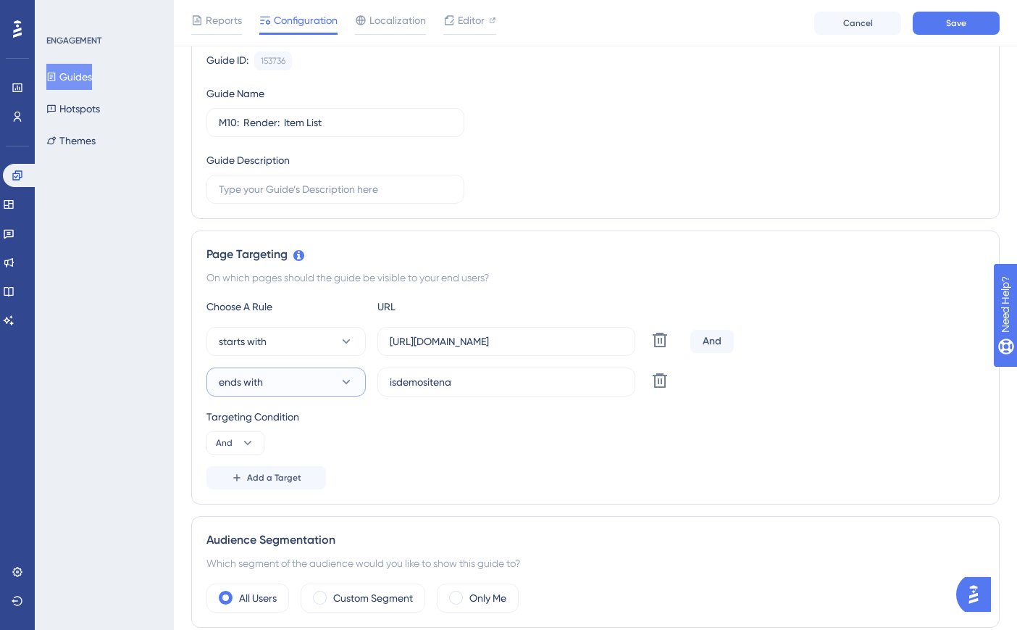
click at [306, 378] on button "ends with" at bounding box center [286, 381] width 159 height 29
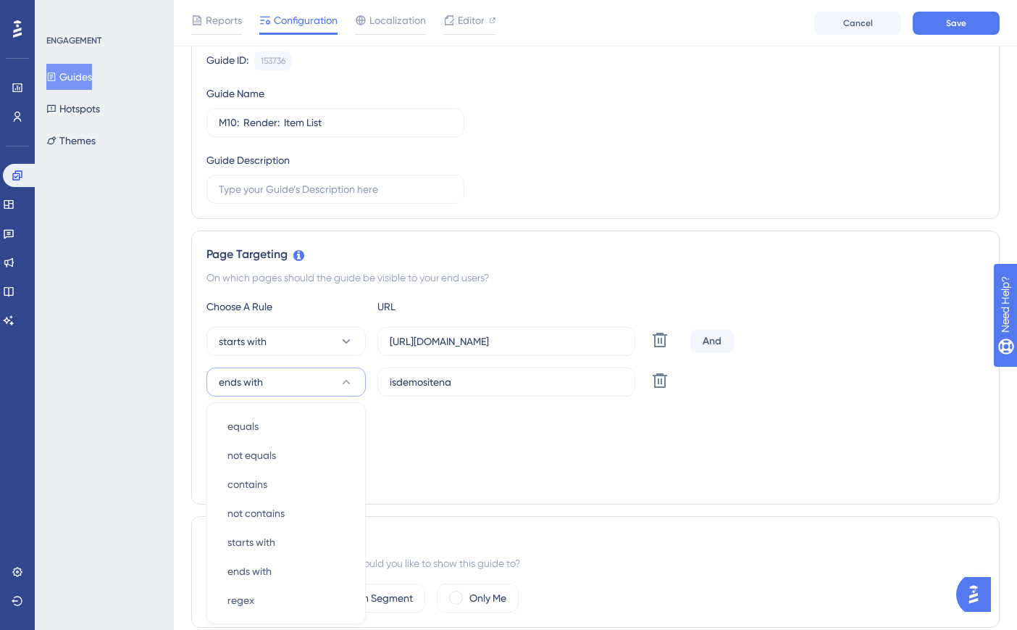
scroll to position [343, 0]
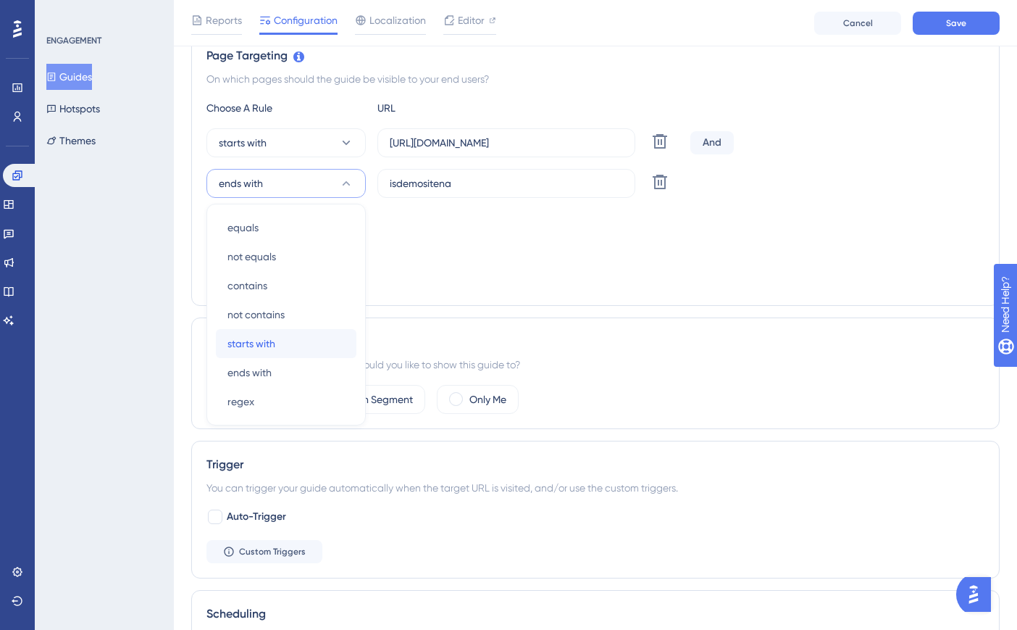
click at [299, 342] on div "starts with starts with" at bounding box center [286, 343] width 117 height 29
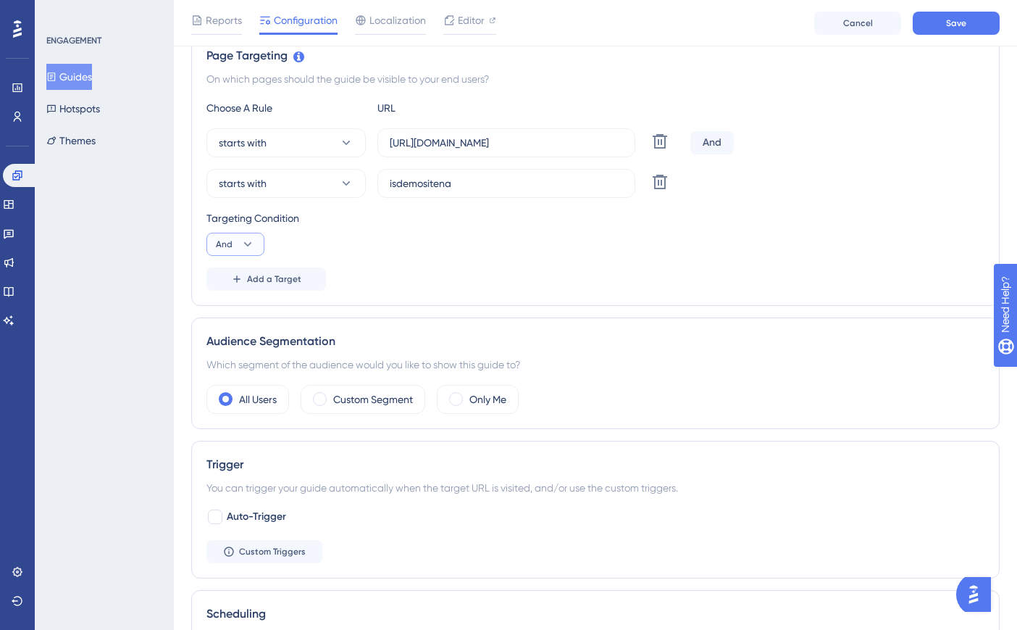
click at [236, 239] on button "And" at bounding box center [236, 244] width 58 height 23
click at [232, 317] on span "Or" at bounding box center [228, 314] width 12 height 17
drag, startPoint x: 485, startPoint y: 180, endPoint x: 354, endPoint y: 186, distance: 130.5
click at [354, 186] on div "starts with isdemositena Delete" at bounding box center [446, 183] width 478 height 29
paste input "[URL]"
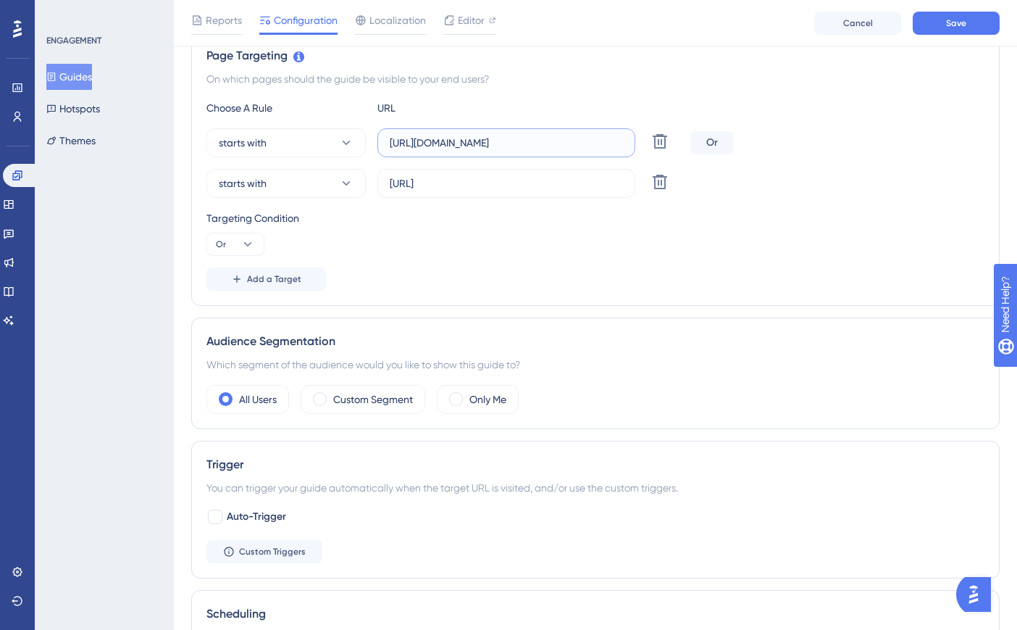
drag, startPoint x: 443, startPoint y: 143, endPoint x: 573, endPoint y: 226, distance: 154.4
click at [378, 143] on label "[URL][DOMAIN_NAME]" at bounding box center [507, 142] width 258 height 29
paste input "create3d.mitre10"
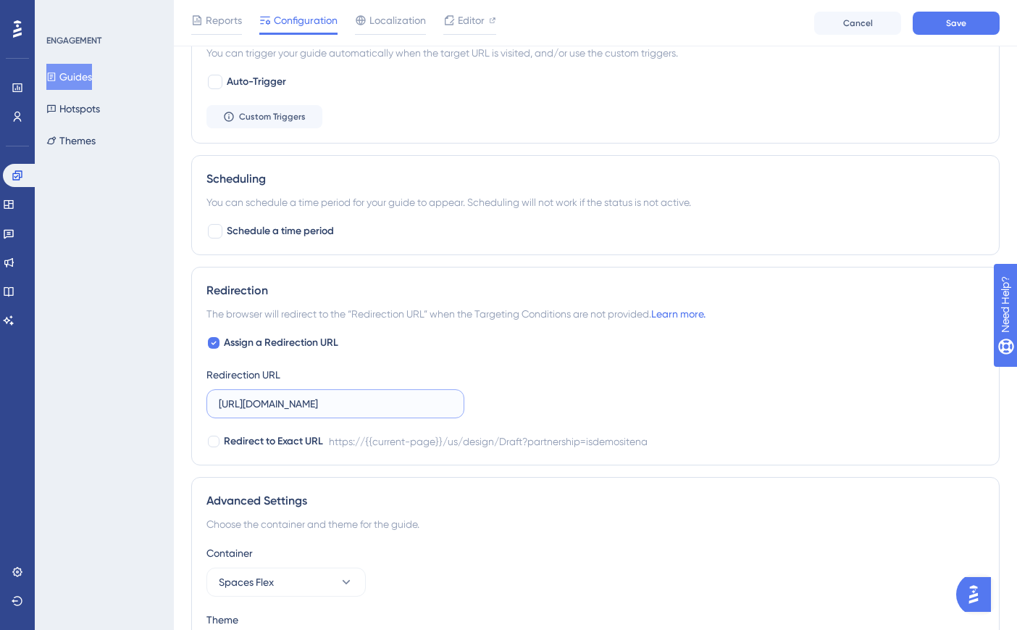
scroll to position [0, 180]
drag, startPoint x: 221, startPoint y: 404, endPoint x: 510, endPoint y: 404, distance: 289.1
click at [510, 404] on div "Assign a Redirection URL Redirection URL [URL][DOMAIN_NAME] Redirect to Exact U…" at bounding box center [596, 392] width 778 height 116
paste input "create3d.mitre10"
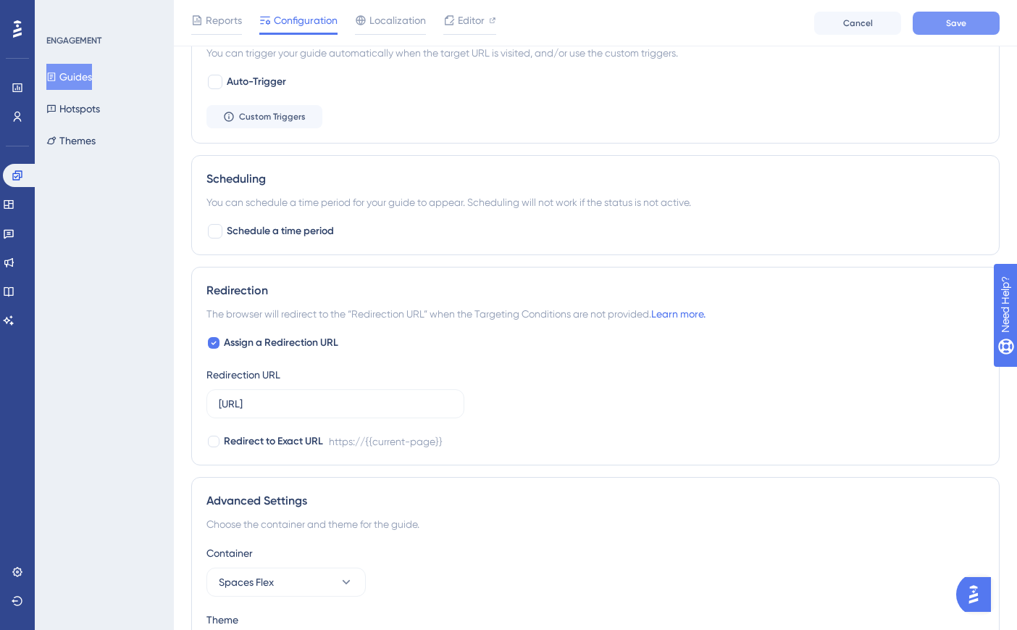
click at [917, 25] on button "Save" at bounding box center [956, 23] width 87 height 23
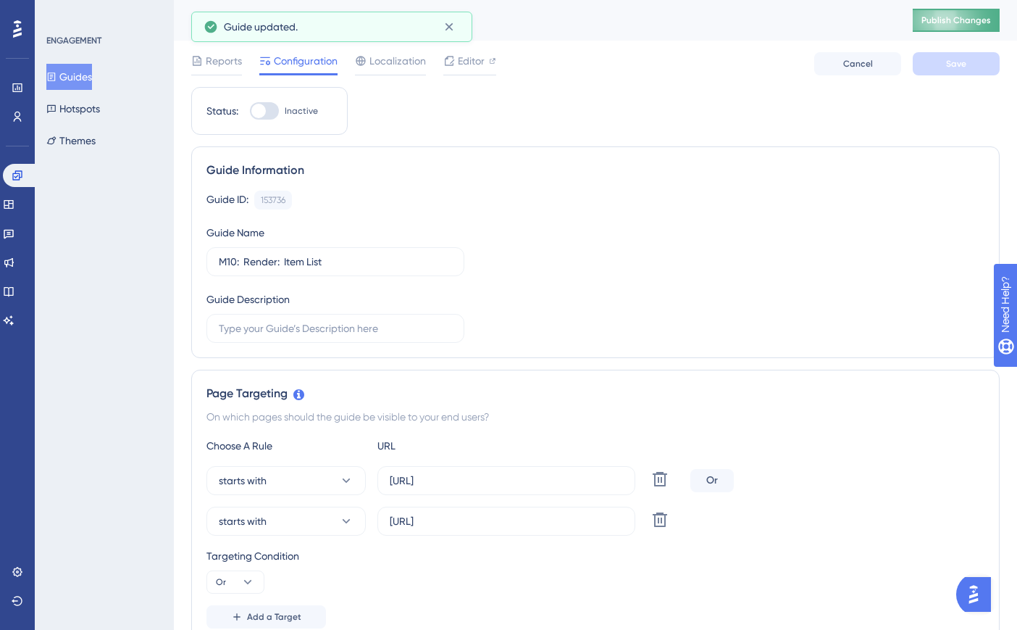
click at [965, 10] on button "Publish Changes" at bounding box center [956, 20] width 87 height 23
drag, startPoint x: 71, startPoint y: 77, endPoint x: 151, endPoint y: 99, distance: 82.8
click at [75, 79] on button "Guides" at bounding box center [69, 77] width 46 height 26
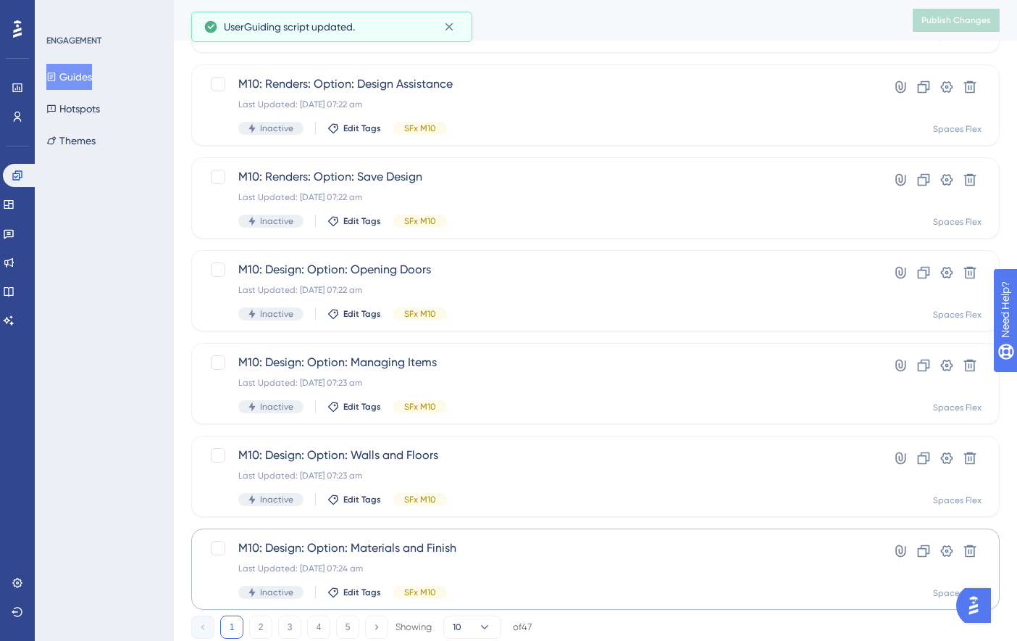
scroll to position [519, 0]
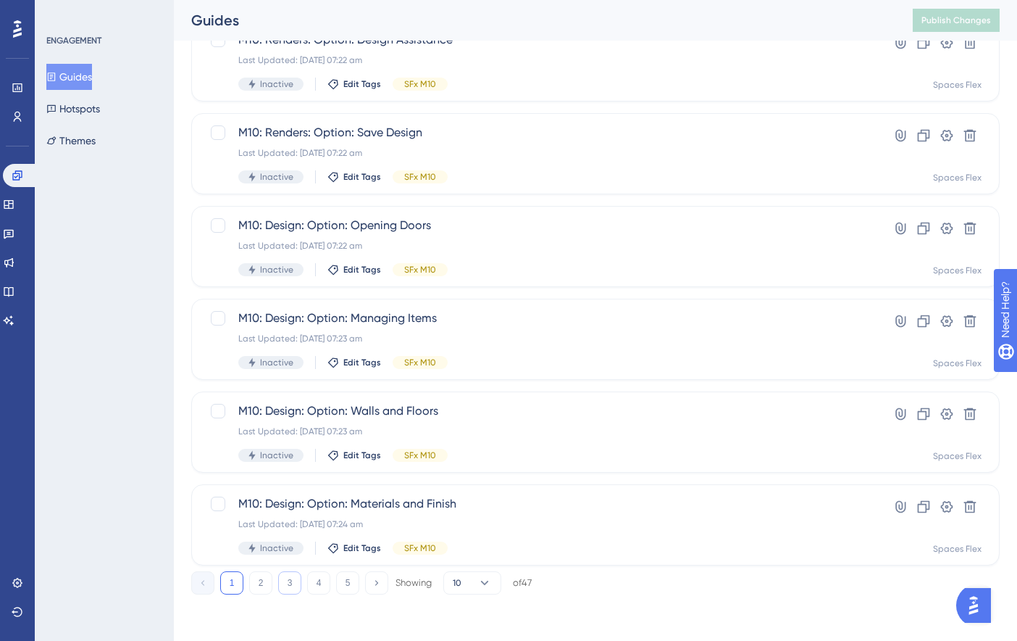
click at [291, 579] on button "3" at bounding box center [289, 582] width 23 height 23
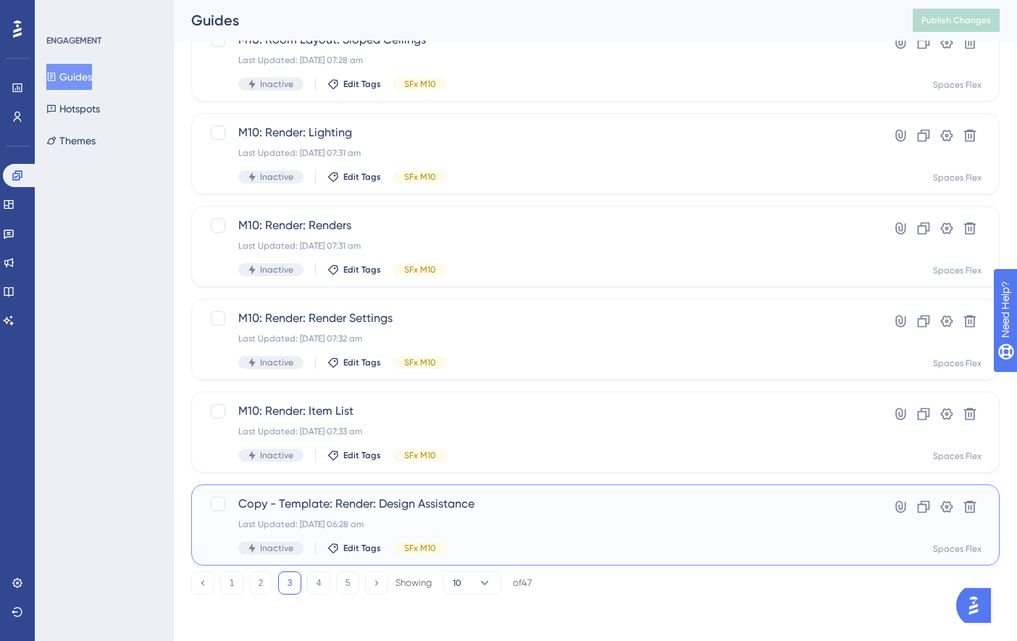
click at [464, 501] on span "Copy - Template: Render: Design Assistance" at bounding box center [537, 503] width 599 height 17
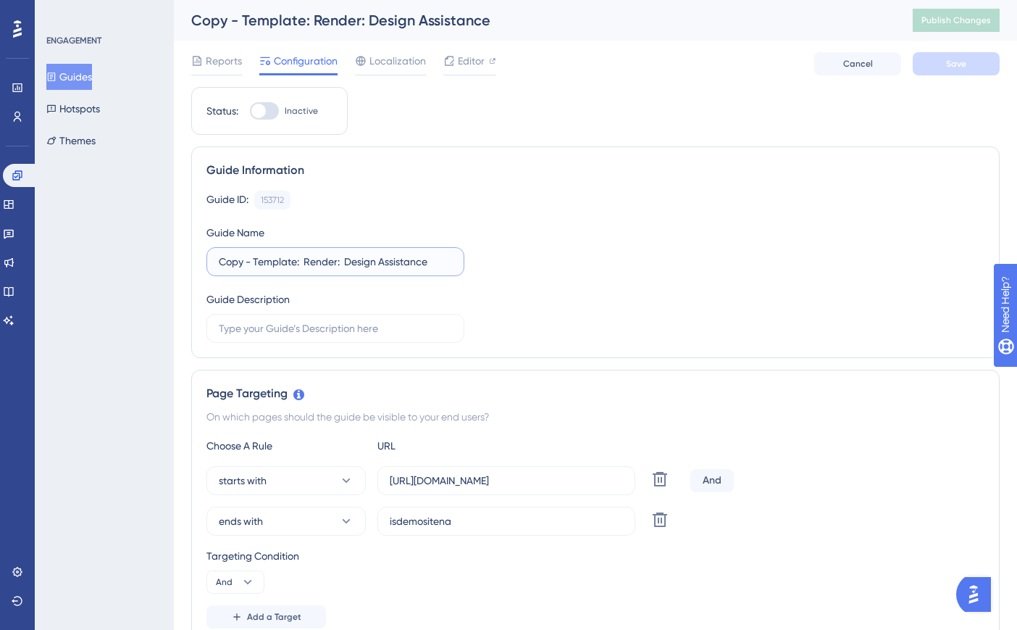
click at [294, 262] on input "Copy - Template: Render: Design Assistance" at bounding box center [335, 262] width 233 height 16
drag, startPoint x: 283, startPoint y: 264, endPoint x: 144, endPoint y: 273, distance: 138.7
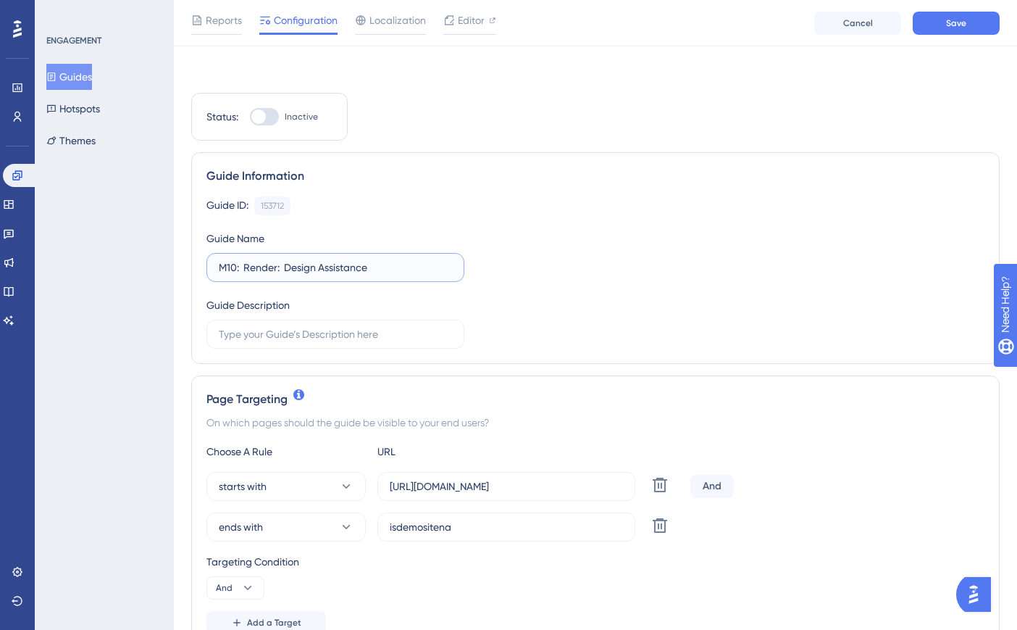
scroll to position [217, 0]
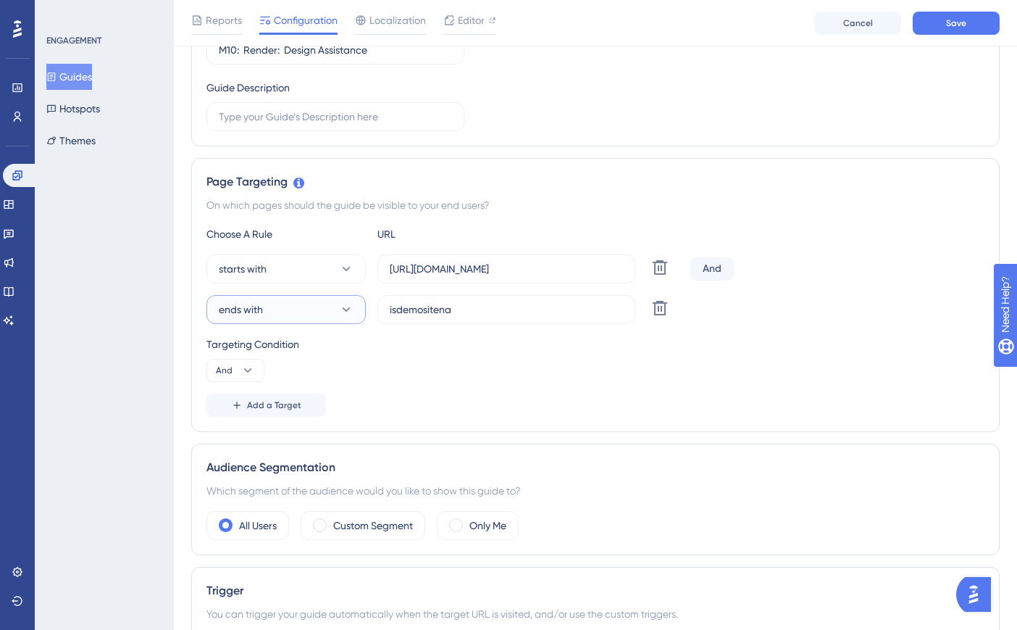
click at [303, 296] on button "ends with" at bounding box center [286, 309] width 159 height 29
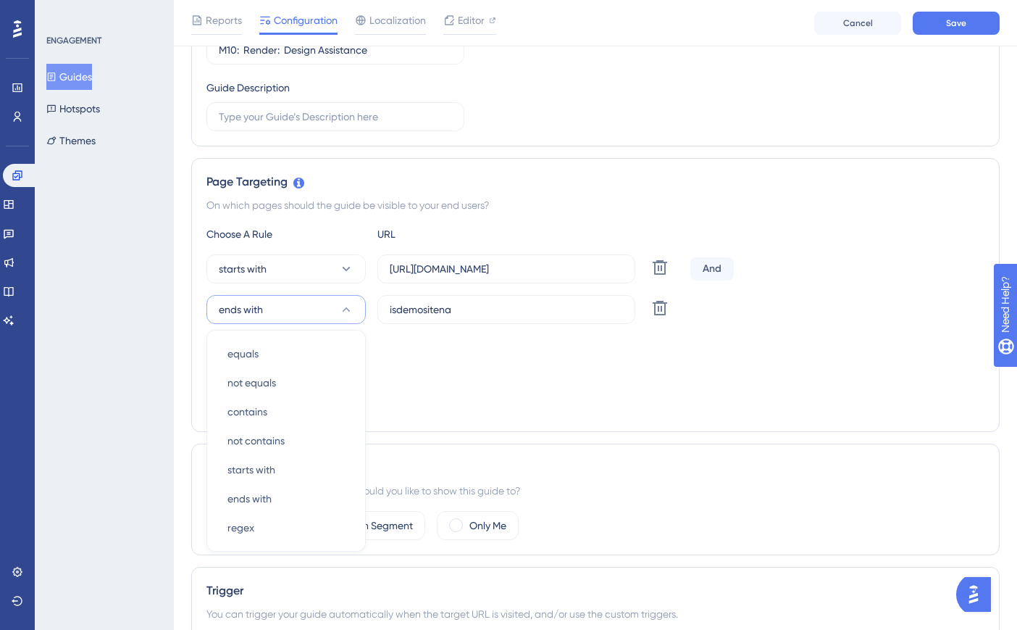
scroll to position [343, 0]
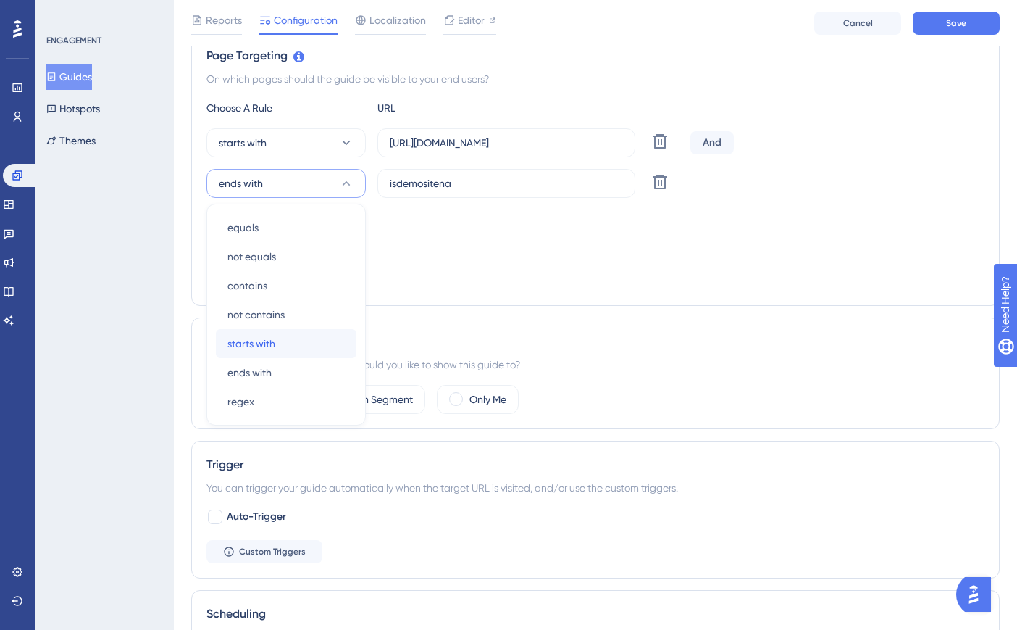
click at [288, 338] on div "starts with starts with" at bounding box center [286, 343] width 117 height 29
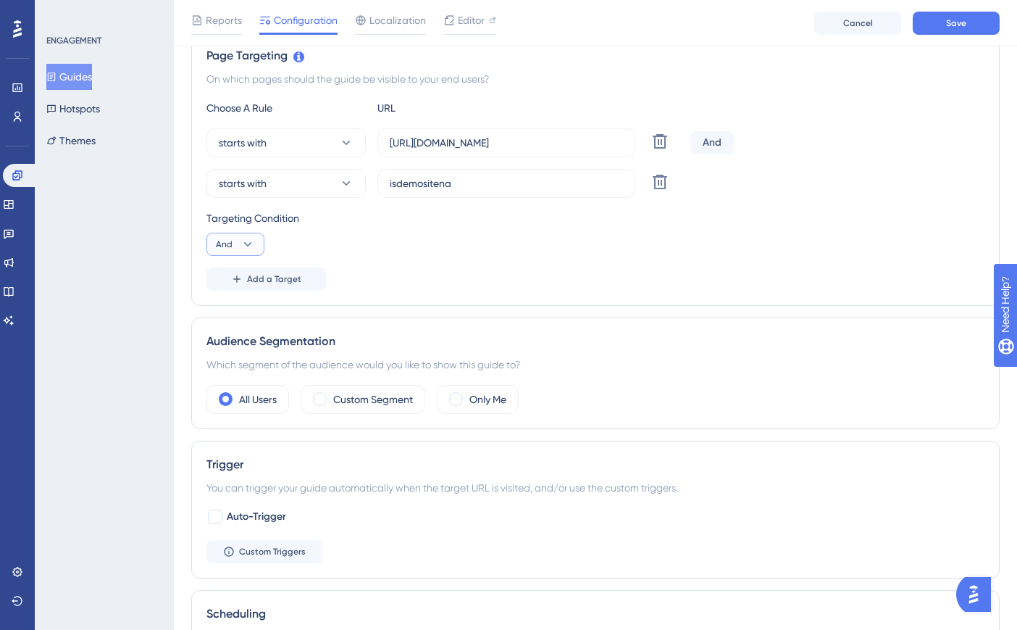
click at [236, 241] on button "And" at bounding box center [236, 244] width 58 height 23
click at [247, 308] on div "Or Or" at bounding box center [236, 314] width 28 height 29
paste input "[URL]"
drag, startPoint x: 487, startPoint y: 188, endPoint x: 364, endPoint y: 183, distance: 122.6
click at [364, 183] on div "starts with isdemositena Delete" at bounding box center [446, 183] width 478 height 29
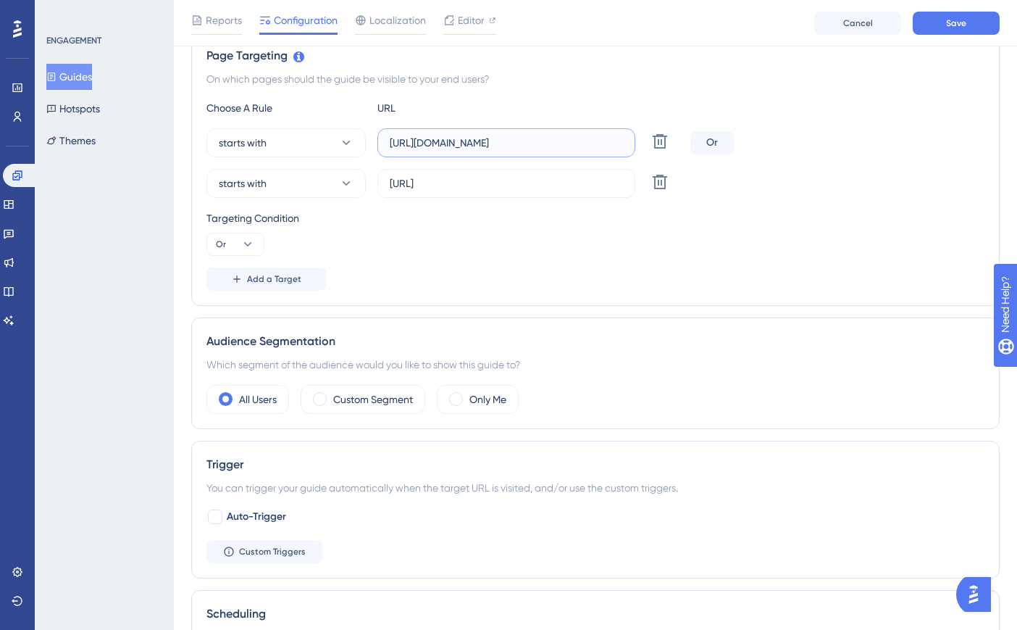
drag, startPoint x: 457, startPoint y: 146, endPoint x: 378, endPoint y: 146, distance: 79.0
click at [378, 146] on label "[URL][DOMAIN_NAME]" at bounding box center [507, 142] width 258 height 29
paste input "create3d.mitre10"
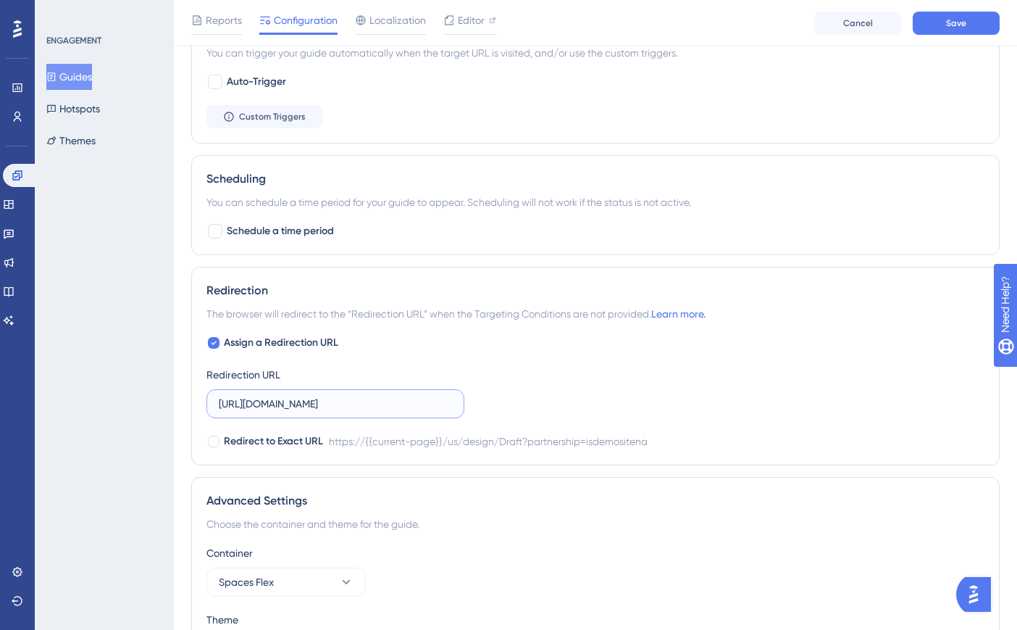
scroll to position [0, 180]
drag, startPoint x: 220, startPoint y: 406, endPoint x: 505, endPoint y: 402, distance: 284.8
click at [505, 402] on div "Assign a Redirection URL Redirection URL [URL][DOMAIN_NAME] Redirect to Exact U…" at bounding box center [596, 392] width 778 height 116
paste input "create3d.mitre10"
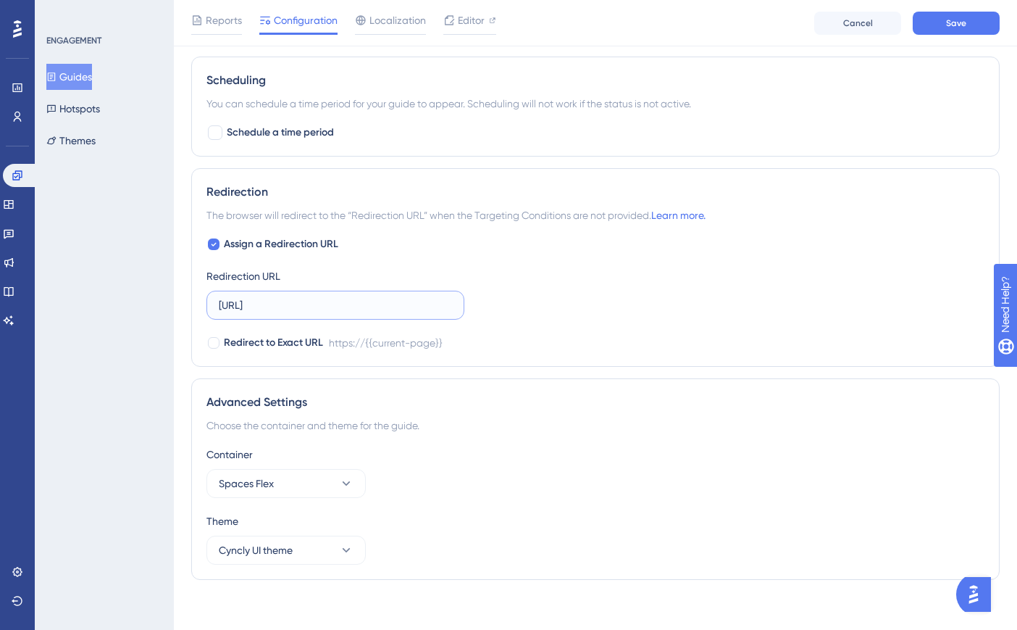
scroll to position [885, 0]
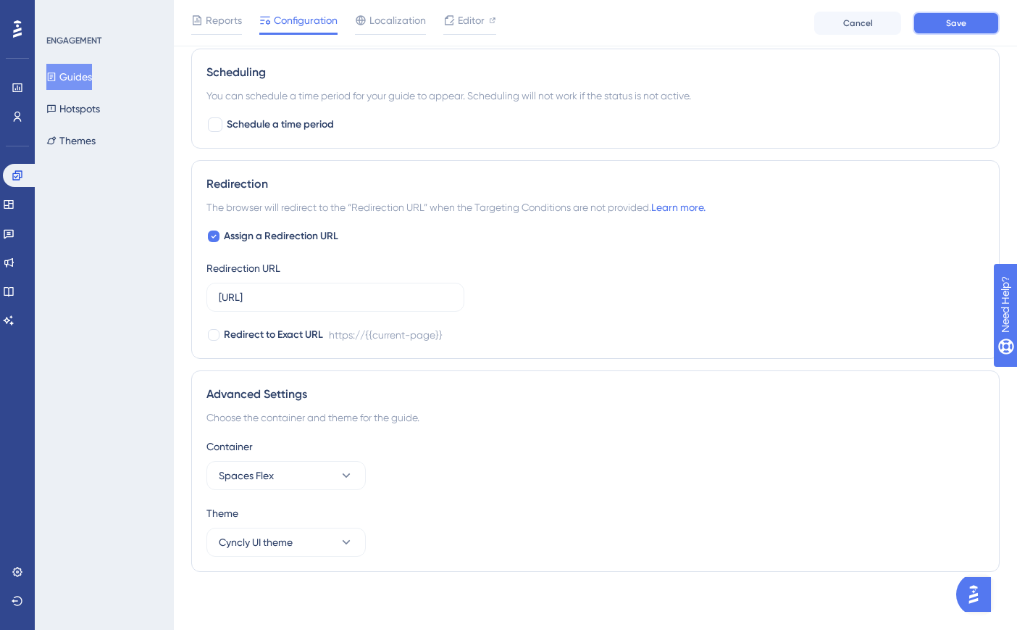
click at [946, 34] on button "Save" at bounding box center [956, 23] width 87 height 23
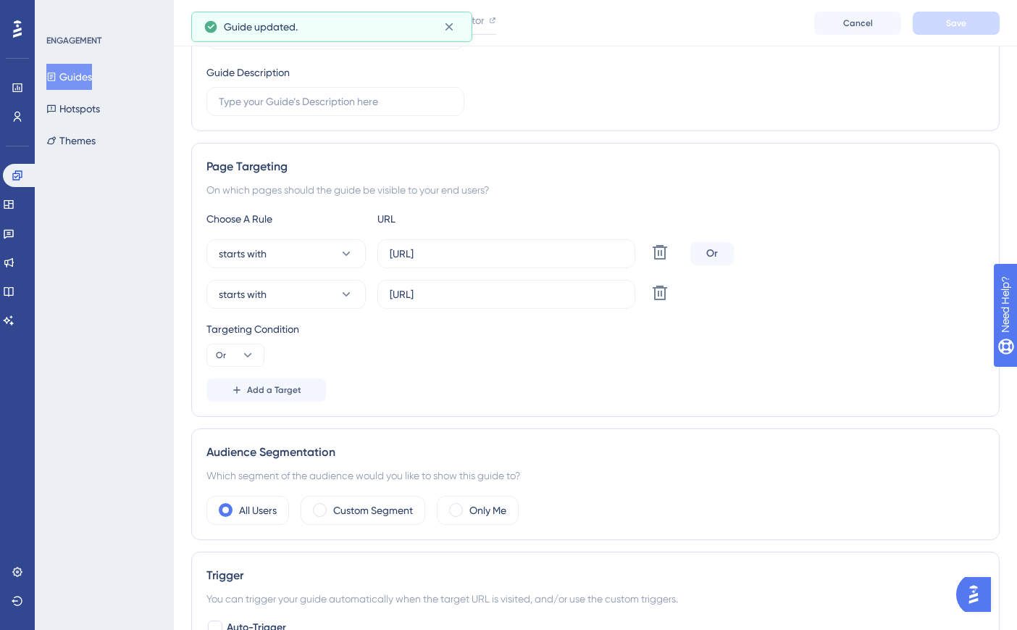
scroll to position [0, 0]
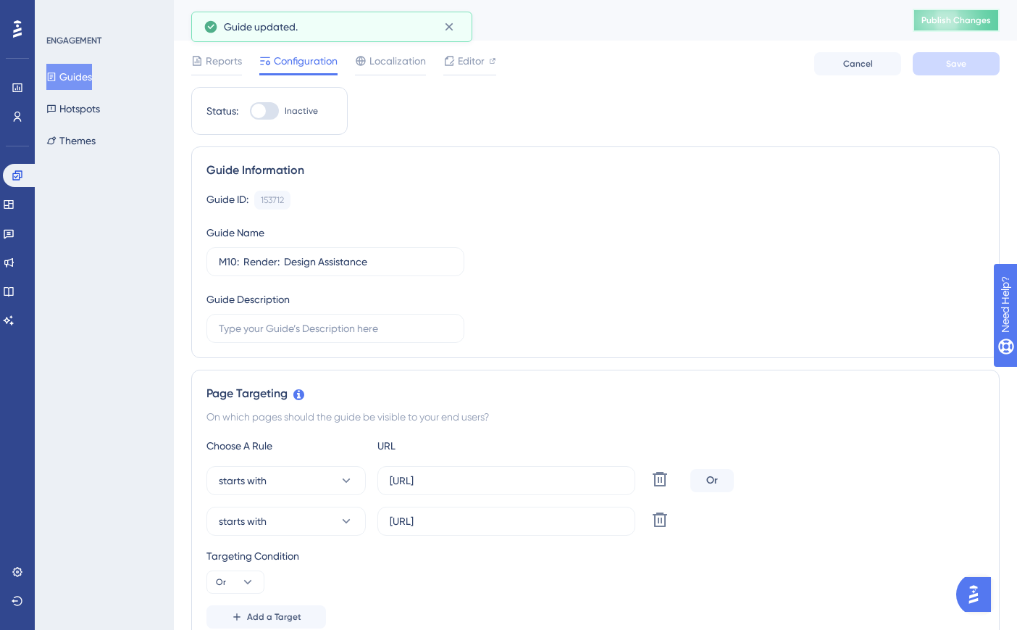
click at [985, 15] on span "Publish Changes" at bounding box center [957, 20] width 70 height 12
click at [81, 83] on button "Guides" at bounding box center [69, 77] width 46 height 26
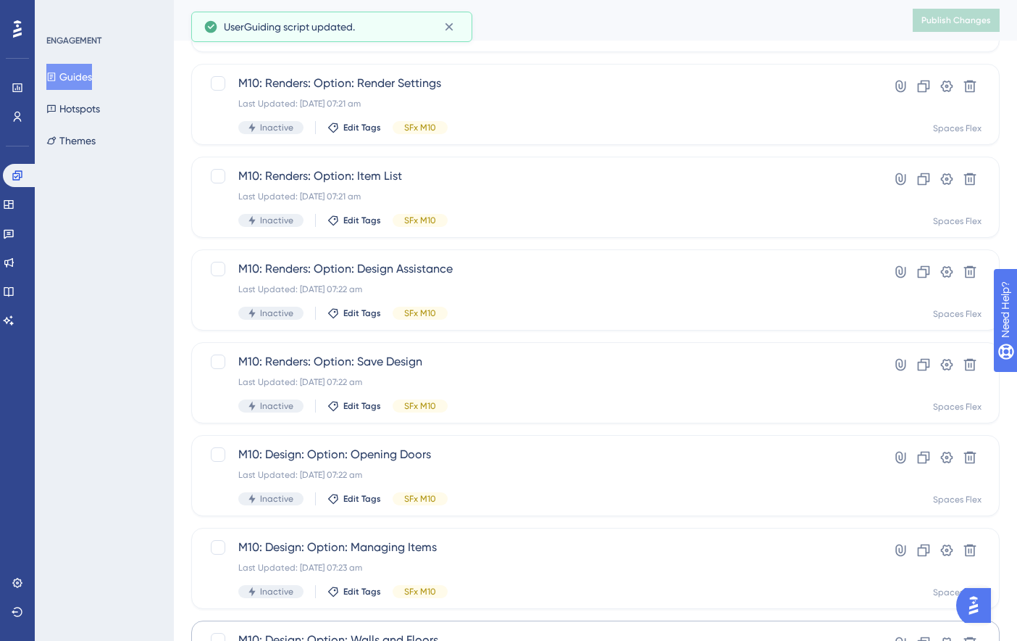
scroll to position [519, 0]
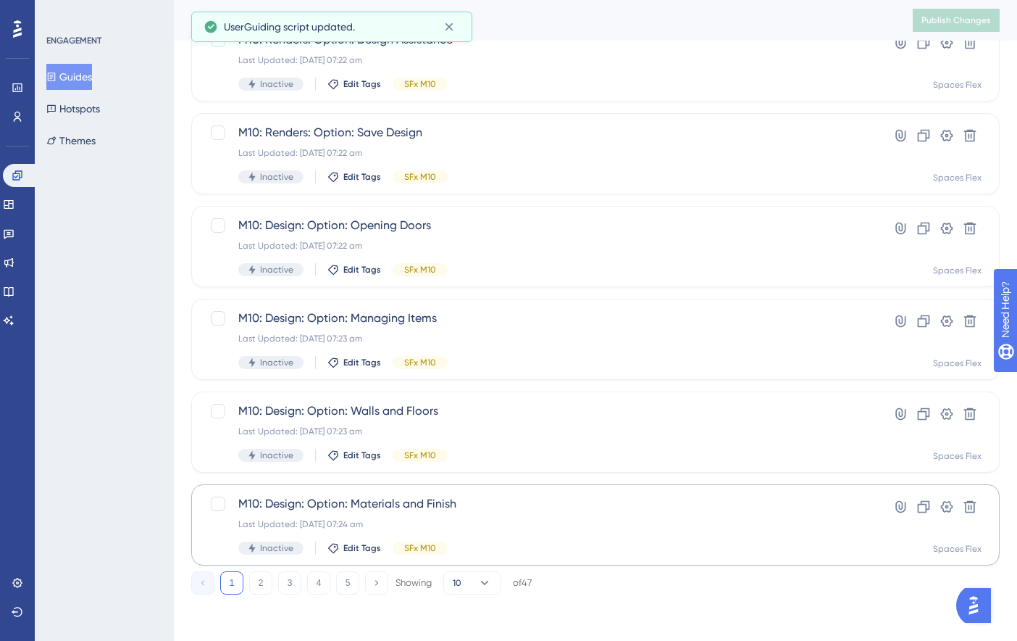
click at [320, 583] on button "4" at bounding box center [318, 582] width 23 height 23
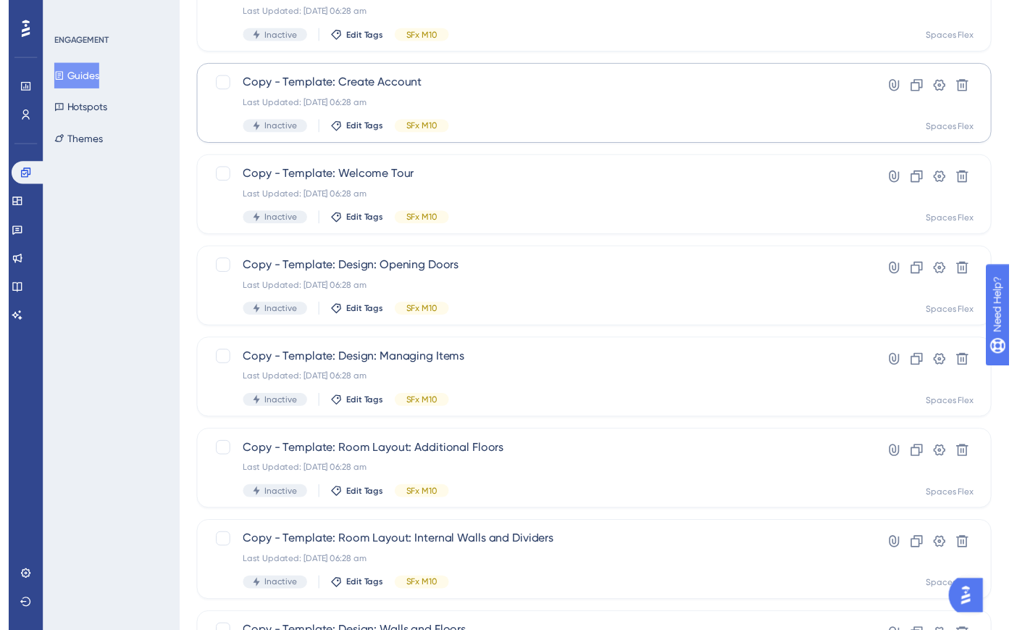
scroll to position [0, 0]
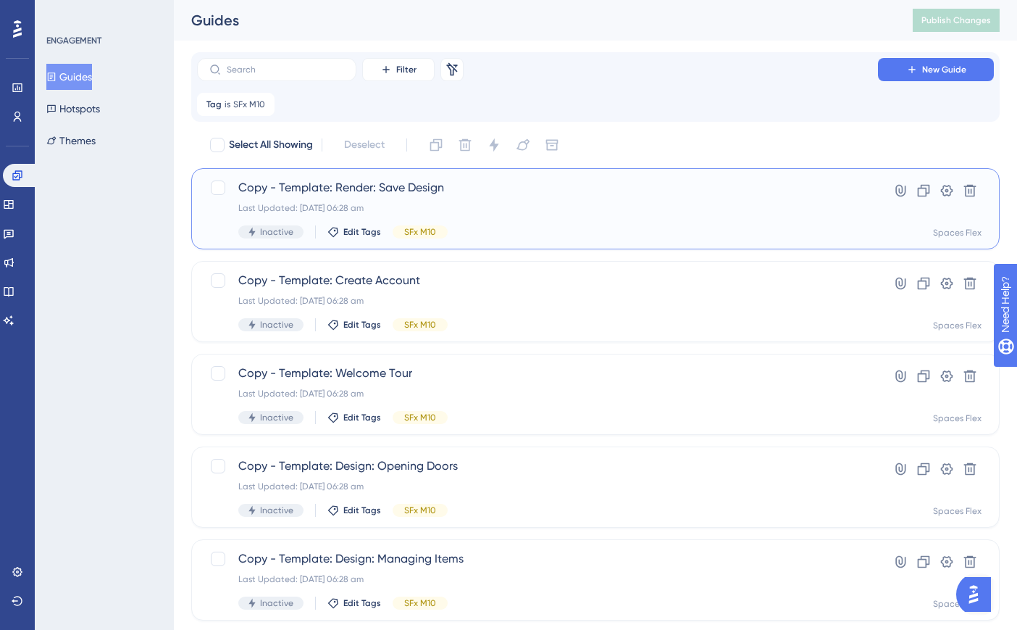
click at [501, 220] on div "Copy - Template: Render: Save Design Last Updated: [DATE] 06:28 am Inactive Edi…" at bounding box center [537, 208] width 599 height 59
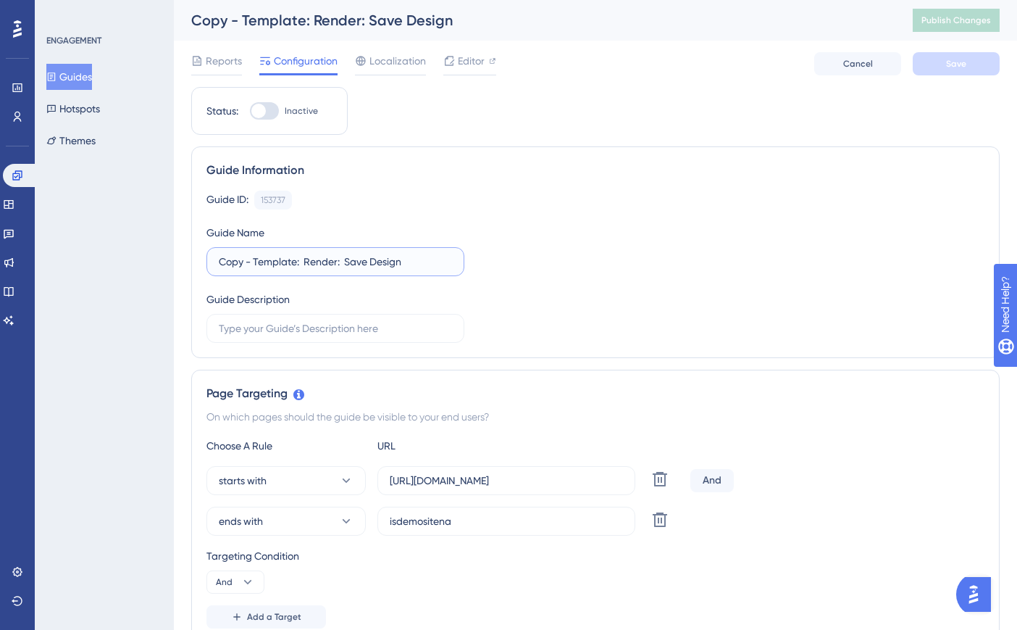
drag, startPoint x: 296, startPoint y: 264, endPoint x: 182, endPoint y: 272, distance: 114.0
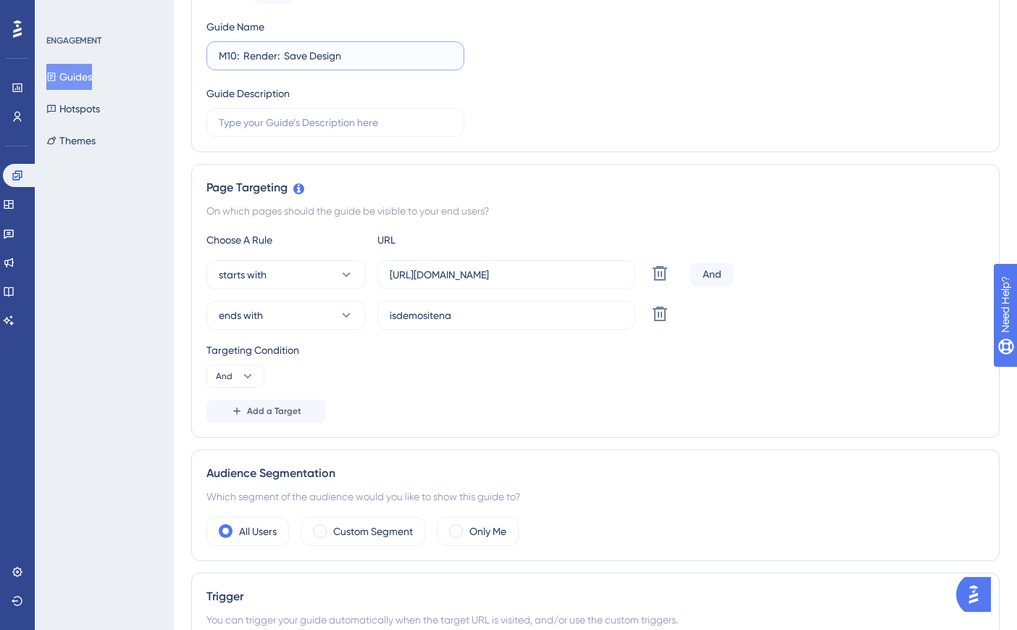
scroll to position [290, 0]
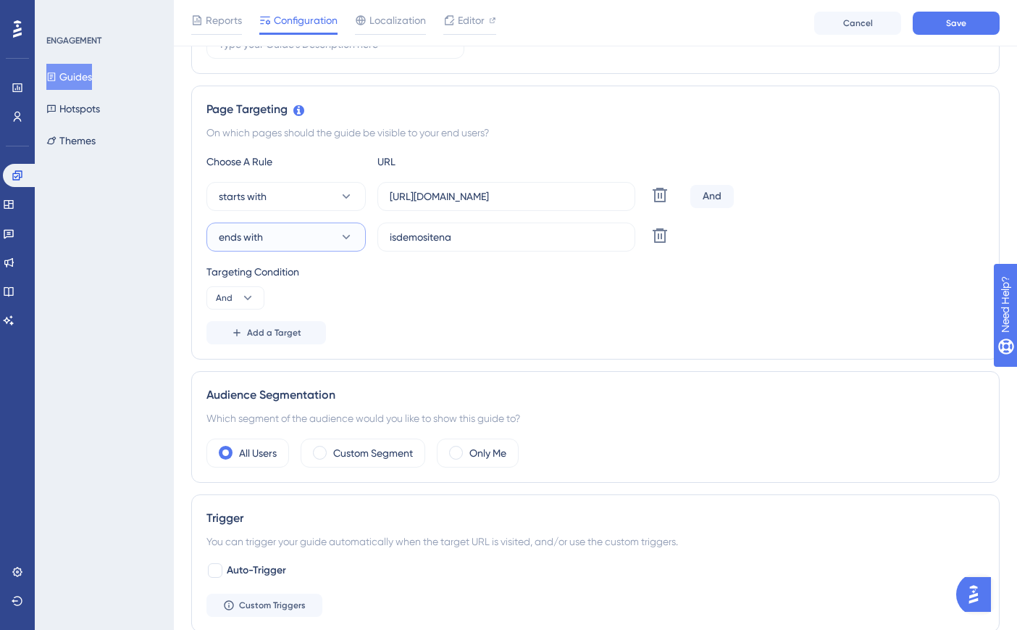
click at [344, 234] on icon at bounding box center [346, 237] width 14 height 14
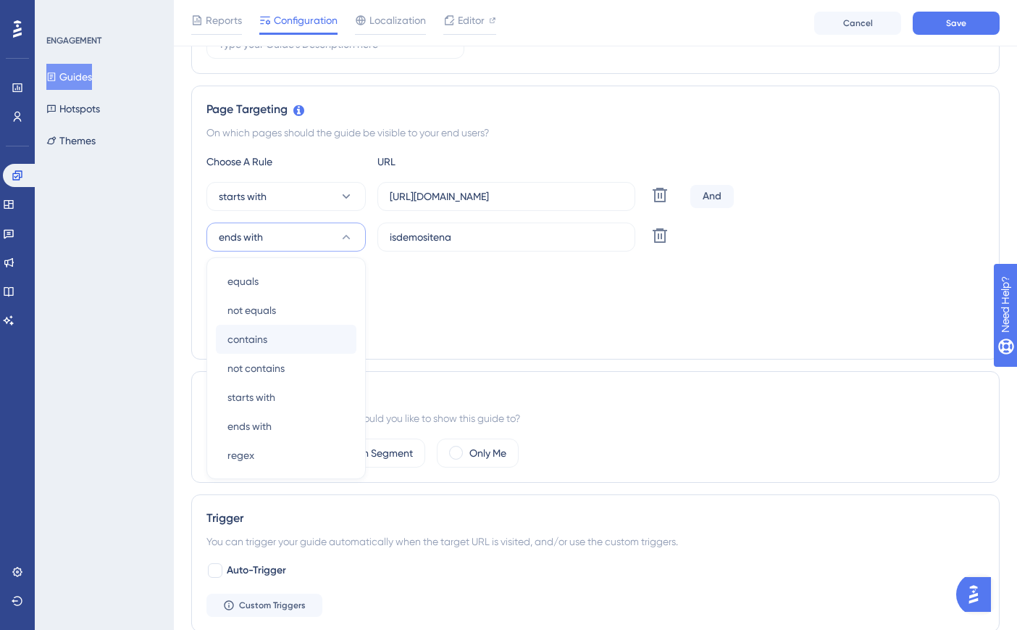
scroll to position [343, 0]
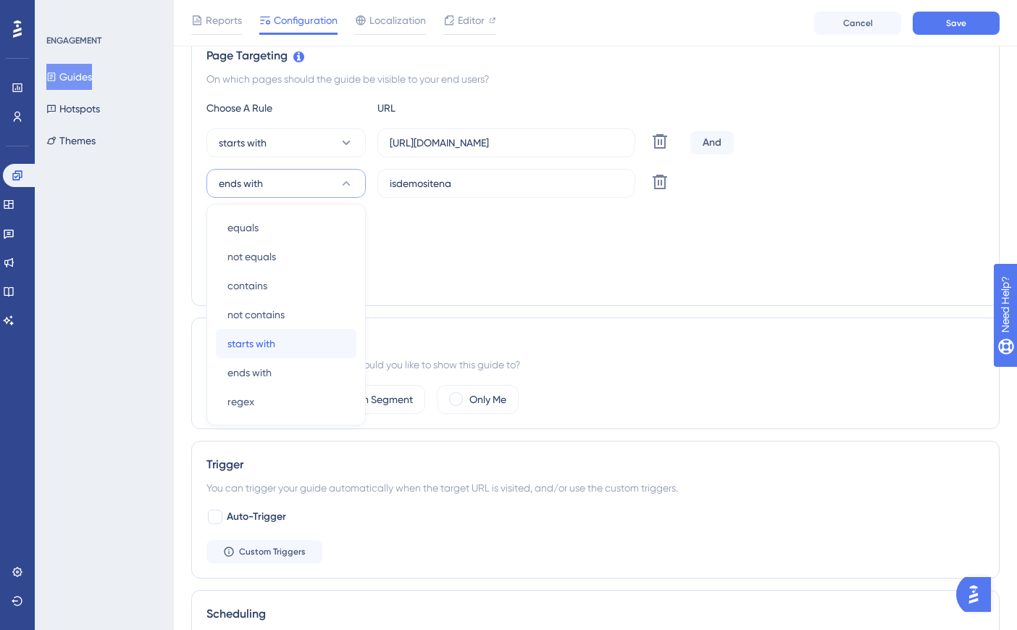
click at [281, 339] on div "starts with starts with" at bounding box center [286, 343] width 117 height 29
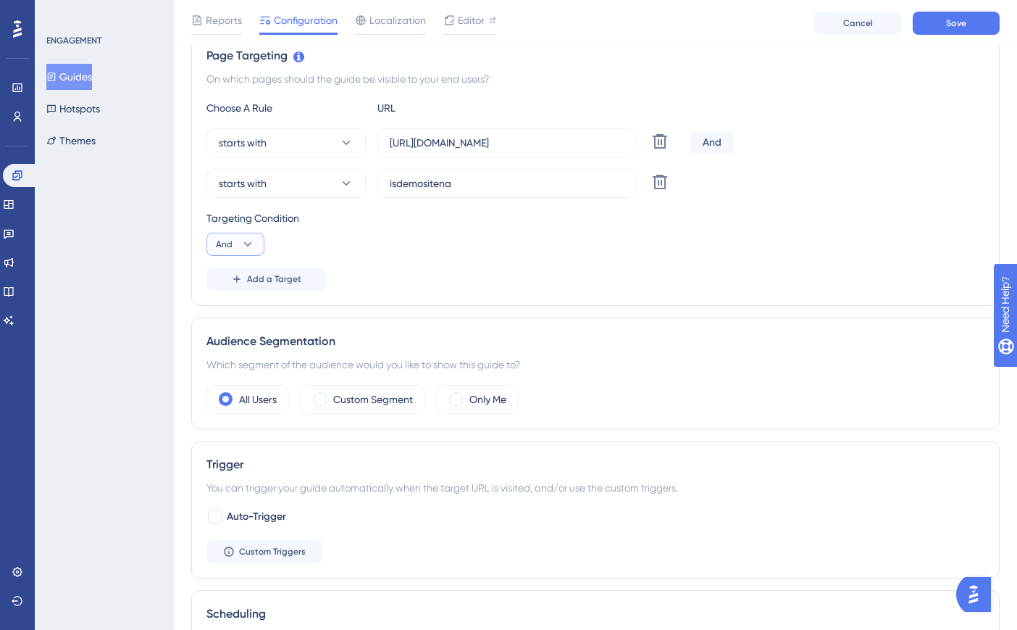
click at [242, 247] on icon at bounding box center [248, 244] width 14 height 14
click at [235, 308] on div "Or Or" at bounding box center [236, 314] width 28 height 29
drag, startPoint x: 509, startPoint y: 187, endPoint x: 361, endPoint y: 184, distance: 148.6
click at [361, 184] on div "starts with isdemositena Delete" at bounding box center [446, 183] width 478 height 29
paste input "[URL]"
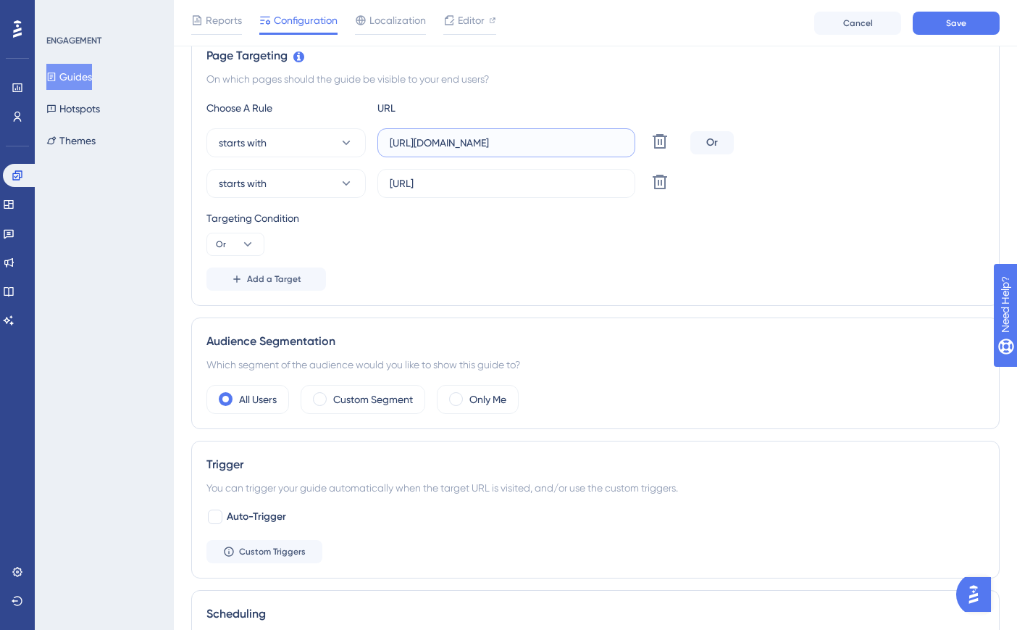
drag, startPoint x: 515, startPoint y: 148, endPoint x: 366, endPoint y: 149, distance: 149.3
click at [366, 149] on div "starts with [URL][DOMAIN_NAME] Delete" at bounding box center [446, 142] width 478 height 29
paste input "create3d.mitre10"
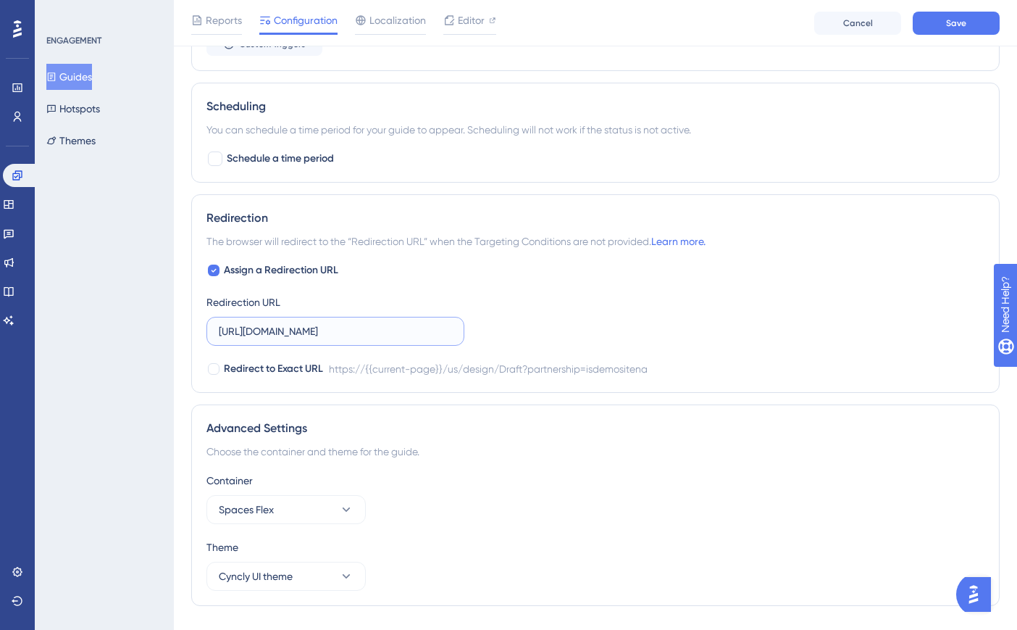
scroll to position [0, 180]
drag, startPoint x: 220, startPoint y: 330, endPoint x: 473, endPoint y: 337, distance: 253.7
click at [473, 337] on div "Assign a Redirection URL Redirection URL [URL][DOMAIN_NAME] Redirect to Exact U…" at bounding box center [596, 320] width 778 height 116
paste input "create3d.mitre10"
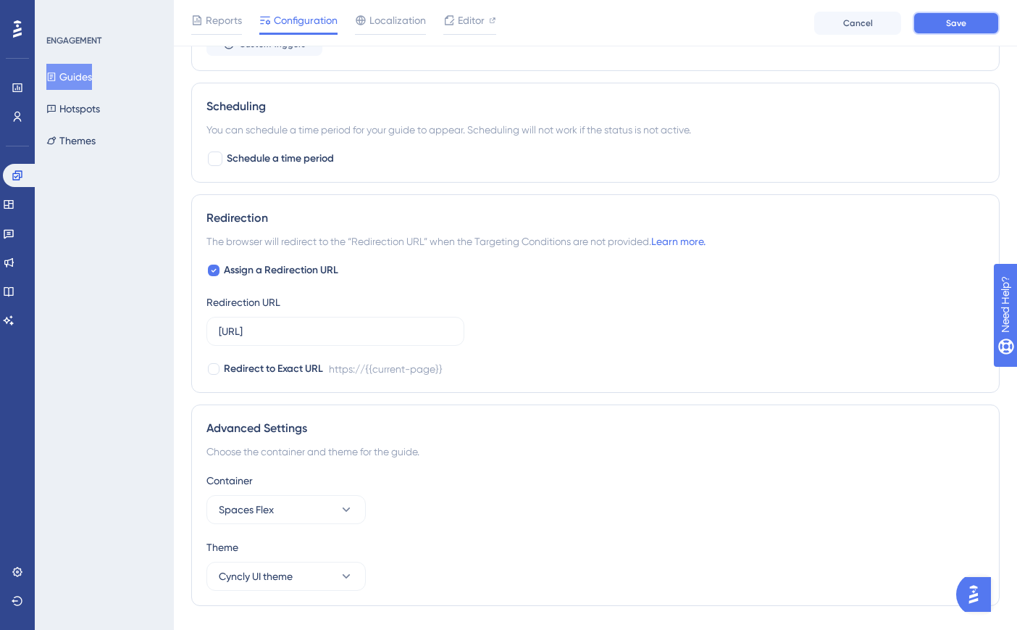
click at [977, 19] on button "Save" at bounding box center [956, 23] width 87 height 23
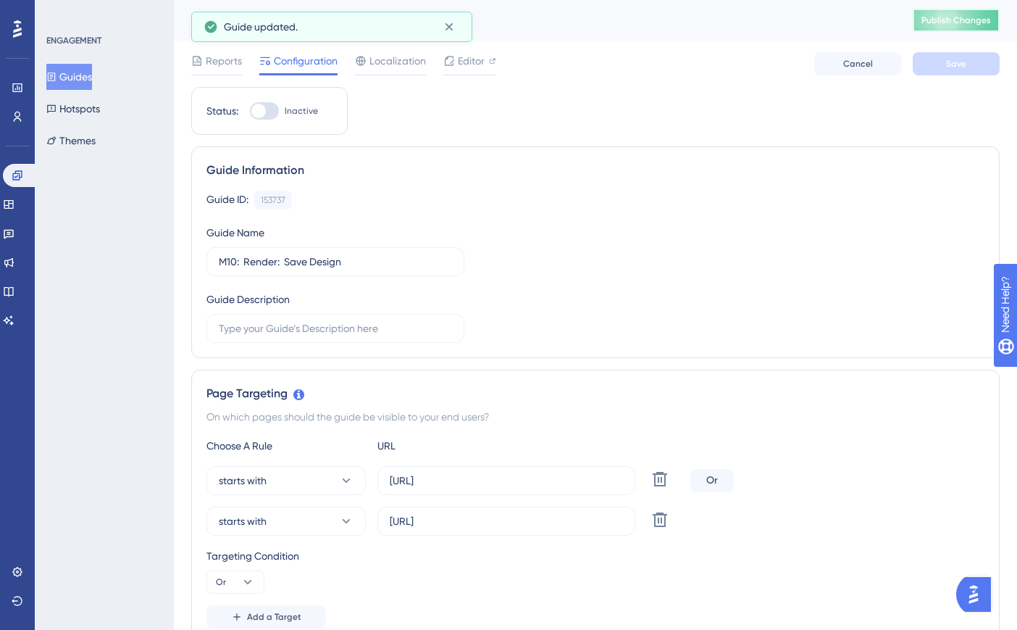
click at [977, 21] on span "Publish Changes" at bounding box center [957, 20] width 70 height 12
click at [92, 78] on button "Guides" at bounding box center [69, 77] width 46 height 26
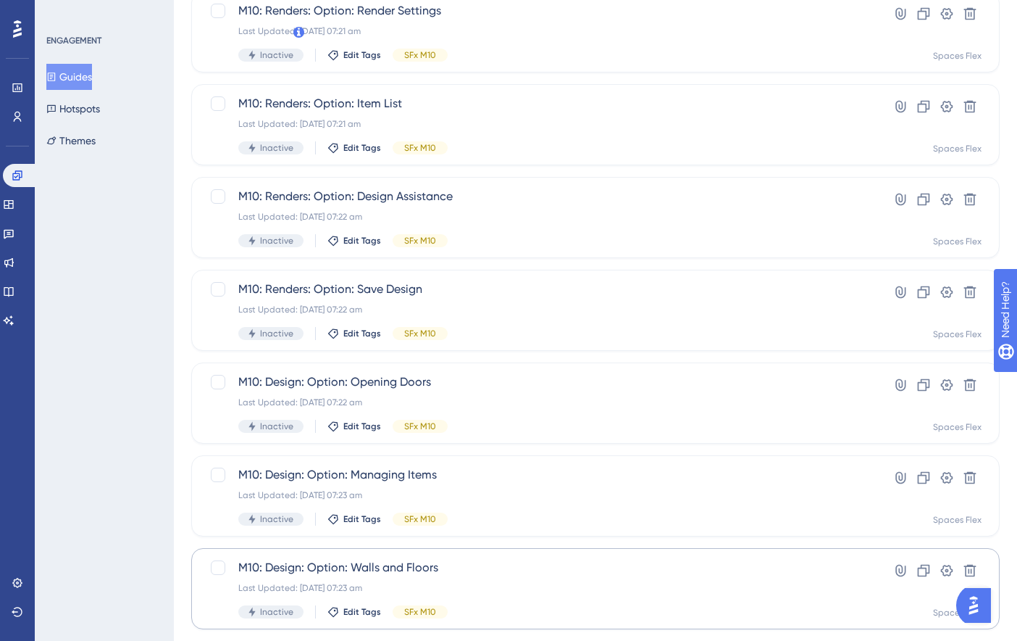
scroll to position [519, 0]
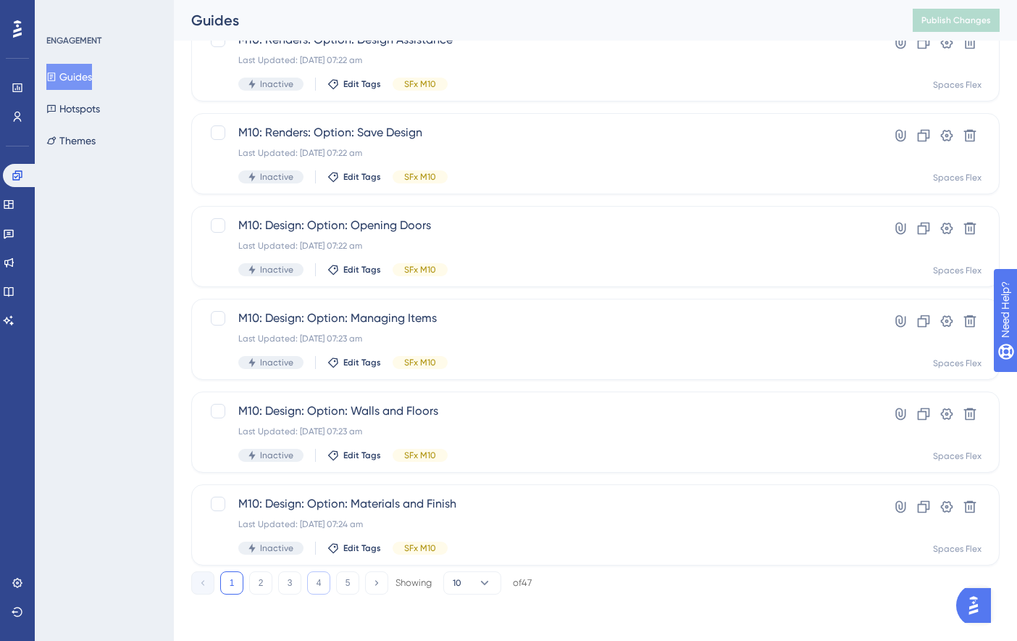
click at [314, 583] on button "4" at bounding box center [318, 582] width 23 height 23
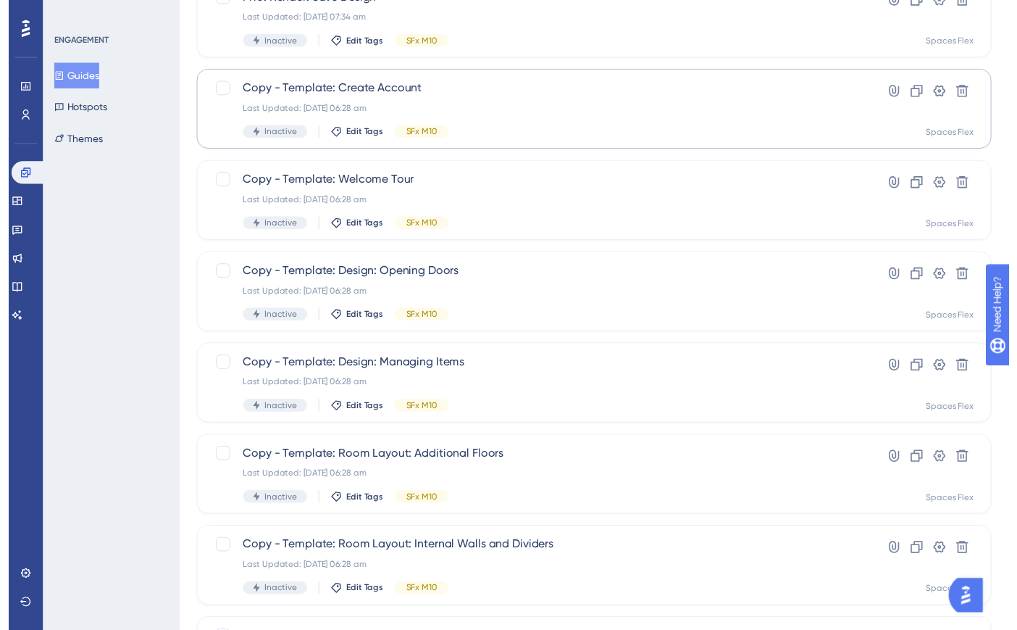
scroll to position [0, 0]
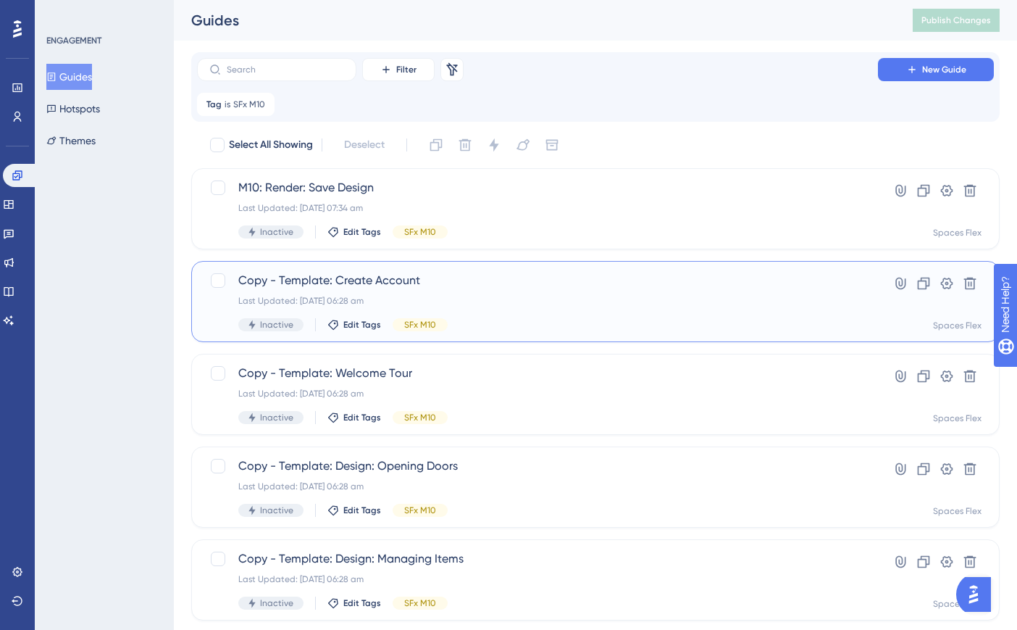
click at [430, 288] on span "Copy - Template: Create Account" at bounding box center [537, 280] width 599 height 17
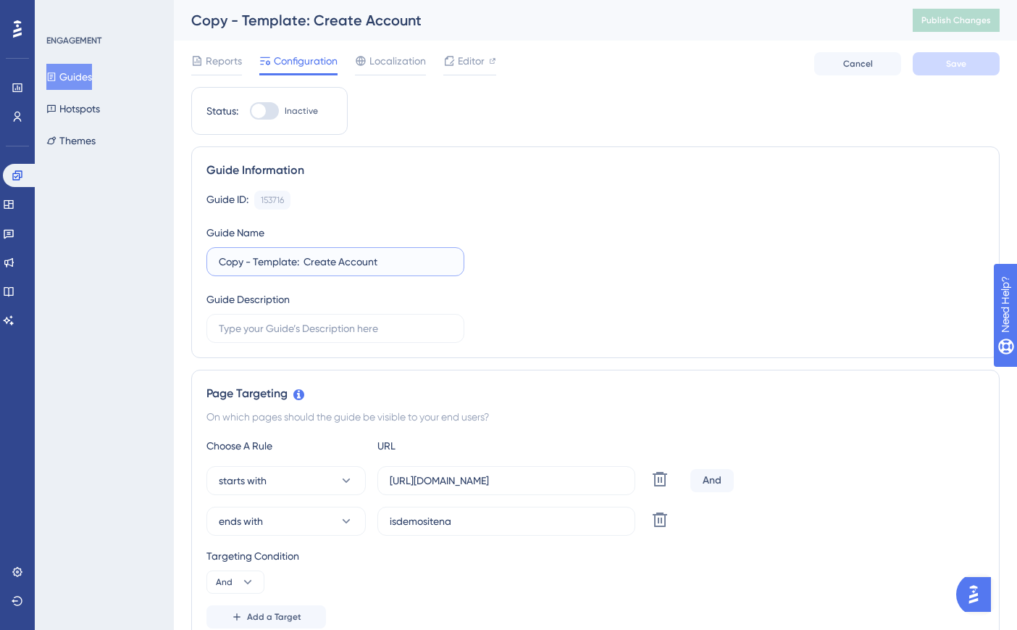
drag, startPoint x: 298, startPoint y: 259, endPoint x: 185, endPoint y: 259, distance: 113.0
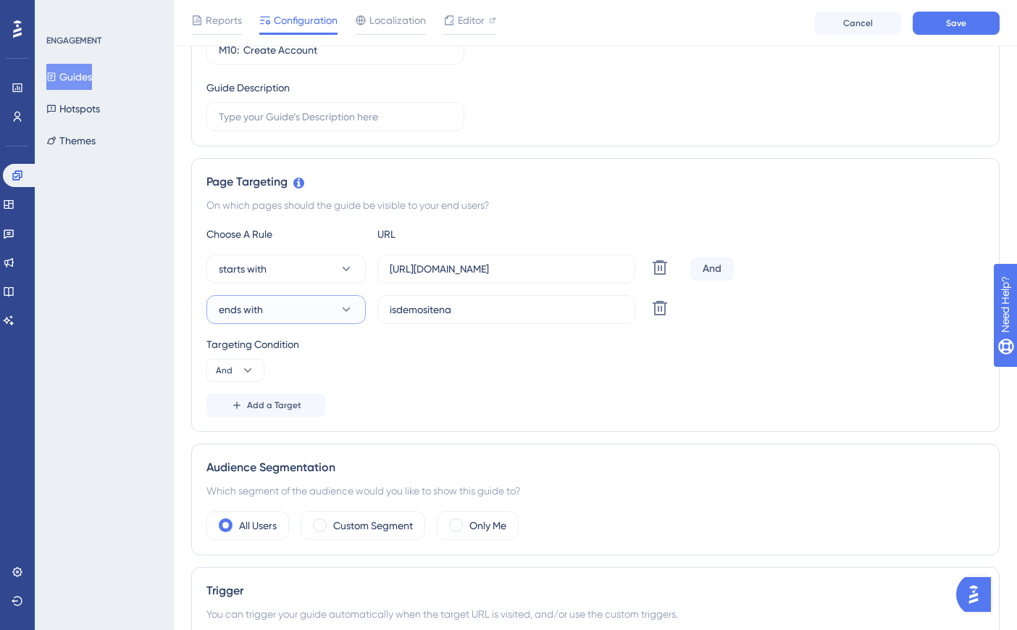
click at [329, 304] on button "ends with" at bounding box center [286, 309] width 159 height 29
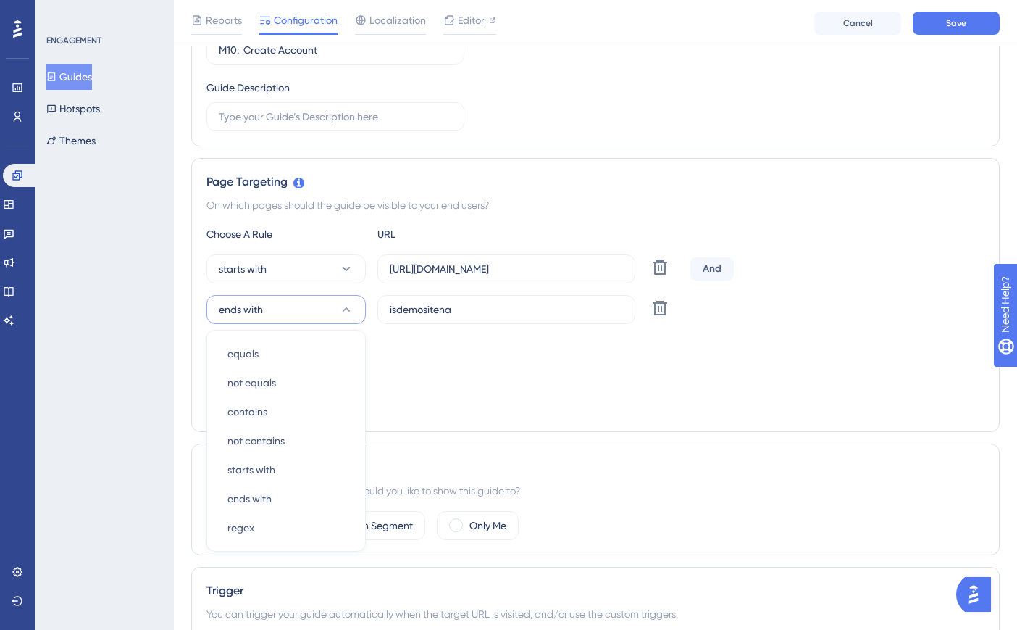
scroll to position [343, 0]
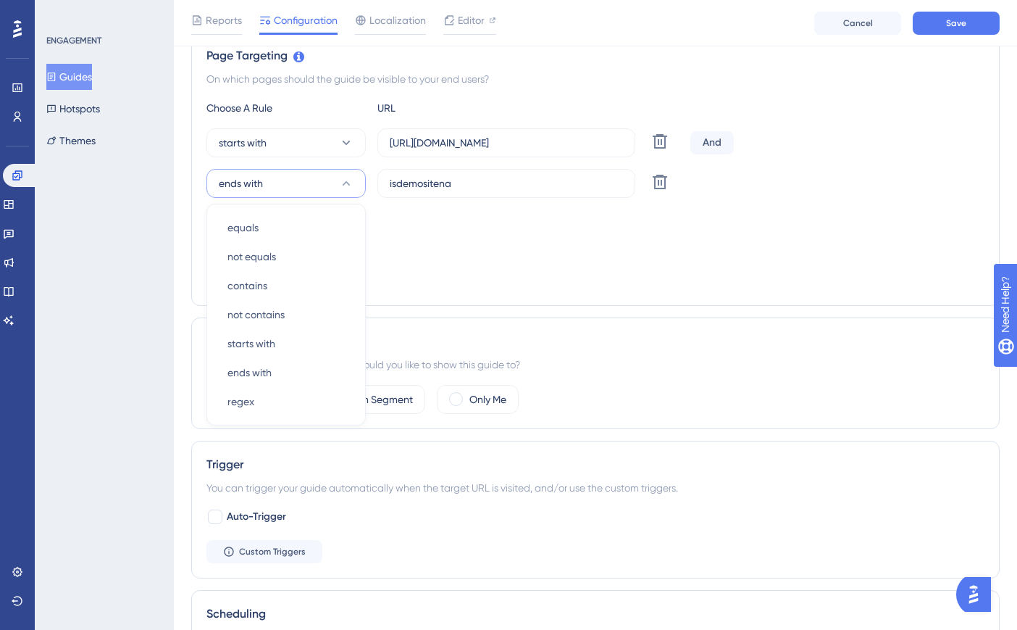
click at [270, 467] on div "Trigger" at bounding box center [596, 464] width 778 height 17
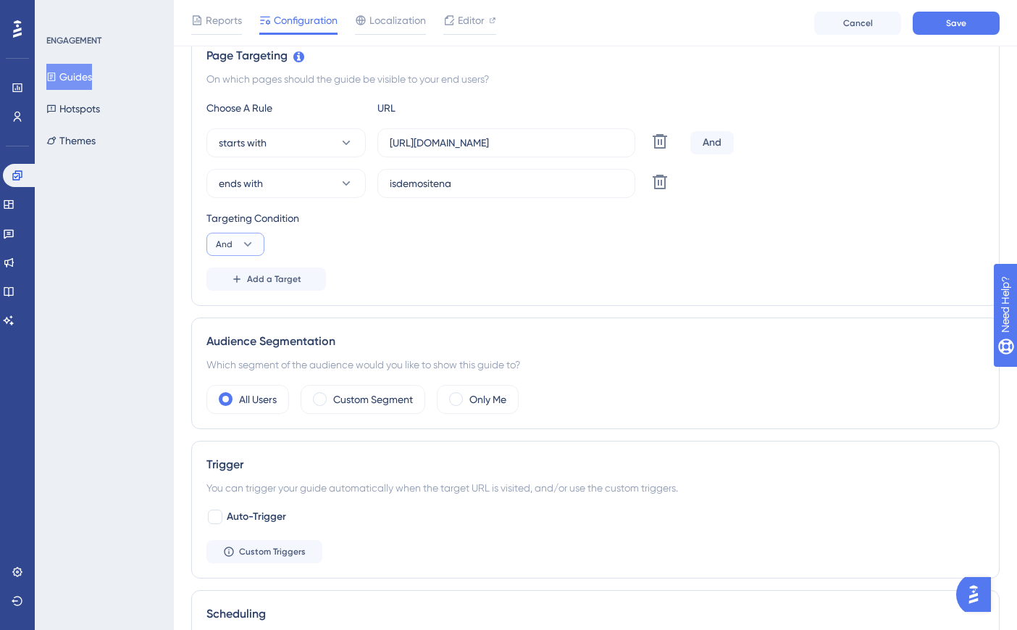
click at [253, 233] on button "And" at bounding box center [236, 244] width 58 height 23
click at [250, 316] on button "Or Or" at bounding box center [235, 314] width 39 height 29
drag, startPoint x: 512, startPoint y: 188, endPoint x: 364, endPoint y: 186, distance: 147.1
click at [364, 186] on div "ends with isdemositena Delete" at bounding box center [446, 183] width 478 height 29
paste input "[URL]"
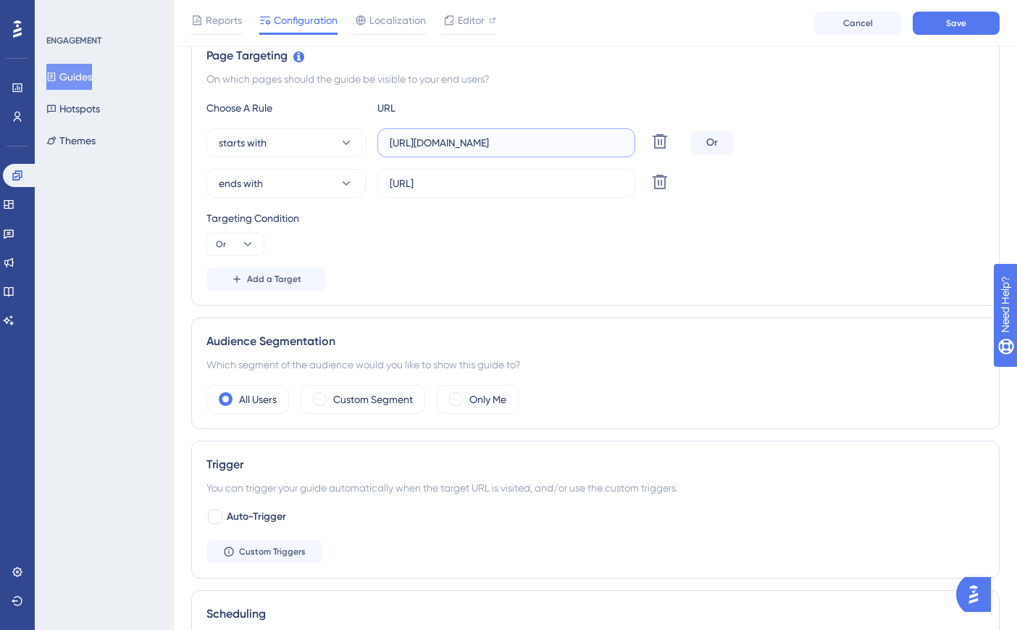
drag, startPoint x: 613, startPoint y: 138, endPoint x: 392, endPoint y: 145, distance: 221.1
click at [392, 145] on input "[URL][DOMAIN_NAME]" at bounding box center [506, 143] width 233 height 16
paste input "create3d.mitre10"
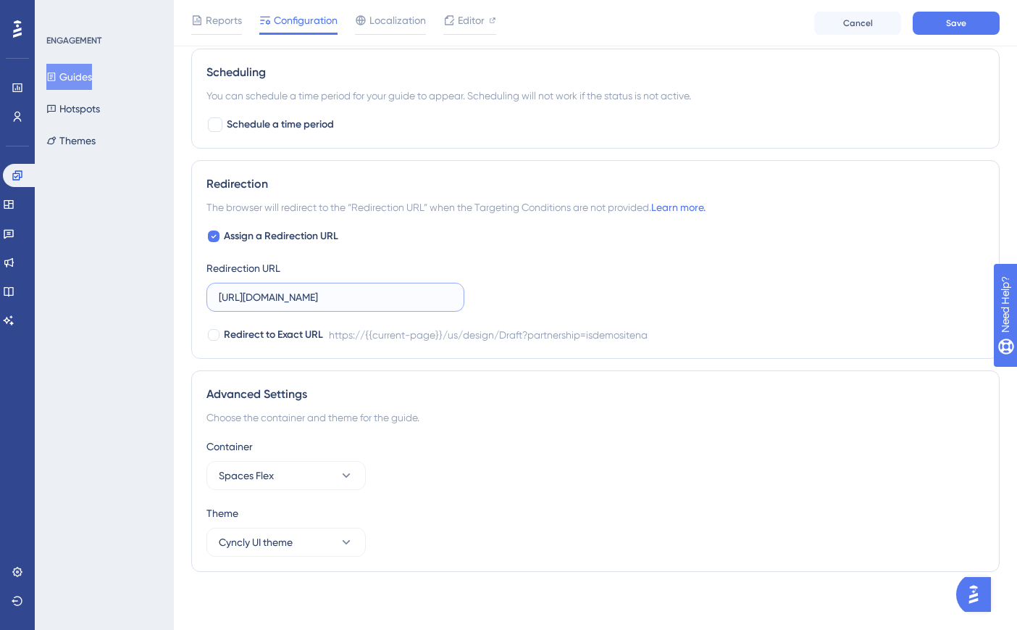
scroll to position [0, 180]
drag, startPoint x: 220, startPoint y: 298, endPoint x: 489, endPoint y: 297, distance: 268.8
click at [489, 297] on div "Assign a Redirection URL Redirection URL [URL][DOMAIN_NAME] Redirect to Exact U…" at bounding box center [596, 286] width 778 height 116
paste input "create3d.mitre10"
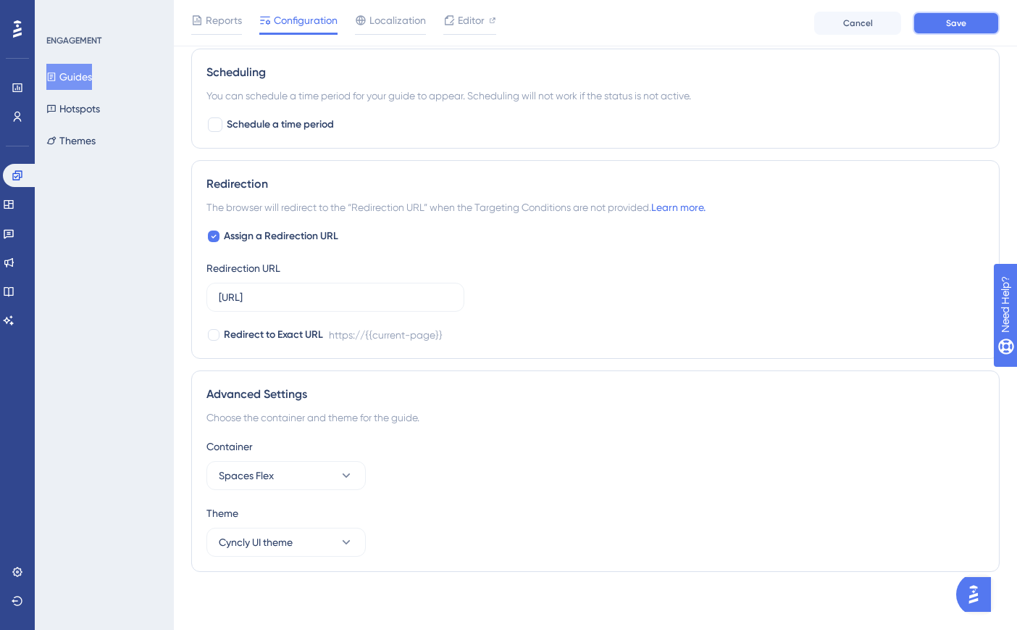
click at [930, 22] on button "Save" at bounding box center [956, 23] width 87 height 23
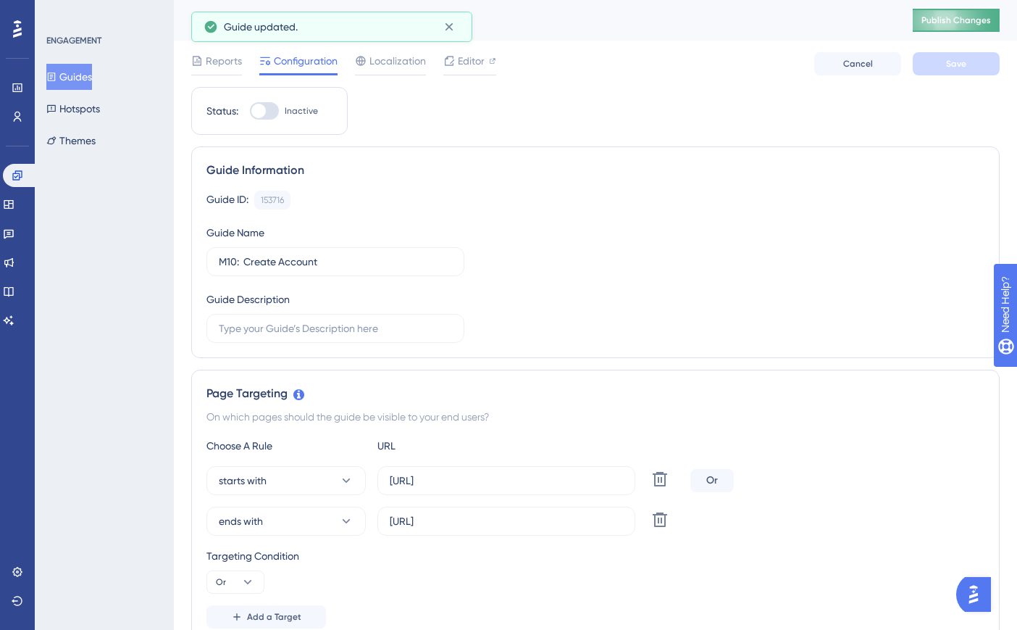
click at [970, 20] on button "Publish Changes" at bounding box center [956, 20] width 87 height 23
click at [57, 79] on icon at bounding box center [51, 77] width 10 height 10
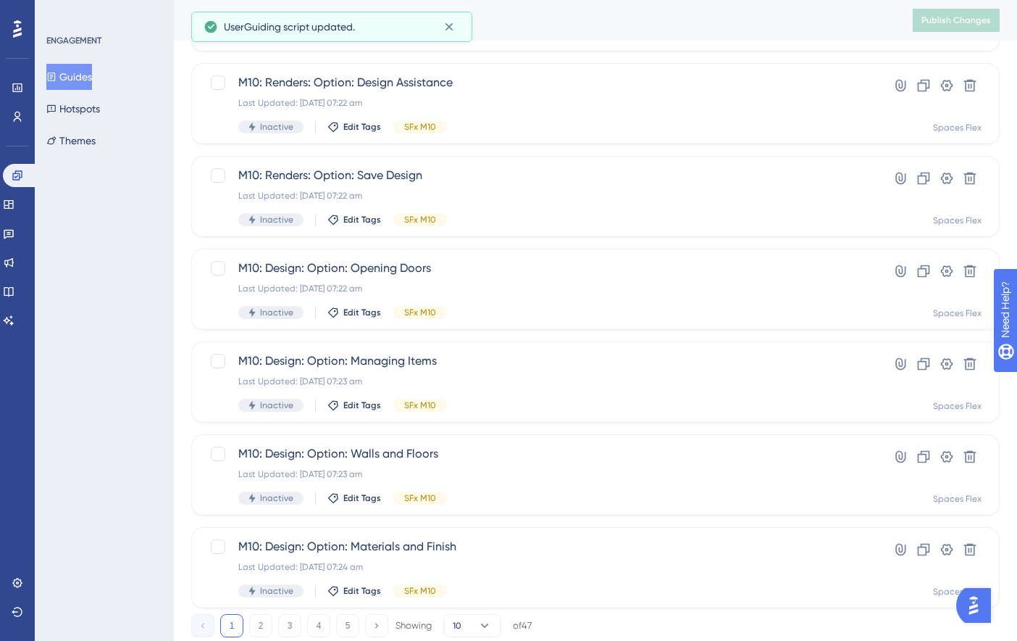
scroll to position [519, 0]
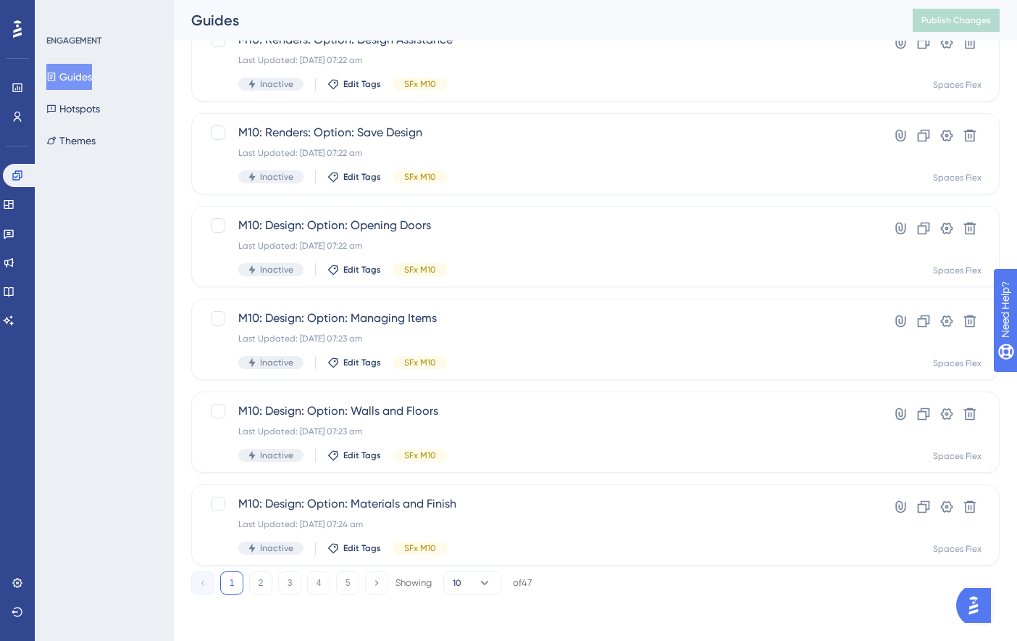
click at [322, 582] on button "4" at bounding box center [318, 582] width 23 height 23
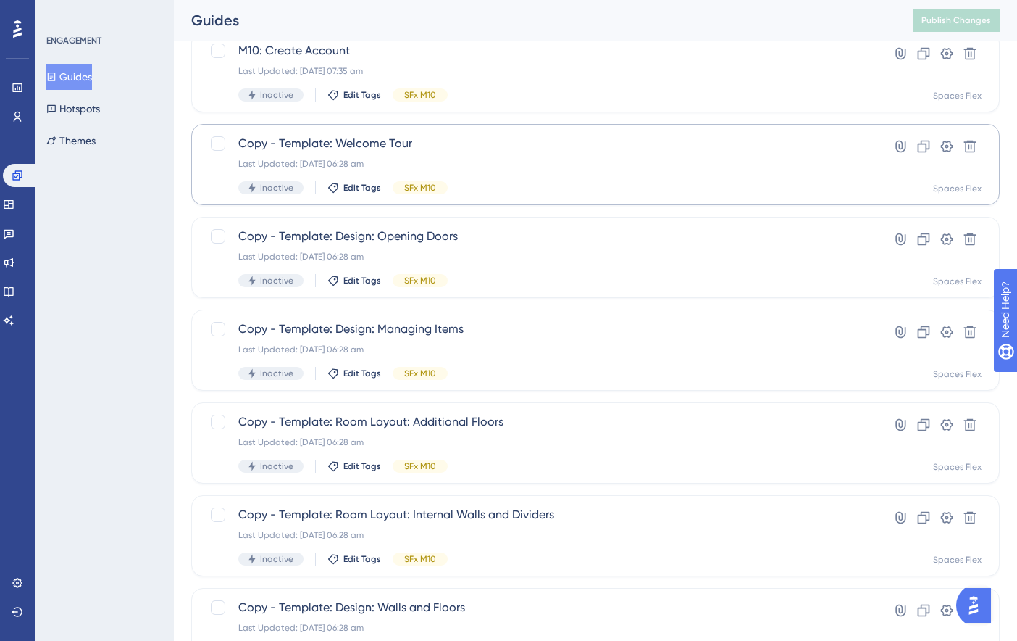
scroll to position [84, 0]
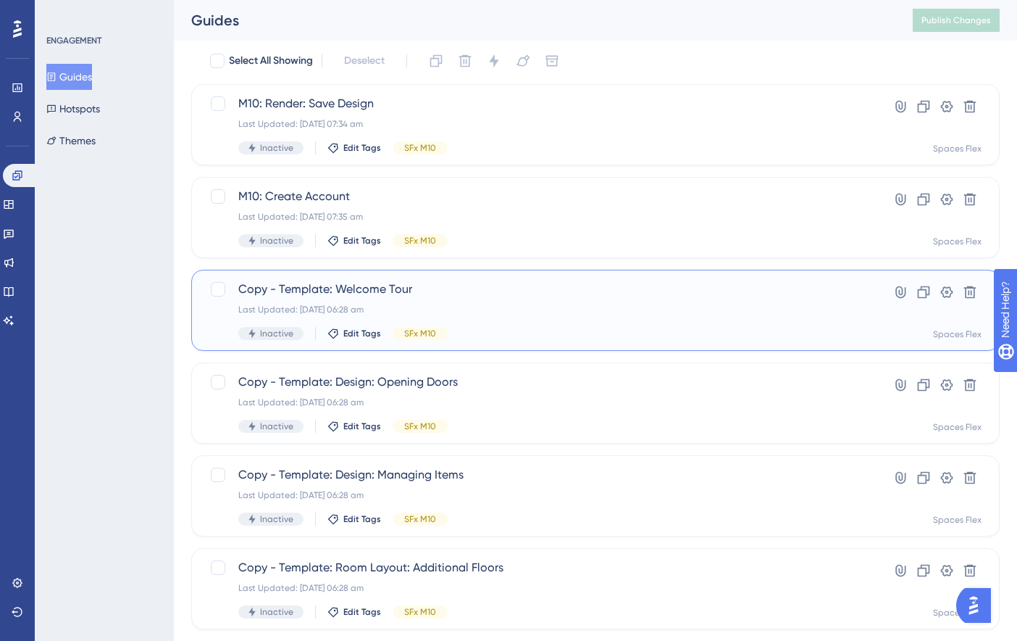
click at [461, 277] on div "Copy - Template: Welcome Tour Last Updated: [DATE] 06:28 am Inactive Edit Tags …" at bounding box center [595, 310] width 809 height 81
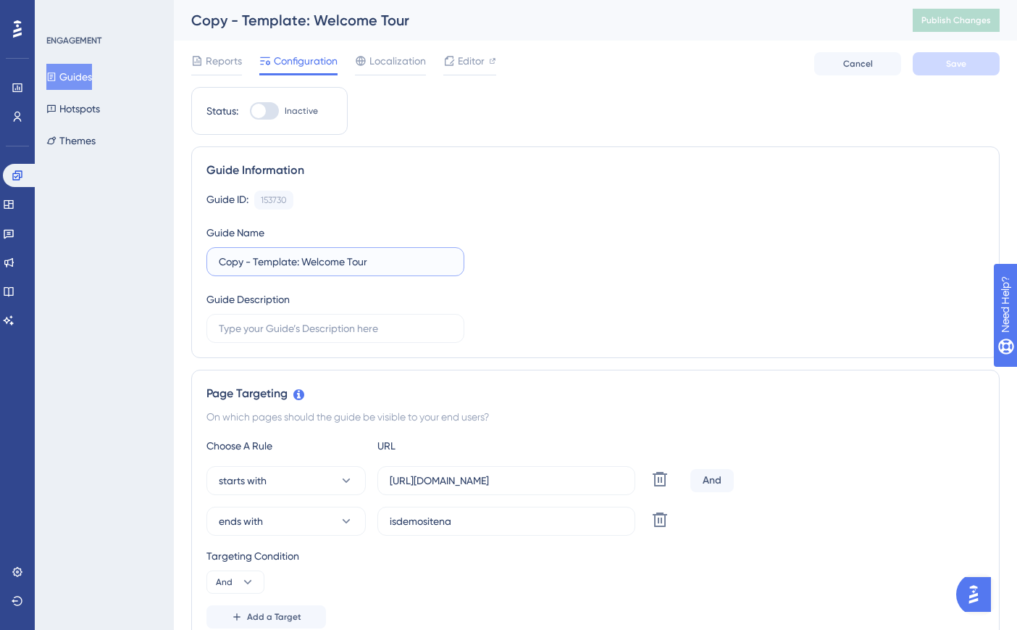
drag, startPoint x: 294, startPoint y: 261, endPoint x: 286, endPoint y: 262, distance: 8.1
click at [286, 262] on input "Copy - Template: Welcome Tour" at bounding box center [335, 262] width 233 height 16
drag, startPoint x: 297, startPoint y: 263, endPoint x: 183, endPoint y: 267, distance: 114.6
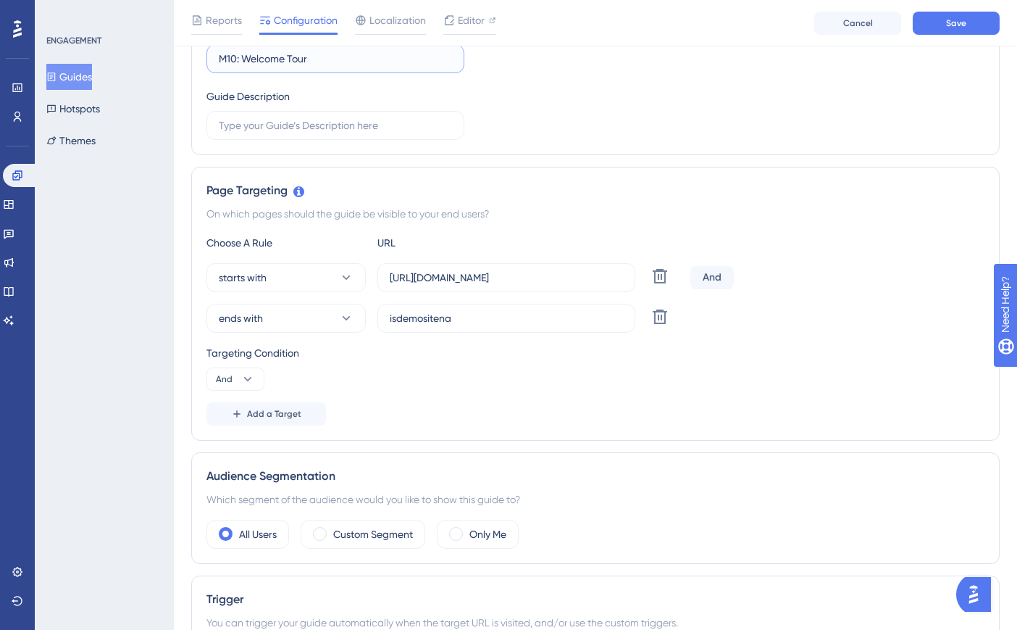
scroll to position [217, 0]
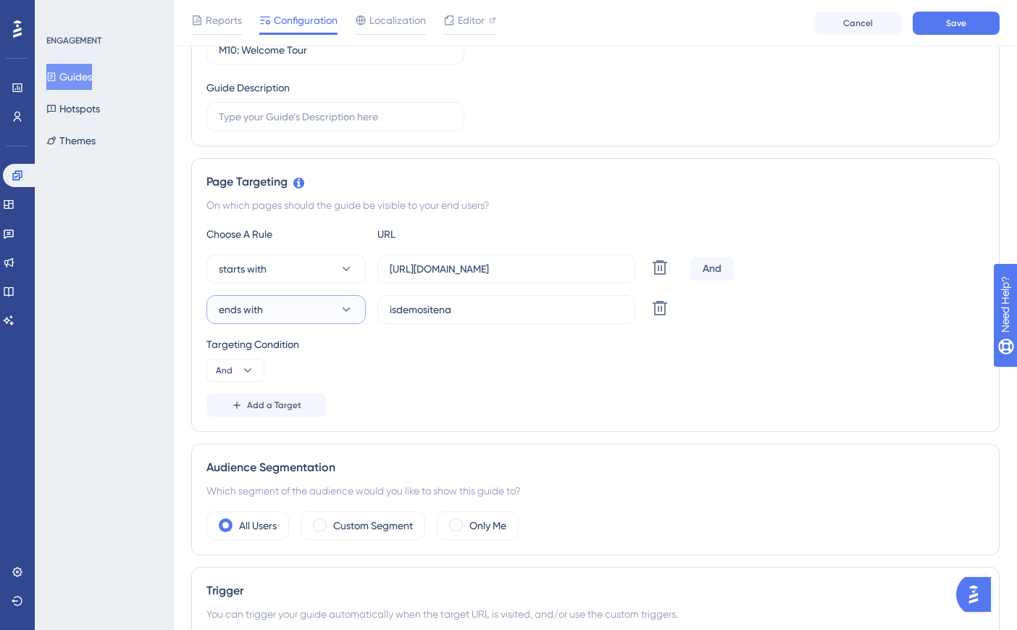
click at [337, 312] on button "ends with" at bounding box center [286, 309] width 159 height 29
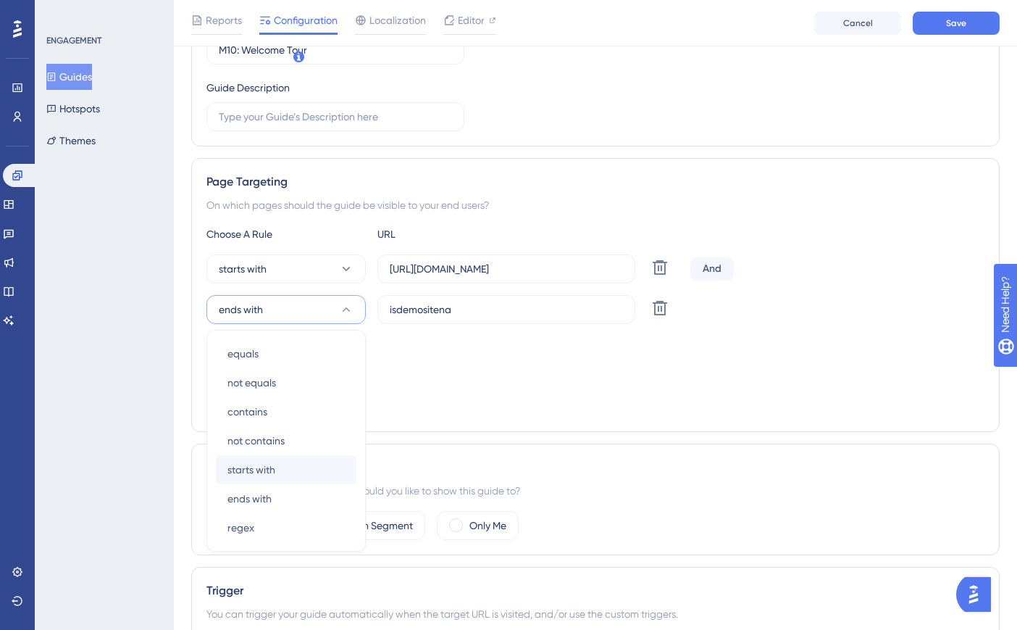
scroll to position [343, 0]
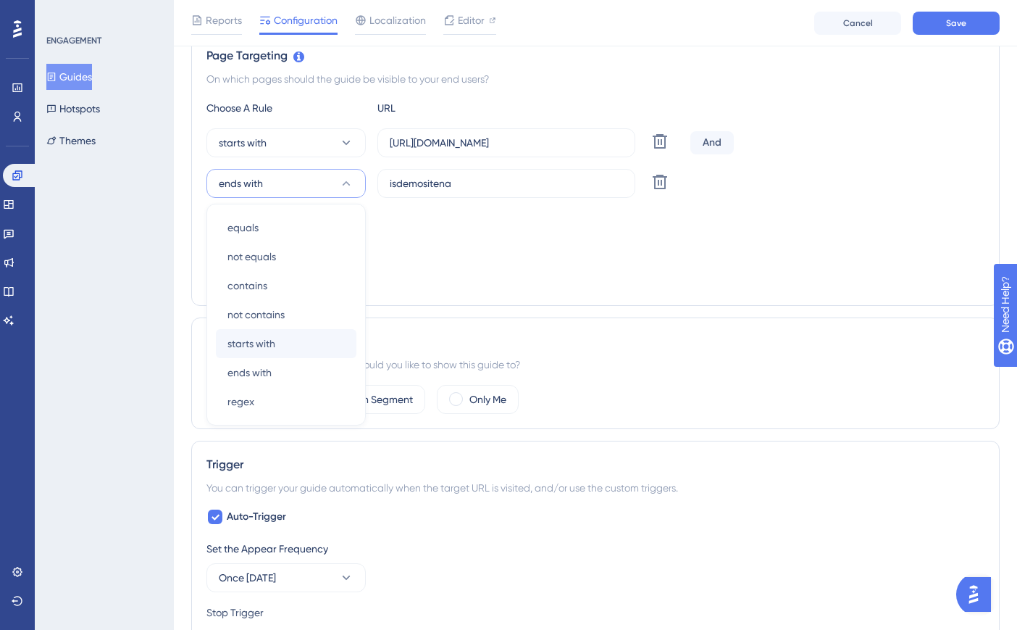
click at [276, 459] on div "Trigger" at bounding box center [596, 464] width 778 height 17
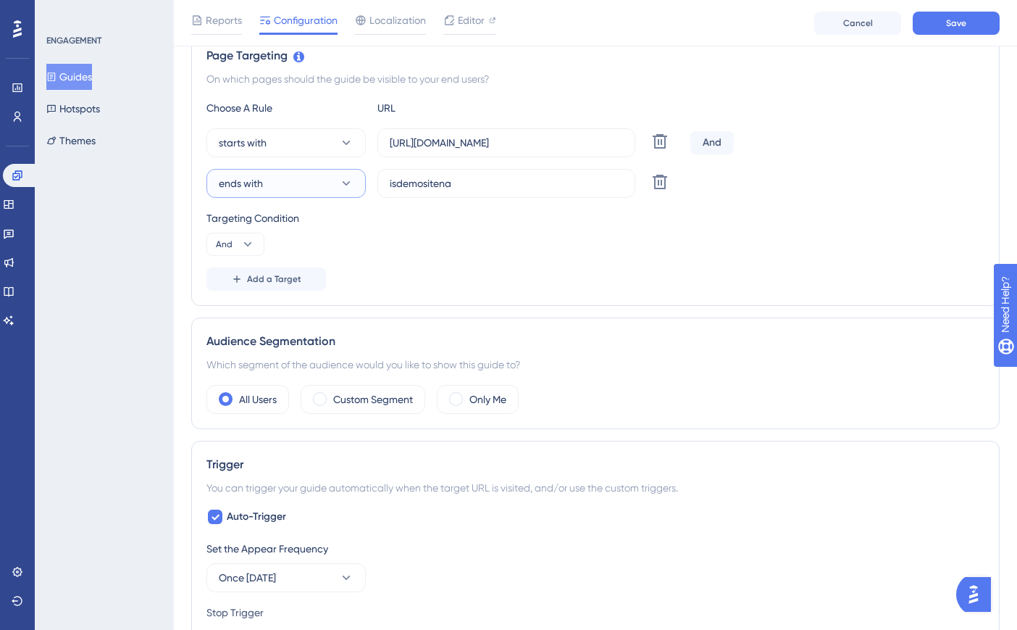
click at [313, 183] on button "ends with" at bounding box center [286, 183] width 159 height 29
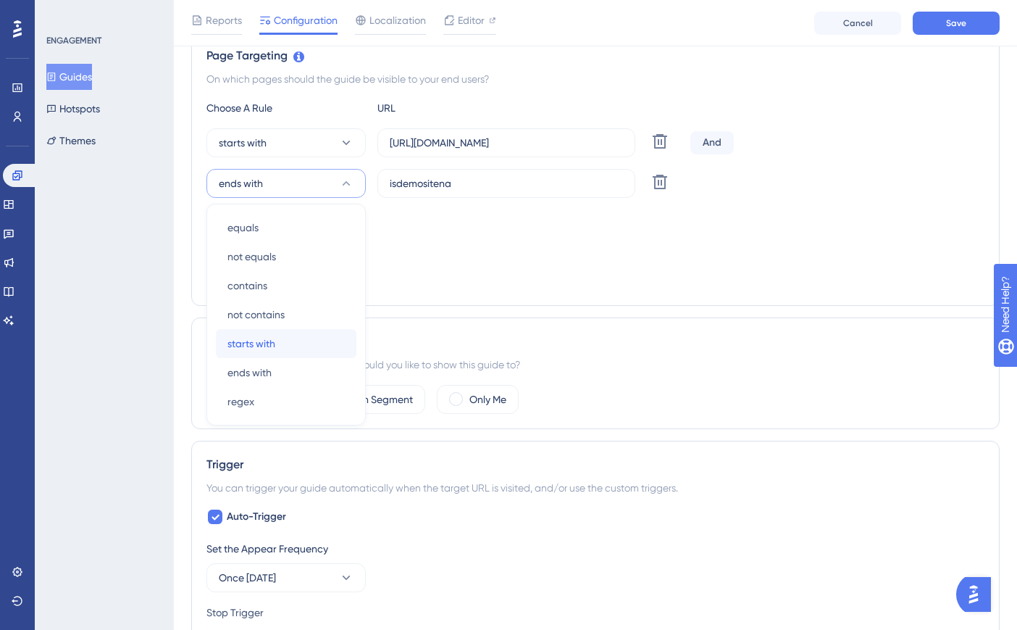
click at [297, 335] on div "starts with starts with" at bounding box center [286, 343] width 117 height 29
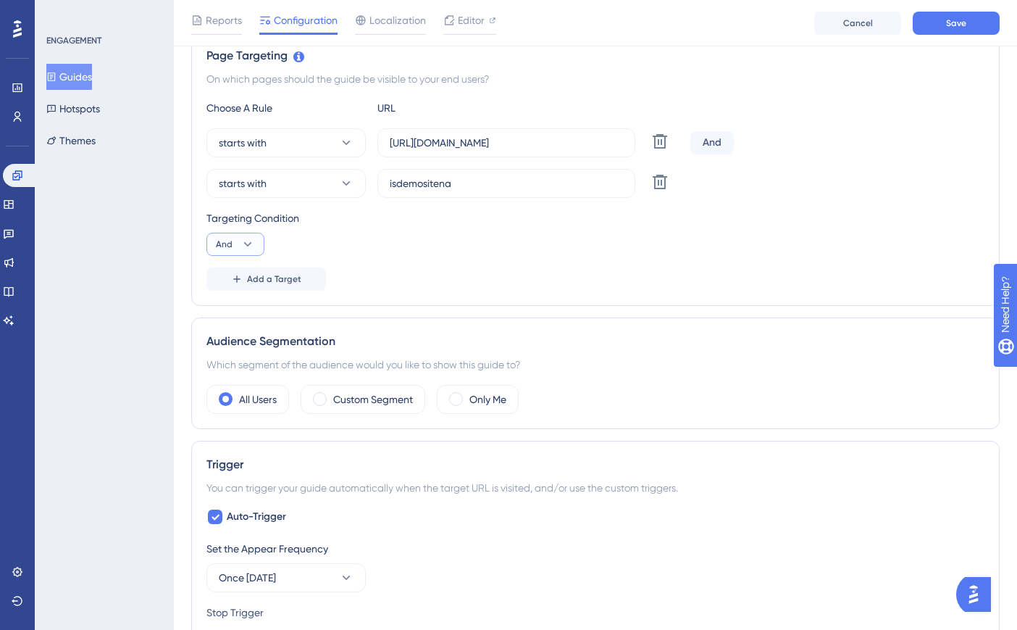
click at [256, 252] on button "And" at bounding box center [236, 244] width 58 height 23
click at [243, 309] on div "Or Or" at bounding box center [236, 314] width 28 height 29
drag, startPoint x: 478, startPoint y: 189, endPoint x: 1028, endPoint y: 263, distance: 554.2
click at [370, 189] on div "starts with isdemositena Delete" at bounding box center [446, 183] width 478 height 29
paste input "[URL]"
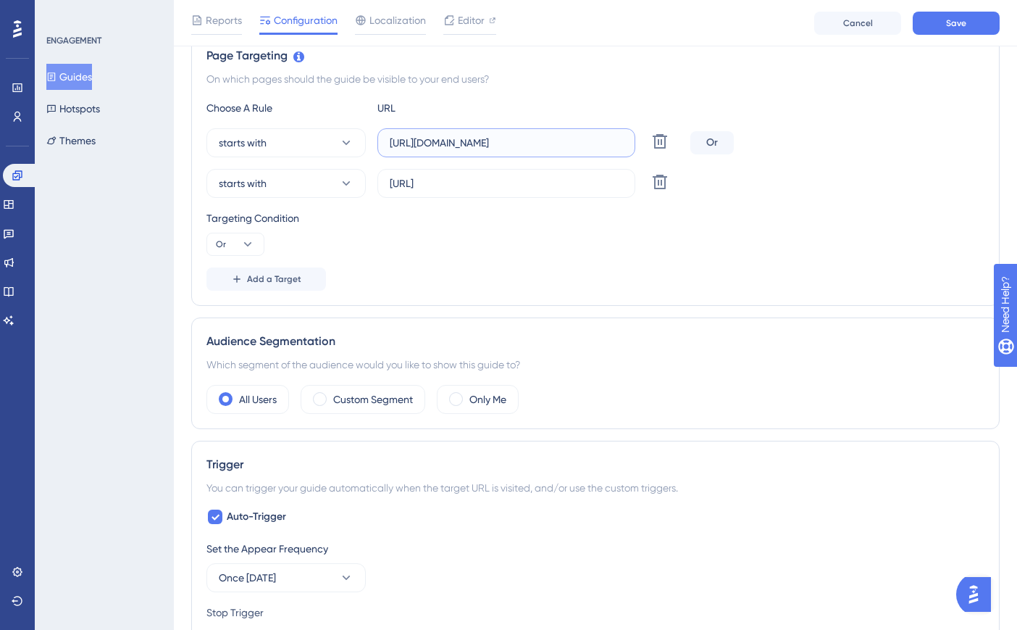
paste input "create3d.mitre10"
drag, startPoint x: 614, startPoint y: 144, endPoint x: 474, endPoint y: 269, distance: 187.3
click at [386, 142] on label "[URL]" at bounding box center [507, 142] width 258 height 29
click at [390, 142] on input "[URL]" at bounding box center [506, 143] width 233 height 16
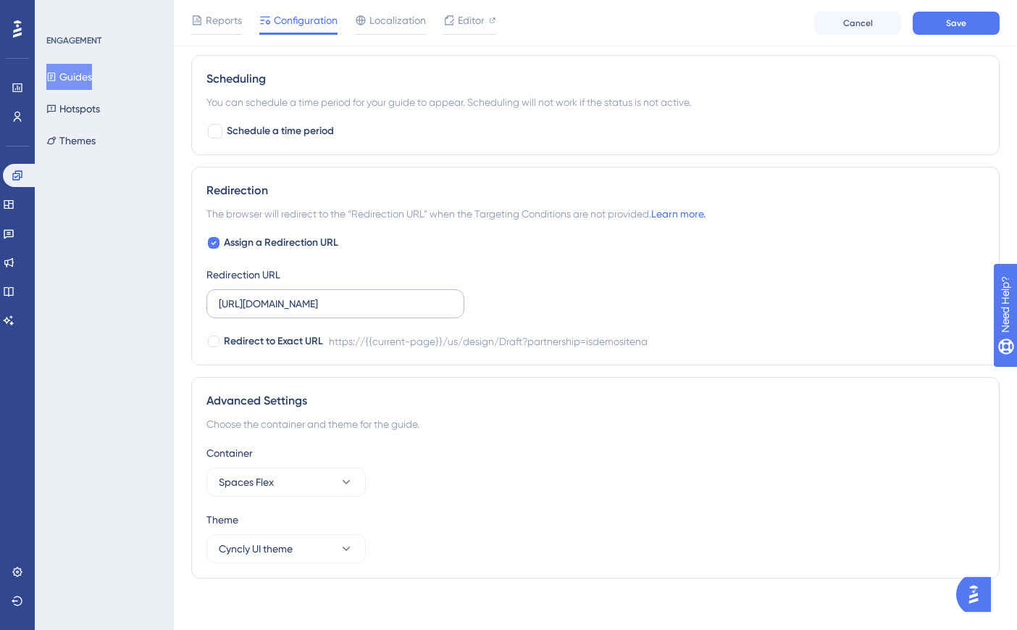
scroll to position [1163, 0]
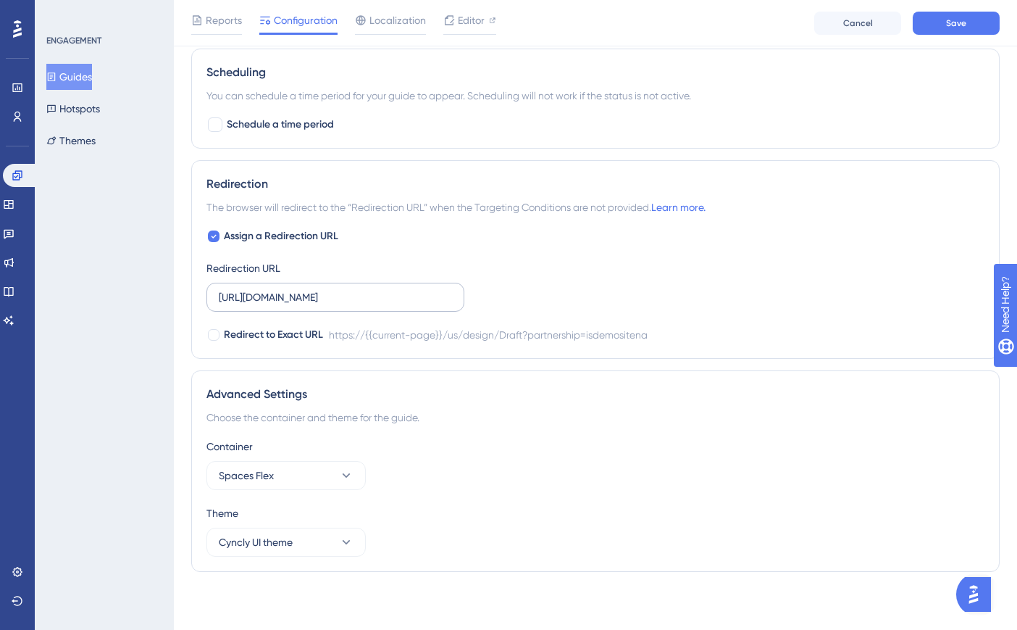
drag, startPoint x: 219, startPoint y: 299, endPoint x: 236, endPoint y: 294, distance: 17.9
click at [346, 298] on label "[URL][DOMAIN_NAME]" at bounding box center [336, 297] width 258 height 29
click at [346, 298] on input "[URL][DOMAIN_NAME]" at bounding box center [335, 297] width 233 height 16
drag, startPoint x: 449, startPoint y: 296, endPoint x: 181, endPoint y: 306, distance: 268.3
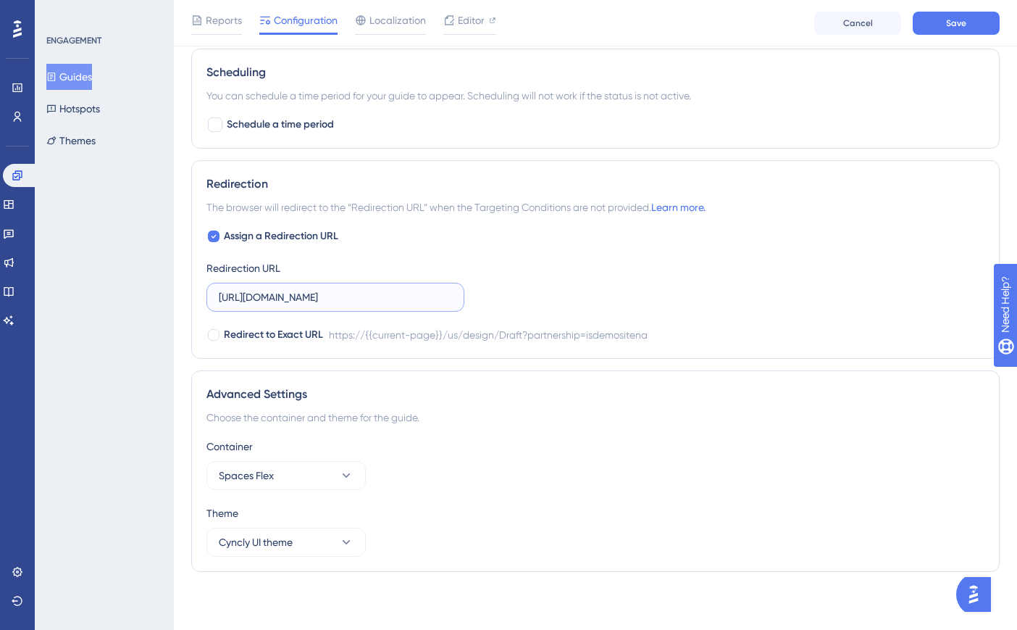
paste input "create3d.mitre10"
click at [944, 20] on button "Save" at bounding box center [956, 23] width 87 height 23
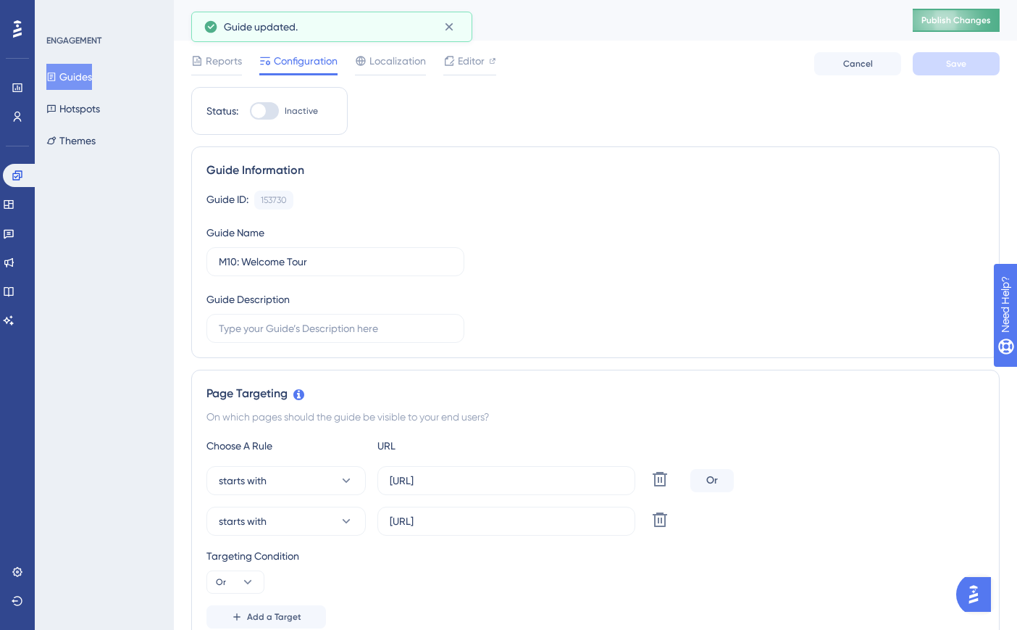
click at [968, 30] on button "Publish Changes" at bounding box center [956, 20] width 87 height 23
click at [75, 77] on button "Guides" at bounding box center [69, 77] width 46 height 26
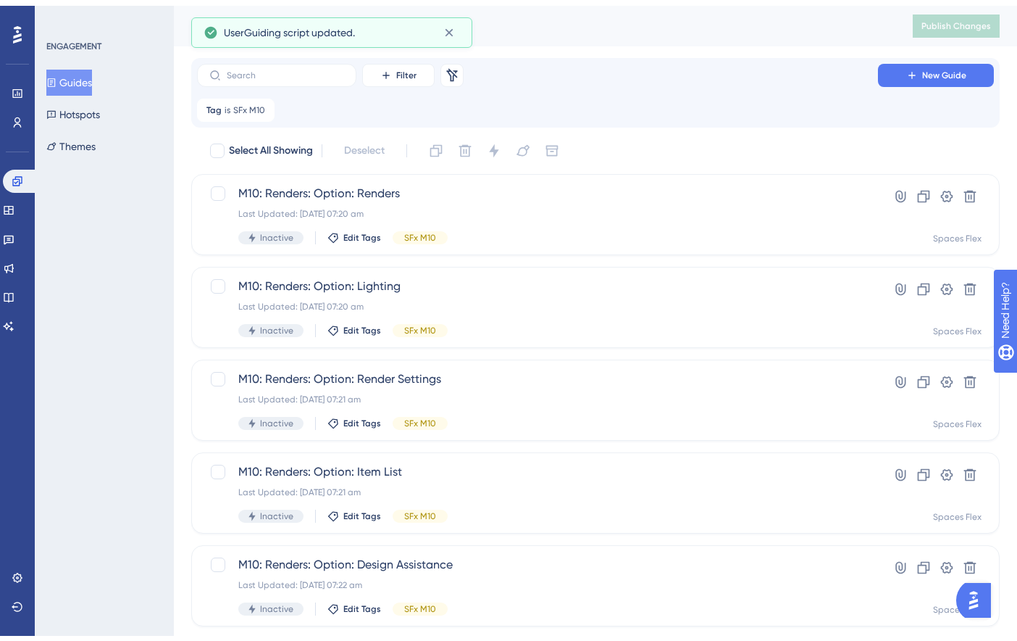
scroll to position [519, 0]
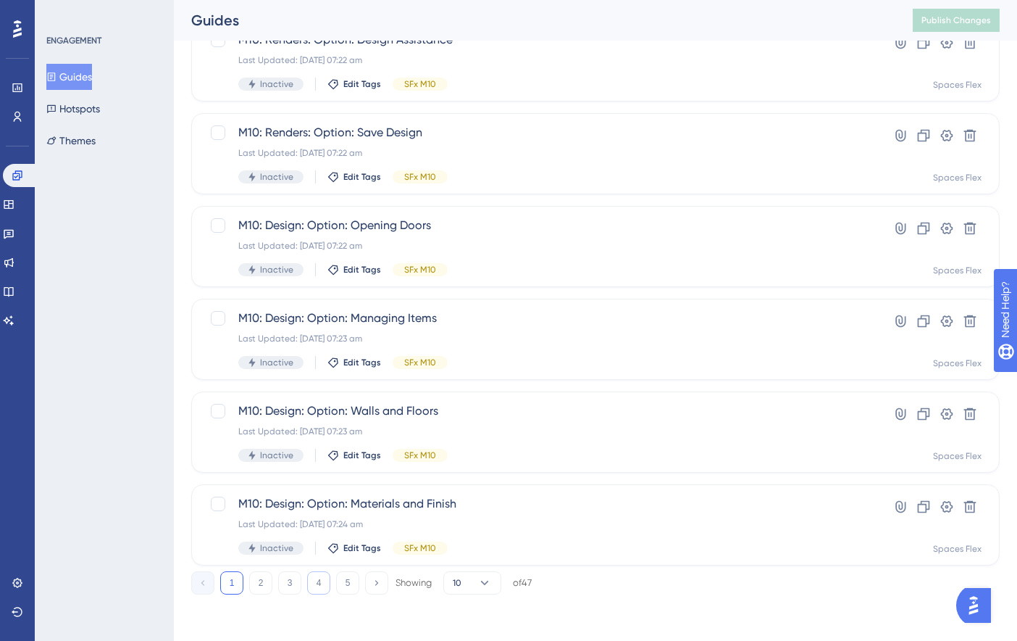
click at [321, 580] on button "4" at bounding box center [318, 582] width 23 height 23
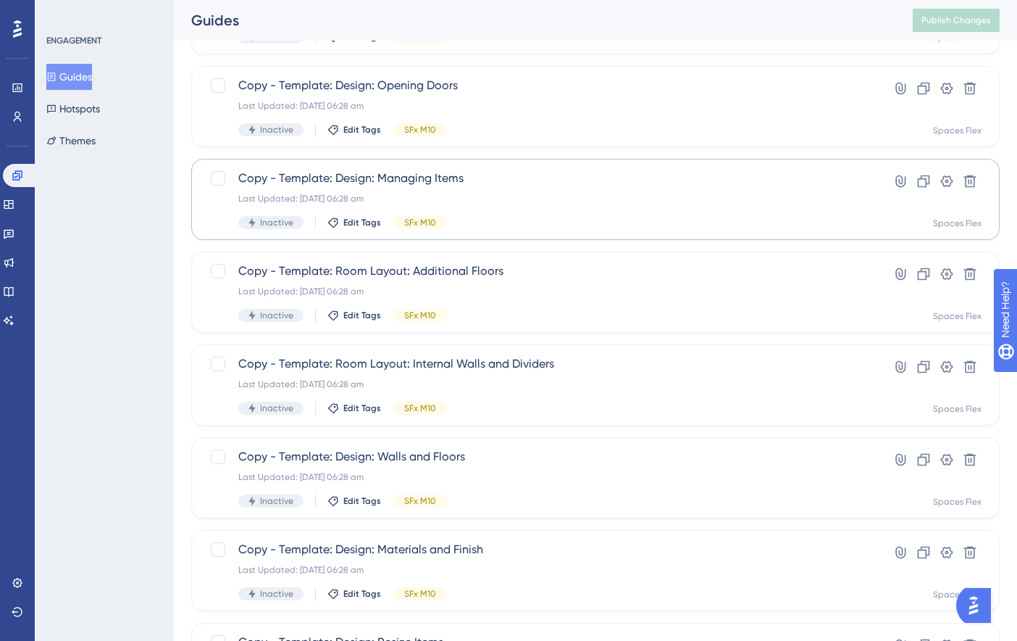
scroll to position [301, 0]
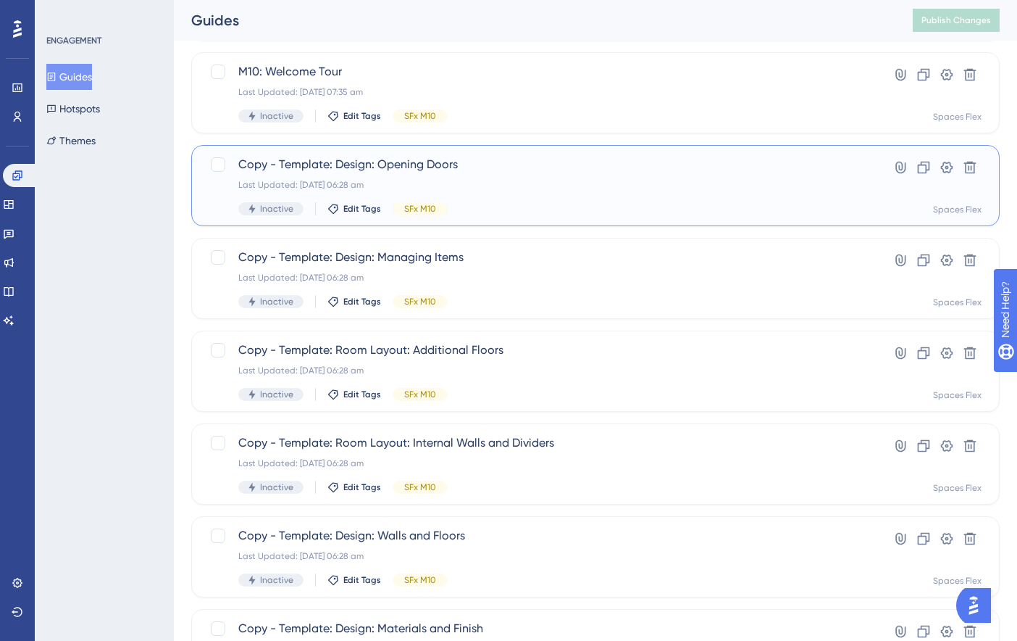
click at [510, 154] on div "Copy - Template: Design: Opening Doors Last Updated: [DATE] 06:28 am Inactive E…" at bounding box center [595, 185] width 809 height 81
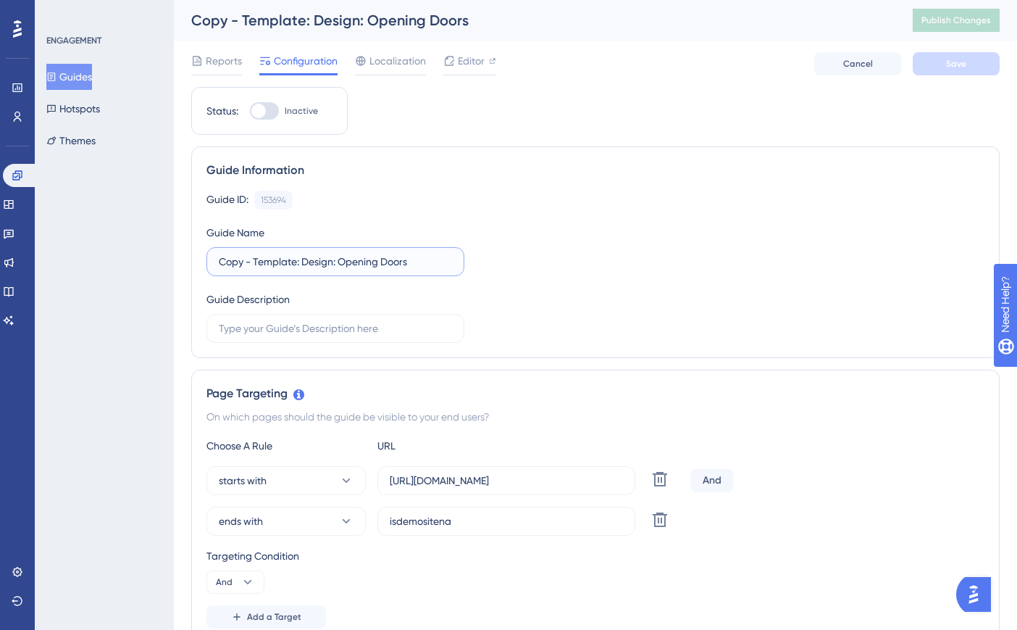
drag, startPoint x: 298, startPoint y: 265, endPoint x: 172, endPoint y: 268, distance: 125.4
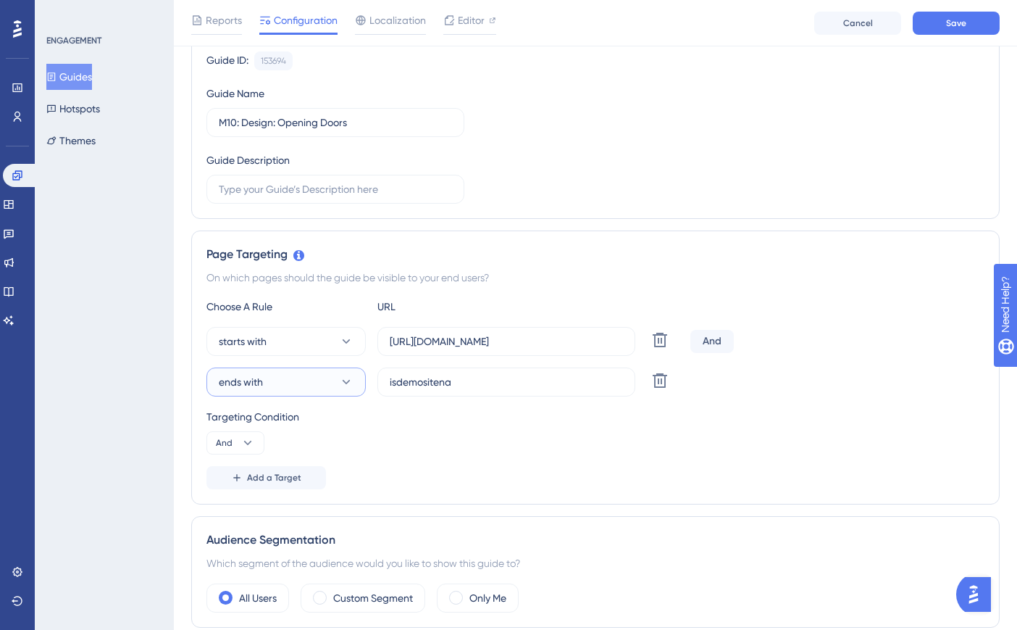
click at [294, 378] on button "ends with" at bounding box center [286, 381] width 159 height 29
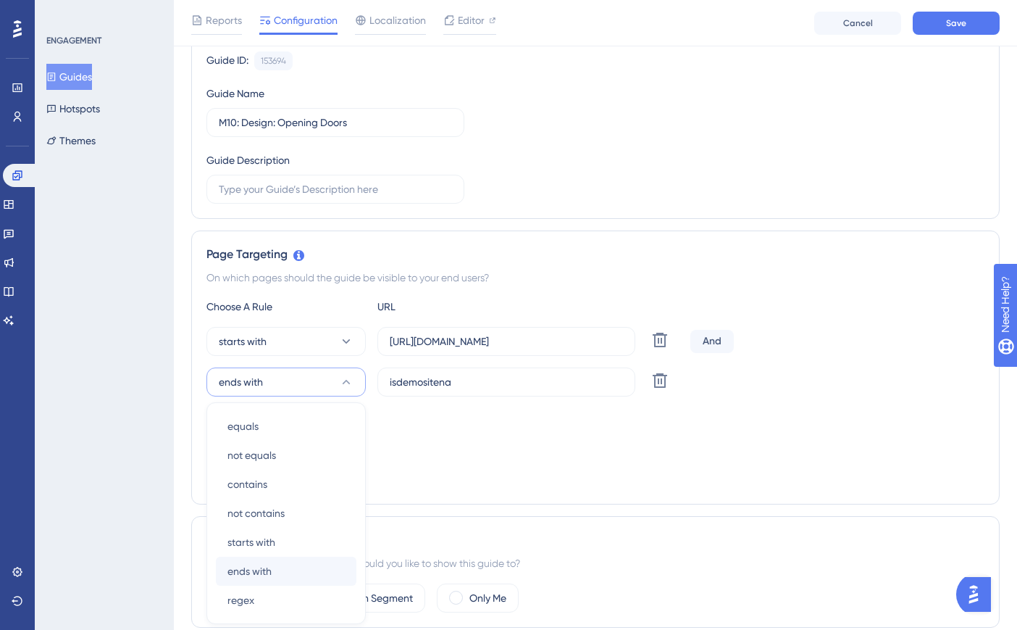
scroll to position [343, 0]
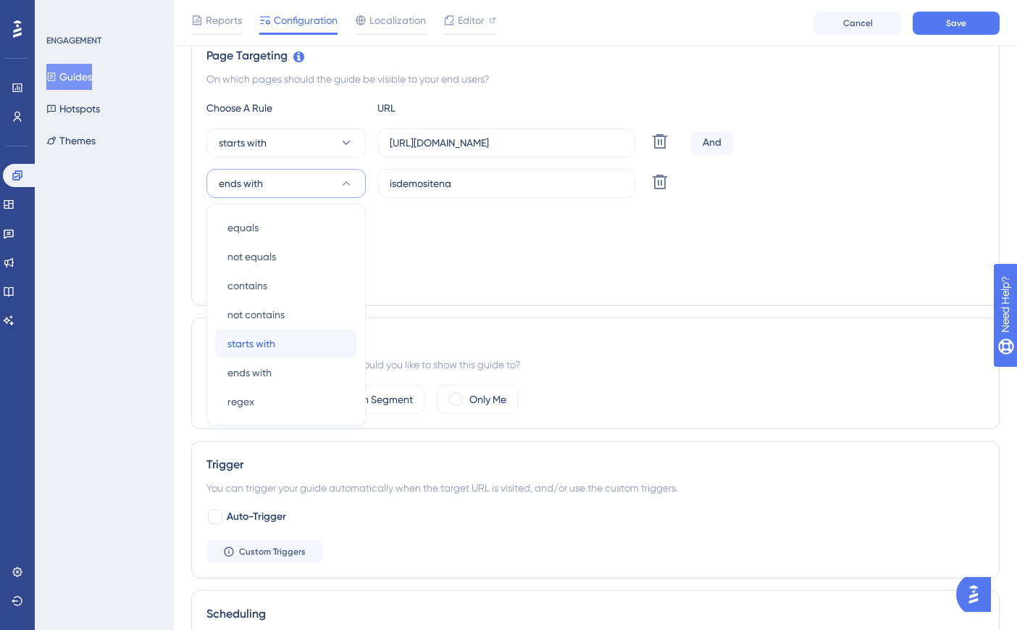
click at [274, 343] on span "starts with" at bounding box center [252, 343] width 48 height 17
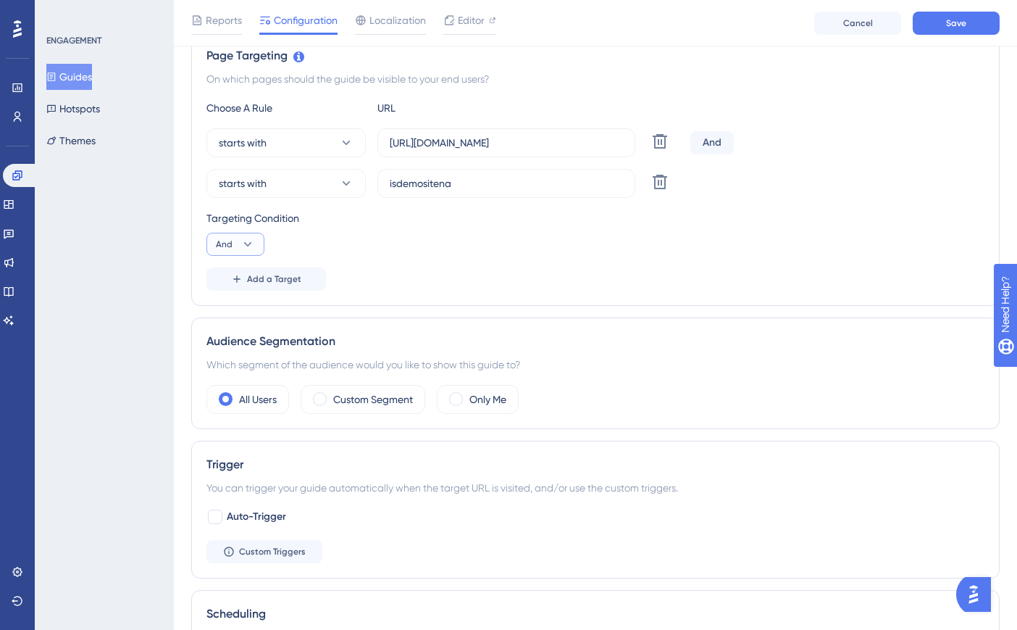
click at [246, 248] on icon at bounding box center [248, 244] width 14 height 14
click at [232, 313] on span "Or" at bounding box center [228, 314] width 12 height 17
drag, startPoint x: 394, startPoint y: 189, endPoint x: 369, endPoint y: 189, distance: 25.4
click at [369, 189] on div "starts with isdemositena Delete" at bounding box center [446, 183] width 478 height 29
paste input "[URL]"
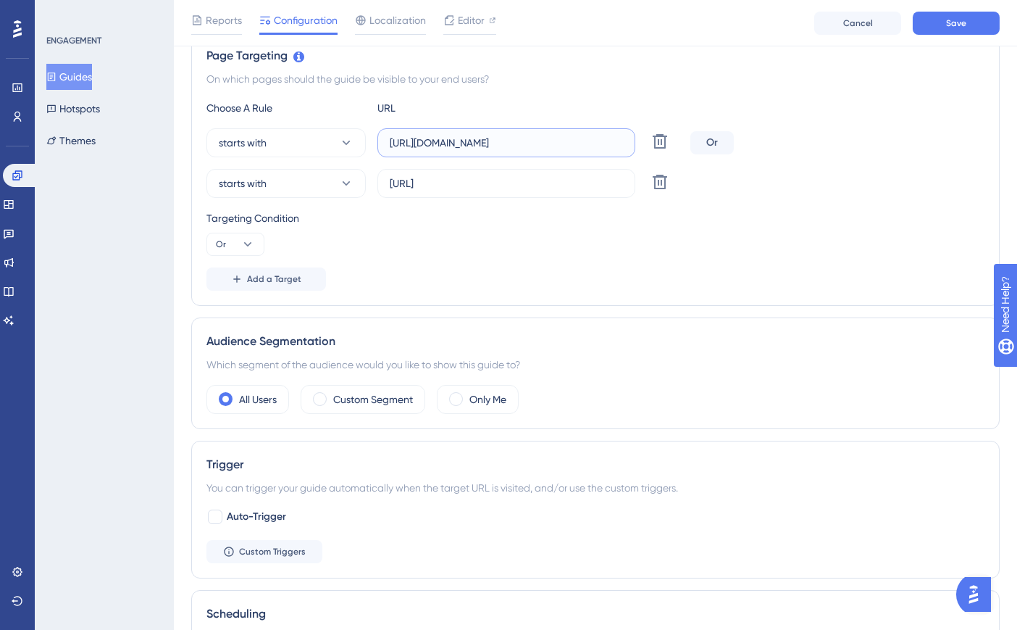
drag, startPoint x: 531, startPoint y: 143, endPoint x: 423, endPoint y: 155, distance: 108.6
click at [370, 157] on div "starts with [URL][DOMAIN_NAME] Delete Or starts with [URL] Delete" at bounding box center [596, 163] width 778 height 70
paste input "create3d.mitre10"
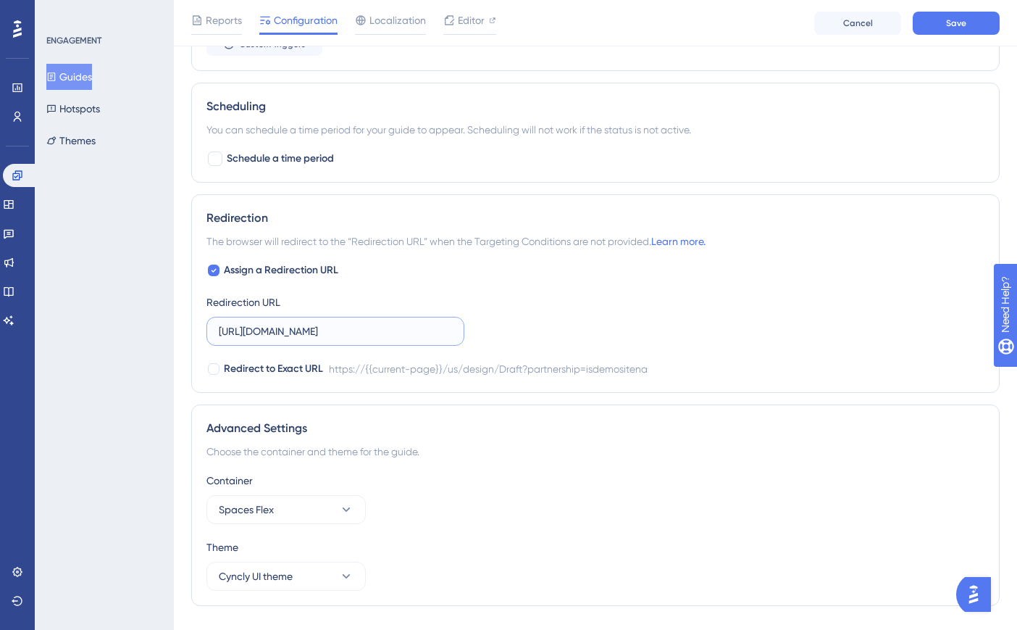
scroll to position [0, 180]
drag, startPoint x: 220, startPoint y: 330, endPoint x: 495, endPoint y: 332, distance: 274.6
click at [495, 332] on div "Assign a Redirection URL Redirection URL [URL][DOMAIN_NAME] Redirect to Exact U…" at bounding box center [596, 320] width 778 height 116
paste
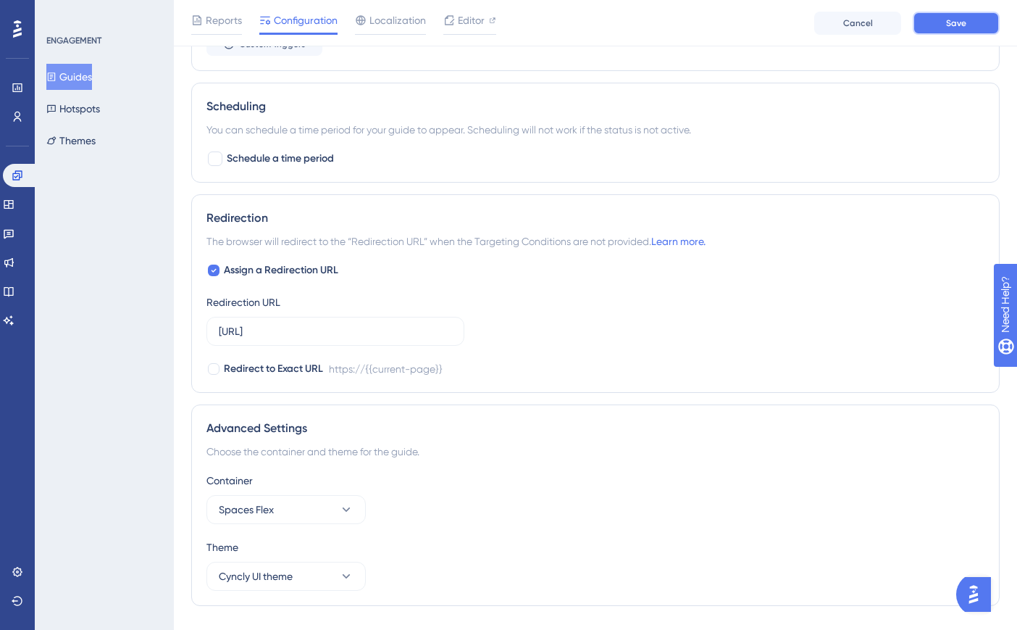
click at [964, 25] on span "Save" at bounding box center [956, 23] width 20 height 12
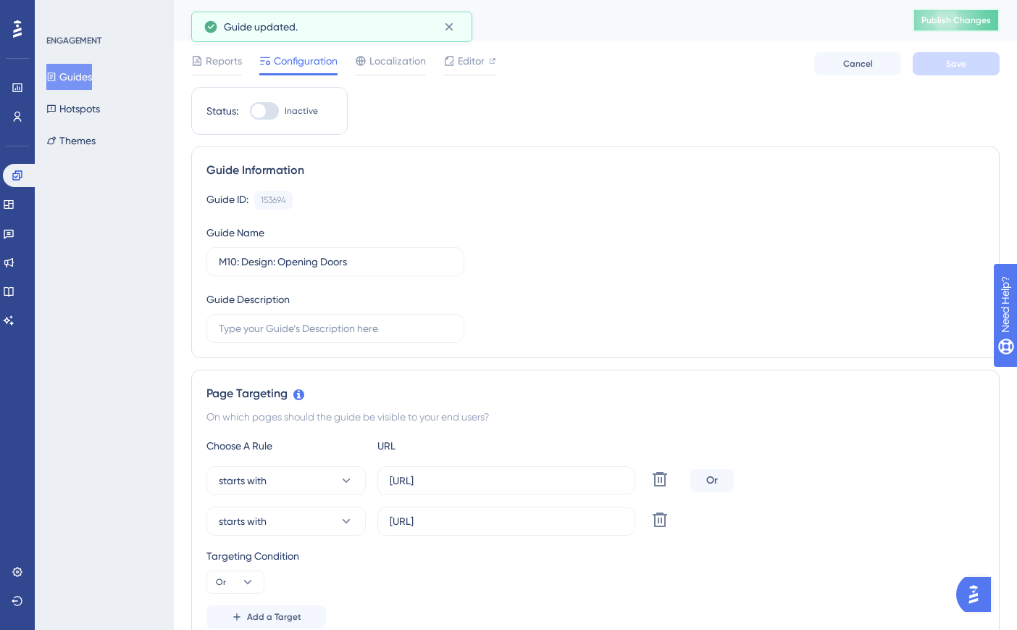
click at [1000, 25] on button "Publish Changes" at bounding box center [956, 20] width 87 height 23
click at [92, 74] on button "Guides" at bounding box center [69, 77] width 46 height 26
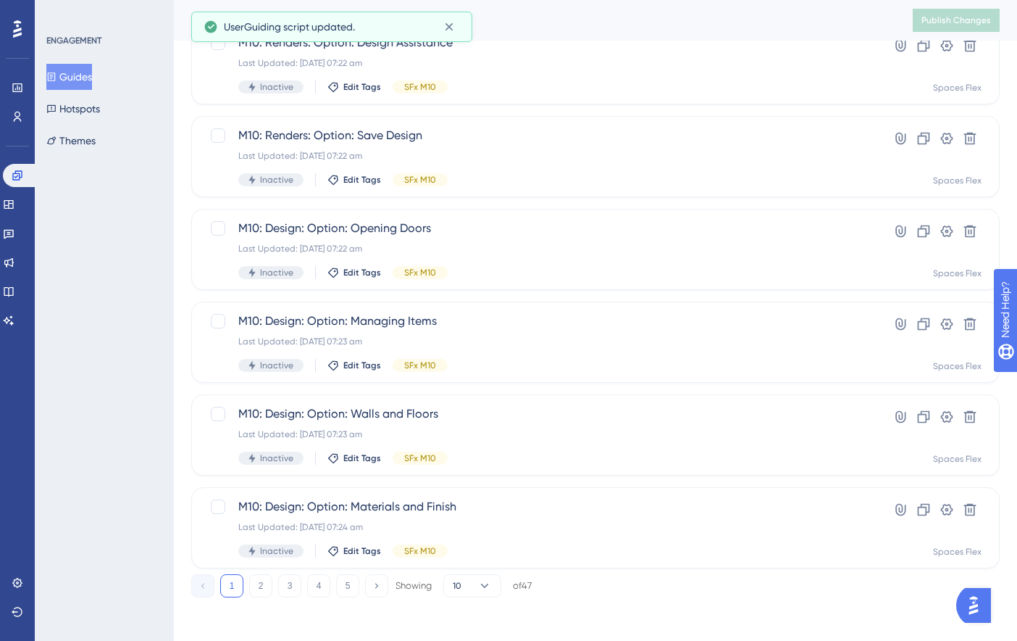
scroll to position [519, 0]
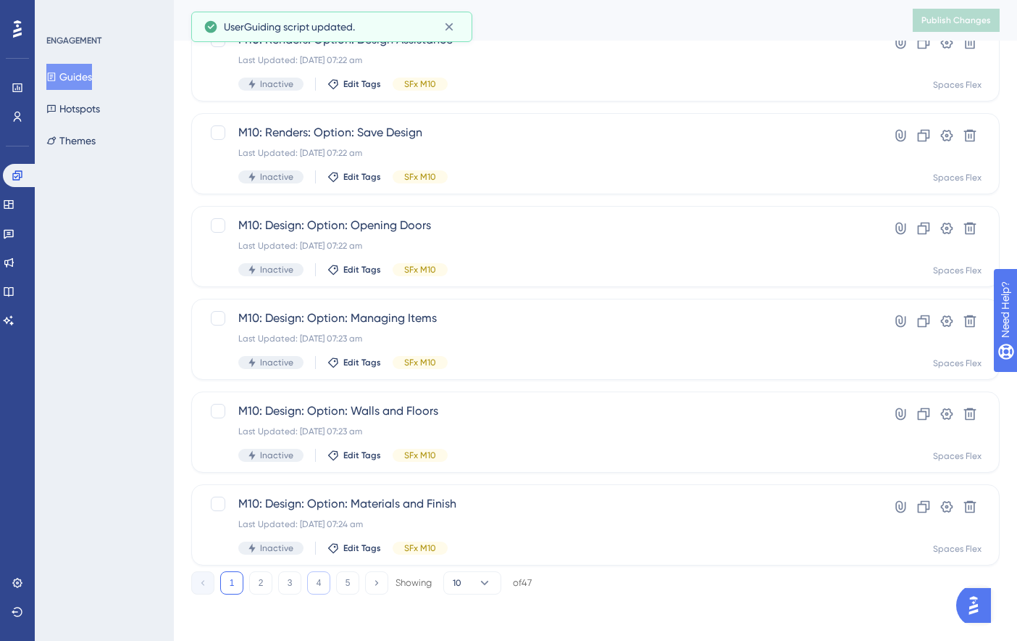
click at [325, 585] on button "4" at bounding box center [318, 582] width 23 height 23
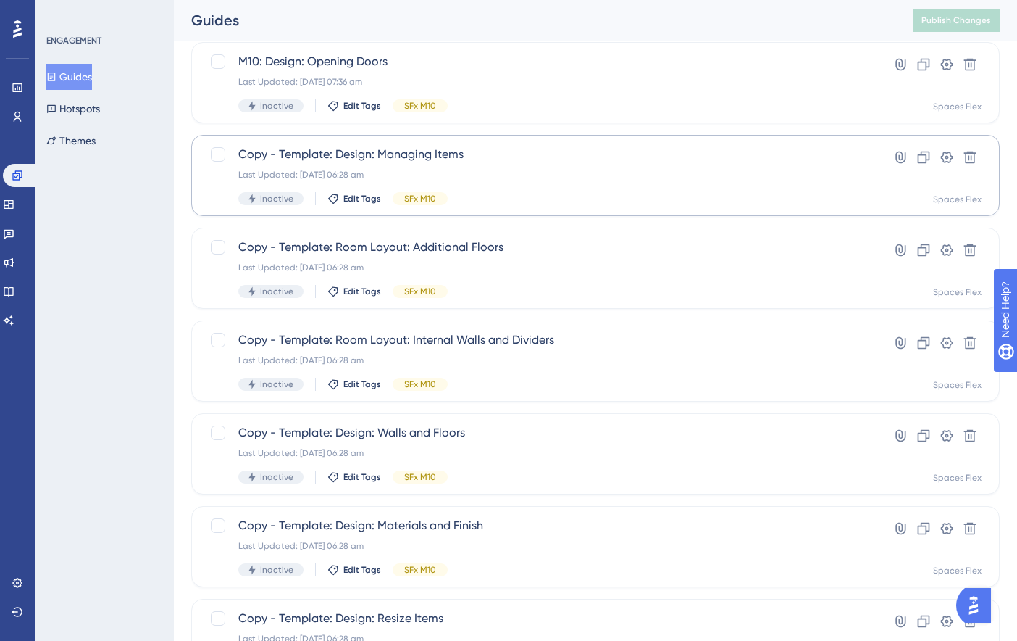
scroll to position [301, 0]
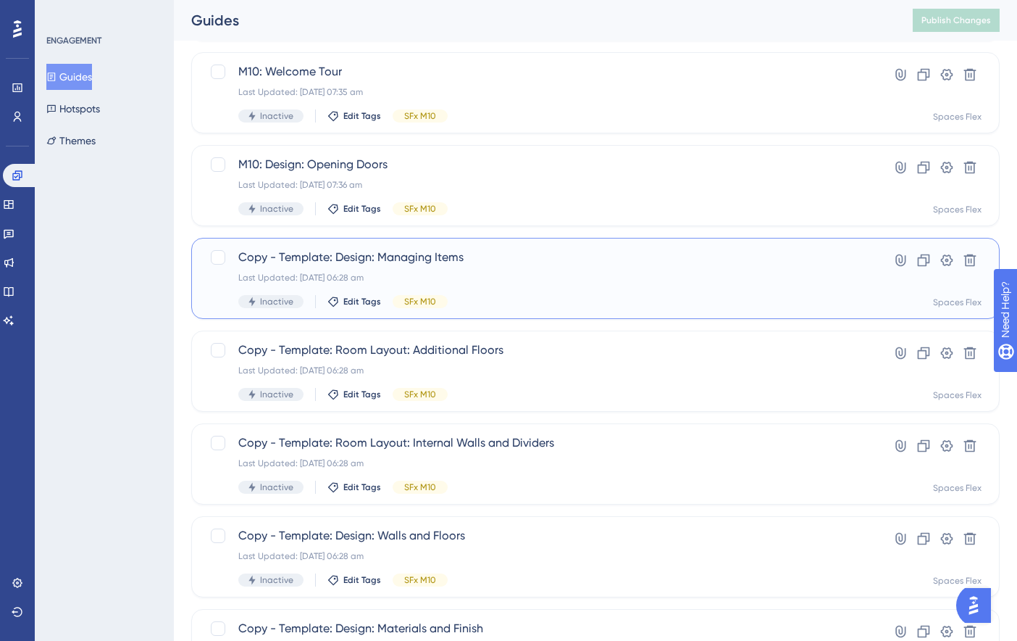
click at [509, 289] on div "Copy - Template: Design: Managing Items Last Updated: [DATE] 06:28 am Inactive …" at bounding box center [537, 278] width 599 height 59
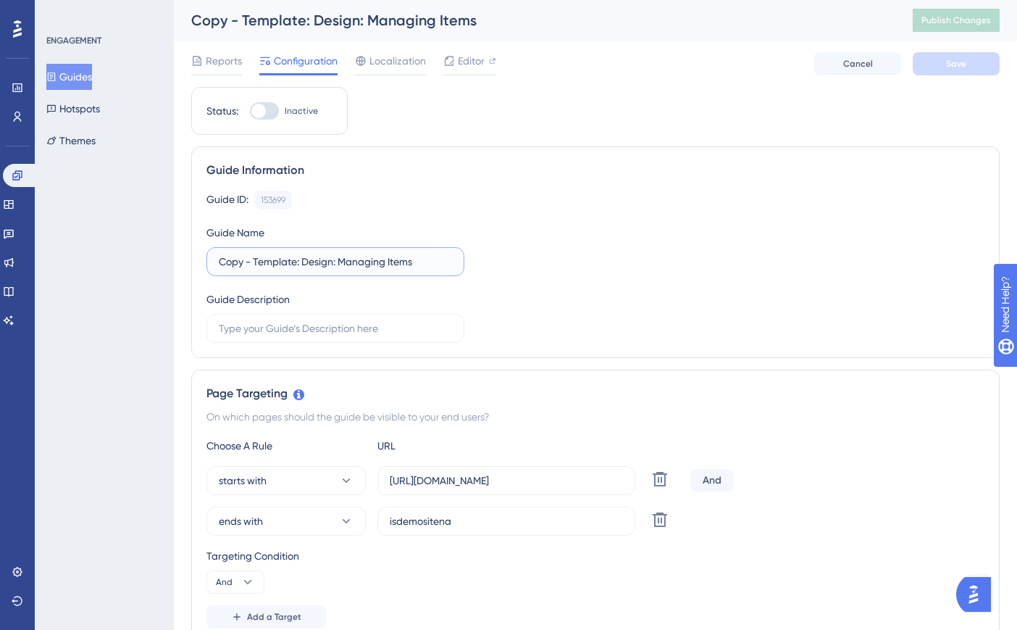
drag, startPoint x: 296, startPoint y: 259, endPoint x: 169, endPoint y: 272, distance: 127.6
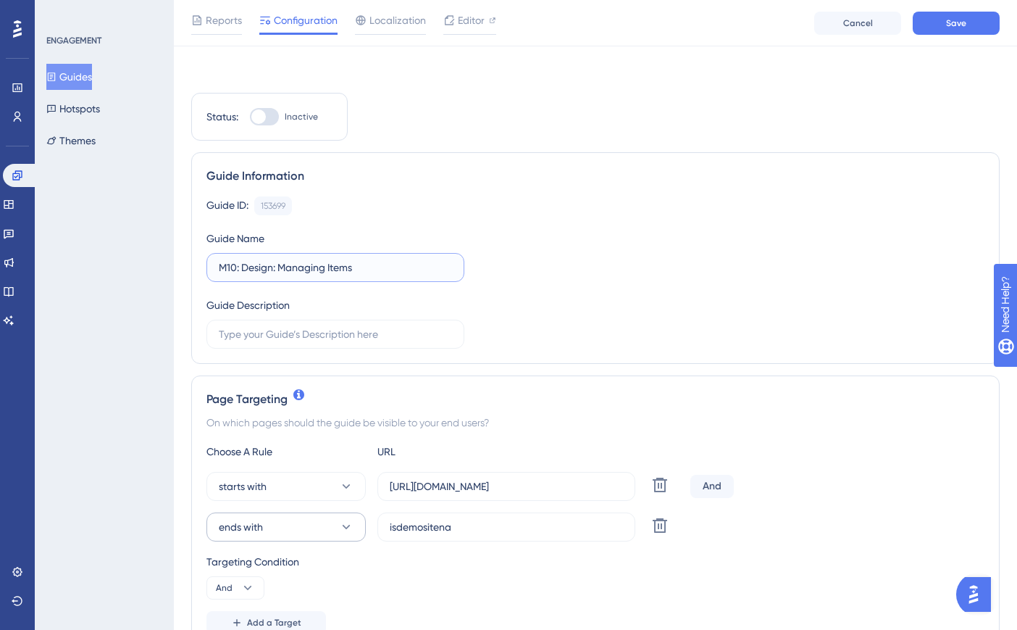
scroll to position [290, 0]
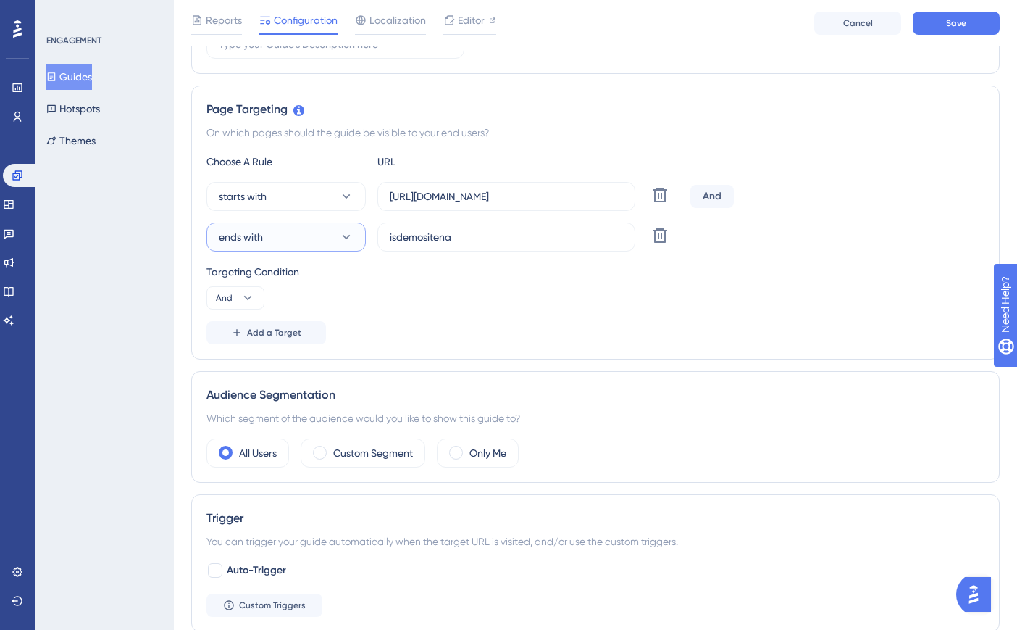
click at [304, 246] on button "ends with" at bounding box center [286, 236] width 159 height 29
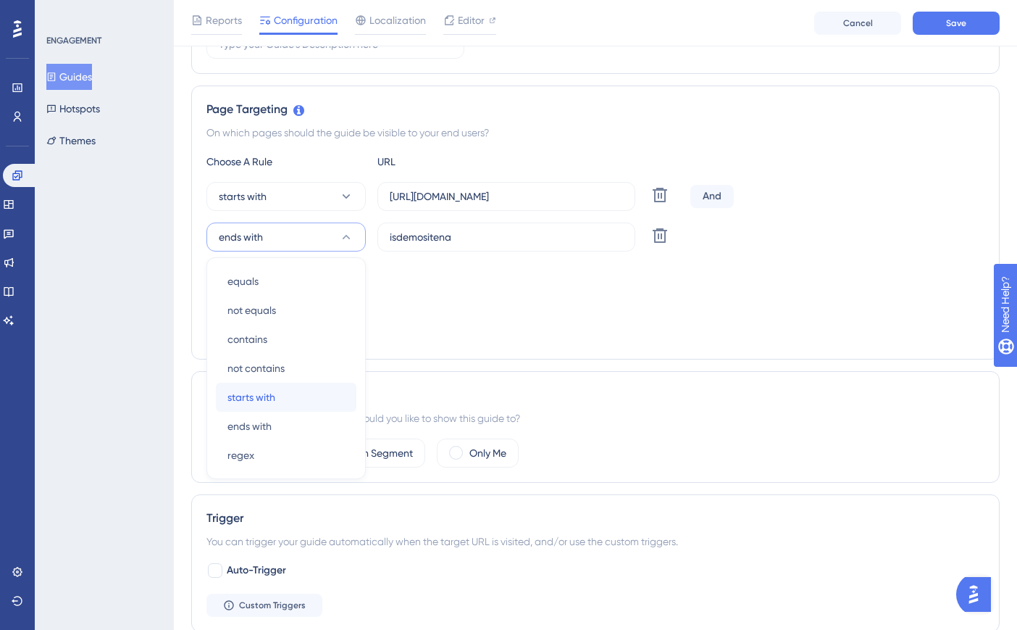
scroll to position [343, 0]
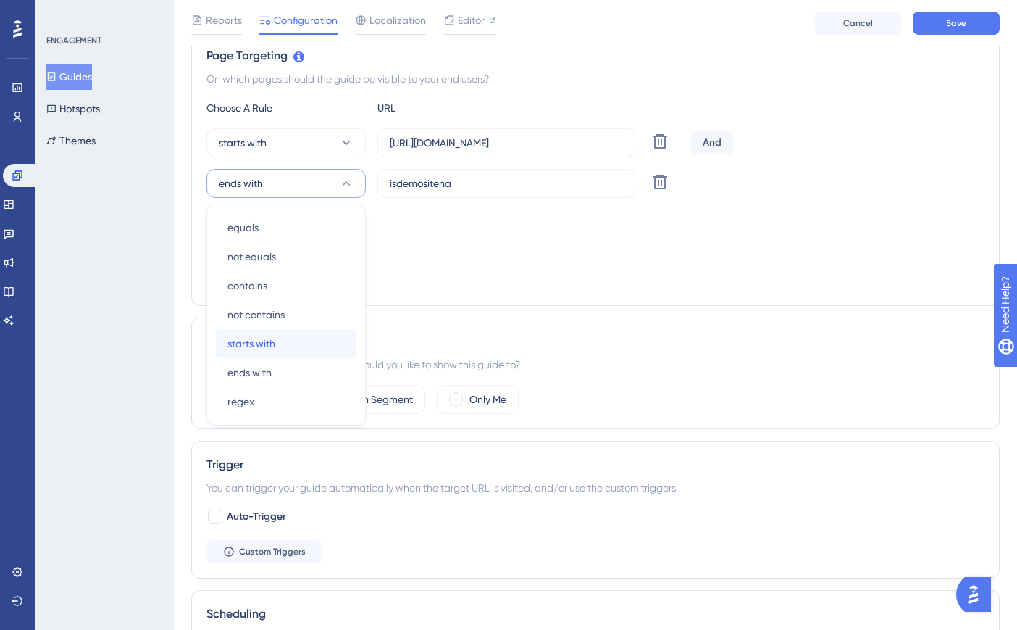
click at [281, 384] on div "equals equals not equals not equals contains contains not contains not contains…" at bounding box center [286, 314] width 141 height 203
click at [293, 351] on div "starts with starts with" at bounding box center [286, 343] width 117 height 29
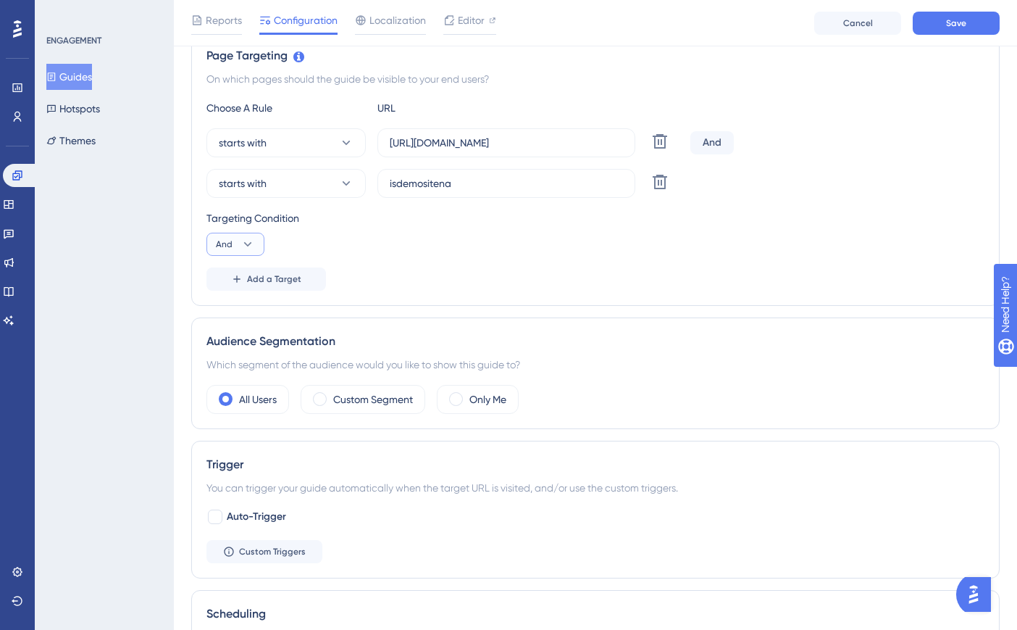
click at [244, 246] on icon at bounding box center [248, 244] width 14 height 14
drag, startPoint x: 251, startPoint y: 257, endPoint x: 493, endPoint y: 232, distance: 242.6
click at [231, 315] on span "Or" at bounding box center [228, 314] width 12 height 17
drag, startPoint x: 407, startPoint y: 182, endPoint x: 351, endPoint y: 183, distance: 55.8
click at [351, 183] on div "starts with isdemositena Delete" at bounding box center [446, 183] width 478 height 29
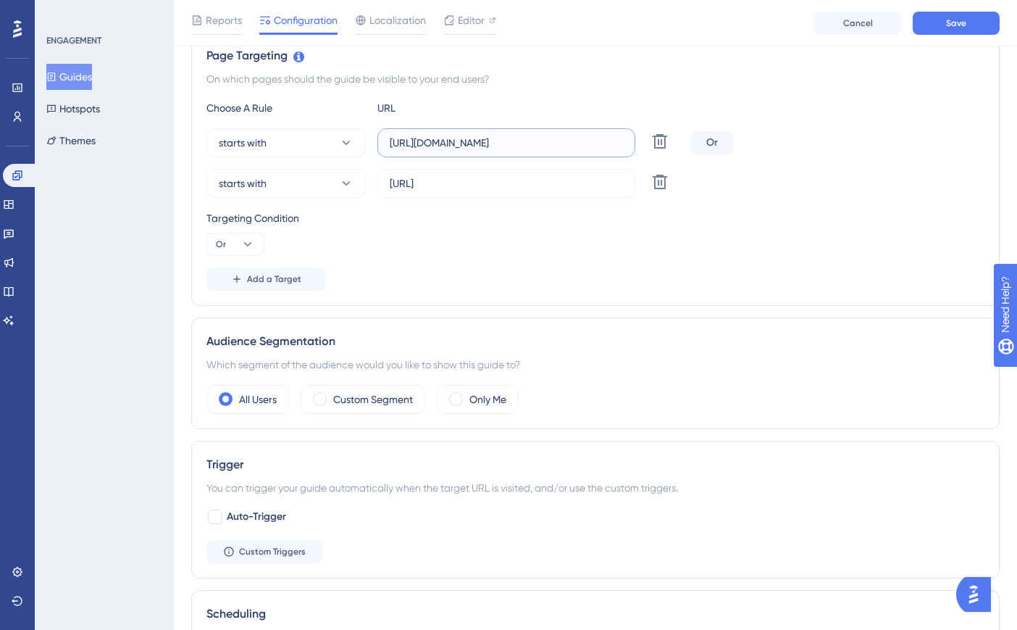
drag, startPoint x: 426, startPoint y: 143, endPoint x: 380, endPoint y: 143, distance: 46.4
click at [380, 143] on label "[URL][DOMAIN_NAME]" at bounding box center [507, 142] width 258 height 29
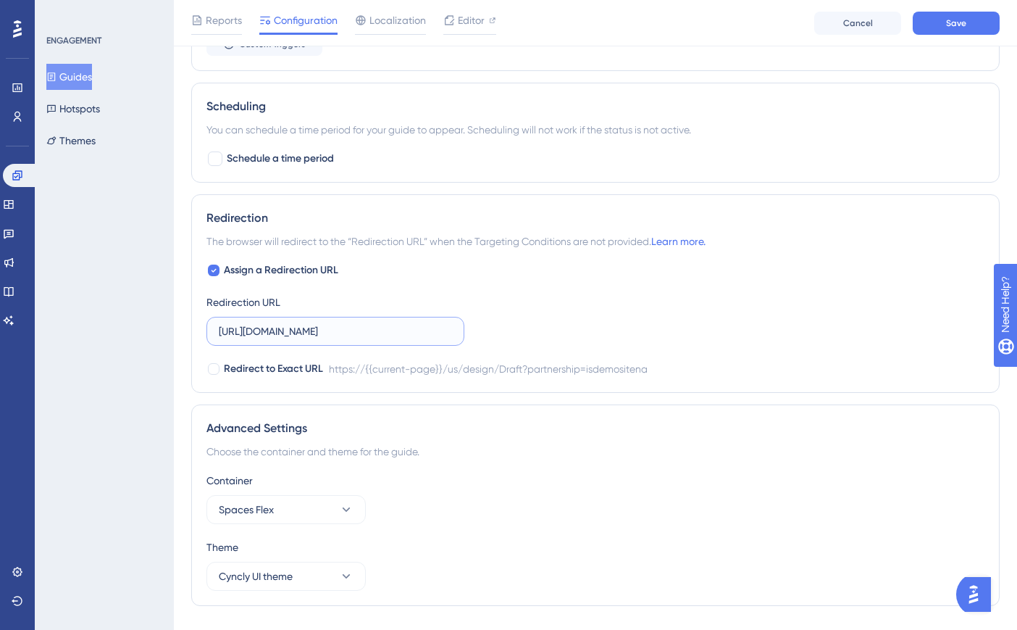
scroll to position [0, 180]
drag, startPoint x: 220, startPoint y: 330, endPoint x: 501, endPoint y: 328, distance: 281.9
click at [501, 328] on div "Assign a Redirection URL Redirection URL [URL][DOMAIN_NAME] Redirect to Exact U…" at bounding box center [596, 320] width 778 height 116
drag, startPoint x: 969, startPoint y: 27, endPoint x: 922, endPoint y: 170, distance: 150.8
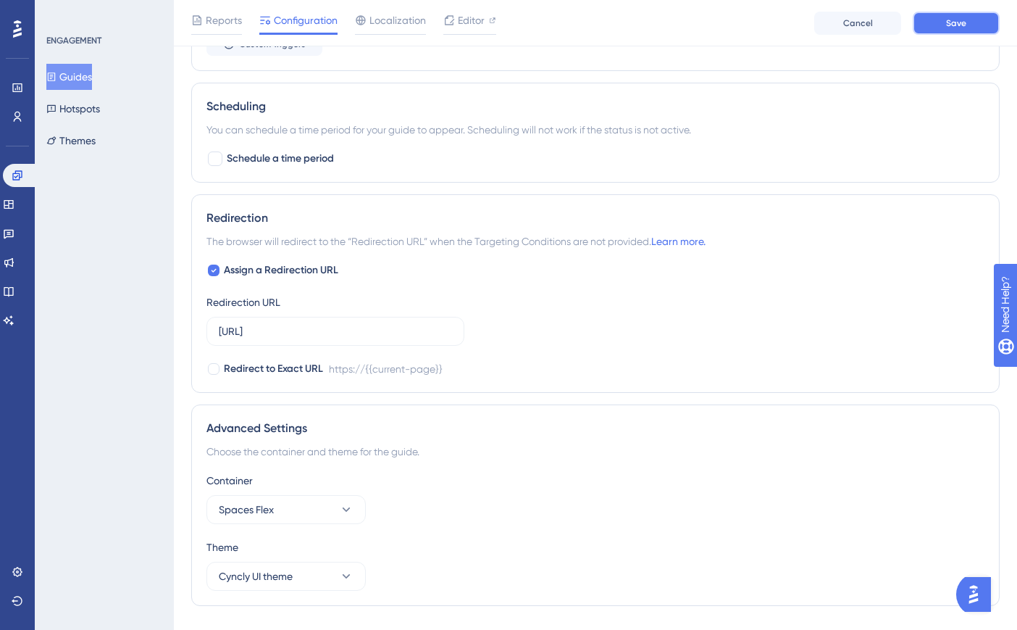
click at [969, 27] on button "Save" at bounding box center [956, 23] width 87 height 23
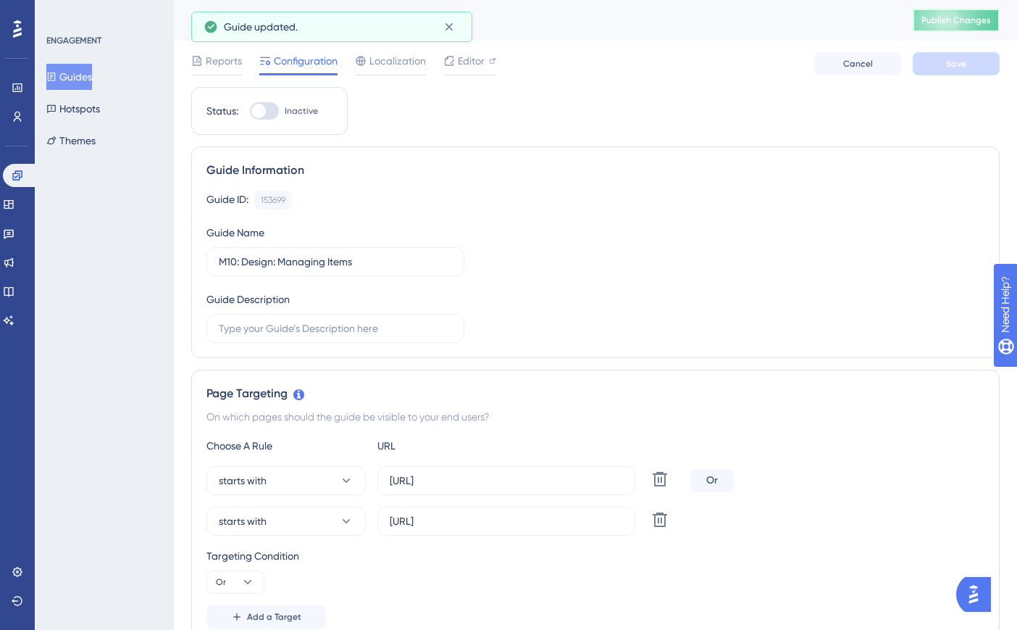
click at [962, 25] on span "Publish Changes" at bounding box center [957, 20] width 70 height 12
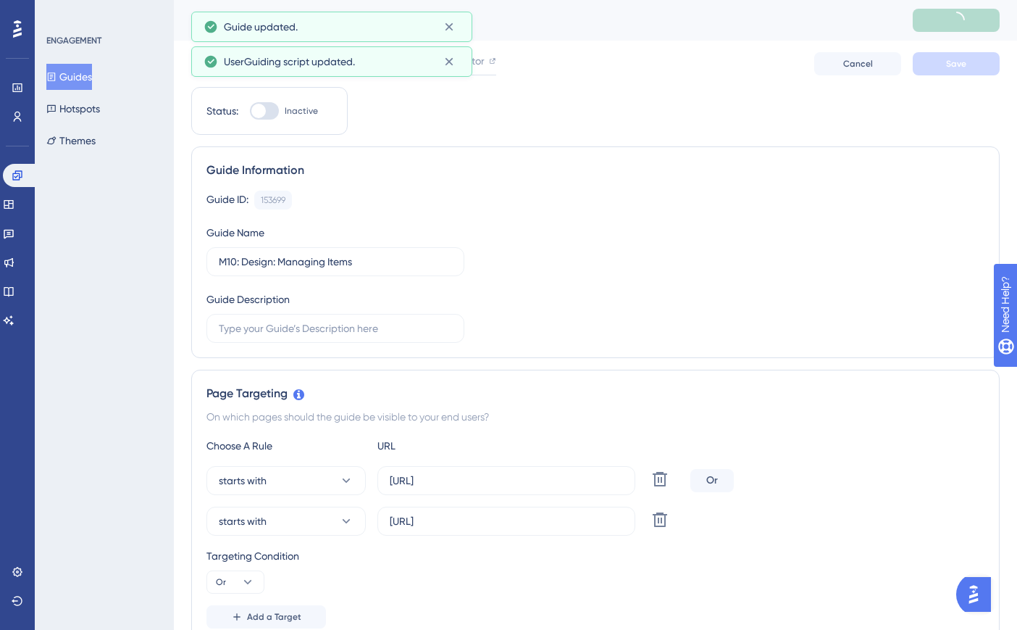
click at [81, 72] on button "Guides" at bounding box center [69, 77] width 46 height 26
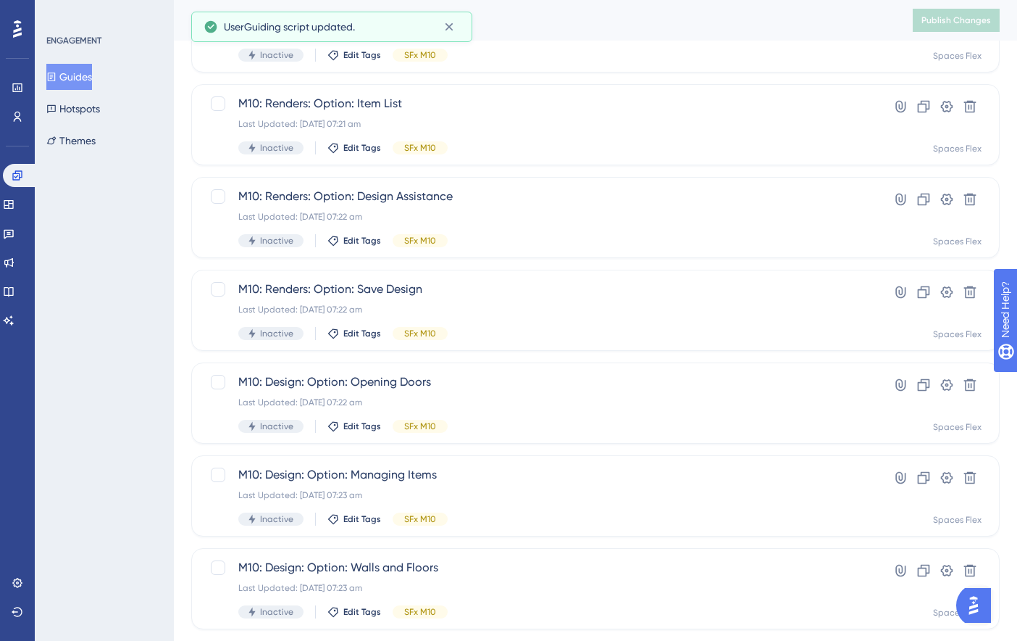
scroll to position [519, 0]
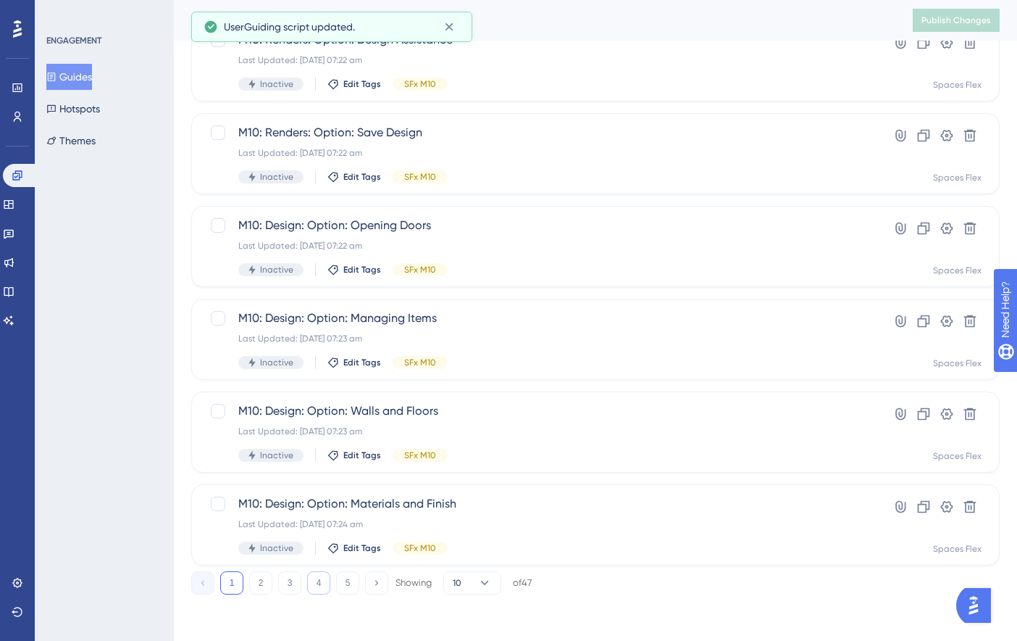
click at [320, 578] on button "4" at bounding box center [318, 582] width 23 height 23
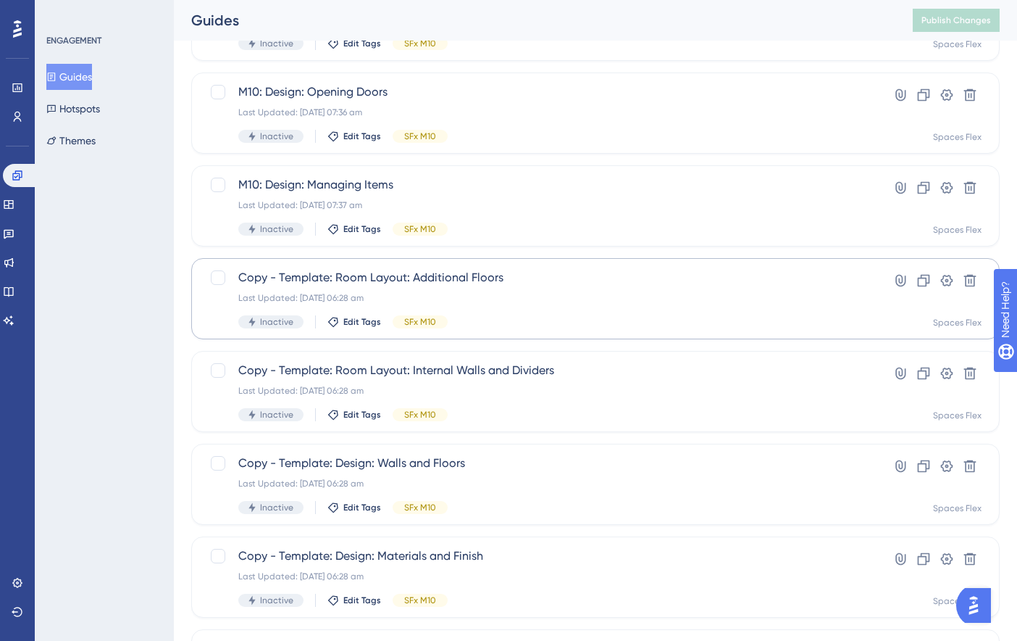
scroll to position [446, 0]
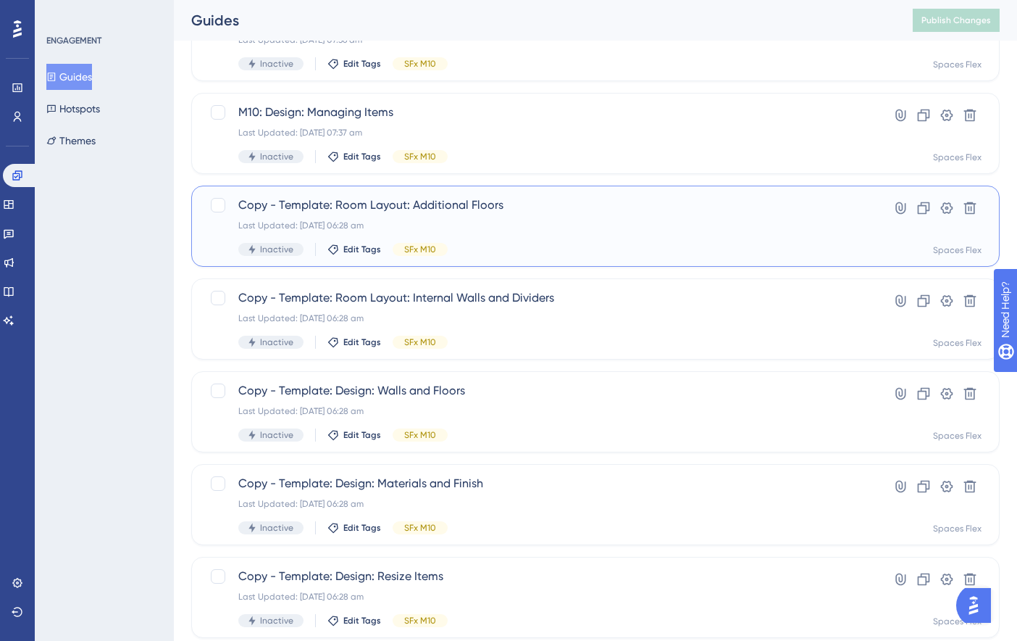
click at [462, 234] on div "Copy - Template: Room Layout: Additional Floors Last Updated: [DATE] 06:28 am I…" at bounding box center [537, 225] width 599 height 59
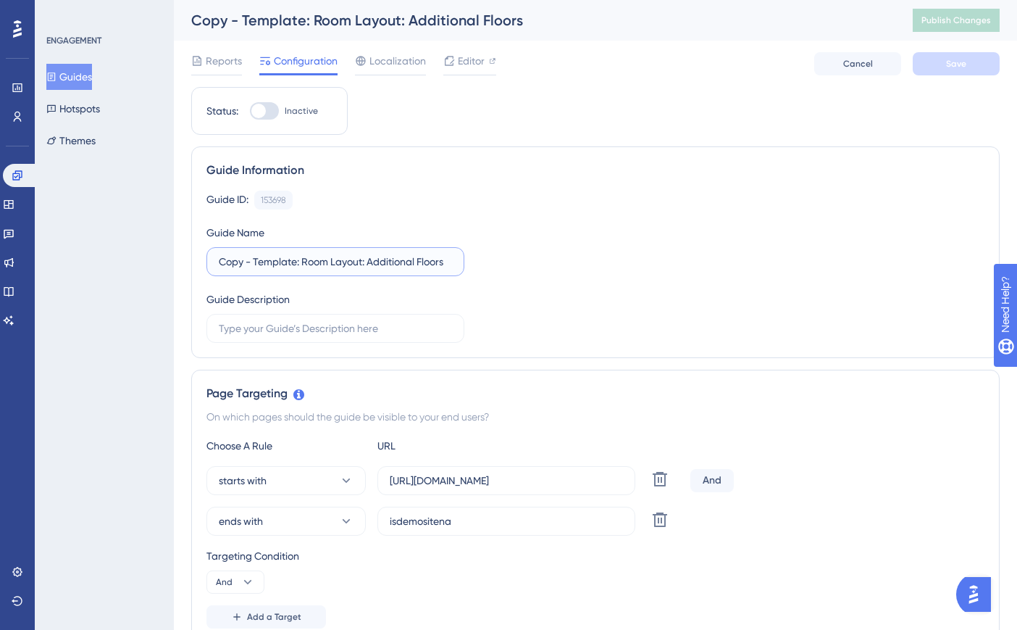
drag, startPoint x: 297, startPoint y: 261, endPoint x: 207, endPoint y: 264, distance: 90.6
click at [207, 264] on label "Copy - Template: Room Layout: Additional Floors" at bounding box center [336, 261] width 258 height 29
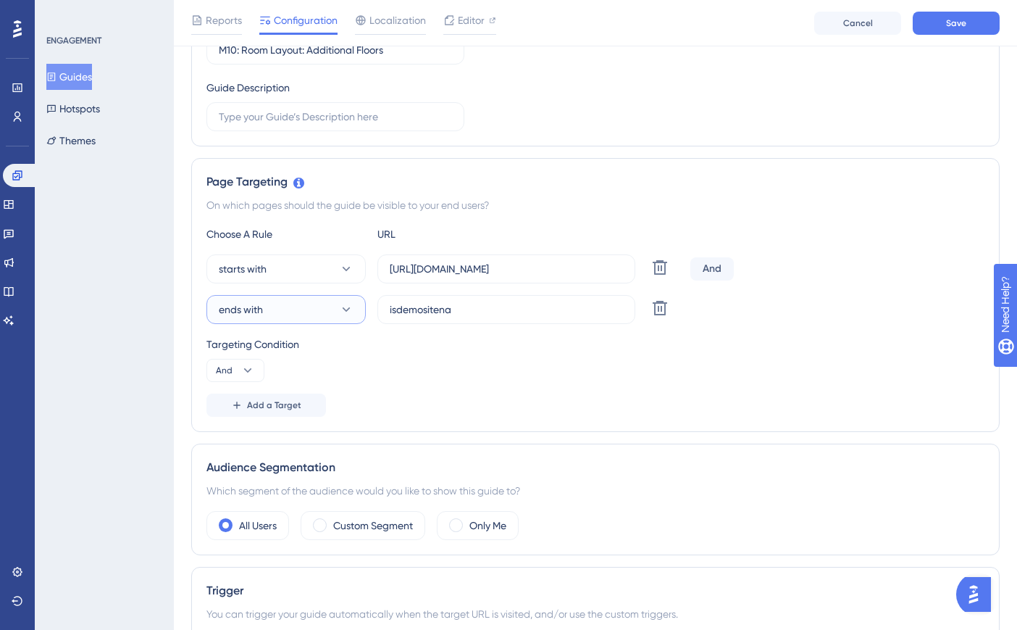
click at [312, 320] on button "ends with" at bounding box center [286, 309] width 159 height 29
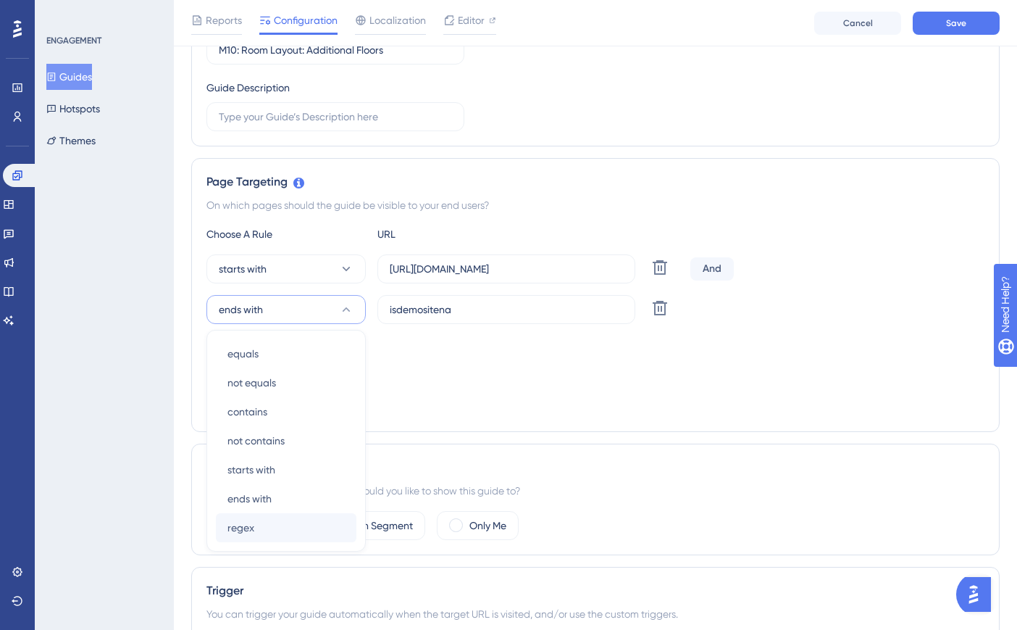
scroll to position [343, 0]
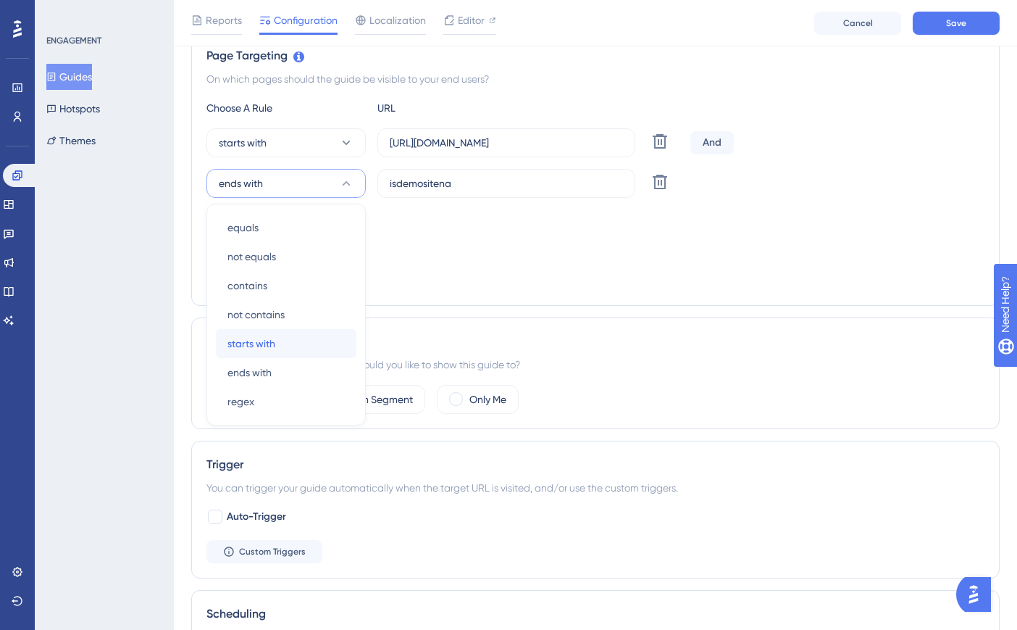
click at [296, 348] on div "starts with starts with" at bounding box center [286, 343] width 117 height 29
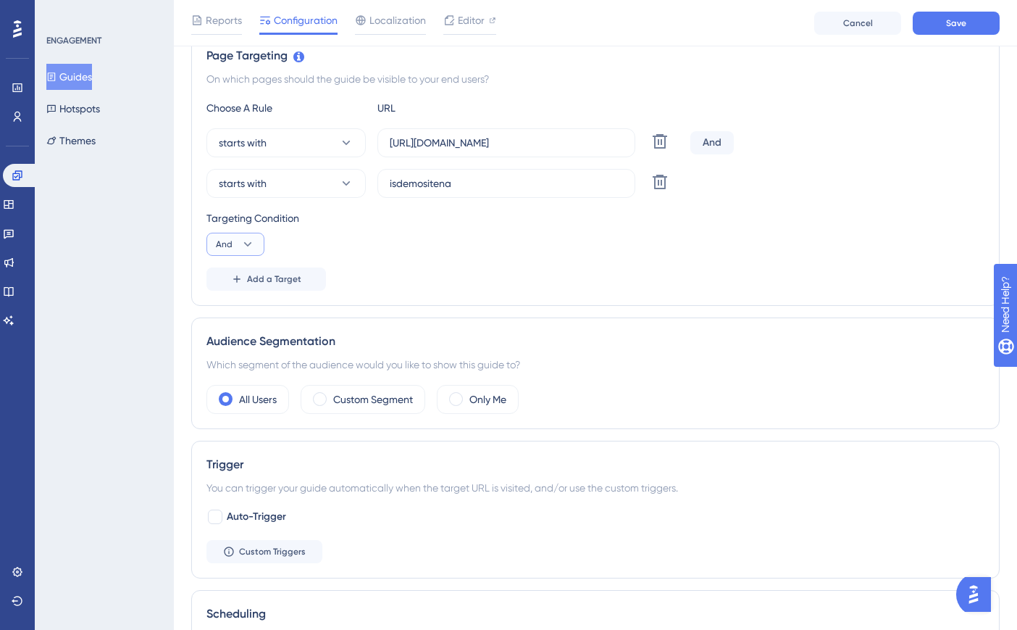
click at [233, 245] on button "And" at bounding box center [236, 244] width 58 height 23
click at [230, 312] on span "Or" at bounding box center [228, 314] width 12 height 17
drag, startPoint x: 488, startPoint y: 181, endPoint x: 343, endPoint y: 184, distance: 144.2
click at [343, 184] on div "starts with isdemositena Delete" at bounding box center [446, 183] width 478 height 29
drag, startPoint x: 614, startPoint y: 141, endPoint x: 338, endPoint y: 143, distance: 275.4
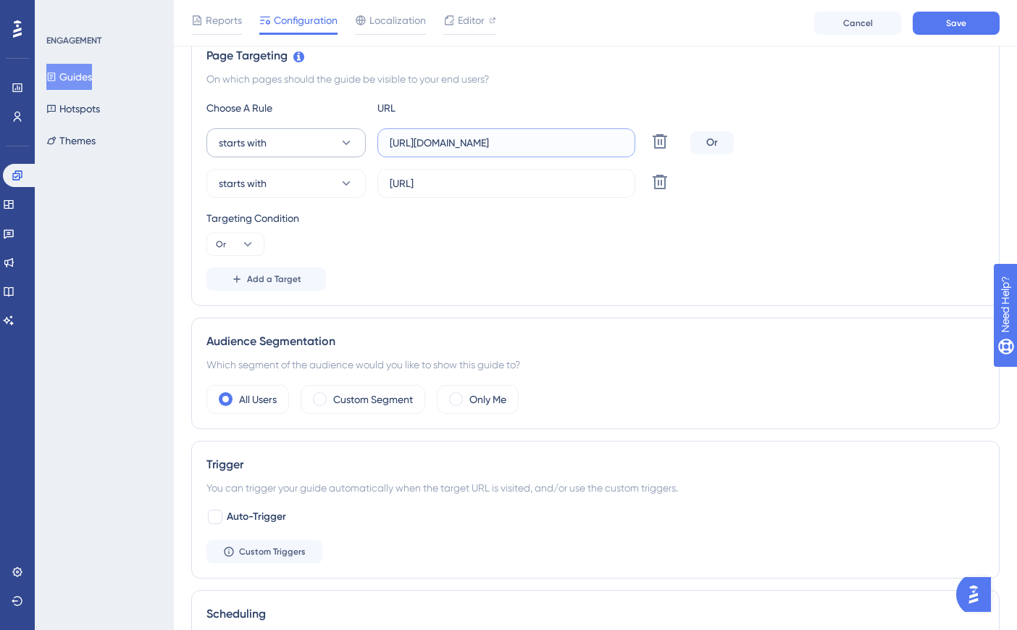
click at [338, 143] on div "starts with [URL][DOMAIN_NAME] Delete" at bounding box center [446, 142] width 478 height 29
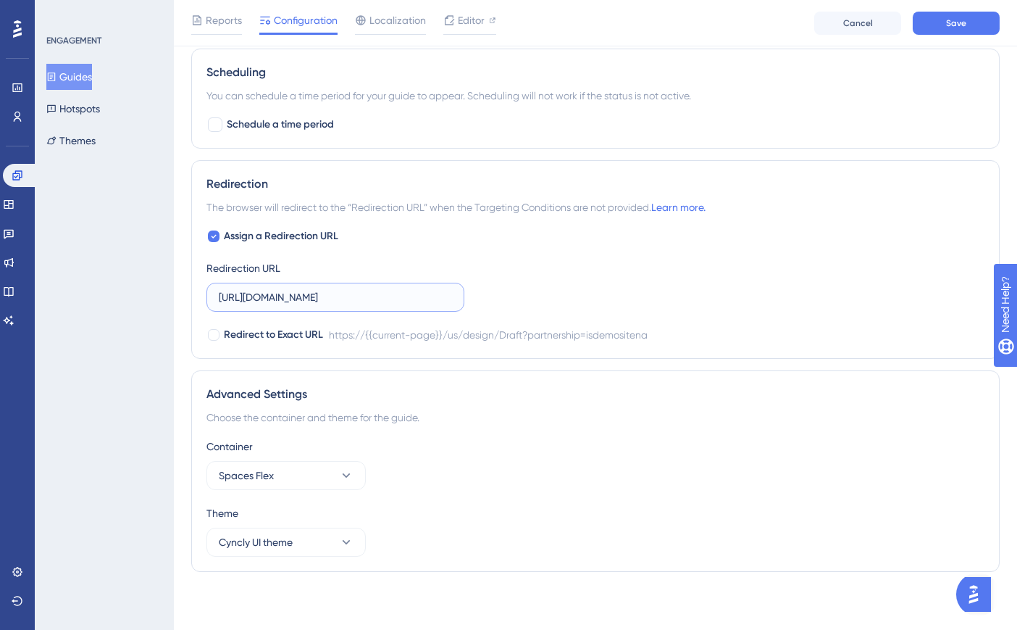
scroll to position [0, 180]
drag, startPoint x: 221, startPoint y: 299, endPoint x: 503, endPoint y: 296, distance: 281.9
click at [503, 296] on div "Assign a Redirection URL Redirection URL [URL][DOMAIN_NAME] Redirect to Exact U…" at bounding box center [596, 286] width 778 height 116
click at [941, 22] on button "Save" at bounding box center [956, 23] width 87 height 23
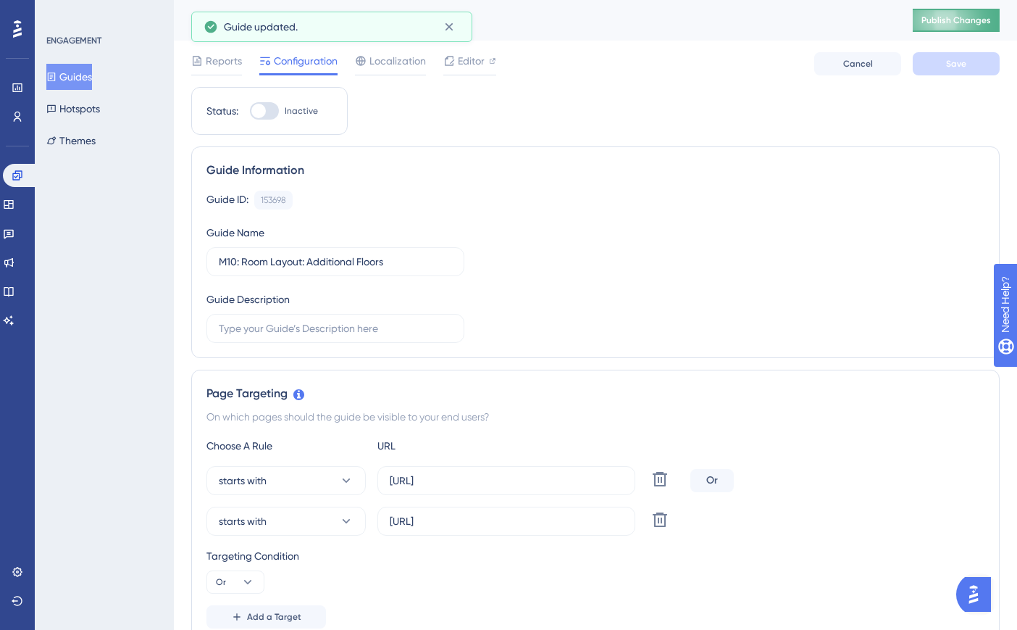
click at [966, 19] on span "Publish Changes" at bounding box center [957, 20] width 70 height 12
click at [56, 77] on icon at bounding box center [52, 76] width 8 height 9
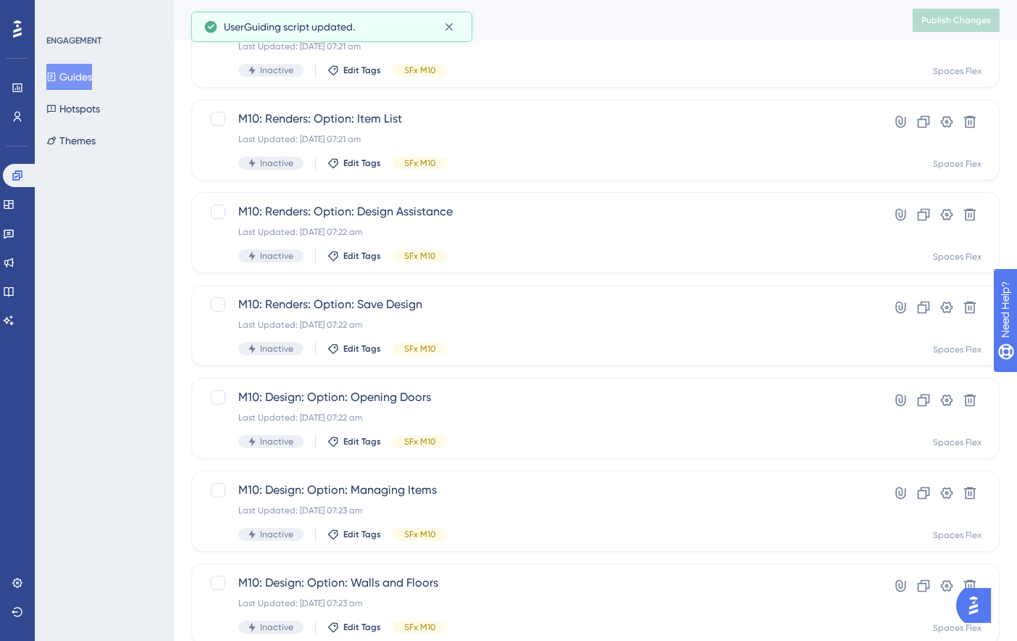
scroll to position [519, 0]
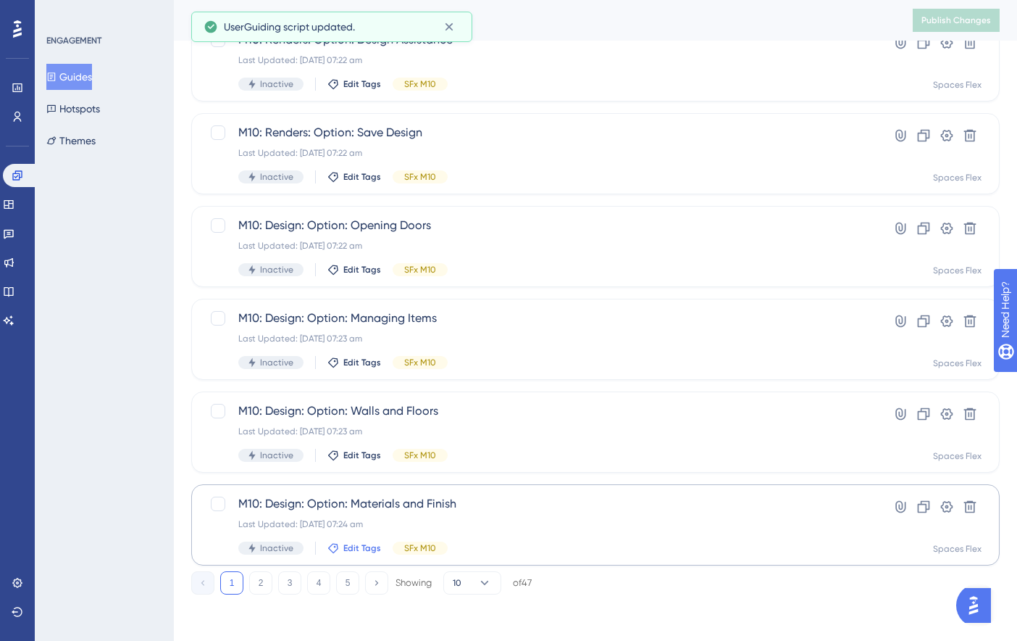
drag, startPoint x: 325, startPoint y: 581, endPoint x: 330, endPoint y: 551, distance: 30.9
click at [325, 580] on button "4" at bounding box center [318, 582] width 23 height 23
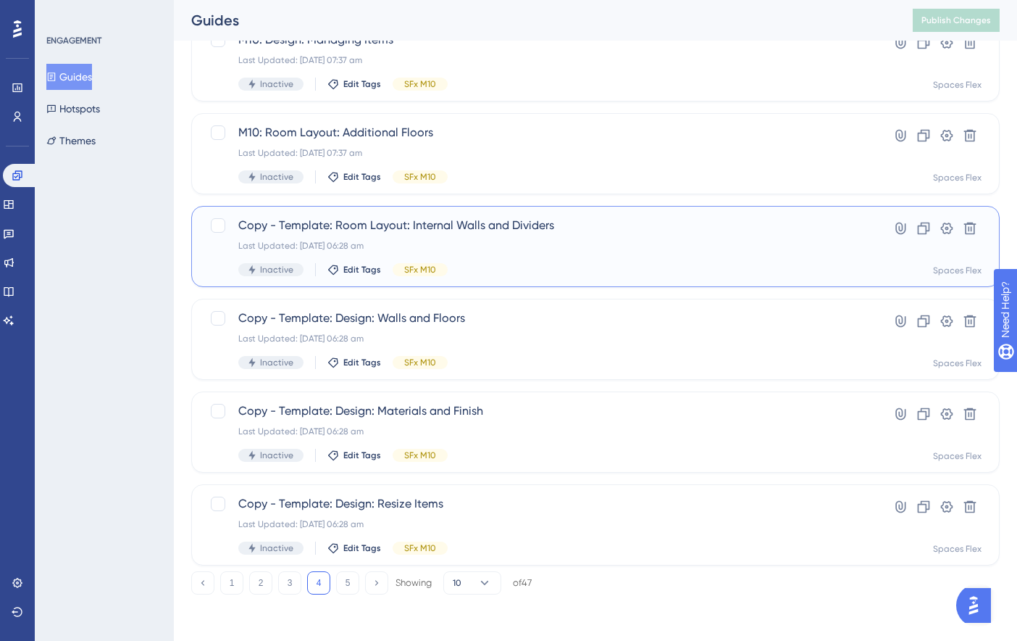
click at [542, 228] on span "Copy - Template: Room Layout: Internal Walls and Dividers" at bounding box center [537, 225] width 599 height 17
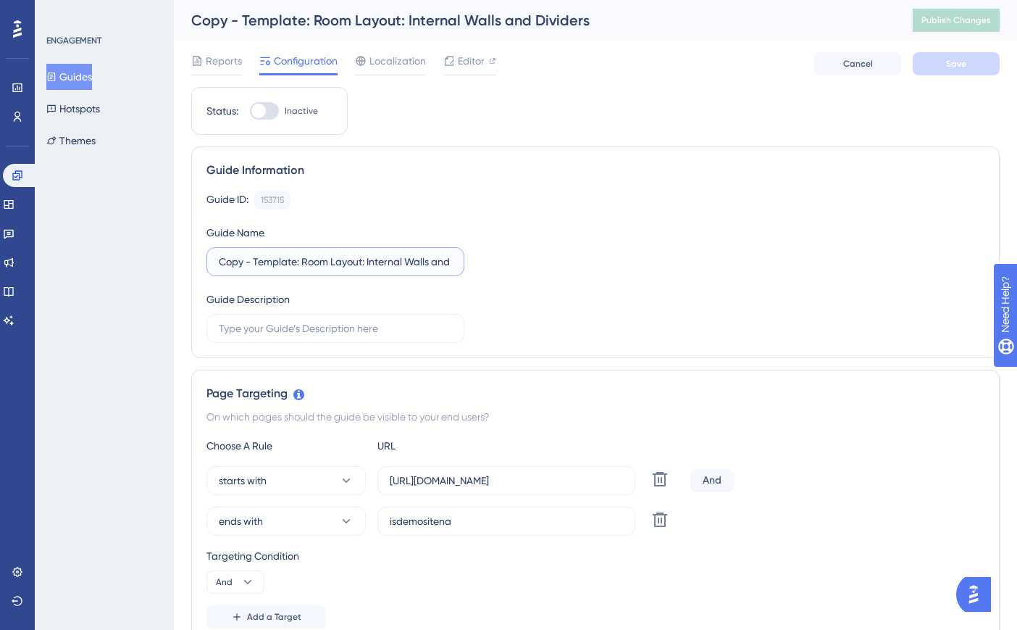
drag, startPoint x: 298, startPoint y: 262, endPoint x: 143, endPoint y: 271, distance: 155.4
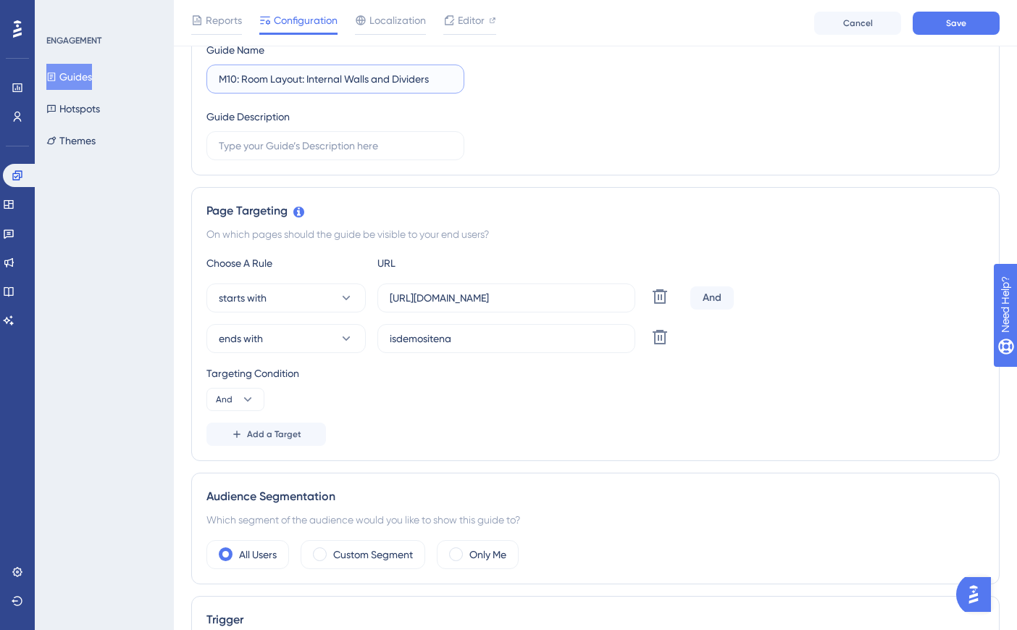
scroll to position [290, 0]
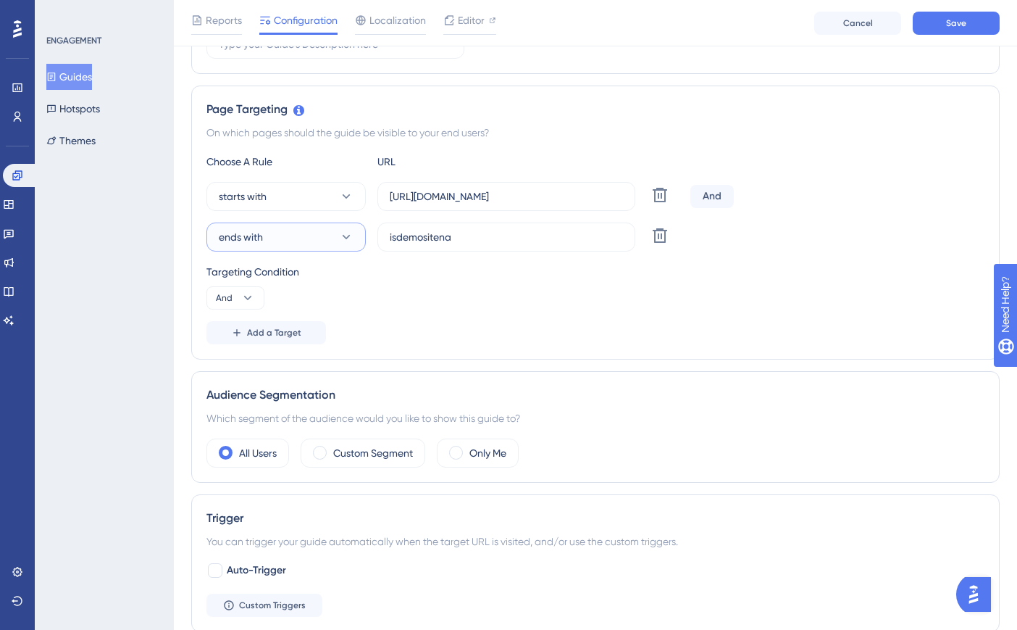
click at [330, 225] on button "ends with" at bounding box center [286, 236] width 159 height 29
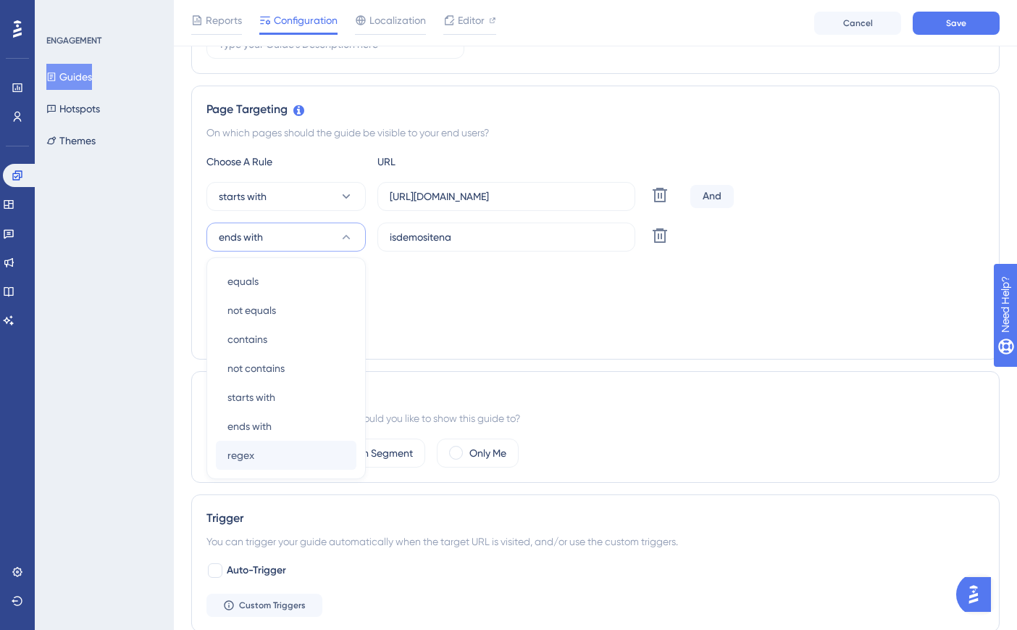
scroll to position [343, 0]
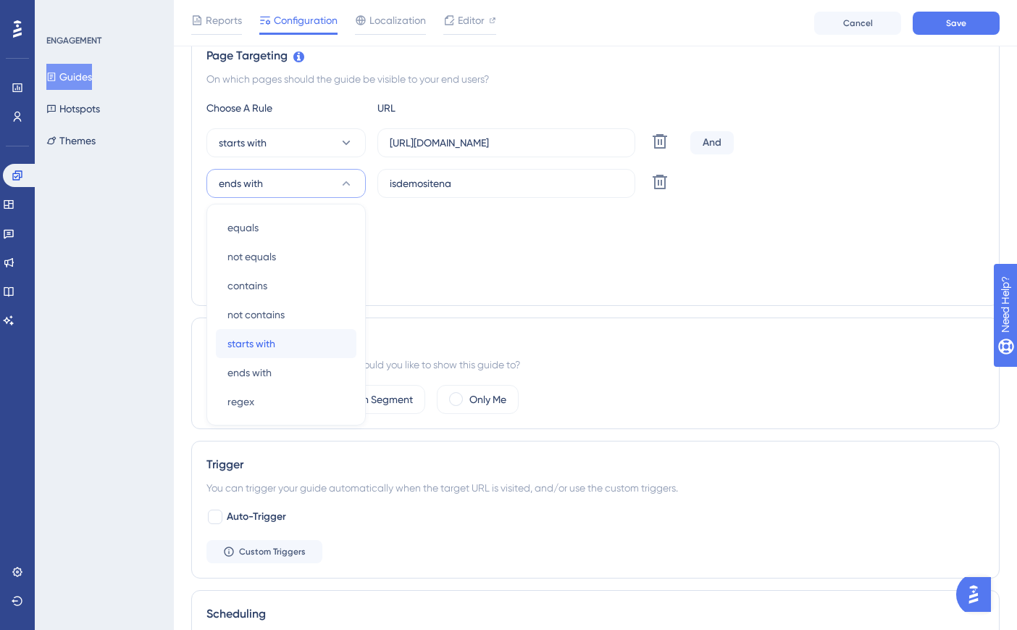
drag, startPoint x: 306, startPoint y: 350, endPoint x: 238, endPoint y: 233, distance: 134.7
click at [307, 349] on div "starts with starts with" at bounding box center [286, 343] width 117 height 29
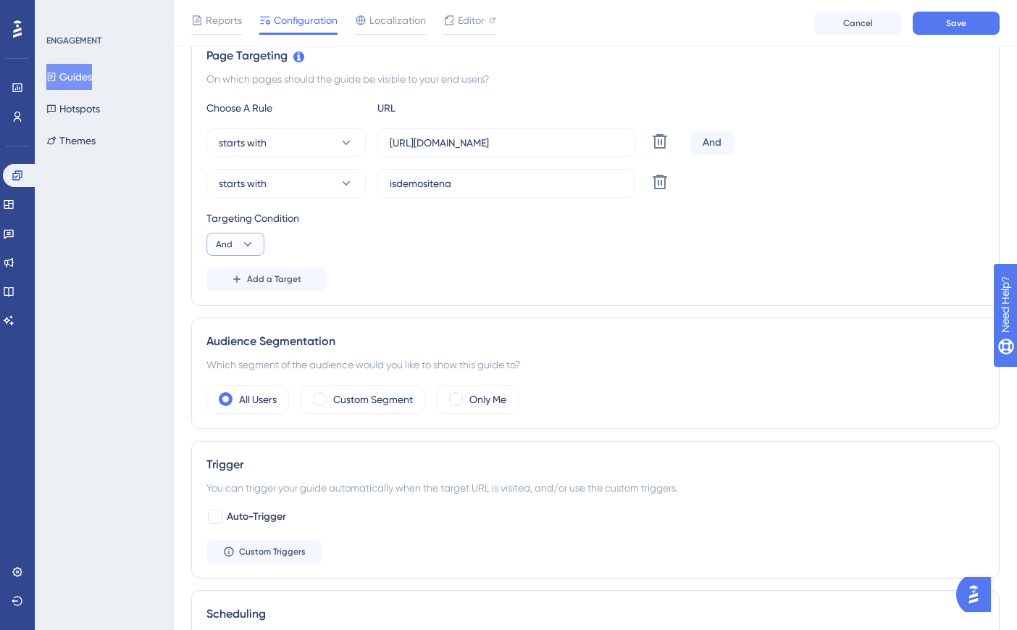
click at [237, 239] on button "And" at bounding box center [236, 244] width 58 height 23
click at [232, 312] on span "Or" at bounding box center [228, 314] width 12 height 17
paste input "[URL]"
click at [388, 180] on label "isdemositena" at bounding box center [507, 183] width 258 height 29
click at [390, 180] on input "isdemositena" at bounding box center [506, 183] width 233 height 16
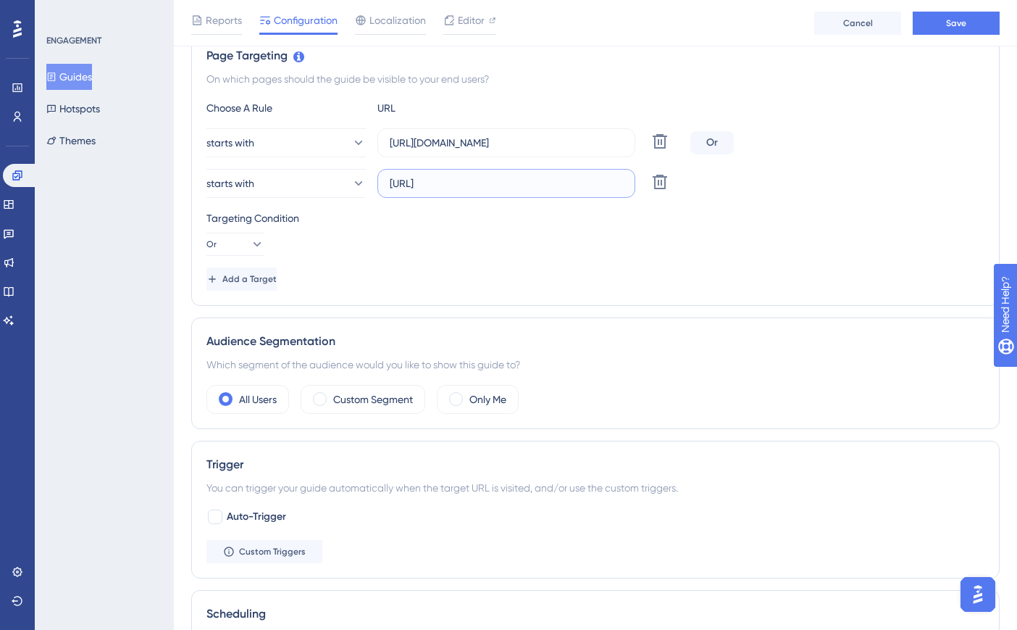
type input "[URL]"
paste input "create3d.mitre10"
drag, startPoint x: 608, startPoint y: 139, endPoint x: 380, endPoint y: 142, distance: 227.5
click at [380, 142] on label "[URL][DOMAIN_NAME]" at bounding box center [507, 142] width 258 height 29
click at [390, 142] on input "[URL][DOMAIN_NAME]" at bounding box center [506, 143] width 233 height 16
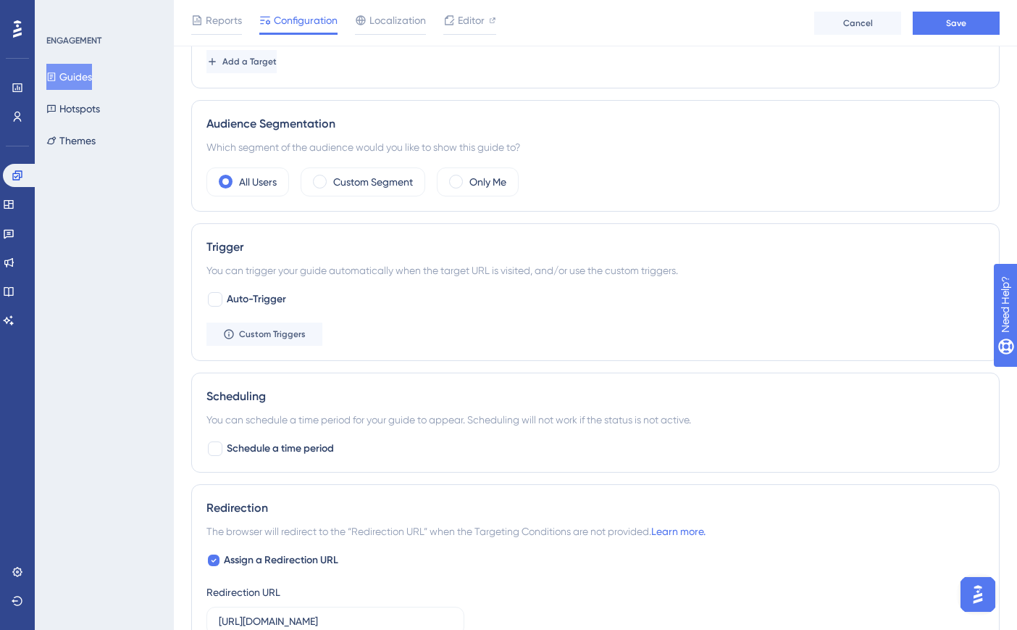
scroll to position [851, 0]
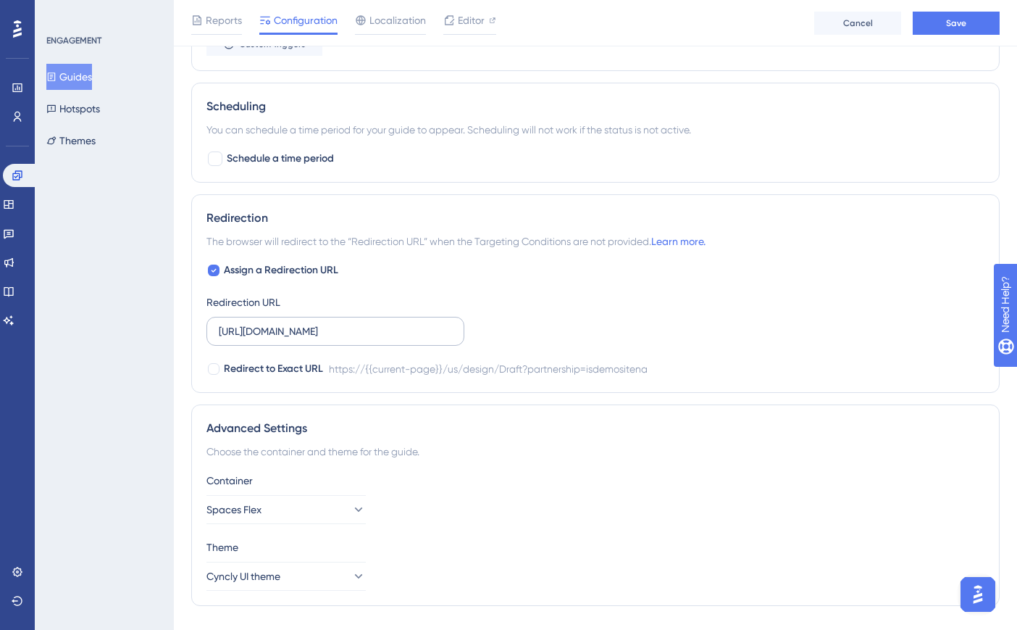
type input "[URL]"
drag, startPoint x: 222, startPoint y: 332, endPoint x: 478, endPoint y: 333, distance: 256.5
click at [478, 333] on div "Assign a Redirection URL Redirection URL [URL][DOMAIN_NAME] Redirect to Exact U…" at bounding box center [596, 320] width 778 height 116
paste input "create3d.mitre10"
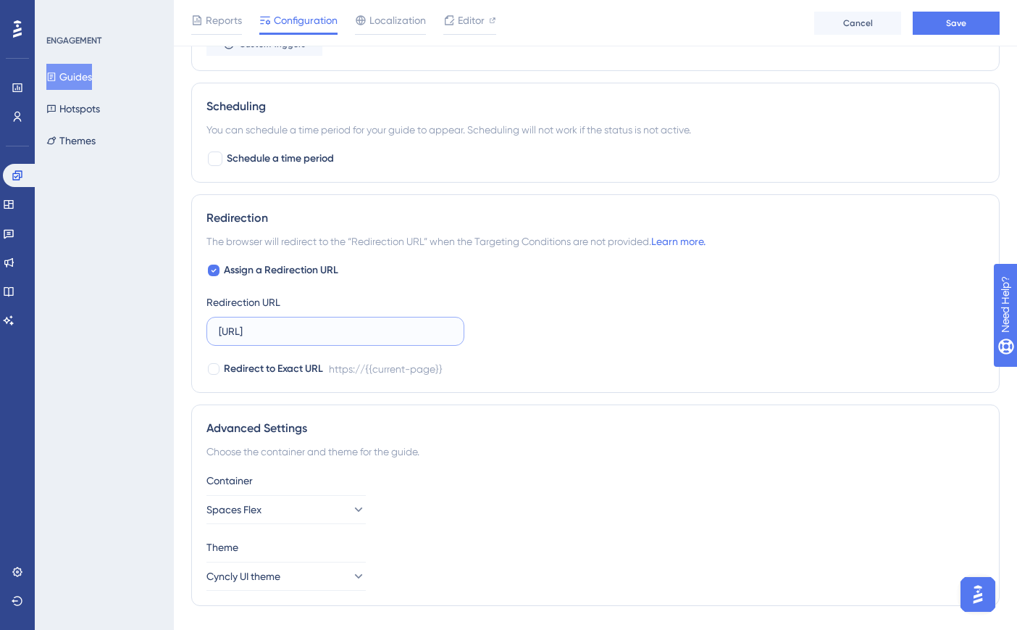
scroll to position [0, 0]
type input "[URL]"
click at [935, 23] on button "Save" at bounding box center [956, 23] width 87 height 23
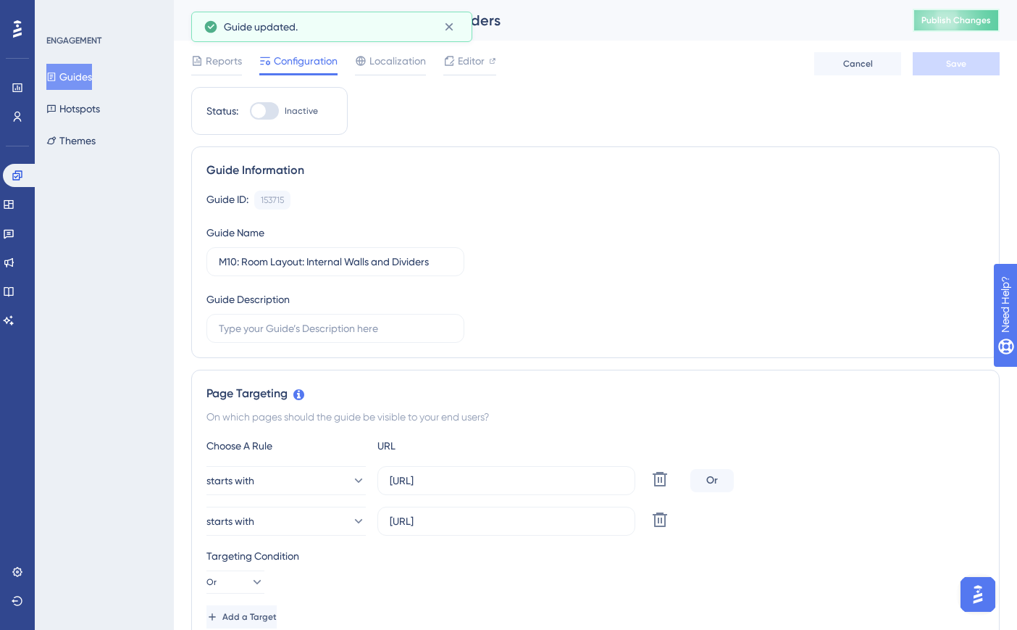
click at [992, 12] on button "Publish Changes" at bounding box center [956, 20] width 87 height 23
click at [80, 75] on button "Guides" at bounding box center [69, 77] width 46 height 26
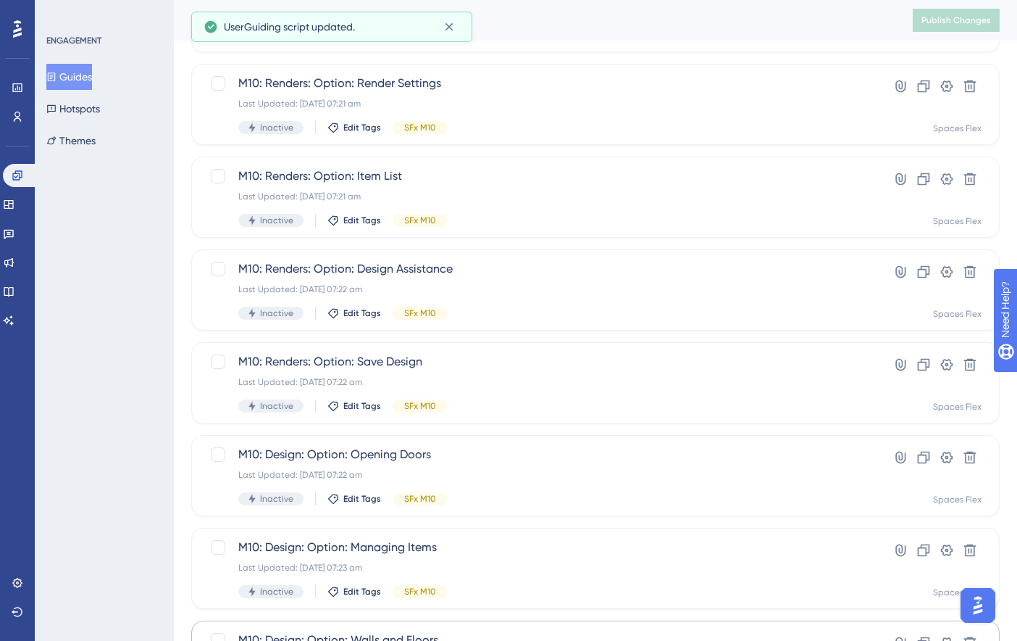
scroll to position [519, 0]
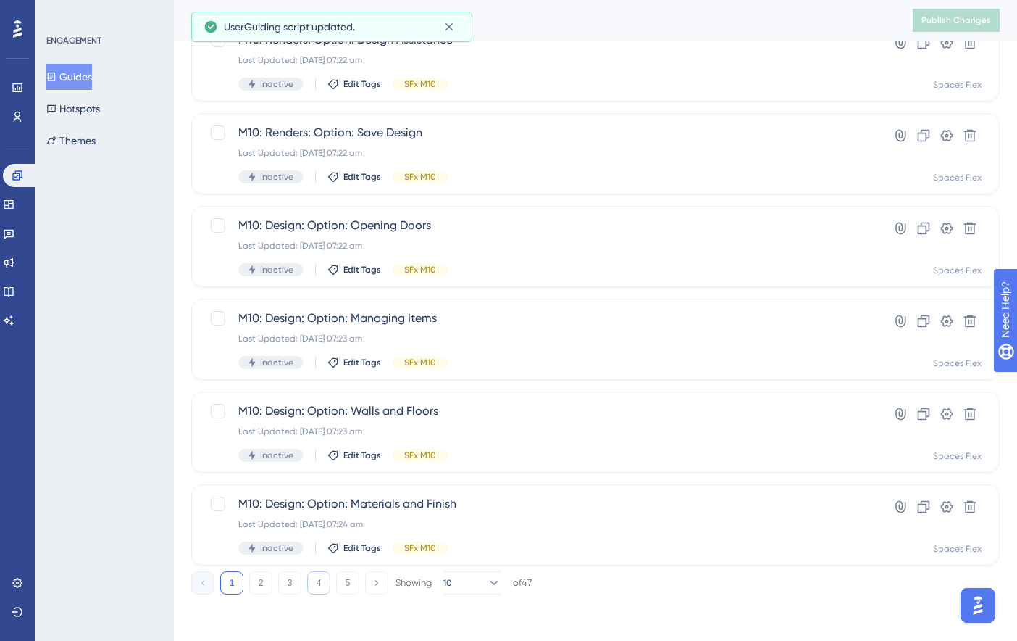
click at [315, 583] on button "4" at bounding box center [318, 582] width 23 height 23
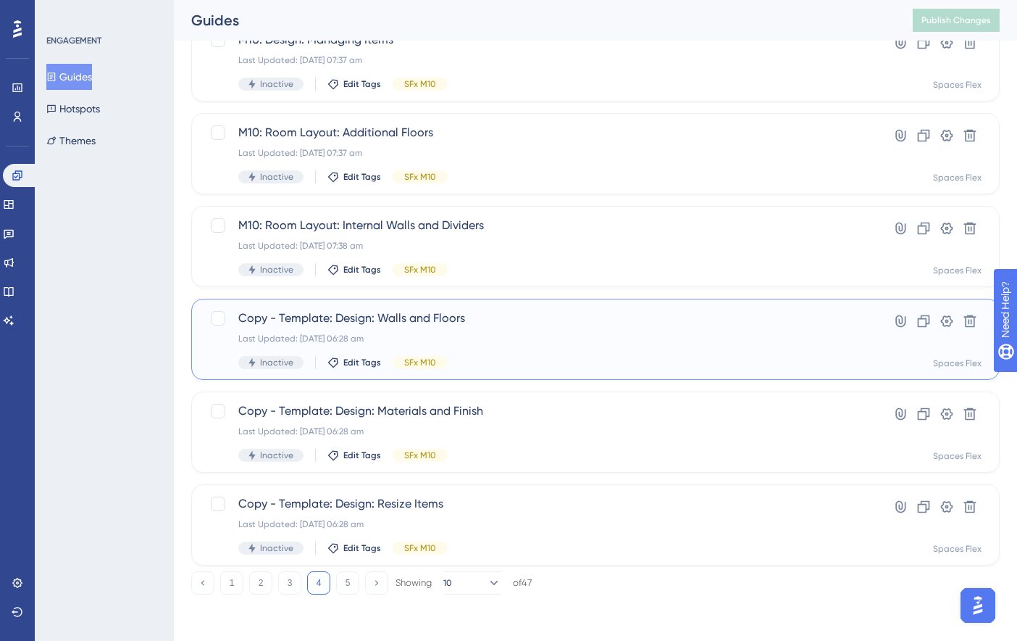
click at [530, 320] on span "Copy - Template: Design: Walls and Floors" at bounding box center [537, 317] width 599 height 17
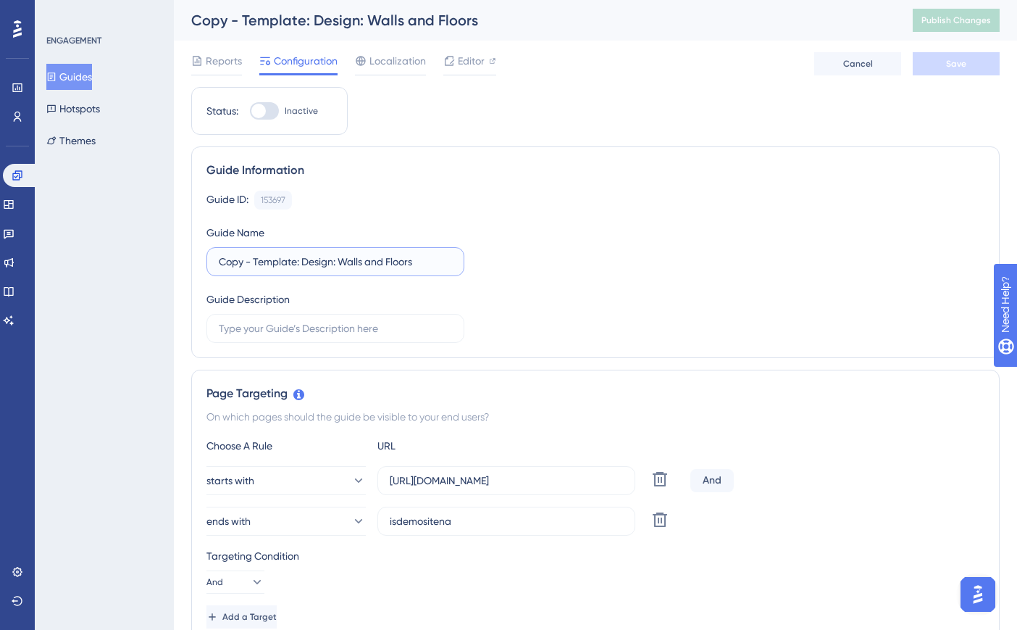
click at [299, 263] on input "Copy - Template: Design: Walls and Floors" at bounding box center [335, 262] width 233 height 16
drag, startPoint x: 227, startPoint y: 261, endPoint x: 295, endPoint y: 267, distance: 68.4
click at [295, 267] on input "Copy - Template: Design: Walls and Floors" at bounding box center [335, 262] width 233 height 16
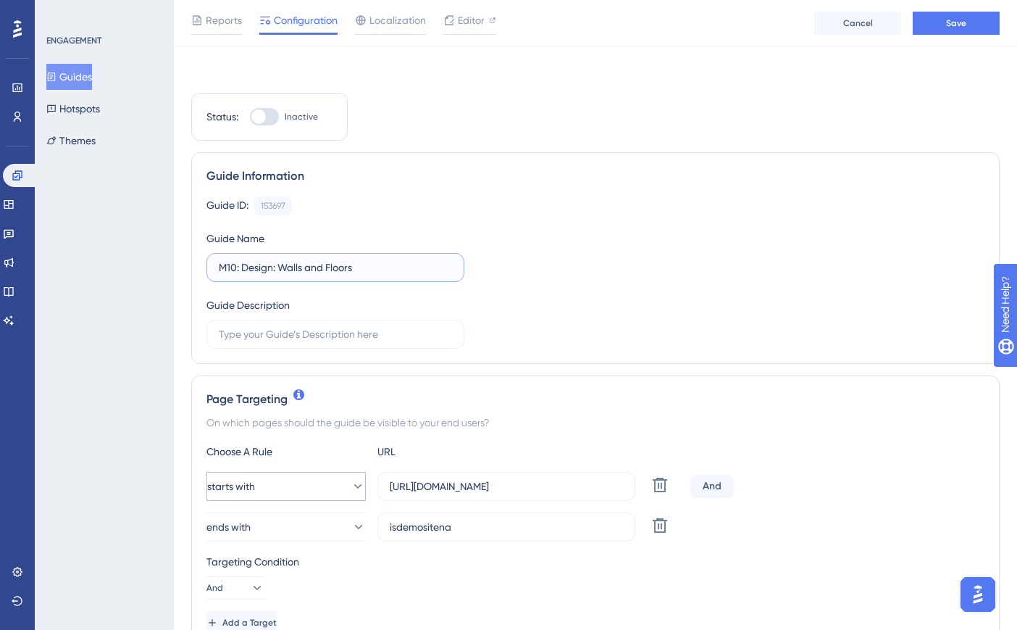
scroll to position [290, 0]
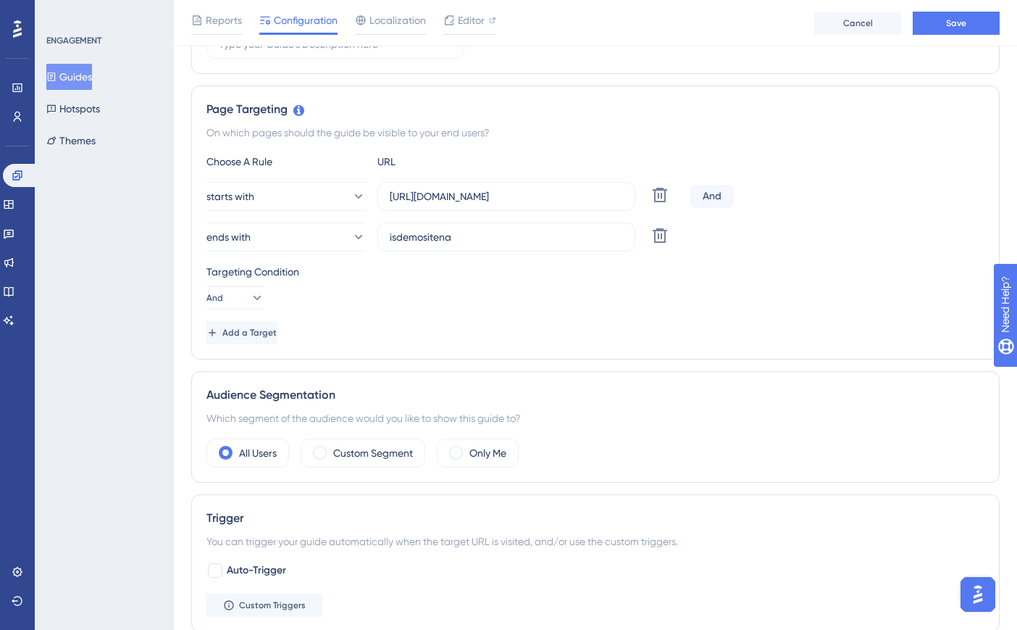
type input "M10: Design: Walls and Floors"
click at [249, 221] on div "starts with https://dev-planner.cyncly-idealspaces.net/ Delete And ends with is…" at bounding box center [596, 217] width 778 height 70
click at [250, 230] on span "ends with" at bounding box center [229, 236] width 44 height 17
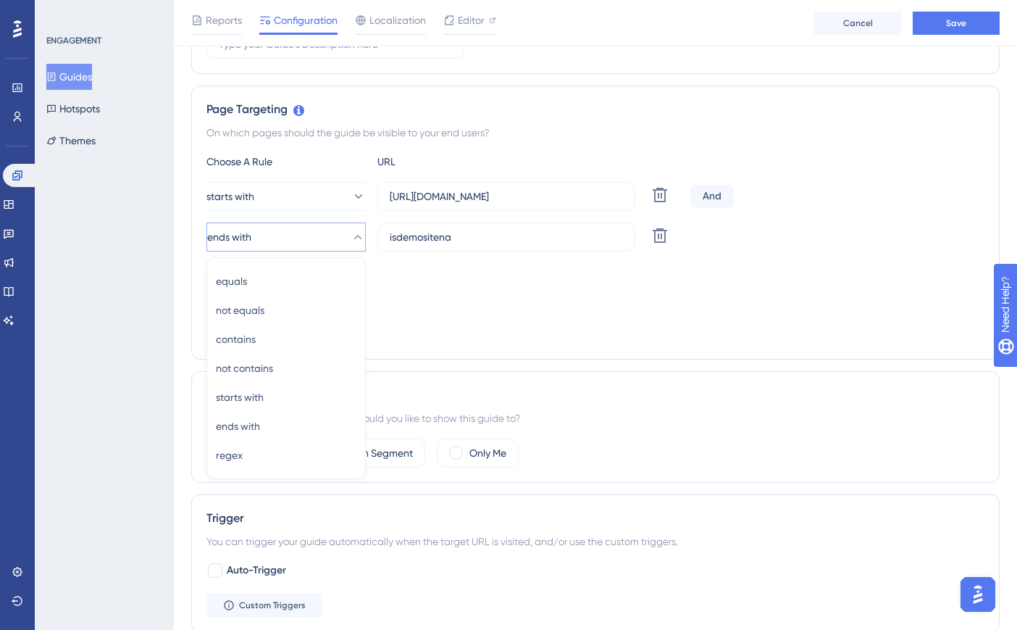
scroll to position [343, 0]
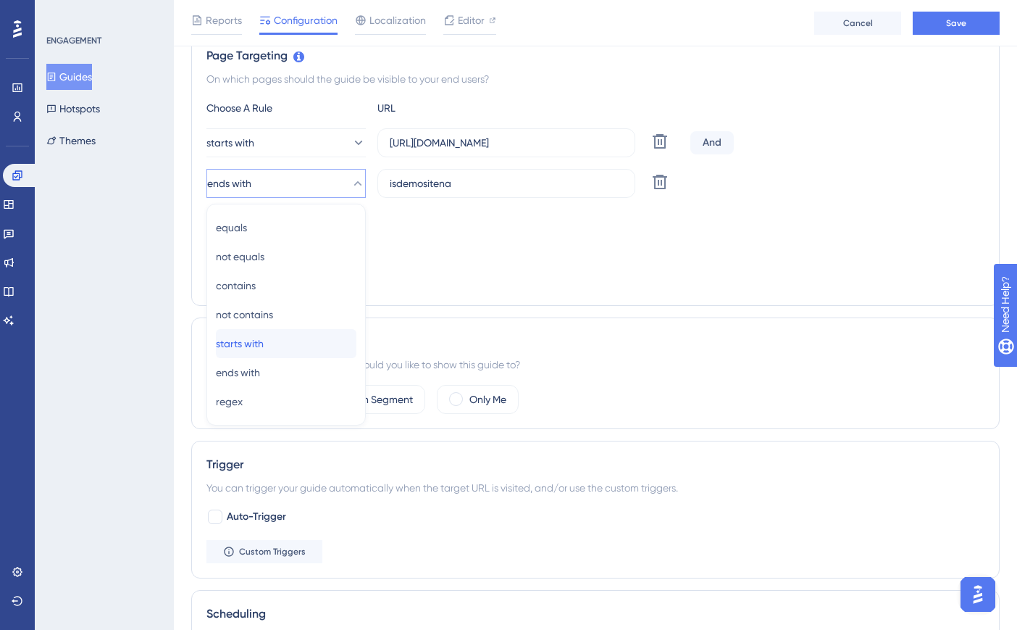
click at [257, 346] on span "starts with" at bounding box center [240, 343] width 48 height 17
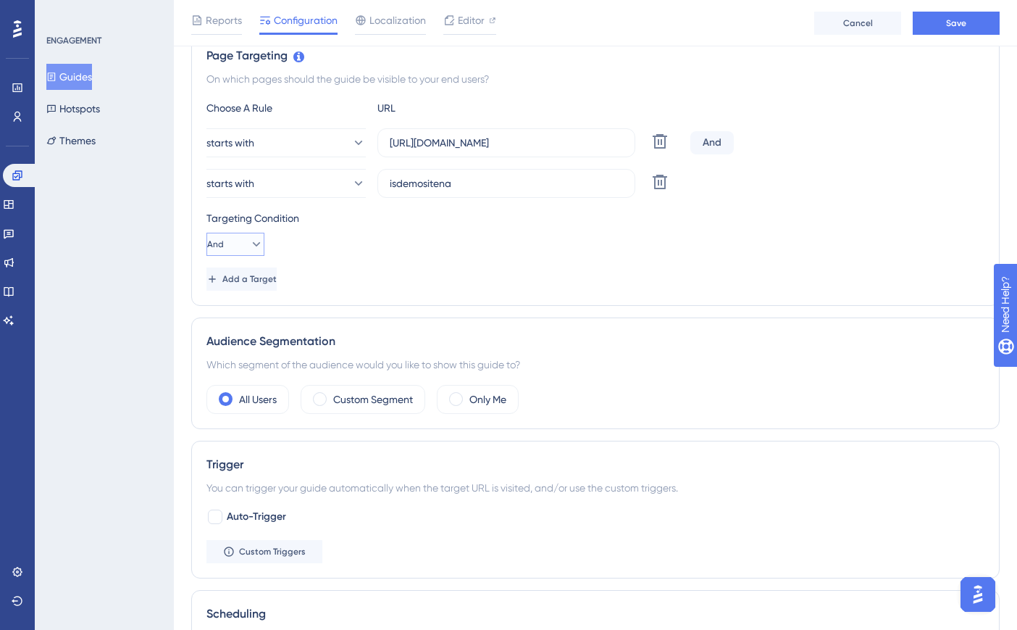
click at [254, 244] on icon at bounding box center [256, 244] width 14 height 14
click at [233, 313] on div "Or Or" at bounding box center [235, 314] width 39 height 29
click at [353, 191] on div "starts with isdemositena Delete" at bounding box center [446, 183] width 478 height 29
paste input "[URL]"
type input "[URL]"
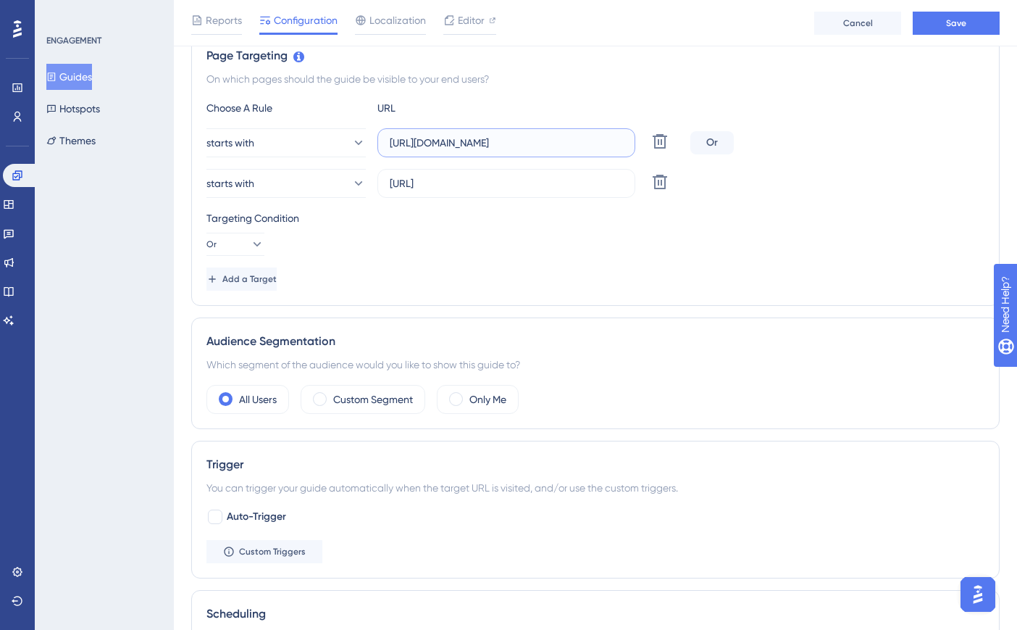
drag, startPoint x: 607, startPoint y: 140, endPoint x: 382, endPoint y: 151, distance: 225.7
click at [382, 151] on label "[URL][DOMAIN_NAME]" at bounding box center [507, 142] width 258 height 29
paste input "create3d.mitre10"
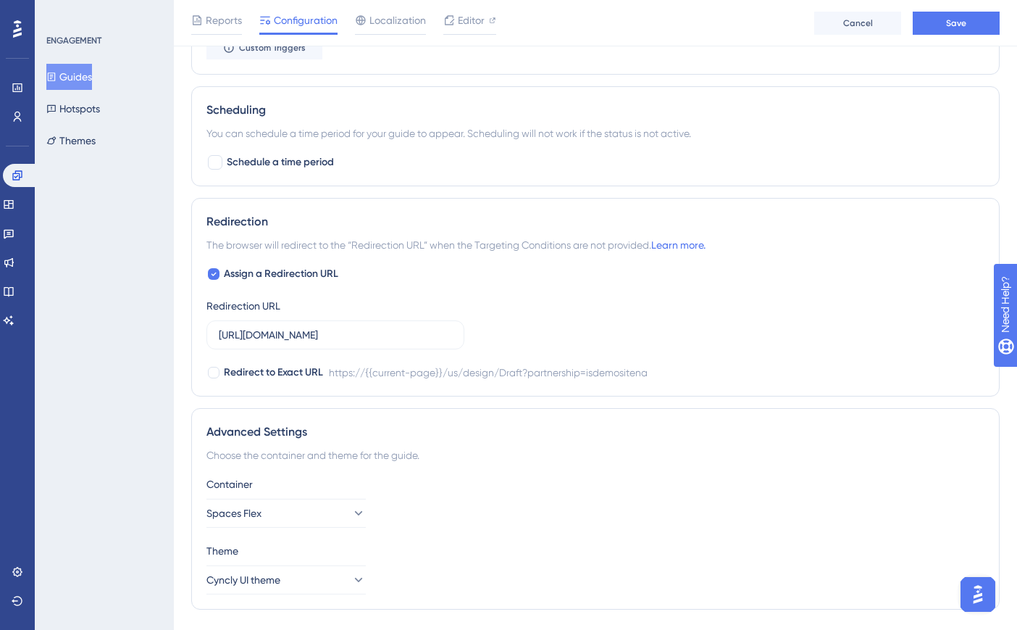
scroll to position [885, 0]
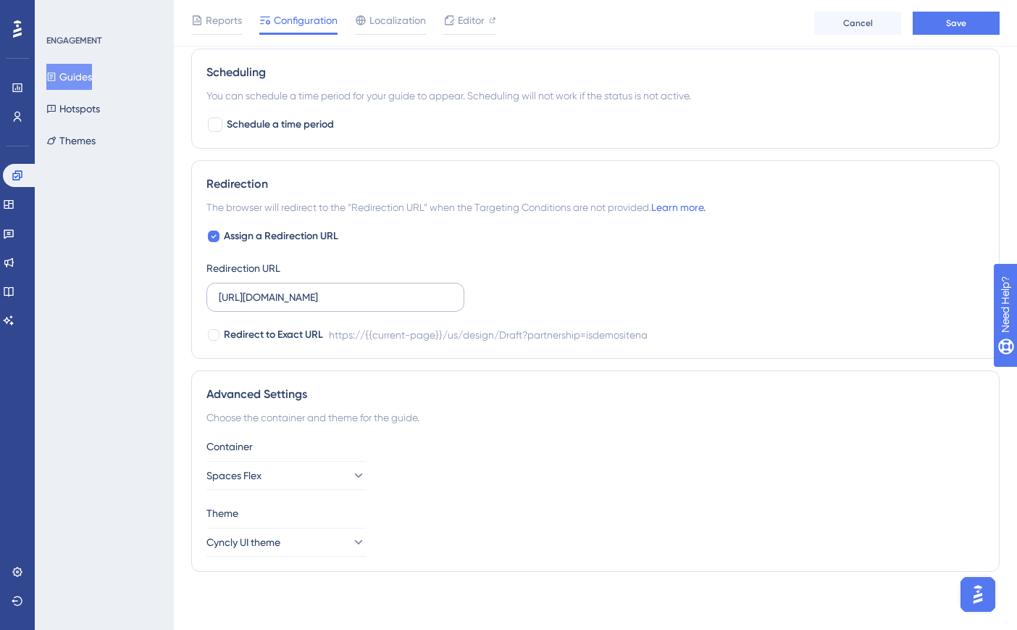
type input "[URL]"
drag, startPoint x: 220, startPoint y: 296, endPoint x: 484, endPoint y: 301, distance: 263.8
click at [484, 301] on div "Assign a Redirection URL Redirection URL [URL][DOMAIN_NAME] Redirect to Exact U…" at bounding box center [596, 286] width 778 height 116
paste input "create3d.mitre10"
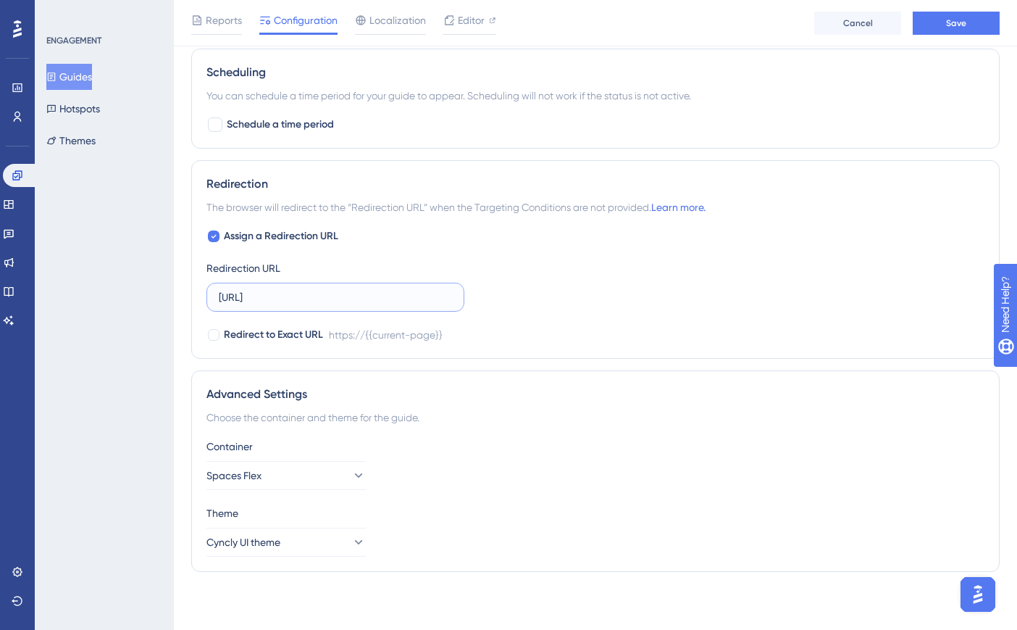
scroll to position [0, 0]
type input "[URL]"
click at [965, 29] on button "Save" at bounding box center [956, 23] width 87 height 23
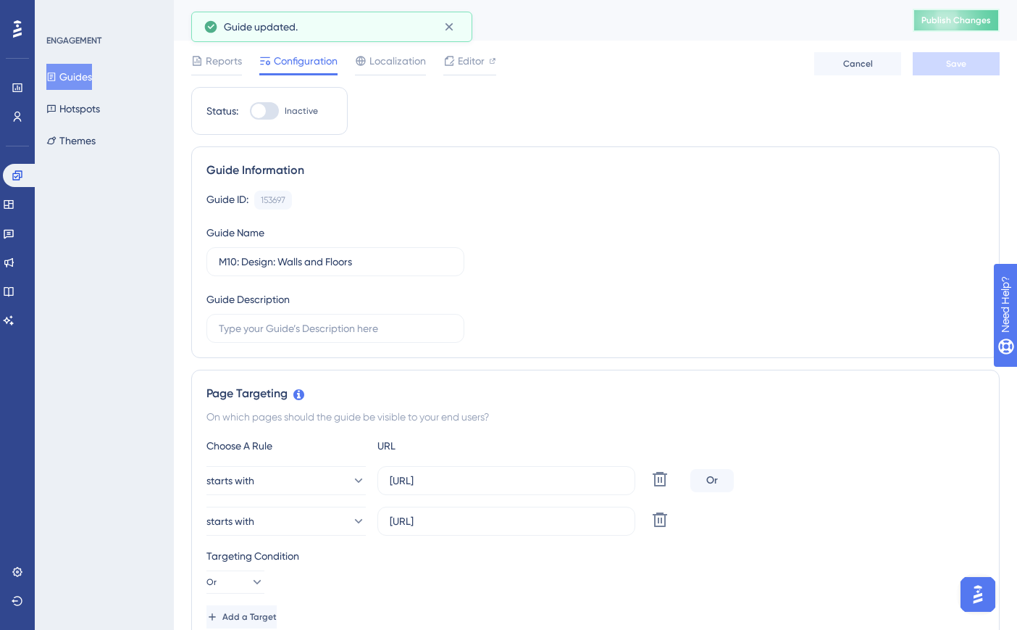
click at [971, 25] on span "Publish Changes" at bounding box center [957, 20] width 70 height 12
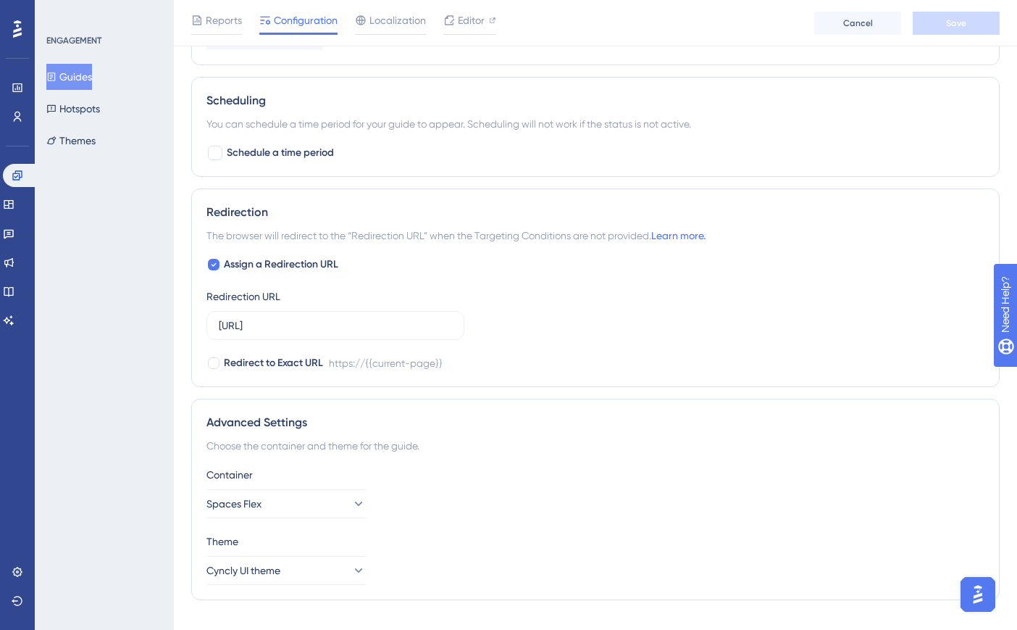
scroll to position [885, 0]
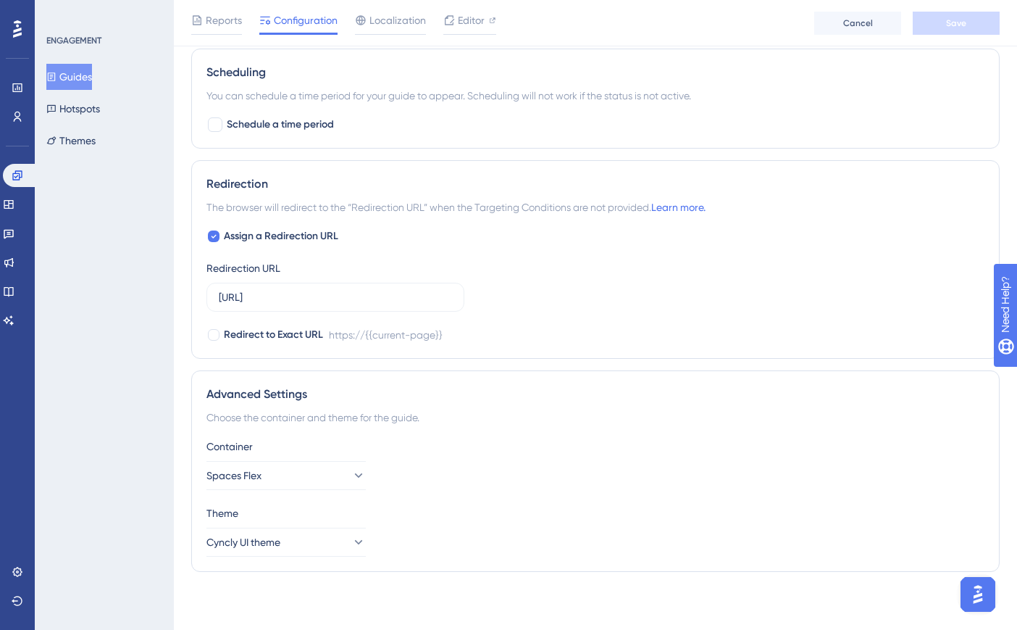
click at [76, 82] on button "Guides" at bounding box center [69, 77] width 46 height 26
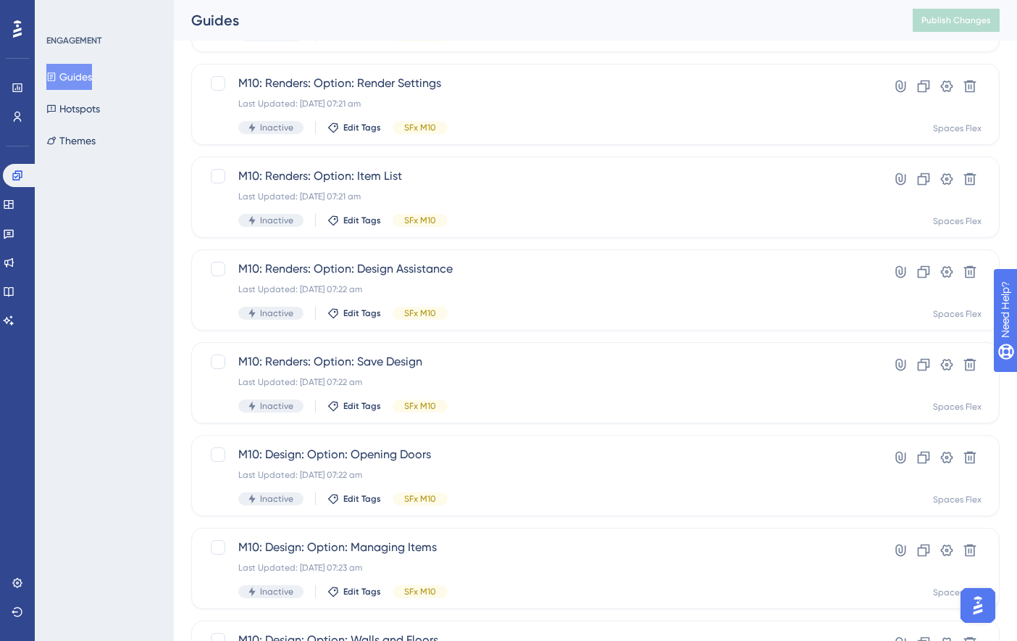
scroll to position [519, 0]
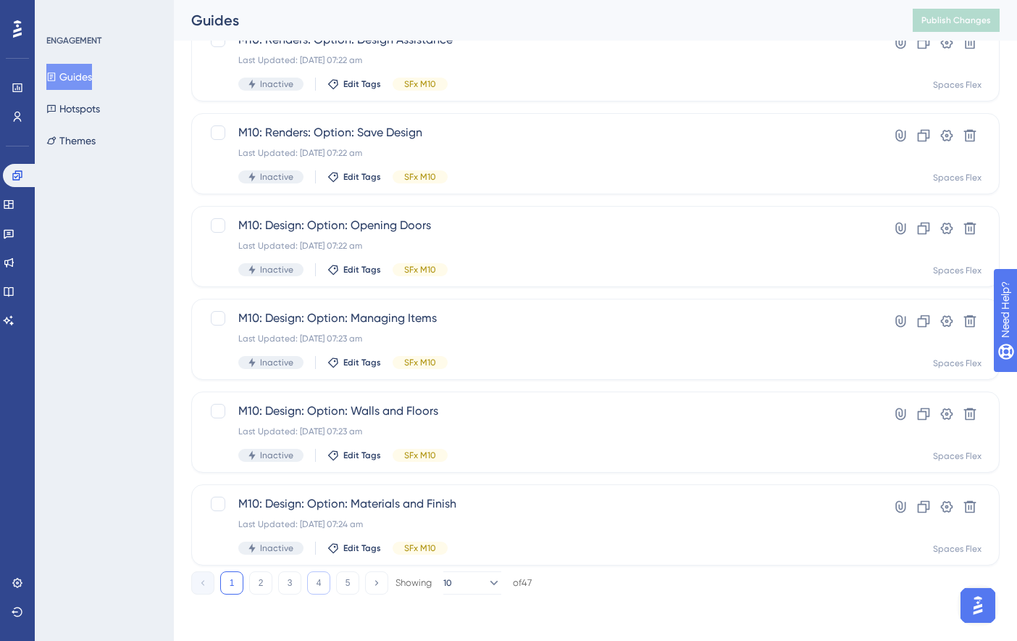
click at [327, 580] on button "4" at bounding box center [318, 582] width 23 height 23
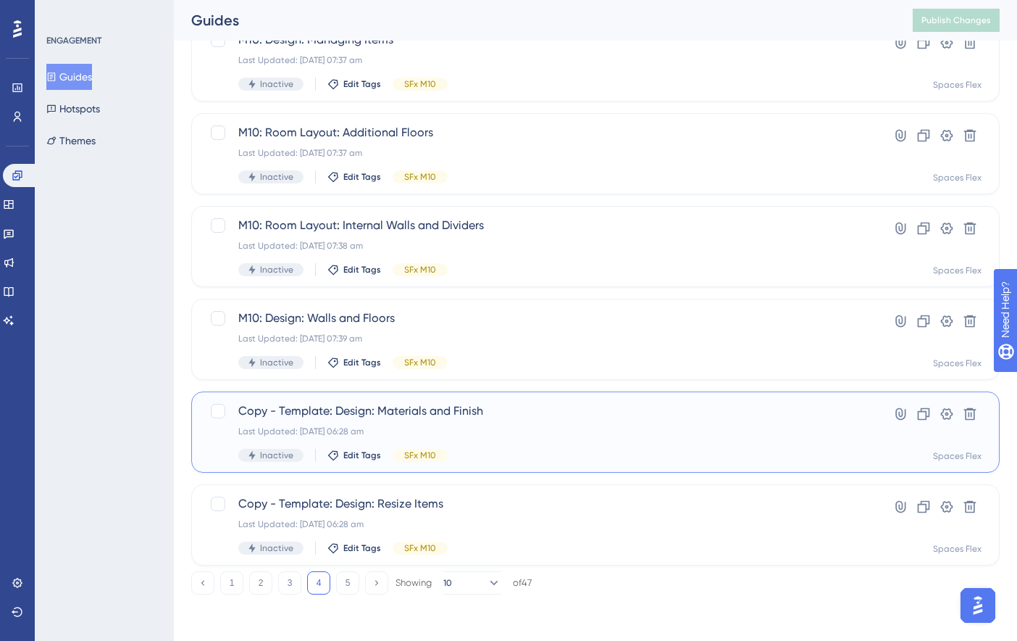
click at [573, 400] on div "Copy - Template: Design: Materials and Finish Last Updated: 09 Oct 2025 06:28 a…" at bounding box center [595, 431] width 809 height 81
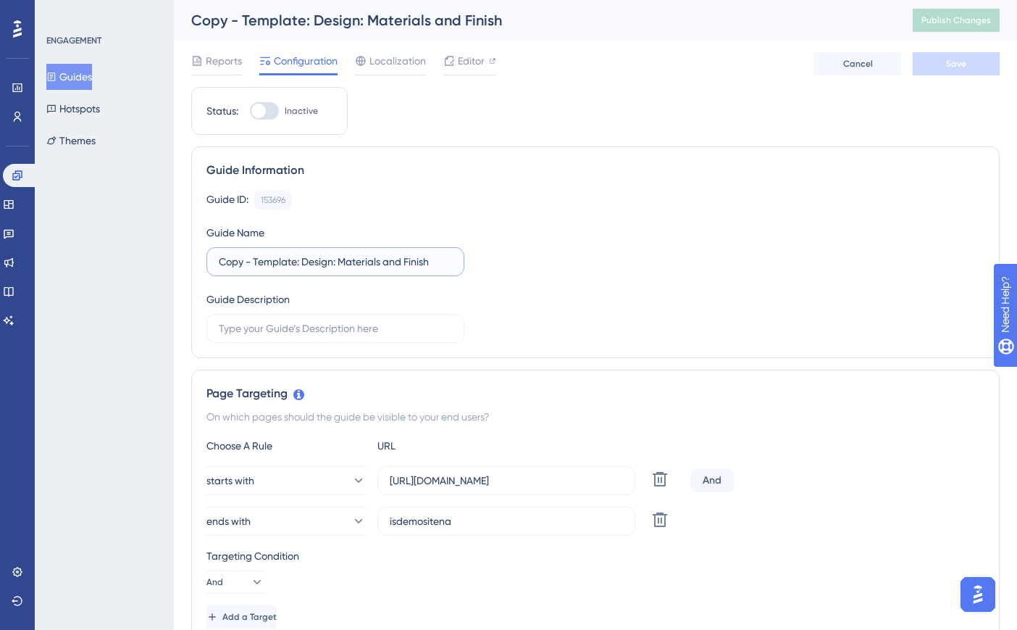
drag, startPoint x: 299, startPoint y: 266, endPoint x: 188, endPoint y: 265, distance: 110.1
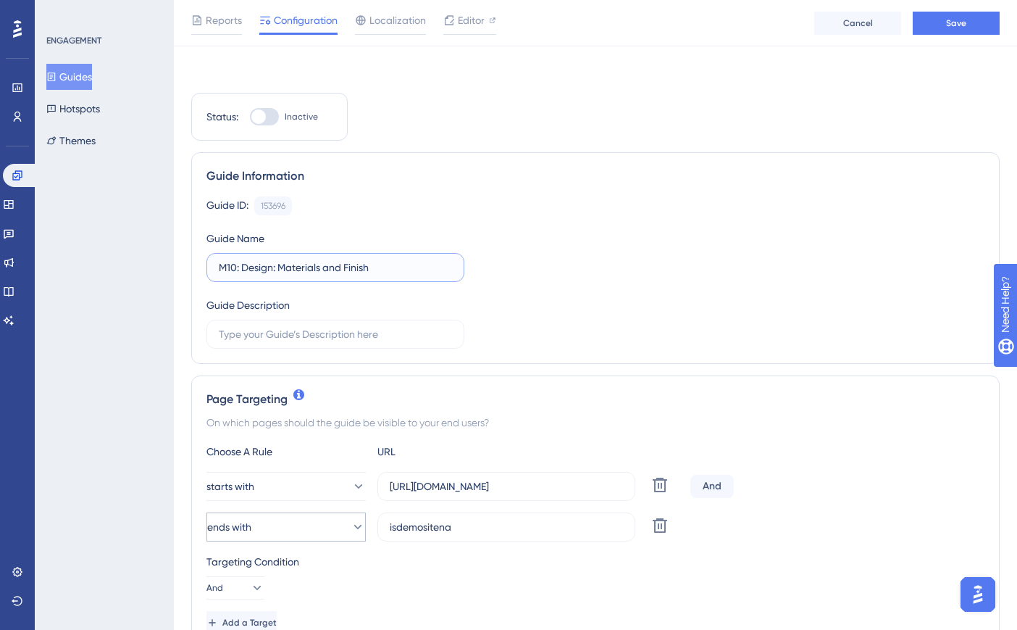
scroll to position [217, 0]
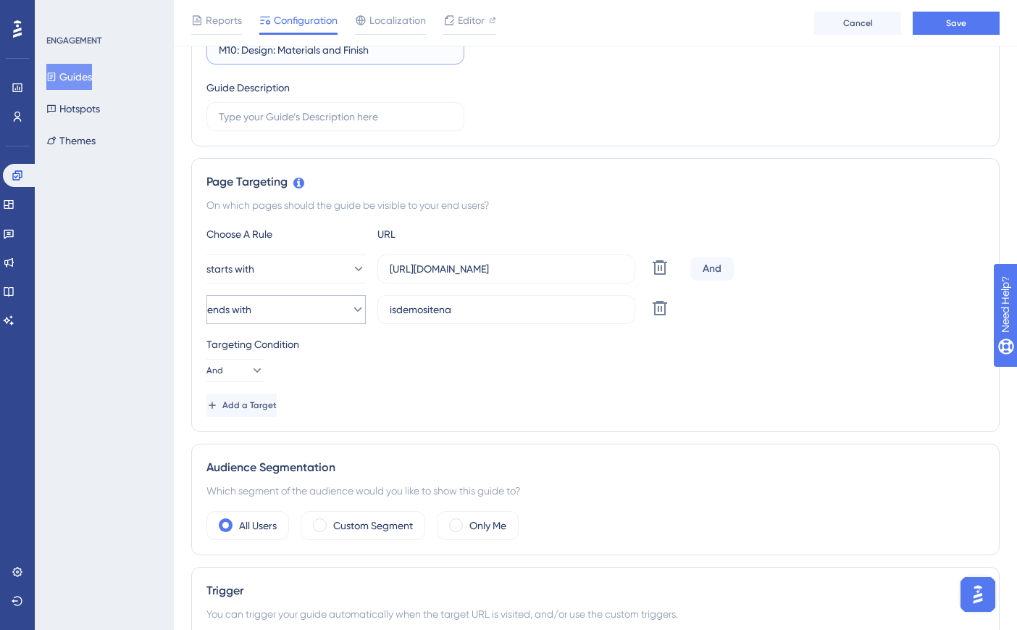
type input "M10: Design: Materials and Finish"
click at [268, 301] on button "ends with" at bounding box center [286, 309] width 159 height 29
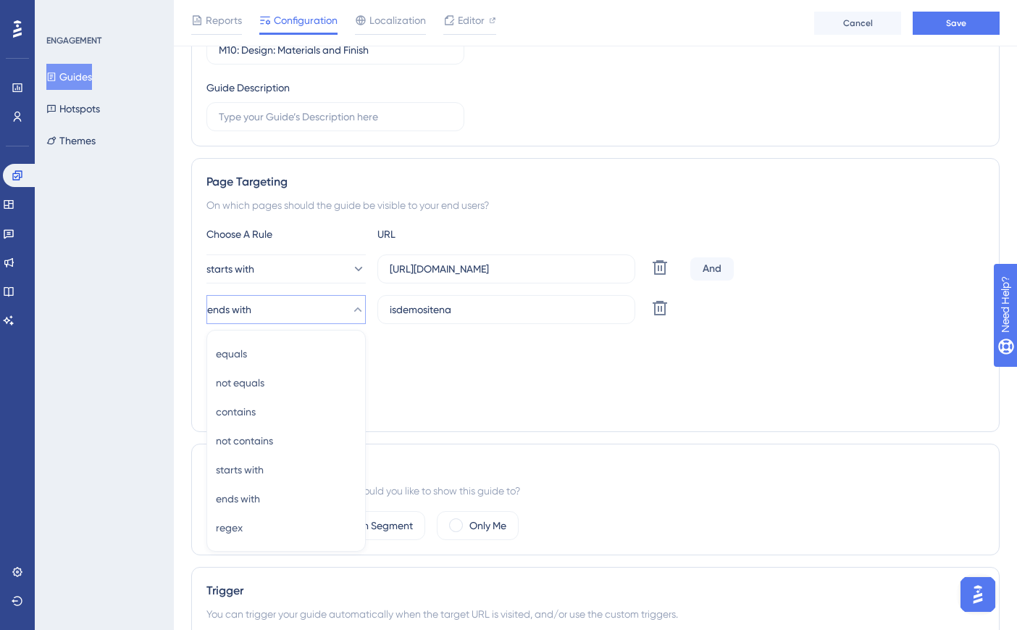
scroll to position [343, 0]
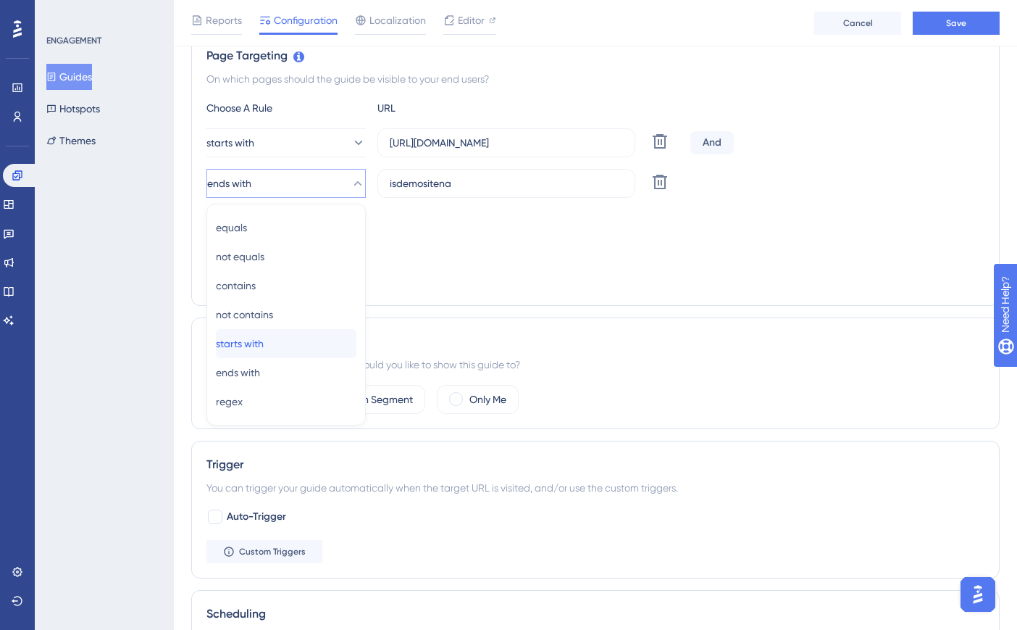
click at [278, 347] on div "starts with starts with" at bounding box center [286, 343] width 141 height 29
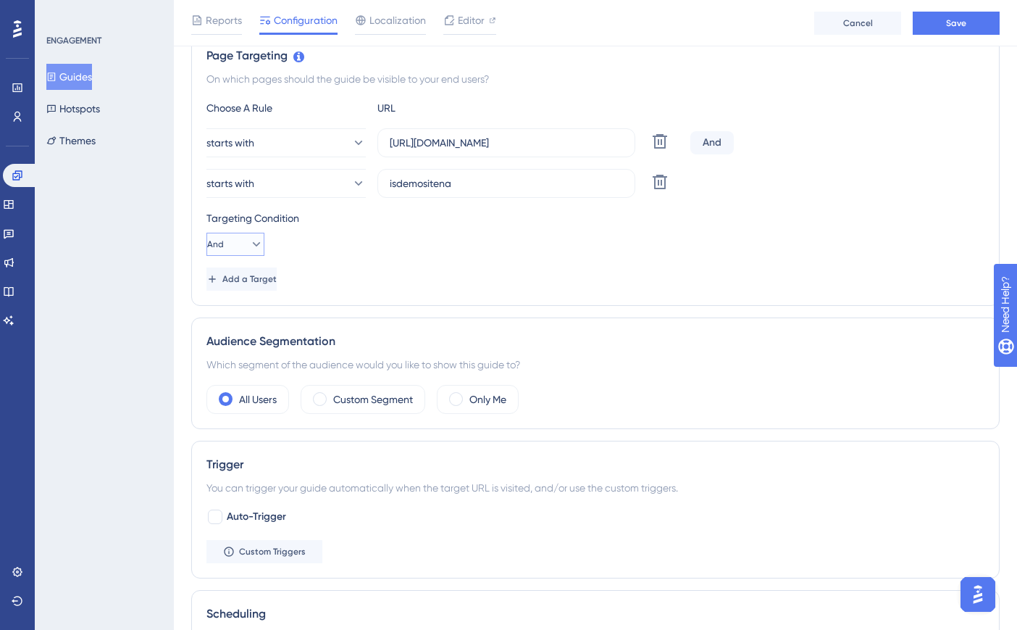
click at [249, 244] on icon at bounding box center [256, 244] width 14 height 14
click at [228, 315] on span "Or" at bounding box center [222, 314] width 12 height 17
drag, startPoint x: 373, startPoint y: 183, endPoint x: 359, endPoint y: 183, distance: 13.8
click at [359, 183] on div "starts with isdemositena Delete" at bounding box center [446, 183] width 478 height 29
paste input "[URL]"
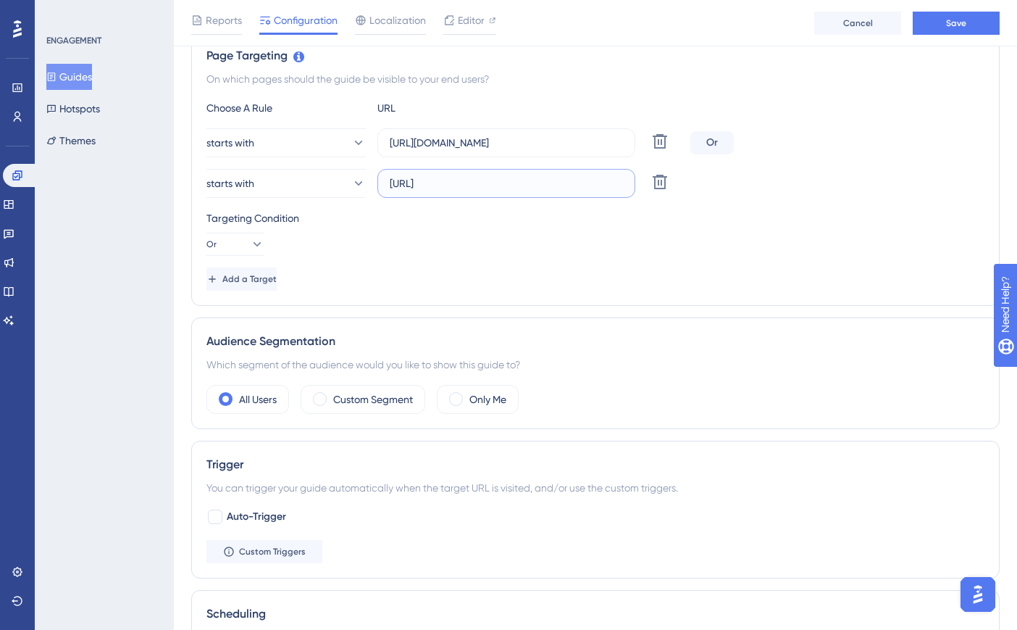
type input "[URL]"
drag, startPoint x: 494, startPoint y: 151, endPoint x: 397, endPoint y: 151, distance: 97.1
click at [397, 151] on label "[URL][DOMAIN_NAME]" at bounding box center [507, 142] width 258 height 29
drag, startPoint x: 391, startPoint y: 143, endPoint x: 662, endPoint y: 141, distance: 271.0
click at [662, 141] on div "starts with [URL][DOMAIN_NAME] Delete" at bounding box center [446, 142] width 478 height 29
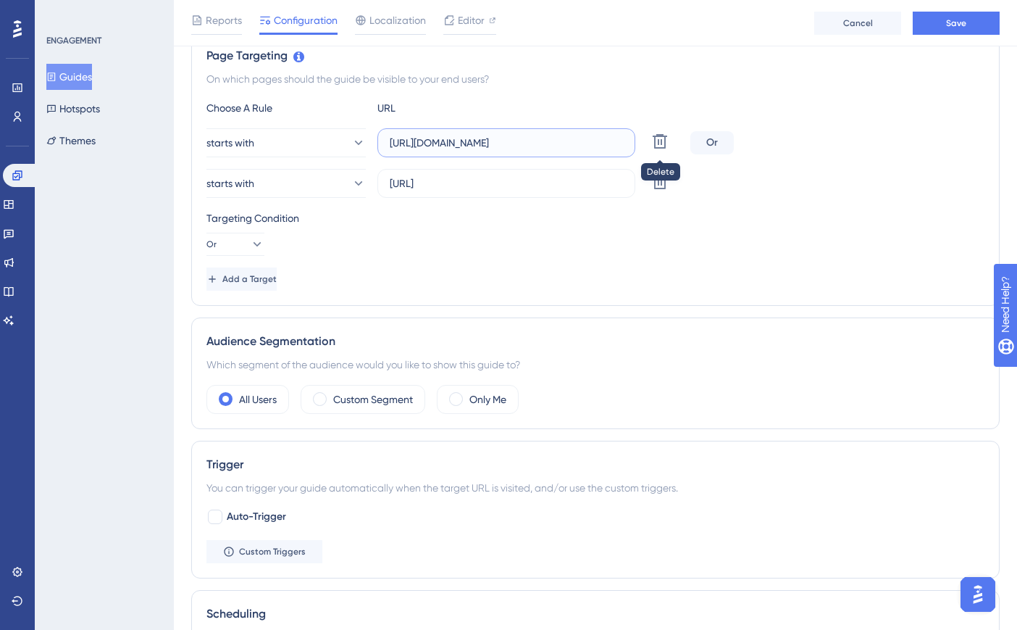
paste input "create3d.mitre10"
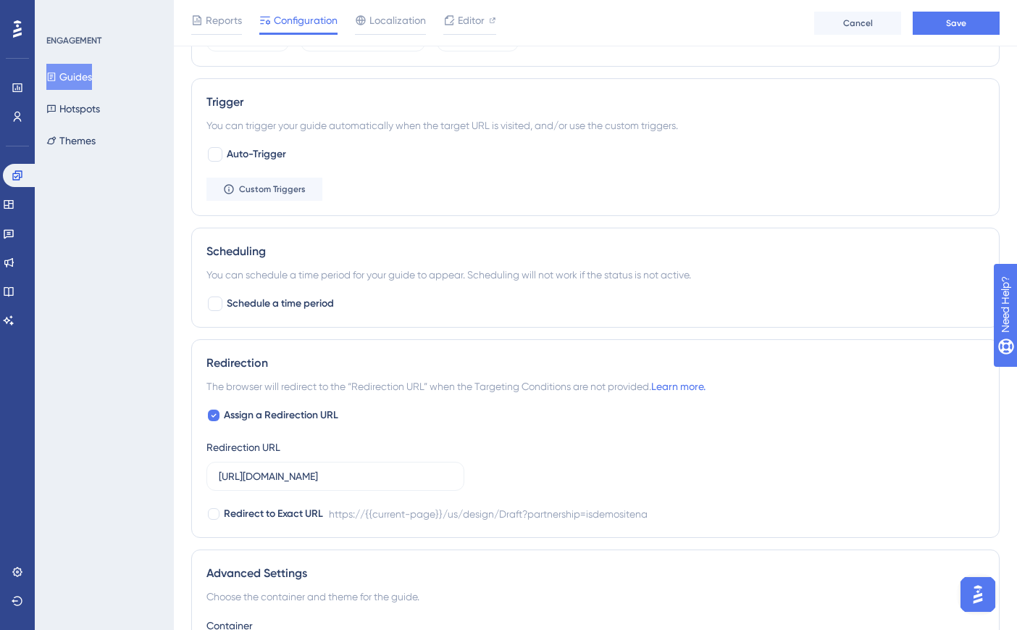
scroll to position [885, 0]
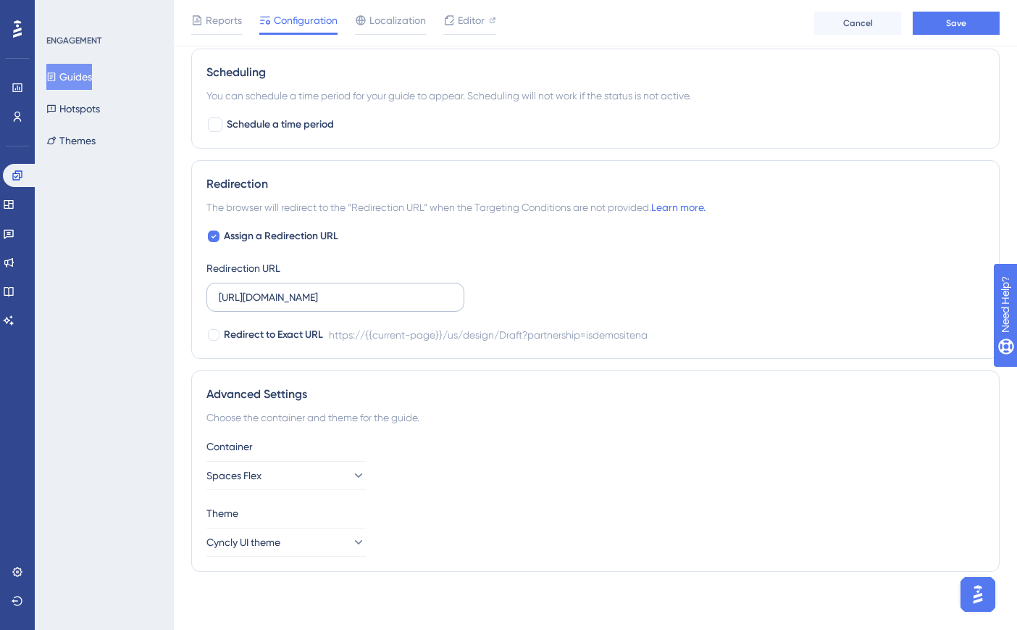
type input "[URL]"
drag, startPoint x: 221, startPoint y: 299, endPoint x: 474, endPoint y: 301, distance: 252.9
click at [474, 301] on div "Assign a Redirection URL Redirection URL [URL][DOMAIN_NAME] Redirect to Exact U…" at bounding box center [596, 286] width 778 height 116
paste input "create3d.mitre10"
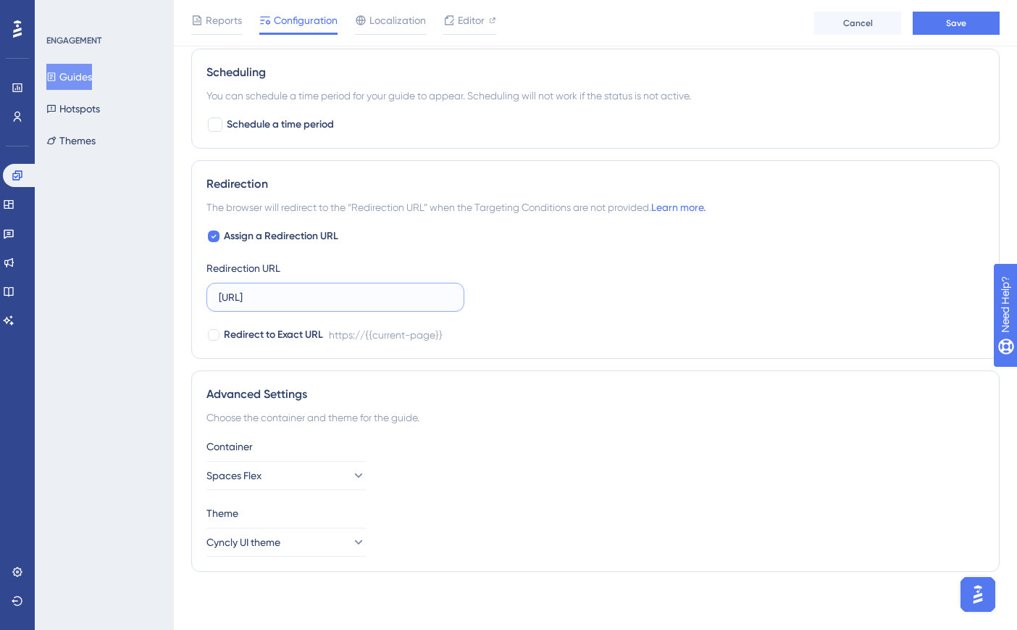
scroll to position [0, 0]
type input "[URL]"
click at [962, 15] on button "Save" at bounding box center [956, 23] width 87 height 23
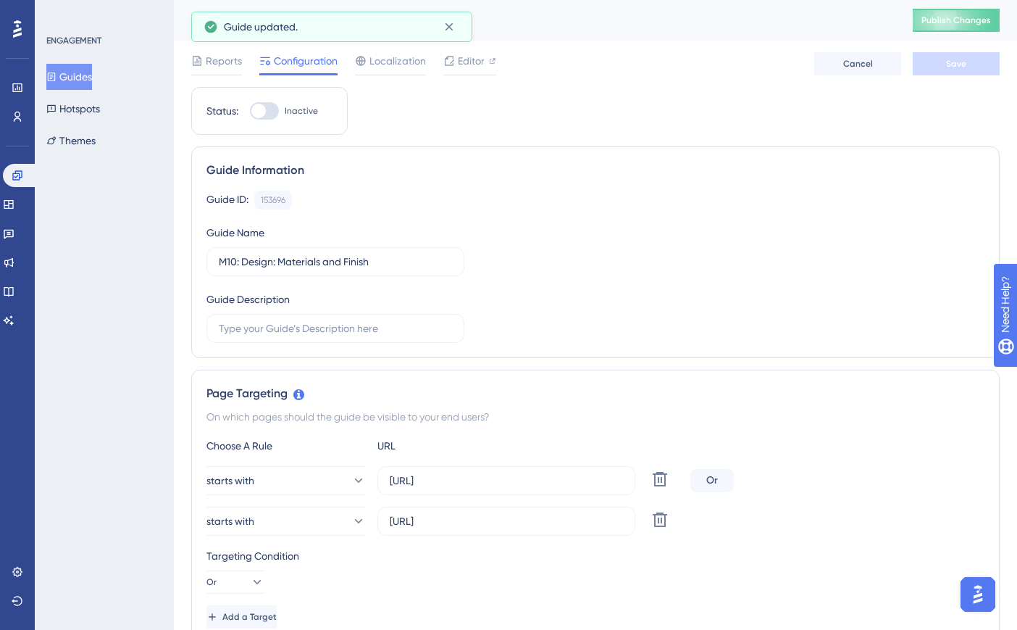
click at [975, 32] on div "M10: Design: Materials and Finish Publish Changes" at bounding box center [595, 20] width 843 height 41
click at [966, 22] on button "Publish Changes" at bounding box center [956, 20] width 87 height 23
click at [84, 75] on button "Guides" at bounding box center [69, 77] width 46 height 26
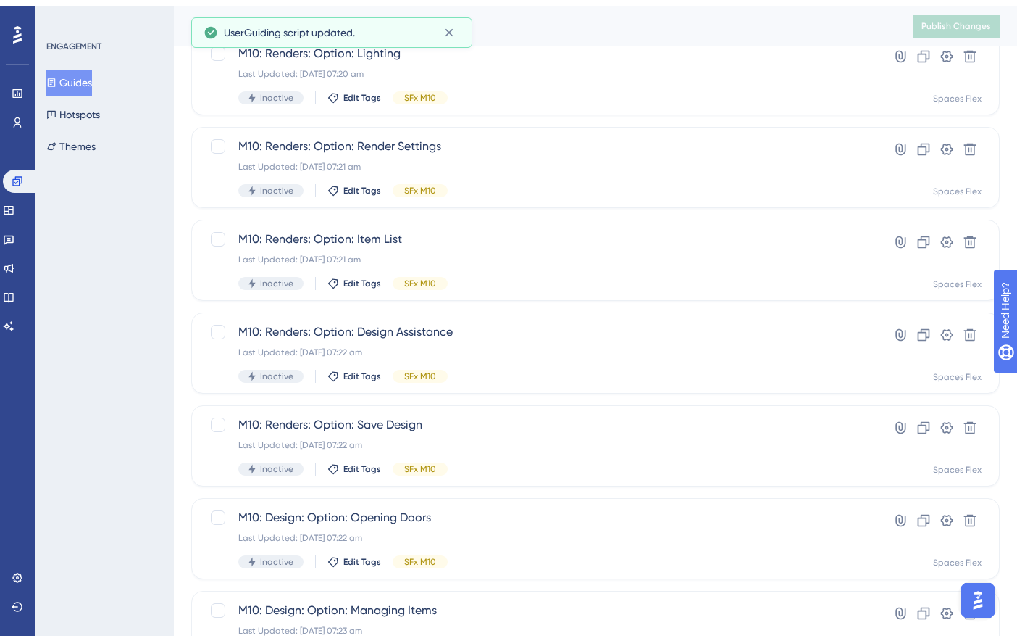
scroll to position [519, 0]
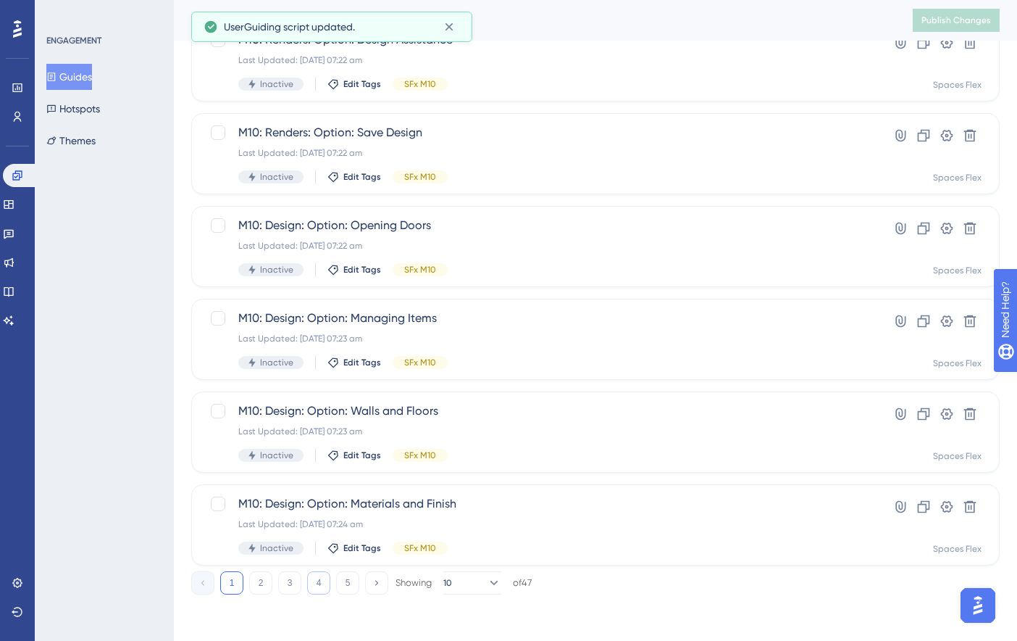
click at [308, 582] on button "4" at bounding box center [318, 582] width 23 height 23
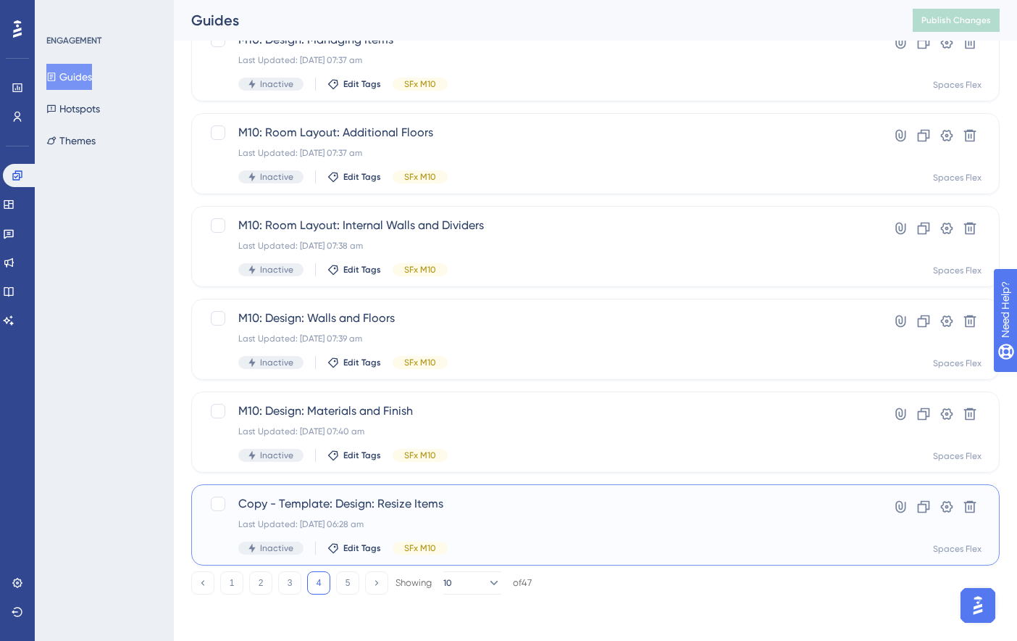
click at [530, 500] on span "Copy - Template: Design: Resize Items" at bounding box center [537, 503] width 599 height 17
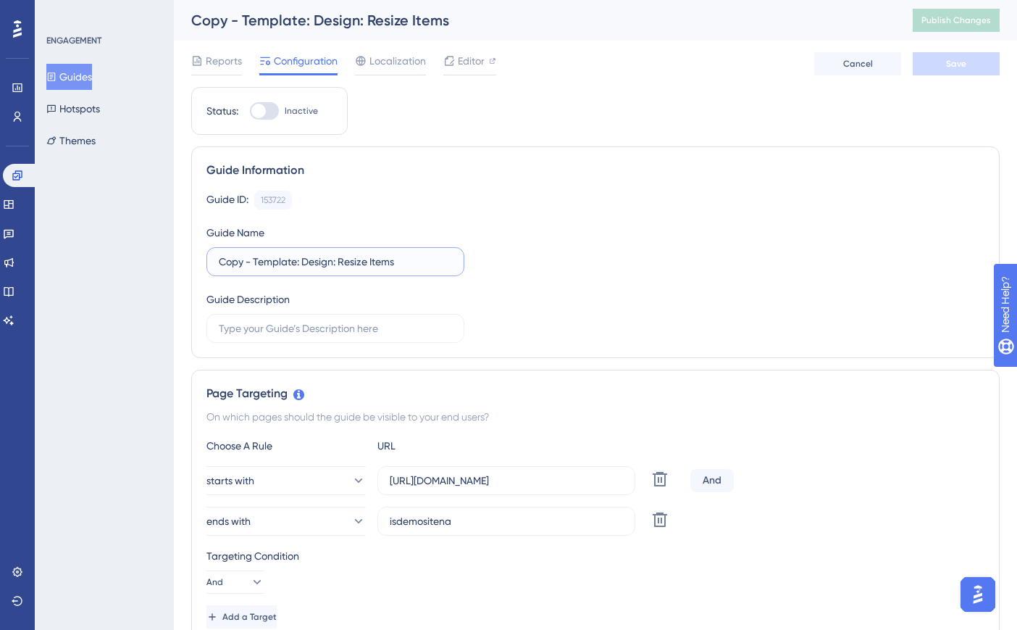
drag, startPoint x: 296, startPoint y: 260, endPoint x: 195, endPoint y: 264, distance: 101.5
click at [195, 264] on div "Guide Information Guide ID: 153722 Copy Guide Name Copy - Template: Design: Res…" at bounding box center [595, 252] width 809 height 212
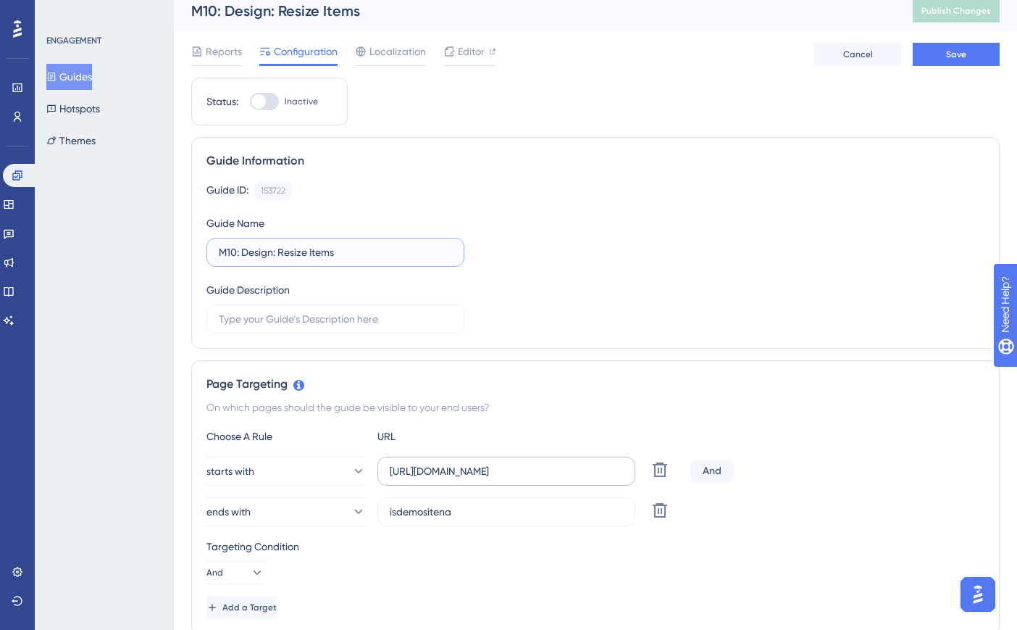
scroll to position [217, 0]
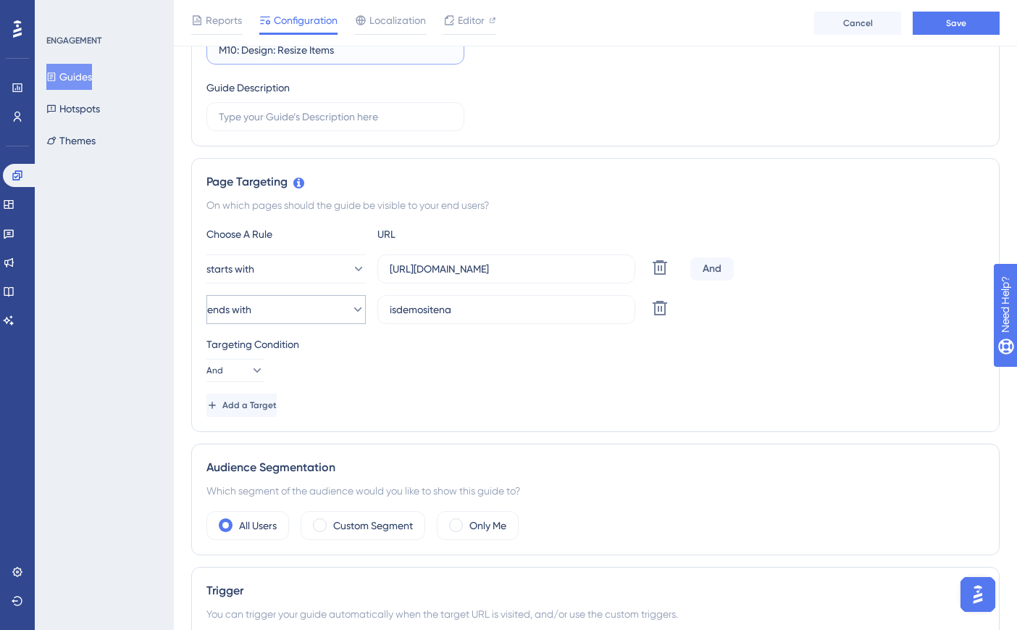
type input "M10: Design: Resize Items"
click at [270, 314] on button "ends with" at bounding box center [286, 309] width 159 height 29
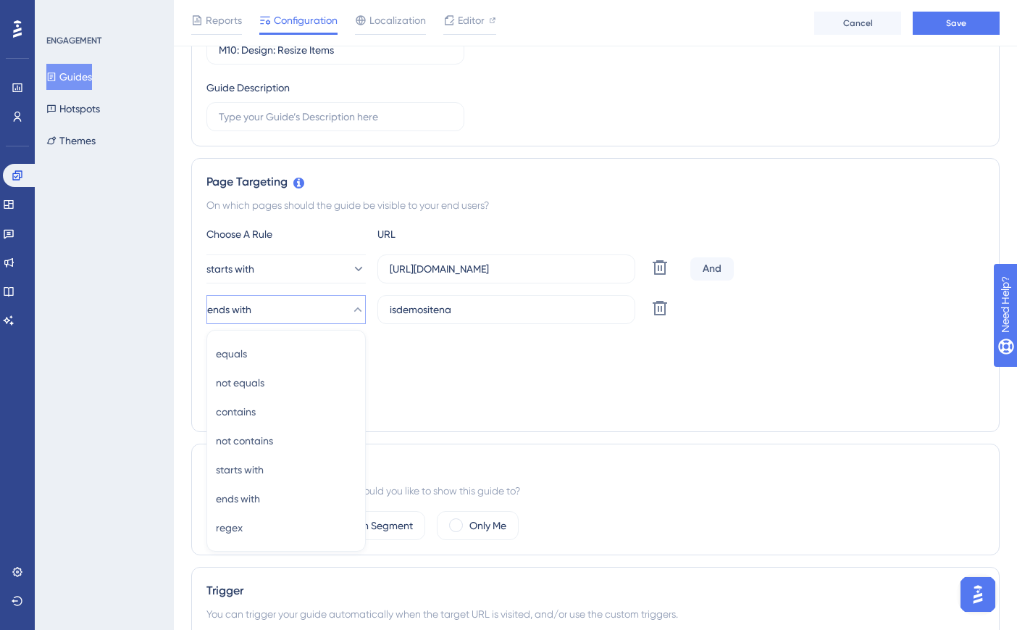
scroll to position [343, 0]
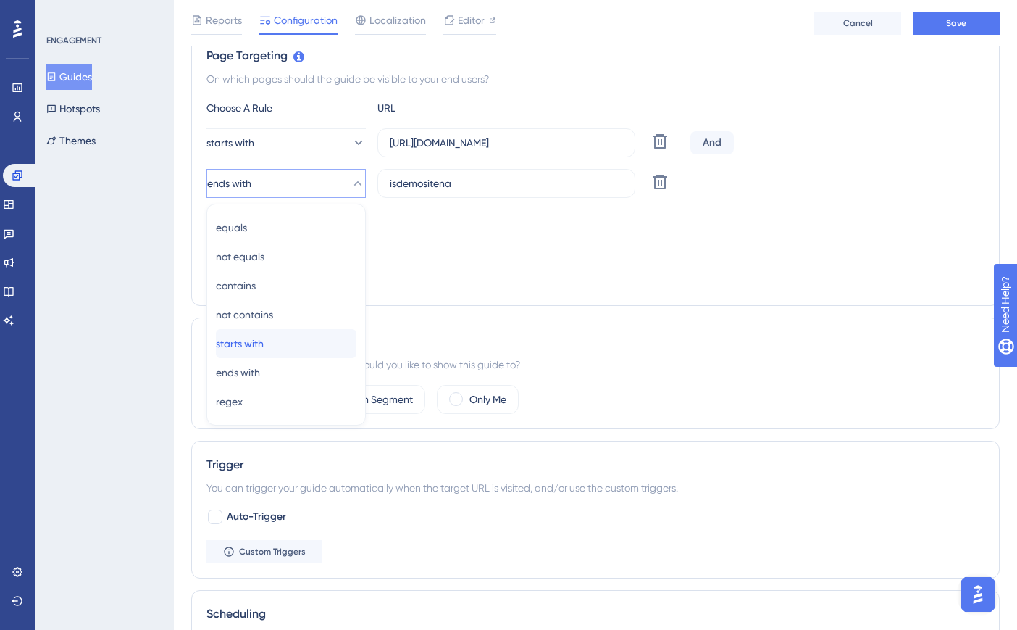
click at [291, 342] on div "starts with starts with" at bounding box center [286, 343] width 141 height 29
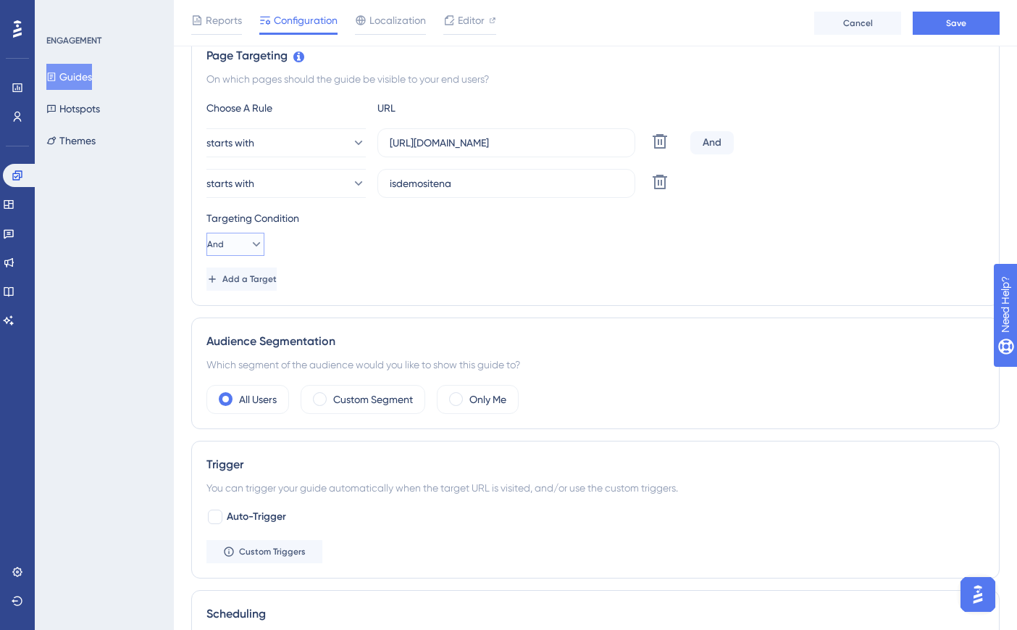
click at [238, 248] on button "And" at bounding box center [236, 244] width 58 height 23
click at [241, 312] on div "Or Or" at bounding box center [235, 314] width 39 height 29
drag, startPoint x: 409, startPoint y: 192, endPoint x: 379, endPoint y: 190, distance: 29.8
click at [379, 190] on label "isdemositena" at bounding box center [507, 183] width 258 height 29
paste input "[URL]"
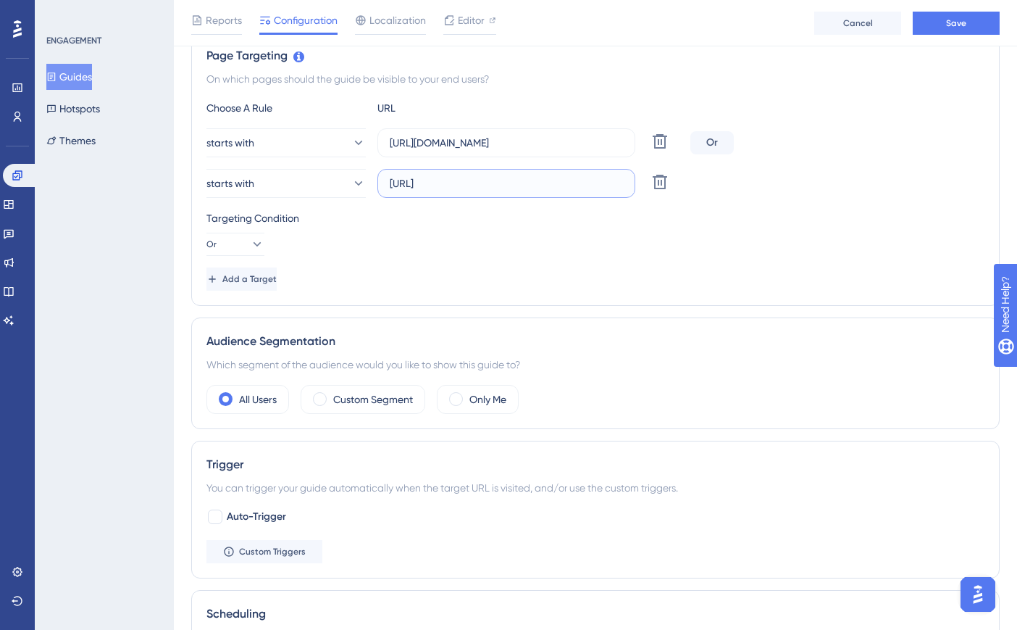
type input "[URL]"
paste input "create3d.mitre10"
drag, startPoint x: 616, startPoint y: 138, endPoint x: 370, endPoint y: 139, distance: 246.4
click at [370, 139] on div "starts with https://create3d.mitre10 Delete" at bounding box center [446, 142] width 478 height 29
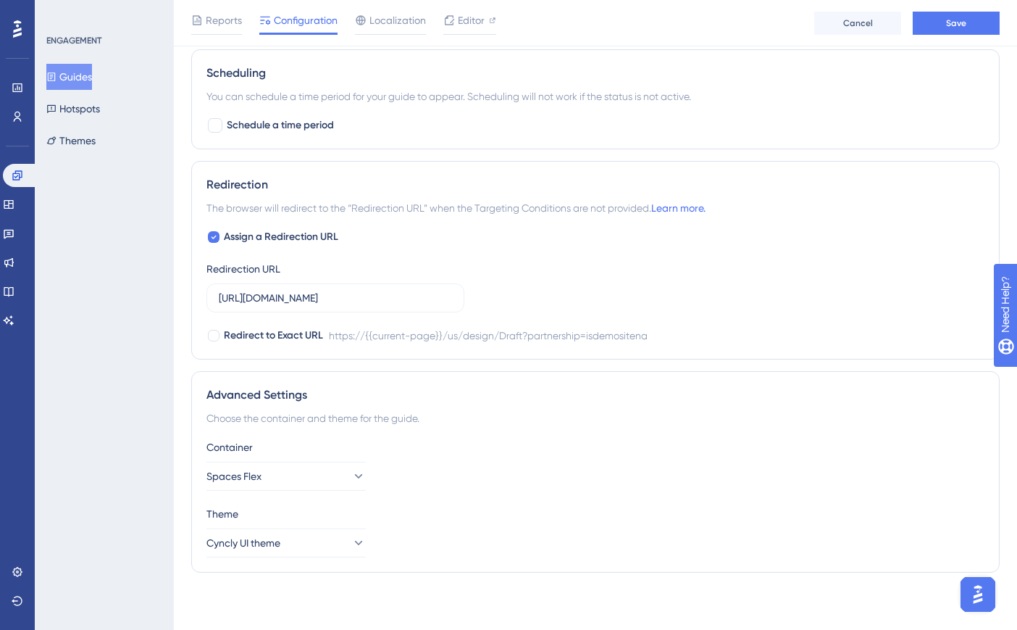
scroll to position [885, 0]
type input "[URL]"
drag, startPoint x: 219, startPoint y: 297, endPoint x: 494, endPoint y: 296, distance: 275.4
click at [494, 296] on div "Assign a Redirection URL Redirection URL [URL][DOMAIN_NAME] Redirect to Exact U…" at bounding box center [596, 286] width 778 height 116
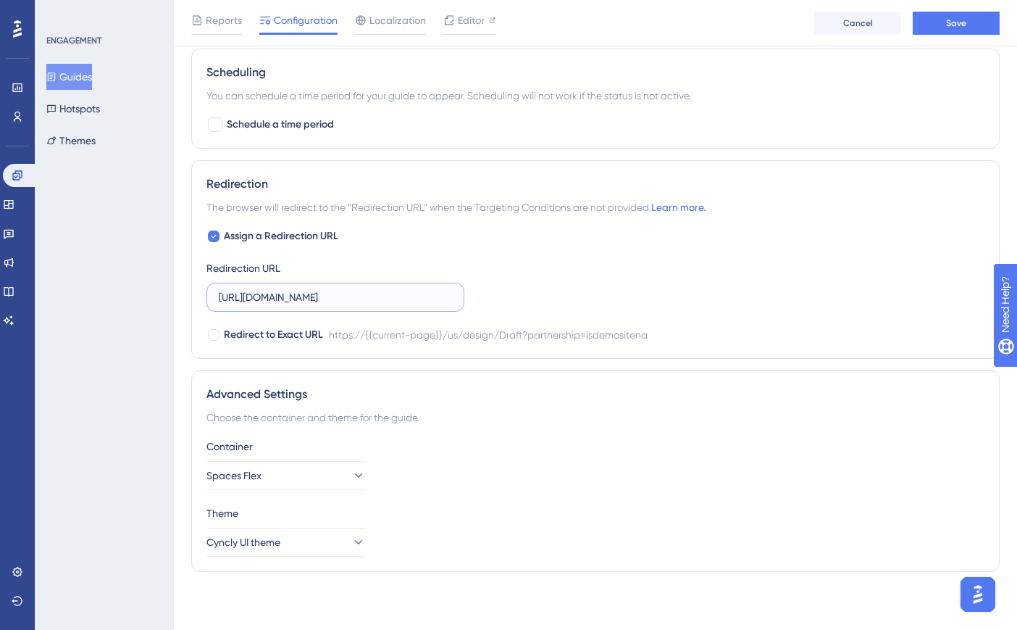
paste input "create3d.mitre10"
type input "[URL]"
click at [949, 28] on span "Save" at bounding box center [956, 23] width 20 height 12
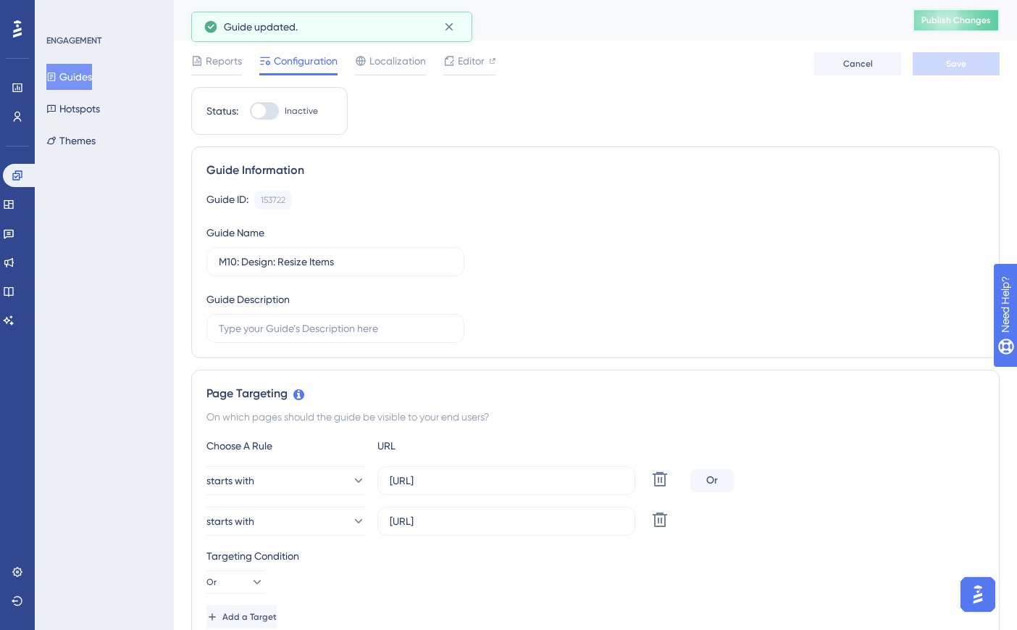
click at [976, 27] on button "Publish Changes" at bounding box center [956, 20] width 87 height 23
click at [65, 80] on button "Guides" at bounding box center [69, 77] width 46 height 26
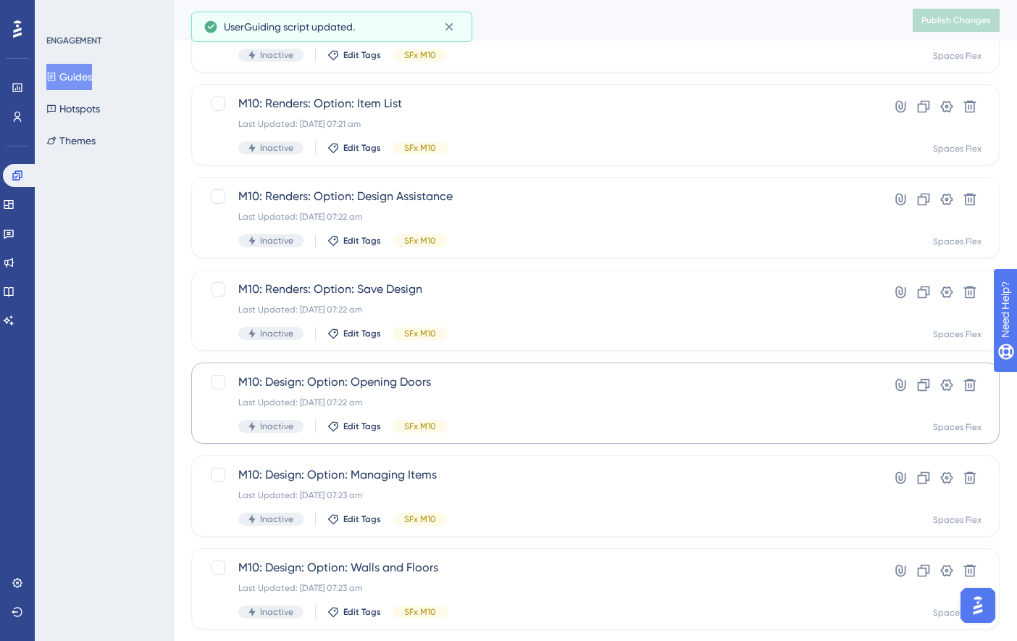
scroll to position [519, 0]
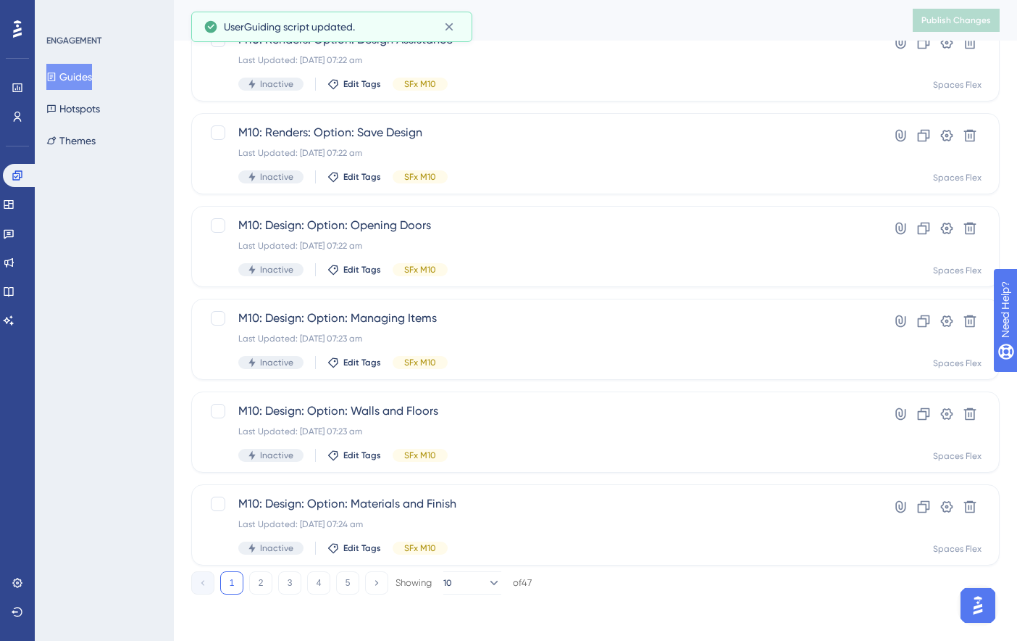
click at [306, 583] on div "1 2 3 4 5 Showing 10 of 47" at bounding box center [361, 582] width 341 height 23
click at [321, 576] on button "4" at bounding box center [318, 582] width 23 height 23
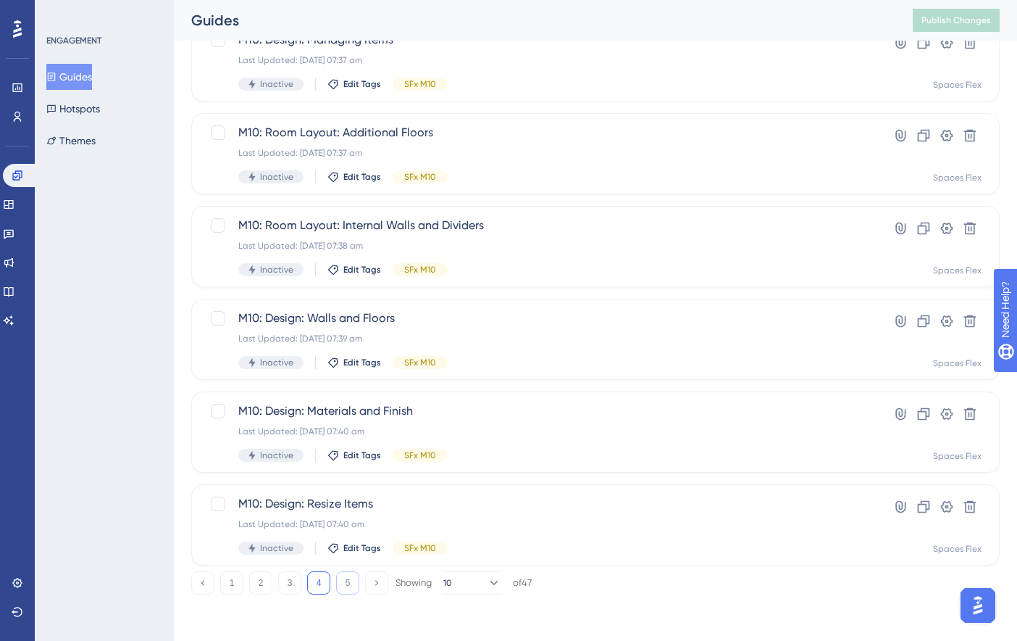
click at [348, 583] on button "5" at bounding box center [347, 582] width 23 height 23
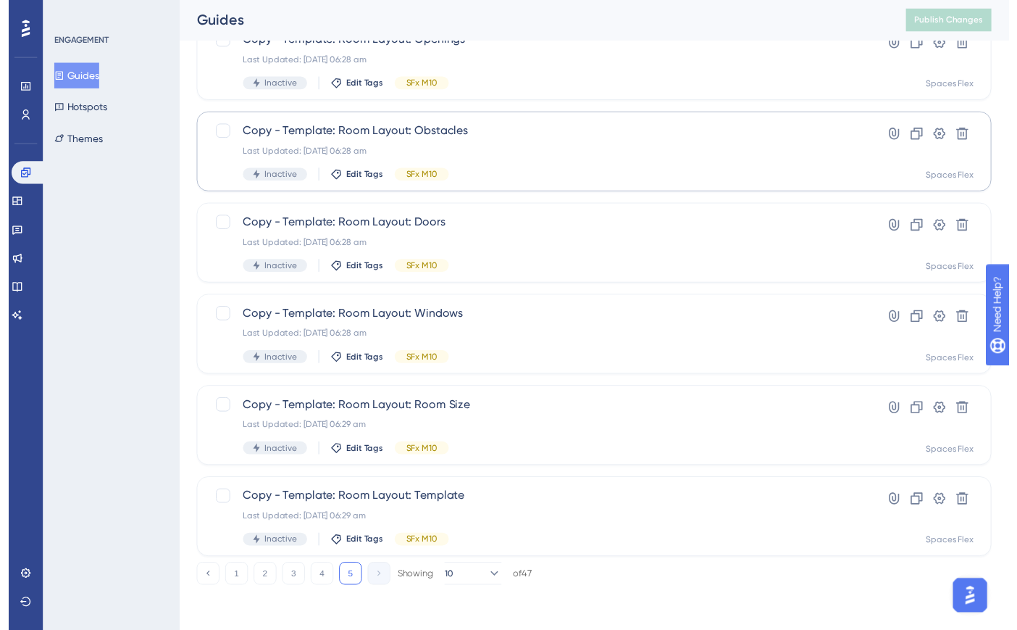
scroll to position [0, 0]
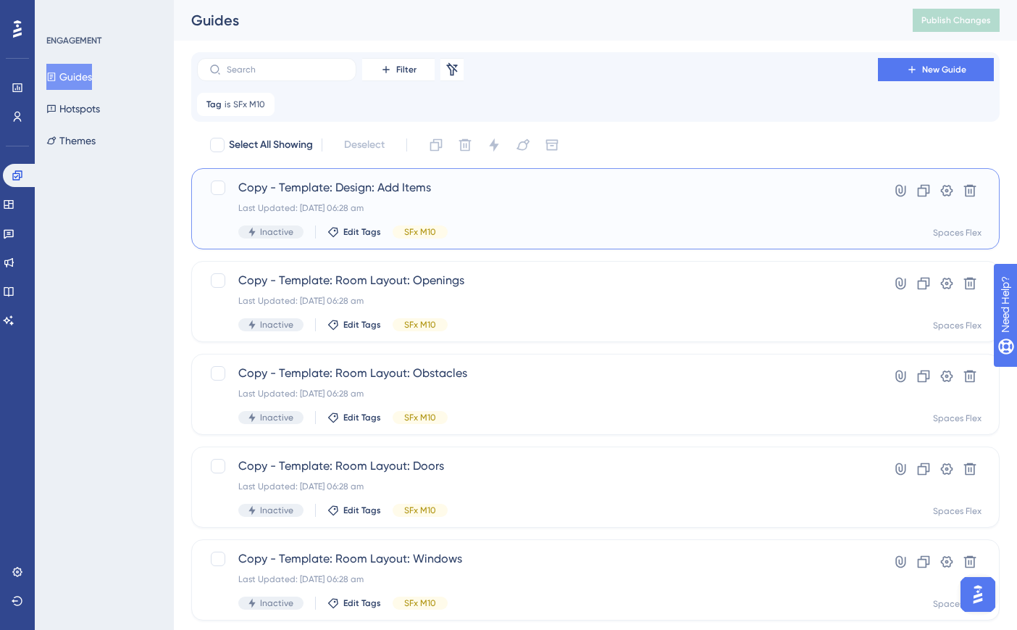
click at [533, 193] on span "Copy - Template: Design: Add Items" at bounding box center [537, 187] width 599 height 17
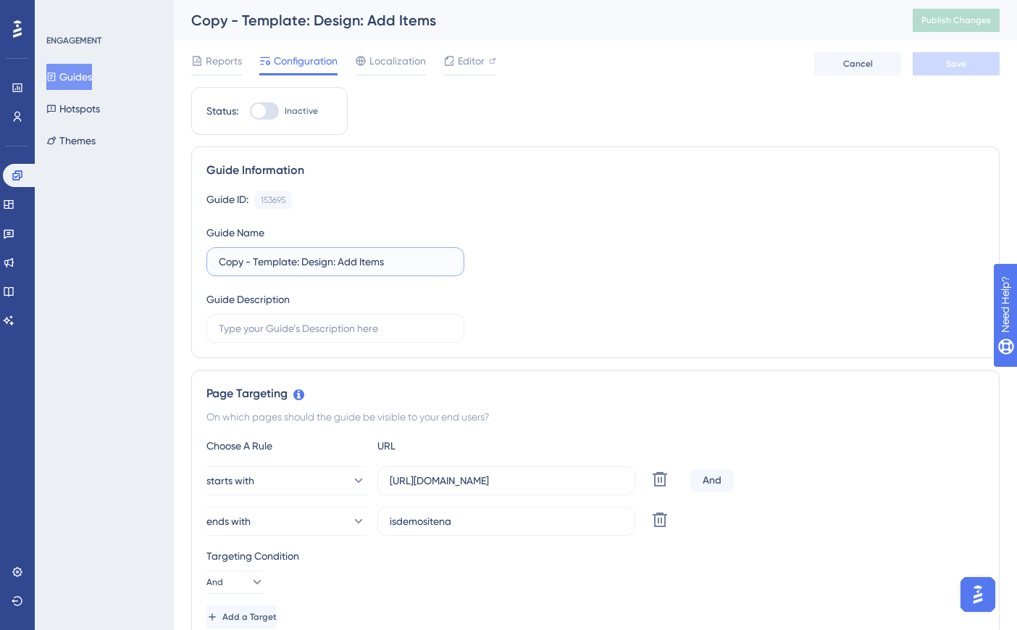
drag, startPoint x: 299, startPoint y: 266, endPoint x: 186, endPoint y: 275, distance: 113.4
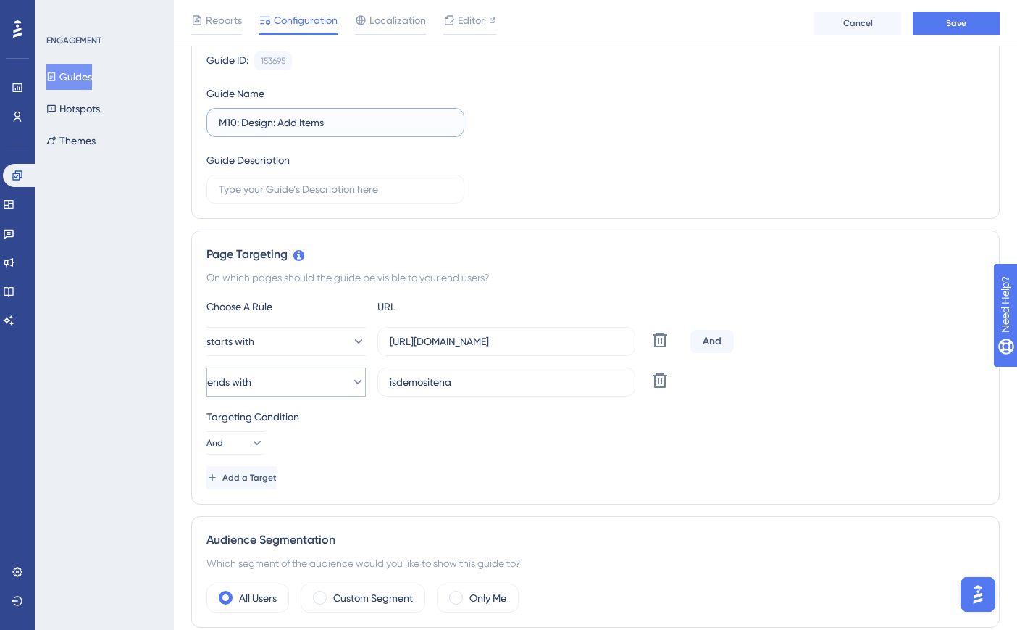
type input "M10: Design: Add Items"
click at [310, 375] on button "ends with" at bounding box center [286, 381] width 159 height 29
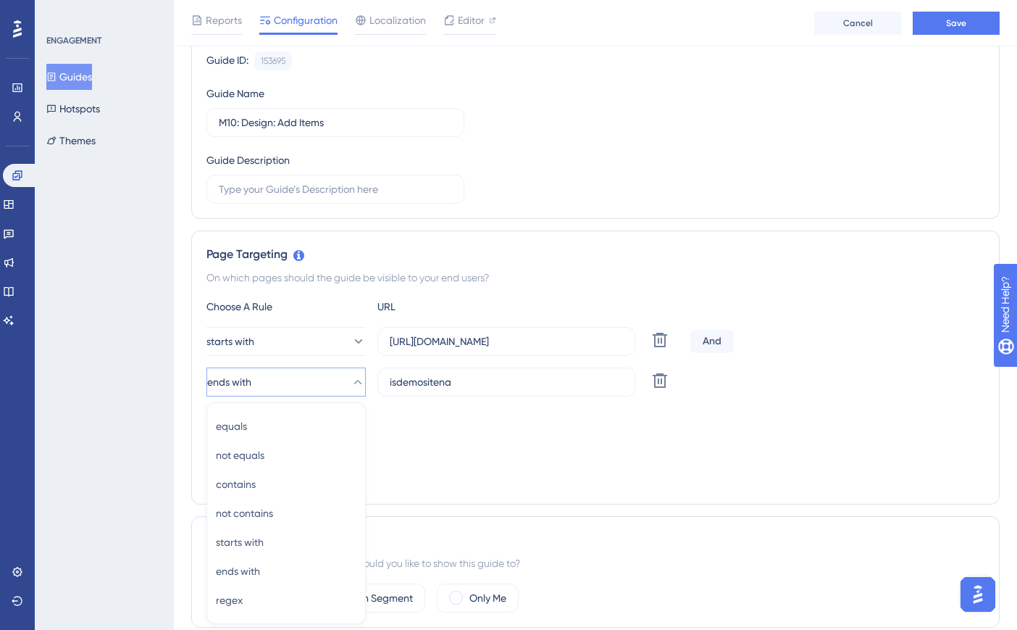
scroll to position [343, 0]
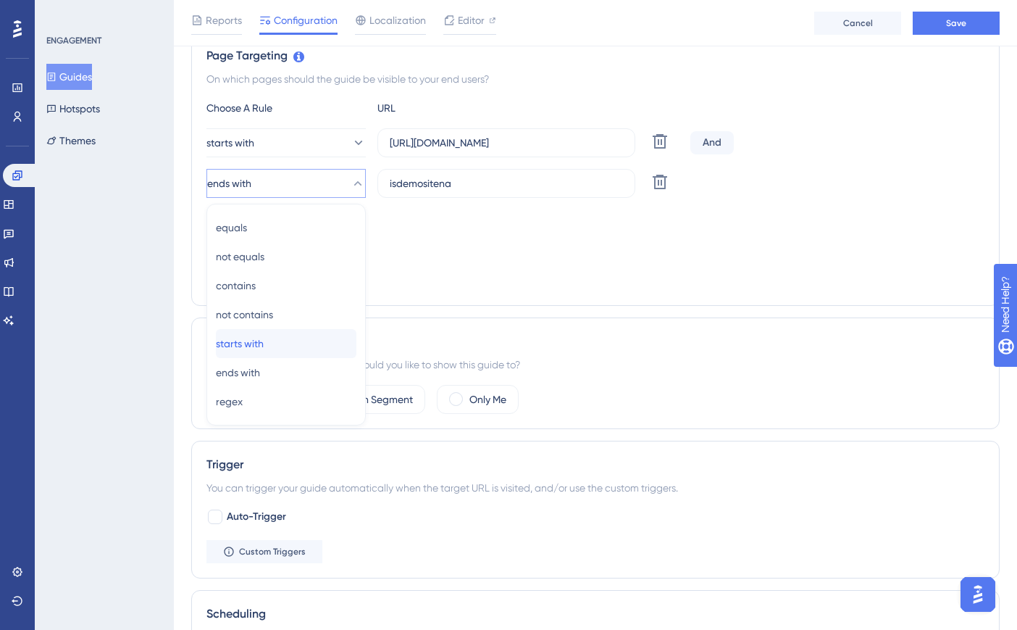
click at [308, 346] on div "starts with starts with" at bounding box center [286, 343] width 141 height 29
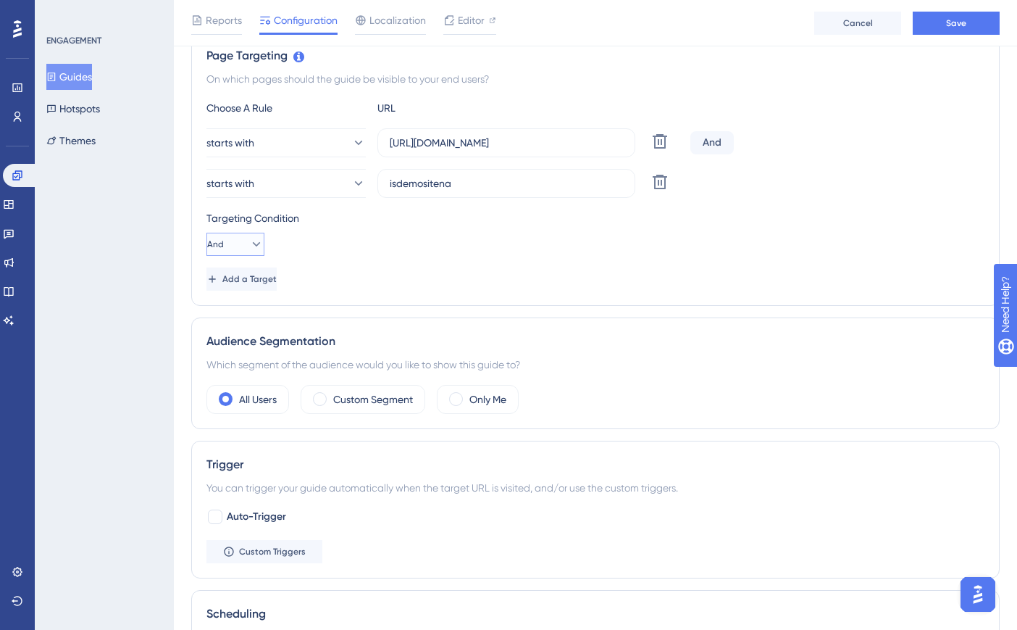
click at [236, 243] on button "And" at bounding box center [236, 244] width 58 height 23
click at [239, 310] on div "Or Or" at bounding box center [235, 314] width 39 height 29
drag, startPoint x: 418, startPoint y: 188, endPoint x: 363, endPoint y: 185, distance: 55.1
click at [363, 185] on div "starts with isdemositena Delete" at bounding box center [446, 183] width 478 height 29
paste input "[URL]"
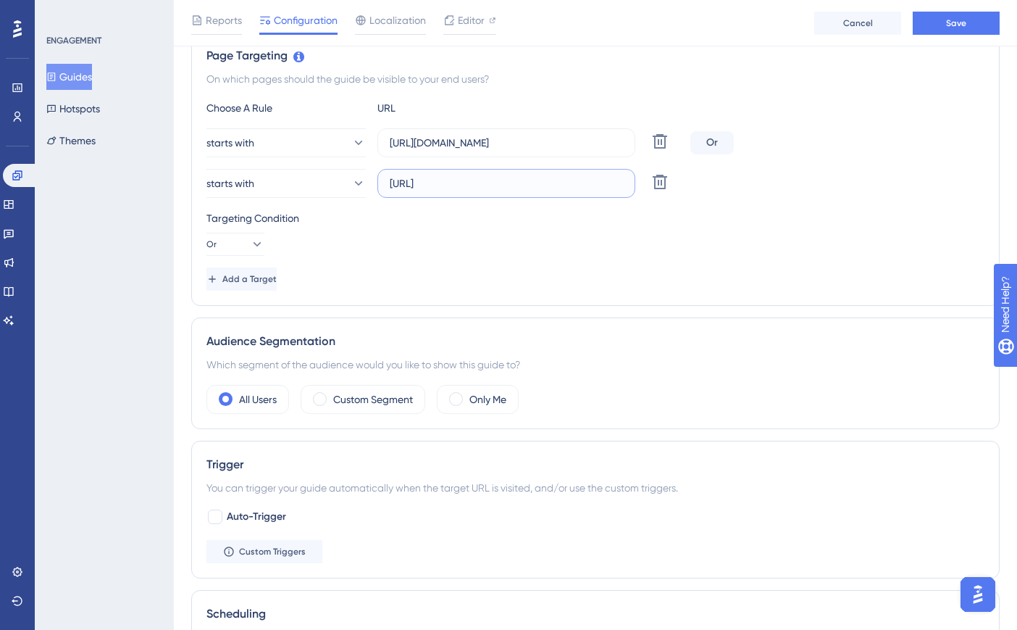
type input "[URL]"
paste input "create3d.mitre10"
drag, startPoint x: 490, startPoint y: 146, endPoint x: 373, endPoint y: 146, distance: 116.7
click at [373, 146] on div "starts with [URL][DOMAIN_NAME] Delete" at bounding box center [446, 142] width 478 height 29
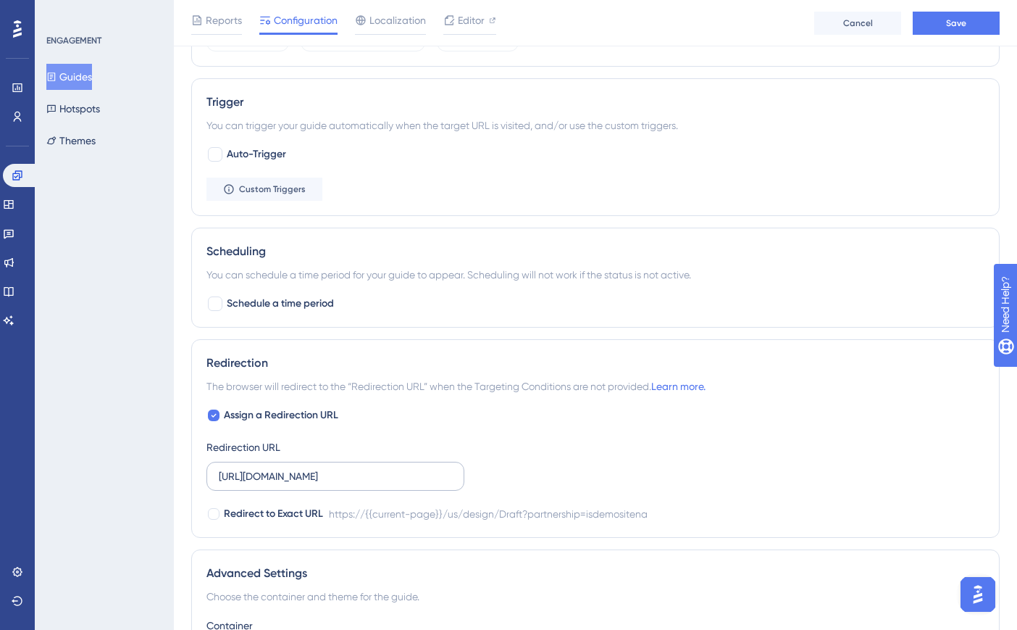
scroll to position [778, 0]
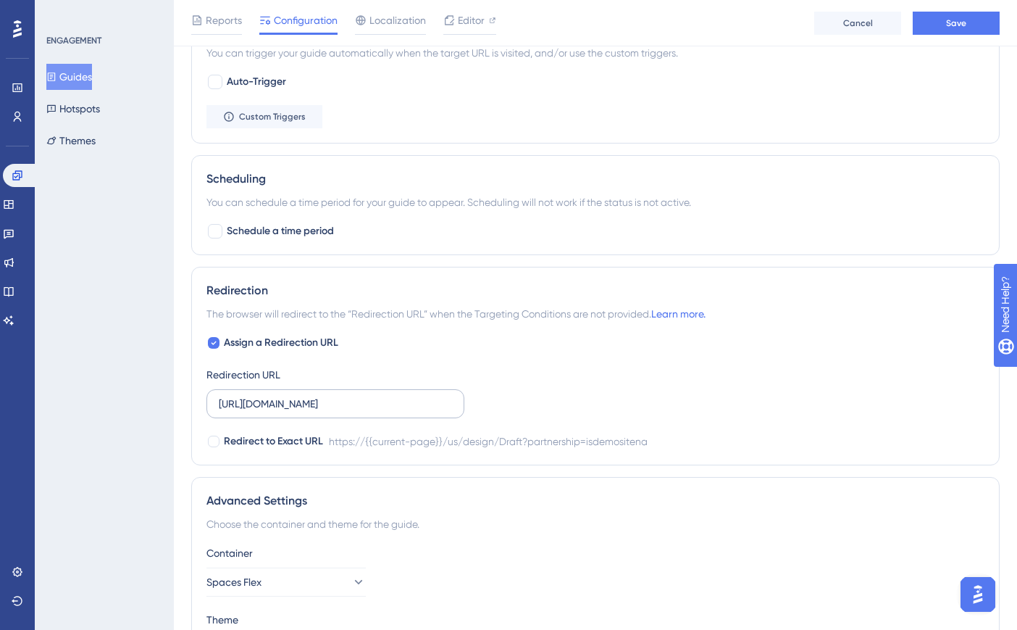
type input "[URL]"
drag, startPoint x: 220, startPoint y: 399, endPoint x: 501, endPoint y: 401, distance: 280.4
click at [501, 401] on div "Assign a Redirection URL Redirection URL [URL][DOMAIN_NAME] Redirect to Exact U…" at bounding box center [596, 392] width 778 height 116
paste input "create3d.mitre10"
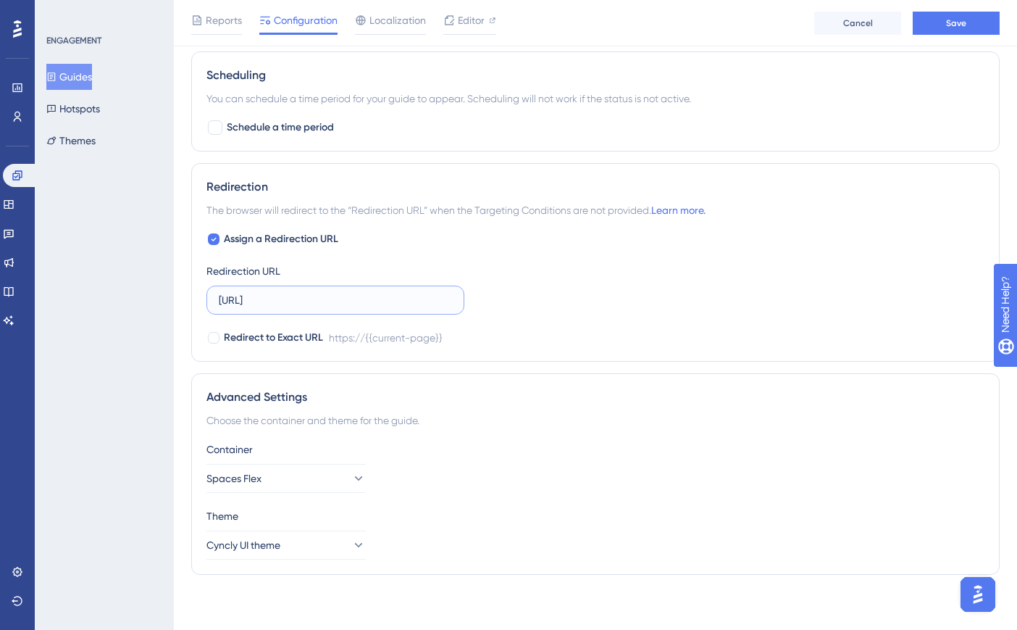
scroll to position [885, 0]
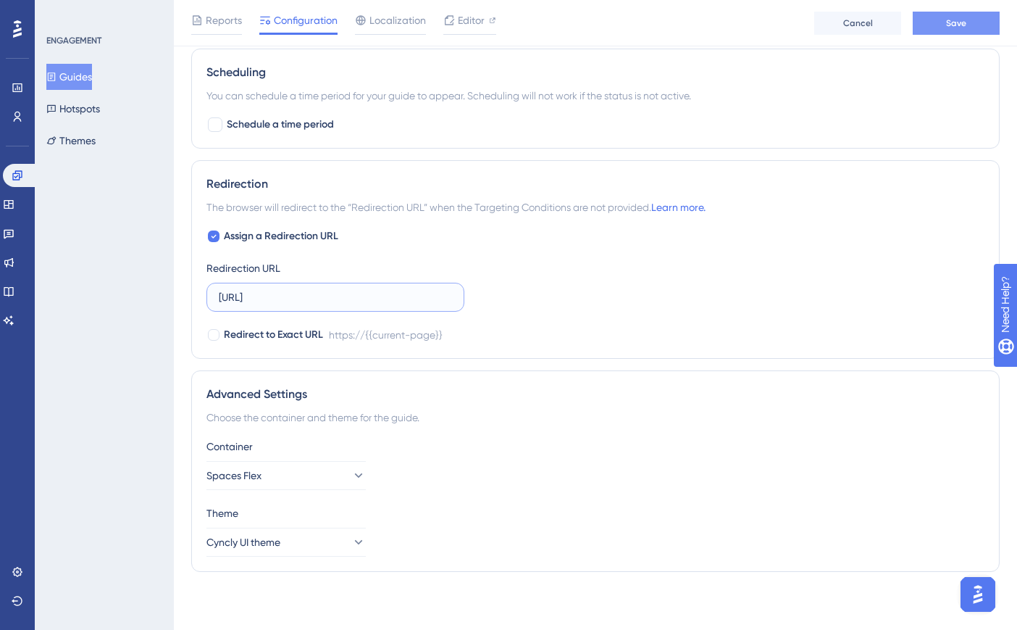
type input "[URL]"
click at [952, 21] on span "Save" at bounding box center [956, 23] width 20 height 12
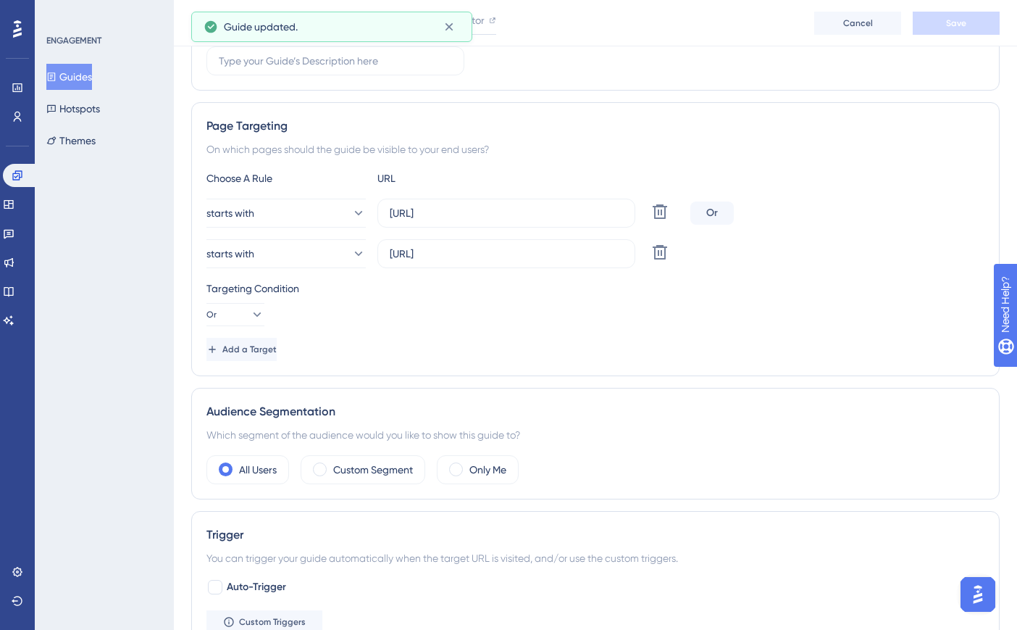
scroll to position [0, 0]
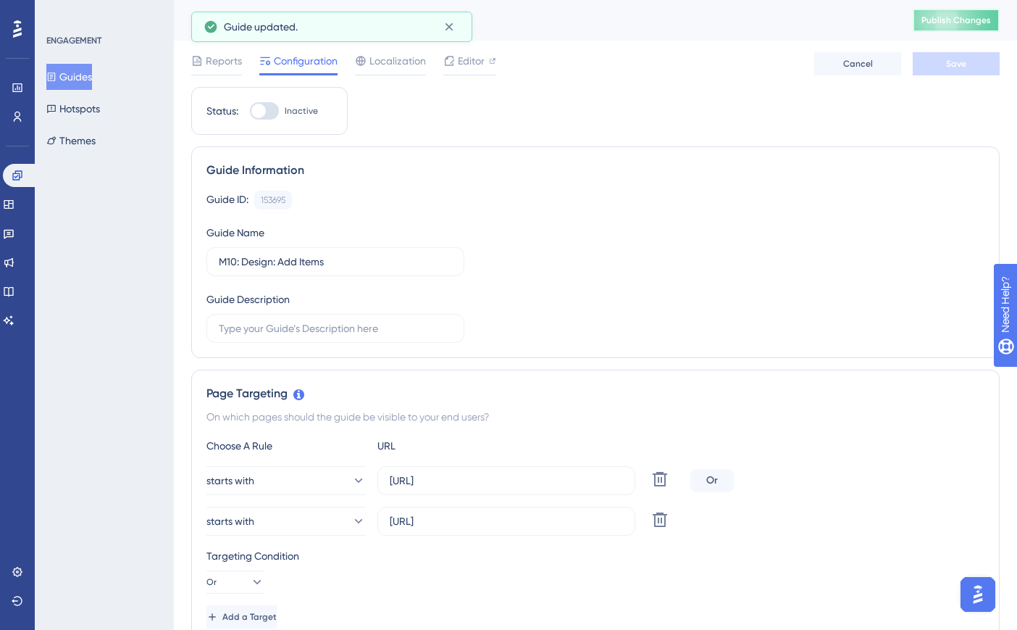
click at [988, 19] on span "Publish Changes" at bounding box center [957, 20] width 70 height 12
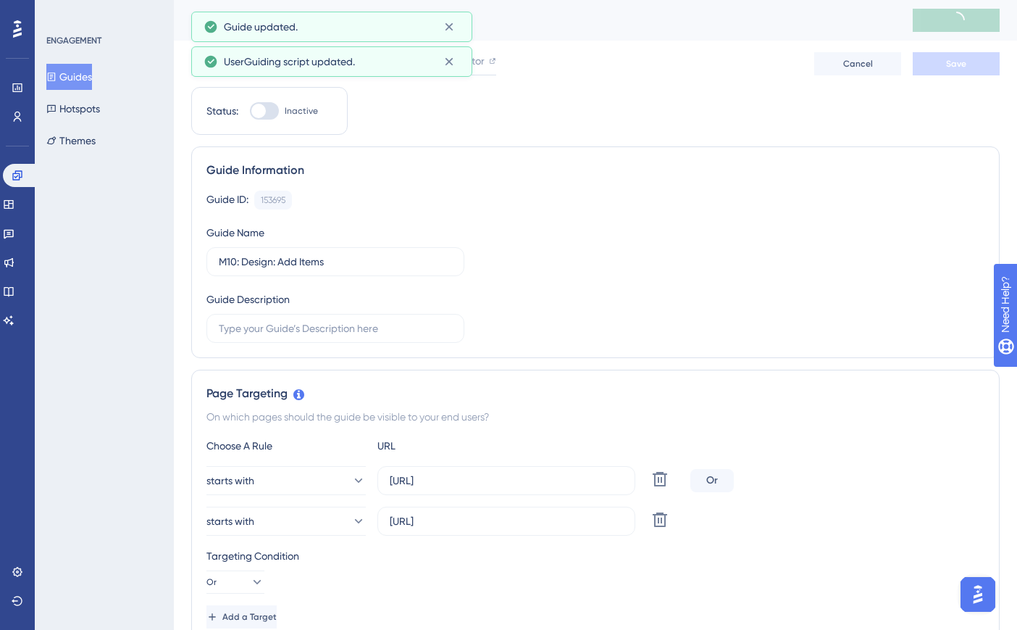
click at [86, 77] on button "Guides" at bounding box center [69, 77] width 46 height 26
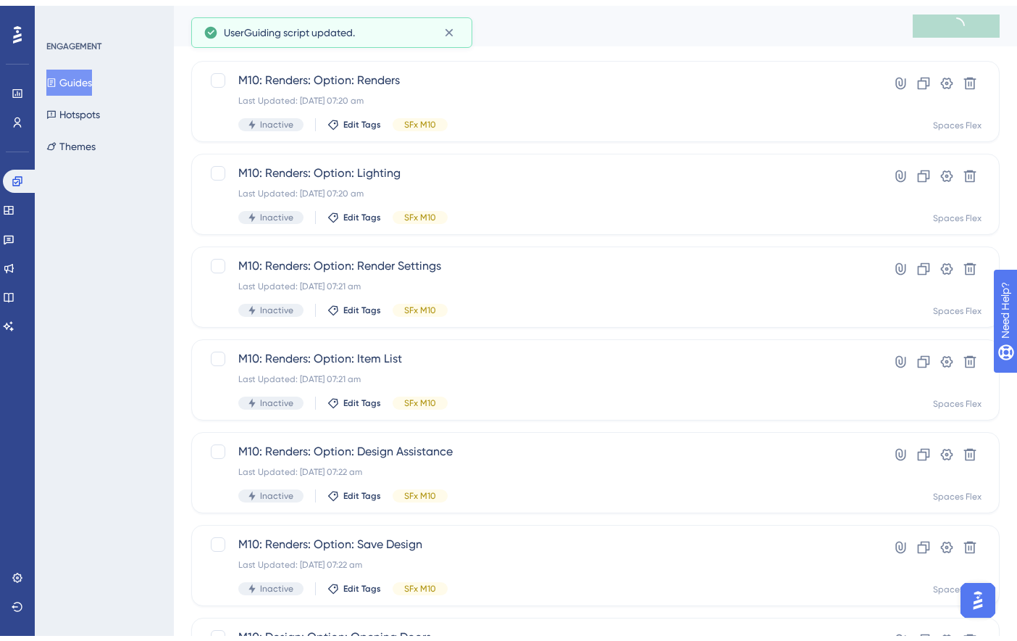
scroll to position [519, 0]
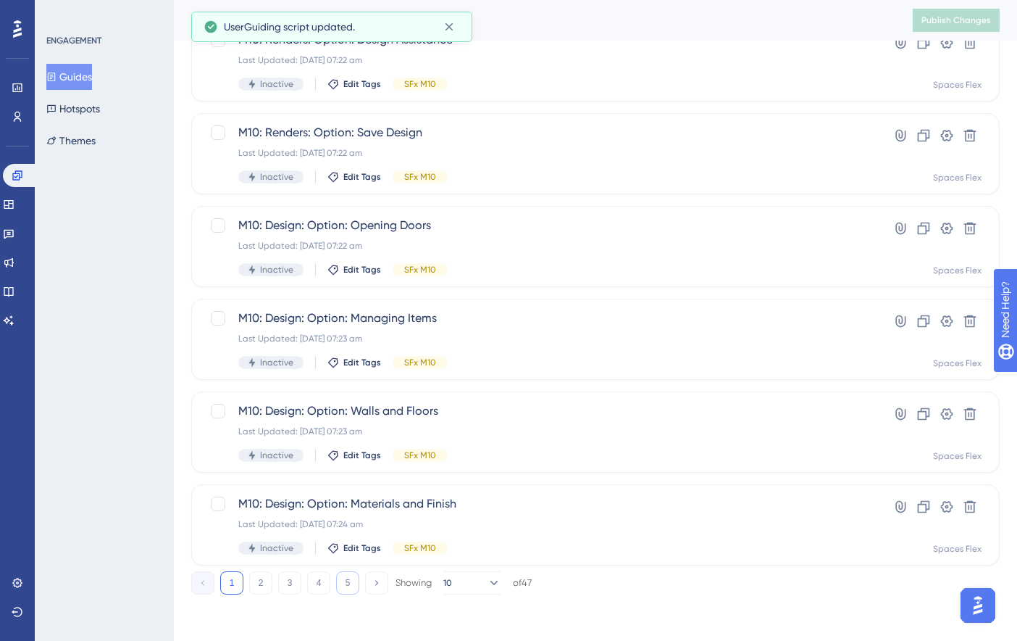
click at [352, 578] on button "5" at bounding box center [347, 582] width 23 height 23
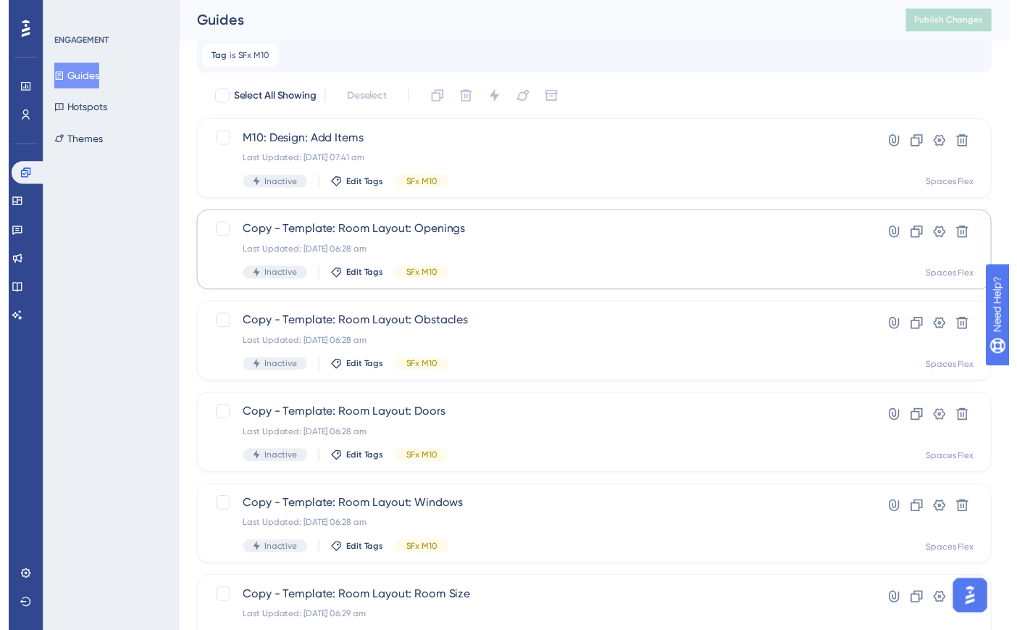
scroll to position [0, 0]
